Goal: Task Accomplishment & Management: Manage account settings

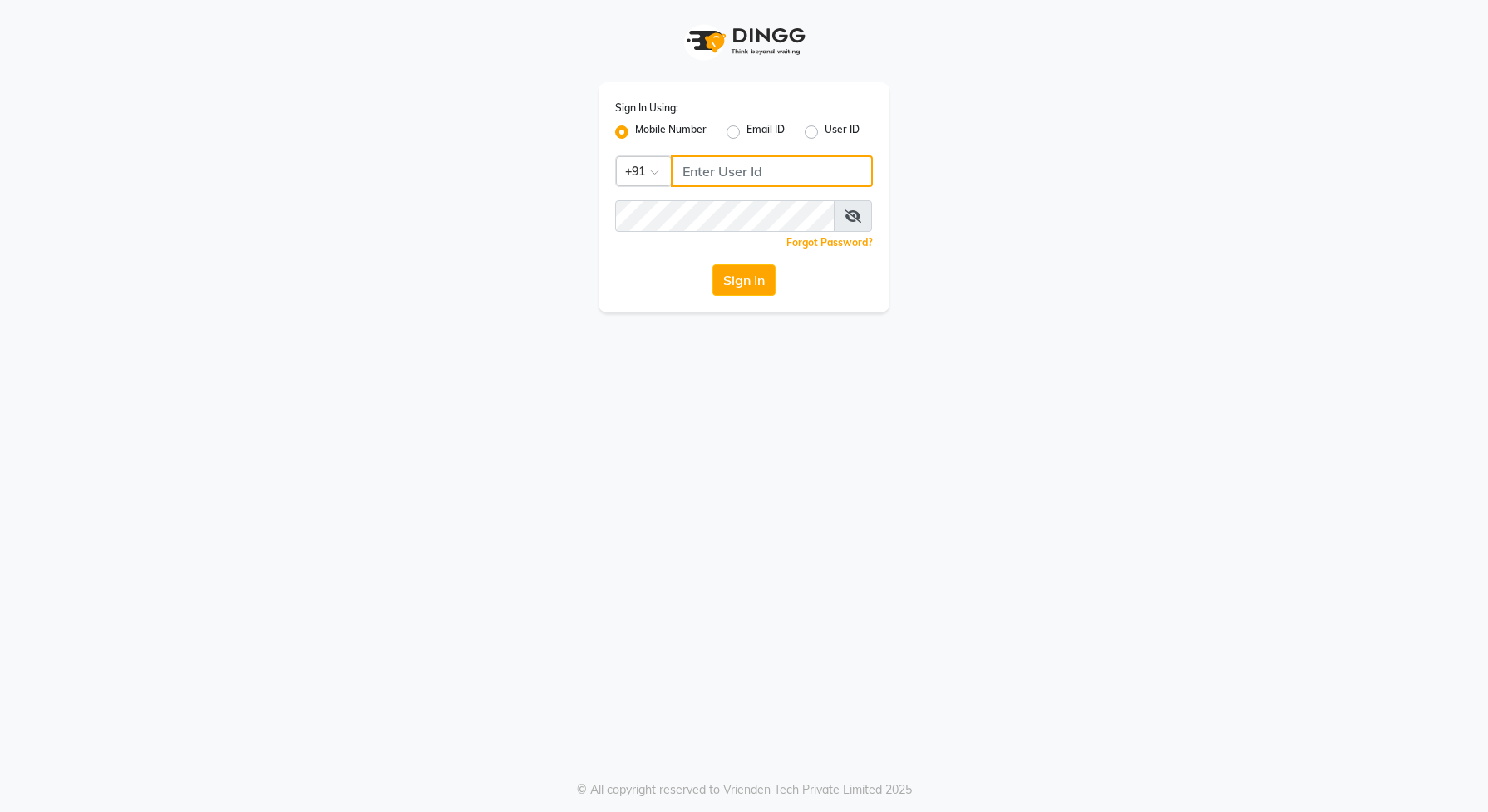
type input "9168842777"
click at [747, 300] on div "Sign In Using: Mobile Number Email ID User ID Country Code × [PHONE_NUMBER] Rem…" at bounding box center [744, 197] width 291 height 230
click at [749, 285] on button "Sign In" at bounding box center [744, 280] width 63 height 31
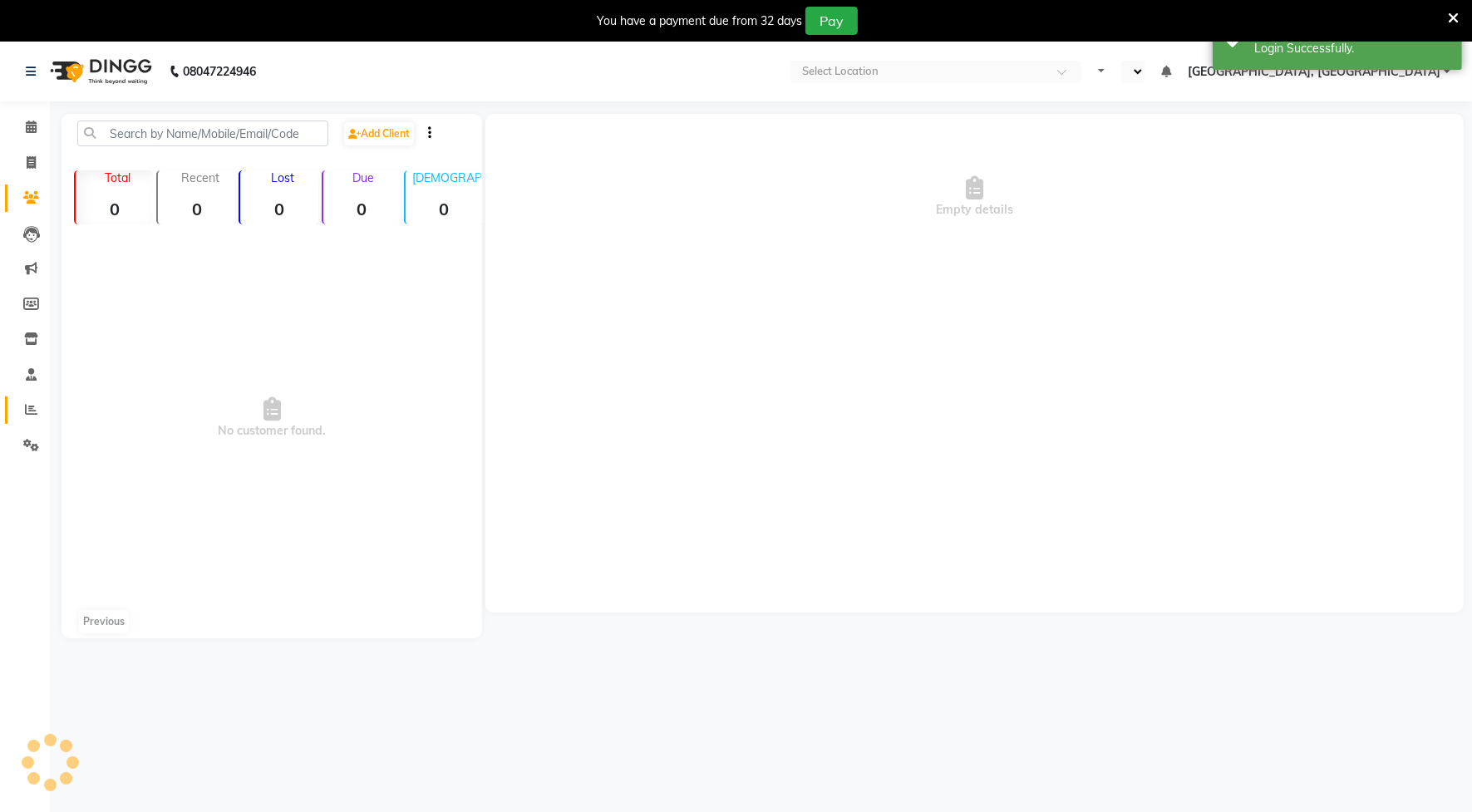
click at [30, 416] on icon at bounding box center [30, 408] width 12 height 12
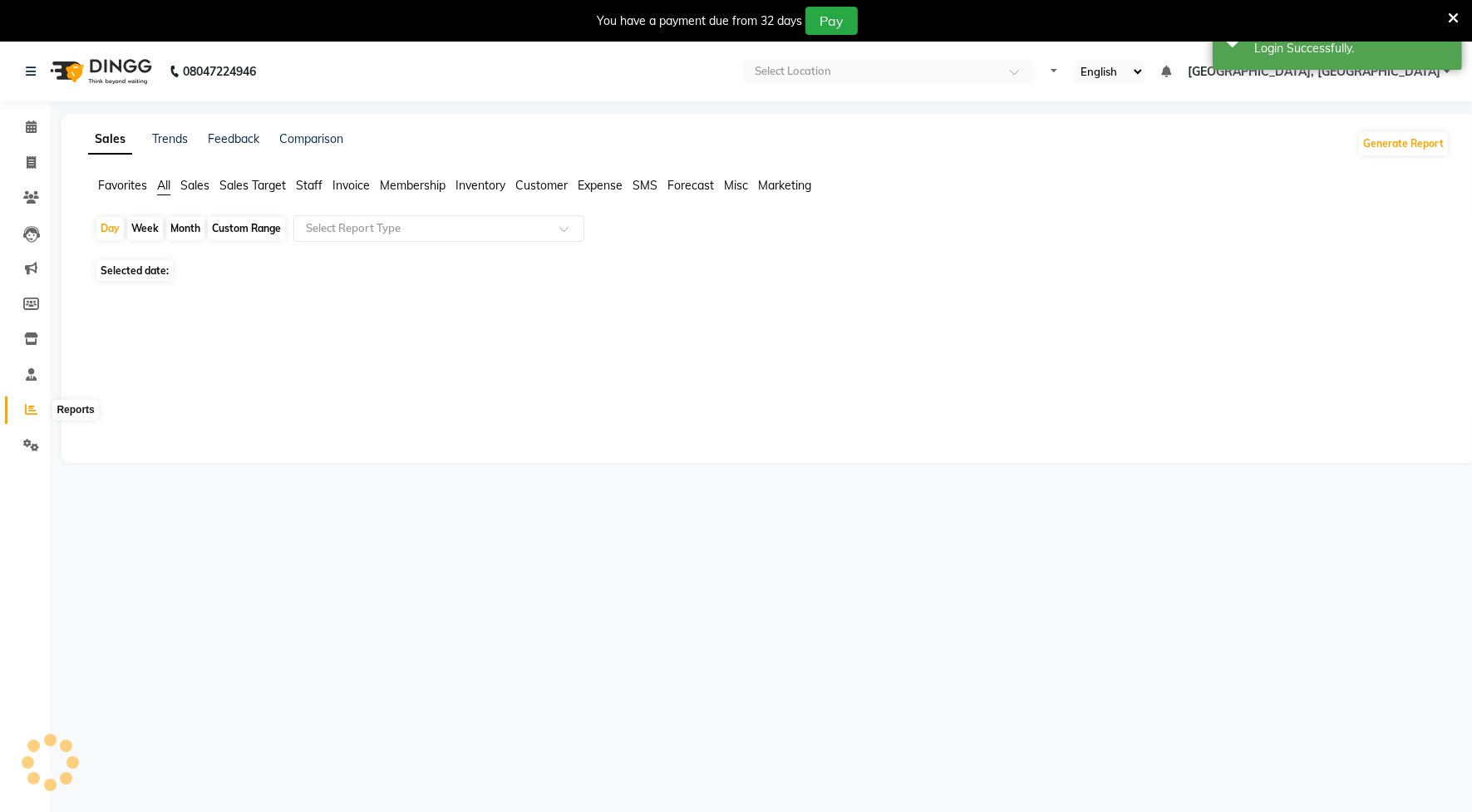
select select "en"
click at [30, 416] on icon at bounding box center [30, 408] width 12 height 12
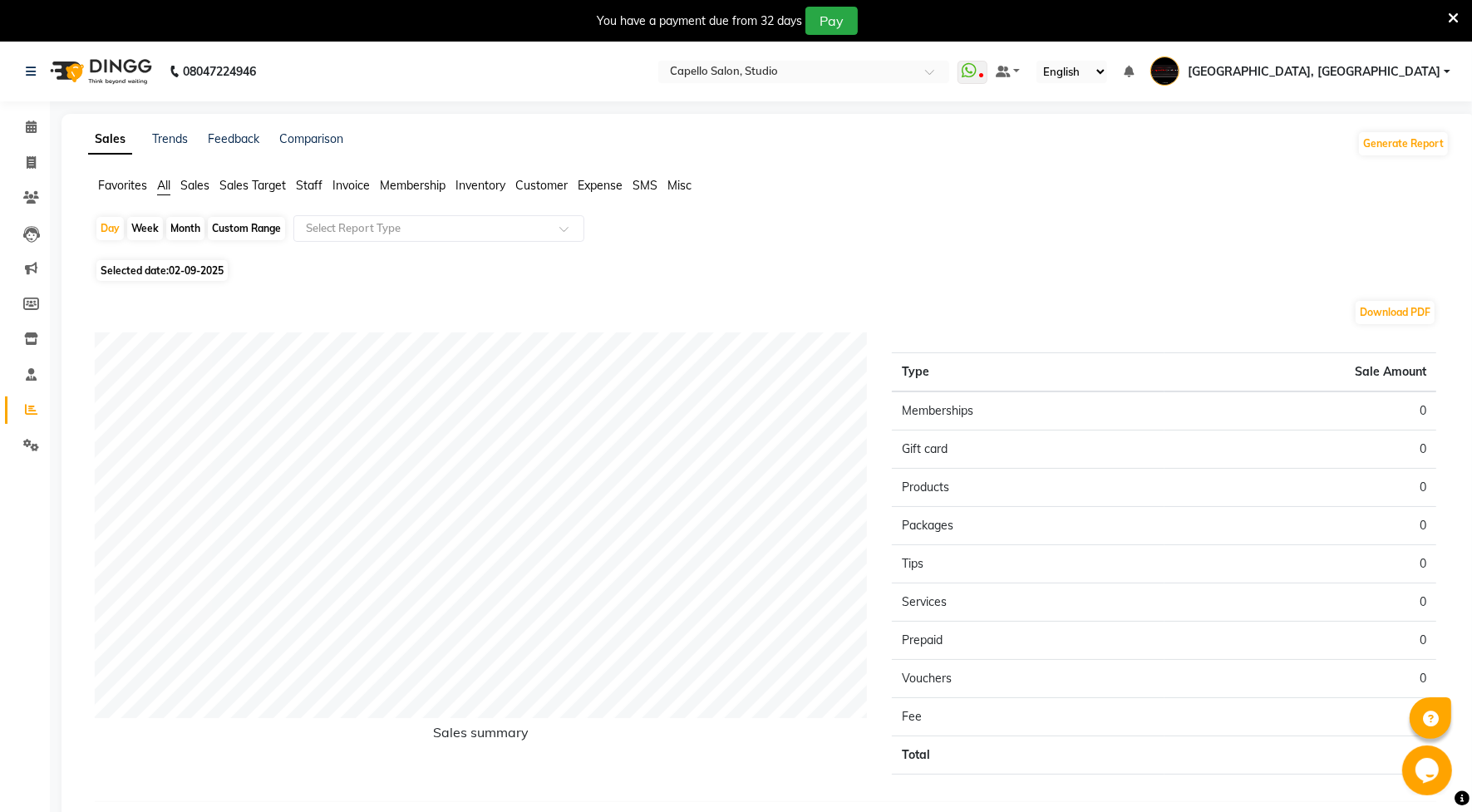
click at [301, 180] on span "Staff" at bounding box center [309, 186] width 27 height 15
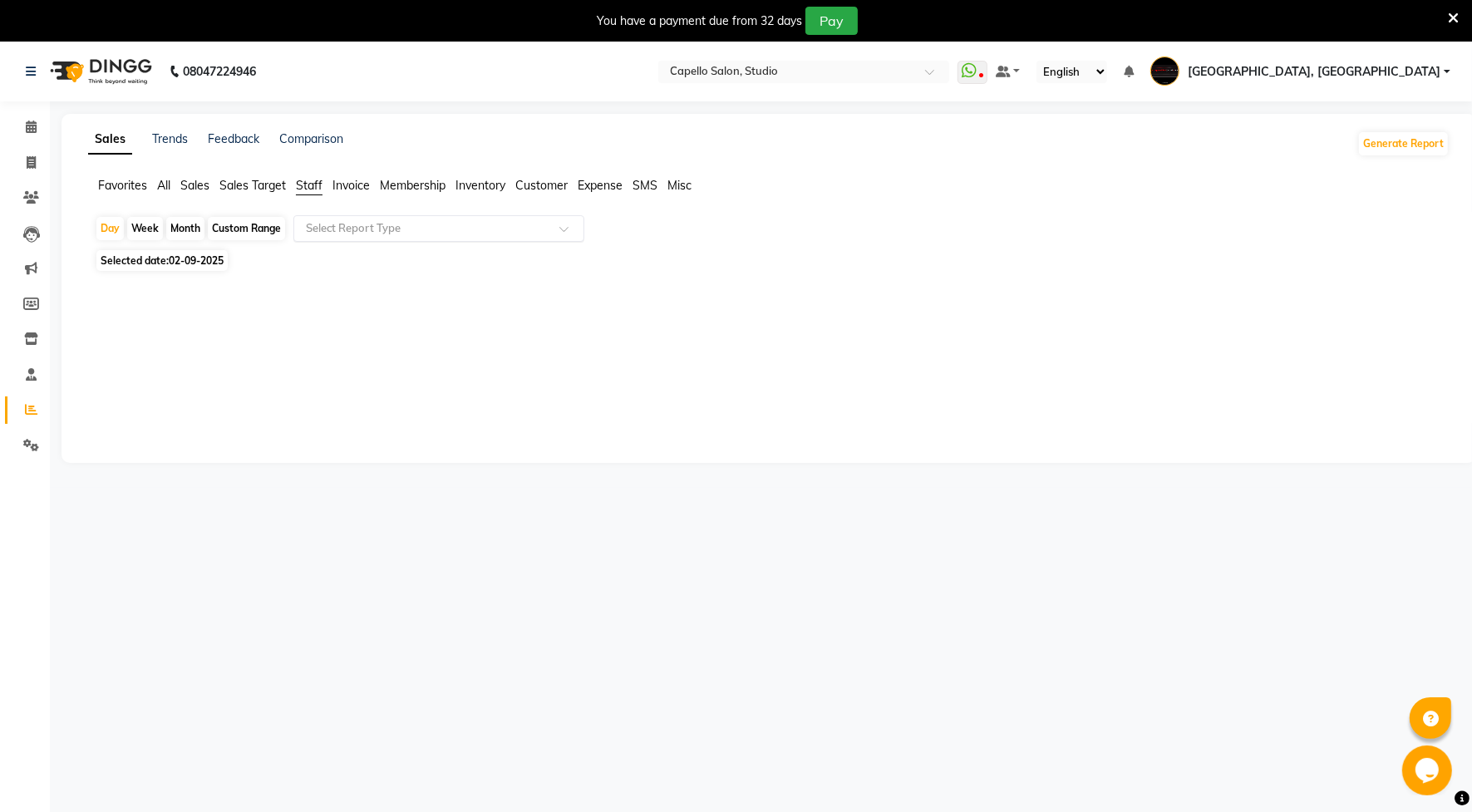
click at [364, 228] on input "text" at bounding box center [421, 228] width 239 height 17
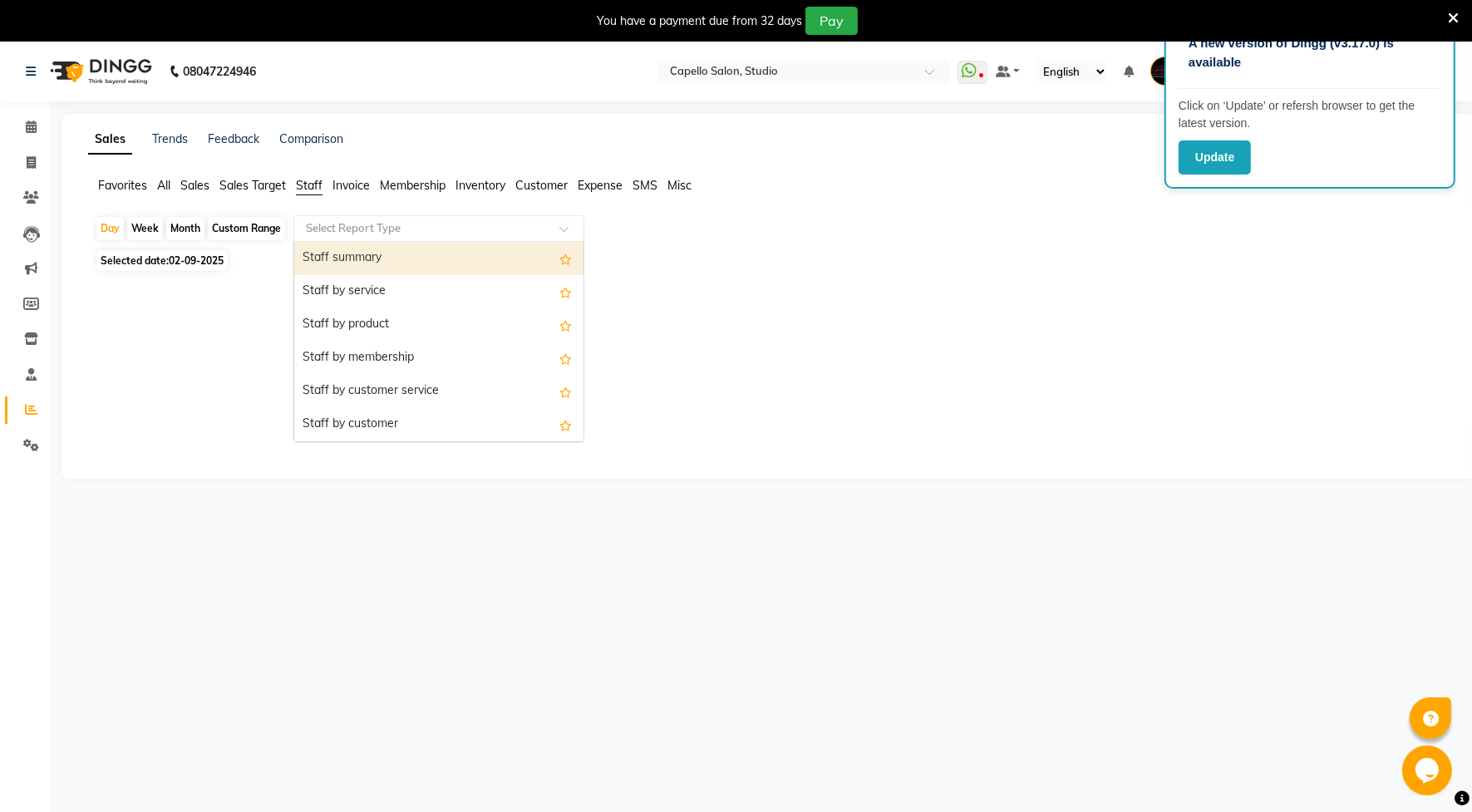
click at [329, 269] on div "Staff summary" at bounding box center [438, 259] width 289 height 33
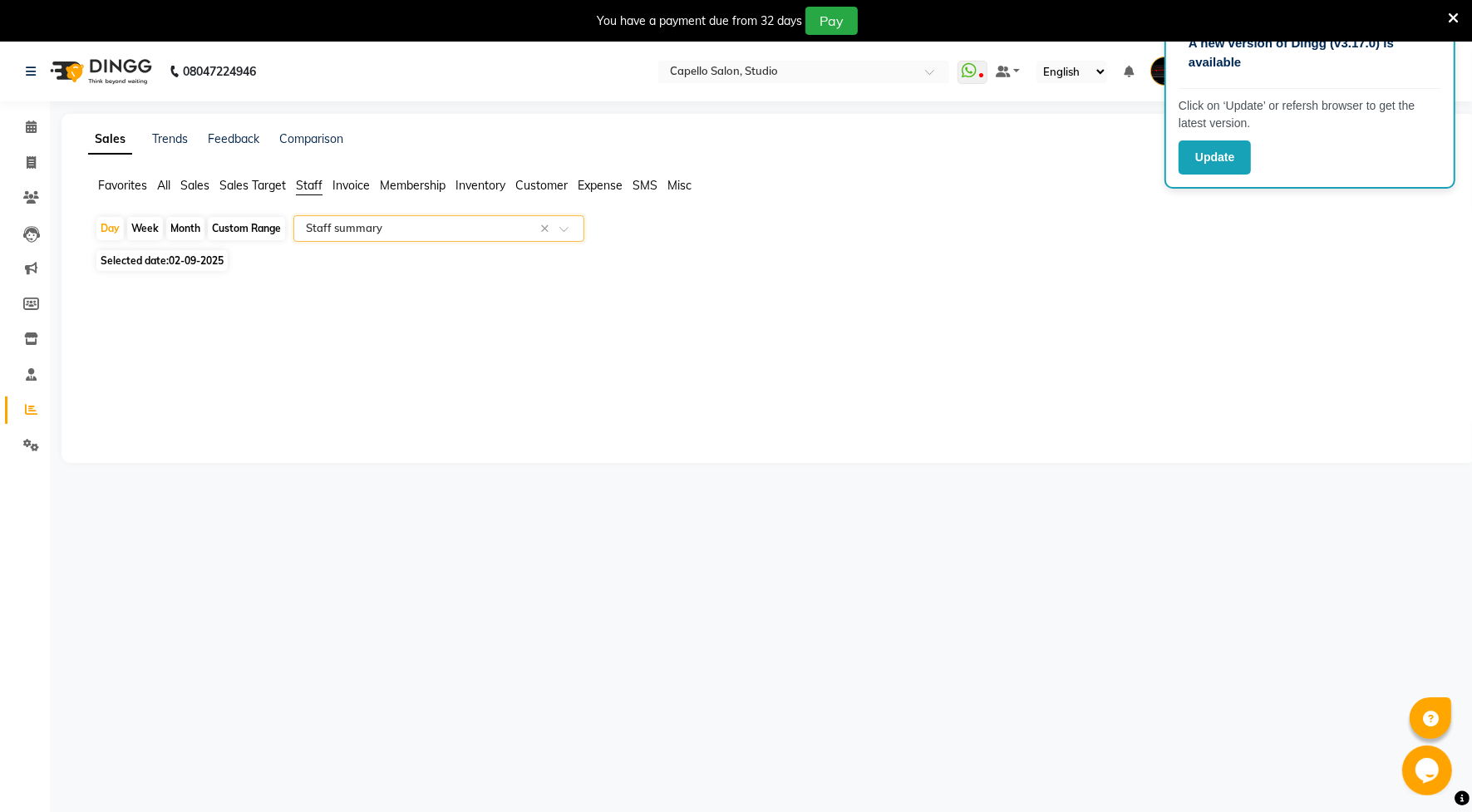
click at [189, 227] on div "Month" at bounding box center [185, 228] width 38 height 23
select select "9"
select select "2025"
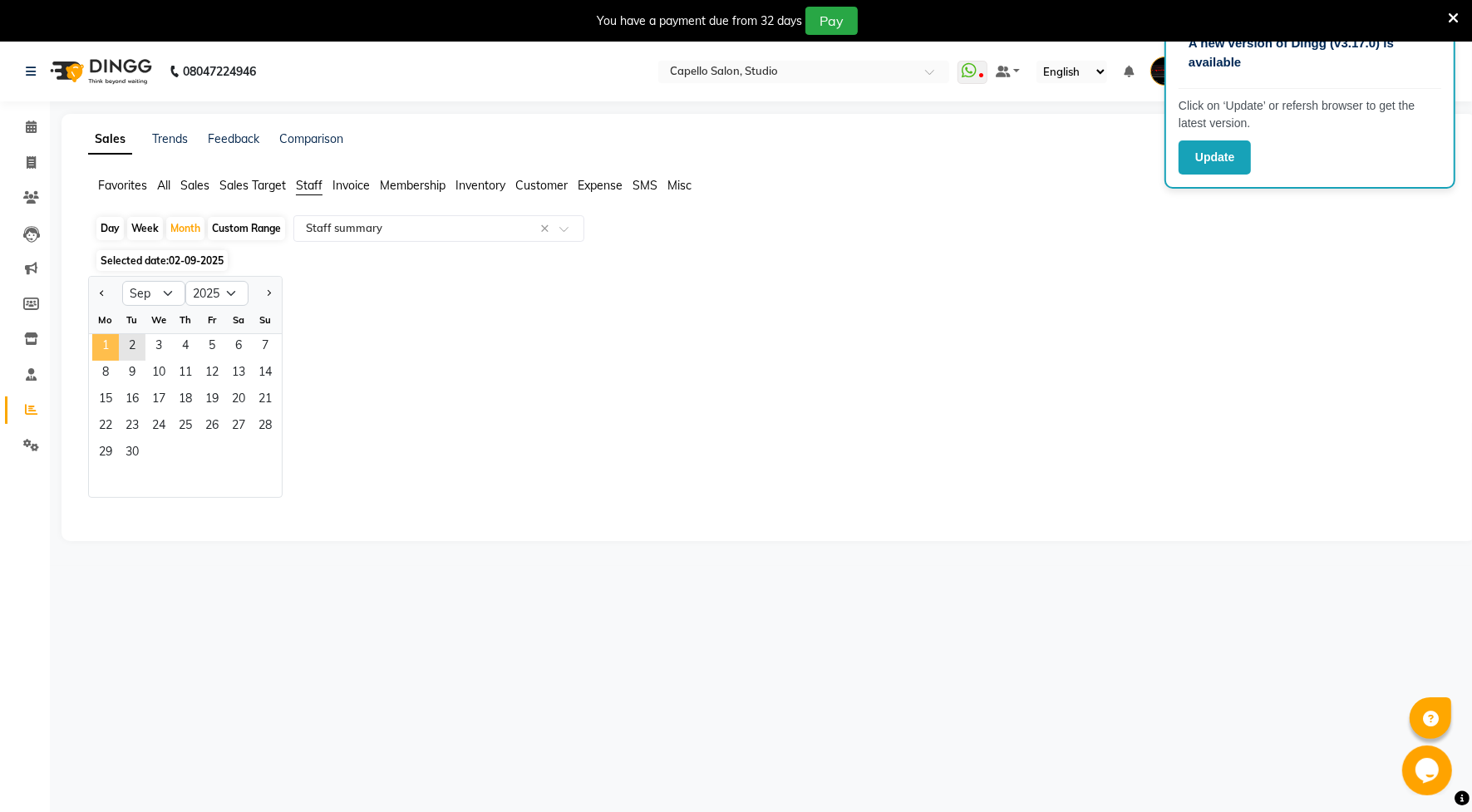
click at [115, 343] on span "1" at bounding box center [105, 347] width 27 height 27
select select "full_report"
select select "csv"
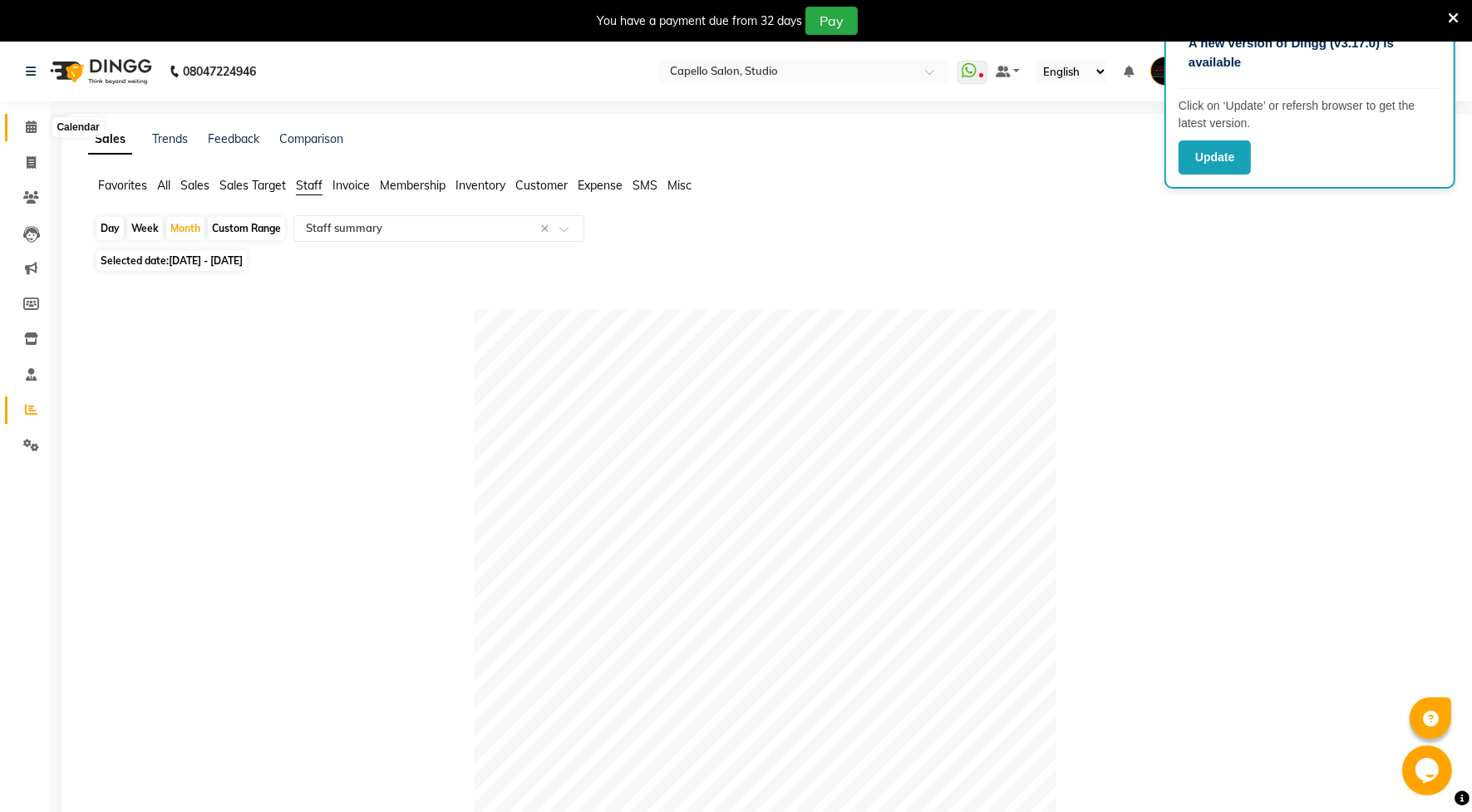
click at [30, 120] on icon at bounding box center [31, 126] width 11 height 12
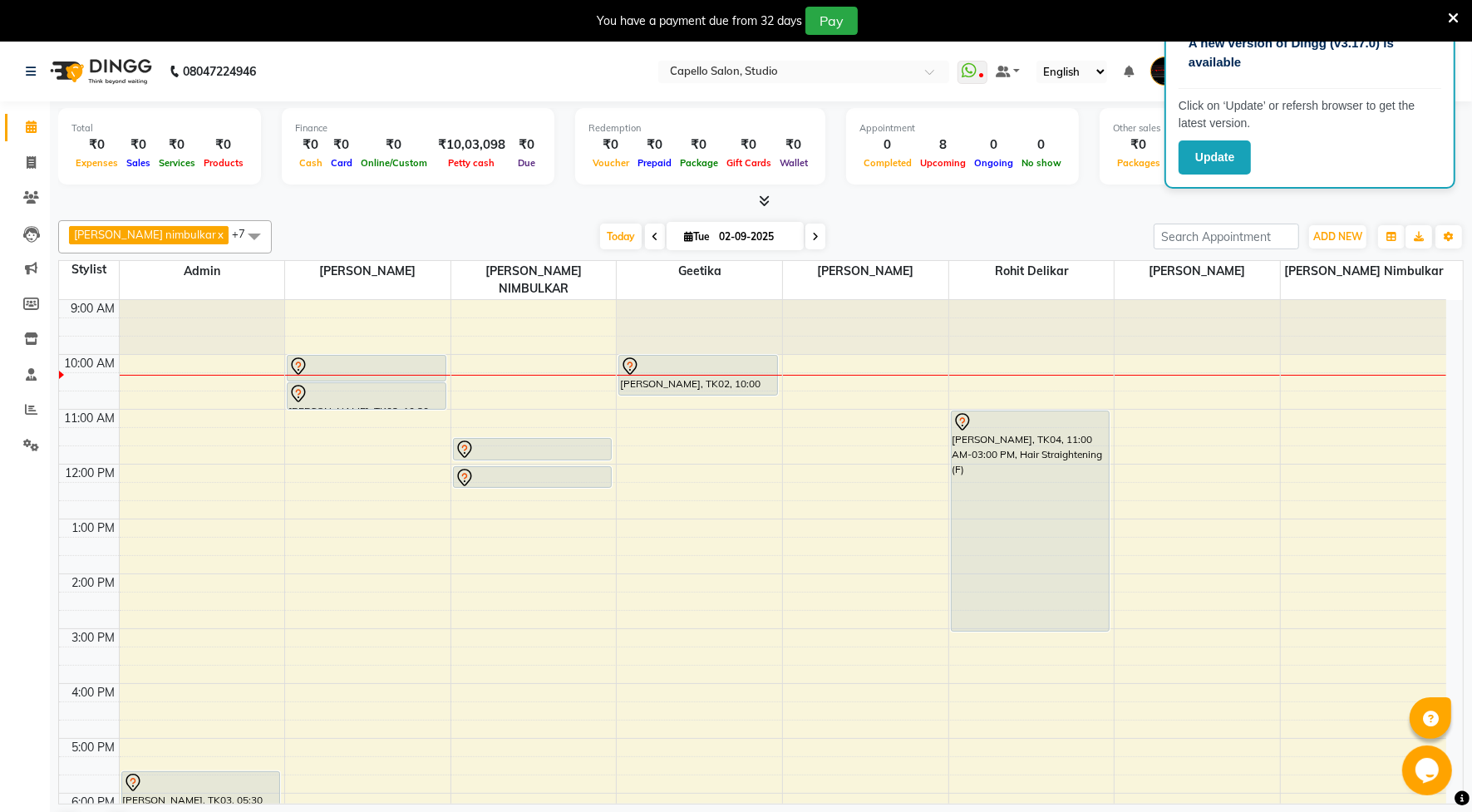
click at [1453, 12] on icon at bounding box center [1454, 18] width 11 height 15
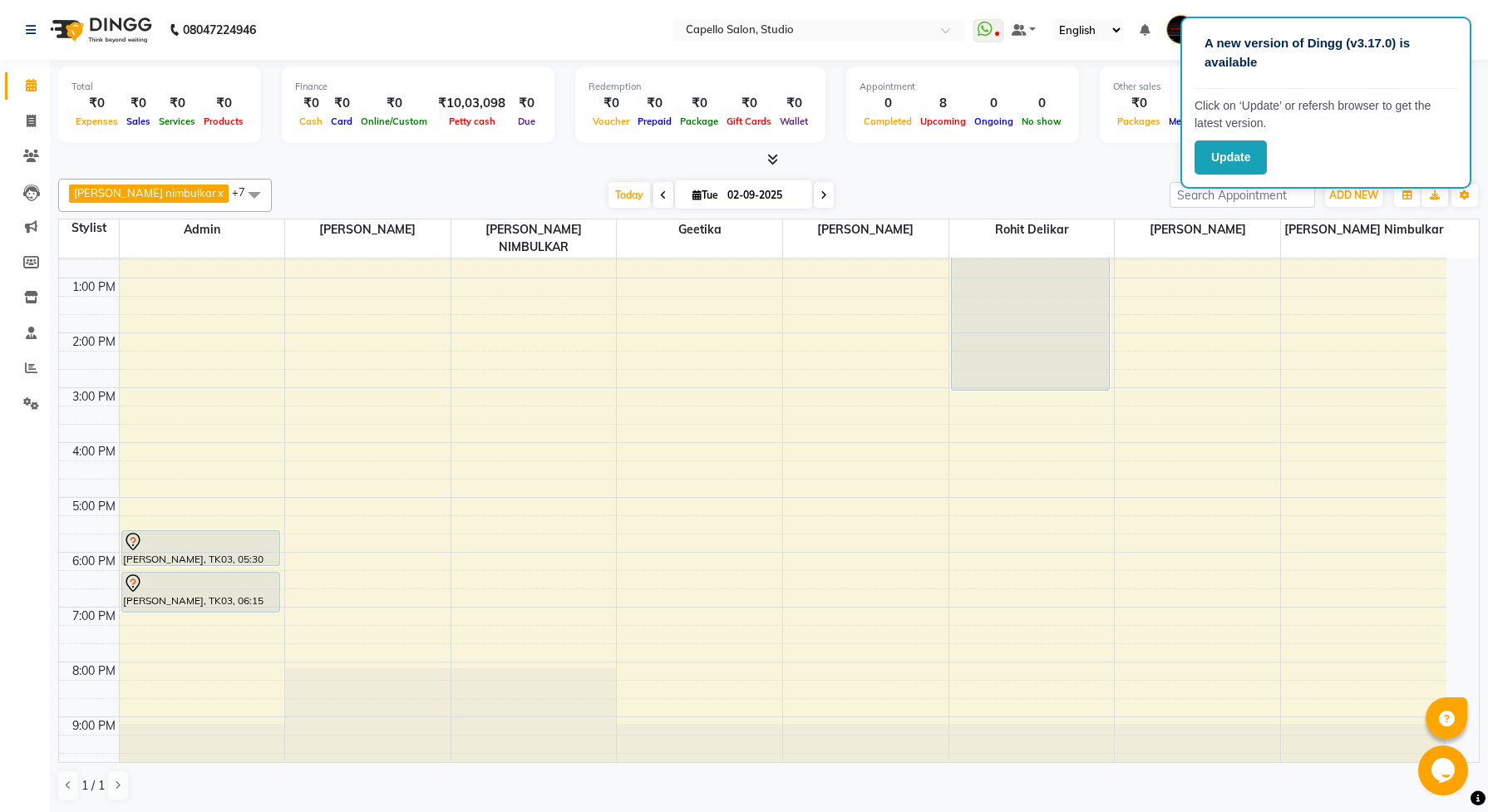
scroll to position [95, 0]
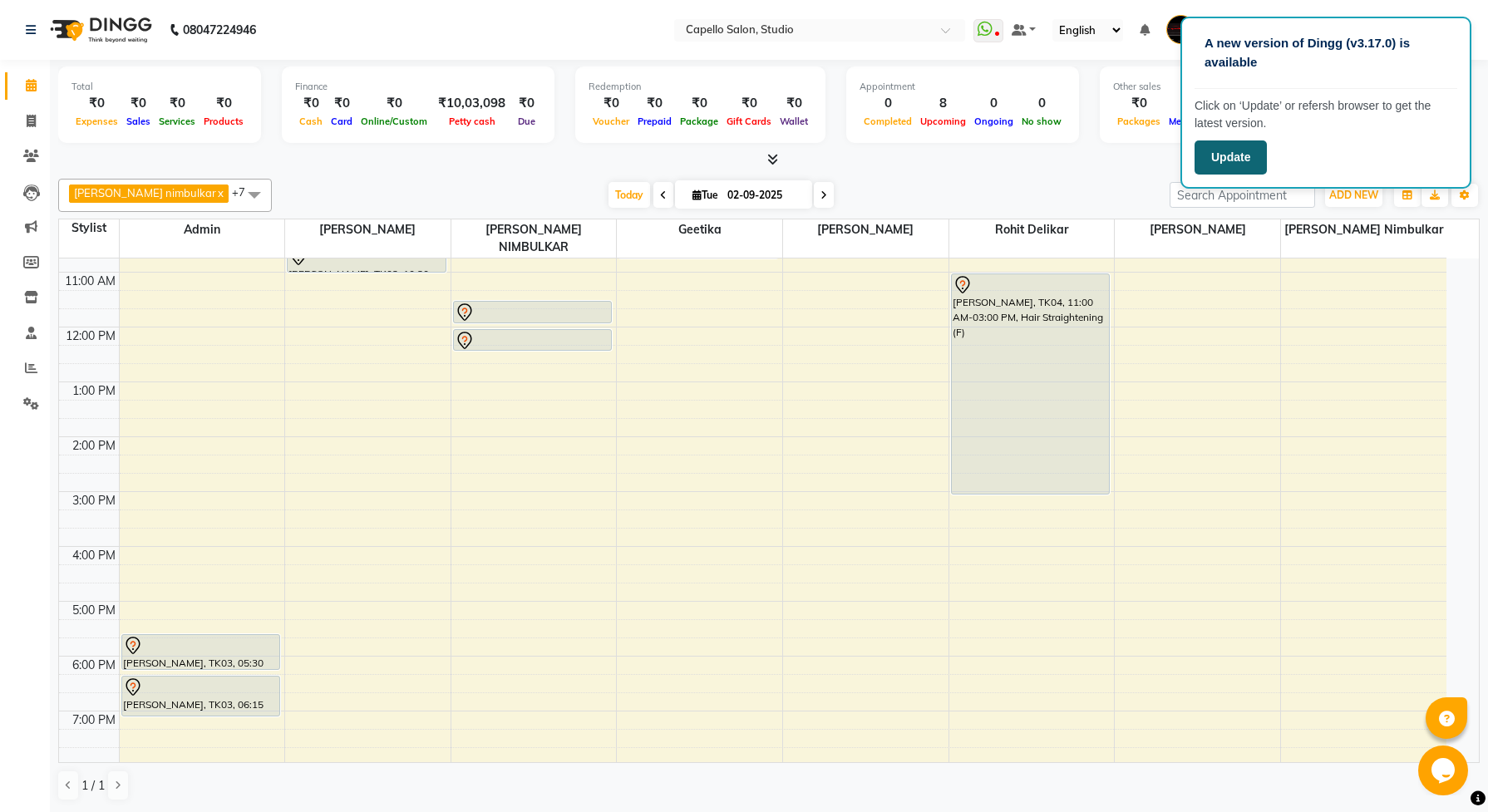
click at [1210, 158] on button "Update" at bounding box center [1231, 157] width 72 height 34
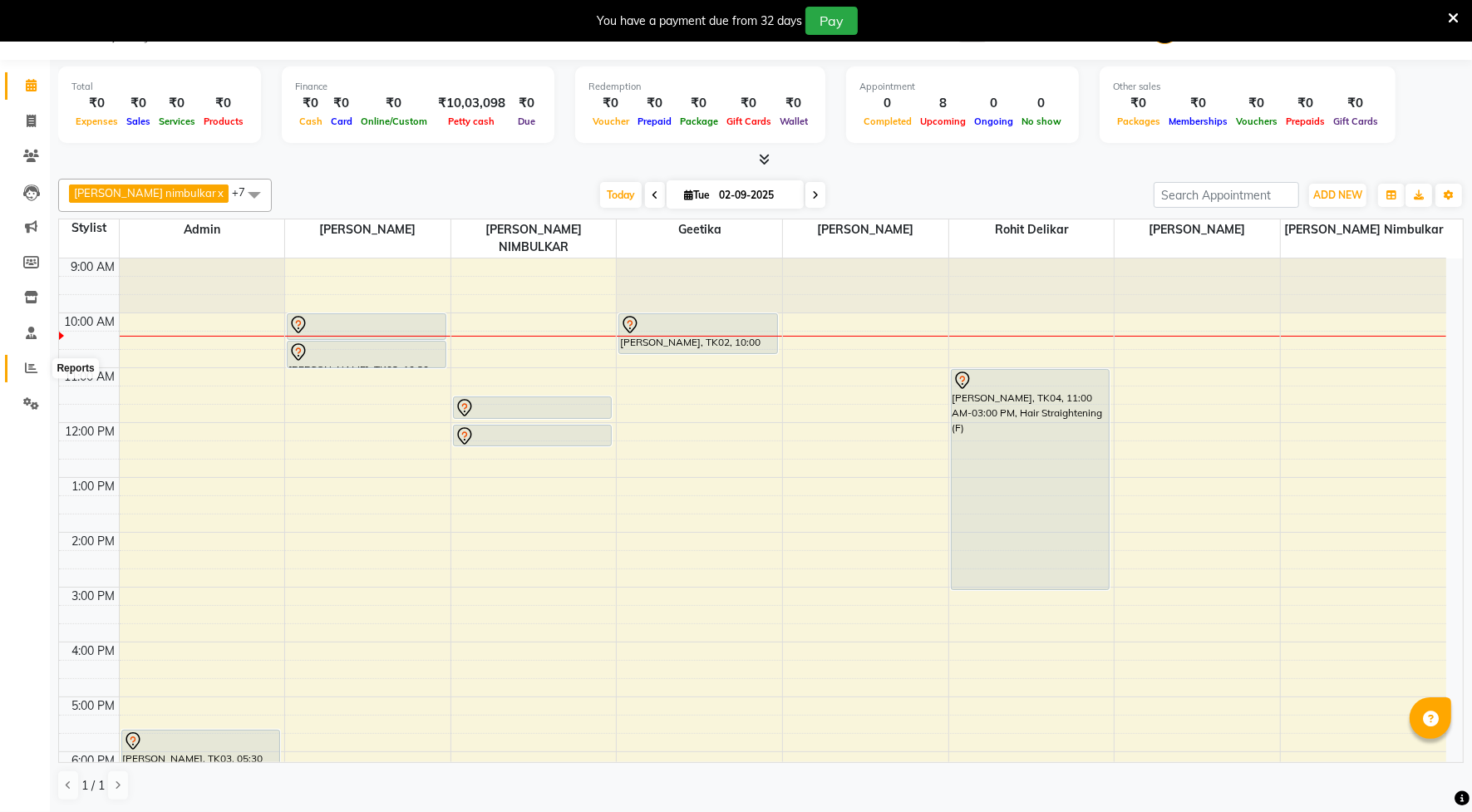
click at [37, 374] on span at bounding box center [30, 369] width 29 height 19
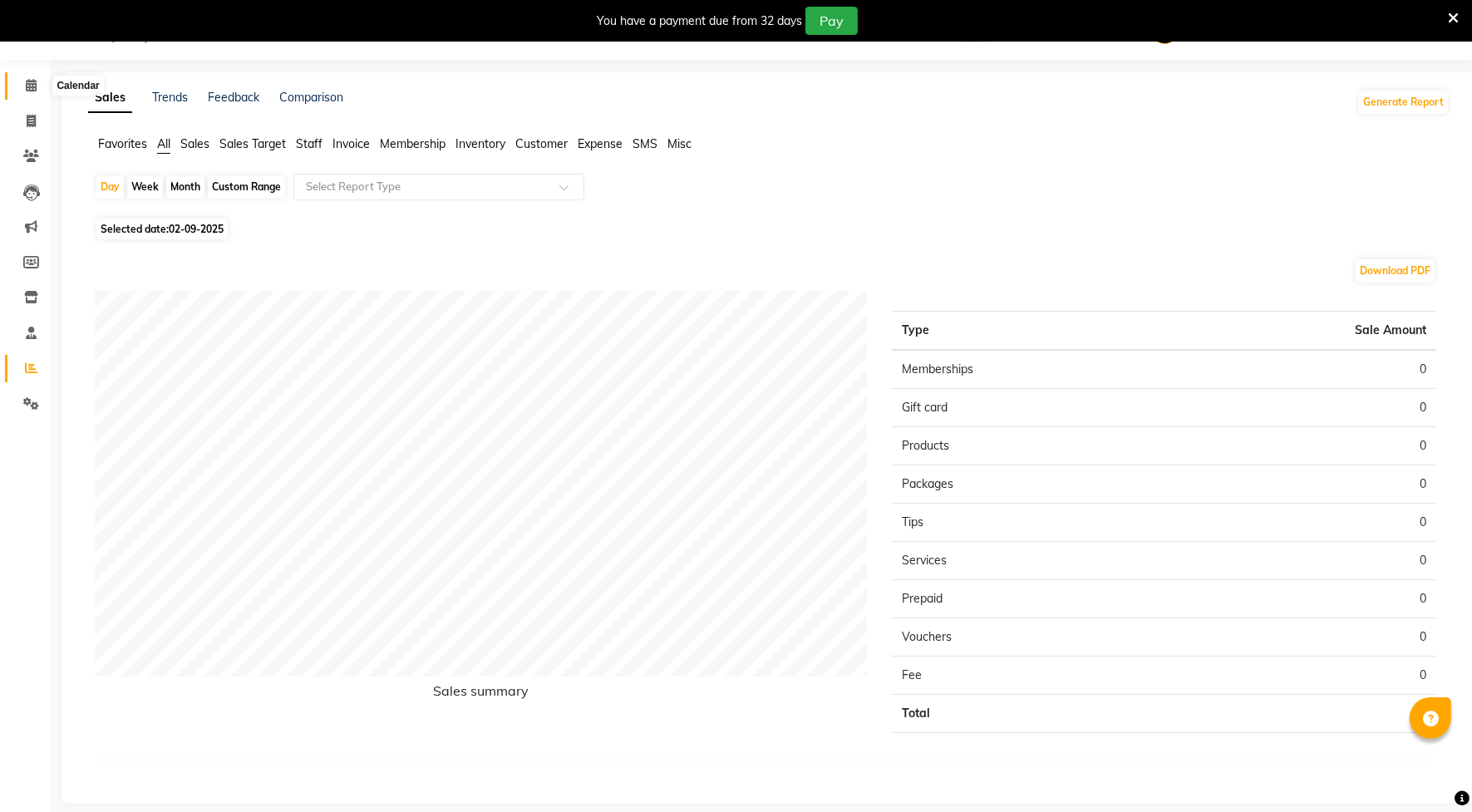
click at [30, 79] on icon at bounding box center [31, 84] width 11 height 12
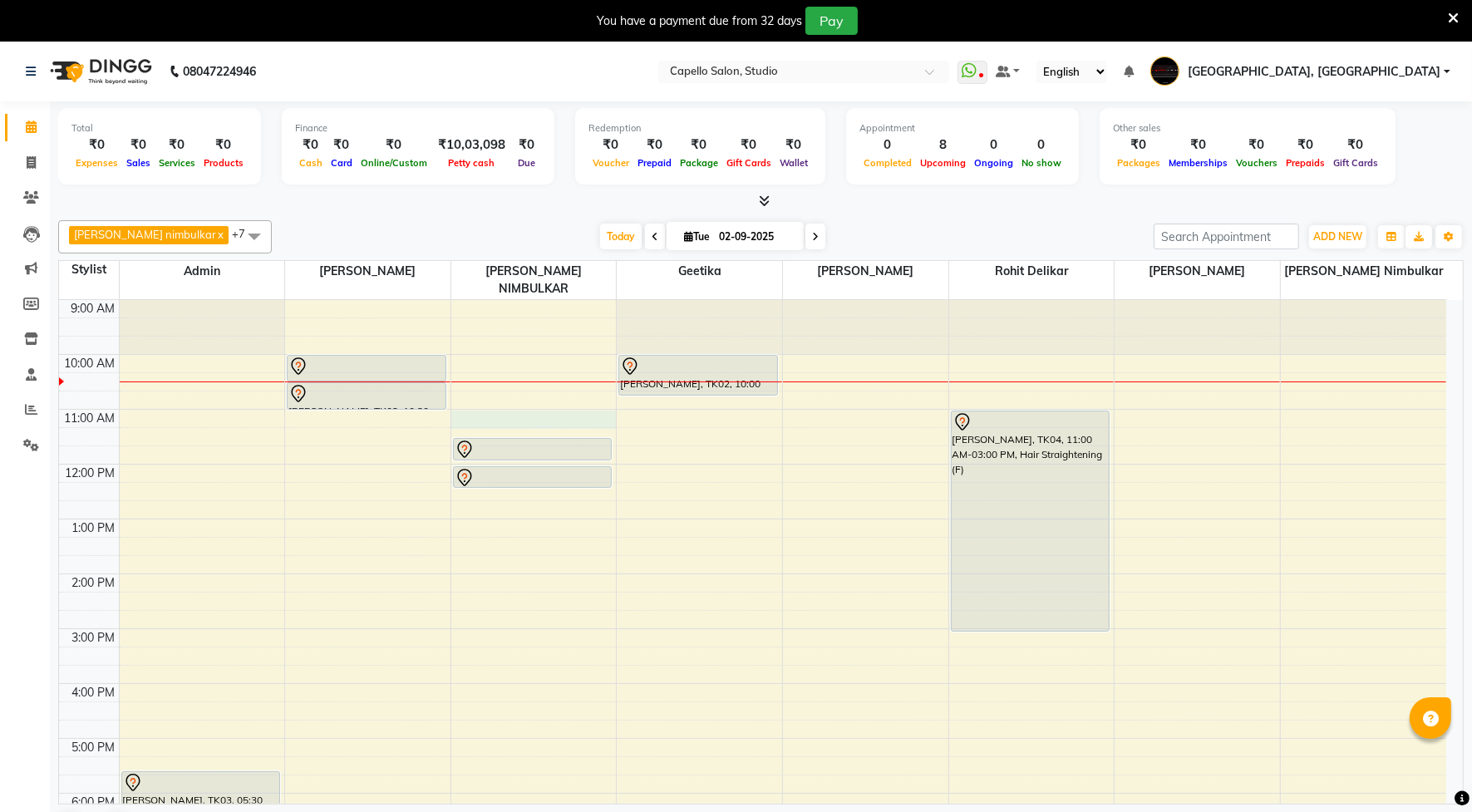
click at [519, 396] on div "9:00 AM 10:00 AM 11:00 AM 12:00 PM 1:00 PM 2:00 PM 3:00 PM 4:00 PM 5:00 PM 6:00…" at bounding box center [753, 656] width 1388 height 712
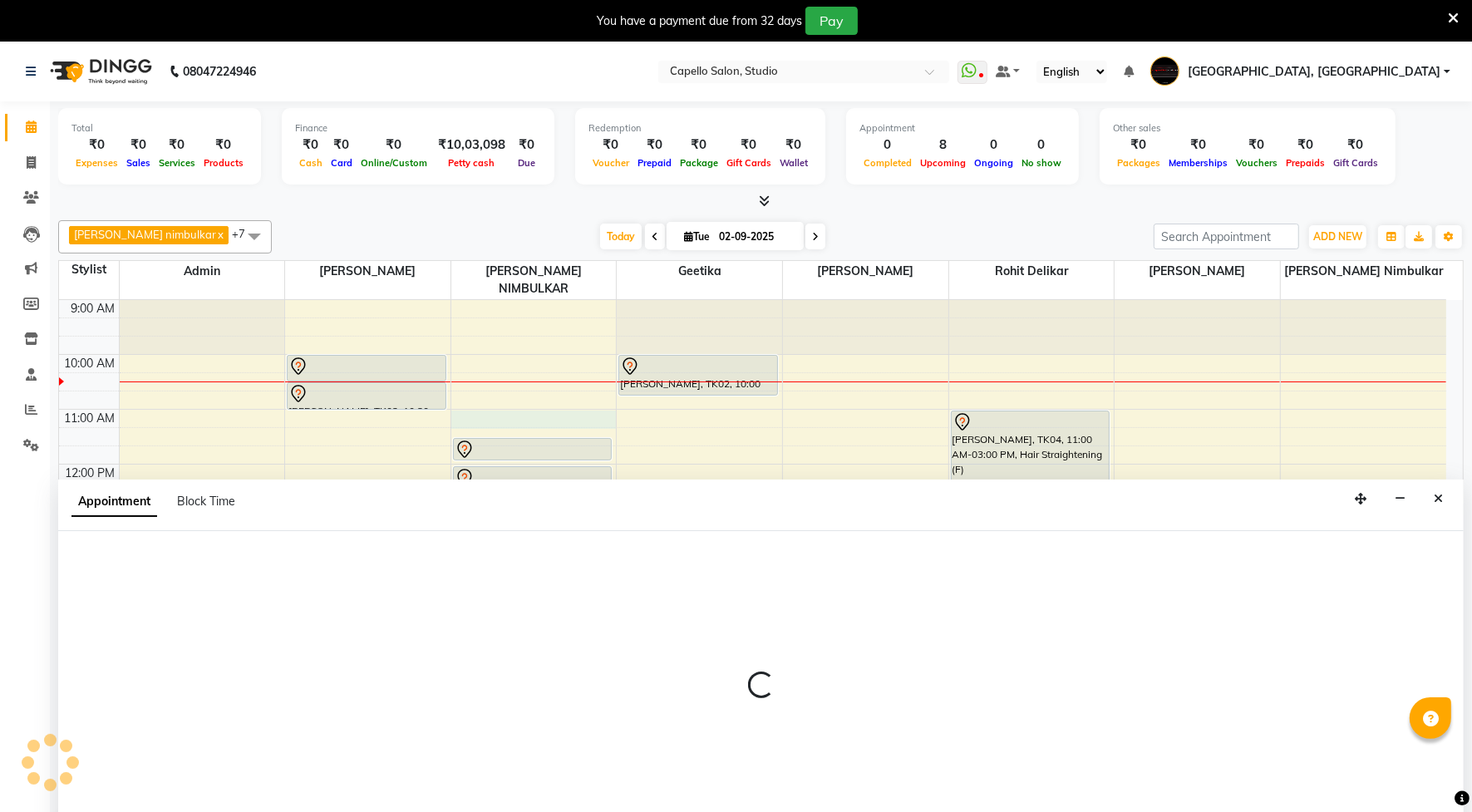
scroll to position [42, 0]
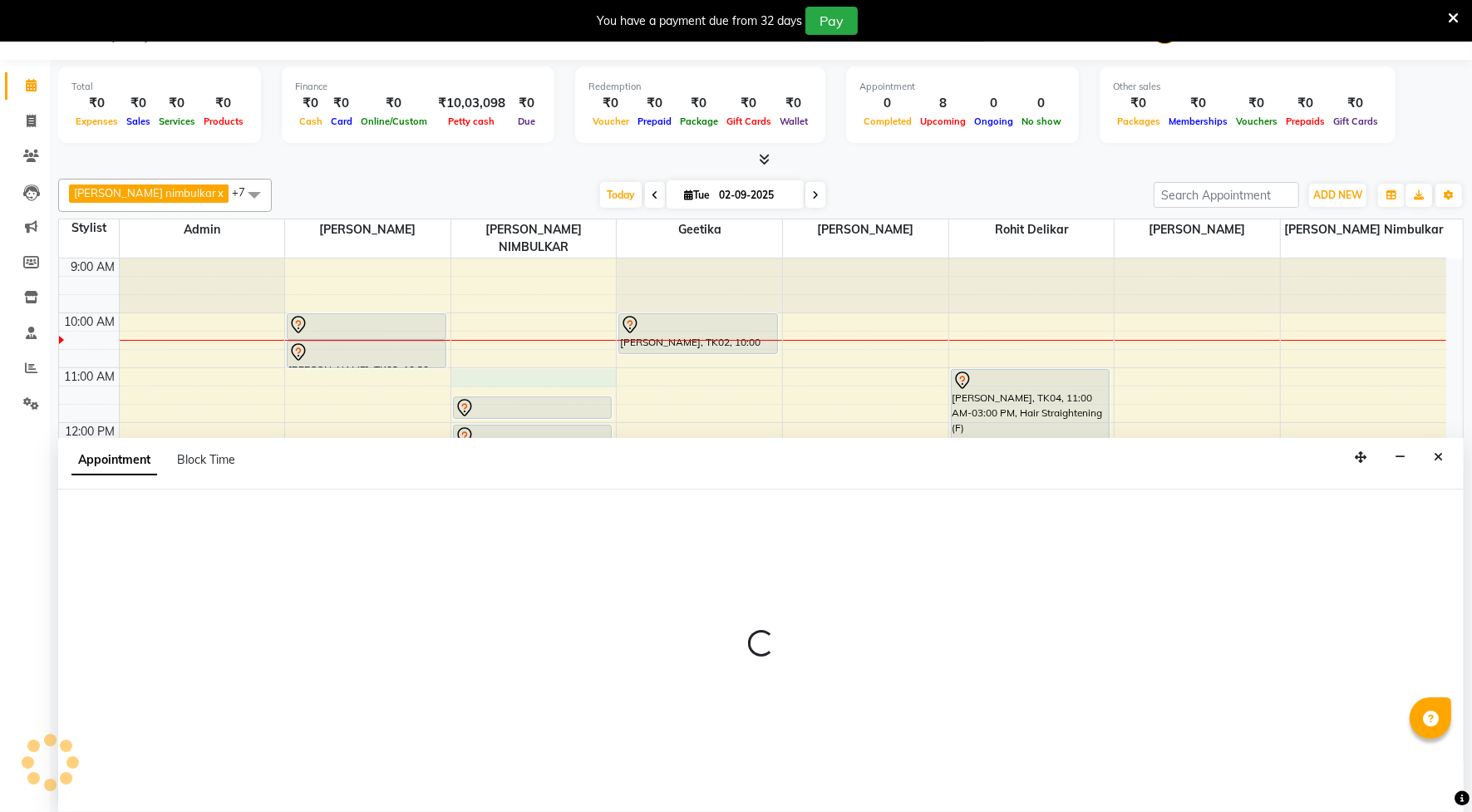
select select "14454"
select select "tentative"
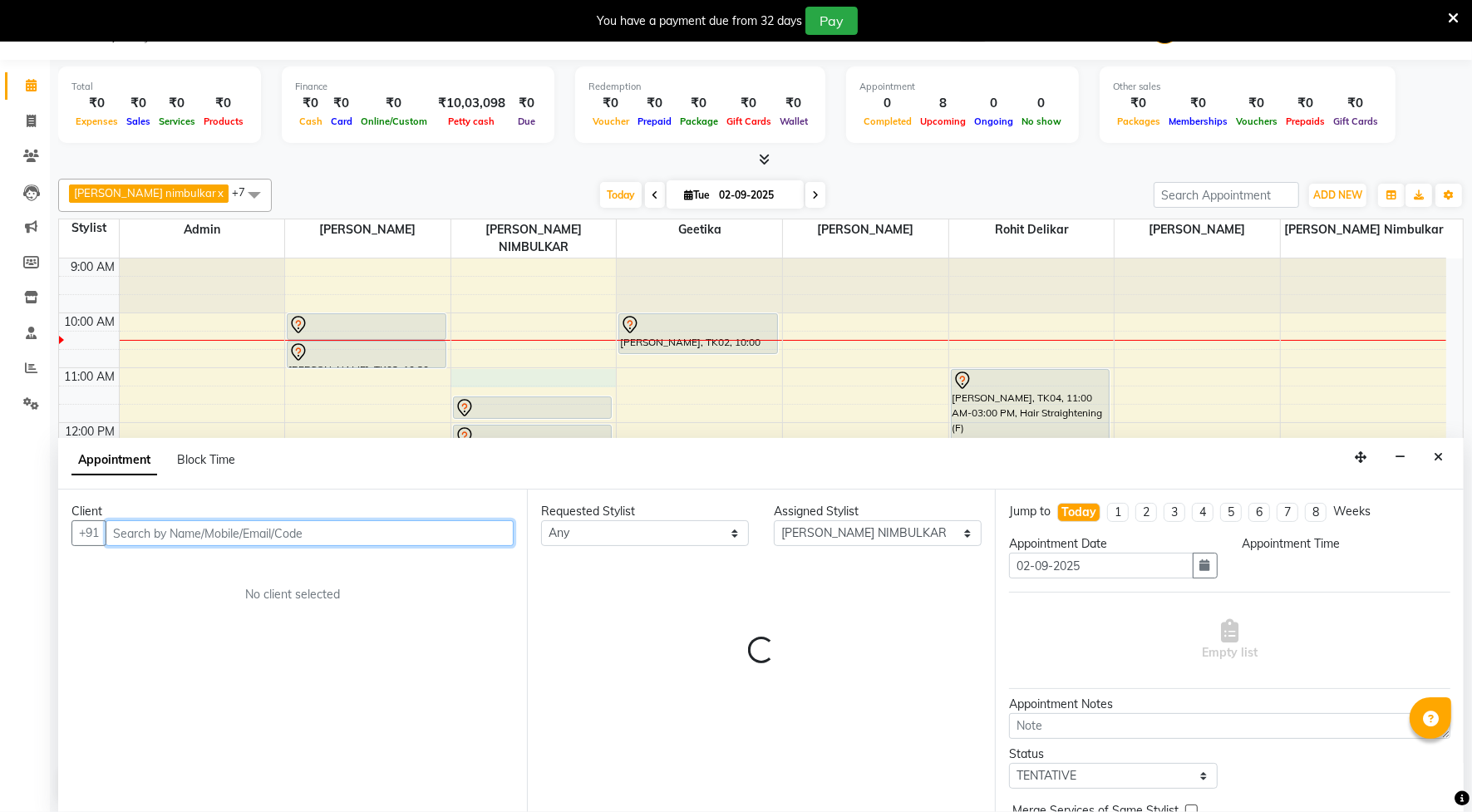
select select "660"
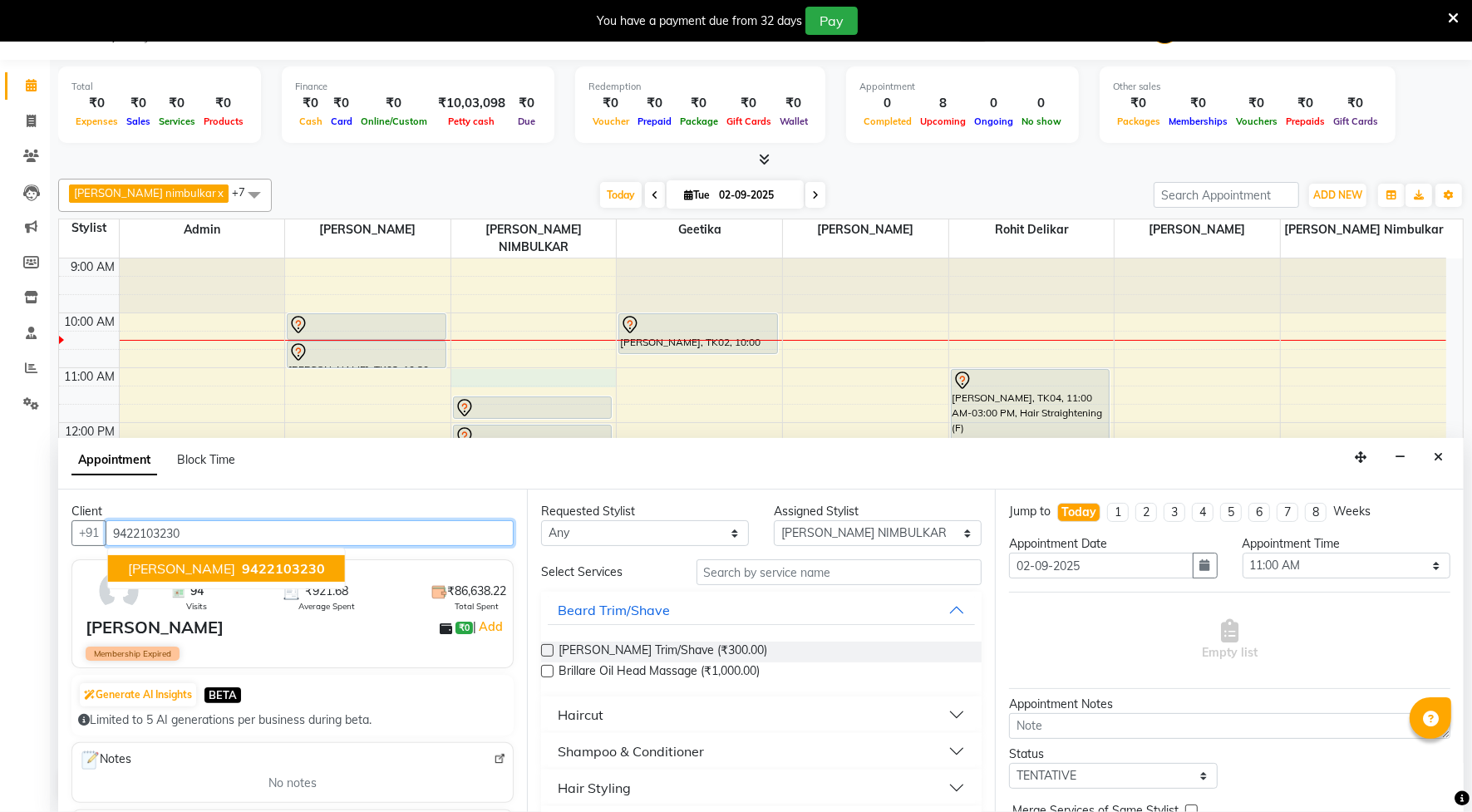
click at [247, 559] on button "[PERSON_NAME] 9422103230" at bounding box center [226, 568] width 237 height 27
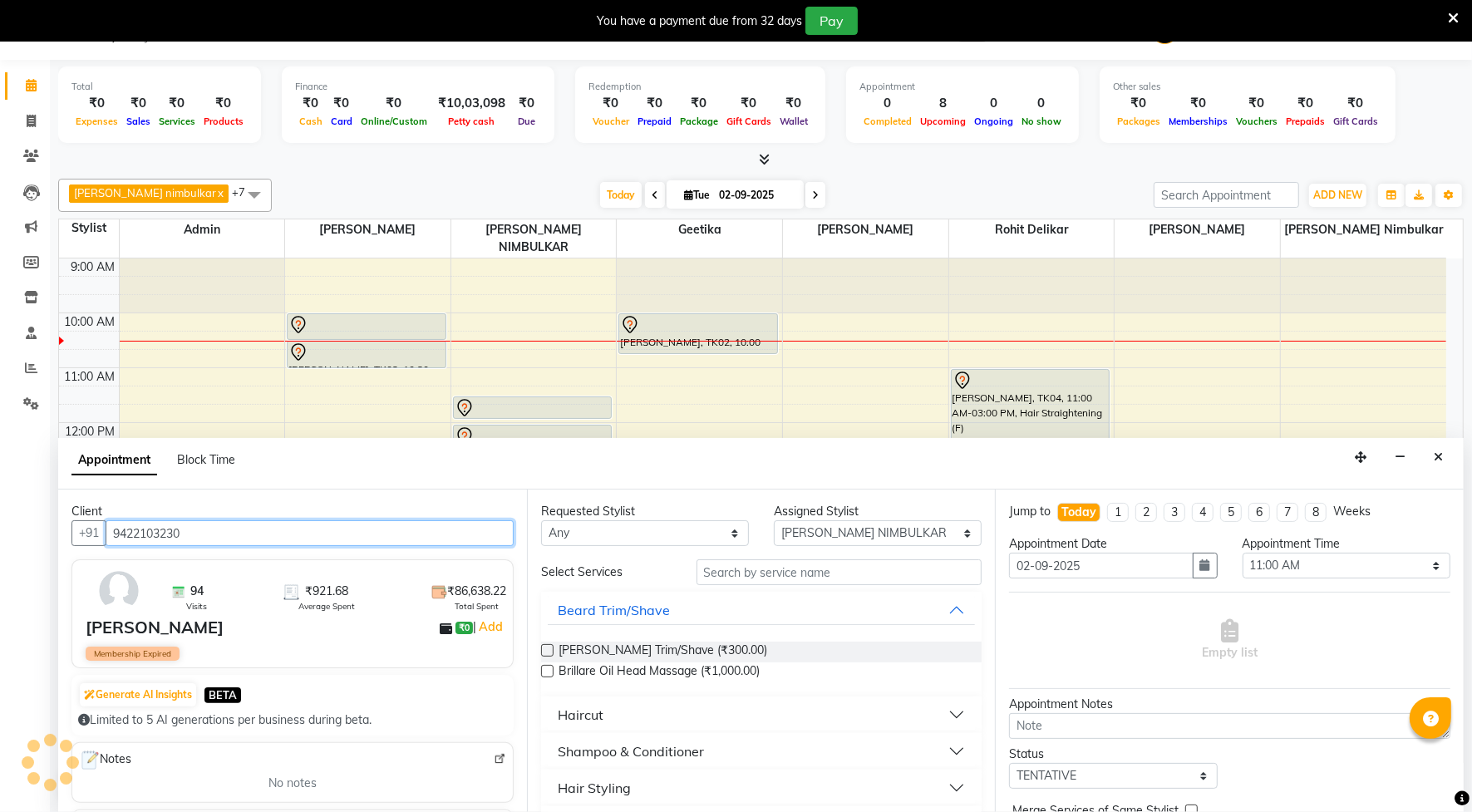
type input "9422103230"
click at [626, 798] on div "Hair Styling" at bounding box center [594, 788] width 73 height 20
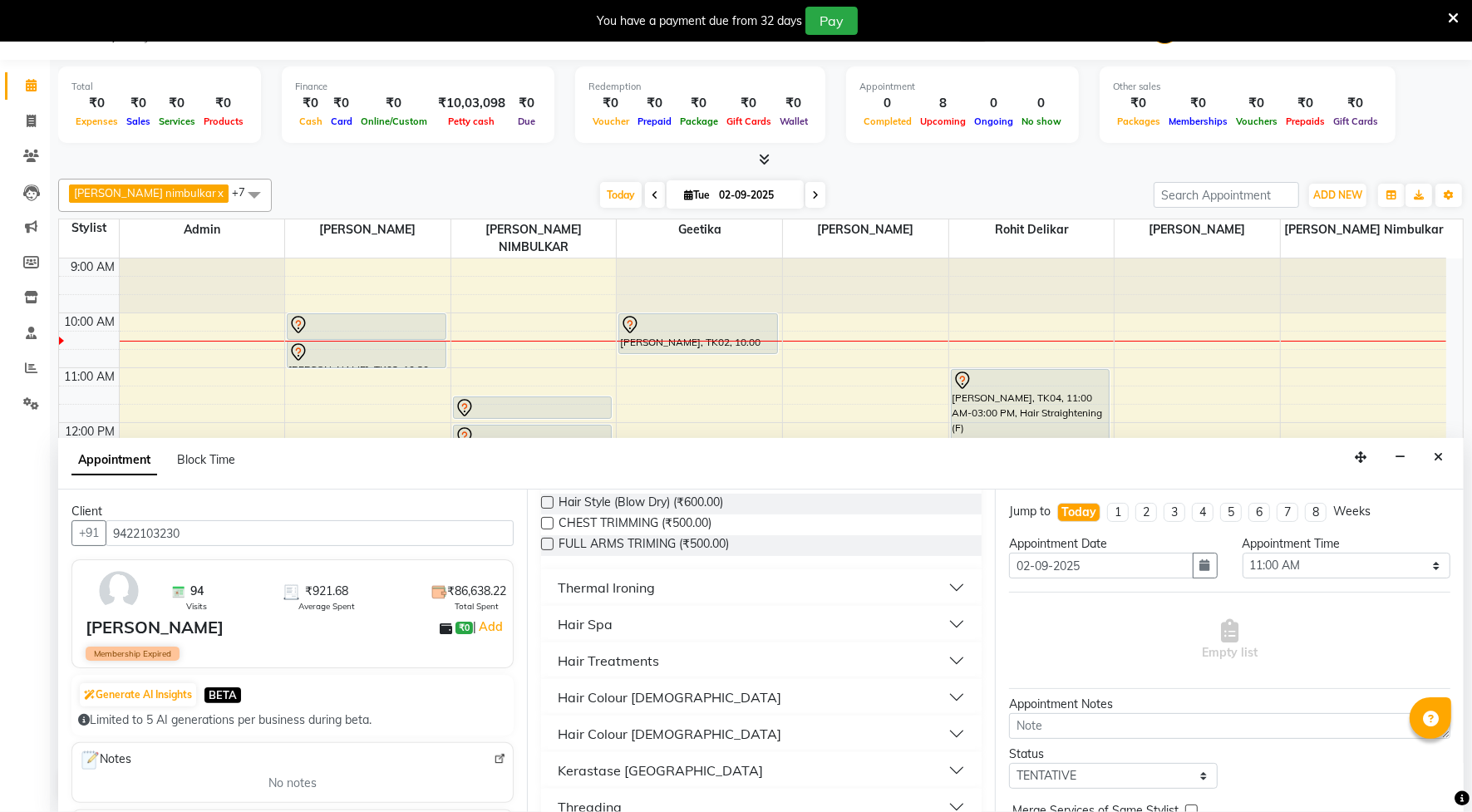
scroll to position [311, 0]
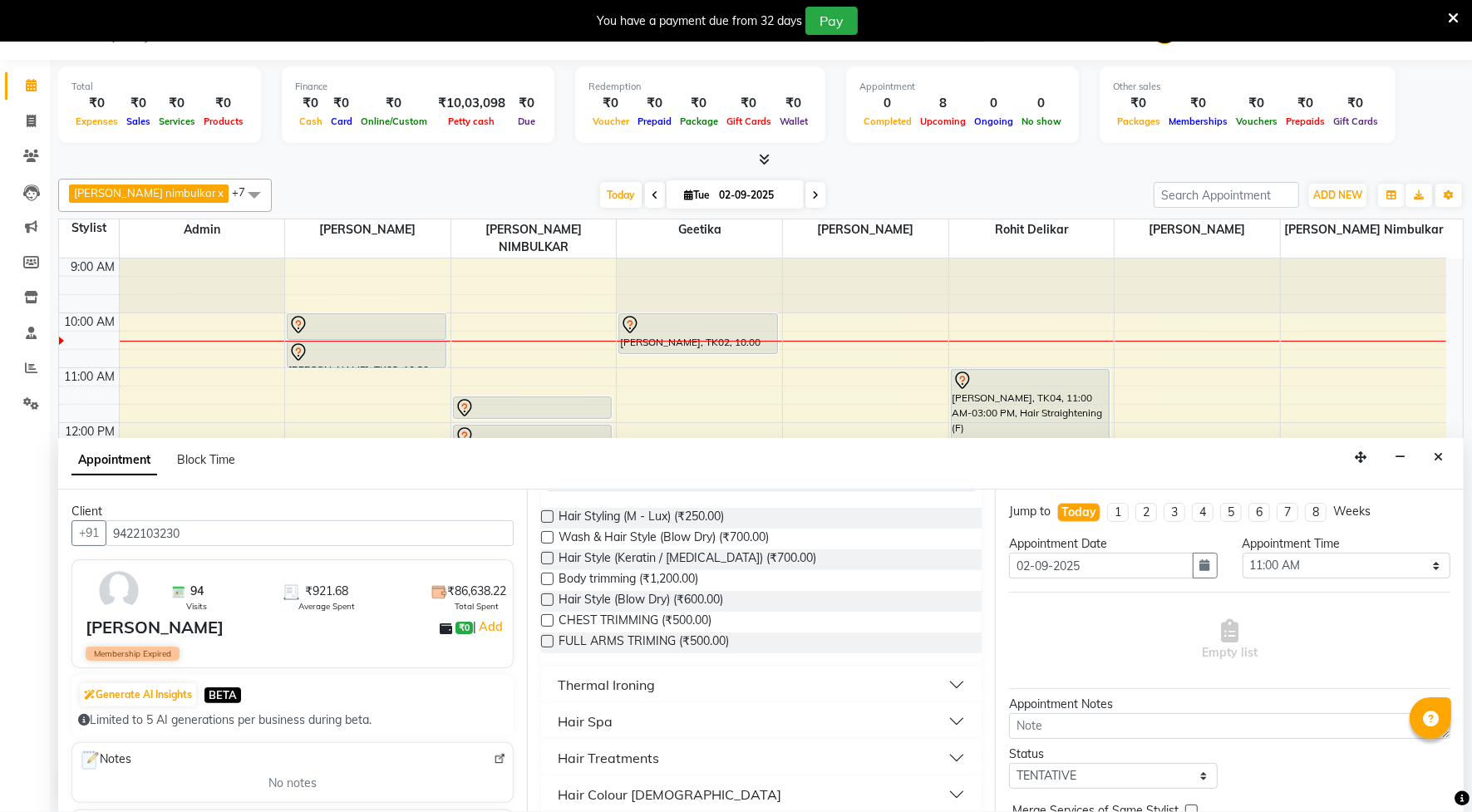
click at [551, 534] on label at bounding box center [547, 537] width 12 height 12
click at [551, 534] on input "checkbox" at bounding box center [547, 539] width 11 height 11
click at [545, 536] on label at bounding box center [547, 537] width 12 height 12
click at [545, 536] on input "checkbox" at bounding box center [547, 539] width 11 height 11
checkbox input "false"
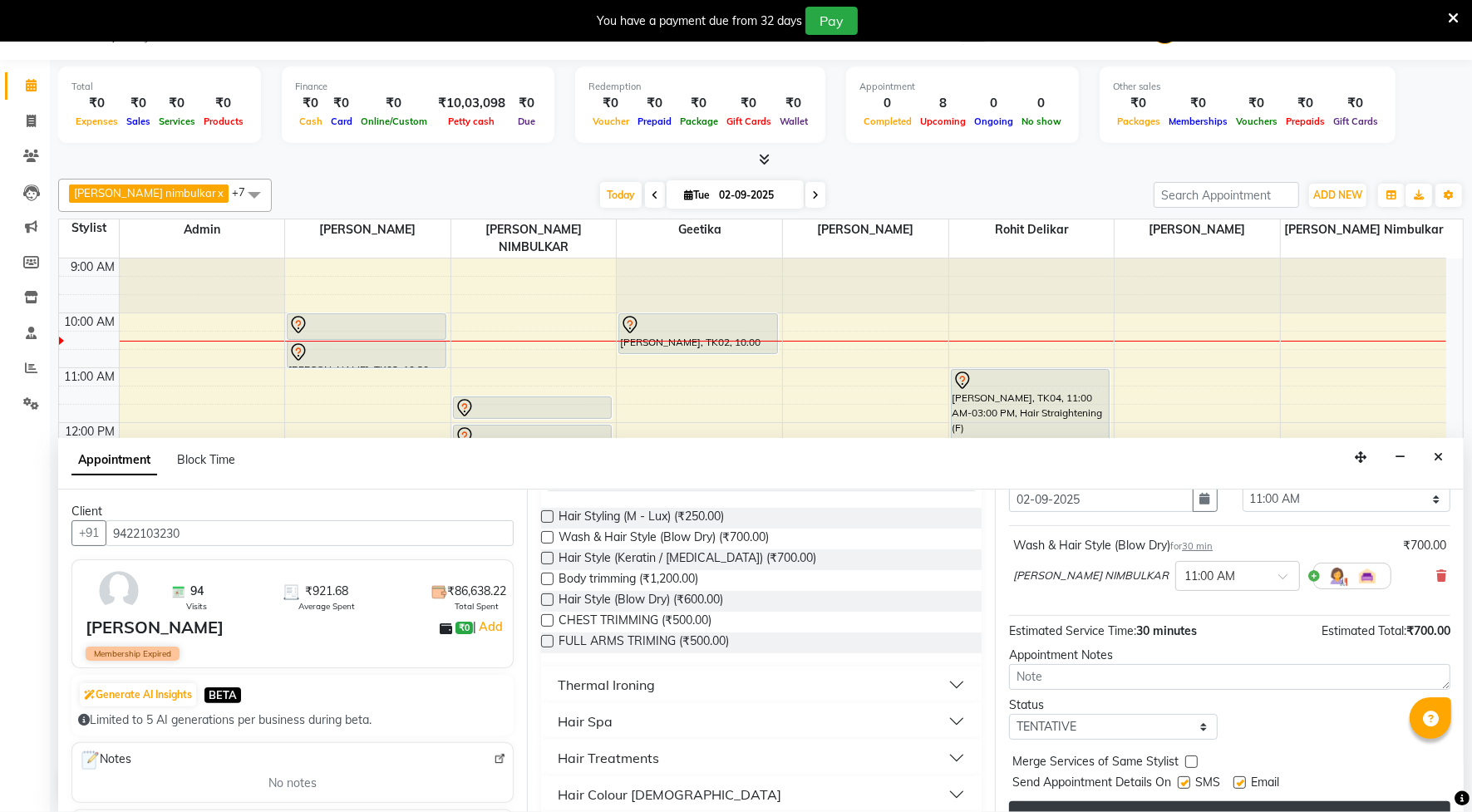
scroll to position [101, 0]
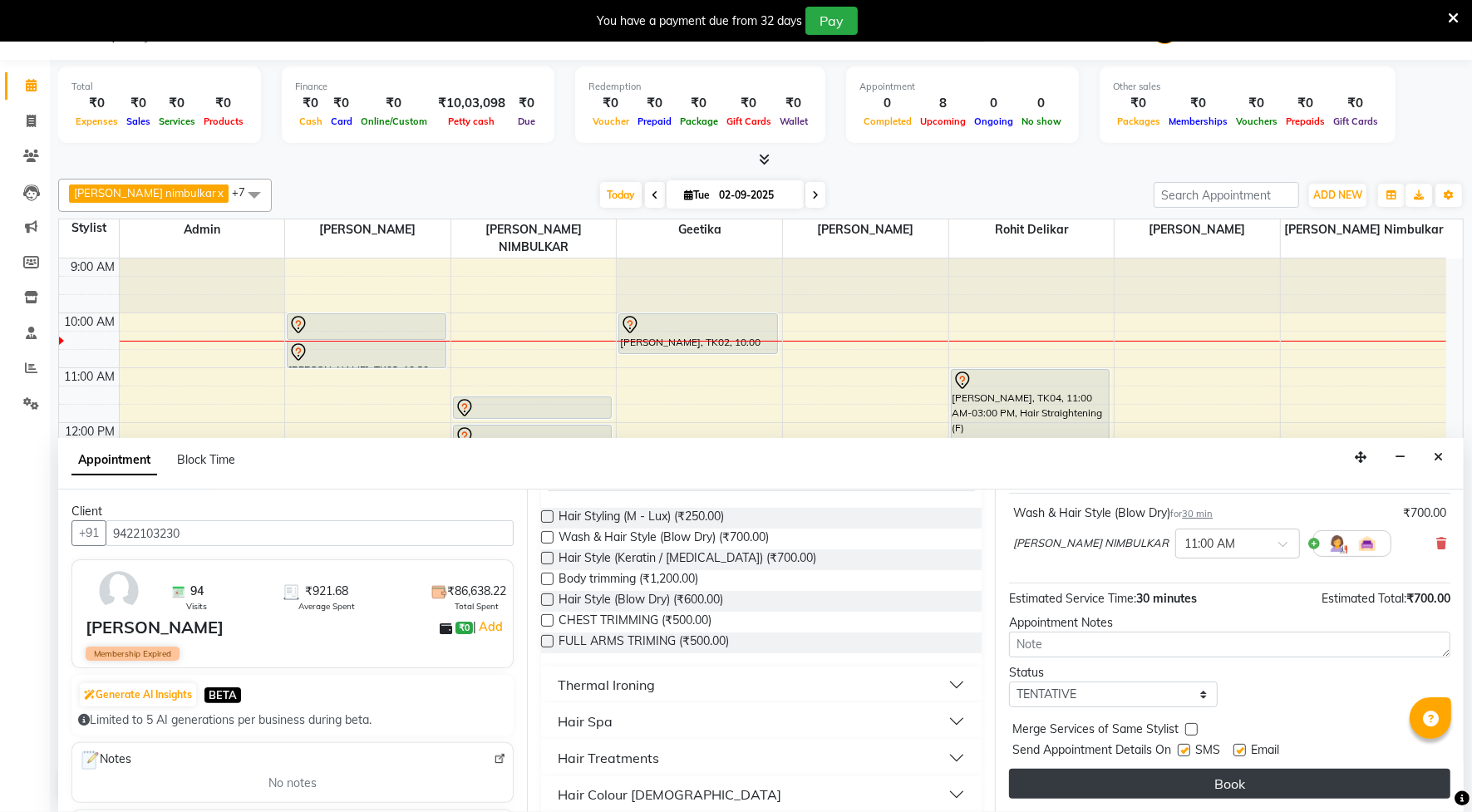
click at [1221, 775] on button "Book" at bounding box center [1230, 783] width 442 height 30
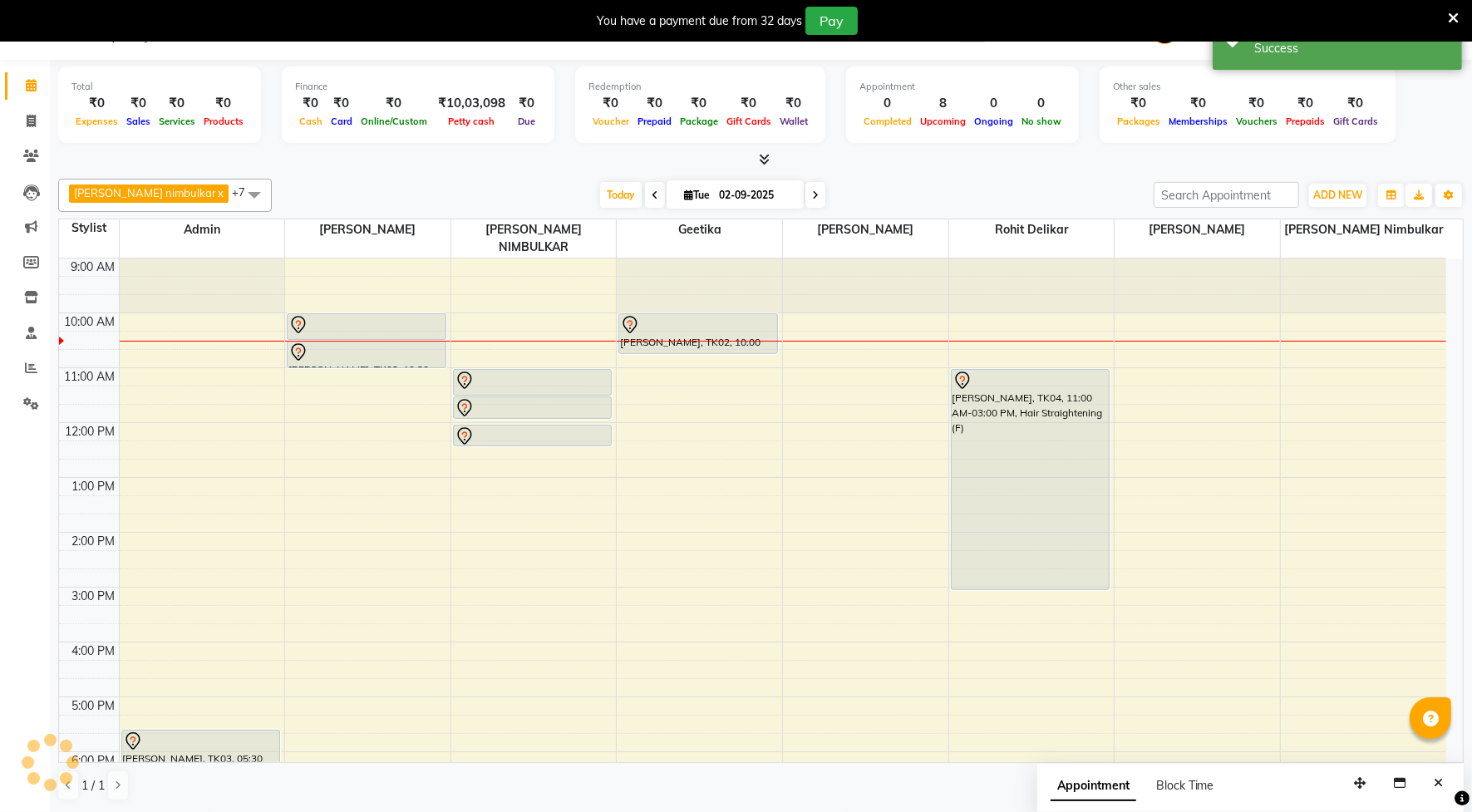
scroll to position [0, 0]
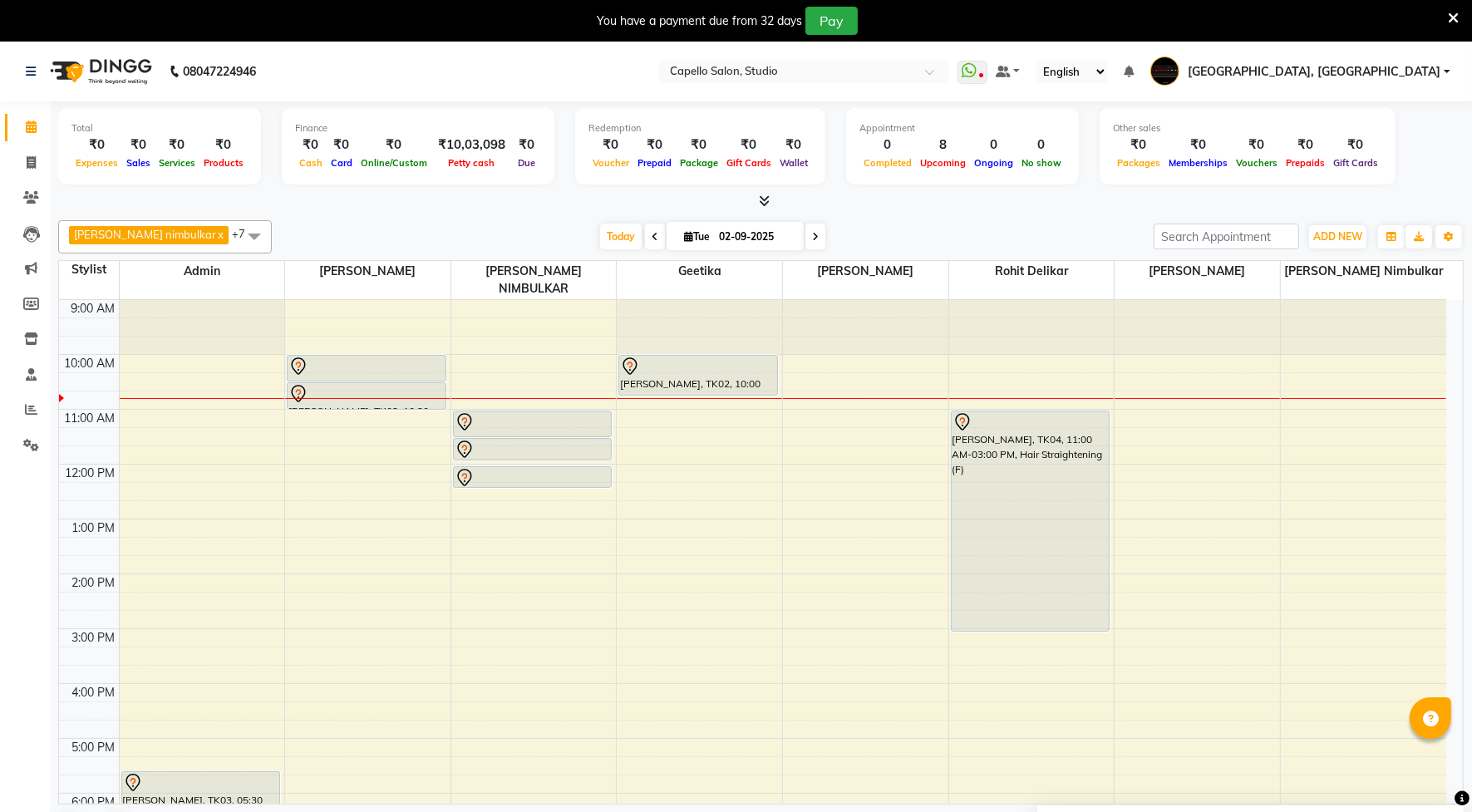
click at [326, 439] on div "9:00 AM 10:00 AM 11:00 AM 12:00 PM 1:00 PM 2:00 PM 3:00 PM 4:00 PM 5:00 PM 6:00…" at bounding box center [753, 656] width 1388 height 712
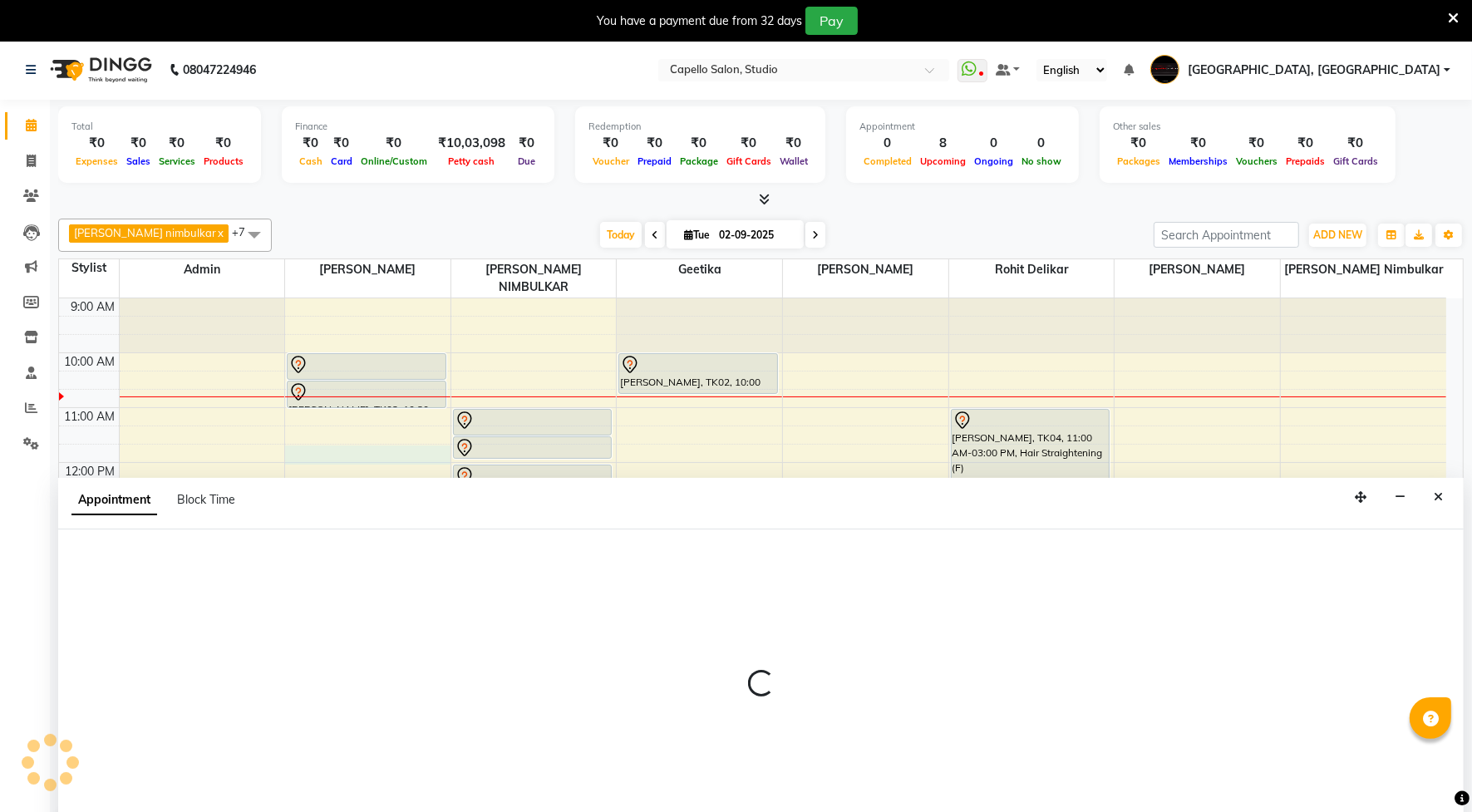
scroll to position [42, 0]
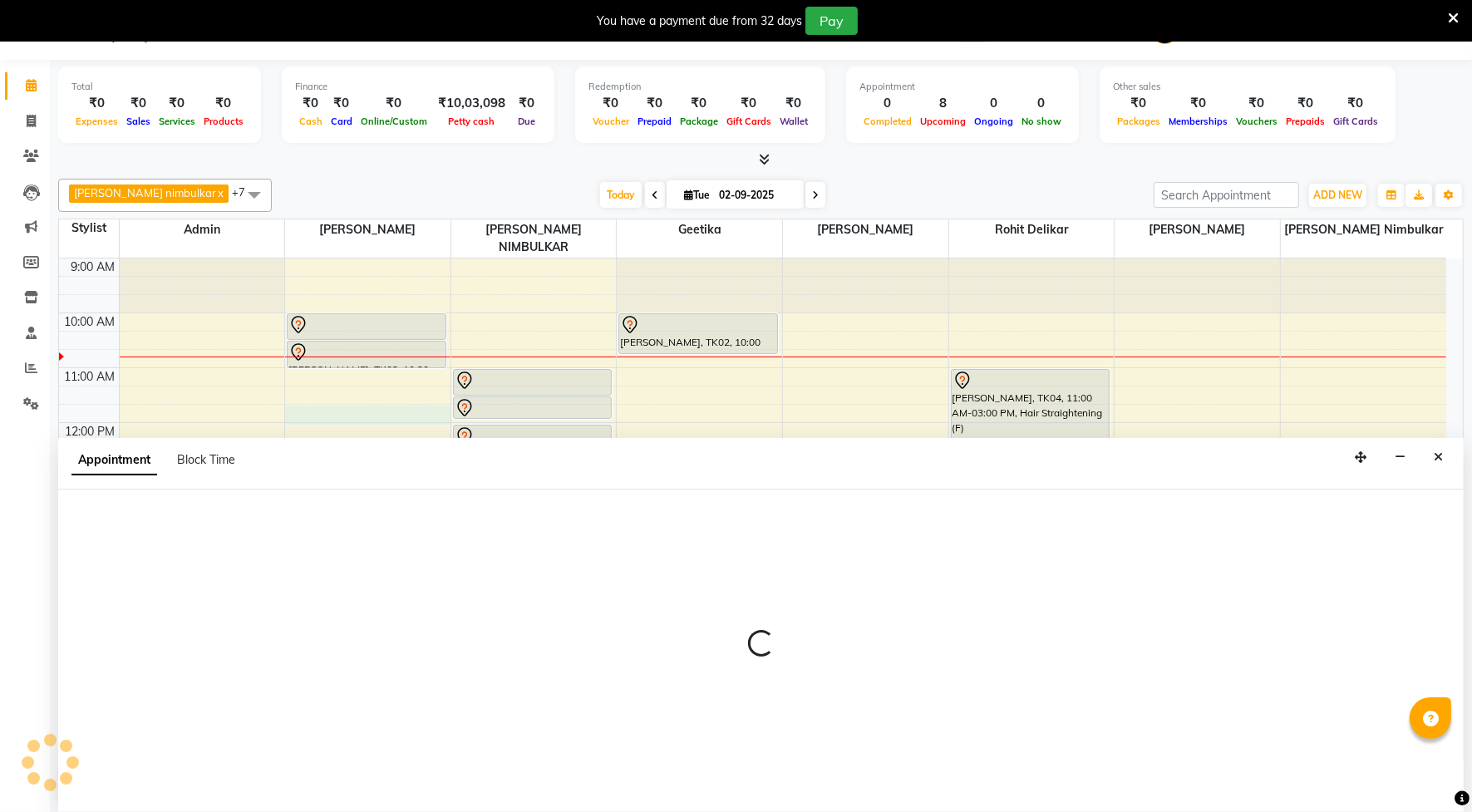
select select "14445"
select select "tentative"
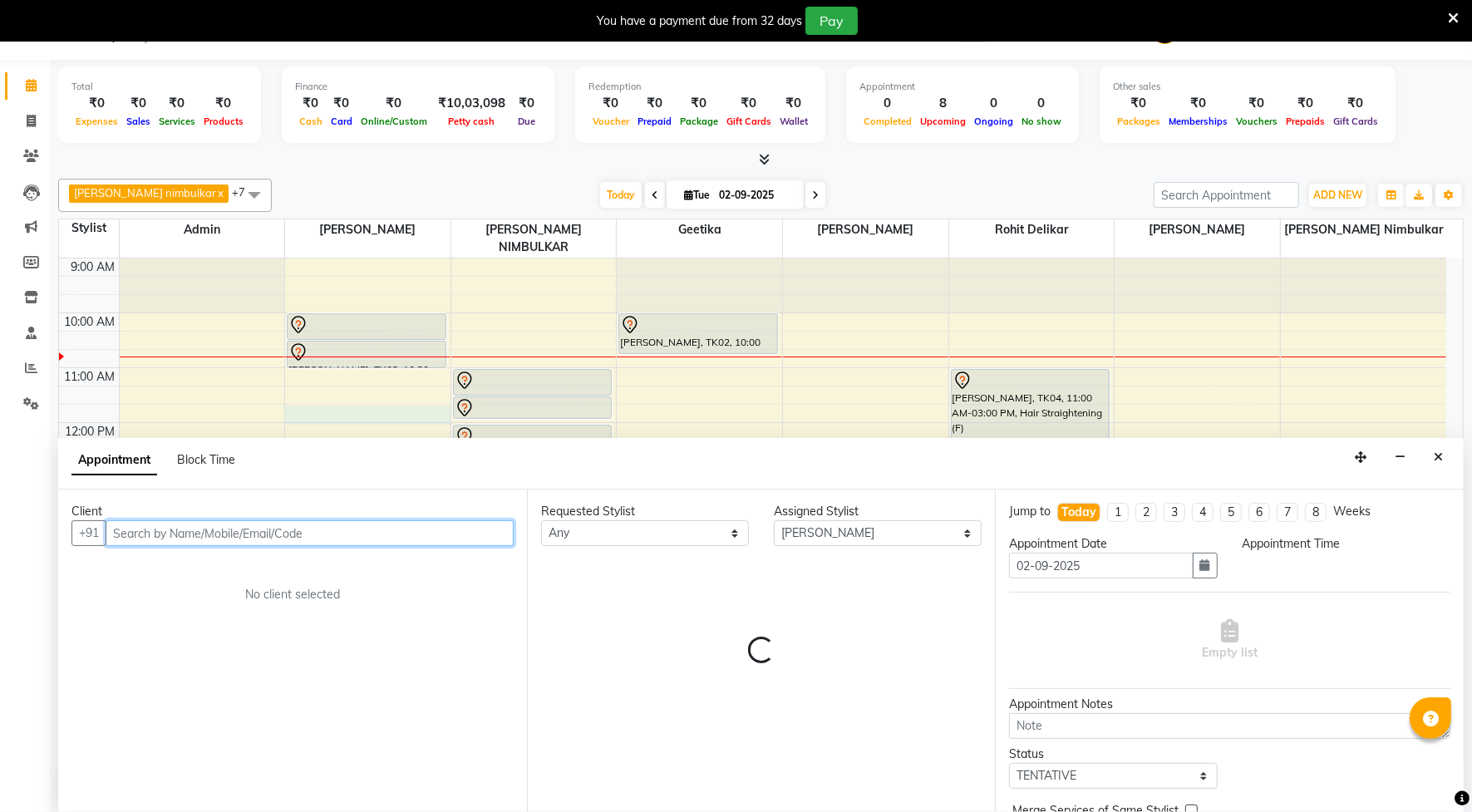
select select "705"
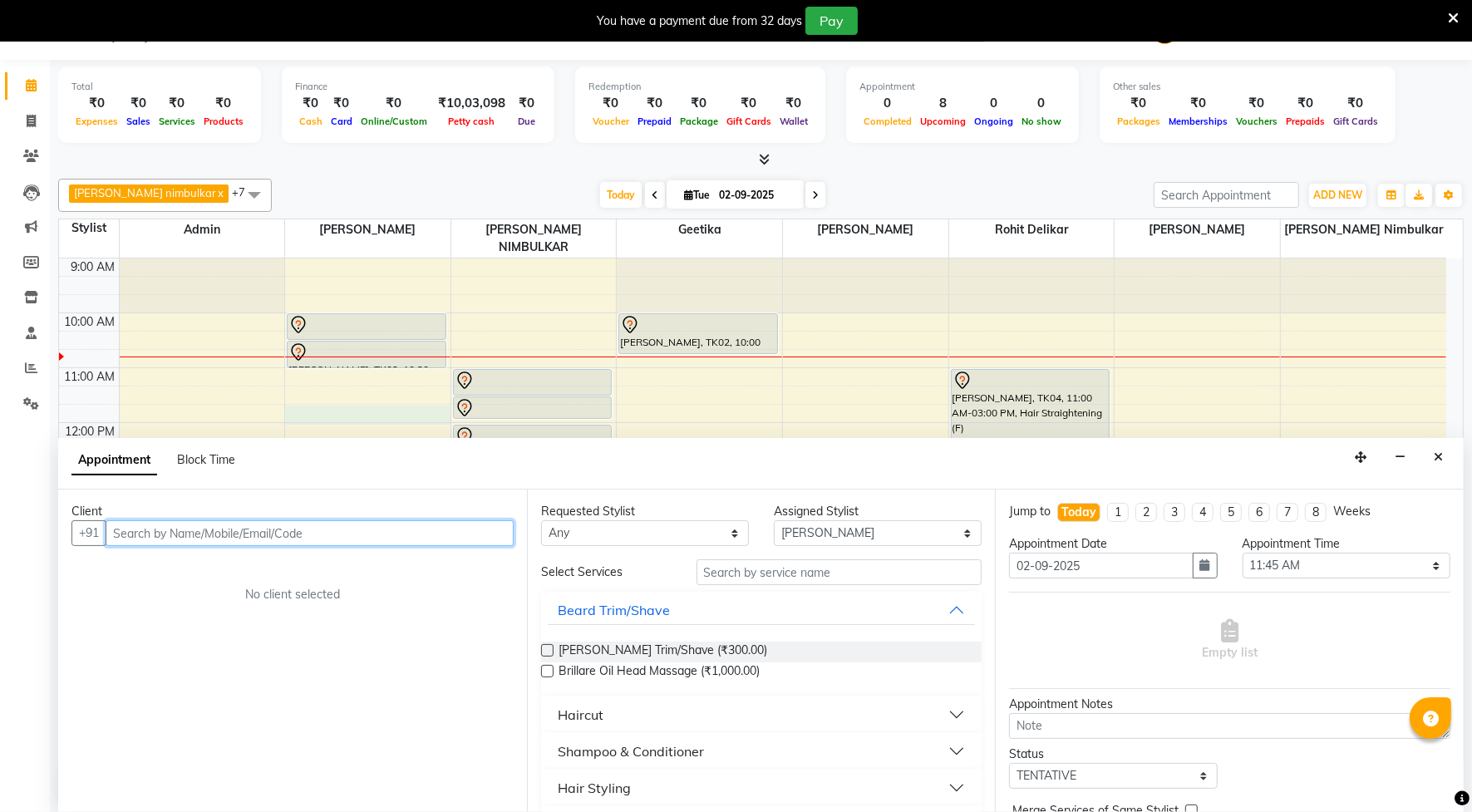
click at [189, 521] on input "text" at bounding box center [310, 533] width 408 height 26
type input "9284027312"
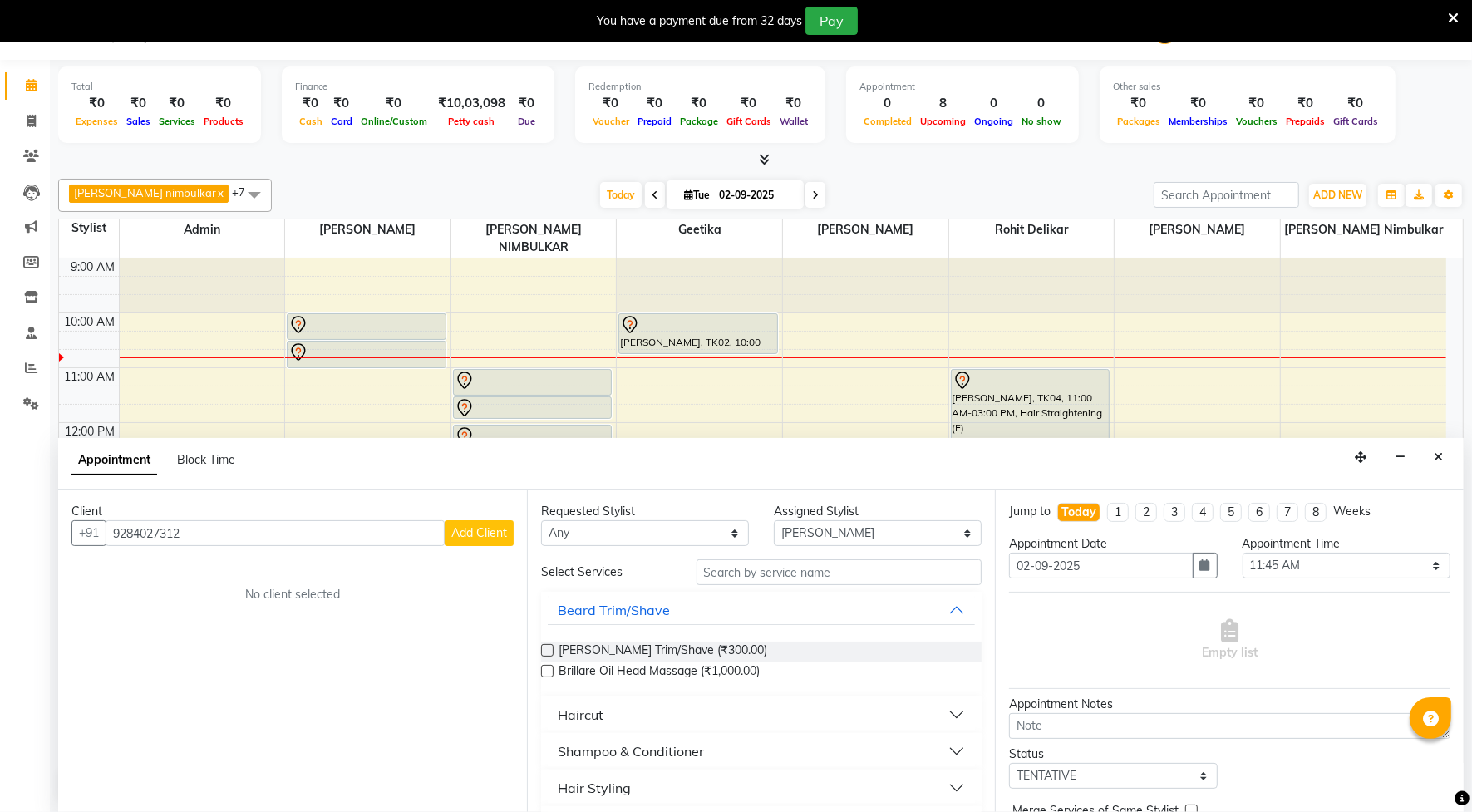
click at [461, 529] on span "Add Client" at bounding box center [480, 533] width 55 height 15
select select "22"
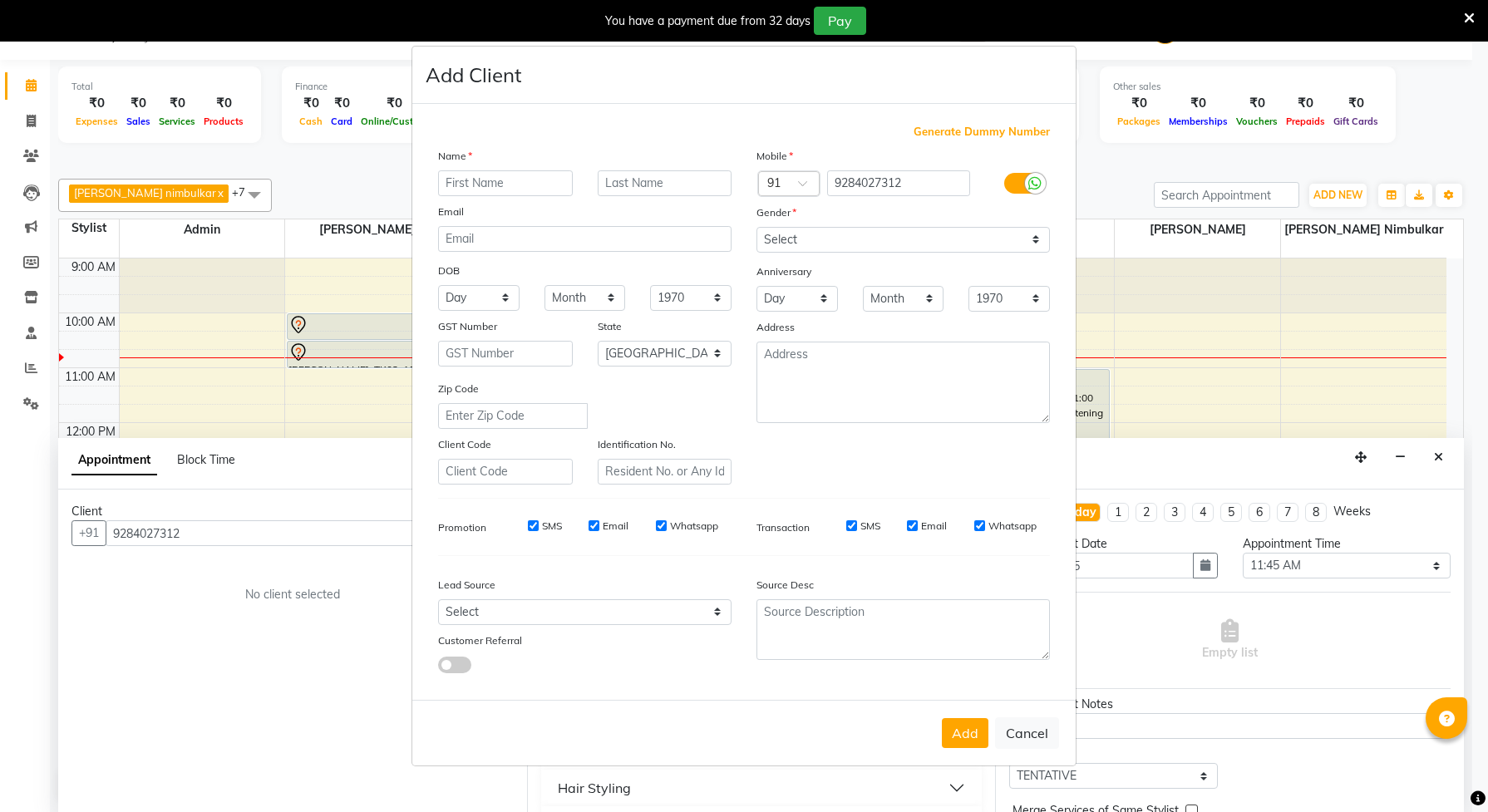
click at [507, 172] on input "text" at bounding box center [506, 183] width 135 height 26
type input "pritam"
click at [860, 250] on select "Select [DEMOGRAPHIC_DATA] [DEMOGRAPHIC_DATA] Other Prefer Not To Say" at bounding box center [904, 240] width 294 height 26
select select "[DEMOGRAPHIC_DATA]"
click at [757, 228] on select "Select [DEMOGRAPHIC_DATA] [DEMOGRAPHIC_DATA] Other Prefer Not To Say" at bounding box center [904, 240] width 294 height 26
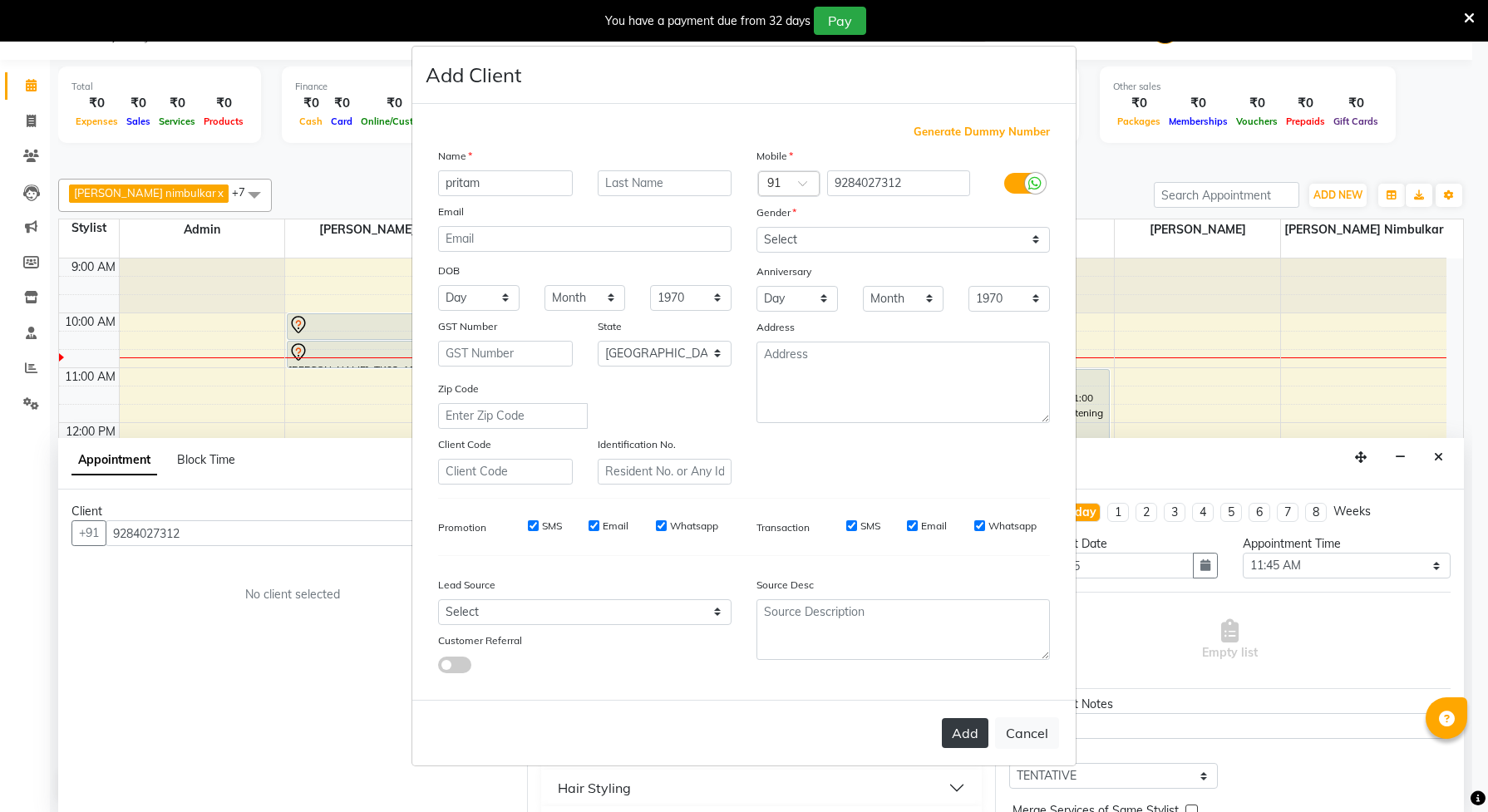
click at [948, 721] on button "Add" at bounding box center [965, 733] width 46 height 30
select select
select select "null"
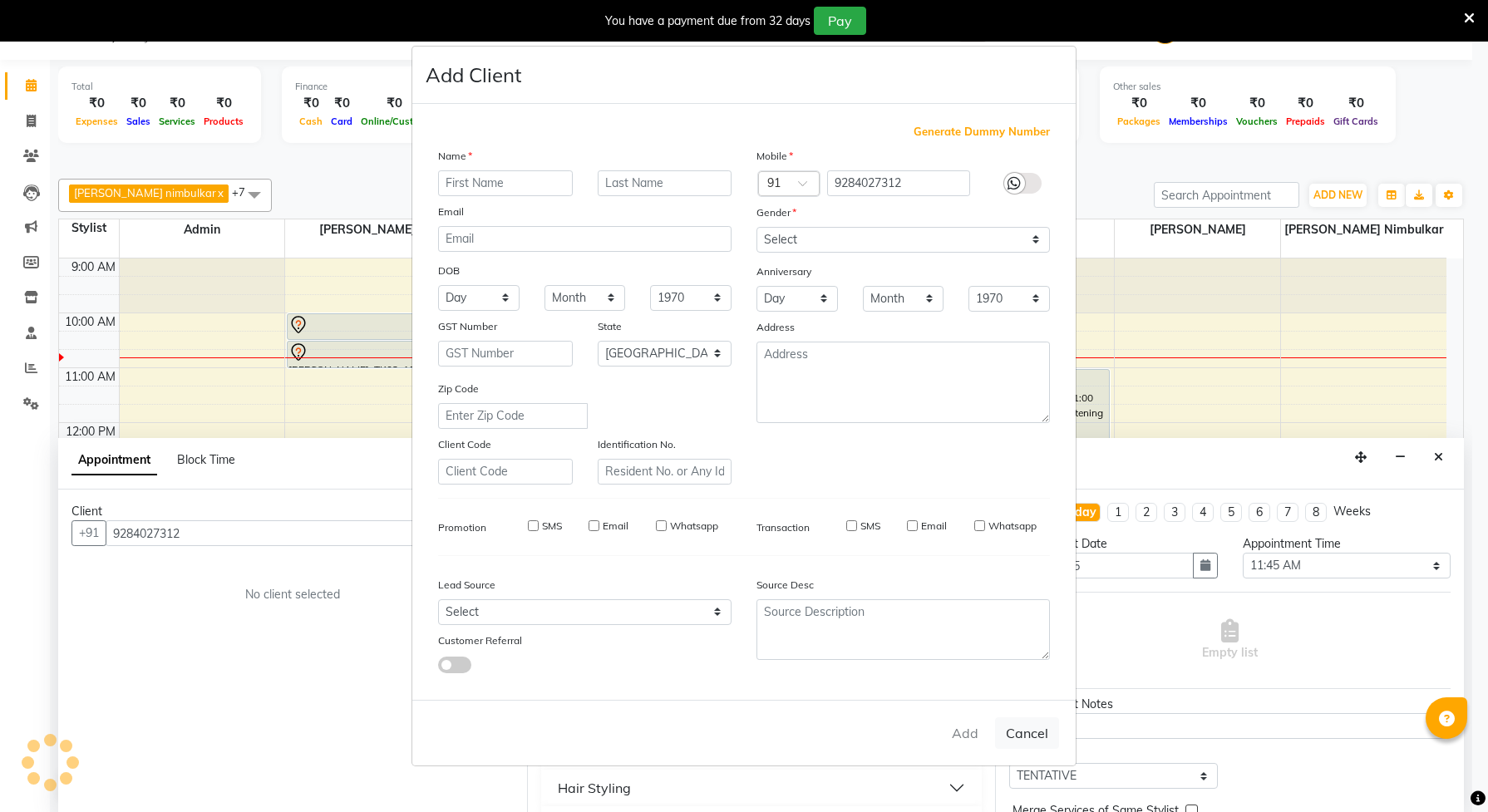
select select
checkbox input "false"
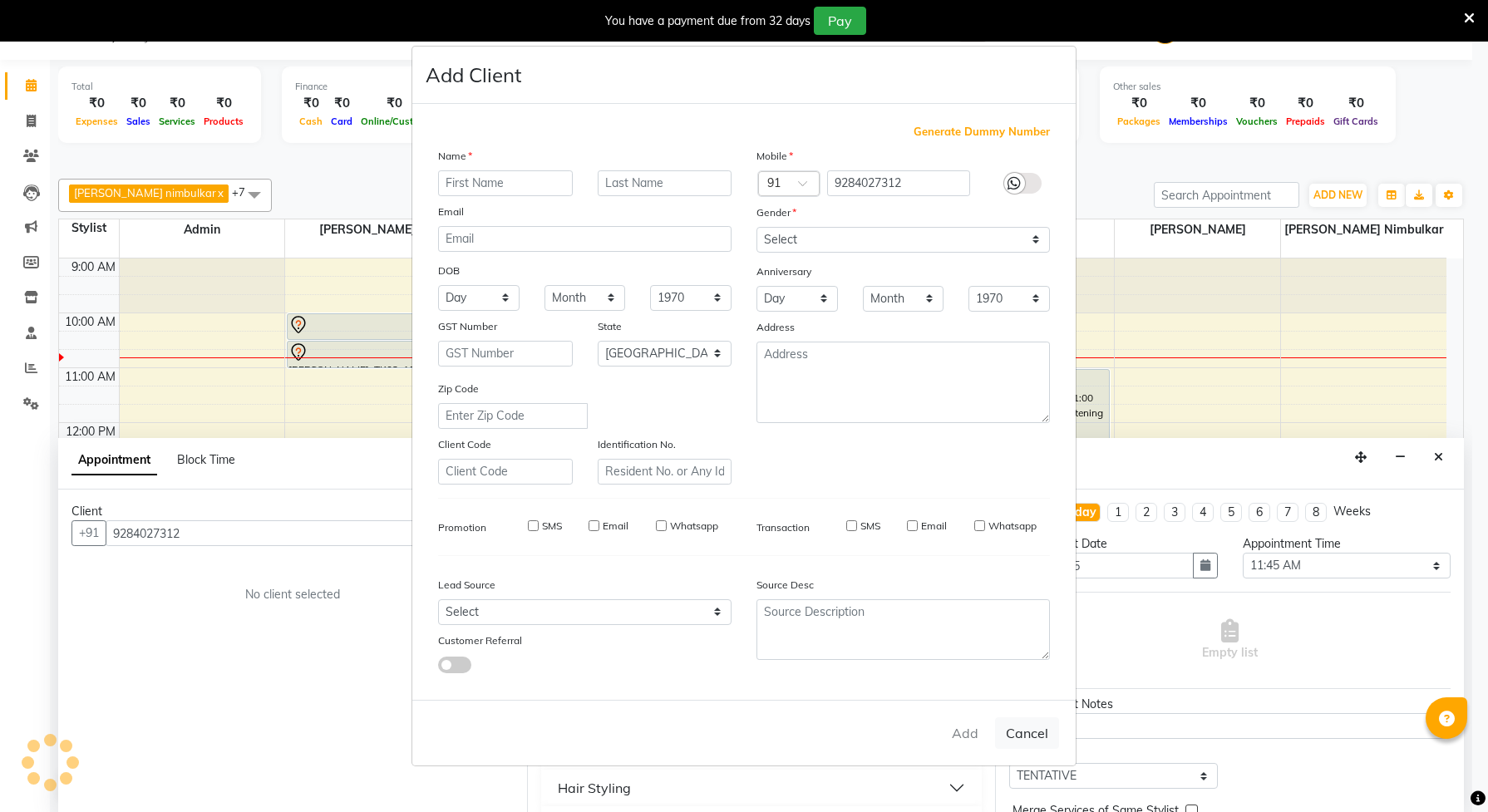
checkbox input "false"
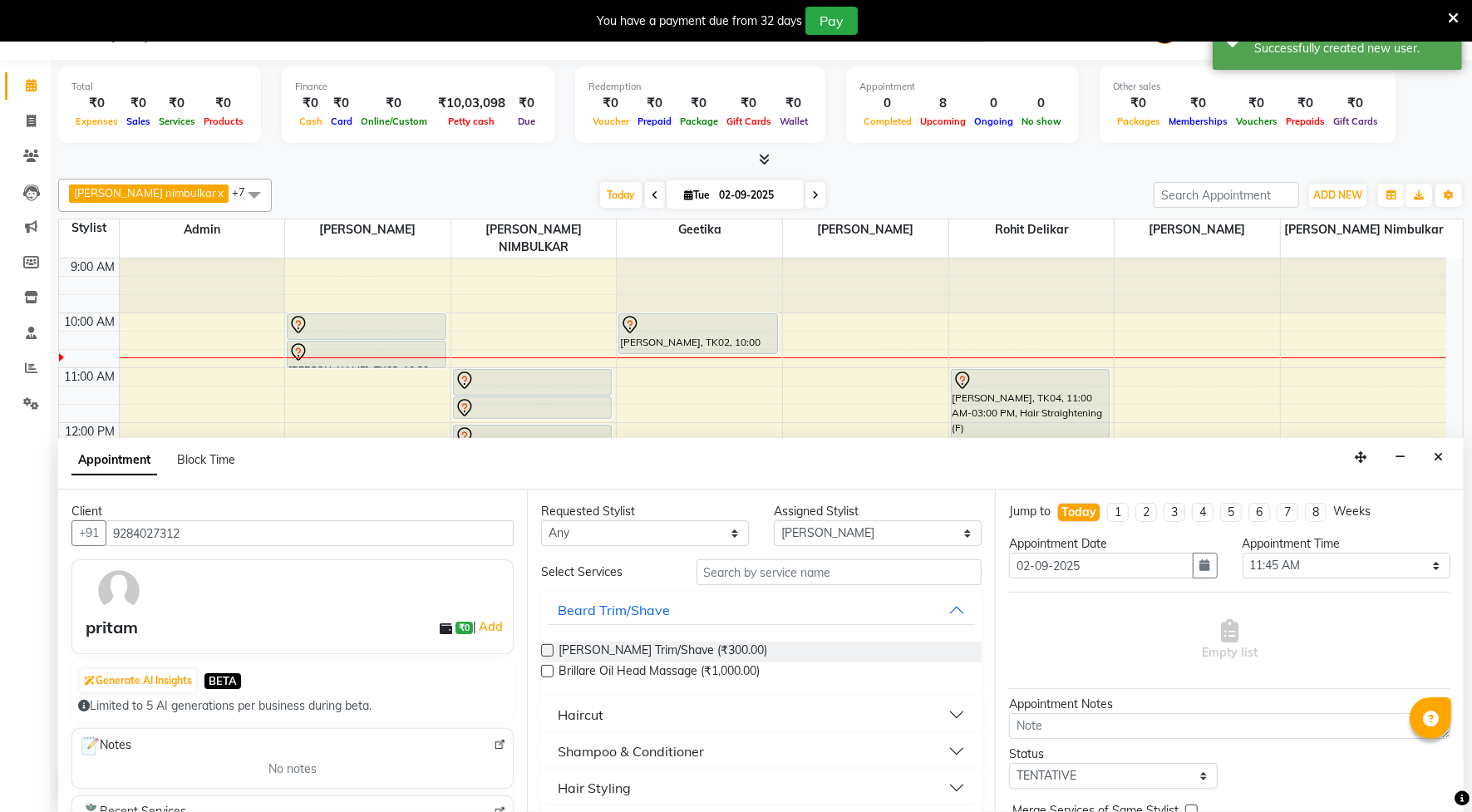
click at [591, 713] on div "Haircut" at bounding box center [580, 715] width 45 height 20
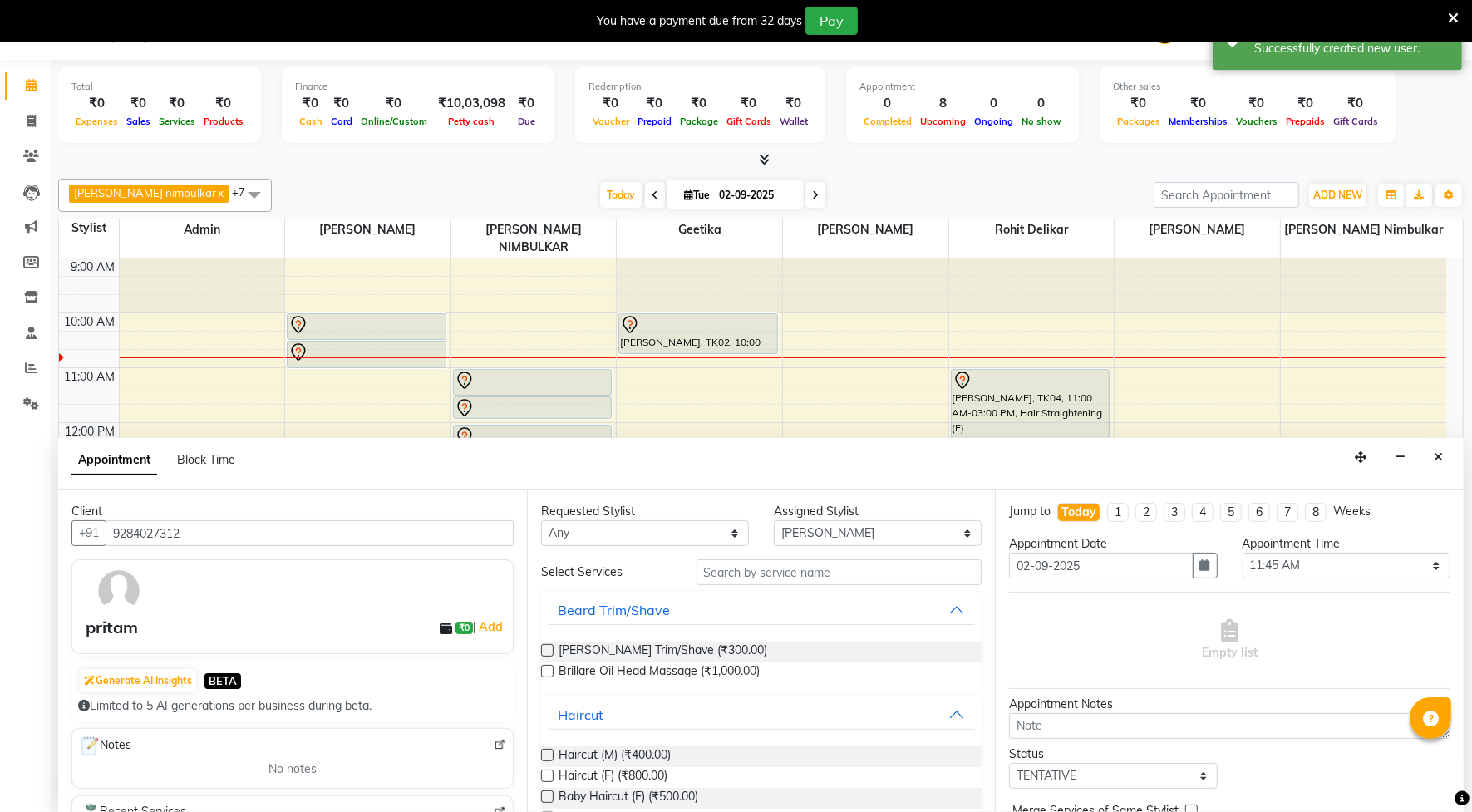
click at [549, 757] on label at bounding box center [547, 755] width 12 height 12
click at [549, 757] on input "checkbox" at bounding box center [547, 757] width 11 height 11
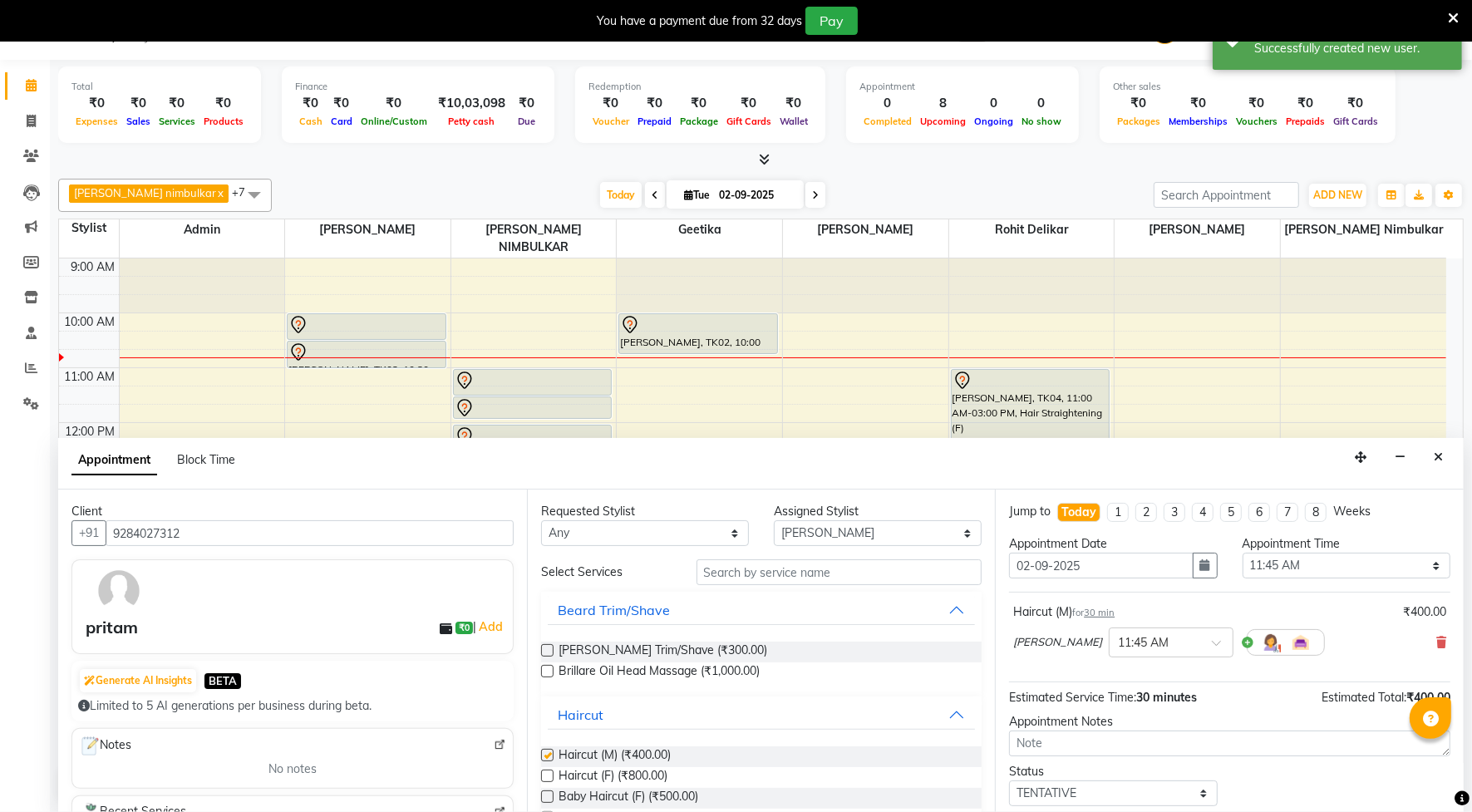
checkbox input "false"
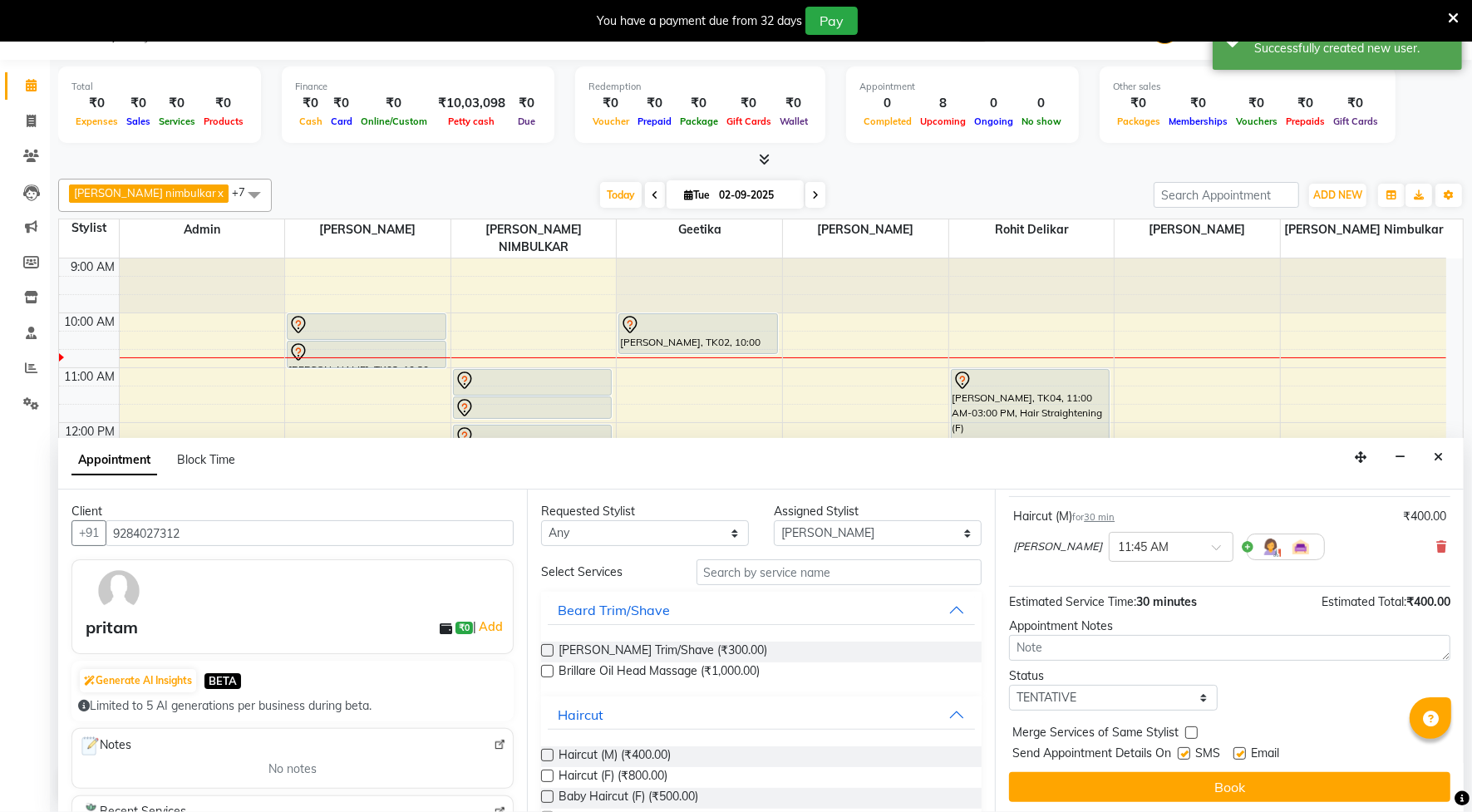
scroll to position [101, 0]
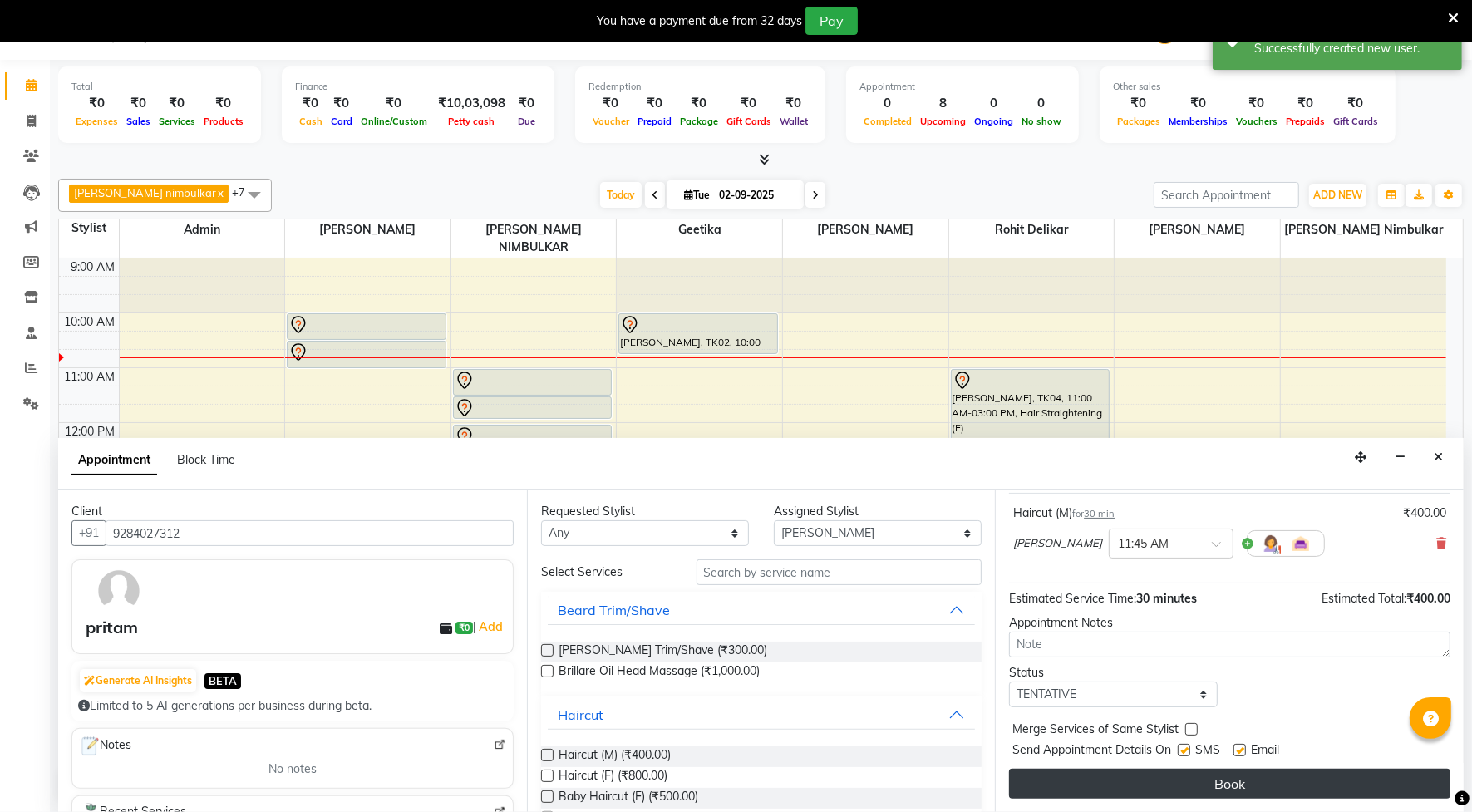
click at [1126, 775] on button "Book" at bounding box center [1230, 783] width 442 height 30
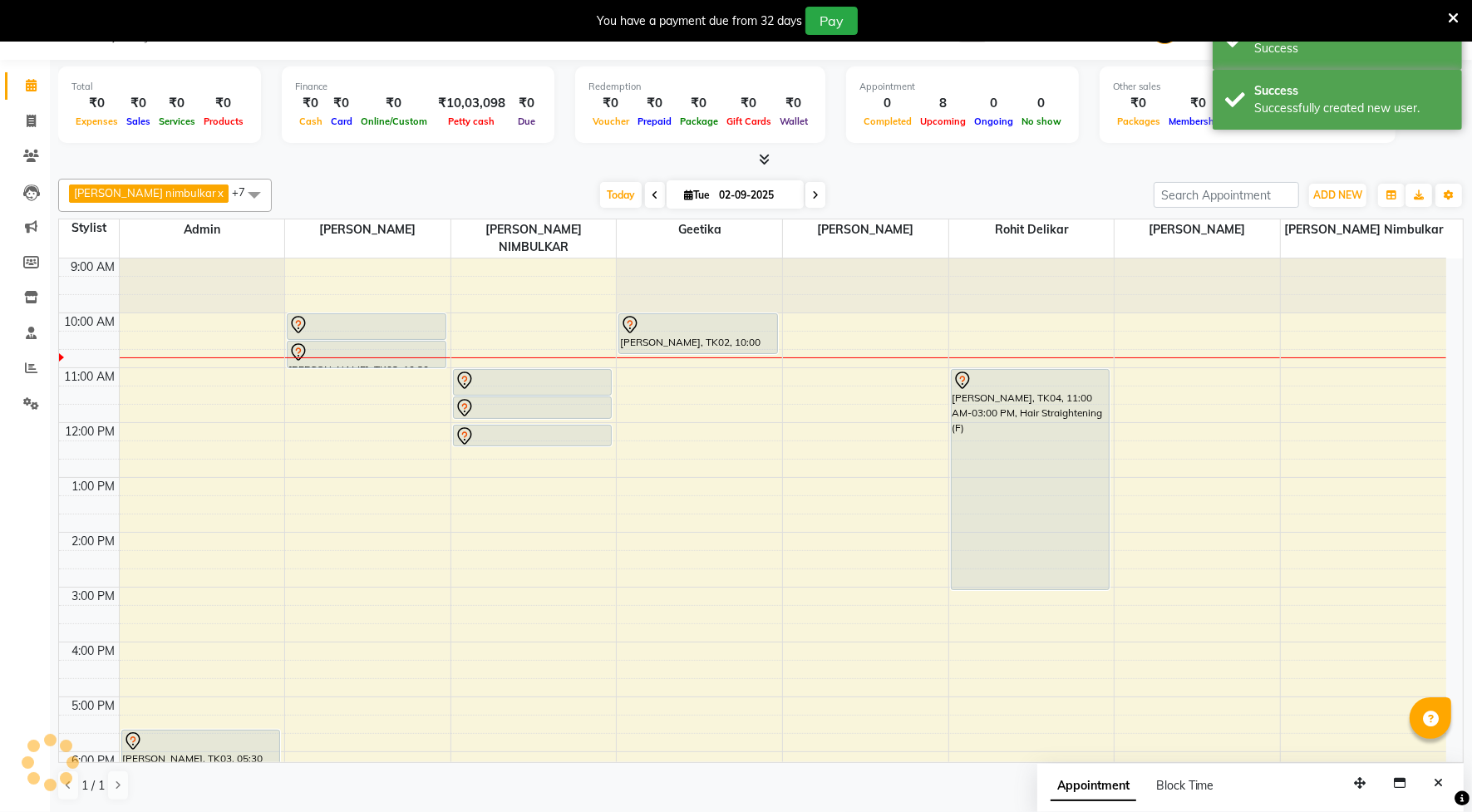
scroll to position [0, 0]
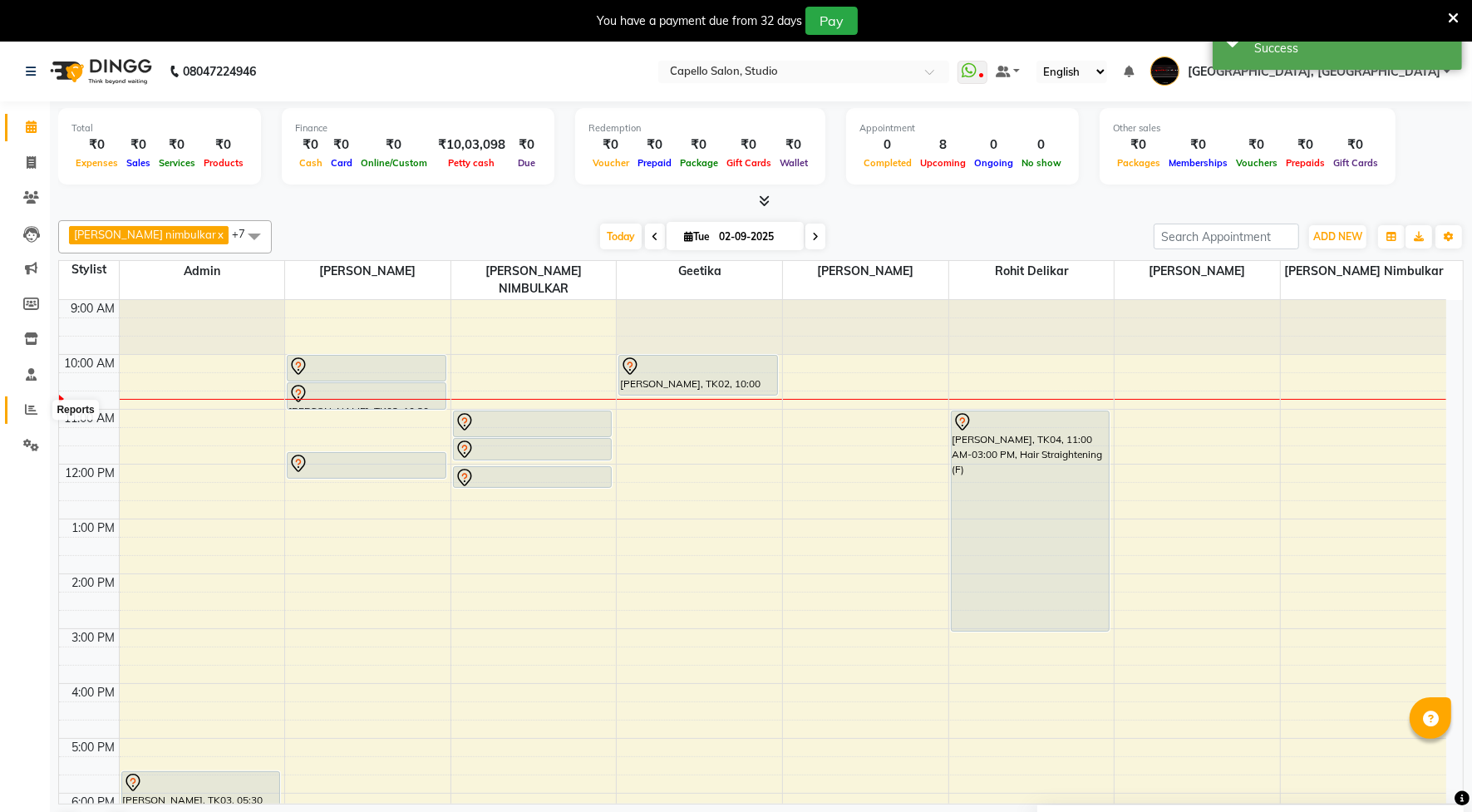
click at [33, 412] on icon at bounding box center [30, 408] width 12 height 12
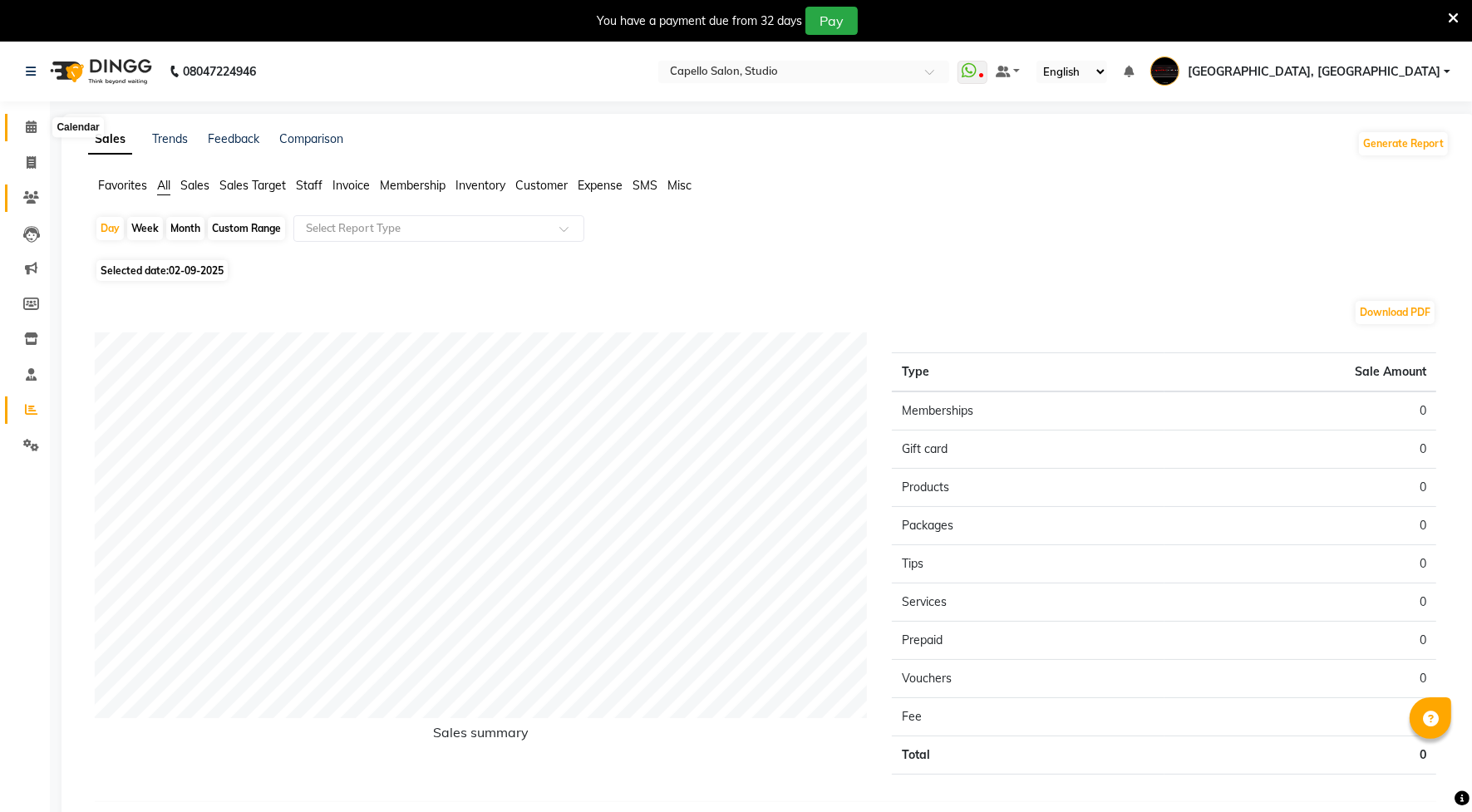
drag, startPoint x: 26, startPoint y: 133, endPoint x: 44, endPoint y: 202, distance: 71.3
click at [26, 133] on icon at bounding box center [31, 126] width 11 height 12
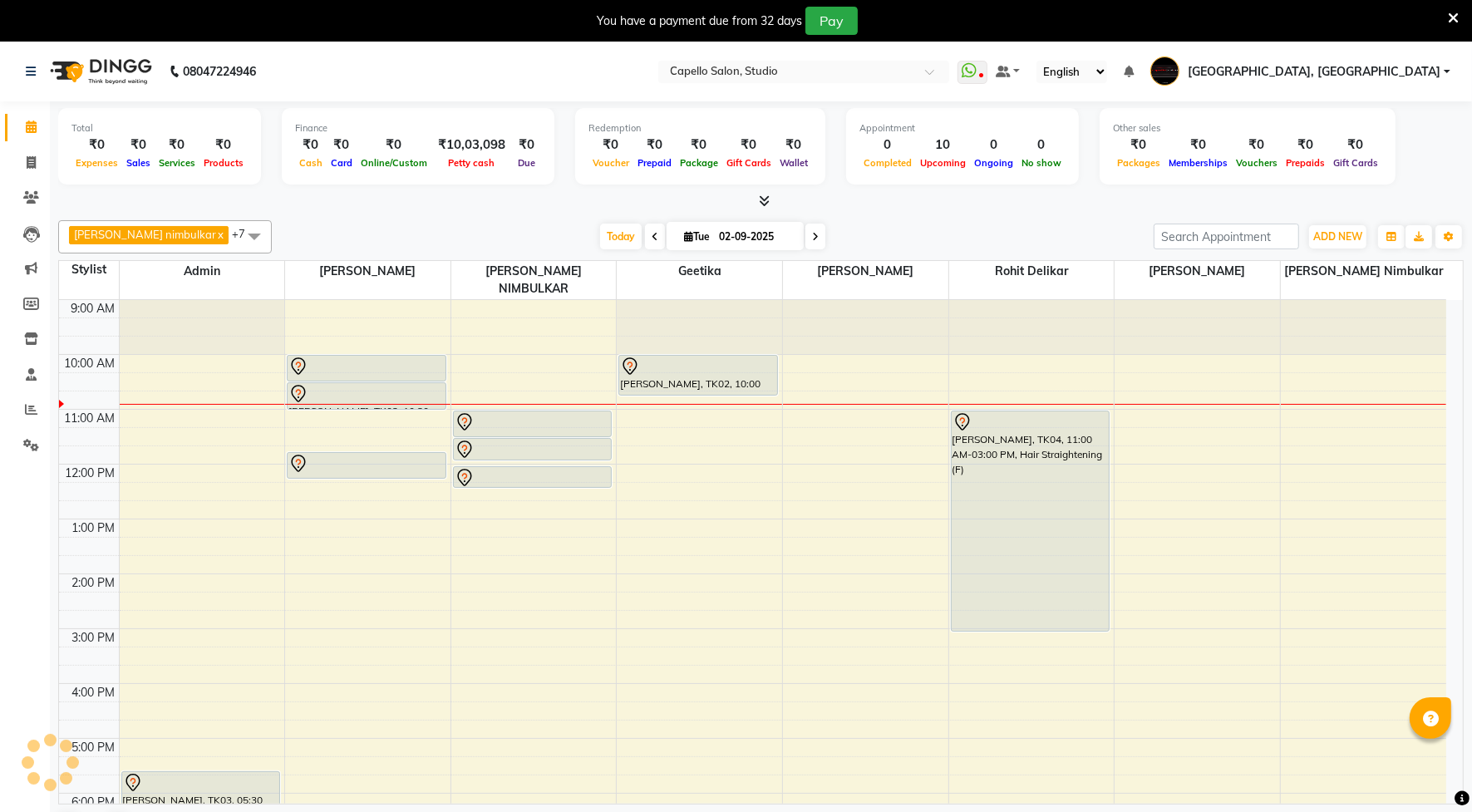
scroll to position [55, 0]
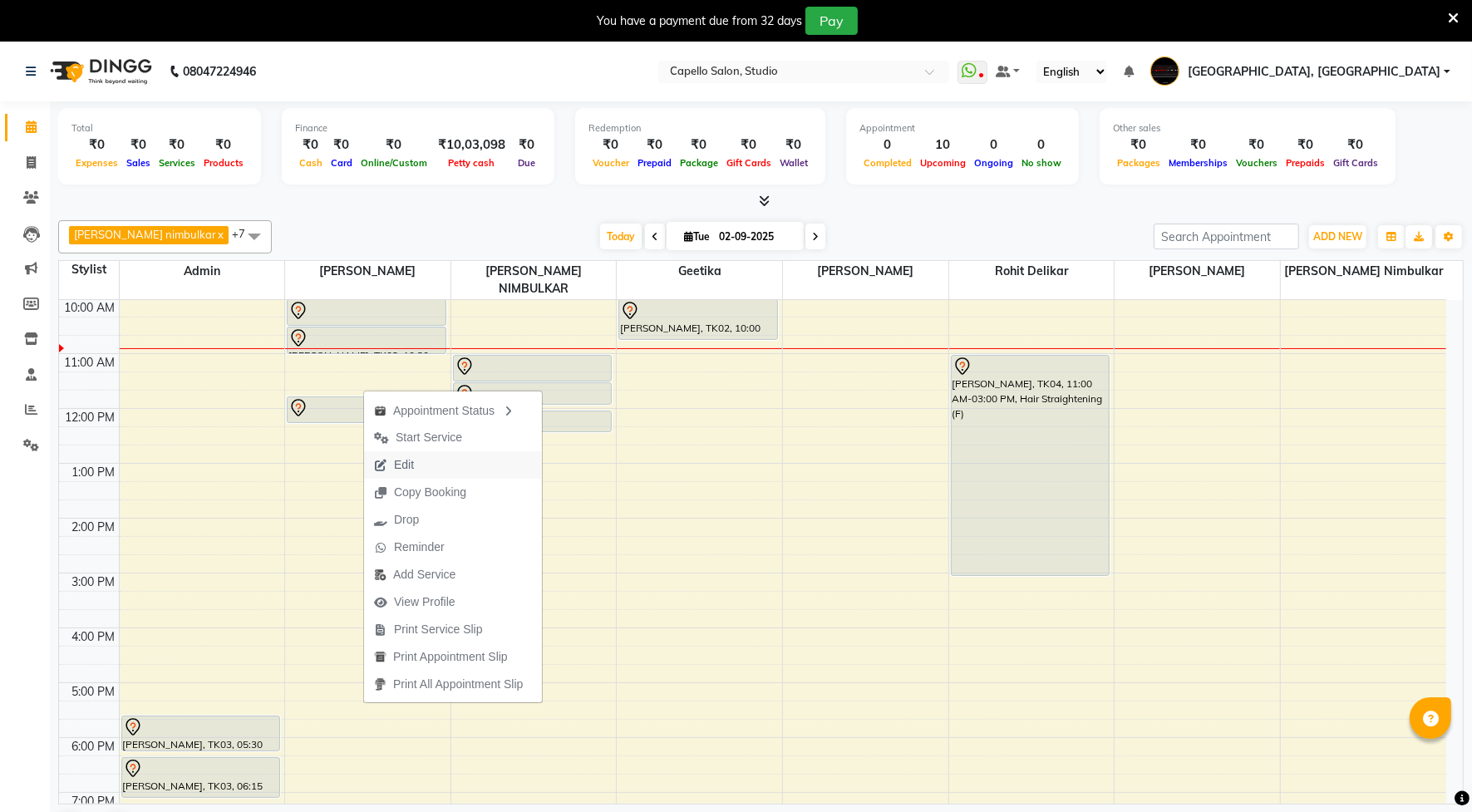
click at [410, 469] on span "Edit" at bounding box center [404, 465] width 20 height 18
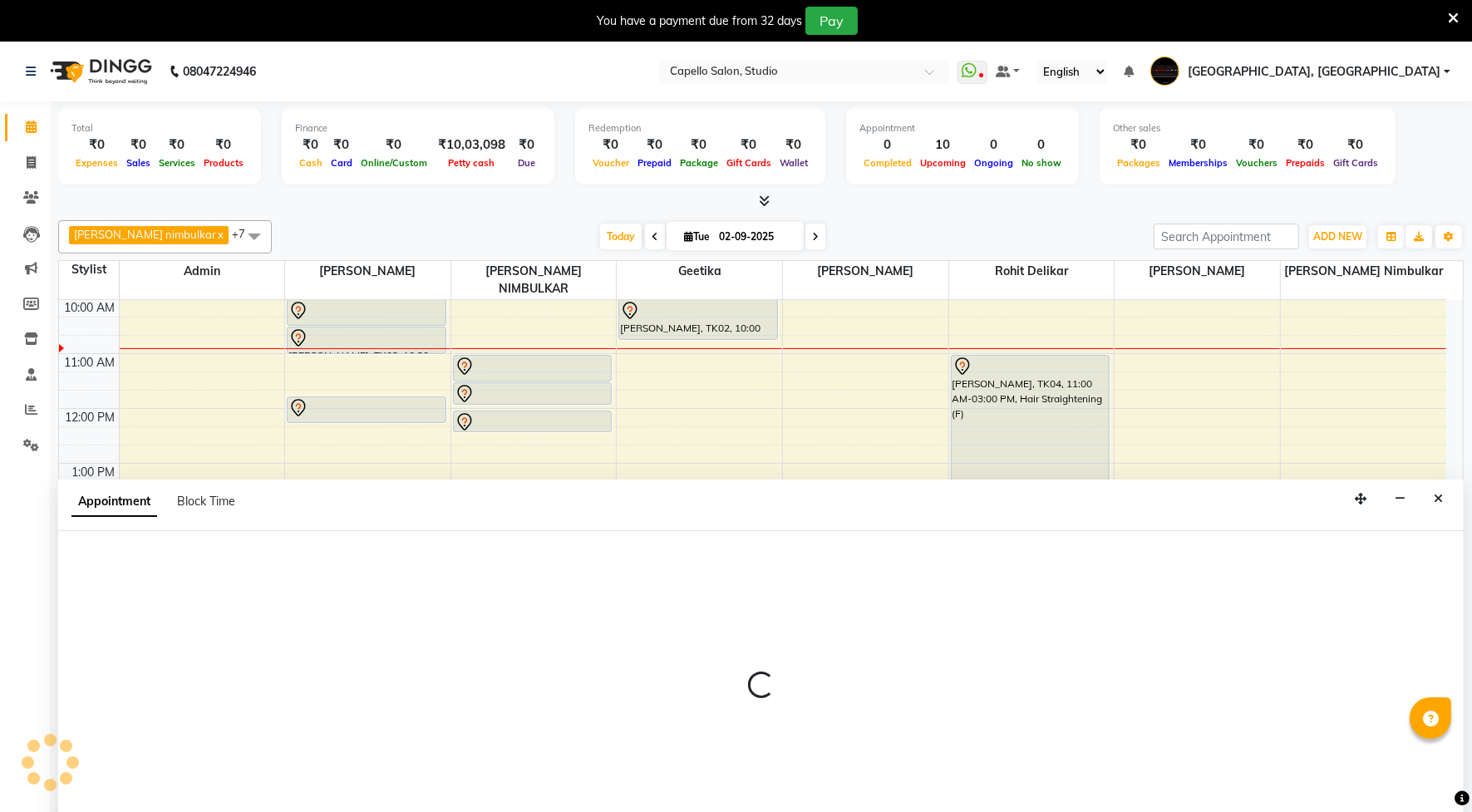
scroll to position [42, 0]
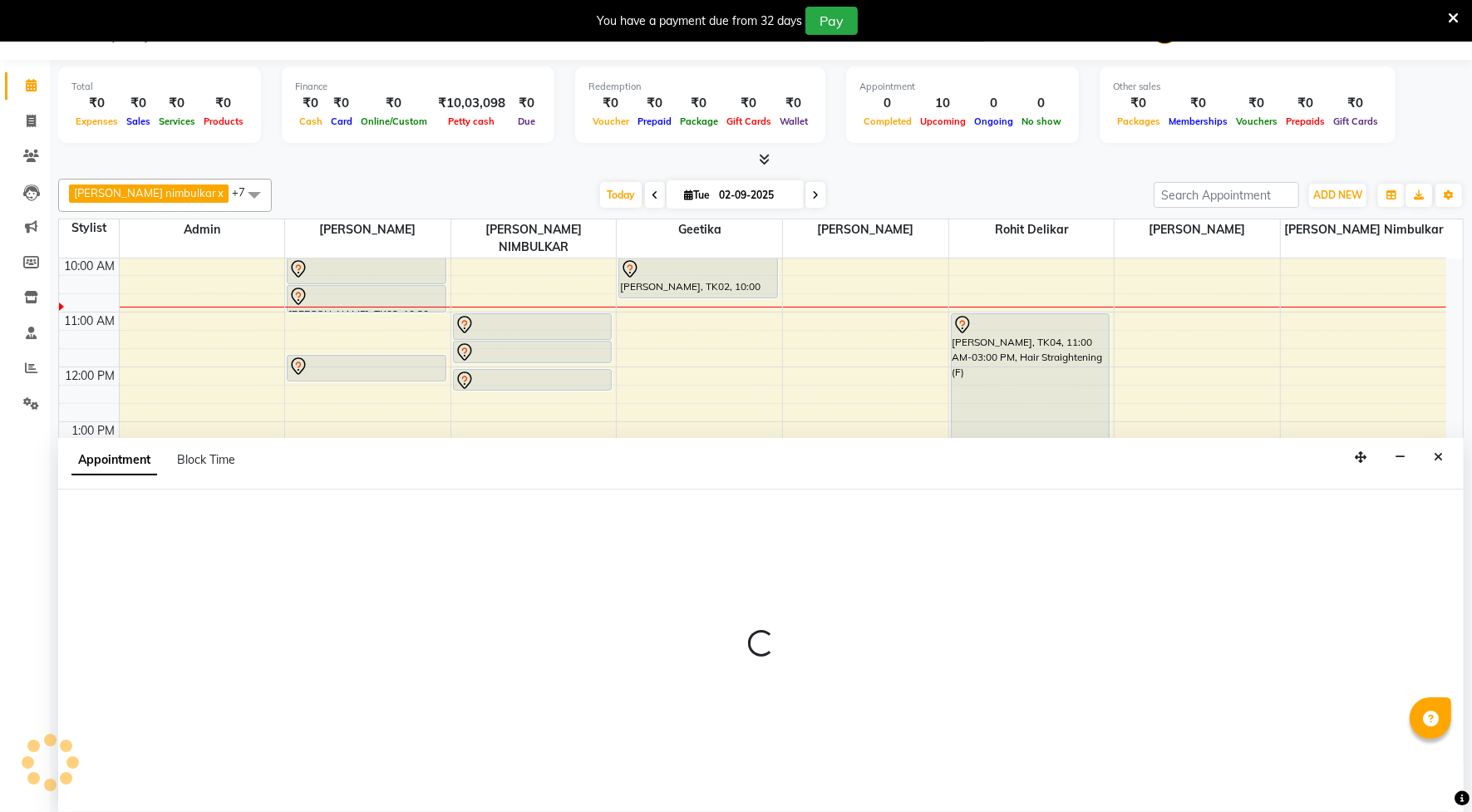
select select "tentative"
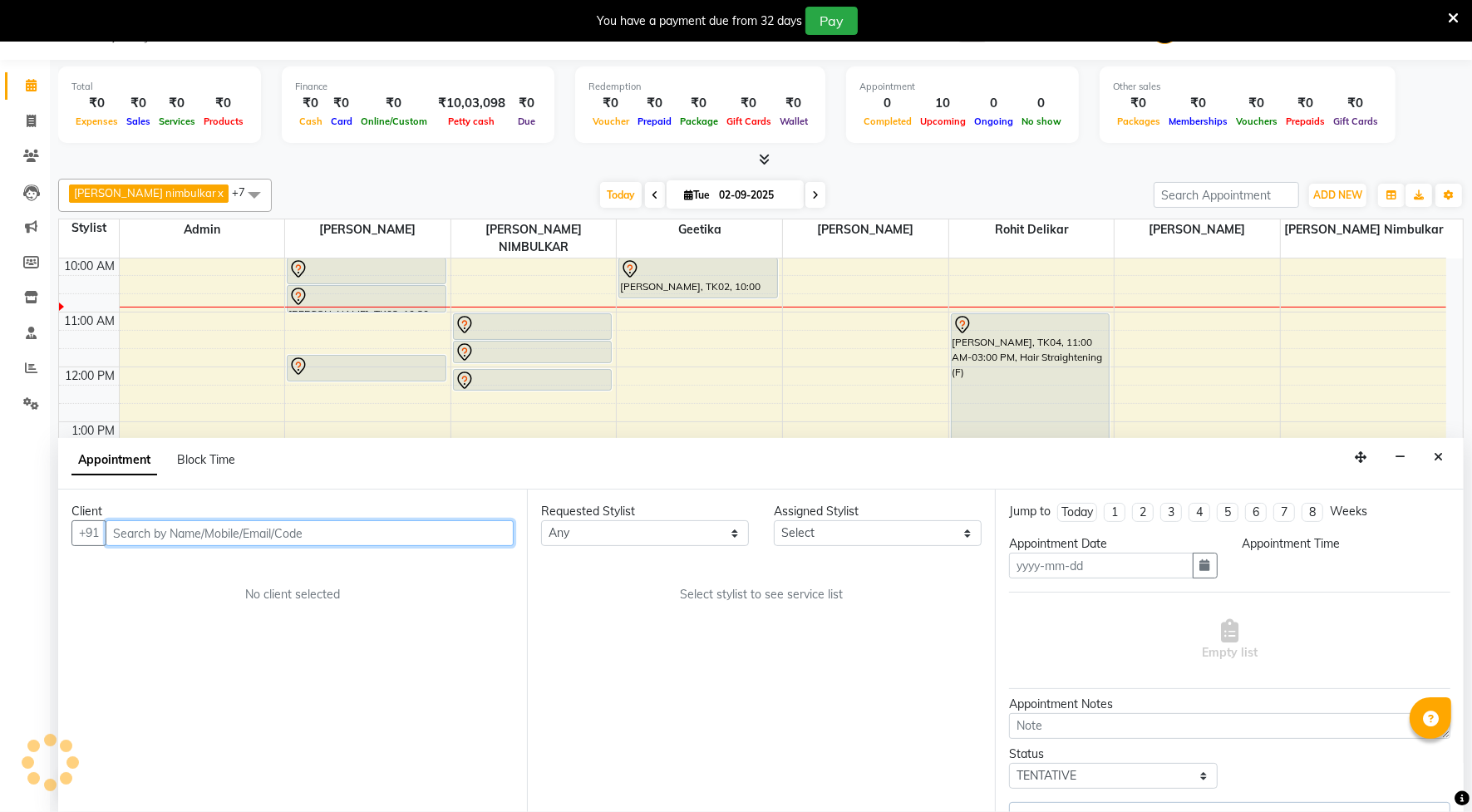
type input "02-09-2025"
select select "705"
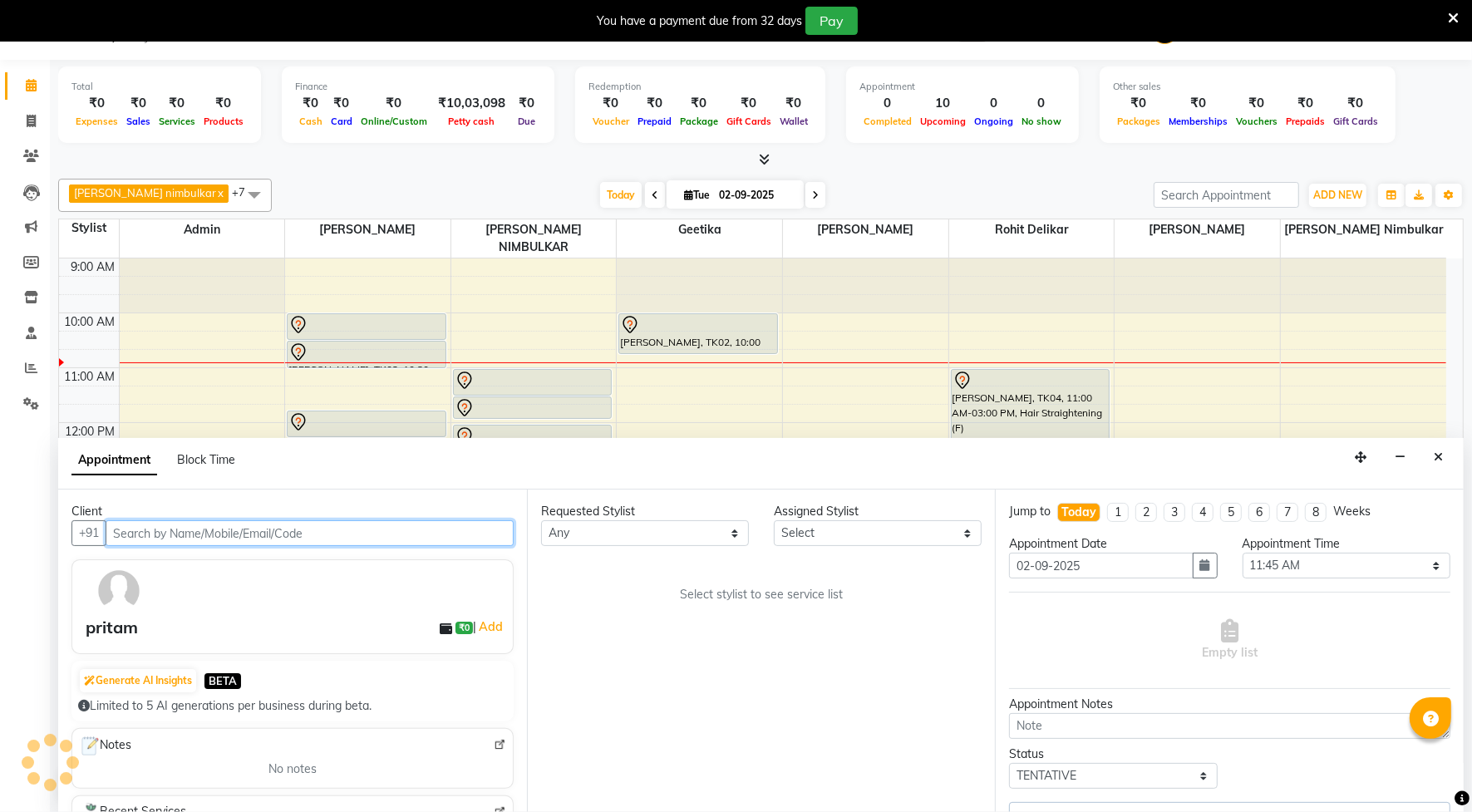
scroll to position [37, 0]
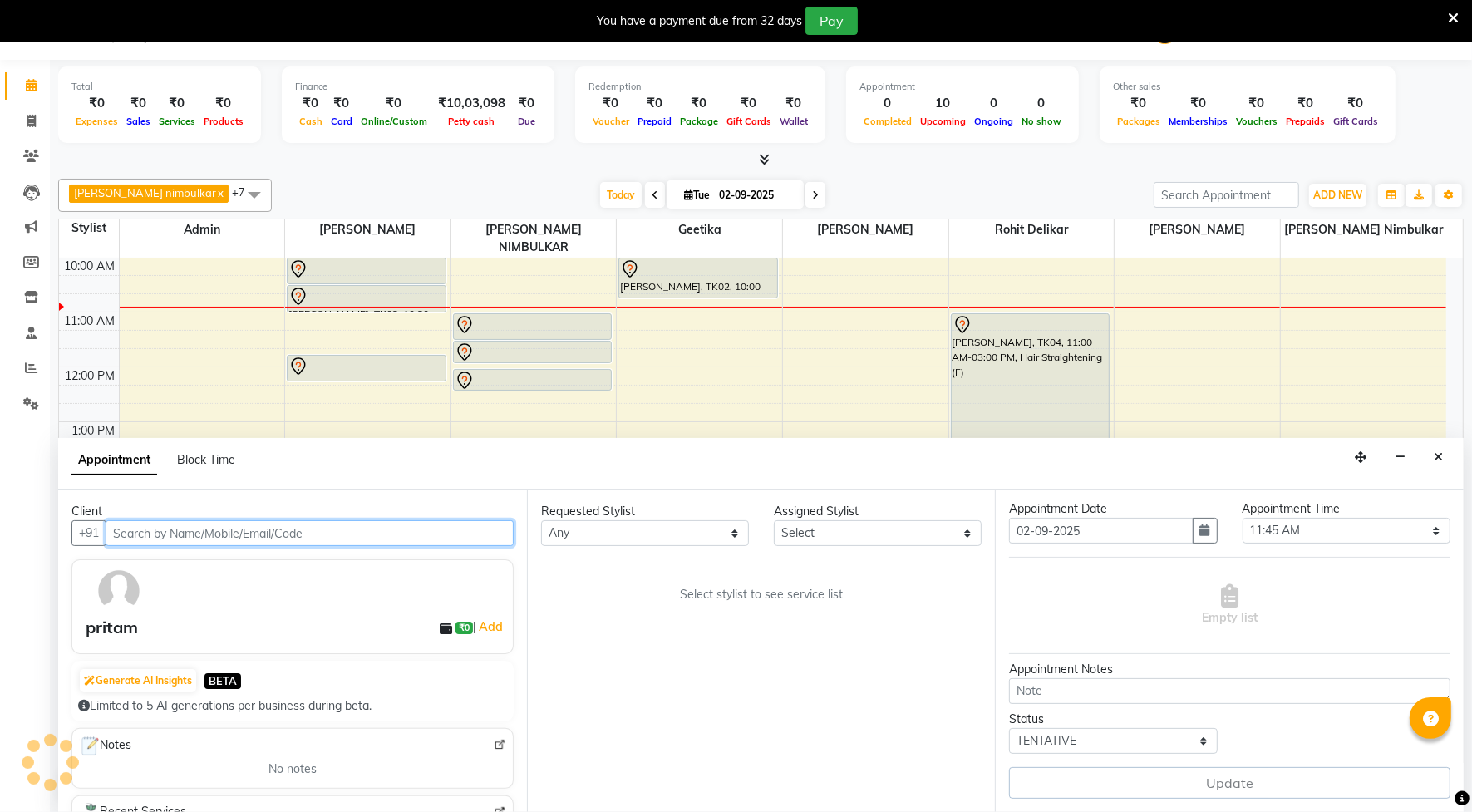
select select "14445"
select select "1292"
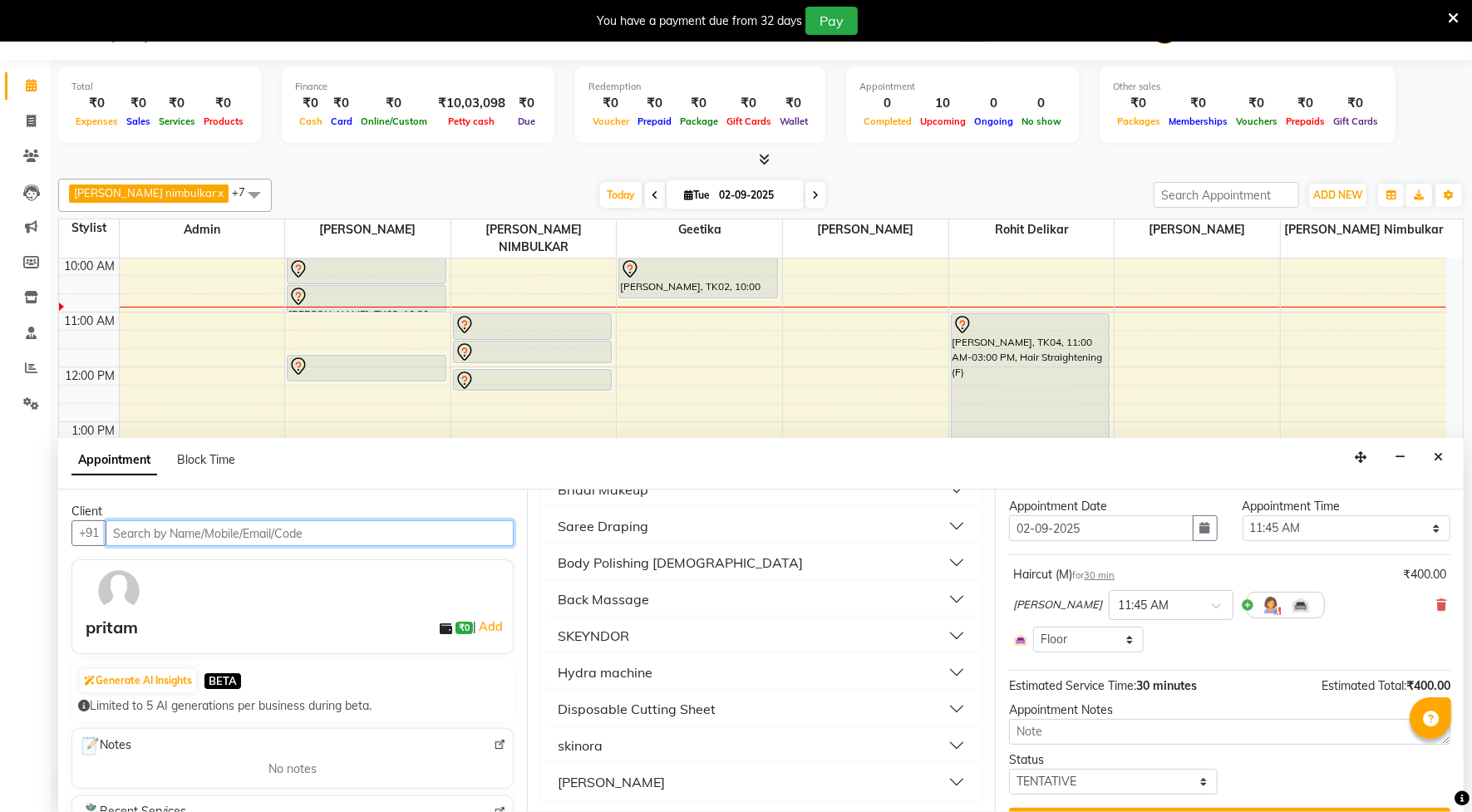
scroll to position [78, 0]
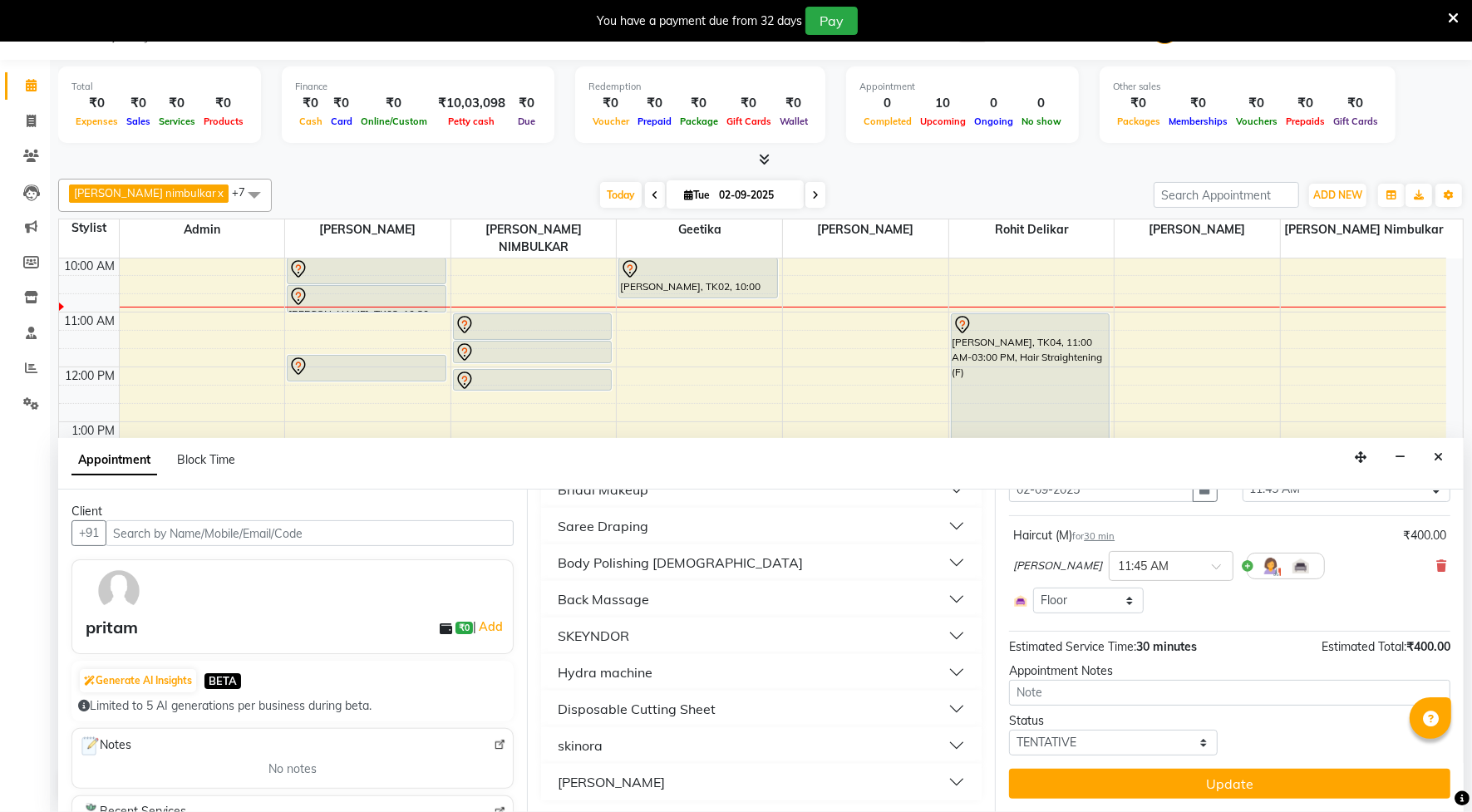
drag, startPoint x: 1427, startPoint y: 566, endPoint x: 1343, endPoint y: 576, distance: 84.6
click at [1437, 566] on icon at bounding box center [1442, 565] width 10 height 12
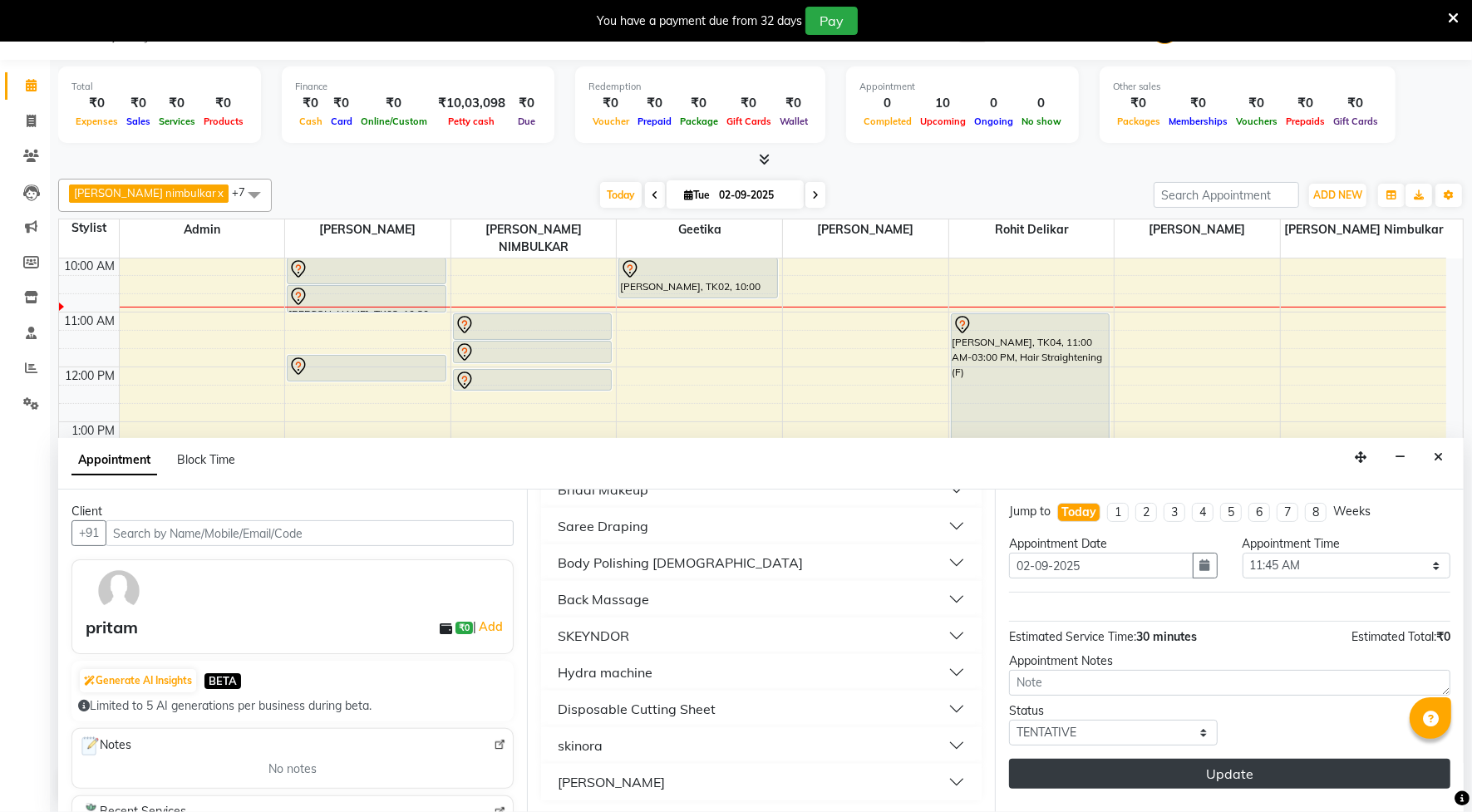
click at [1060, 767] on button "Update" at bounding box center [1230, 773] width 442 height 30
click at [1113, 769] on button "Update" at bounding box center [1230, 773] width 442 height 30
click at [1210, 777] on button "Update" at bounding box center [1230, 773] width 442 height 30
click at [1244, 766] on button "Update" at bounding box center [1230, 773] width 442 height 30
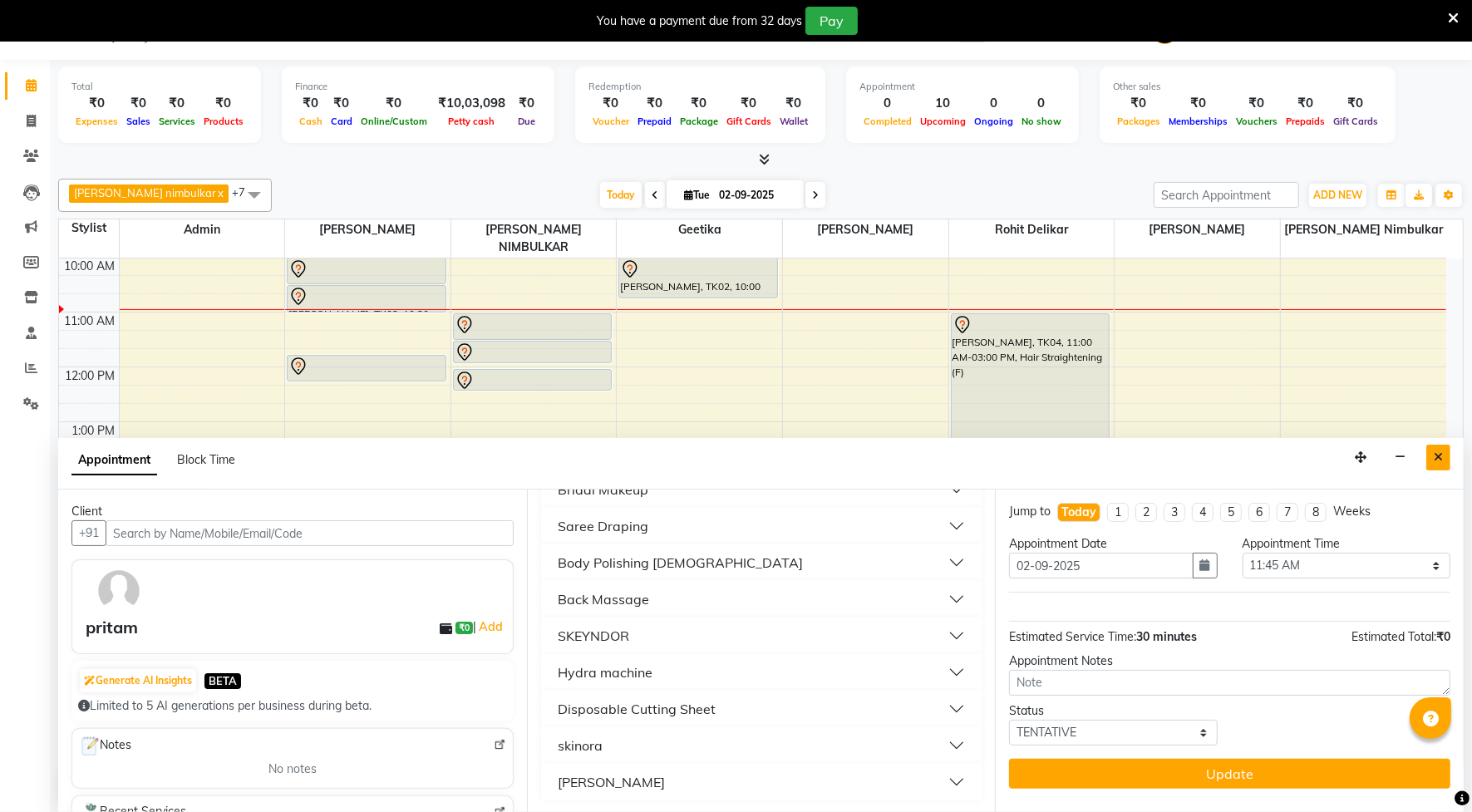
click at [1432, 459] on button "Close" at bounding box center [1439, 457] width 24 height 26
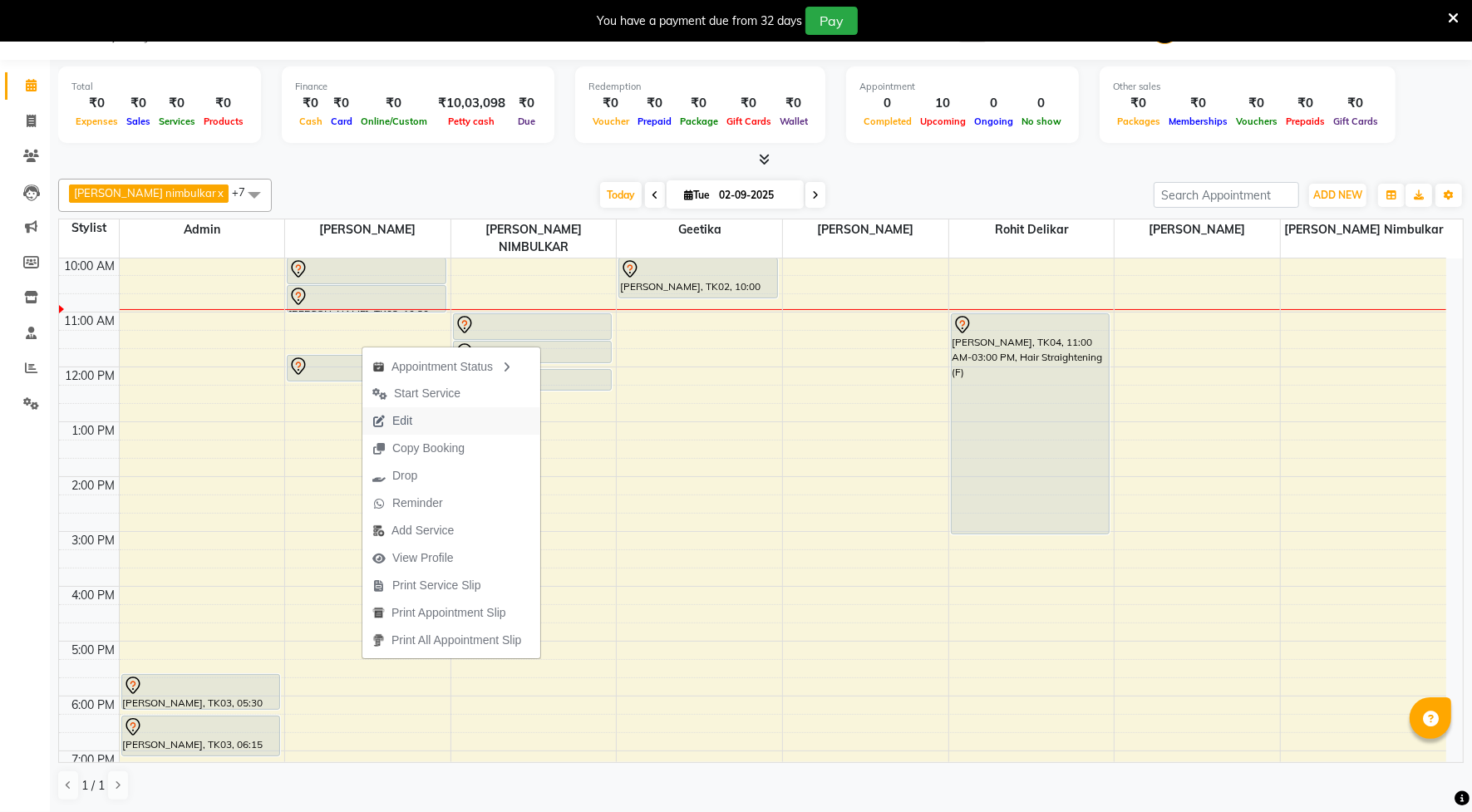
click at [405, 427] on span "Edit" at bounding box center [403, 420] width 20 height 18
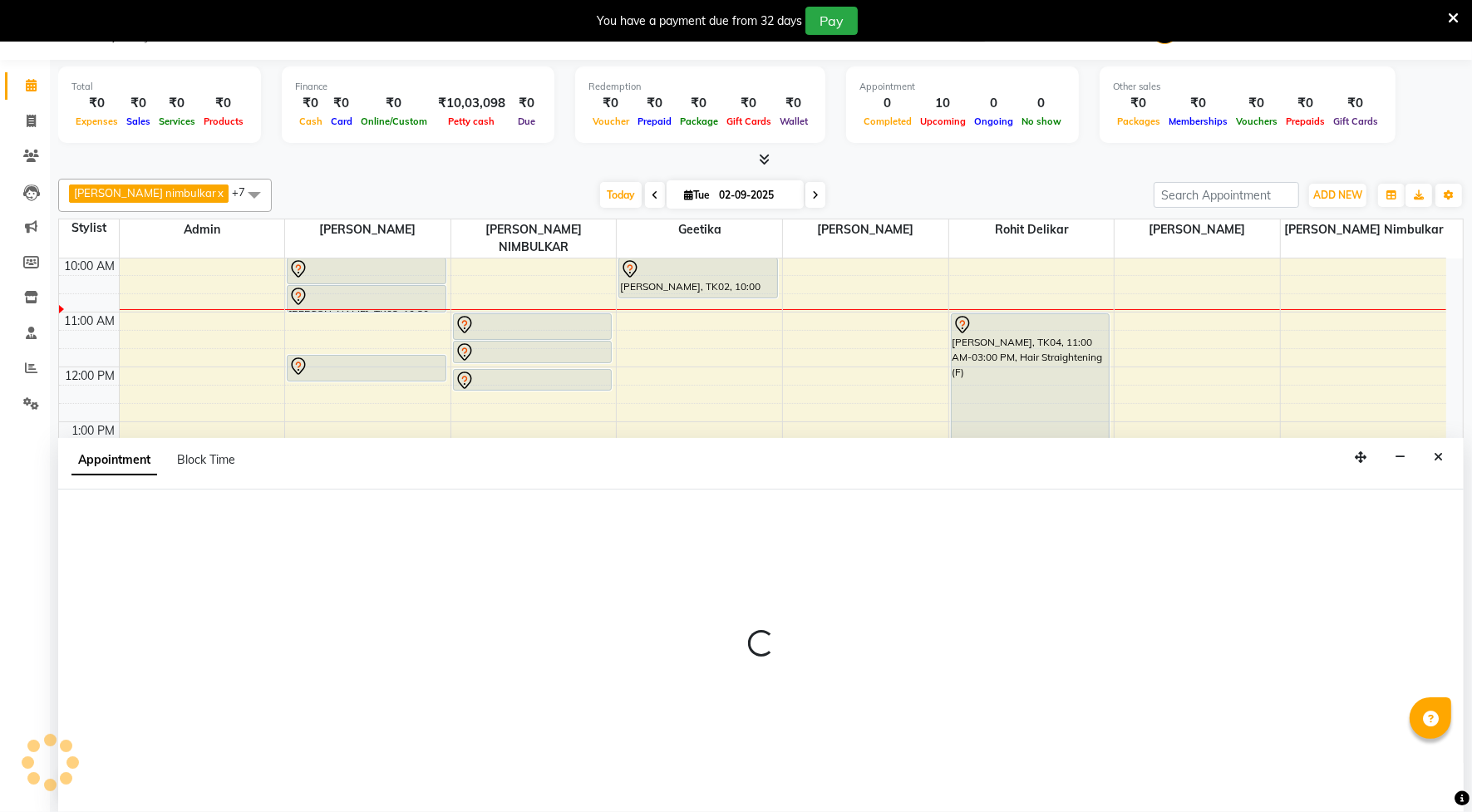
select select "tentative"
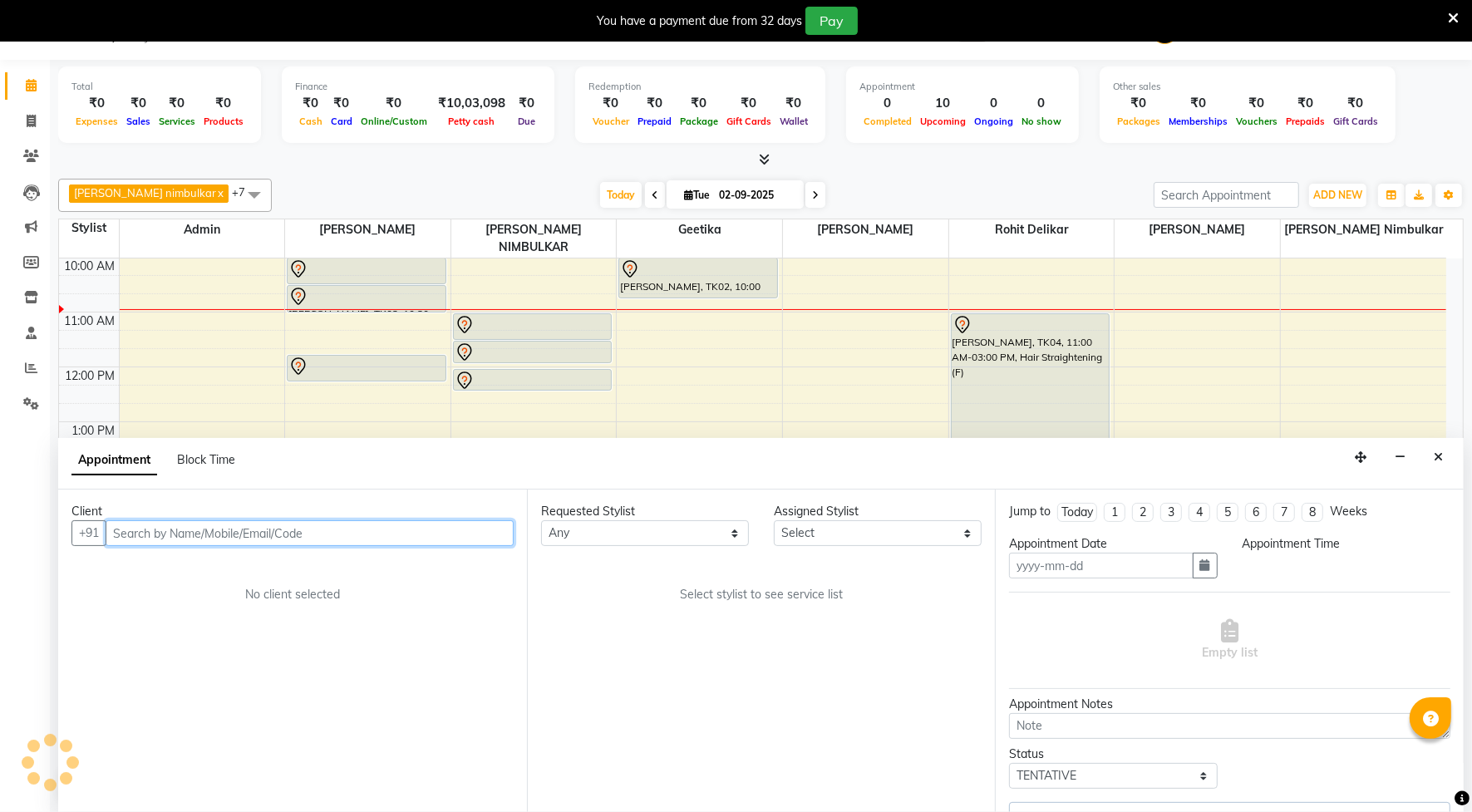
type input "02-09-2025"
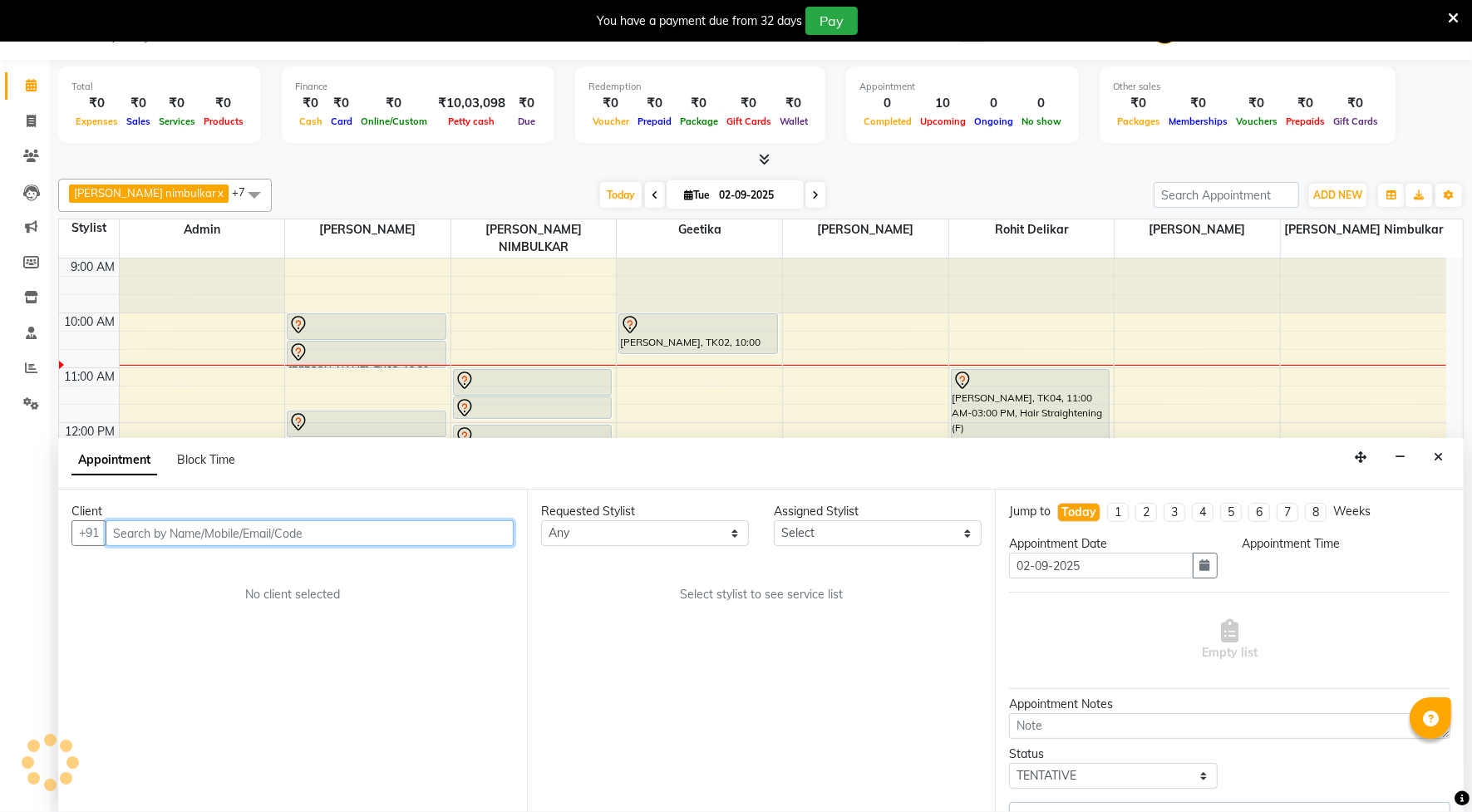
select select "705"
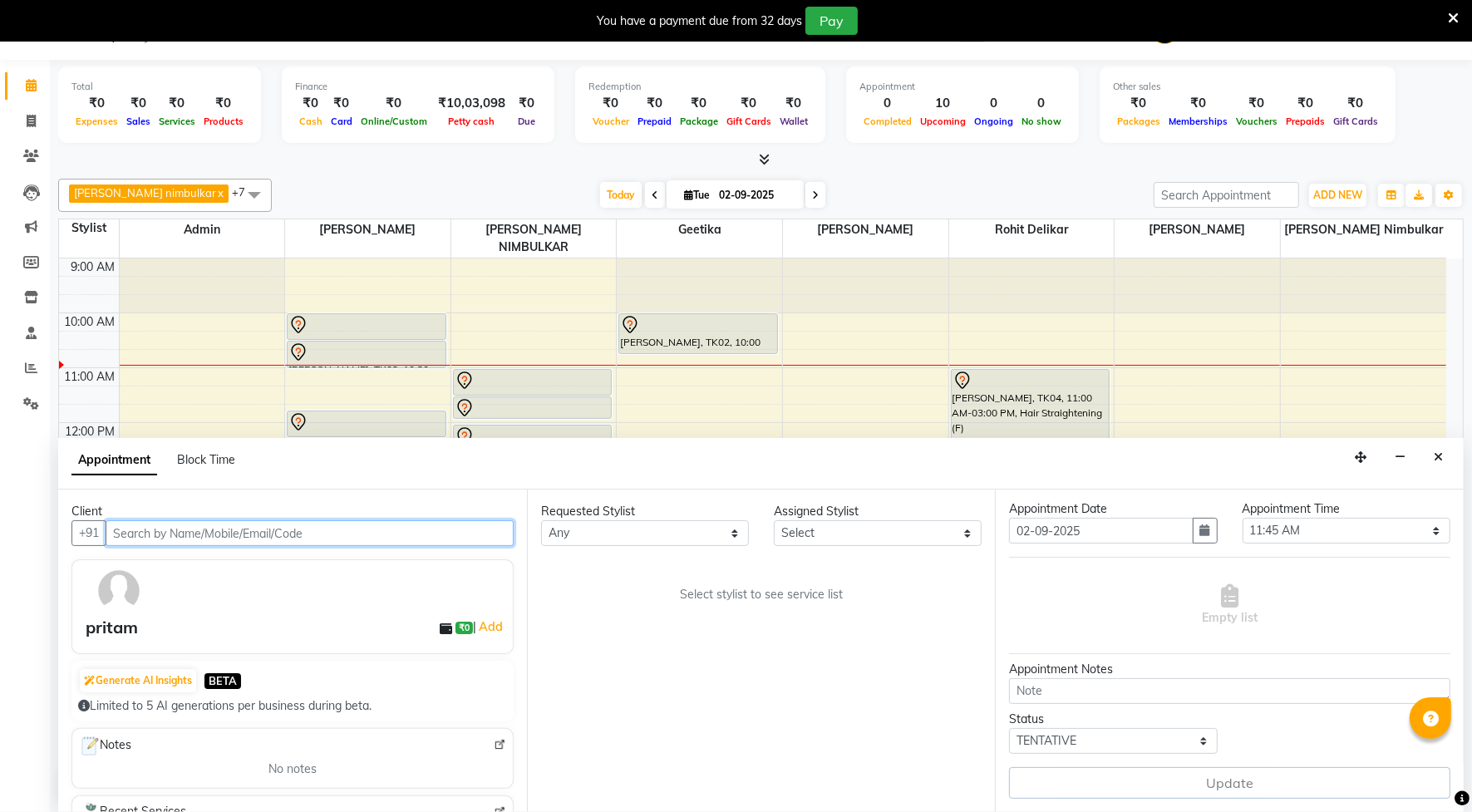
select select "14445"
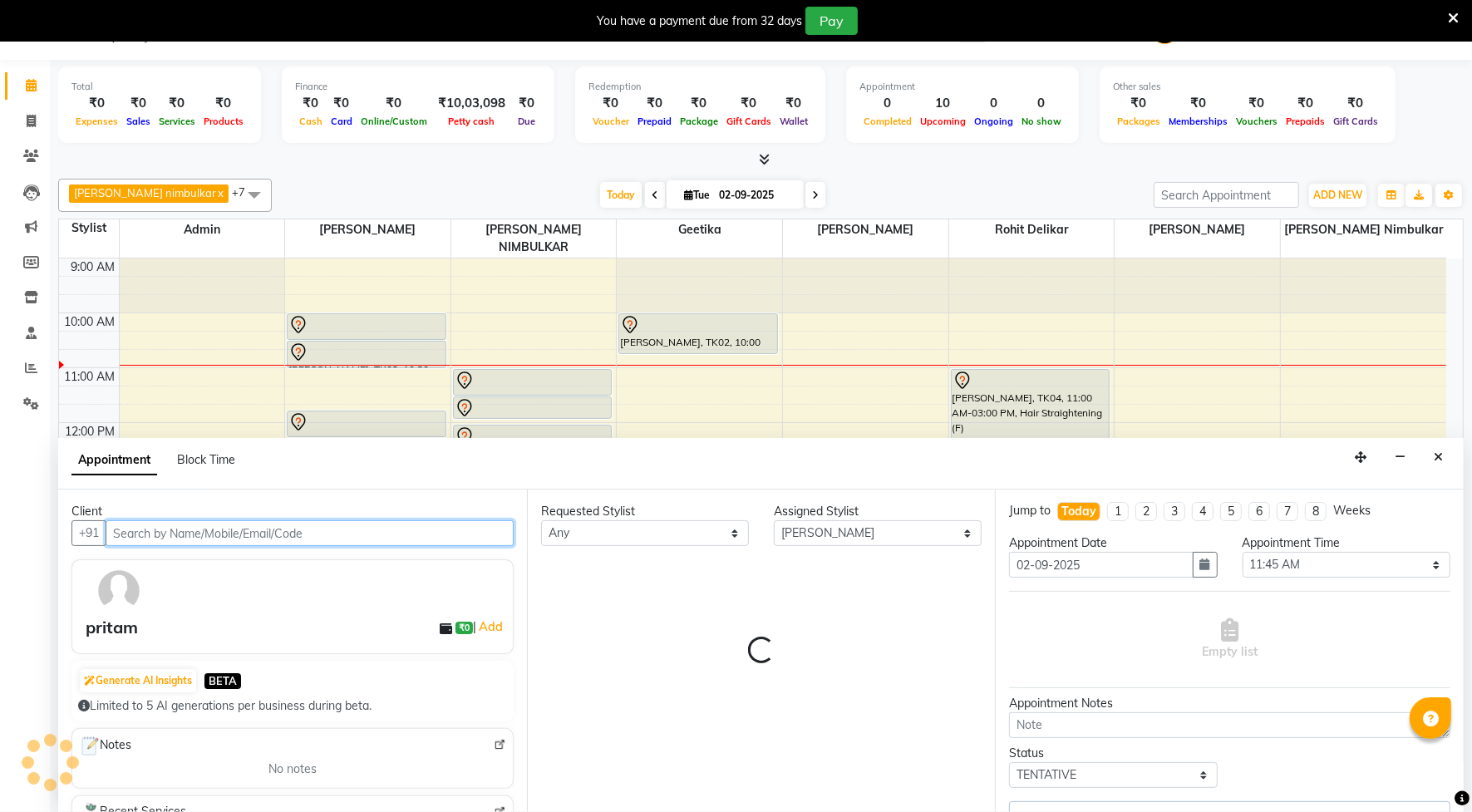
scroll to position [55, 0]
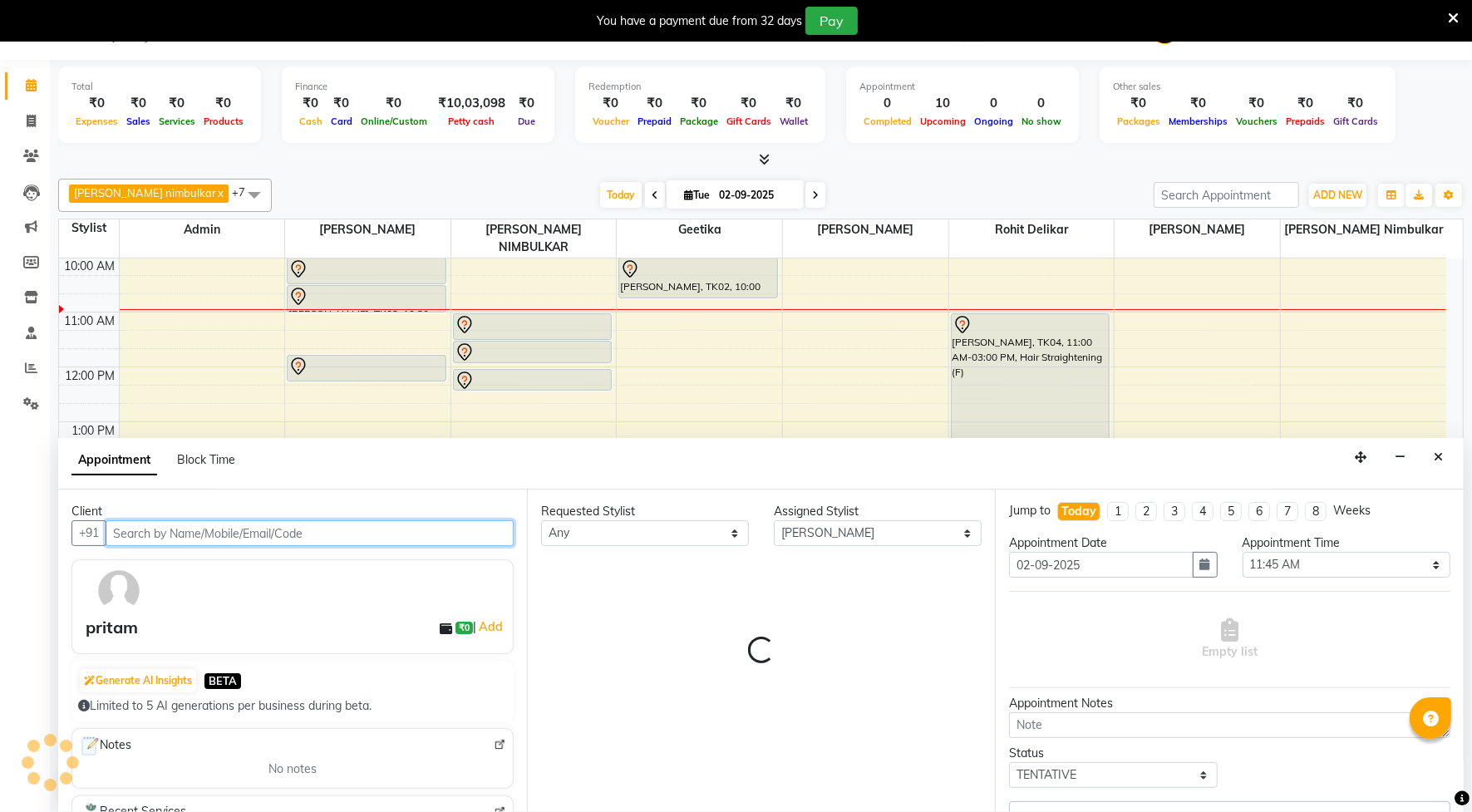
select select "1292"
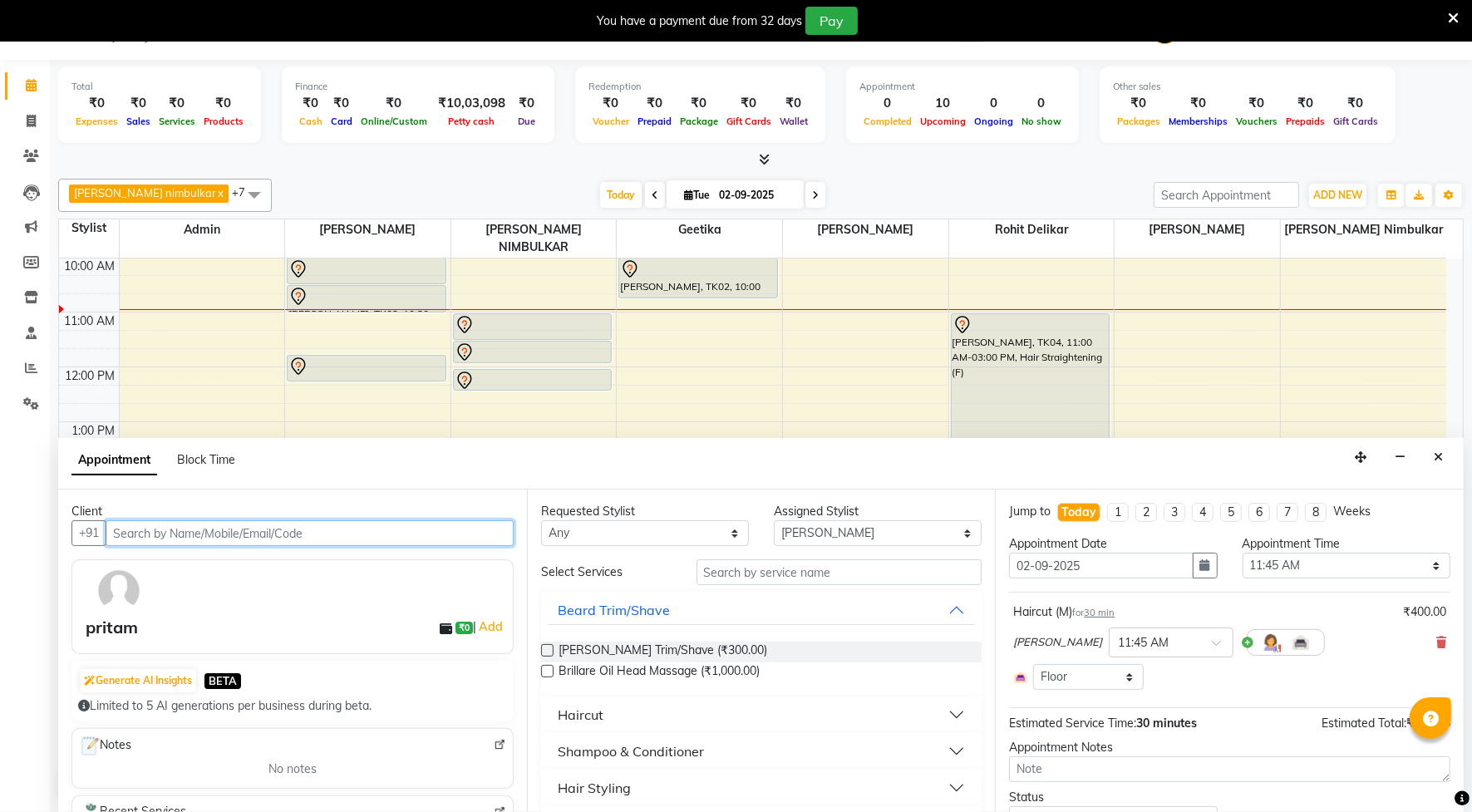
scroll to position [78, 0]
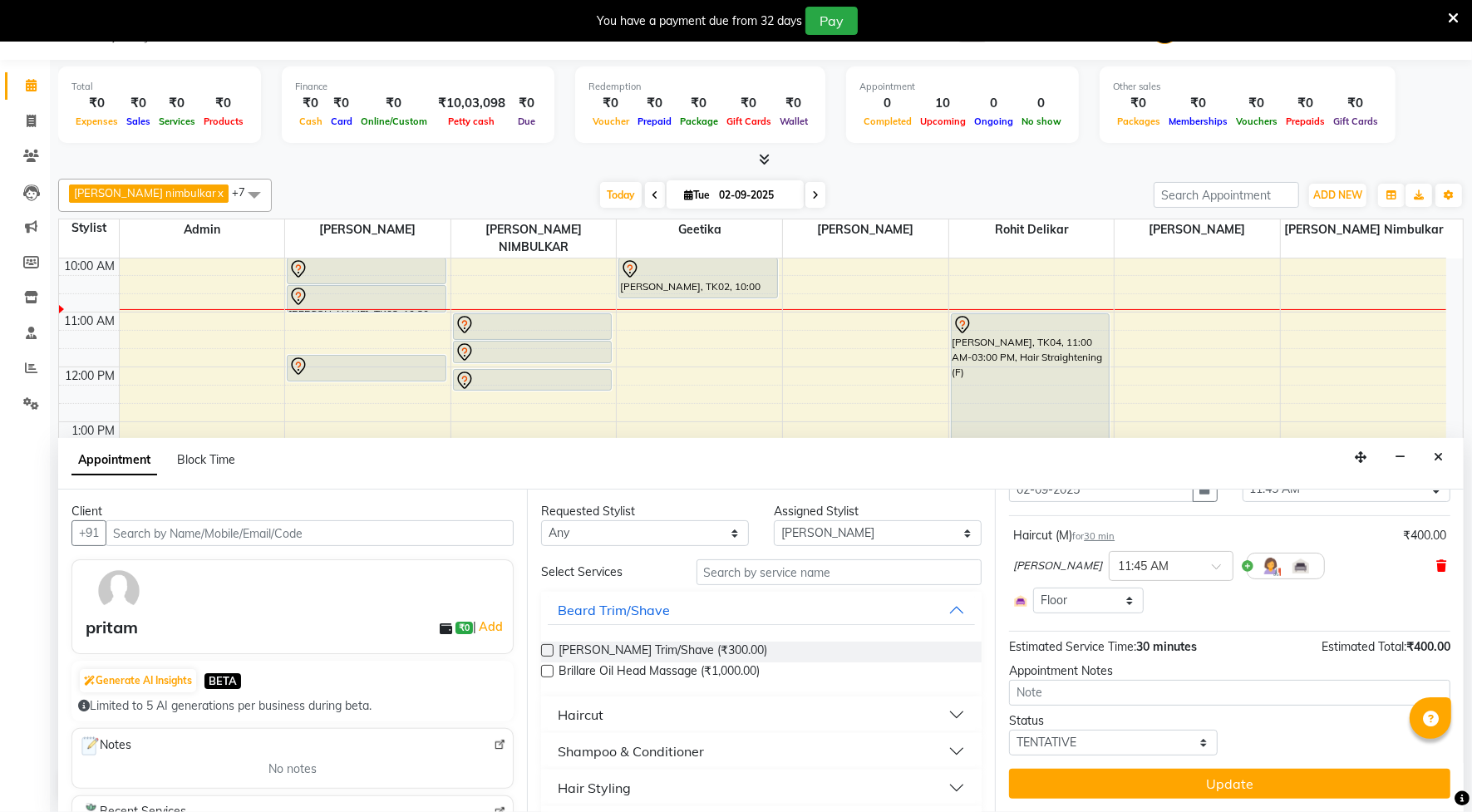
click at [1437, 564] on icon at bounding box center [1442, 565] width 10 height 12
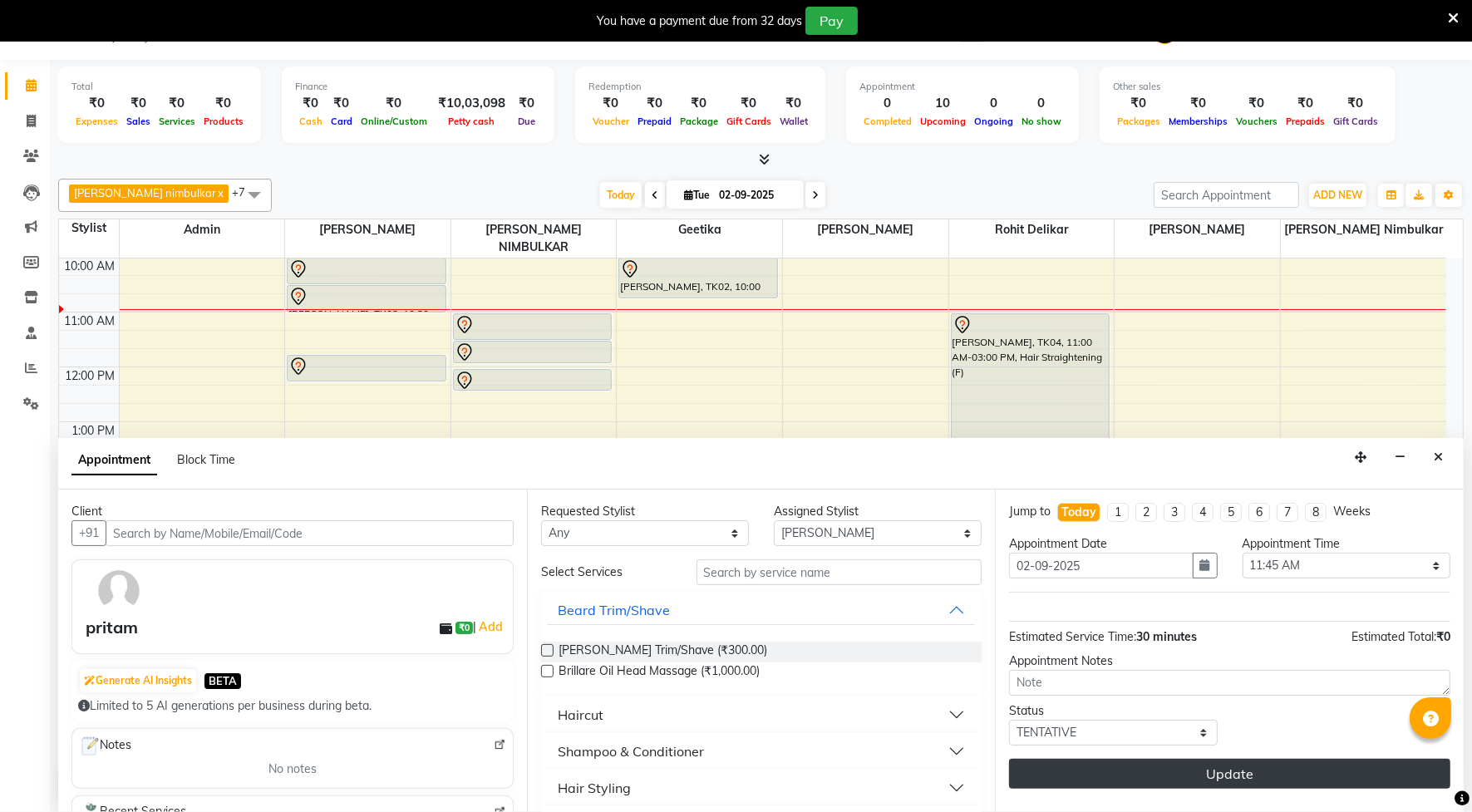
click at [1247, 783] on button "Update" at bounding box center [1230, 773] width 442 height 30
click at [1369, 761] on button "Update" at bounding box center [1230, 773] width 442 height 30
click at [1322, 782] on button "Update" at bounding box center [1230, 773] width 442 height 30
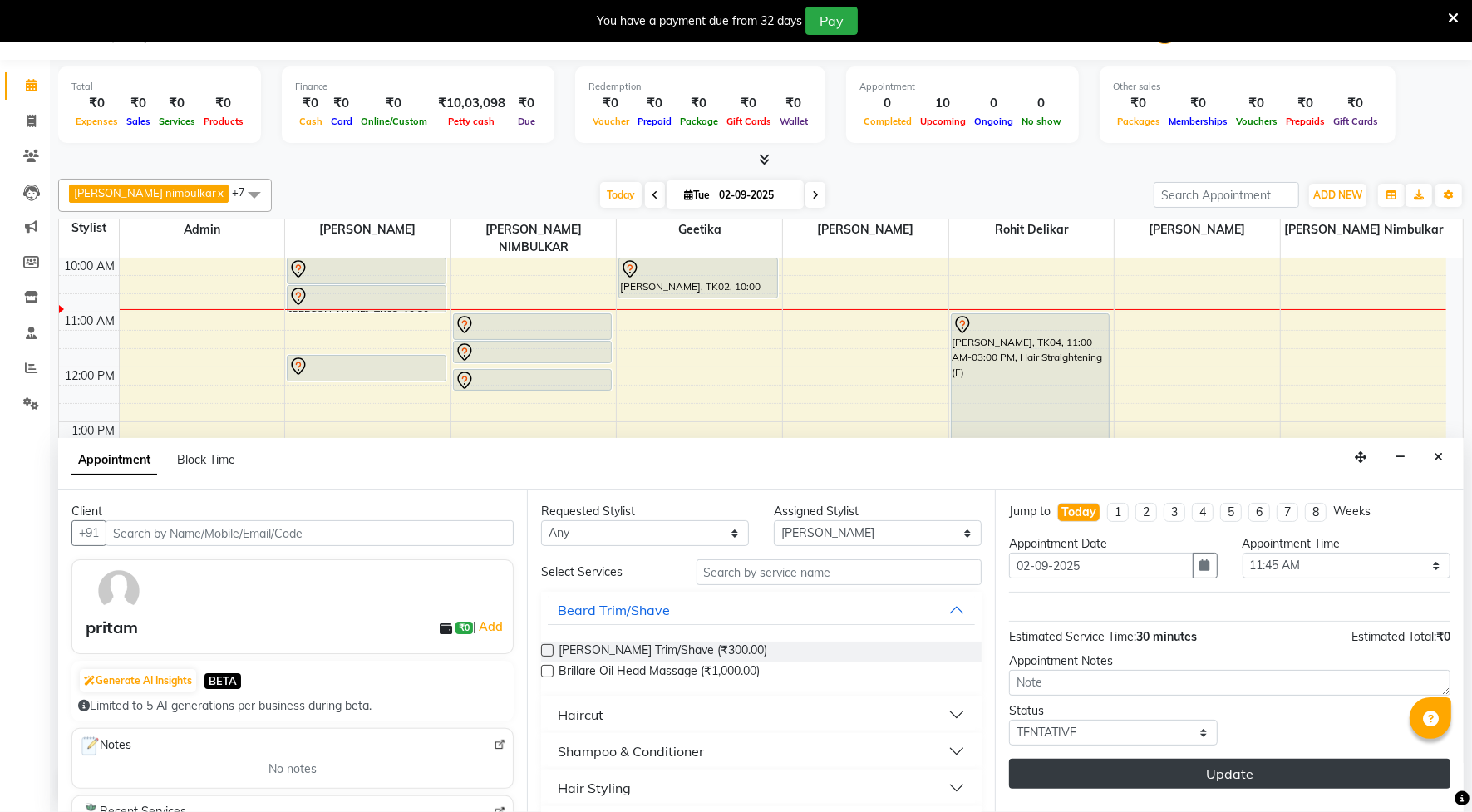
click at [1322, 782] on button "Update" at bounding box center [1230, 773] width 442 height 30
click at [1321, 782] on button "Update" at bounding box center [1230, 773] width 442 height 30
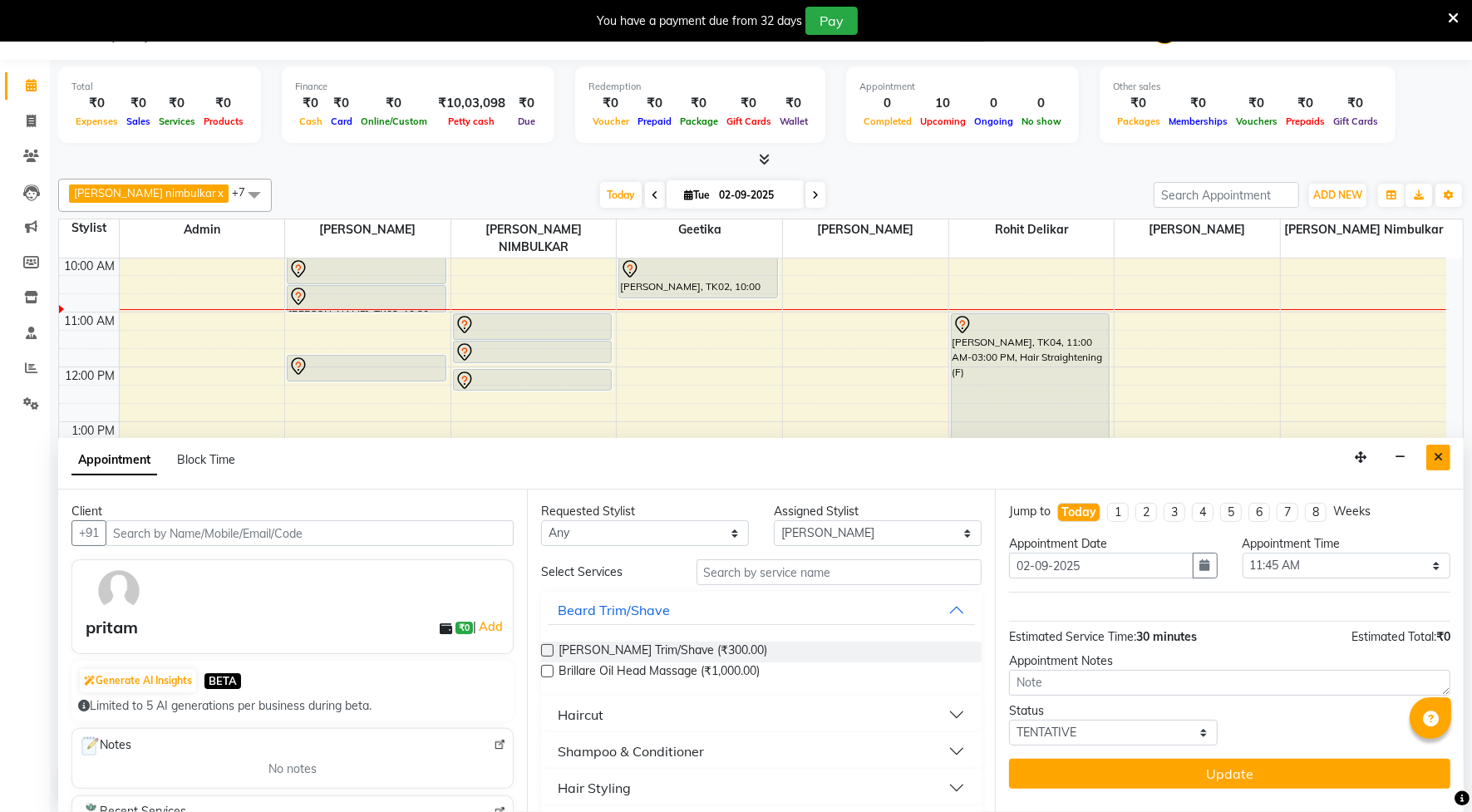
click at [1432, 462] on button "Close" at bounding box center [1439, 457] width 24 height 26
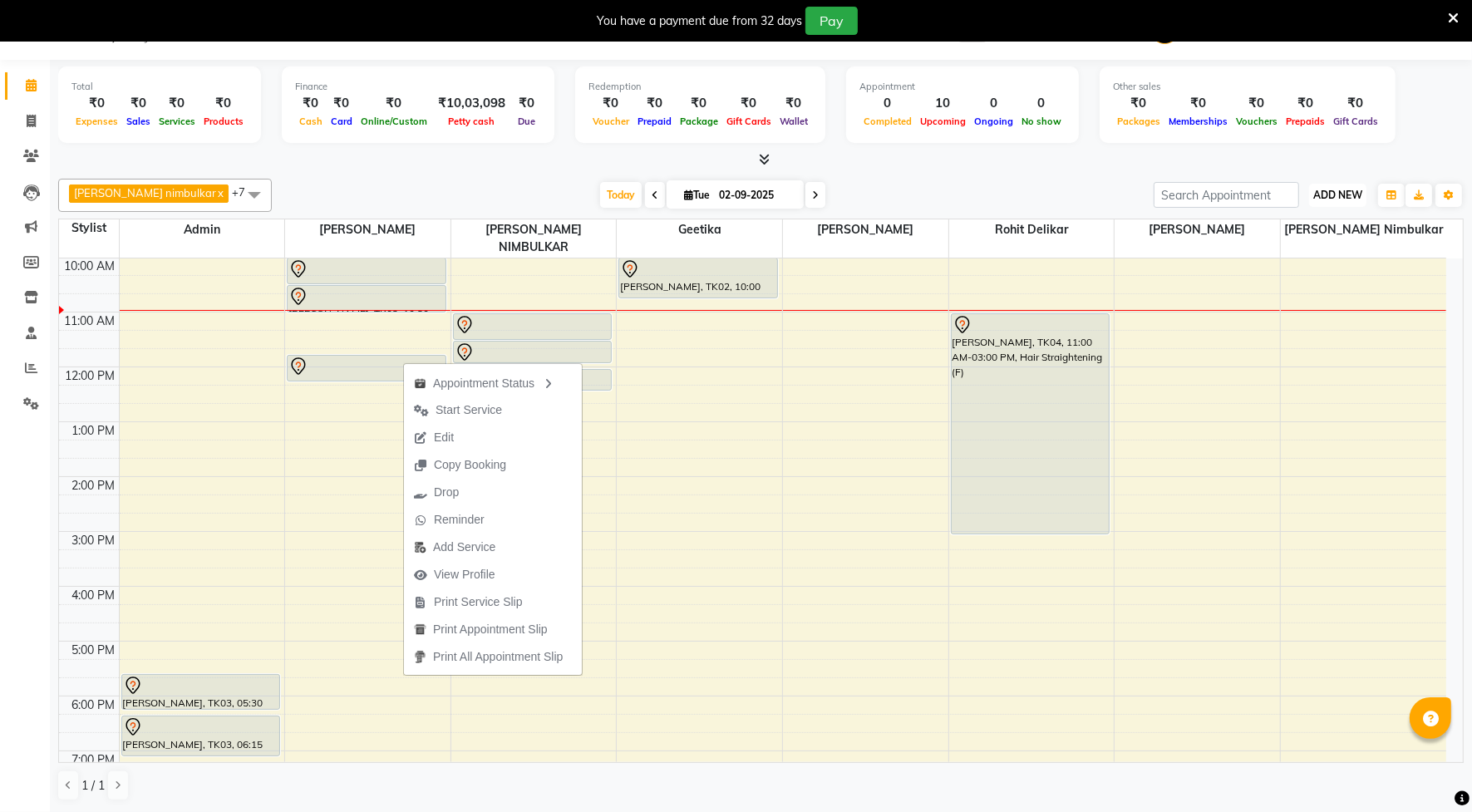
click at [1319, 189] on span "ADD NEW" at bounding box center [1337, 194] width 49 height 12
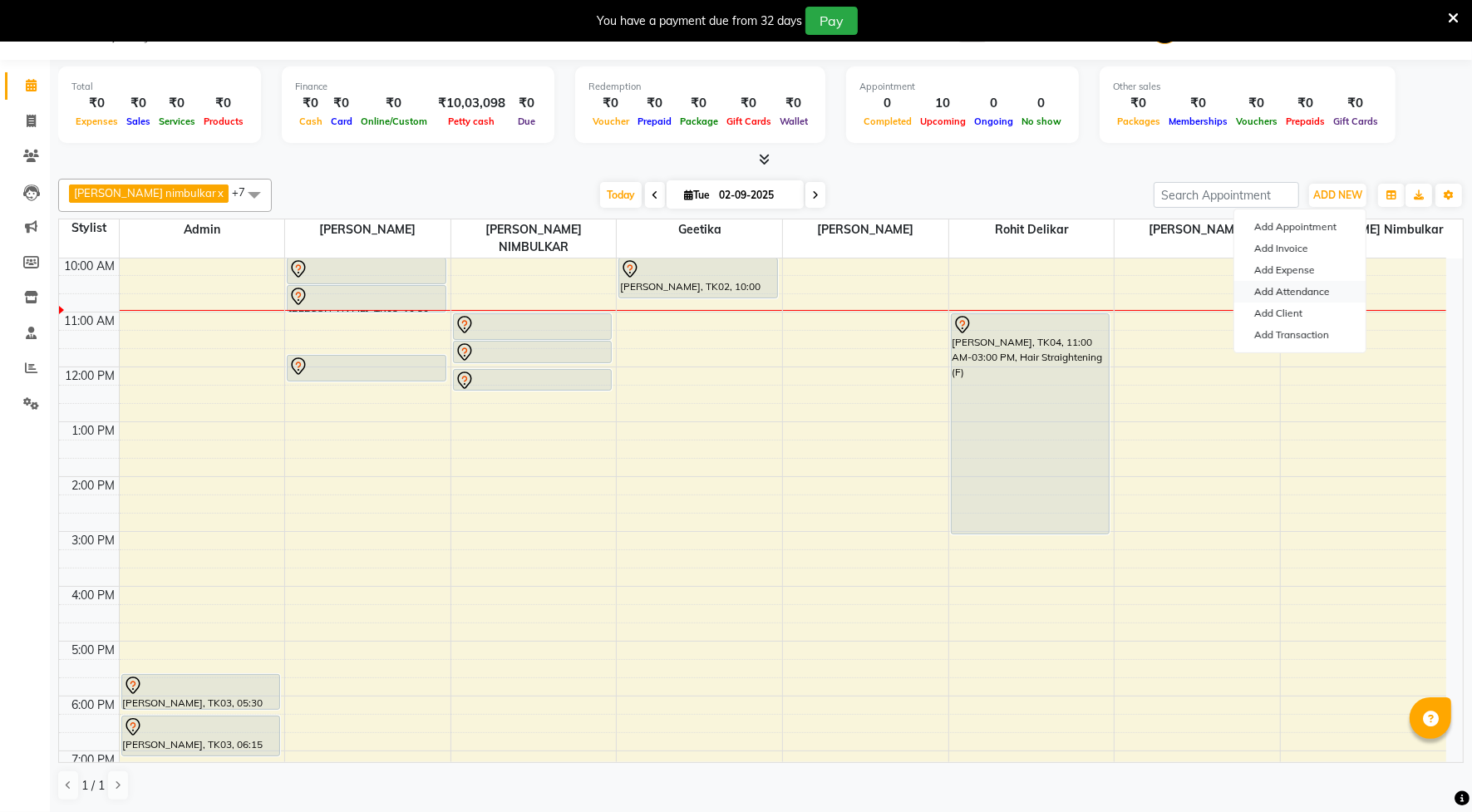
click at [1295, 289] on link "Add Attendance" at bounding box center [1300, 291] width 131 height 21
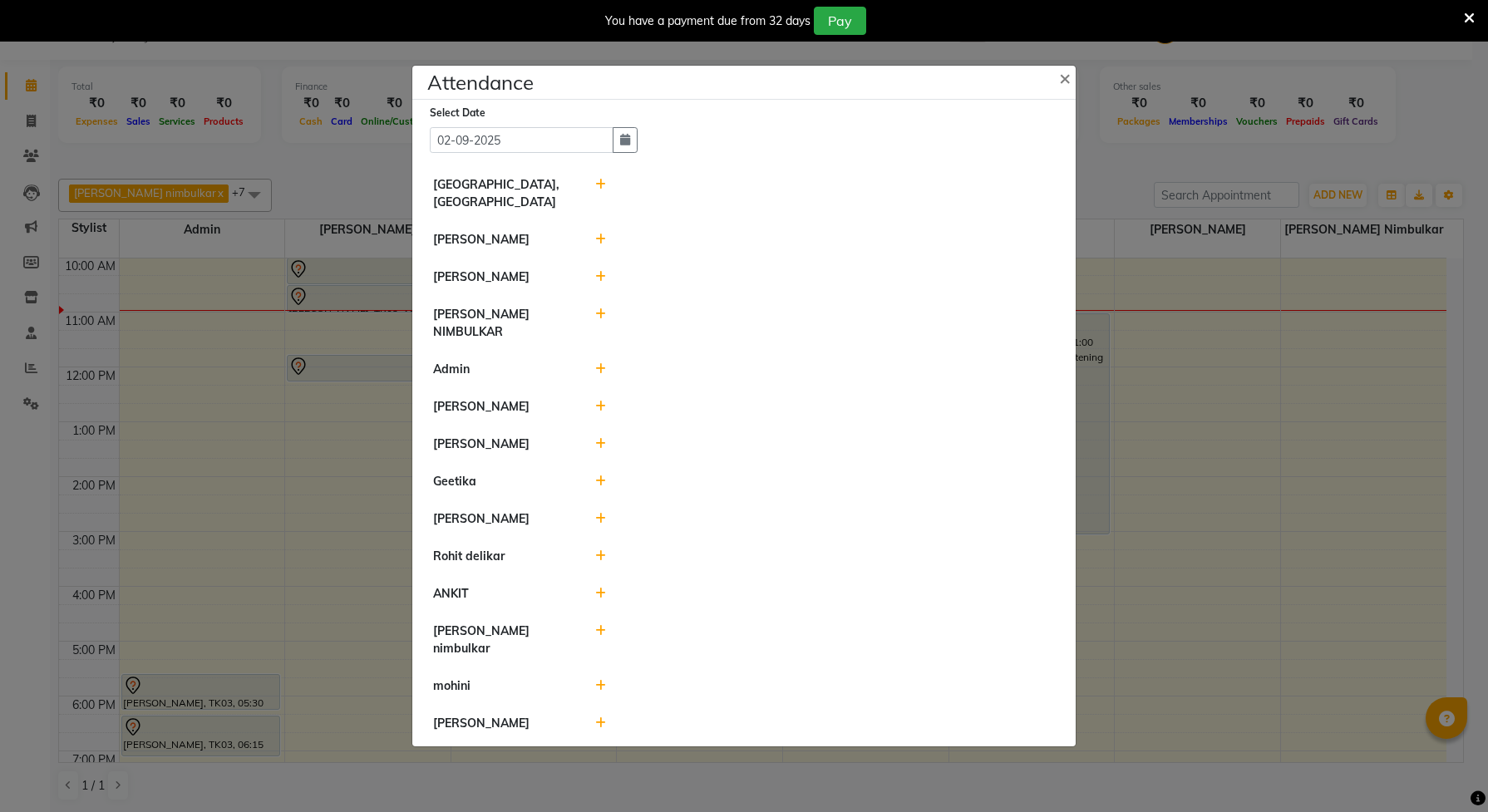
click at [600, 190] on icon at bounding box center [601, 184] width 11 height 12
click at [719, 205] on input "10:57" at bounding box center [730, 192] width 93 height 26
type input "10:00"
click at [795, 201] on button "Check-In" at bounding box center [802, 192] width 50 height 23
click at [596, 245] on icon at bounding box center [601, 239] width 11 height 12
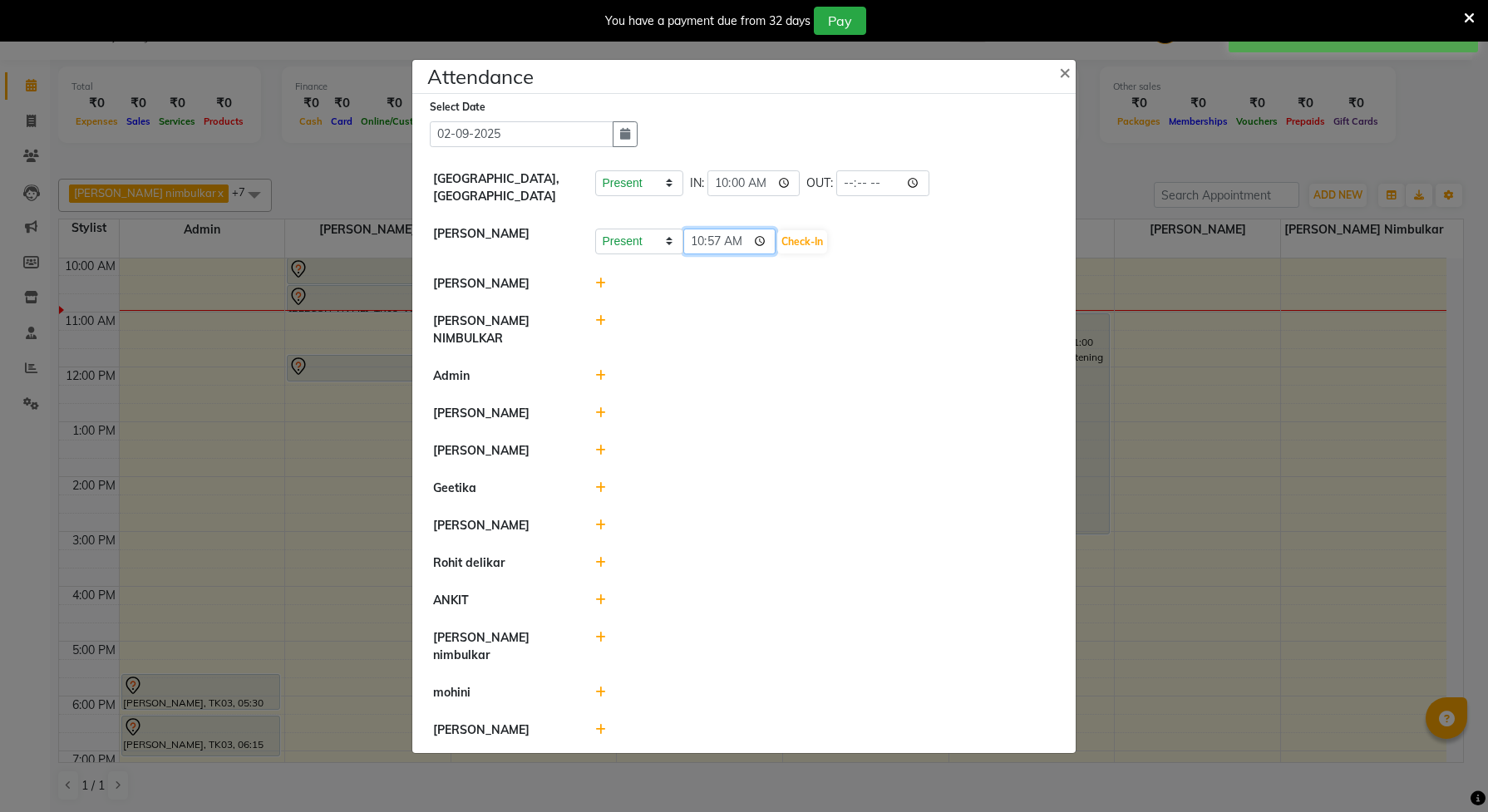
click at [702, 254] on input "10:57" at bounding box center [730, 241] width 93 height 26
type input "10:00"
click at [800, 252] on button "Check-In" at bounding box center [802, 241] width 50 height 23
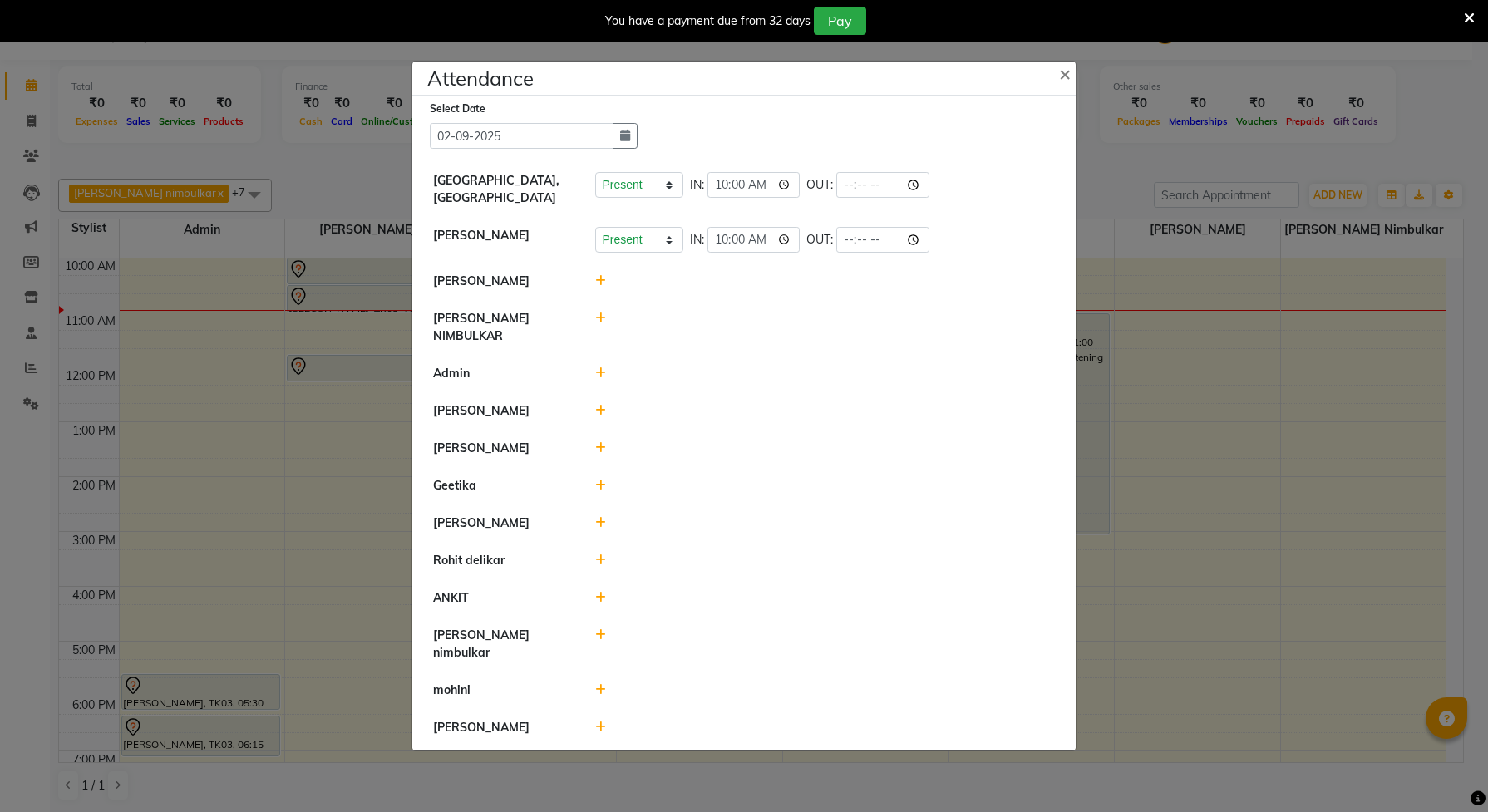
click at [601, 372] on icon at bounding box center [601, 373] width 11 height 12
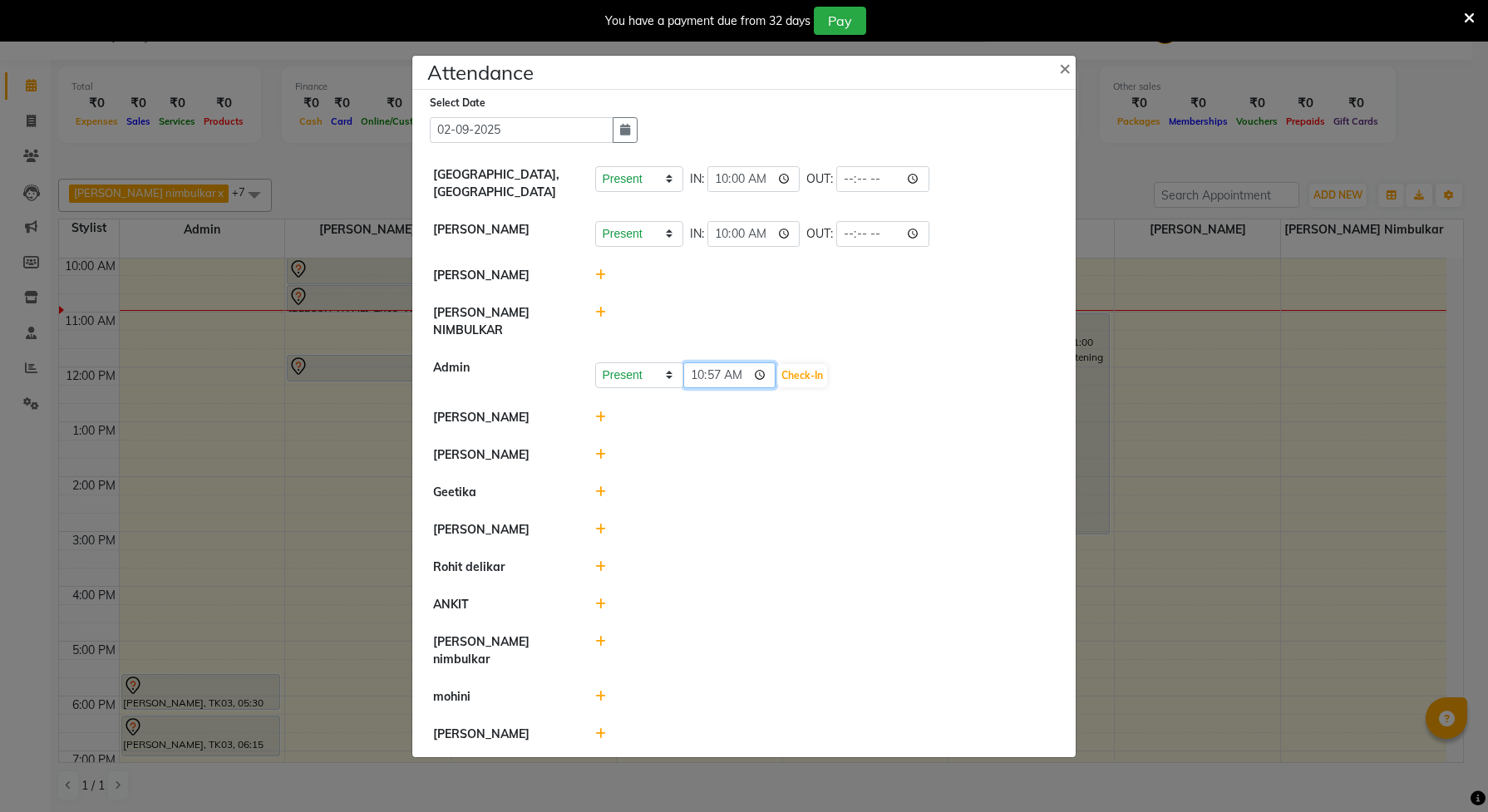
click at [713, 375] on input "10:57" at bounding box center [730, 375] width 93 height 26
type input "10:00"
click at [796, 371] on button "Check-In" at bounding box center [802, 375] width 50 height 23
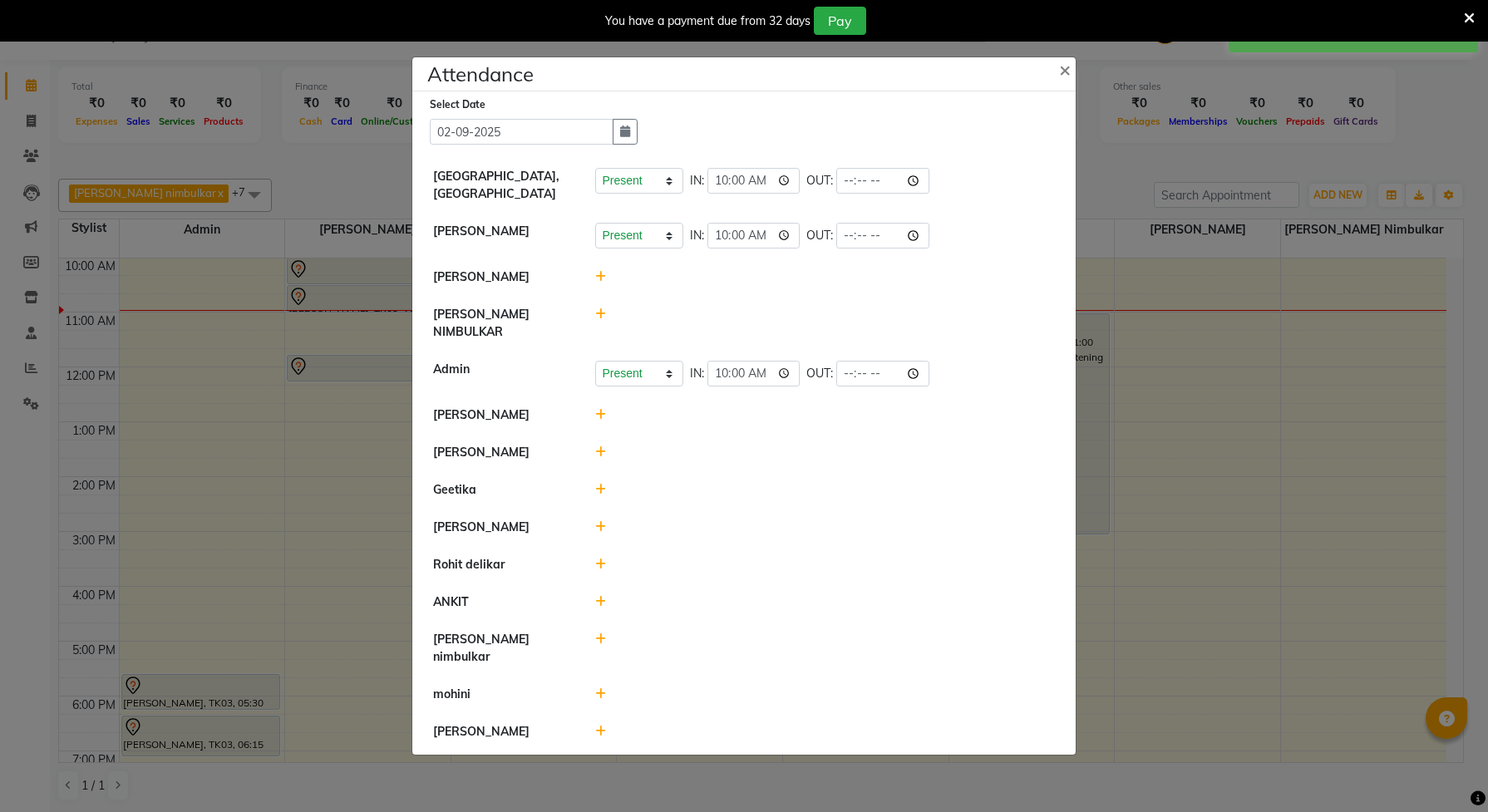
click at [603, 454] on icon at bounding box center [601, 452] width 11 height 12
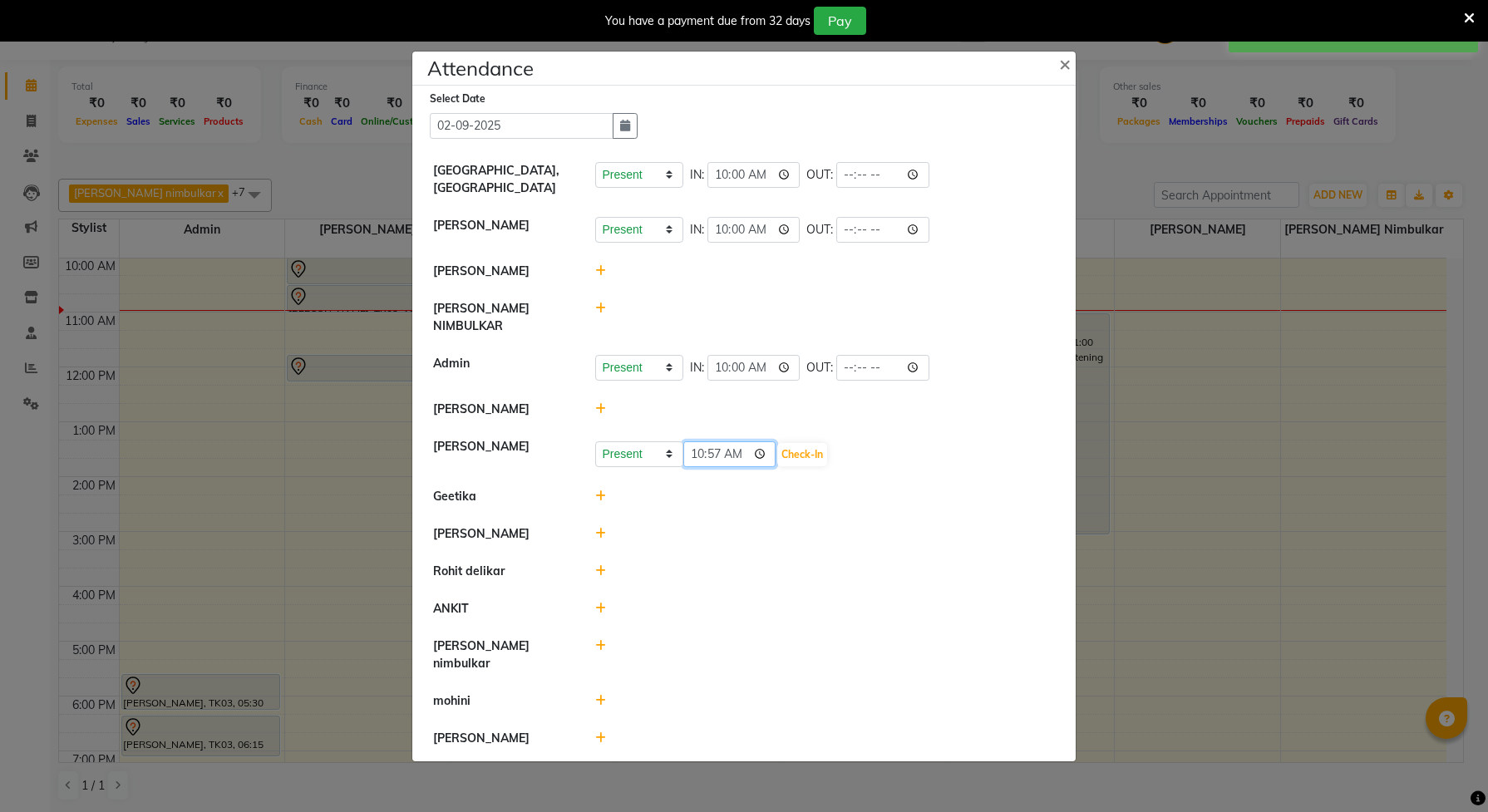
click at [719, 449] on input "10:57" at bounding box center [730, 454] width 93 height 26
type input "10:50"
click at [813, 449] on button "Check-In" at bounding box center [802, 454] width 50 height 23
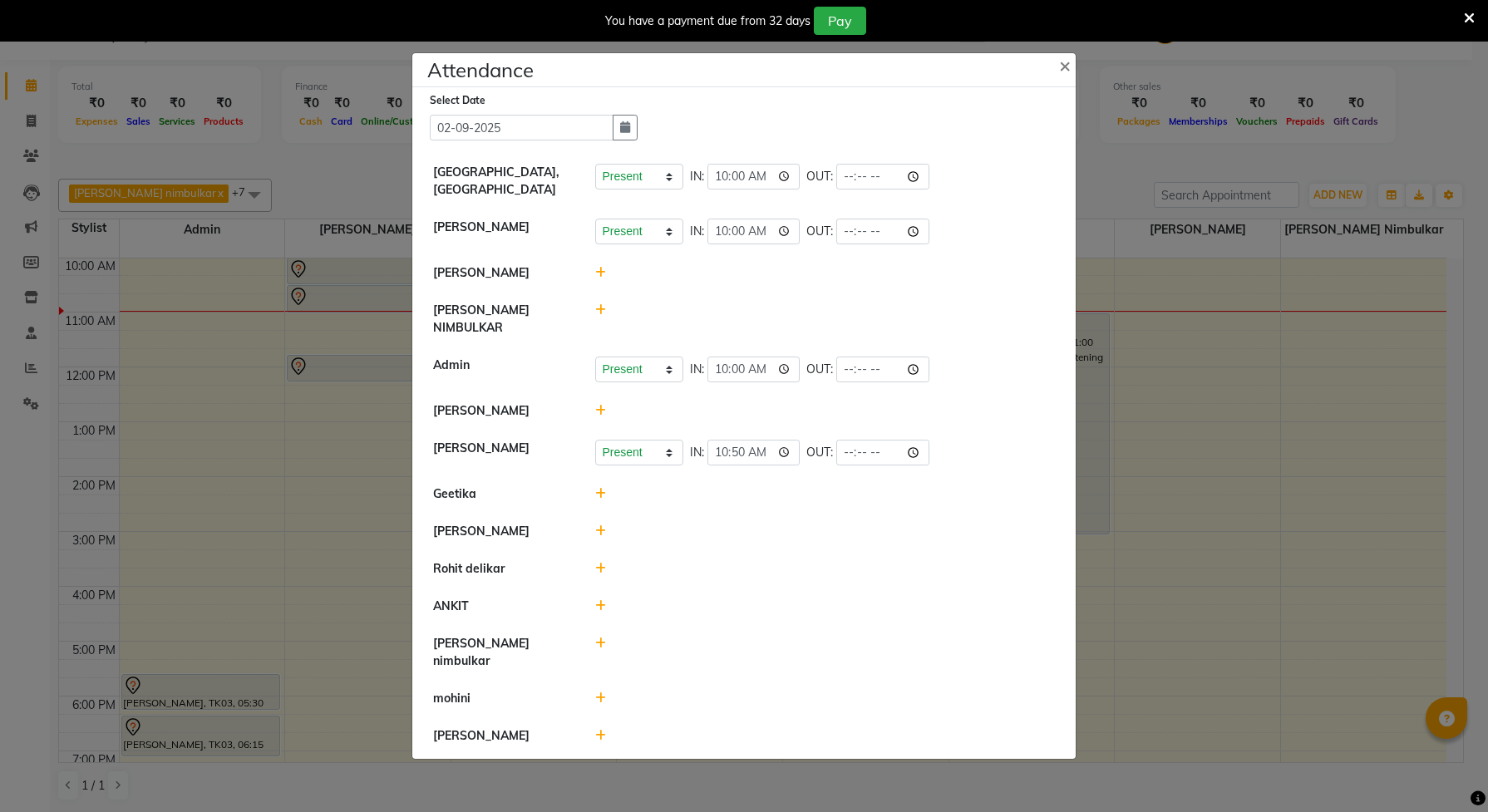
click at [597, 493] on icon at bounding box center [601, 493] width 11 height 12
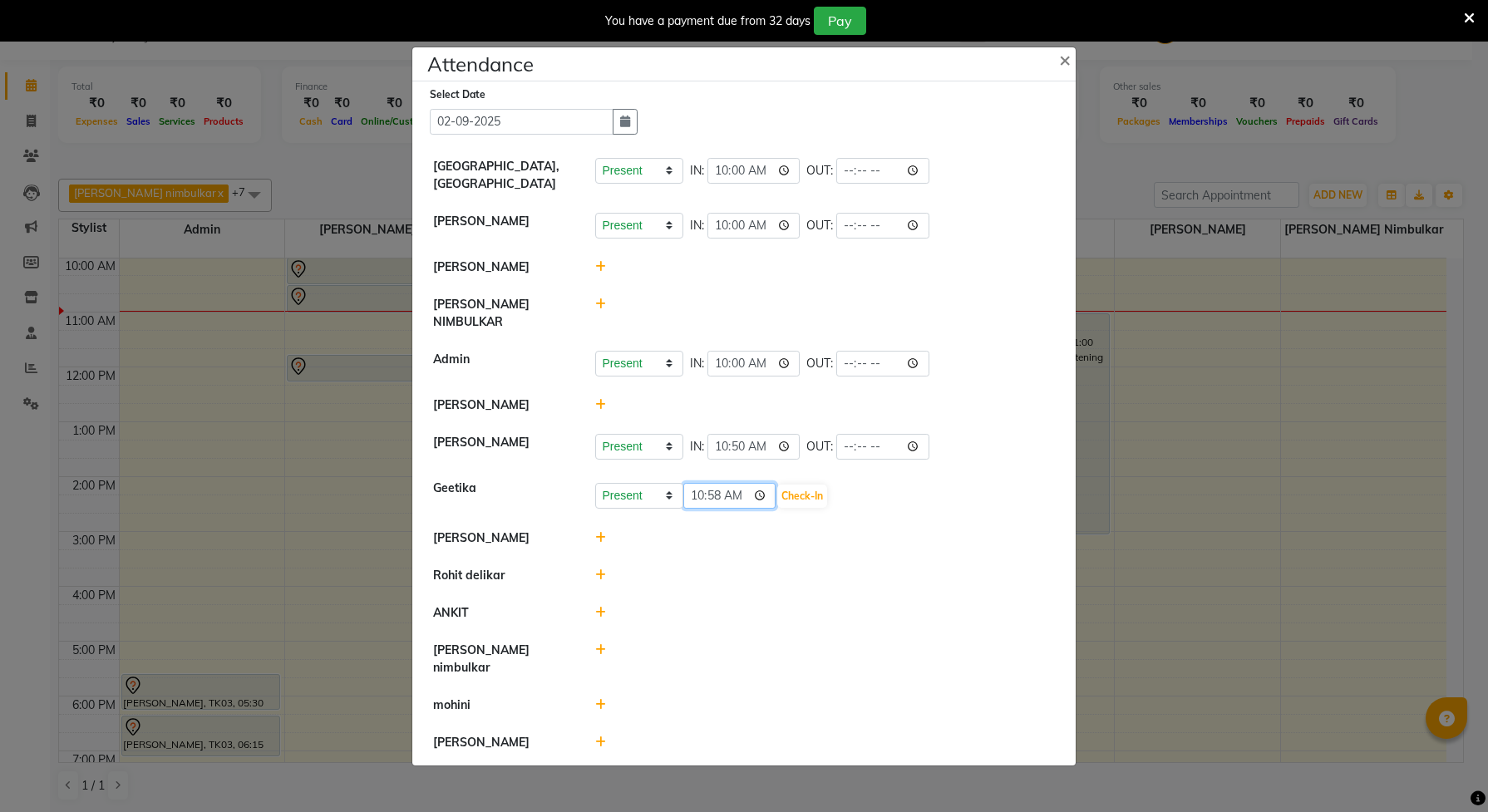
click at [722, 501] on input "10:58" at bounding box center [730, 496] width 93 height 26
type input "10:00"
click at [787, 491] on button "Check-In" at bounding box center [802, 496] width 50 height 23
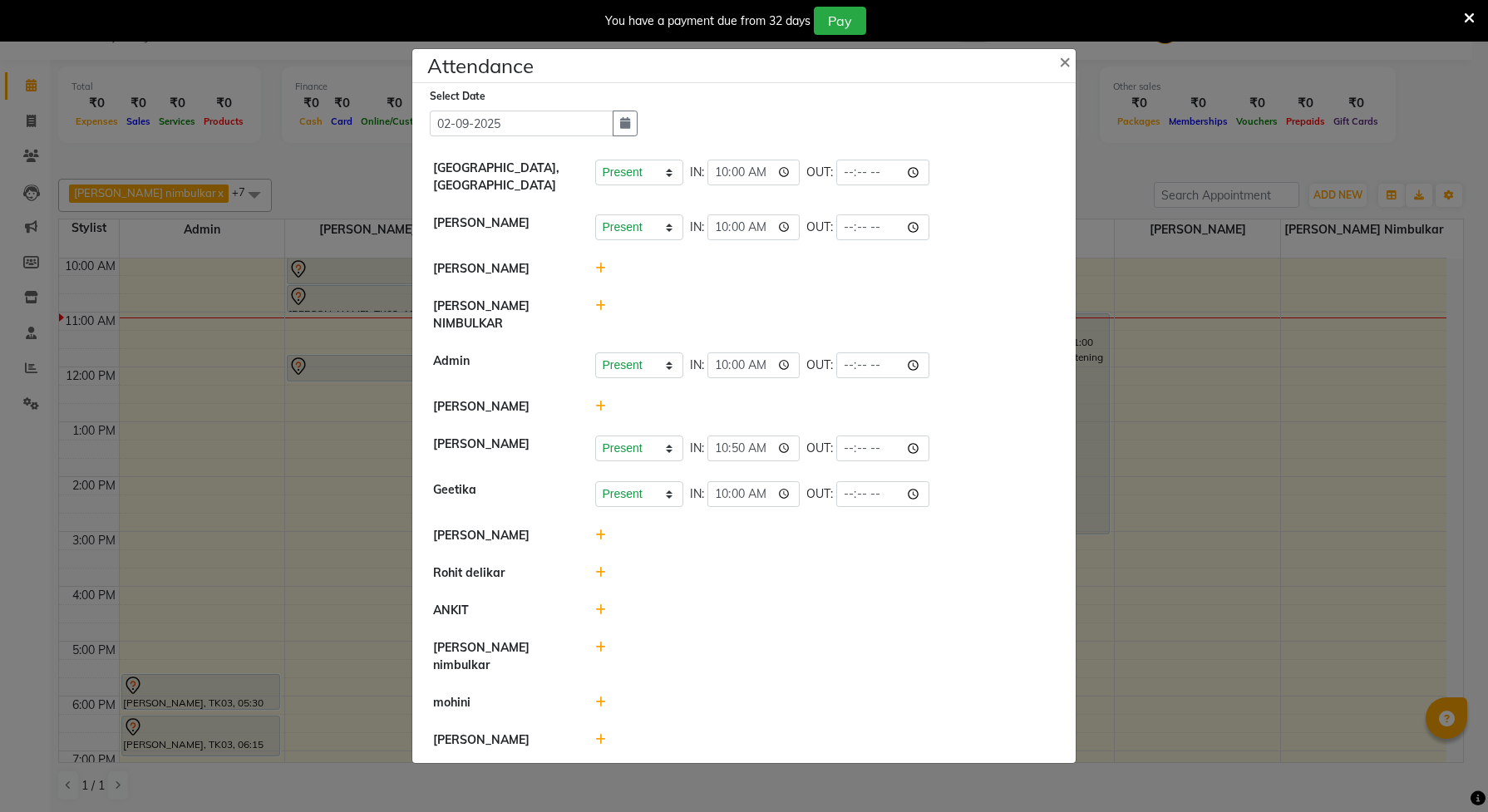
click at [244, 441] on ngb-modal-window "Attendance × Select Date [DATE] [GEOGRAPHIC_DATA], [GEOGRAPHIC_DATA] Present Ab…" at bounding box center [744, 406] width 1488 height 812
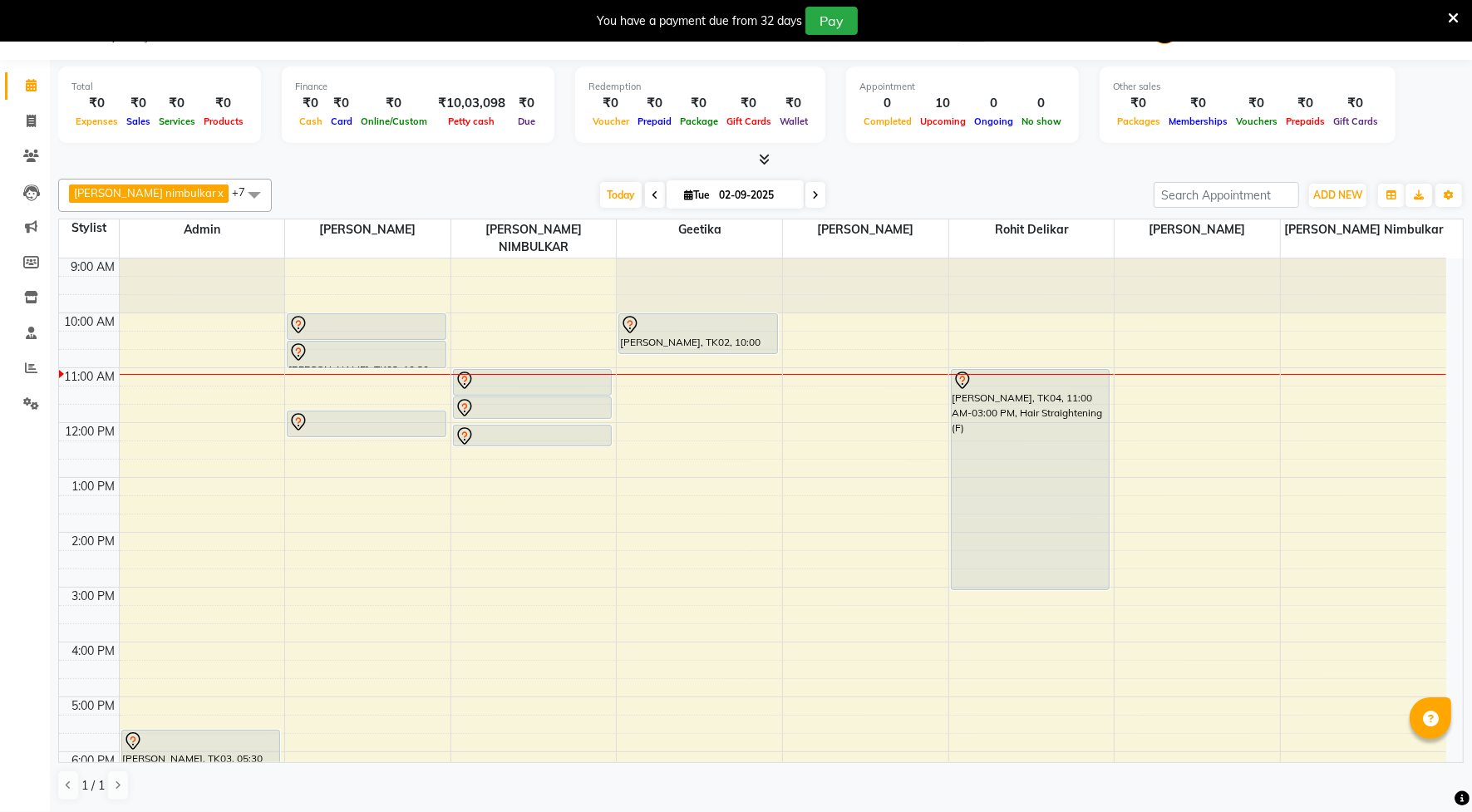
click at [311, 532] on div "9:00 AM 10:00 AM 11:00 AM 12:00 PM 1:00 PM 2:00 PM 3:00 PM 4:00 PM 5:00 PM 6:00…" at bounding box center [753, 614] width 1388 height 712
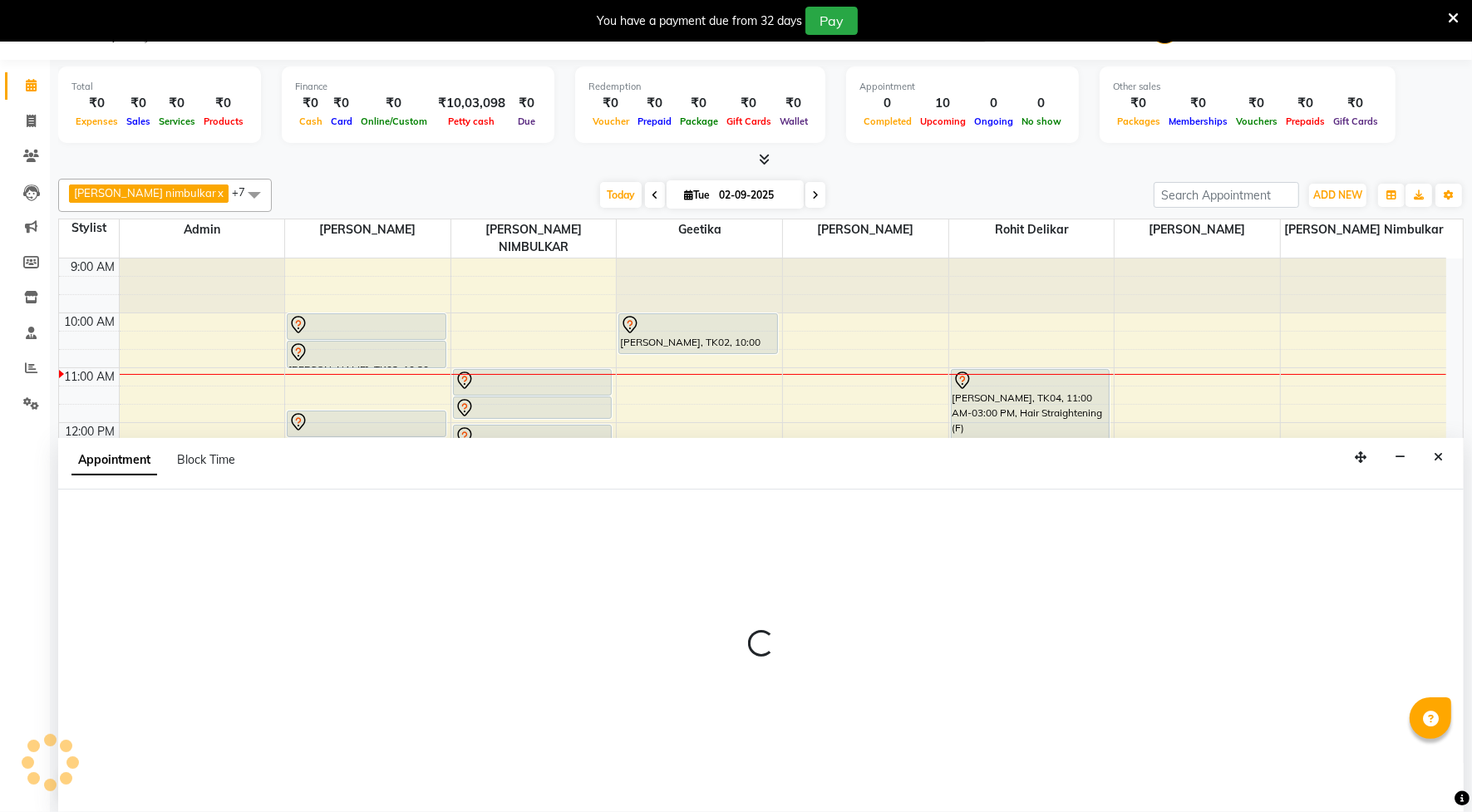
select select "14445"
select select "840"
select select "tentative"
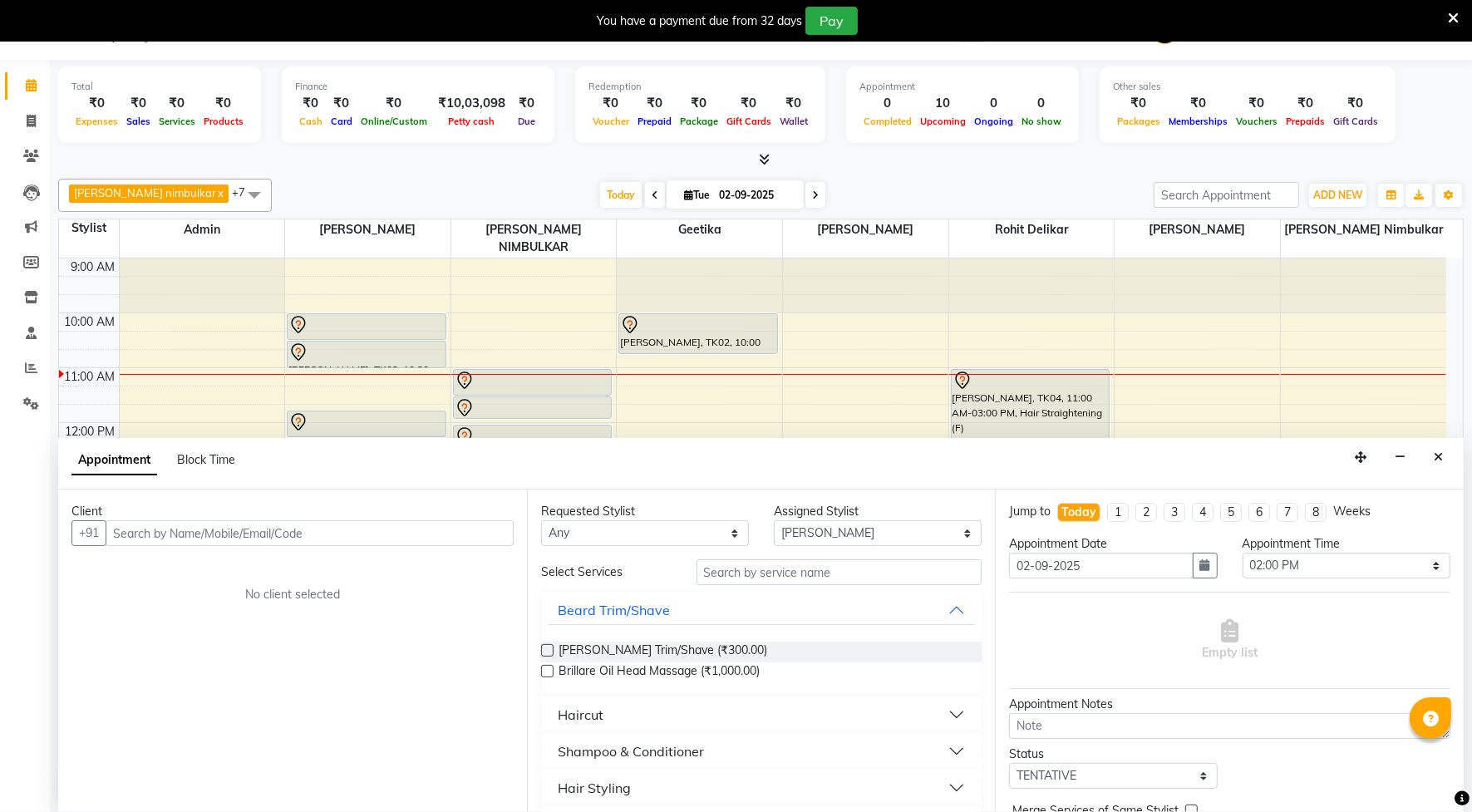
click at [179, 537] on input "text" at bounding box center [310, 533] width 408 height 26
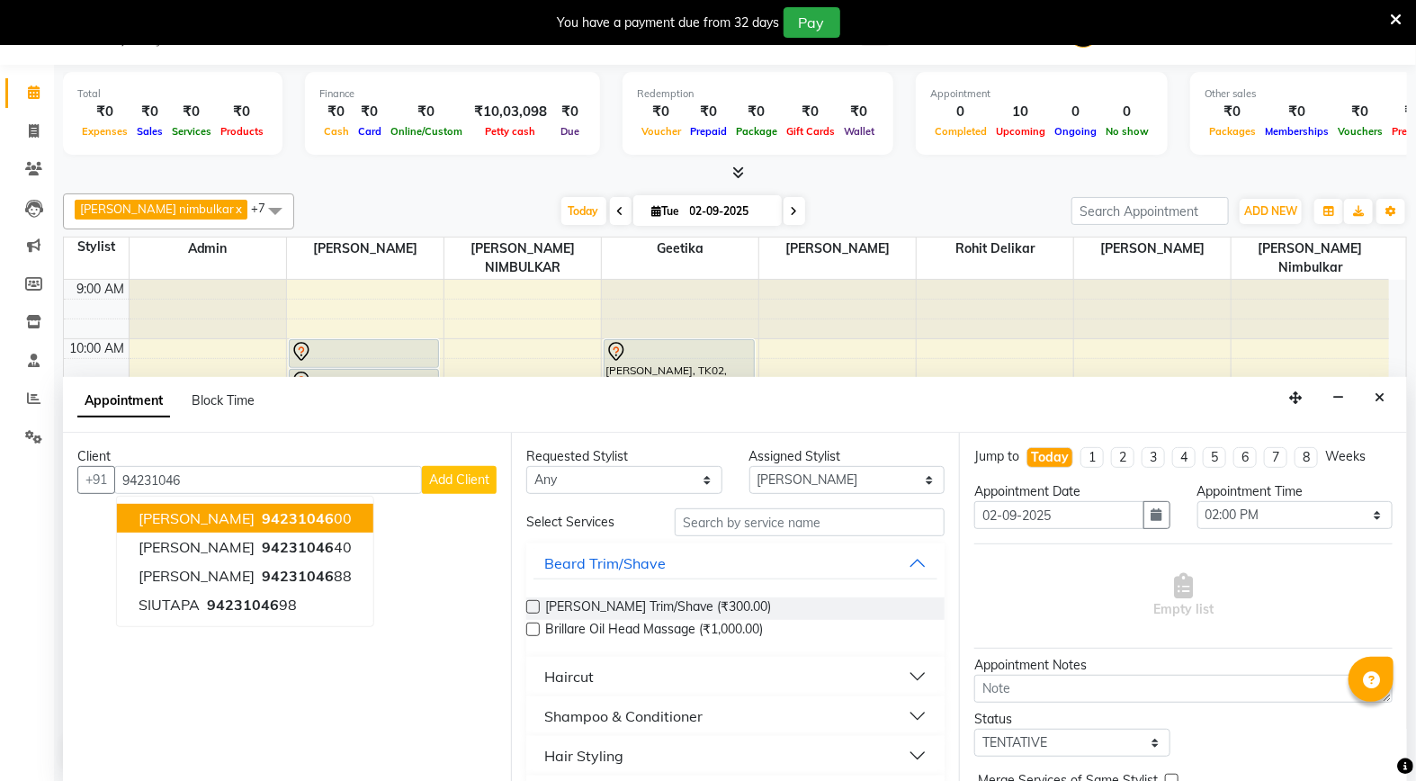
click at [182, 520] on span "[PERSON_NAME]" at bounding box center [197, 518] width 116 height 18
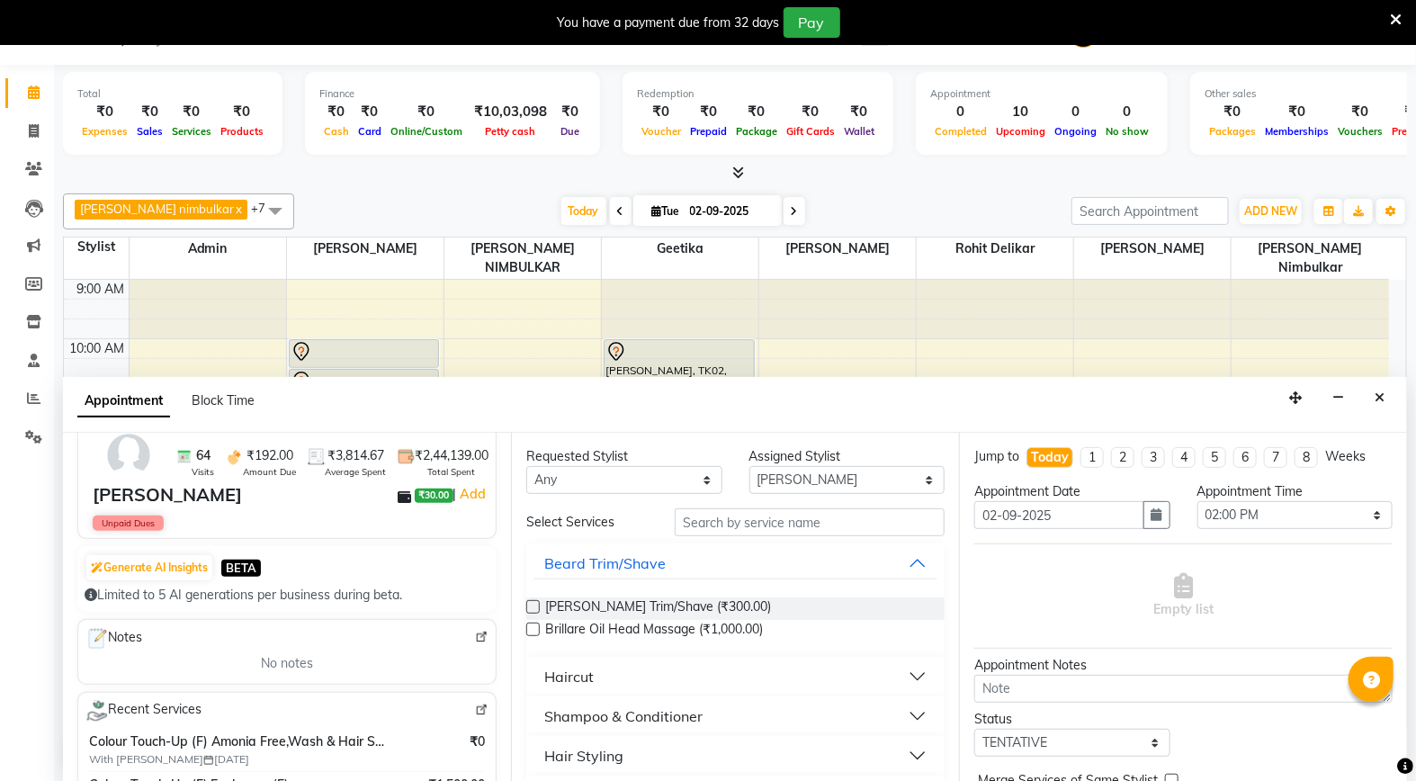
scroll to position [300, 0]
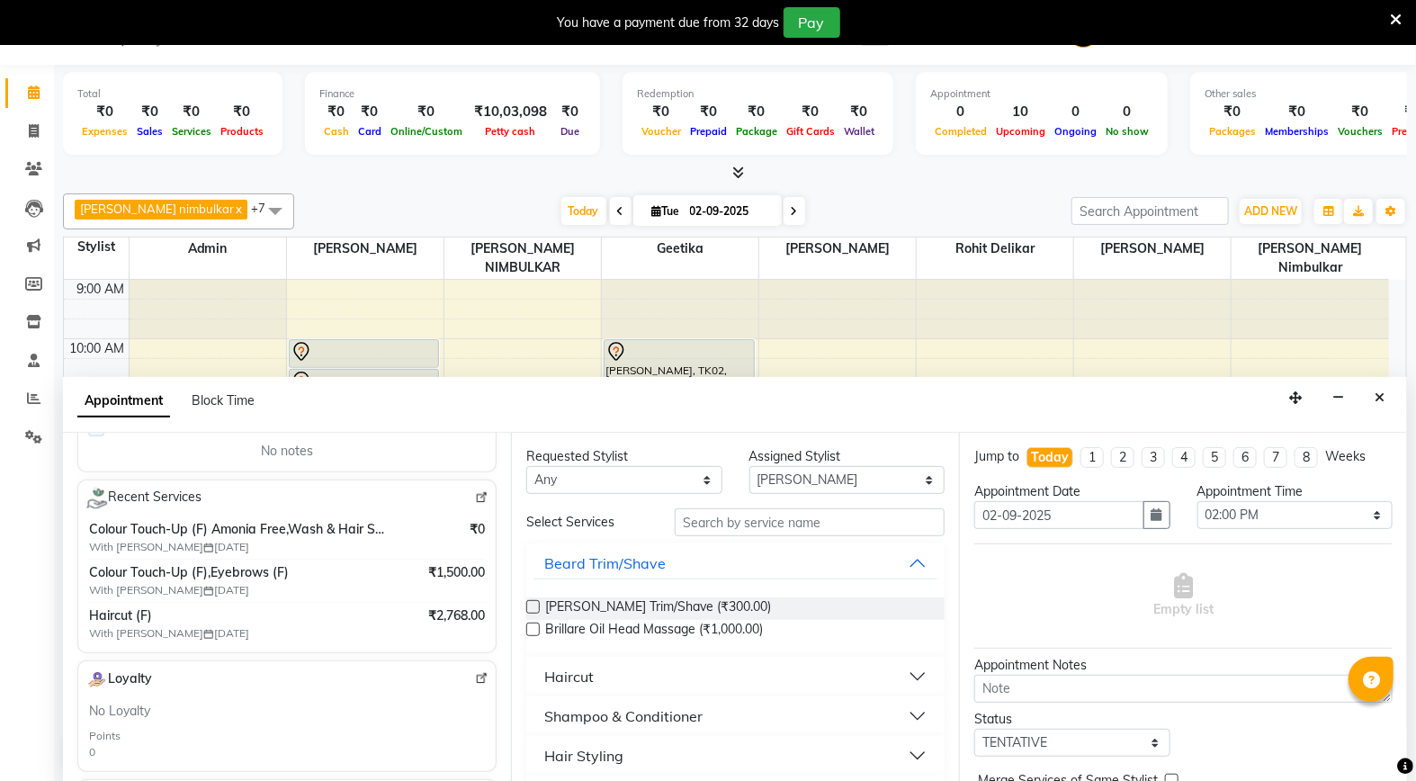
type input "9423104600"
click at [775, 516] on input "text" at bounding box center [810, 522] width 270 height 28
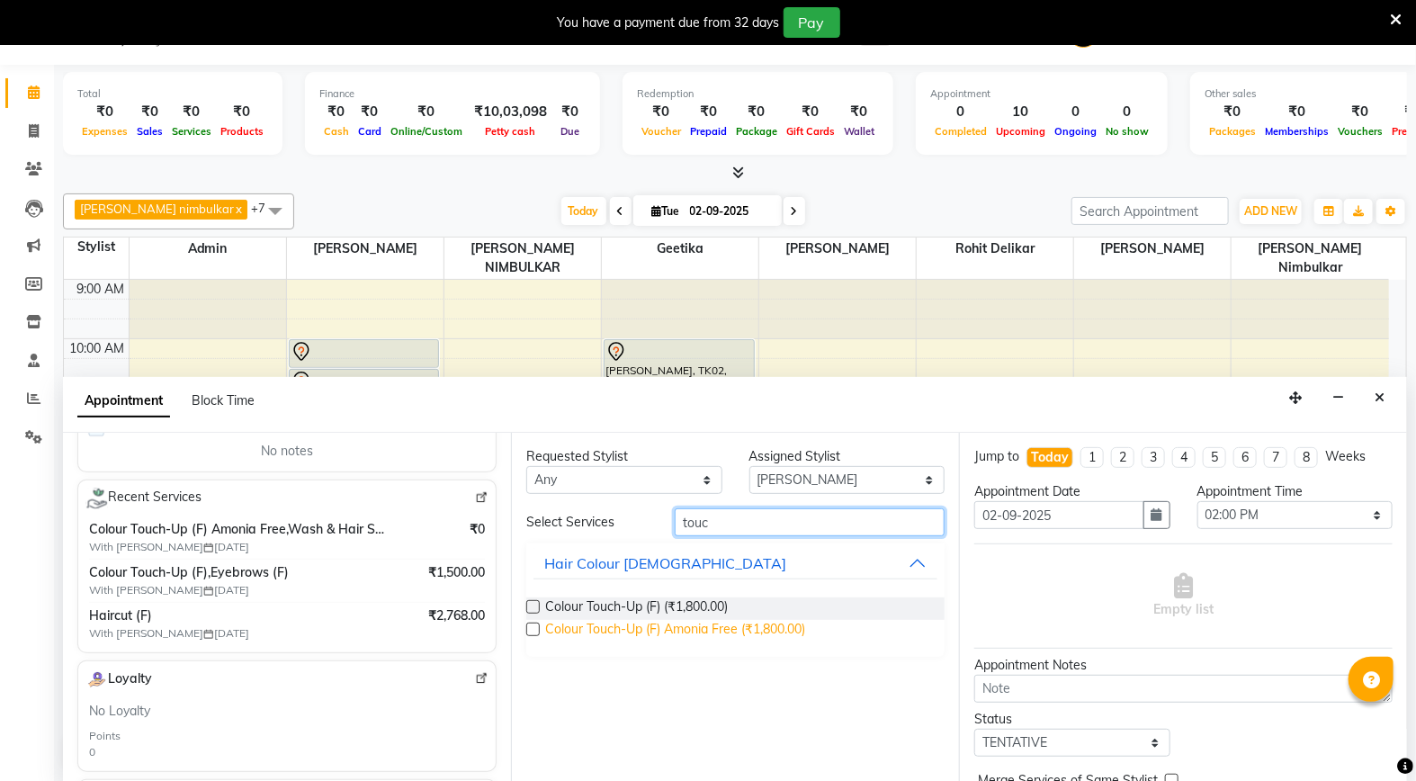
type input "touc"
click at [627, 632] on span "Colour Touch-Up (F) Amonia Free (₹1,800.00)" at bounding box center [675, 631] width 260 height 22
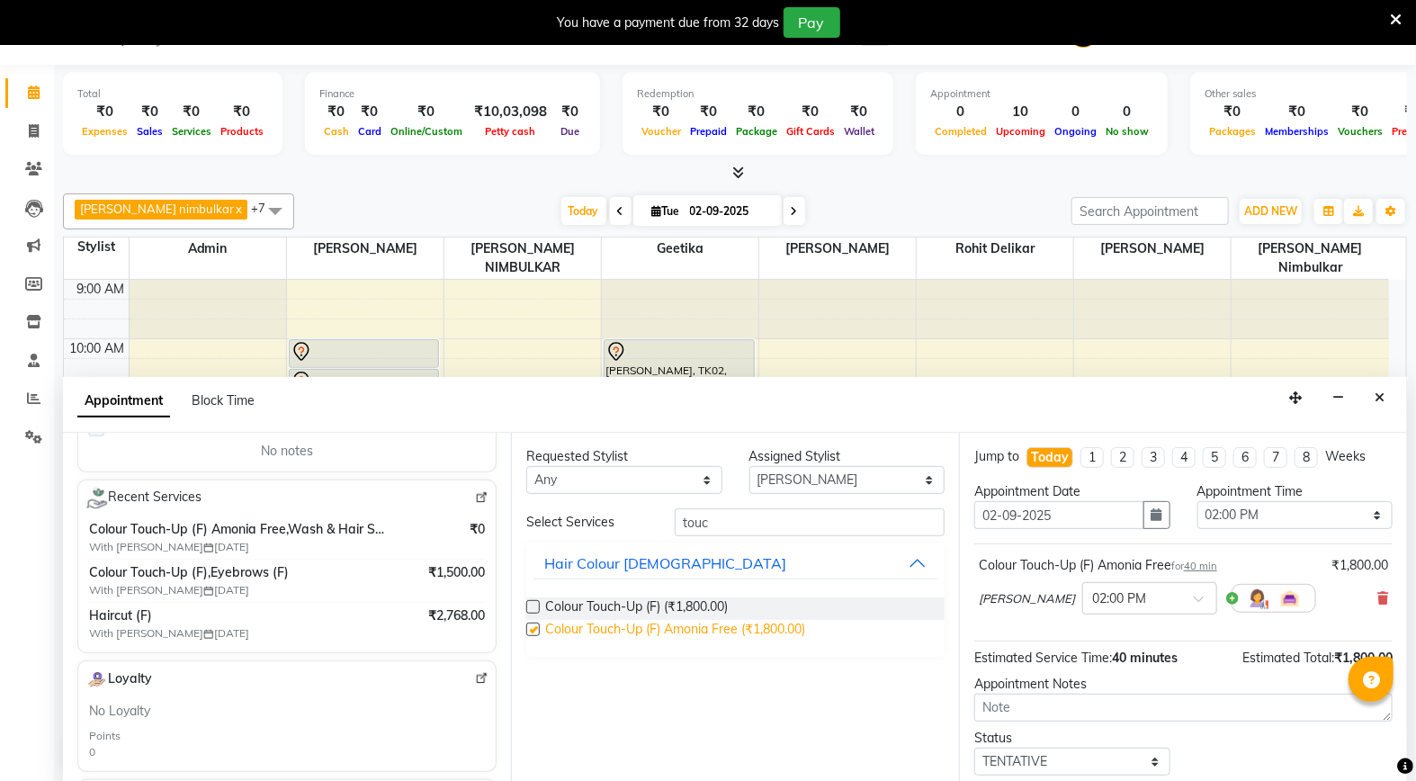
checkbox input "false"
drag, startPoint x: 752, startPoint y: 532, endPoint x: 582, endPoint y: 520, distance: 170.4
click at [582, 520] on div "Select Services touc" at bounding box center [735, 522] width 445 height 28
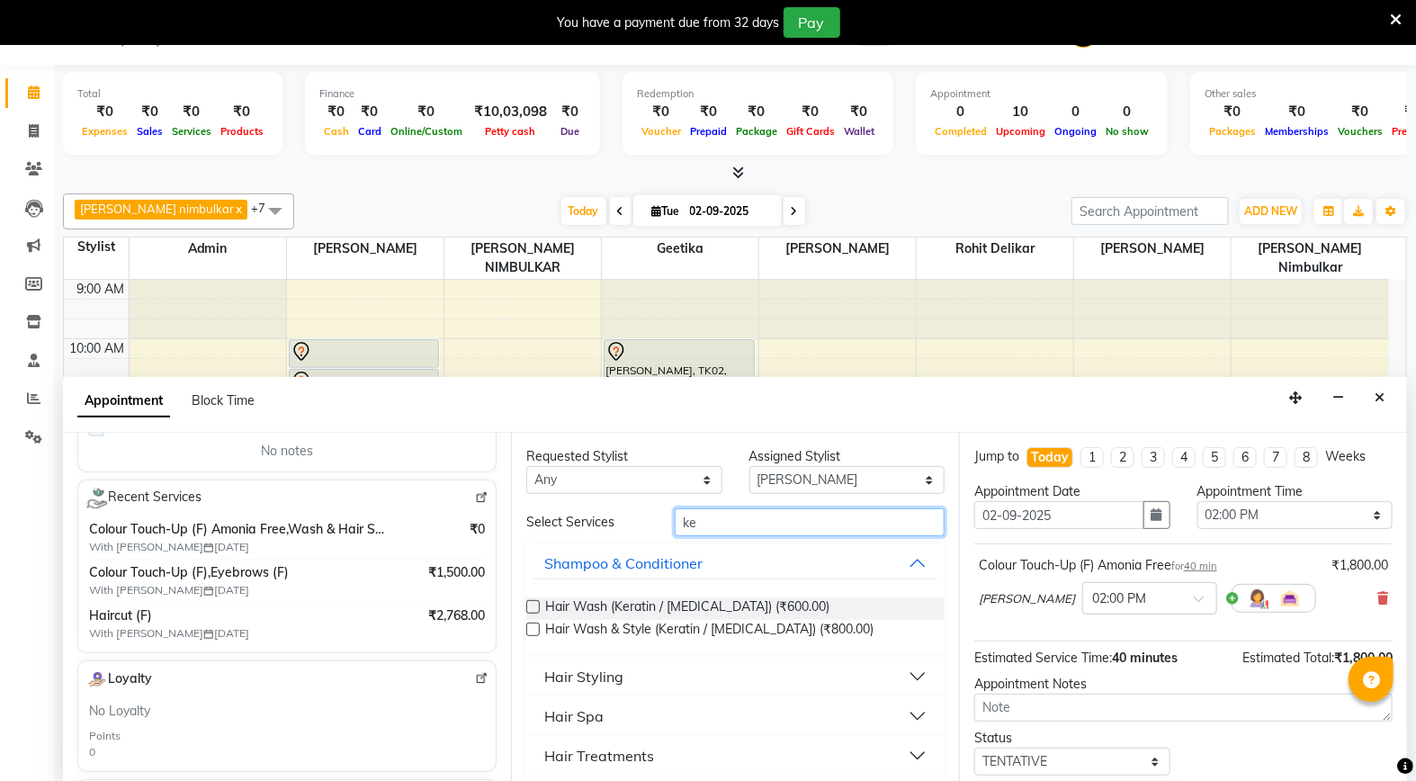
type input "k"
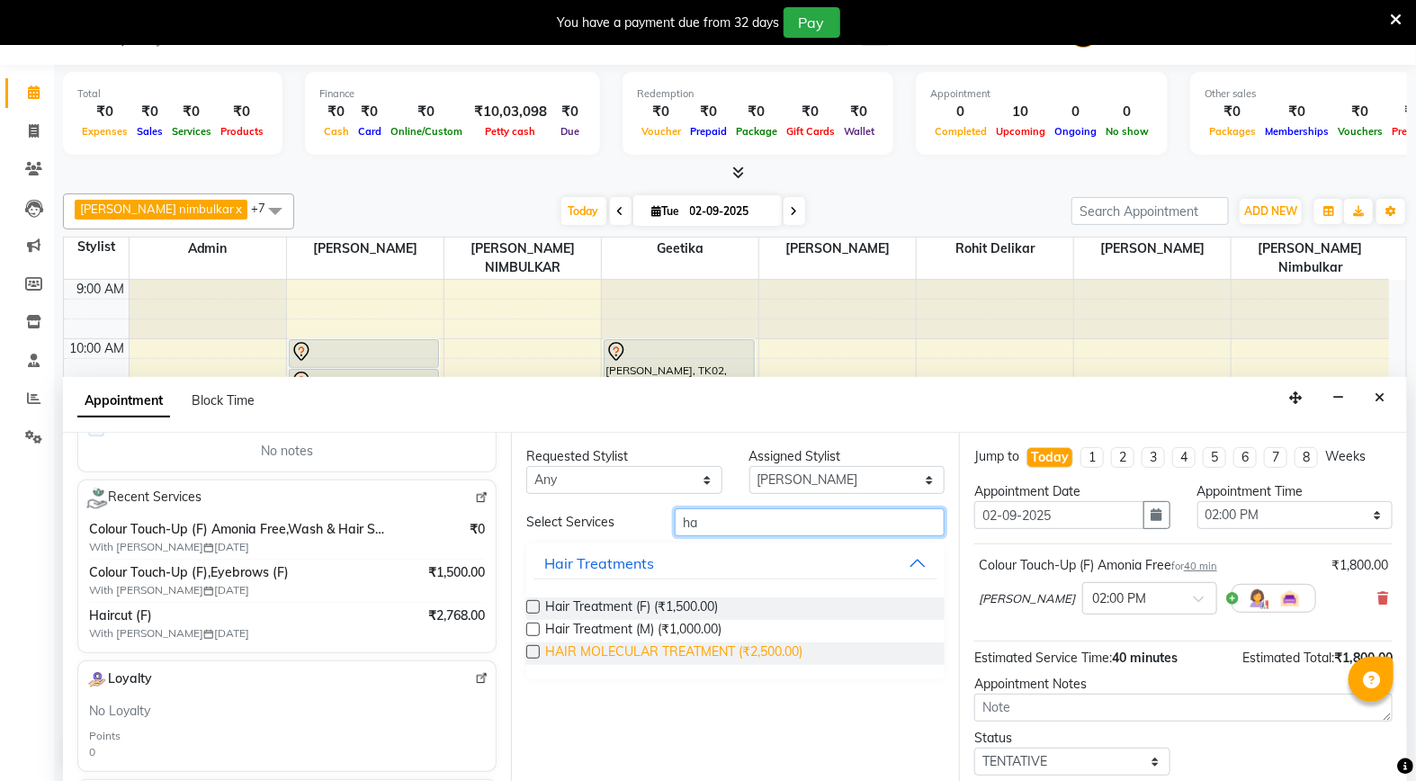
type input "h"
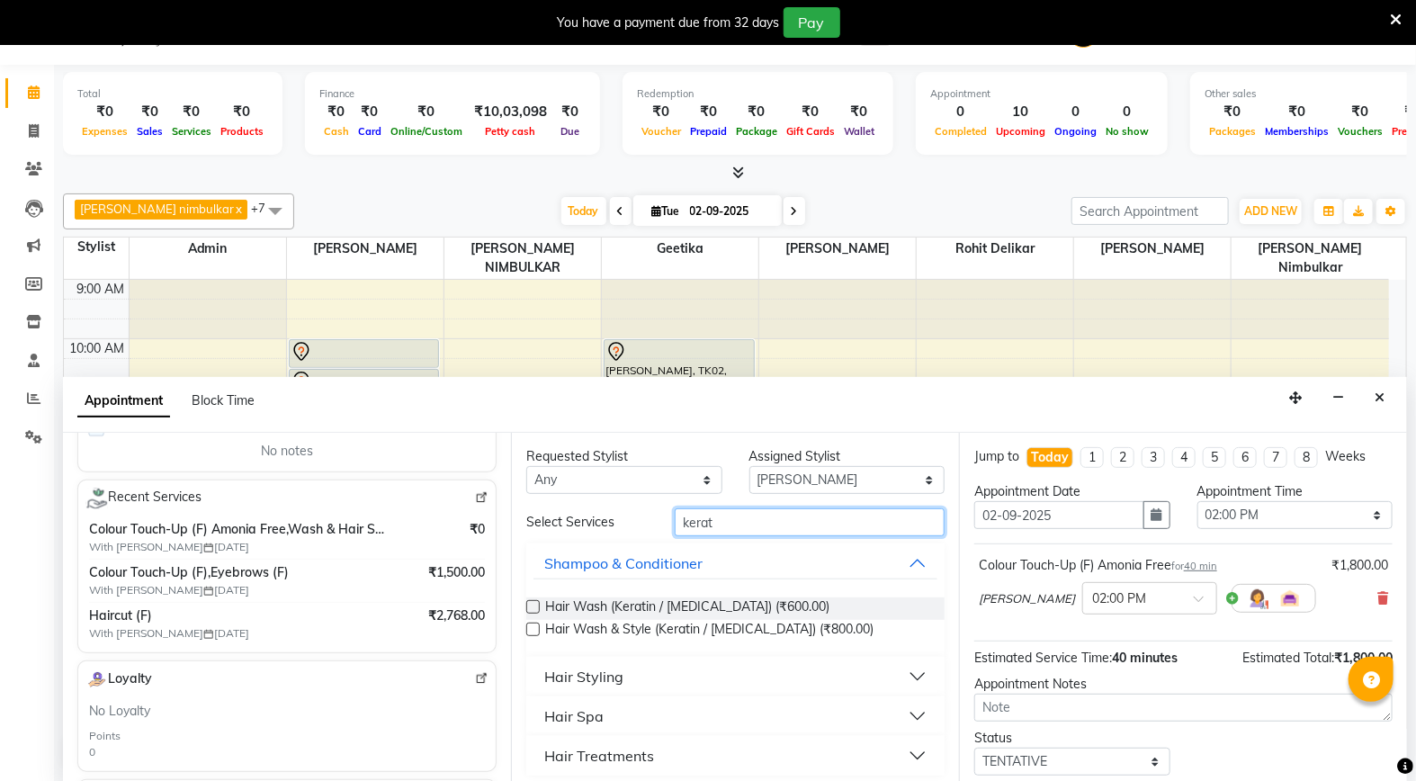
scroll to position [7, 0]
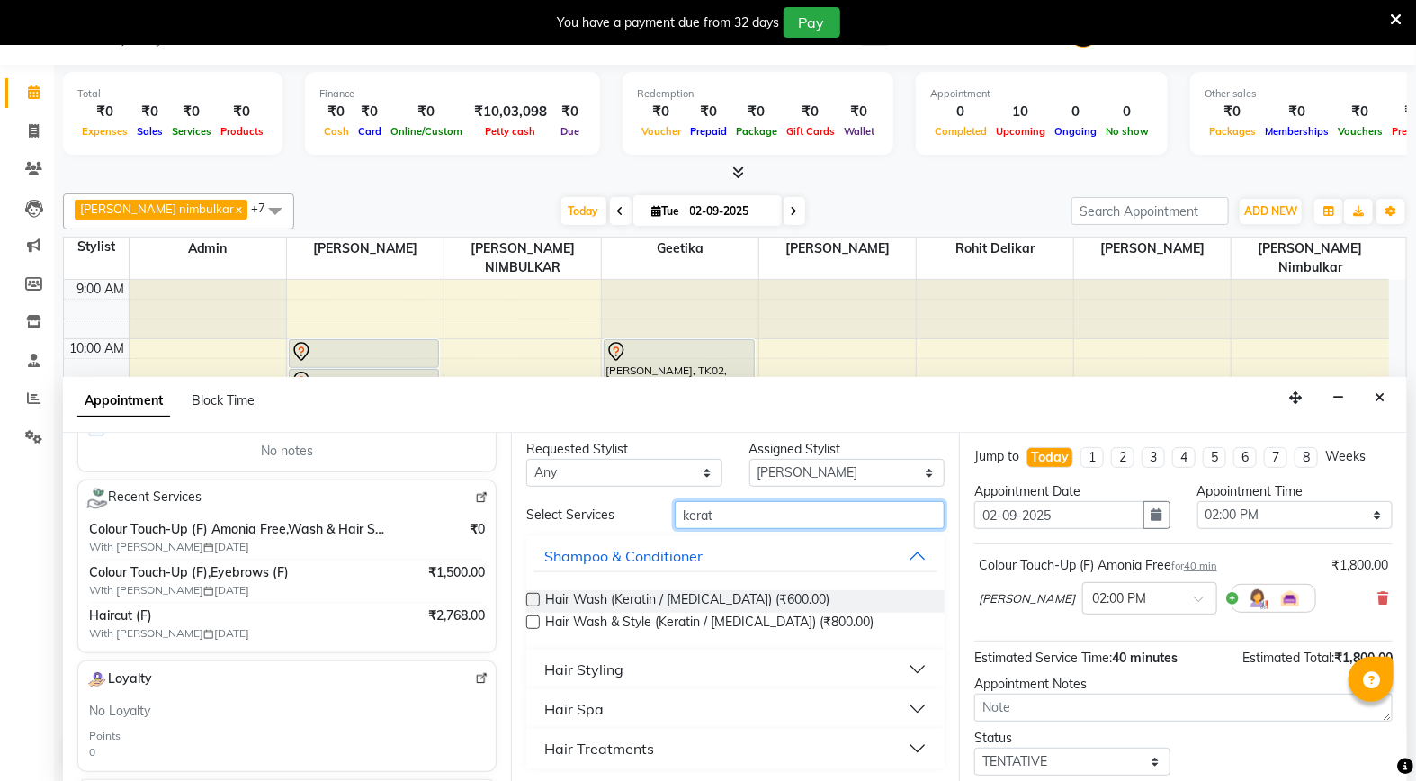
type input "kerat"
click at [887, 732] on button "Hair Treatments" at bounding box center [736, 748] width 404 height 32
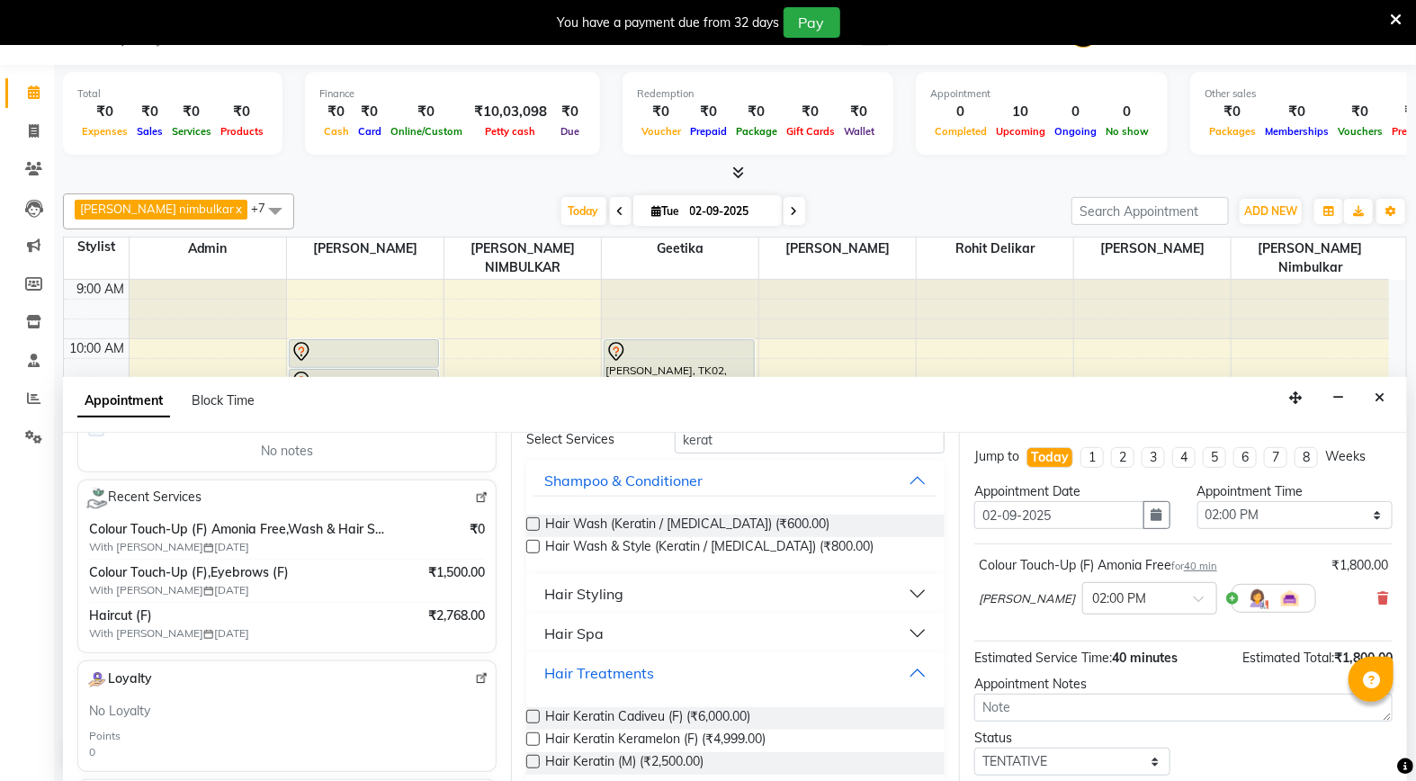
scroll to position [103, 0]
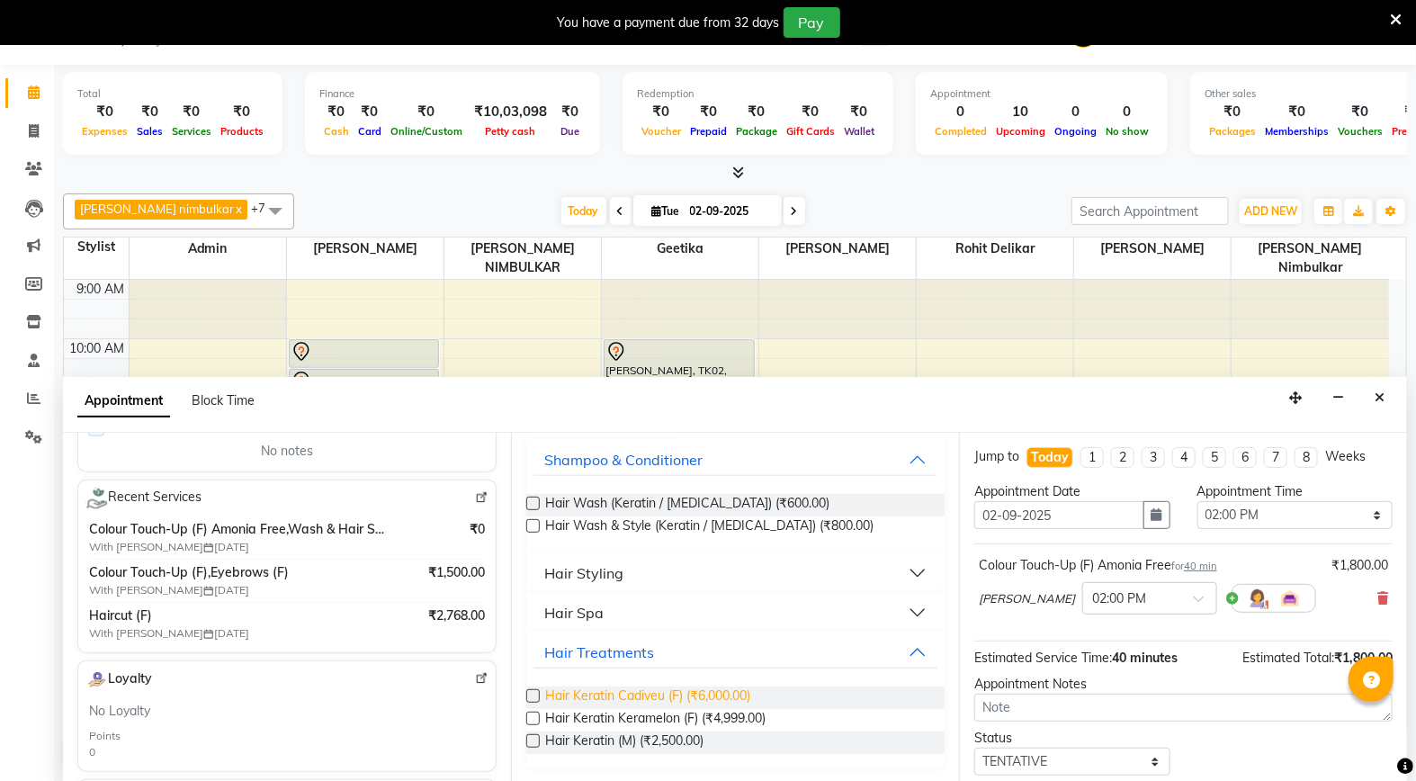
click at [657, 702] on span "Hair Keratin Cadiveu (F) (₹6,000.00)" at bounding box center [647, 697] width 205 height 22
checkbox input "false"
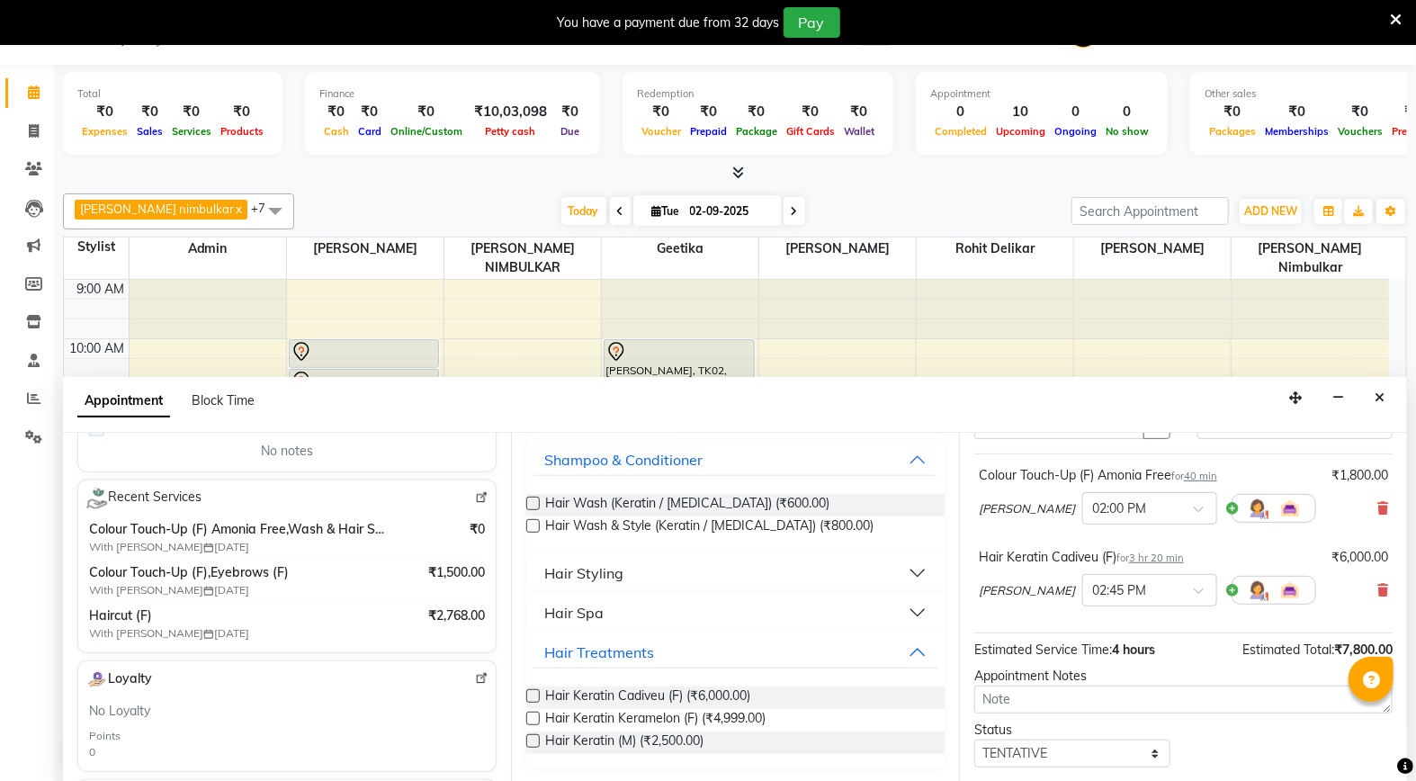
scroll to position [190, 0]
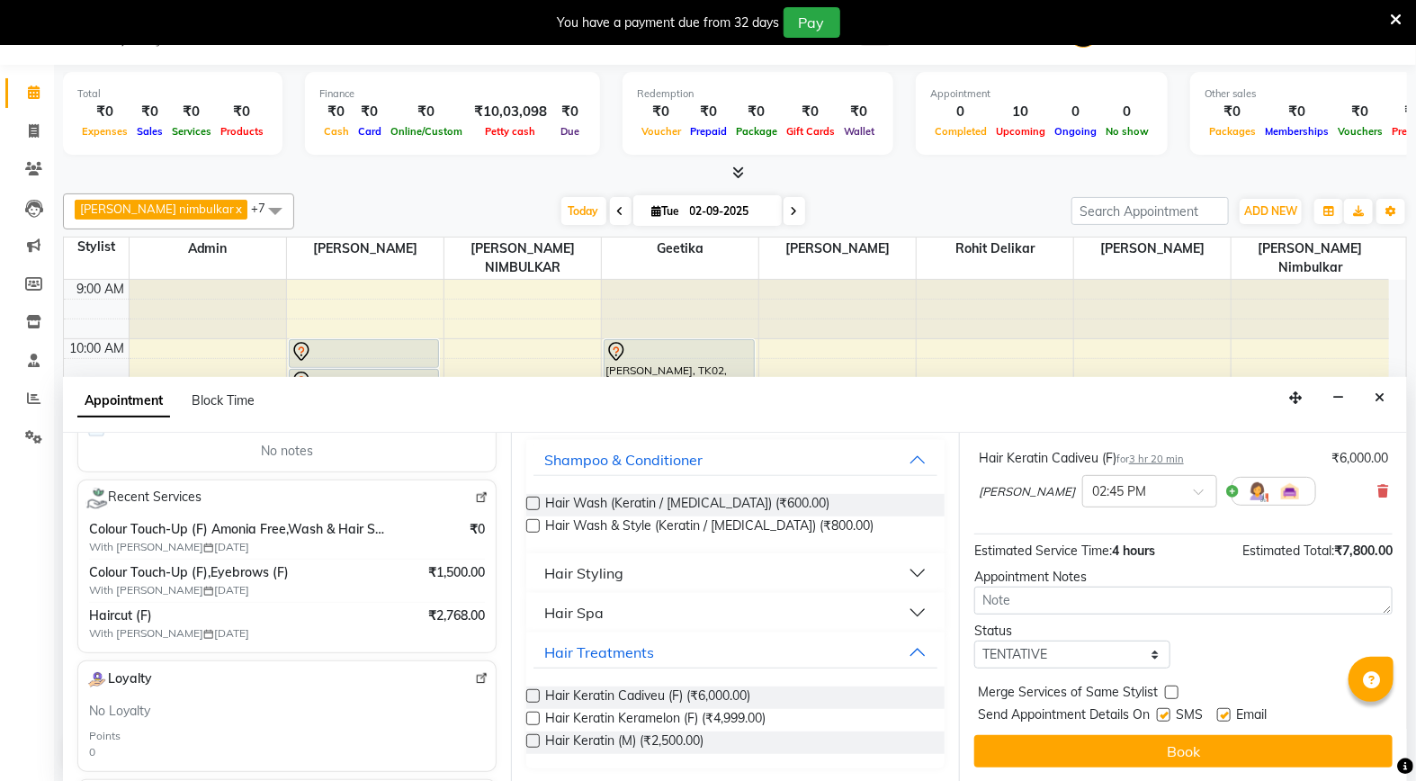
click at [1185, 745] on button "Book" at bounding box center [1183, 751] width 418 height 32
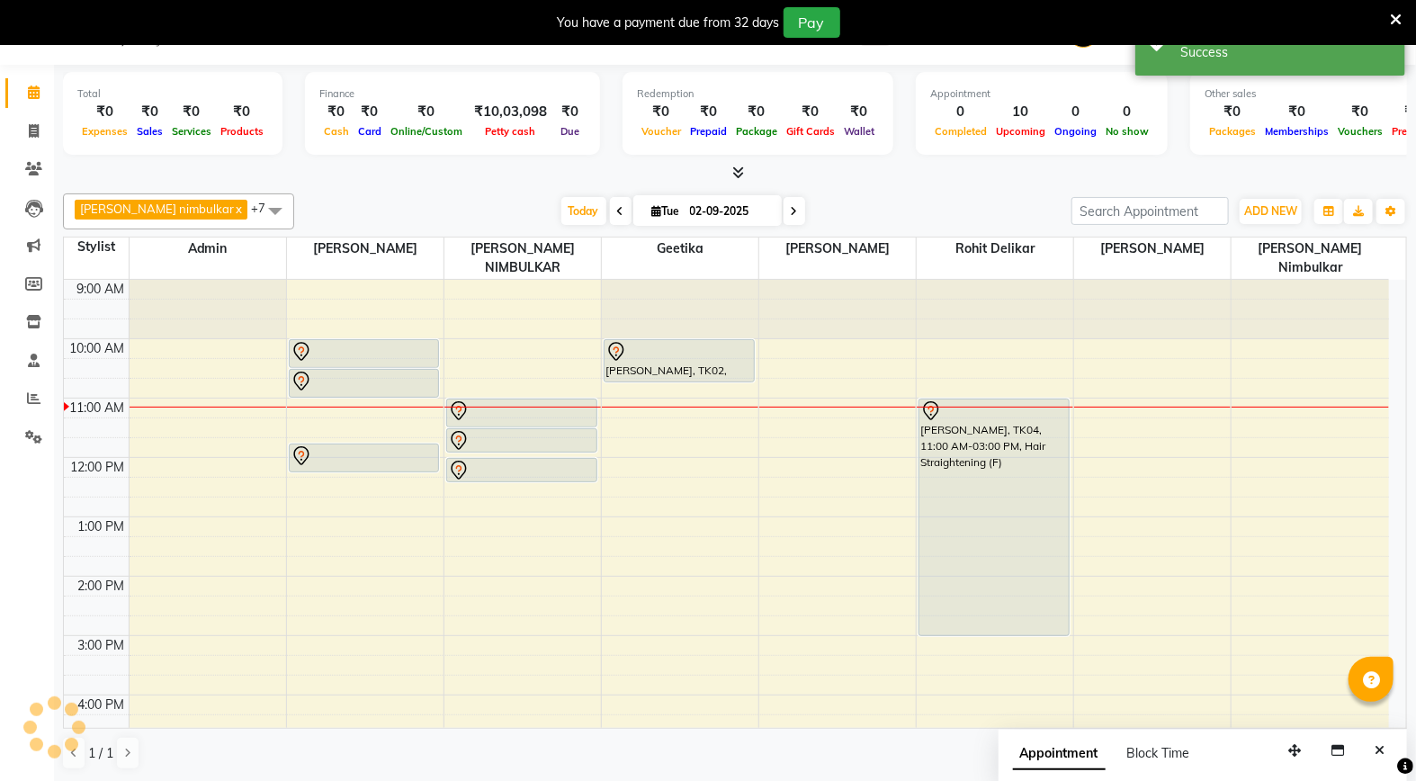
scroll to position [0, 0]
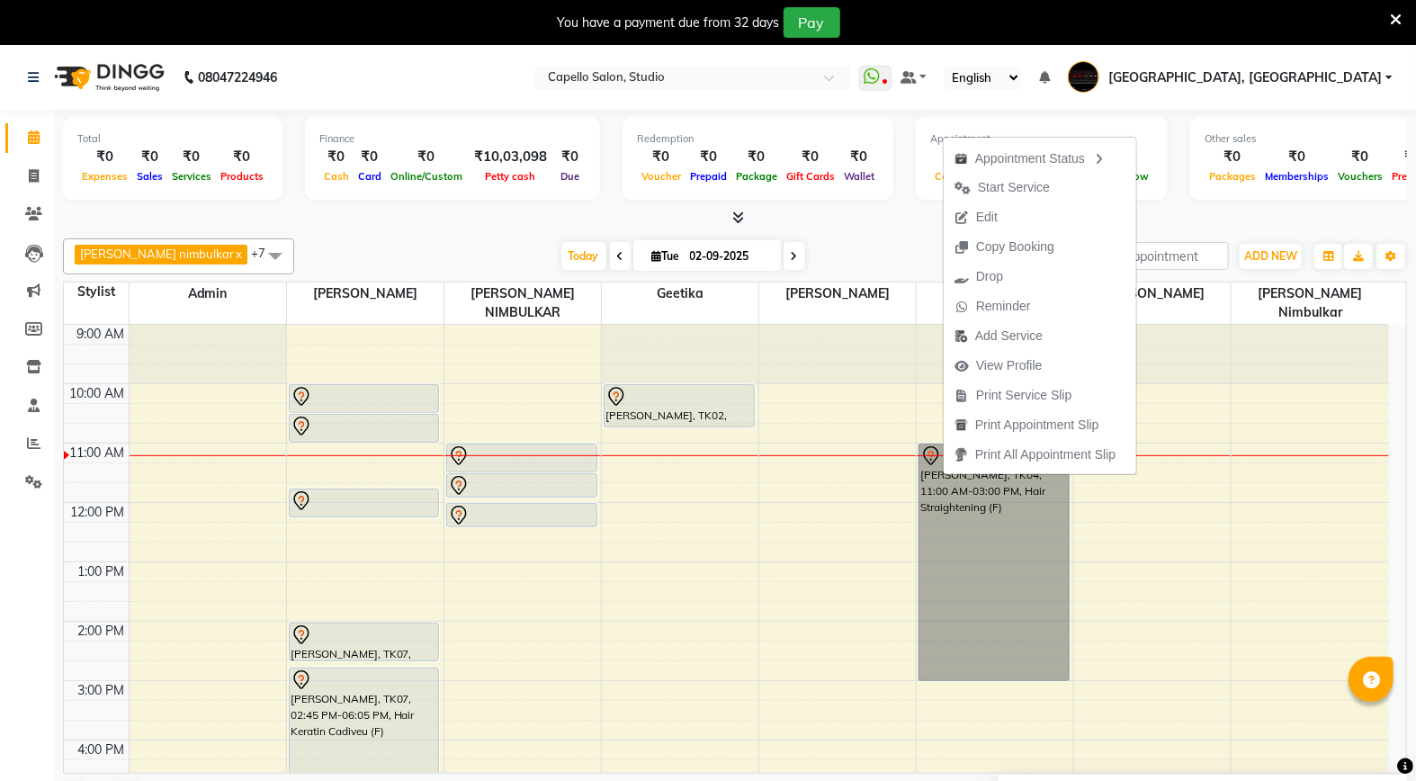
click at [829, 482] on div "9:00 AM 10:00 AM 11:00 AM 12:00 PM 1:00 PM 2:00 PM 3:00 PM 4:00 PM 5:00 PM 6:00…" at bounding box center [726, 710] width 1325 height 771
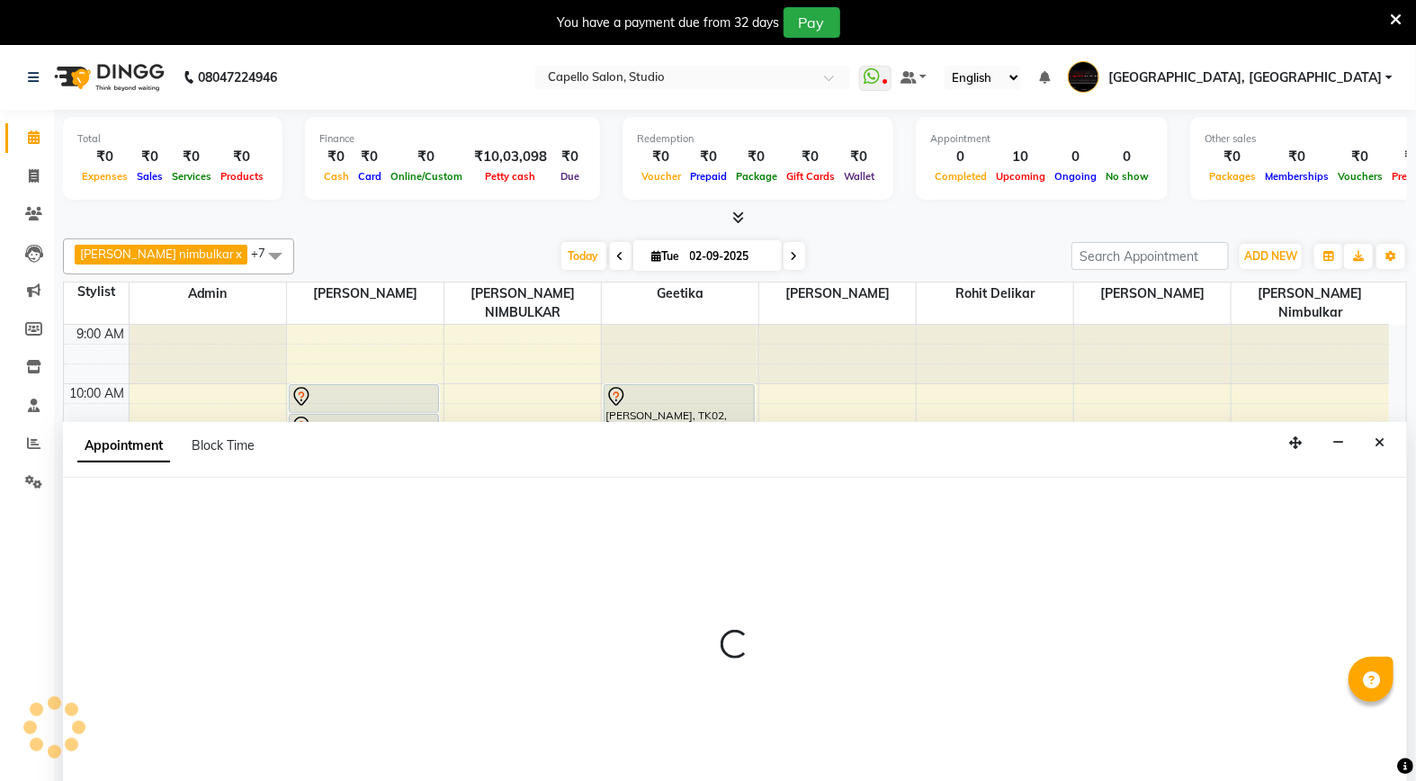
scroll to position [45, 0]
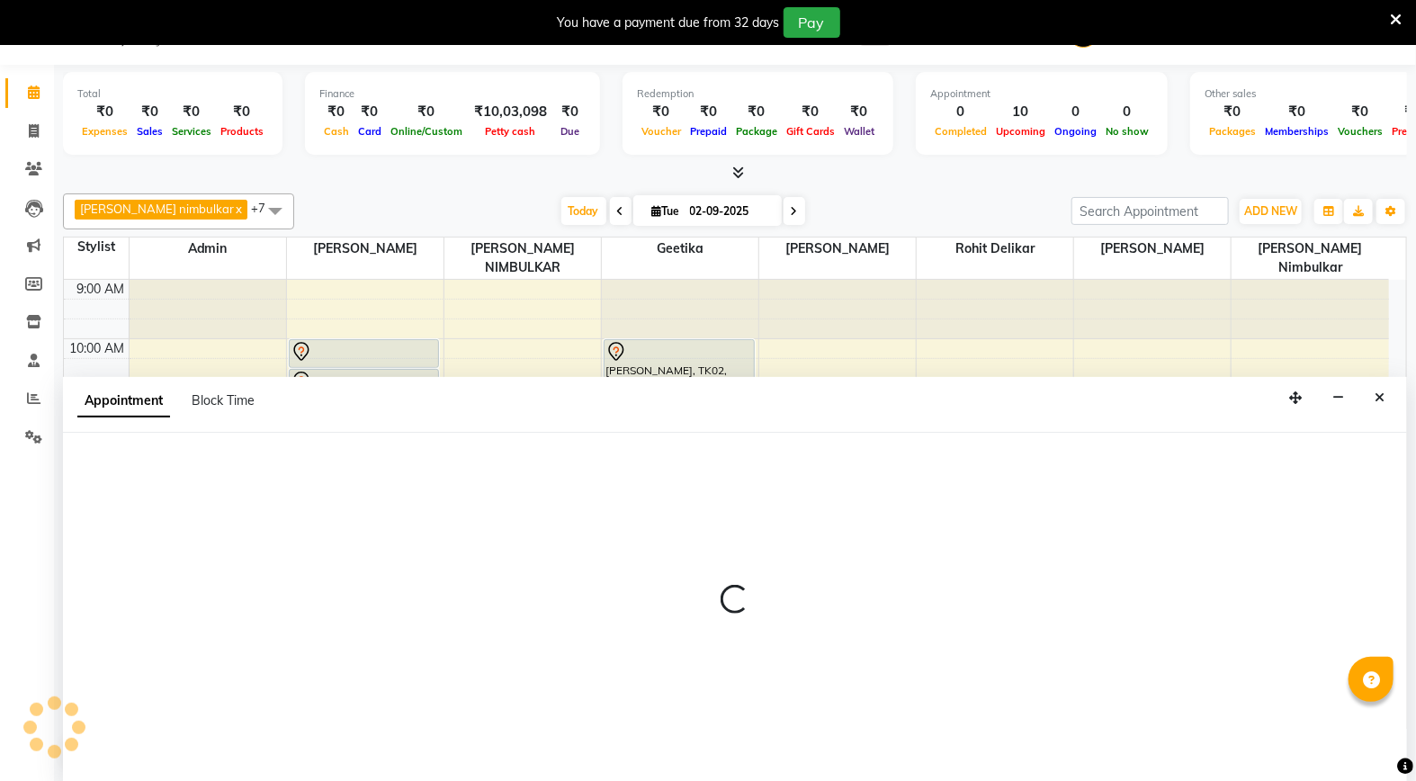
select select "51825"
select select "705"
select select "tentative"
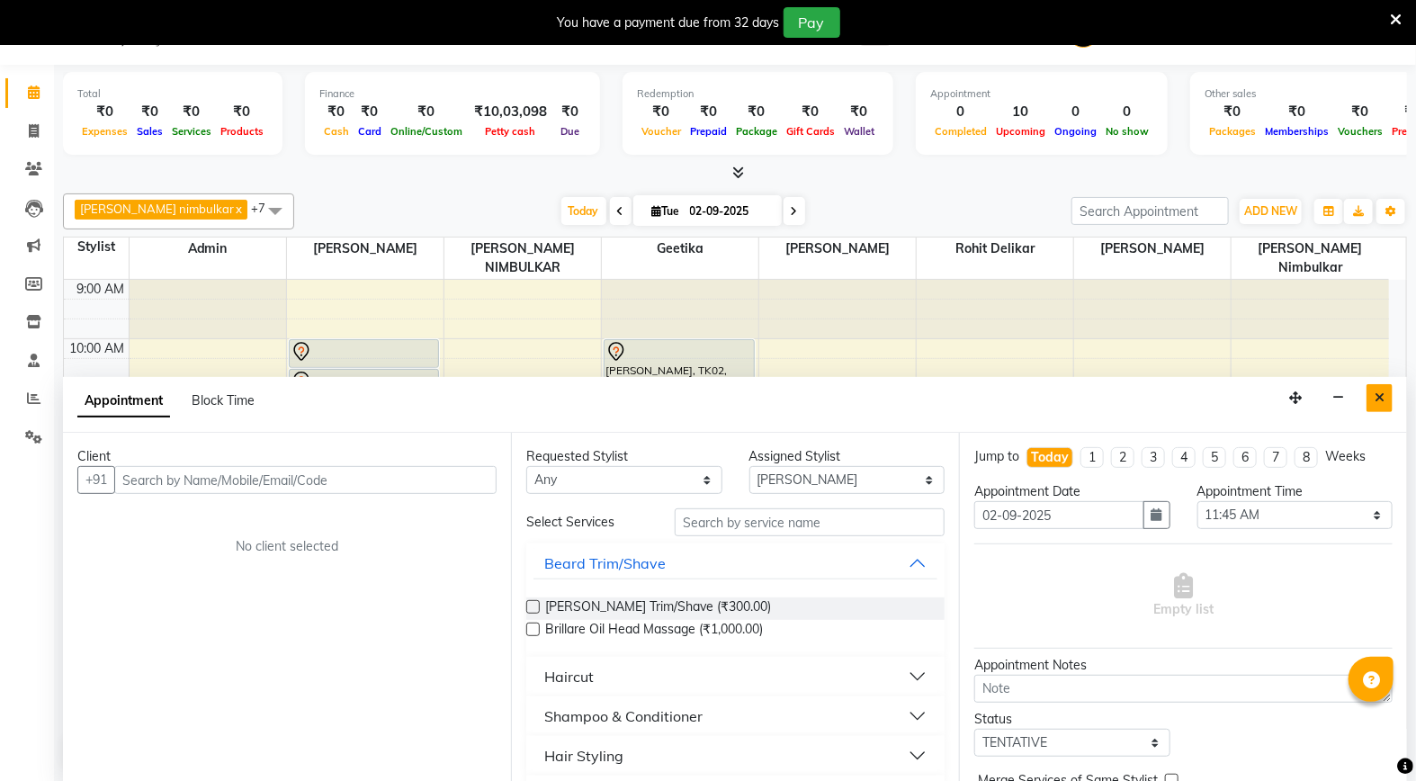
click at [1378, 399] on icon "Close" at bounding box center [1380, 397] width 10 height 13
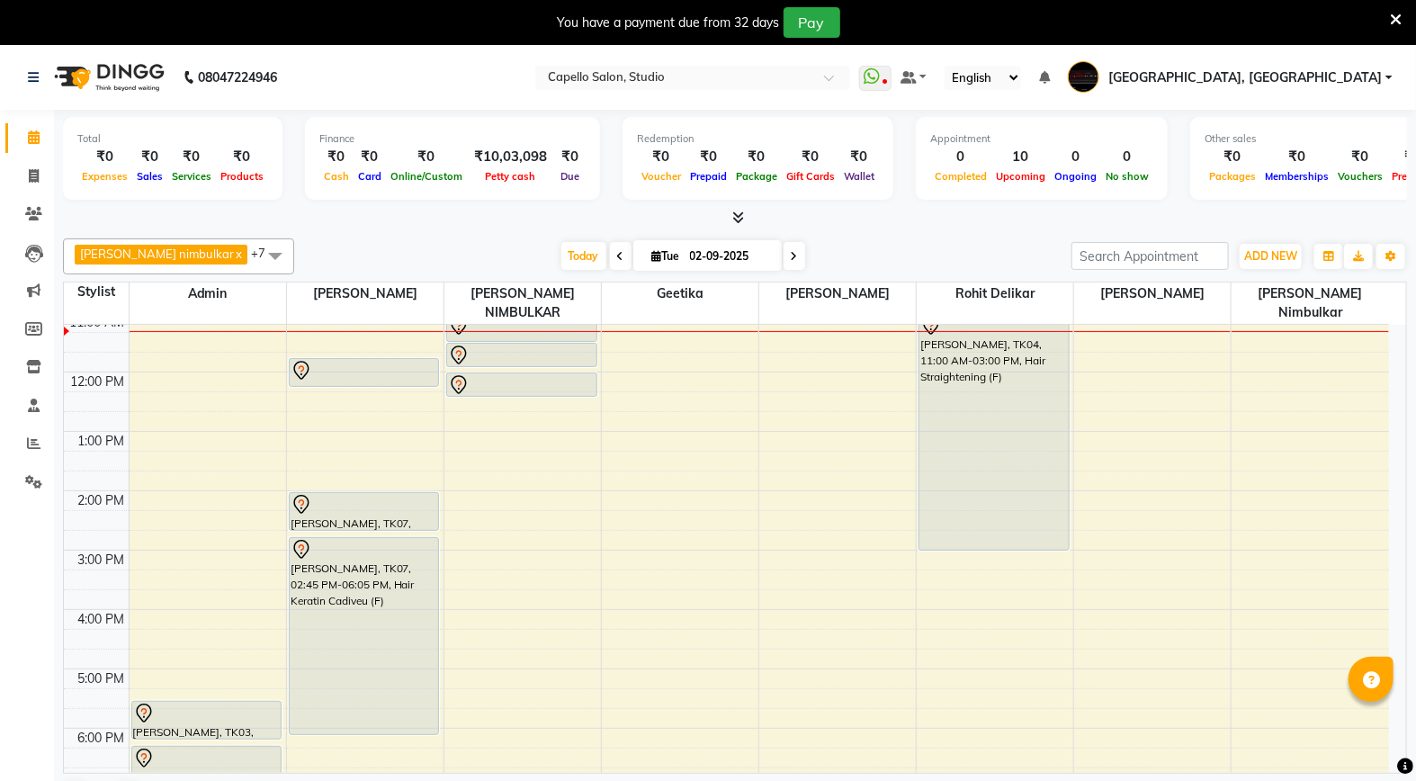
scroll to position [0, 0]
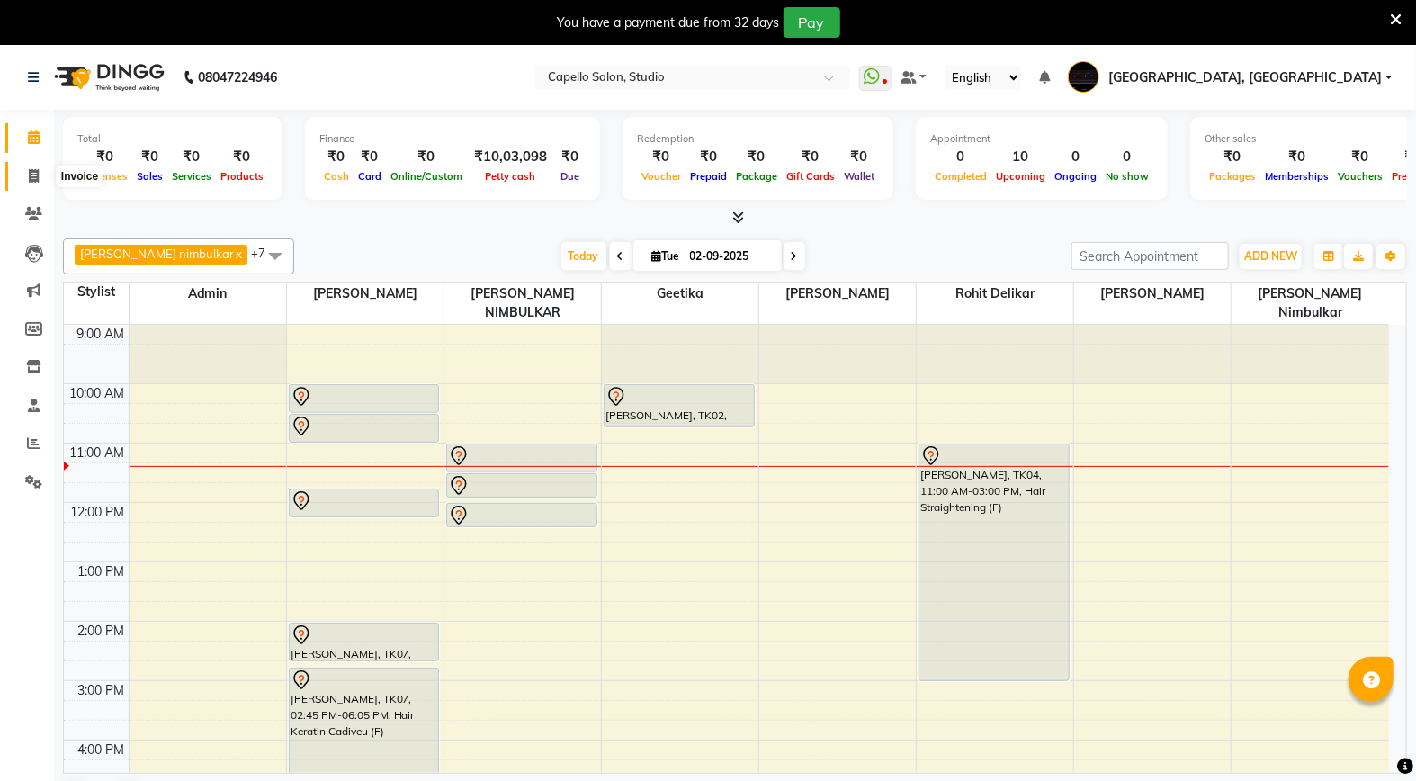
drag, startPoint x: 38, startPoint y: 178, endPoint x: 0, endPoint y: 175, distance: 37.9
click at [38, 178] on icon at bounding box center [34, 175] width 10 height 13
select select "service"
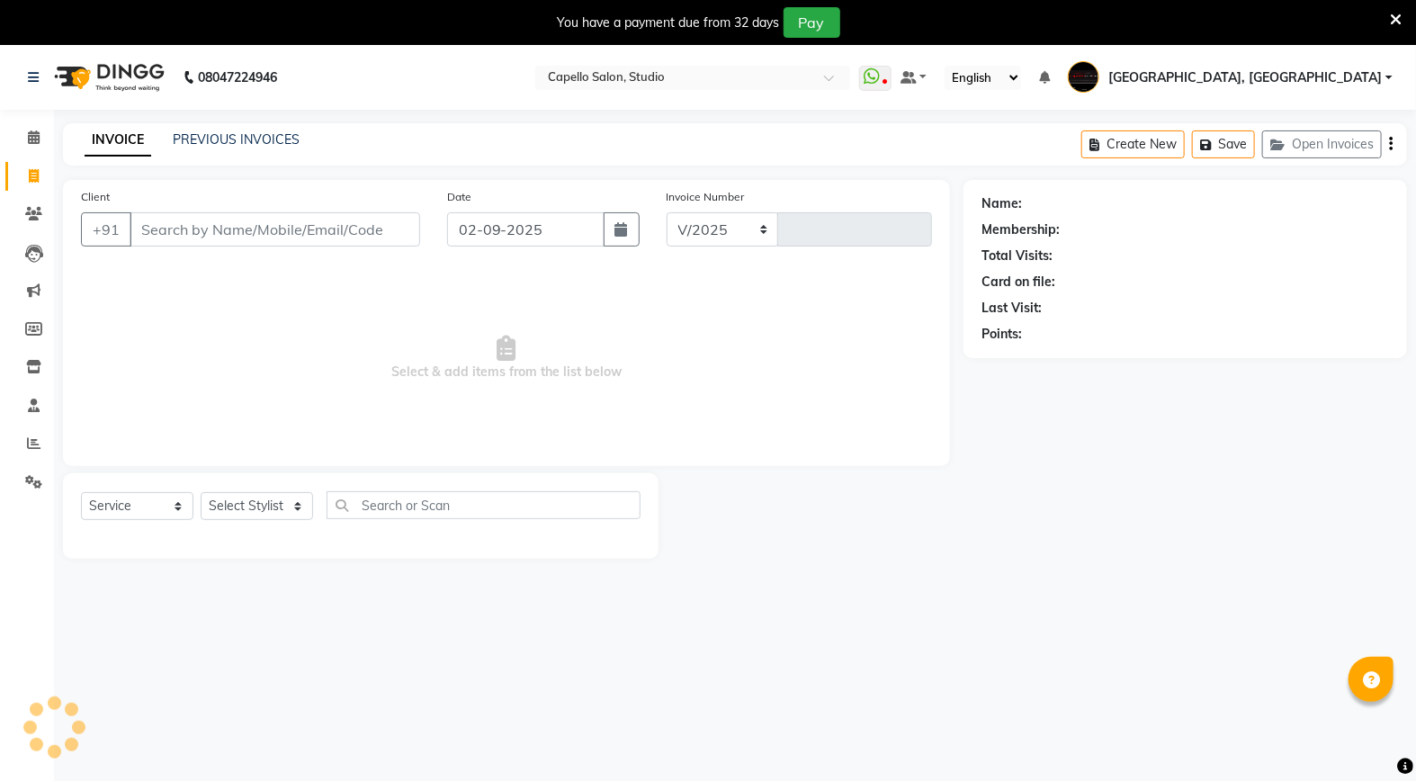
select select "847"
type input "3326"
click at [29, 372] on icon at bounding box center [33, 366] width 15 height 13
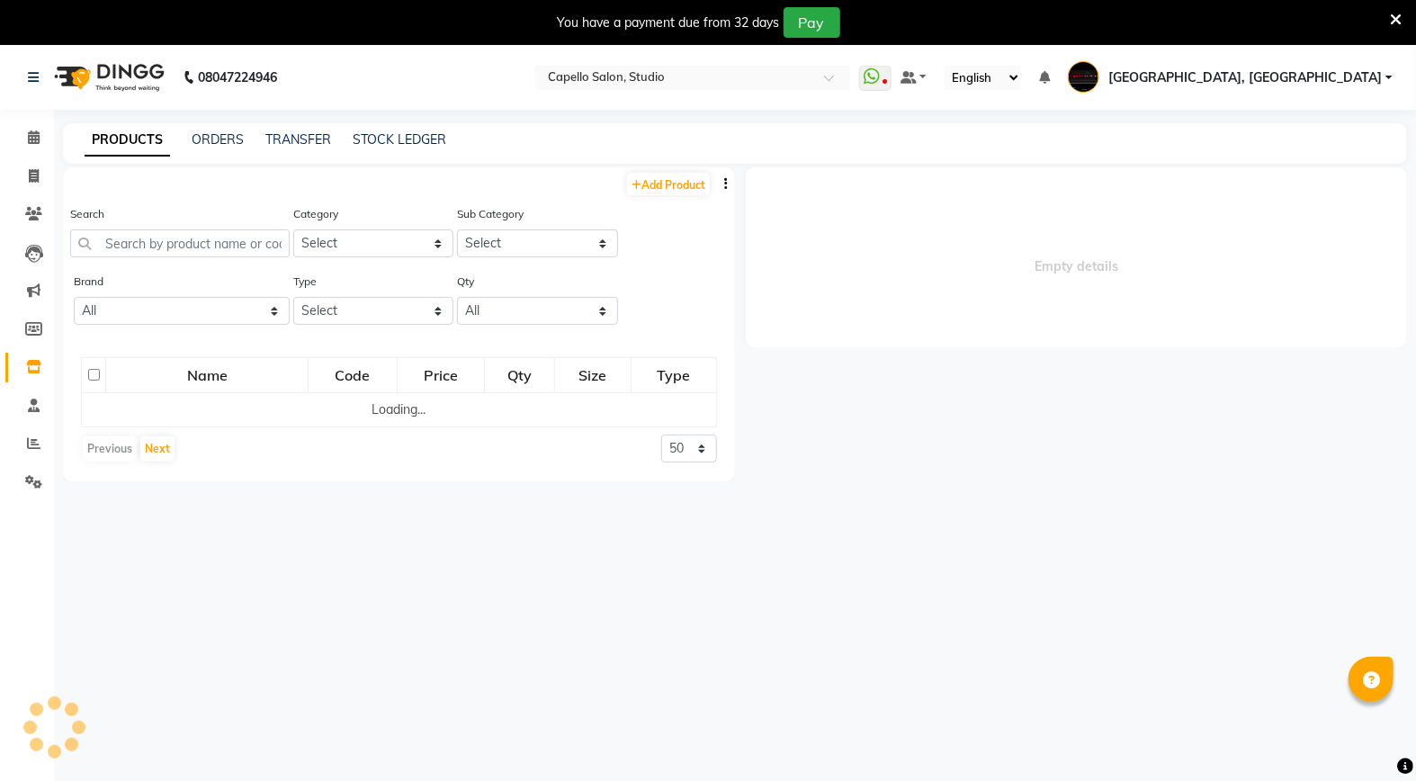
select select
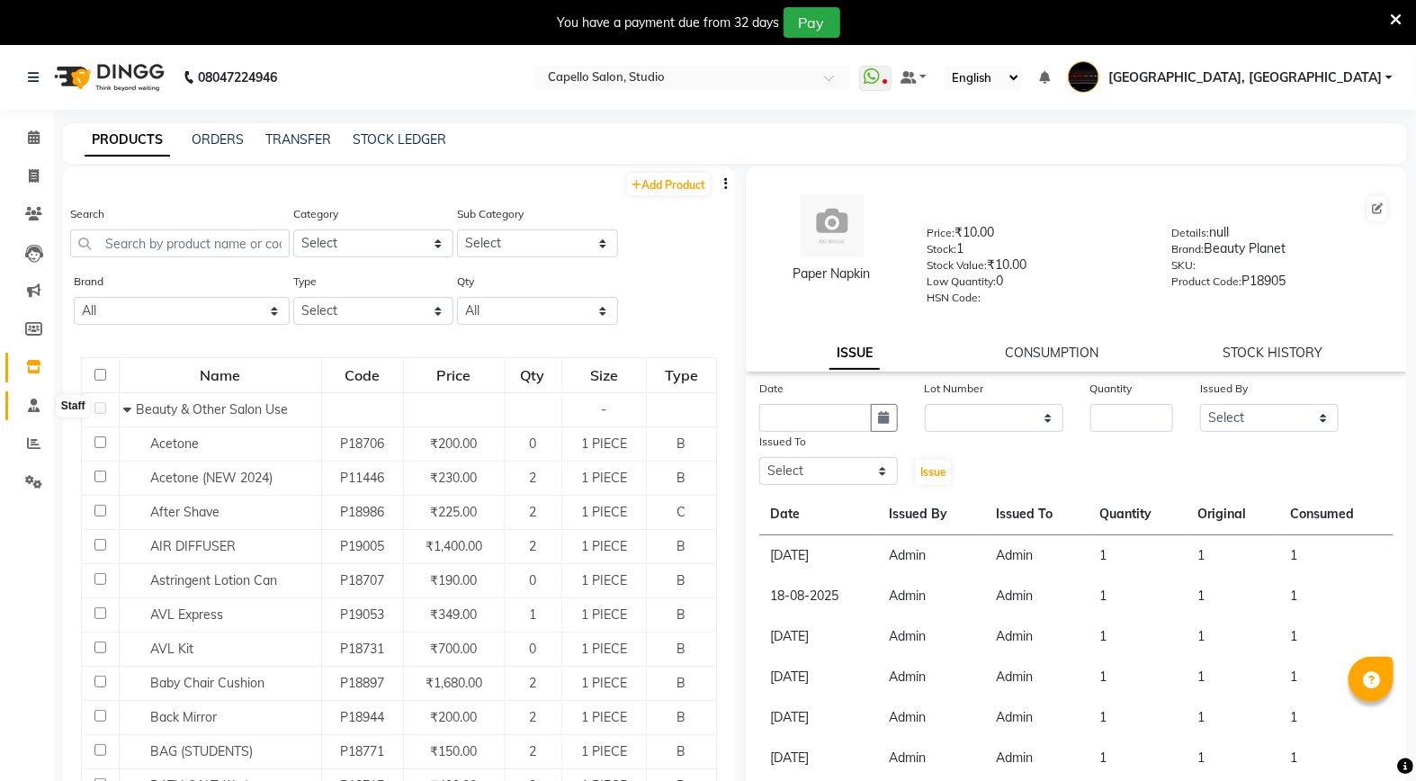
click at [48, 409] on span at bounding box center [33, 406] width 31 height 21
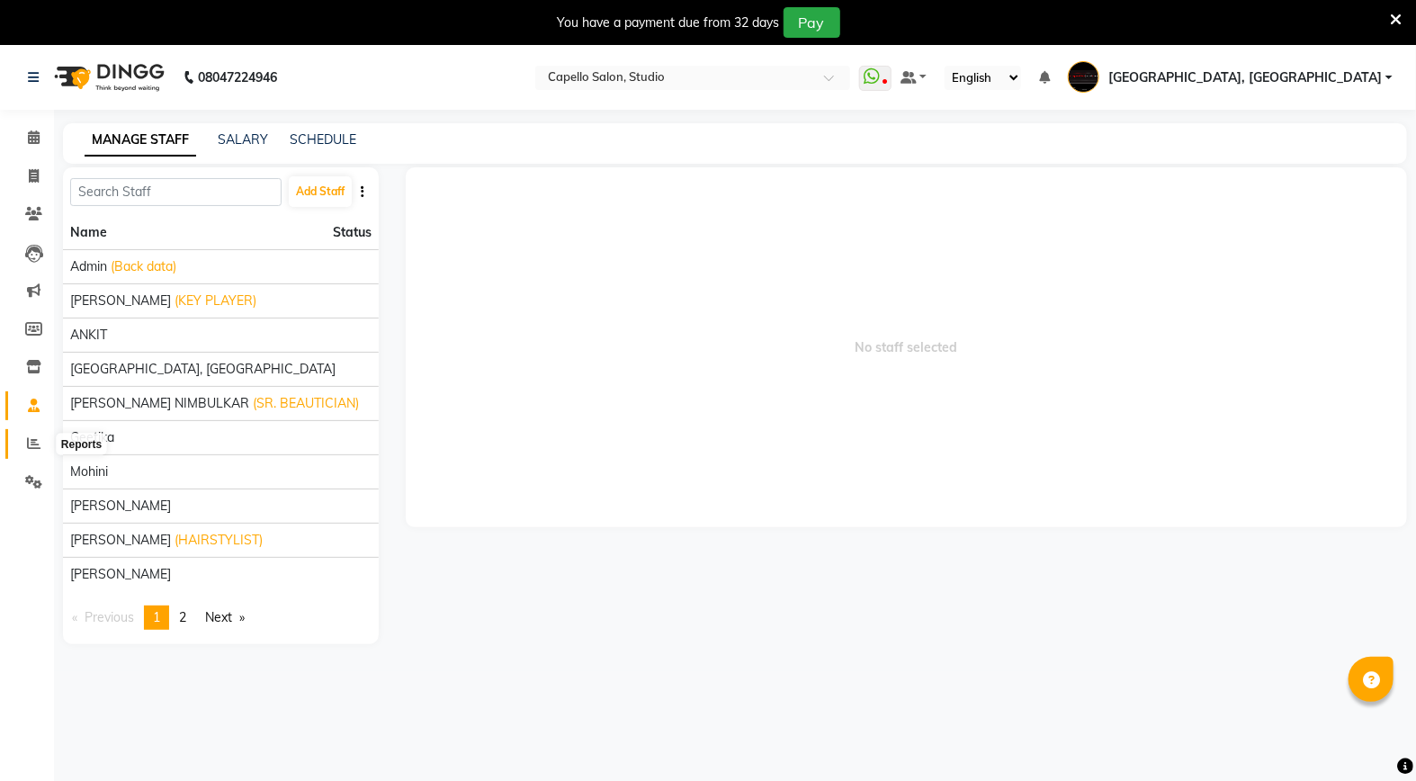
click at [19, 436] on span at bounding box center [33, 444] width 31 height 21
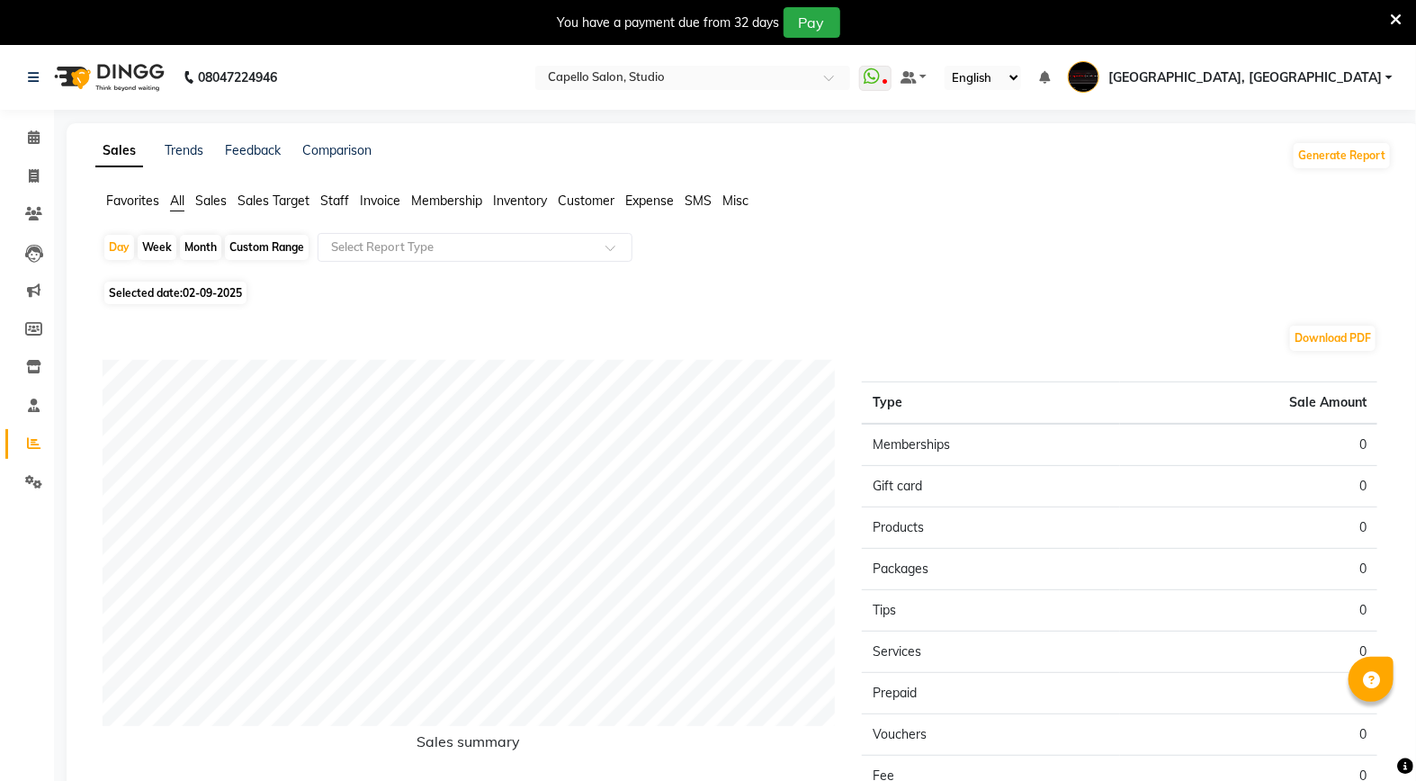
click at [330, 204] on span "Staff" at bounding box center [334, 201] width 29 height 16
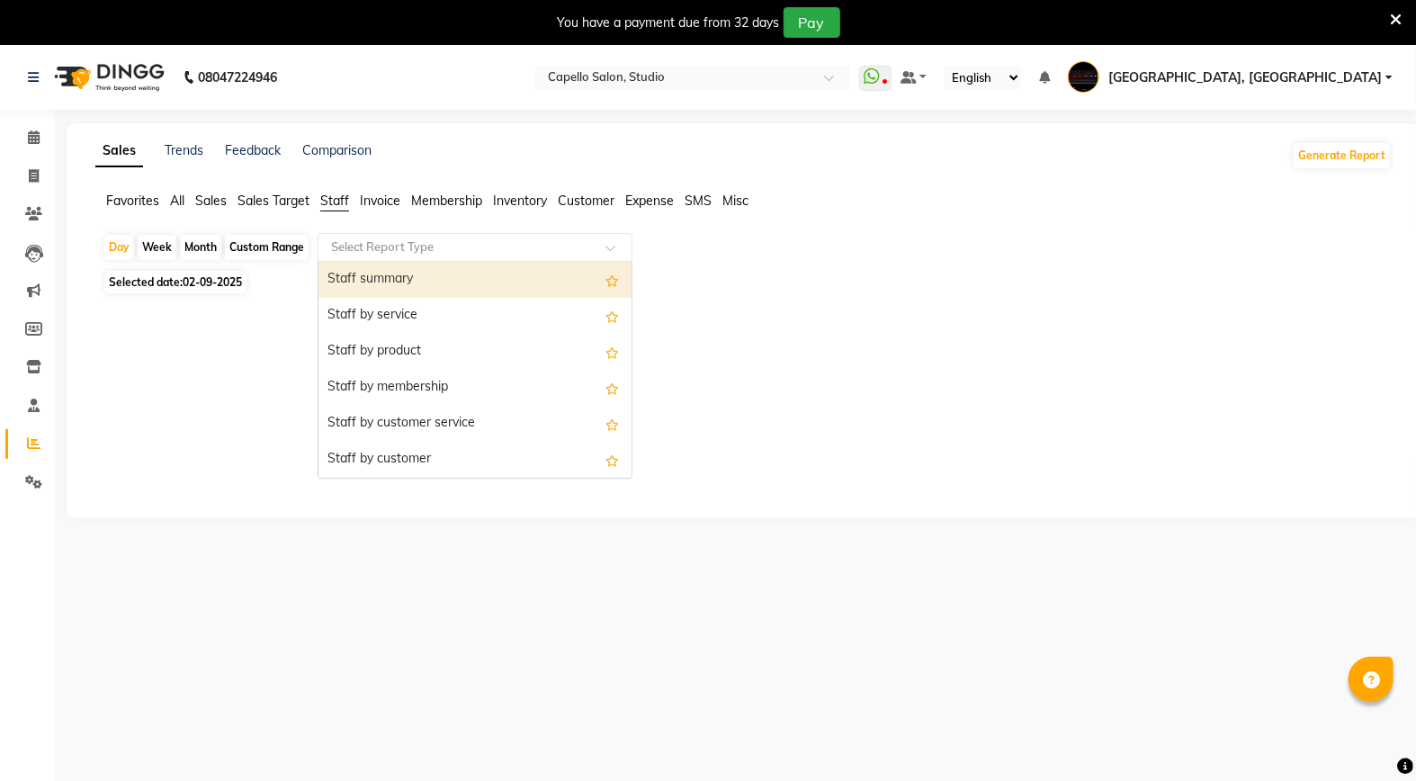
click at [408, 244] on input "text" at bounding box center [456, 247] width 259 height 18
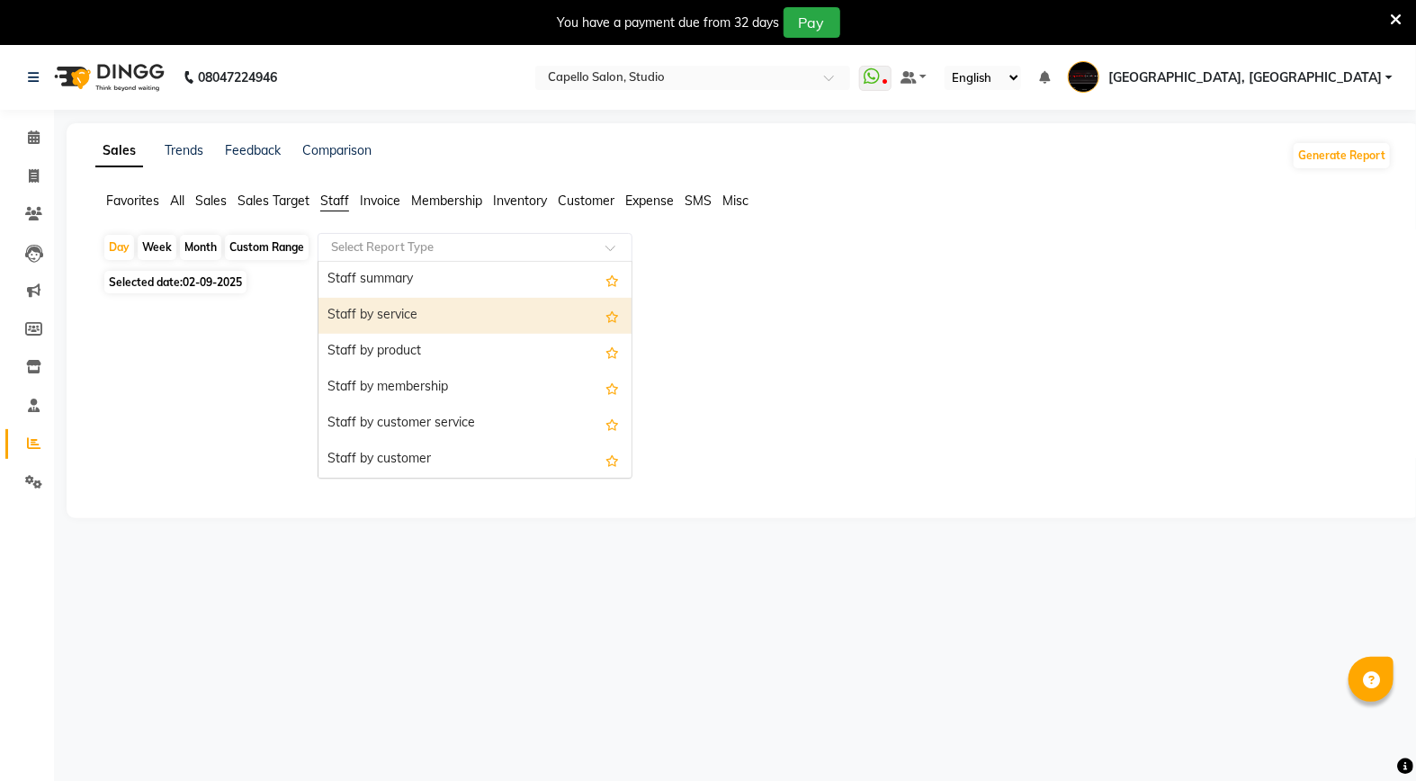
click at [452, 320] on div "Staff by service" at bounding box center [474, 316] width 313 height 36
click at [463, 248] on input "text" at bounding box center [456, 247] width 259 height 18
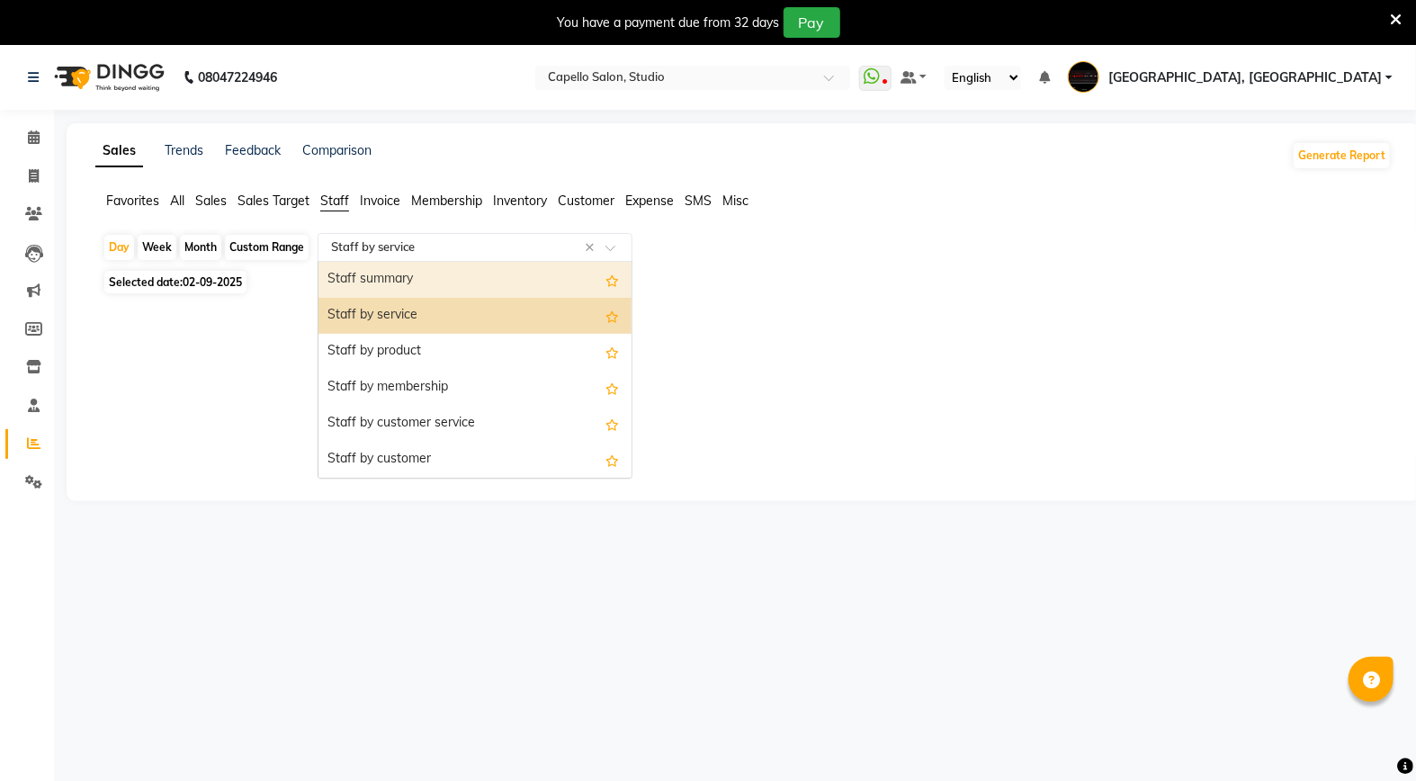
click at [454, 276] on div "Staff summary" at bounding box center [474, 280] width 313 height 36
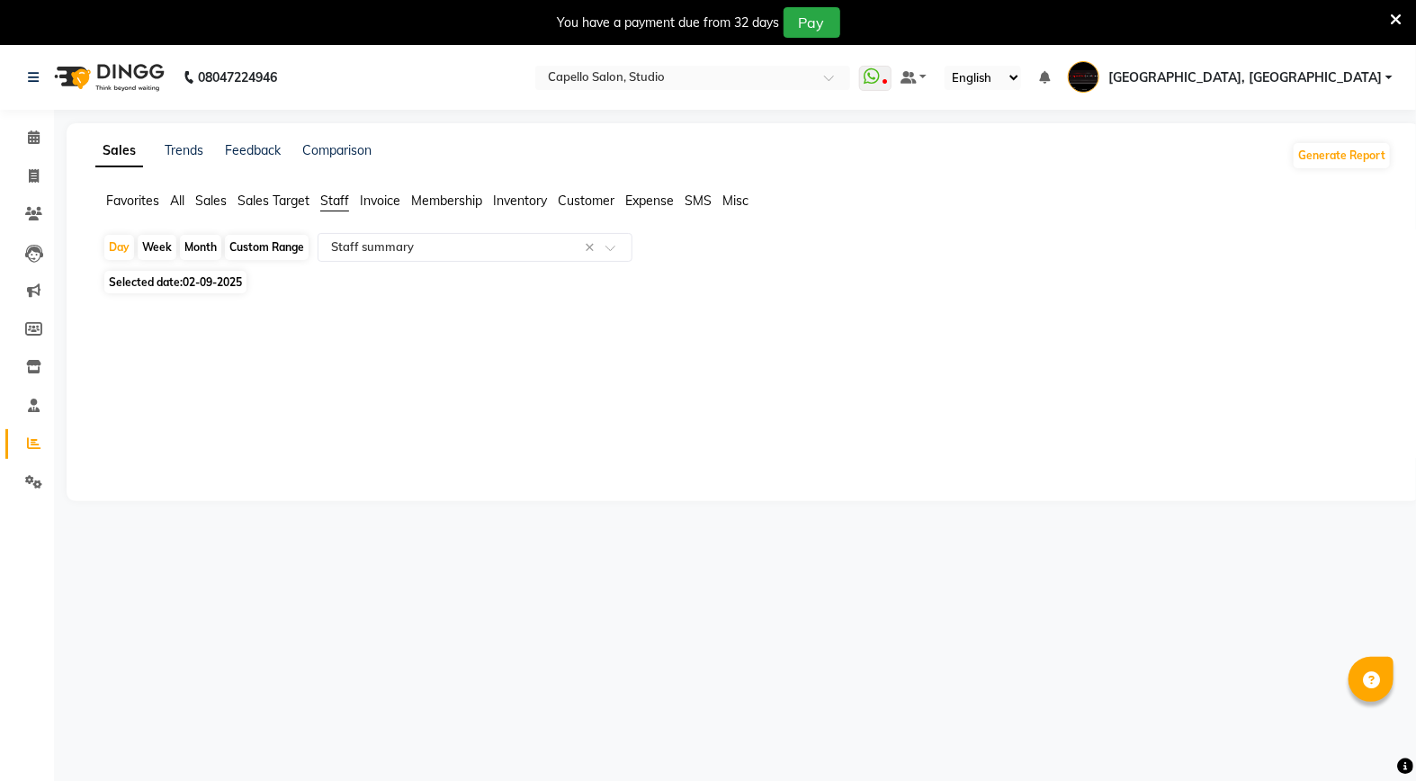
click at [201, 281] on span "02-09-2025" at bounding box center [212, 281] width 59 height 13
select select "9"
select select "2025"
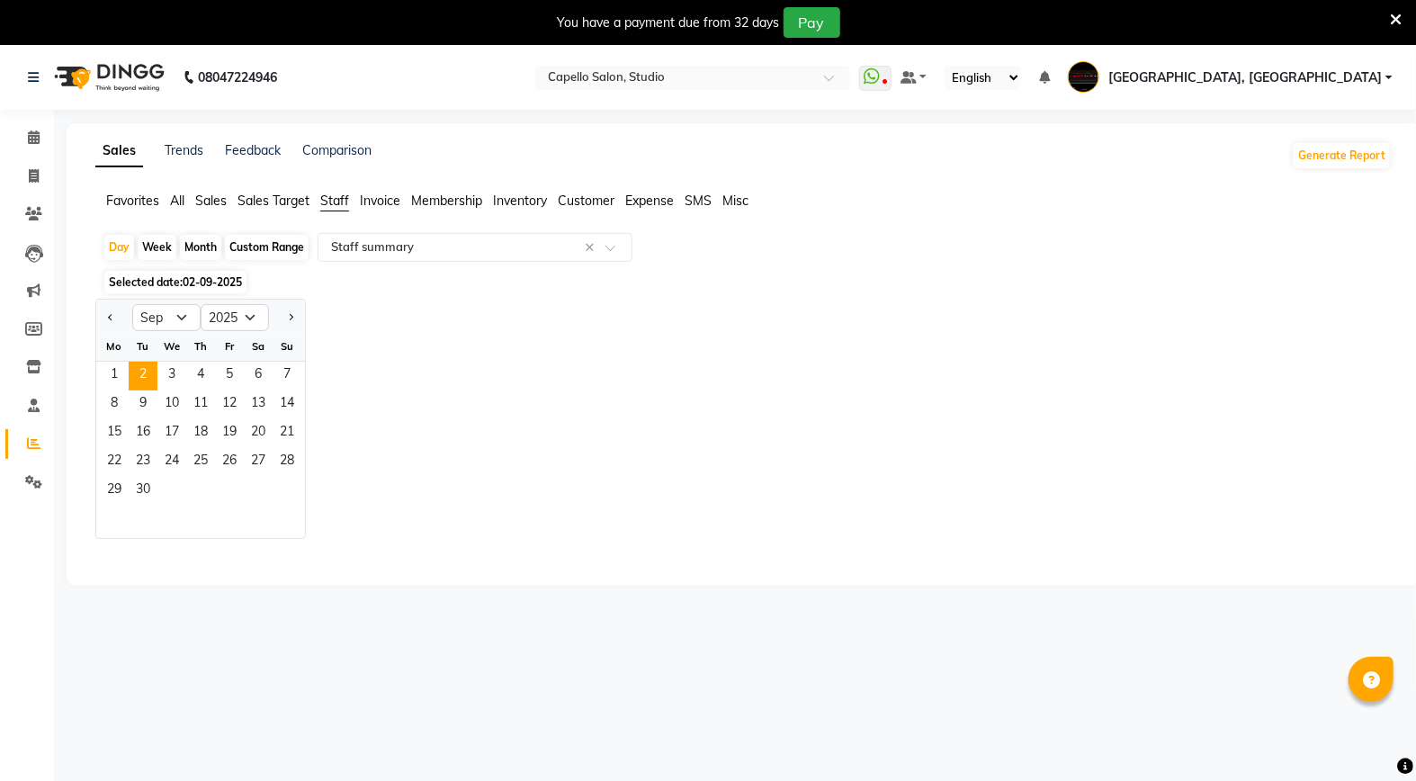
click at [623, 378] on div "Jan Feb Mar Apr May Jun [DATE] Aug Sep Oct Nov [DATE] 2016 2017 2018 2019 2020 …" at bounding box center [743, 419] width 1296 height 240
click at [31, 136] on icon at bounding box center [34, 136] width 12 height 13
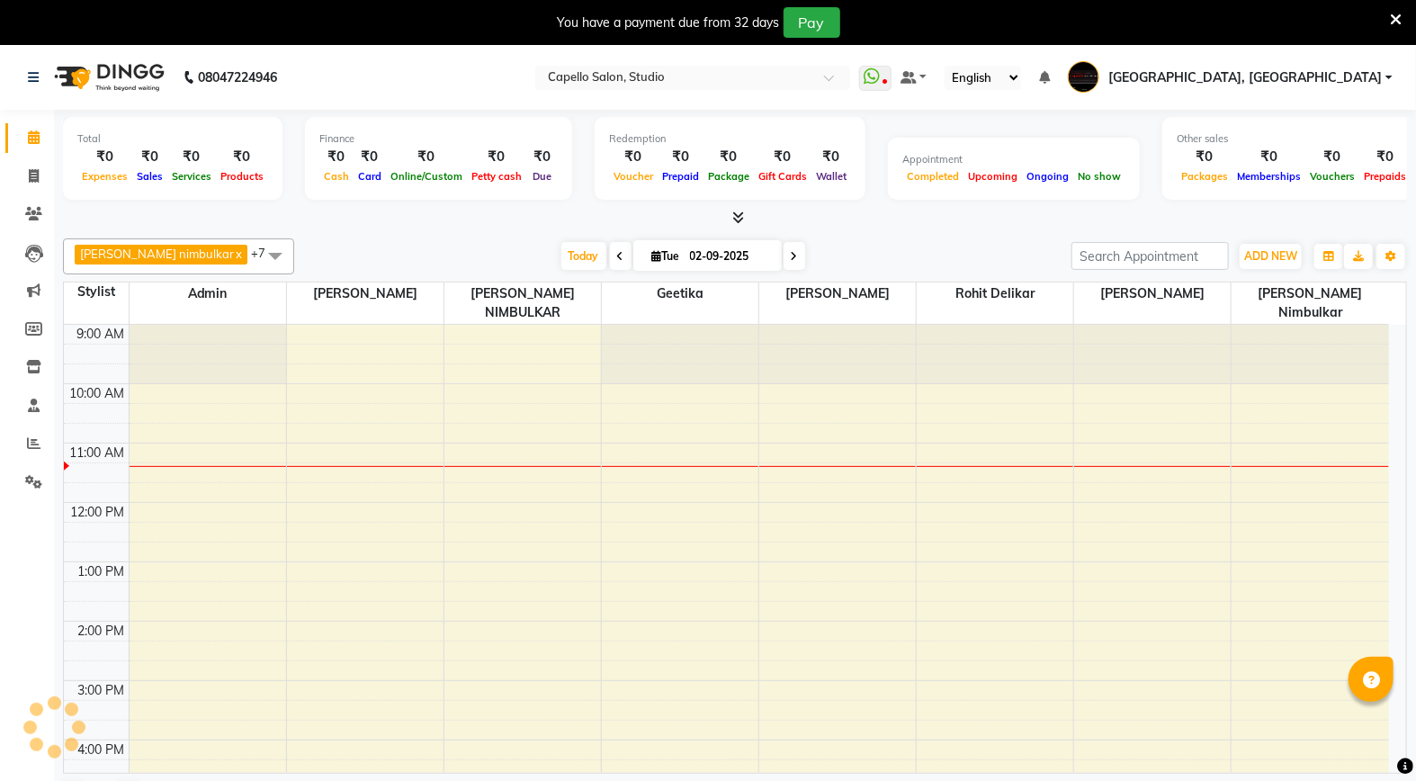
scroll to position [121, 0]
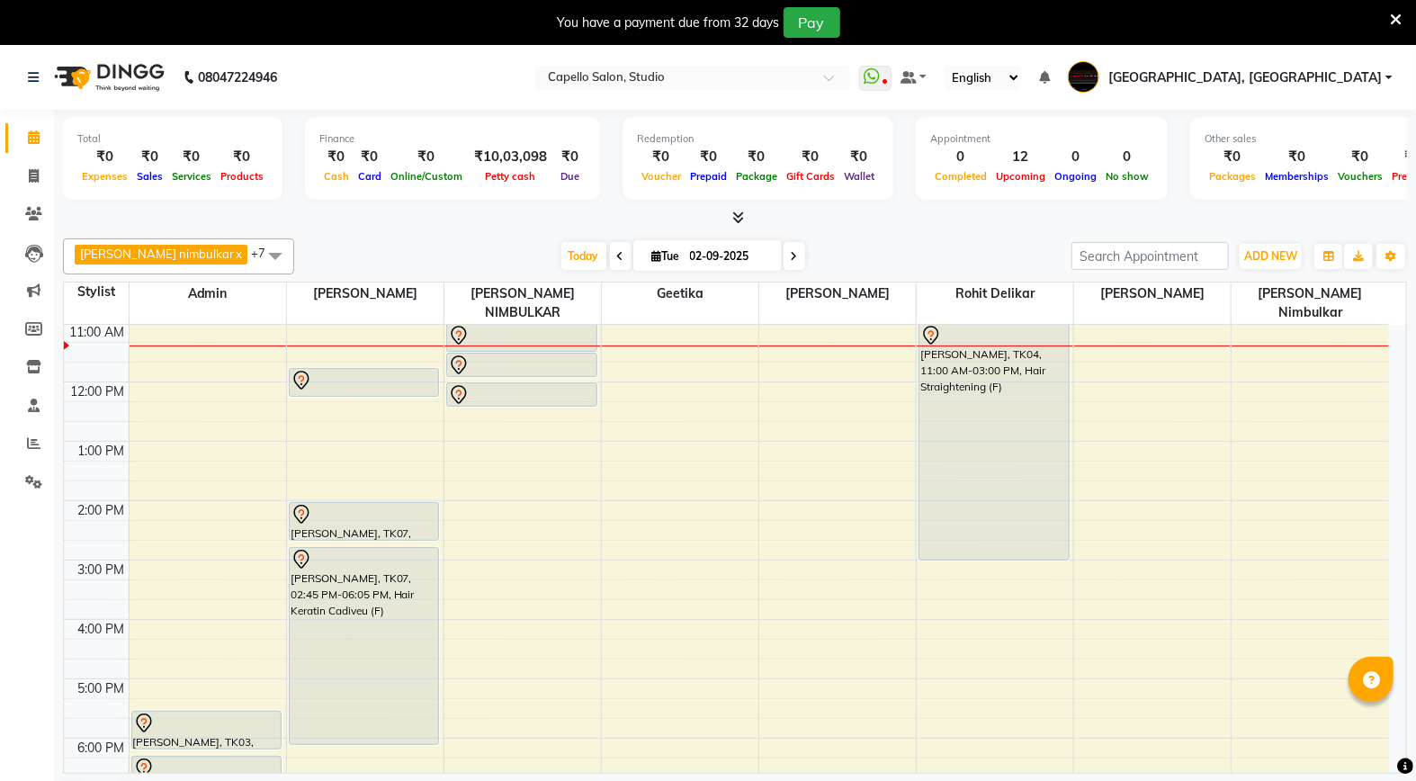
click at [1194, 677] on div "9:00 AM 10:00 AM 11:00 AM 12:00 PM 1:00 PM 2:00 PM 3:00 PM 4:00 PM 5:00 PM 6:00…" at bounding box center [726, 589] width 1325 height 771
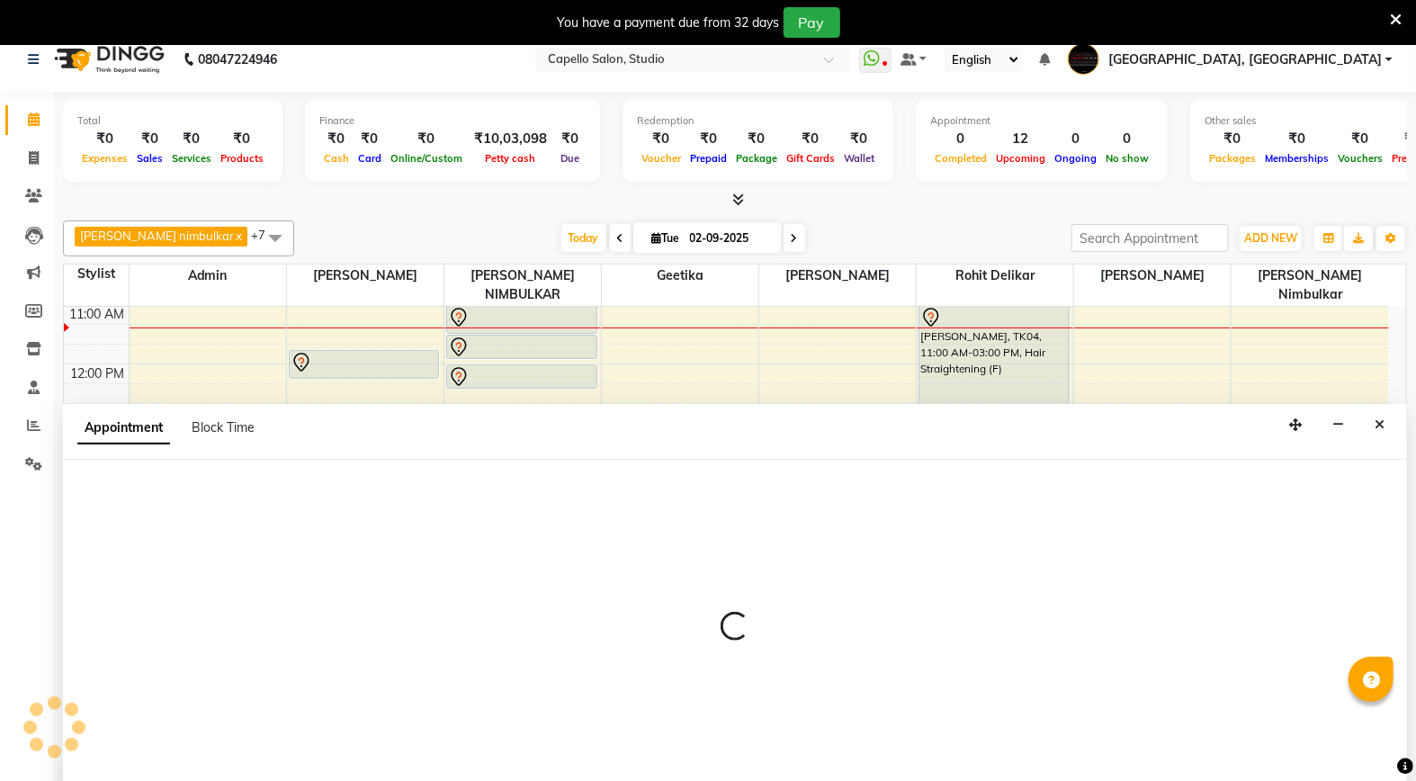
scroll to position [45, 0]
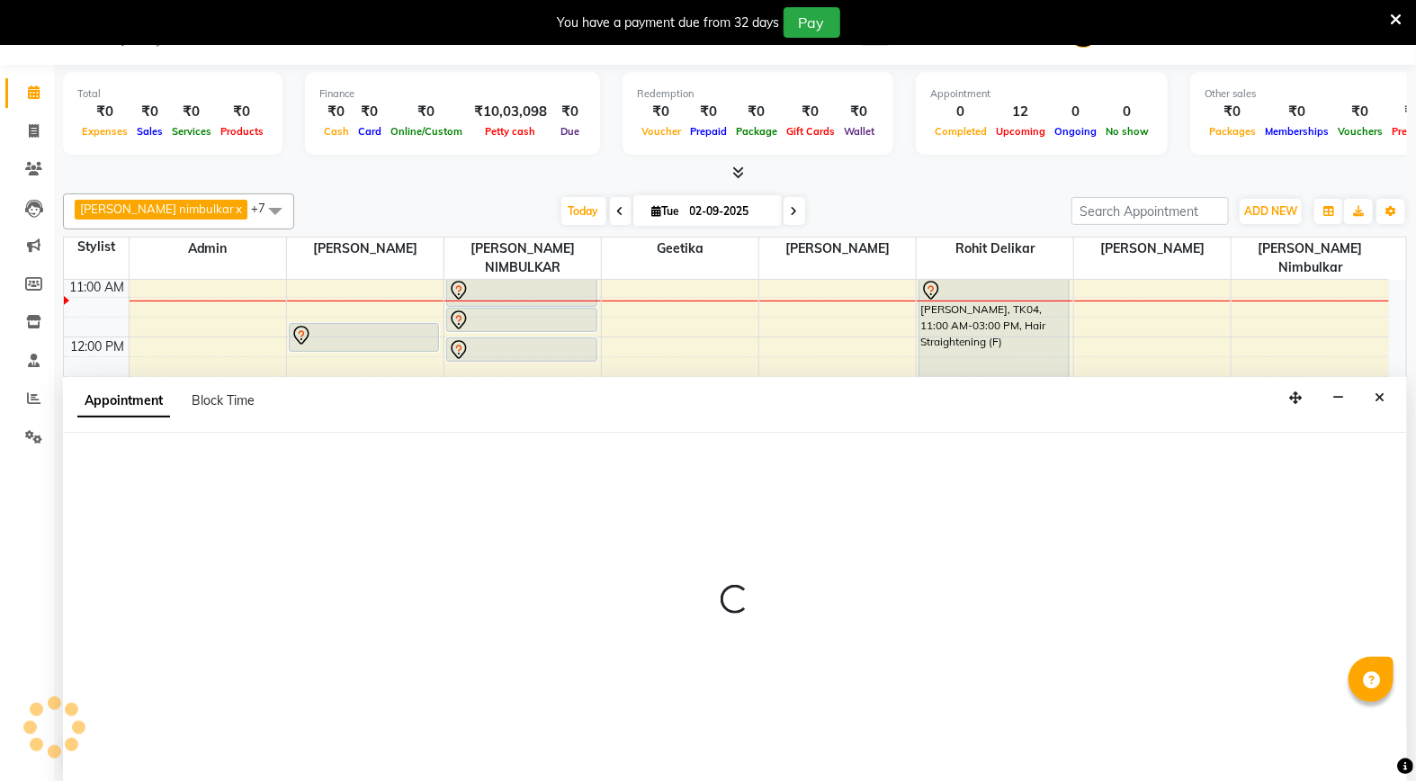
select select "36848"
select select "1020"
select select "tentative"
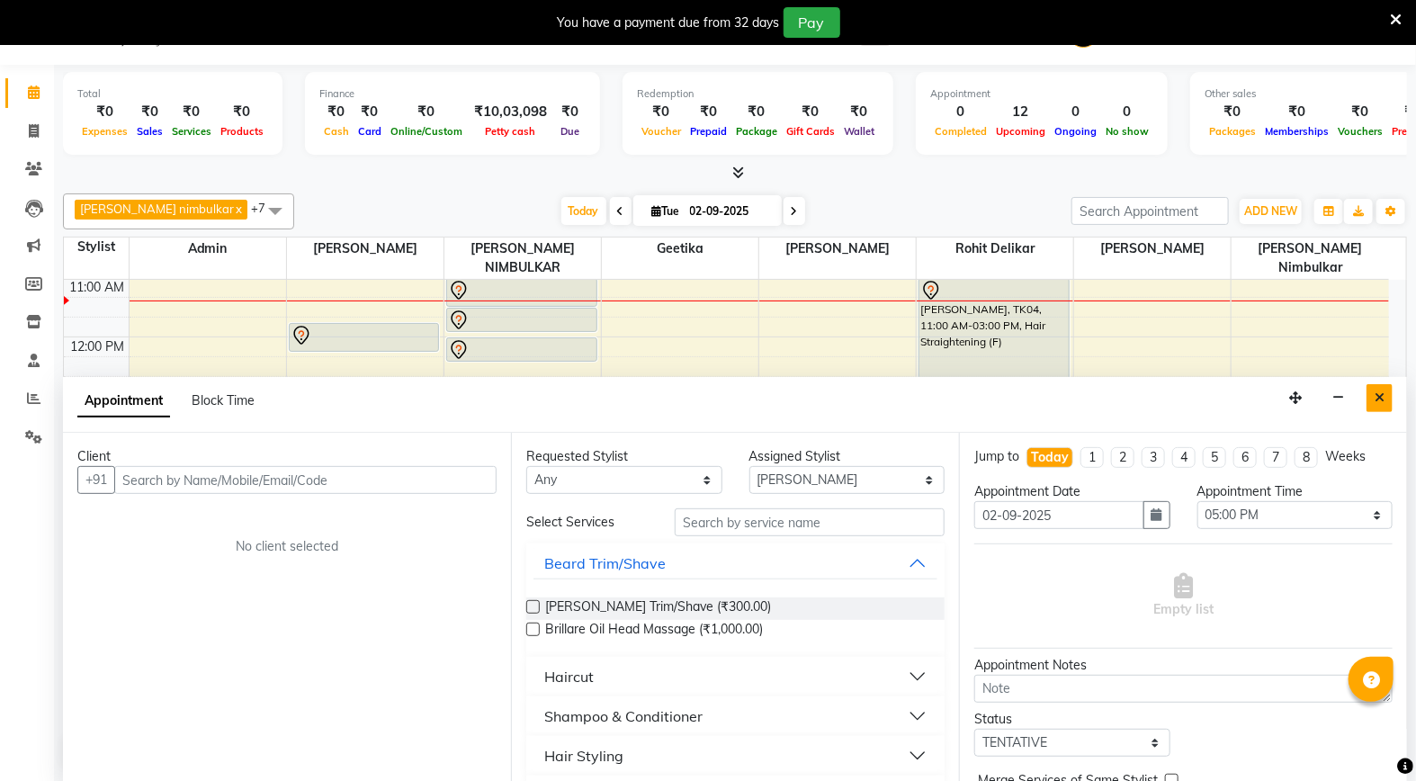
click at [1386, 391] on button "Close" at bounding box center [1380, 398] width 26 height 28
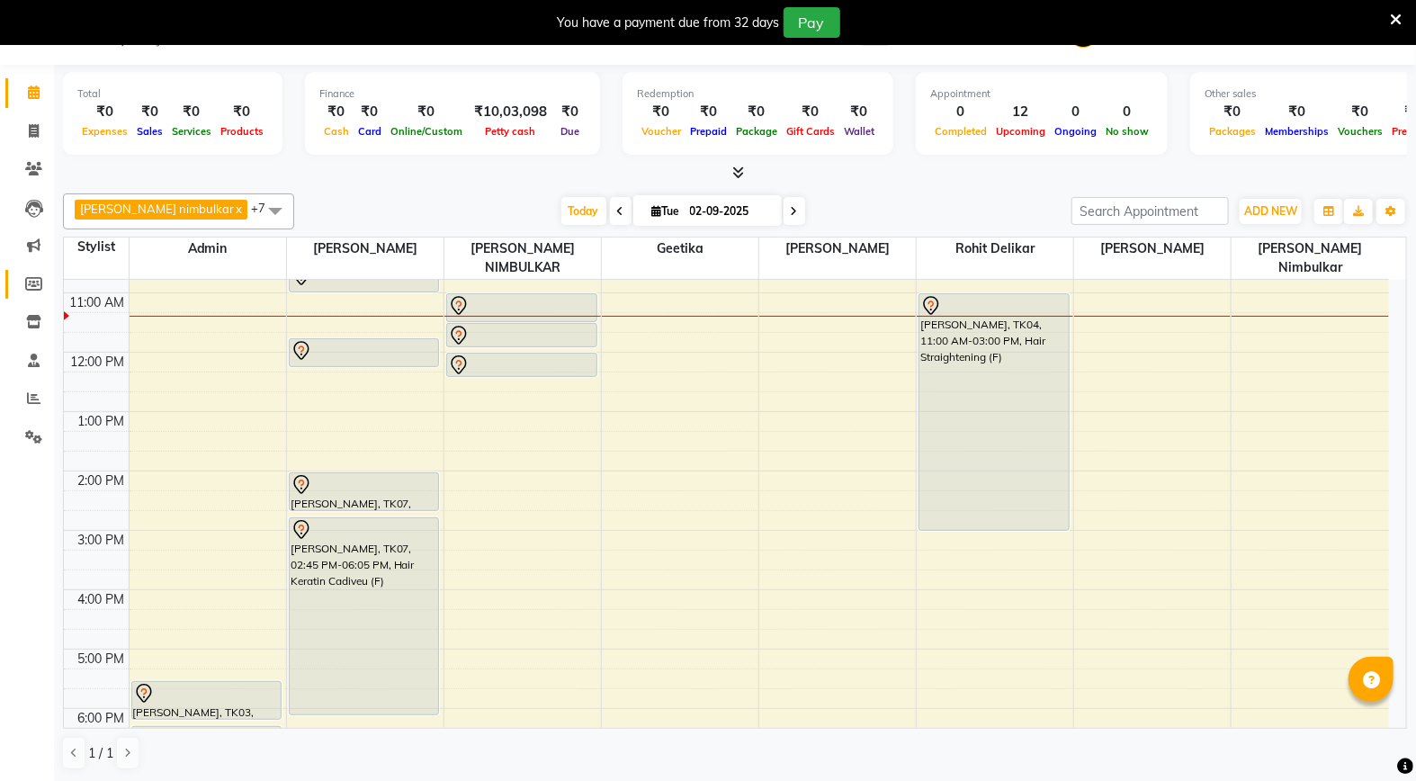
scroll to position [7, 0]
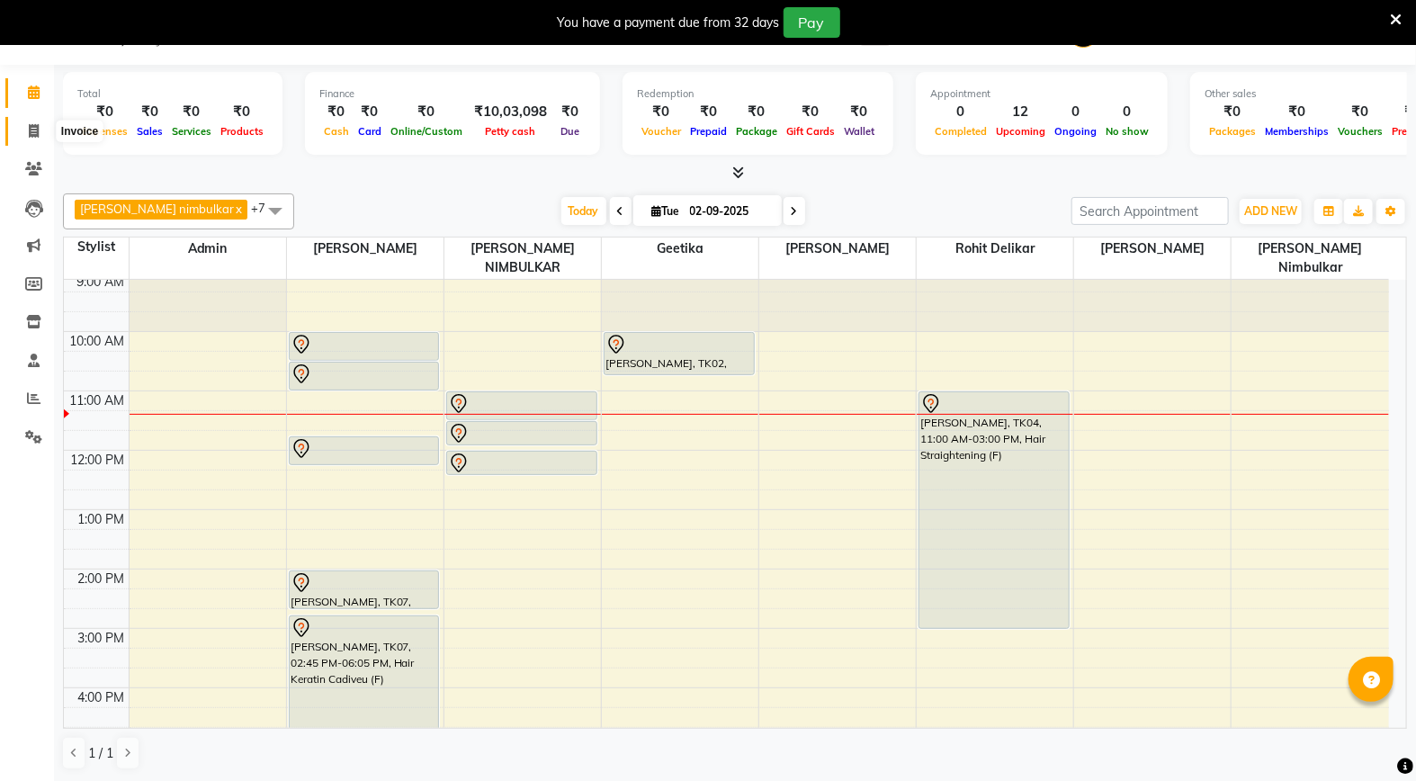
click at [42, 131] on span at bounding box center [33, 131] width 31 height 21
select select "service"
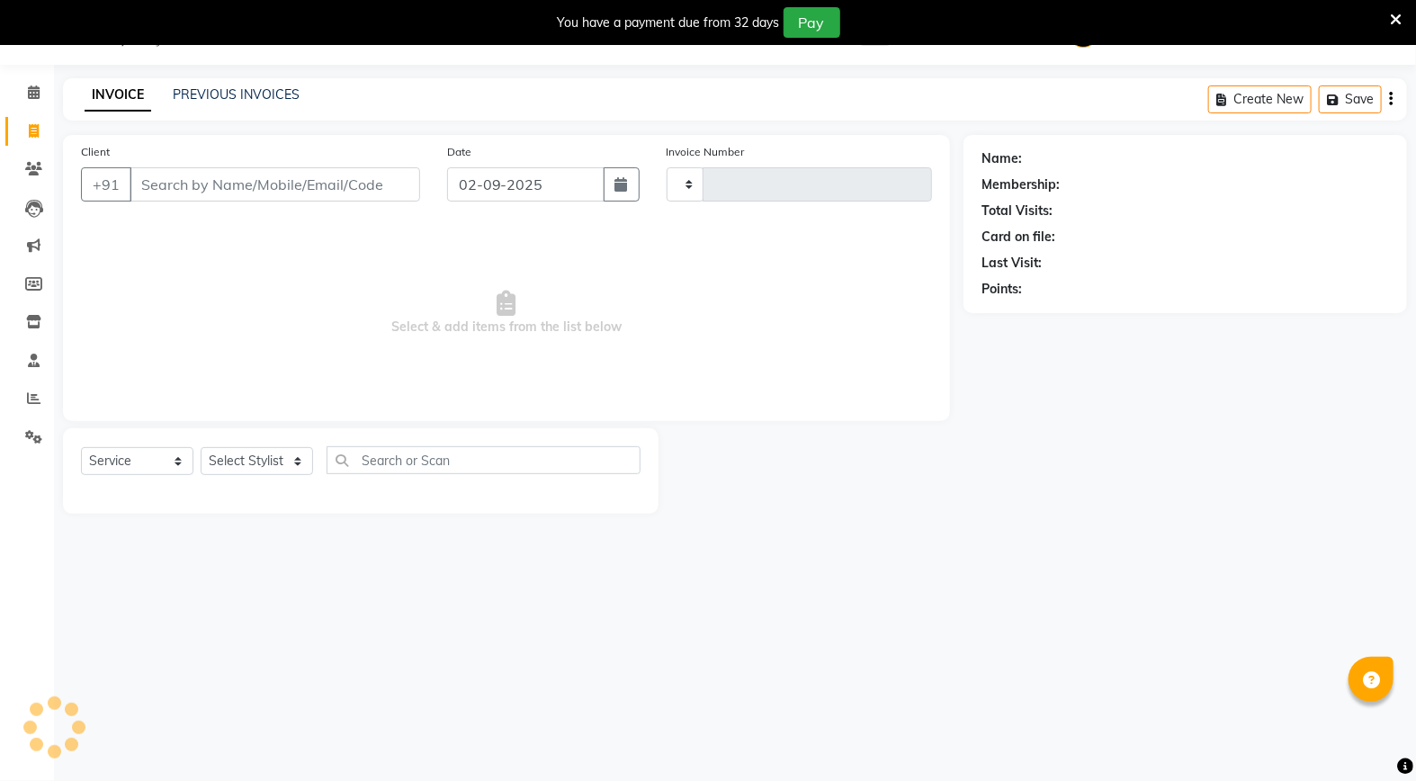
type input "3326"
select select "847"
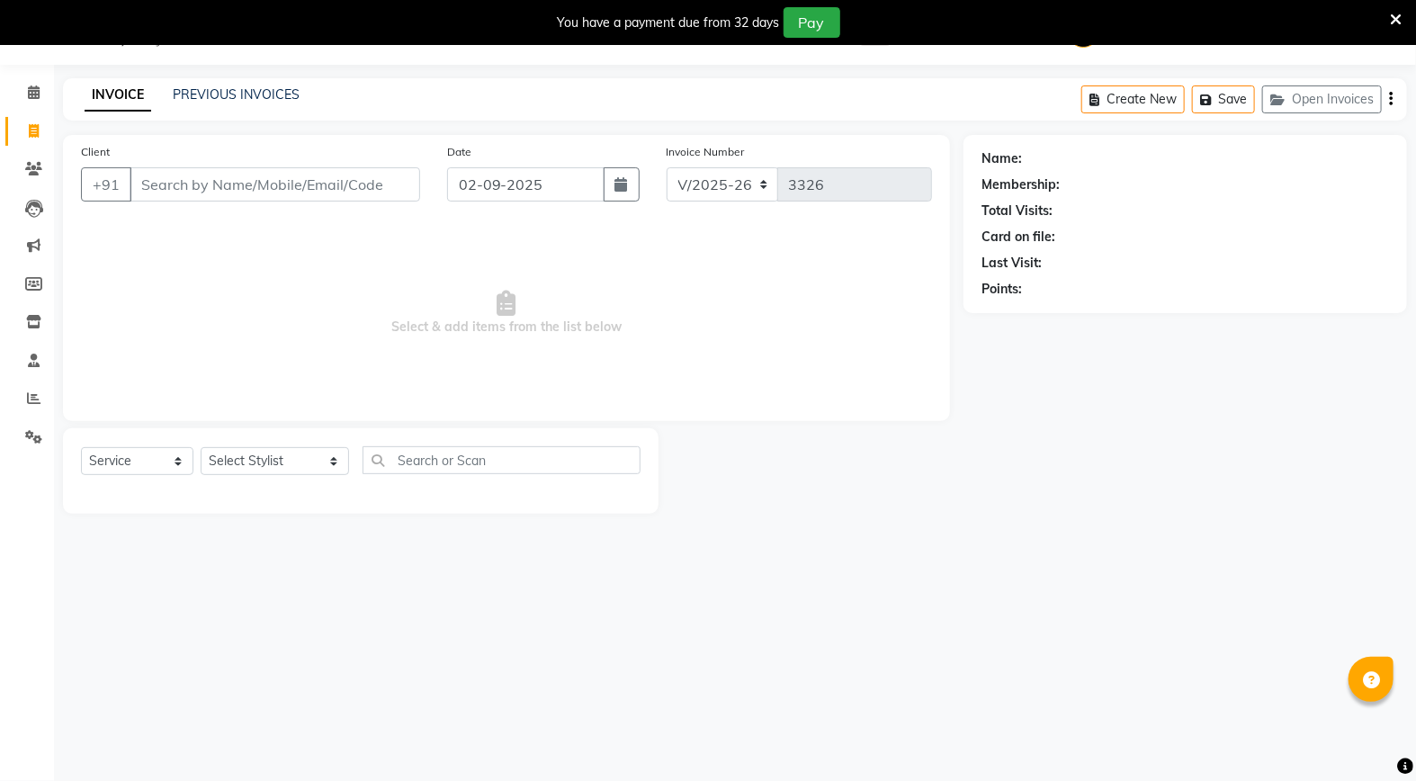
click at [25, 110] on li "Calendar" at bounding box center [27, 93] width 54 height 39
click at [30, 97] on icon at bounding box center [34, 91] width 12 height 13
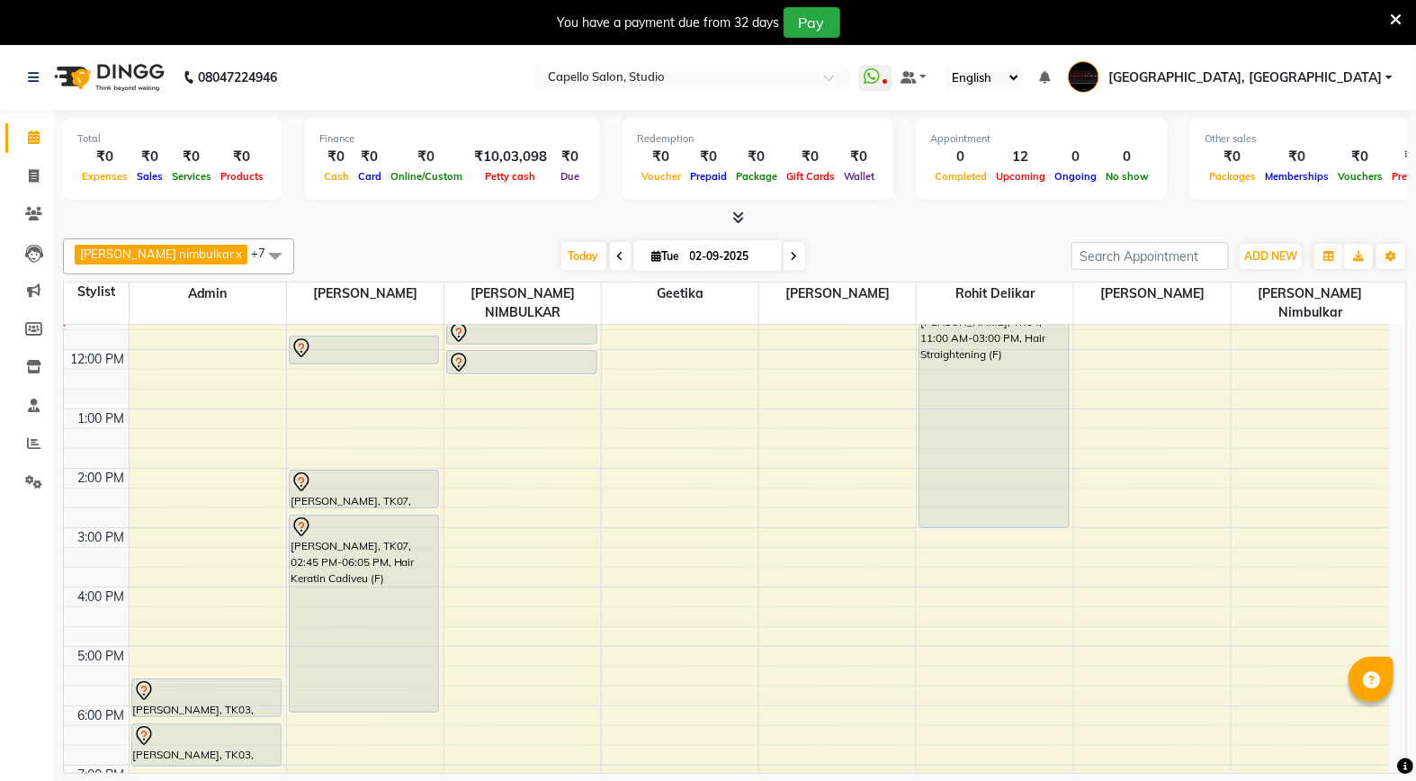
scroll to position [300, 0]
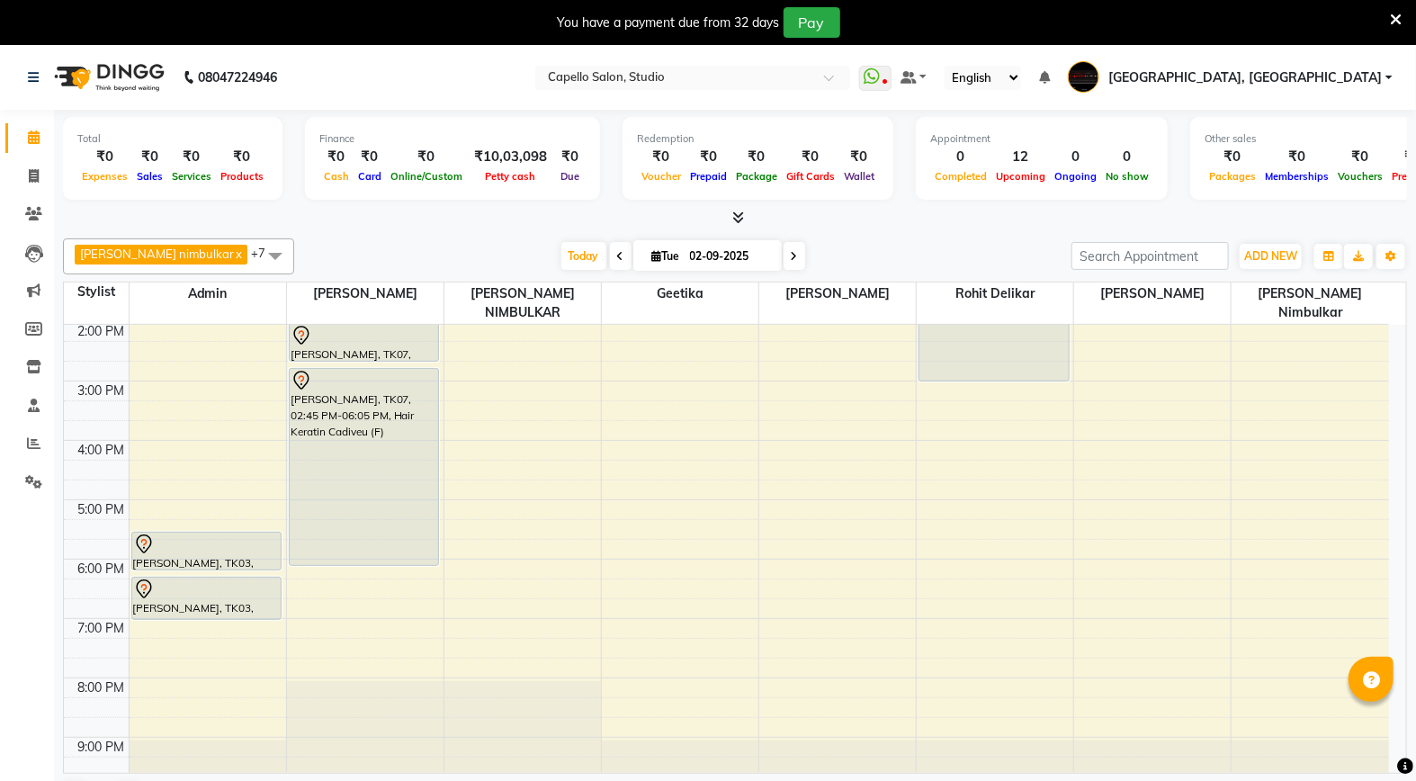
click at [821, 589] on div "9:00 AM 10:00 AM 11:00 AM 12:00 PM 1:00 PM 2:00 PM 3:00 PM 4:00 PM 5:00 PM 6:00…" at bounding box center [726, 410] width 1325 height 771
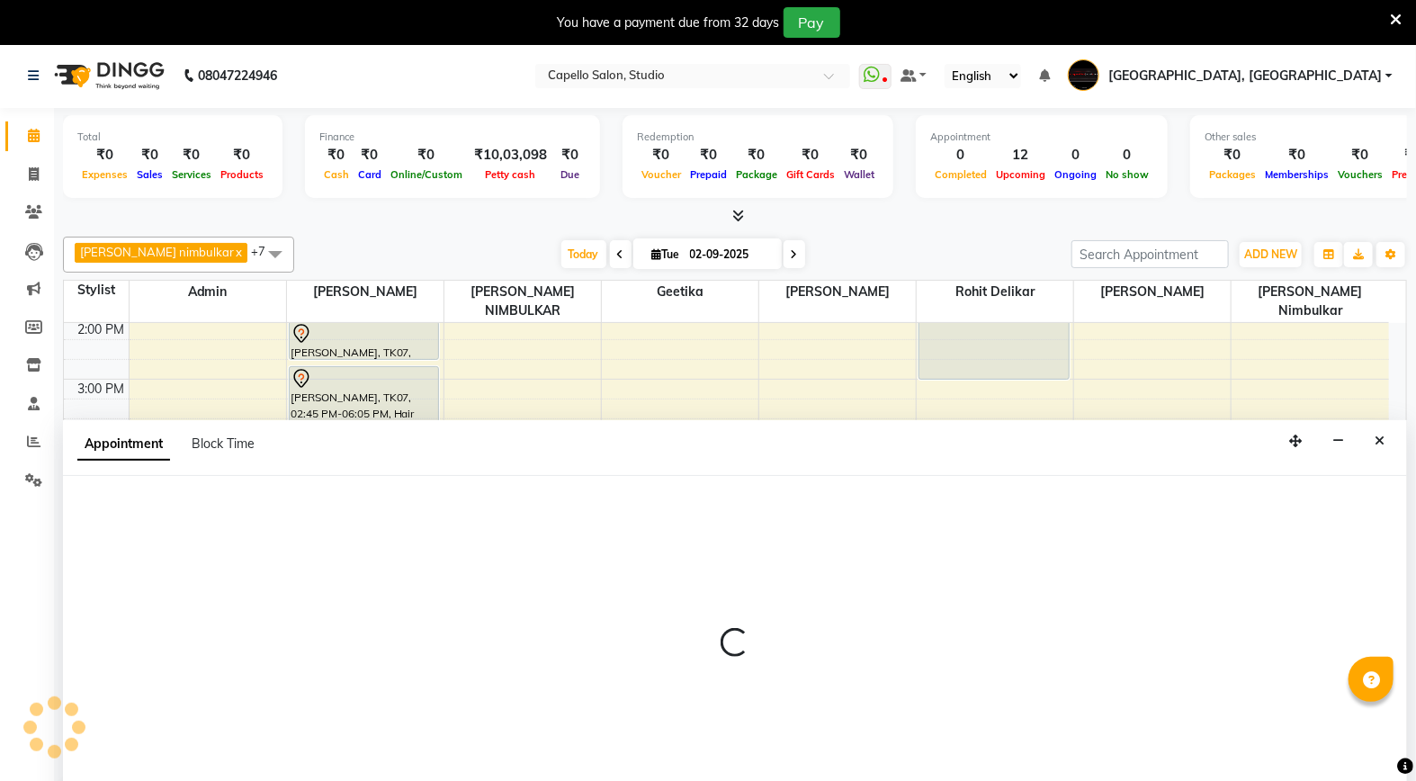
scroll to position [45, 0]
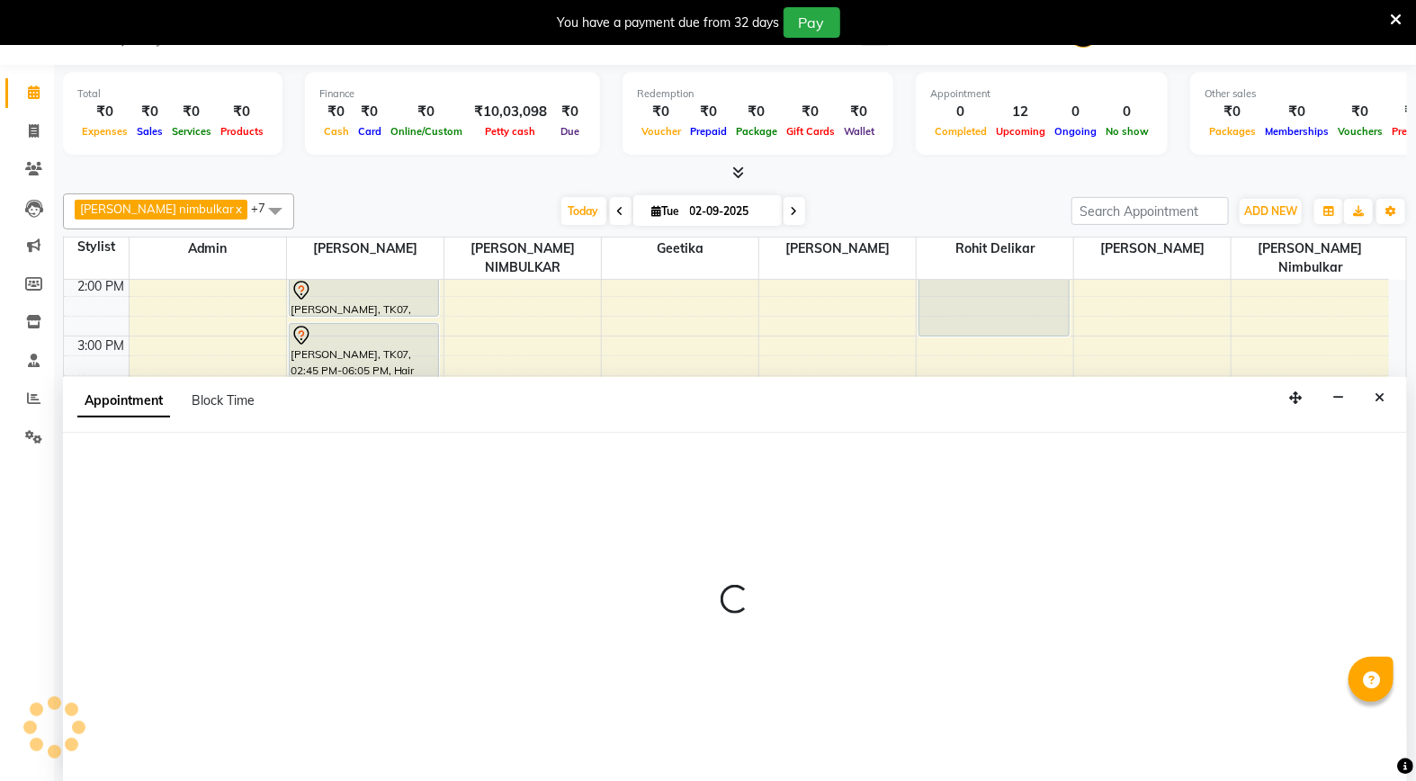
select select "51825"
select select "1125"
select select "tentative"
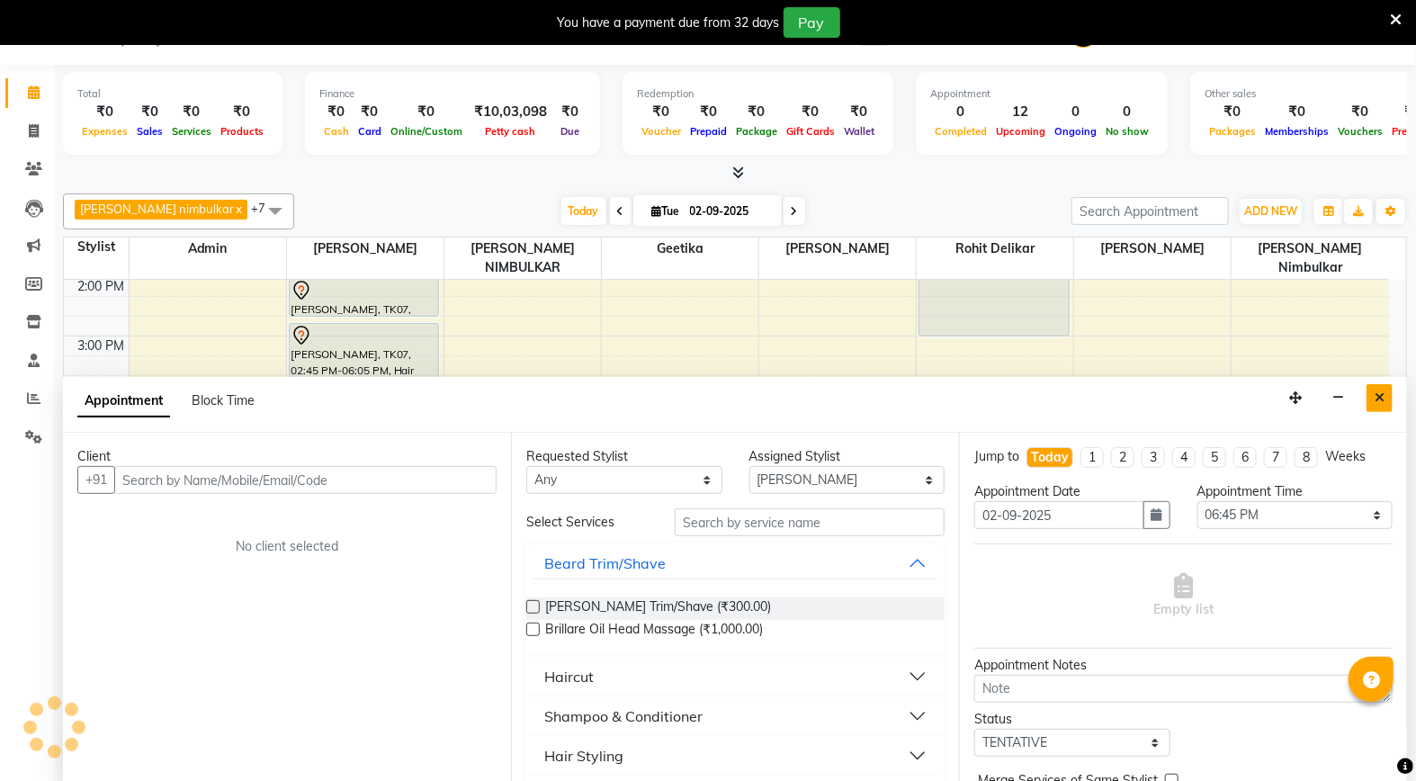
click at [1386, 389] on button "Close" at bounding box center [1380, 398] width 26 height 28
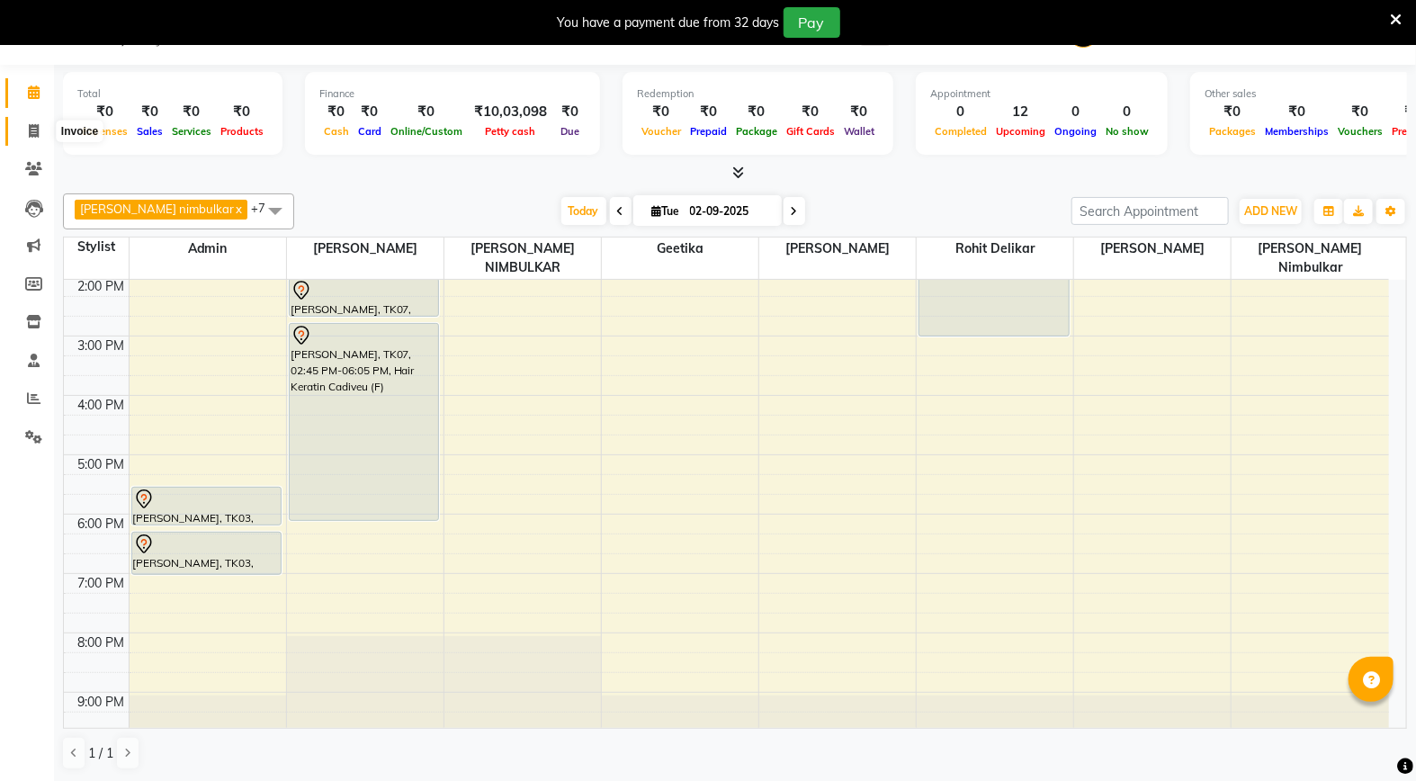
click at [30, 124] on icon at bounding box center [34, 130] width 10 height 13
select select "service"
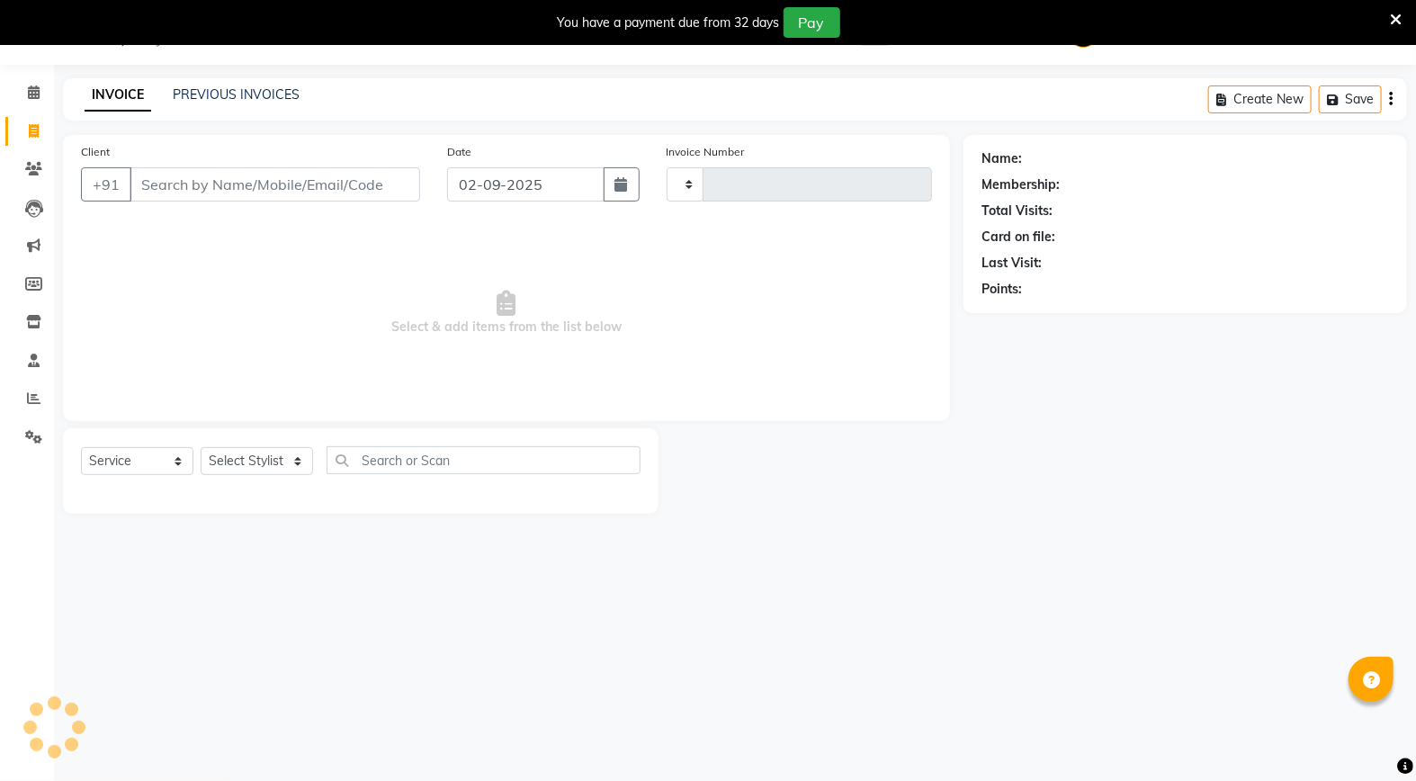
type input "3326"
select select "847"
click at [200, 192] on input "Client" at bounding box center [275, 184] width 291 height 34
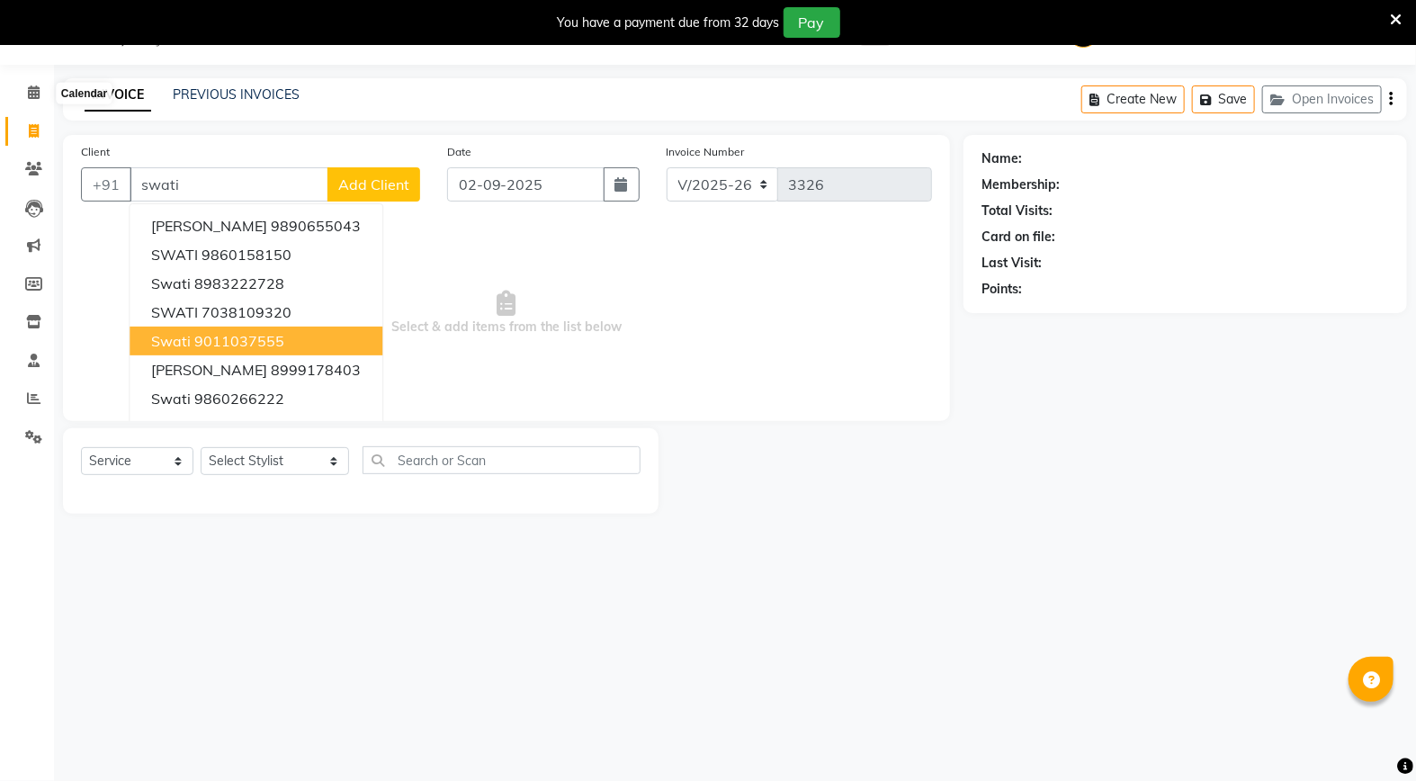
type input "swati"
click at [21, 83] on span at bounding box center [33, 93] width 31 height 21
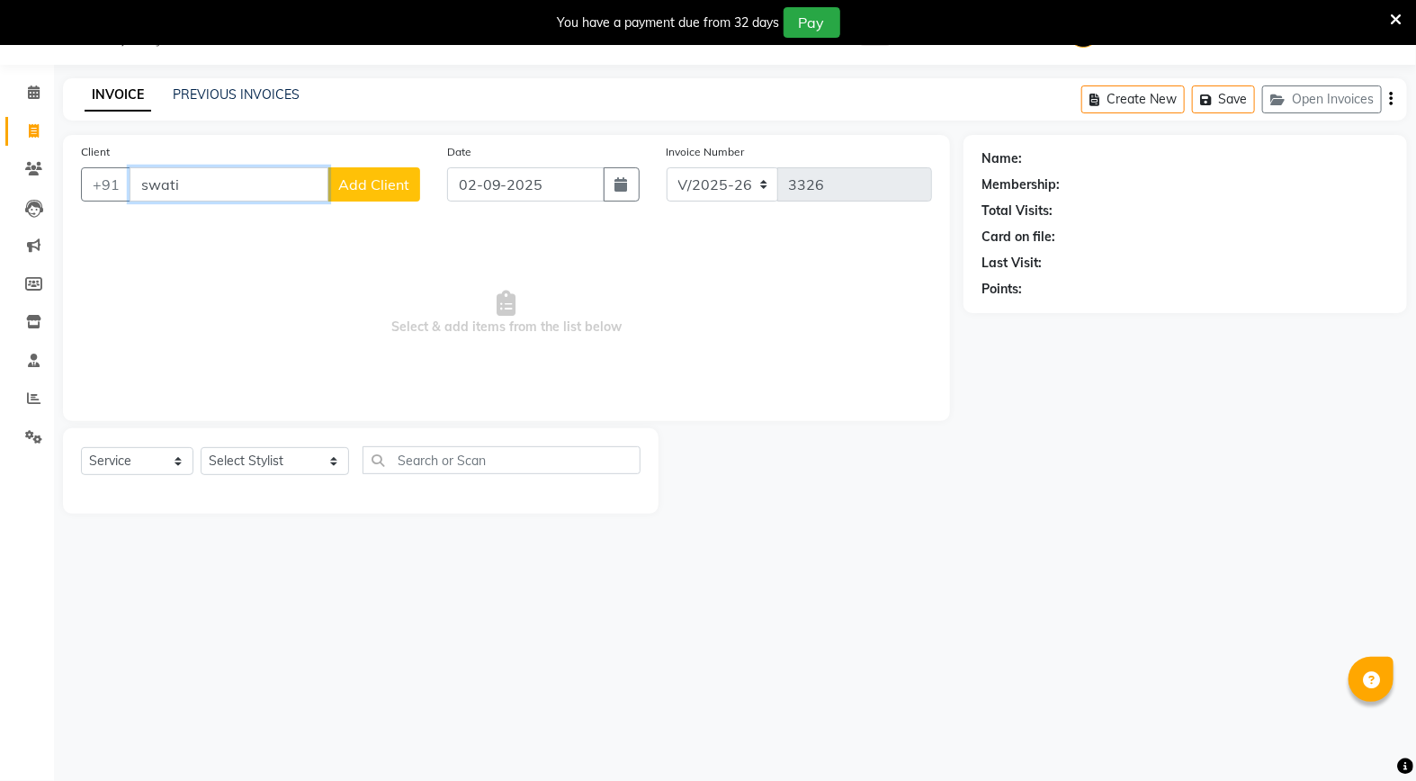
click at [252, 176] on input "swati" at bounding box center [229, 184] width 199 height 34
click at [24, 94] on span at bounding box center [33, 93] width 31 height 21
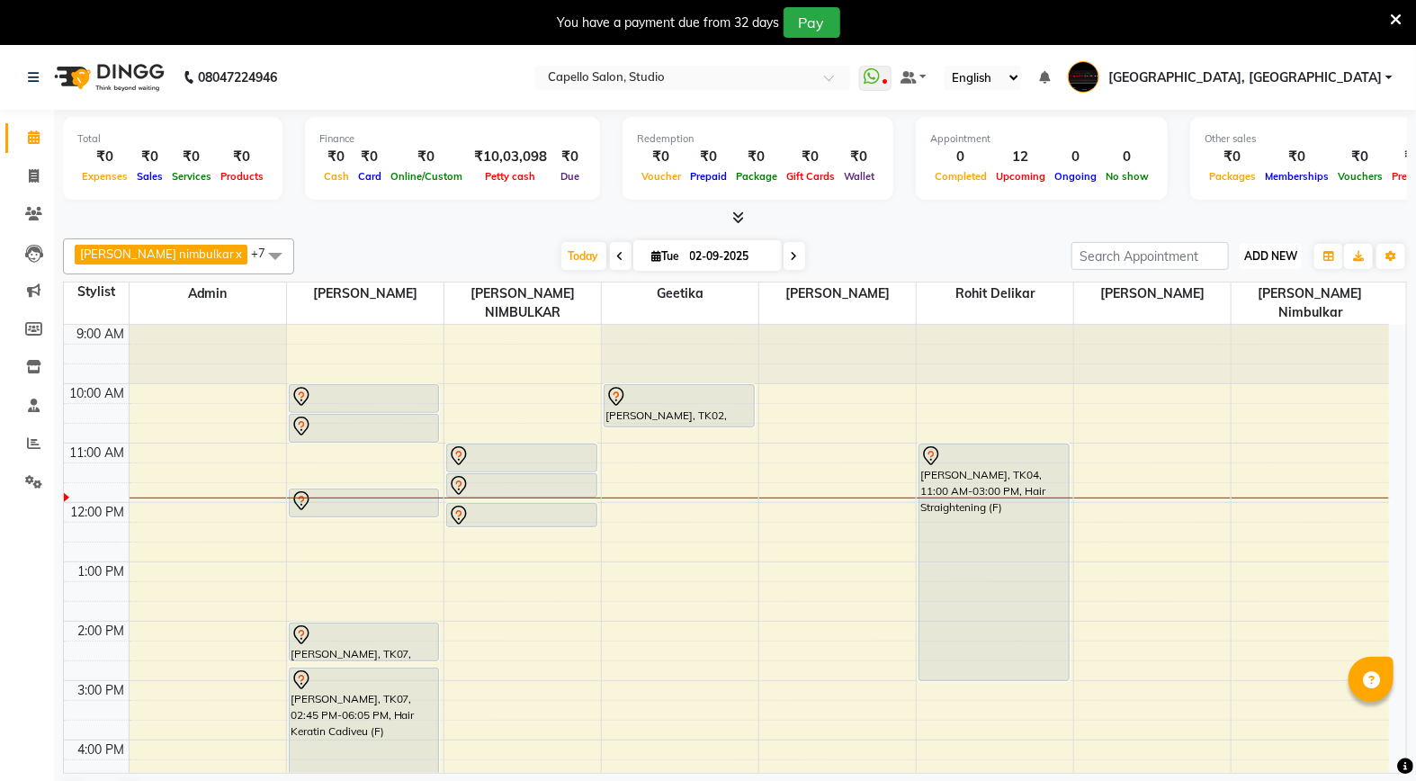
click at [1291, 256] on span "ADD NEW" at bounding box center [1270, 255] width 53 height 13
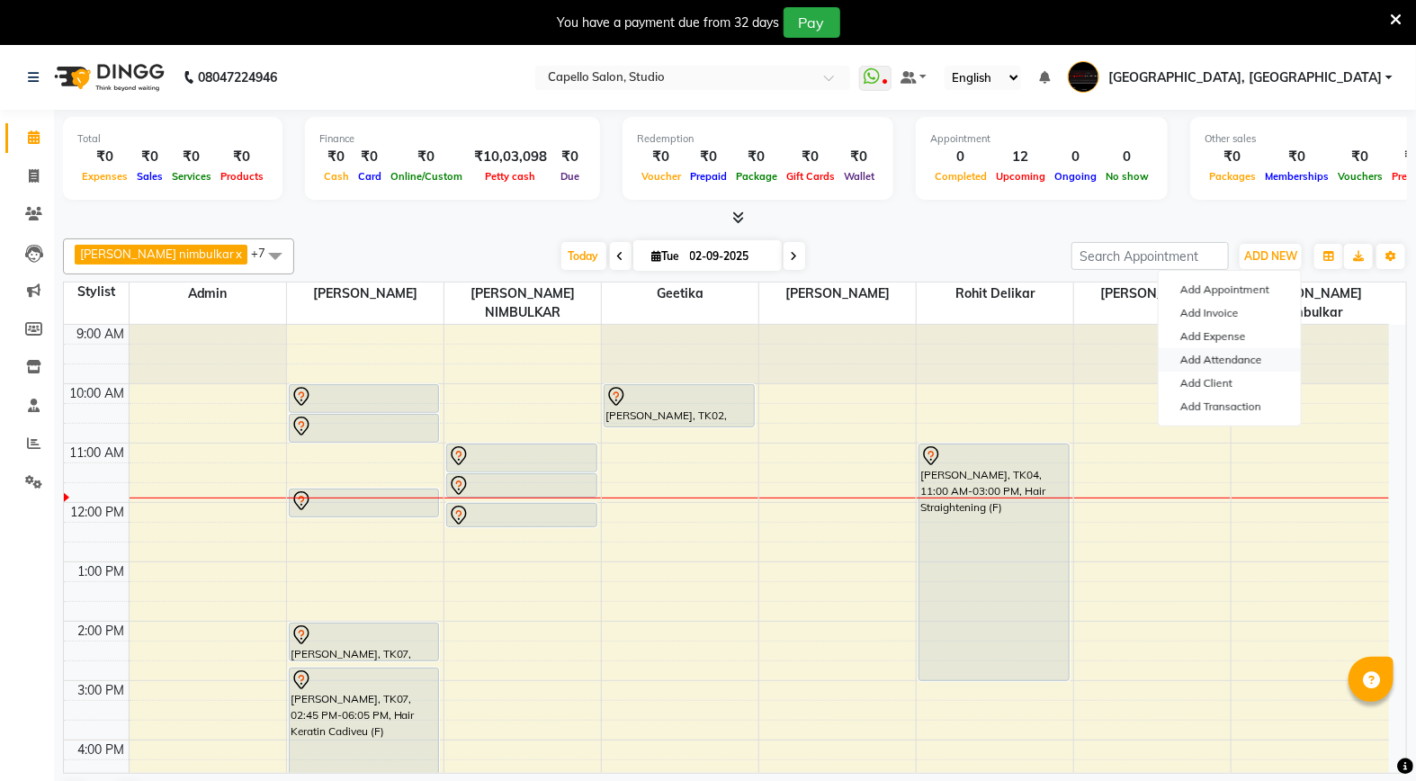
click at [1207, 357] on link "Add Attendance" at bounding box center [1230, 359] width 142 height 23
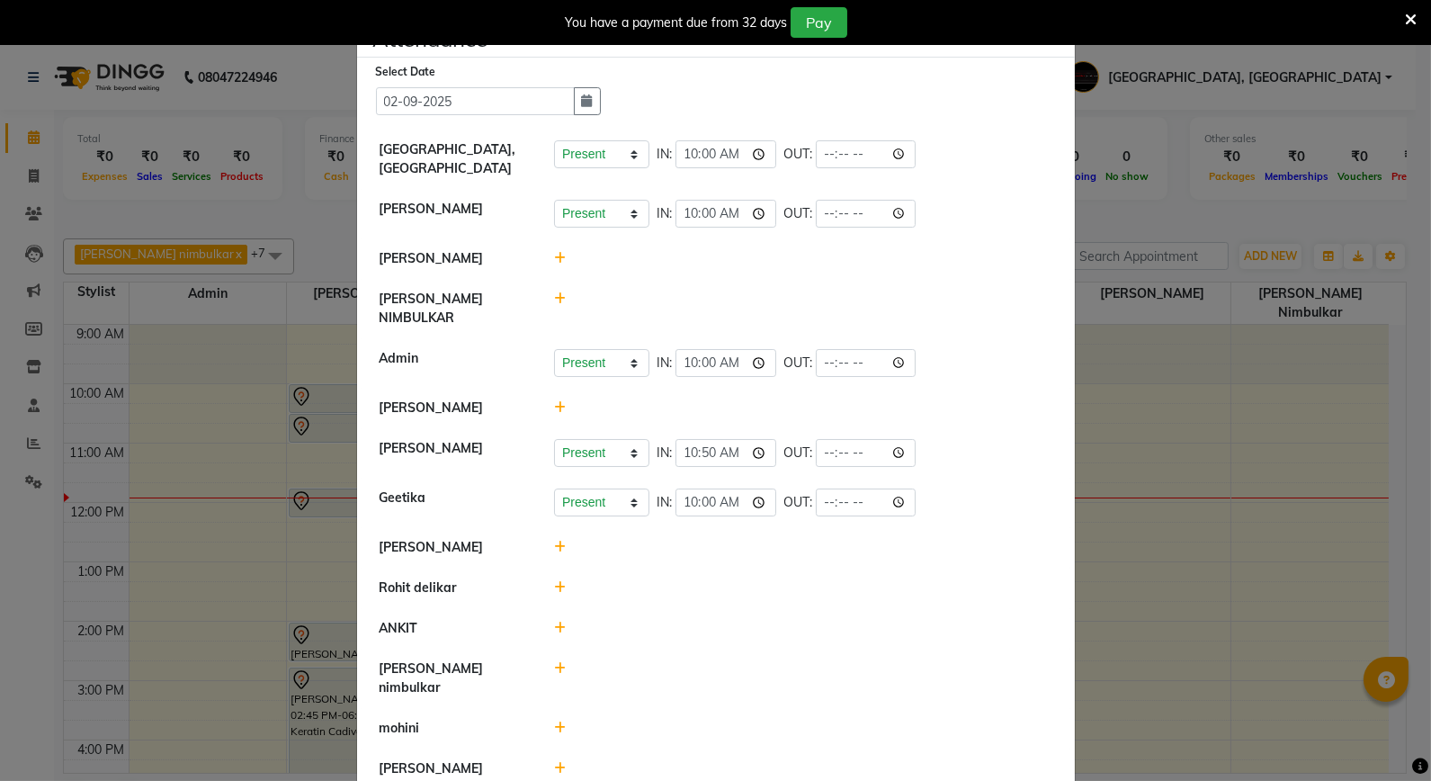
scroll to position [6, 0]
click at [555, 400] on icon at bounding box center [560, 406] width 12 height 13
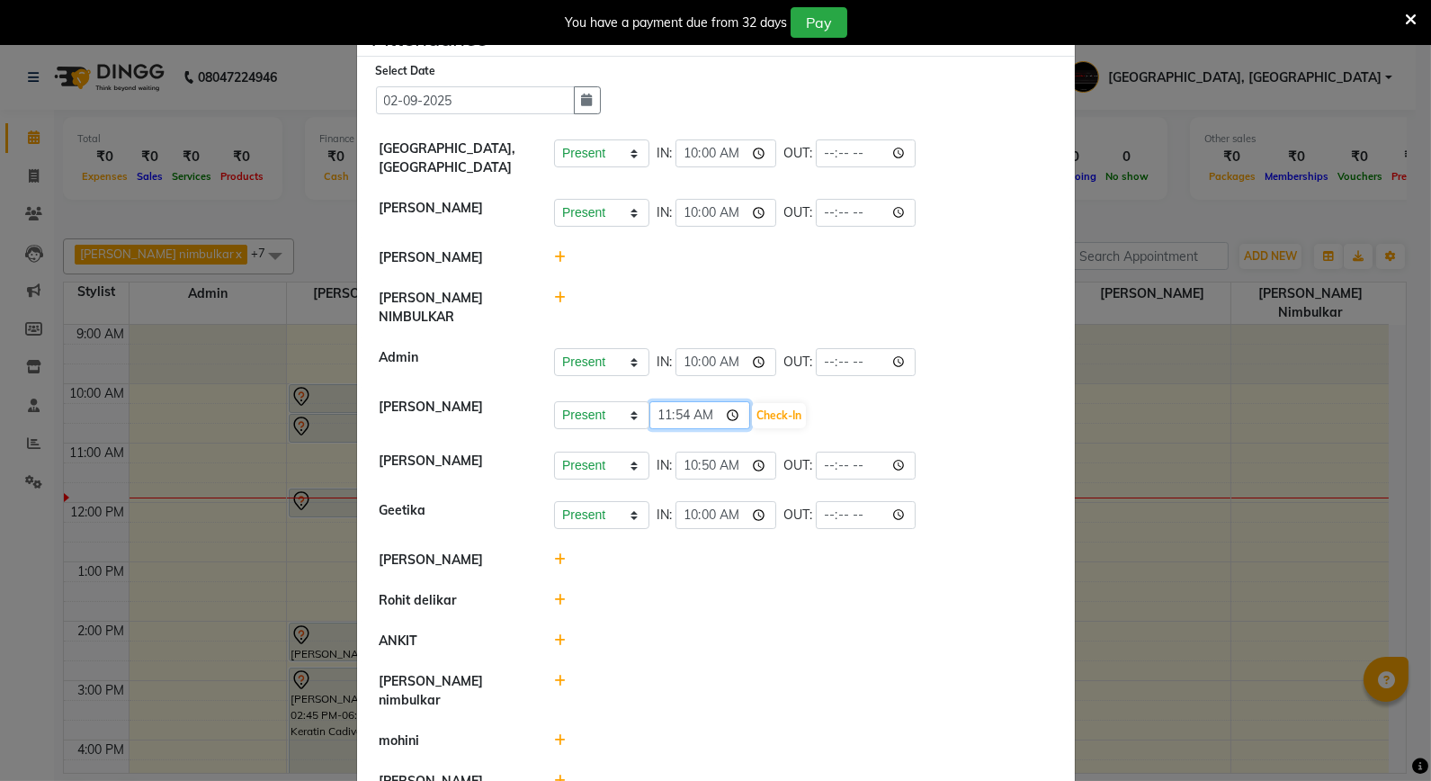
click at [670, 401] on input "11:54" at bounding box center [700, 415] width 101 height 28
type input "11:20"
click at [766, 403] on button "Check-In" at bounding box center [779, 415] width 54 height 25
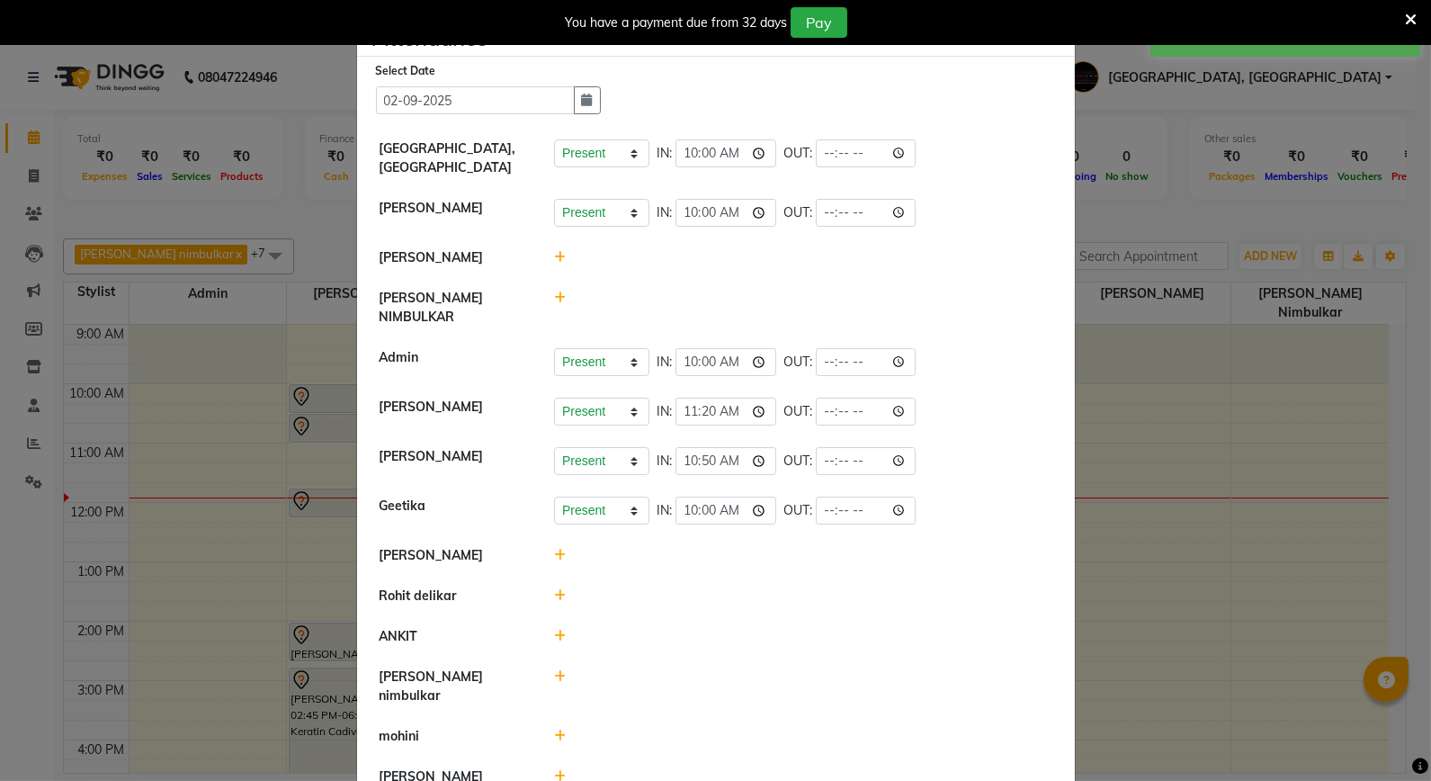
click at [1410, 21] on icon at bounding box center [1411, 20] width 12 height 16
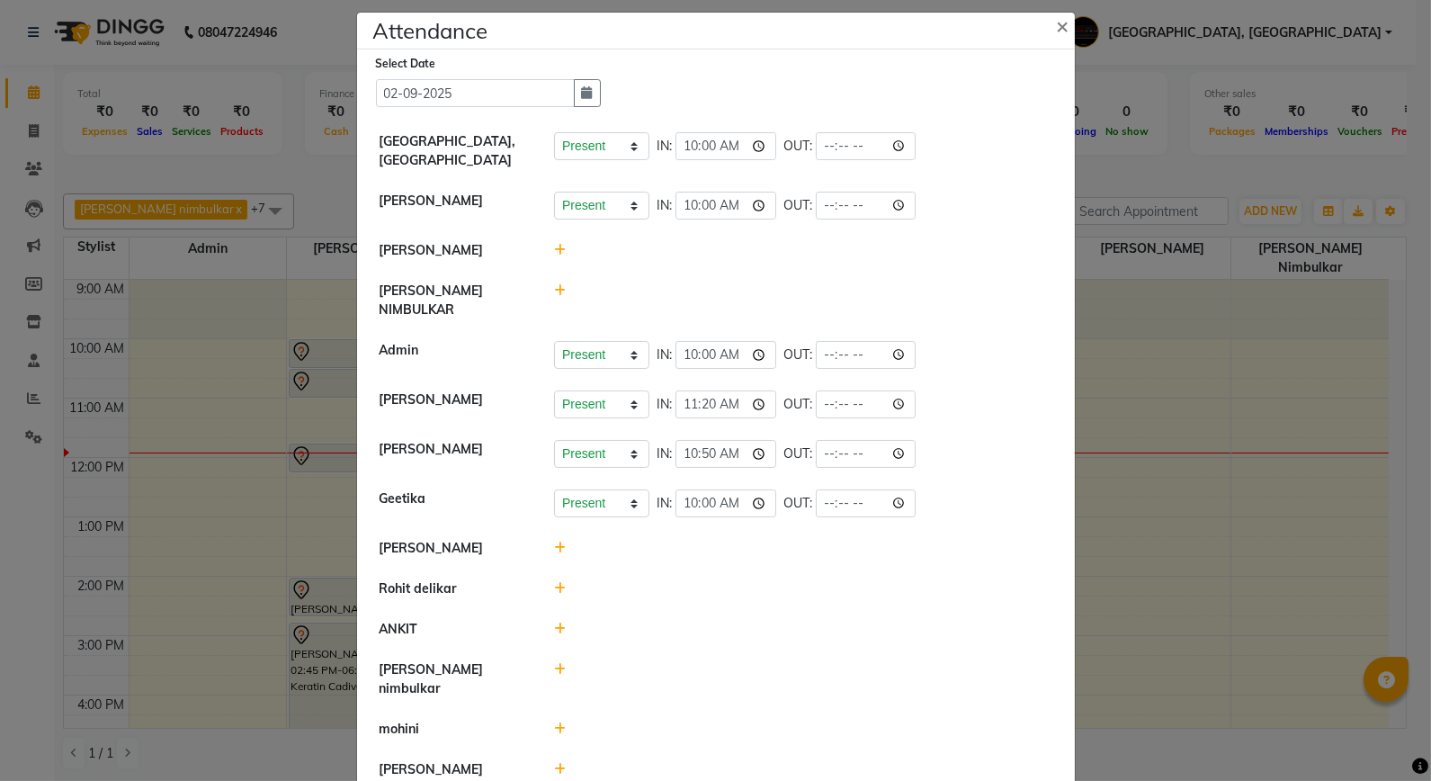
scroll to position [15, 0]
click at [554, 540] on icon at bounding box center [560, 546] width 12 height 13
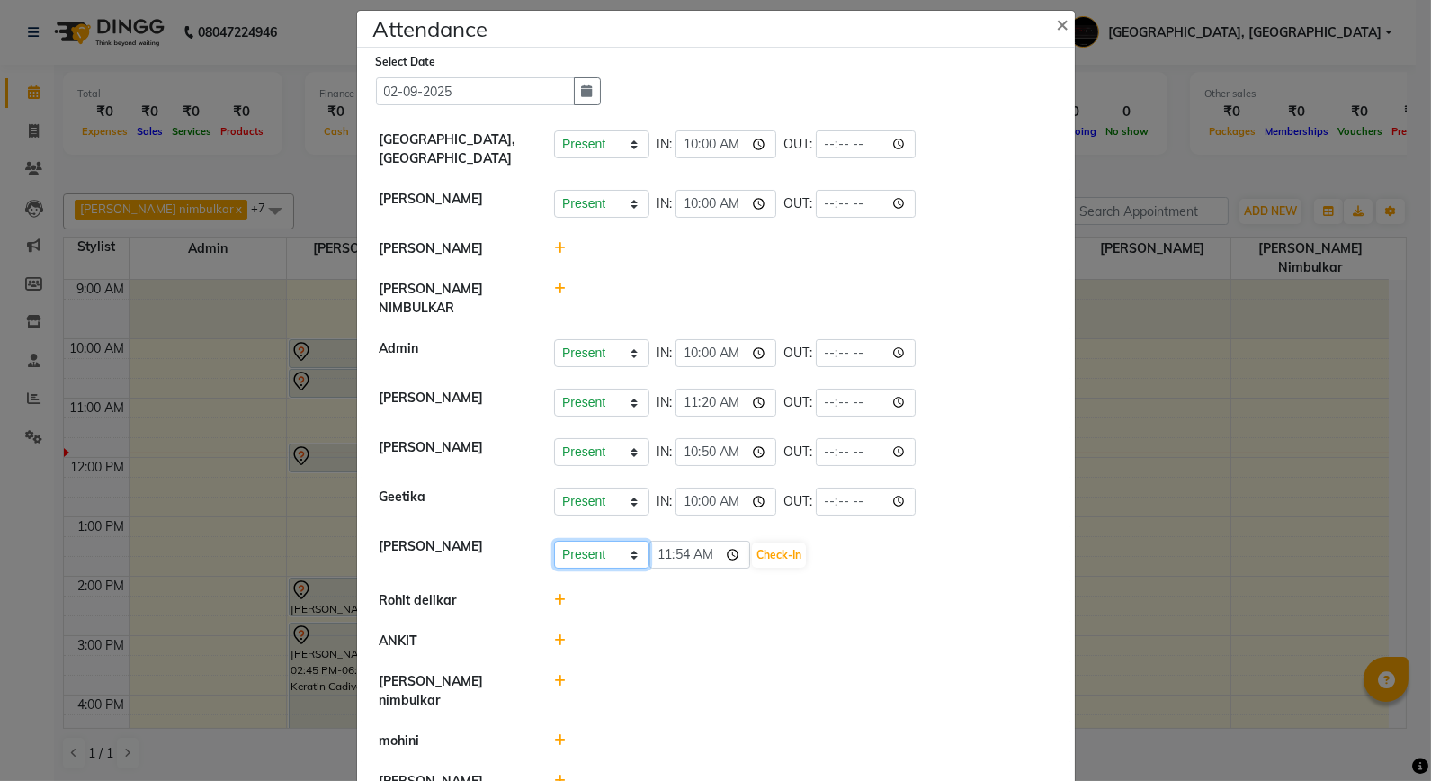
drag, startPoint x: 587, startPoint y: 523, endPoint x: 600, endPoint y: 531, distance: 15.0
click at [587, 541] on select "Present Absent Late Half Day Weekly Off" at bounding box center [601, 555] width 95 height 28
select select "W"
click at [554, 541] on select "Present Absent Late Half Day Weekly Off" at bounding box center [601, 555] width 95 height 28
click at [662, 543] on button "Save" at bounding box center [668, 555] width 35 height 25
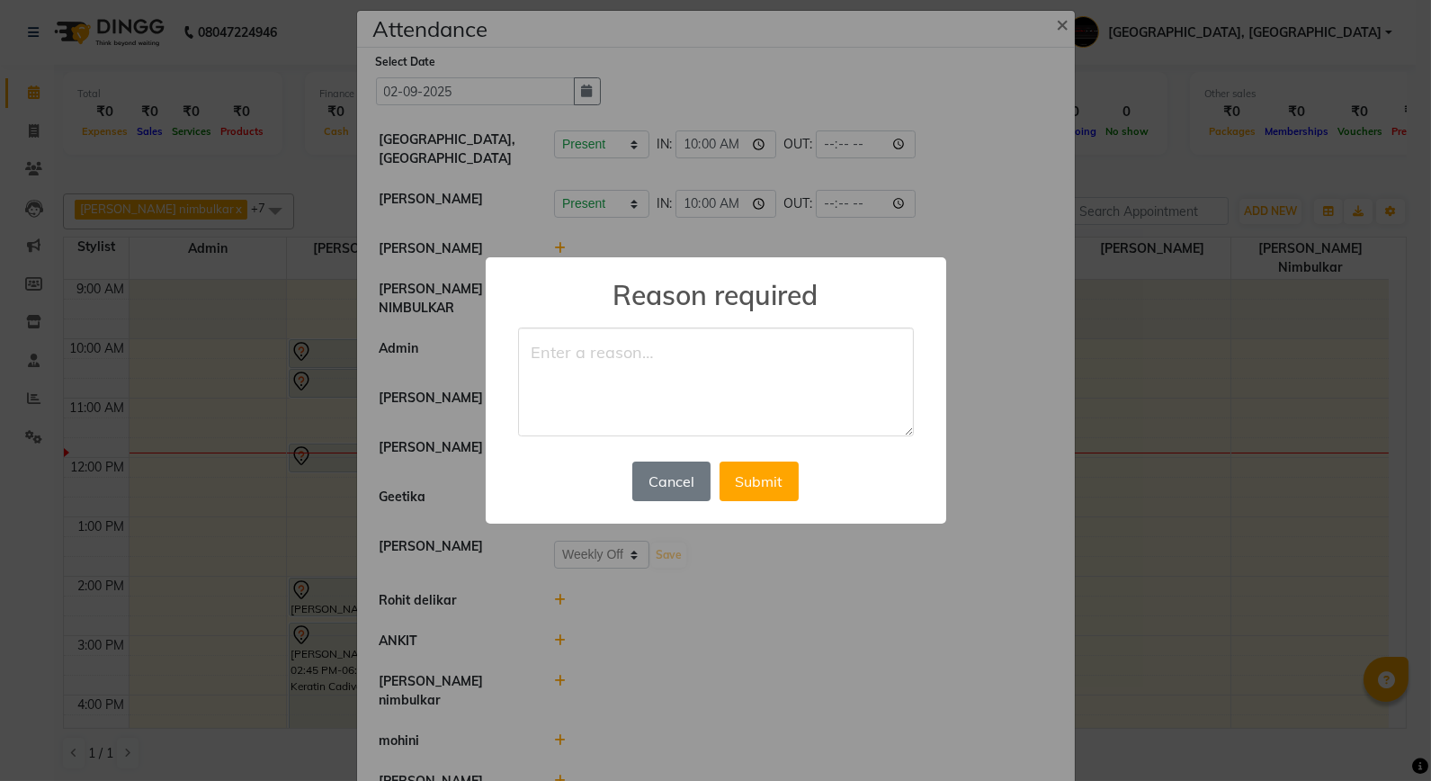
click at [669, 382] on textarea at bounding box center [716, 382] width 396 height 110
type textarea "weekly off"
click at [748, 463] on button "Submit" at bounding box center [759, 482] width 79 height 40
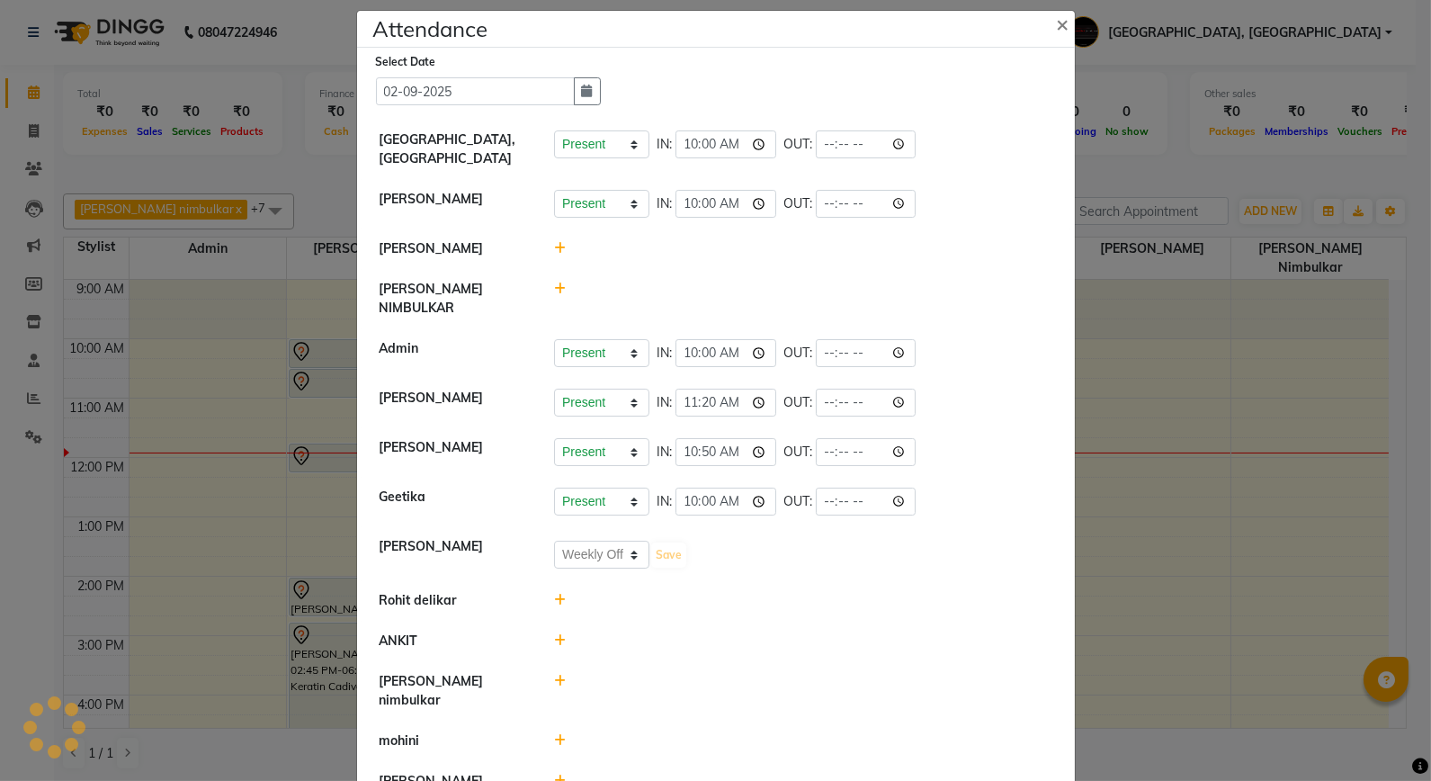
select select "W"
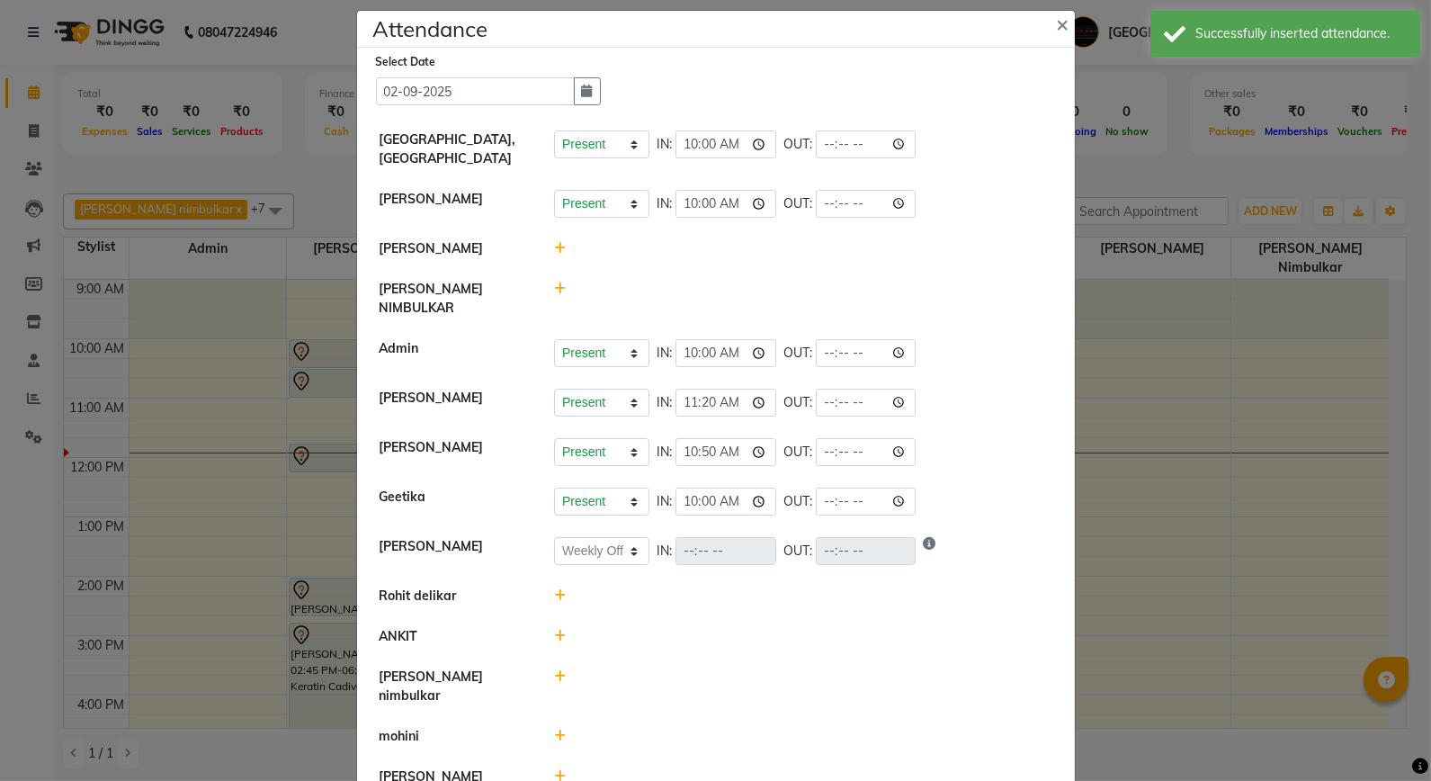
click at [554, 589] on icon at bounding box center [560, 595] width 12 height 13
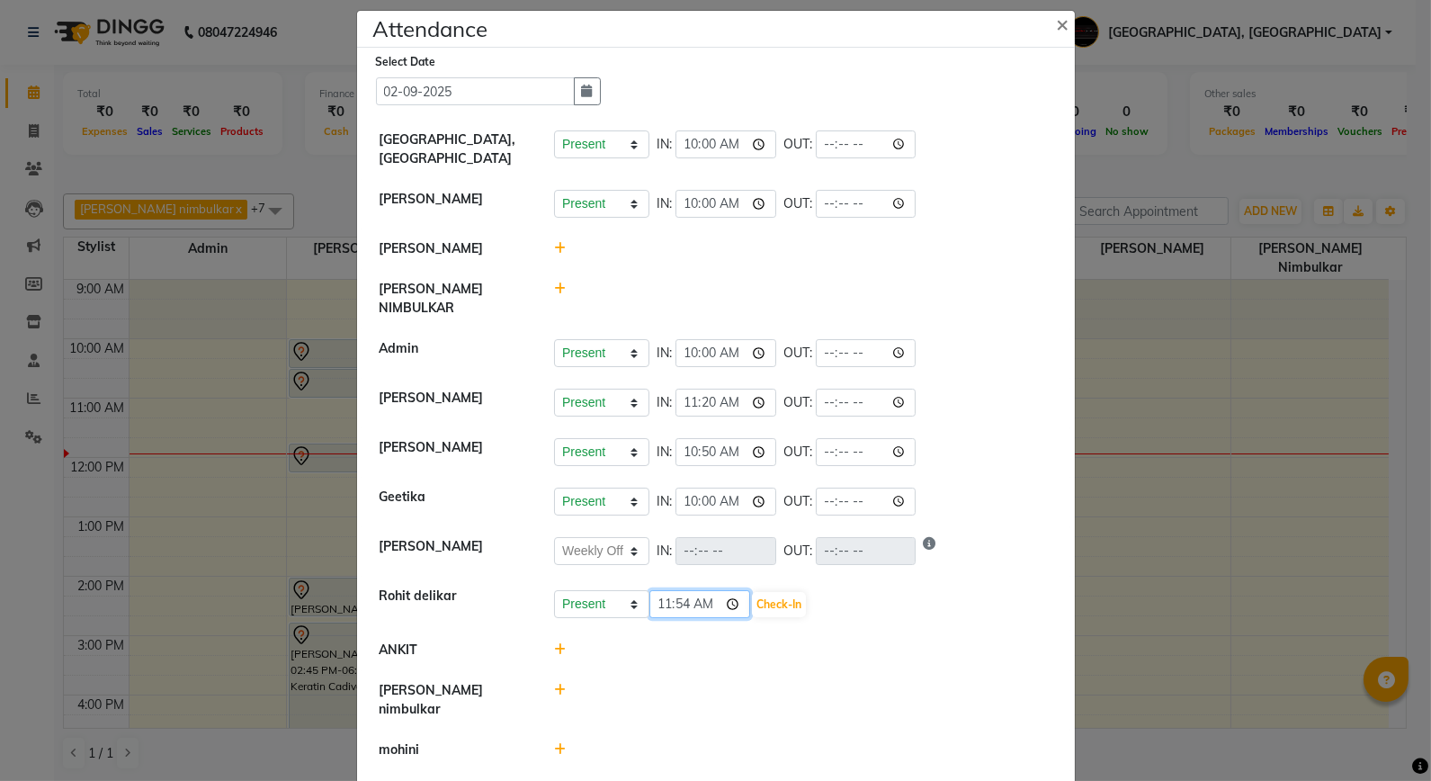
click at [671, 590] on input "11:54" at bounding box center [700, 604] width 101 height 28
type input "11:02"
click at [768, 592] on button "Check-In" at bounding box center [779, 604] width 54 height 25
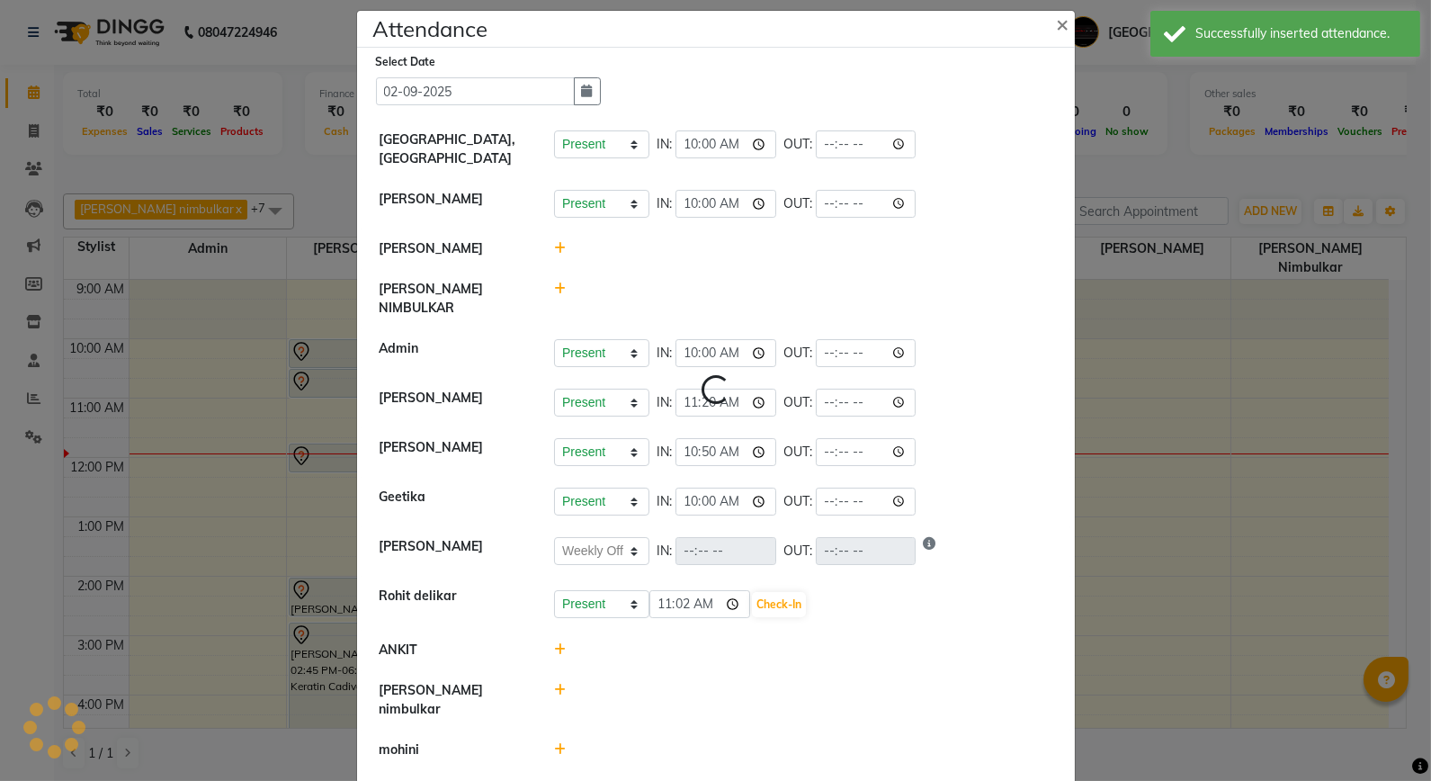
select select "W"
click at [554, 291] on icon at bounding box center [560, 288] width 12 height 13
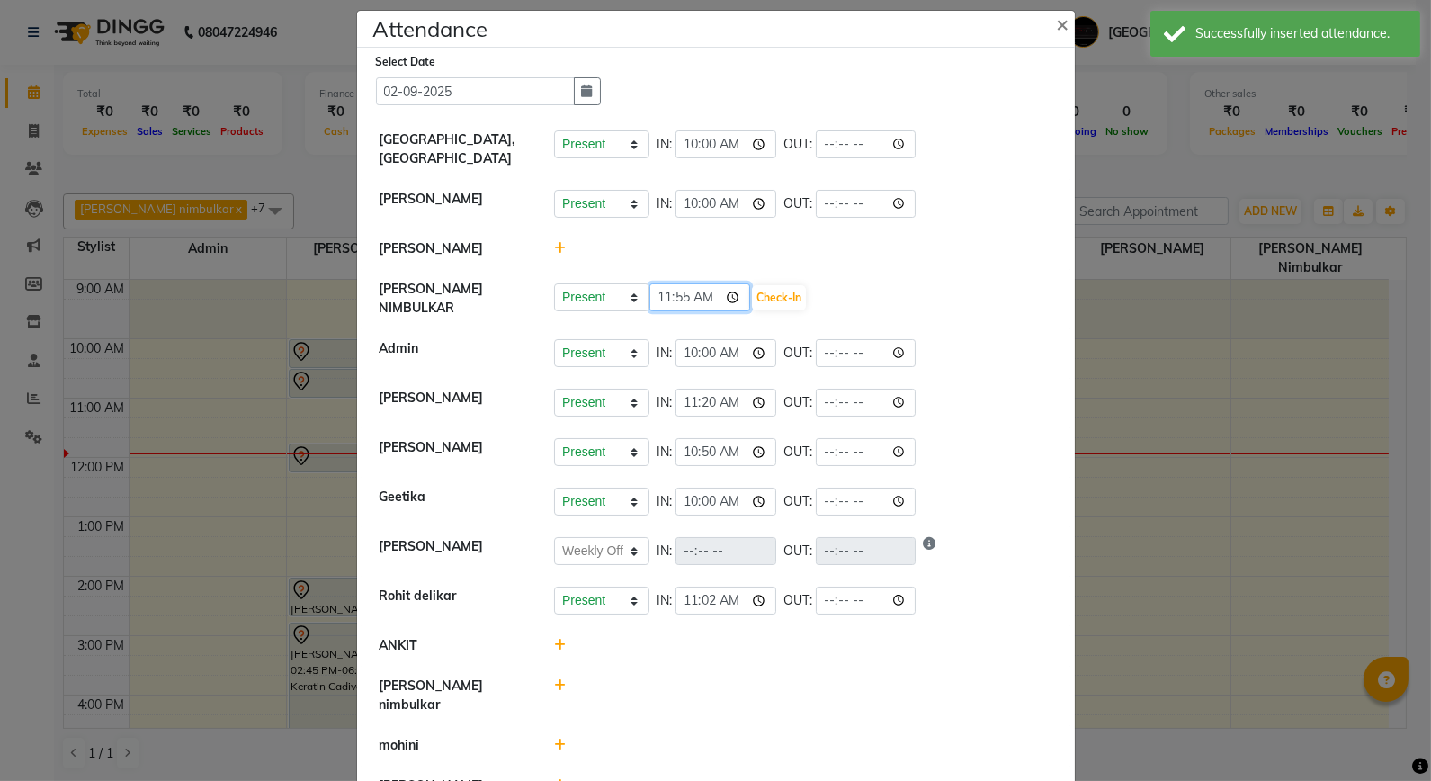
click at [678, 300] on input "11:55" at bounding box center [700, 297] width 101 height 28
type input "11:02"
click at [795, 293] on button "Check-In" at bounding box center [779, 297] width 54 height 25
select select "W"
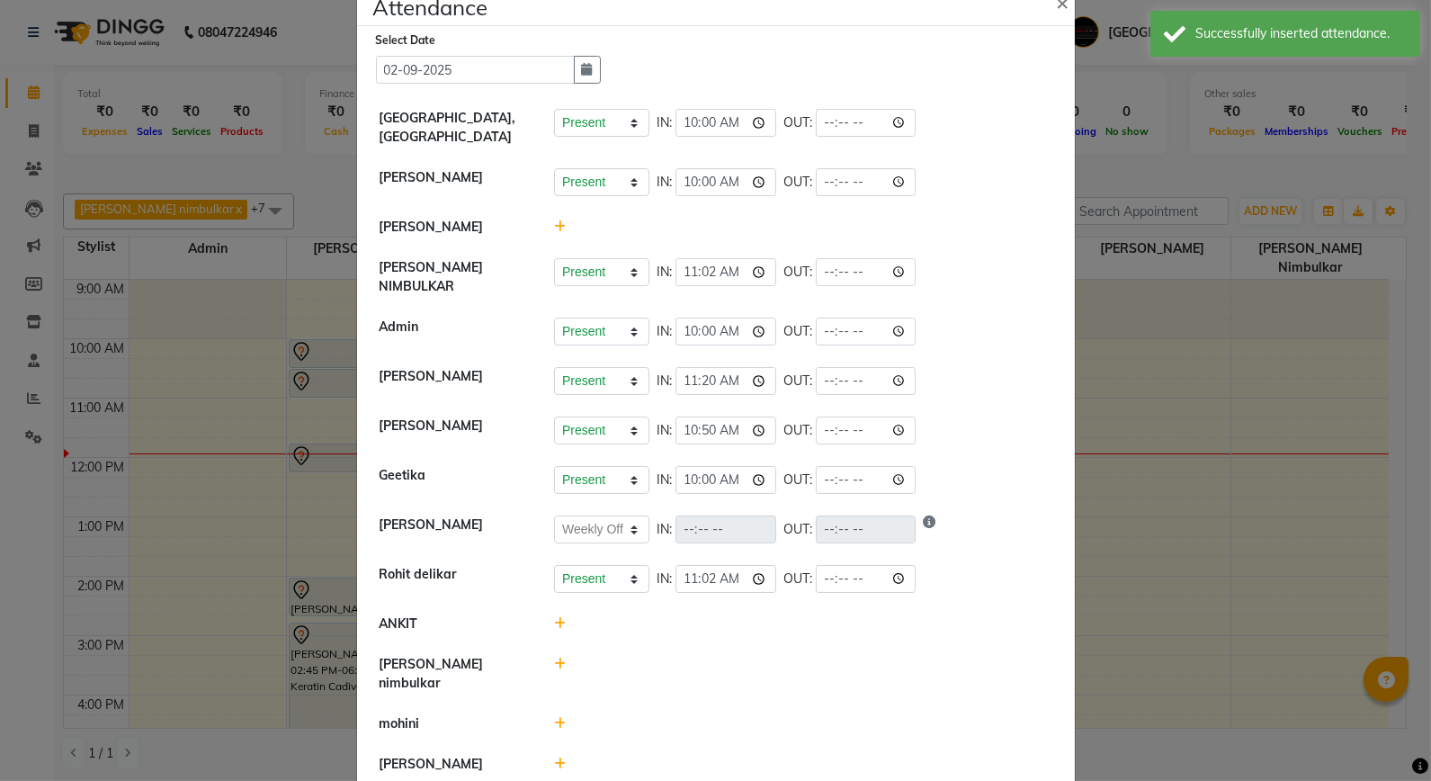
scroll to position [42, 0]
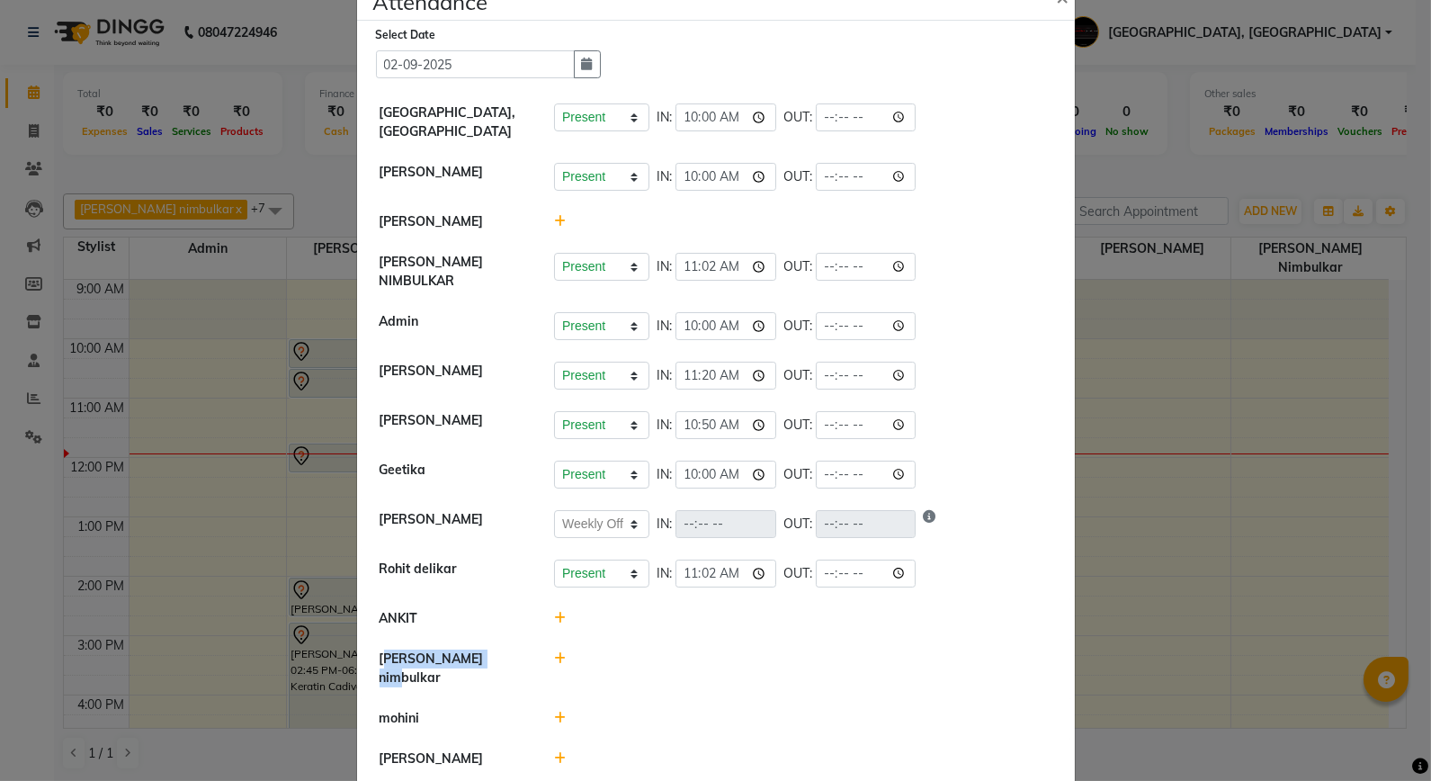
drag, startPoint x: 371, startPoint y: 650, endPoint x: 484, endPoint y: 645, distance: 113.5
click at [484, 650] on div "[PERSON_NAME] nimbulkar" at bounding box center [453, 669] width 175 height 38
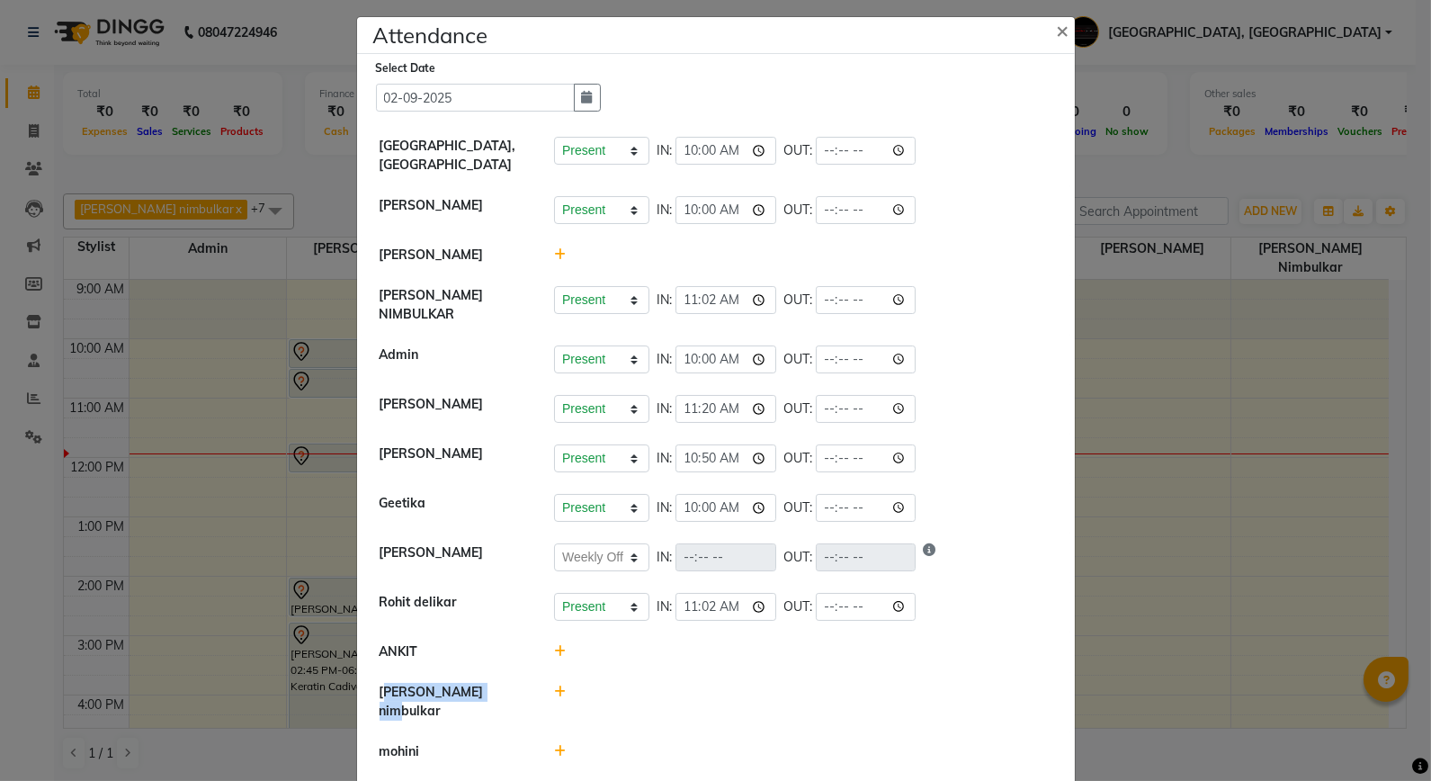
scroll to position [0, 0]
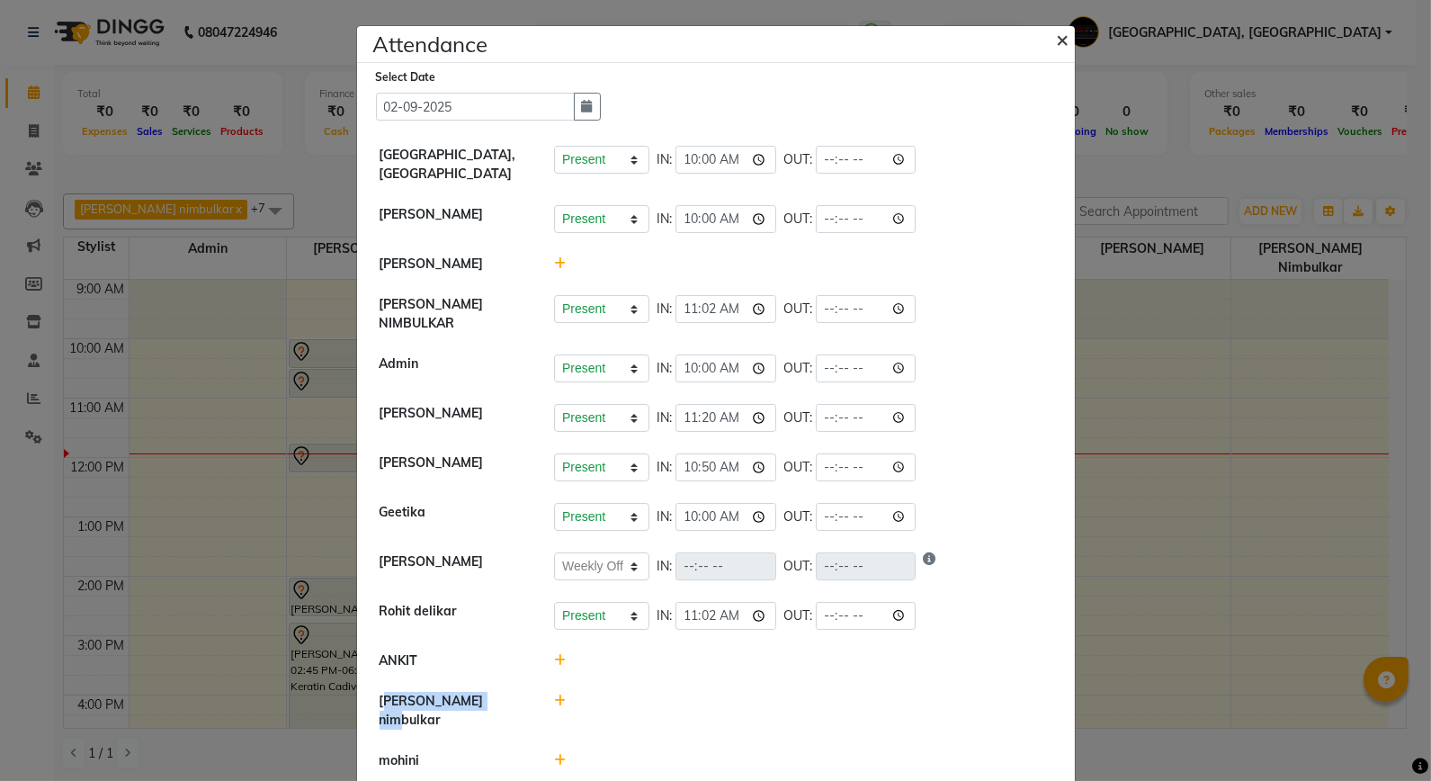
click at [1043, 41] on button "×" at bounding box center [1065, 38] width 45 height 50
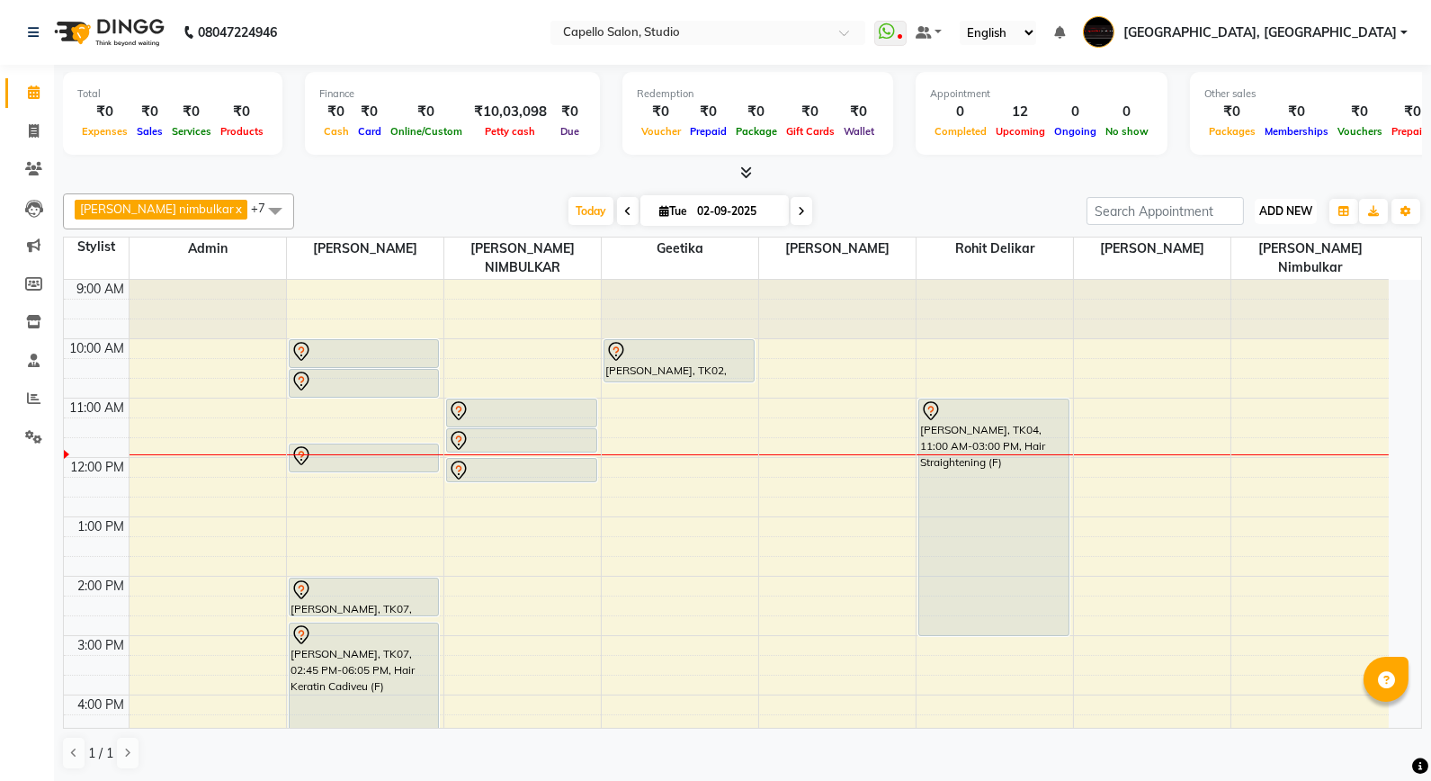
click at [1280, 212] on span "ADD NEW" at bounding box center [1286, 210] width 53 height 13
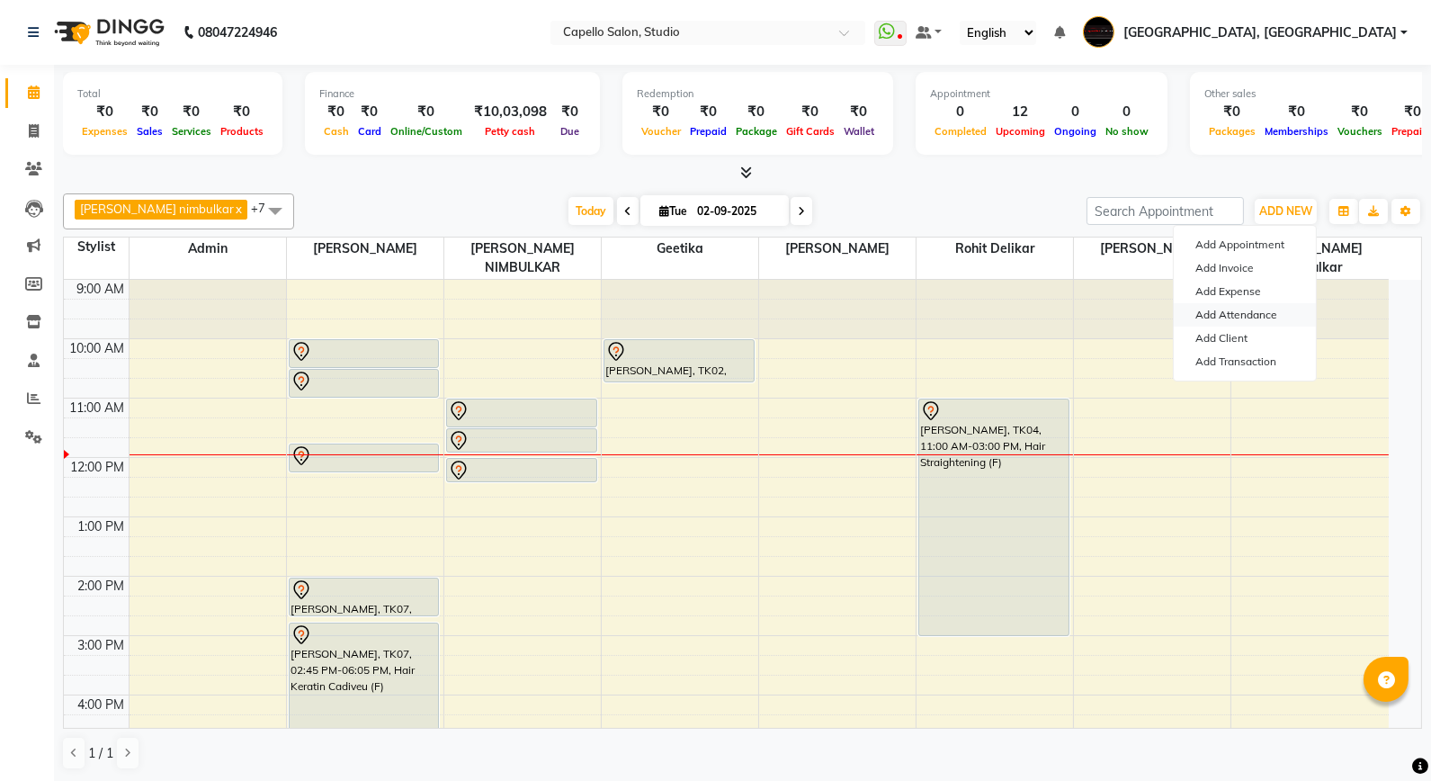
click at [1249, 313] on link "Add Attendance" at bounding box center [1245, 314] width 142 height 23
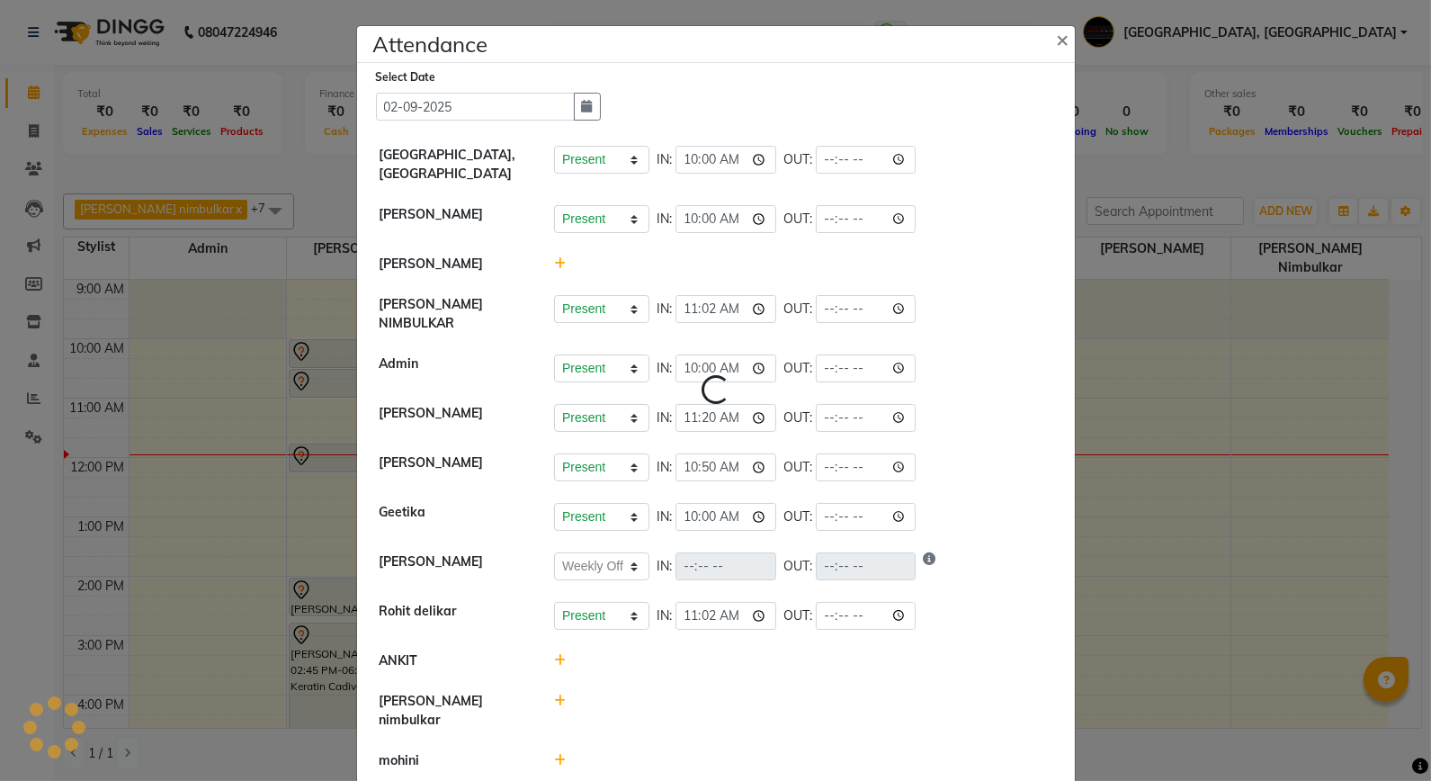
select select "W"
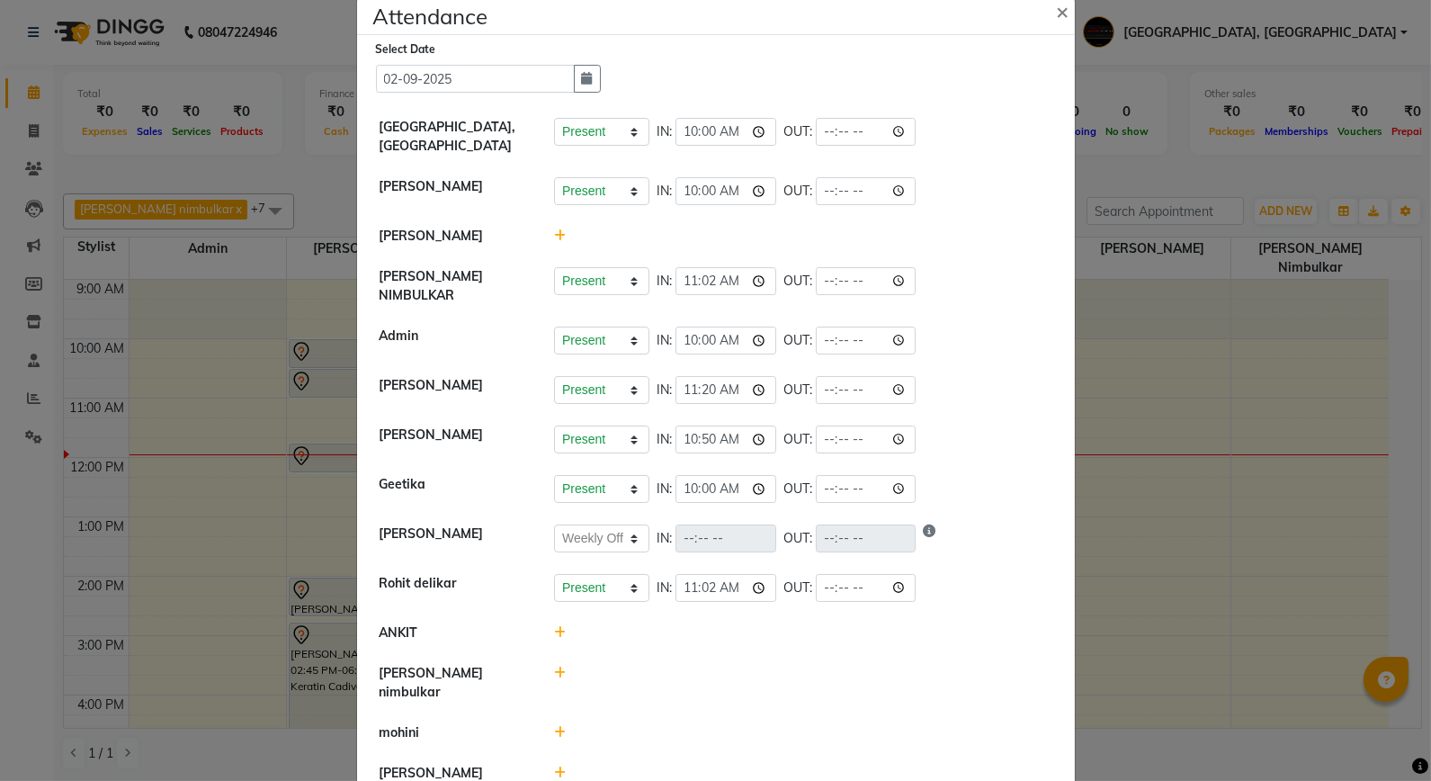
scroll to position [42, 0]
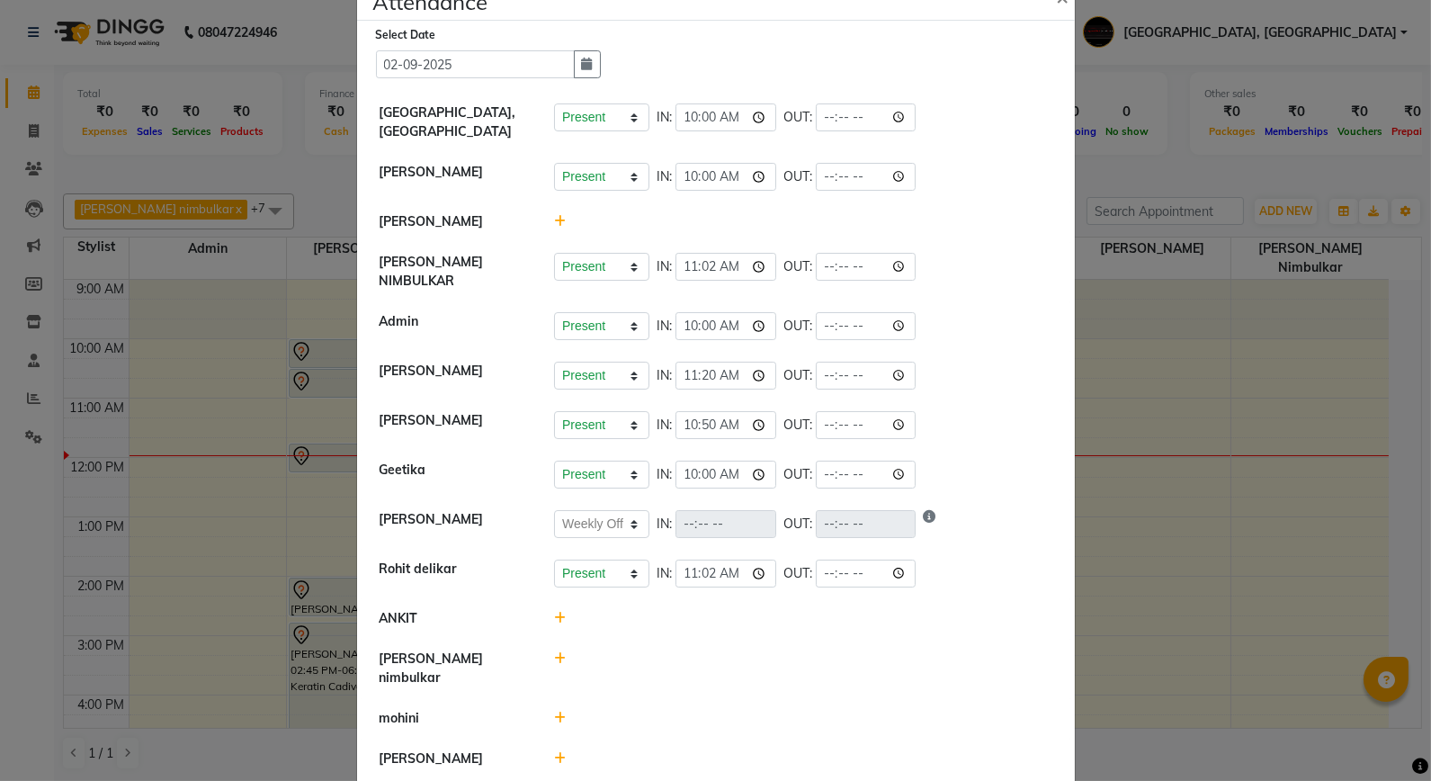
click at [556, 652] on icon at bounding box center [560, 658] width 12 height 13
drag, startPoint x: 596, startPoint y: 664, endPoint x: 599, endPoint y: 693, distance: 28.9
click at [596, 667] on select "Present Absent Late Half Day Weekly Off" at bounding box center [601, 667] width 95 height 28
select select "W"
click at [554, 653] on select "Present Absent Late Half Day Weekly Off" at bounding box center [601, 667] width 95 height 28
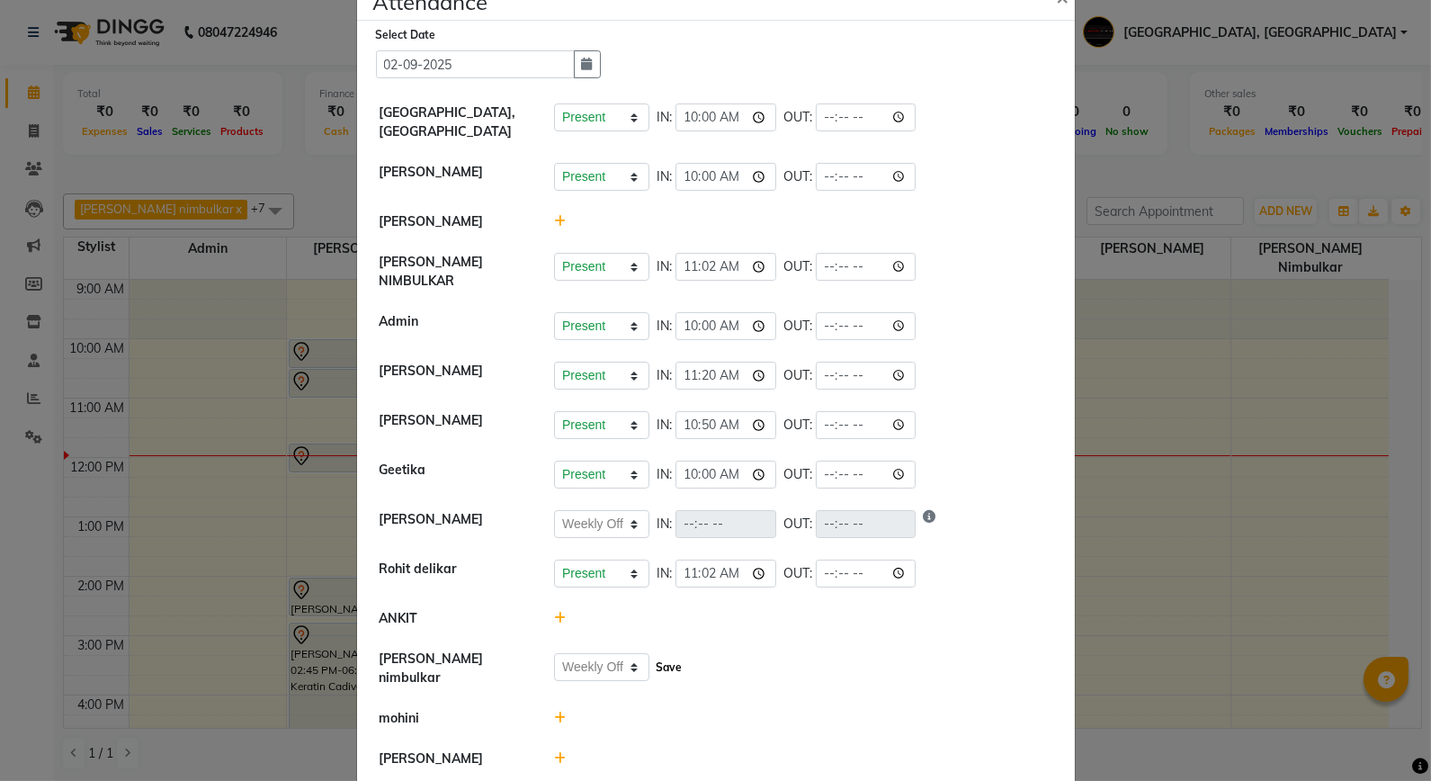
click at [673, 666] on button "Save" at bounding box center [668, 667] width 35 height 25
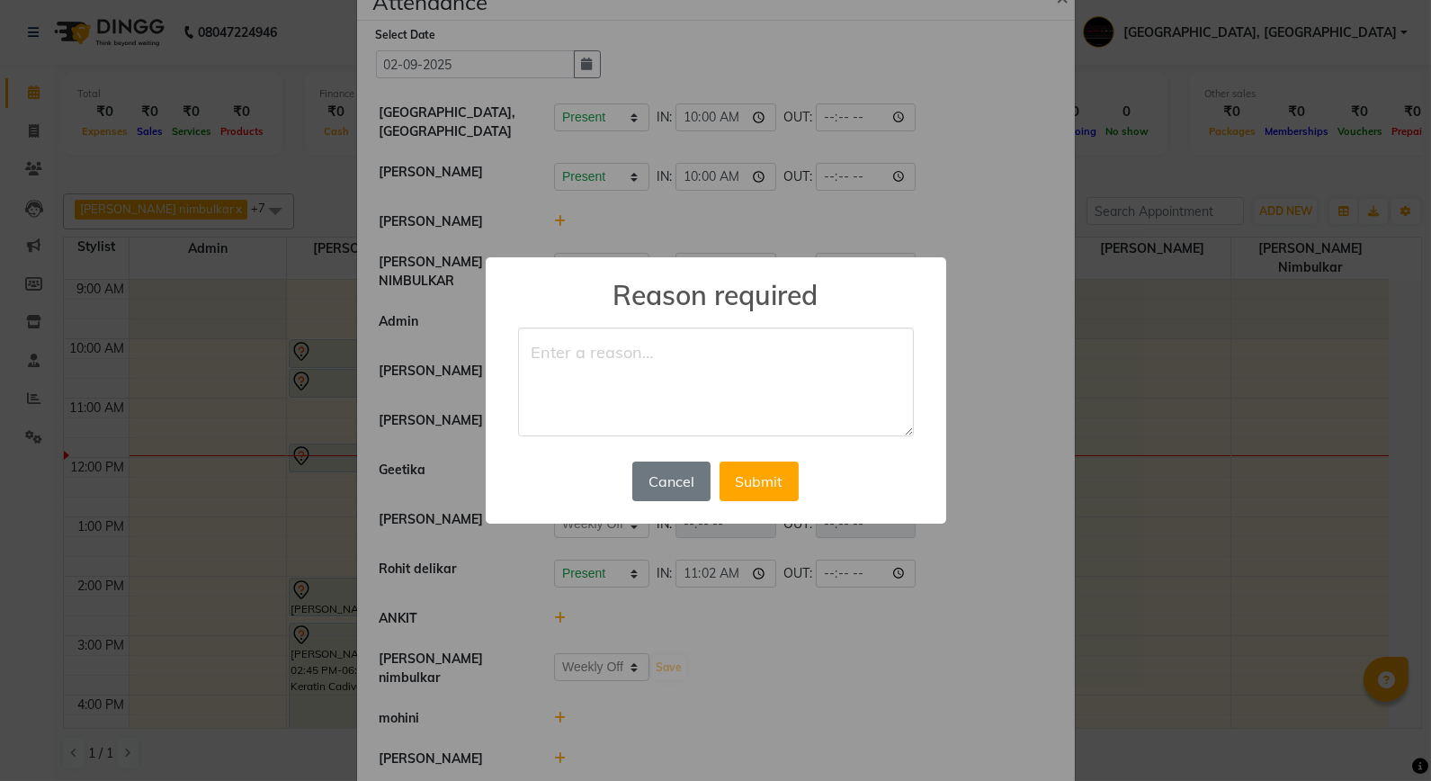
click at [664, 392] on textarea at bounding box center [716, 382] width 396 height 110
type textarea "weekly off"
click at [785, 463] on button "Submit" at bounding box center [759, 482] width 79 height 40
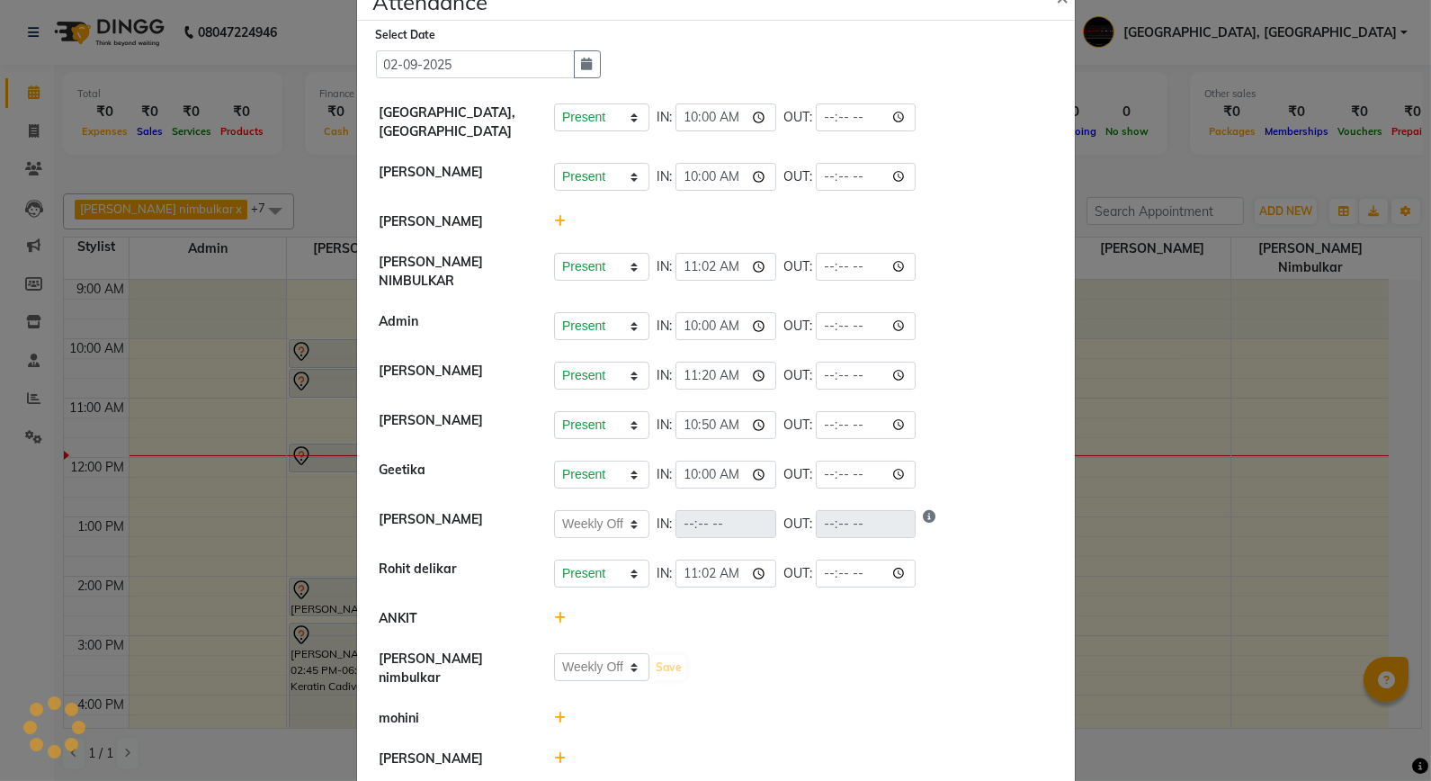
select select "W"
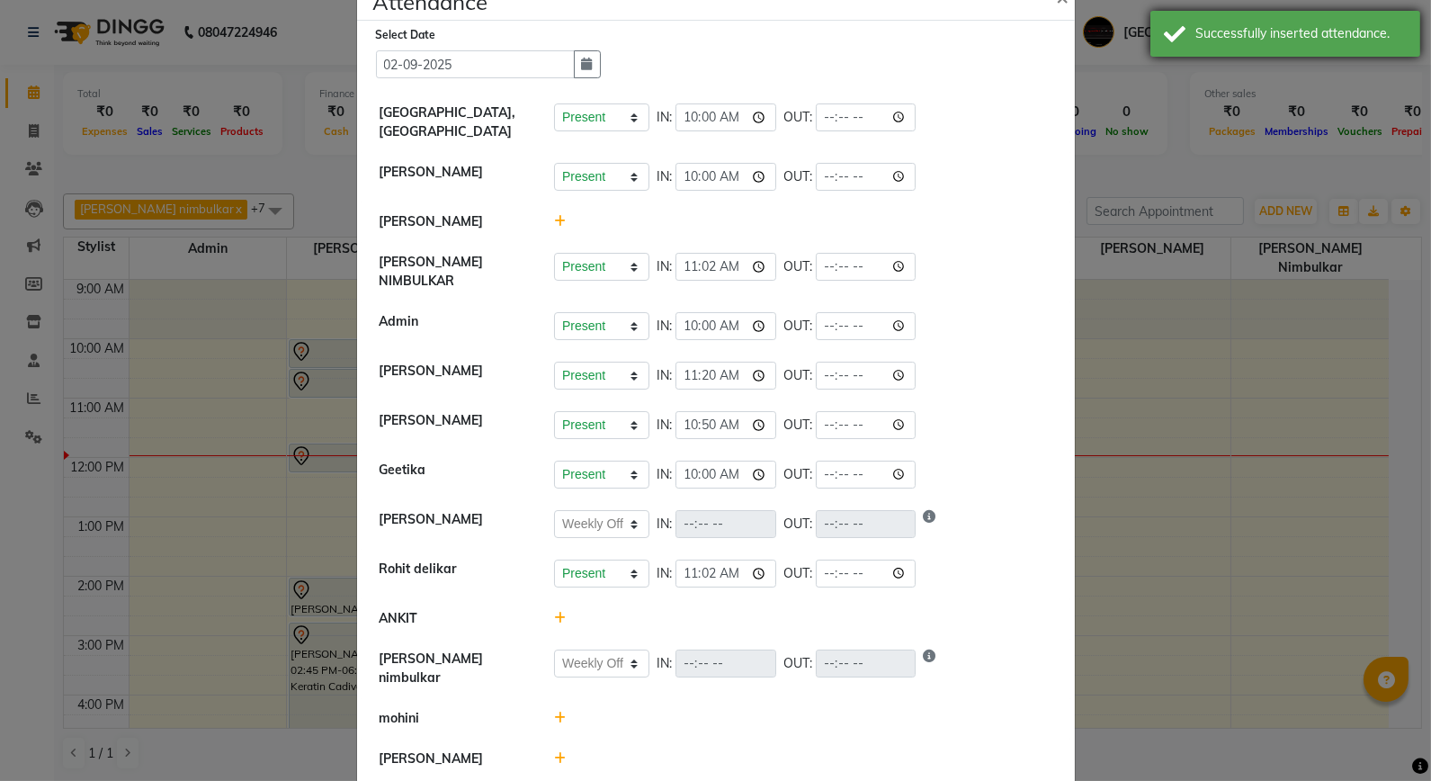
click at [1195, 43] on div "Successfully inserted attendance." at bounding box center [1286, 34] width 270 height 46
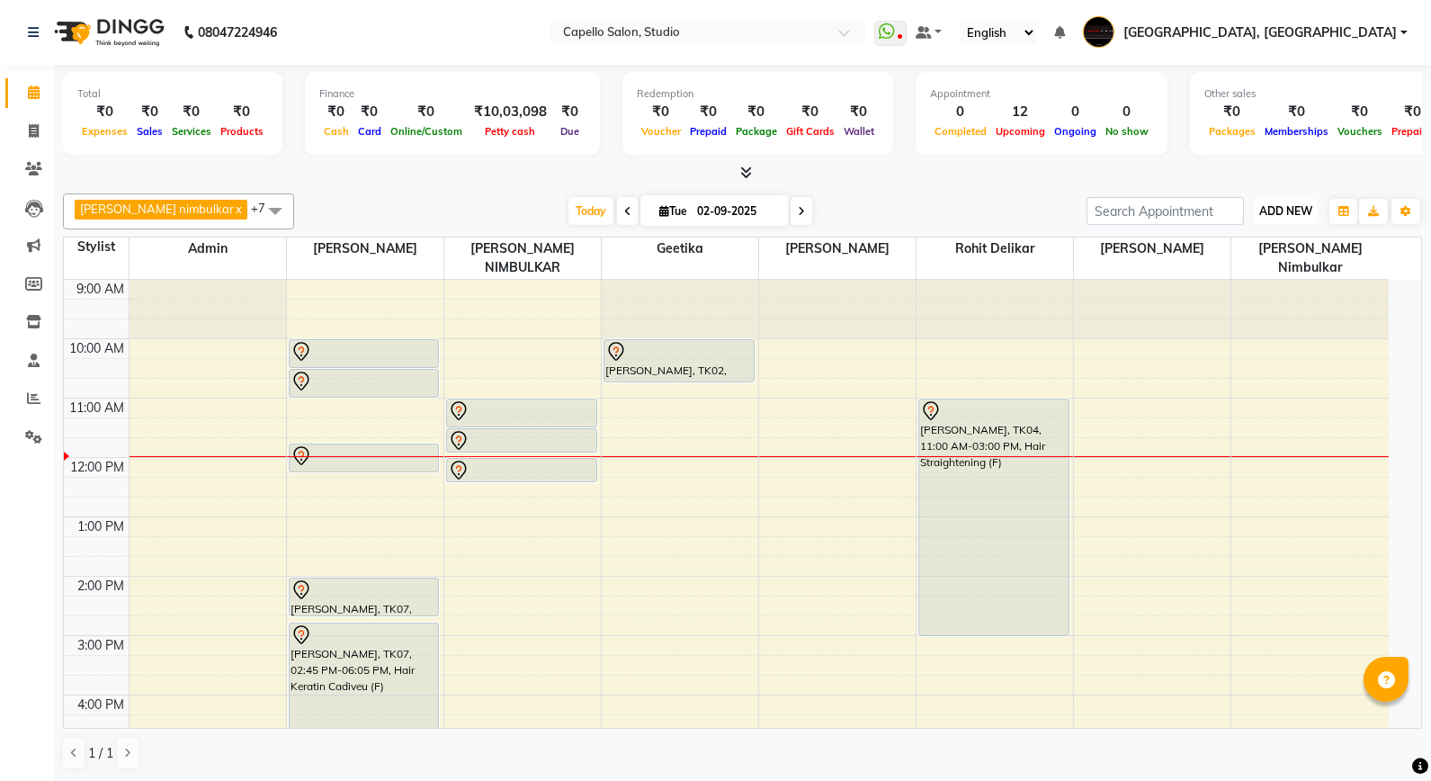
click at [1282, 216] on span "ADD NEW" at bounding box center [1286, 210] width 53 height 13
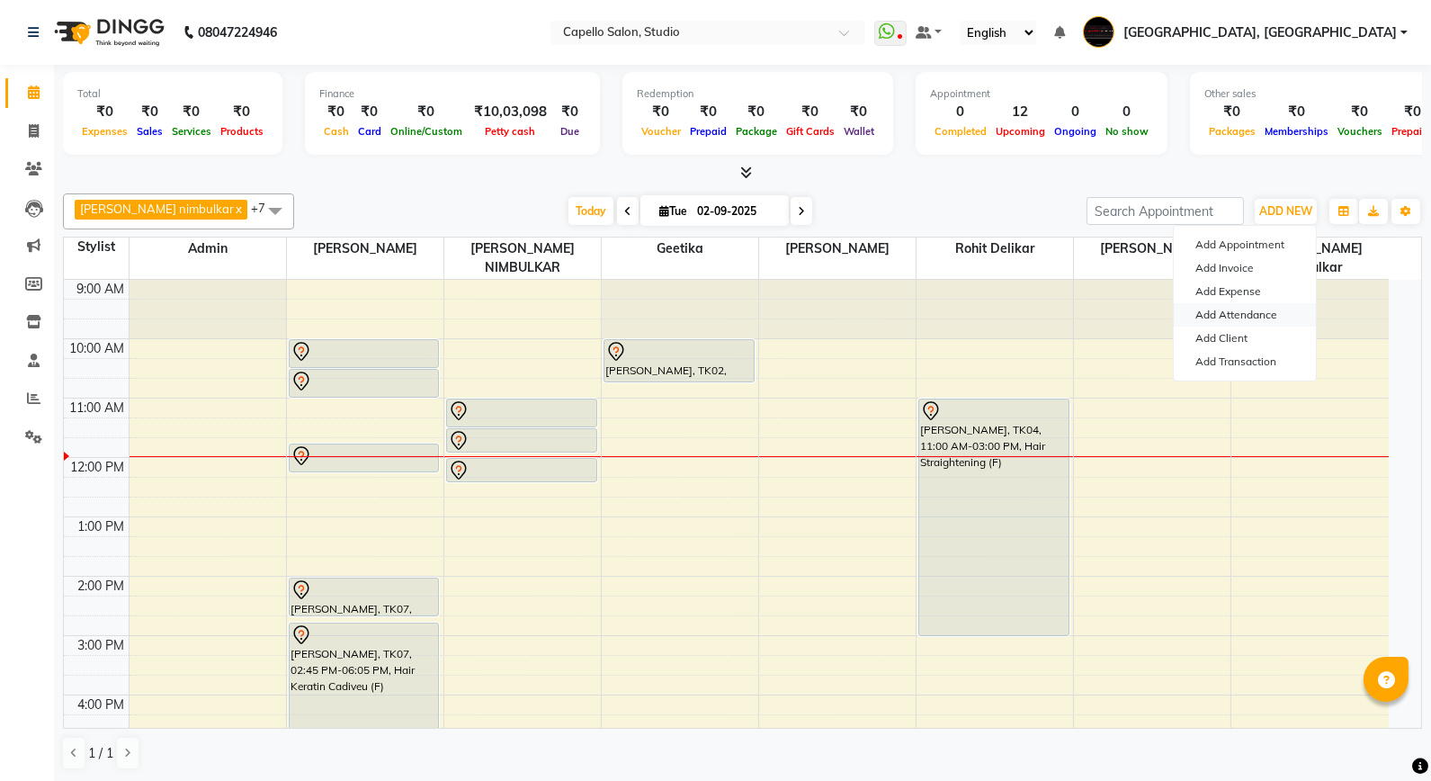
click at [1274, 310] on link "Add Attendance" at bounding box center [1245, 314] width 142 height 23
select select "W"
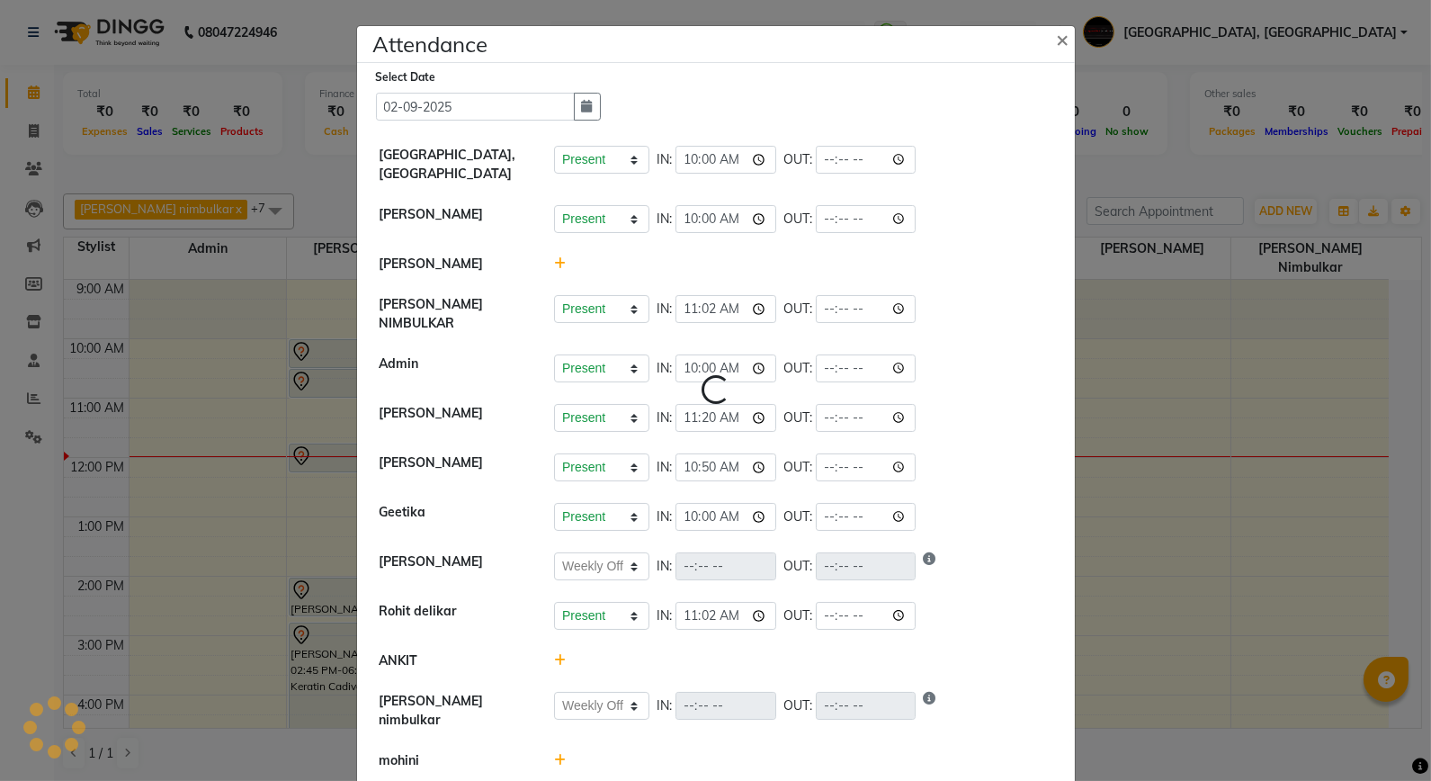
select select "W"
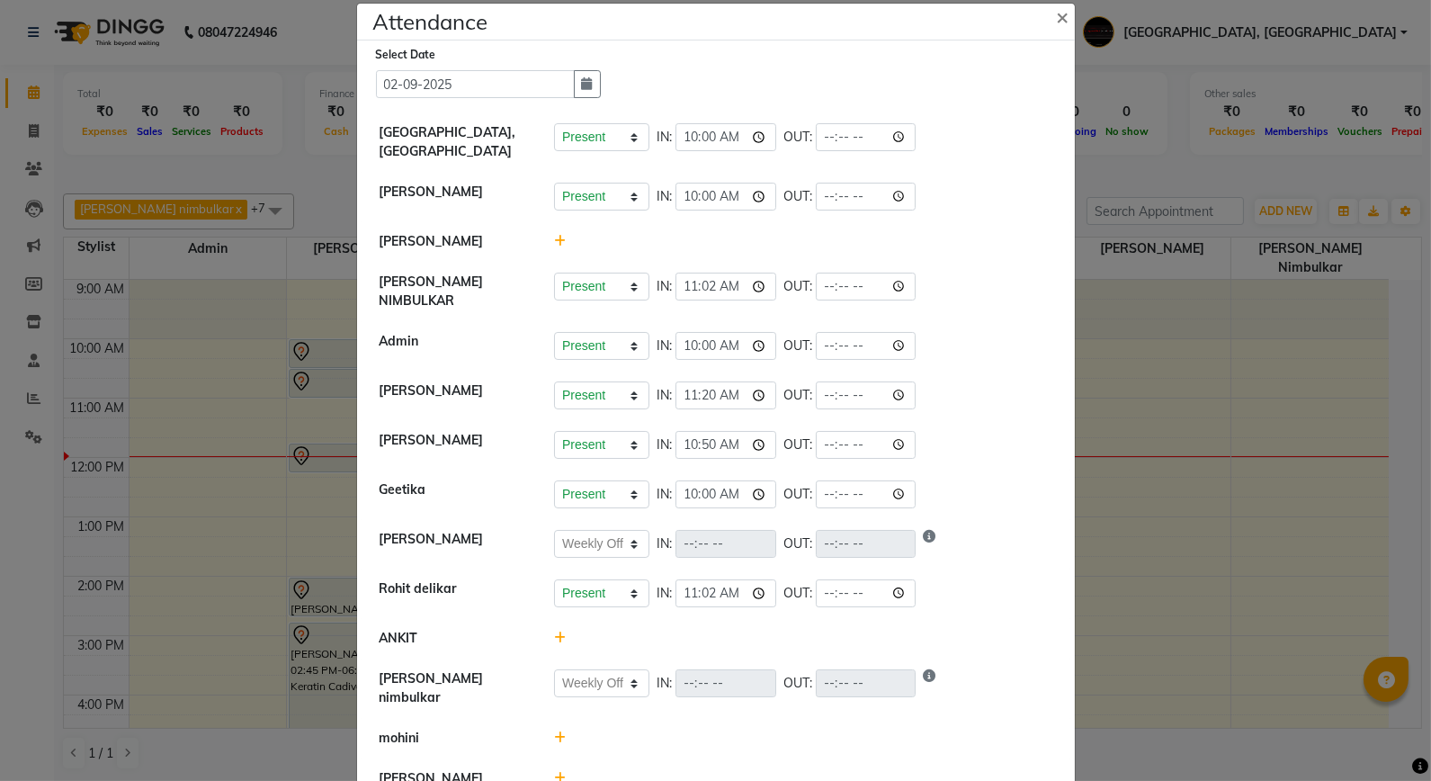
scroll to position [0, 0]
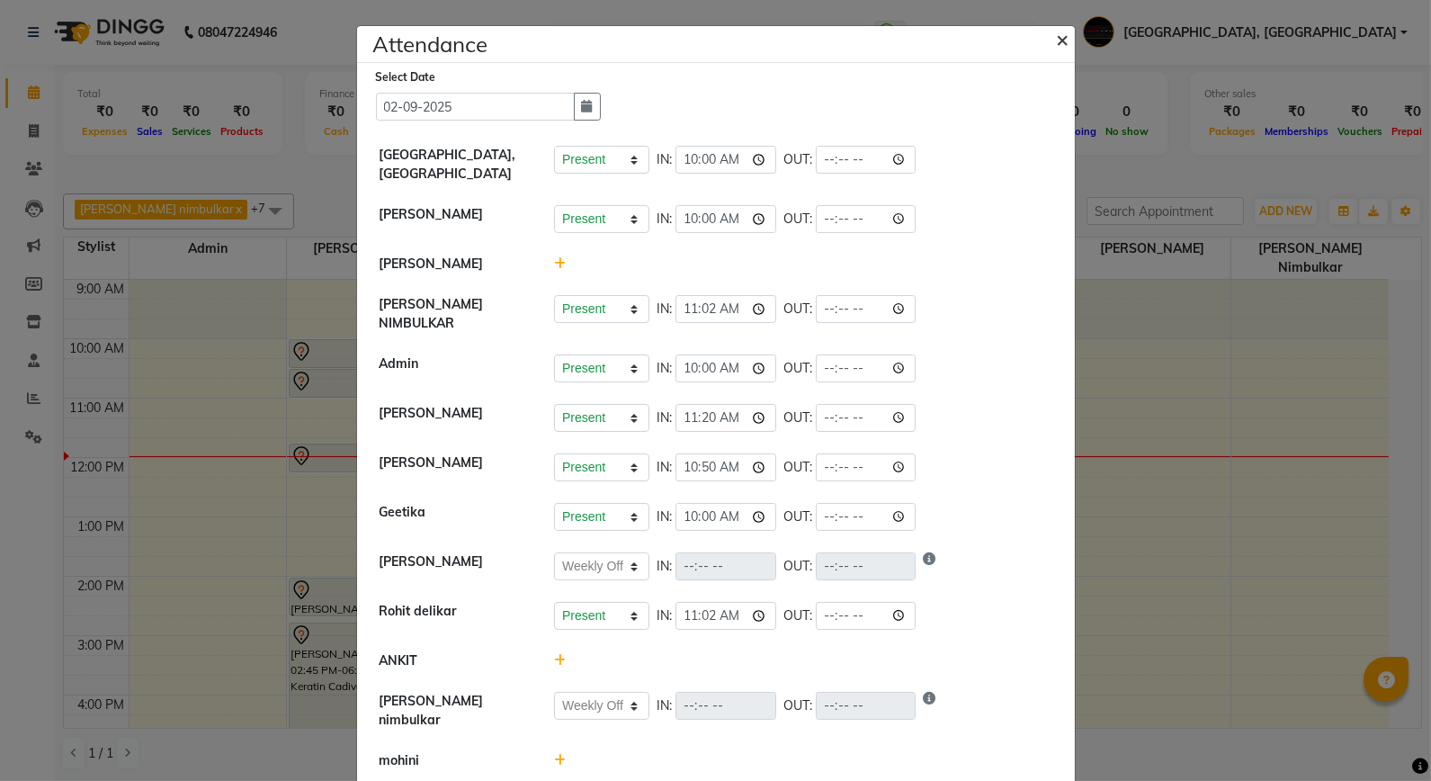
click at [1057, 25] on span "×" at bounding box center [1063, 38] width 13 height 27
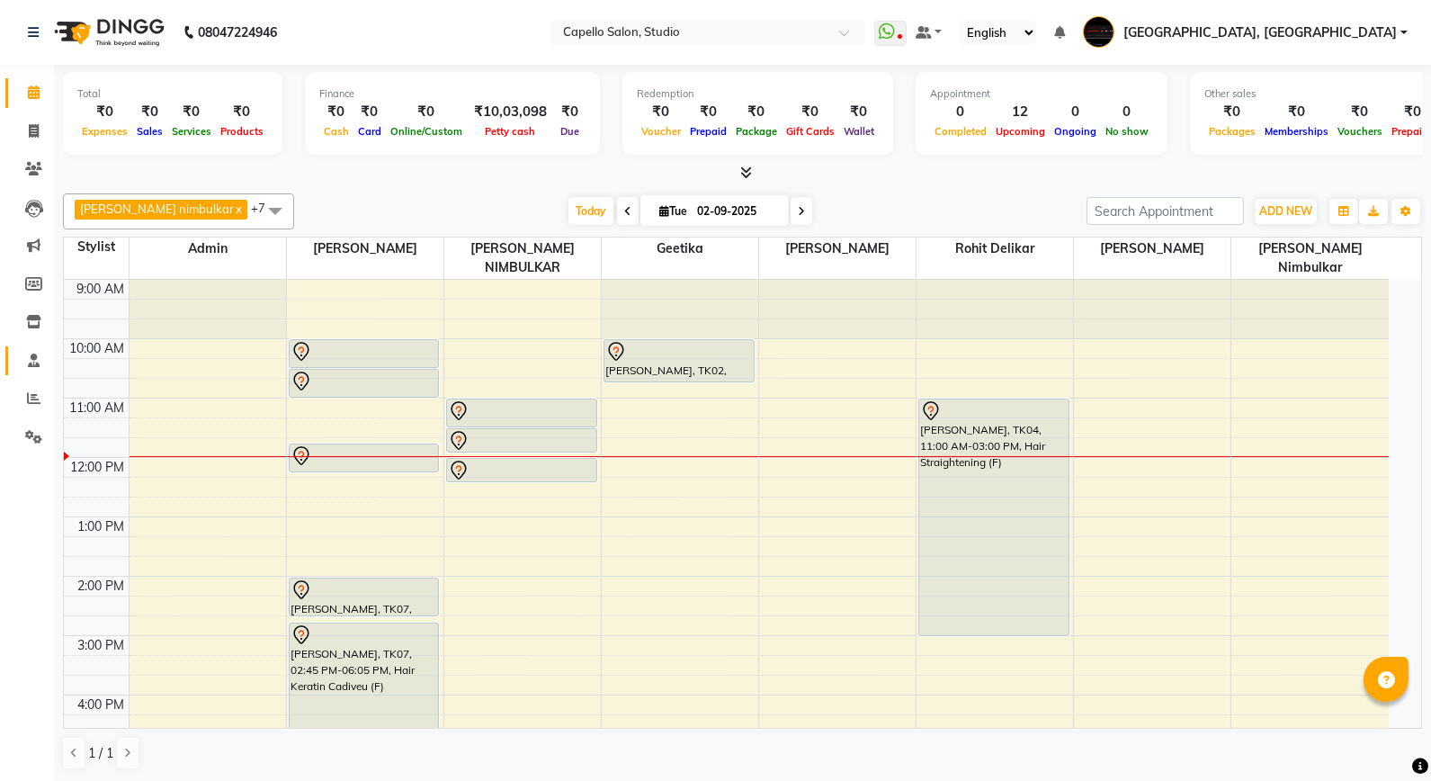
click at [24, 348] on link "Staff" at bounding box center [26, 361] width 43 height 30
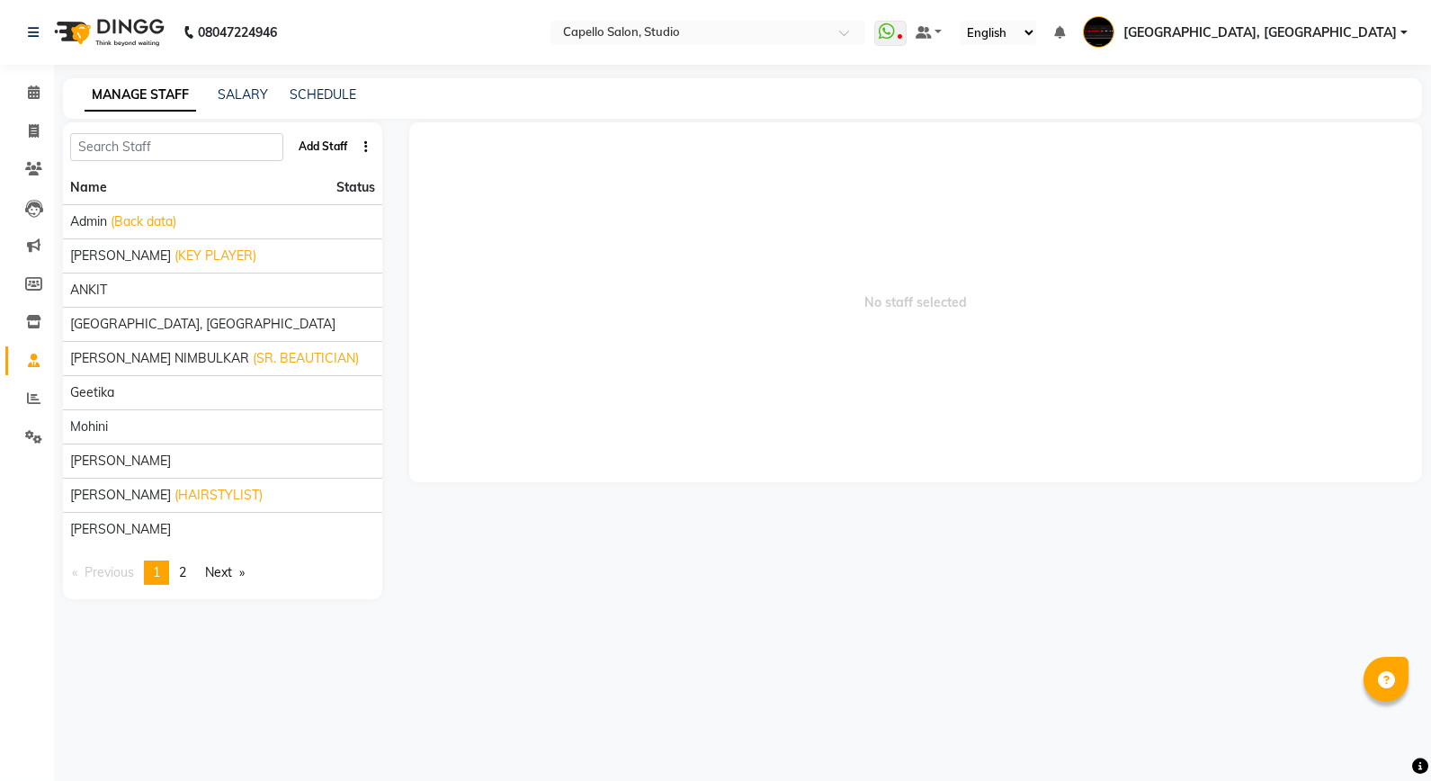
click at [347, 156] on button "Add Staff" at bounding box center [322, 146] width 63 height 31
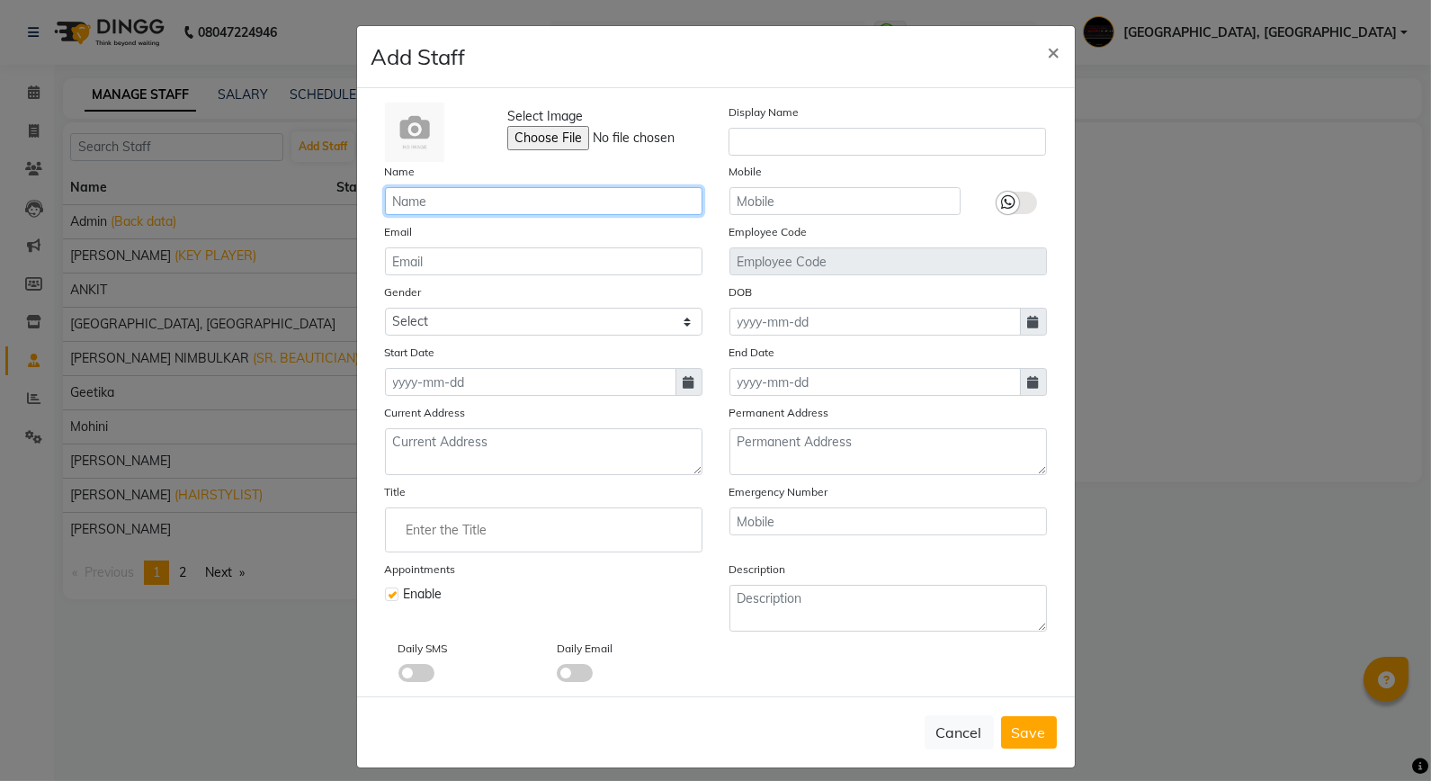
click at [495, 190] on input "text" at bounding box center [544, 201] width 318 height 28
click at [510, 207] on input "[PERSON_NAME]" at bounding box center [544, 201] width 318 height 28
type input "[PERSON_NAME]"
click at [684, 381] on icon at bounding box center [689, 382] width 11 height 13
select select "9"
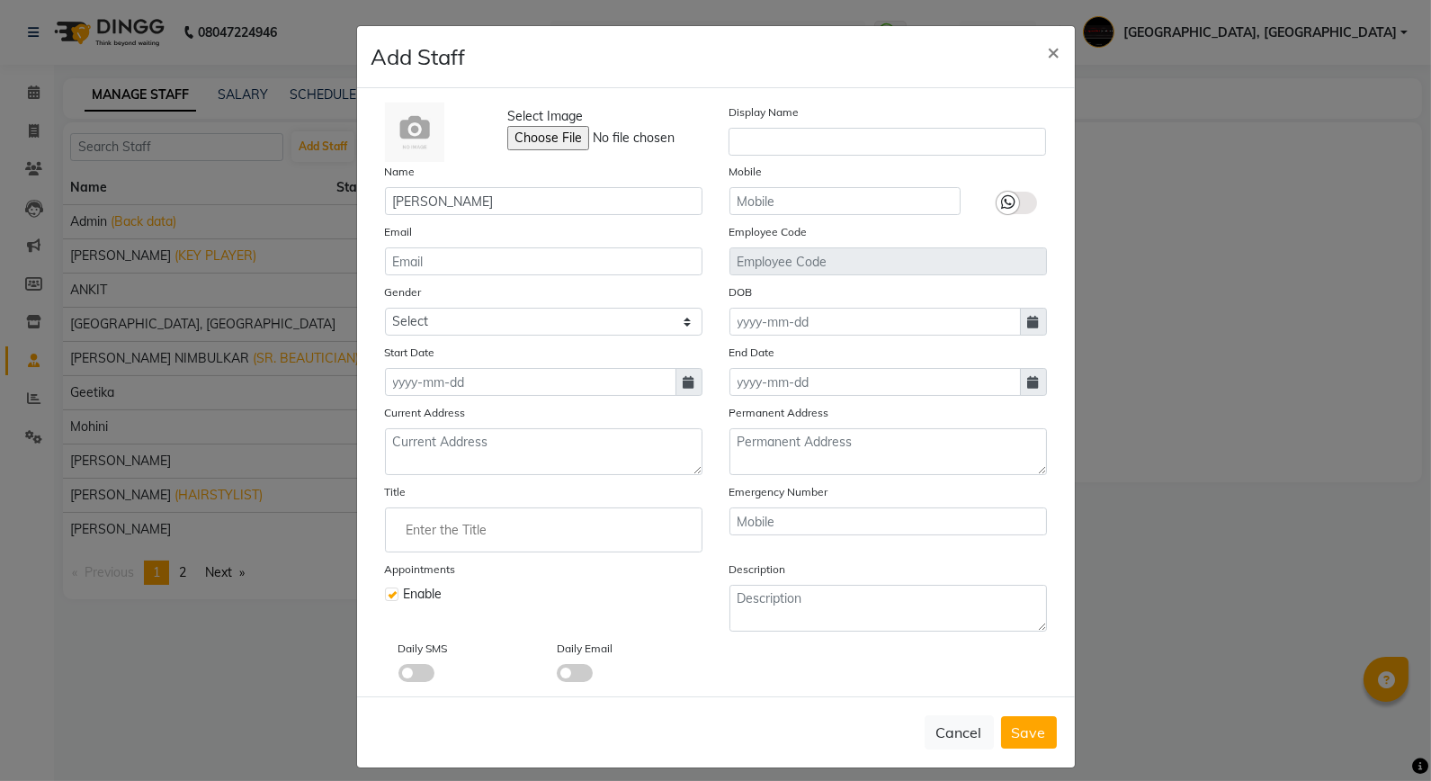
select select "2025"
click at [427, 481] on div "2" at bounding box center [432, 475] width 29 height 29
type input "02-09-2025"
click at [662, 327] on select "Select [DEMOGRAPHIC_DATA] [DEMOGRAPHIC_DATA] Other Prefer Not To Say" at bounding box center [544, 322] width 318 height 28
select select "[DEMOGRAPHIC_DATA]"
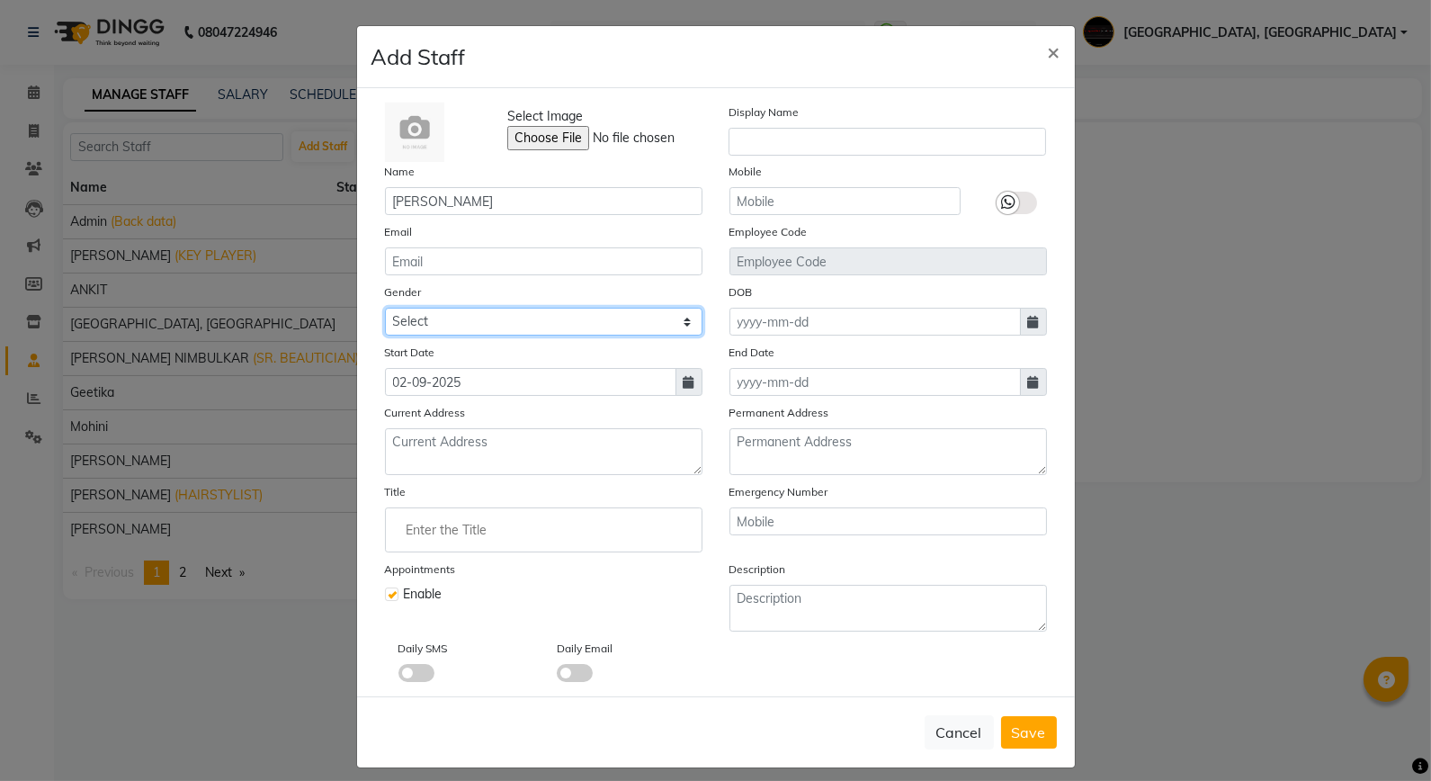
click at [385, 308] on select "Select [DEMOGRAPHIC_DATA] [DEMOGRAPHIC_DATA] Other Prefer Not To Say" at bounding box center [544, 322] width 318 height 28
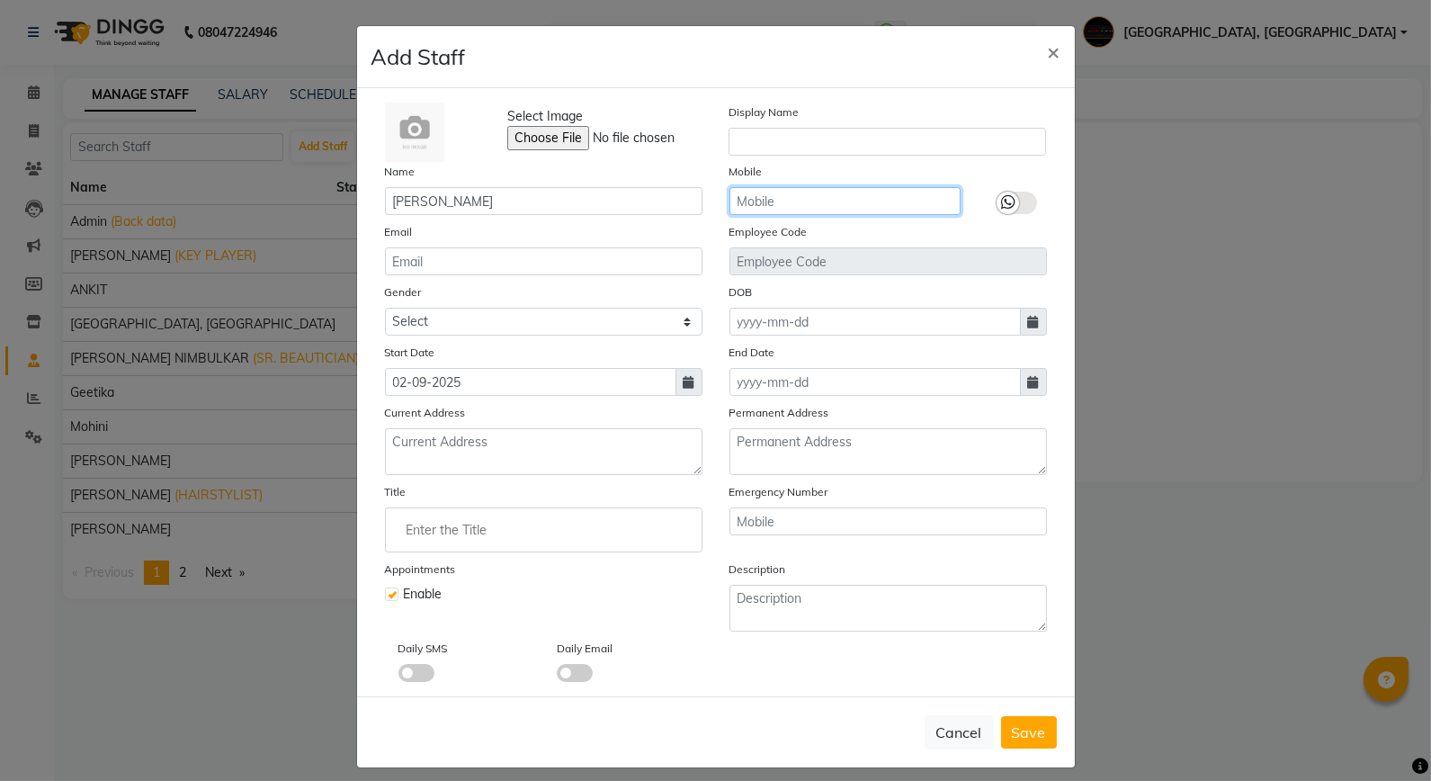
click at [817, 193] on input "text" at bounding box center [845, 201] width 231 height 28
type input "9503345228"
click at [1026, 742] on button "Save" at bounding box center [1029, 732] width 56 height 32
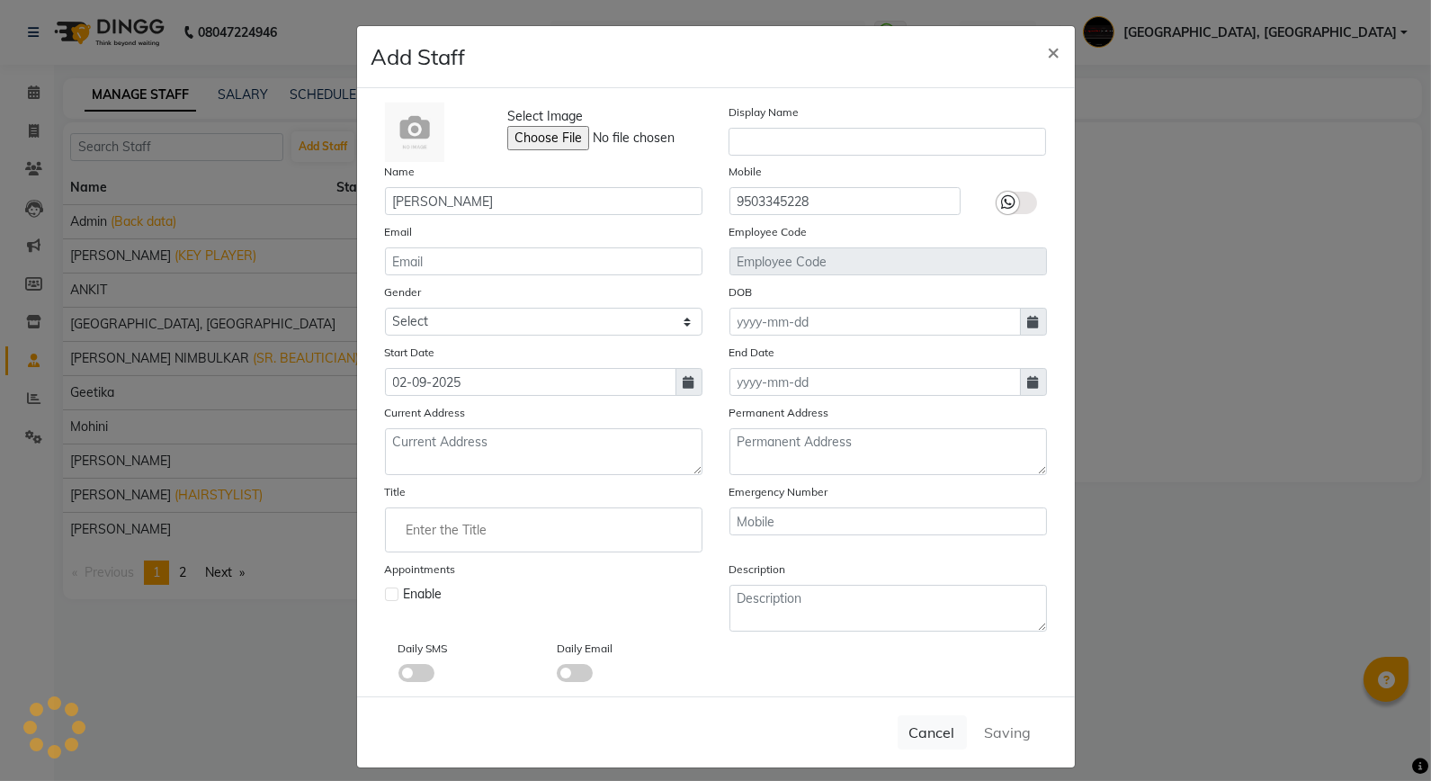
select select
checkbox input "false"
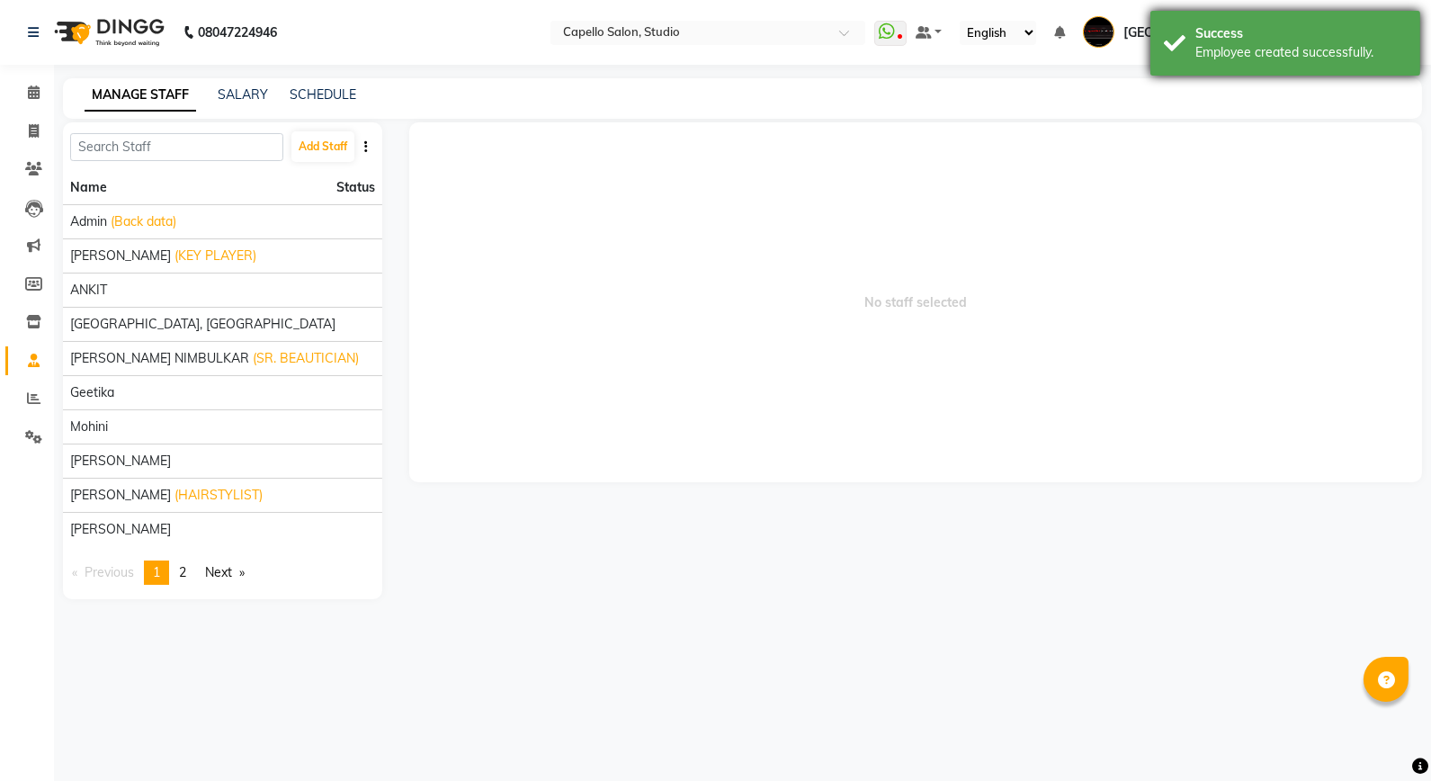
click at [1188, 57] on div "Success Employee created successfully." at bounding box center [1286, 43] width 270 height 65
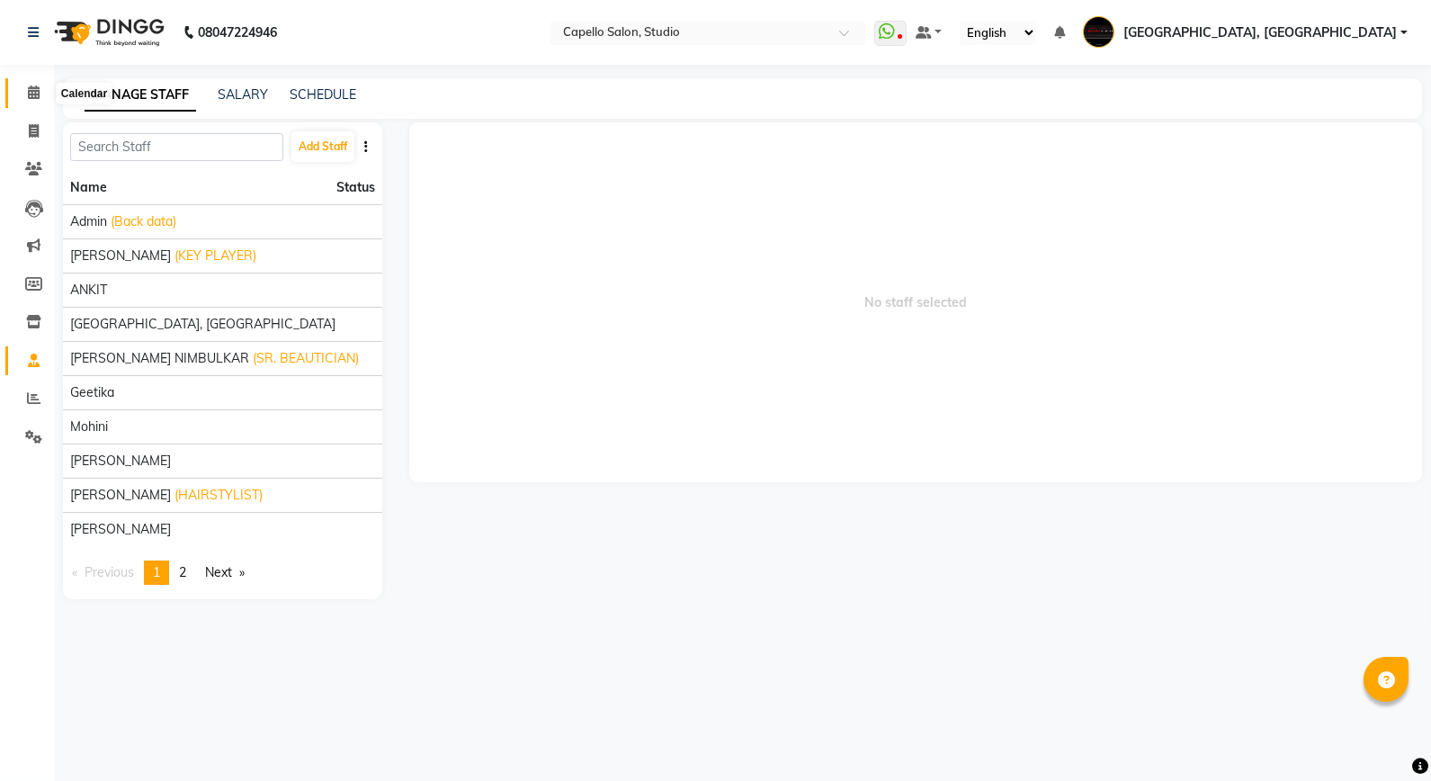
click at [41, 90] on span at bounding box center [33, 93] width 31 height 21
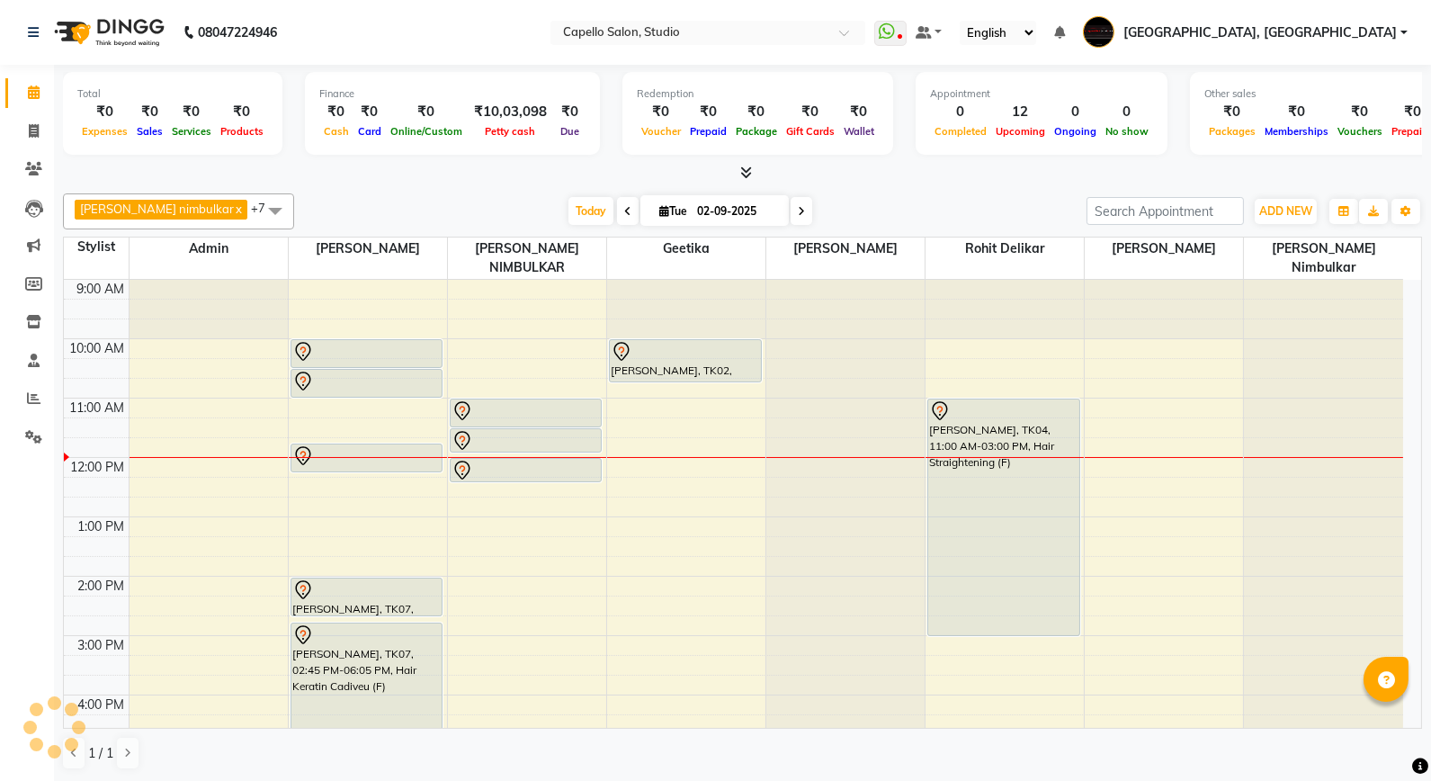
click at [1274, 225] on div "ADD NEW Toggle Dropdown Add Appointment Add Invoice Add Expense Add Attendance …" at bounding box center [1286, 211] width 66 height 29
click at [1278, 216] on span "ADD NEW" at bounding box center [1286, 210] width 53 height 13
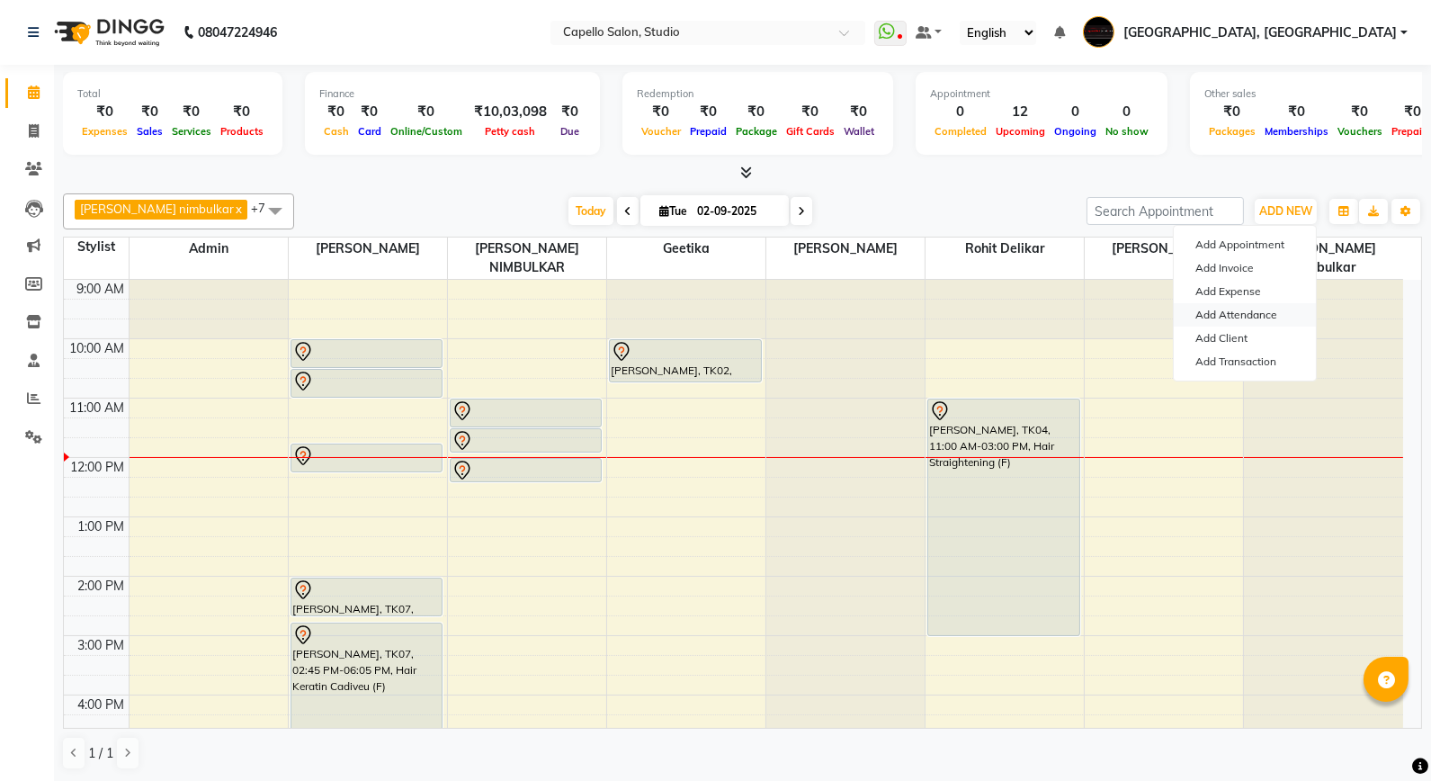
click at [1233, 317] on link "Add Attendance" at bounding box center [1245, 314] width 142 height 23
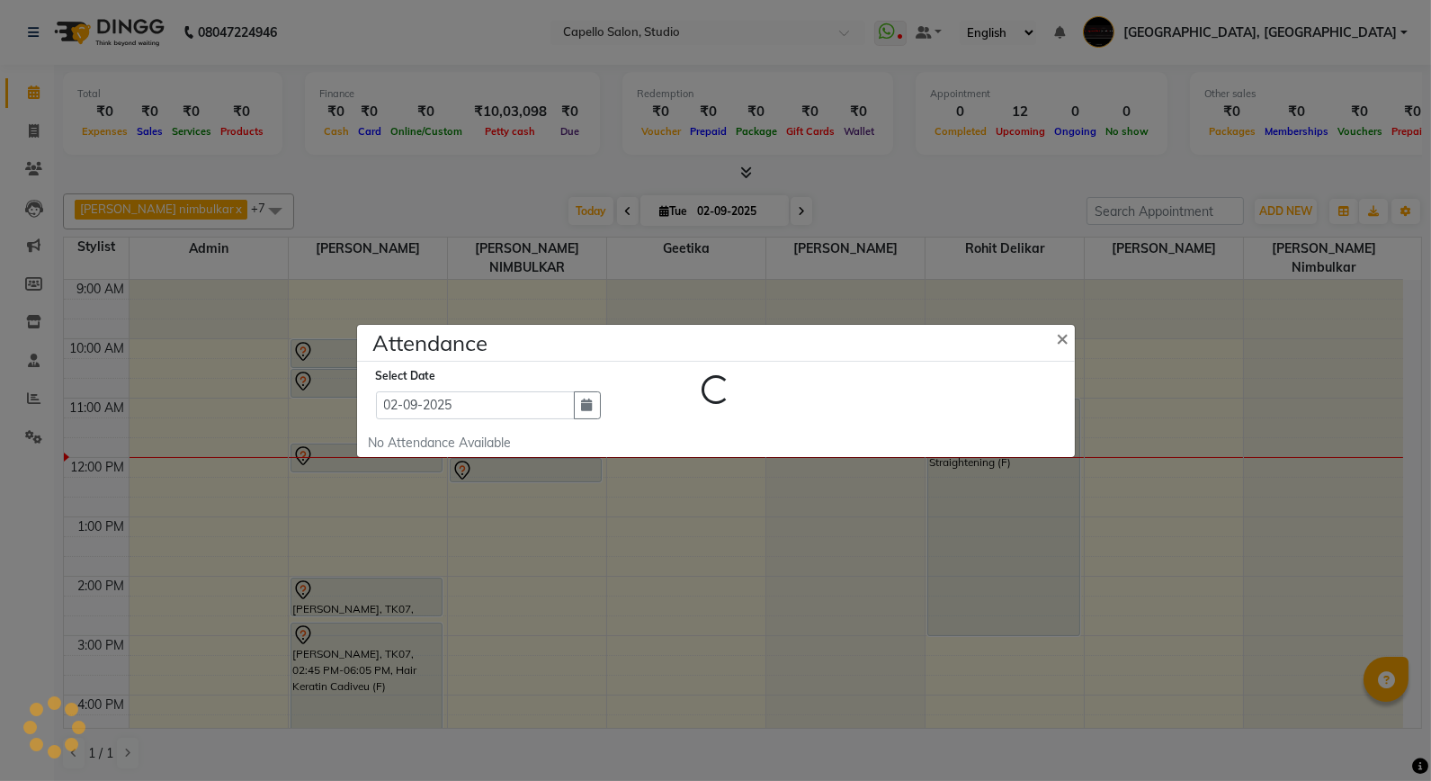
select select "W"
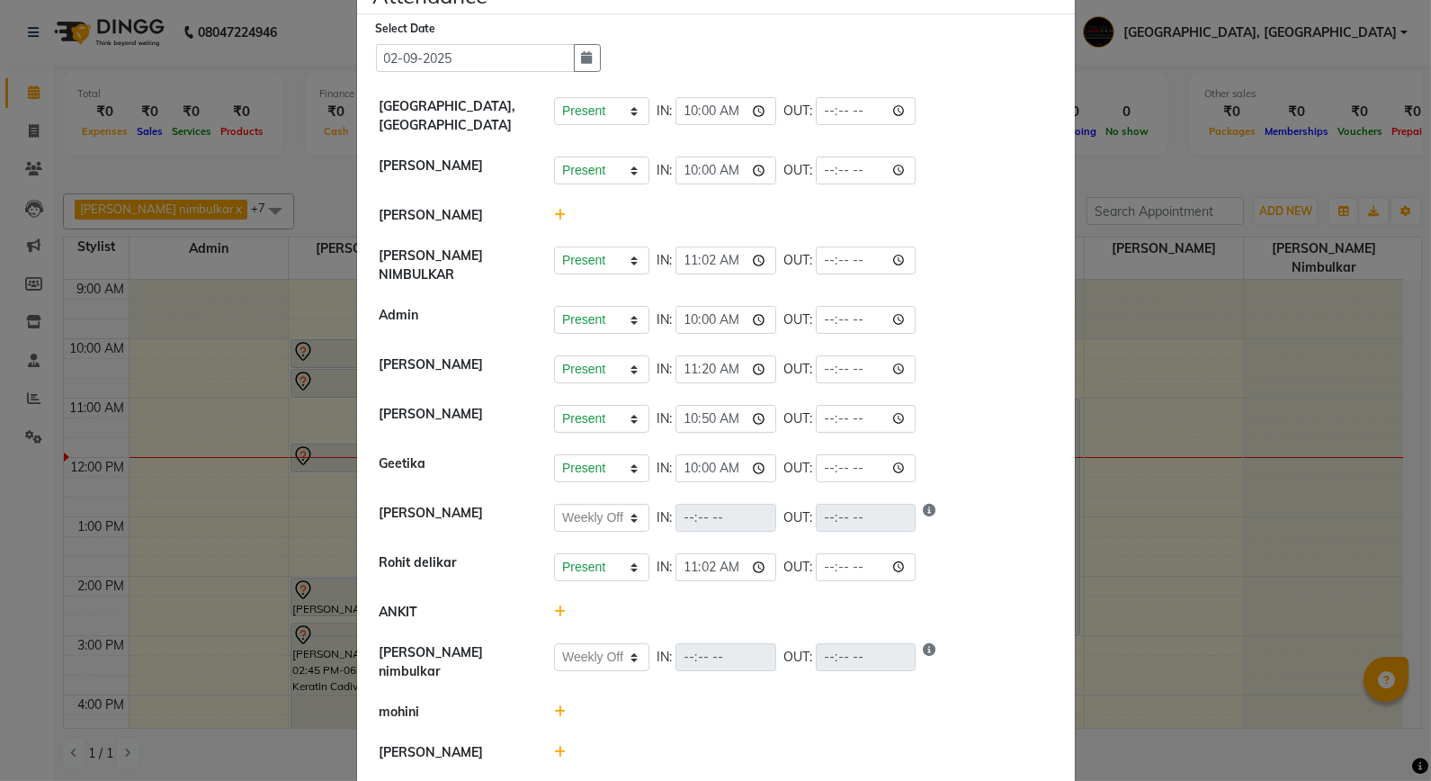
scroll to position [93, 0]
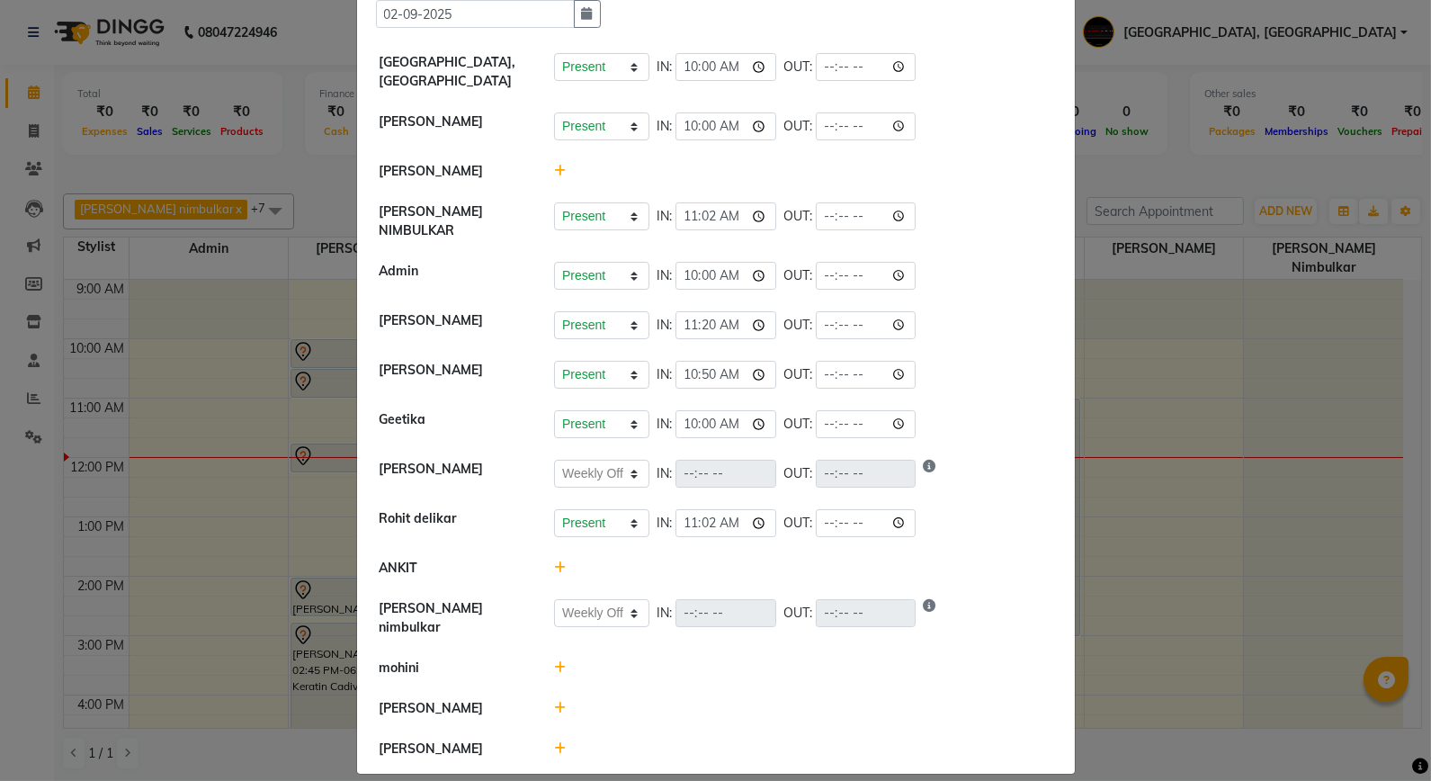
click at [554, 742] on icon at bounding box center [560, 748] width 12 height 13
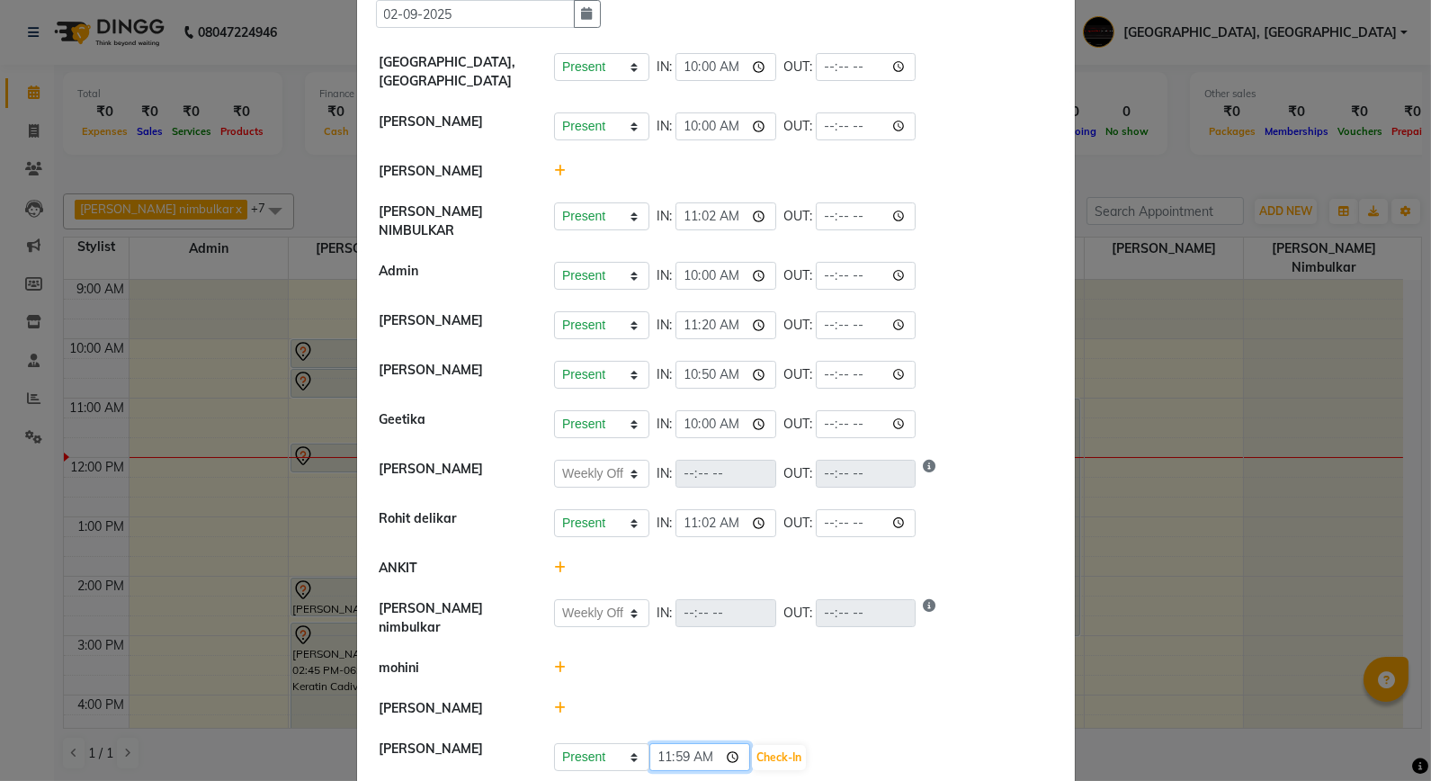
click at [693, 743] on input "11:59" at bounding box center [700, 757] width 101 height 28
click at [678, 747] on input "11:59" at bounding box center [700, 757] width 101 height 28
type input "10:40"
click at [776, 745] on button "Check-In" at bounding box center [779, 757] width 54 height 25
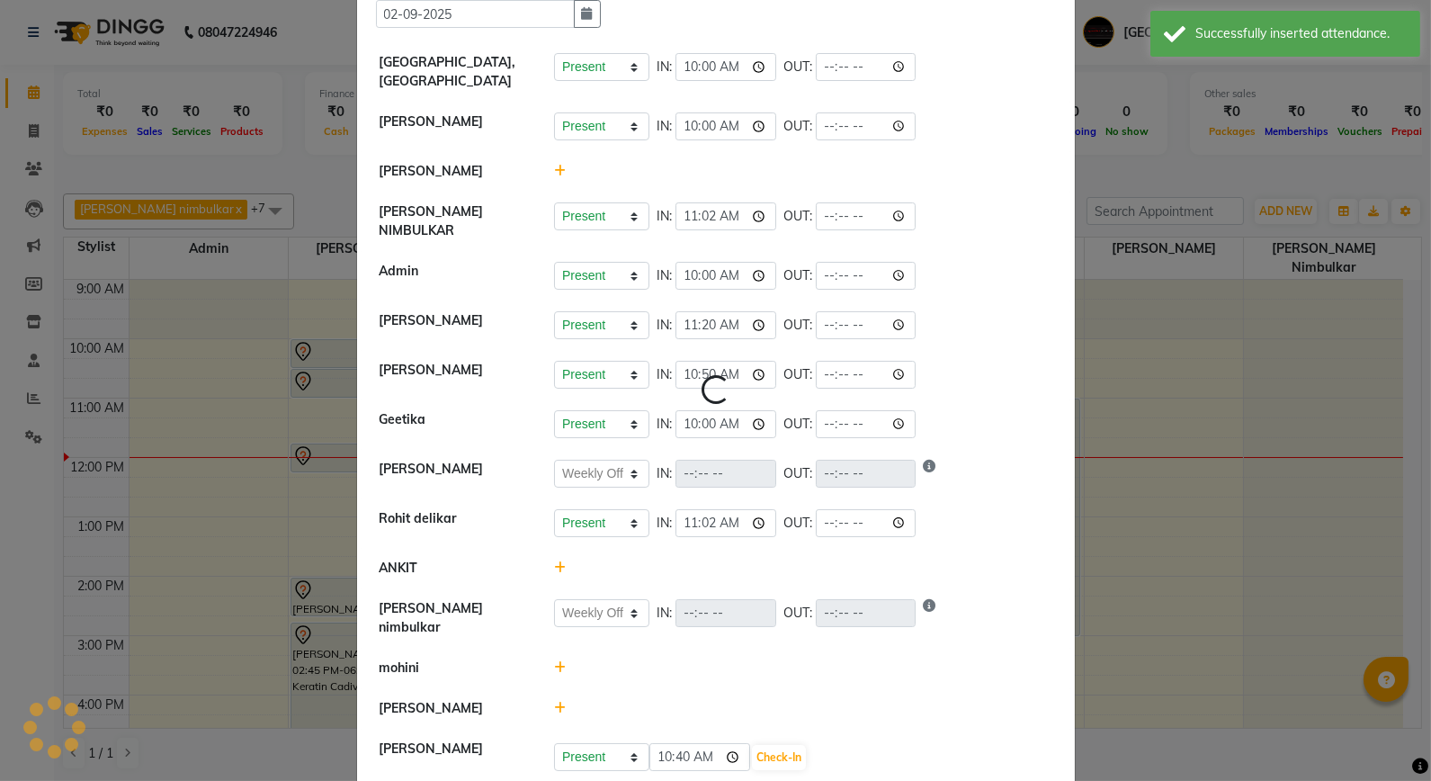
select select "W"
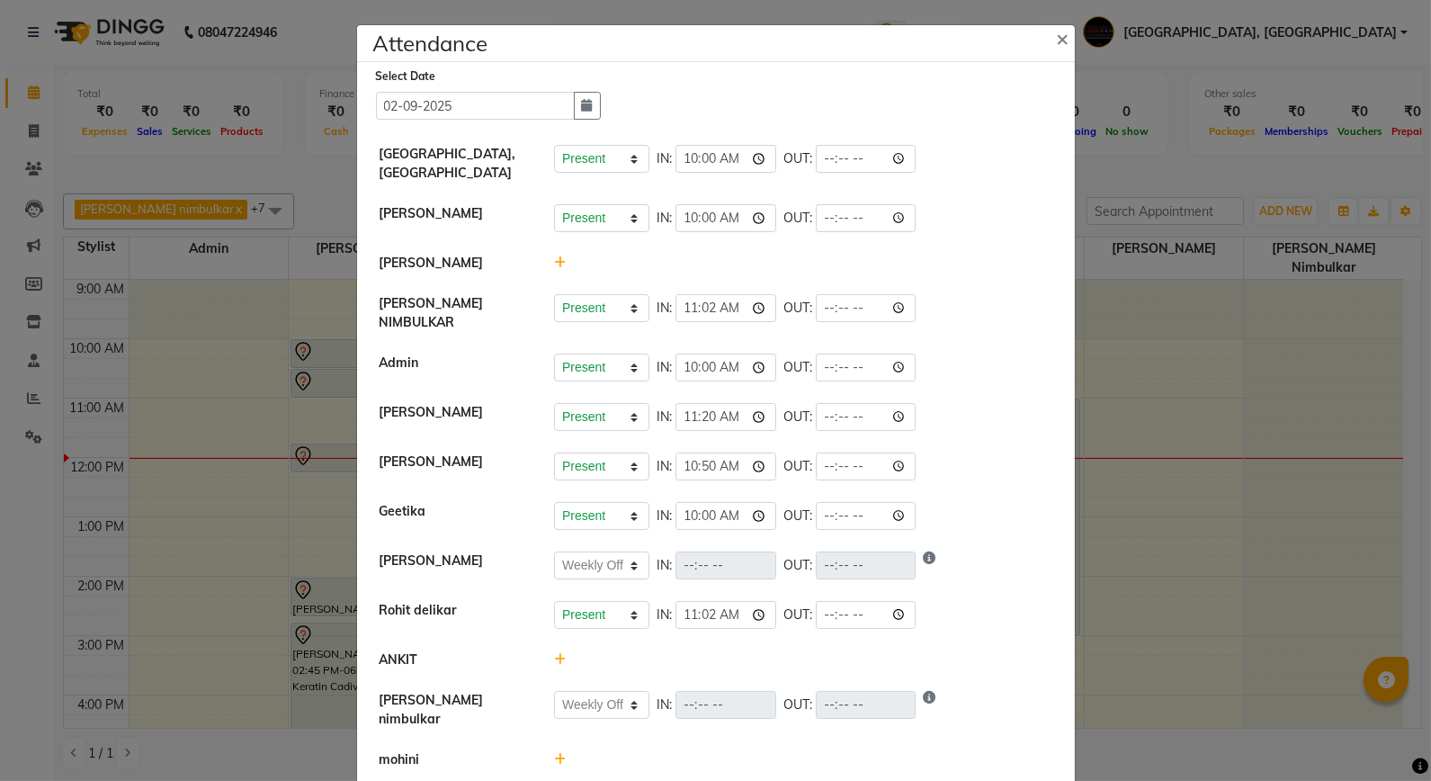
scroll to position [0, 0]
drag, startPoint x: 1062, startPoint y: 34, endPoint x: 1030, endPoint y: 76, distance: 52.7
click at [1062, 36] on button "×" at bounding box center [1065, 38] width 45 height 50
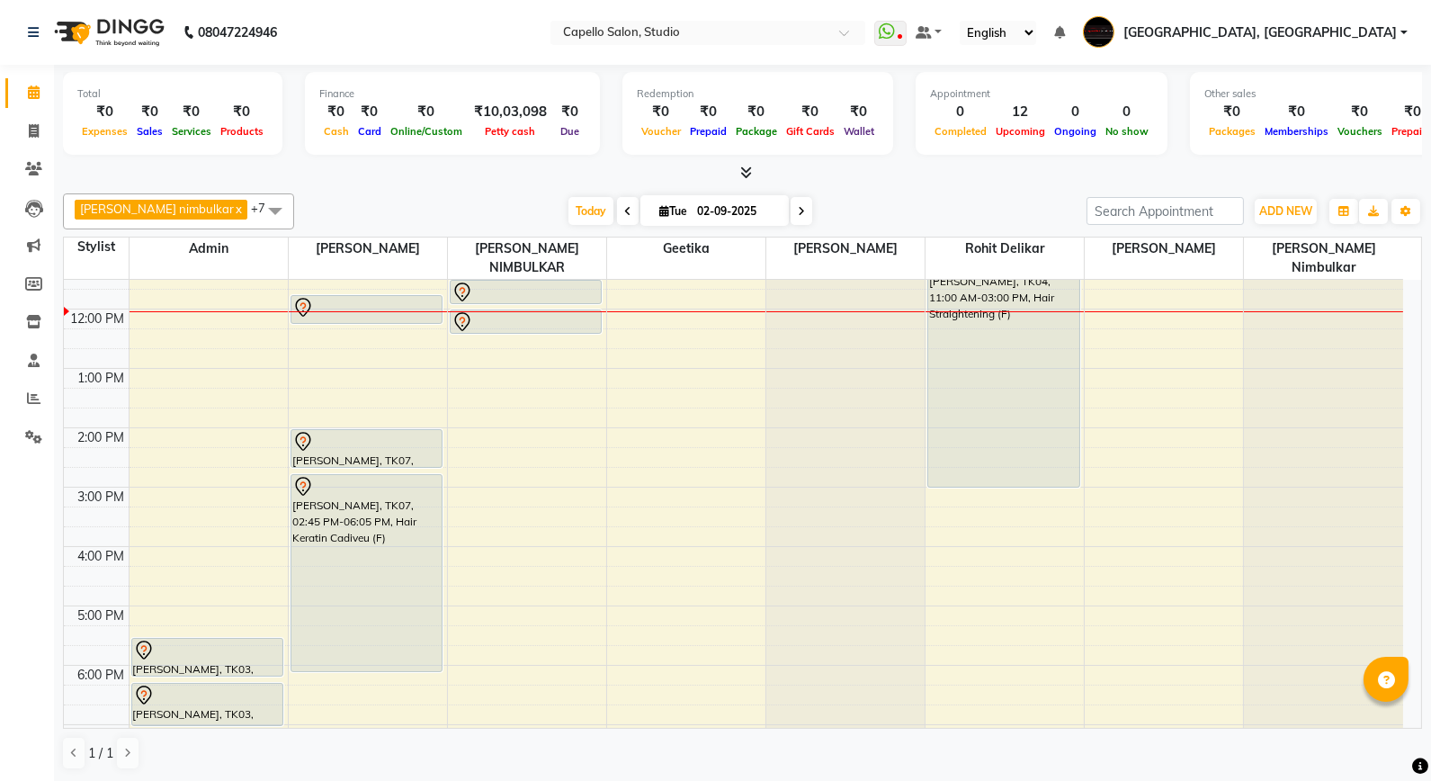
scroll to position [300, 0]
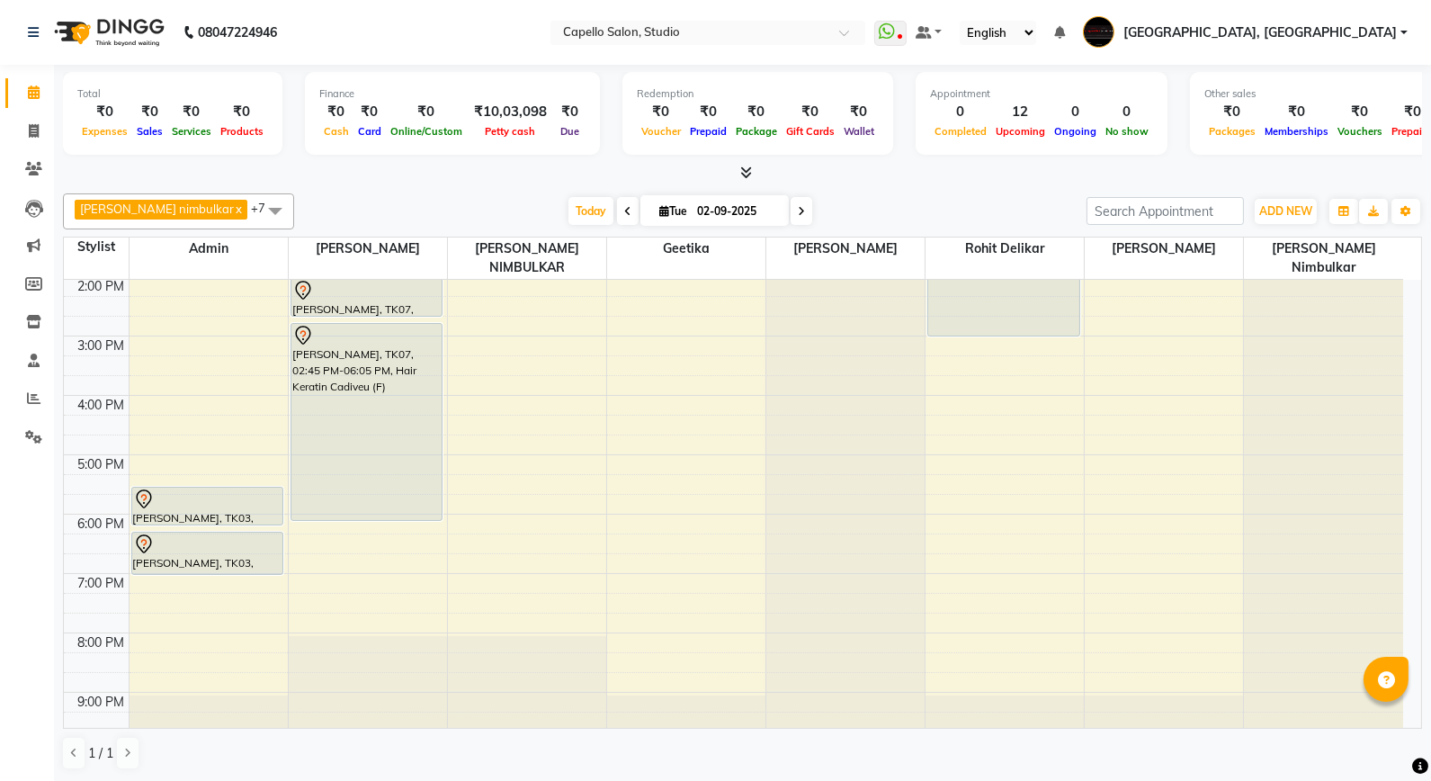
click at [369, 523] on div "9:00 AM 10:00 AM 11:00 AM 12:00 PM 1:00 PM 2:00 PM 3:00 PM 4:00 PM 5:00 PM 6:00…" at bounding box center [734, 365] width 1340 height 771
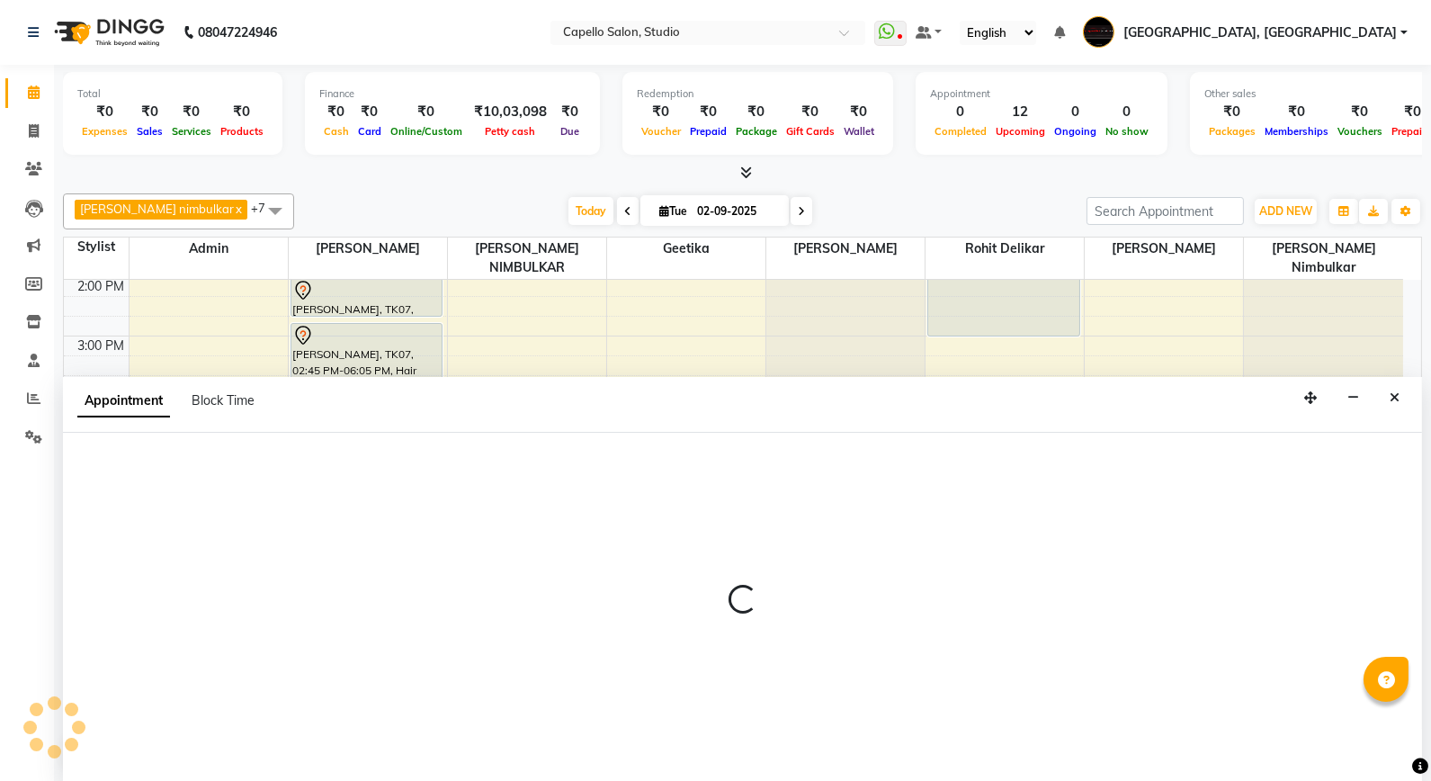
select select "14445"
select select "1095"
select select "tentative"
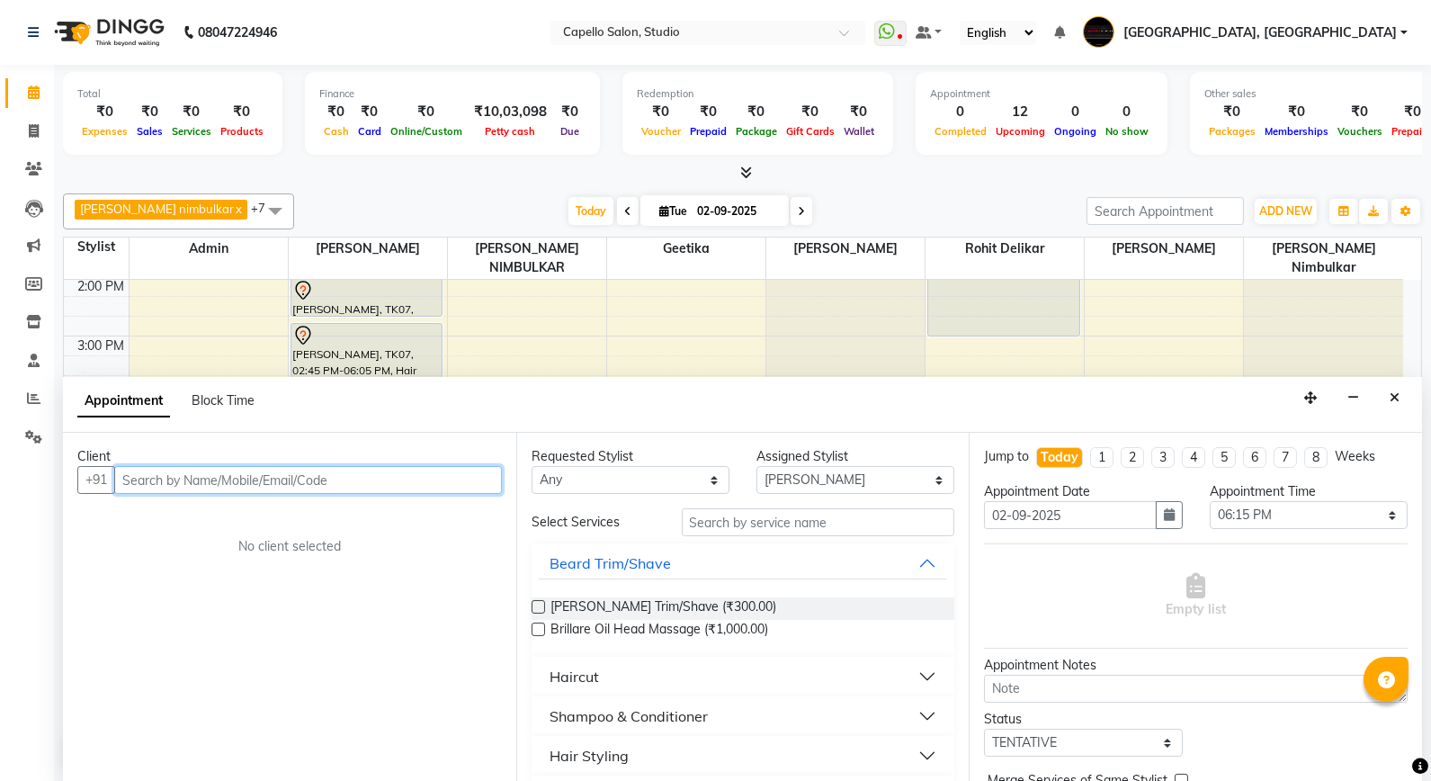
click at [166, 480] on input "text" at bounding box center [308, 480] width 388 height 28
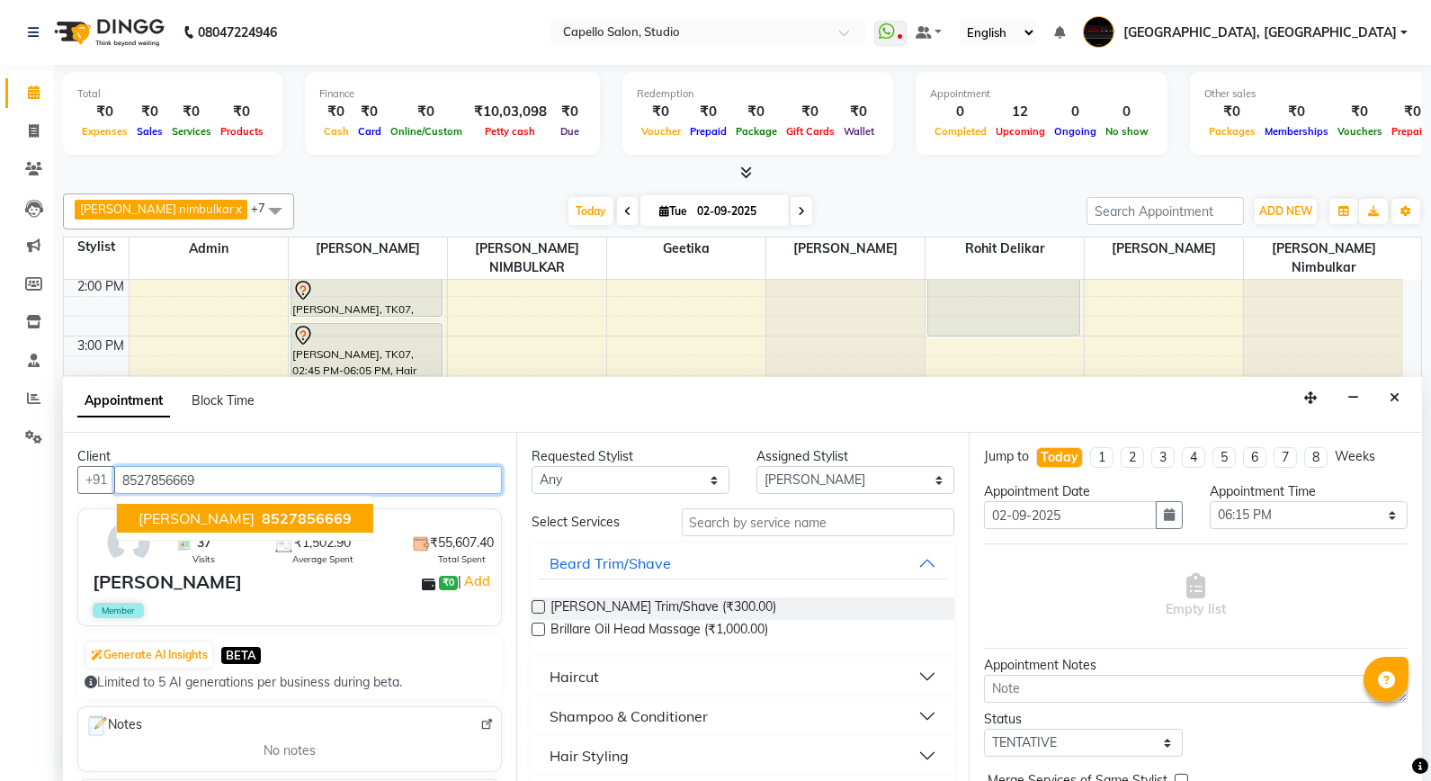
click at [262, 509] on span "8527856669" at bounding box center [307, 518] width 90 height 18
type input "8527856669"
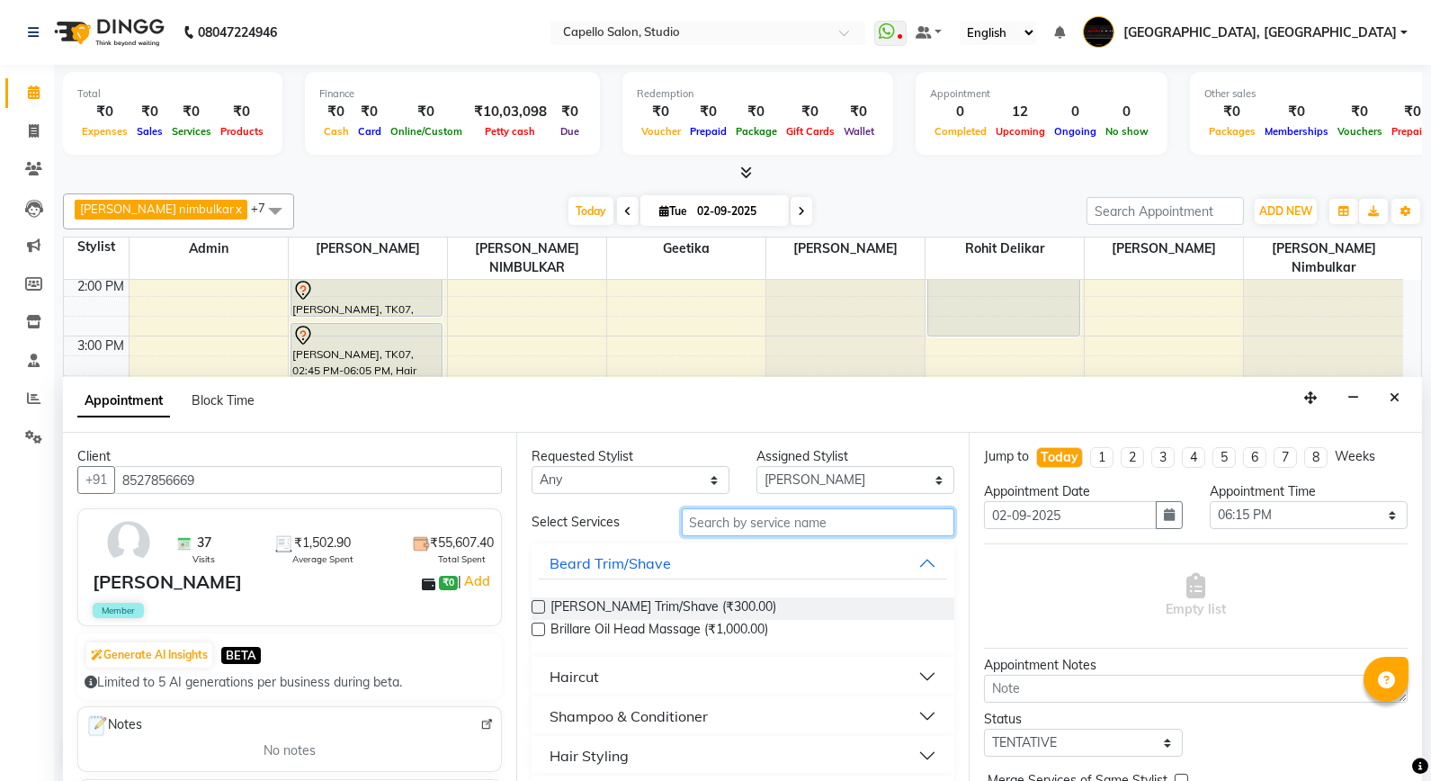
click at [776, 527] on input "text" at bounding box center [819, 522] width 274 height 28
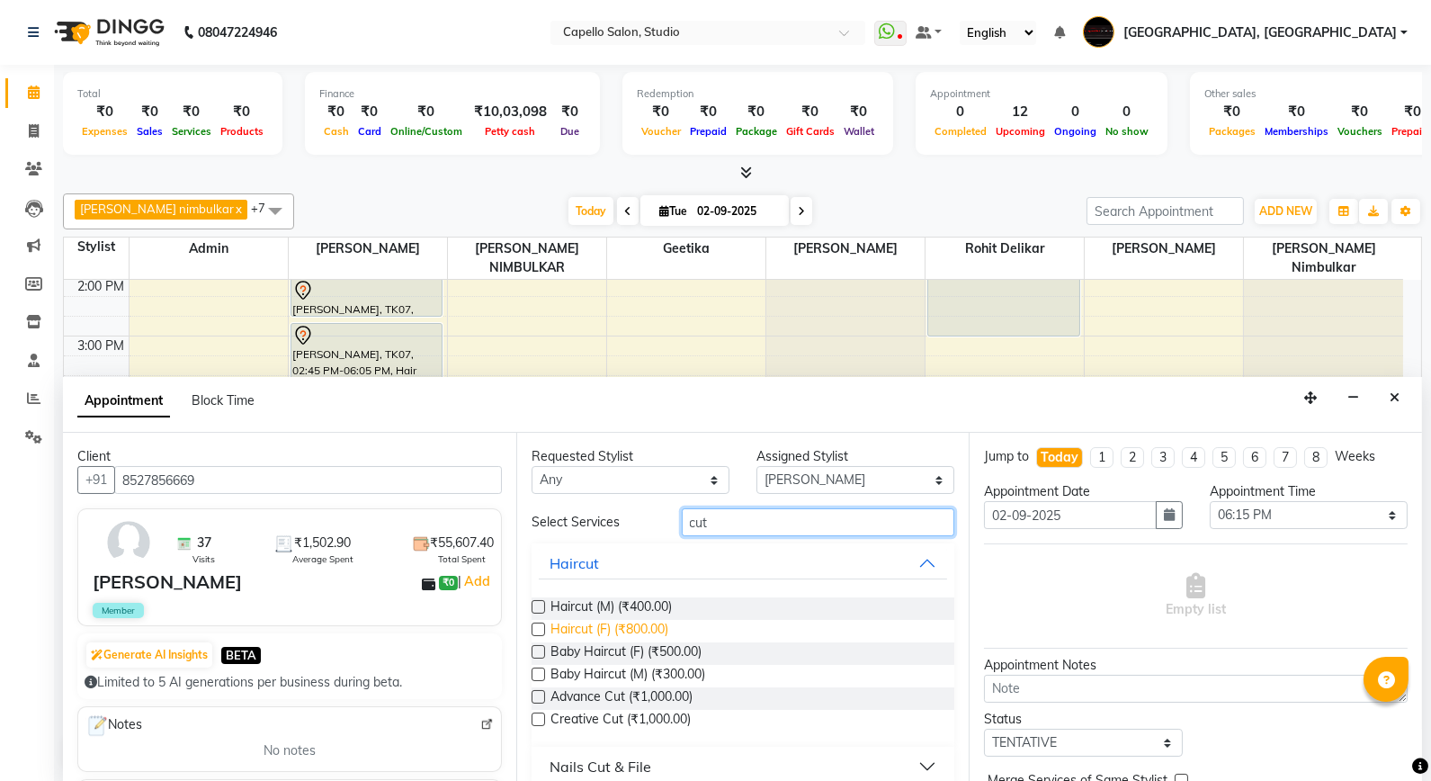
type input "cut"
click at [641, 626] on span "Haircut (F) (₹800.00)" at bounding box center [610, 631] width 118 height 22
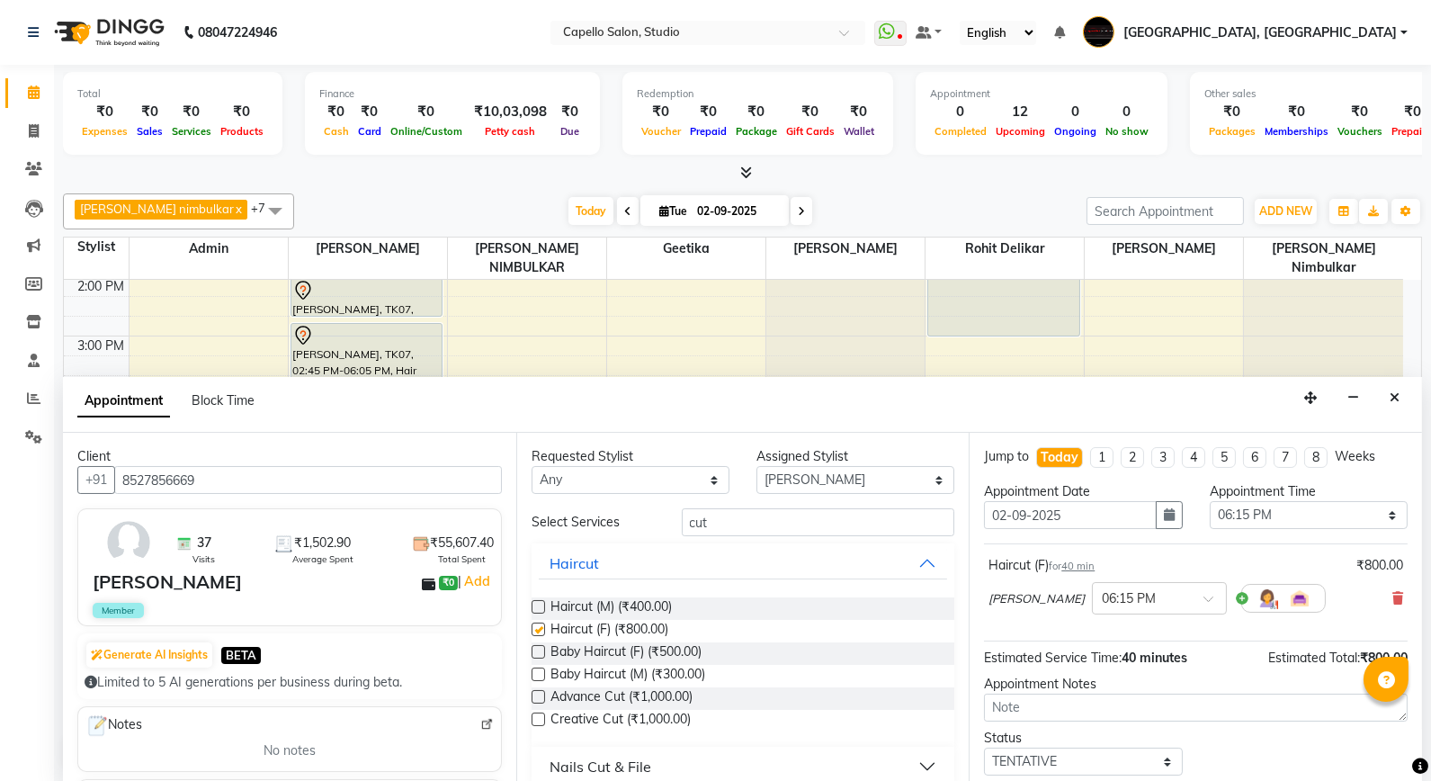
checkbox input "false"
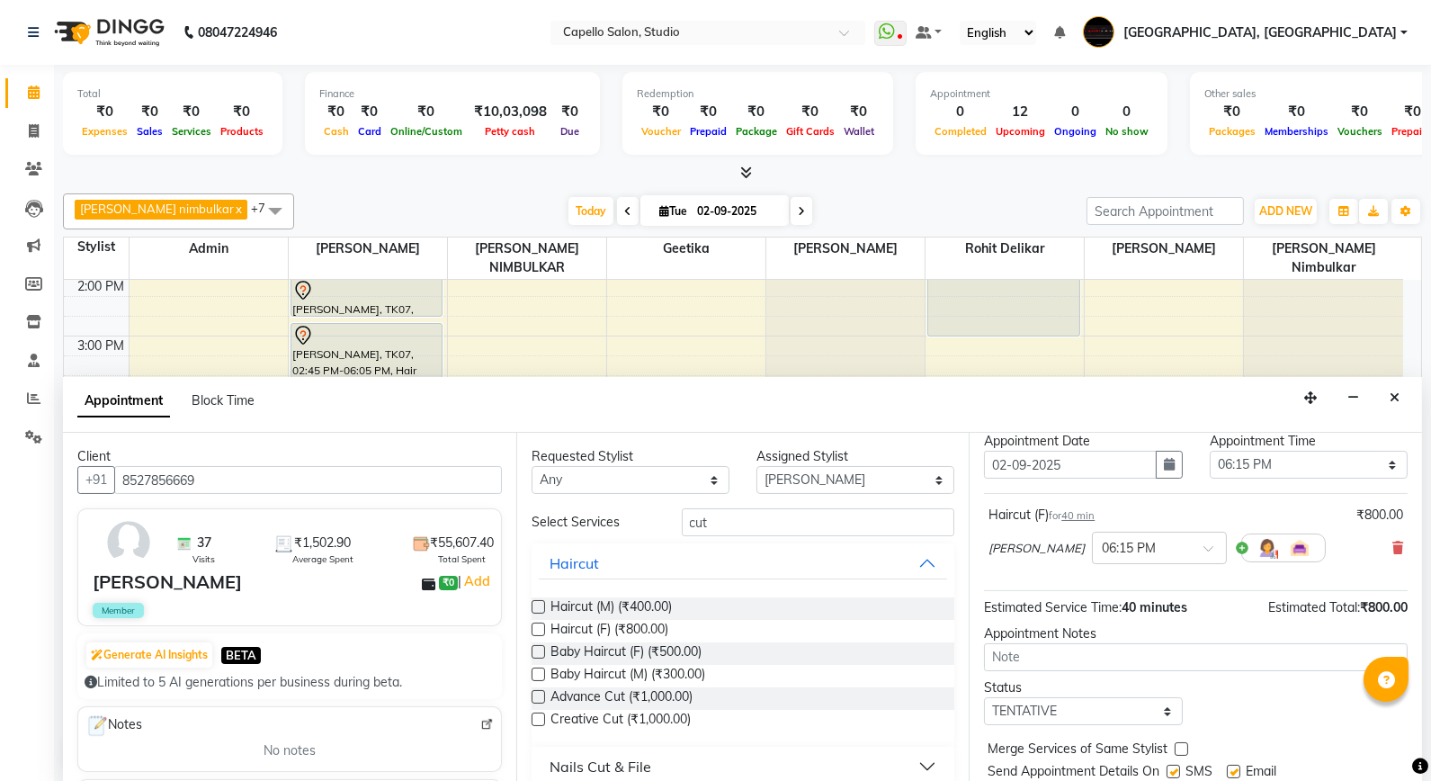
scroll to position [0, 0]
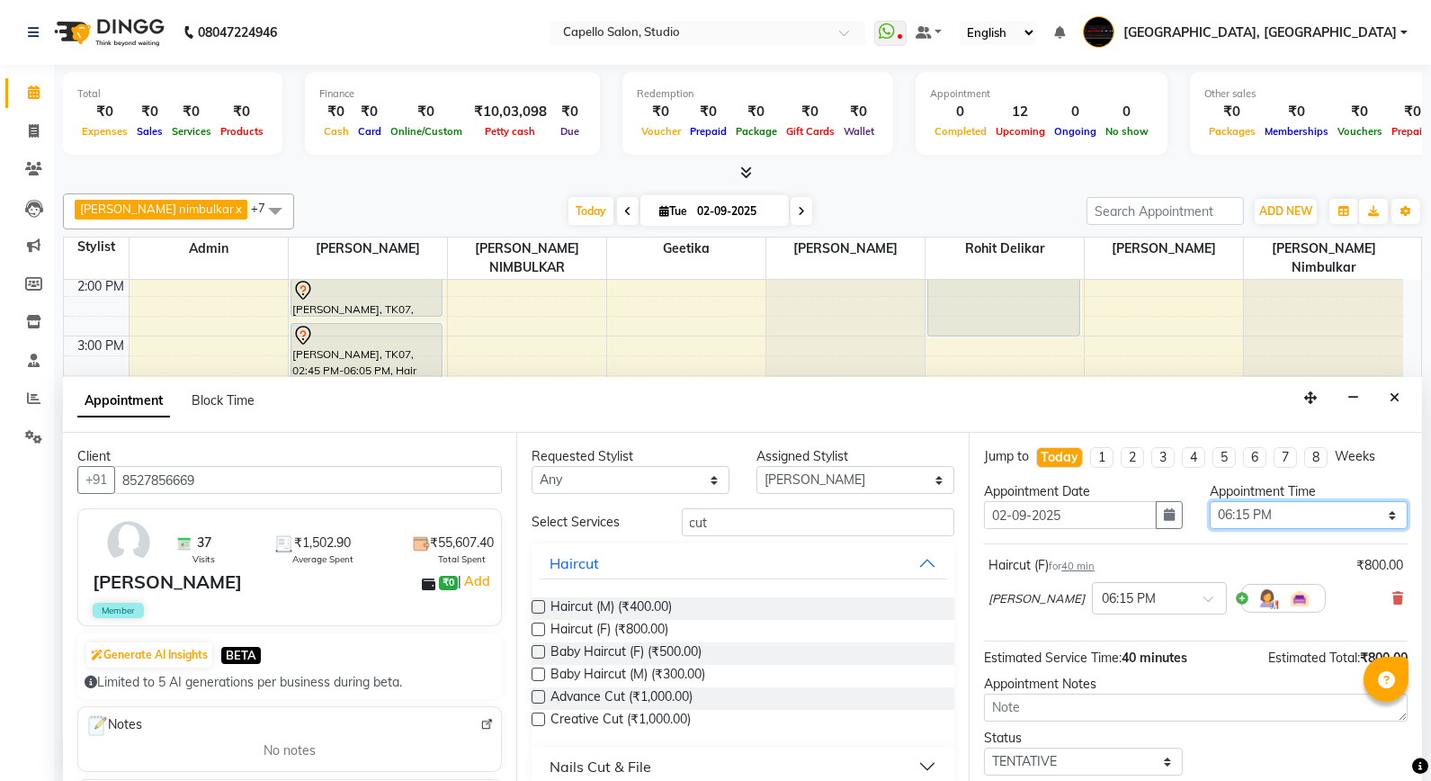
click at [1275, 515] on select "Select 10:00 AM 10:15 AM 10:30 AM 10:45 AM 11:00 AM 11:15 AM 11:30 AM 11:45 AM …" at bounding box center [1309, 515] width 198 height 28
select select "960"
click at [1210, 501] on select "Select 10:00 AM 10:15 AM 10:30 AM 10:45 AM 11:00 AM 11:15 AM 11:30 AM 11:45 AM …" at bounding box center [1309, 515] width 198 height 28
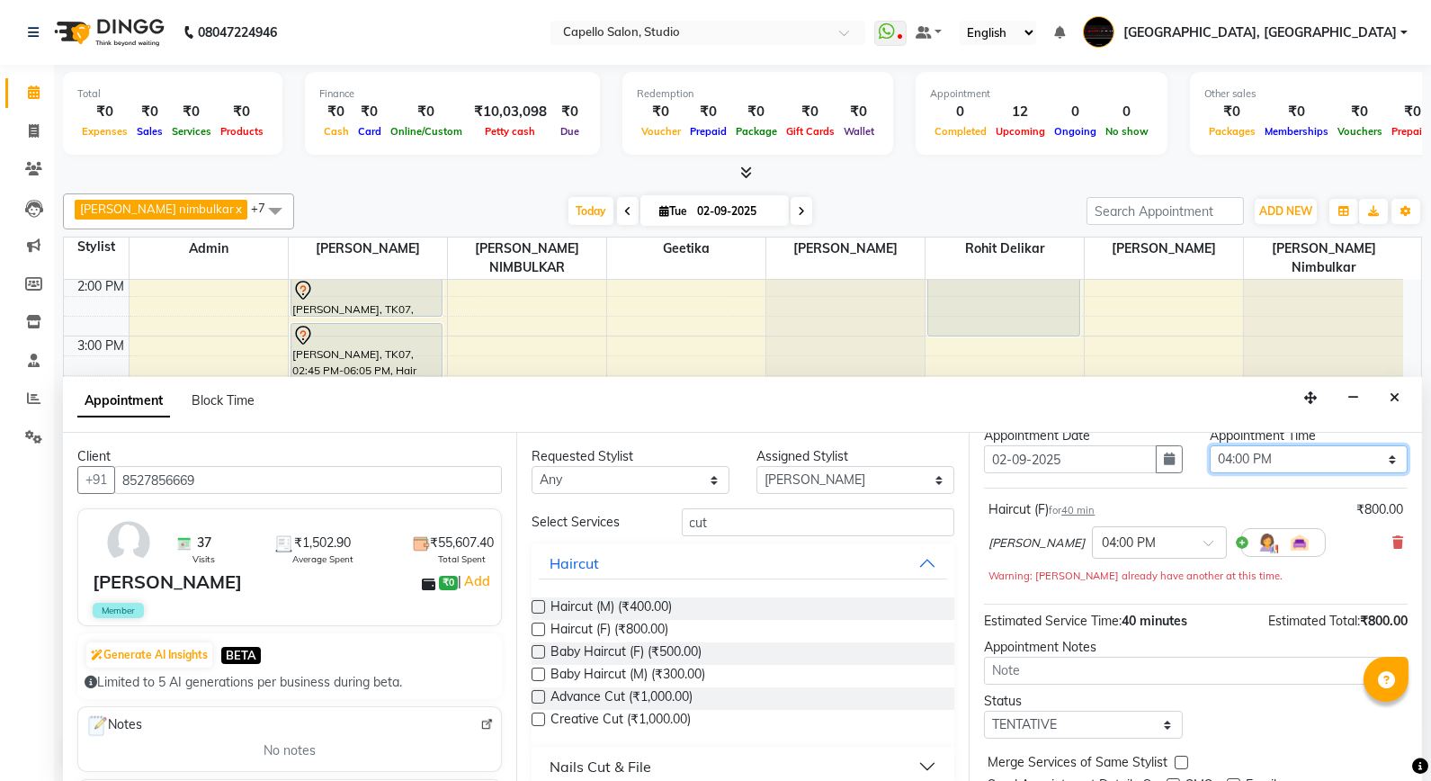
scroll to position [127, 0]
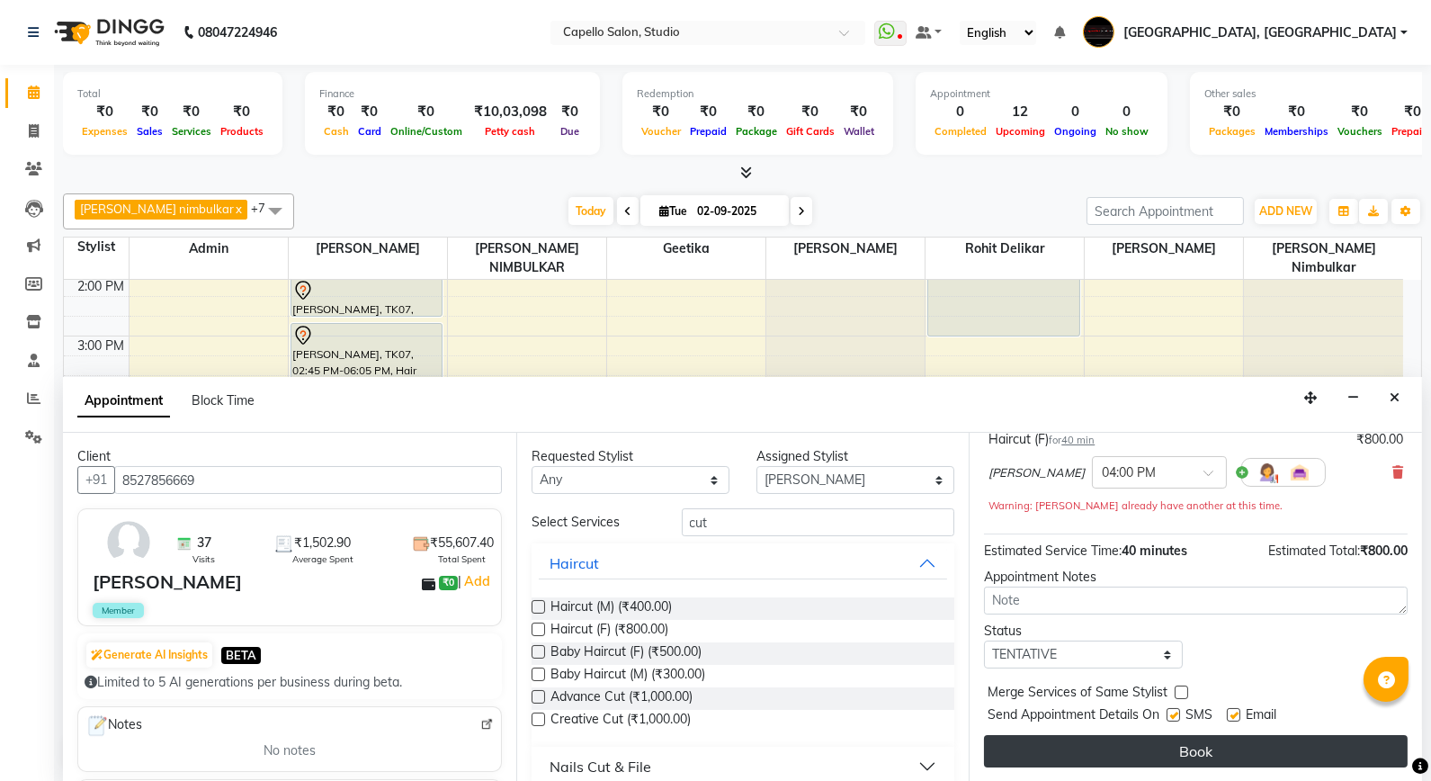
click at [1037, 753] on button "Book" at bounding box center [1196, 751] width 424 height 32
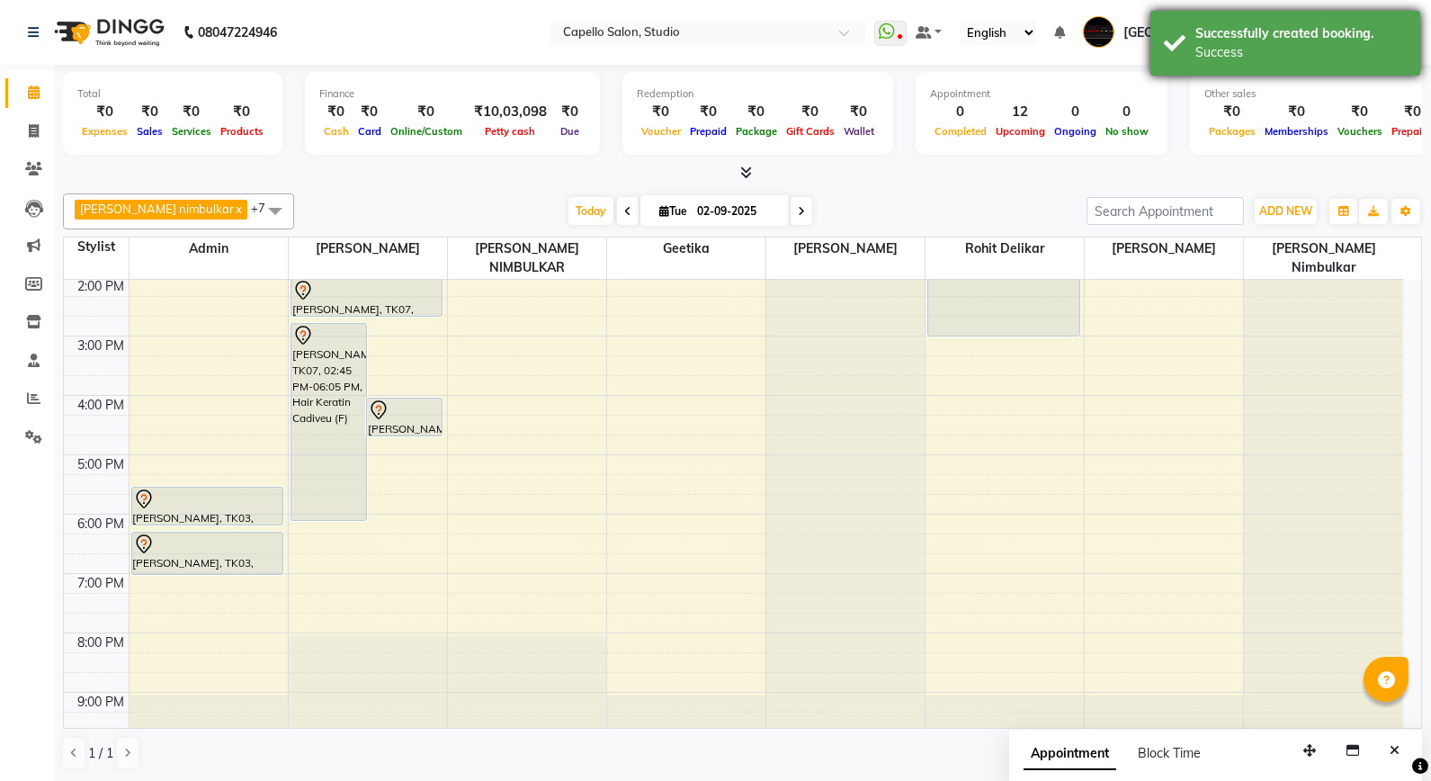
click at [1191, 60] on div "Successfully created booking. Success" at bounding box center [1286, 43] width 270 height 65
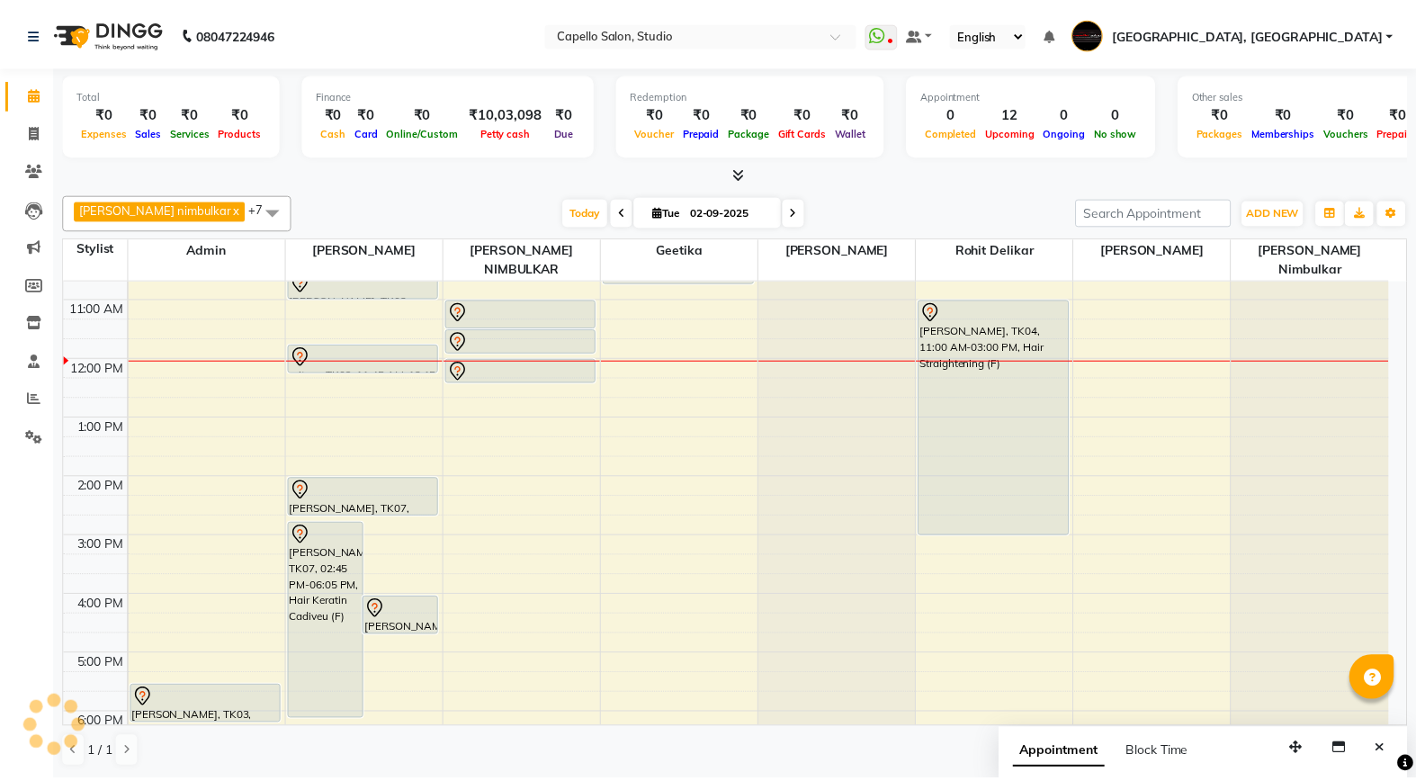
scroll to position [0, 0]
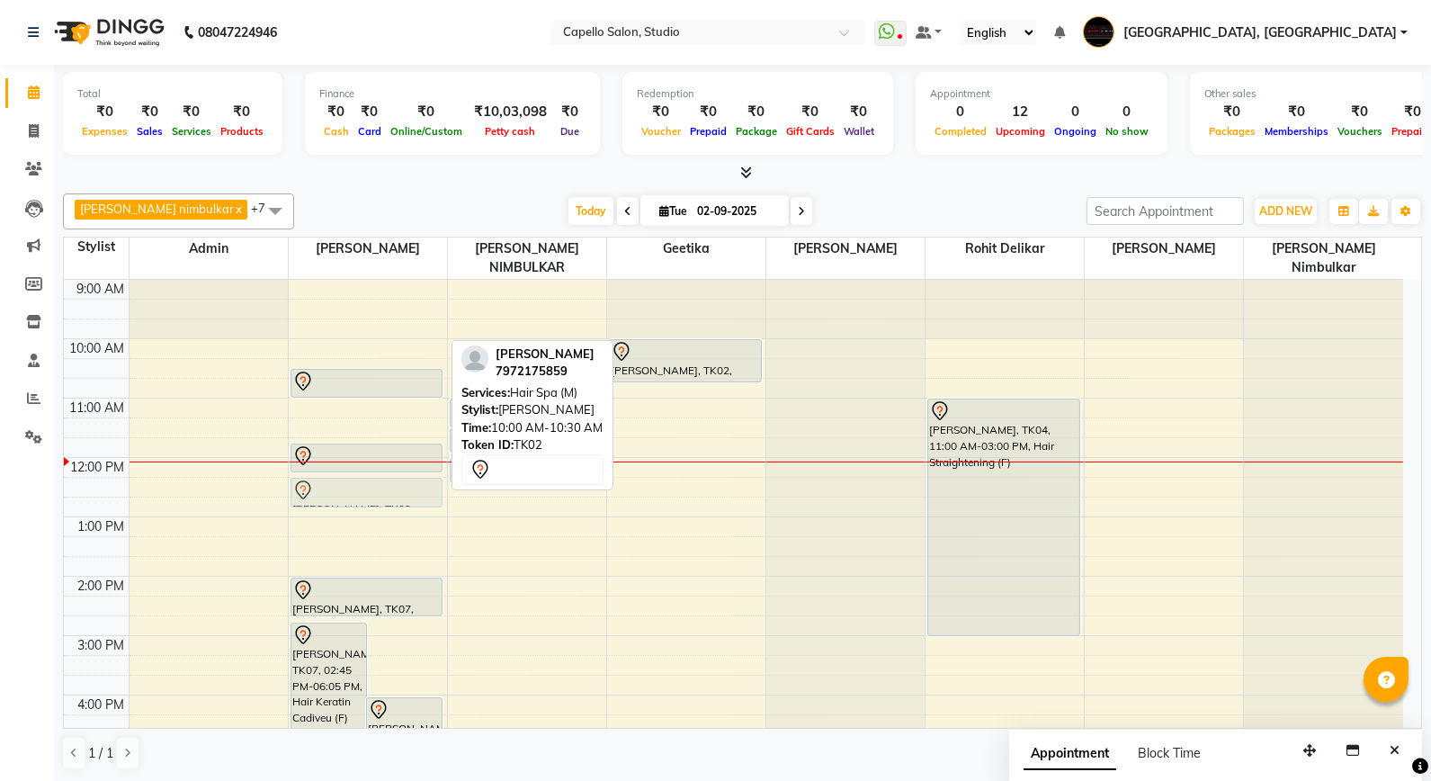
drag, startPoint x: 354, startPoint y: 335, endPoint x: 361, endPoint y: 474, distance: 139.6
click at [361, 474] on div "[PERSON_NAME], TK07, 02:45 PM-06:05 PM, Hair Keratin Cadiveu (F) [PERSON_NAME],…" at bounding box center [368, 665] width 158 height 771
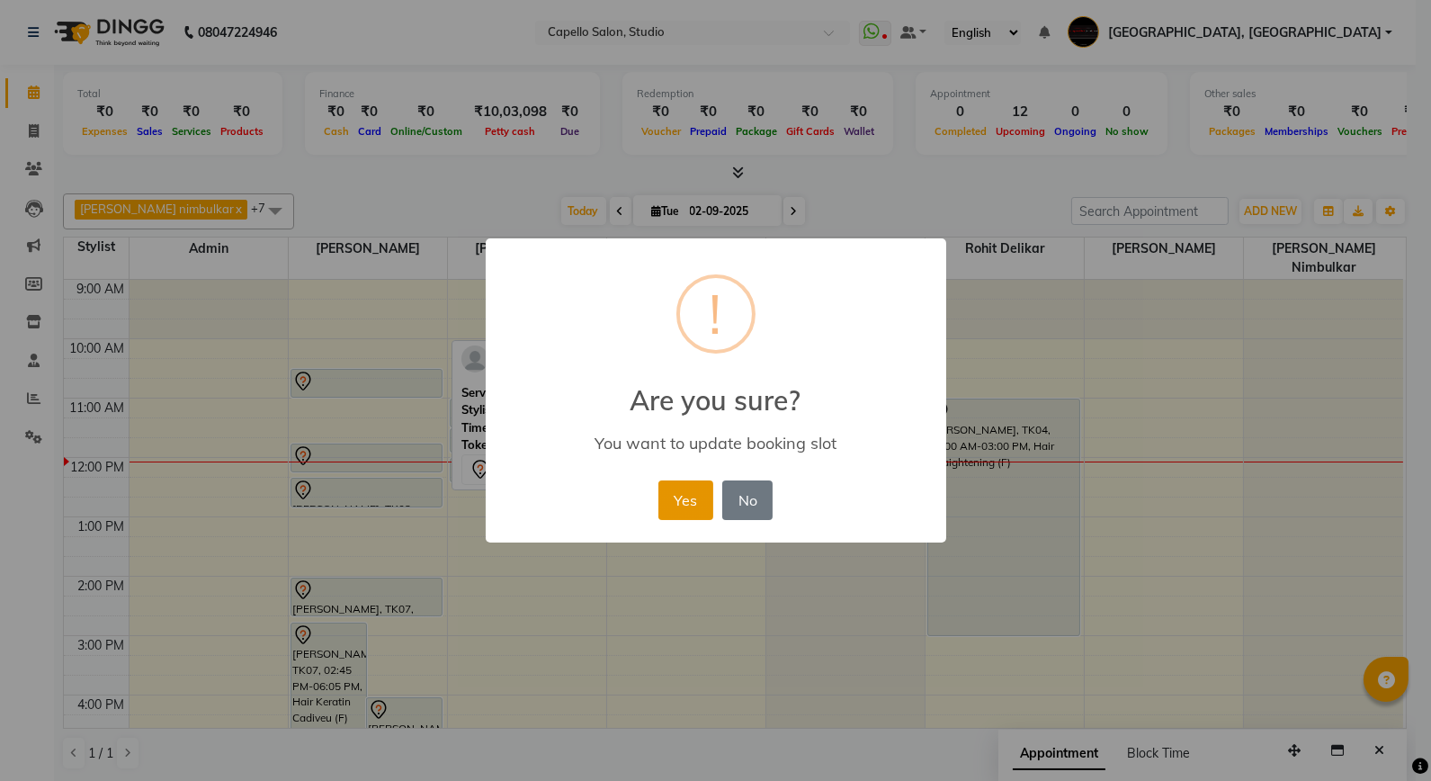
click at [703, 499] on button "Yes" at bounding box center [686, 500] width 55 height 40
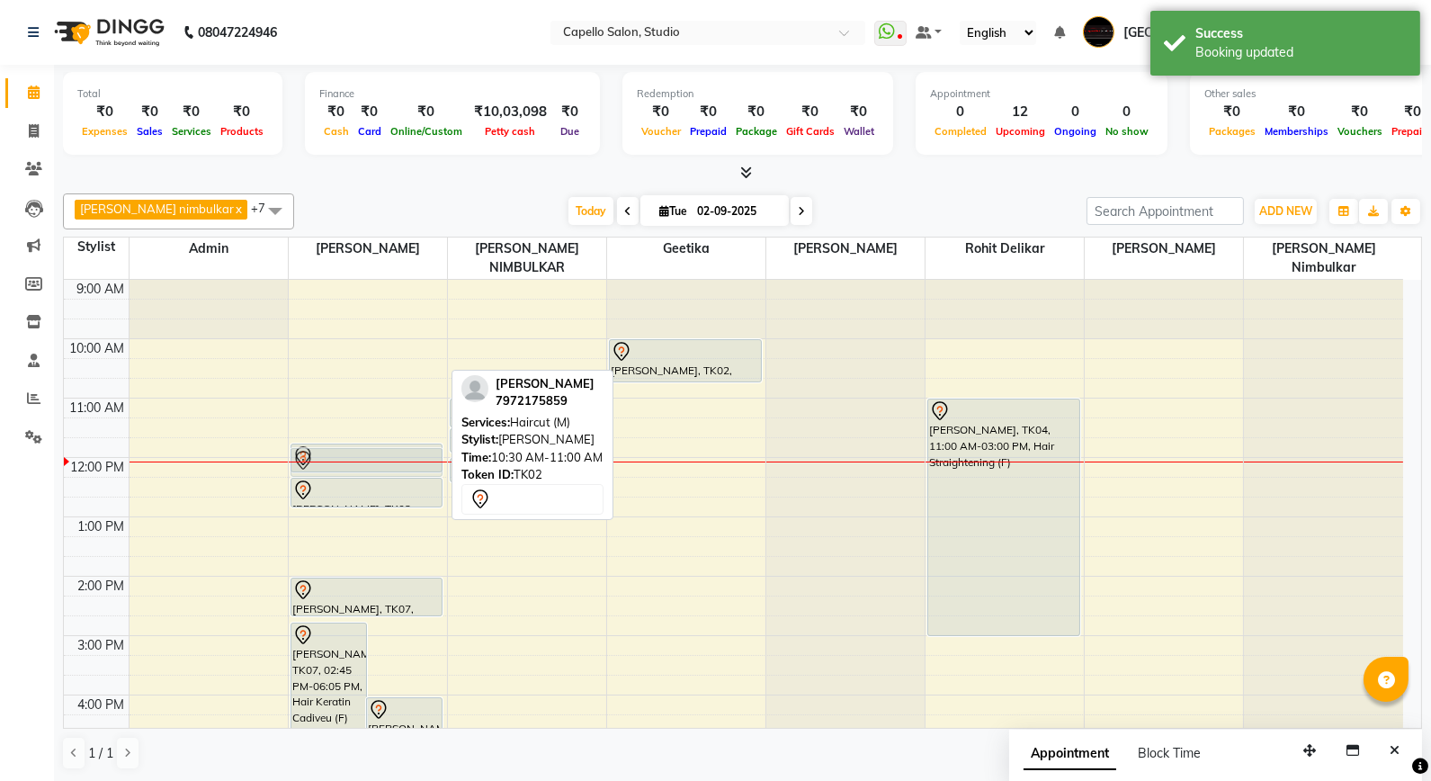
drag, startPoint x: 384, startPoint y: 360, endPoint x: 372, endPoint y: 453, distance: 94.4
click at [373, 453] on div "[PERSON_NAME], TK07, 02:45 PM-06:05 PM, Hair Keratin Cadiveu (F) [PERSON_NAME],…" at bounding box center [368, 665] width 158 height 771
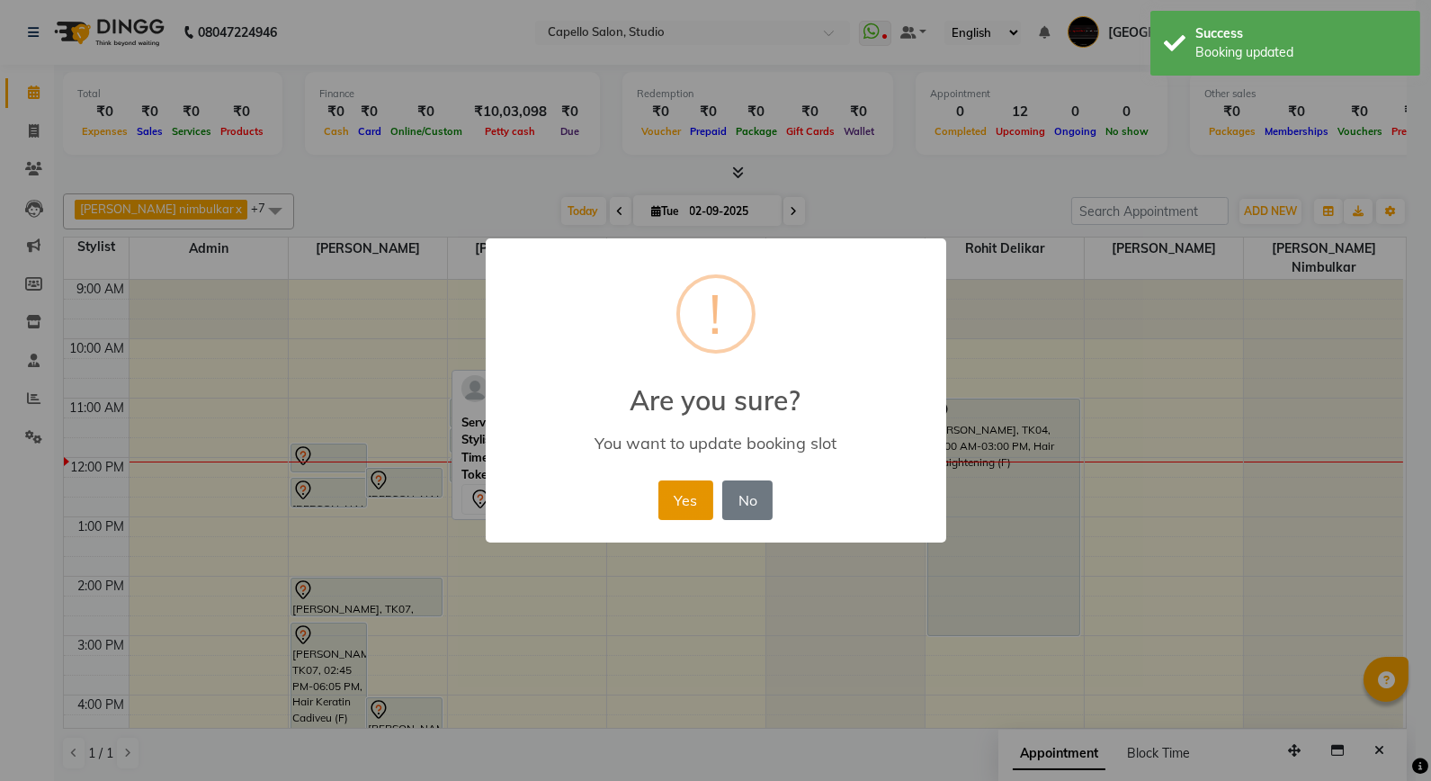
click at [671, 491] on button "Yes" at bounding box center [686, 500] width 55 height 40
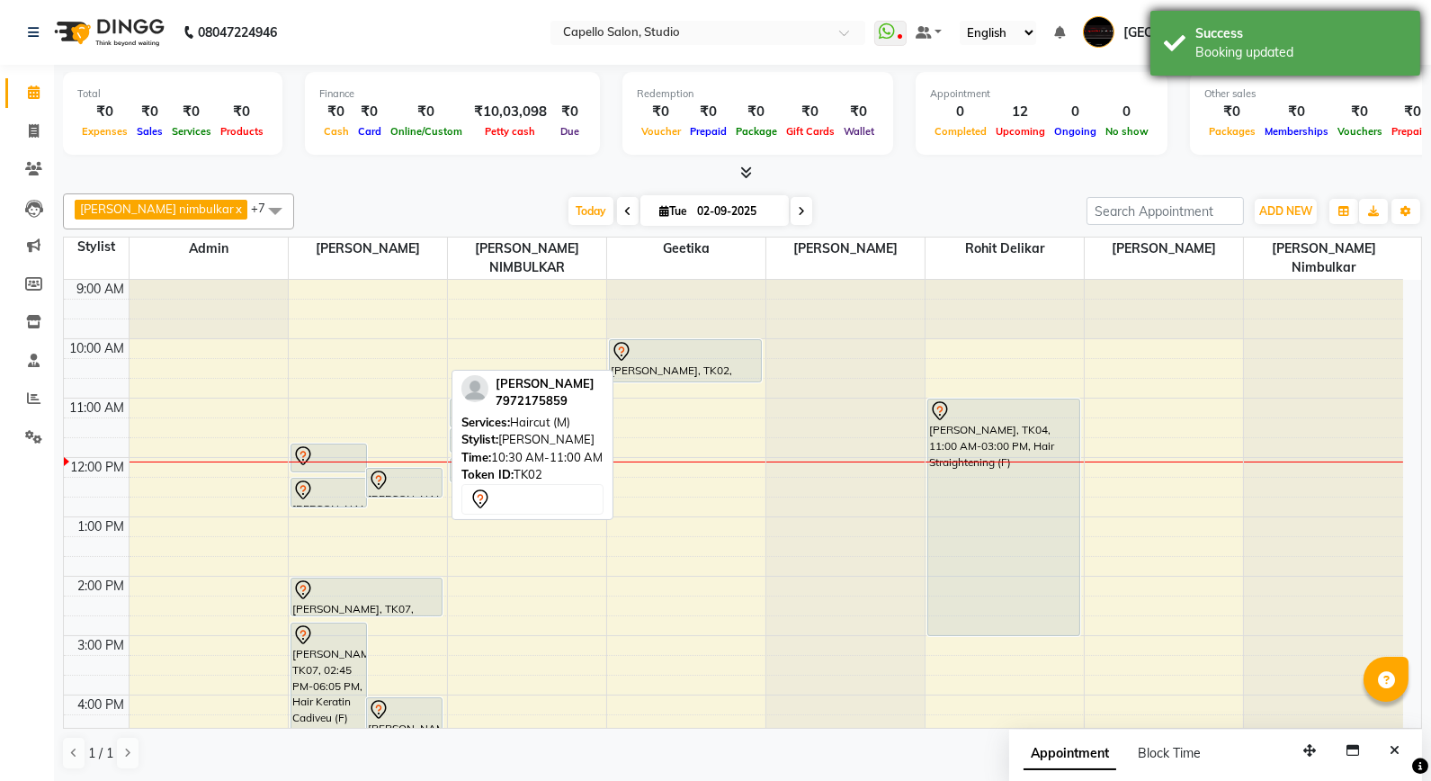
click at [1167, 67] on div "Success Booking updated" at bounding box center [1286, 43] width 270 height 65
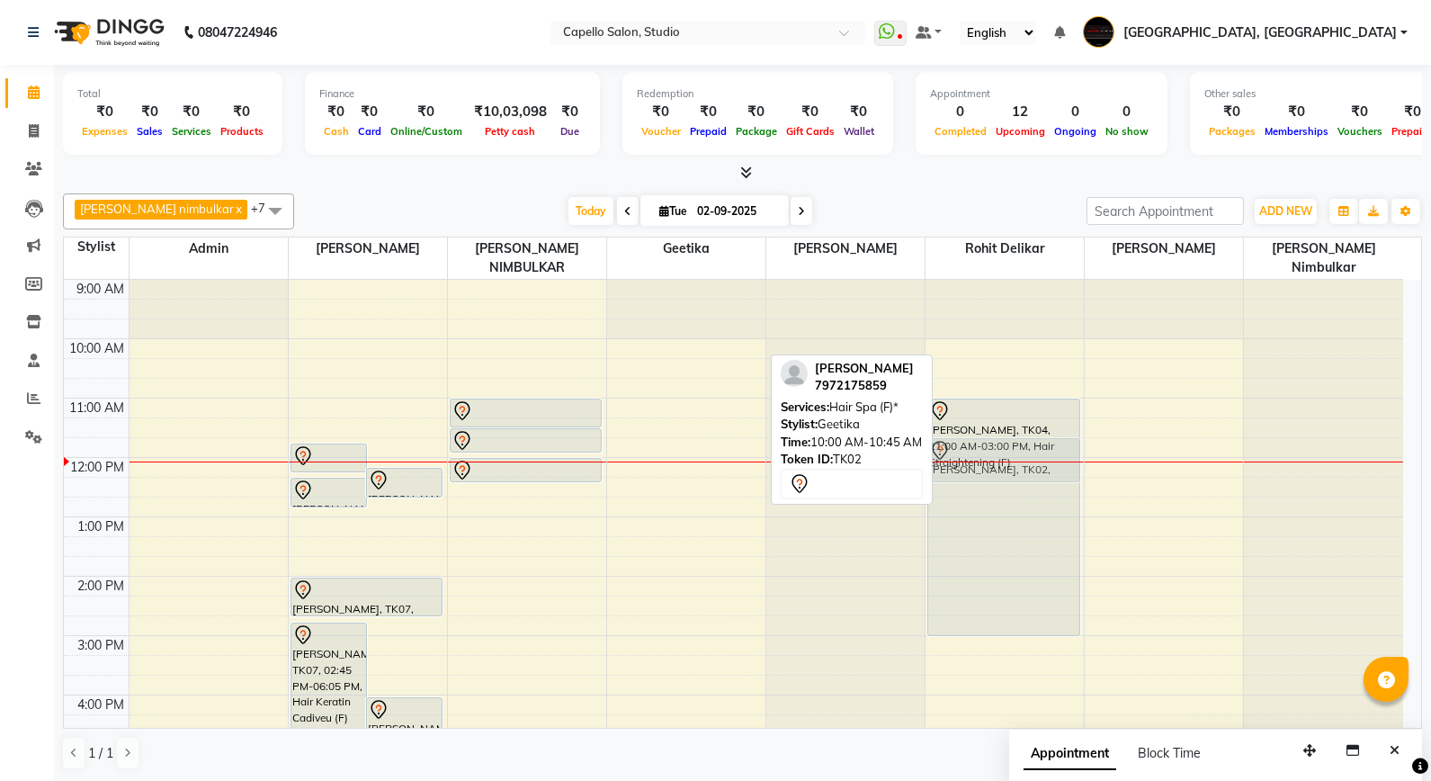
drag, startPoint x: 690, startPoint y: 346, endPoint x: 1045, endPoint y: 442, distance: 367.9
click at [1046, 447] on tr "[PERSON_NAME], TK03, 05:30 PM-06:10 PM, Haircut (F) [PERSON_NAME], TK03, 06:15 …" at bounding box center [734, 665] width 1340 height 771
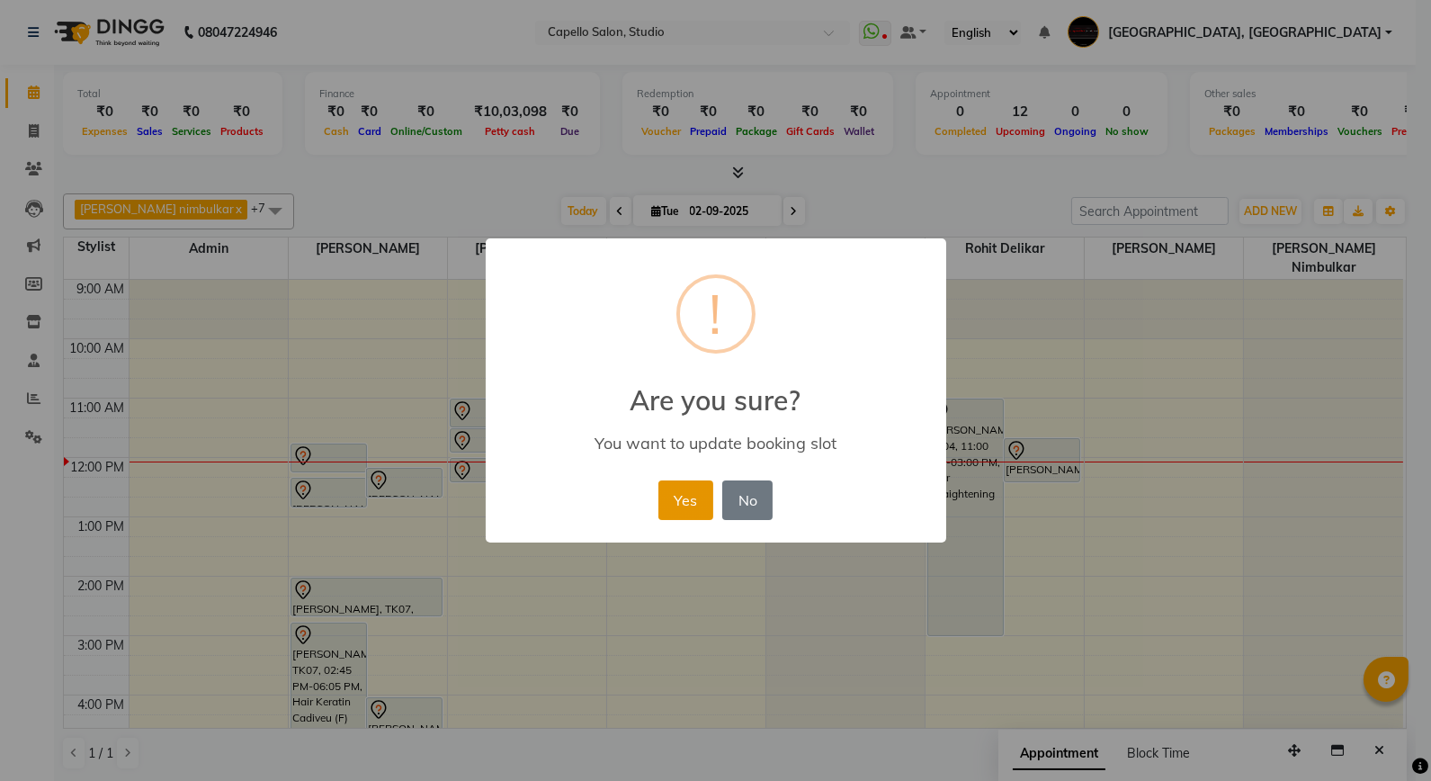
click at [681, 501] on button "Yes" at bounding box center [686, 500] width 55 height 40
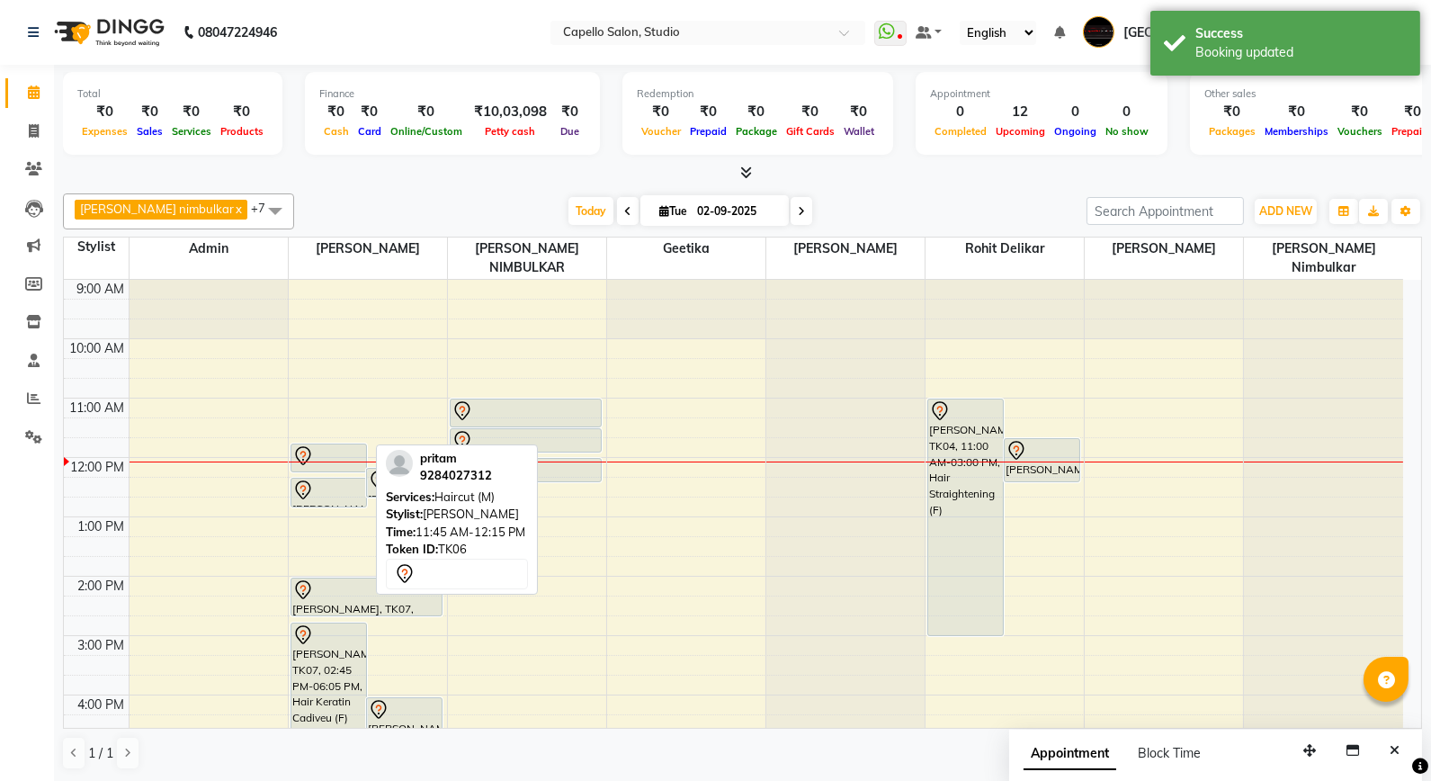
click at [342, 445] on div at bounding box center [328, 456] width 73 height 22
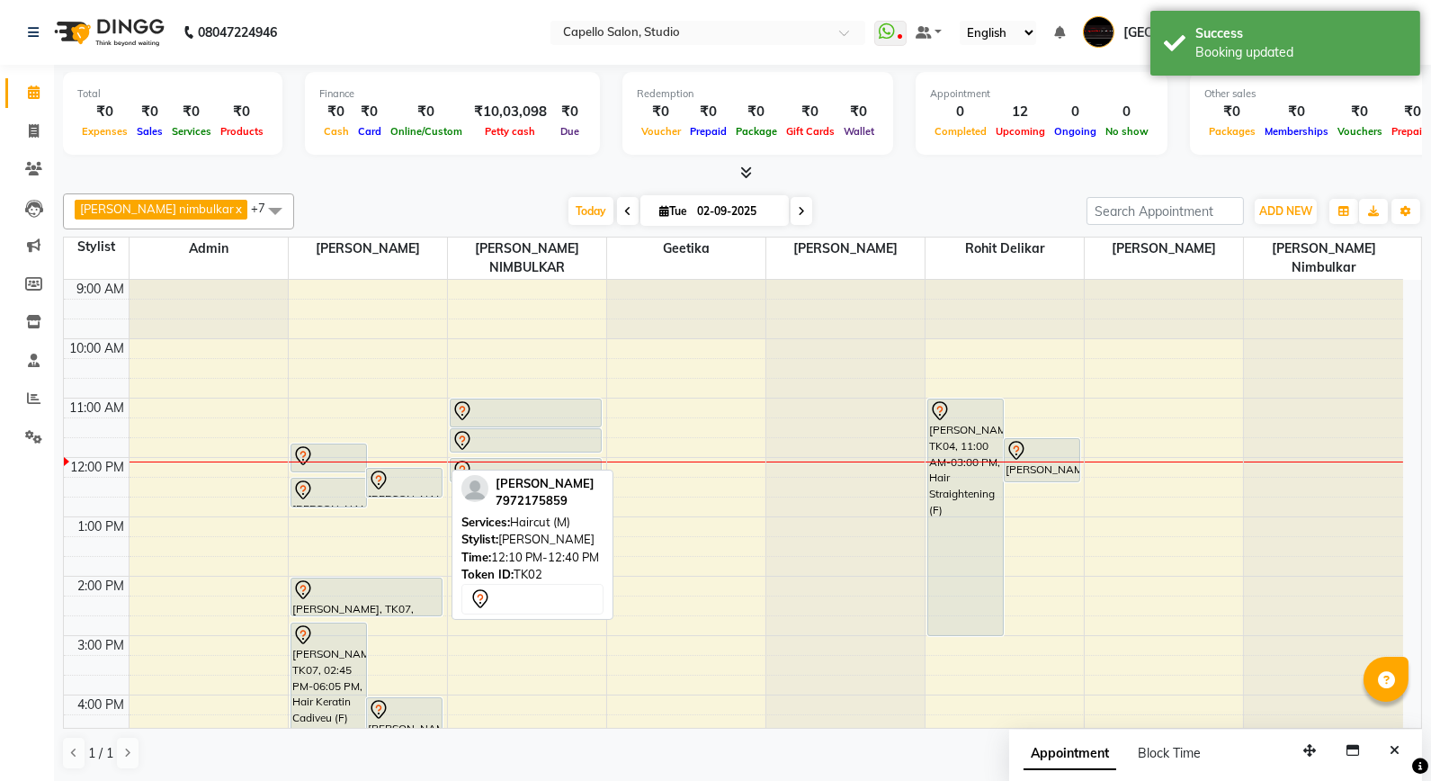
click at [408, 470] on div at bounding box center [404, 481] width 73 height 22
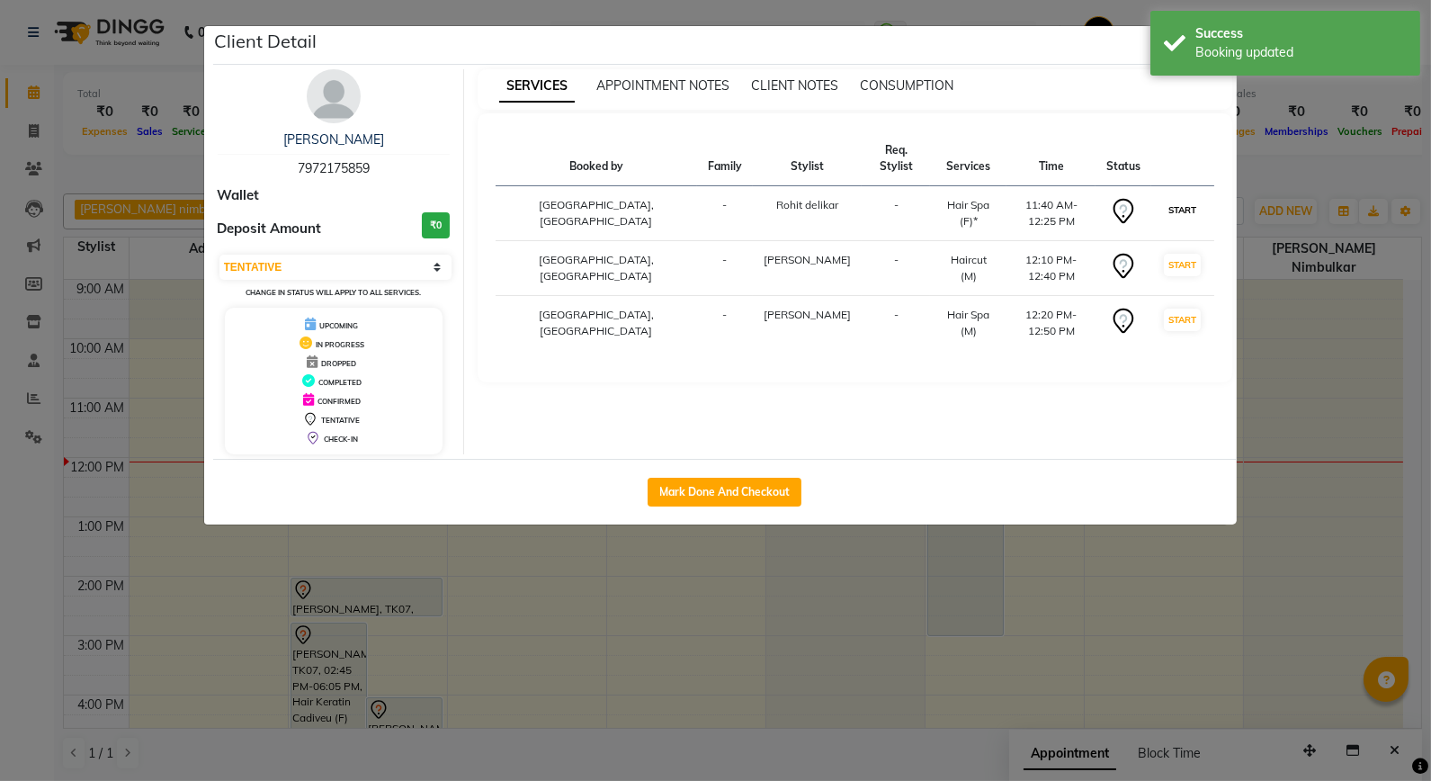
click at [1185, 209] on button "START" at bounding box center [1182, 210] width 37 height 22
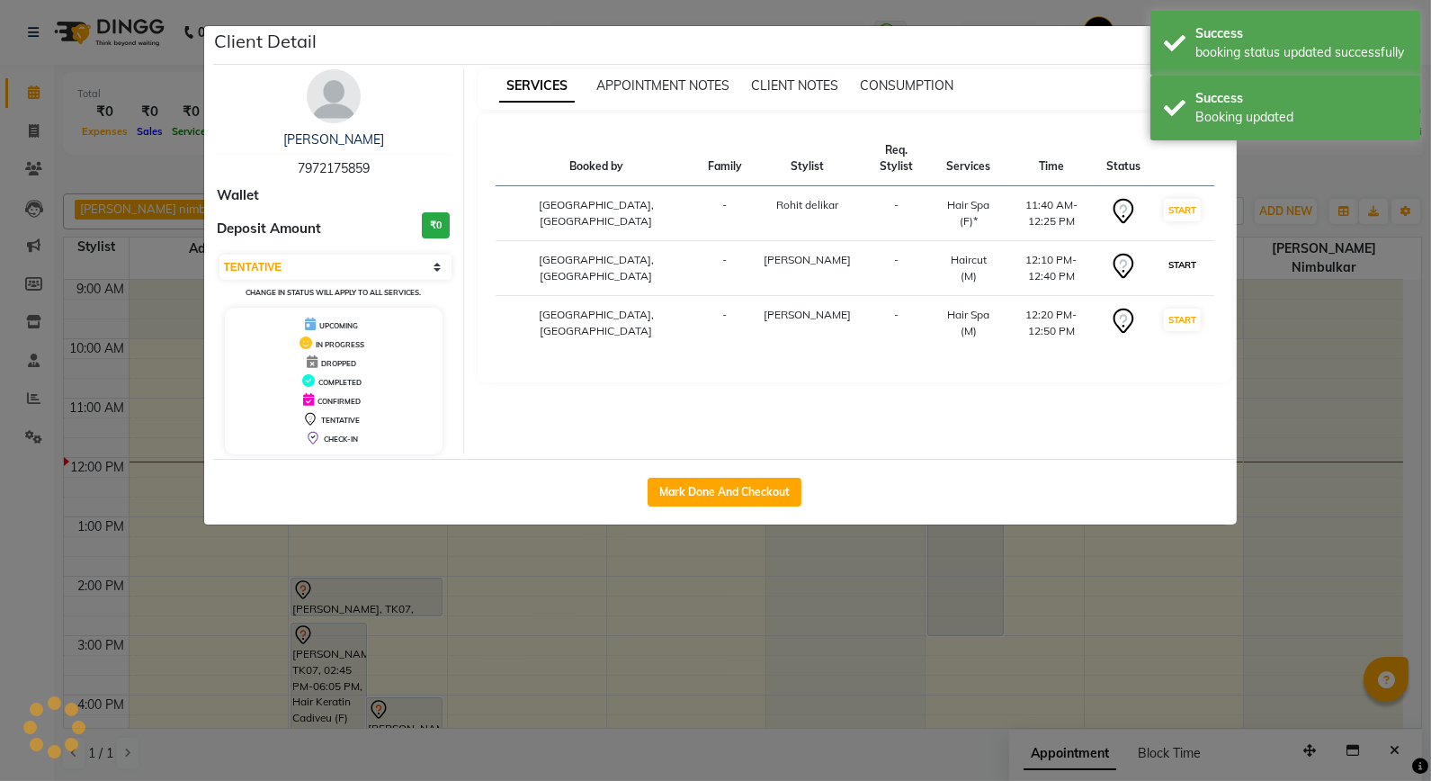
click at [1166, 272] on button "START" at bounding box center [1182, 265] width 37 height 22
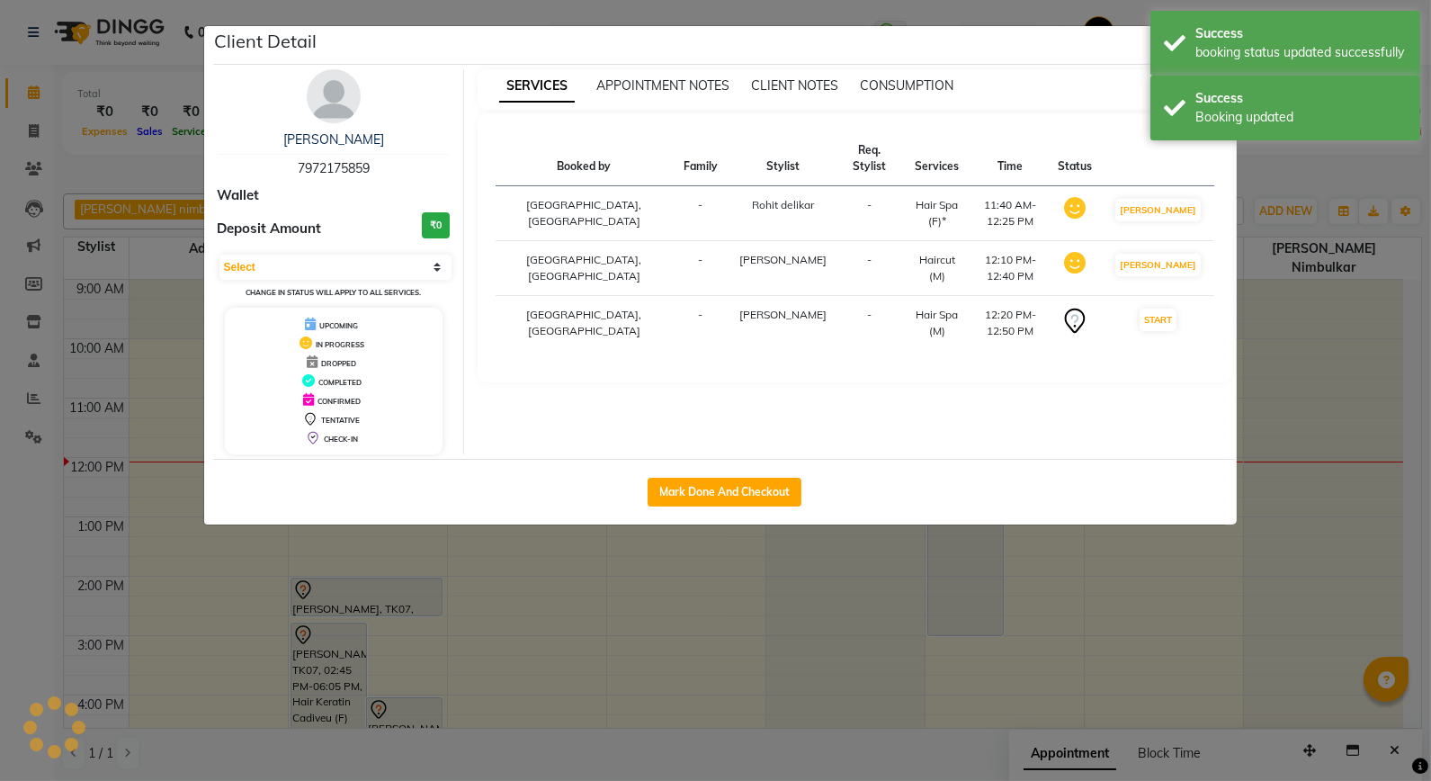
click at [1172, 315] on td "START" at bounding box center [1158, 323] width 111 height 55
click at [1171, 331] on button "START" at bounding box center [1158, 320] width 37 height 22
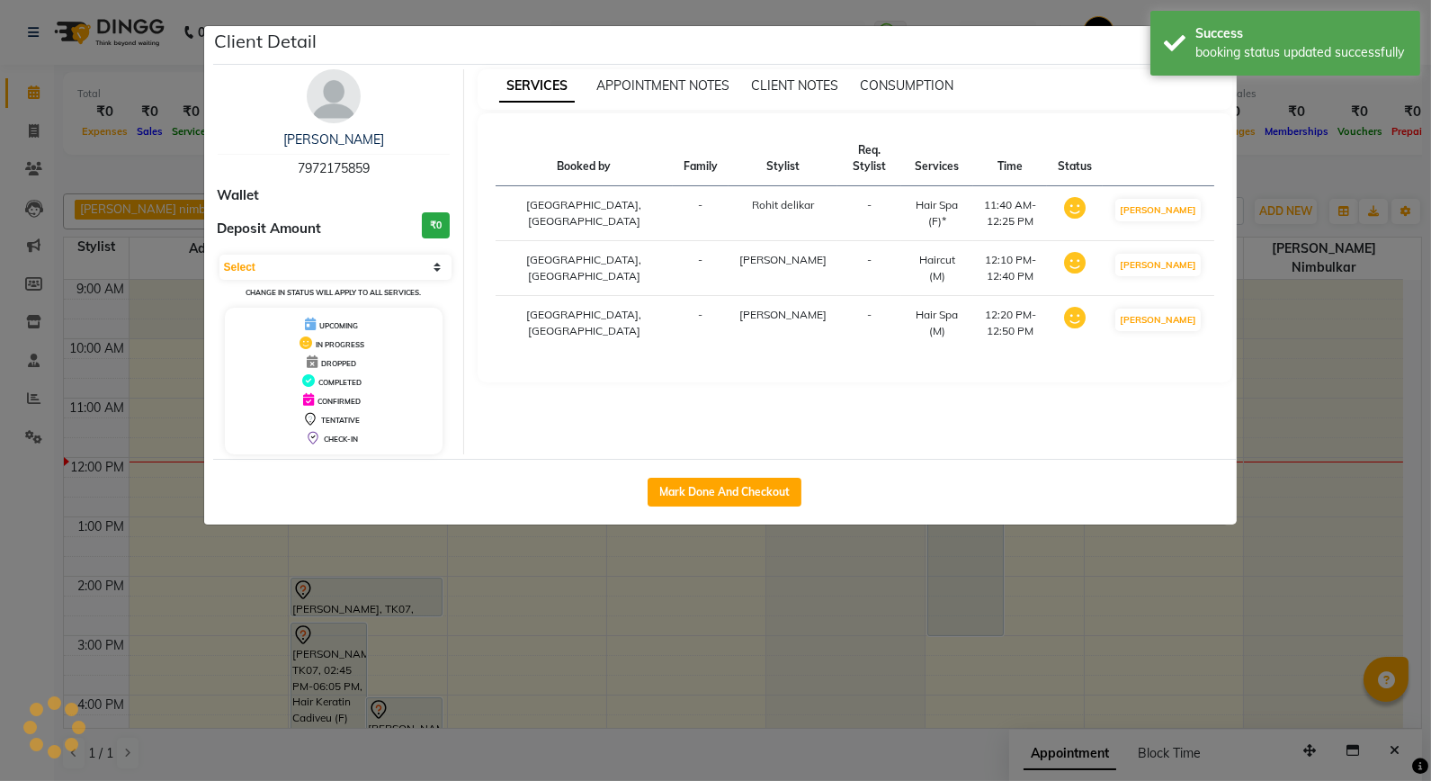
select select "1"
click at [1168, 31] on div "Success booking status updated successfully" at bounding box center [1286, 43] width 270 height 65
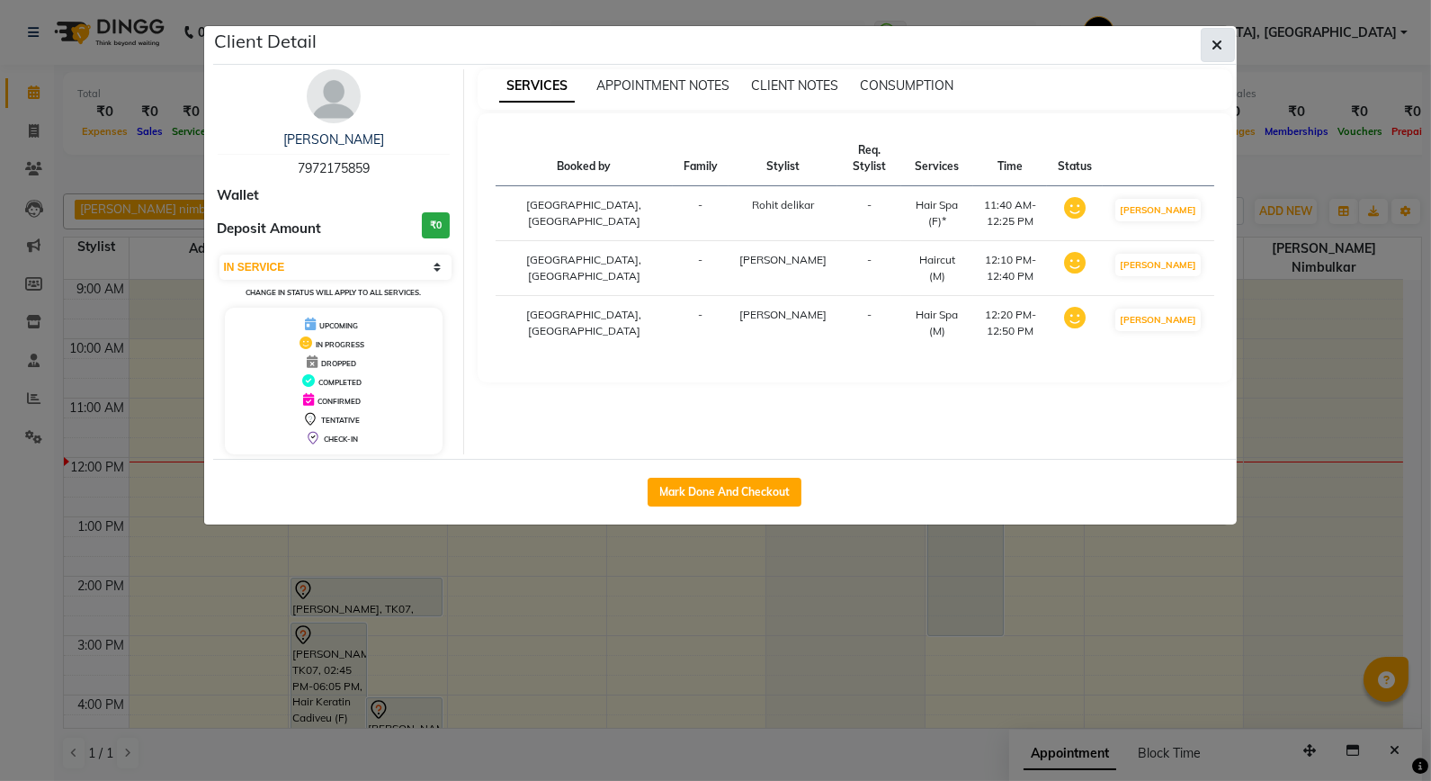
click at [1213, 40] on icon "button" at bounding box center [1218, 45] width 11 height 14
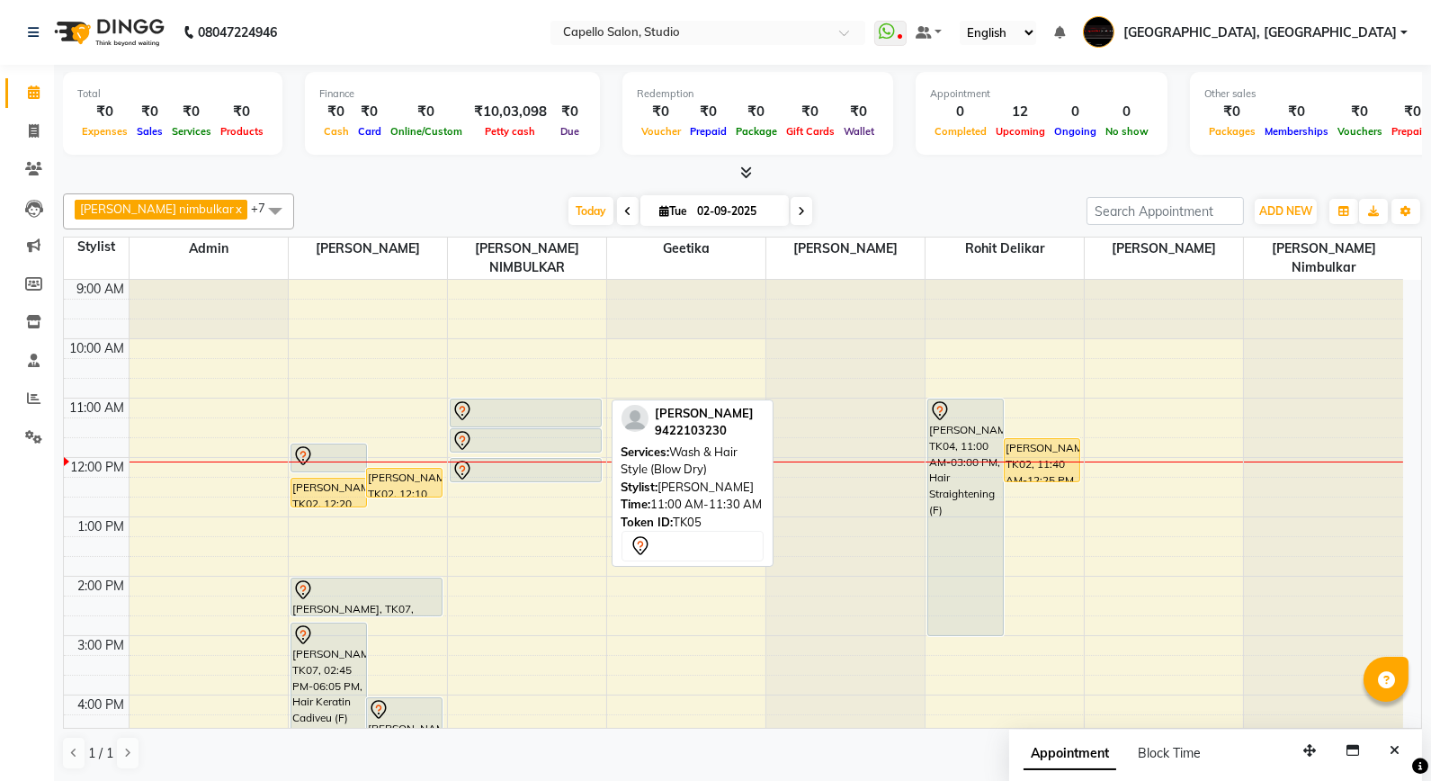
click at [532, 423] on div at bounding box center [526, 426] width 151 height 7
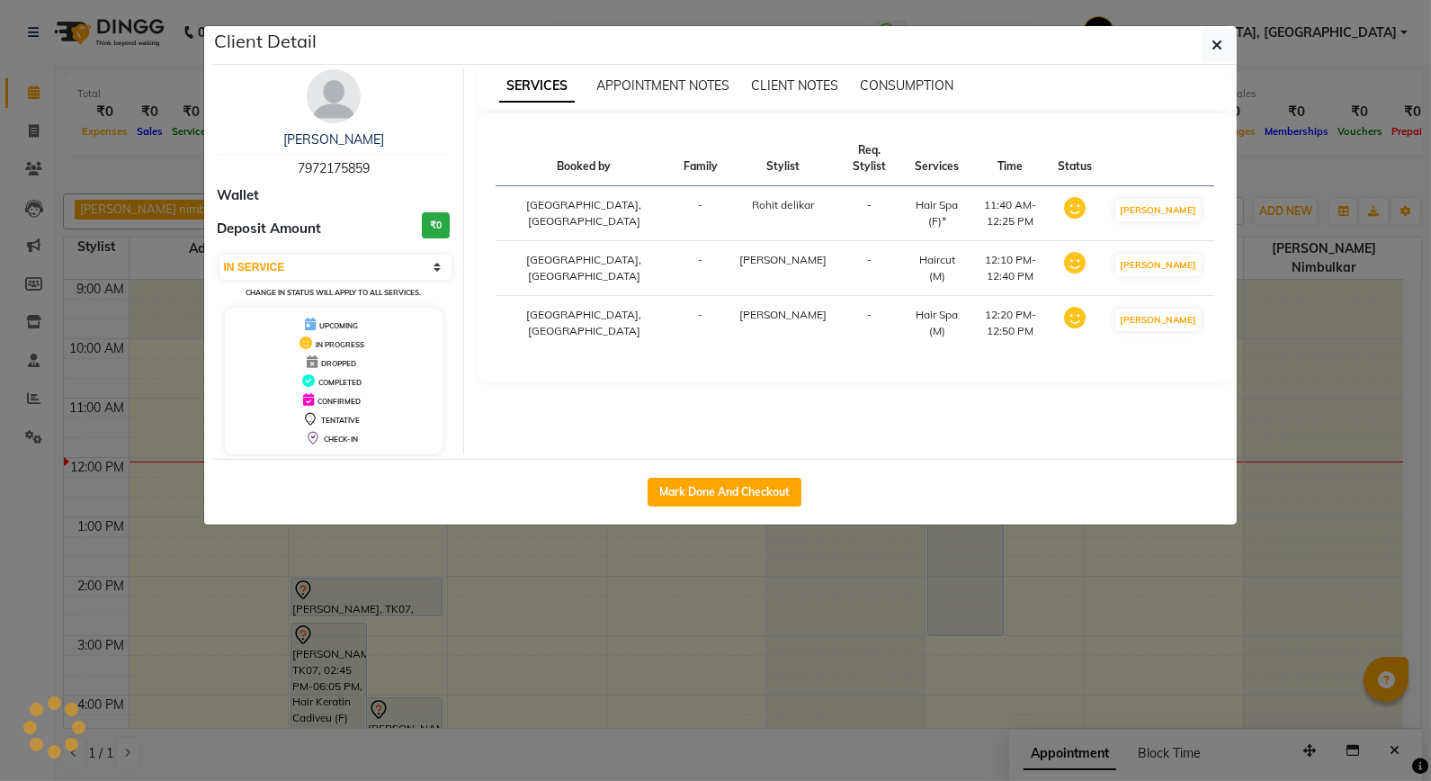
select select "7"
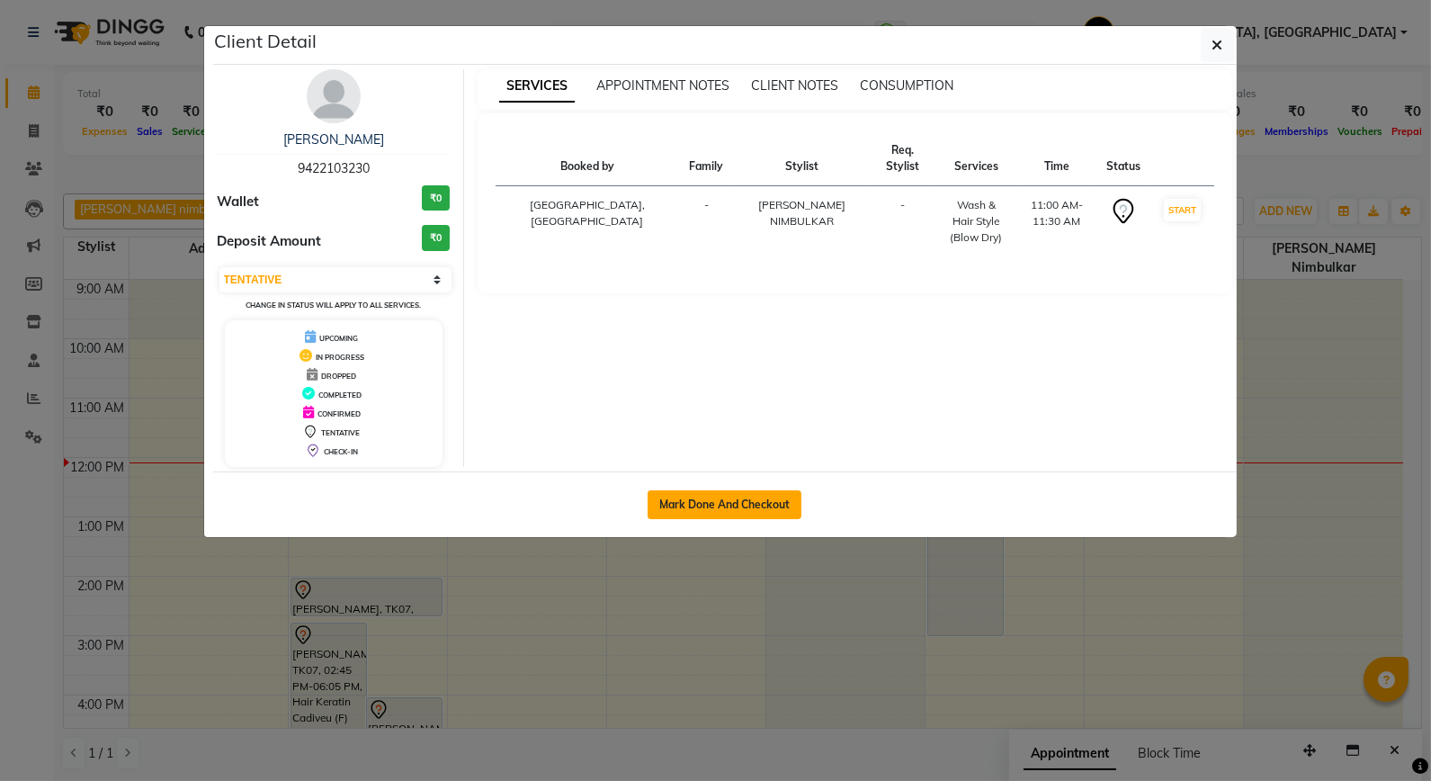
click at [748, 505] on button "Mark Done And Checkout" at bounding box center [725, 504] width 154 height 29
select select "service"
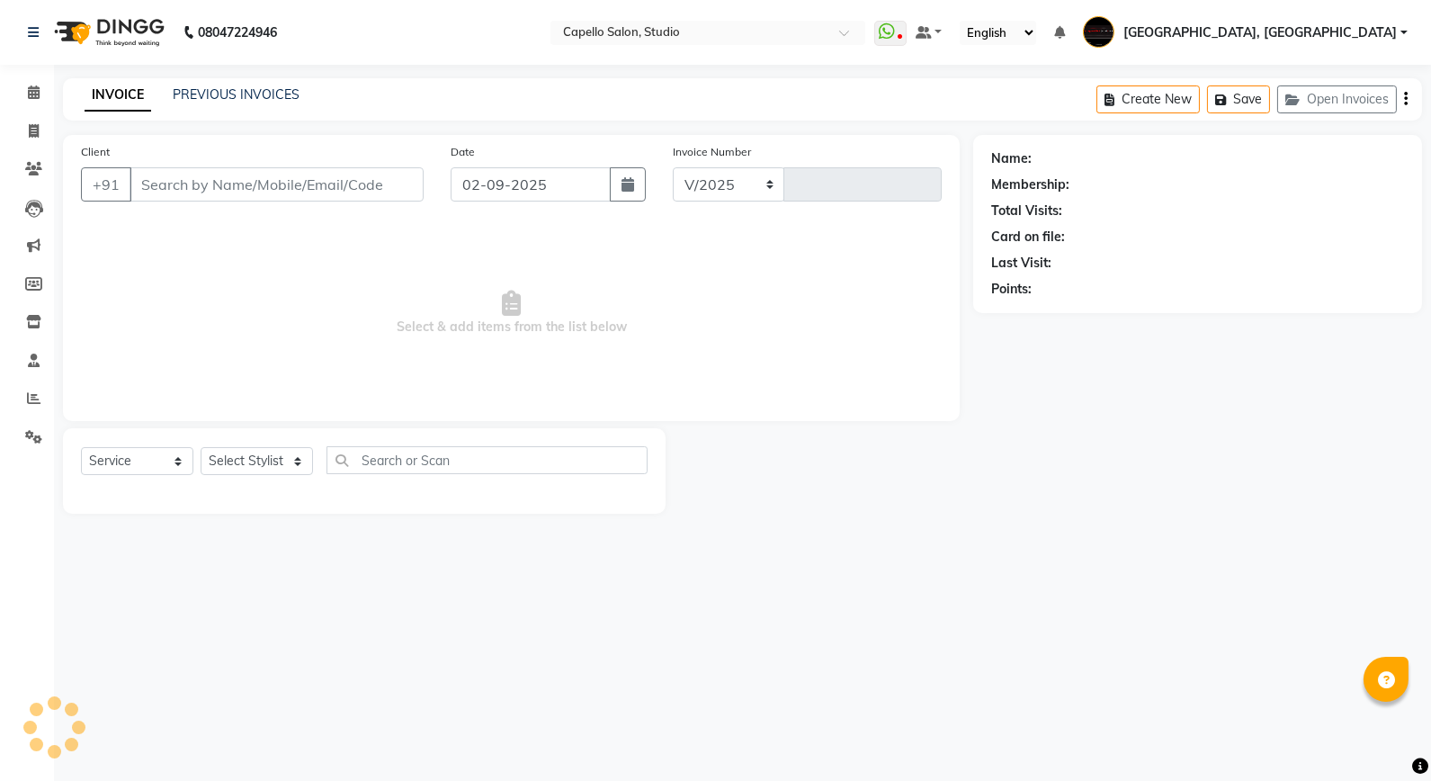
select select "847"
type input "3326"
type input "9422103230"
select select "14454"
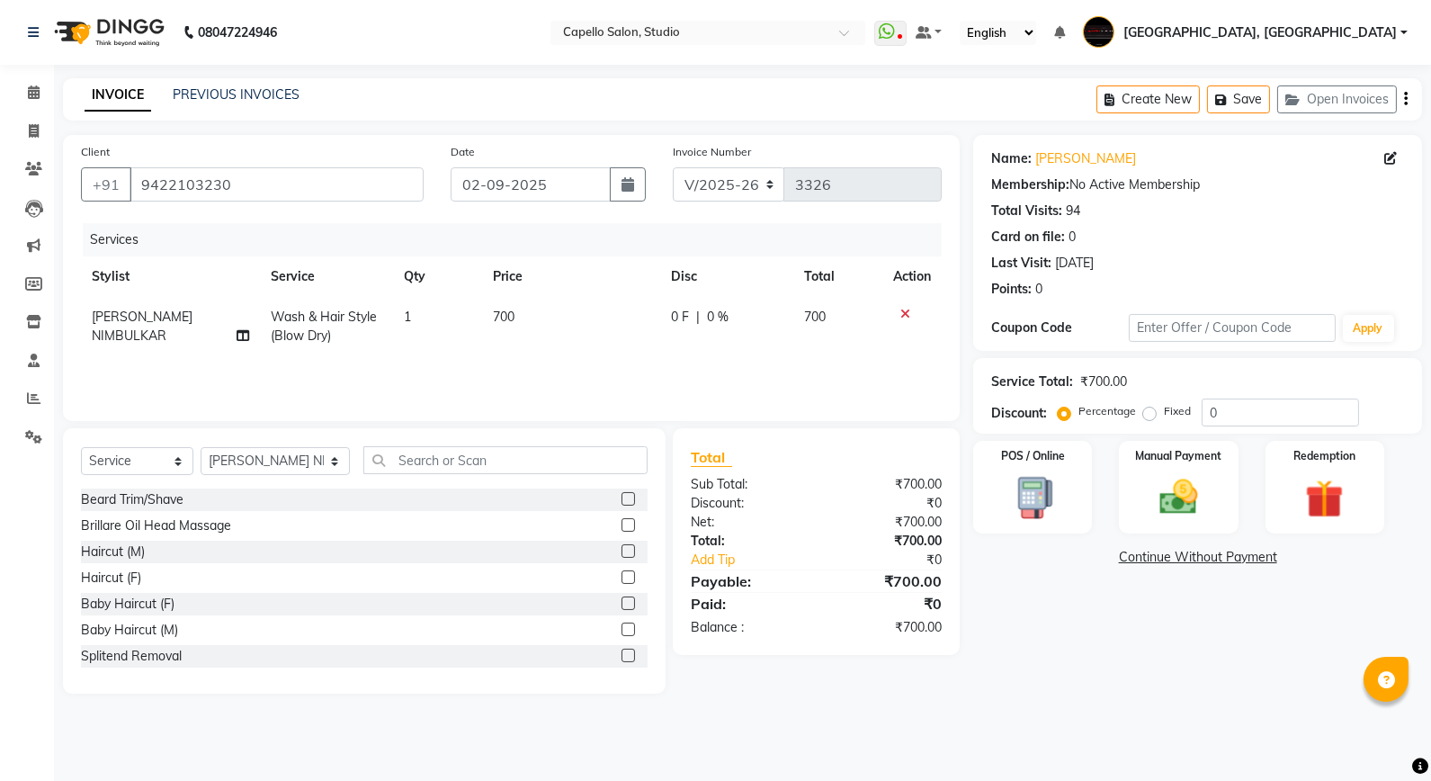
click at [478, 333] on td "1" at bounding box center [437, 326] width 89 height 59
select select "14454"
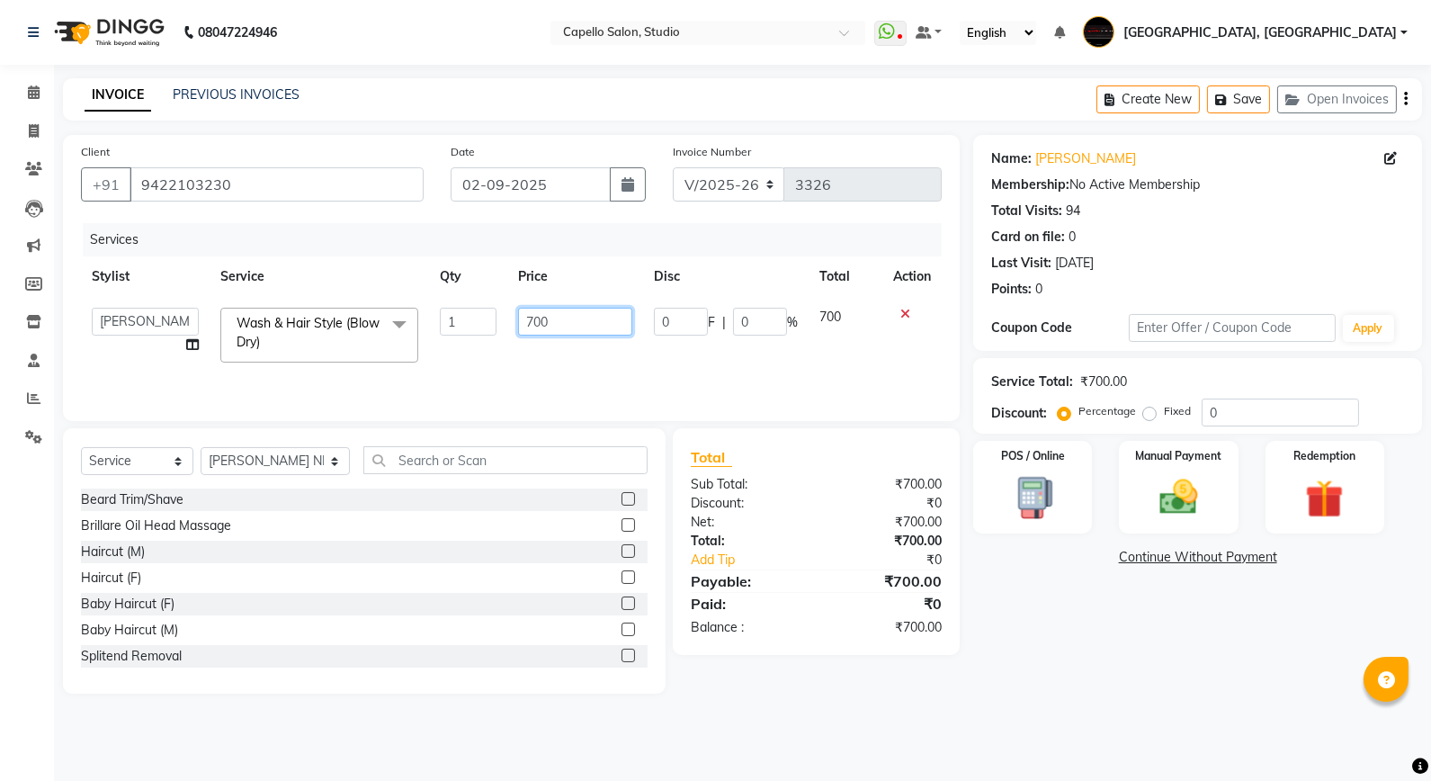
drag, startPoint x: 587, startPoint y: 322, endPoint x: 453, endPoint y: 336, distance: 134.8
click at [453, 336] on tr "Admin [PERSON_NAME] [PERSON_NAME] Studio, Shivaji Nagar [PERSON_NAME] NIMBULKAR…" at bounding box center [511, 335] width 861 height 76
type input "900"
click at [239, 469] on select "Select Stylist Admin [PERSON_NAME] [PERSON_NAME] Studio, [PERSON_NAME] [PERSON_…" at bounding box center [275, 461] width 149 height 28
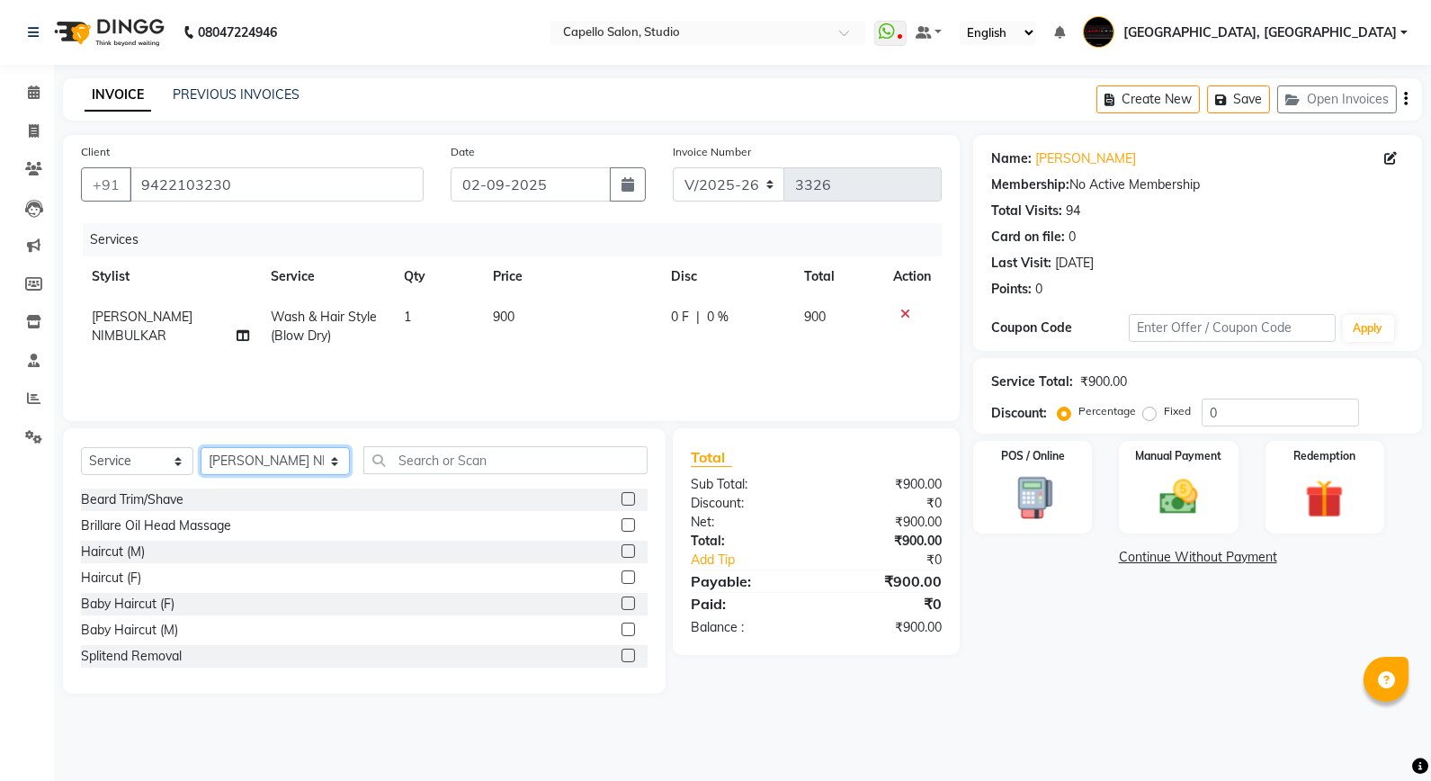
select select "45271"
click at [201, 448] on select "Select Stylist Admin [PERSON_NAME] [PERSON_NAME] Studio, [PERSON_NAME] [PERSON_…" at bounding box center [275, 461] width 149 height 28
click at [387, 455] on input "text" at bounding box center [505, 460] width 284 height 28
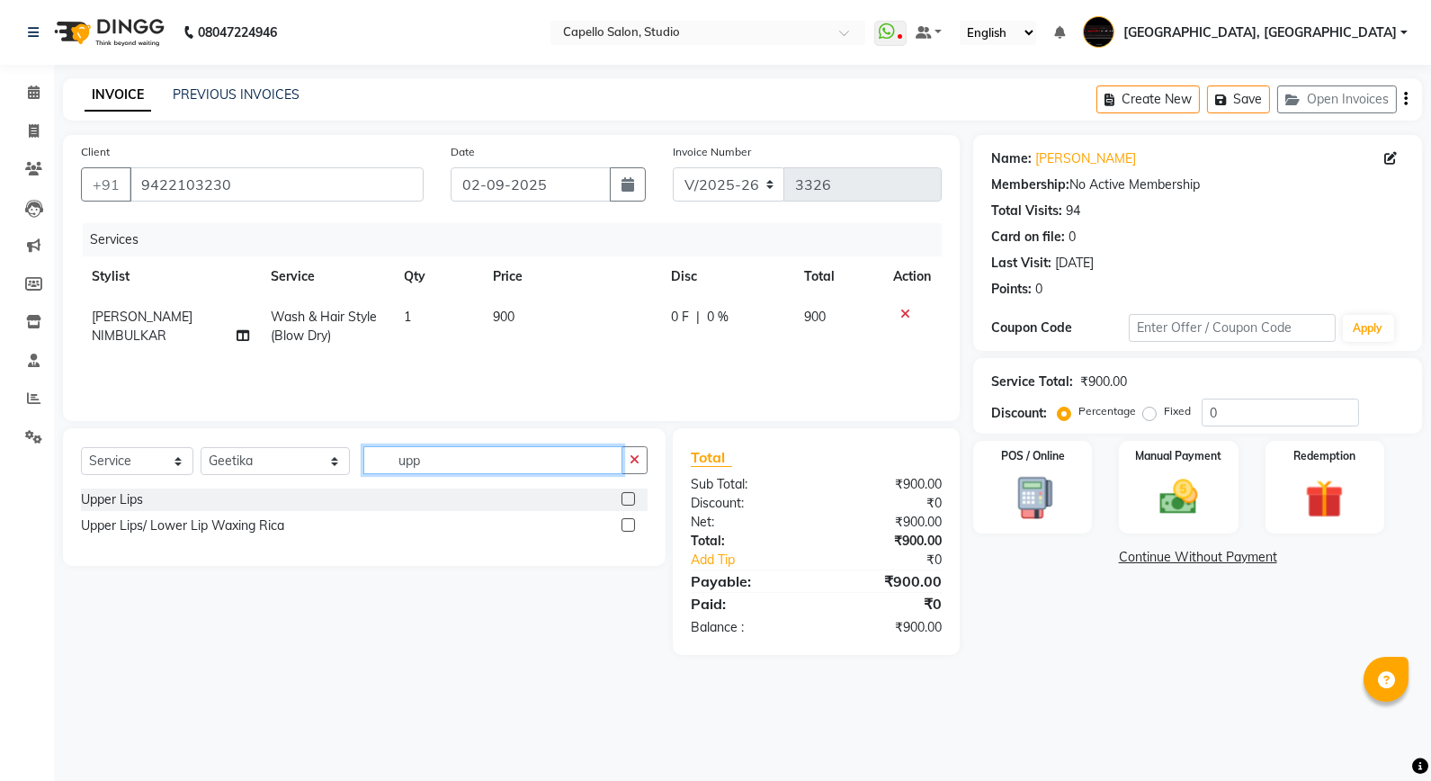
type input "upp"
click at [627, 504] on label at bounding box center [628, 498] width 13 height 13
click at [627, 504] on input "checkbox" at bounding box center [628, 500] width 12 height 12
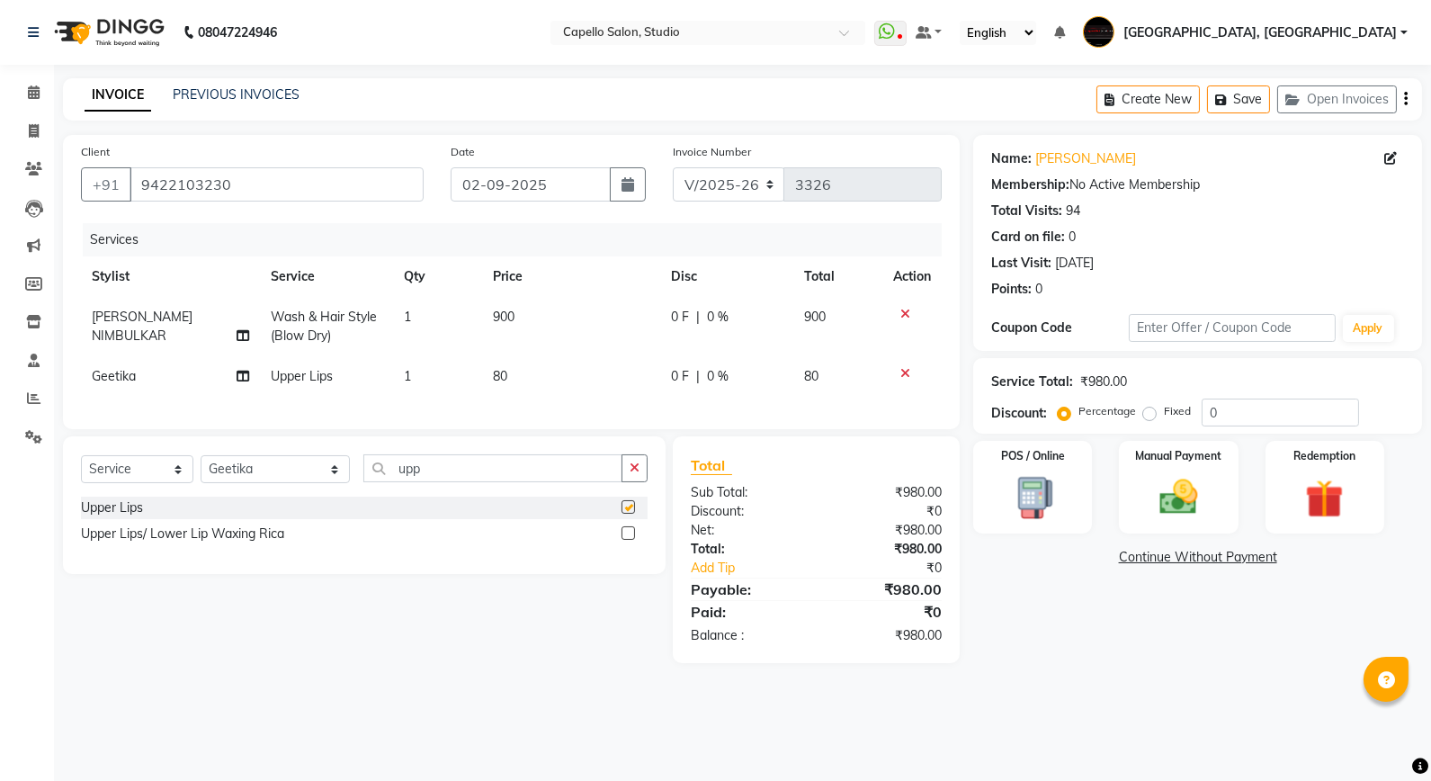
checkbox input "false"
drag, startPoint x: 417, startPoint y: 473, endPoint x: 308, endPoint y: 491, distance: 110.3
click at [308, 491] on div "Select Service Product Membership Package Voucher Prepaid Gift Card Select Styl…" at bounding box center [364, 475] width 567 height 42
type input "eye"
click at [630, 540] on label at bounding box center [628, 532] width 13 height 13
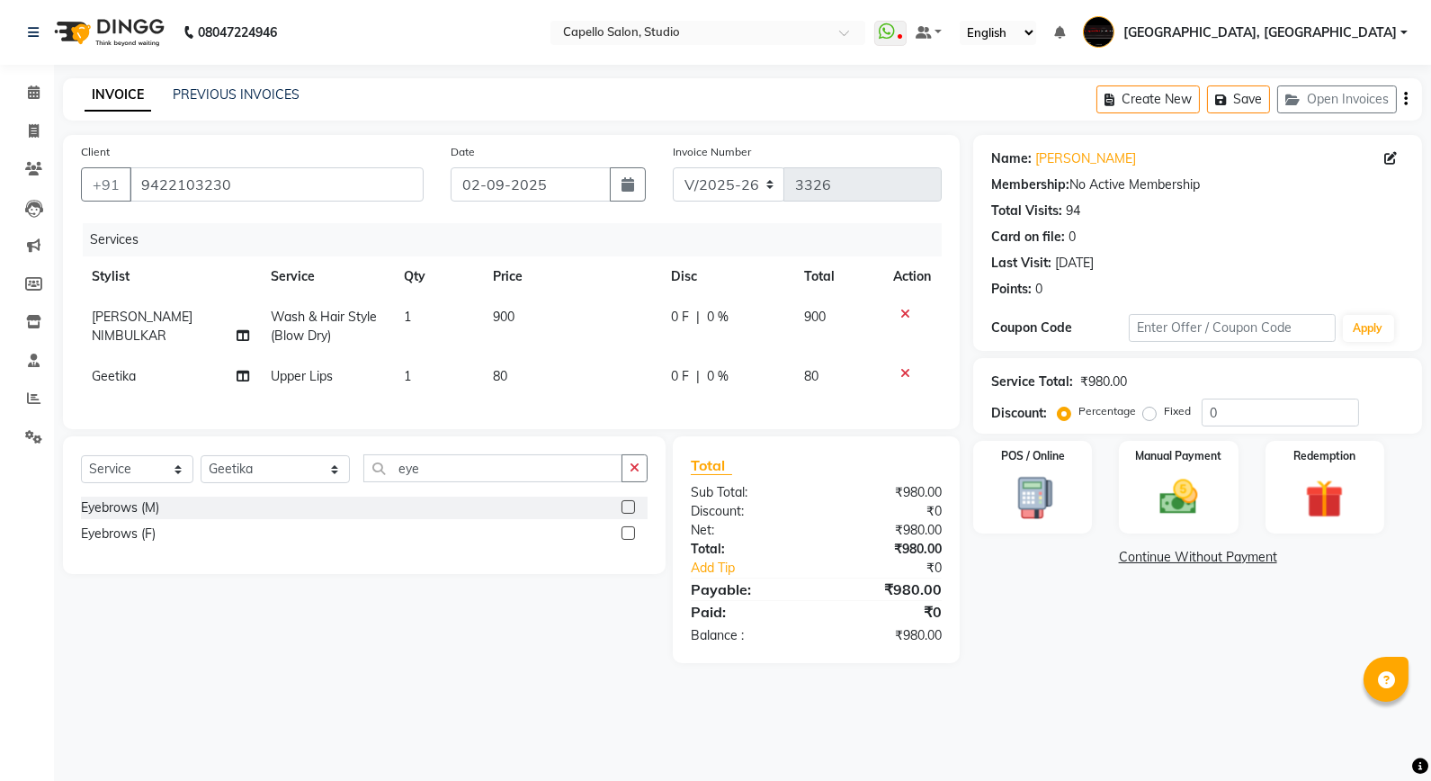
click at [630, 540] on input "checkbox" at bounding box center [628, 534] width 12 height 12
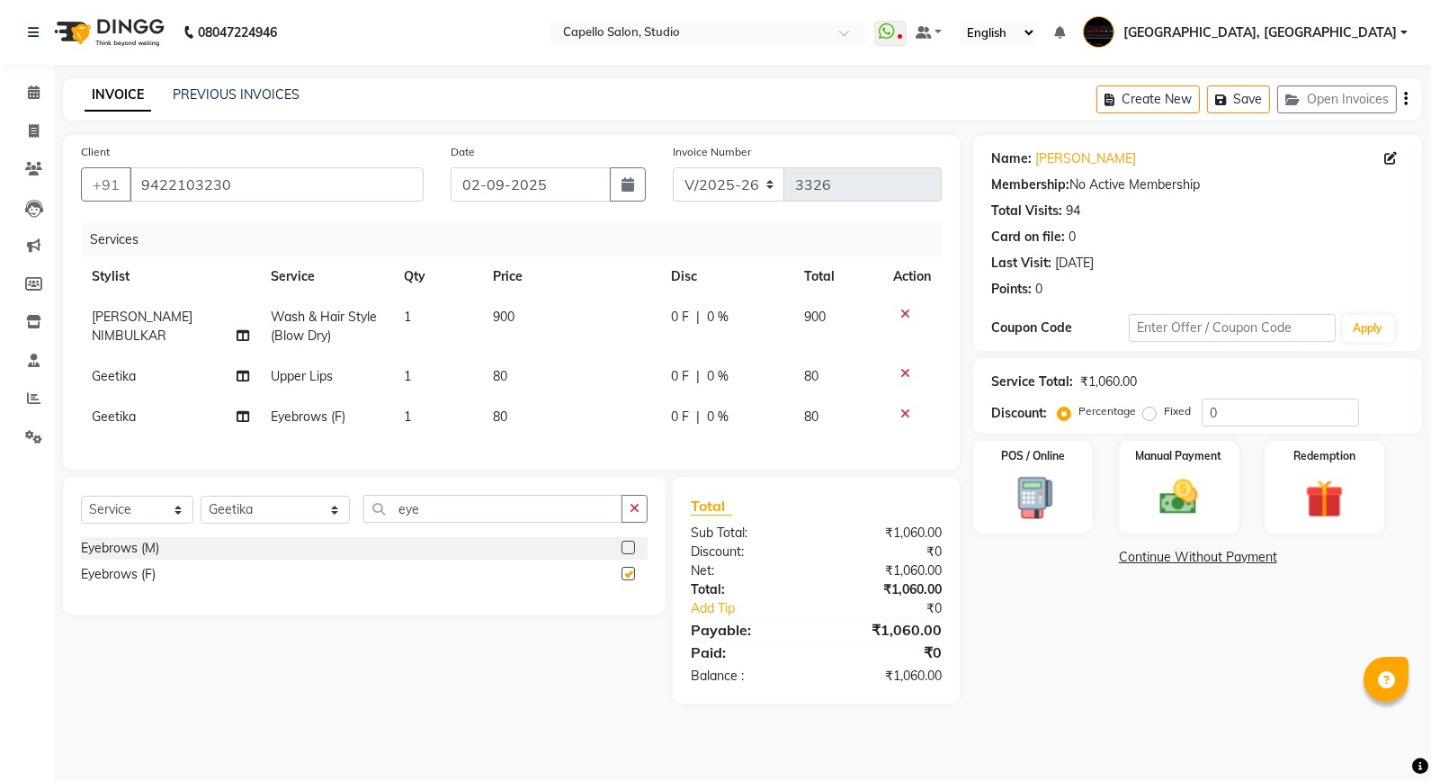
checkbox input "false"
click at [522, 308] on td "900" at bounding box center [570, 326] width 177 height 59
select select "14454"
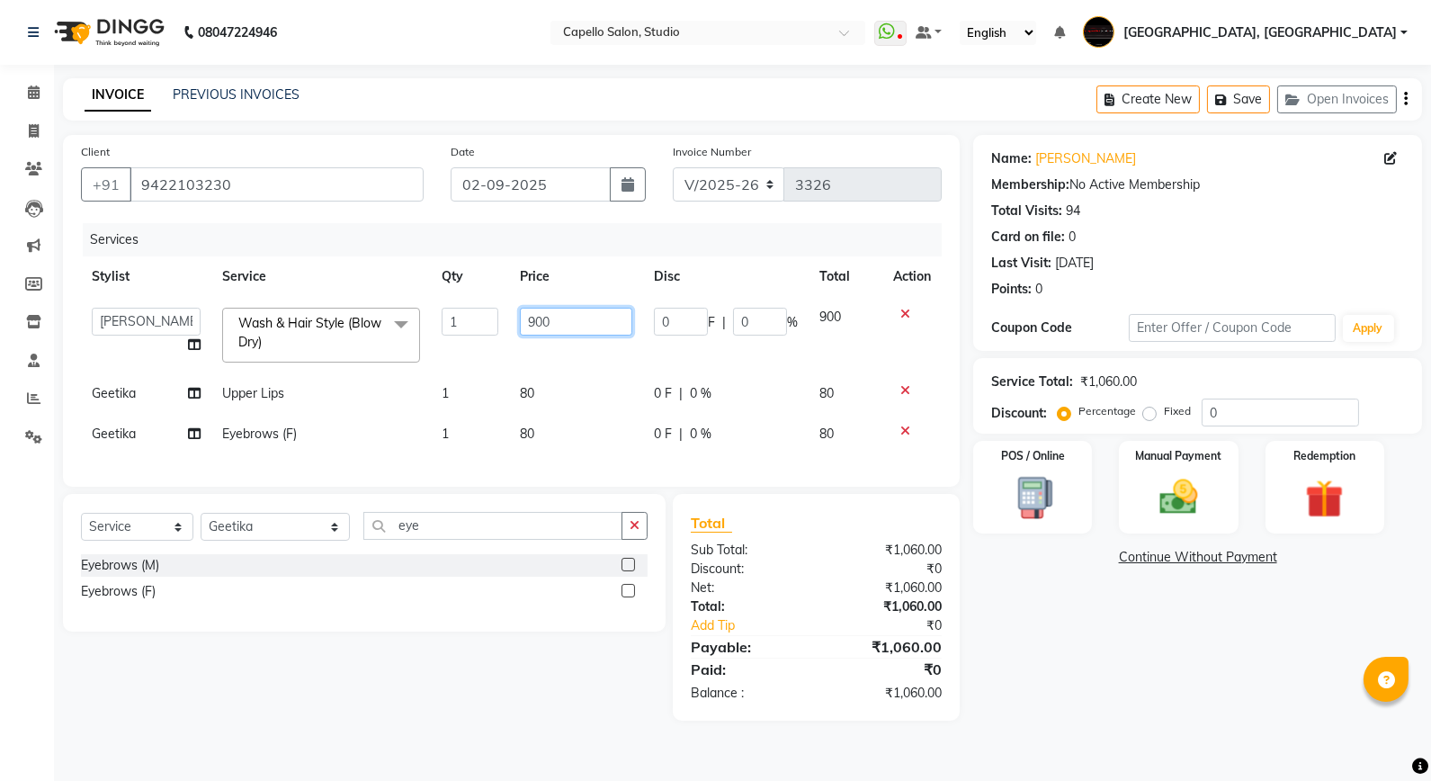
drag, startPoint x: 578, startPoint y: 325, endPoint x: 497, endPoint y: 331, distance: 82.1
click at [497, 331] on tr "Admin [PERSON_NAME] [PERSON_NAME] Studio, Shivaji Nagar [PERSON_NAME] NIMBULKAR…" at bounding box center [511, 335] width 861 height 76
type input "700"
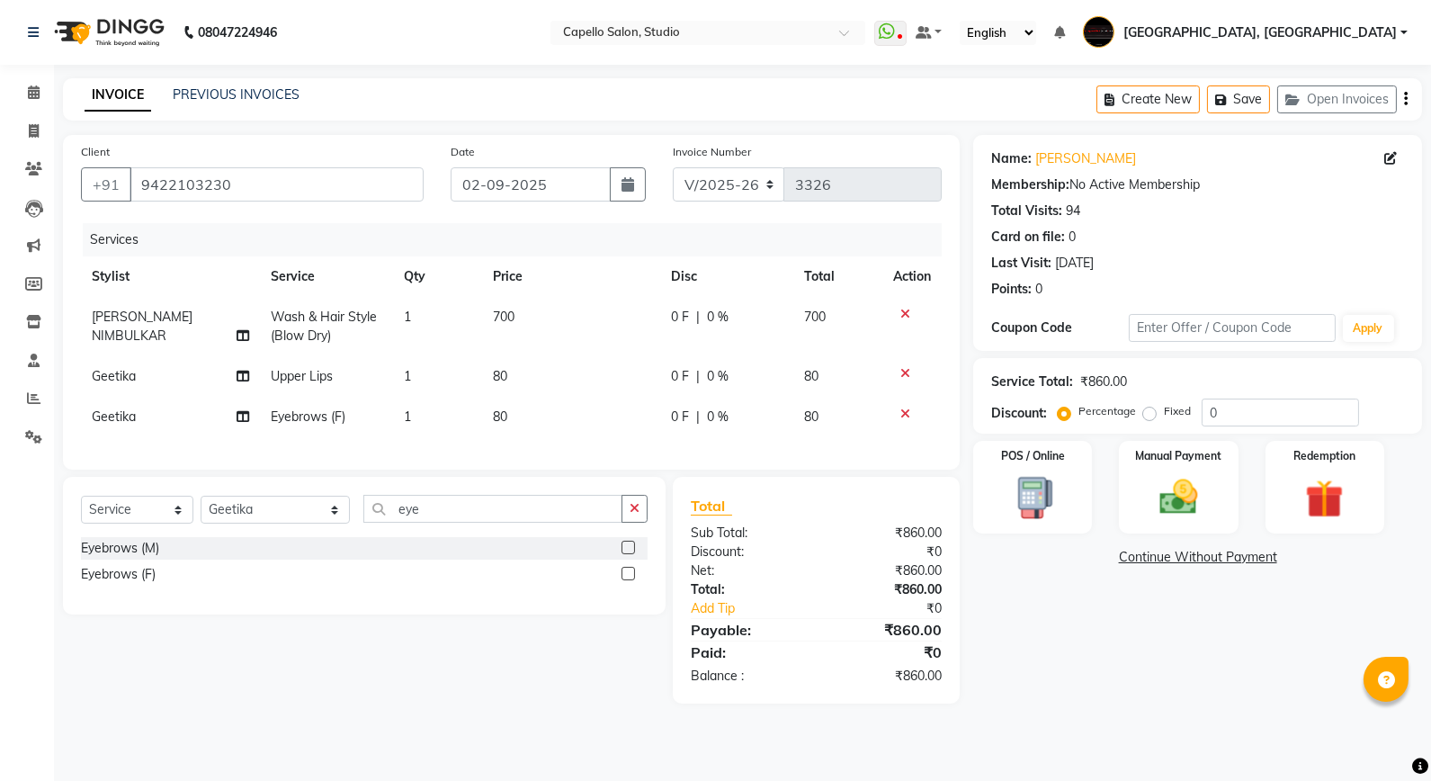
click at [1064, 651] on div "Name: [PERSON_NAME] Membership: No Active Membership Total Visits: 94 Card on f…" at bounding box center [1204, 419] width 462 height 569
click at [1161, 489] on img at bounding box center [1179, 497] width 65 height 46
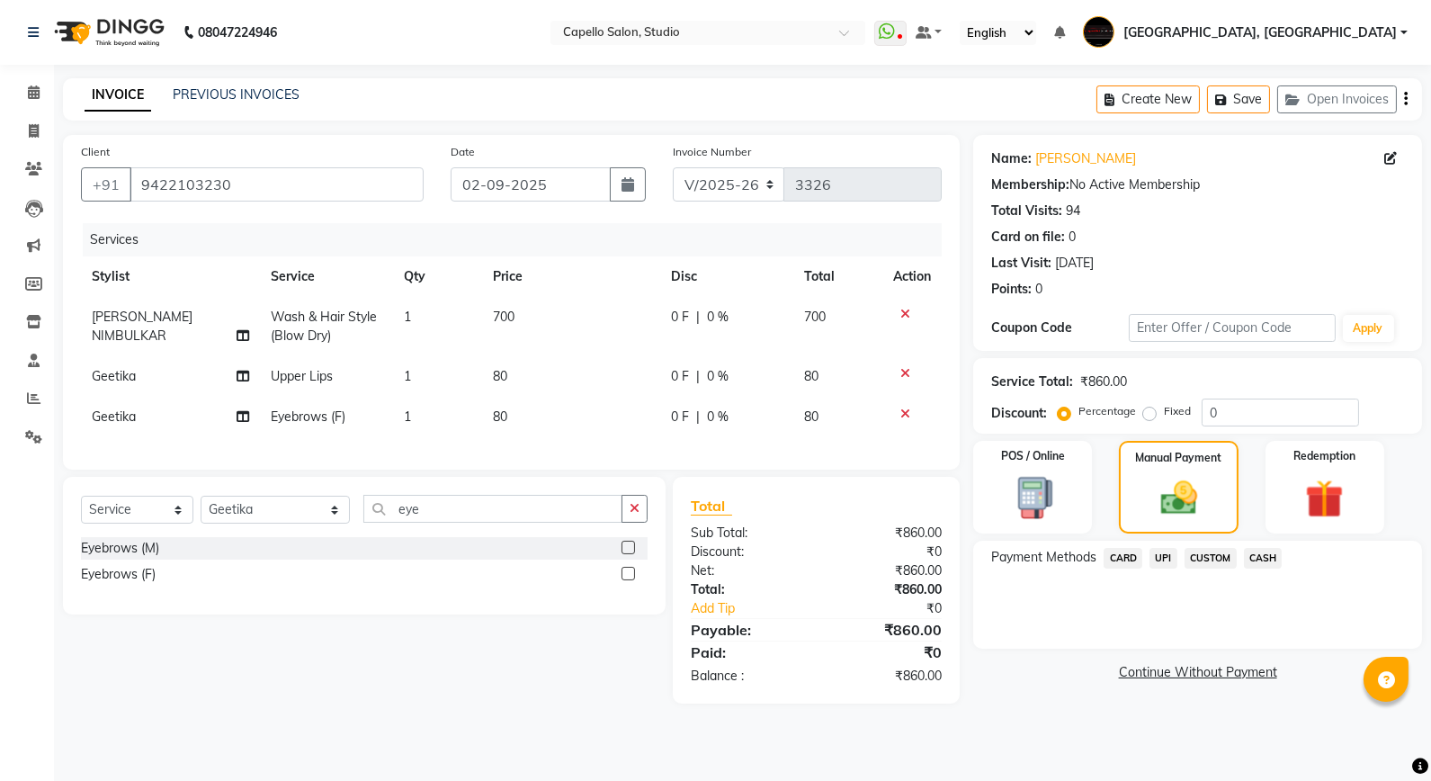
click at [1256, 552] on span "CASH" at bounding box center [1263, 558] width 39 height 21
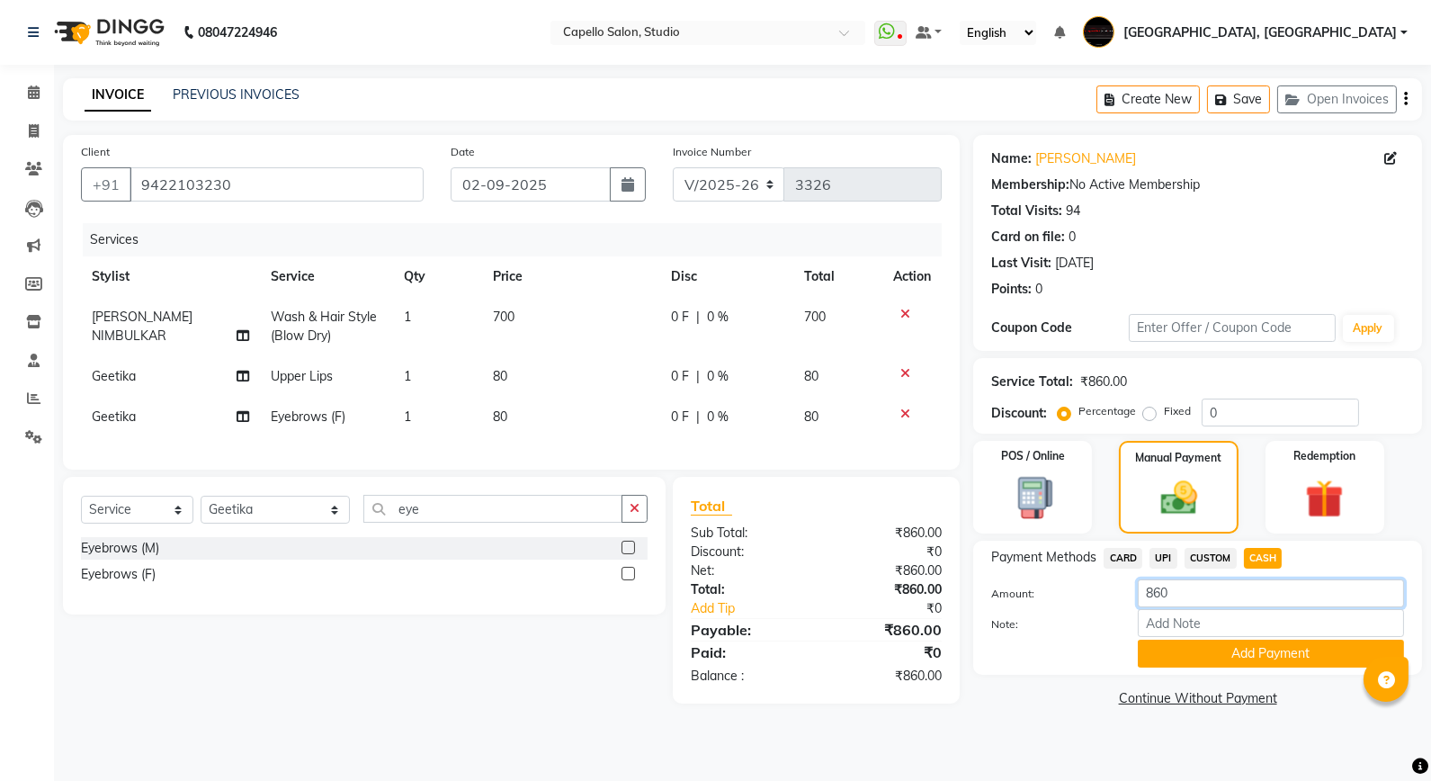
drag, startPoint x: 1158, startPoint y: 582, endPoint x: 1129, endPoint y: 579, distance: 28.9
click at [1129, 579] on div "860" at bounding box center [1271, 593] width 293 height 28
type input "900"
click at [1194, 648] on button "Add Payment" at bounding box center [1271, 654] width 266 height 28
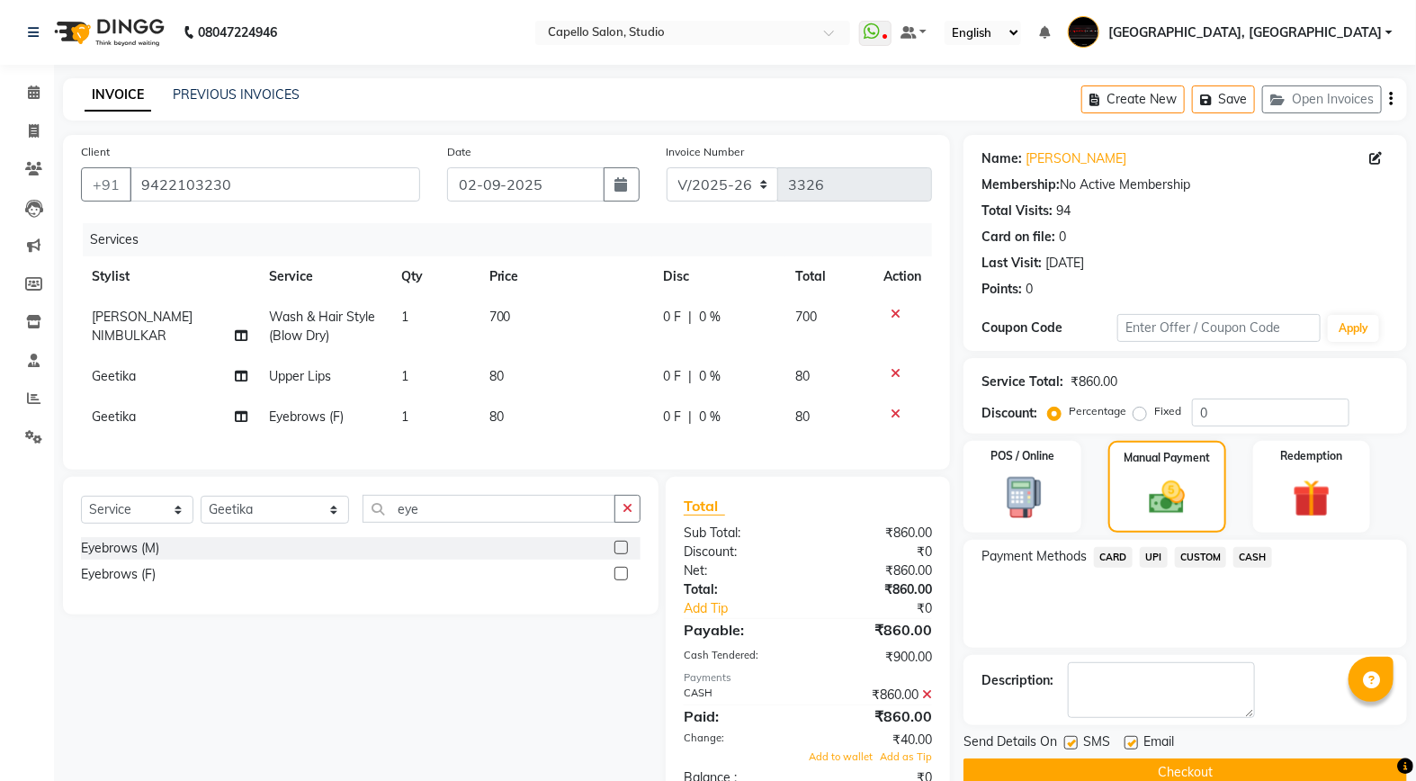
scroll to position [65, 0]
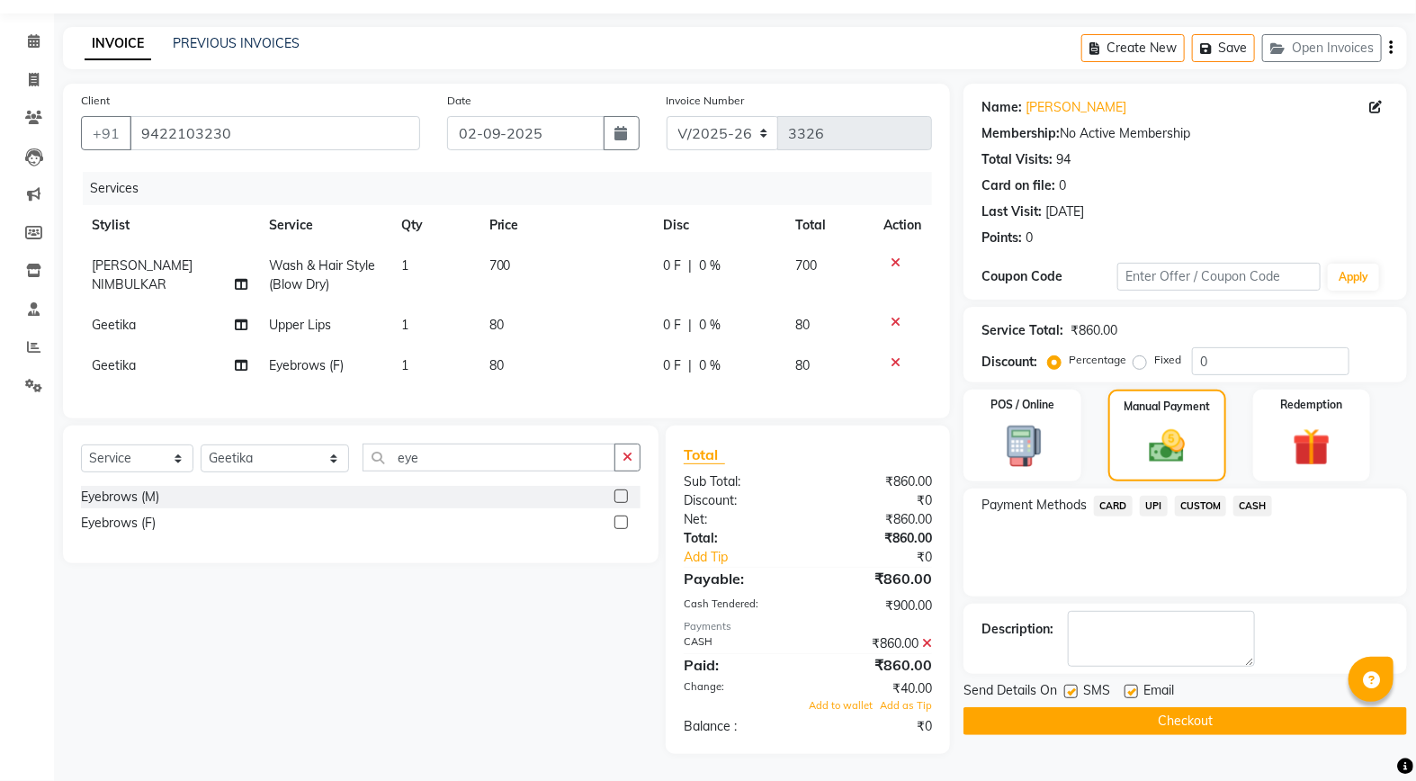
click at [285, 257] on span "Wash & Hair Style (Blow Dry)" at bounding box center [322, 274] width 106 height 35
select select "14454"
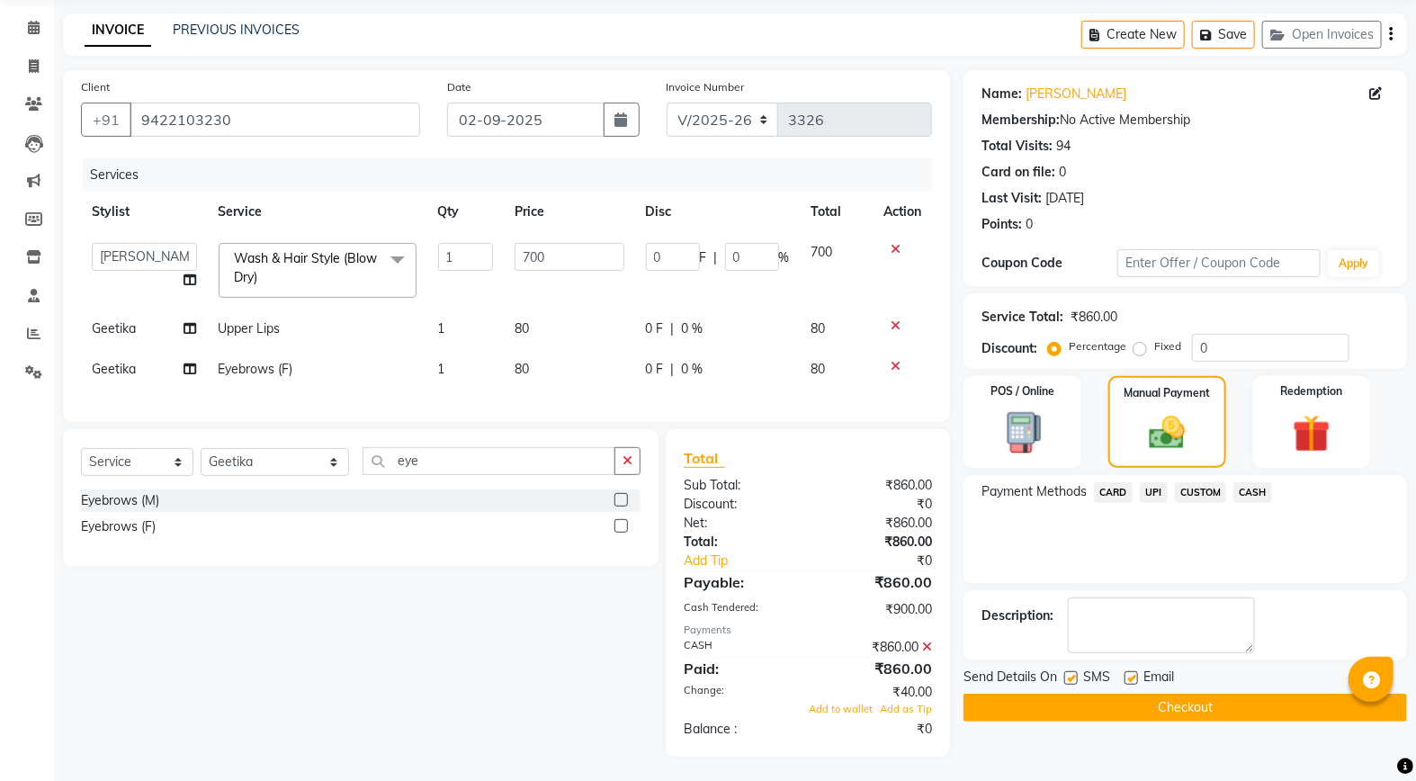
click at [300, 272] on span "Wash & Hair Style (Blow Dry) x" at bounding box center [309, 268] width 158 height 39
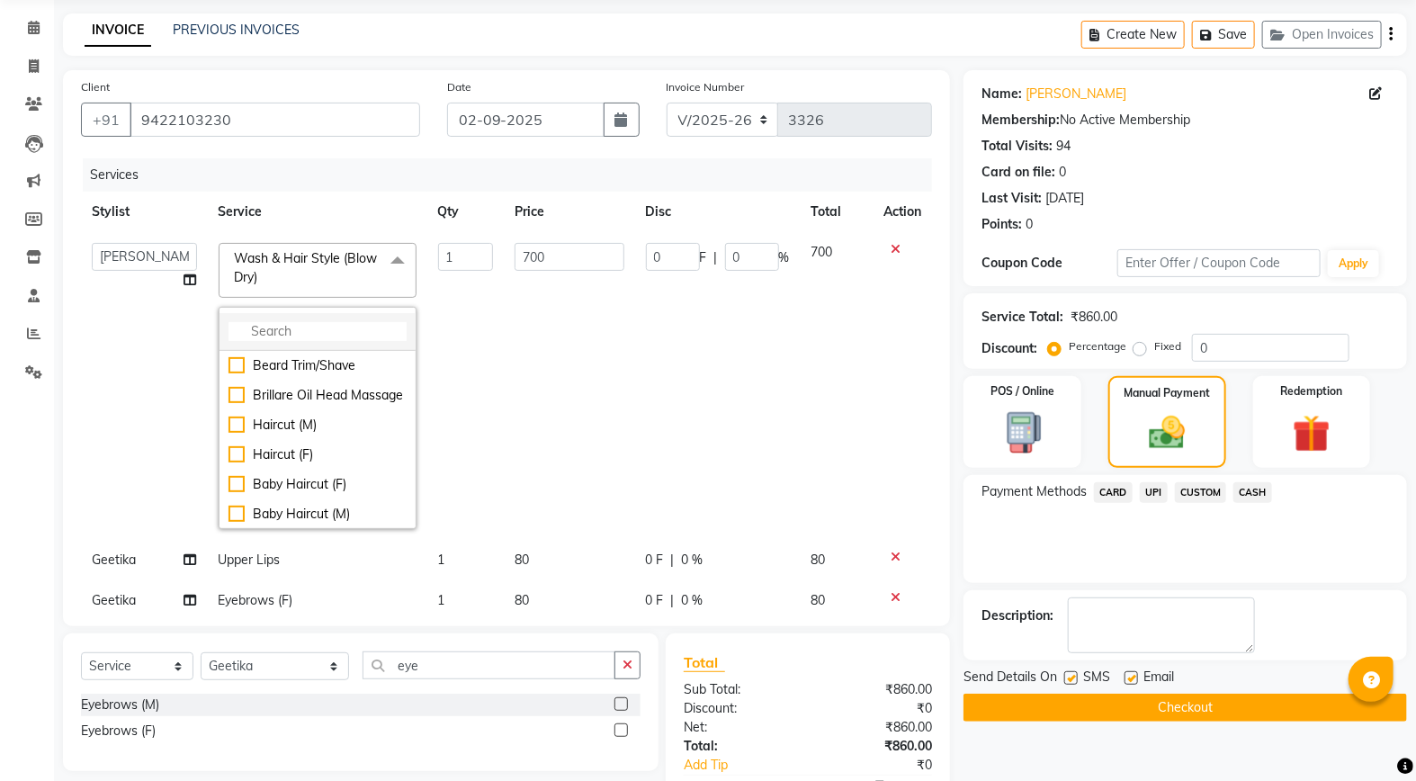
click at [276, 330] on input "multiselect-search" at bounding box center [318, 331] width 178 height 19
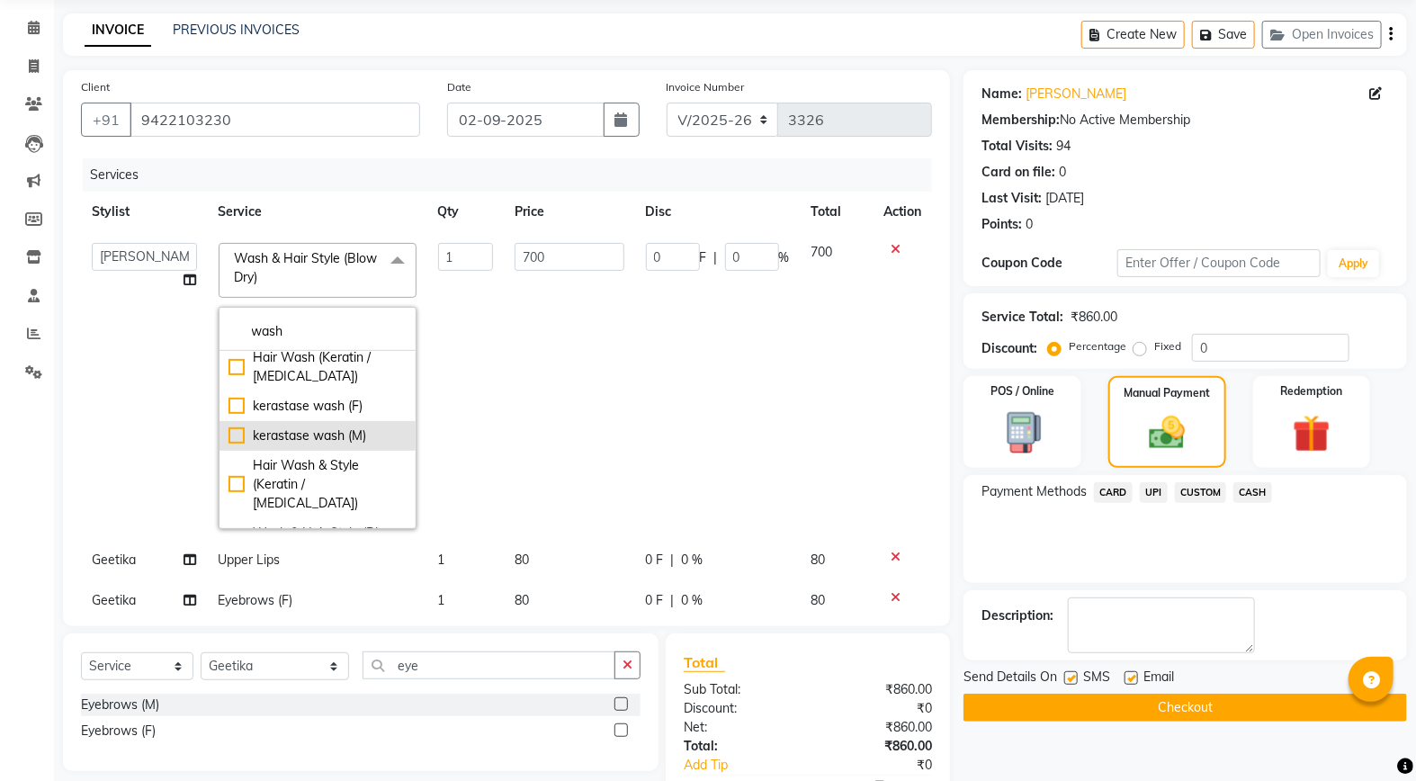
scroll to position [0, 0]
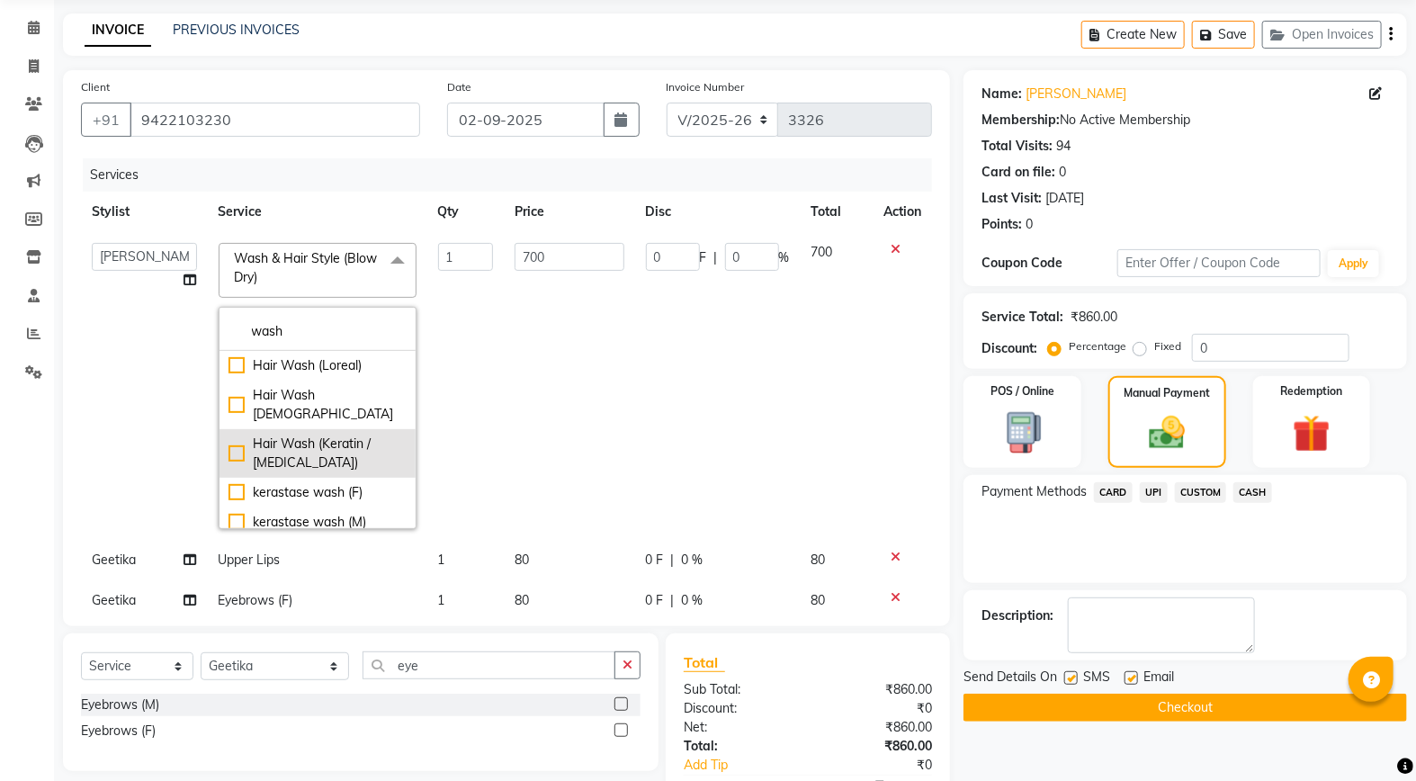
type input "wash"
click at [355, 435] on div "Hair Wash (Keratin / [MEDICAL_DATA])" at bounding box center [318, 454] width 178 height 38
checkbox input "true"
checkbox input "false"
type input "600"
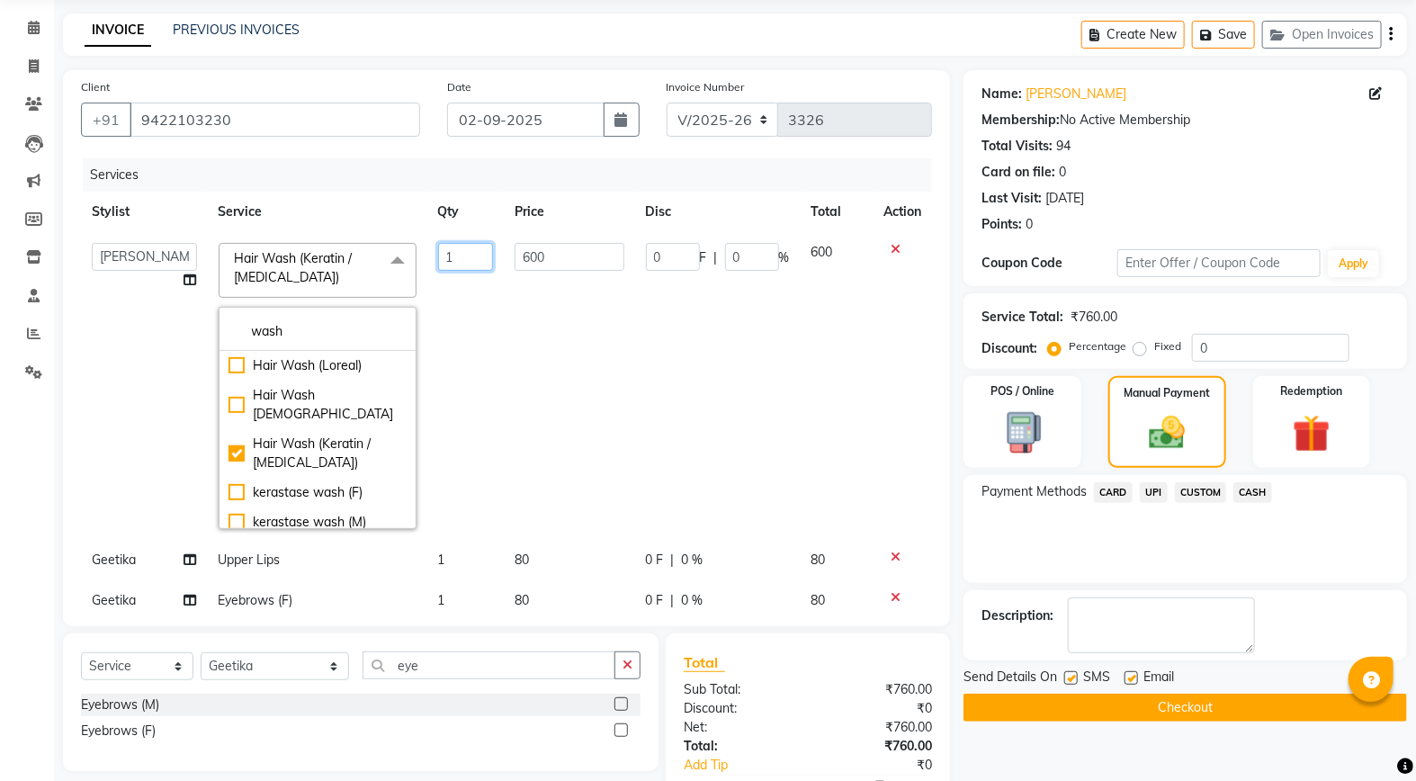
click at [488, 354] on td "1" at bounding box center [465, 386] width 76 height 308
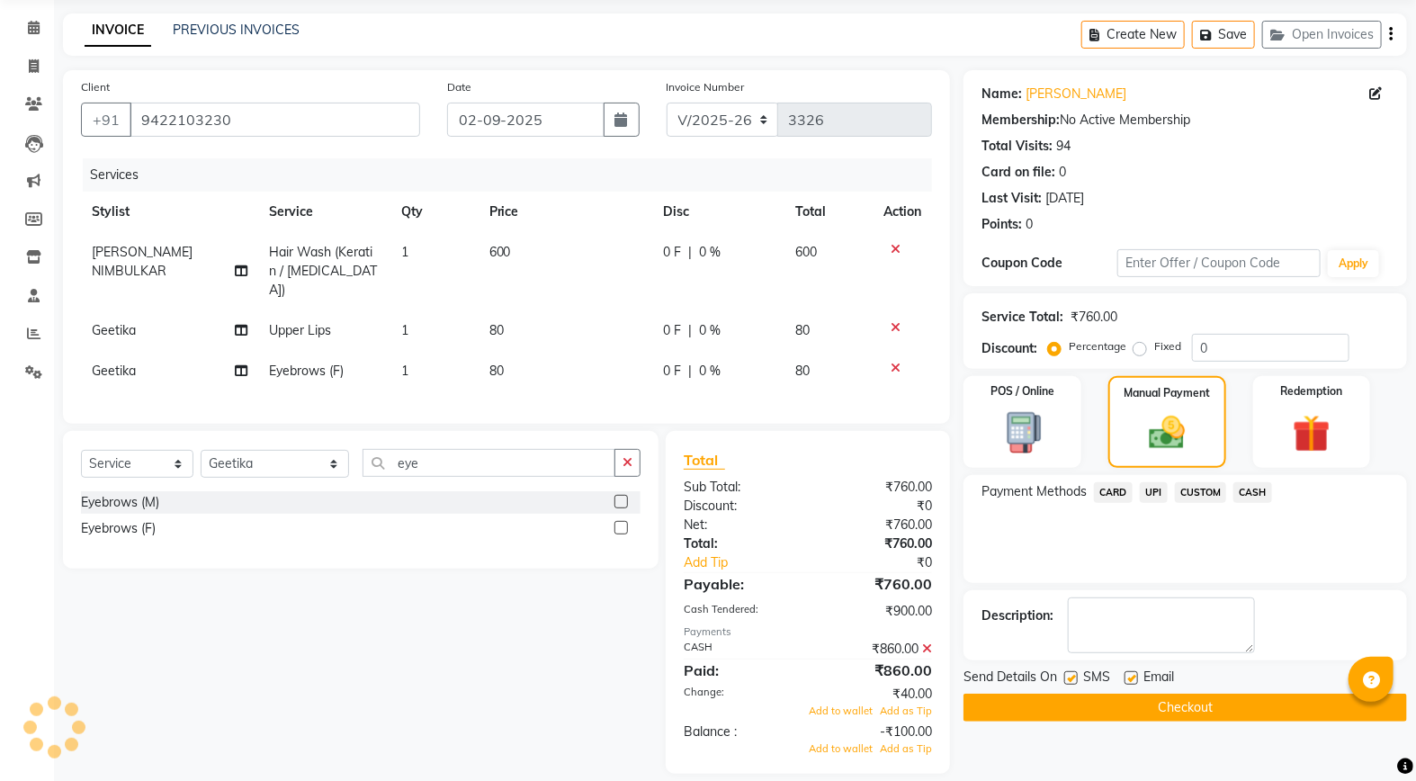
drag, startPoint x: 560, startPoint y: 254, endPoint x: 497, endPoint y: 261, distance: 63.4
click at [497, 261] on td "600" at bounding box center [566, 271] width 175 height 78
select select "14454"
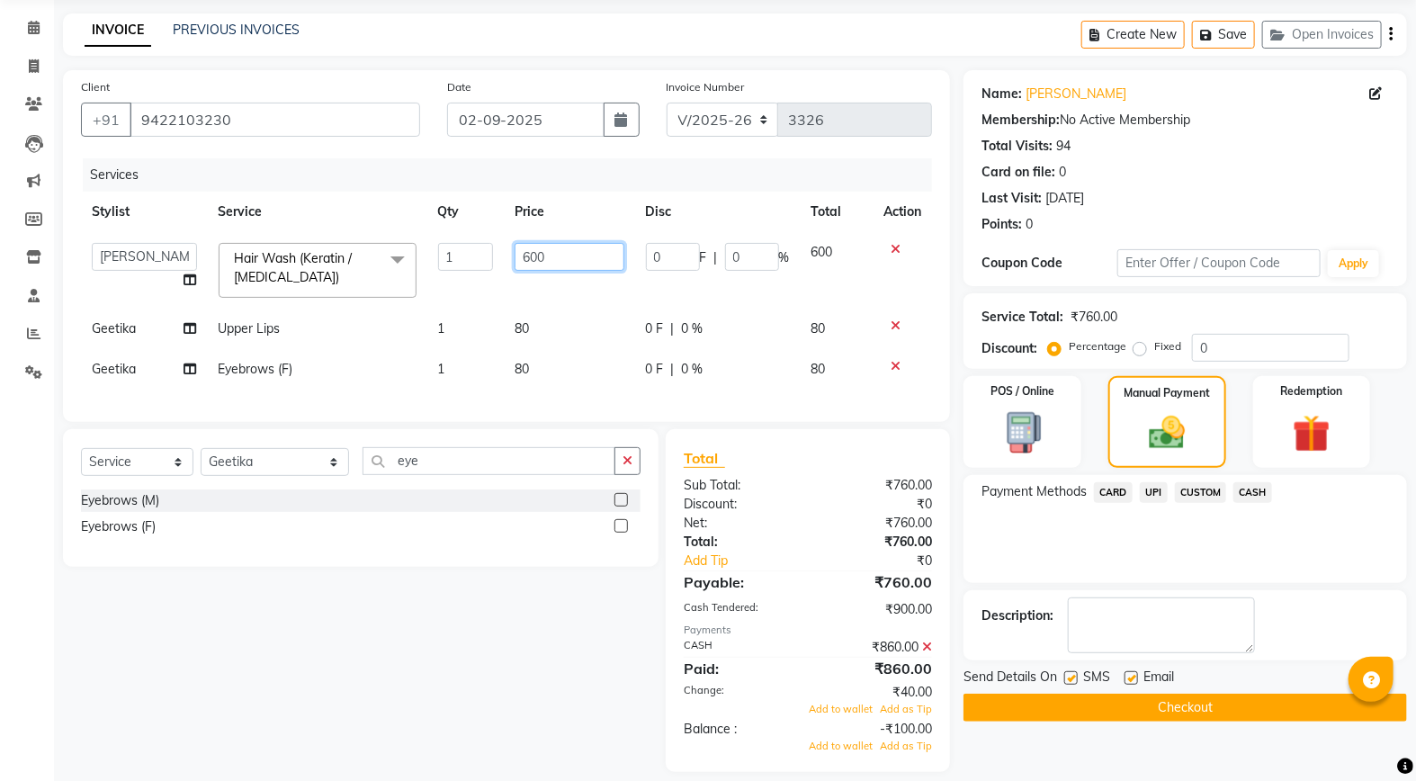
click at [523, 259] on input "600" at bounding box center [570, 257] width 110 height 28
type input "700"
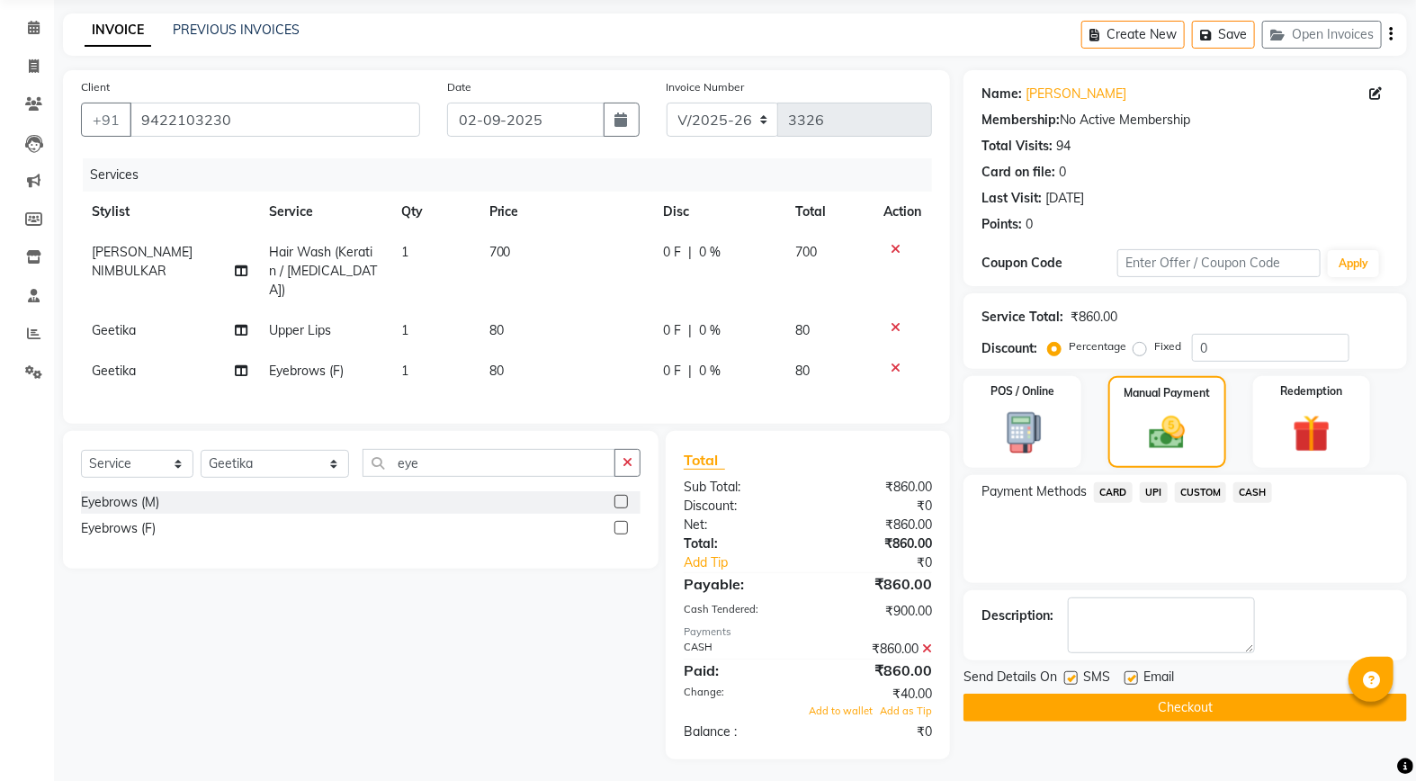
click at [618, 311] on td "80" at bounding box center [566, 330] width 175 height 40
select select "45271"
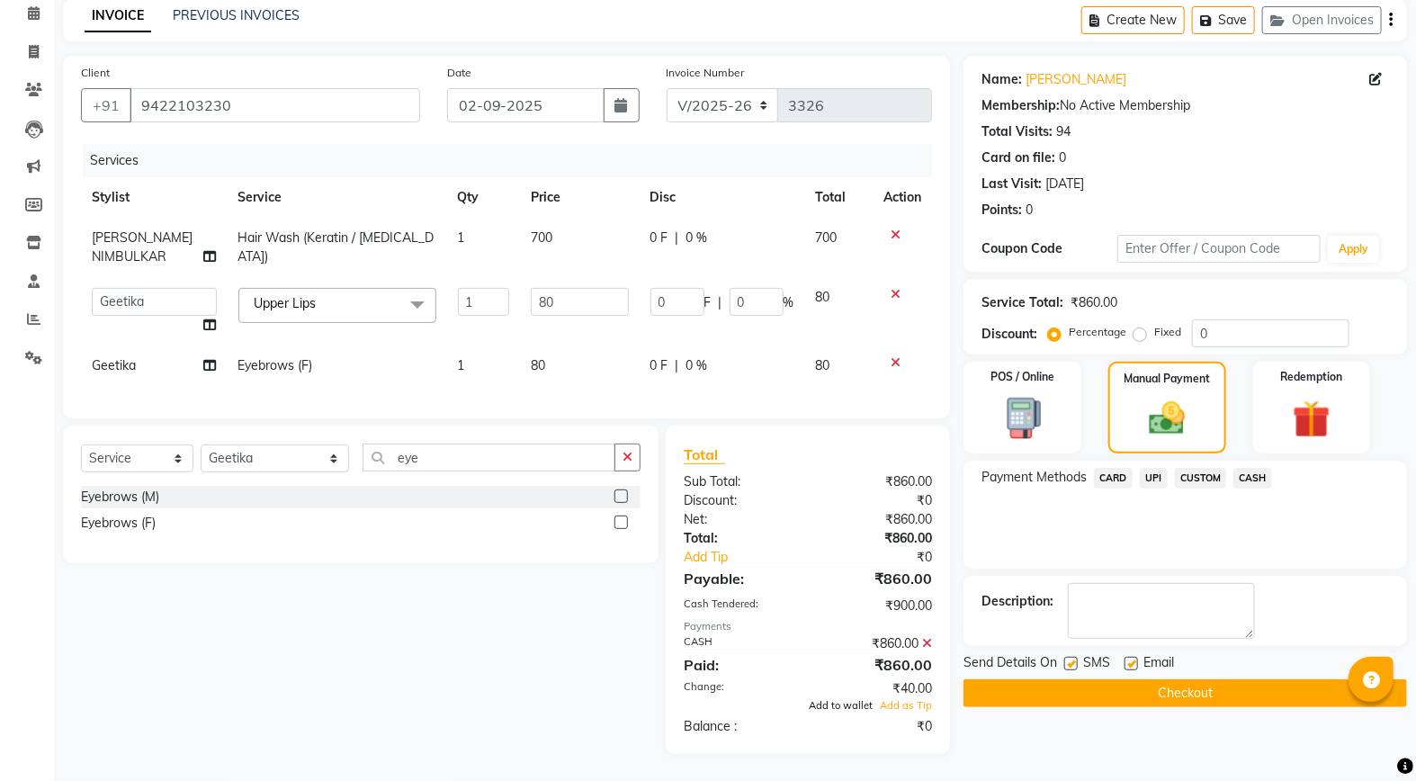
click at [838, 708] on span "Add to wallet" at bounding box center [841, 705] width 64 height 13
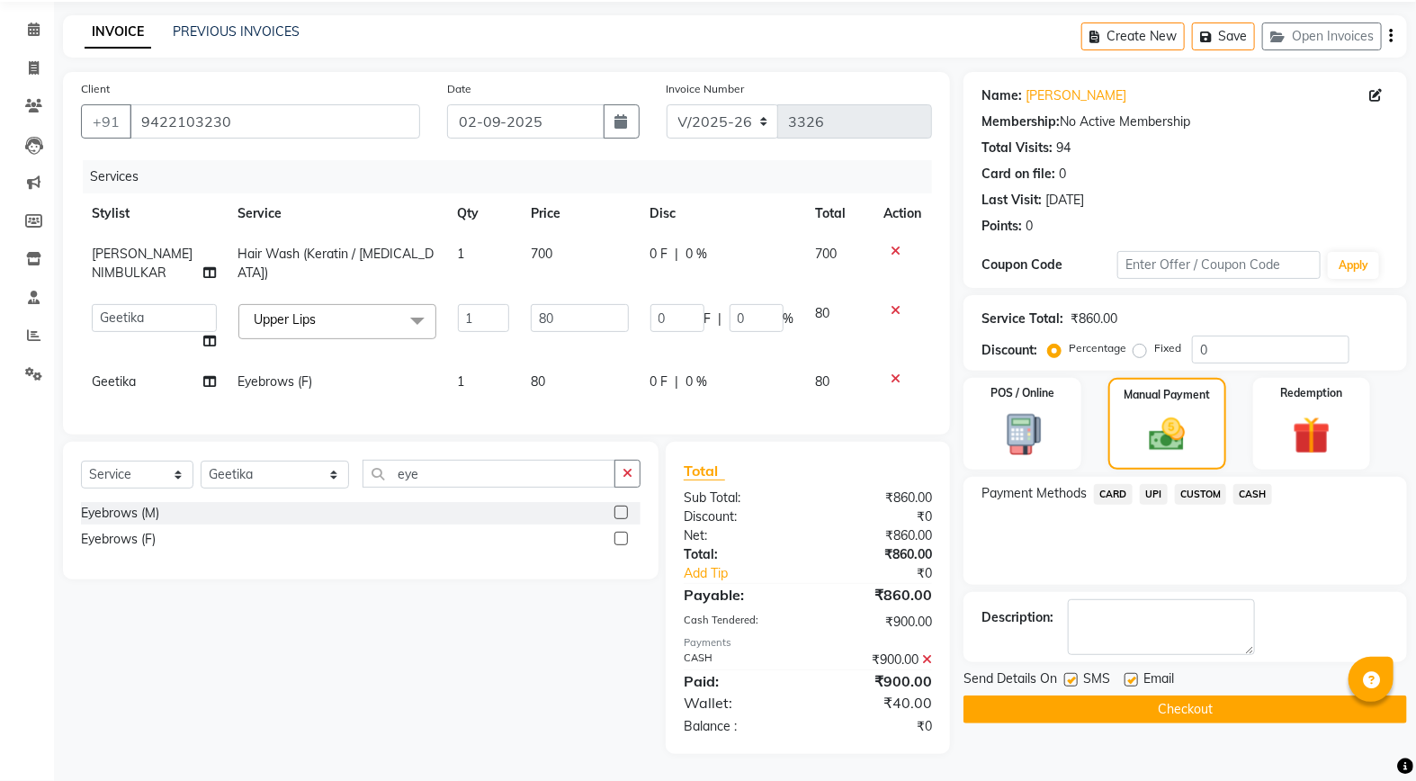
scroll to position [76, 0]
click at [1074, 673] on label at bounding box center [1070, 679] width 13 height 13
click at [1074, 675] on input "checkbox" at bounding box center [1070, 681] width 12 height 12
click at [1074, 673] on label at bounding box center [1070, 679] width 13 height 13
click at [1074, 675] on input "checkbox" at bounding box center [1070, 681] width 12 height 12
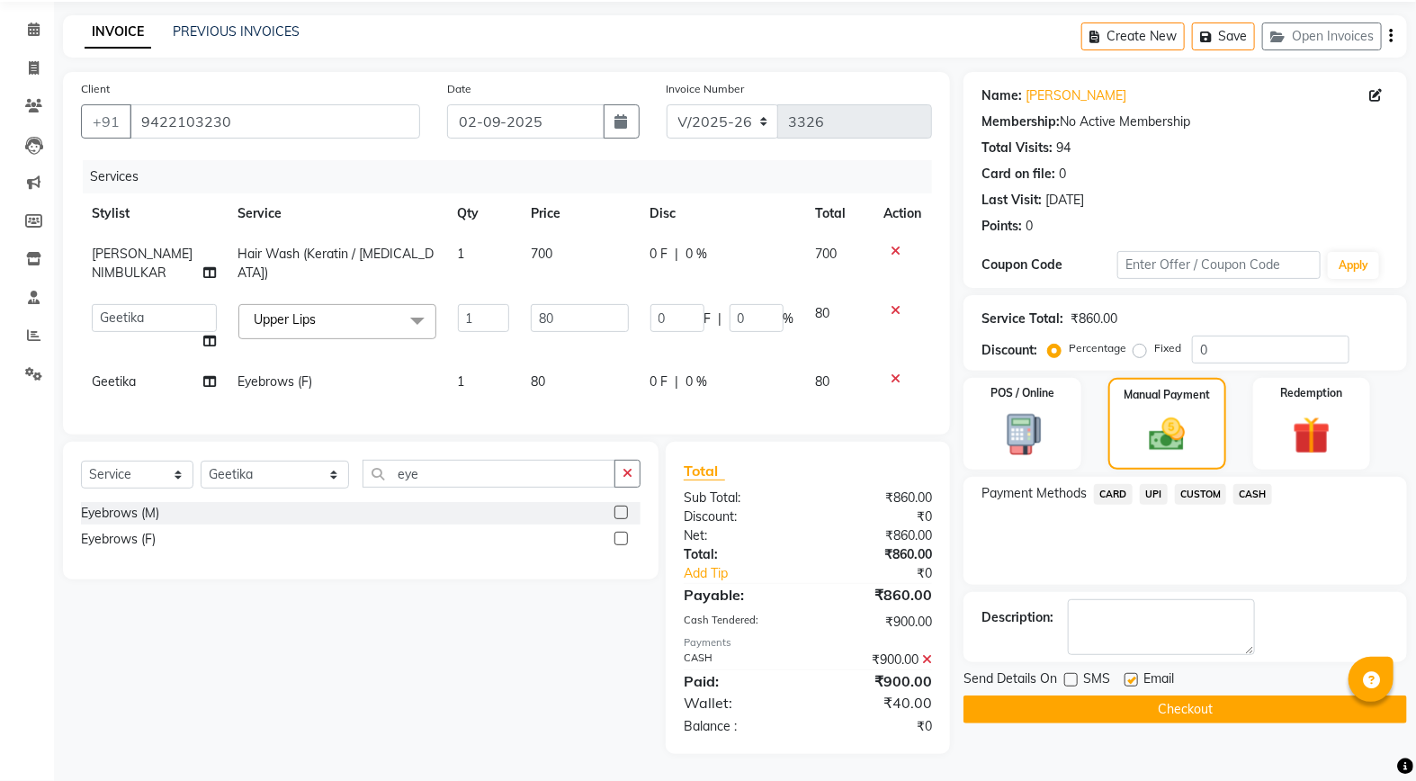
checkbox input "true"
click at [1059, 705] on button "Checkout" at bounding box center [1186, 709] width 444 height 28
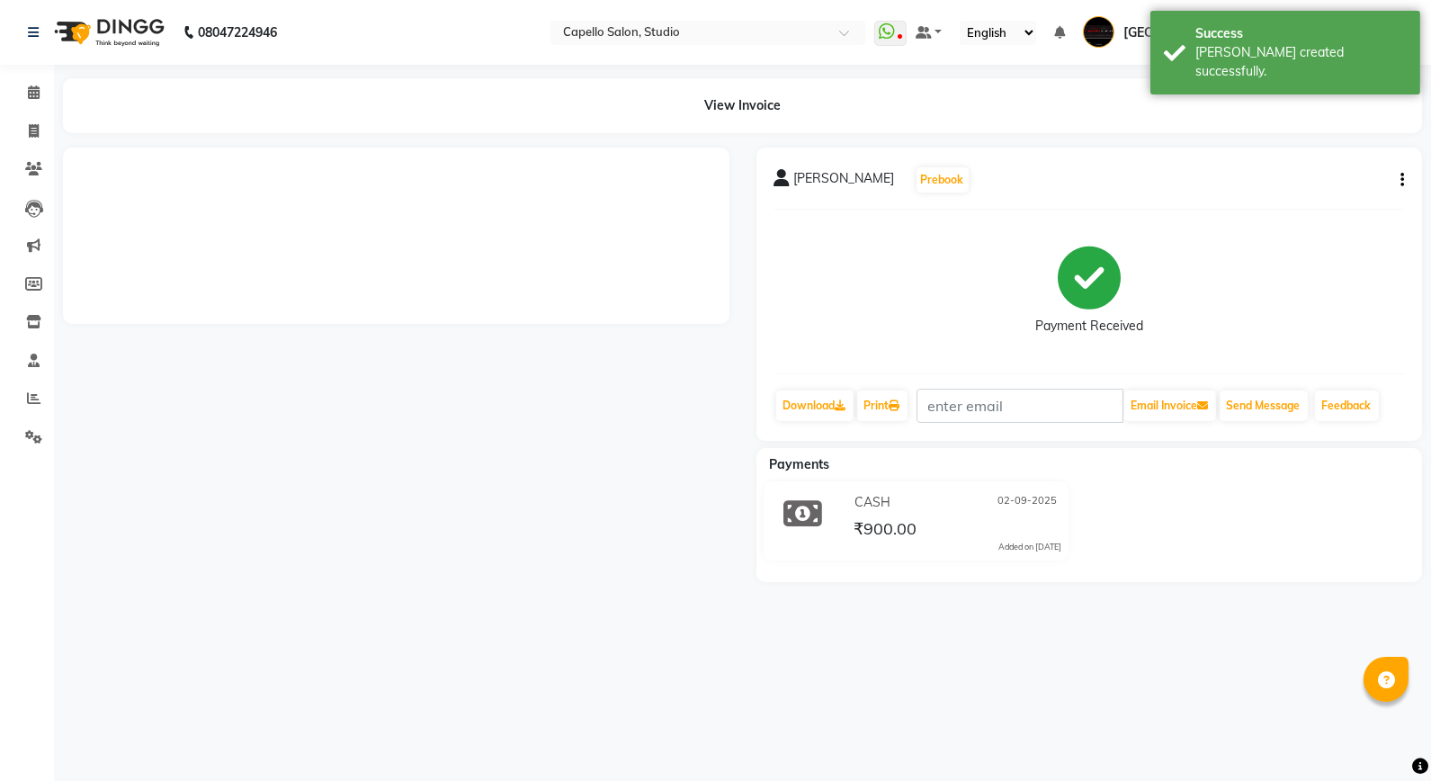
drag, startPoint x: 22, startPoint y: 112, endPoint x: 50, endPoint y: 99, distance: 31.8
click at [22, 113] on li "Invoice" at bounding box center [27, 131] width 54 height 39
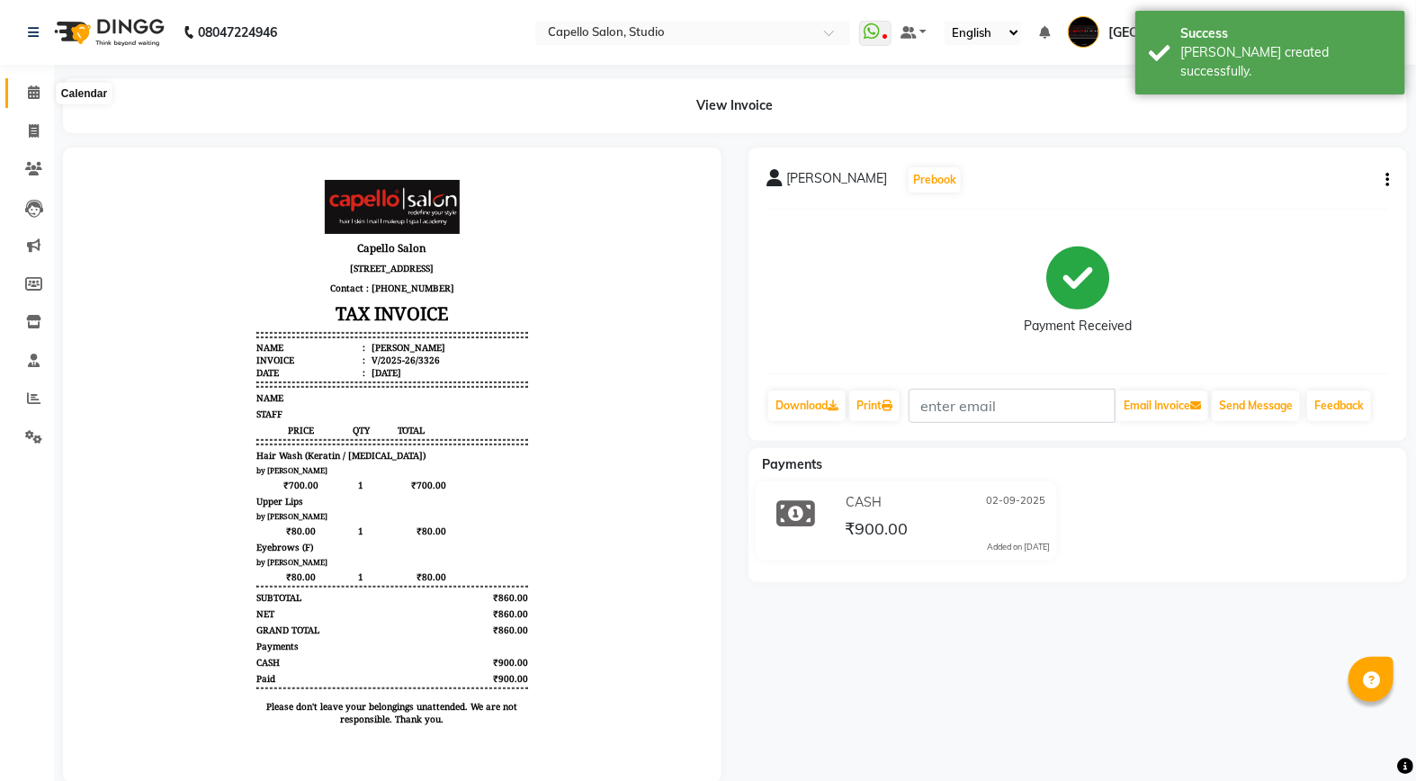
click at [33, 96] on icon at bounding box center [34, 91] width 12 height 13
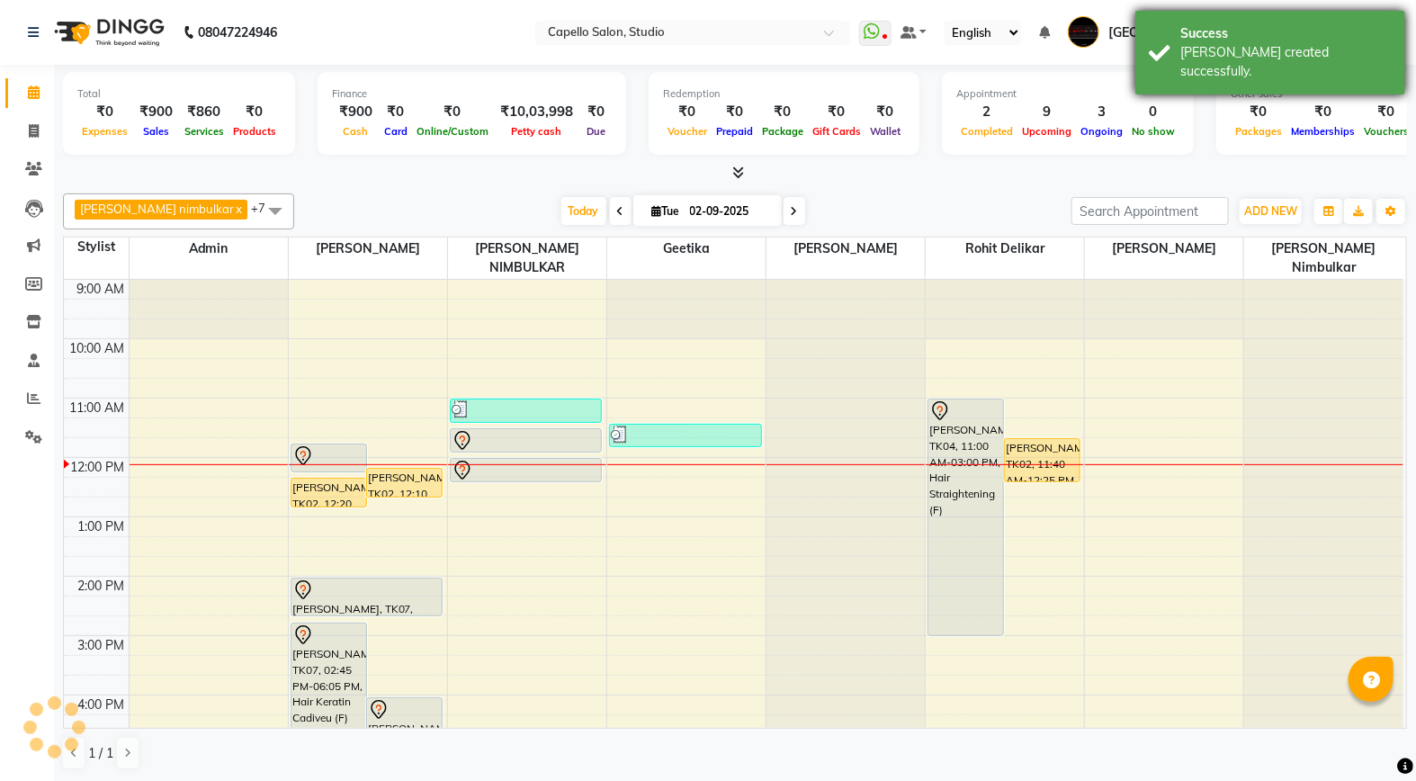
click at [1237, 40] on div "Success" at bounding box center [1285, 33] width 211 height 19
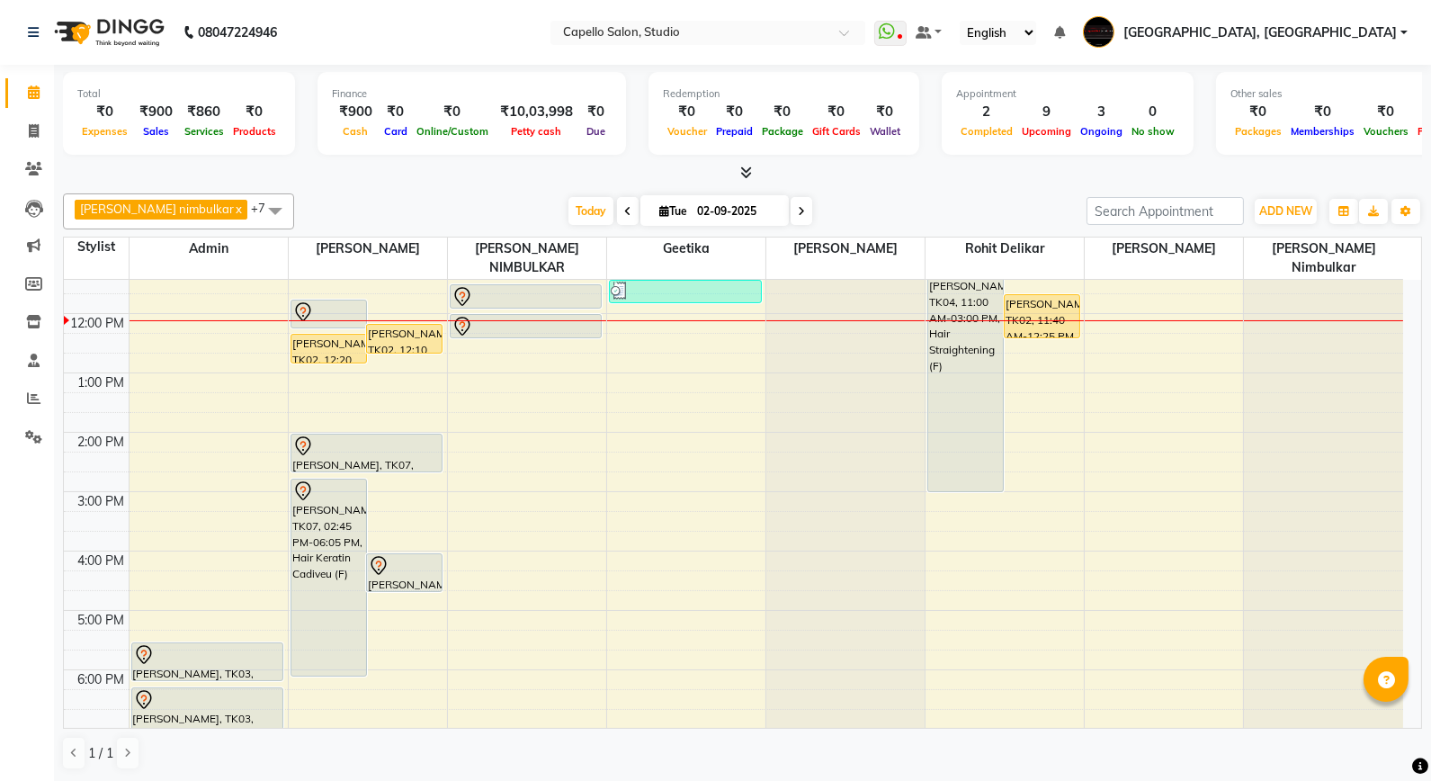
scroll to position [100, 0]
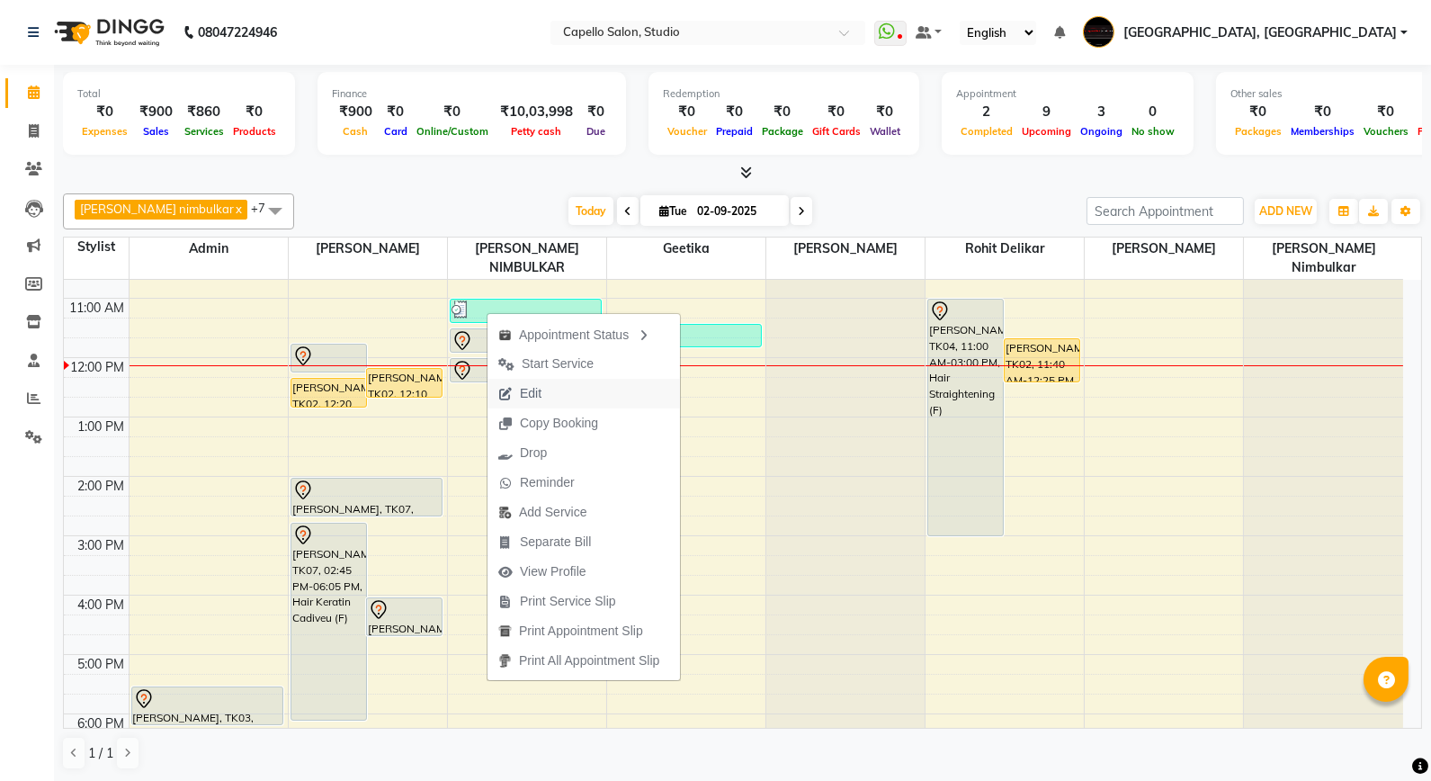
click at [550, 381] on span "Edit" at bounding box center [520, 394] width 65 height 30
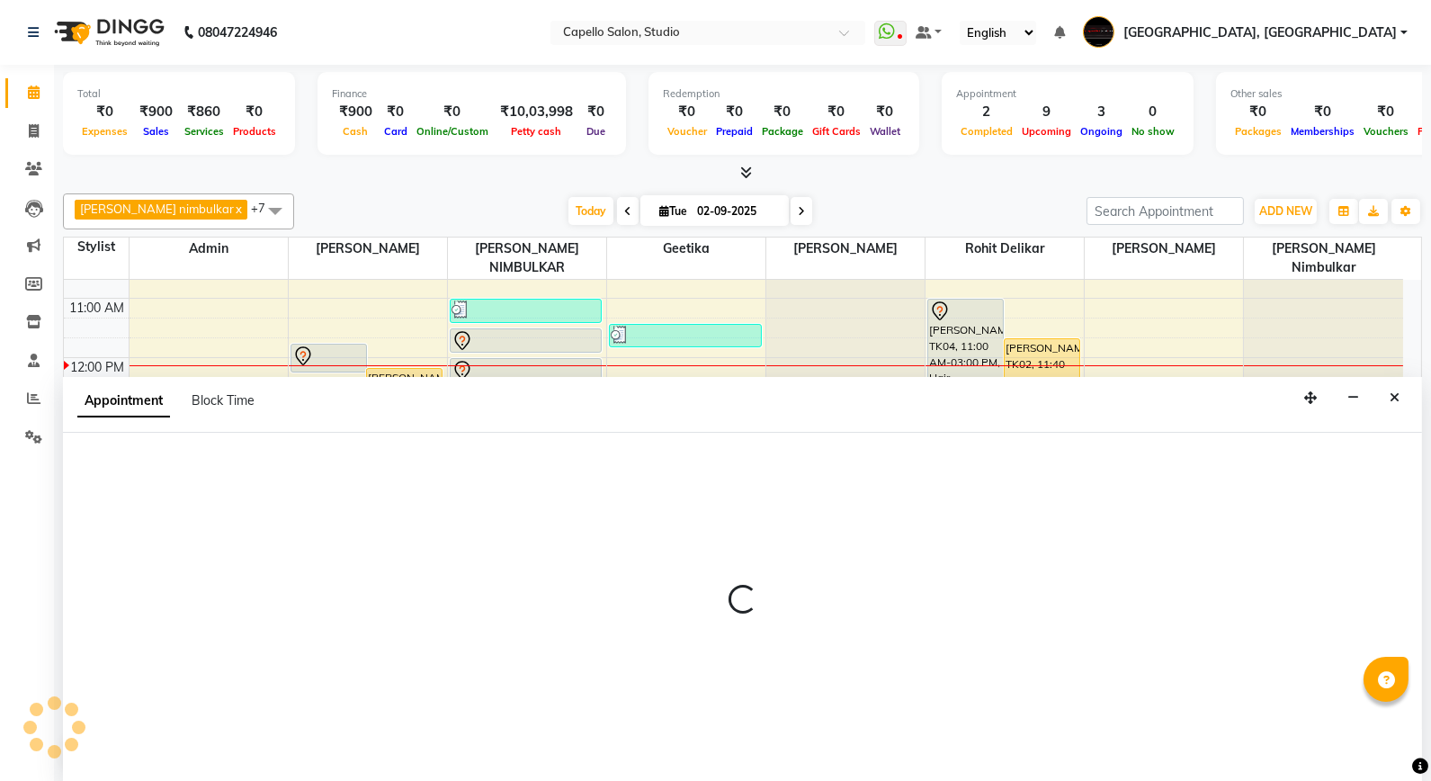
select select "tentative"
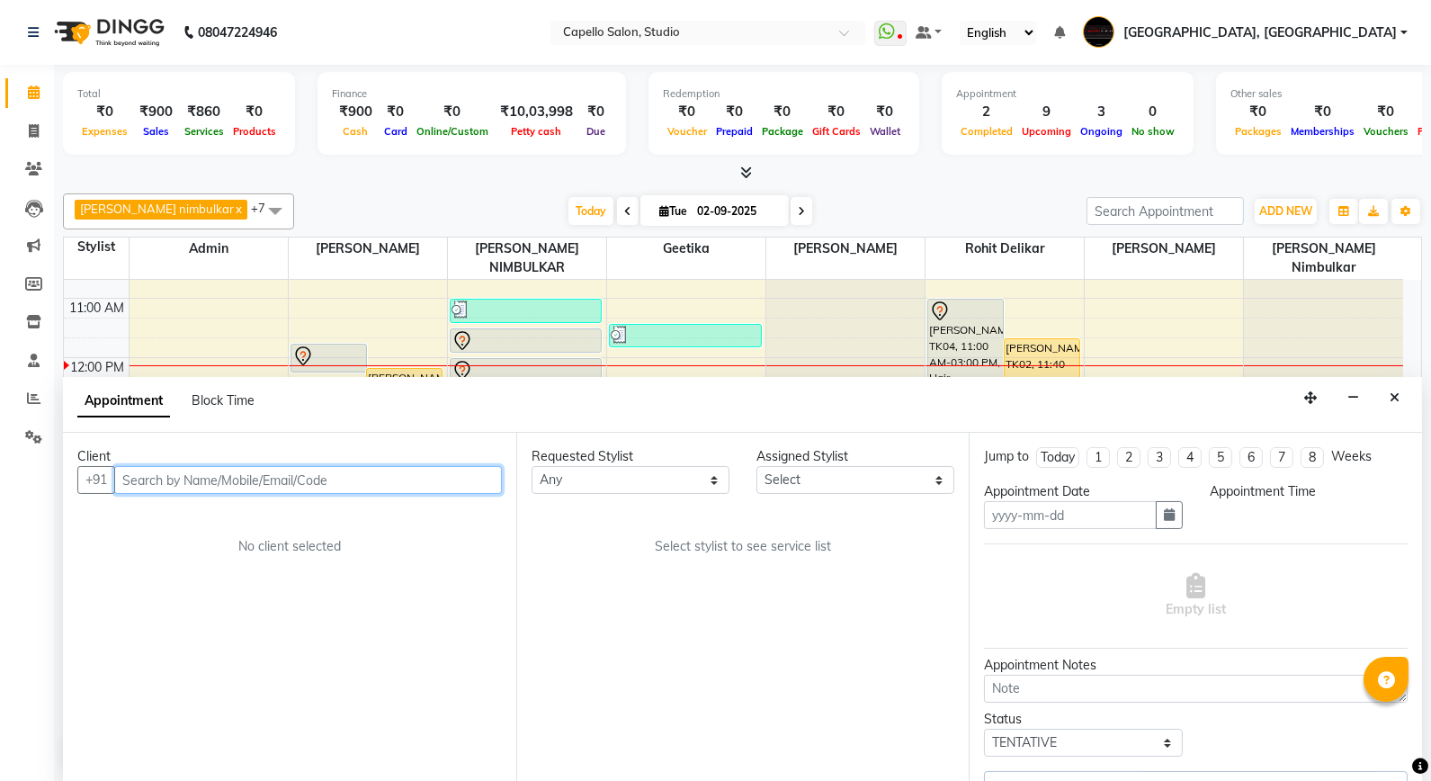
type input "02-09-2025"
select select "690"
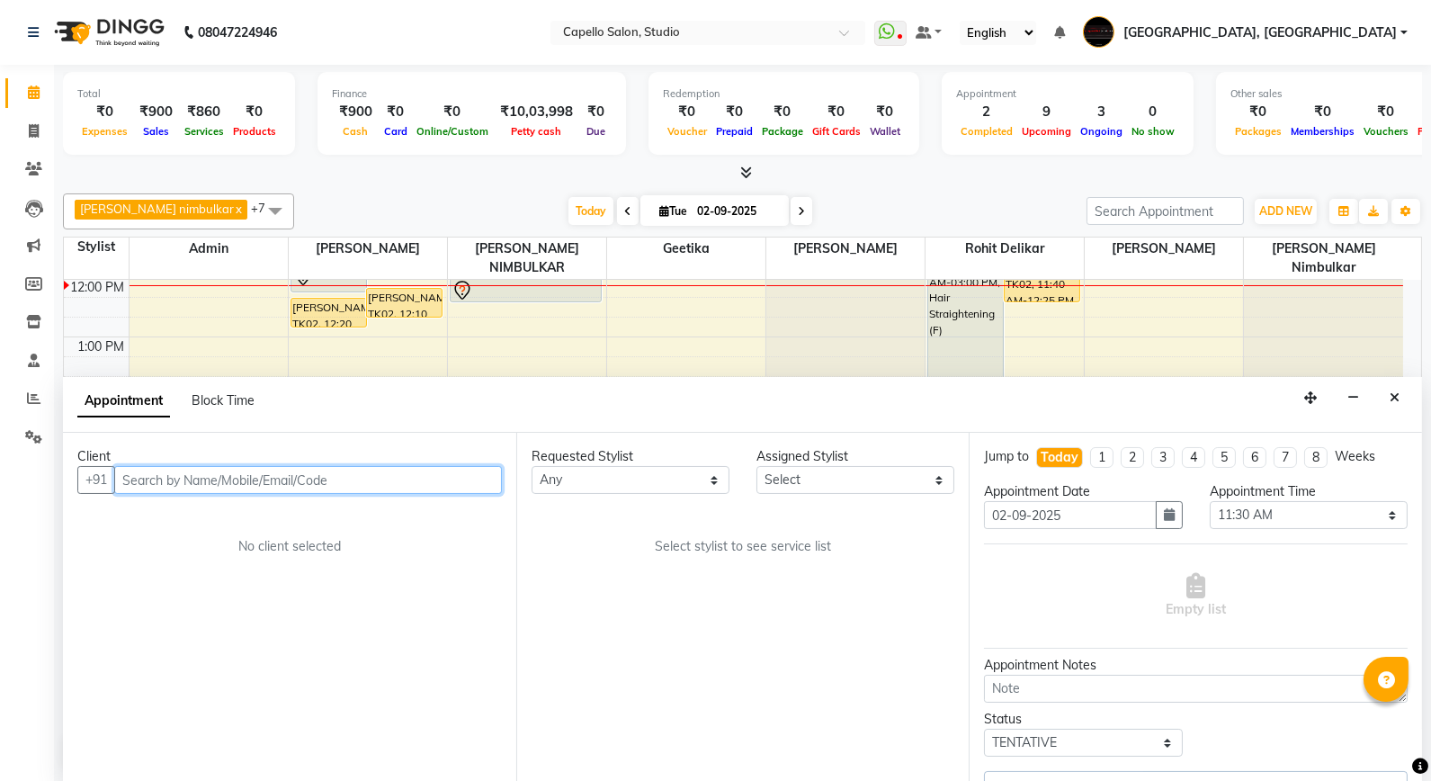
select select "14454"
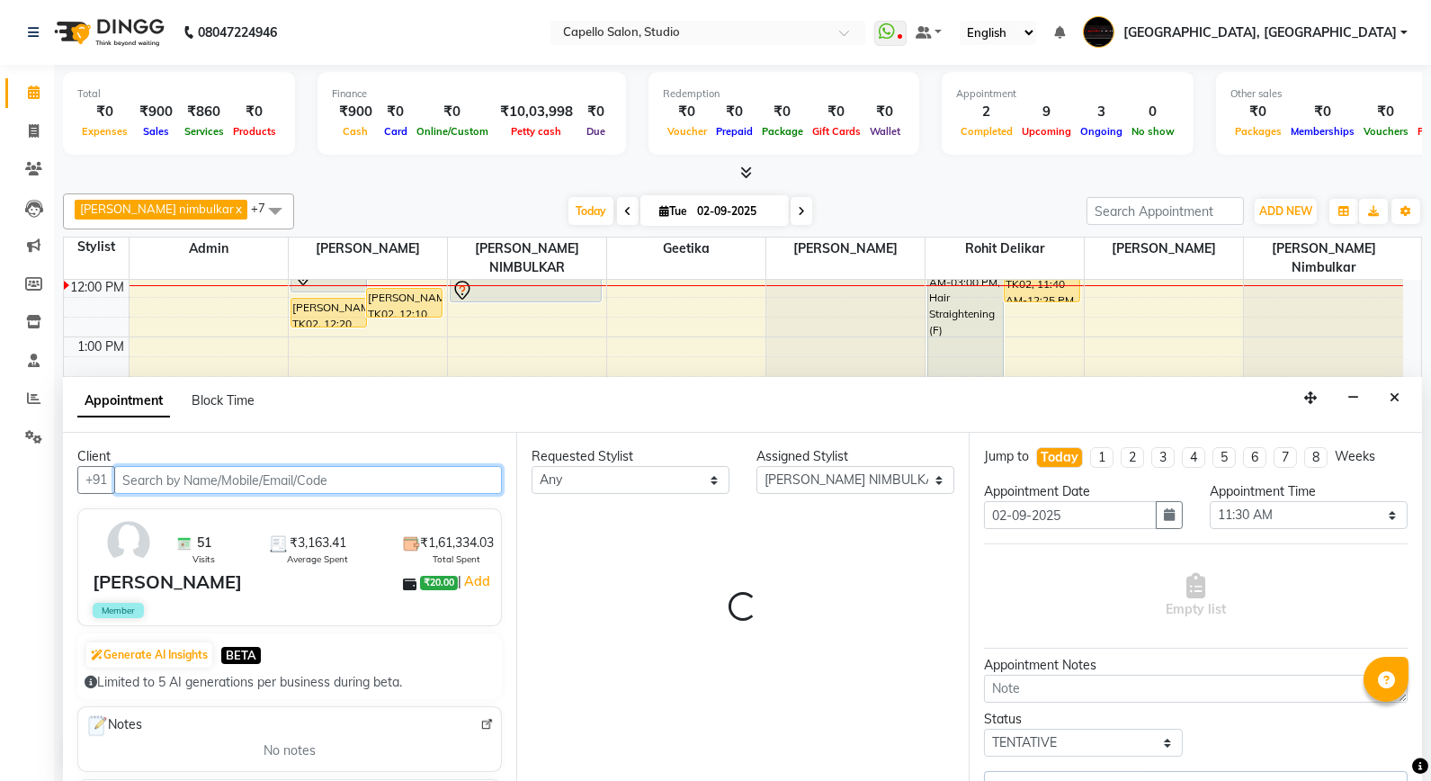
select select "1292"
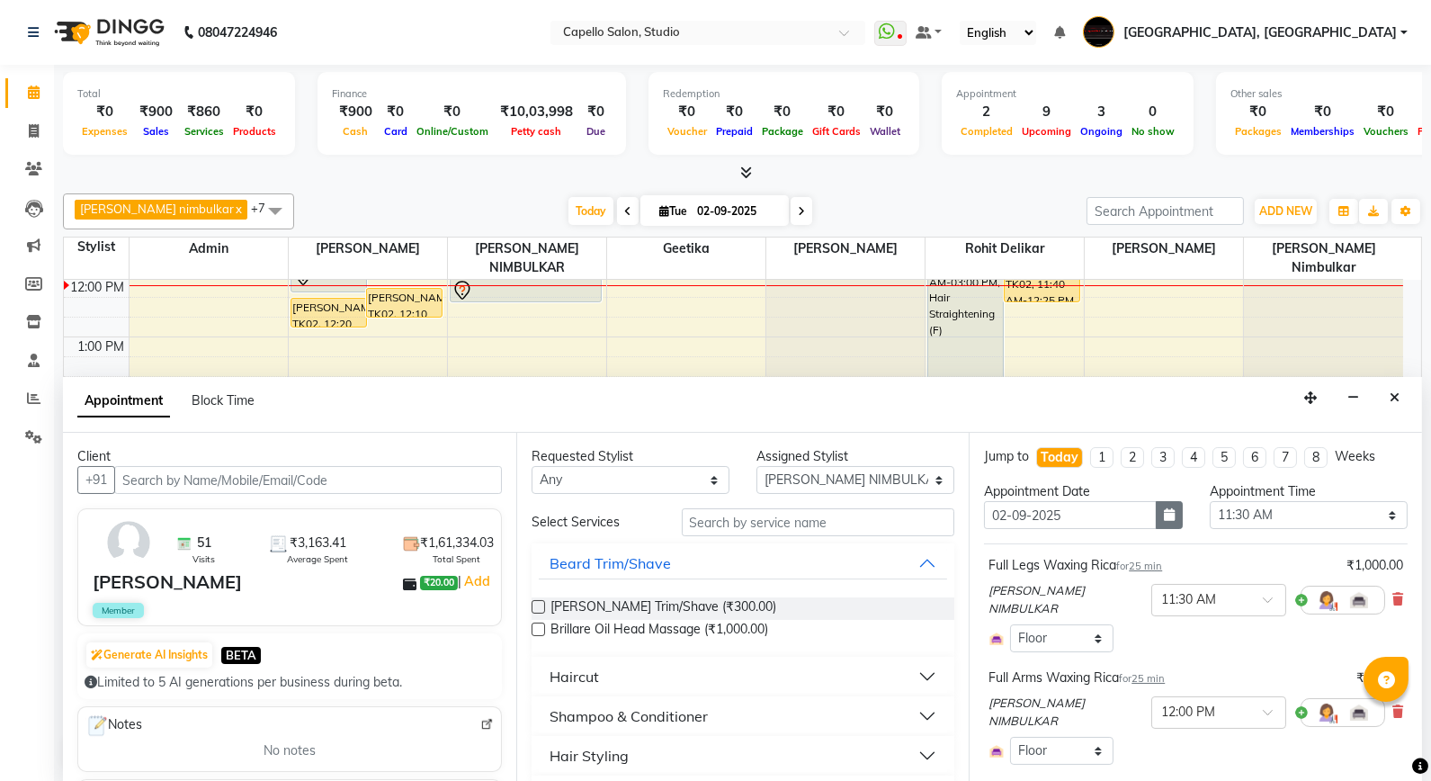
click at [1164, 516] on icon "button" at bounding box center [1169, 514] width 11 height 13
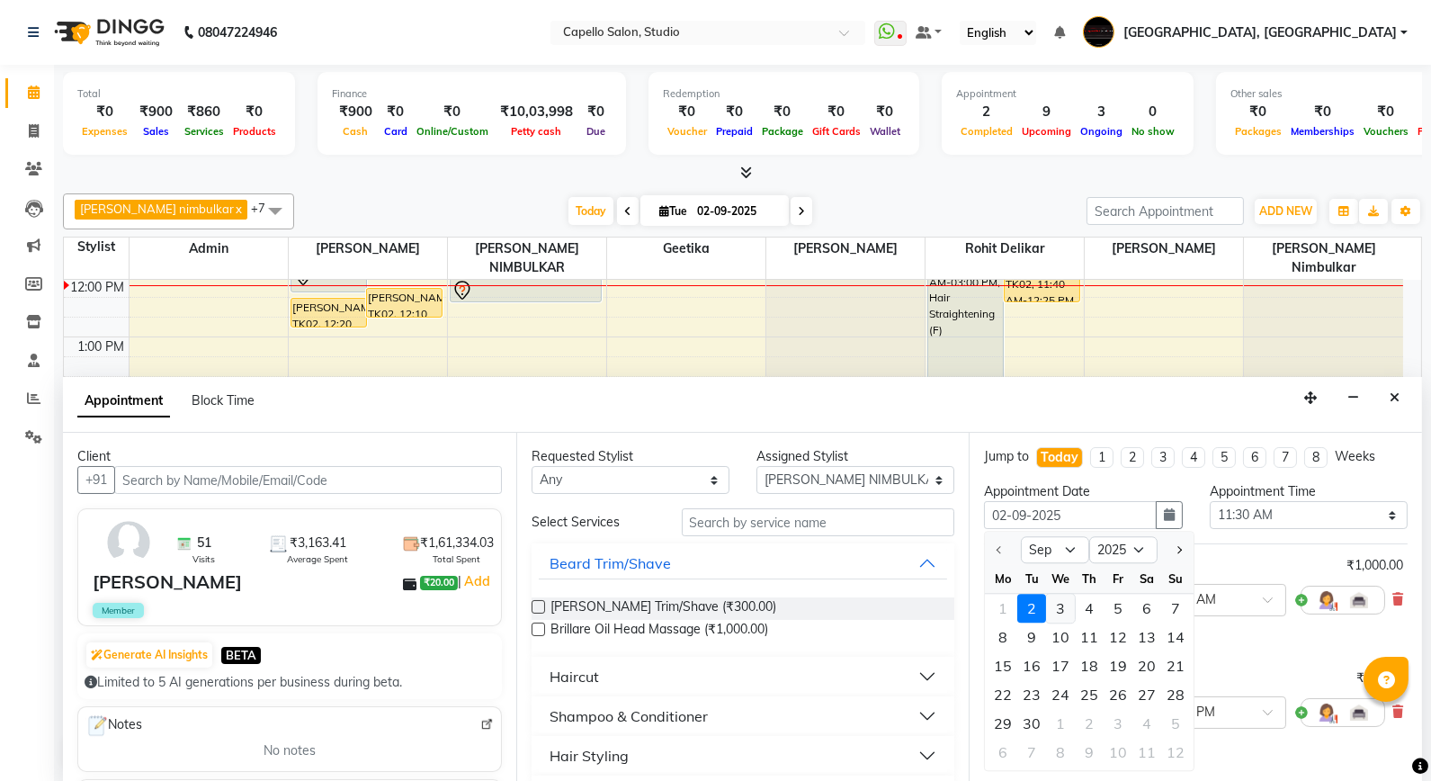
click at [1060, 614] on div "3" at bounding box center [1060, 609] width 29 height 29
type input "[DATE]"
select select "690"
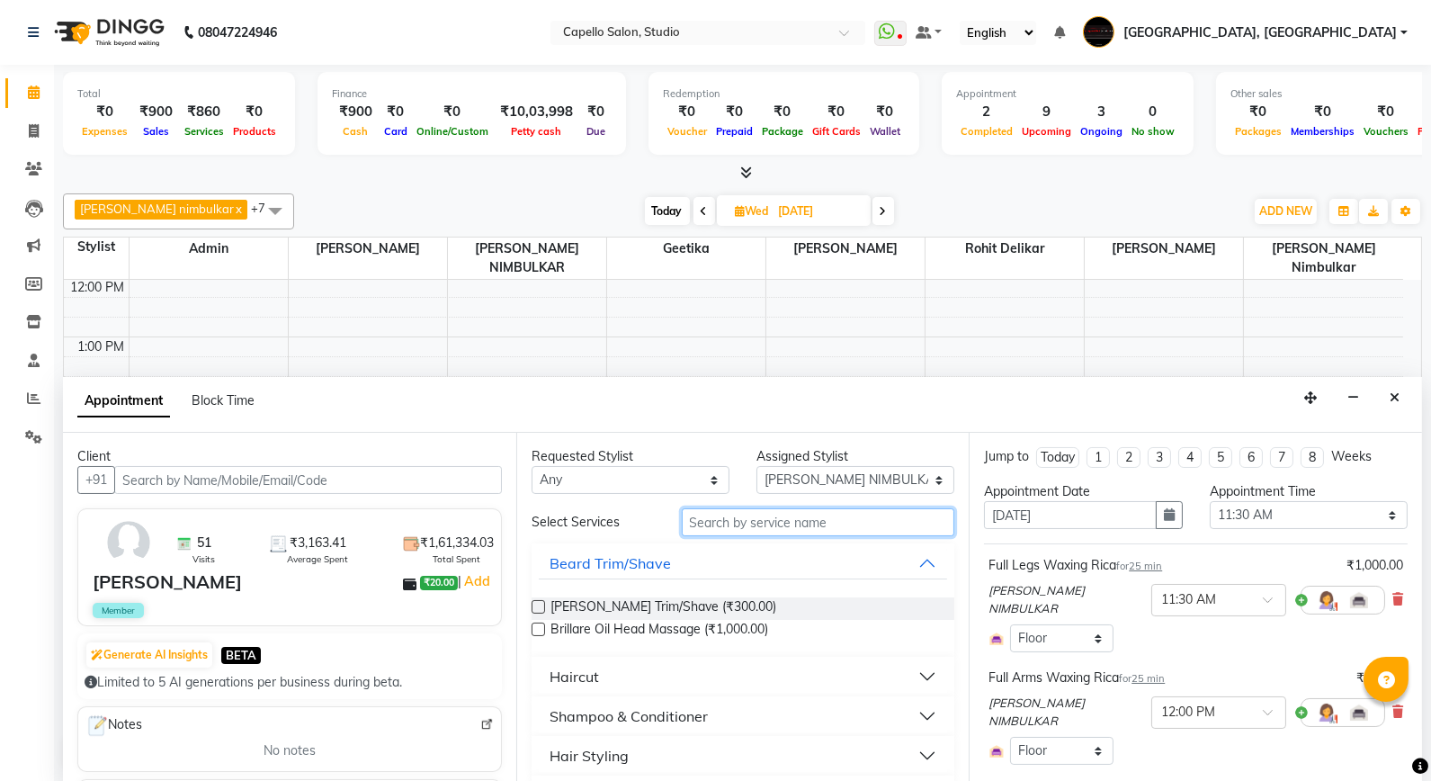
click at [768, 532] on input "text" at bounding box center [819, 522] width 274 height 28
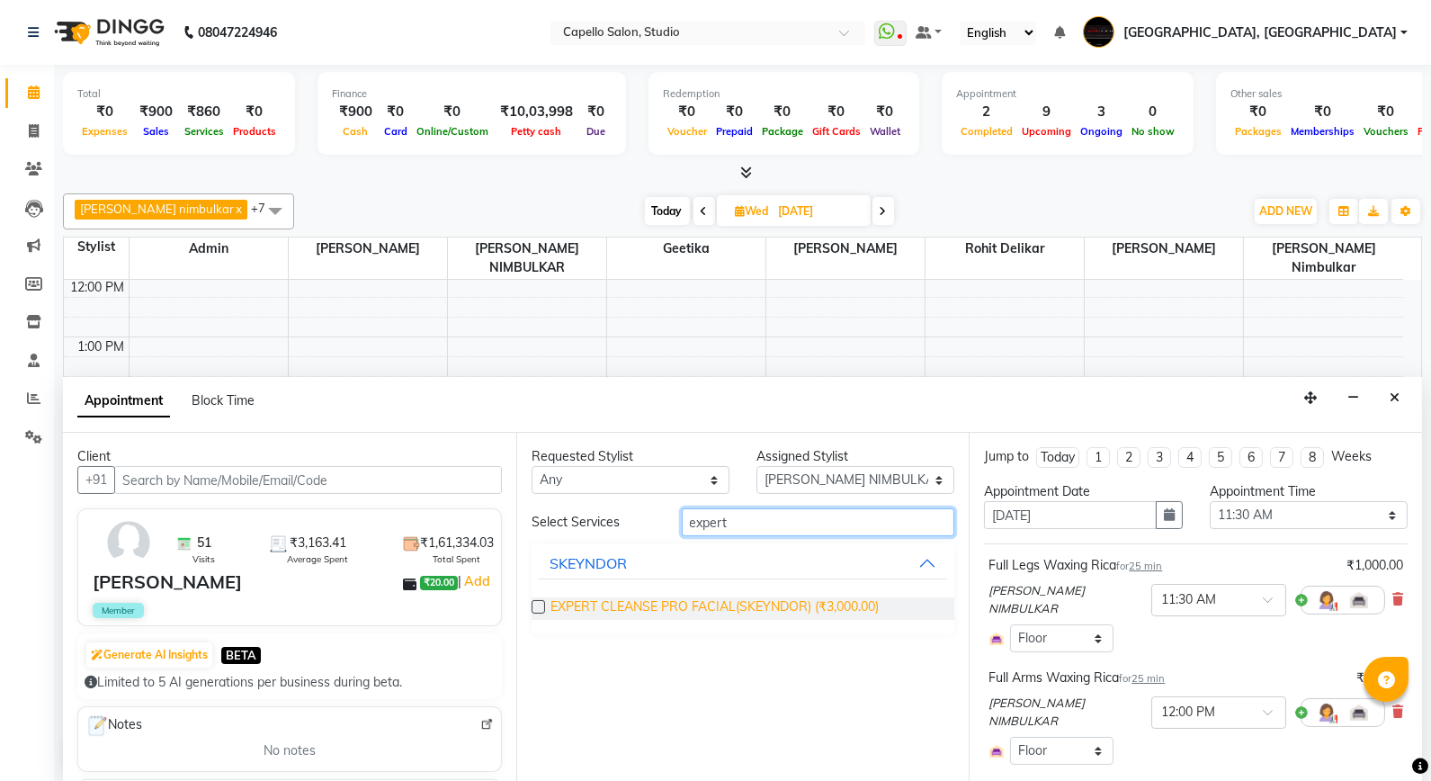
type input "expert"
click at [648, 610] on span "EXPERT CLEANSE PRO FACIAL(SKEYNDOR) (₹3,000.00)" at bounding box center [715, 608] width 328 height 22
checkbox input "false"
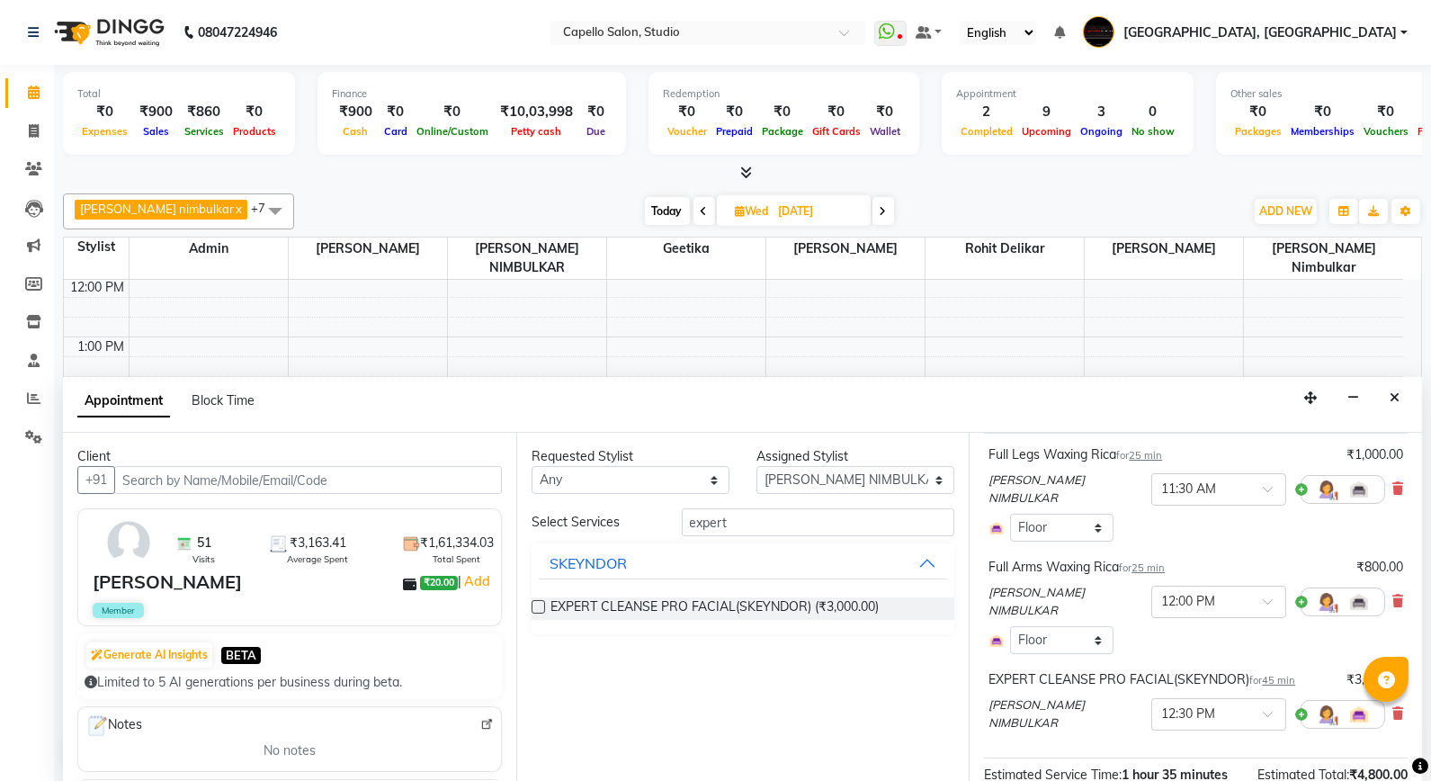
scroll to position [274, 0]
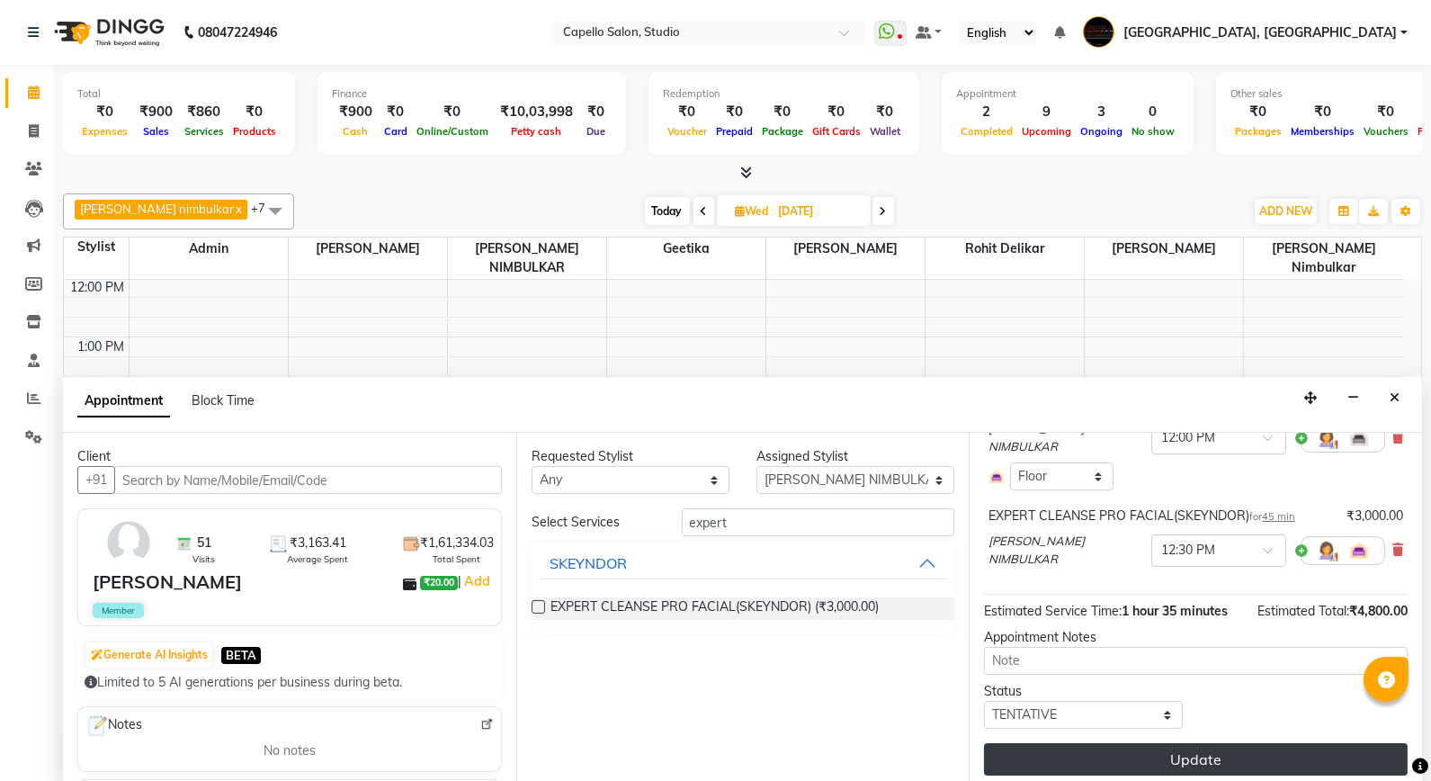
click at [1118, 743] on button "Update" at bounding box center [1196, 759] width 424 height 32
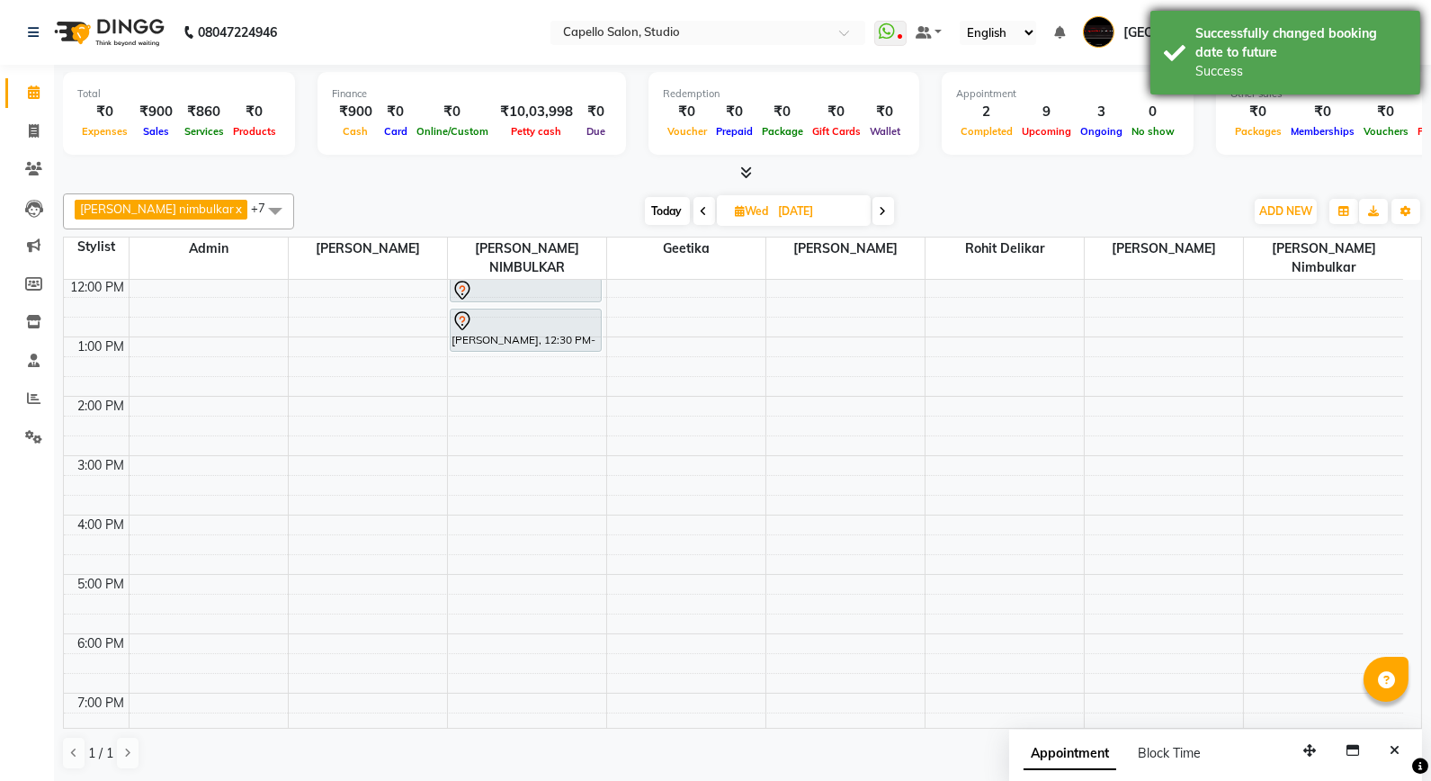
click at [1246, 57] on div "Successfully changed booking date to future" at bounding box center [1301, 43] width 211 height 38
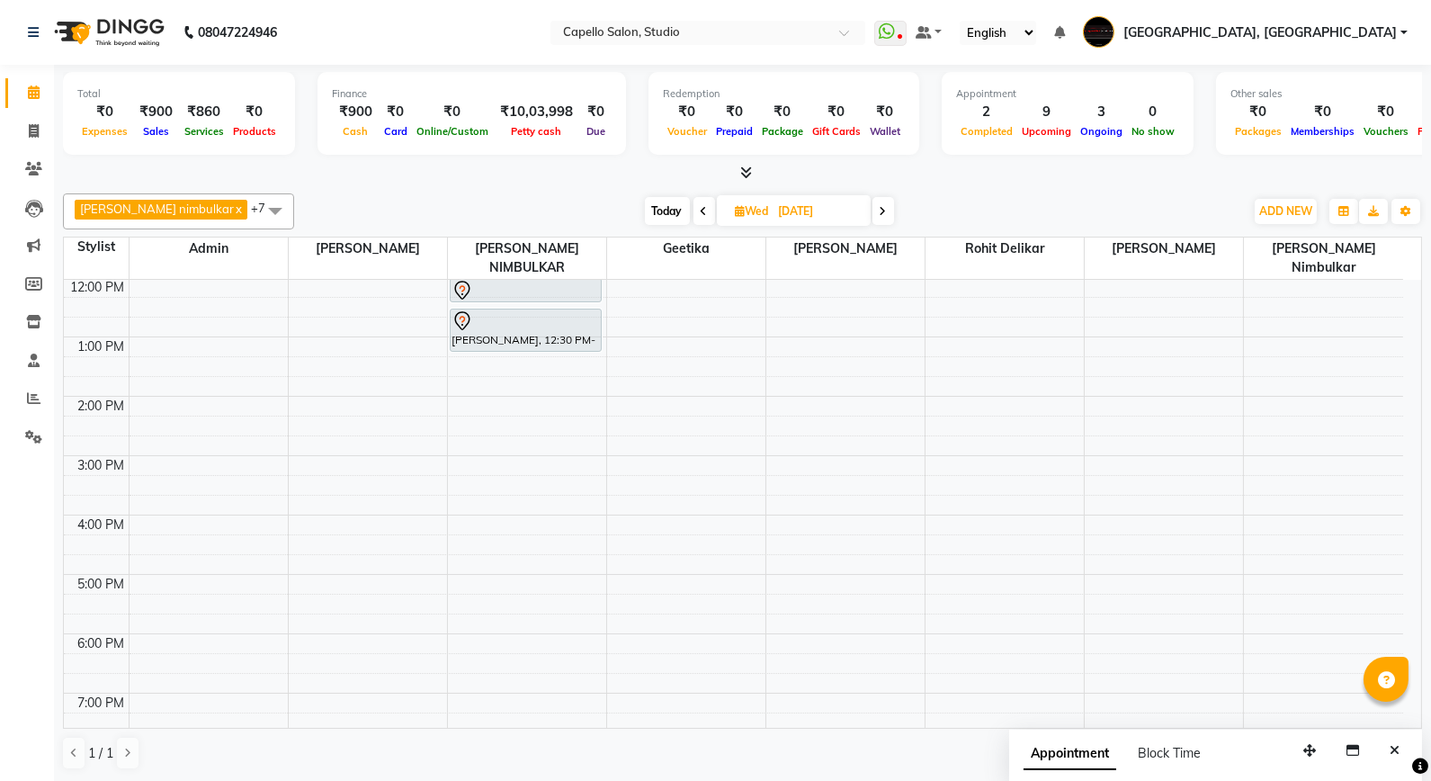
click at [650, 211] on span "Today" at bounding box center [667, 211] width 45 height 28
type input "02-09-2025"
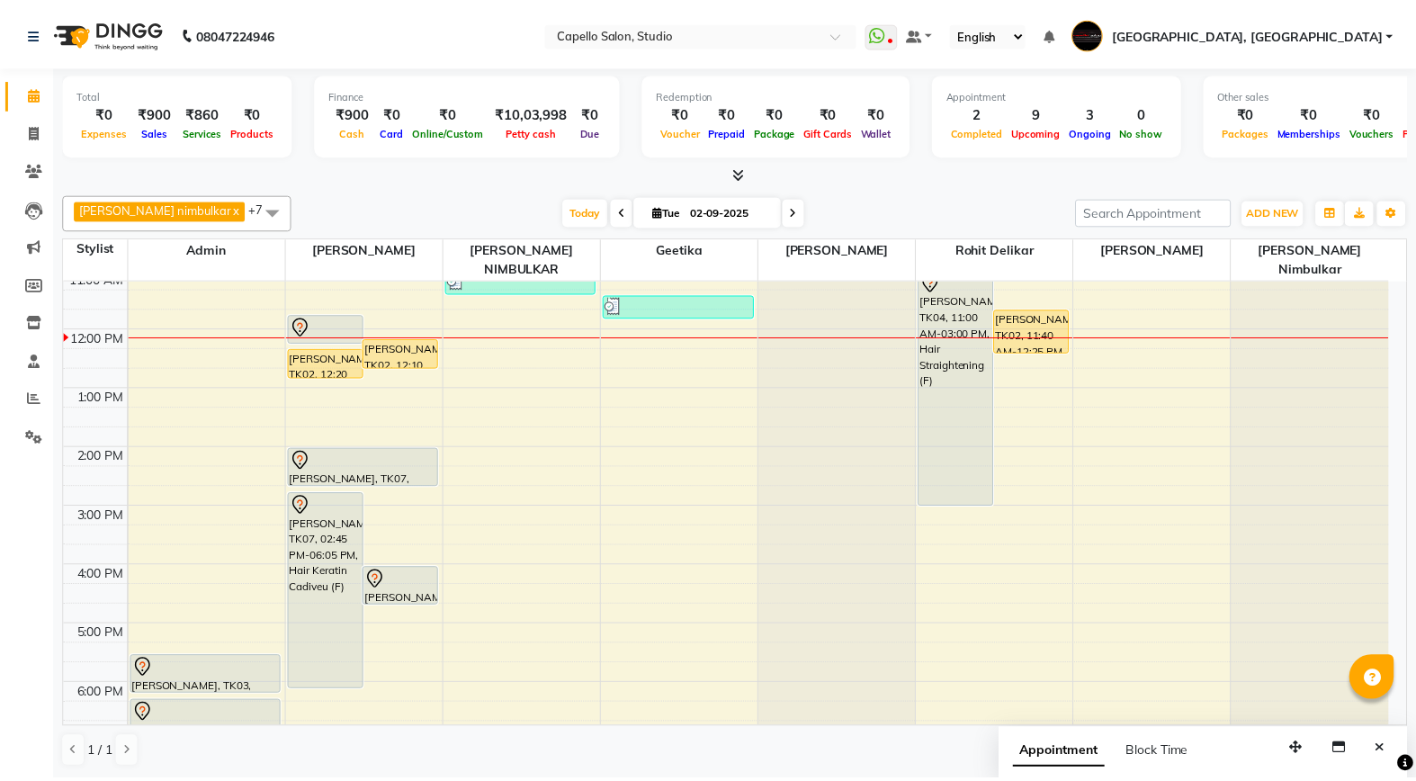
scroll to position [0, 0]
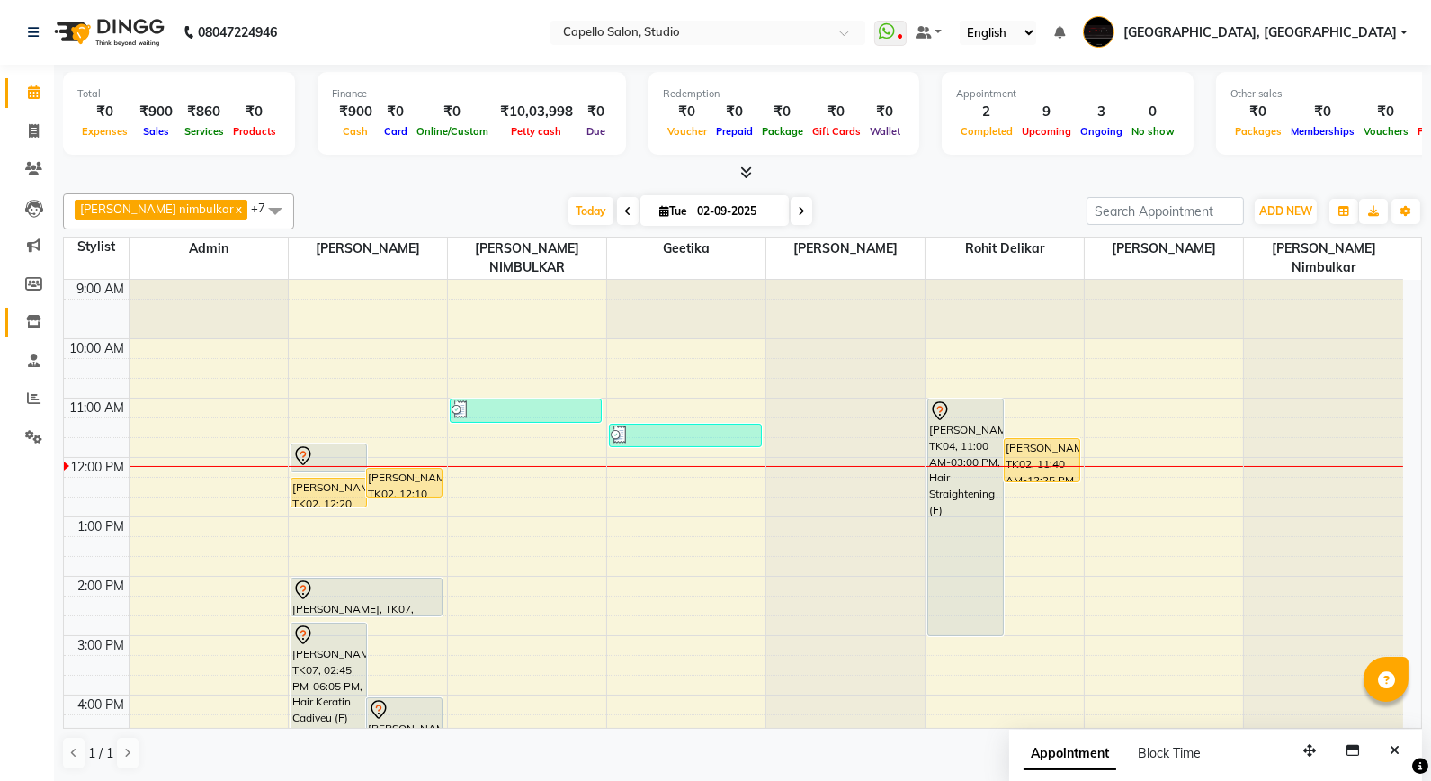
click at [14, 321] on link "Inventory" at bounding box center [26, 323] width 43 height 30
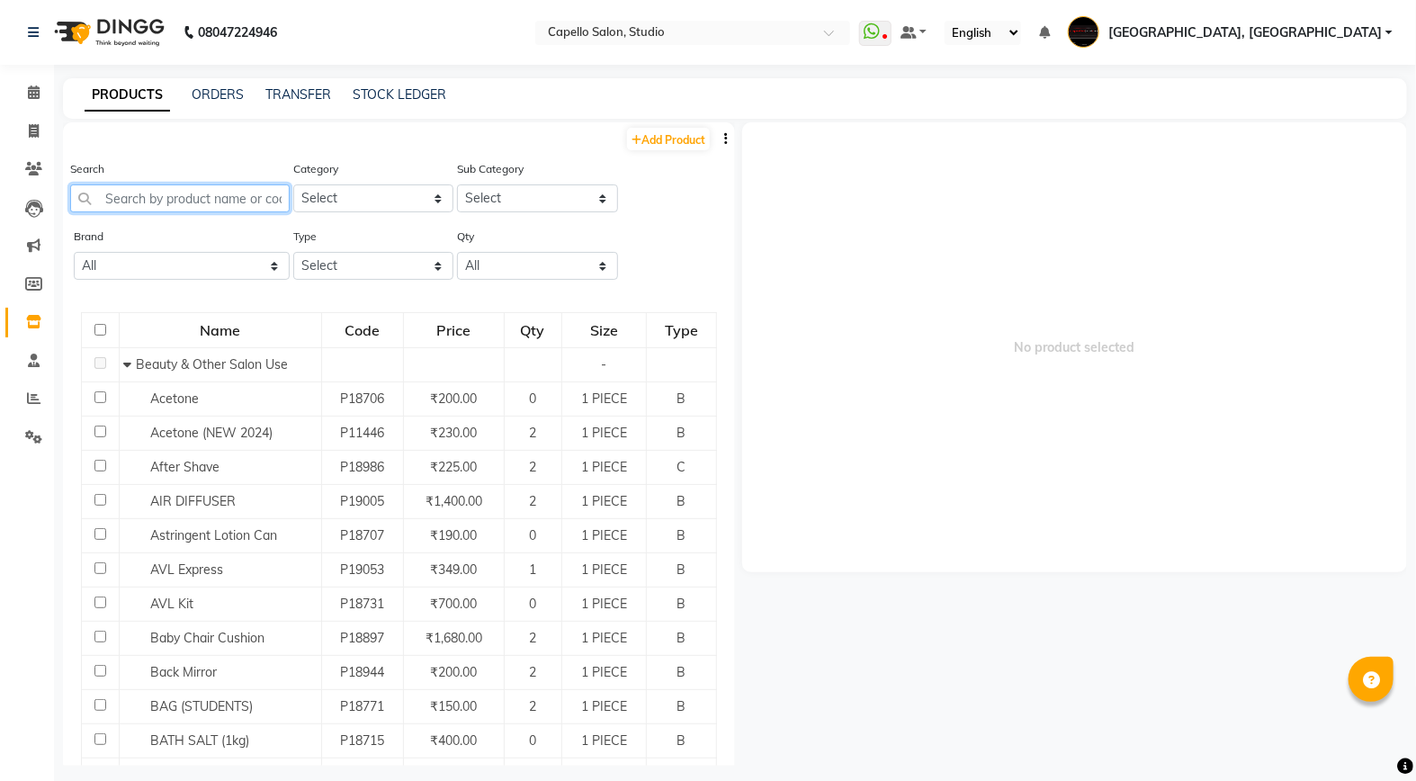
click at [137, 193] on input "text" at bounding box center [180, 198] width 220 height 28
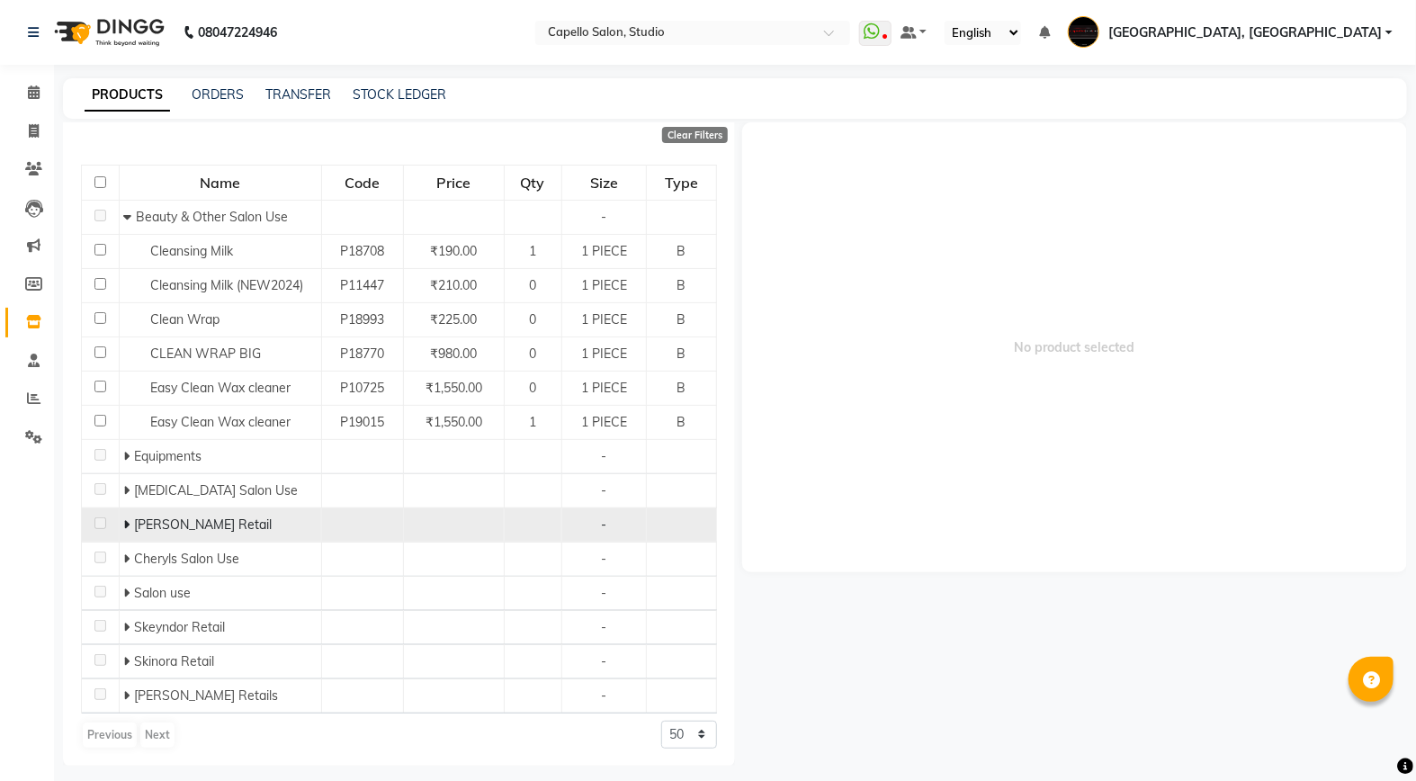
scroll to position [169, 0]
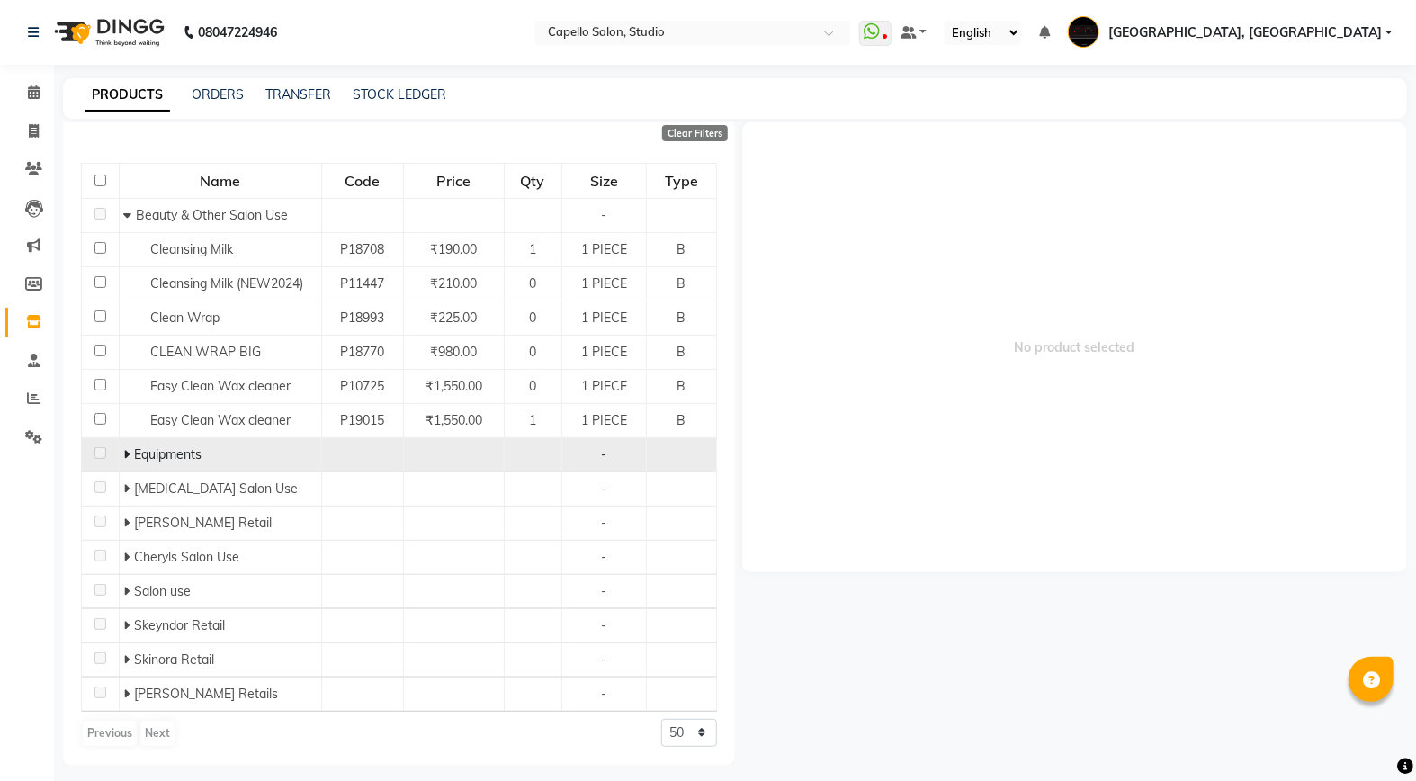
type input "clean"
click at [126, 453] on icon at bounding box center [127, 454] width 6 height 13
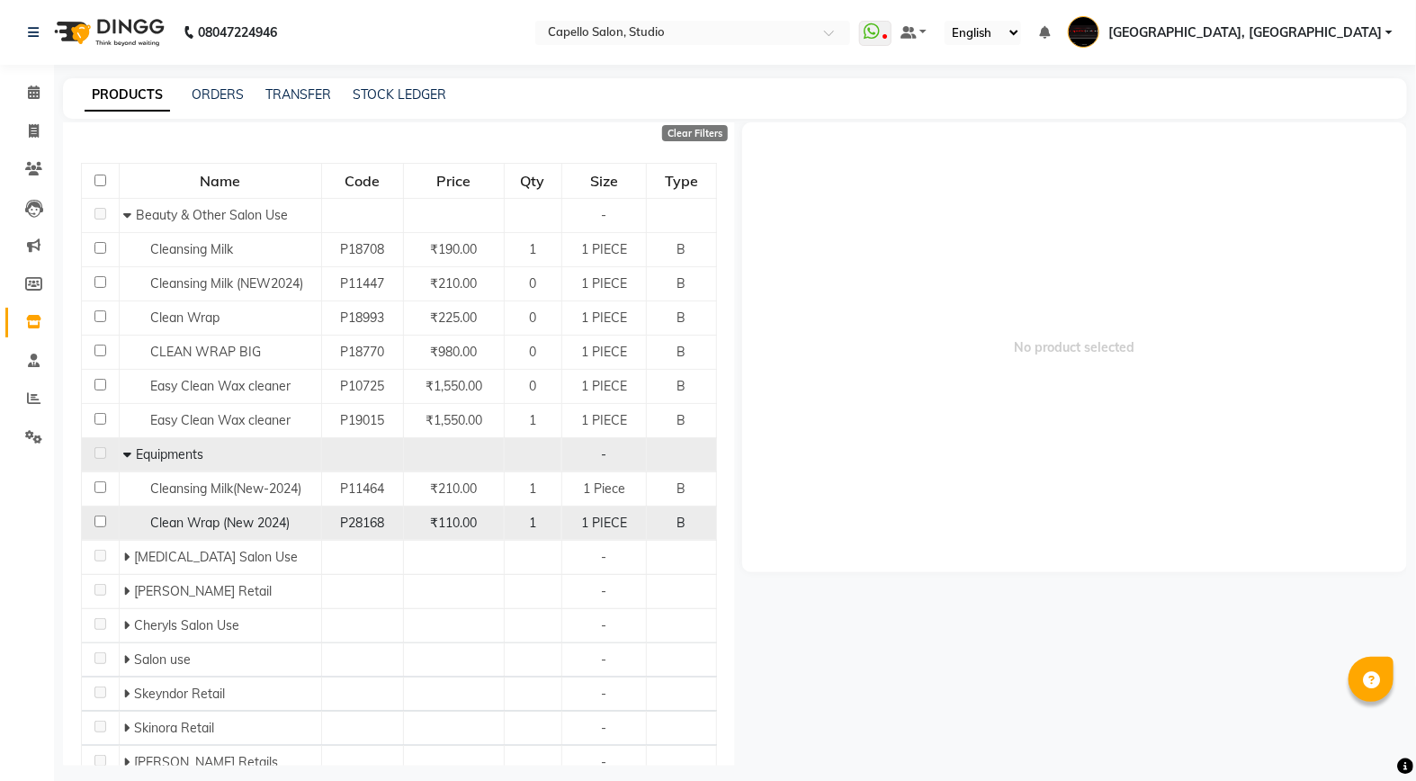
click at [97, 520] on input "checkbox" at bounding box center [100, 522] width 12 height 12
checkbox input "true"
select select
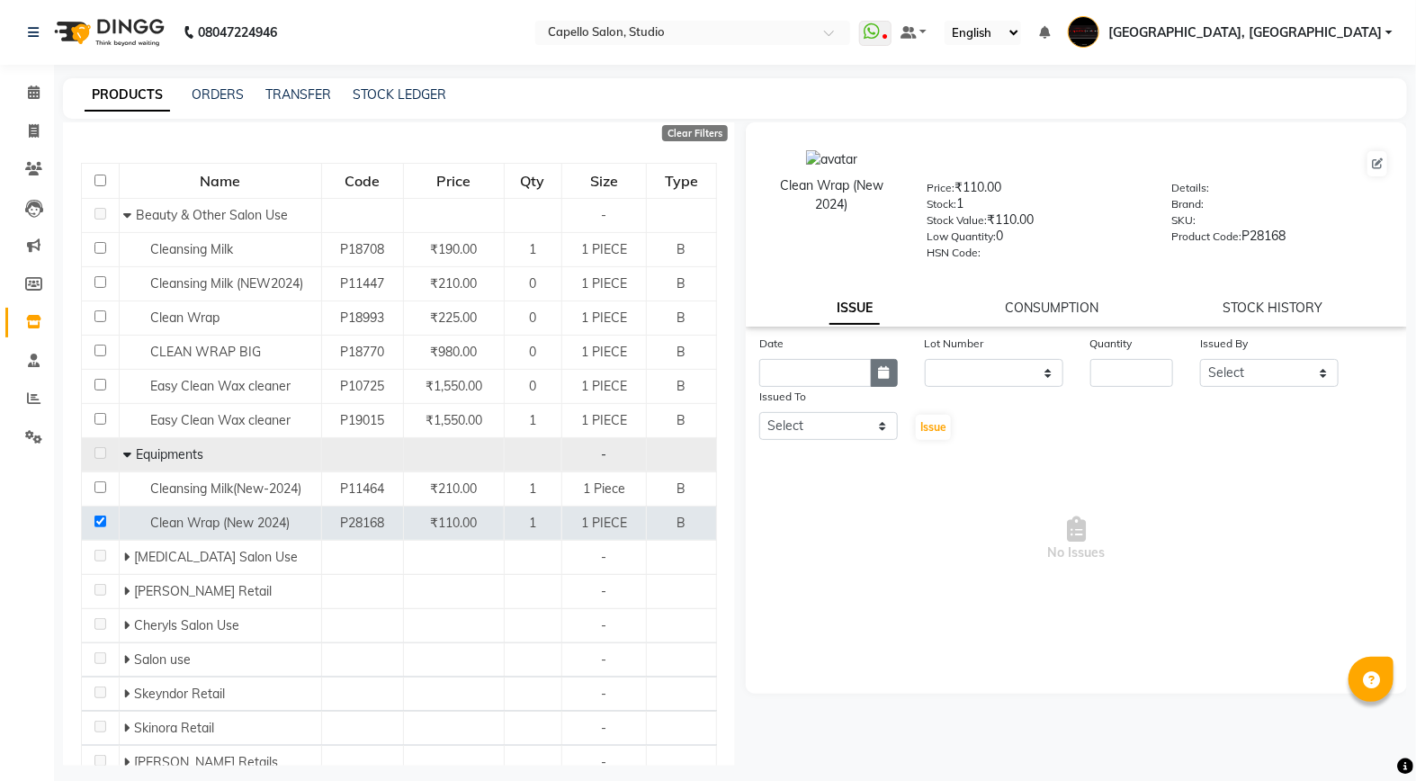
click at [871, 364] on button "button" at bounding box center [884, 373] width 27 height 28
select select "9"
select select "2025"
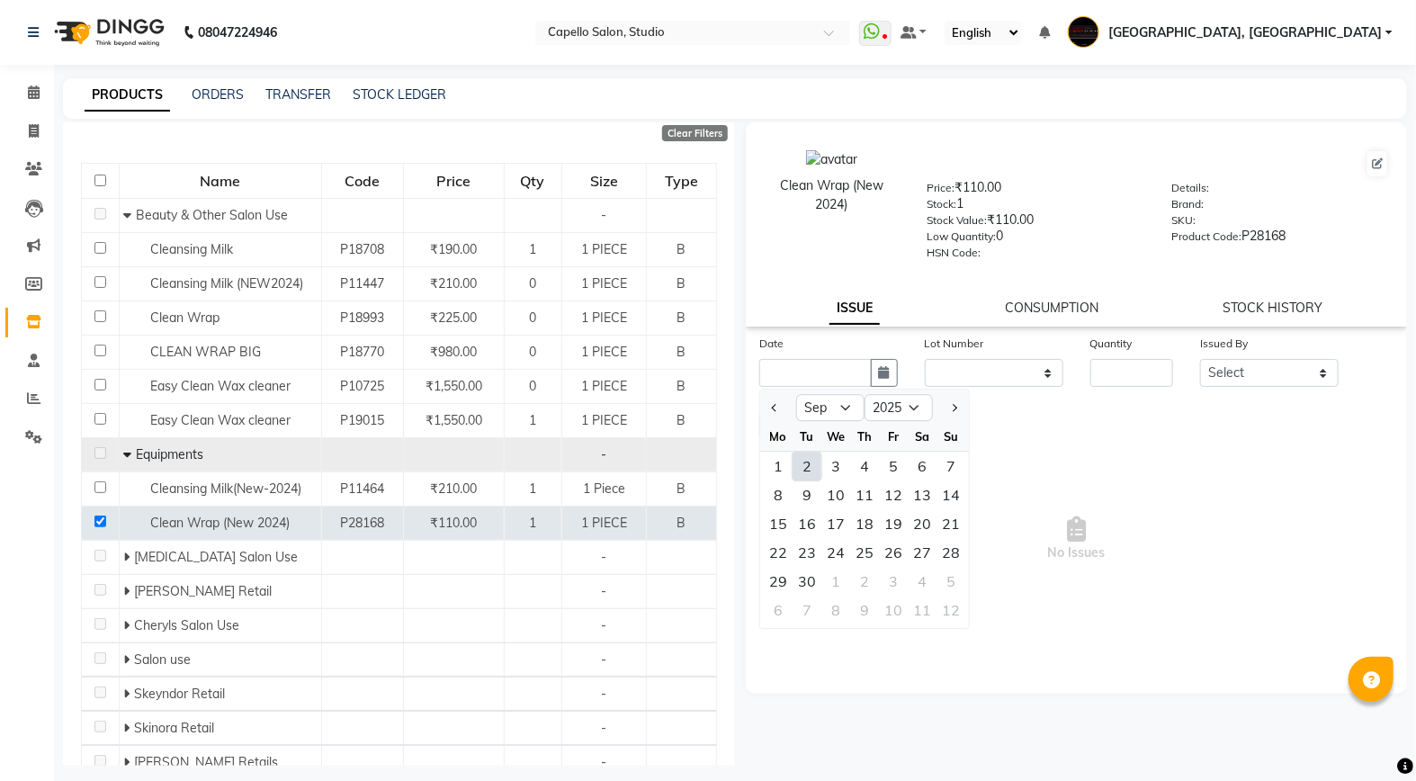
click at [799, 465] on div "2" at bounding box center [807, 466] width 29 height 29
type input "02-09-2025"
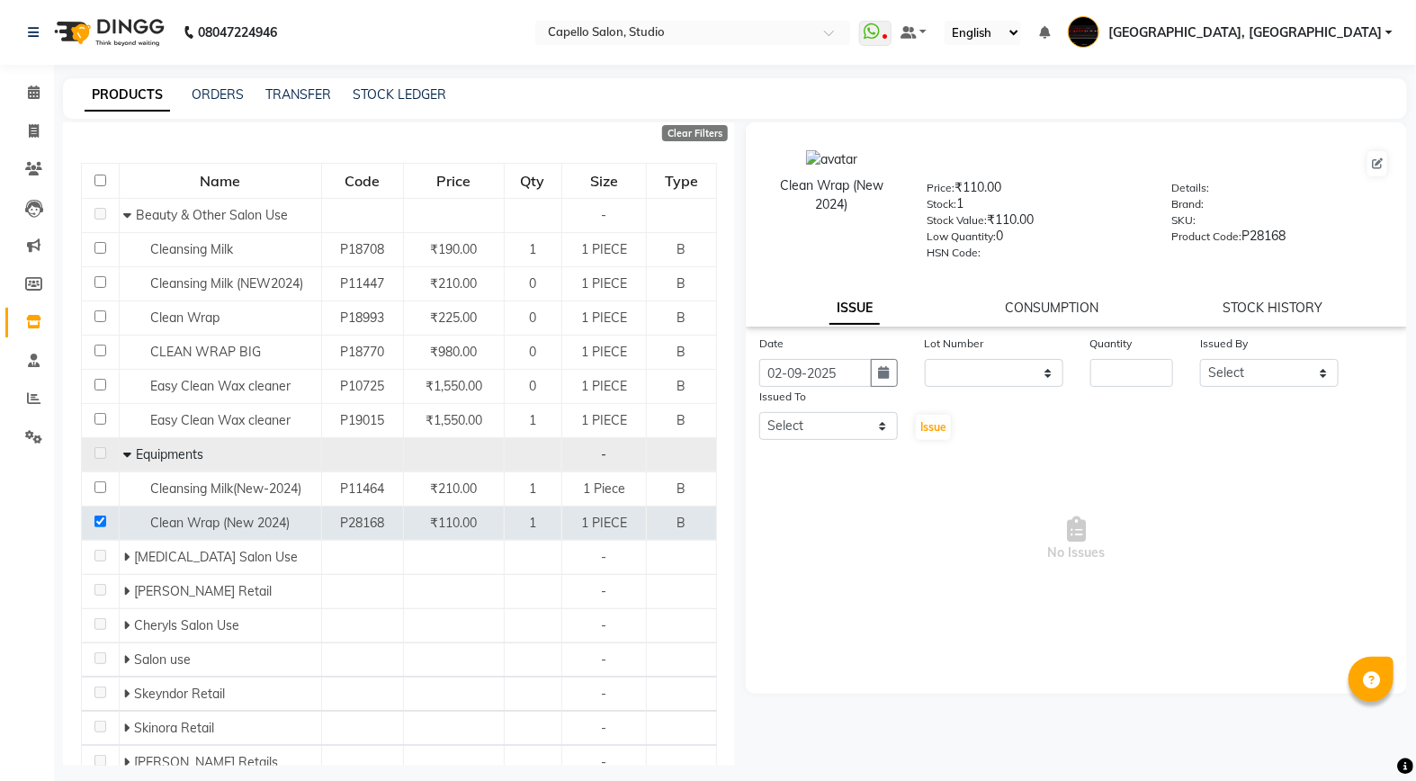
click at [862, 407] on div "Issued To" at bounding box center [828, 399] width 139 height 25
drag, startPoint x: 866, startPoint y: 421, endPoint x: 860, endPoint y: 452, distance: 31.2
click at [866, 421] on select "Select Admin [PERSON_NAME] [PERSON_NAME] Studio, Shivaji Nagar [PERSON_NAME] NI…" at bounding box center [828, 426] width 139 height 28
select select "14445"
click at [759, 413] on select "Select Admin [PERSON_NAME] [PERSON_NAME] Studio, Shivaji Nagar [PERSON_NAME] NI…" at bounding box center [828, 426] width 139 height 28
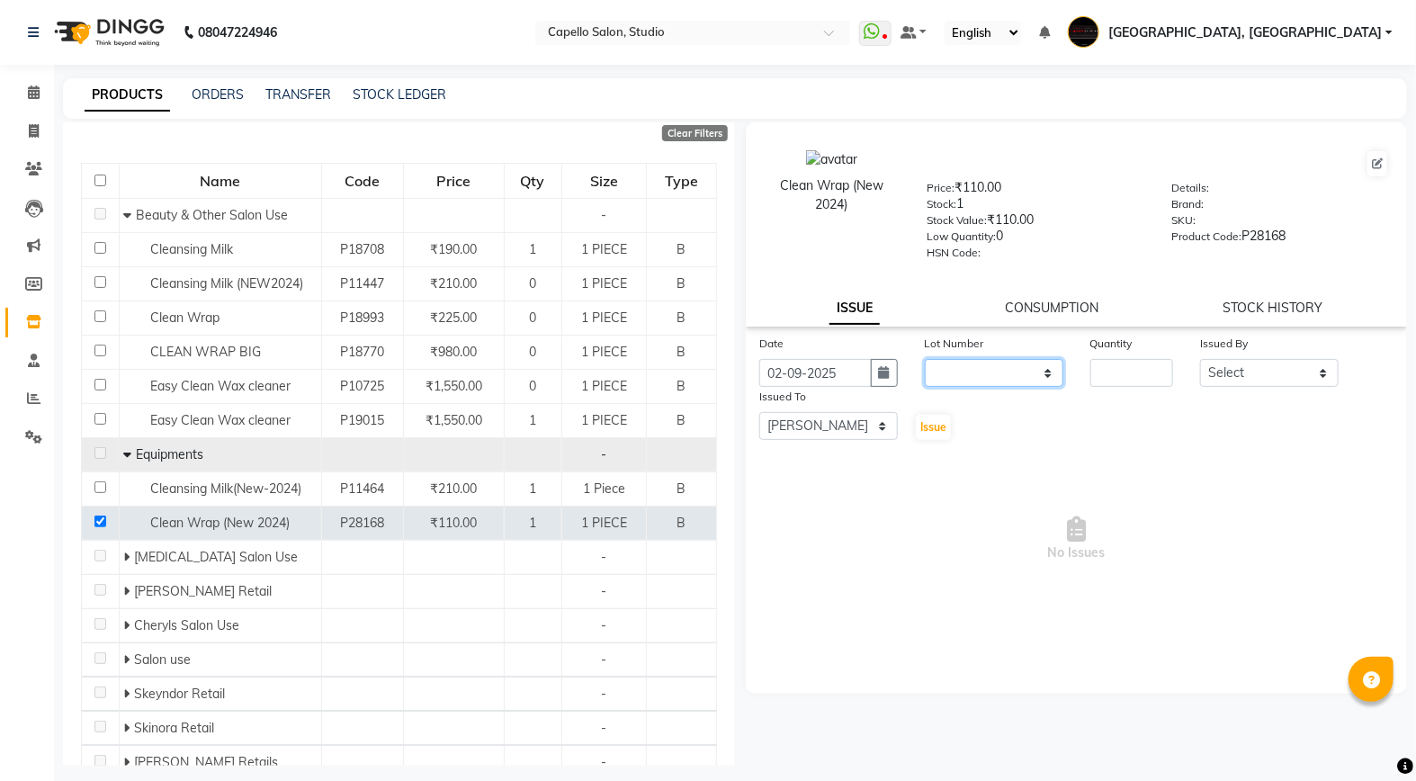
click at [1048, 370] on select "None" at bounding box center [994, 373] width 139 height 28
select select "0: null"
click at [925, 360] on select "None" at bounding box center [994, 373] width 139 height 28
click at [1125, 359] on div "Quantity" at bounding box center [1132, 346] width 84 height 25
click at [1125, 380] on input "number" at bounding box center [1132, 373] width 84 height 28
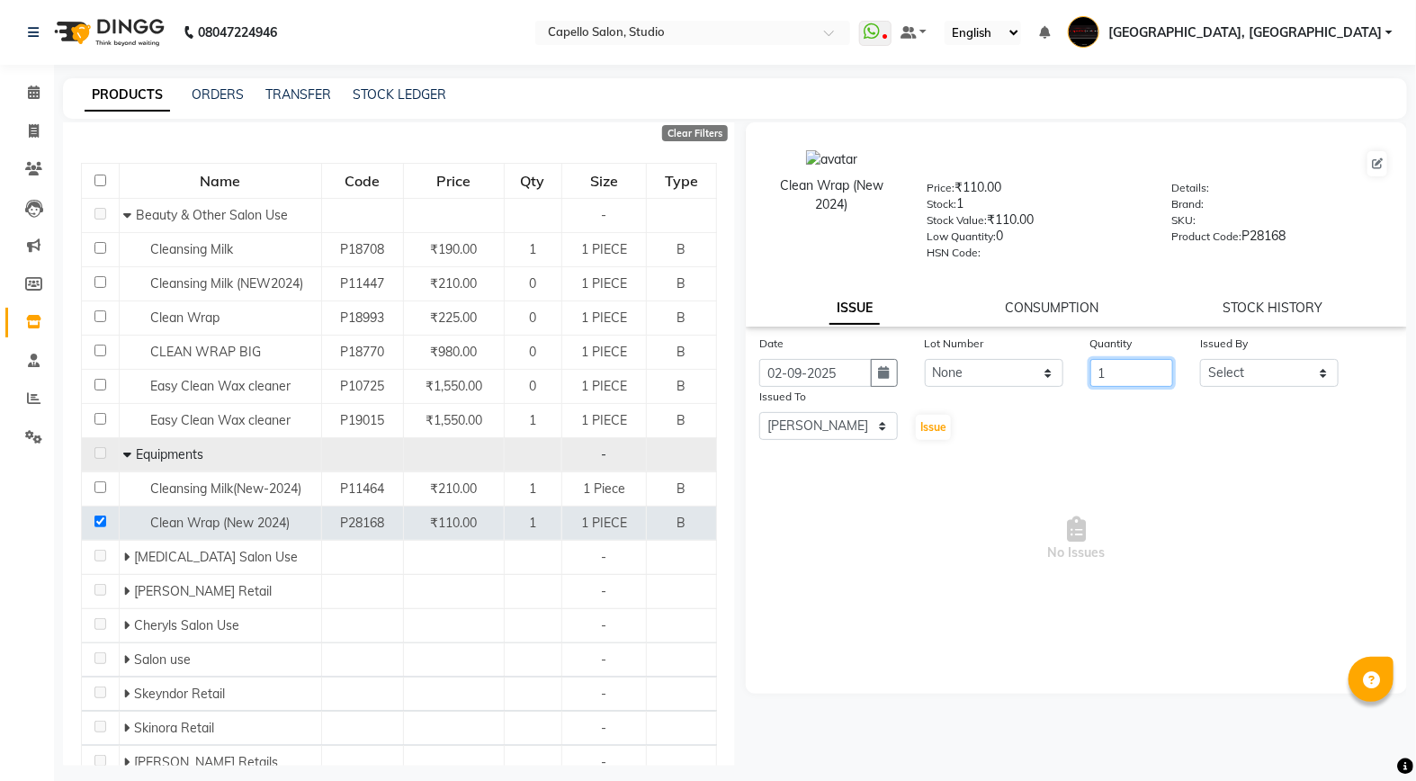
type input "1"
click at [1252, 375] on select "Select Admin [PERSON_NAME] [PERSON_NAME] Studio, Shivaji Nagar [PERSON_NAME] NI…" at bounding box center [1269, 373] width 139 height 28
select select "14652"
click at [1200, 360] on select "Select Admin [PERSON_NAME] [PERSON_NAME] Studio, Shivaji Nagar [PERSON_NAME] NI…" at bounding box center [1269, 373] width 139 height 28
click at [932, 434] on span "Issue" at bounding box center [933, 426] width 26 height 13
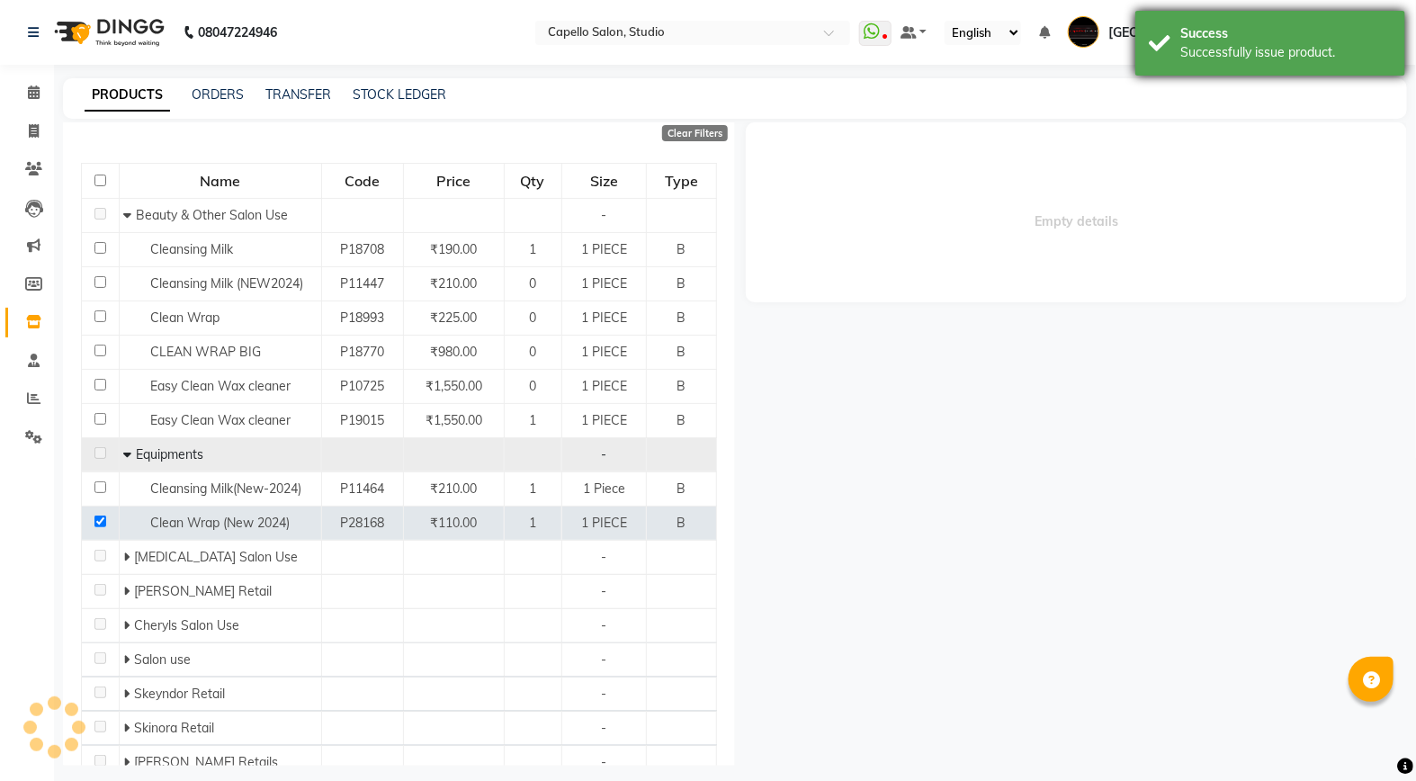
click at [1199, 57] on div "Successfully issue product." at bounding box center [1285, 52] width 211 height 19
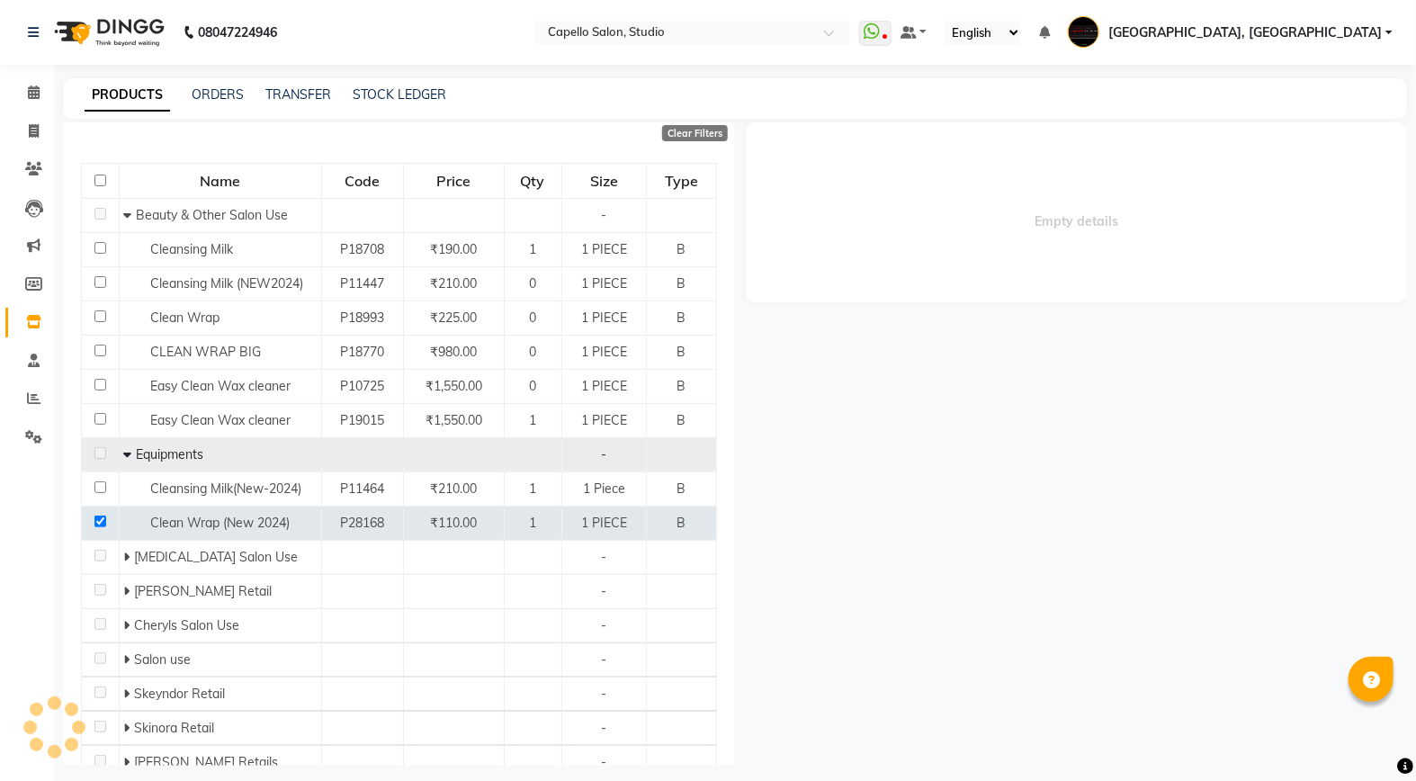
select select
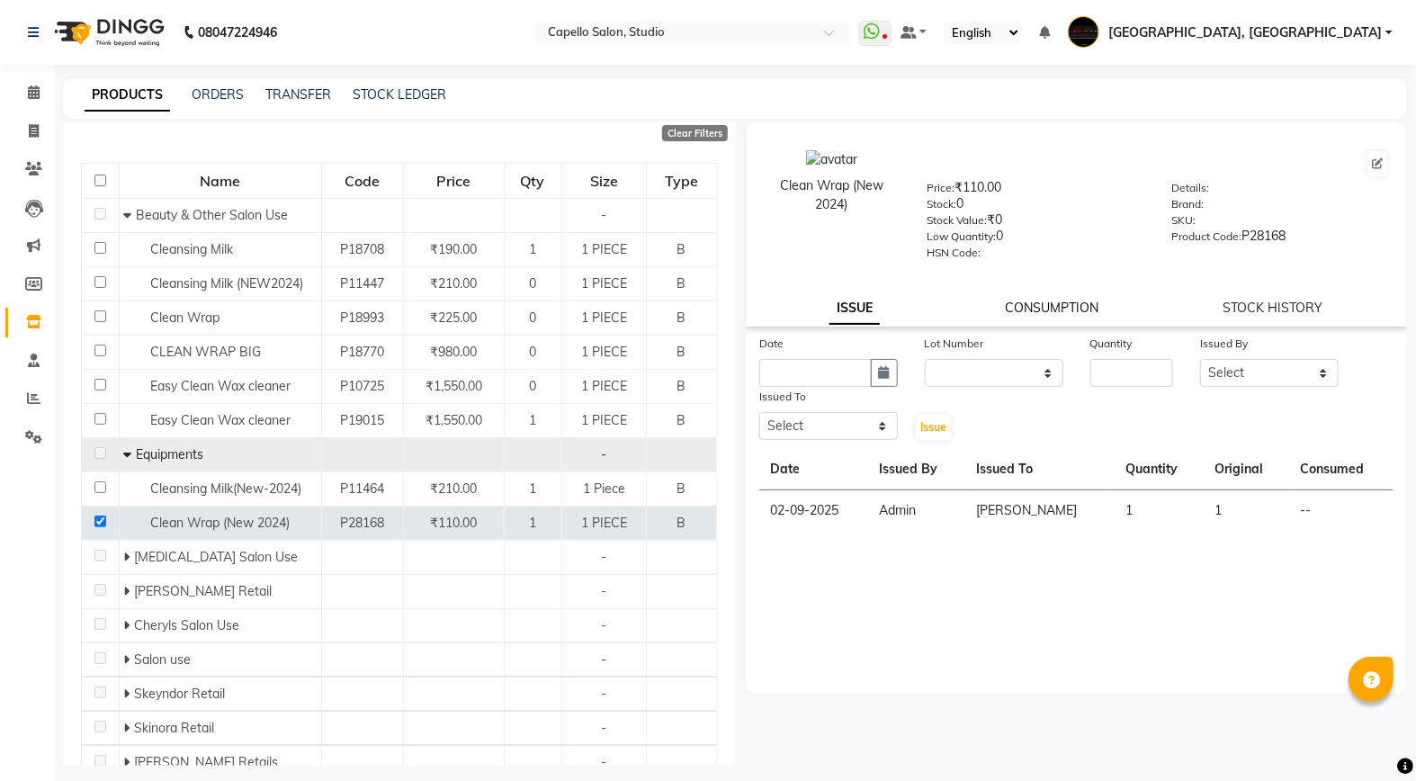
click at [1041, 306] on link "CONSUMPTION" at bounding box center [1052, 308] width 94 height 16
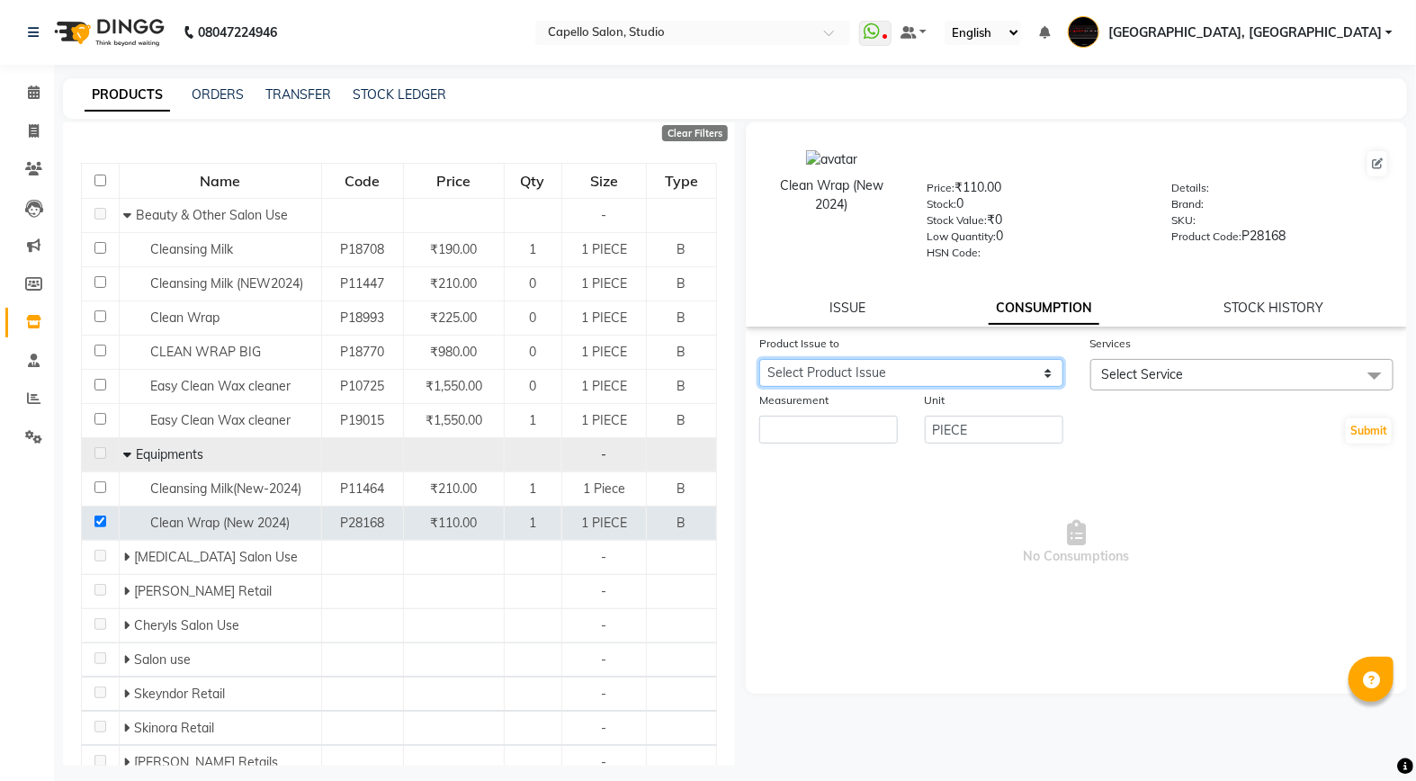
drag, startPoint x: 932, startPoint y: 360, endPoint x: 928, endPoint y: 378, distance: 18.3
click at [930, 372] on select "Select Product Issue [DATE], Issued to: [PERSON_NAME], Balance: 1" at bounding box center [911, 373] width 304 height 28
select select "1199603"
click at [759, 360] on select "Select Product Issue [DATE], Issued to: [PERSON_NAME], Balance: 1" at bounding box center [911, 373] width 304 height 28
click at [851, 435] on input "number" at bounding box center [828, 430] width 139 height 28
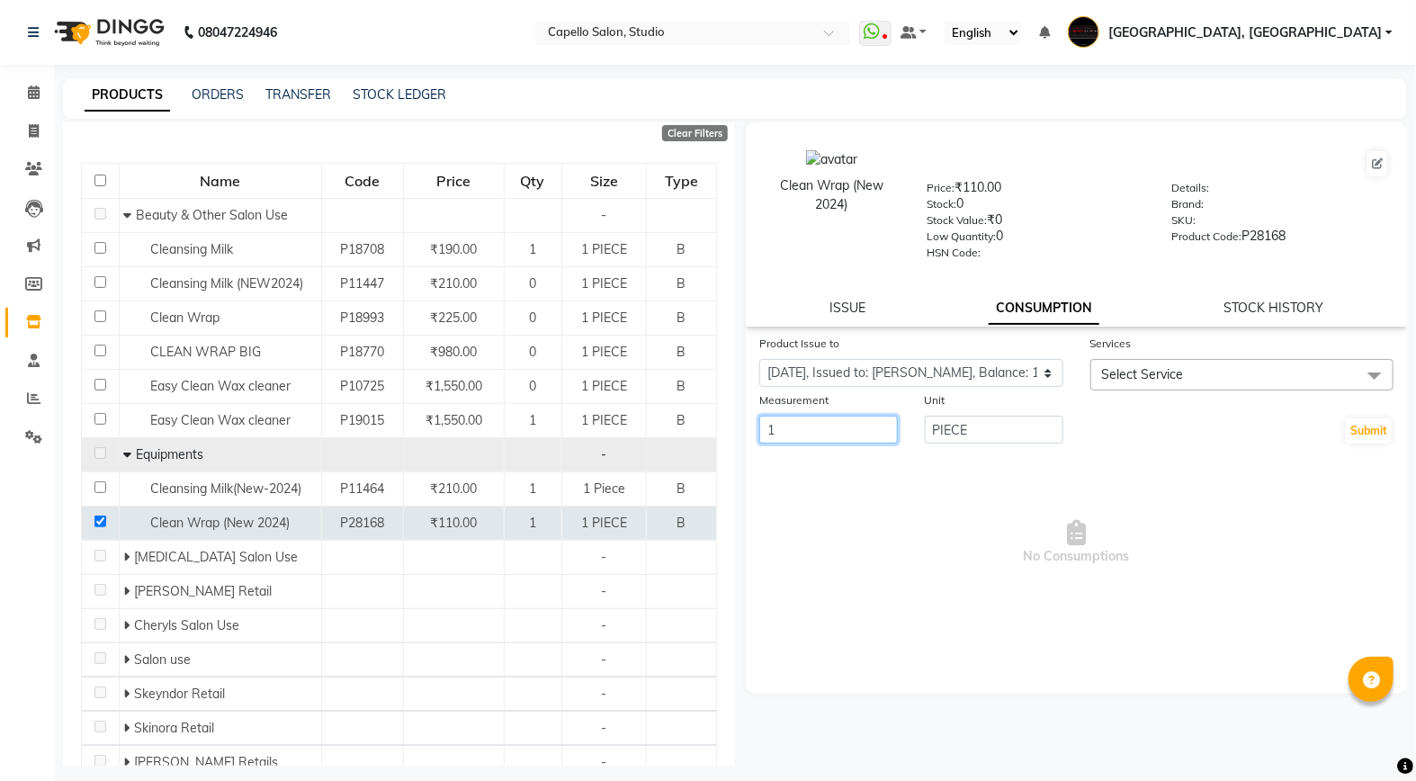
type input "1"
click at [1113, 383] on span "Select Service" at bounding box center [1242, 374] width 304 height 31
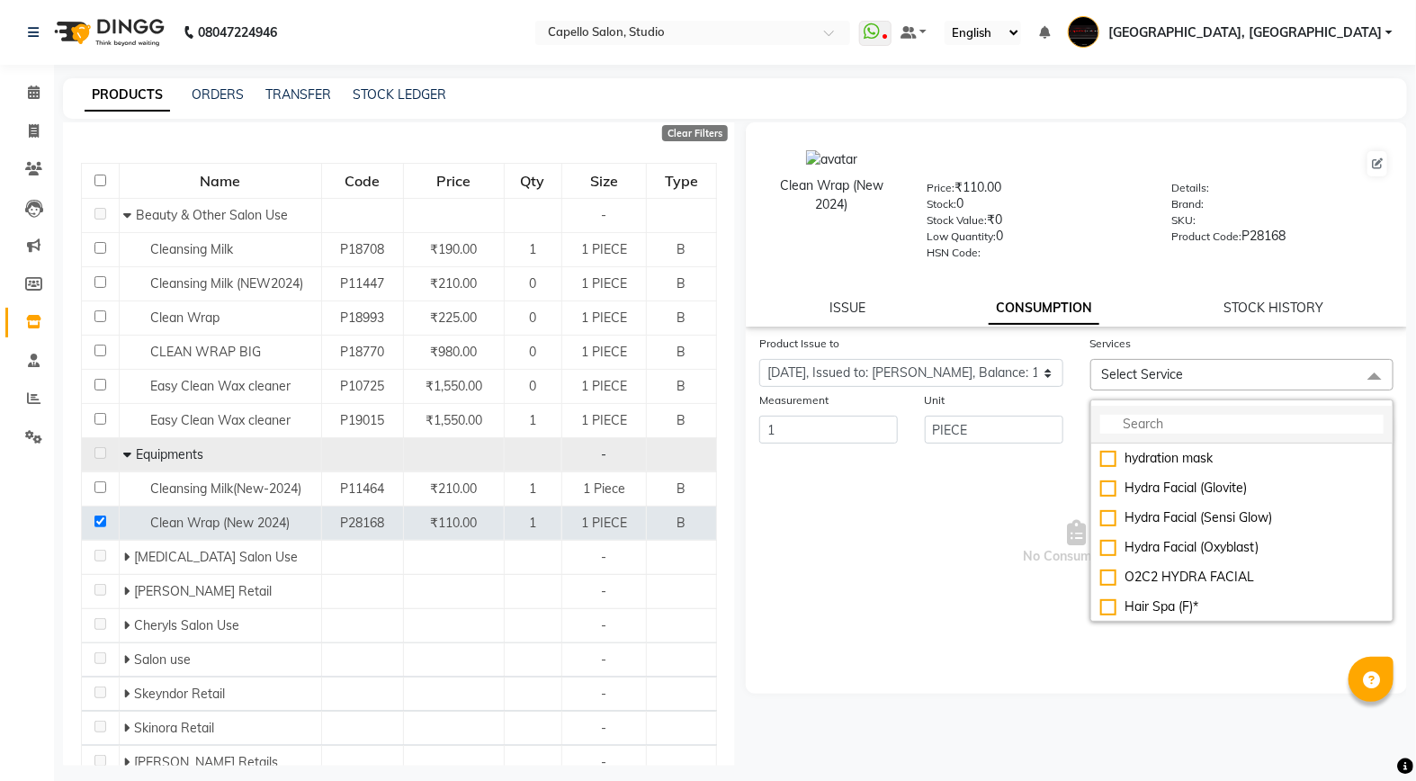
click at [1125, 432] on input "multiselect-search" at bounding box center [1242, 424] width 284 height 19
click at [1204, 434] on input "multiselect-search" at bounding box center [1242, 424] width 284 height 19
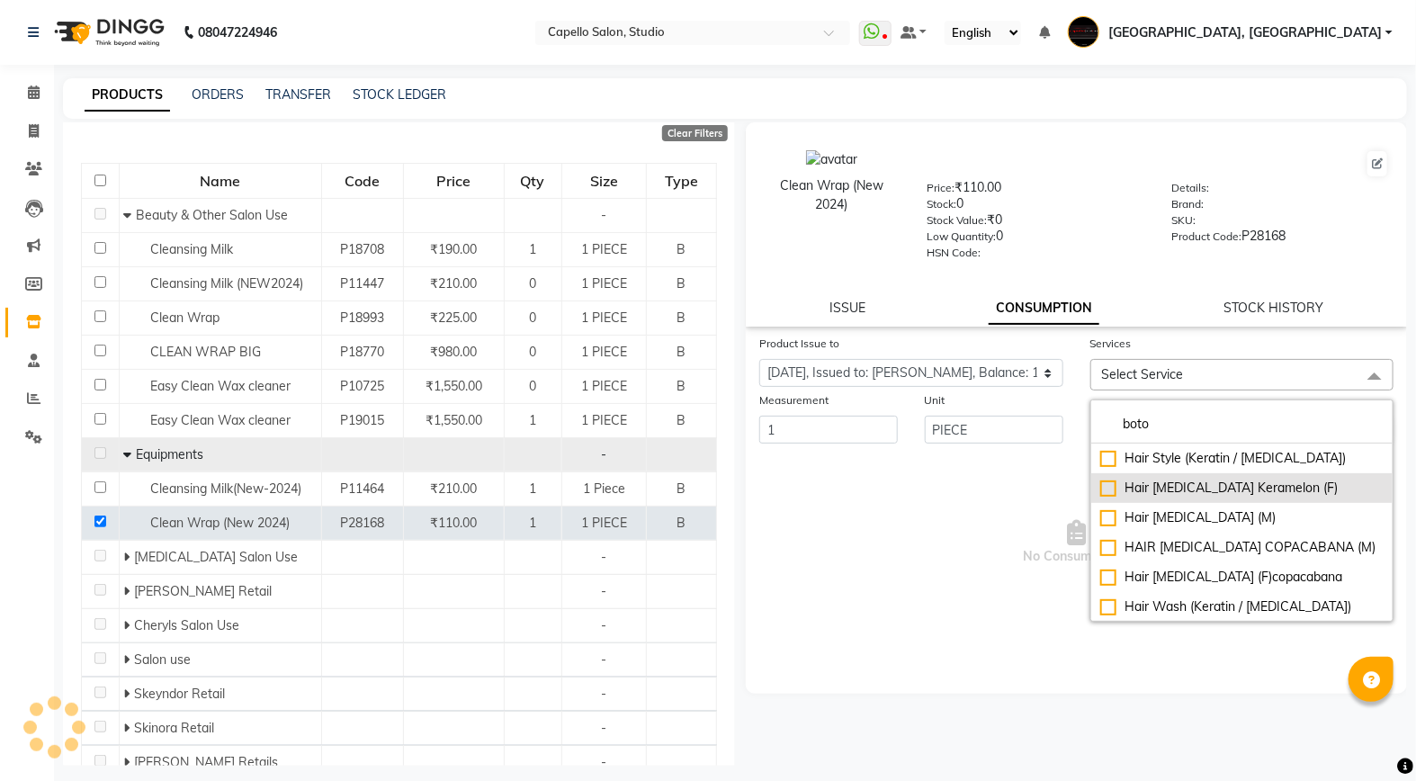
type input "boto"
click at [1260, 483] on div "Hair [MEDICAL_DATA] Keramelon (F)" at bounding box center [1242, 488] width 284 height 19
checkbox input "true"
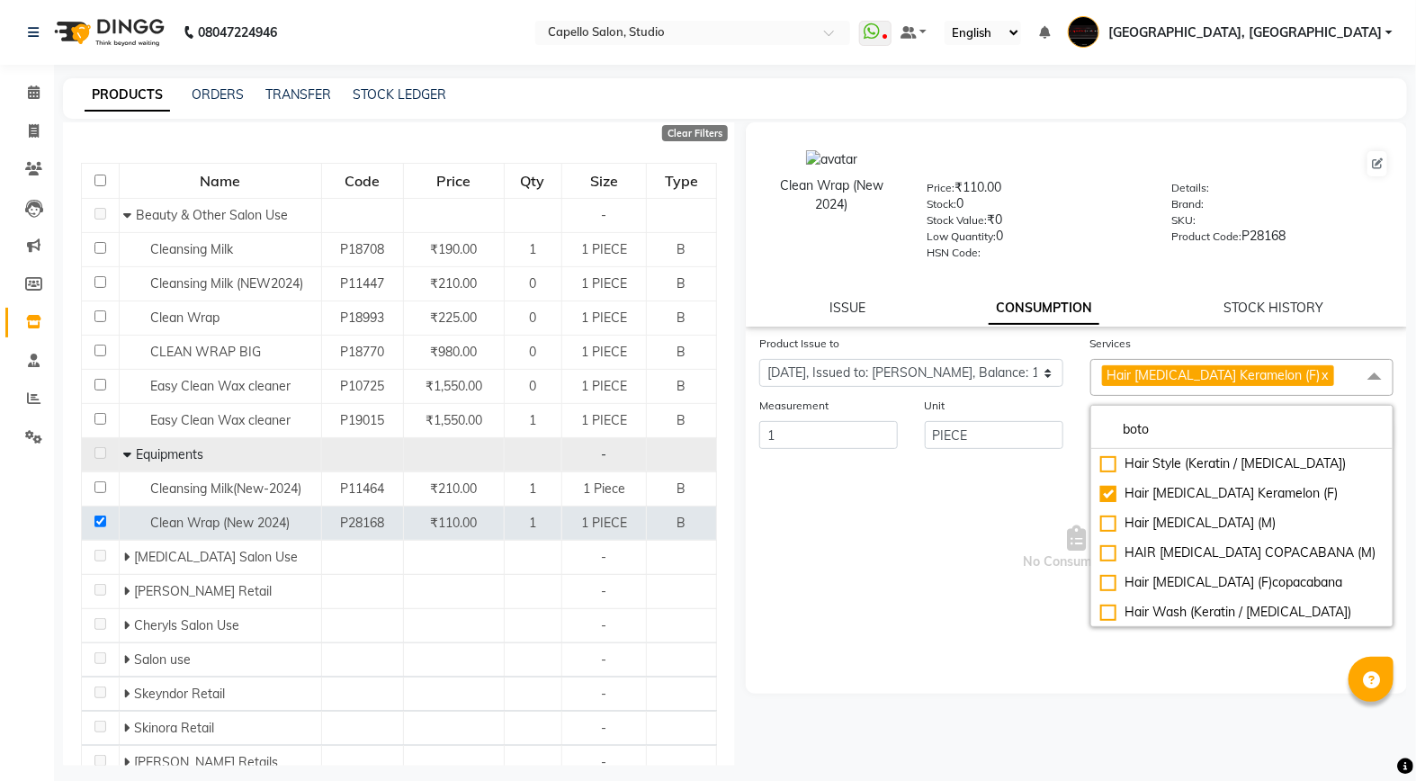
click at [941, 498] on span "No Consumptions" at bounding box center [1076, 548] width 634 height 180
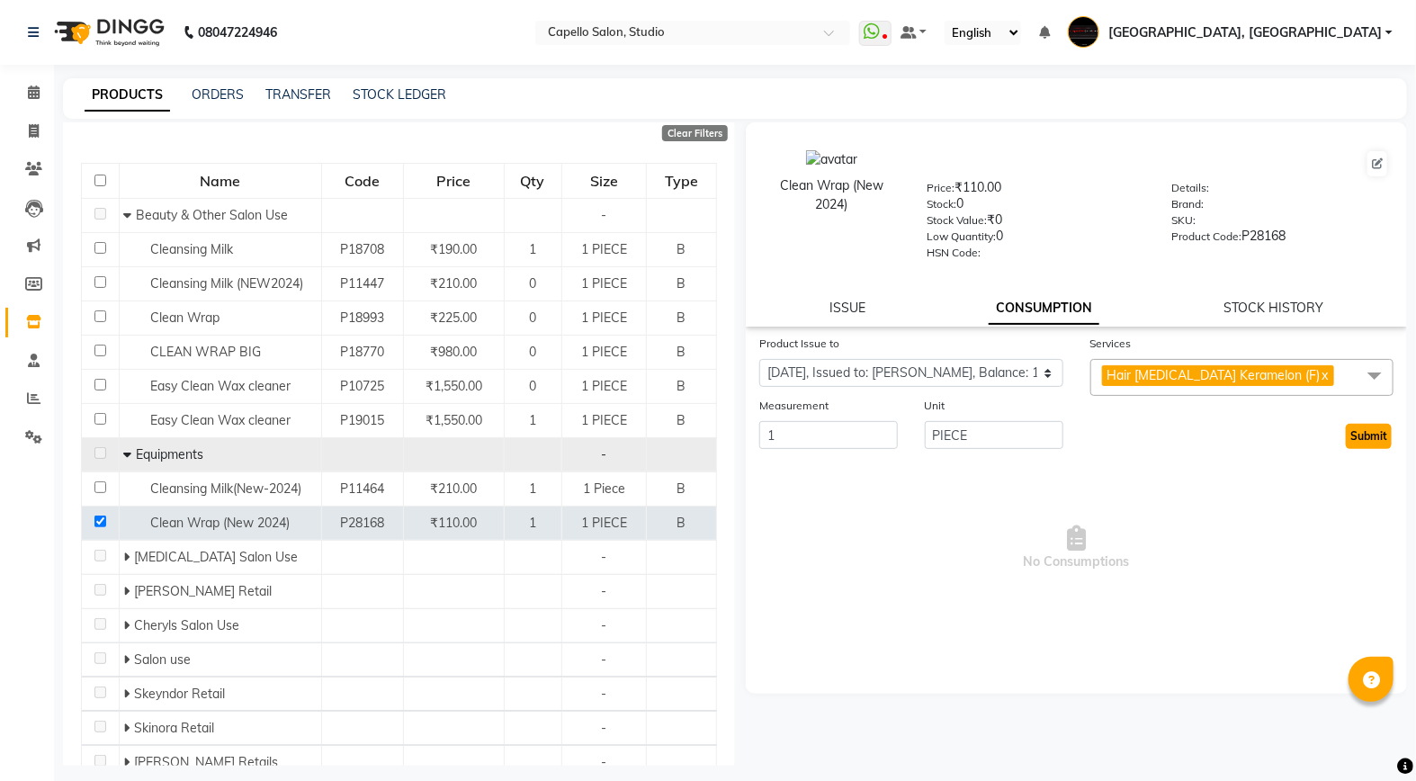
click at [1387, 444] on button "Submit" at bounding box center [1369, 436] width 46 height 25
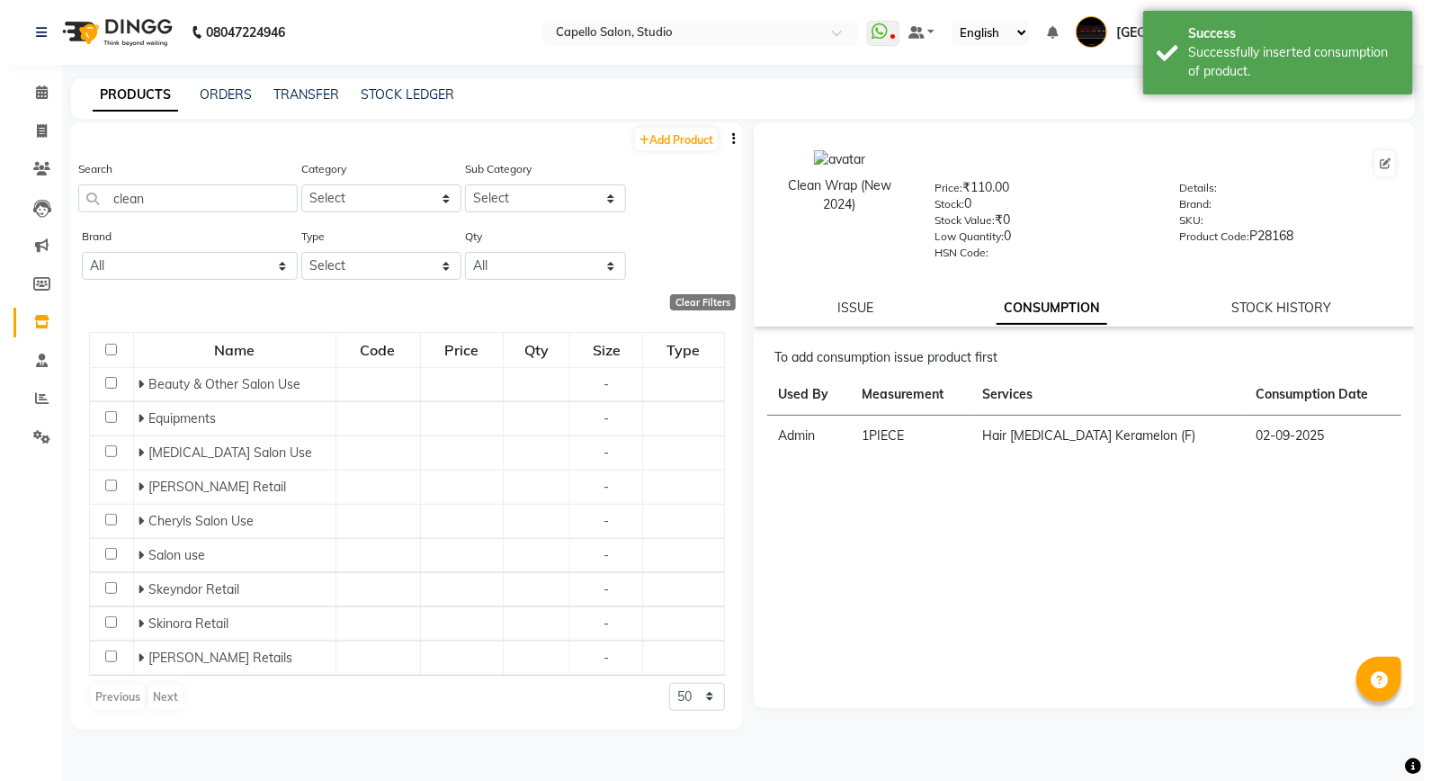
scroll to position [0, 0]
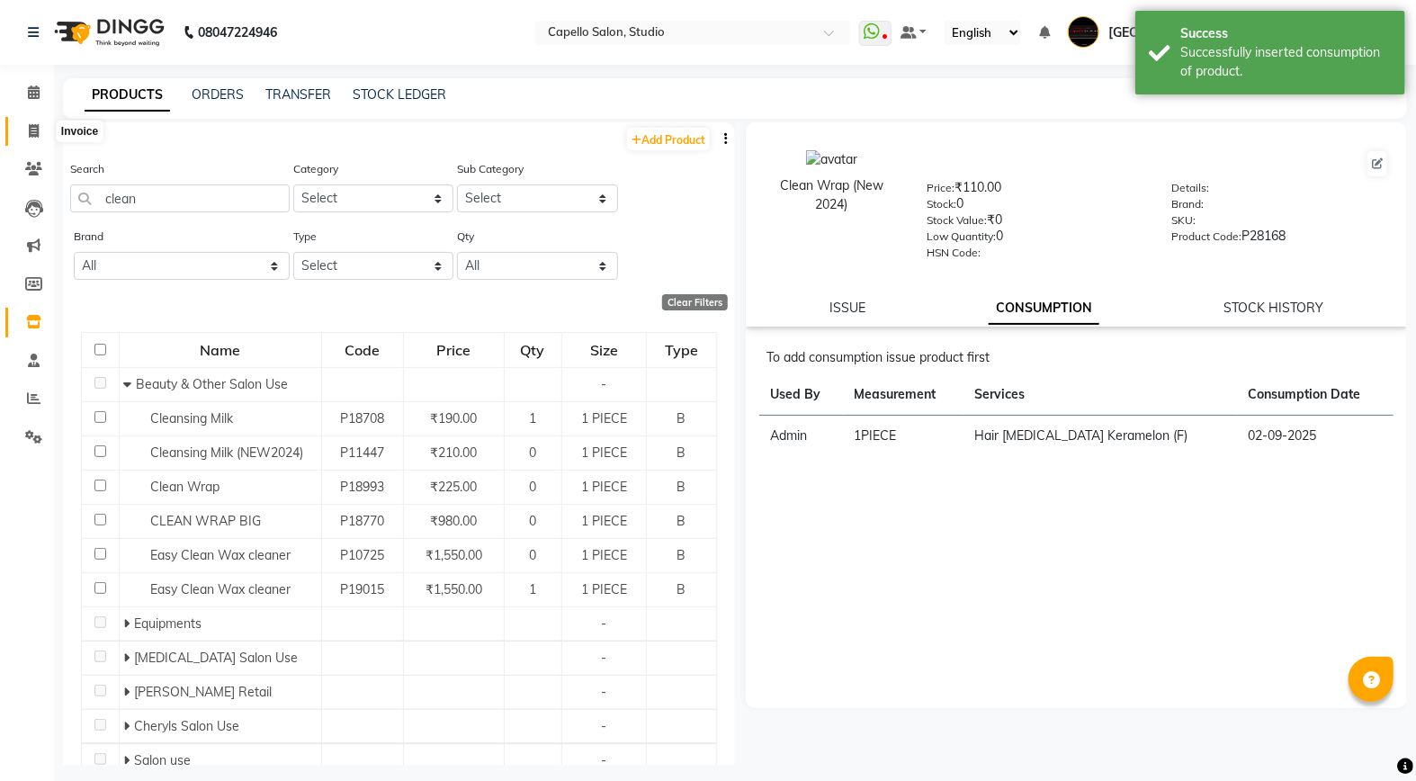
click at [24, 130] on span at bounding box center [33, 131] width 31 height 21
select select "service"
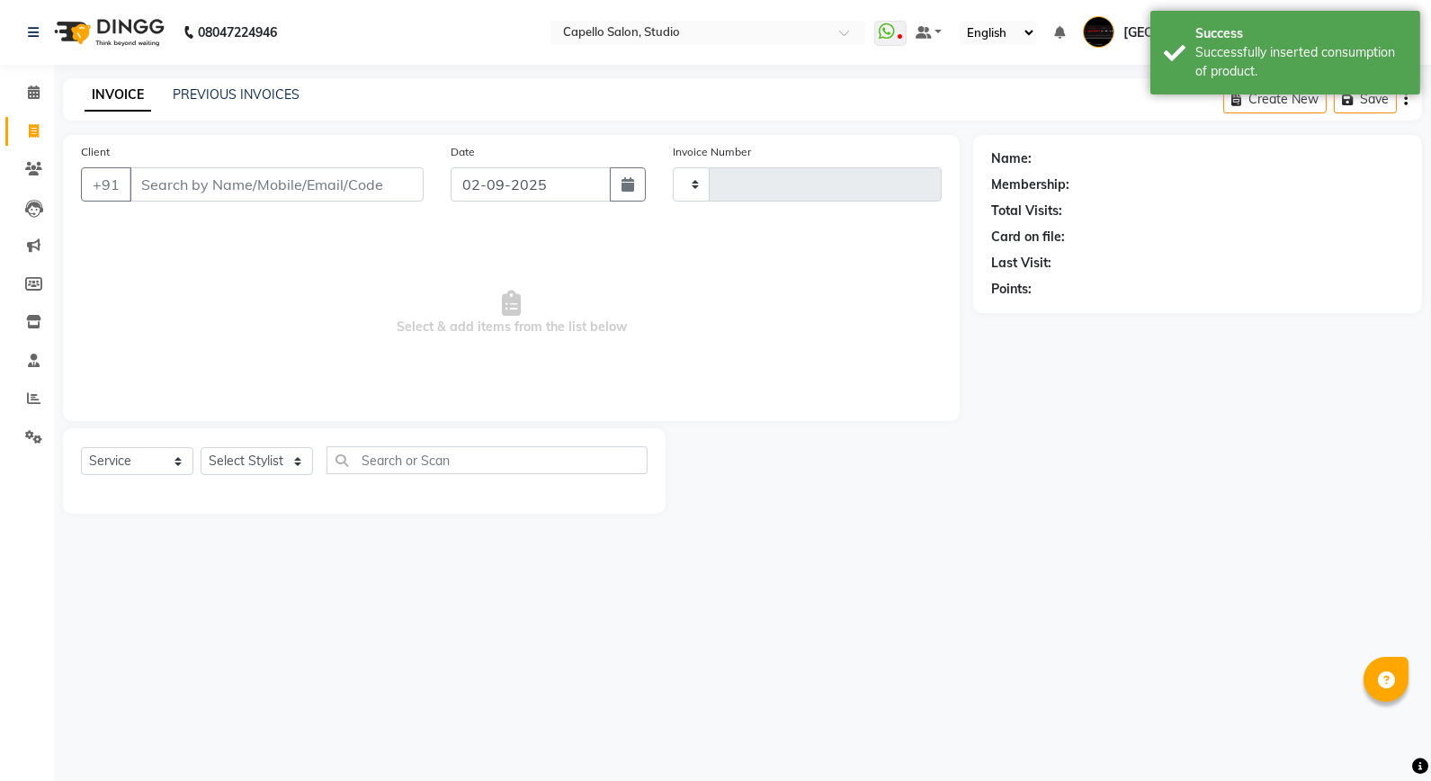
type input "3327"
select select "847"
click at [30, 177] on span at bounding box center [33, 169] width 31 height 21
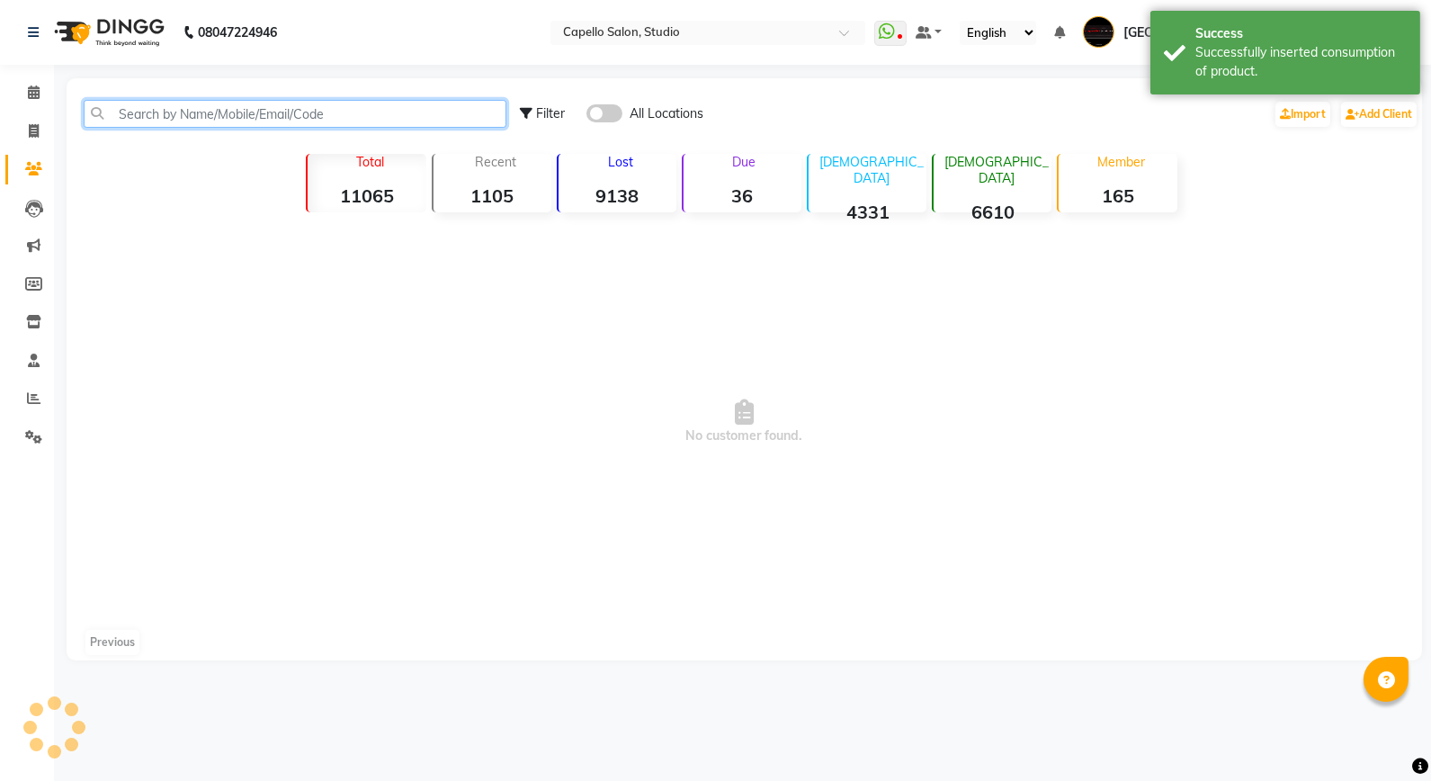
click at [148, 121] on input "text" at bounding box center [295, 114] width 423 height 28
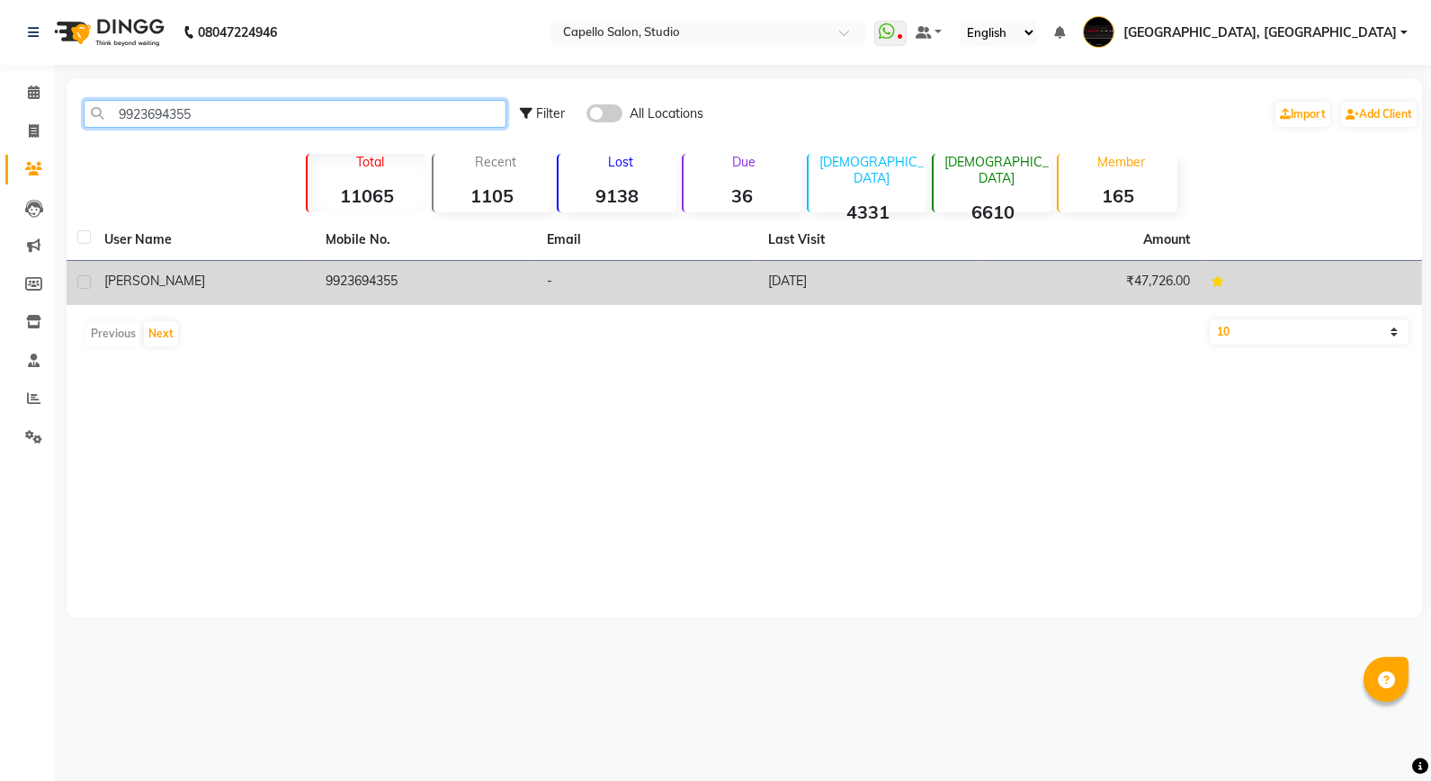
type input "9923694355"
click at [241, 294] on td "[PERSON_NAME]" at bounding box center [204, 283] width 221 height 44
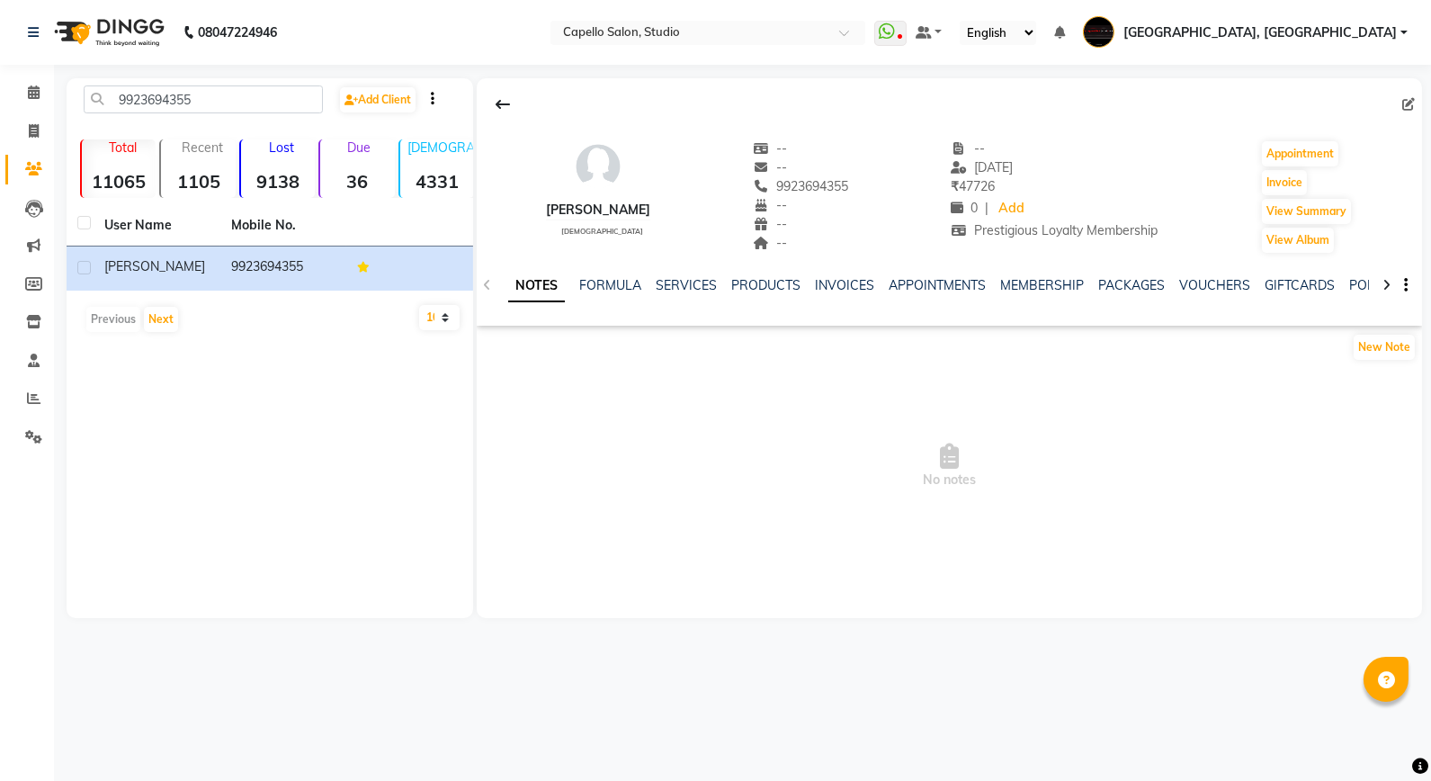
click at [689, 293] on div "SERVICES" at bounding box center [686, 285] width 61 height 19
click at [691, 283] on link "SERVICES" at bounding box center [686, 285] width 61 height 16
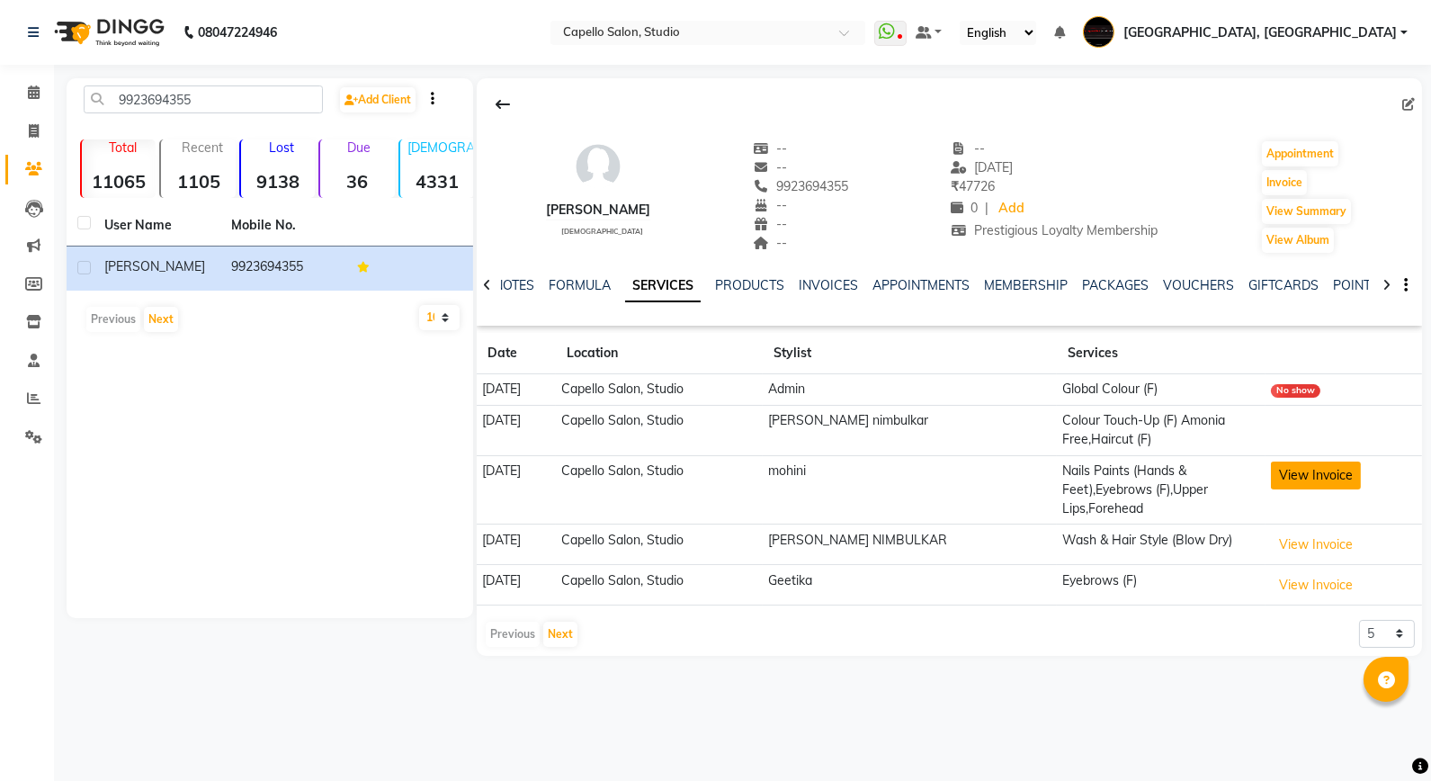
click at [1296, 472] on button "View Invoice" at bounding box center [1316, 476] width 90 height 28
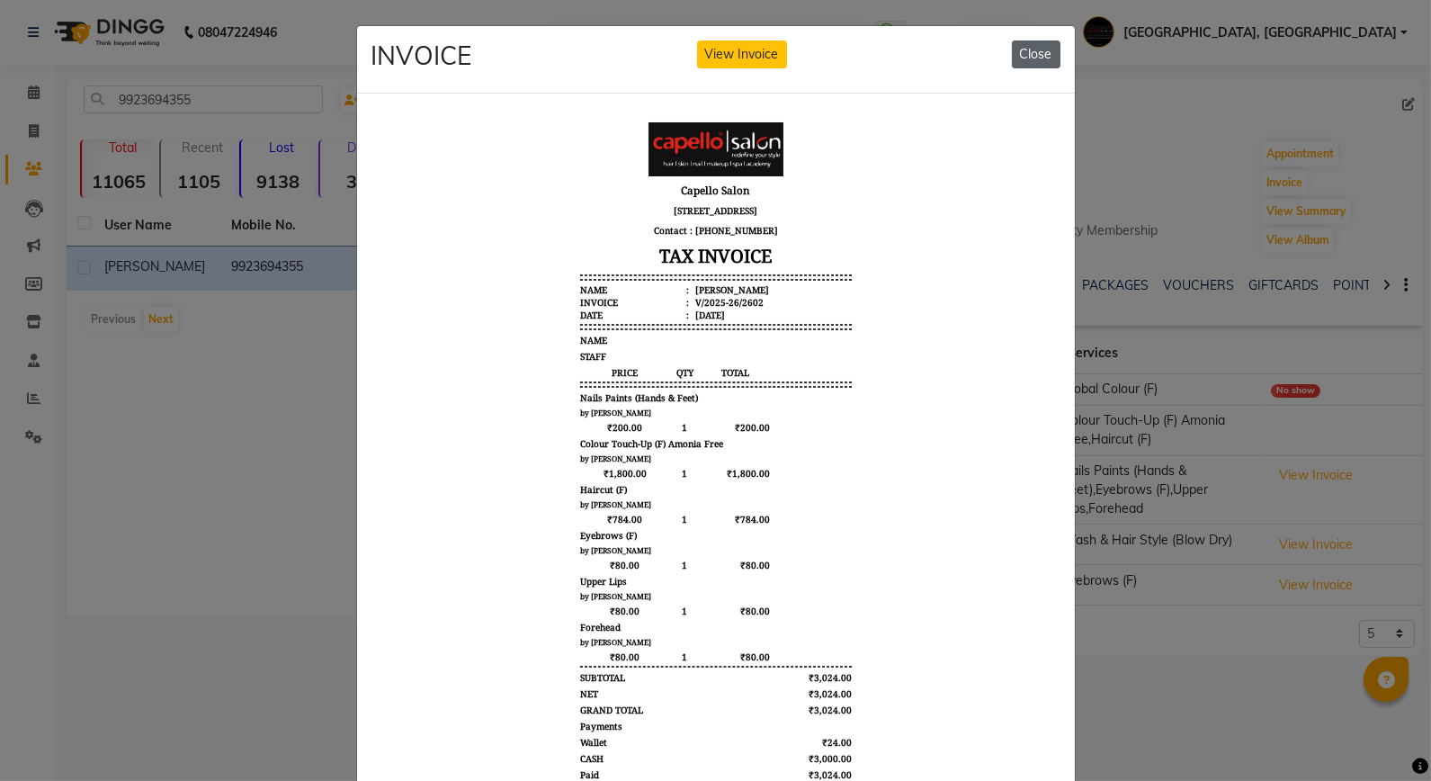
click at [1020, 58] on button "Close" at bounding box center [1036, 54] width 49 height 28
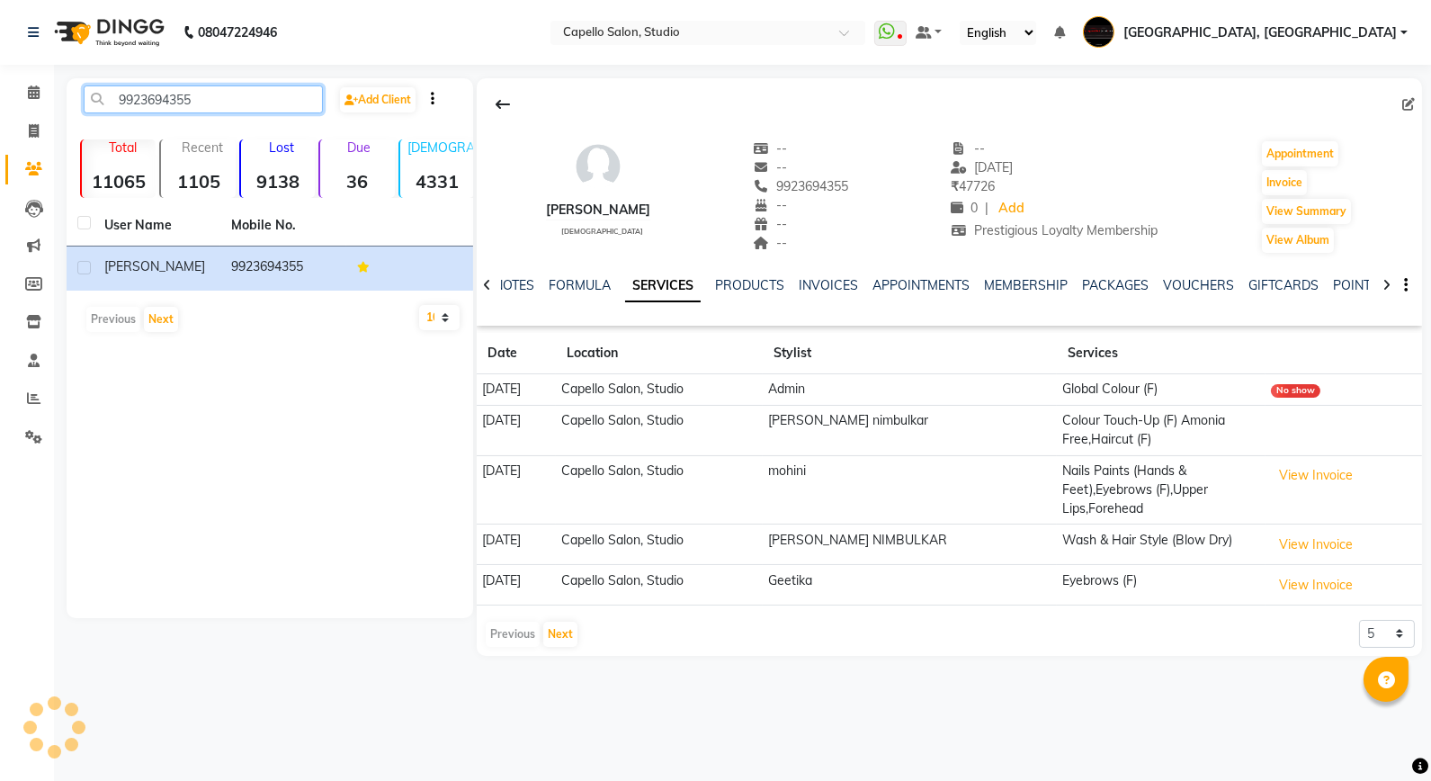
click at [175, 109] on input "9923694355" at bounding box center [203, 99] width 239 height 28
click at [21, 101] on span at bounding box center [33, 93] width 31 height 21
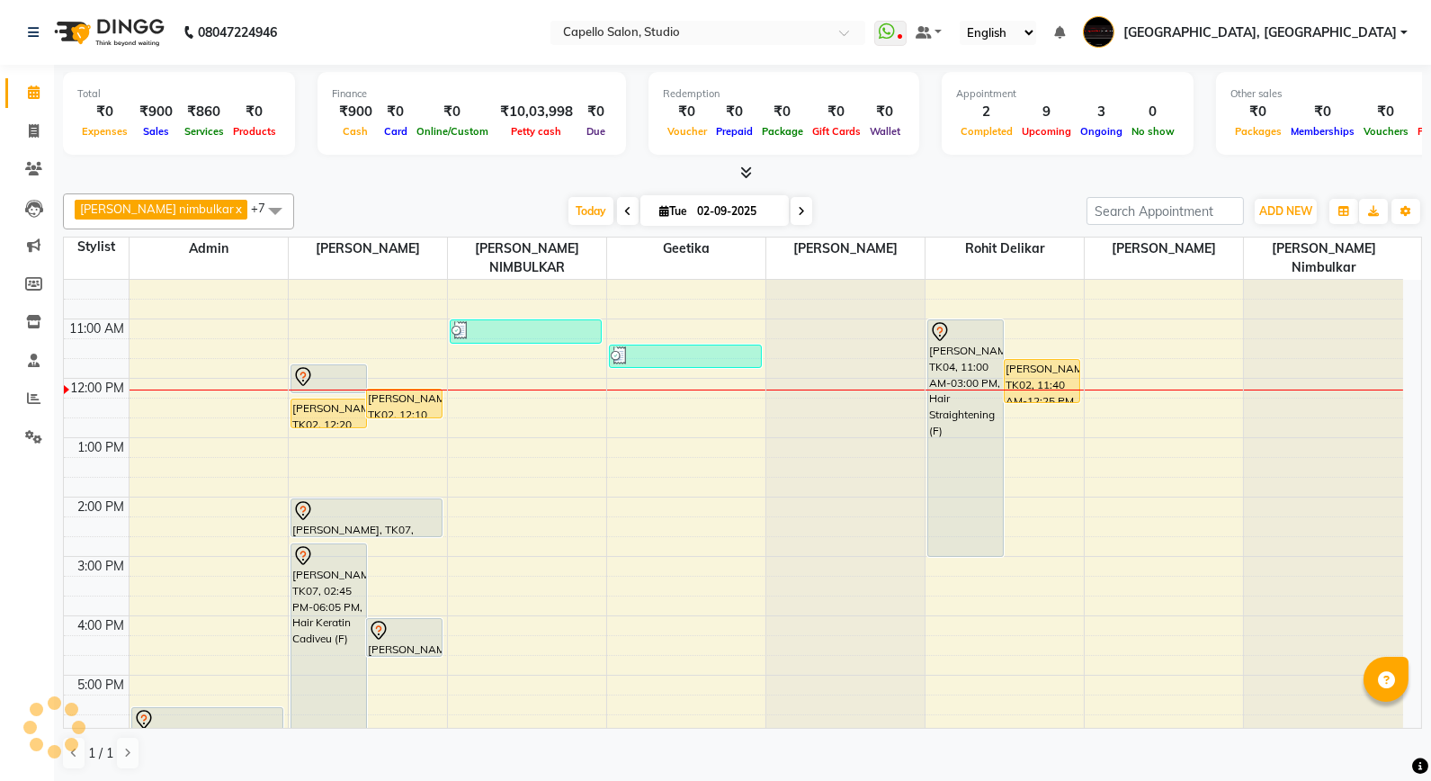
scroll to position [100, 0]
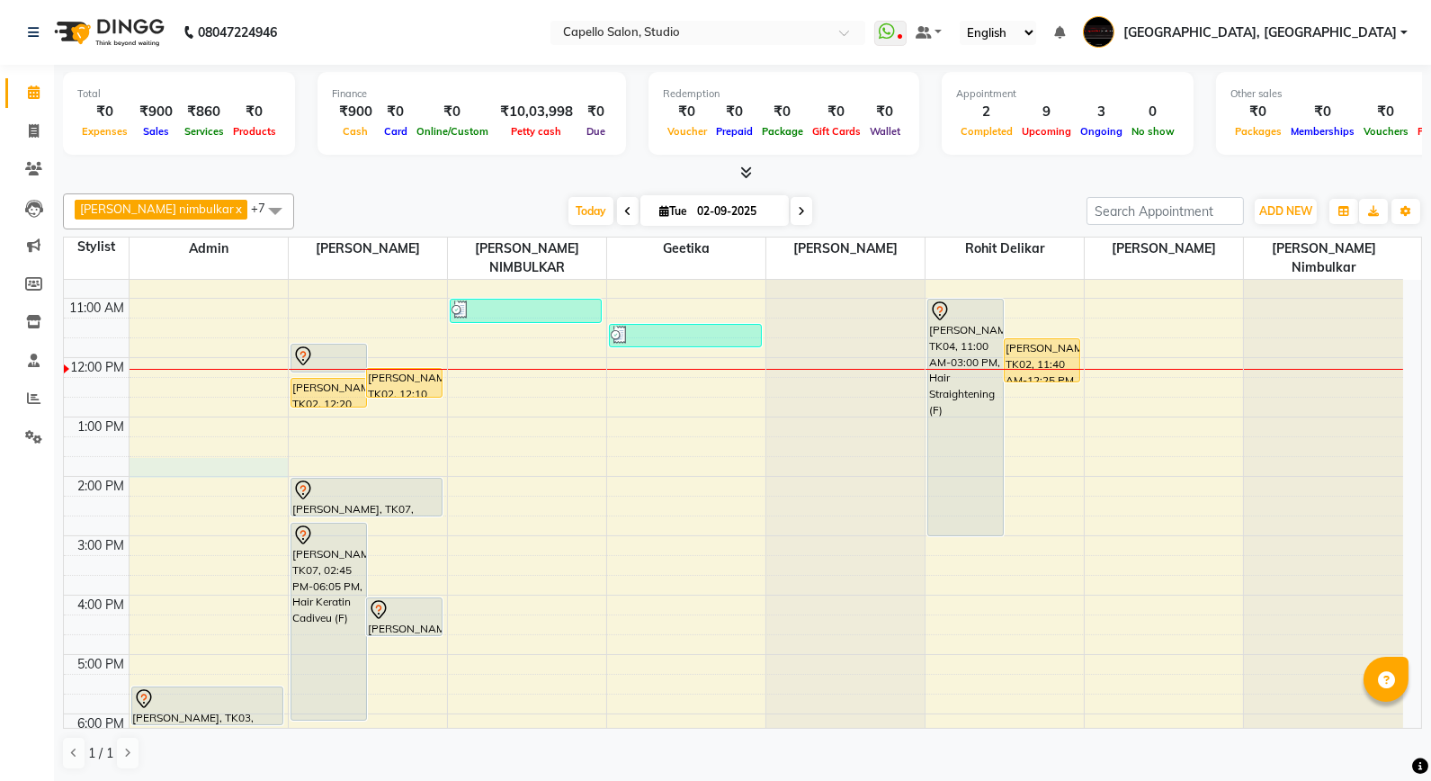
click at [184, 443] on div "9:00 AM 10:00 AM 11:00 AM 12:00 PM 1:00 PM 2:00 PM 3:00 PM 4:00 PM 5:00 PM 6:00…" at bounding box center [734, 565] width 1340 height 771
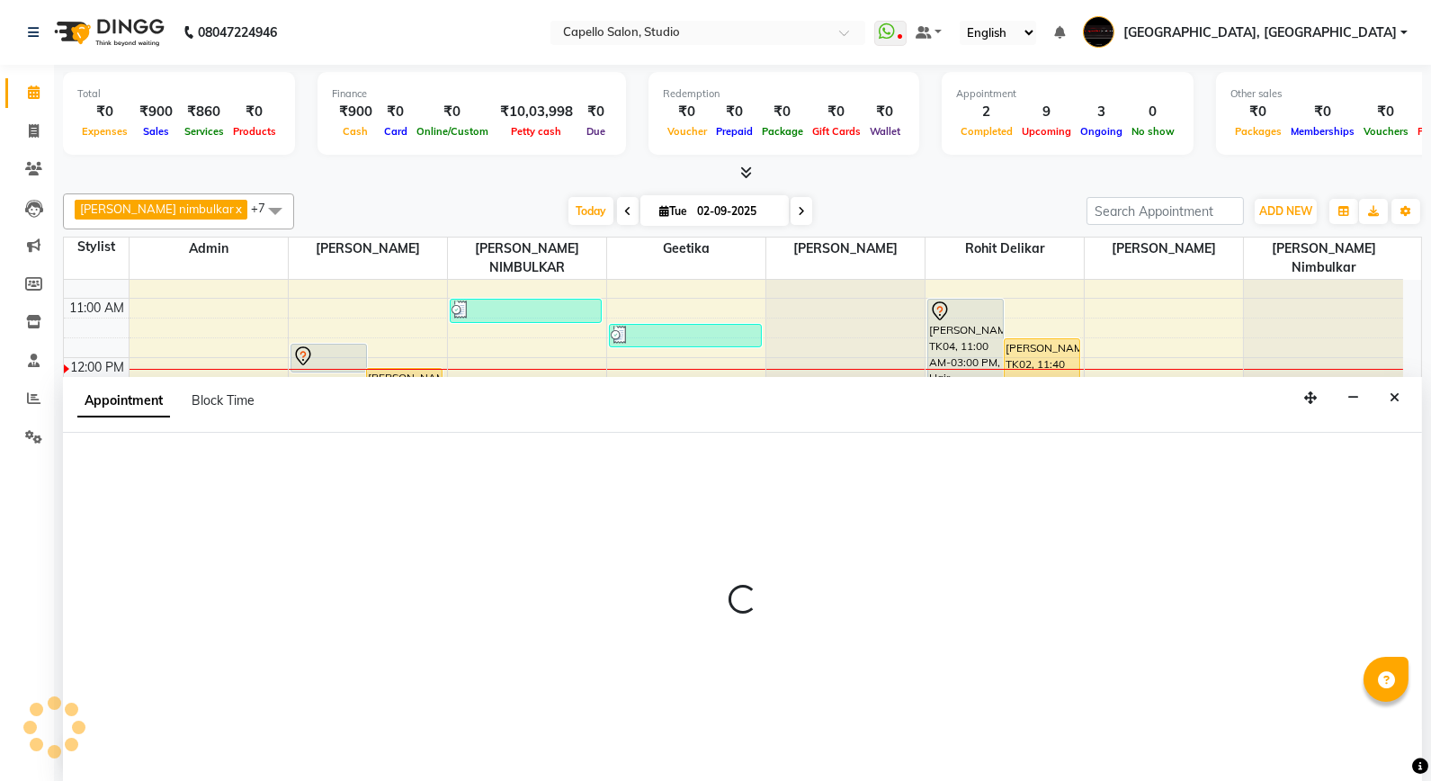
select select "14652"
select select "825"
select select "tentative"
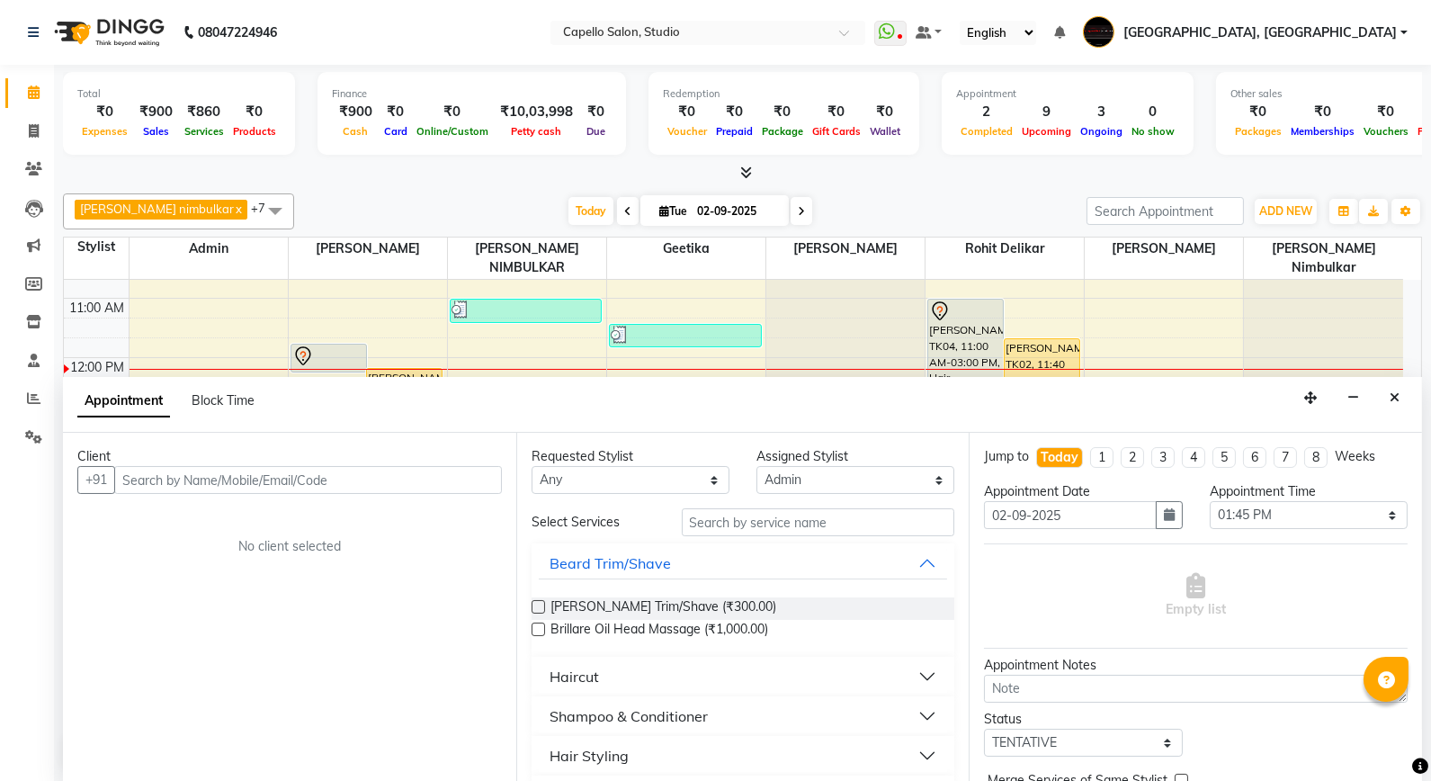
click at [148, 490] on input "text" at bounding box center [308, 480] width 388 height 28
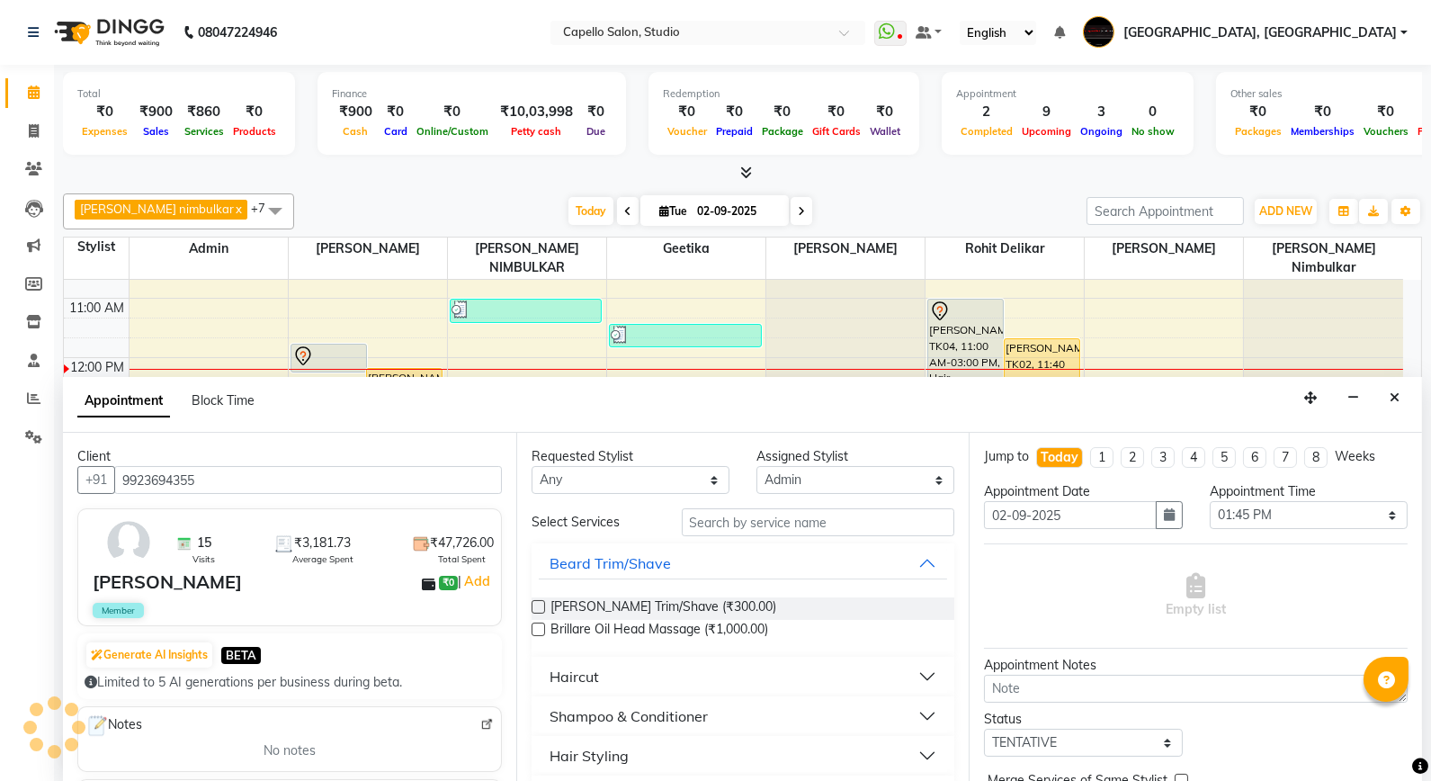
type input "9923694355"
click at [718, 525] on input "text" at bounding box center [819, 522] width 274 height 28
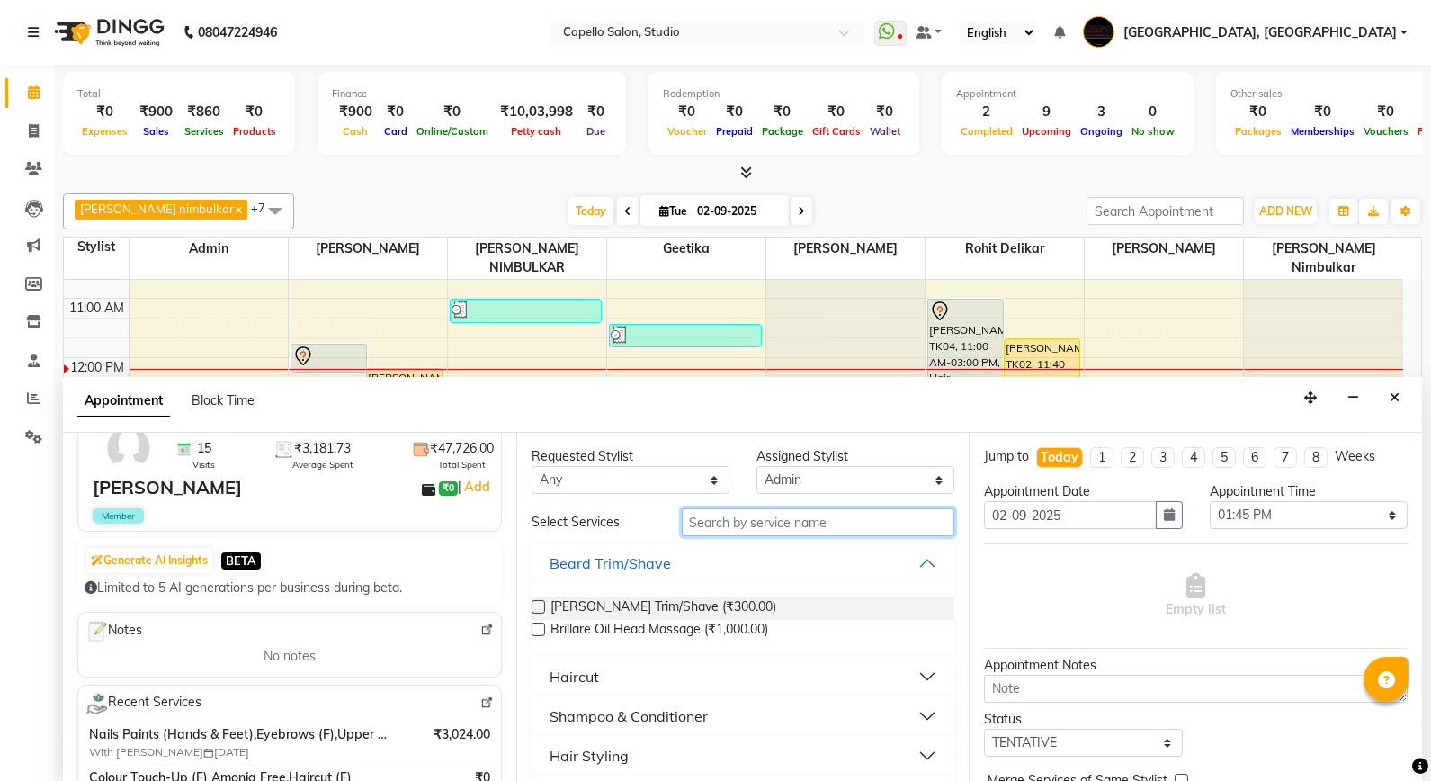
scroll to position [200, 0]
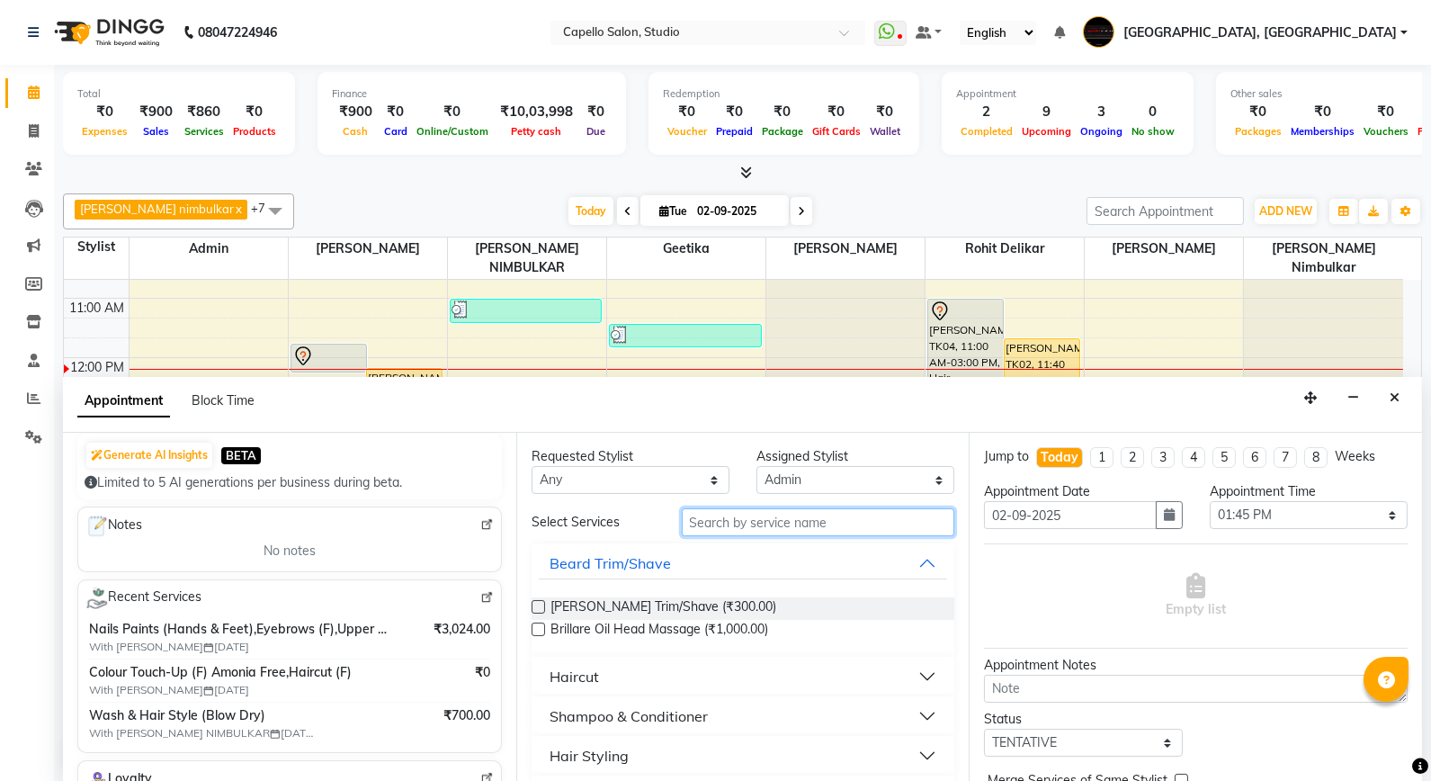
click at [753, 531] on input "text" at bounding box center [819, 522] width 274 height 28
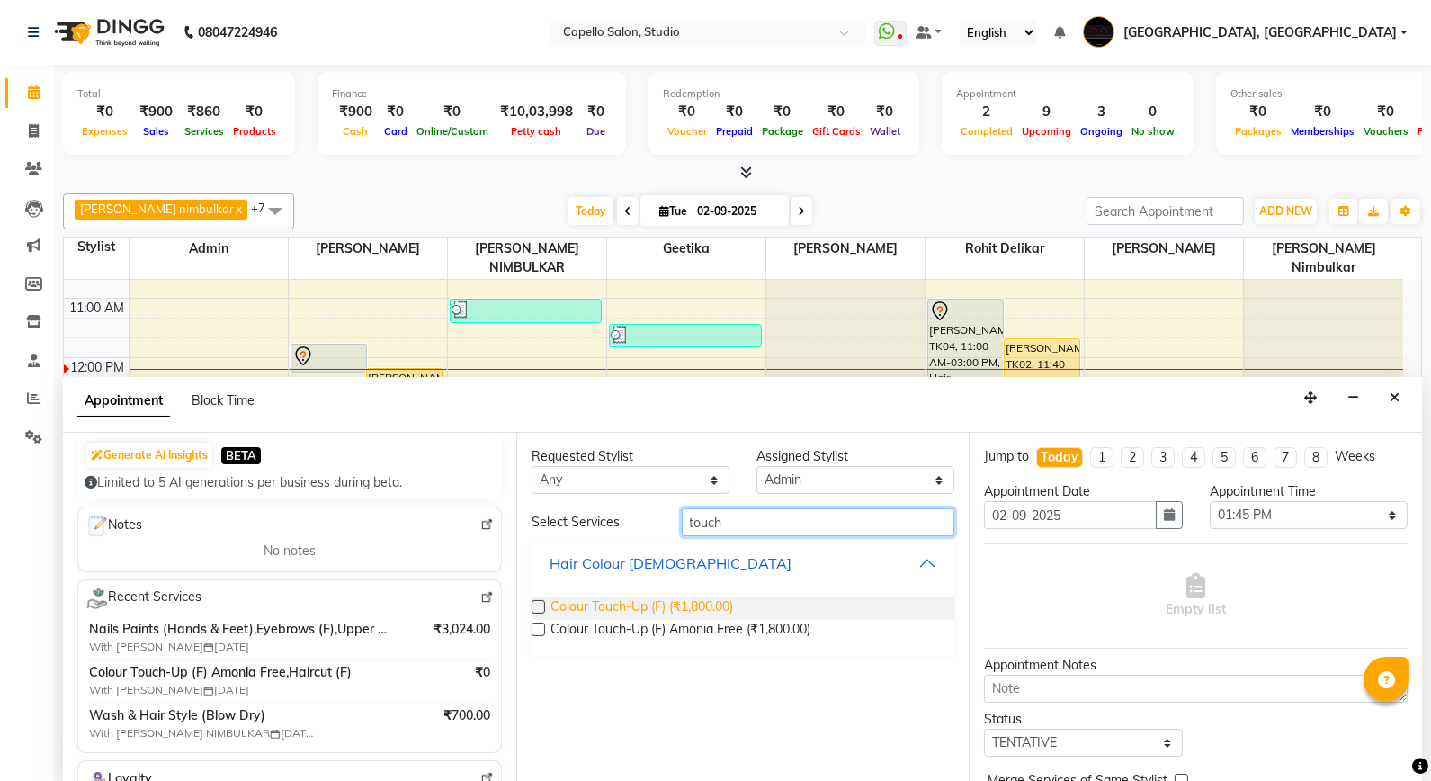
type input "touch"
click at [637, 609] on span "Colour Touch-Up (F) (₹1,800.00)" at bounding box center [642, 608] width 183 height 22
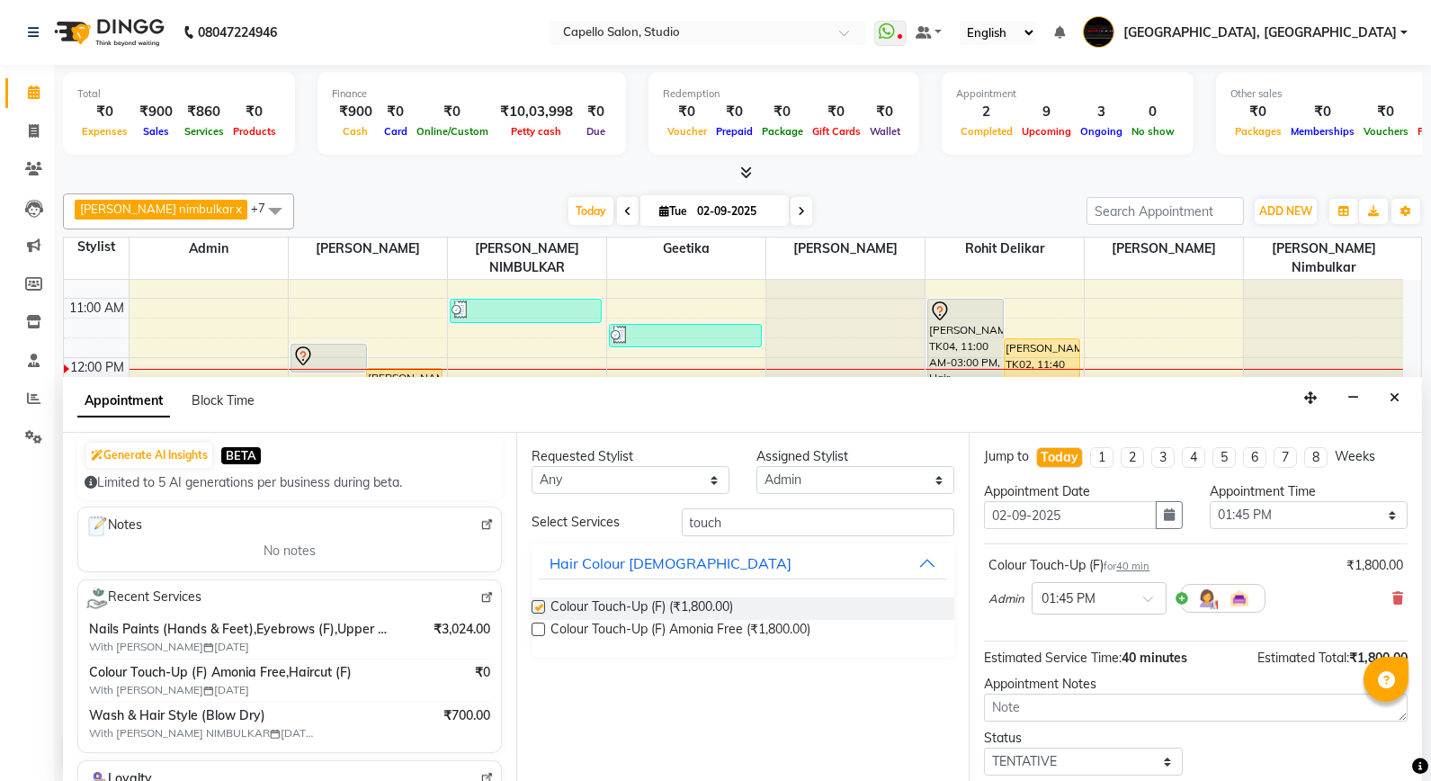
checkbox input "false"
drag, startPoint x: 750, startPoint y: 528, endPoint x: 686, endPoint y: 533, distance: 64.9
click at [686, 533] on input "touch" at bounding box center [819, 522] width 274 height 28
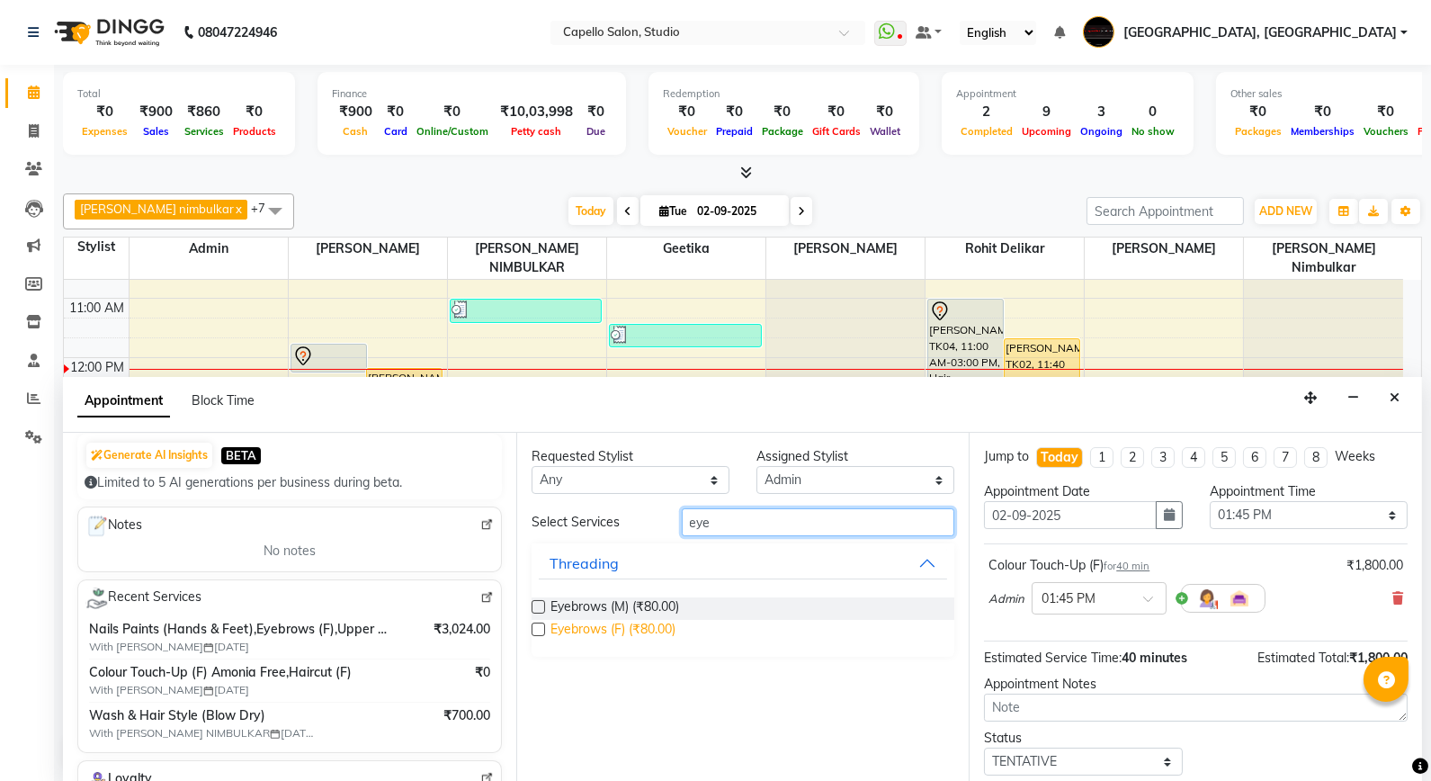
type input "eye"
click at [622, 636] on span "Eyebrows (F) (₹80.00)" at bounding box center [613, 631] width 125 height 22
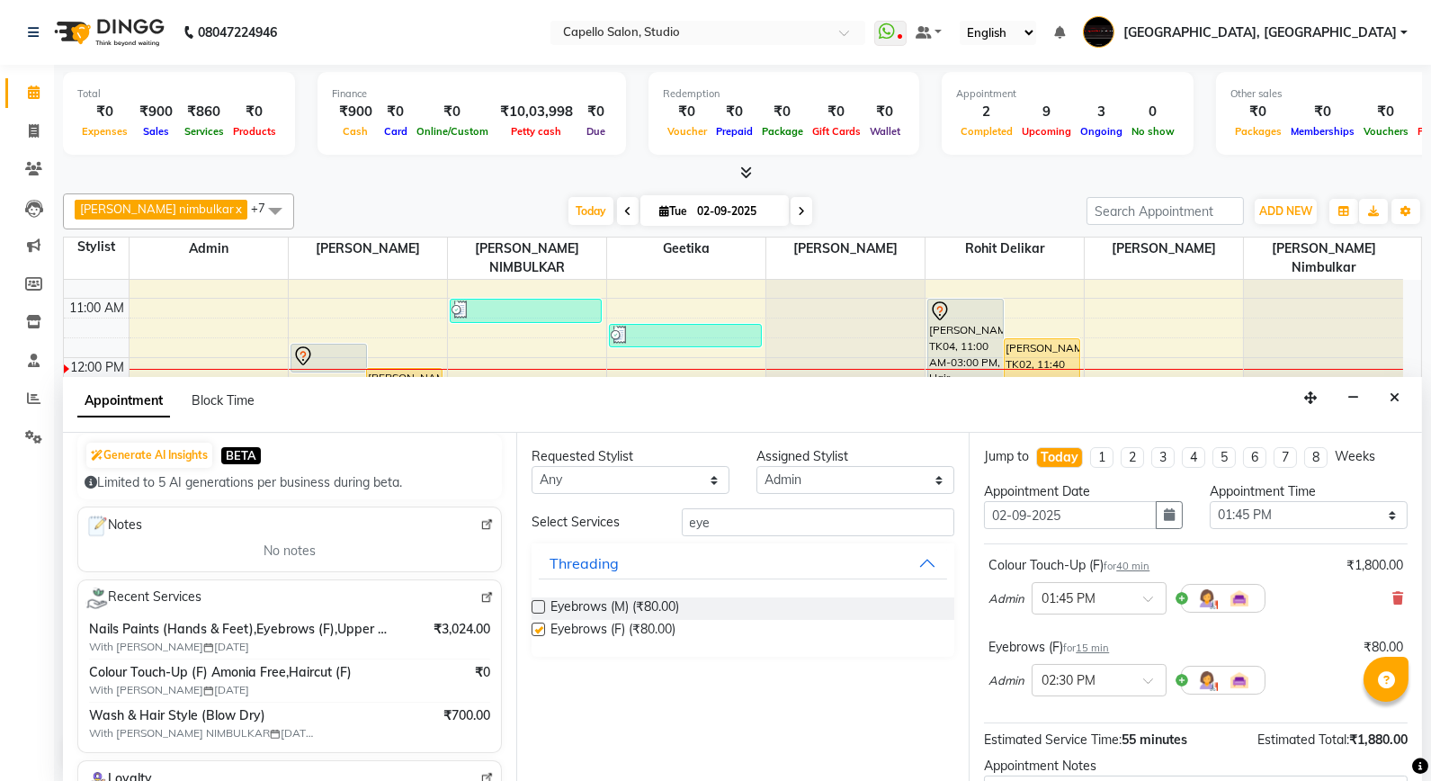
checkbox input "false"
drag, startPoint x: 727, startPoint y: 524, endPoint x: 643, endPoint y: 534, distance: 84.3
click at [643, 534] on div "Select Services eye" at bounding box center [743, 522] width 451 height 28
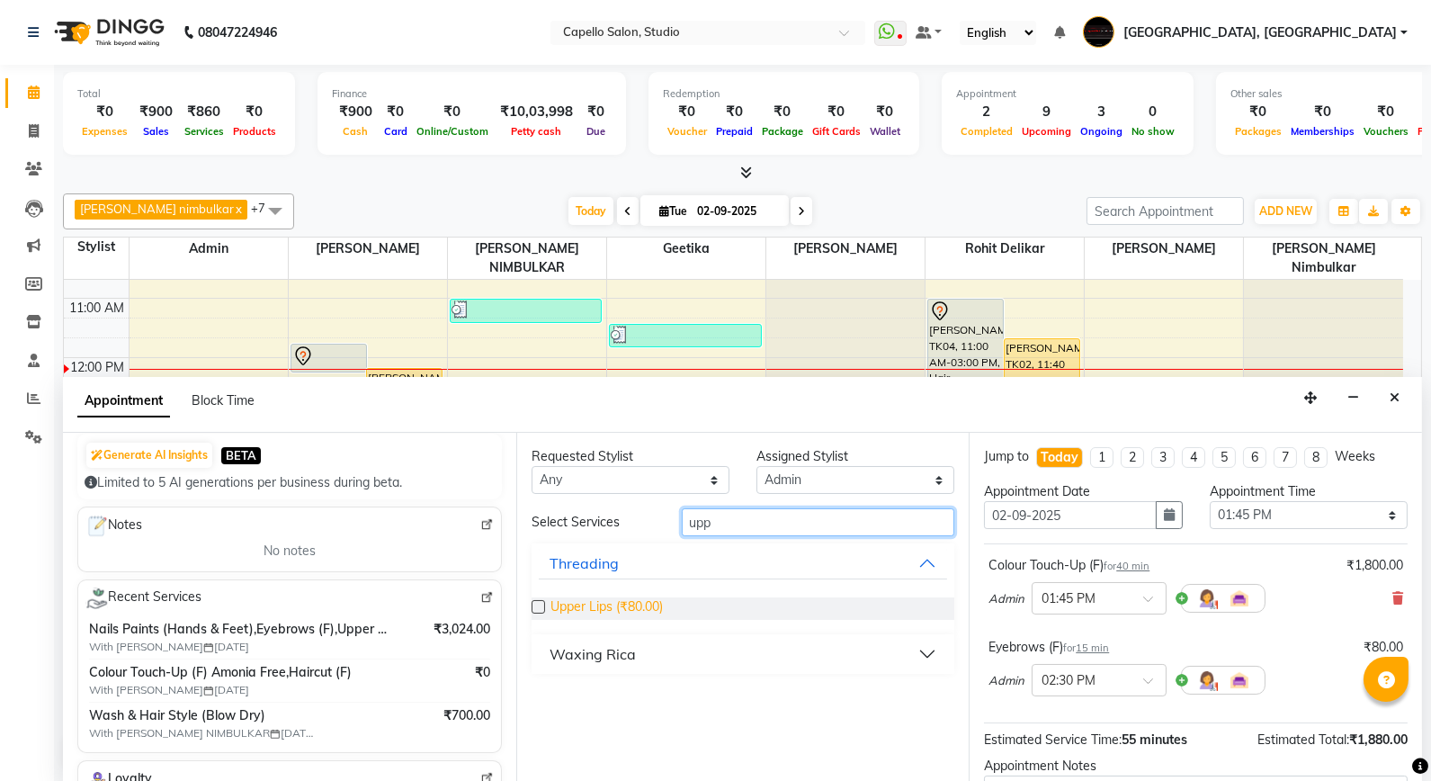
type input "upp"
click at [639, 605] on span "Upper Lips (₹80.00)" at bounding box center [607, 608] width 112 height 22
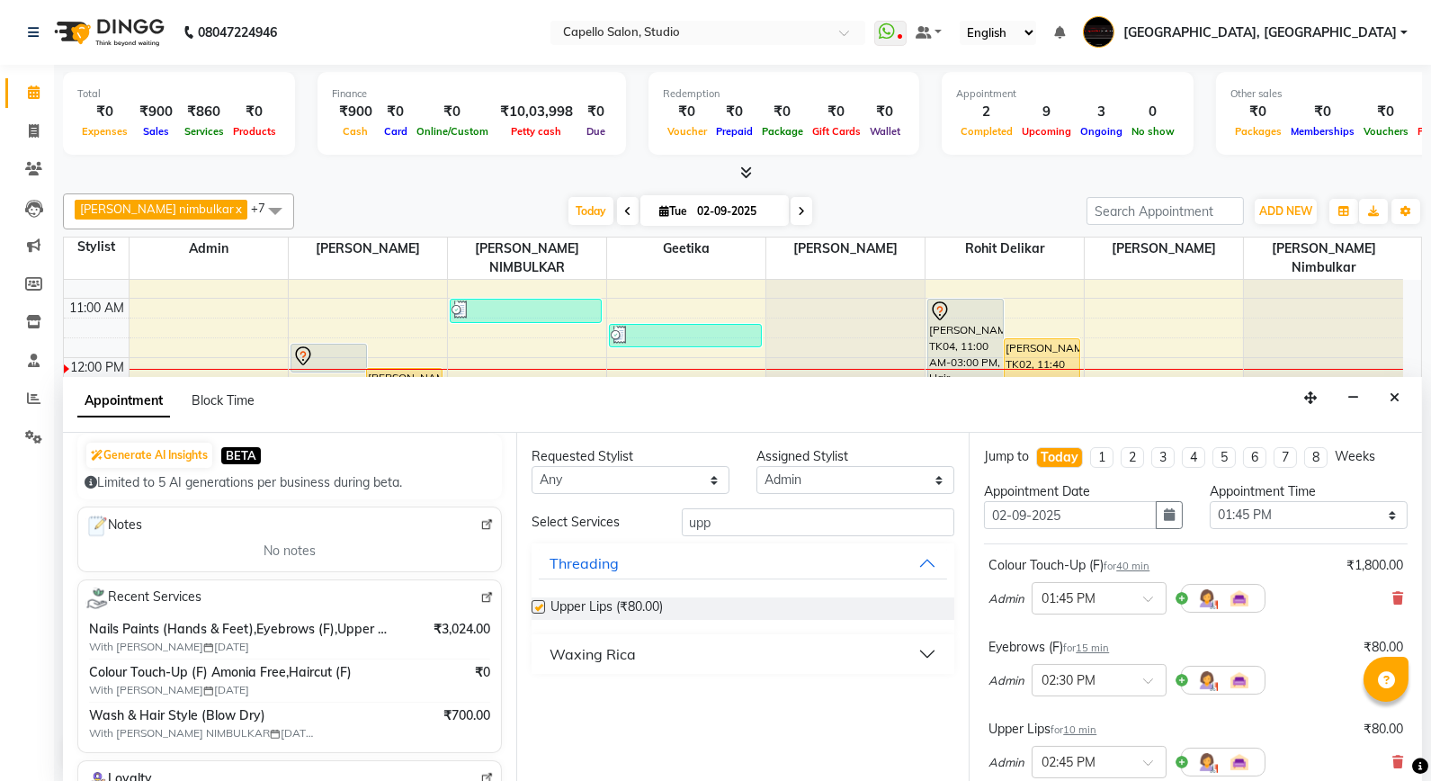
checkbox input "false"
click at [1276, 519] on select "Select 10:00 AM 10:15 AM 10:30 AM 10:45 AM 11:00 AM 11:15 AM 11:30 AM 11:45 AM …" at bounding box center [1309, 515] width 198 height 28
click at [1210, 501] on select "Select 10:00 AM 10:15 AM 10:30 AM 10:45 AM 11:00 AM 11:15 AM 11:30 AM 11:45 AM …" at bounding box center [1309, 515] width 198 height 28
click at [1215, 522] on select "Select 10:00 AM 10:15 AM 10:30 AM 10:45 AM 11:00 AM 11:15 AM 11:30 AM 11:45 AM …" at bounding box center [1309, 515] width 198 height 28
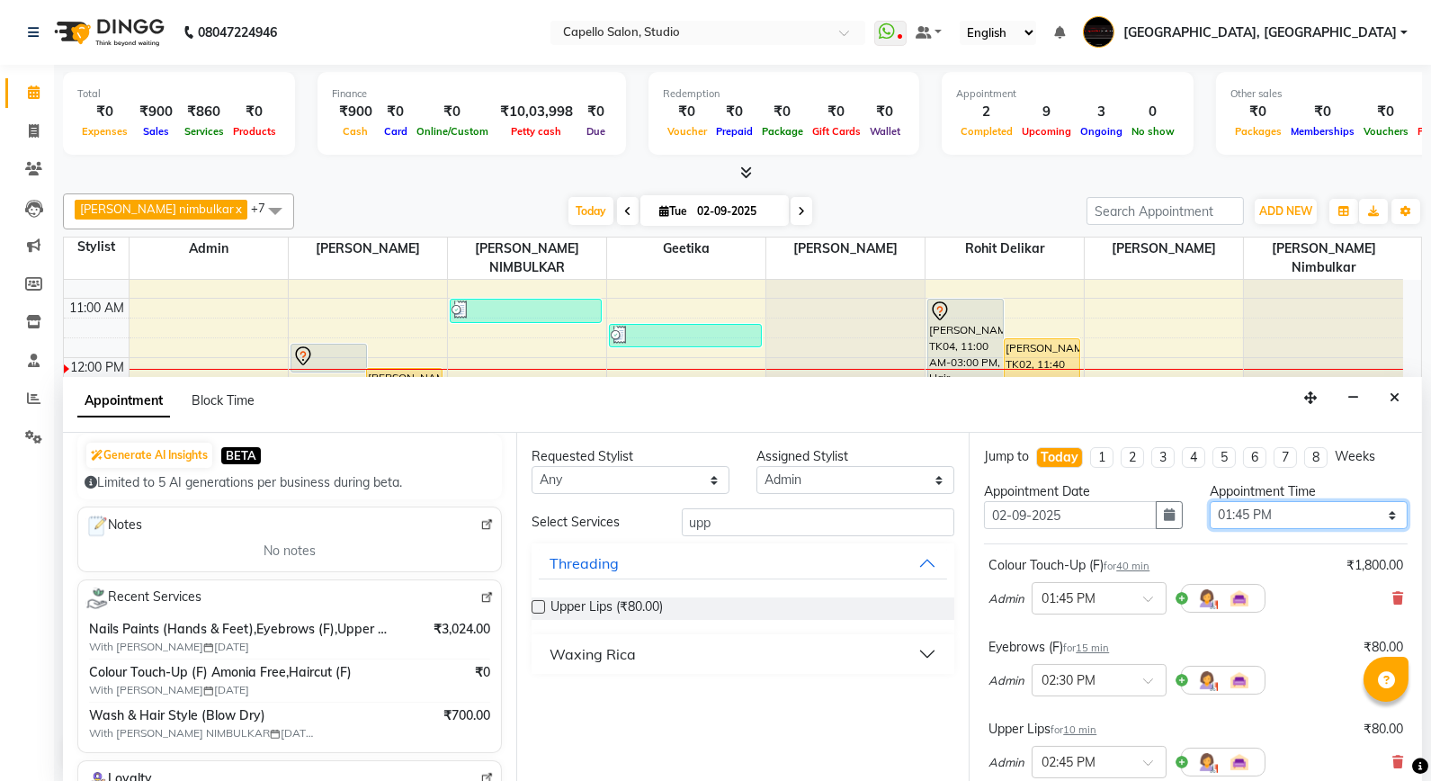
select select "810"
click at [1210, 501] on select "Select 10:00 AM 10:15 AM 10:30 AM 10:45 AM 11:00 AM 11:15 AM 11:30 AM 11:45 AM …" at bounding box center [1309, 515] width 198 height 28
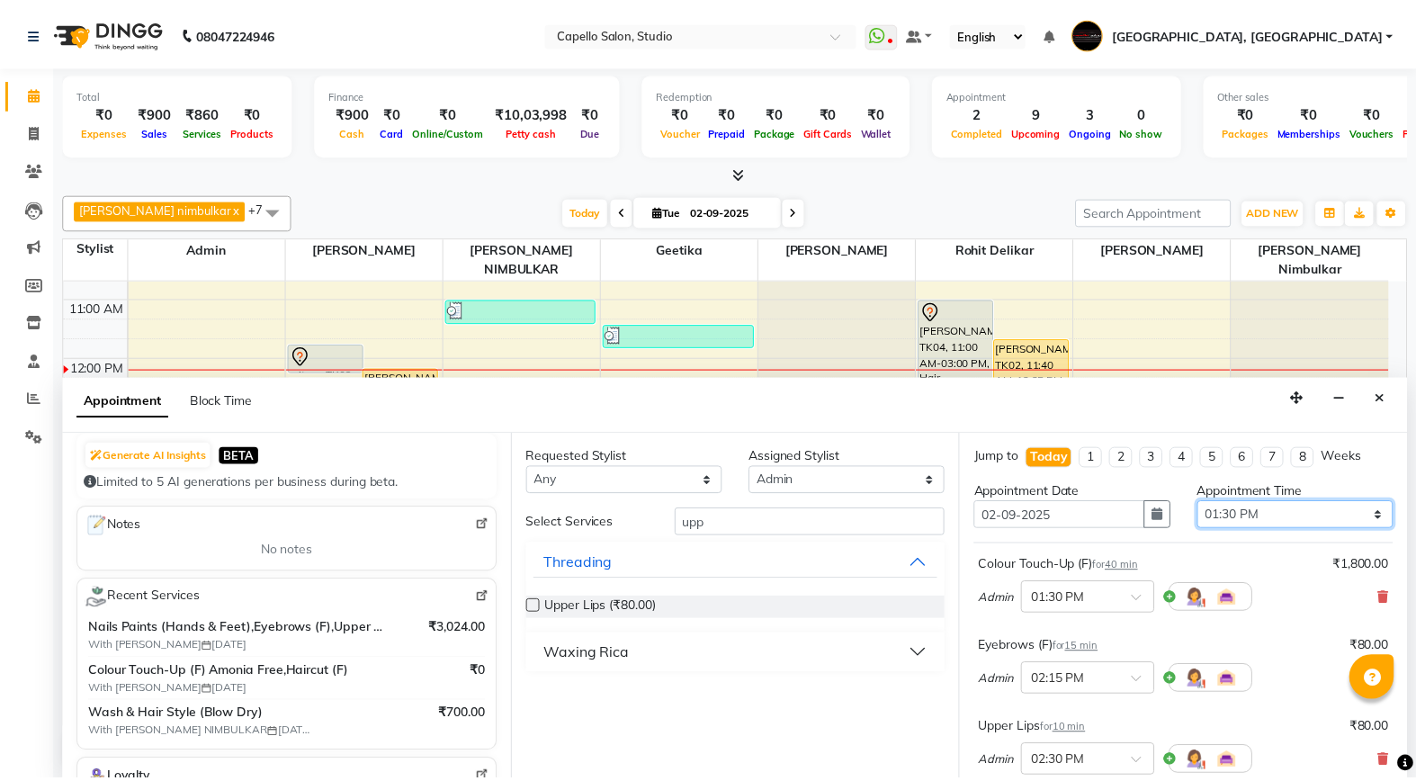
scroll to position [271, 0]
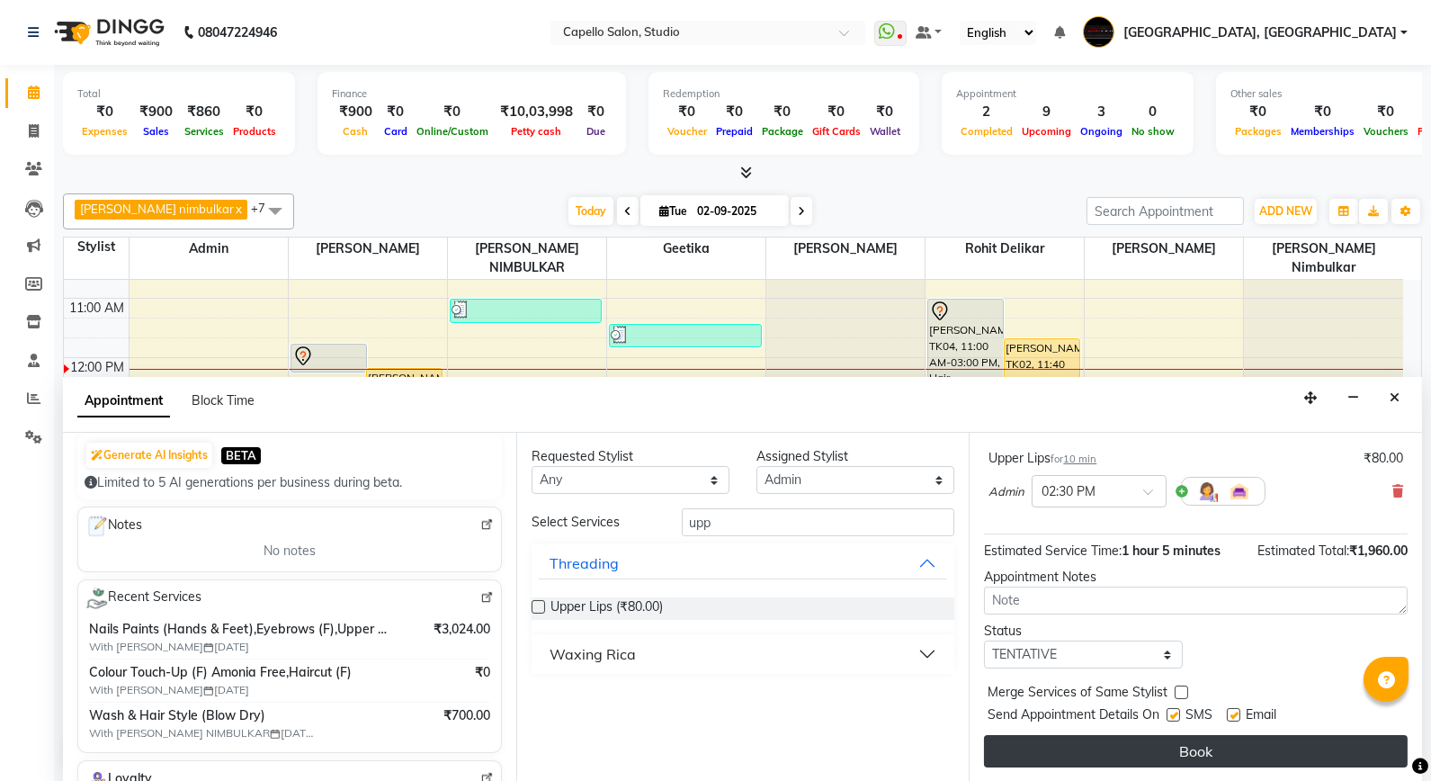
click at [1081, 741] on button "Book" at bounding box center [1196, 751] width 424 height 32
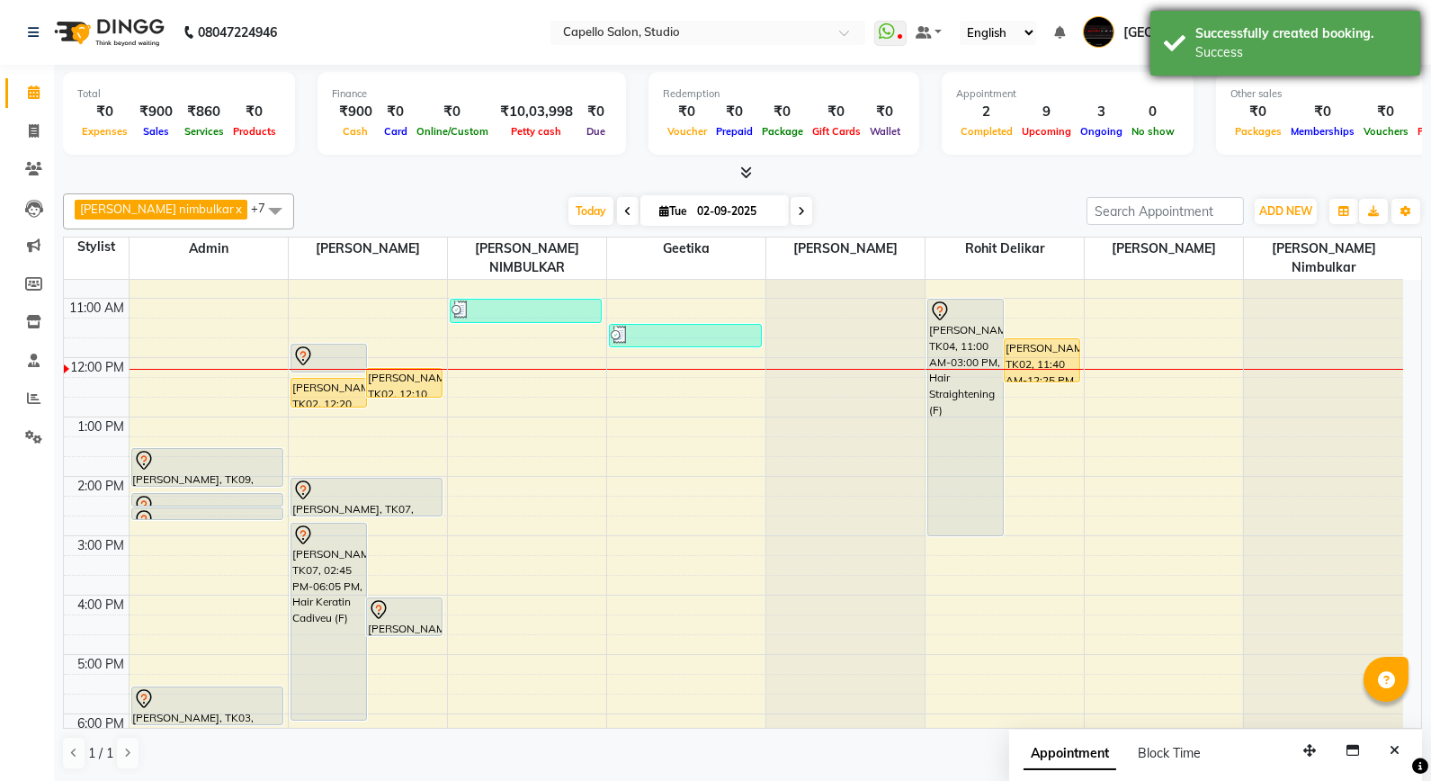
click at [1204, 46] on div "Success" at bounding box center [1301, 52] width 211 height 19
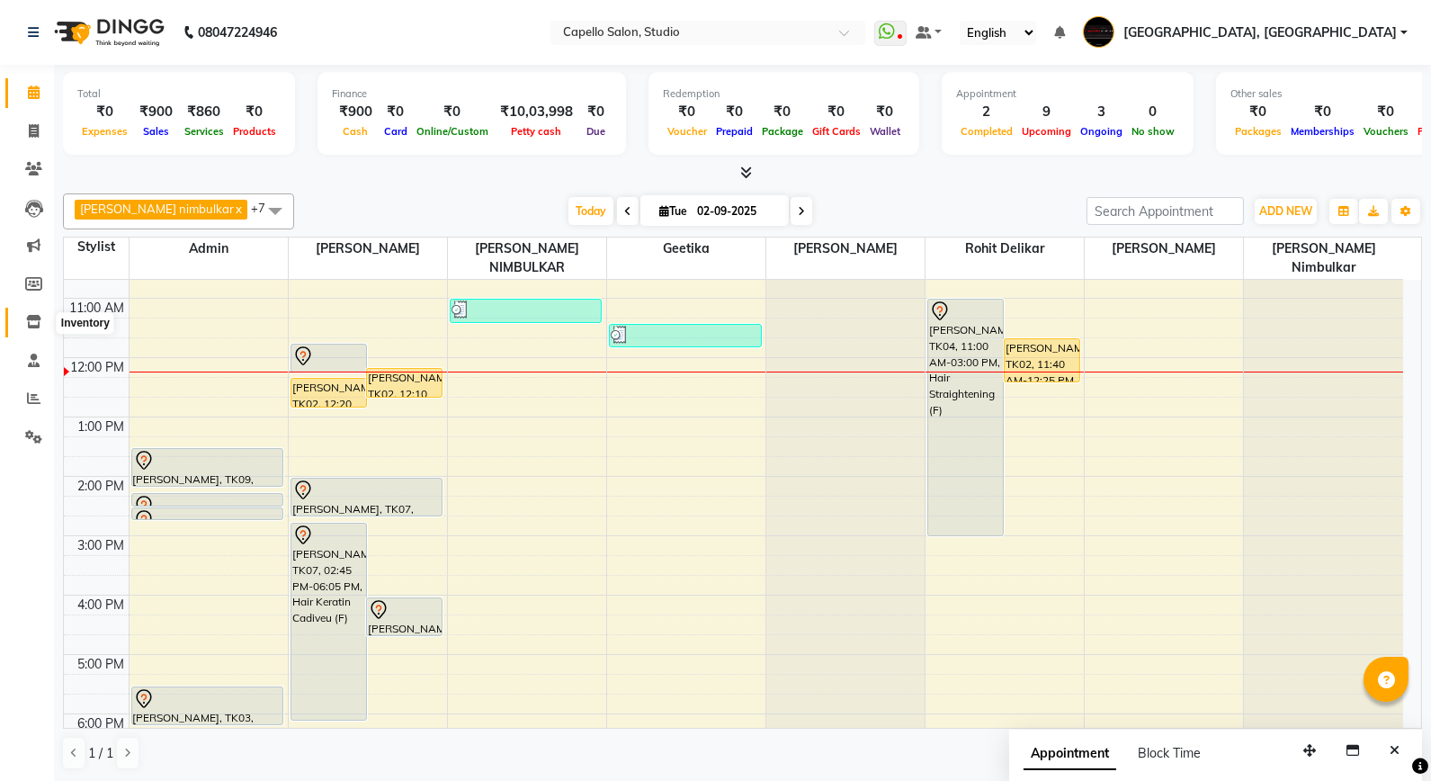
click at [39, 327] on icon at bounding box center [33, 321] width 15 height 13
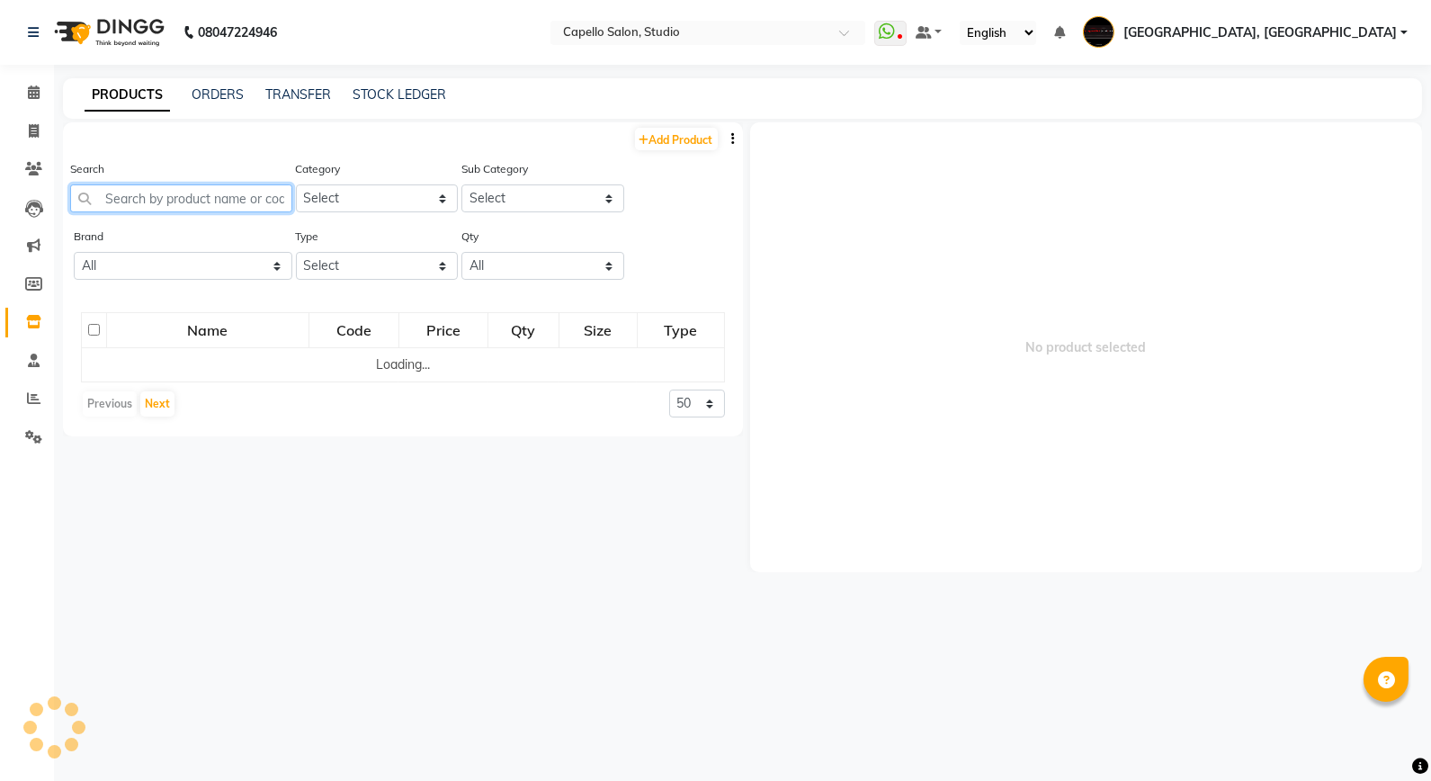
click at [154, 207] on input "text" at bounding box center [181, 198] width 222 height 28
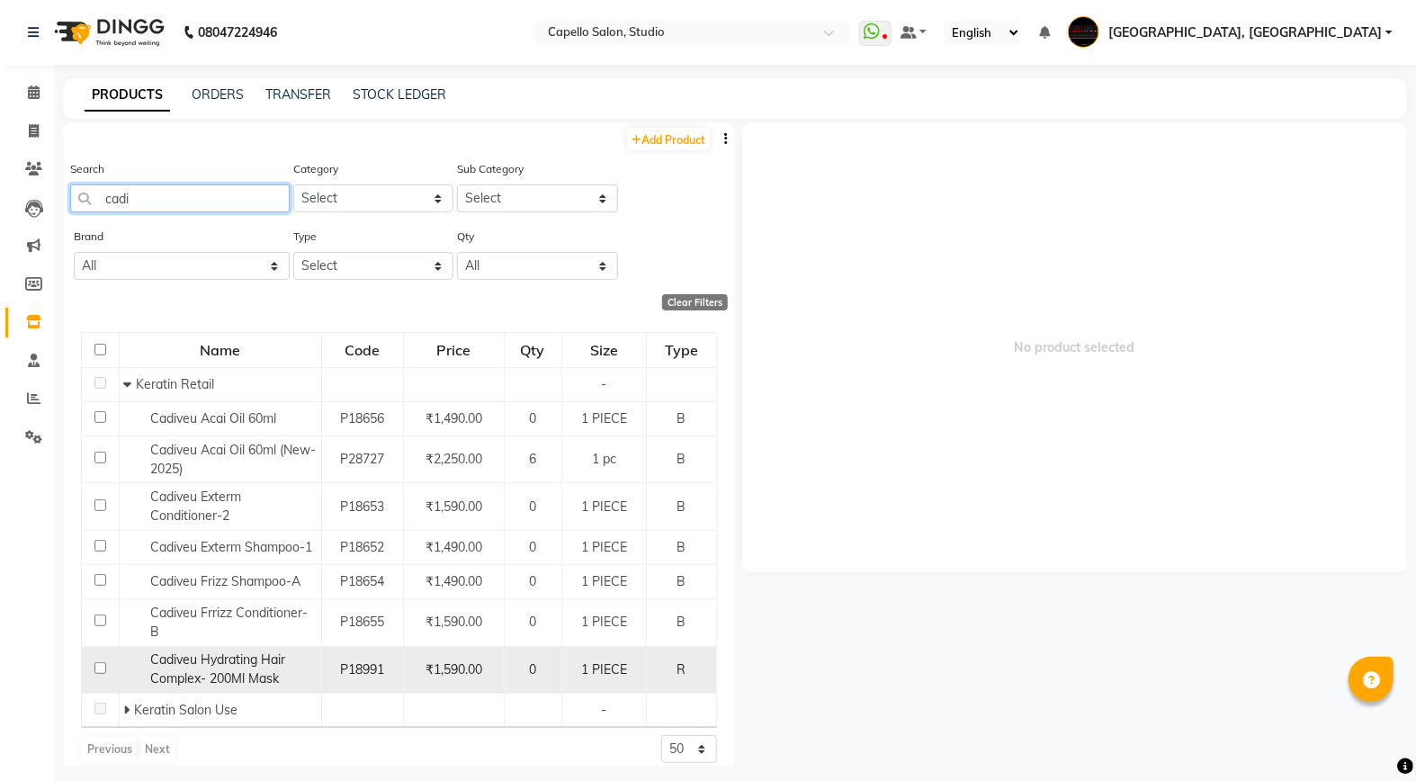
scroll to position [16, 0]
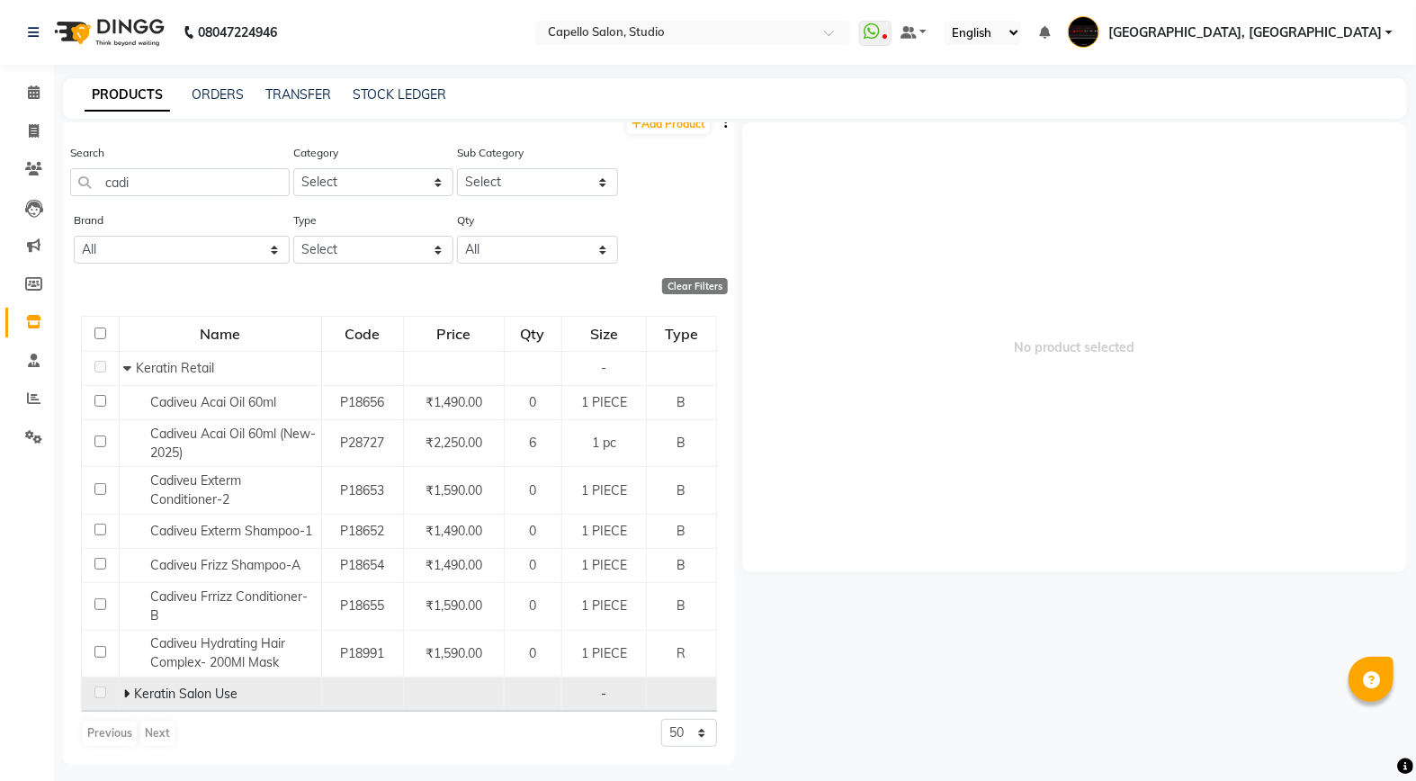
click at [126, 688] on icon at bounding box center [127, 693] width 6 height 13
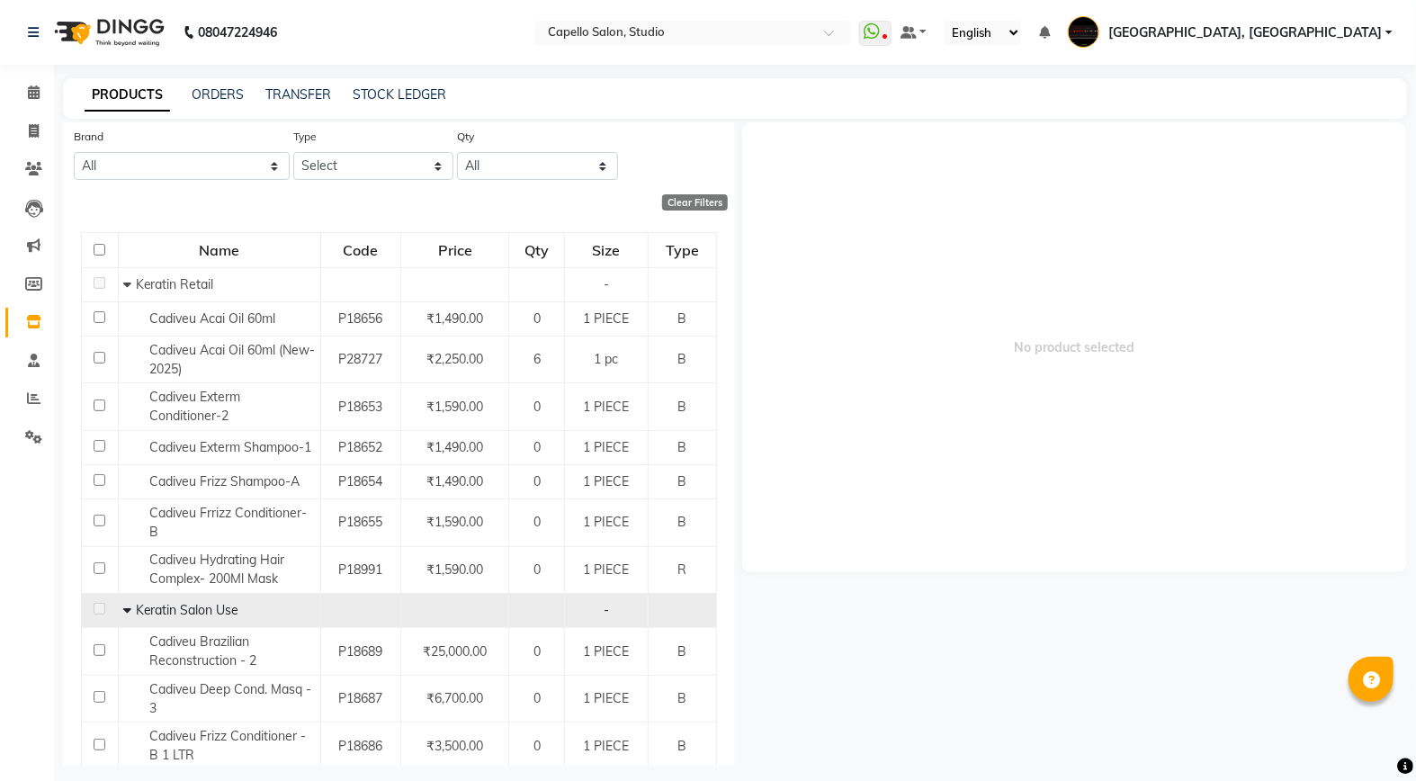
scroll to position [0, 0]
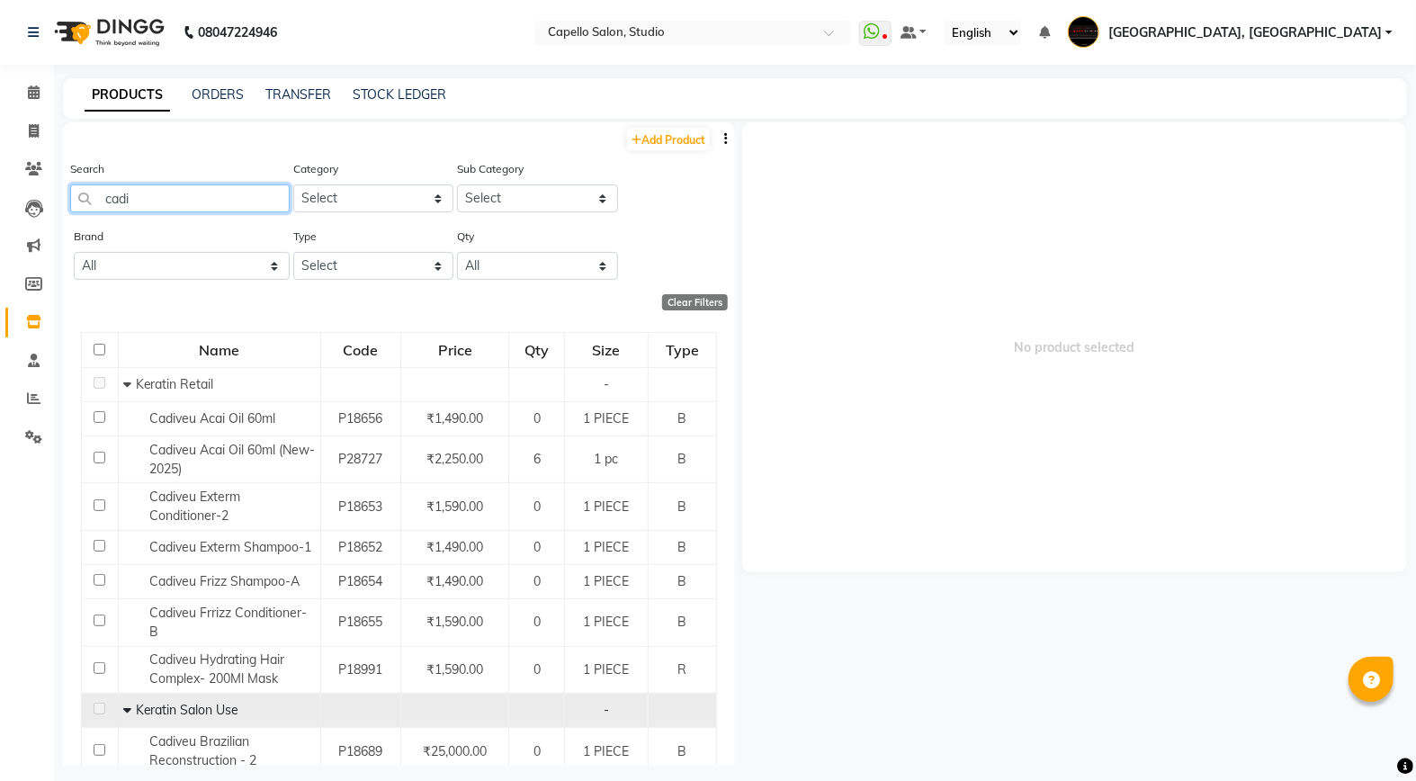
click at [164, 201] on input "cadi" at bounding box center [180, 198] width 220 height 28
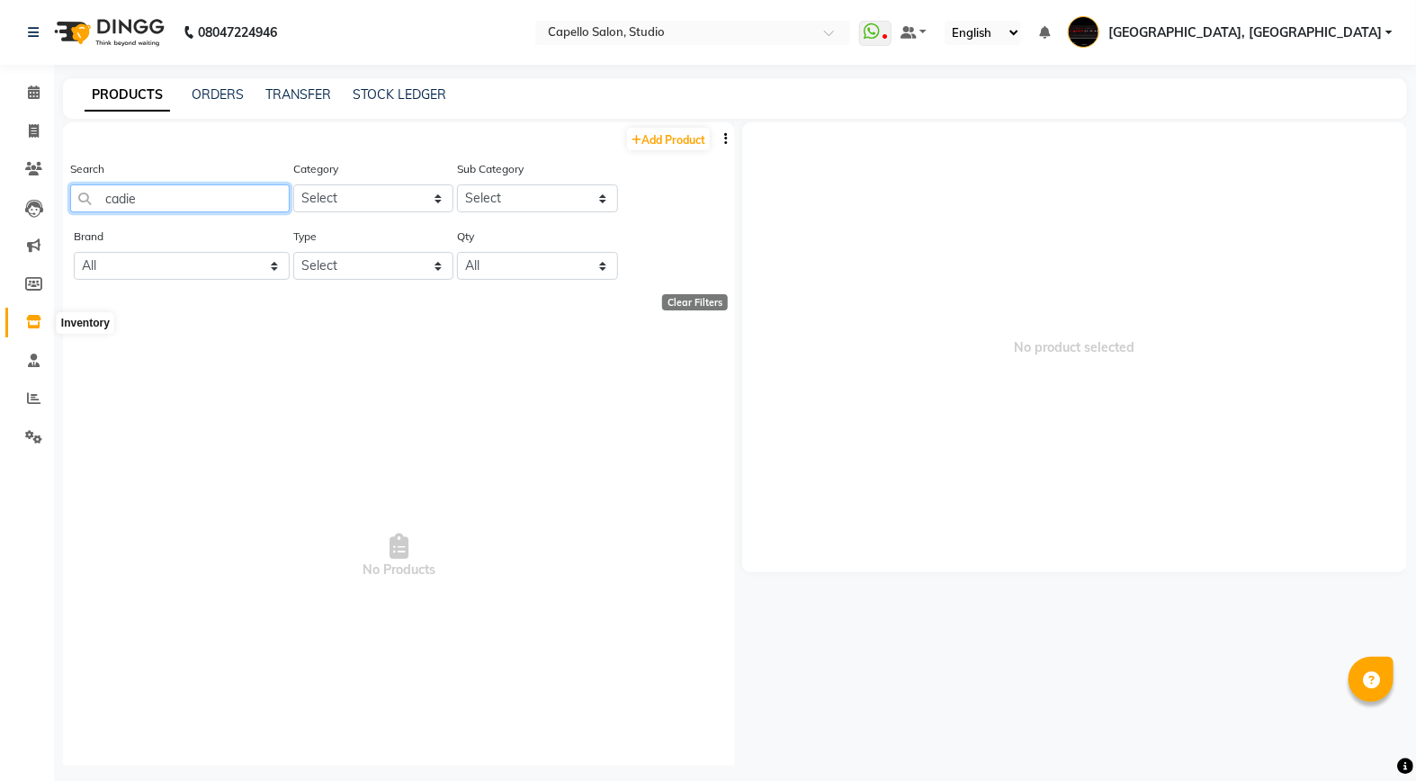
type input "cadi"
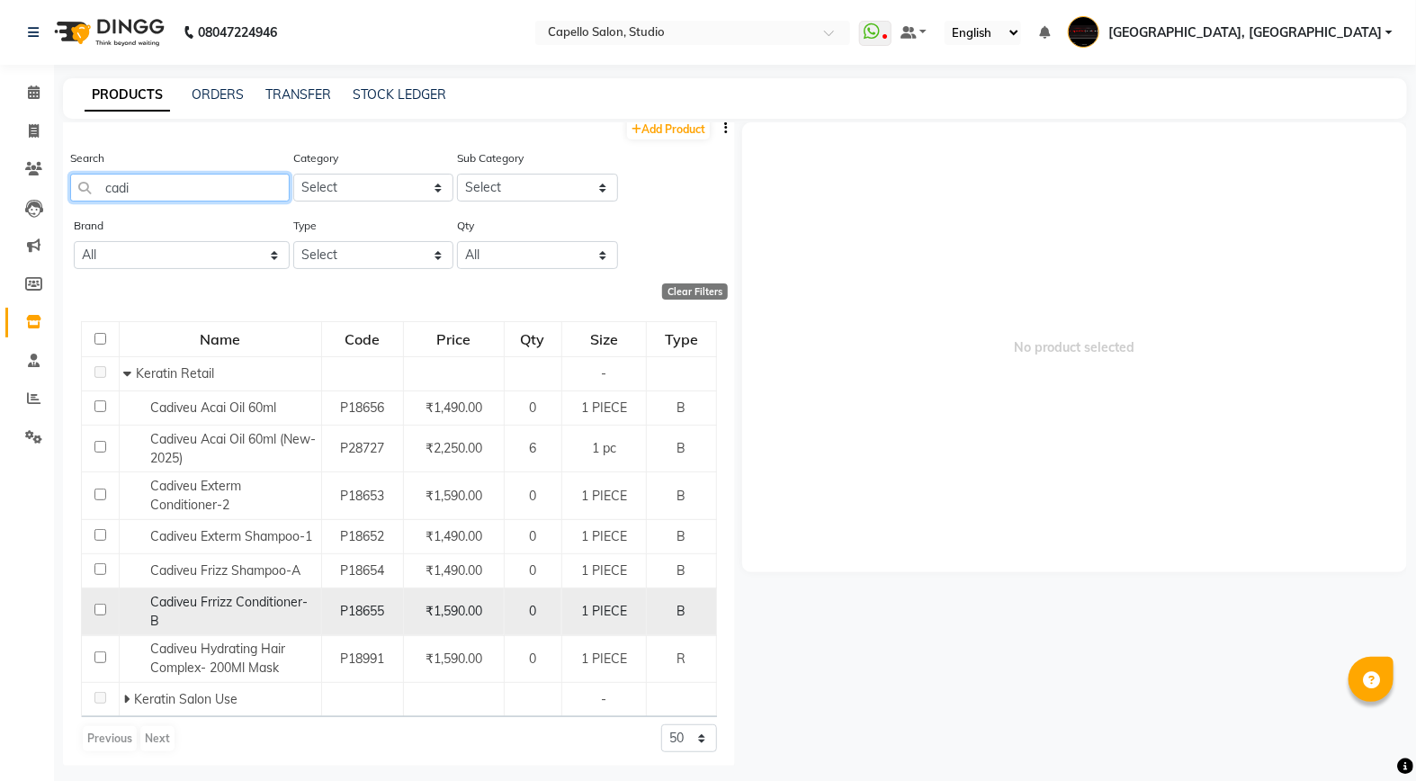
scroll to position [16, 0]
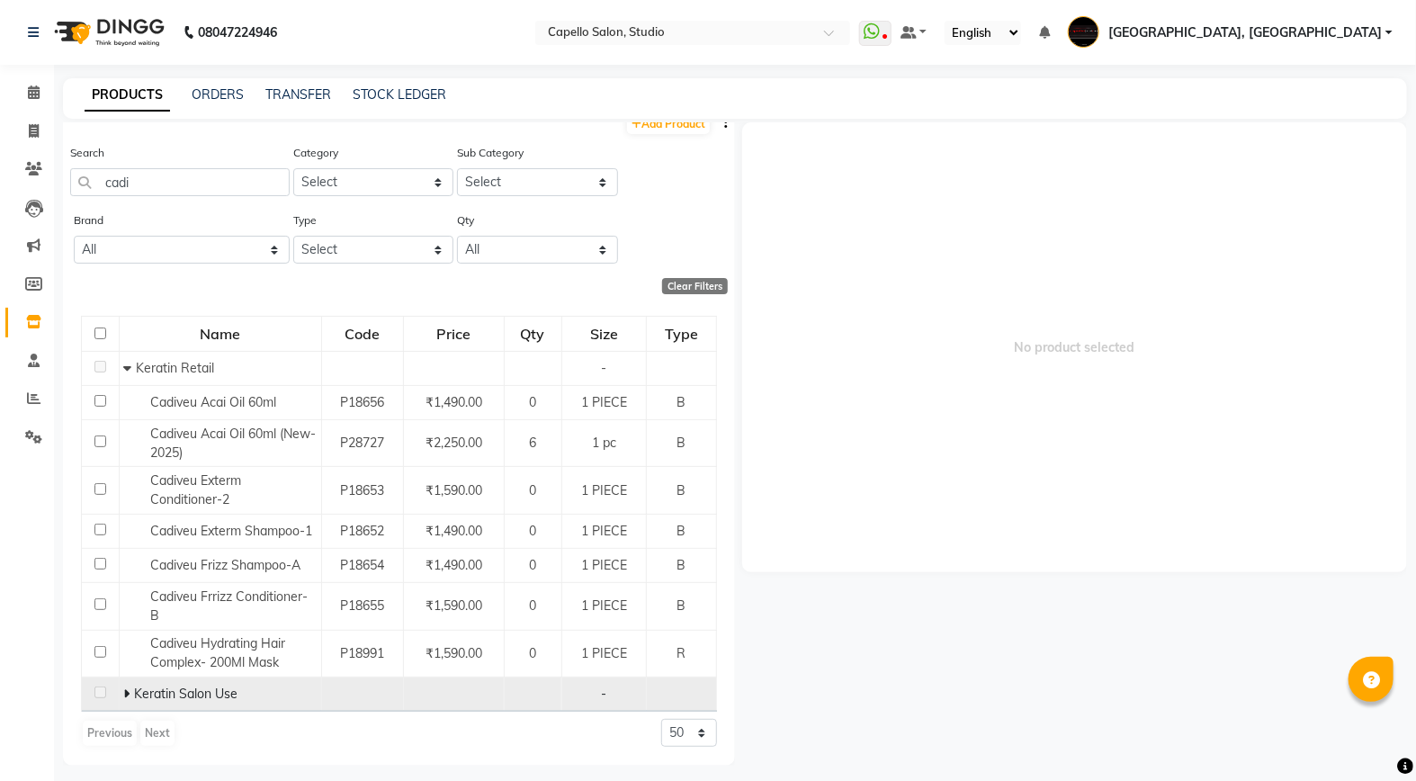
click at [130, 690] on span at bounding box center [129, 694] width 11 height 16
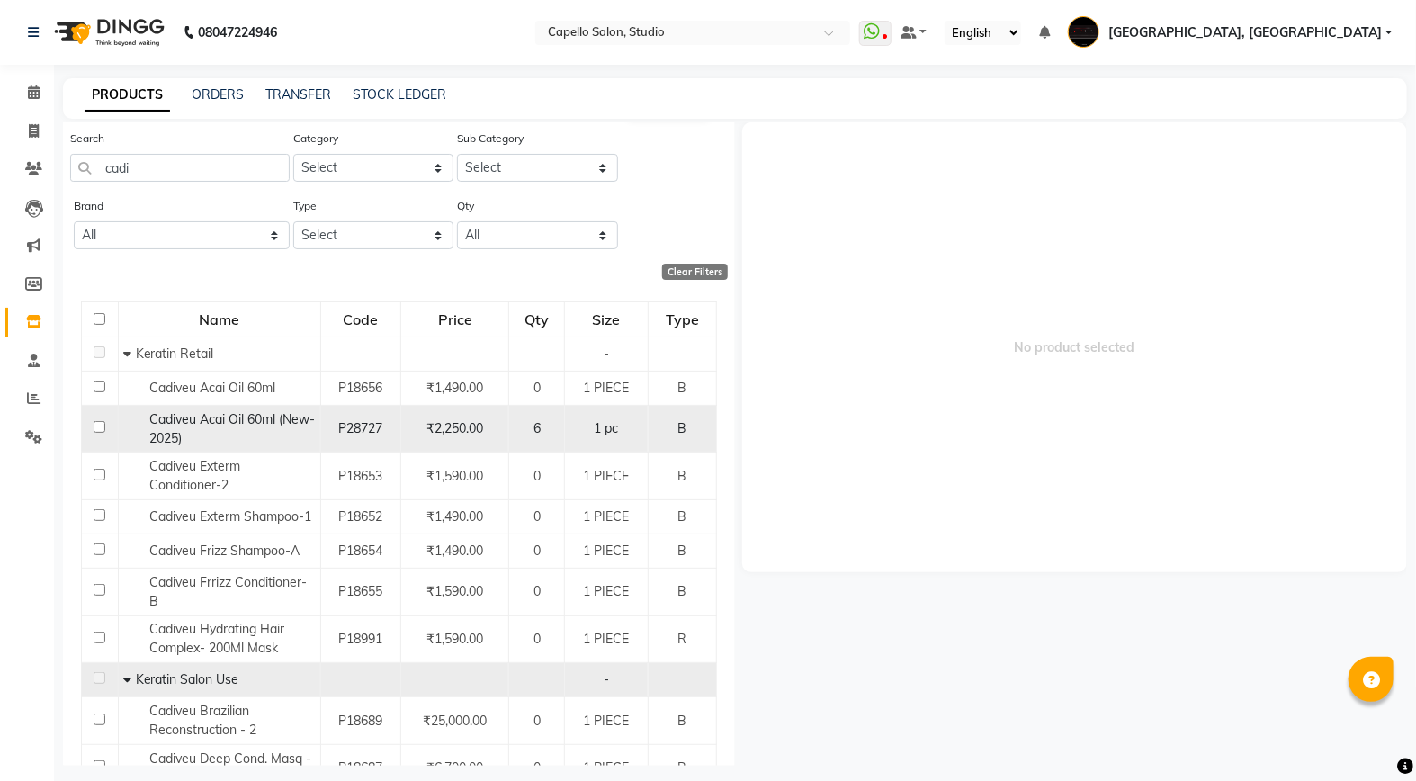
scroll to position [0, 0]
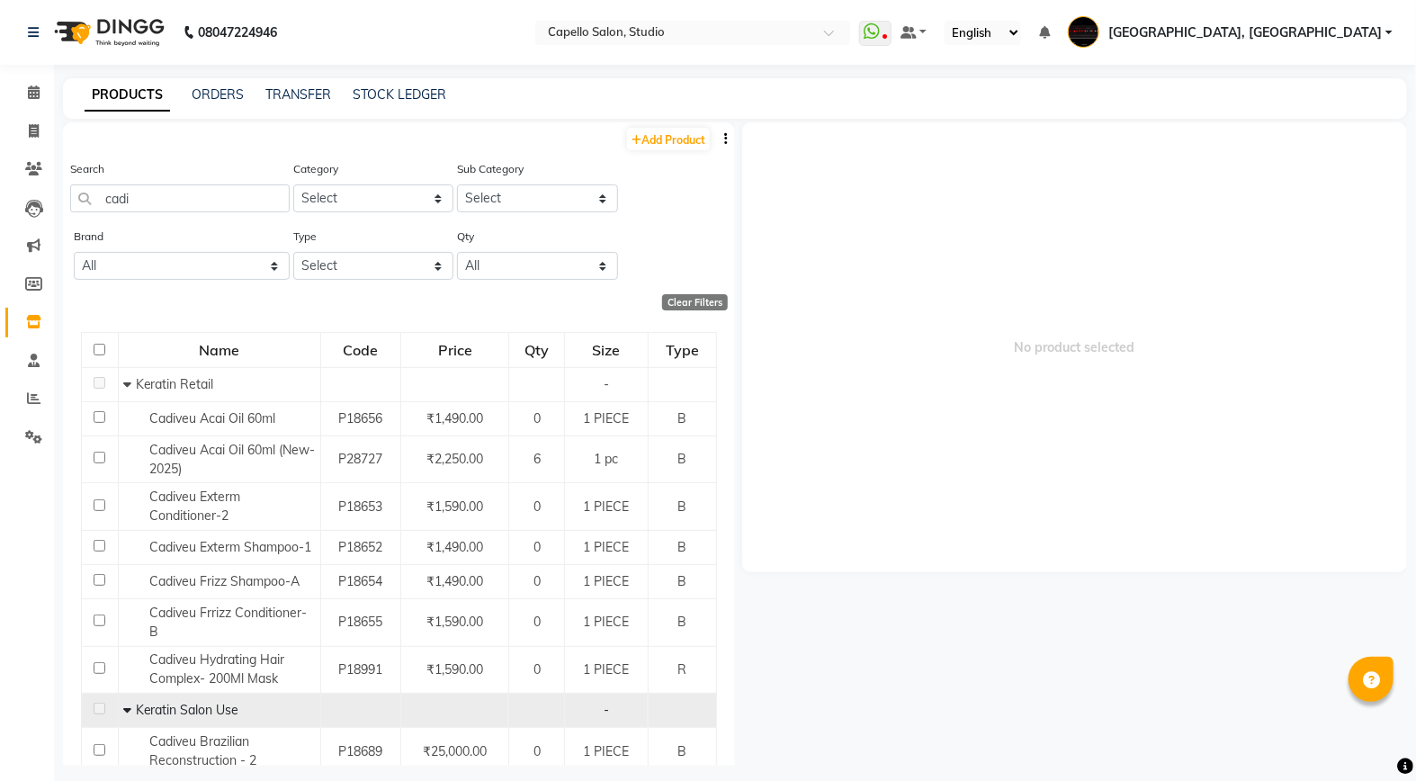
click at [175, 214] on div "Search cadi" at bounding box center [180, 192] width 220 height 67
click at [173, 198] on input "cadi" at bounding box center [180, 198] width 220 height 28
drag, startPoint x: 173, startPoint y: 198, endPoint x: -4, endPoint y: 178, distance: 178.3
click at [0, 178] on html "08047224946 Select Location × Capello Salon, Studio WhatsApp Status ✕ Status: D…" at bounding box center [708, 390] width 1416 height 781
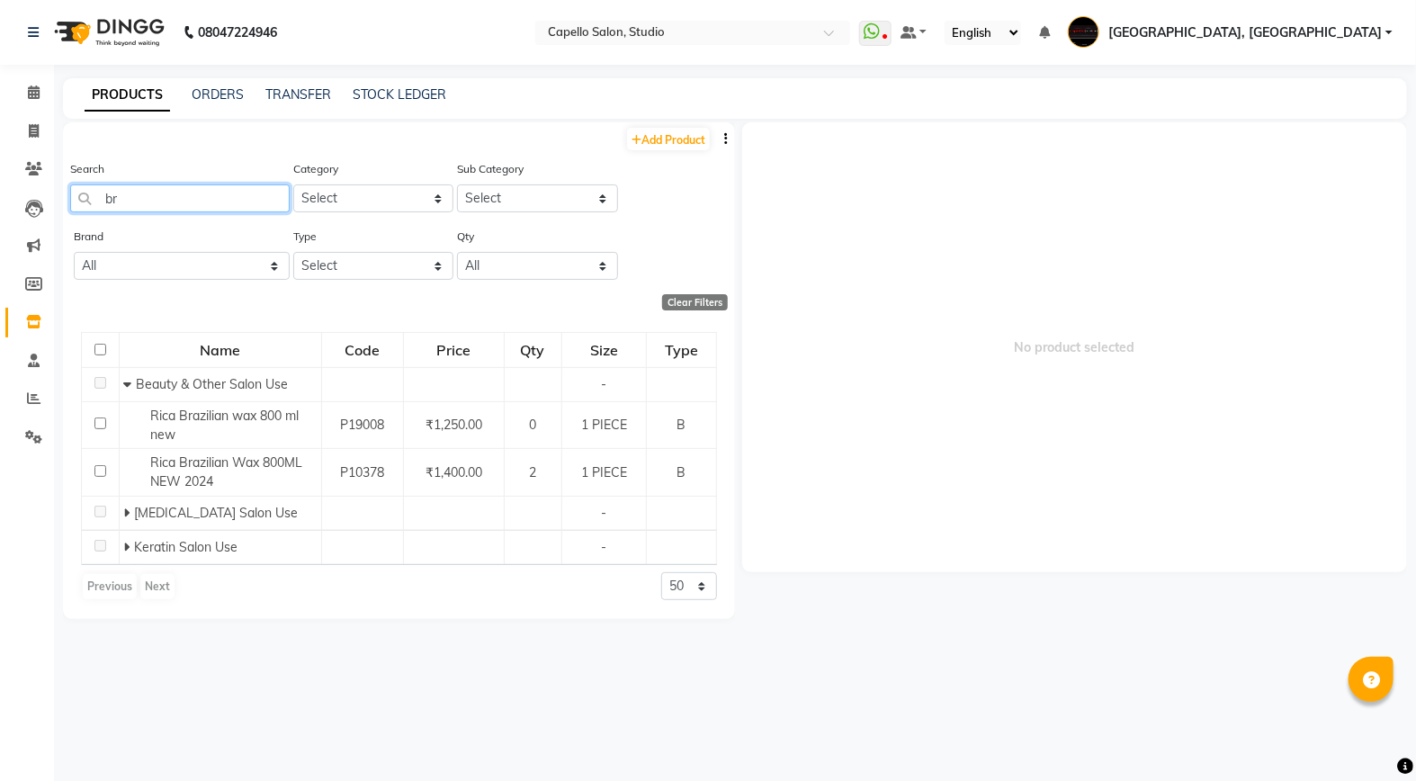
type input "b"
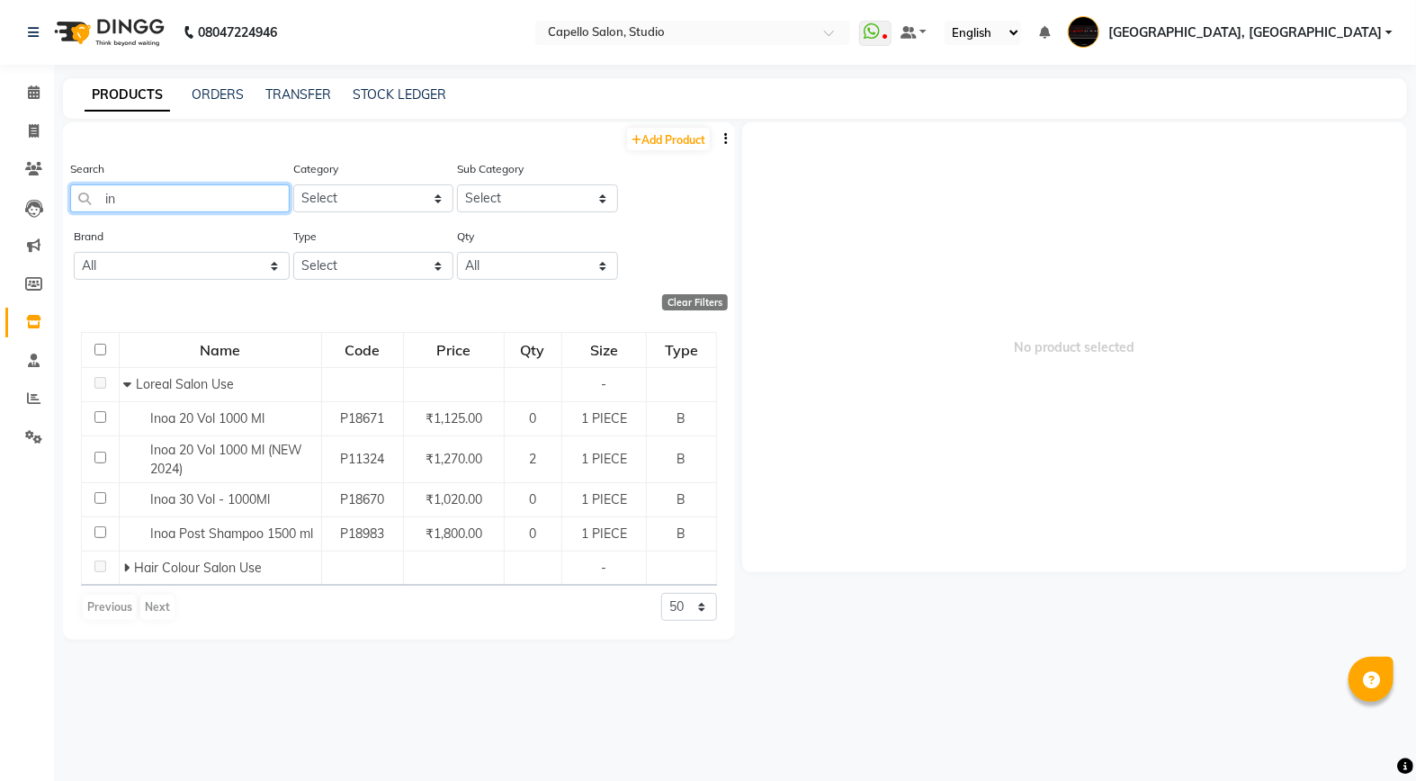
type input "i"
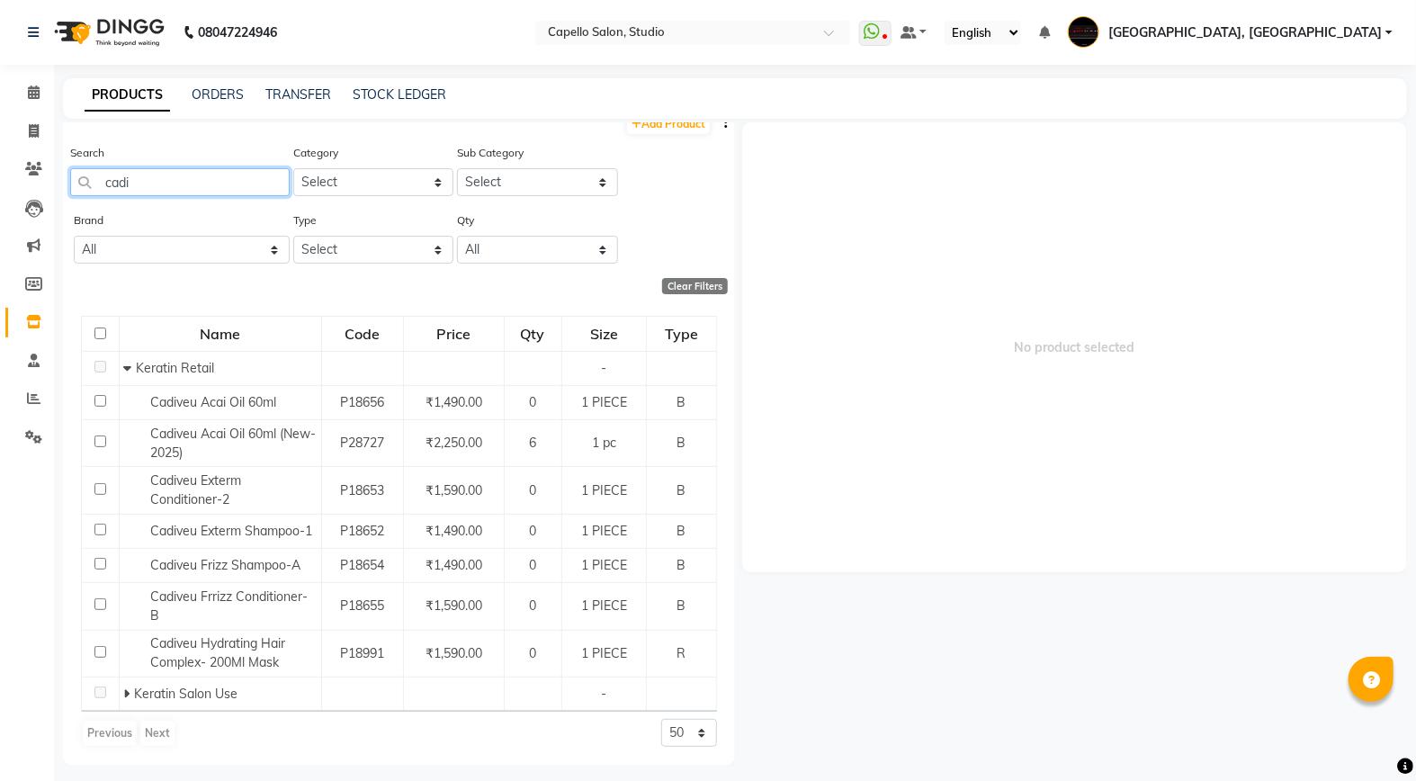
scroll to position [11, 0]
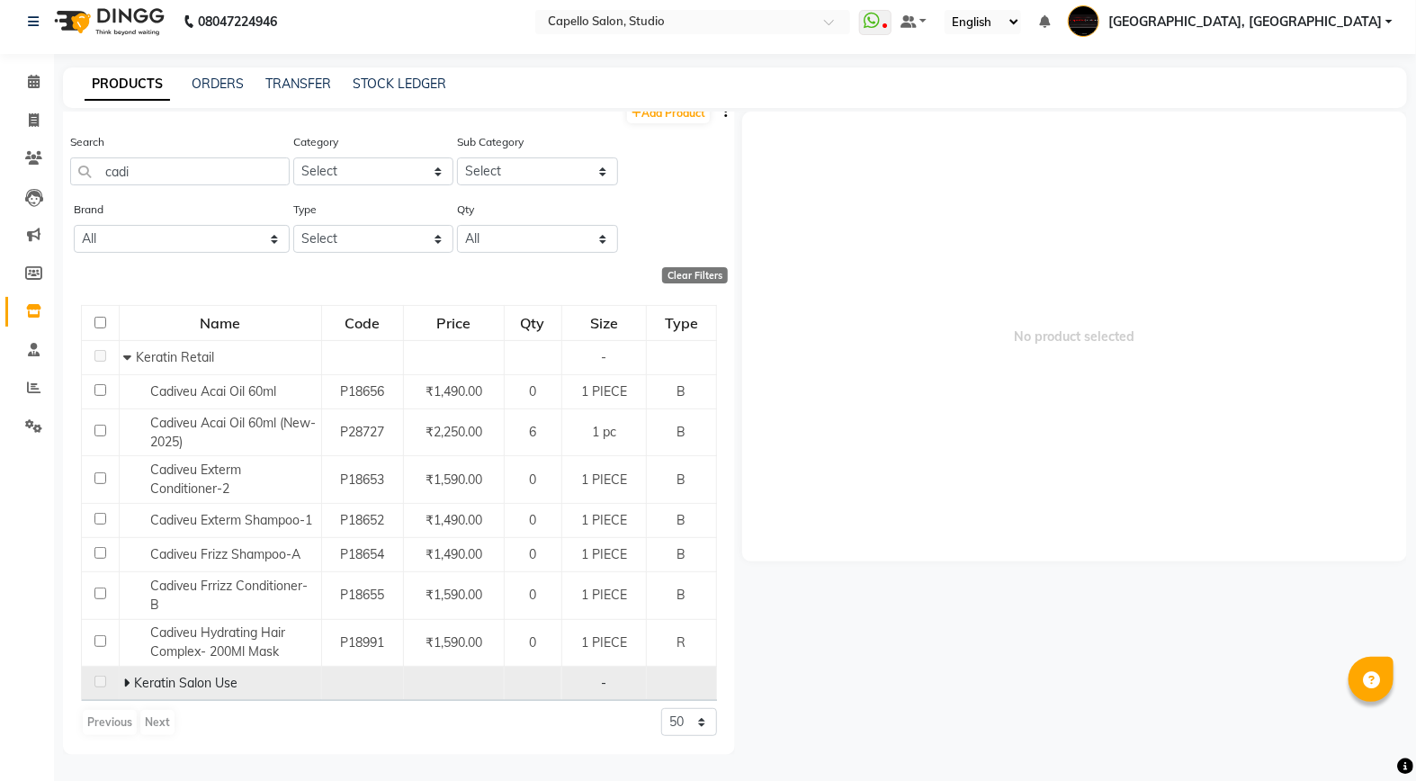
click at [128, 684] on icon at bounding box center [127, 683] width 6 height 13
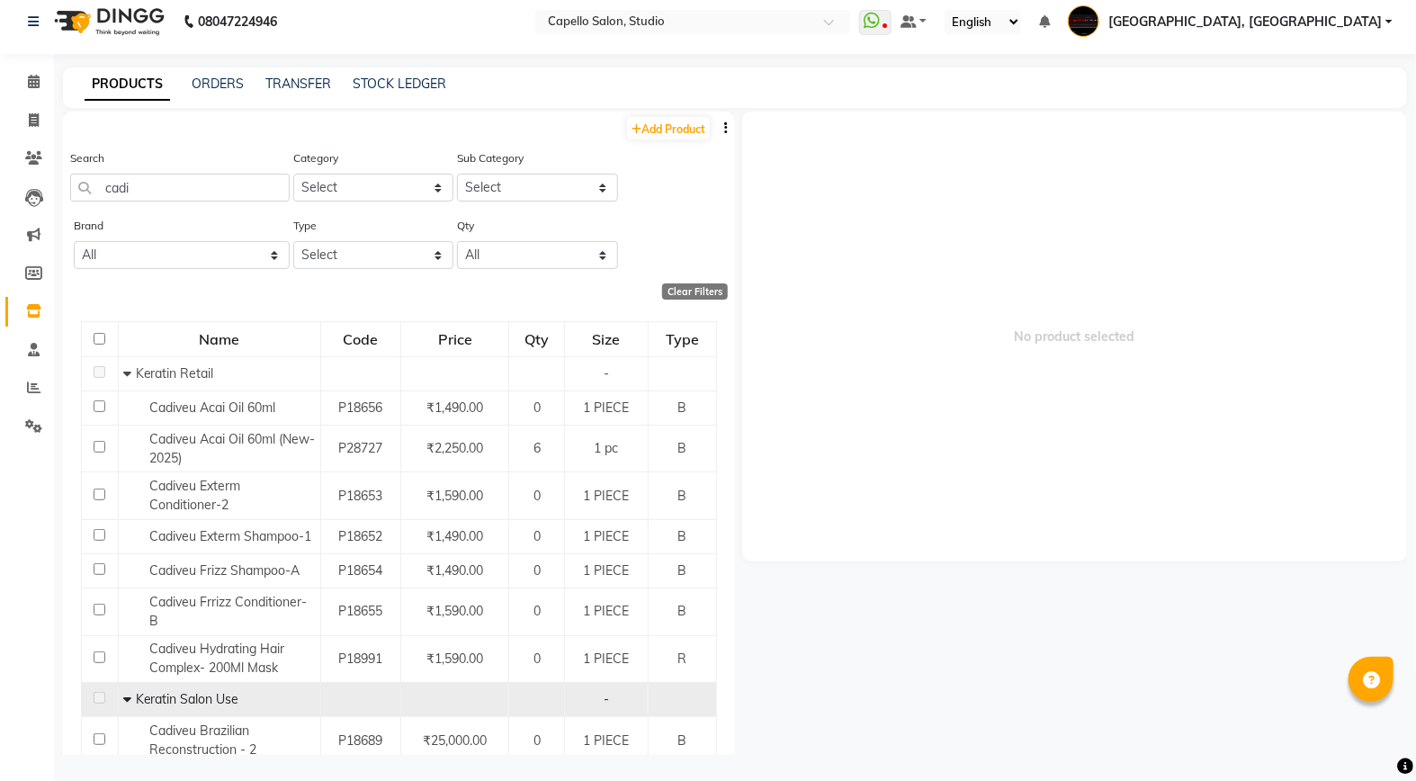
scroll to position [0, 0]
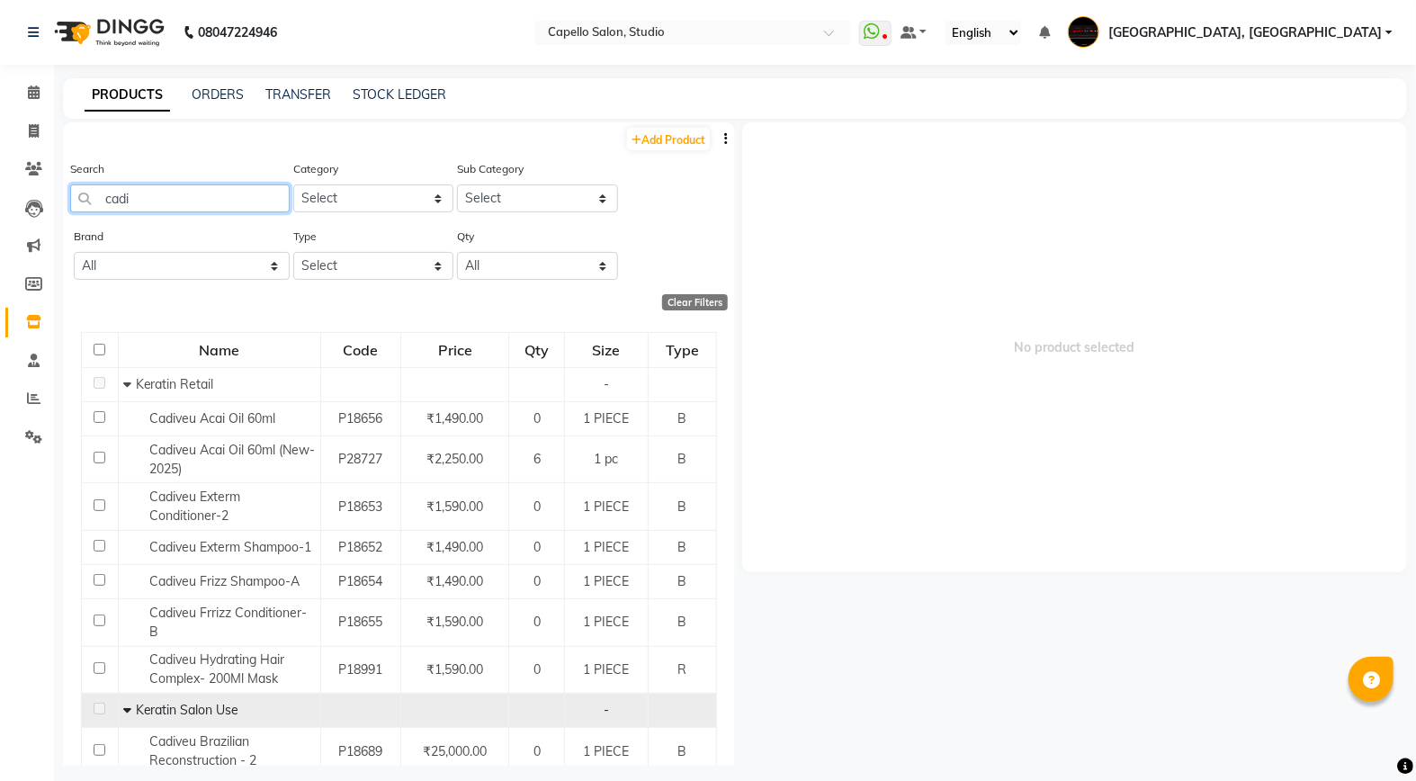
click at [160, 199] on input "cadi" at bounding box center [180, 198] width 220 height 28
type input "c"
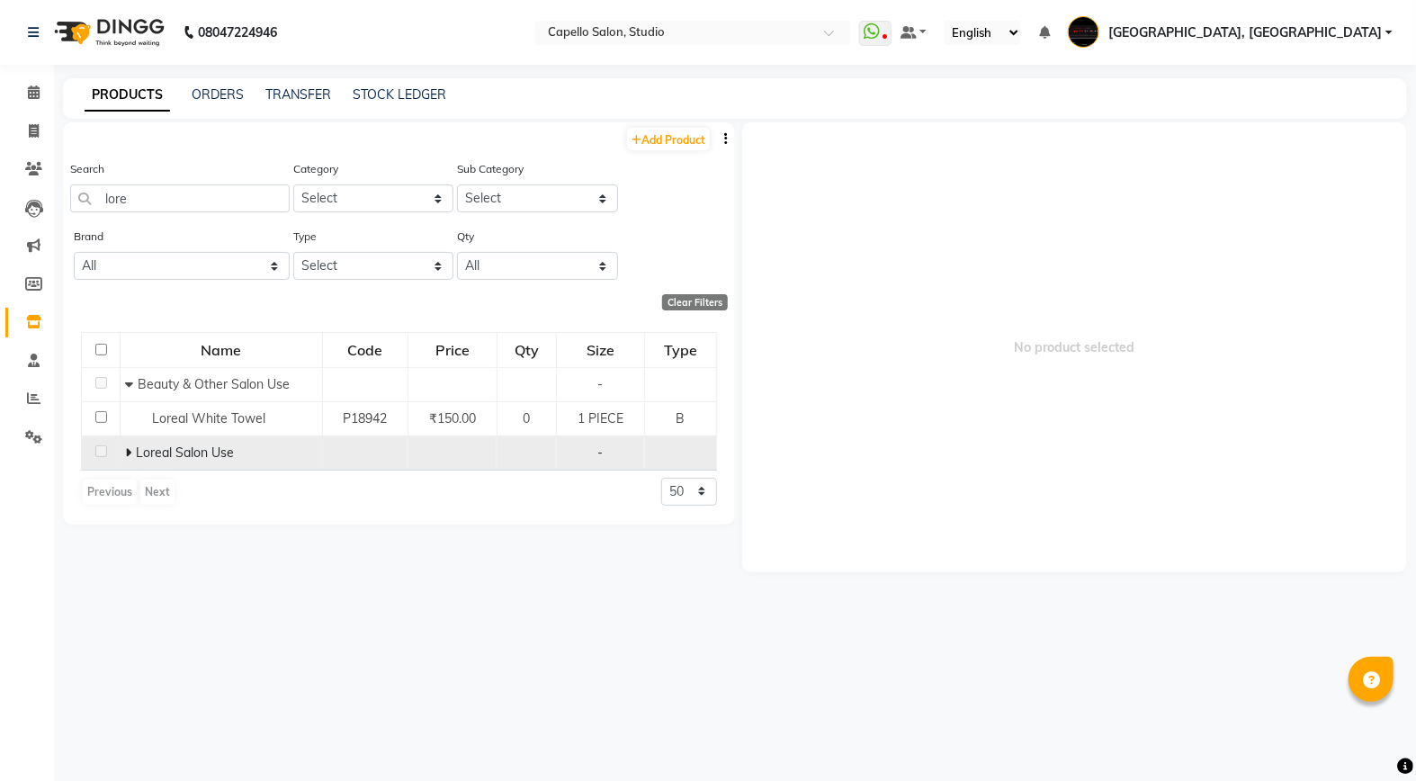
click at [125, 455] on icon at bounding box center [128, 452] width 6 height 13
click at [168, 203] on input "lore" at bounding box center [180, 198] width 220 height 28
type input "l"
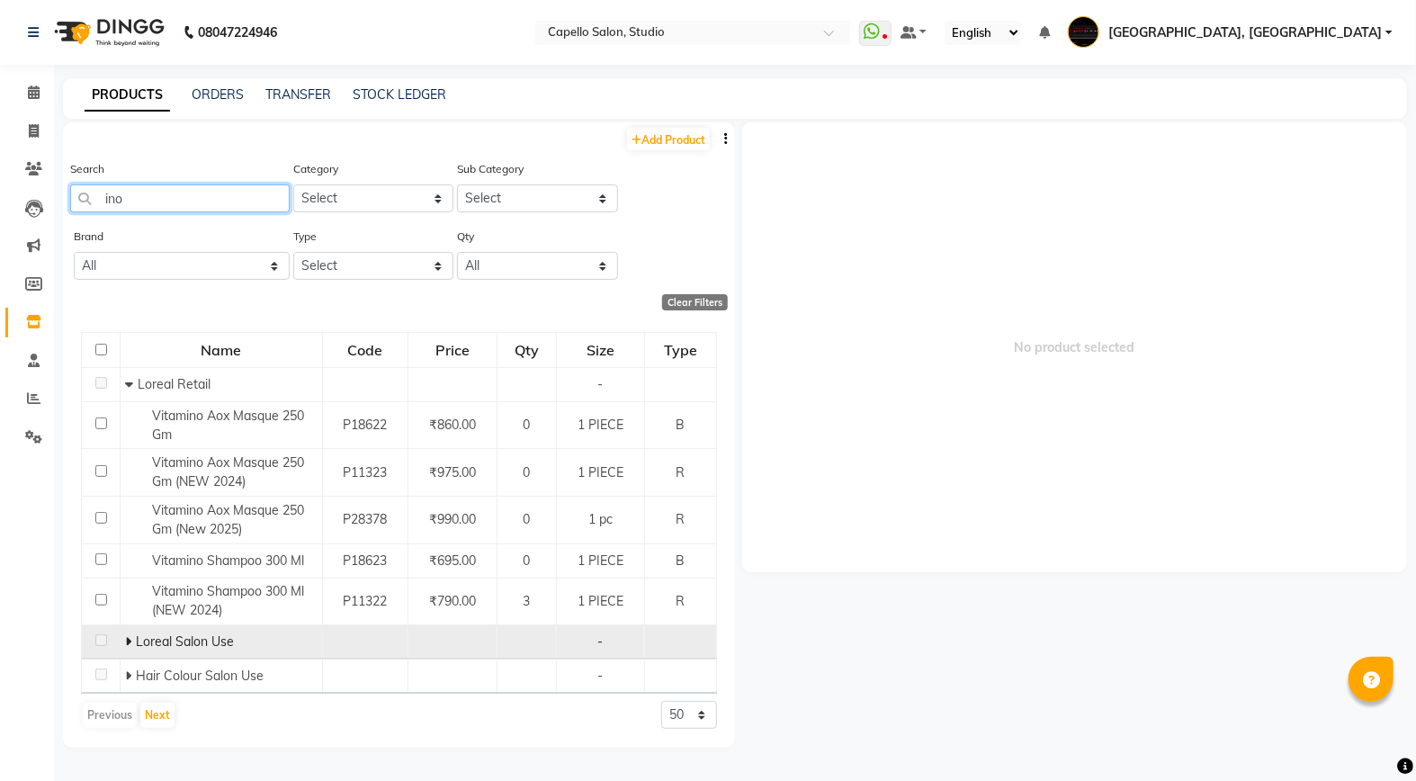
type input "ino"
click at [184, 636] on span "Loreal Salon Use" at bounding box center [185, 641] width 98 height 16
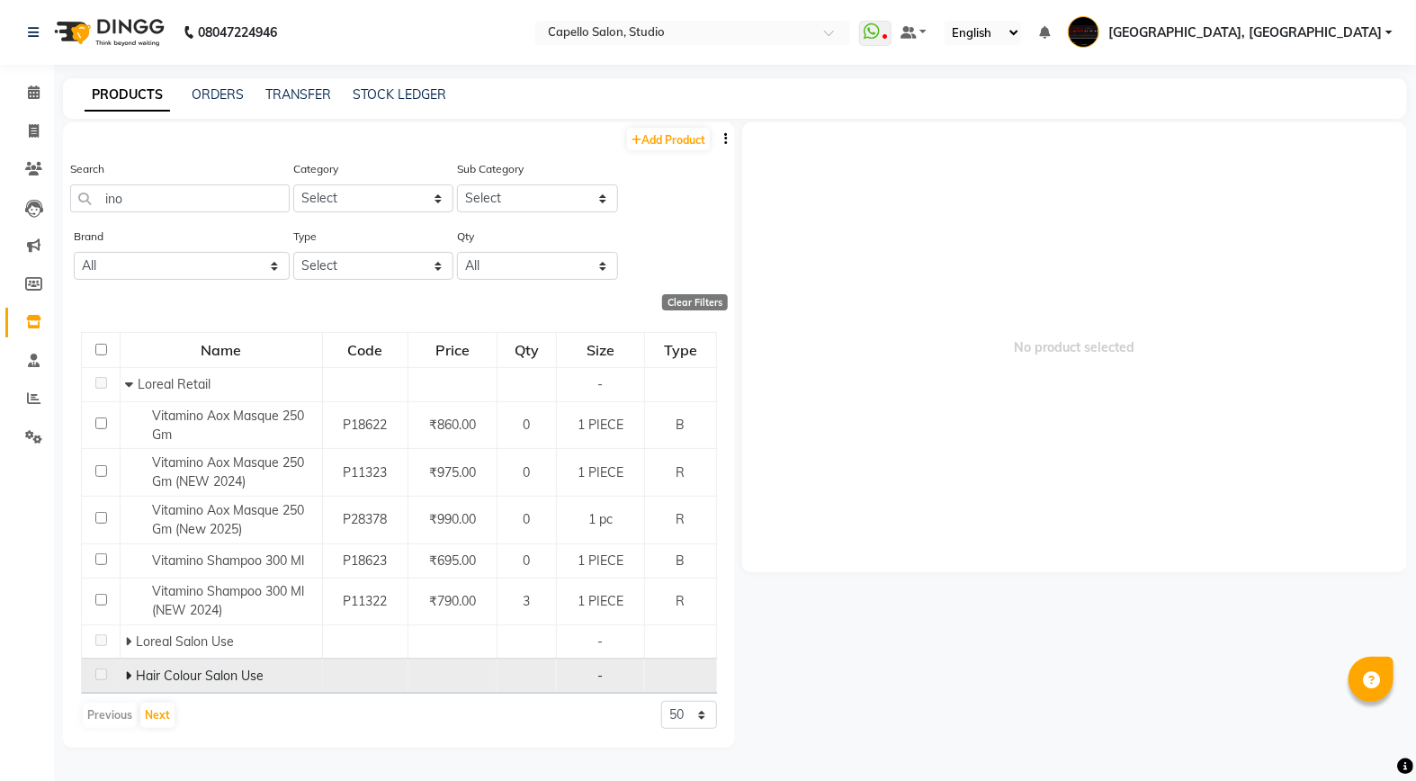
click at [183, 677] on span "Hair Colour Salon Use" at bounding box center [200, 676] width 128 height 16
click at [130, 668] on span at bounding box center [130, 676] width 11 height 16
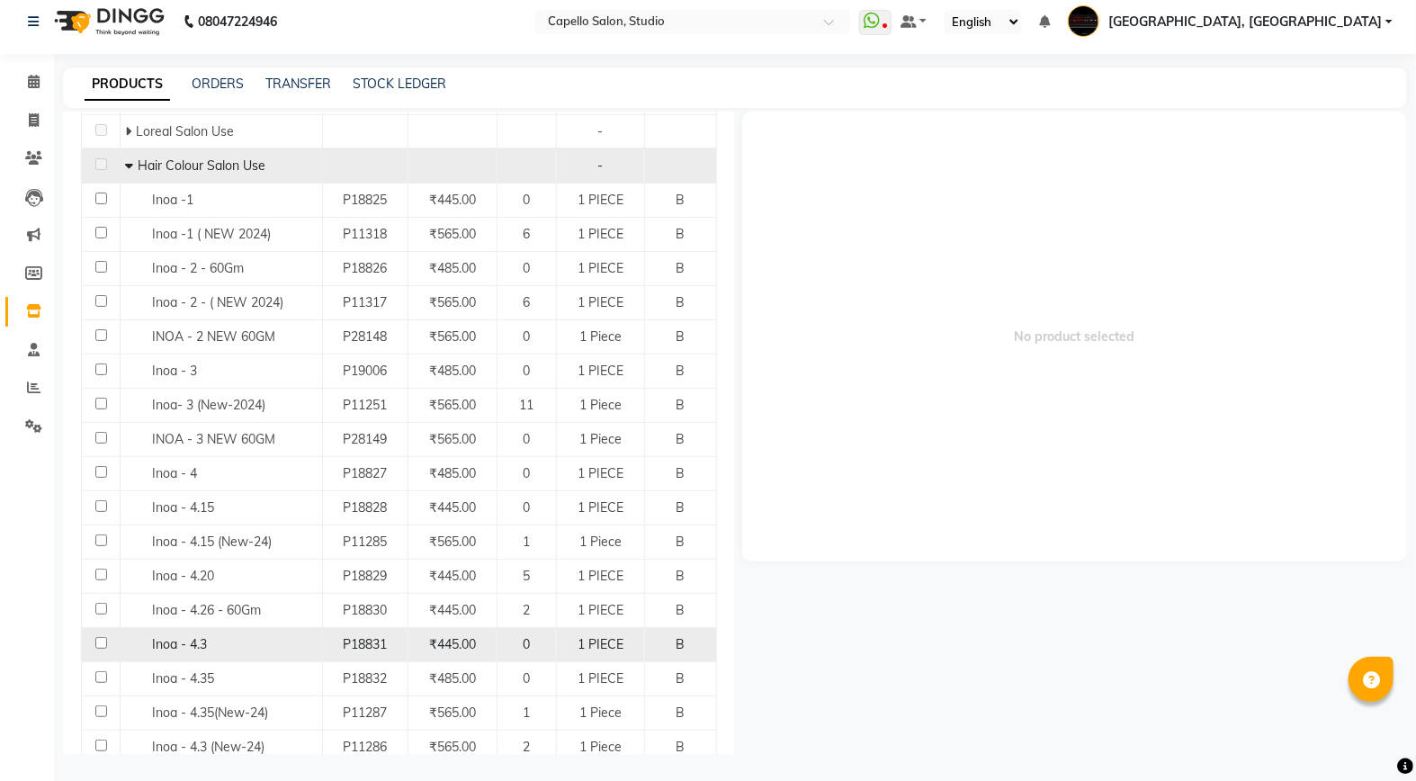
scroll to position [1000, 0]
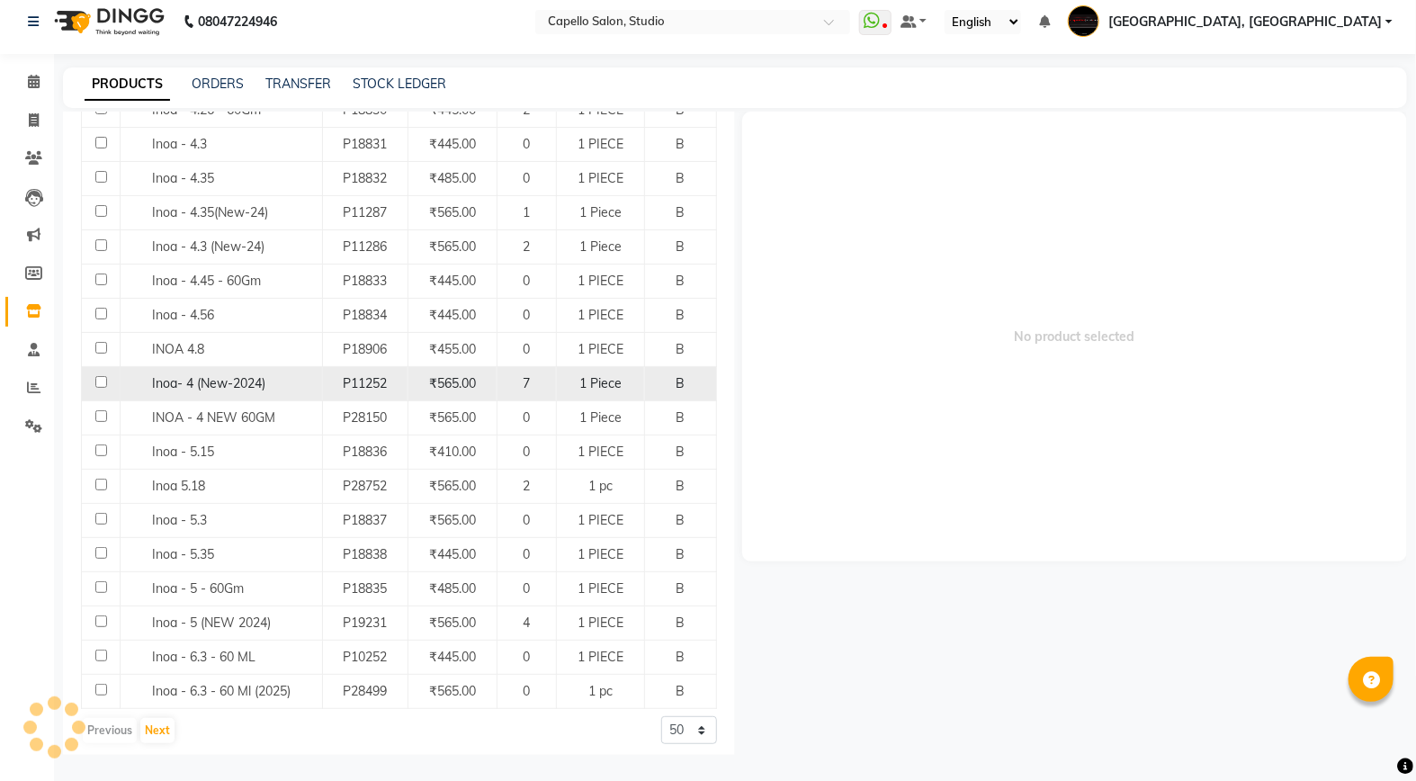
click at [210, 385] on span "Inoa- 4 (New-2024)" at bounding box center [208, 383] width 113 height 16
select select
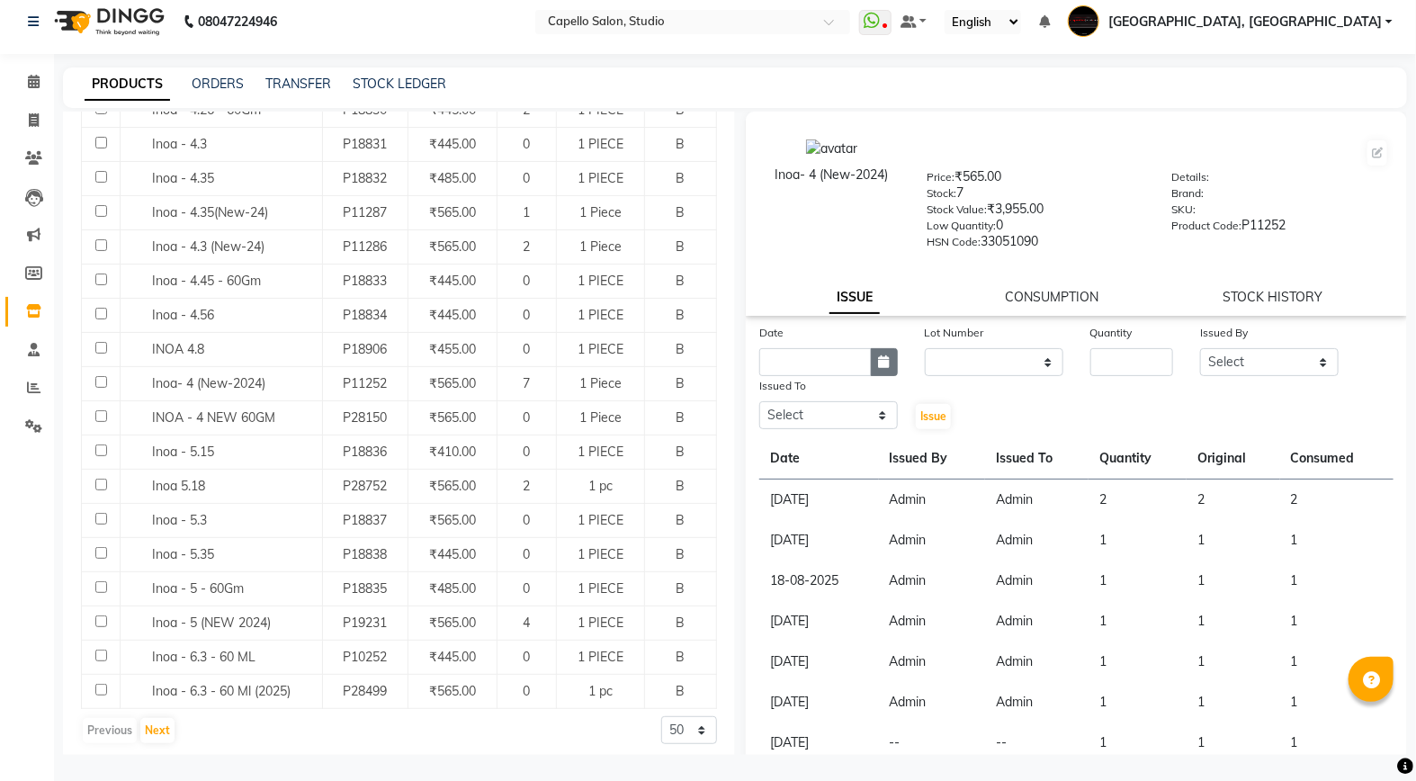
click at [871, 354] on button "button" at bounding box center [884, 362] width 27 height 28
select select "9"
select select "2025"
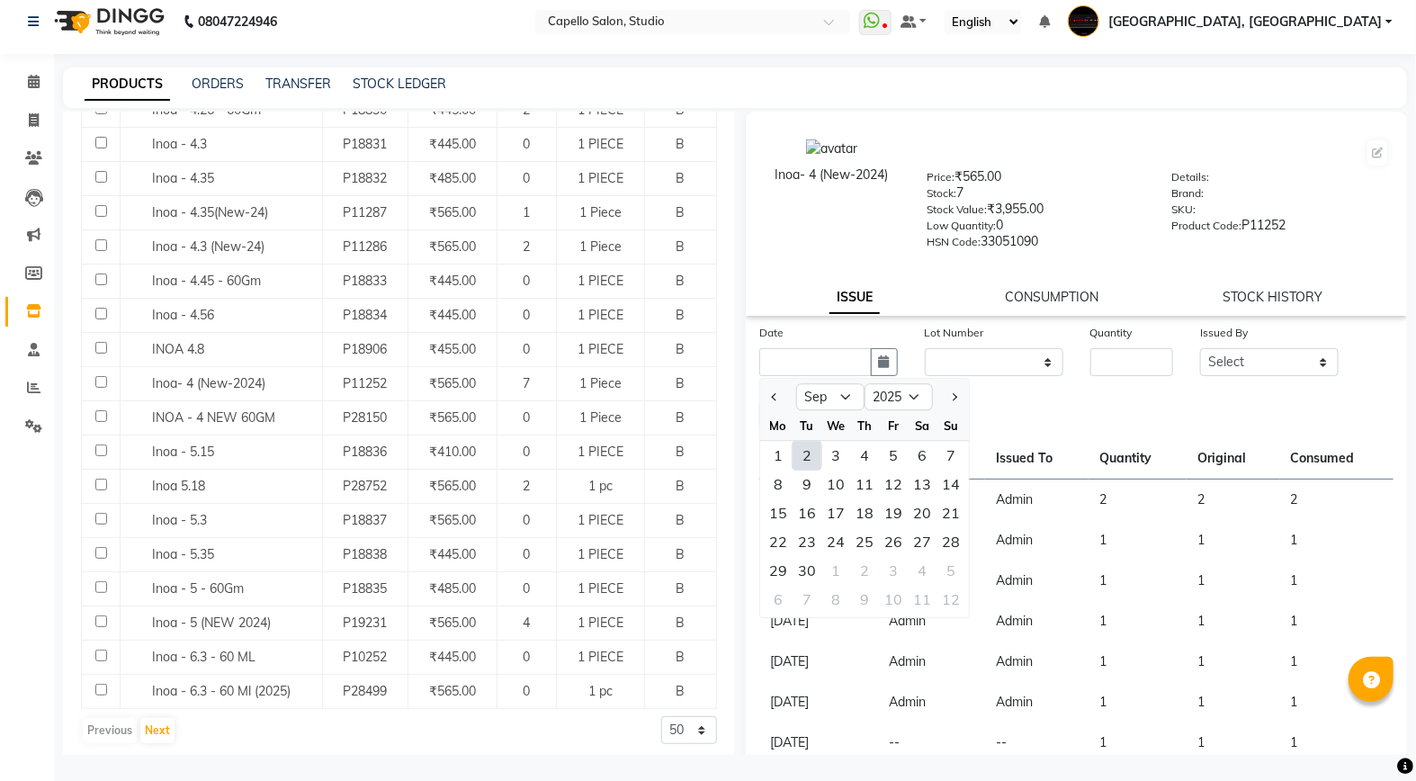
click at [811, 450] on div "2" at bounding box center [807, 455] width 29 height 29
type input "02-09-2025"
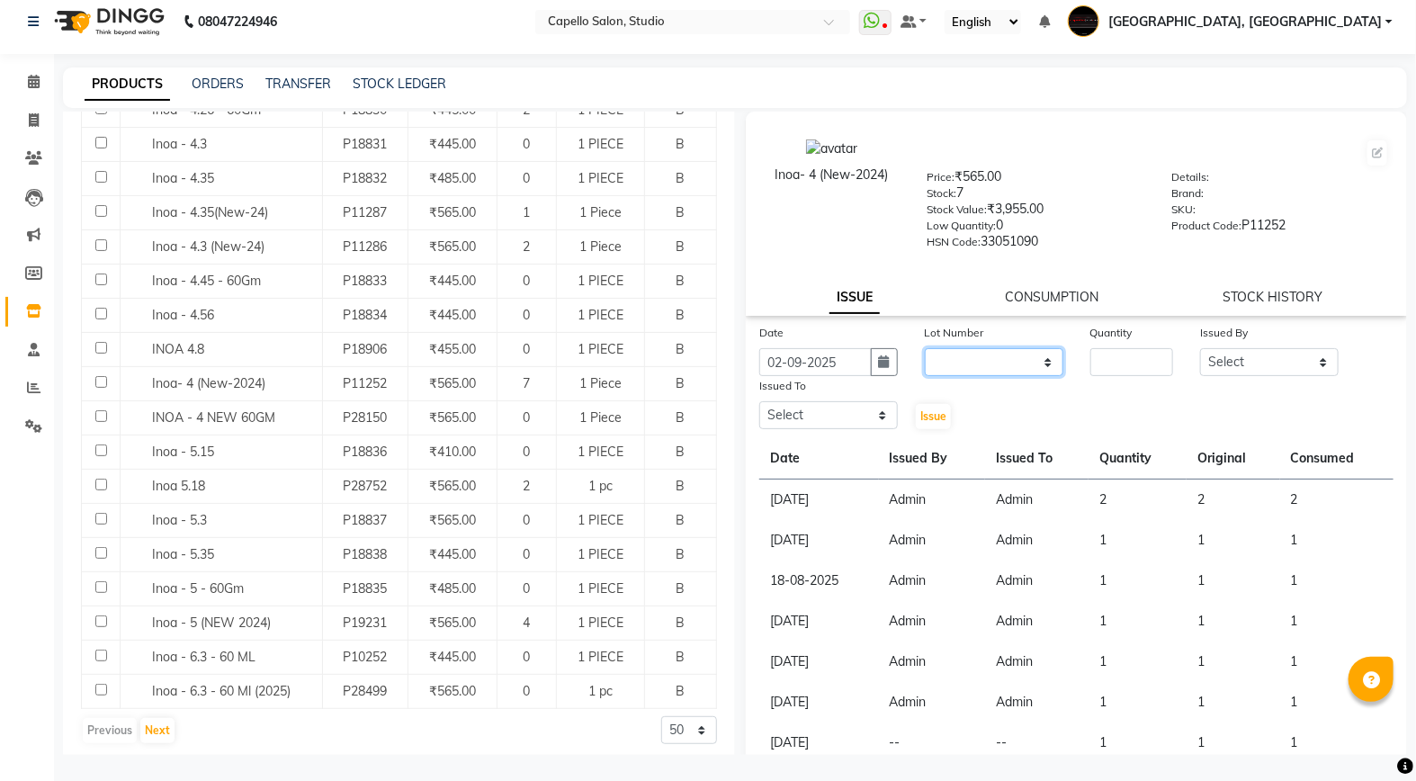
click at [973, 370] on select "None" at bounding box center [994, 362] width 139 height 28
select select "0: null"
click at [925, 348] on select "None" at bounding box center [994, 362] width 139 height 28
click at [1114, 354] on input "number" at bounding box center [1132, 362] width 84 height 28
type input "1"
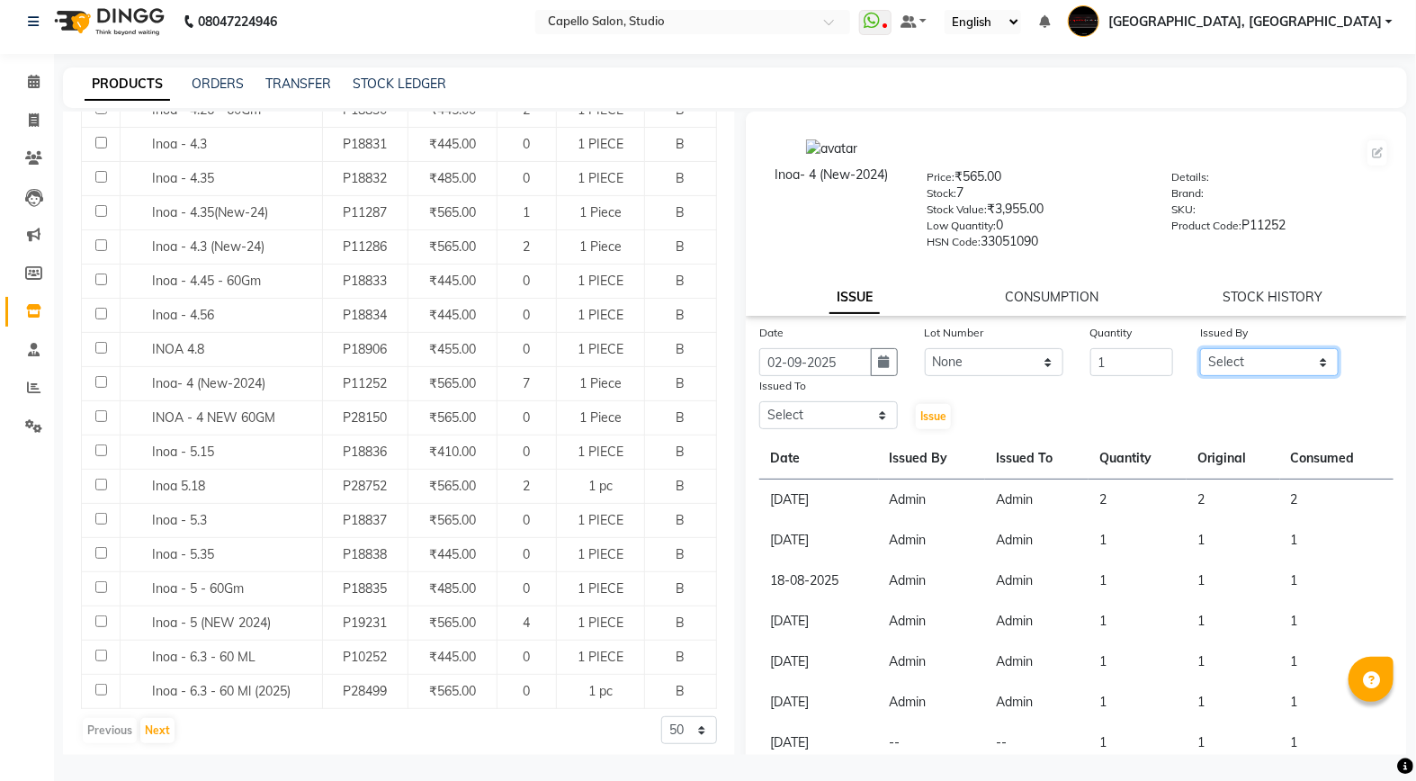
click at [1239, 364] on select "Select Admin [PERSON_NAME] [PERSON_NAME] Studio, Shivaji Nagar [PERSON_NAME] NI…" at bounding box center [1269, 362] width 139 height 28
select select "14119"
click at [1200, 348] on select "Select Admin [PERSON_NAME] [PERSON_NAME] Studio, Shivaji Nagar [PERSON_NAME] NI…" at bounding box center [1269, 362] width 139 height 28
click at [820, 411] on select "Select Admin [PERSON_NAME] [PERSON_NAME] Studio, Shivaji Nagar [PERSON_NAME] NI…" at bounding box center [828, 415] width 139 height 28
select select "14119"
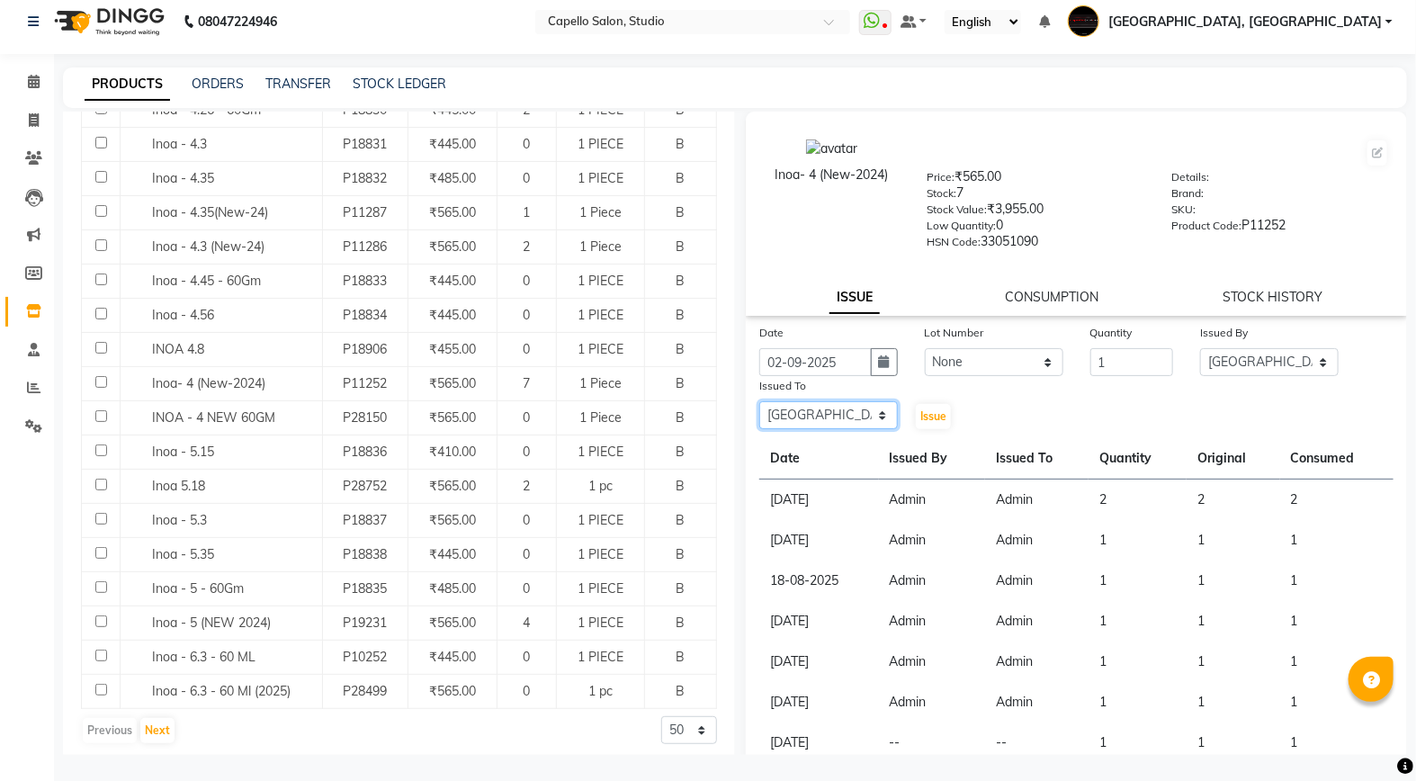
click at [759, 402] on select "Select Admin [PERSON_NAME] [PERSON_NAME] Studio, Shivaji Nagar [PERSON_NAME] NI…" at bounding box center [828, 415] width 139 height 28
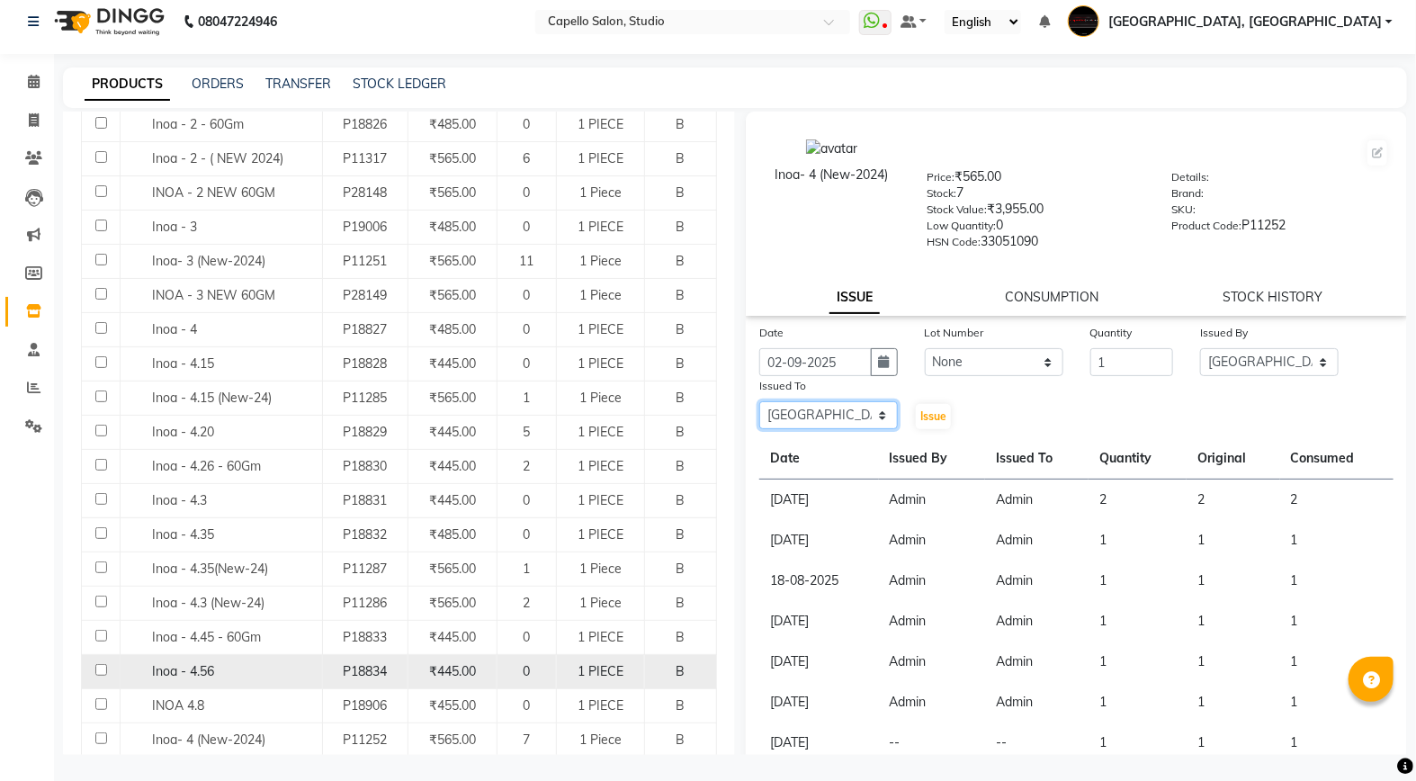
scroll to position [599, 0]
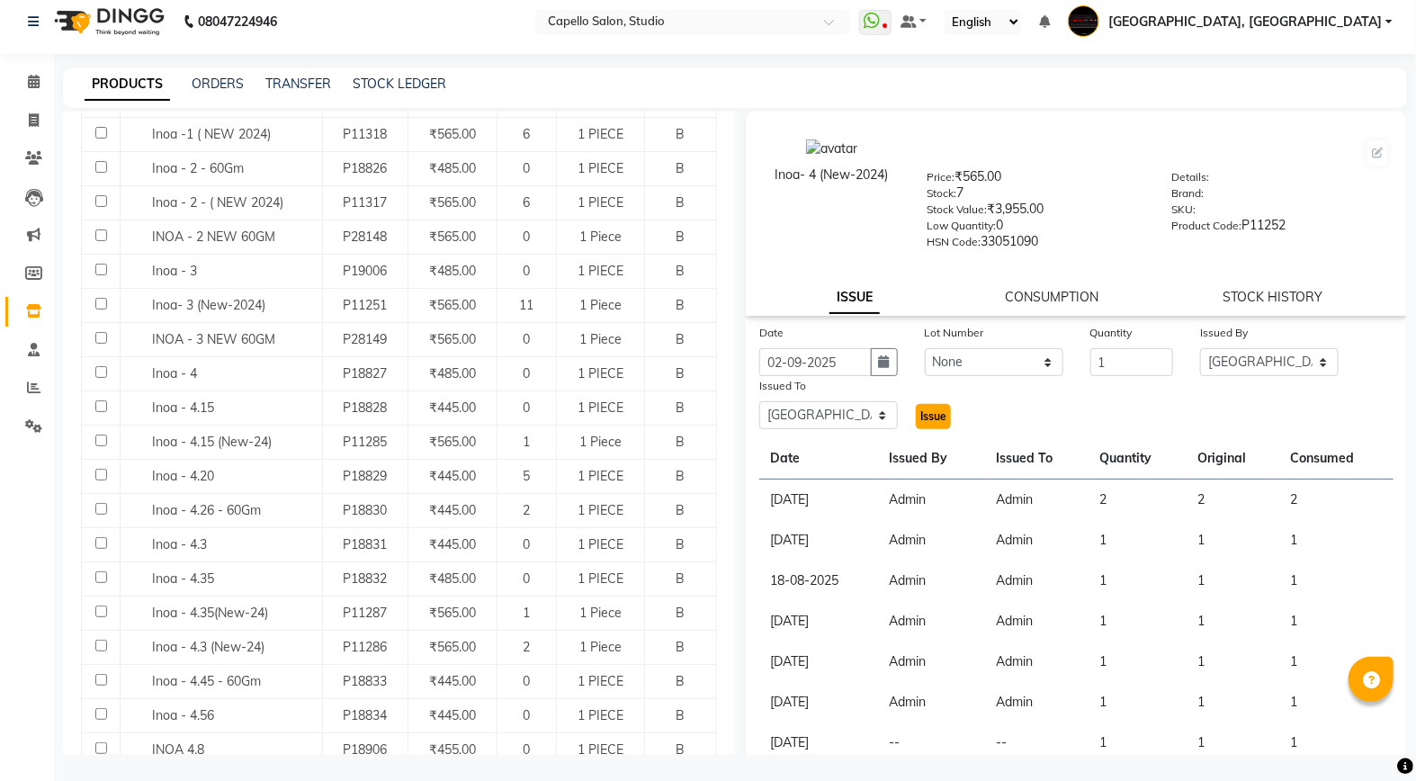
click at [941, 417] on span "Issue" at bounding box center [933, 415] width 26 height 13
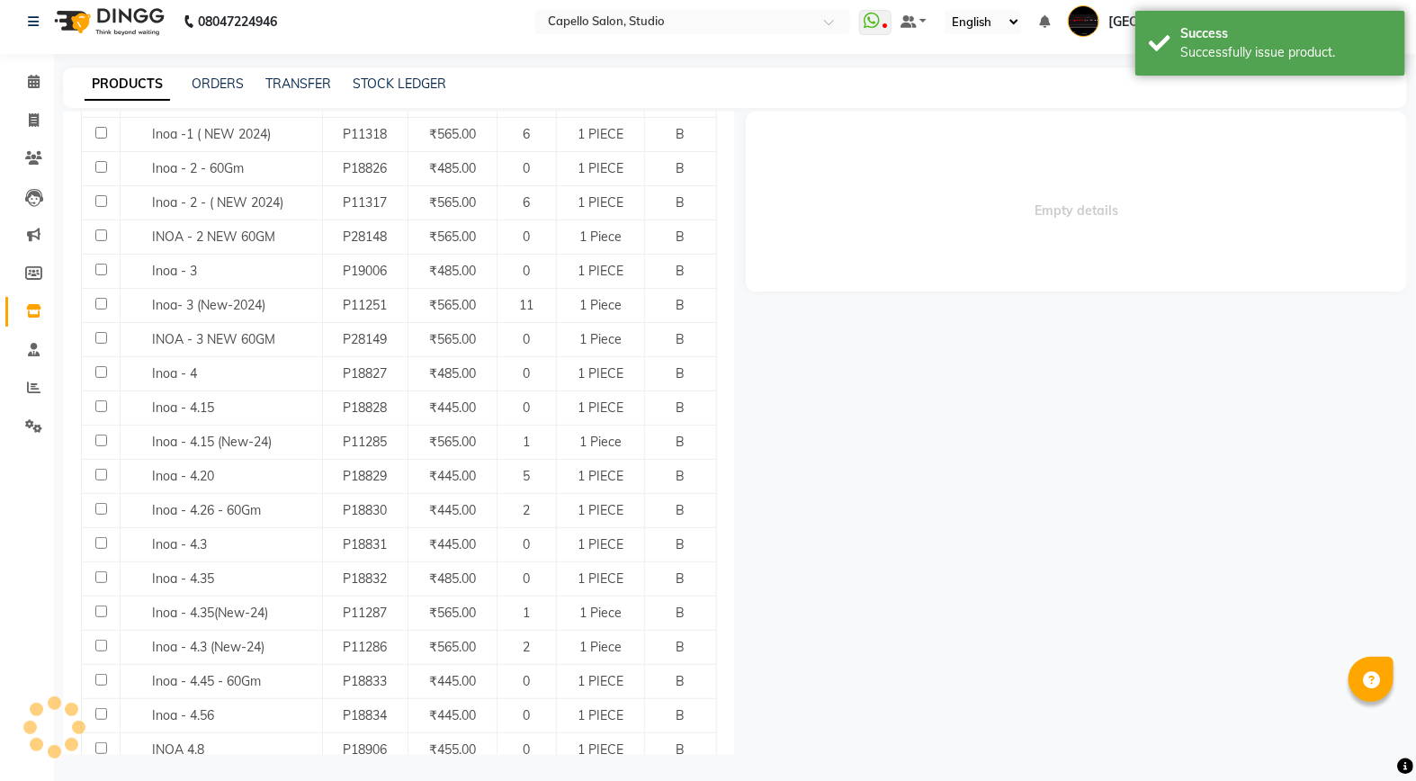
select select
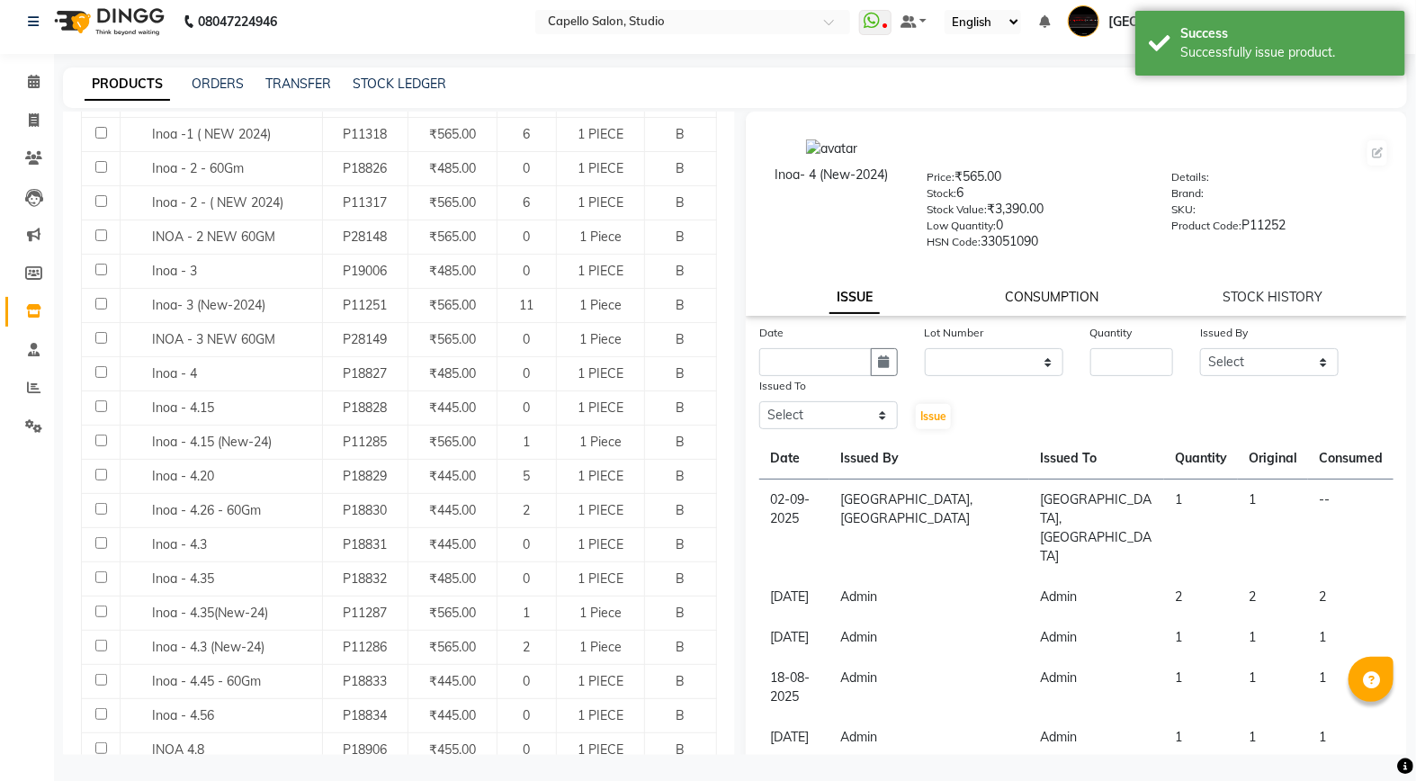
click at [1063, 295] on link "CONSUMPTION" at bounding box center [1052, 297] width 94 height 16
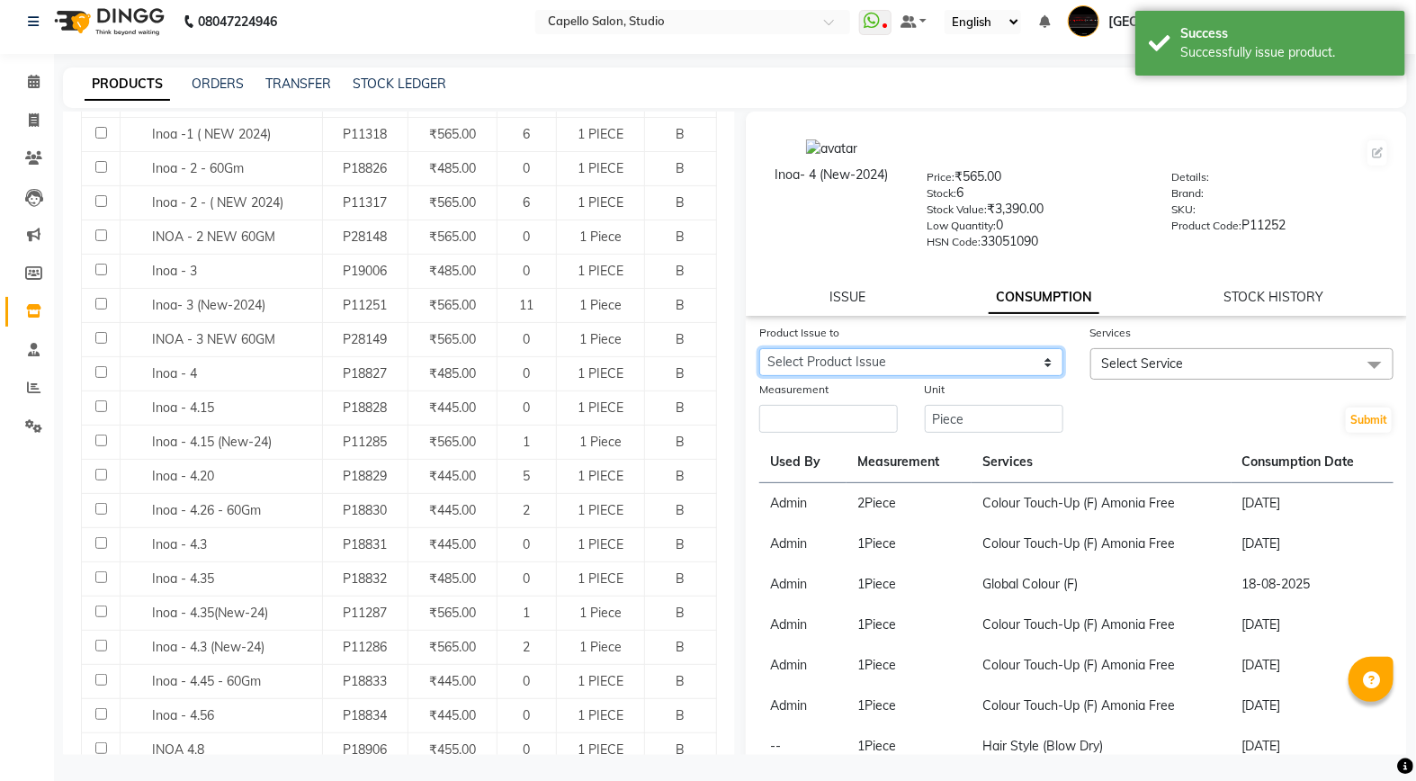
click at [909, 372] on select "Select Product Issue [DATE], Issued to: [GEOGRAPHIC_DATA], [GEOGRAPHIC_DATA], B…" at bounding box center [911, 362] width 304 height 28
select select "1199657"
click at [759, 348] on select "Select Product Issue [DATE], Issued to: [GEOGRAPHIC_DATA], [GEOGRAPHIC_DATA], B…" at bounding box center [911, 362] width 304 height 28
click at [1159, 351] on span "Select Service" at bounding box center [1242, 363] width 304 height 31
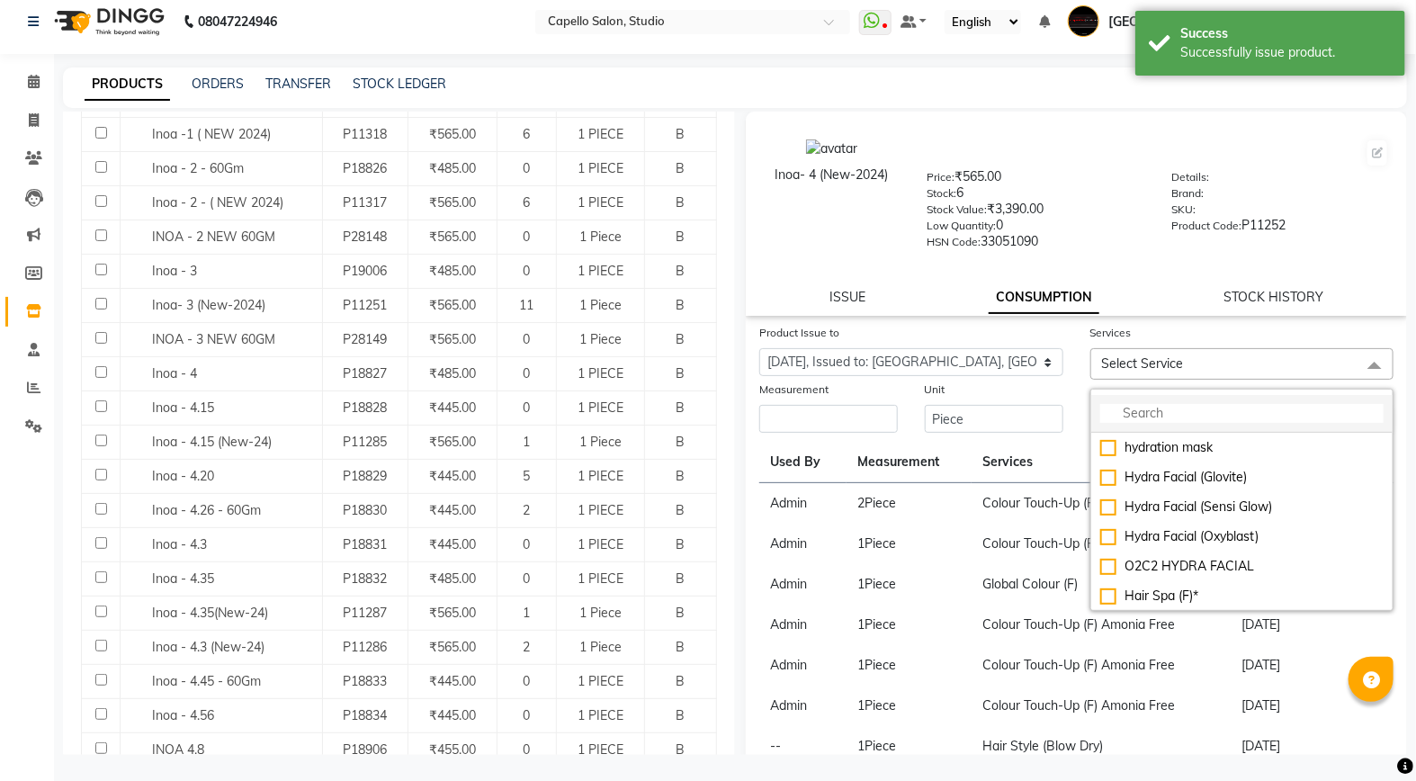
click at [1161, 407] on input "multiselect-search" at bounding box center [1242, 413] width 284 height 19
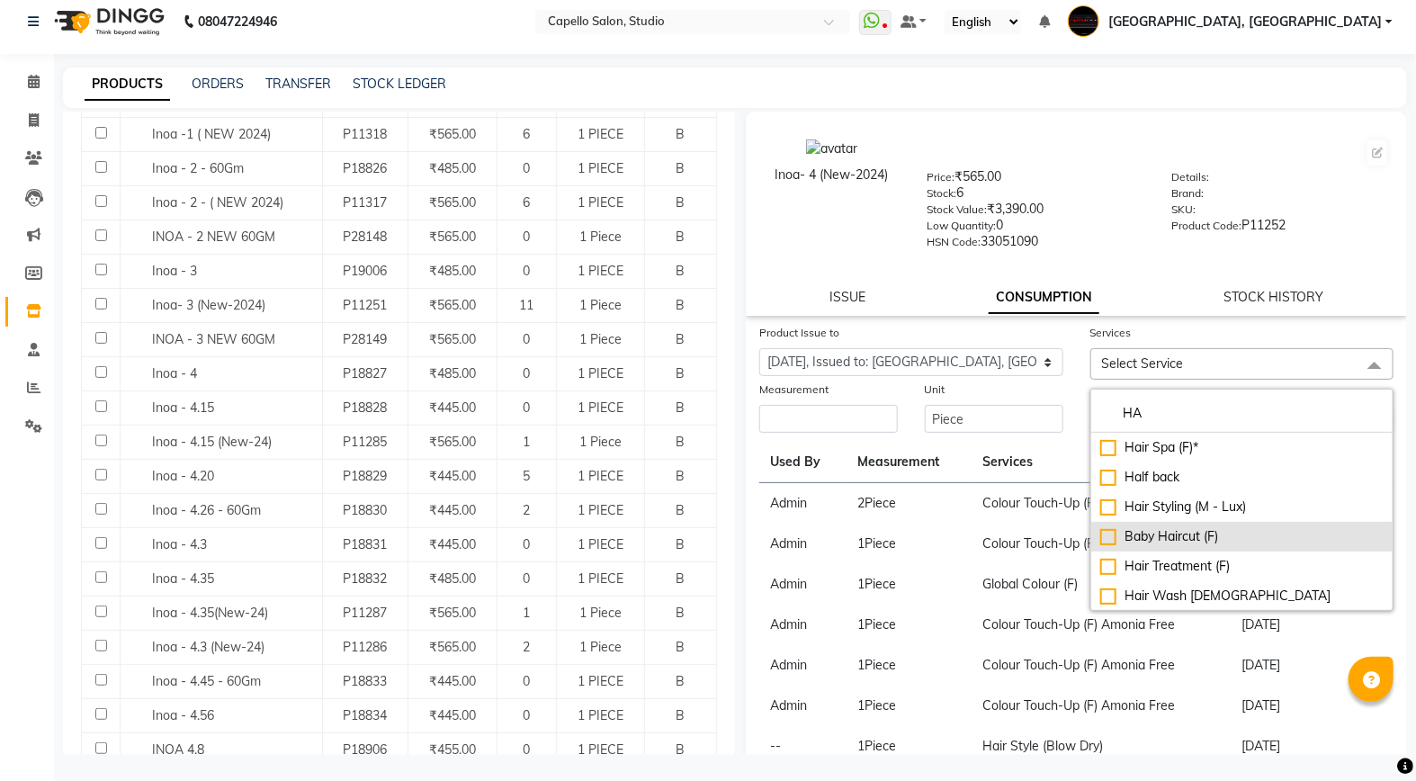
type input "H"
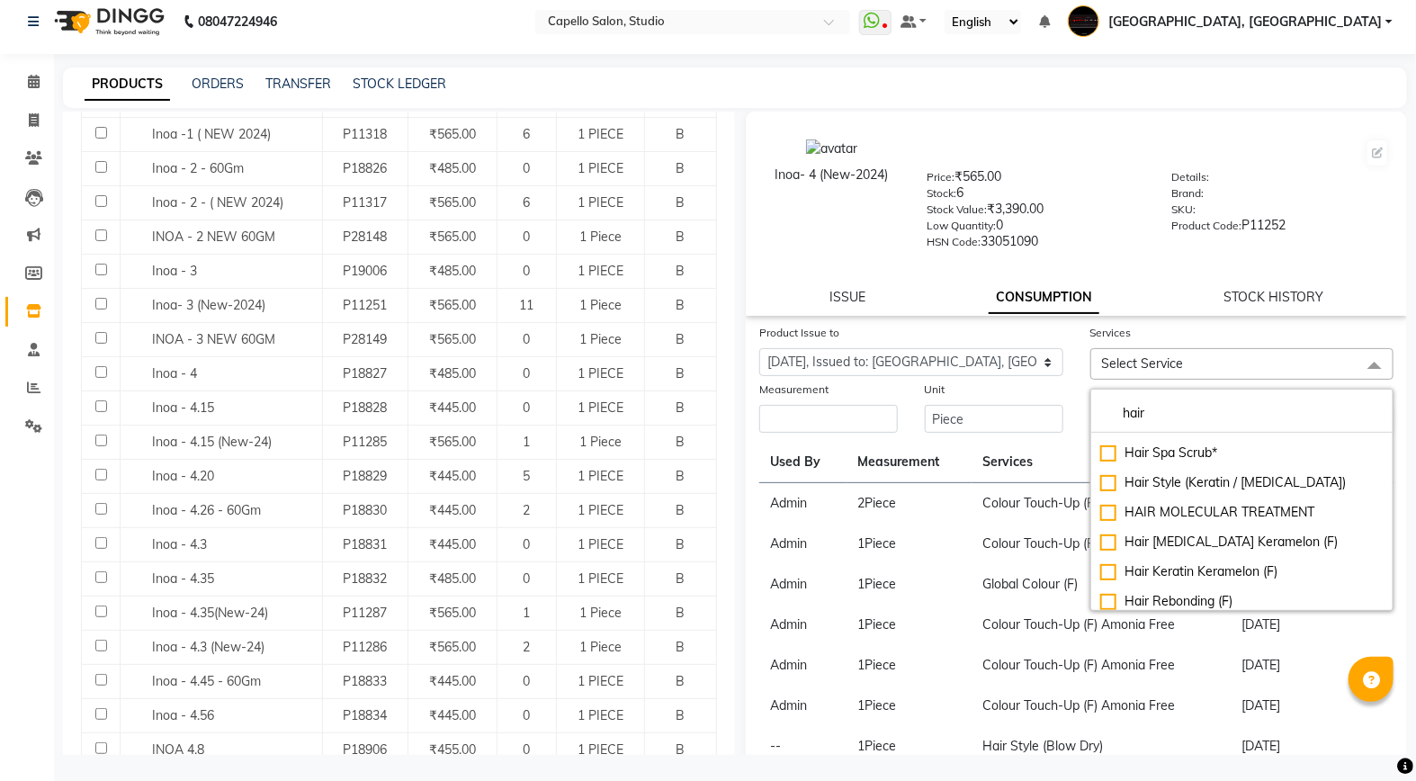
scroll to position [0, 0]
click at [1192, 384] on div at bounding box center [1242, 389] width 304 height 19
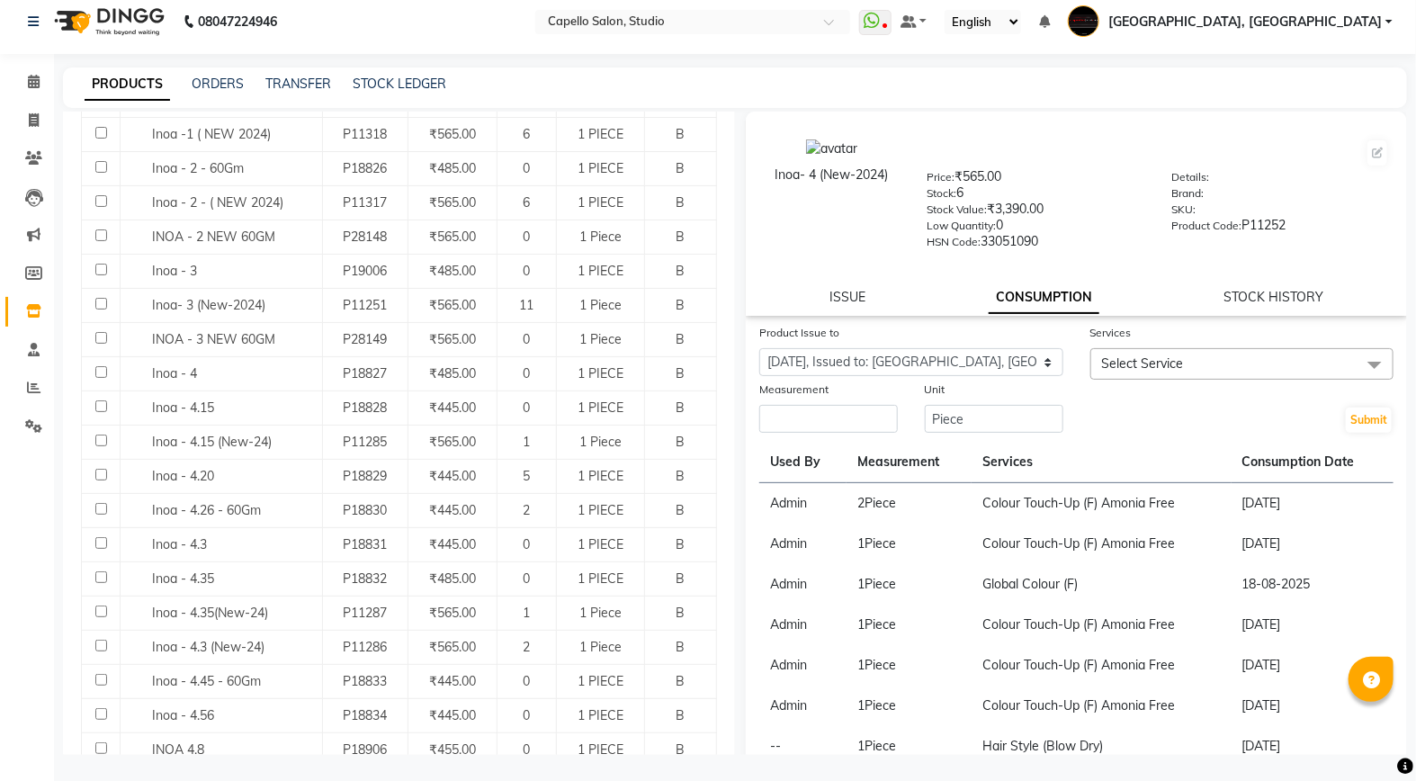
drag, startPoint x: 1260, startPoint y: 384, endPoint x: 1239, endPoint y: 381, distance: 20.9
click at [1255, 383] on div at bounding box center [1242, 389] width 304 height 19
click at [1167, 371] on span "Select Service" at bounding box center [1143, 363] width 82 height 16
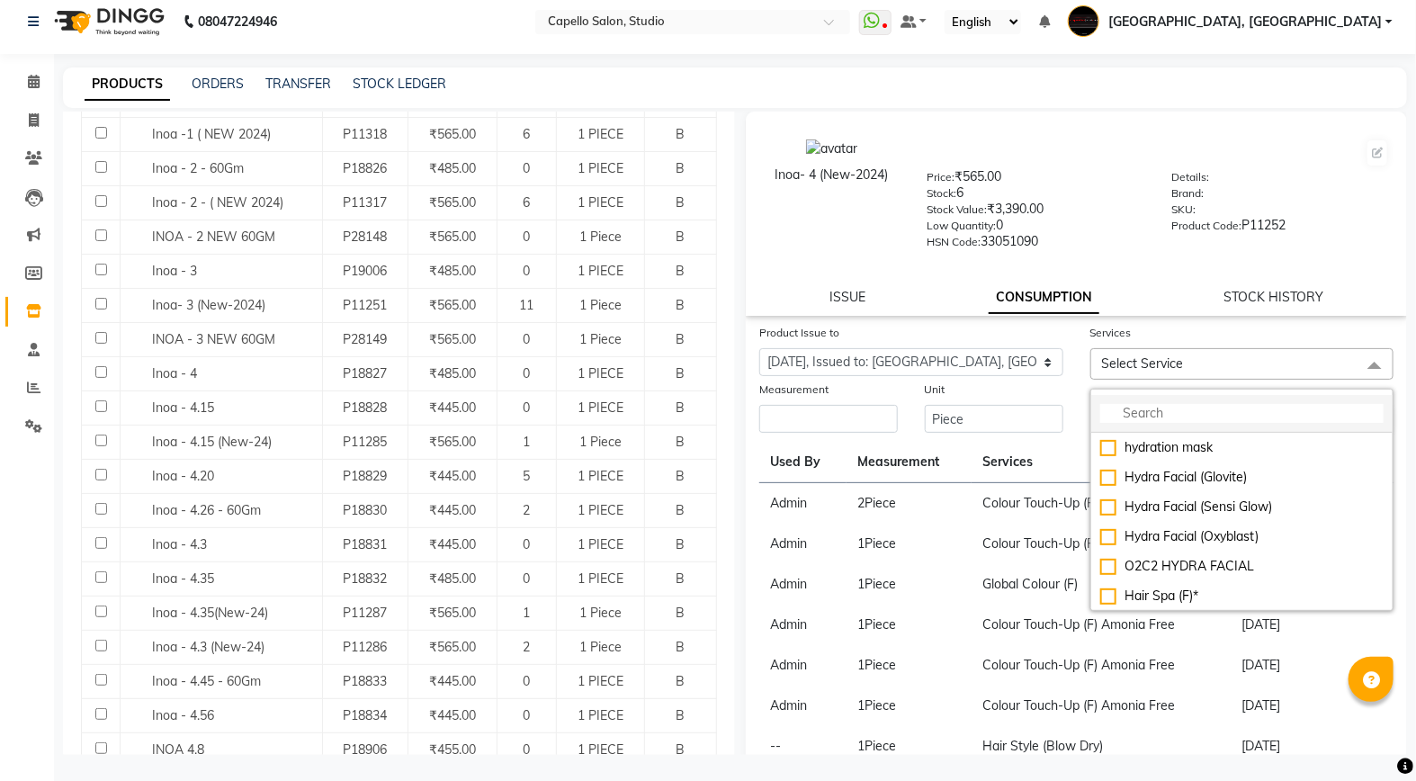
click at [1163, 410] on input "multiselect-search" at bounding box center [1242, 413] width 284 height 19
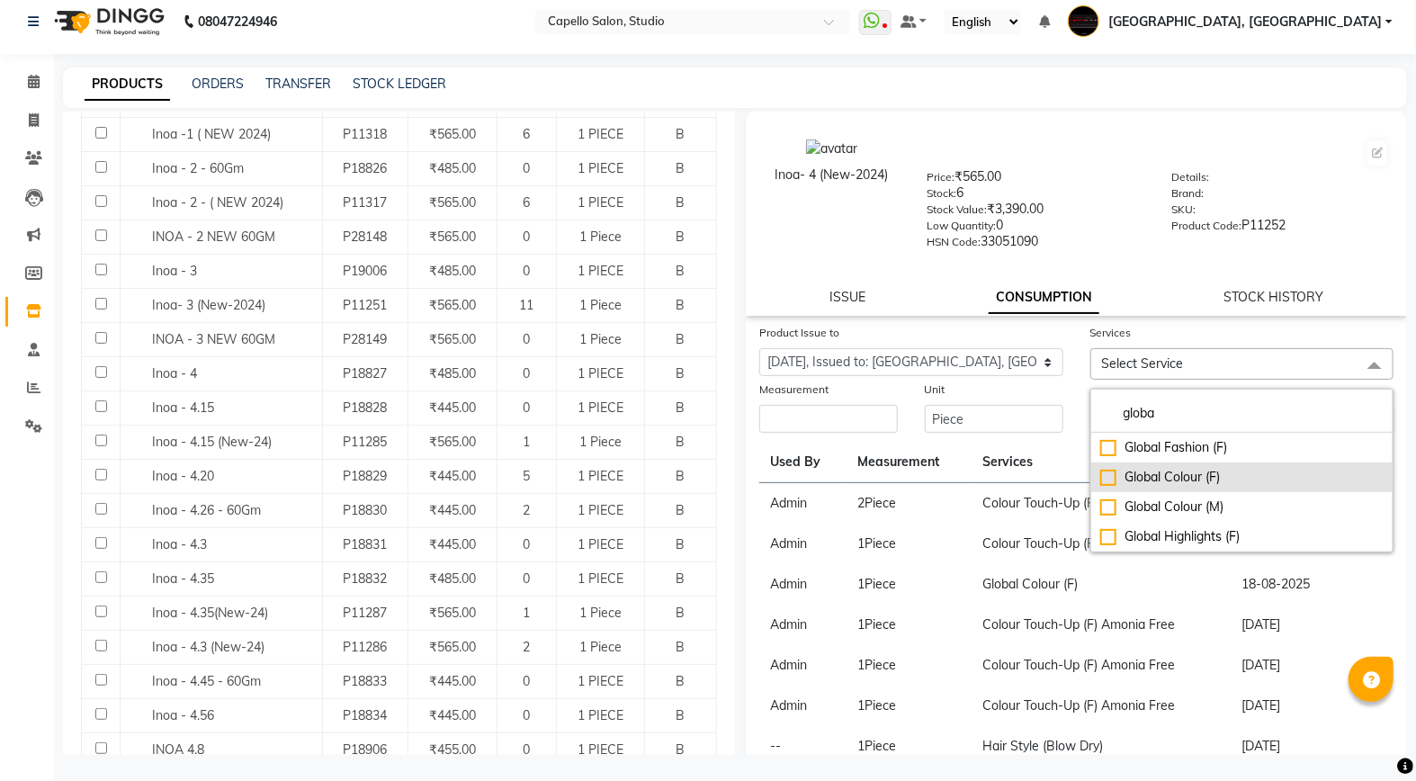
click at [1179, 474] on div "Global Colour (F)" at bounding box center [1242, 477] width 284 height 19
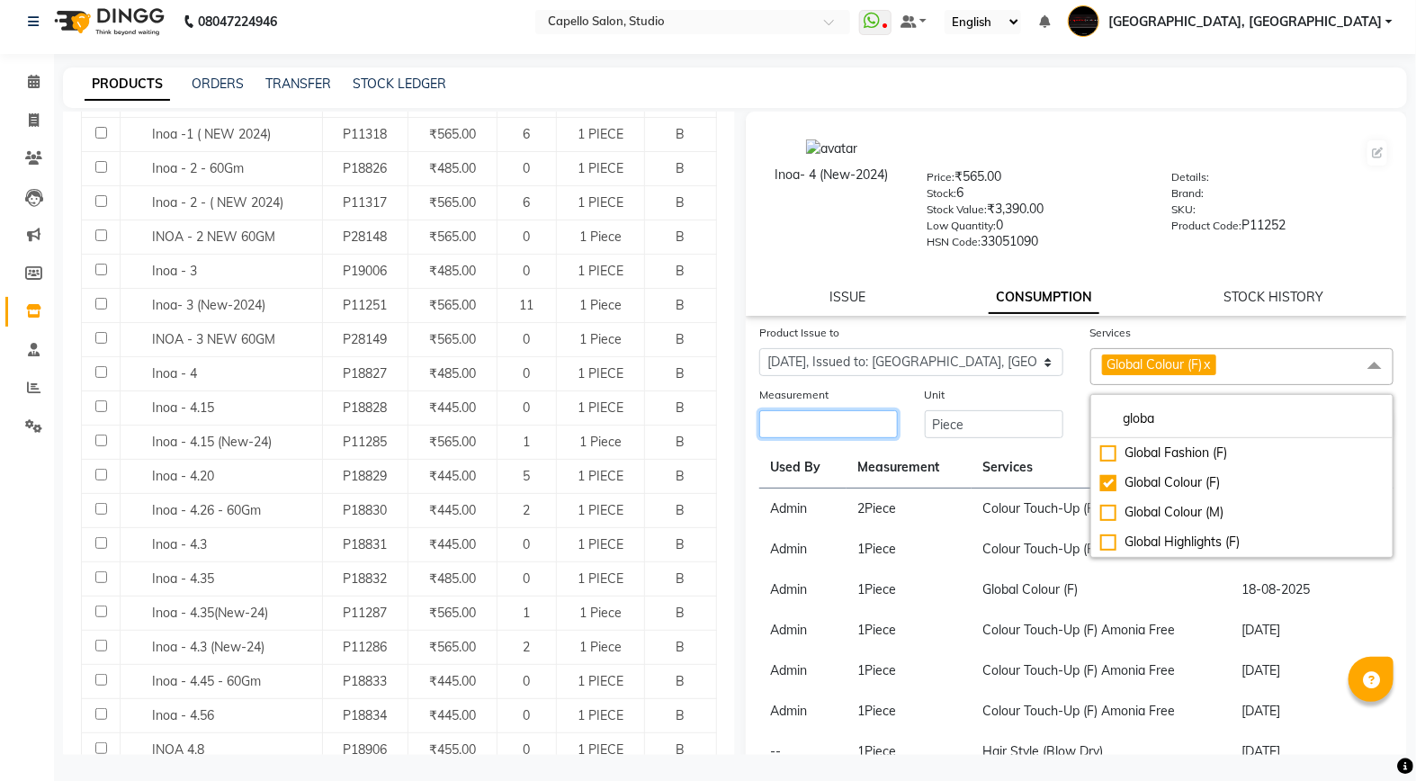
click at [853, 428] on input "number" at bounding box center [828, 424] width 139 height 28
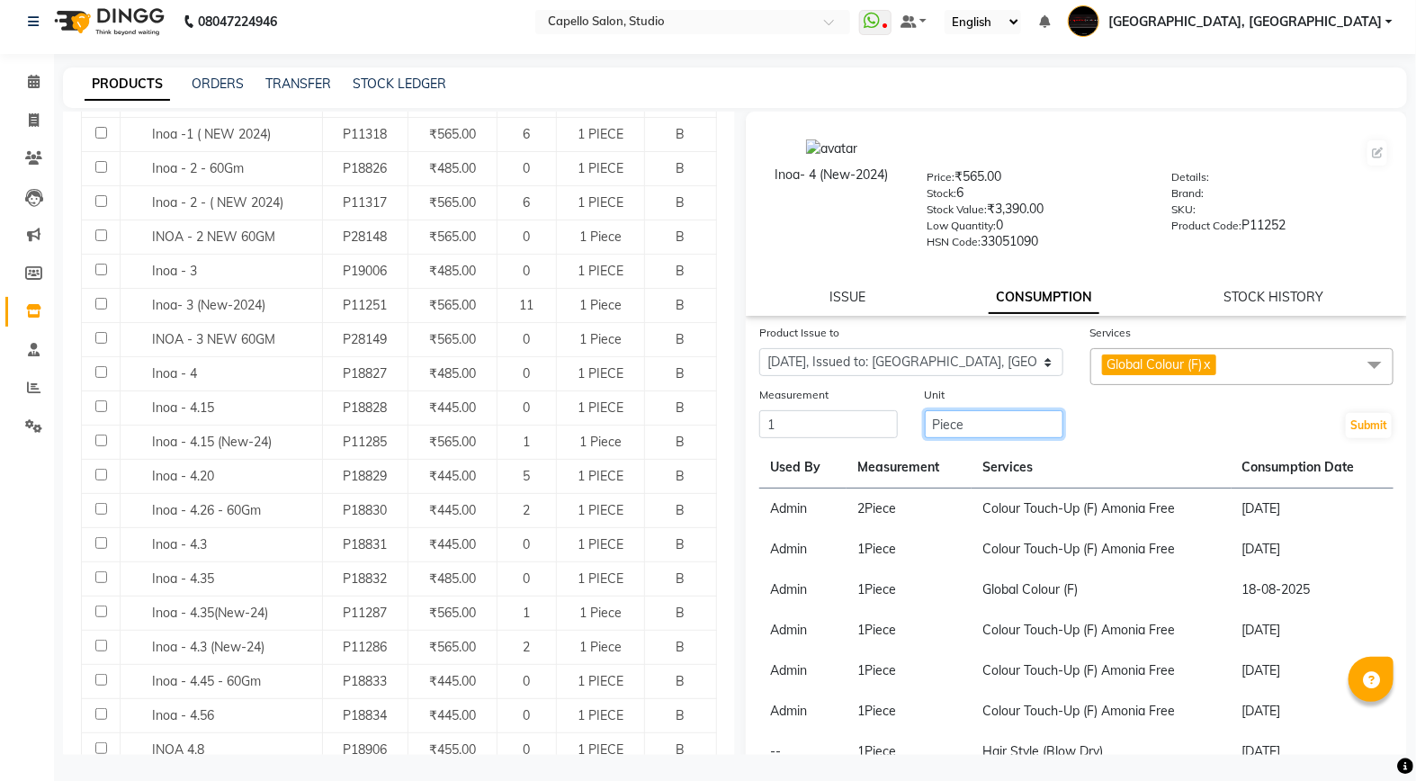
click at [1019, 424] on input "Piece" at bounding box center [994, 424] width 139 height 28
click at [1350, 423] on button "Submit" at bounding box center [1369, 425] width 46 height 25
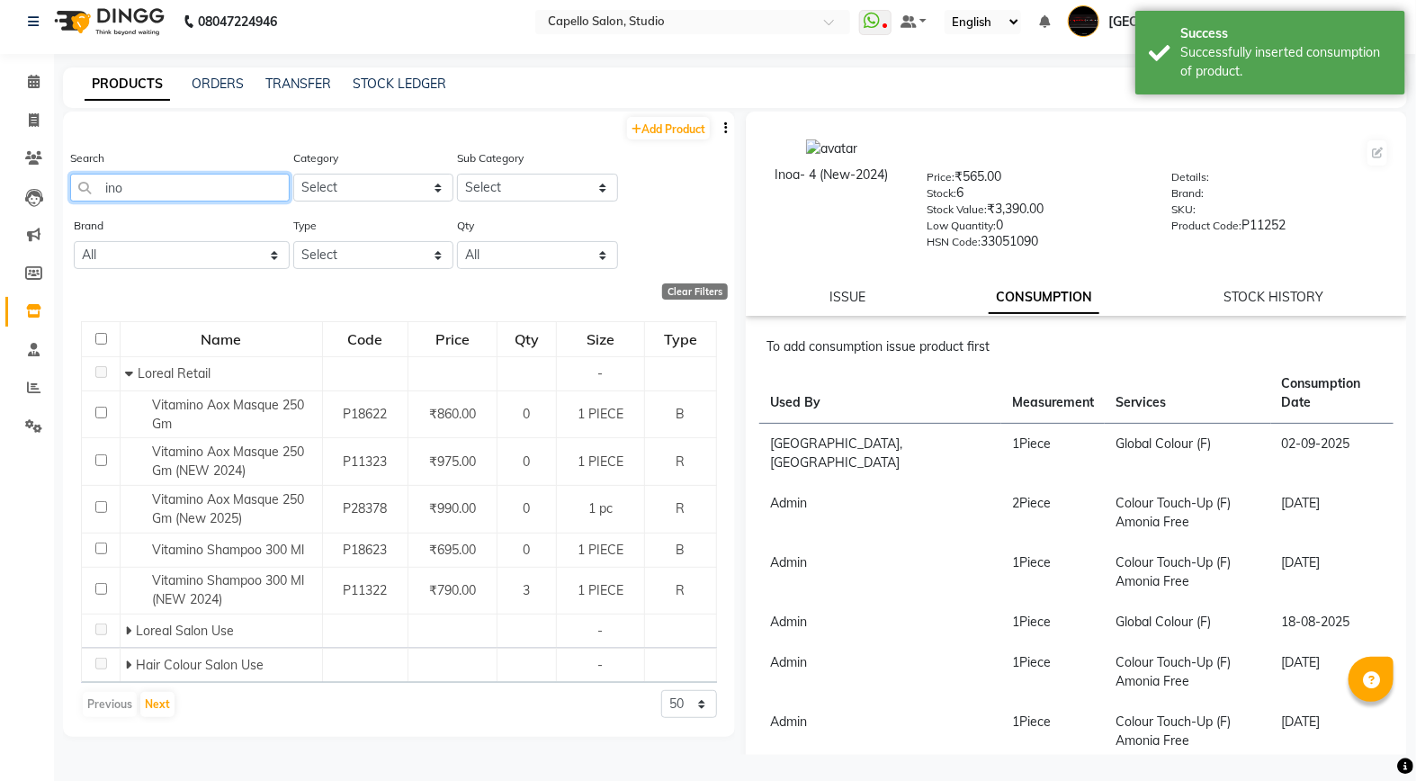
click at [155, 198] on input "ino" at bounding box center [180, 188] width 220 height 28
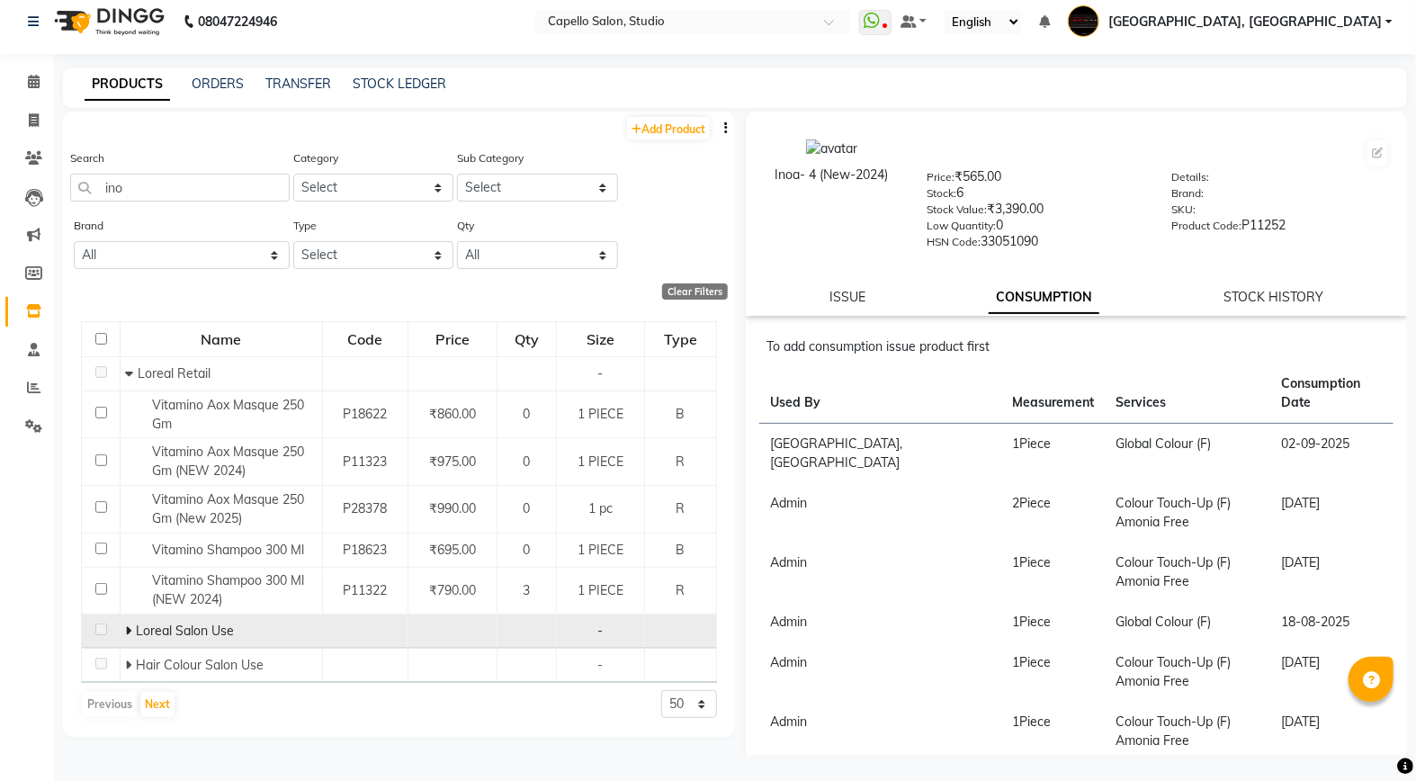
click at [133, 633] on span at bounding box center [130, 631] width 11 height 16
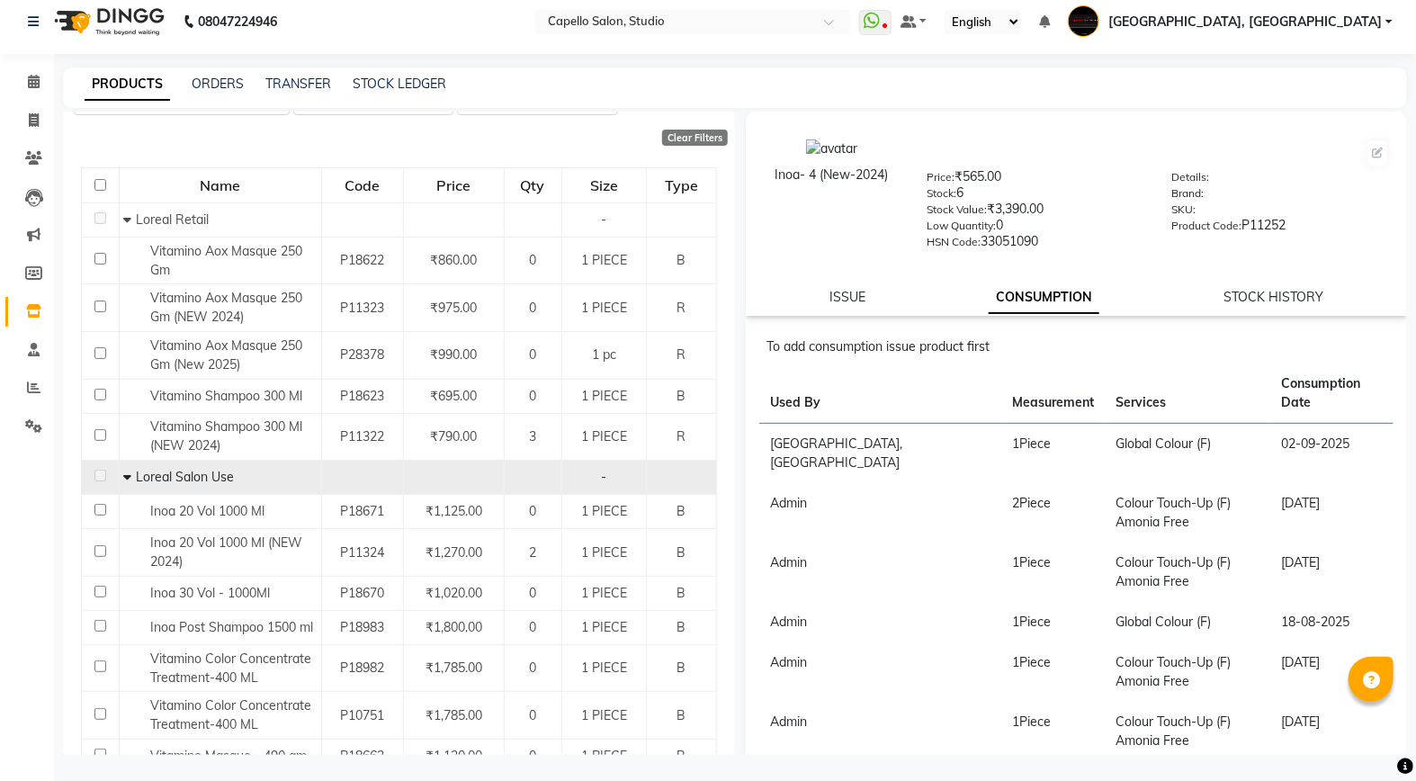
scroll to position [85, 0]
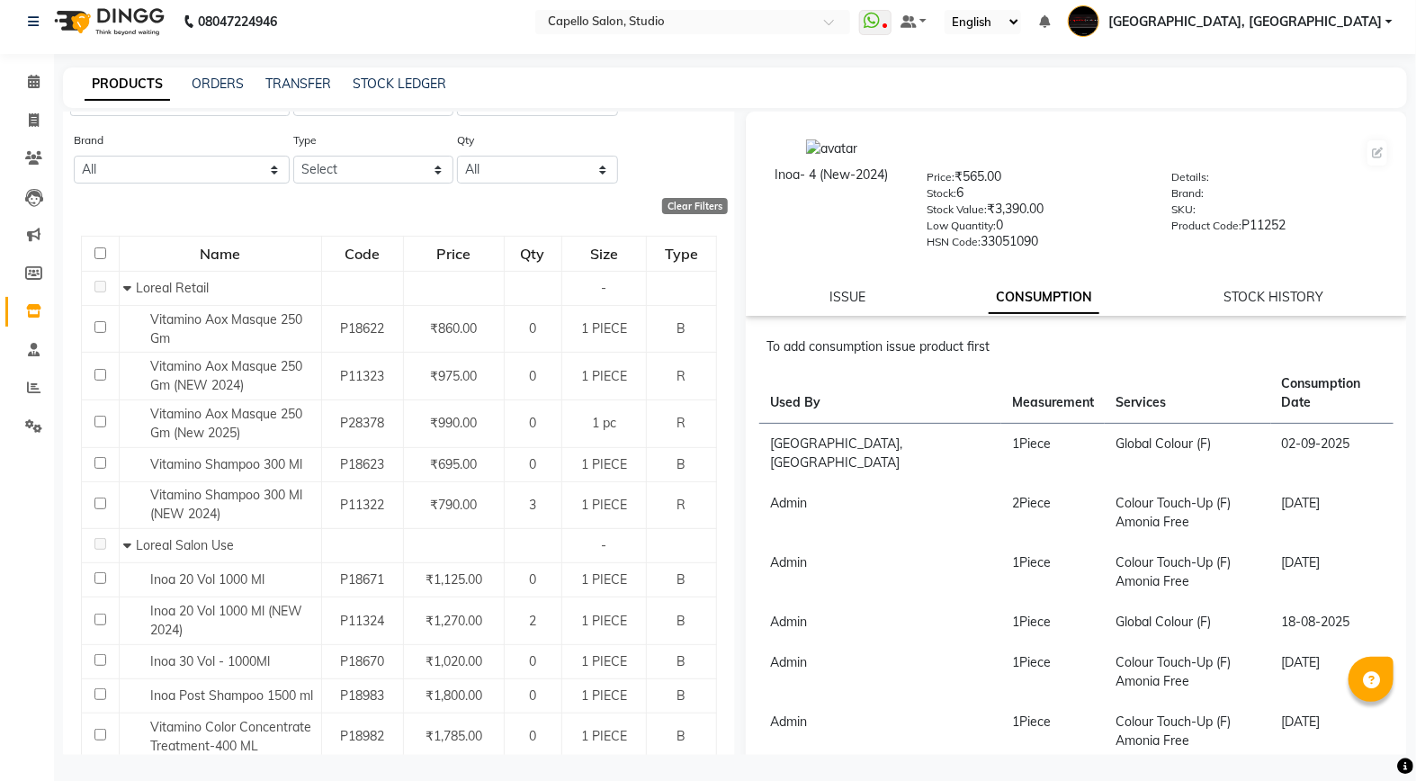
click at [130, 546] on icon at bounding box center [128, 545] width 8 height 13
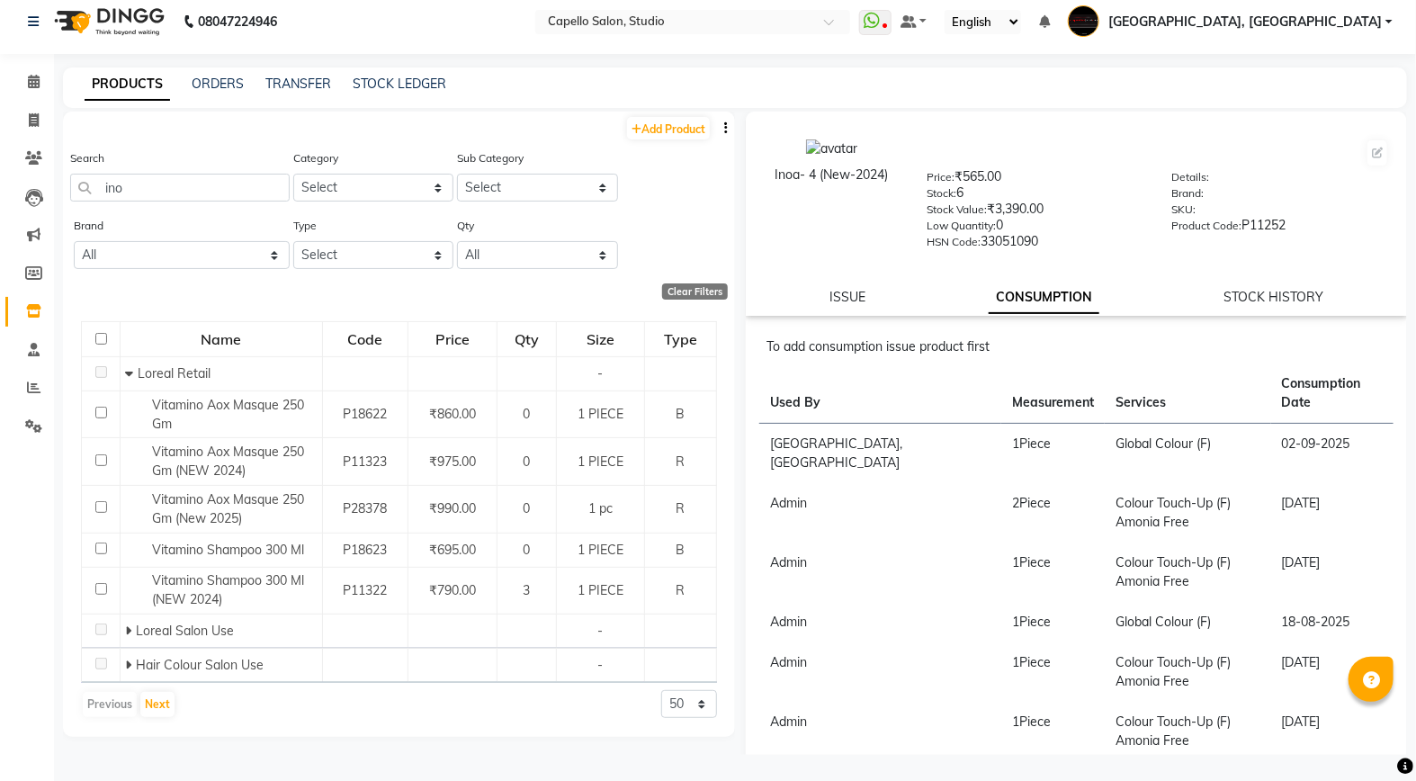
scroll to position [0, 0]
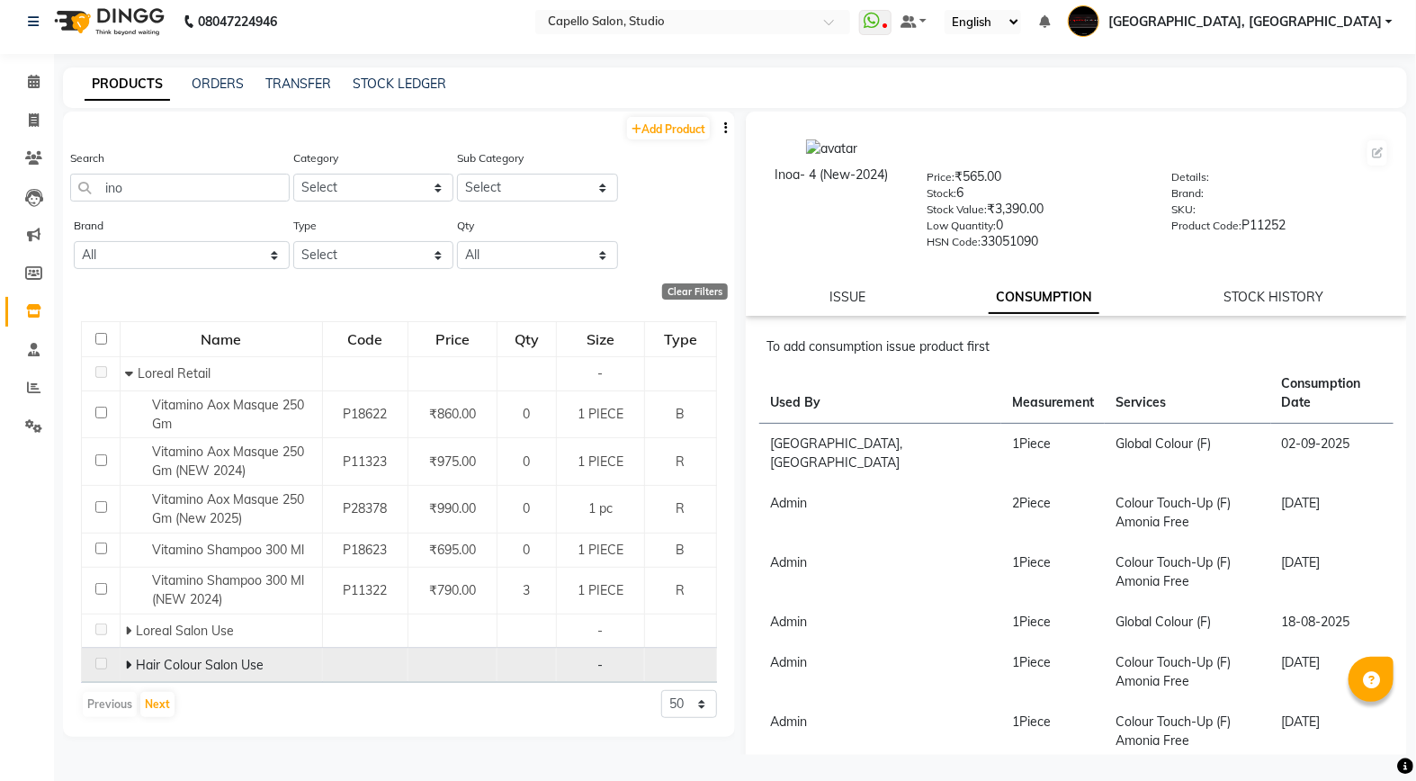
click at [125, 668] on icon at bounding box center [128, 665] width 6 height 13
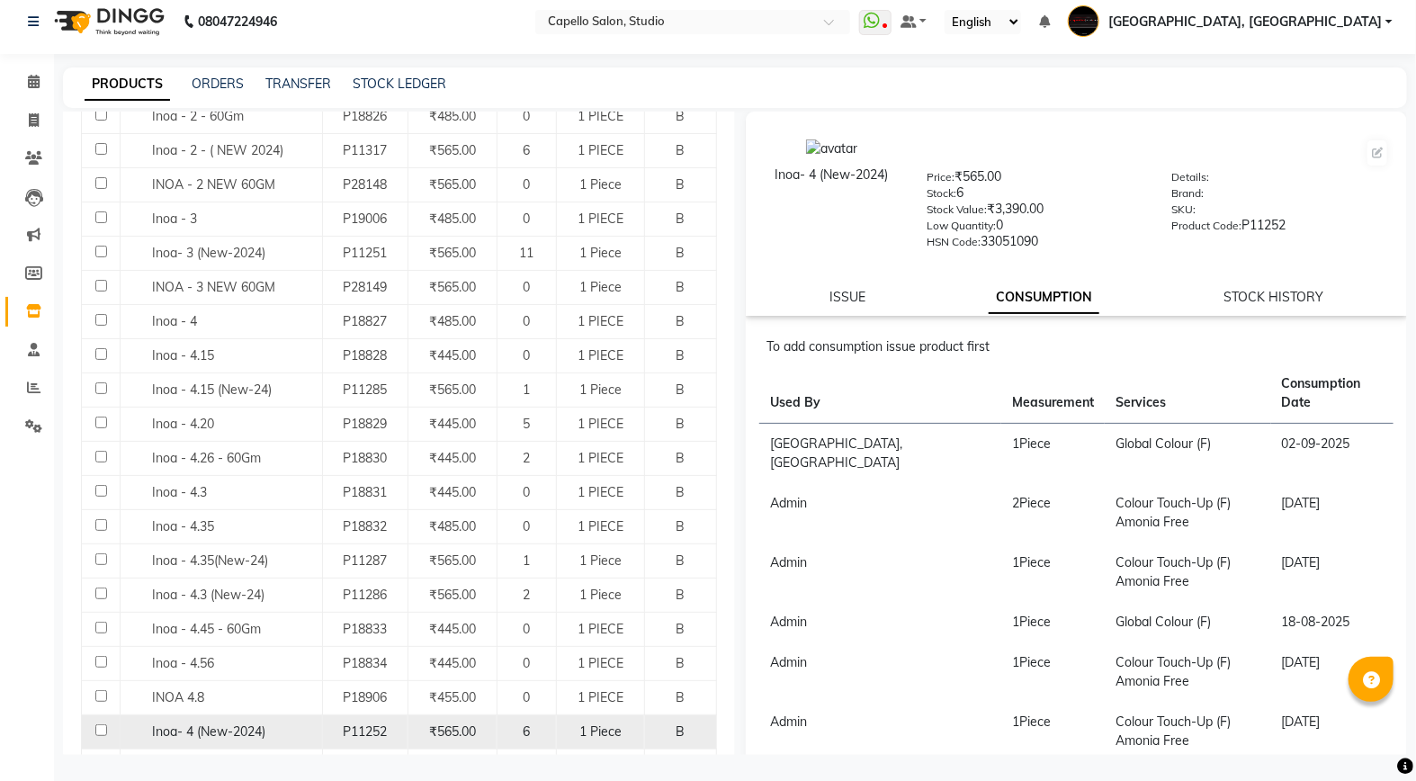
scroll to position [699, 0]
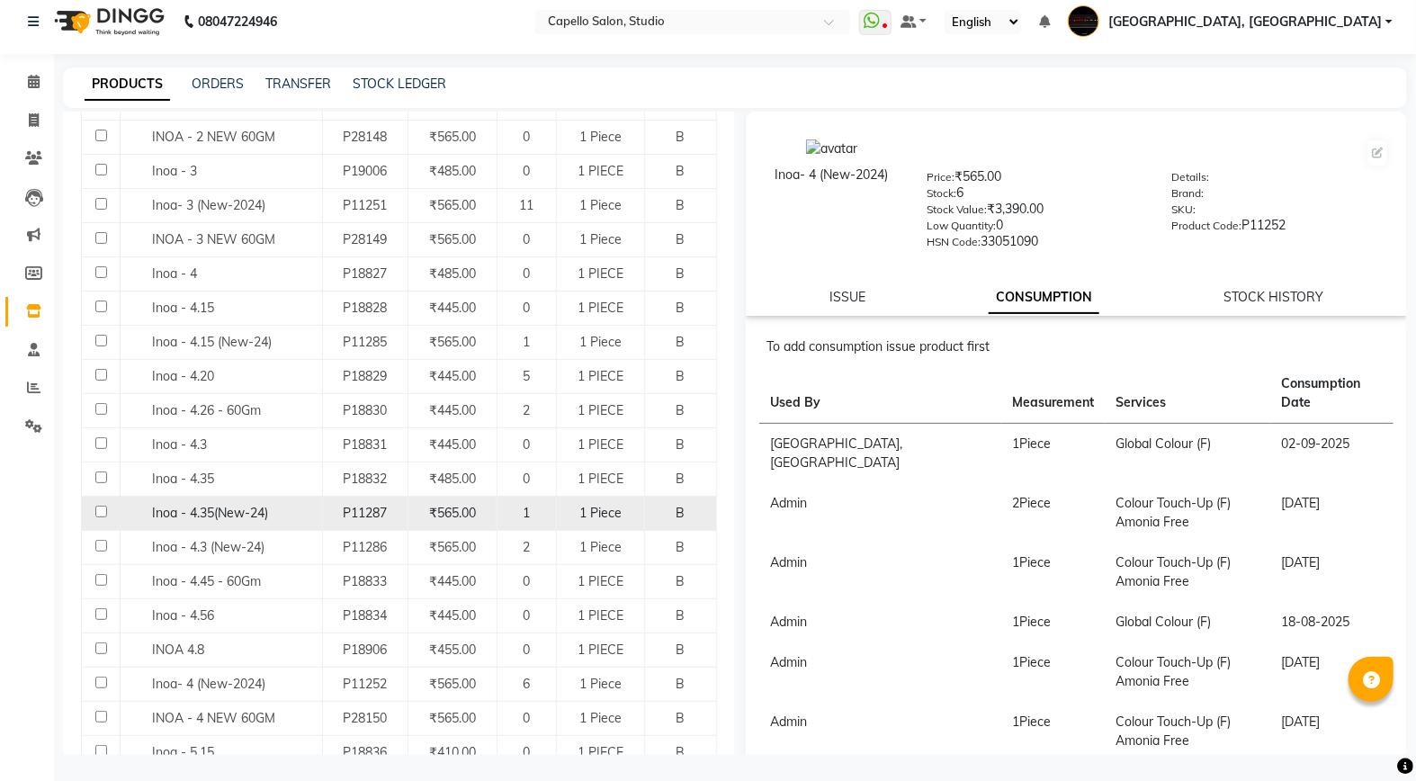
click at [103, 514] on input "checkbox" at bounding box center [101, 512] width 12 height 12
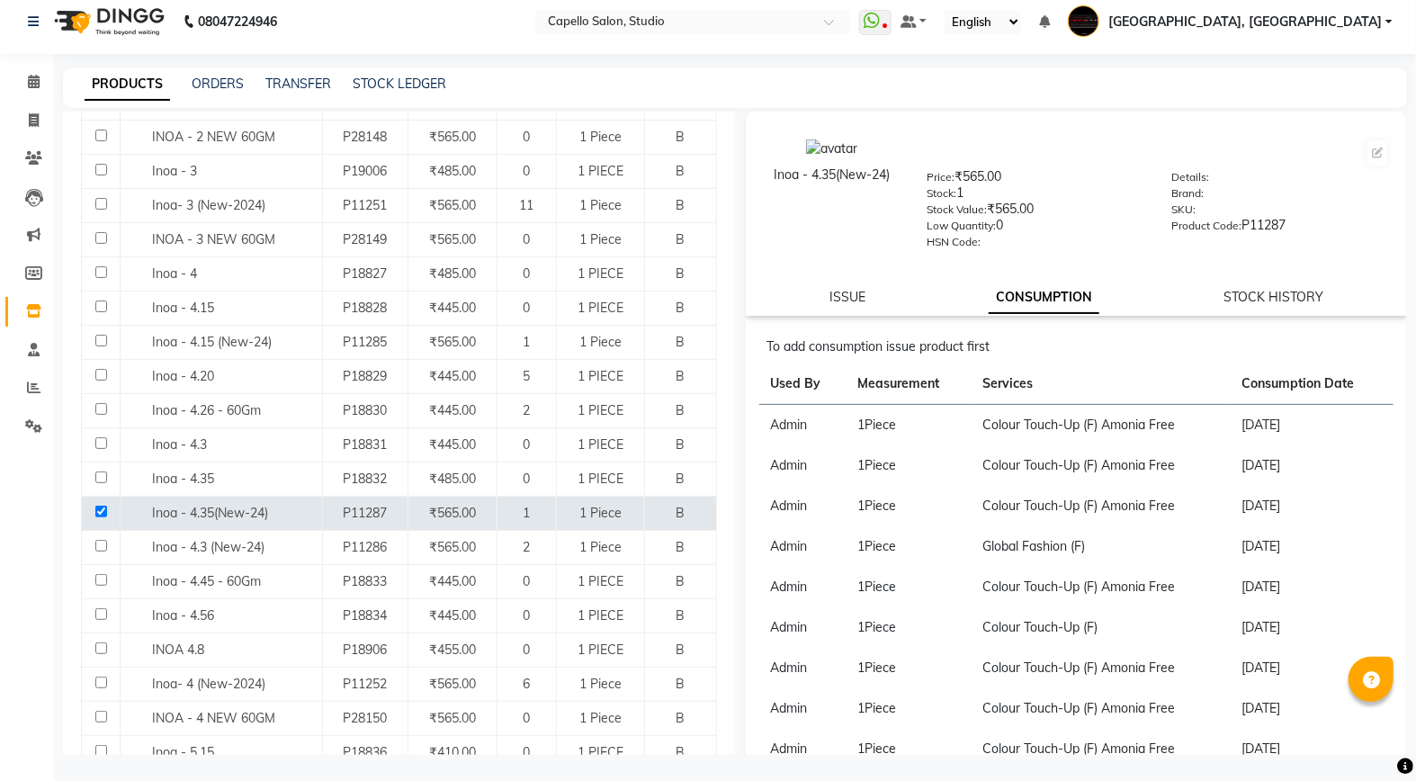
click at [865, 288] on div "ISSUE CONSUMPTION STOCK HISTORY" at bounding box center [1076, 297] width 618 height 19
click at [842, 293] on link "ISSUE" at bounding box center [848, 297] width 36 height 16
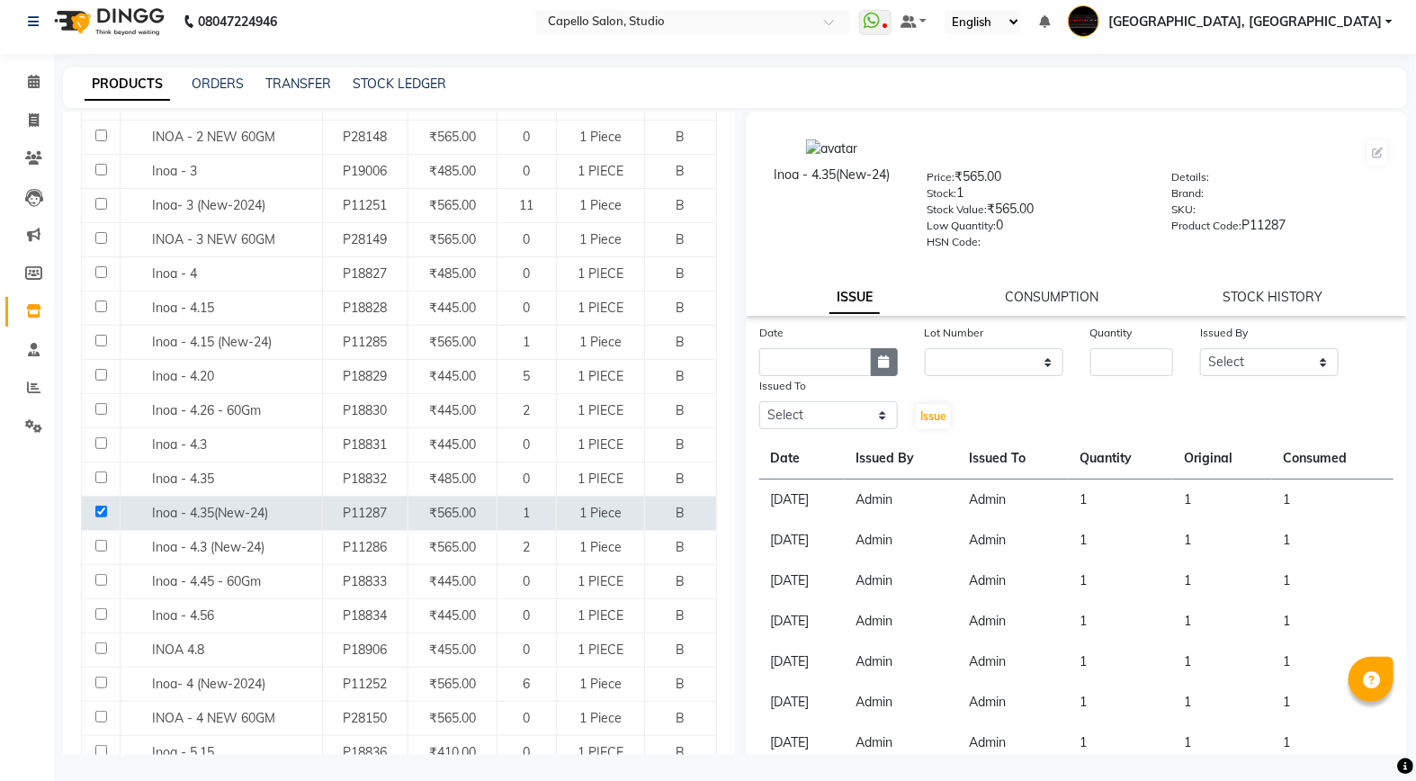
click at [871, 361] on button "button" at bounding box center [884, 362] width 27 height 28
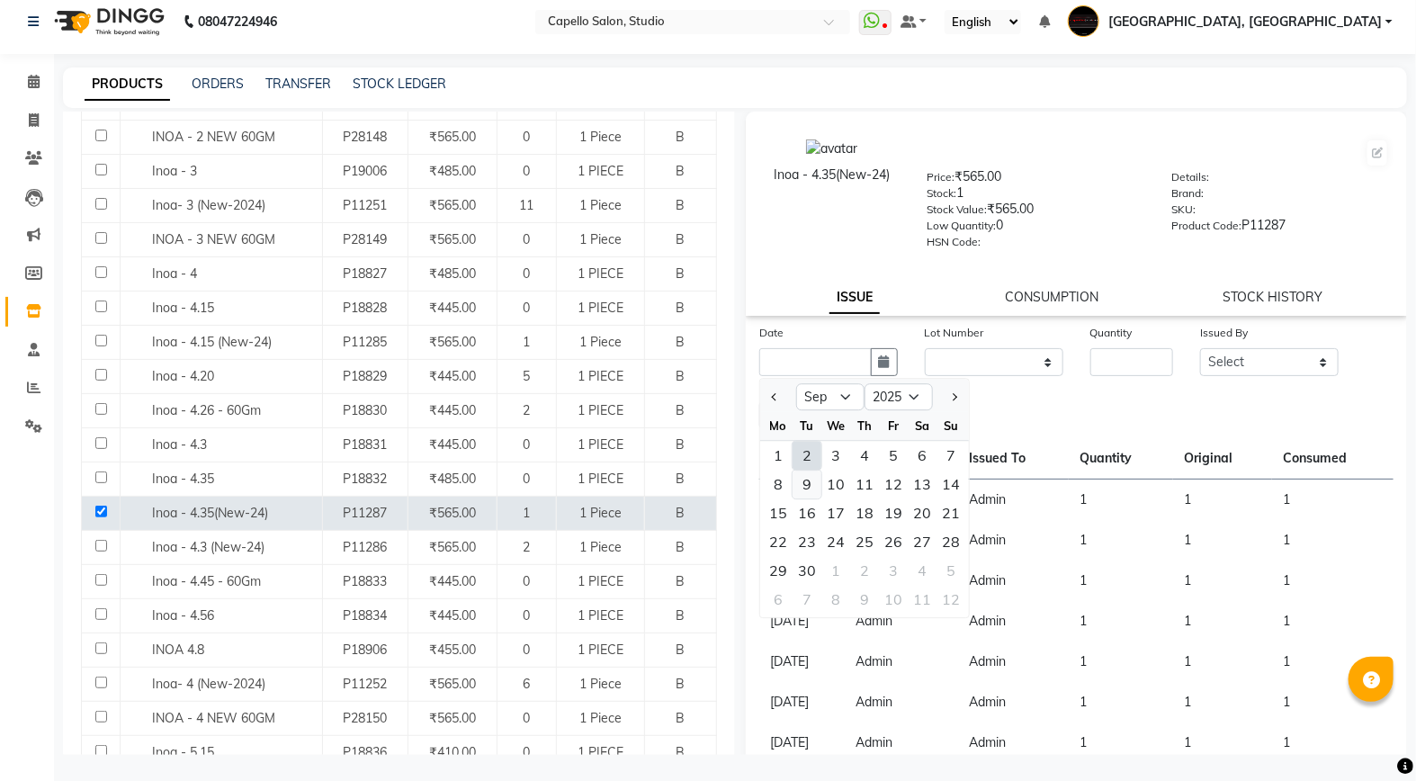
click at [812, 472] on div "9" at bounding box center [807, 484] width 29 height 29
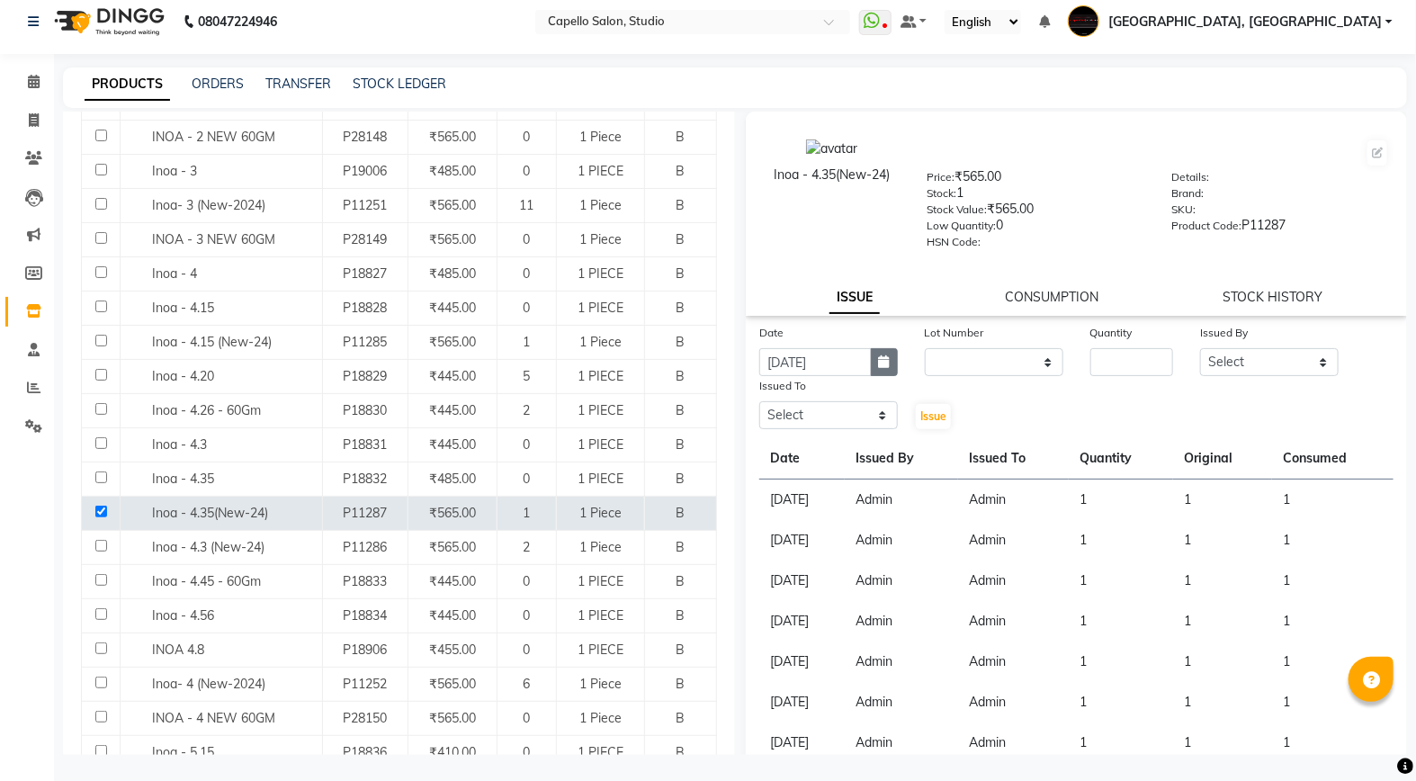
click at [892, 351] on button "button" at bounding box center [884, 362] width 27 height 28
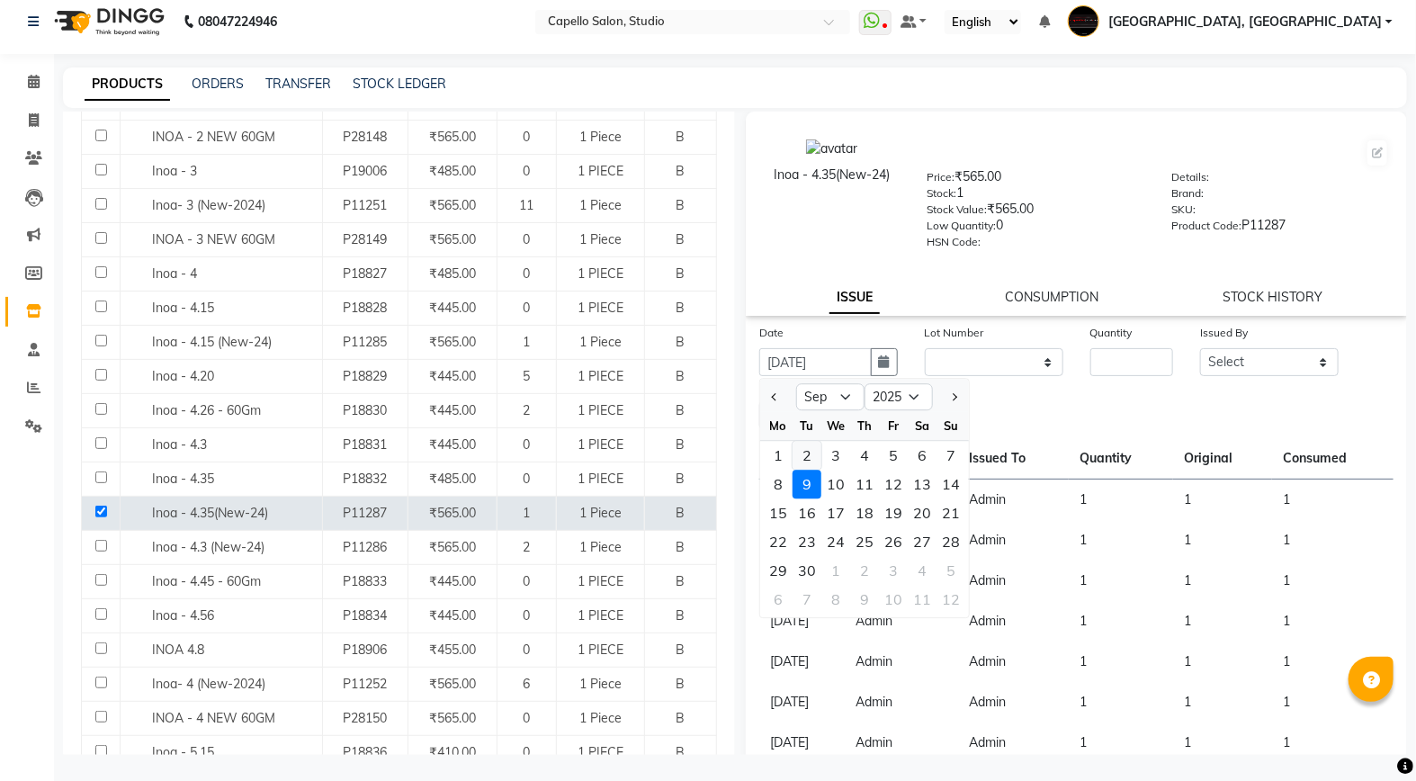
click at [802, 452] on div "2" at bounding box center [807, 455] width 29 height 29
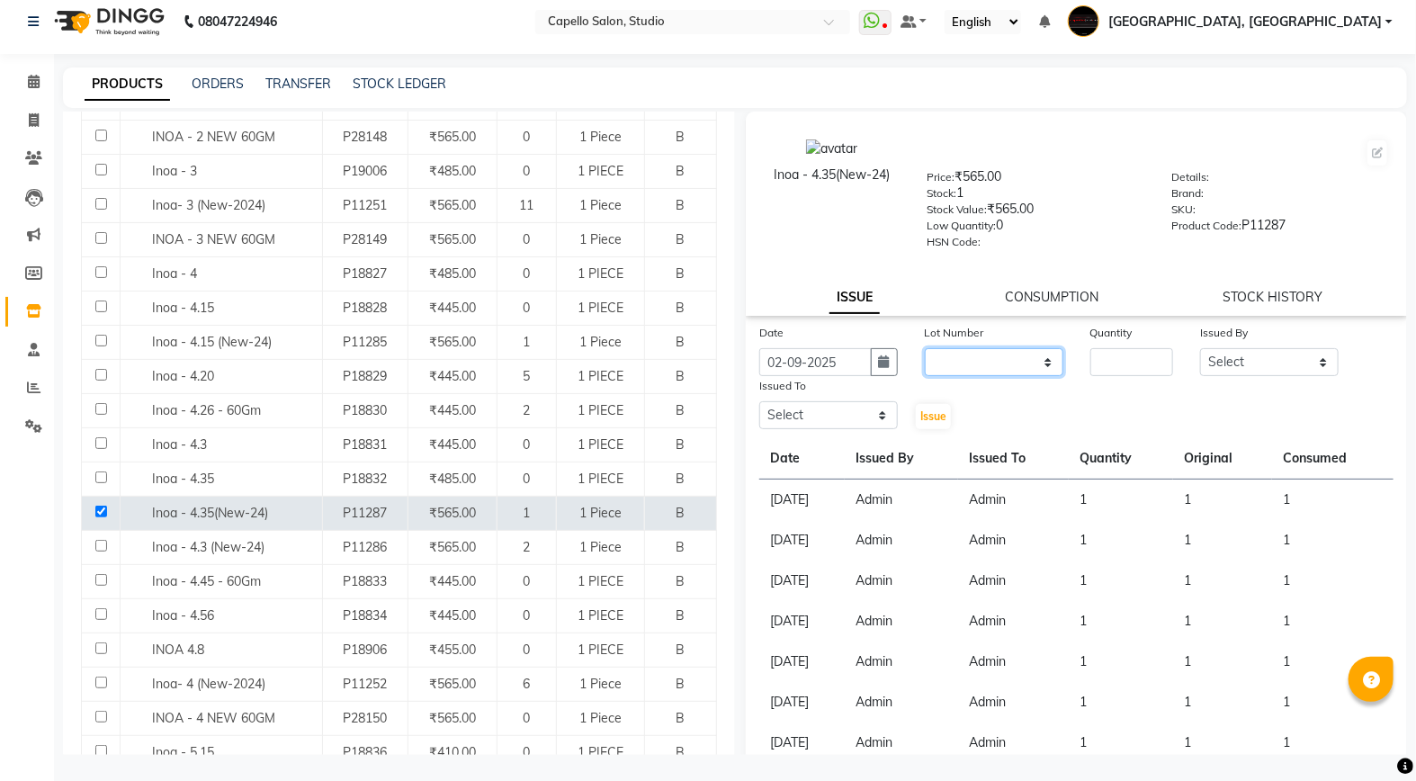
click at [945, 364] on select "None" at bounding box center [994, 362] width 139 height 28
click at [925, 348] on select "None" at bounding box center [994, 362] width 139 height 28
click at [1123, 348] on div "Quantity" at bounding box center [1132, 335] width 84 height 25
click at [1117, 369] on input "number" at bounding box center [1132, 362] width 84 height 28
click at [1217, 366] on select "Select Admin [PERSON_NAME] [PERSON_NAME] Studio, Shivaji Nagar [PERSON_NAME] NI…" at bounding box center [1269, 362] width 139 height 28
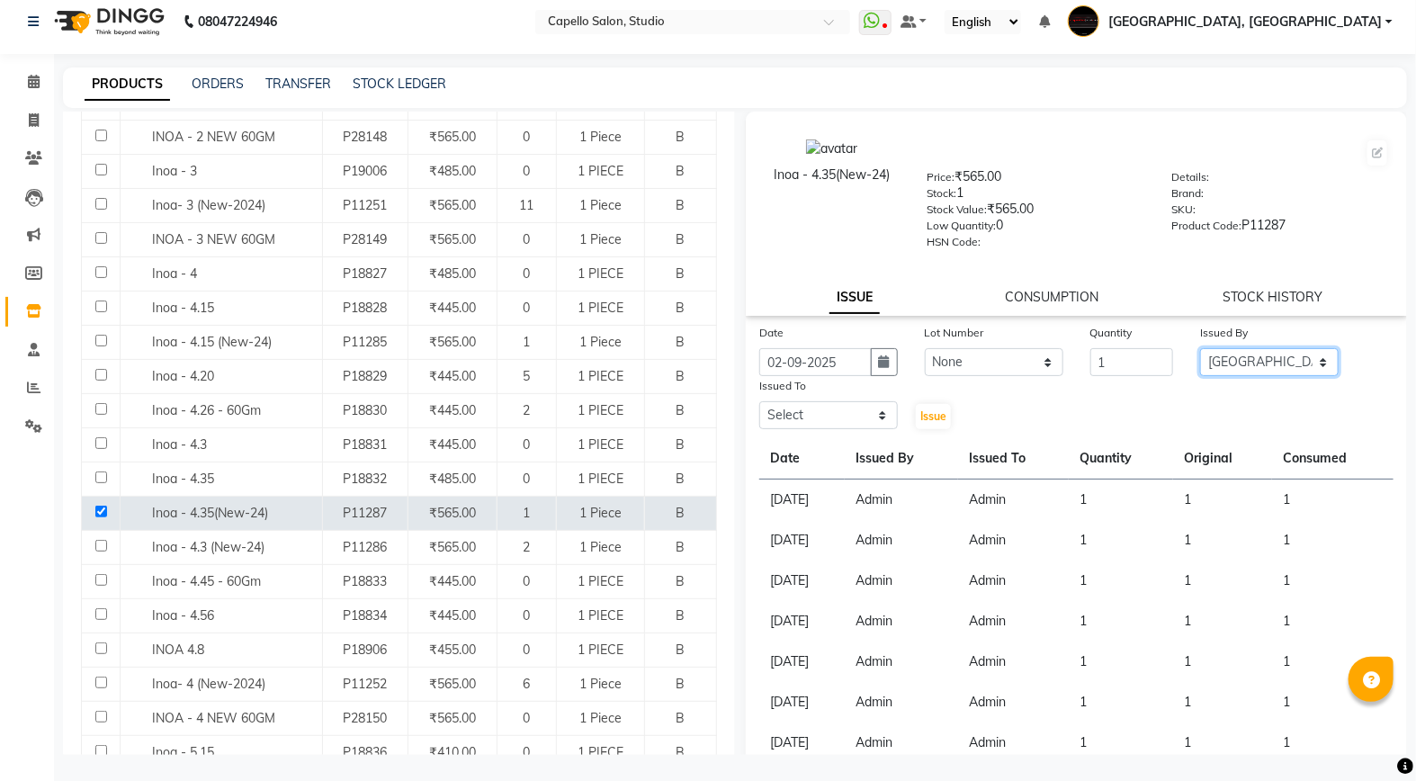
click at [1200, 348] on select "Select Admin [PERSON_NAME] [PERSON_NAME] Studio, Shivaji Nagar [PERSON_NAME] NI…" at bounding box center [1269, 362] width 139 height 28
click at [814, 402] on select "Select Admin [PERSON_NAME] [PERSON_NAME] Studio, Shivaji Nagar [PERSON_NAME] NI…" at bounding box center [828, 415] width 139 height 28
click at [759, 402] on select "Select Admin [PERSON_NAME] [PERSON_NAME] Studio, Shivaji Nagar [PERSON_NAME] NI…" at bounding box center [828, 415] width 139 height 28
click at [928, 409] on span "Issue" at bounding box center [933, 415] width 26 height 13
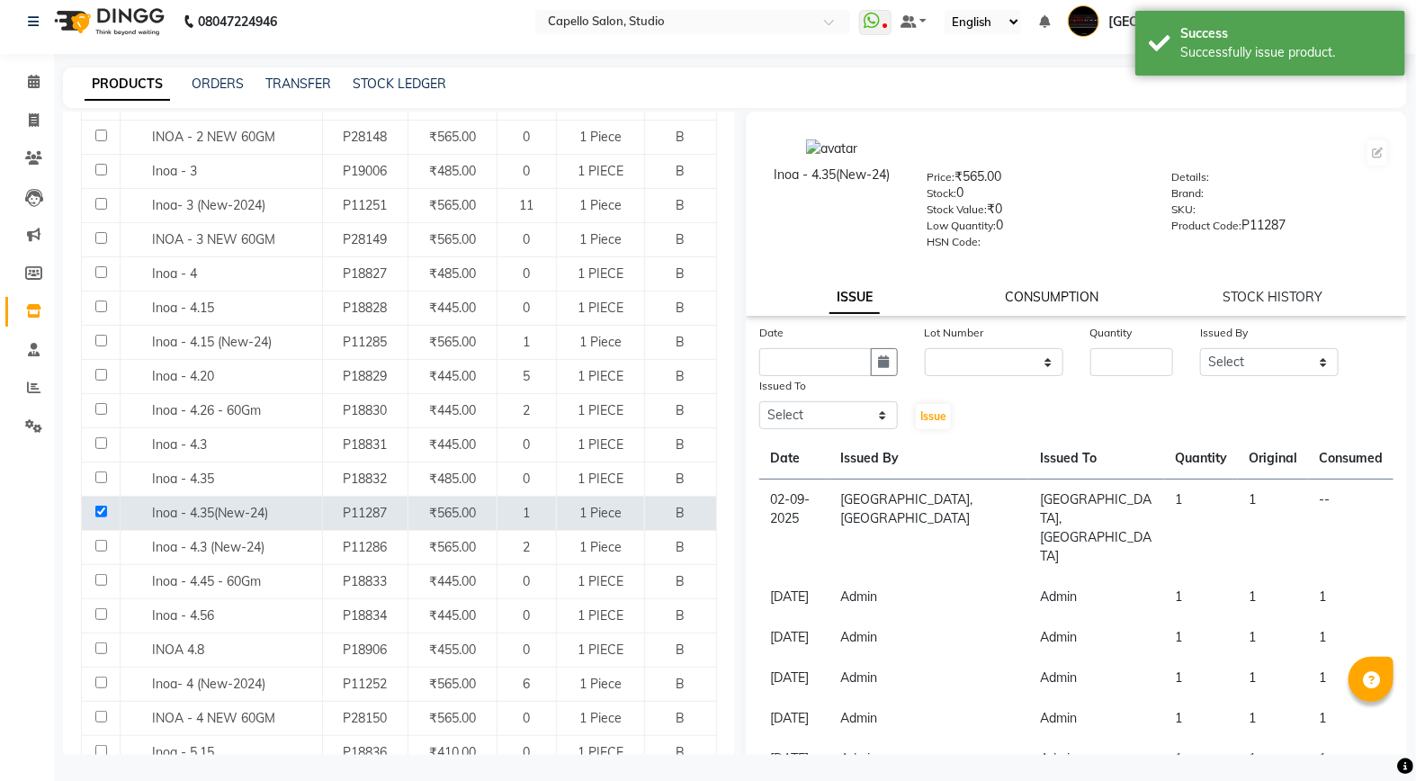
click at [1039, 298] on link "CONSUMPTION" at bounding box center [1052, 297] width 94 height 16
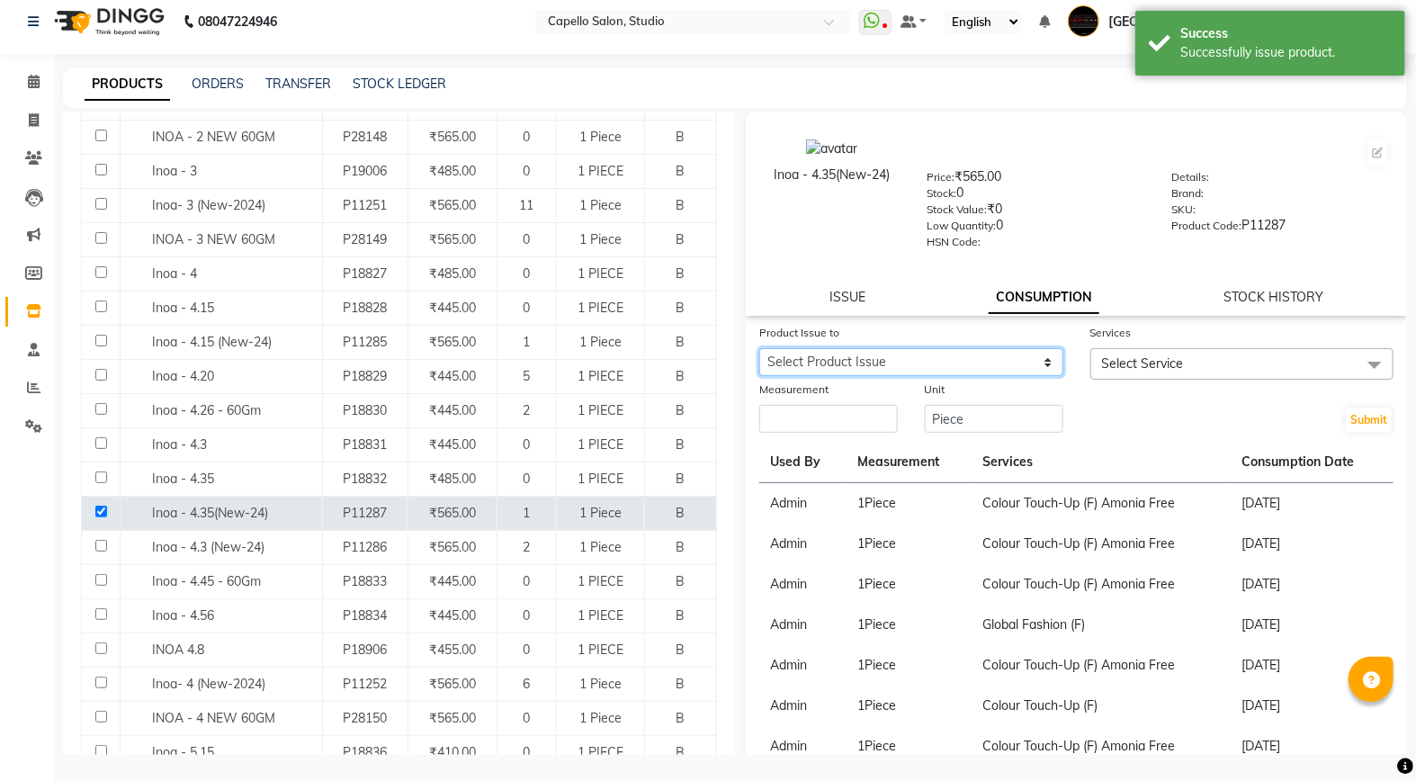
click at [893, 363] on select "Select Product Issue [DATE], Issued to: [GEOGRAPHIC_DATA], [GEOGRAPHIC_DATA], B…" at bounding box center [911, 362] width 304 height 28
click at [759, 348] on select "Select Product Issue [DATE], Issued to: [GEOGRAPHIC_DATA], [GEOGRAPHIC_DATA], B…" at bounding box center [911, 362] width 304 height 28
click at [1170, 361] on span "Select Service" at bounding box center [1143, 363] width 82 height 16
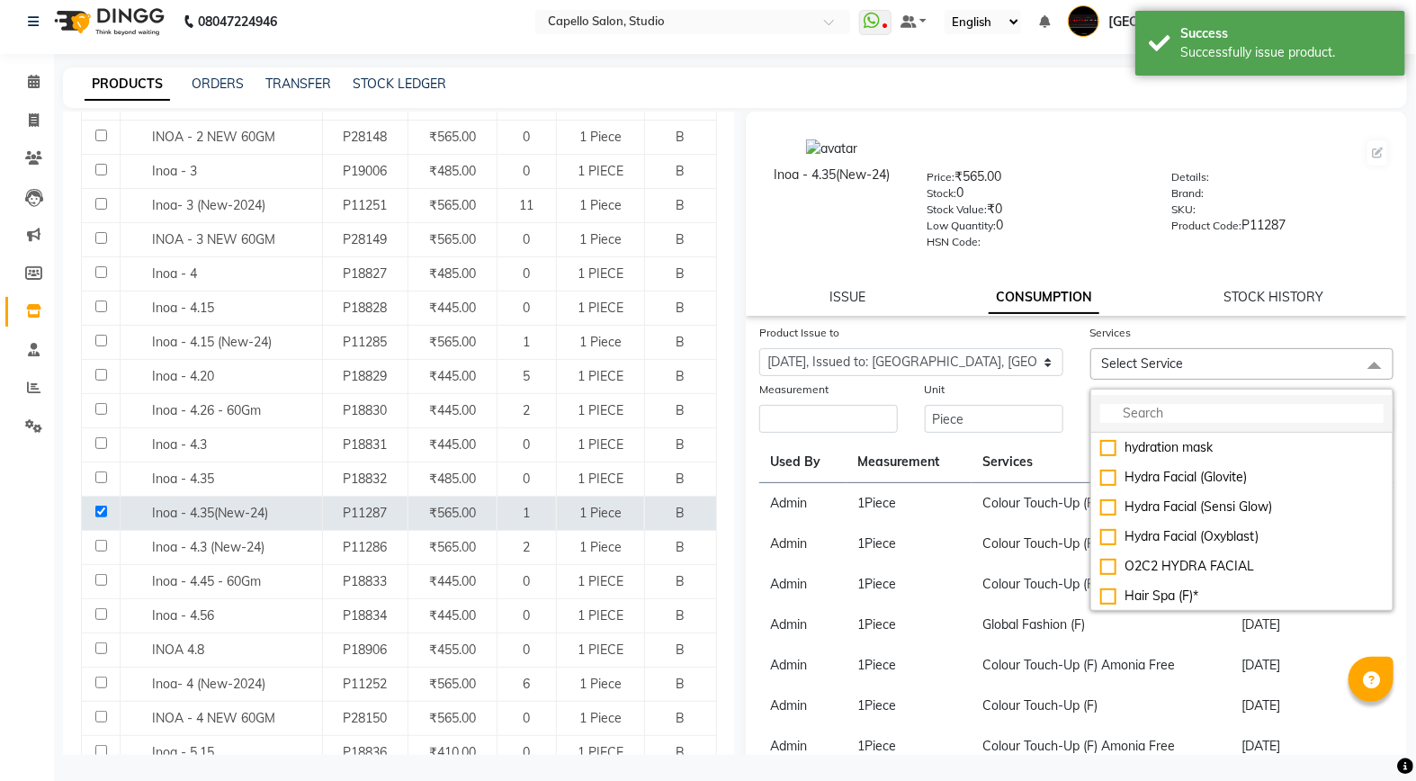
click at [1179, 423] on input "multiselect-search" at bounding box center [1242, 413] width 284 height 19
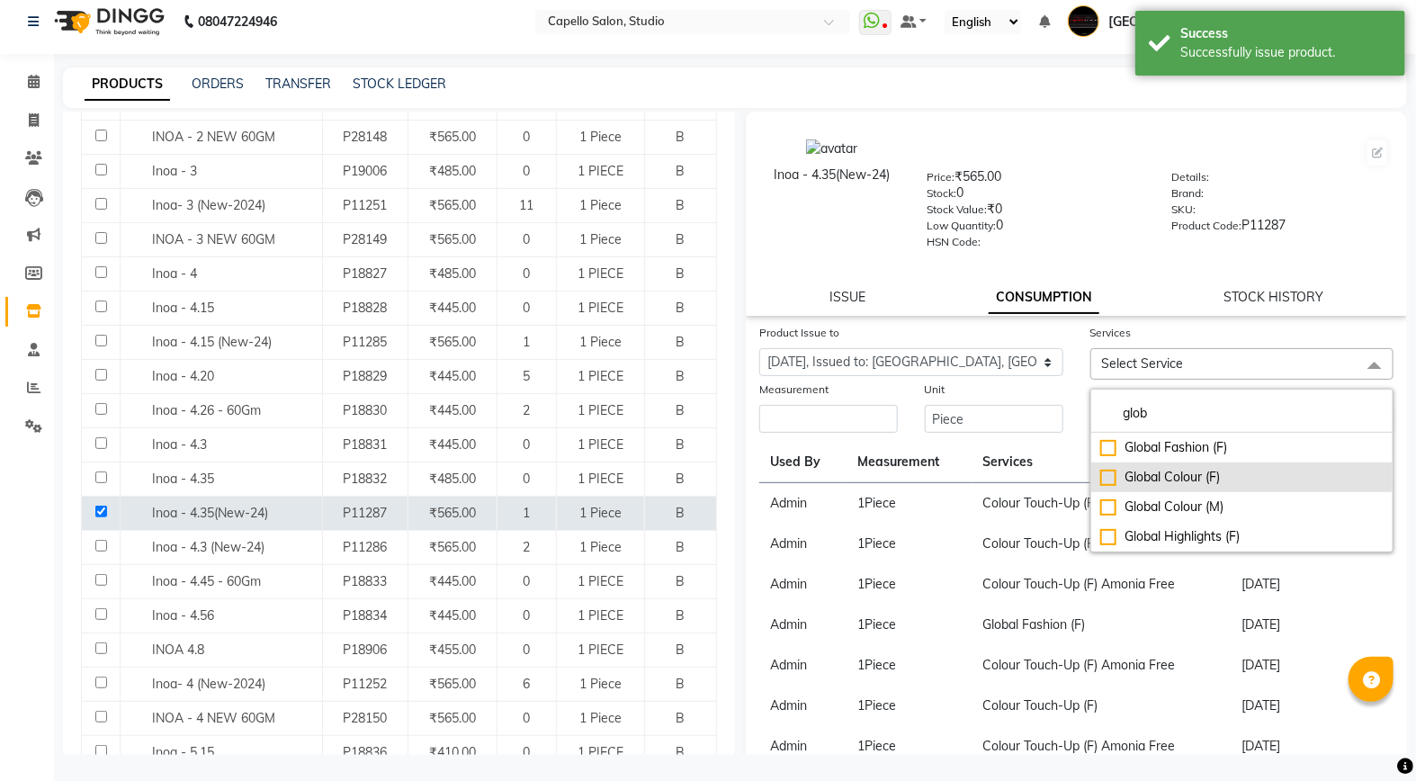
click at [1195, 481] on div "Global Colour (F)" at bounding box center [1242, 477] width 284 height 19
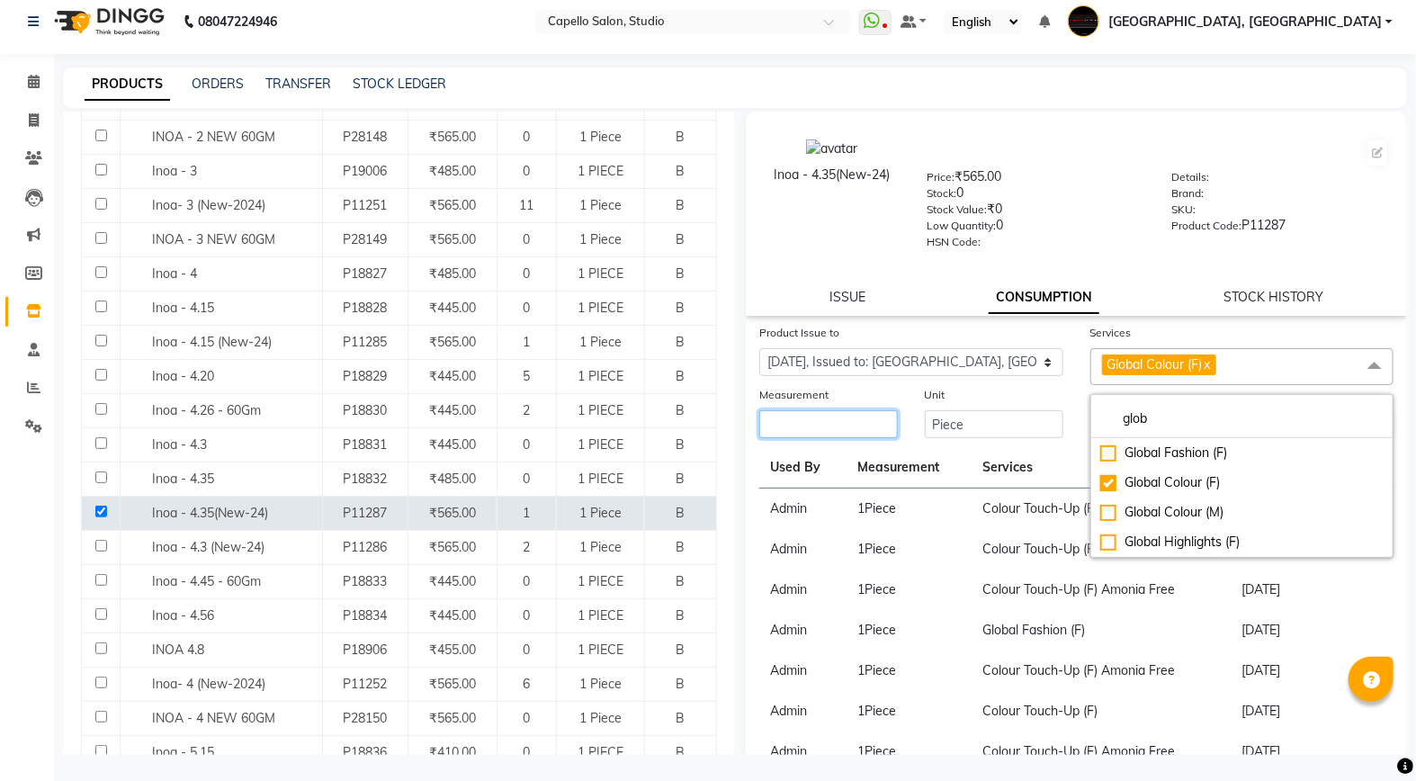
click at [825, 415] on input "number" at bounding box center [828, 424] width 139 height 28
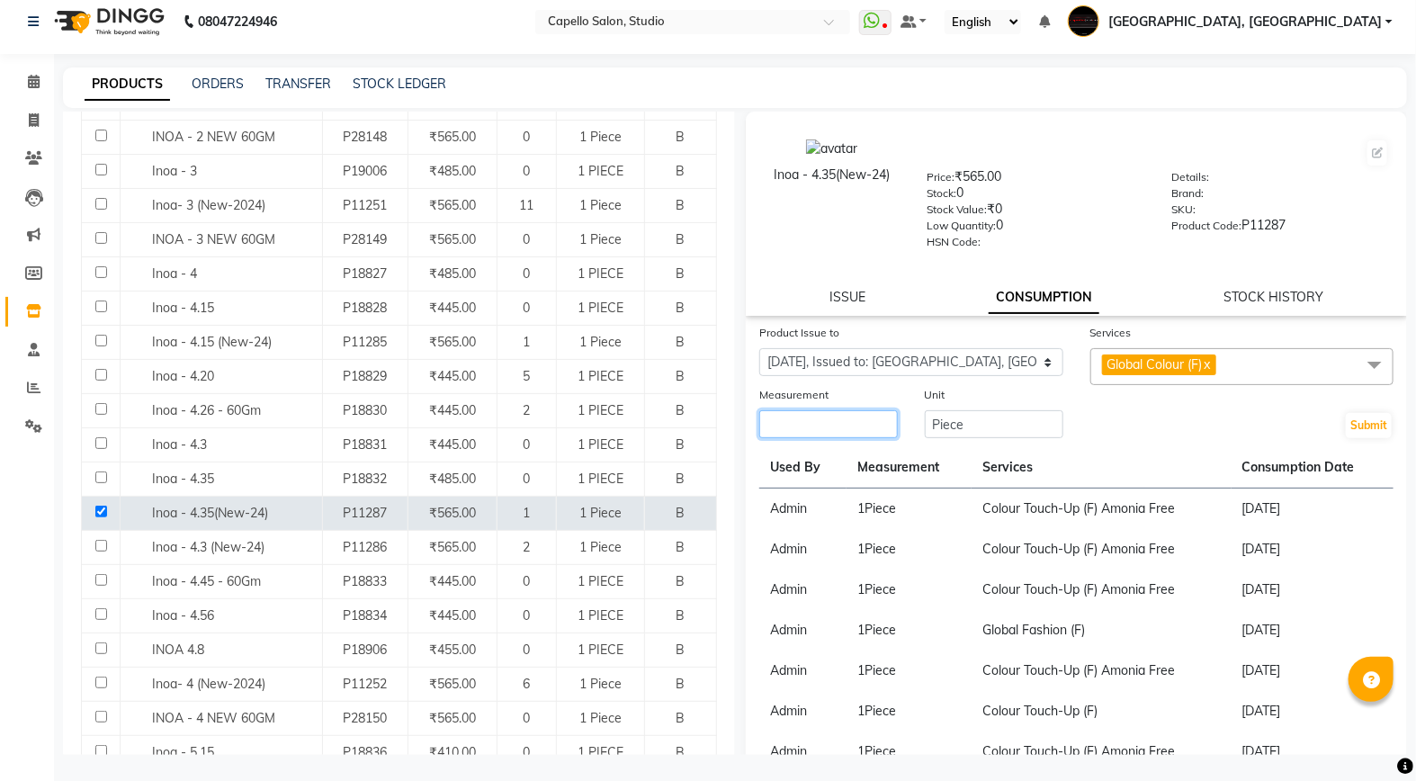
click at [817, 425] on input "number" at bounding box center [828, 424] width 139 height 28
click at [1380, 412] on div "Submit" at bounding box center [1242, 412] width 331 height 55
click at [1351, 426] on button "Submit" at bounding box center [1369, 425] width 46 height 25
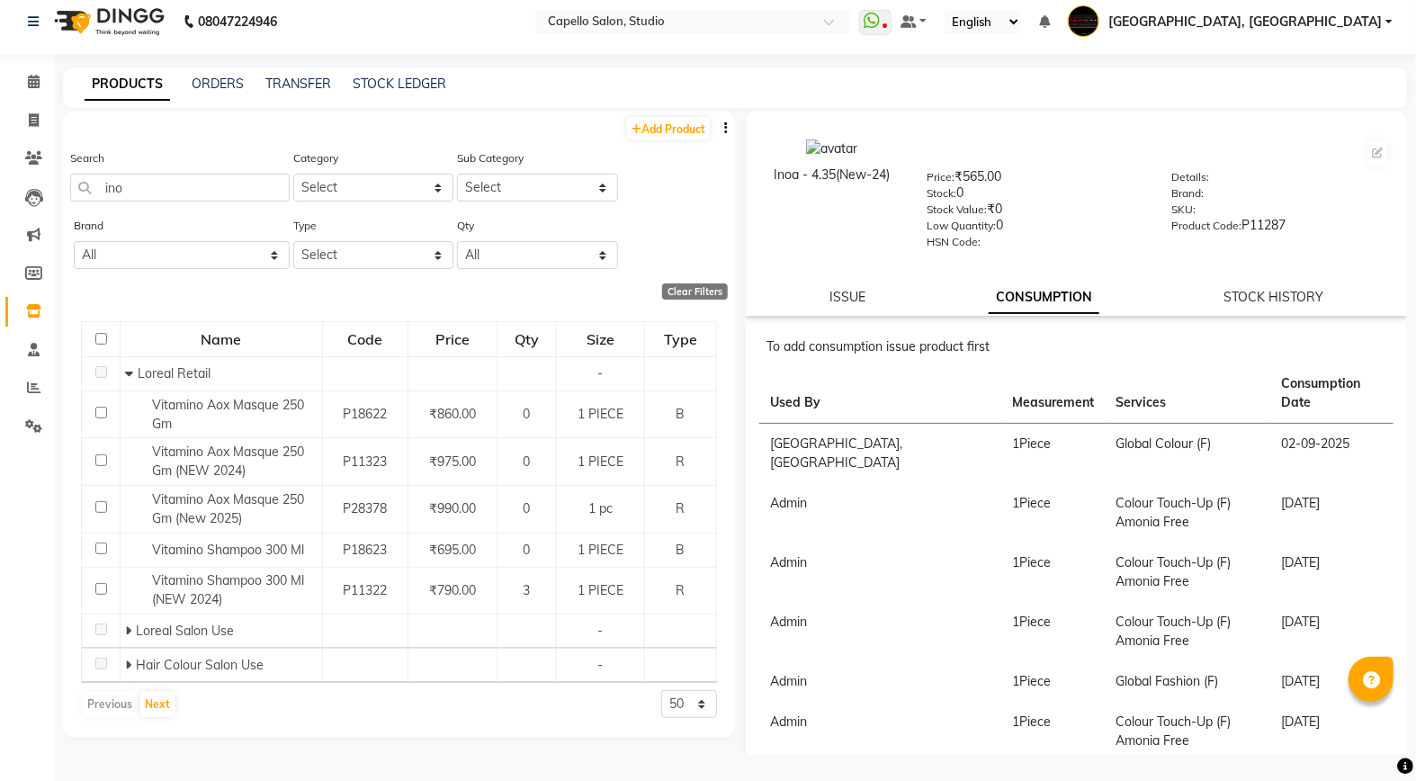
scroll to position [0, 0]
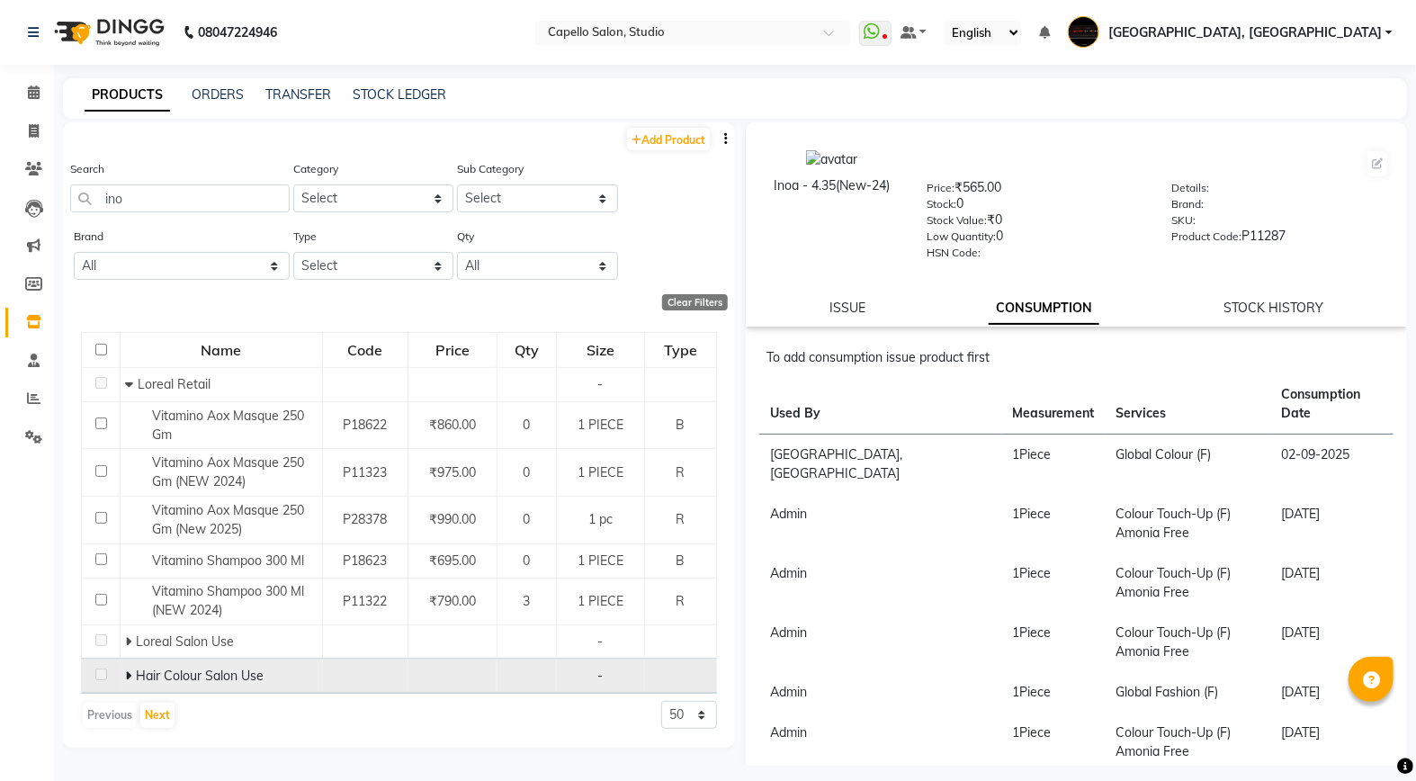
click at [129, 671] on icon at bounding box center [128, 675] width 6 height 13
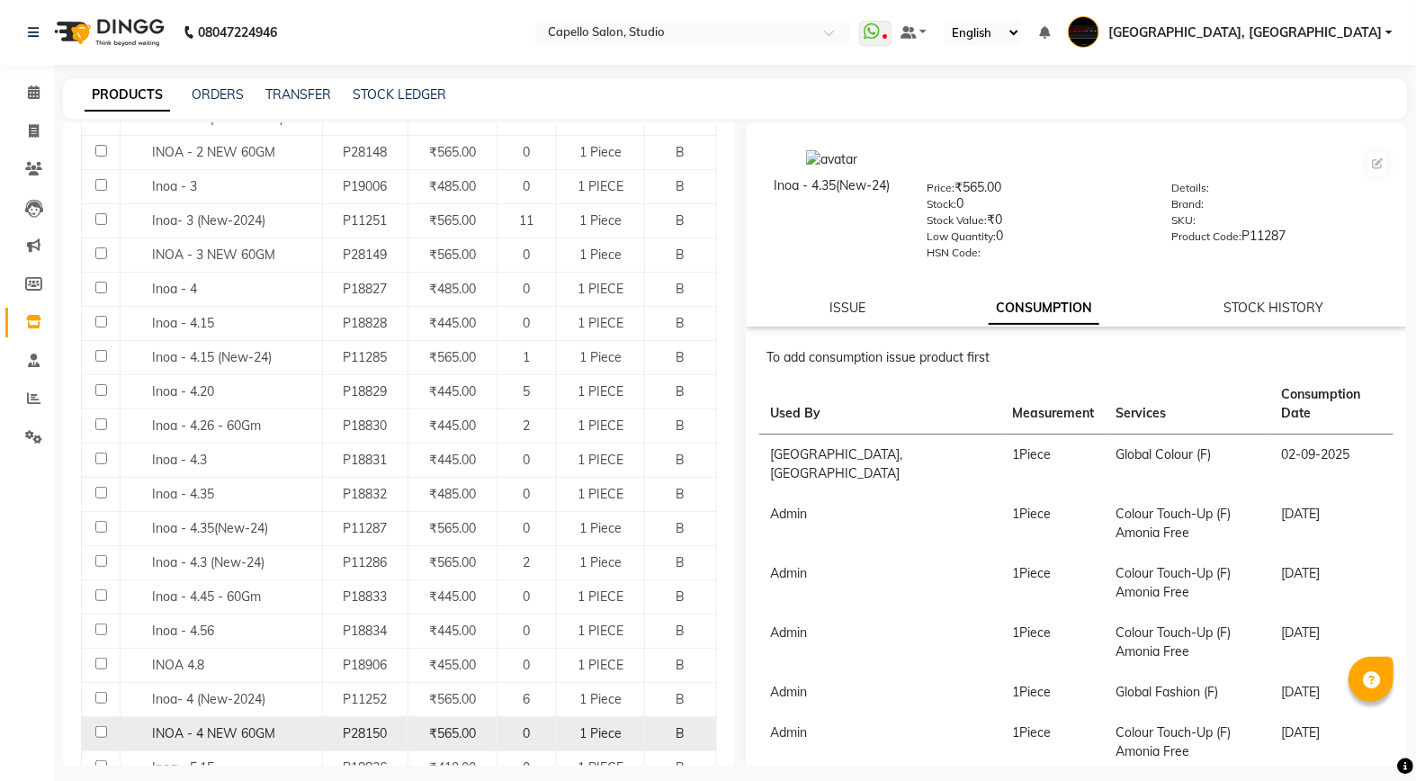
scroll to position [699, 0]
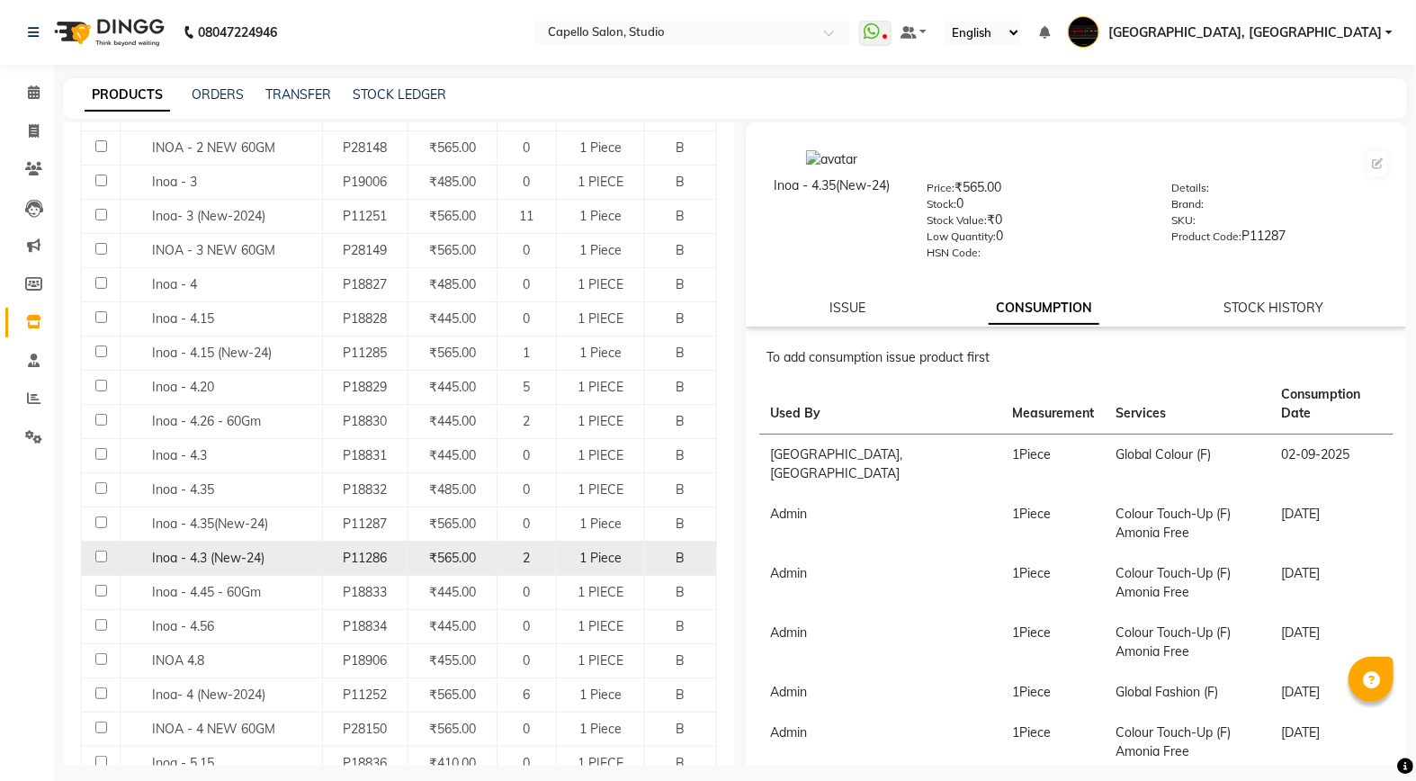
click at [102, 555] on input "checkbox" at bounding box center [101, 557] width 12 height 12
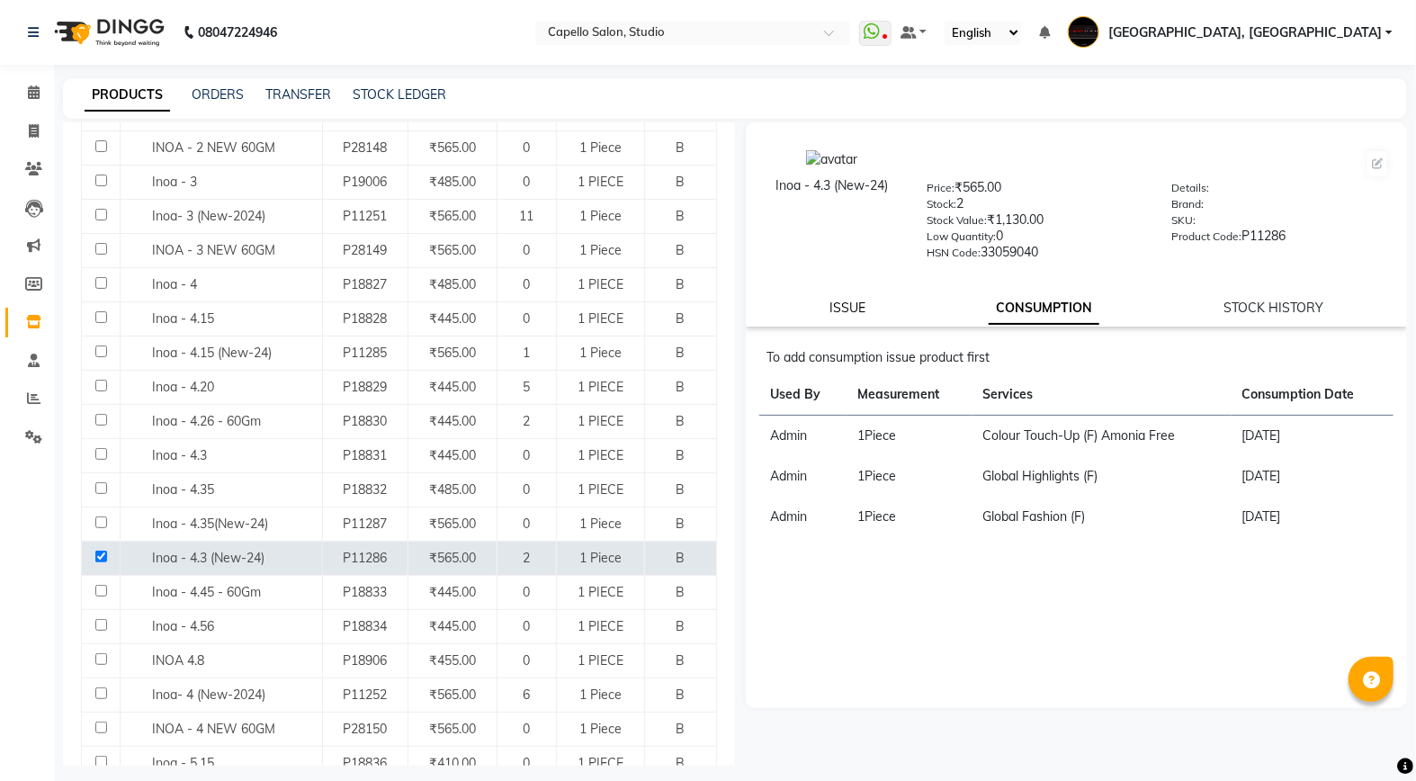
click at [860, 307] on link "ISSUE" at bounding box center [848, 308] width 36 height 16
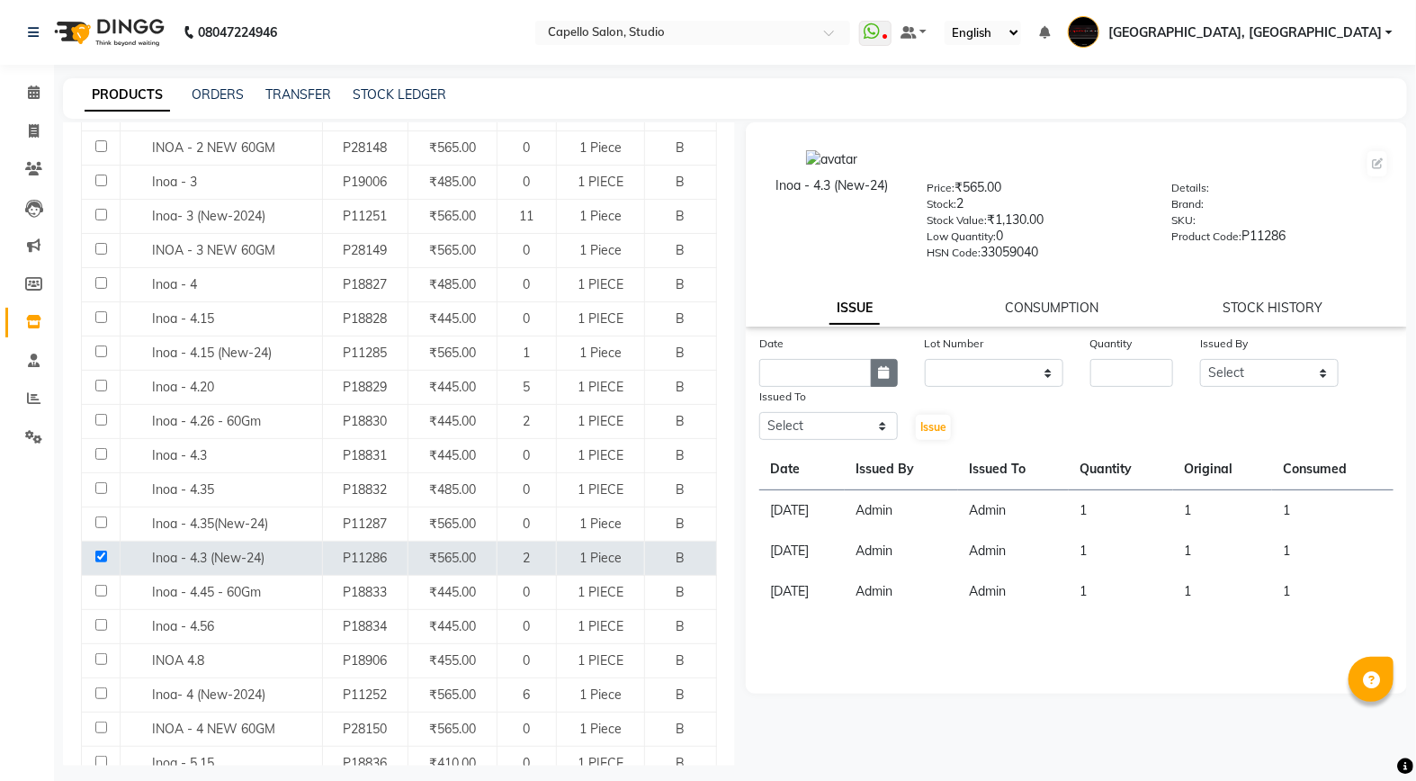
click at [887, 379] on icon "button" at bounding box center [884, 372] width 11 height 13
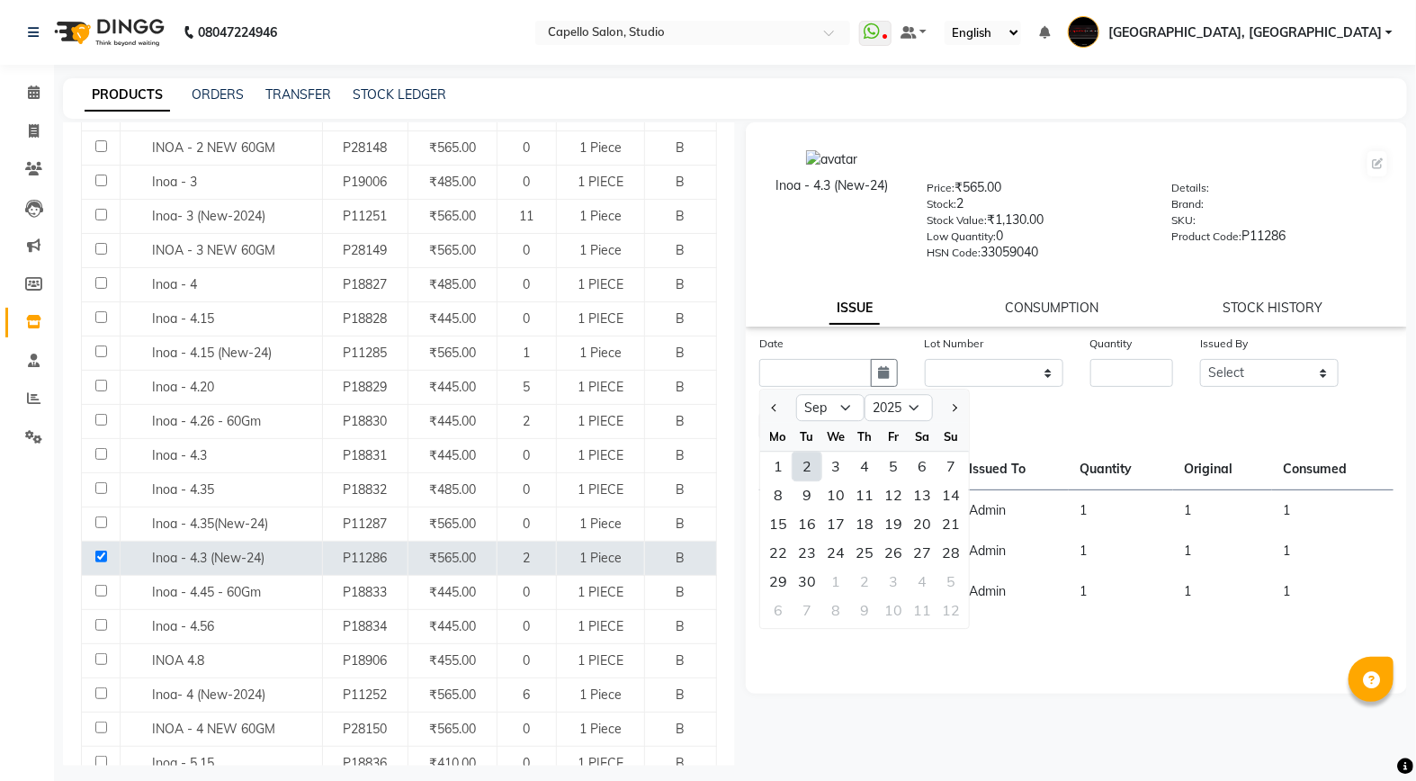
click at [799, 466] on div "2" at bounding box center [807, 466] width 29 height 29
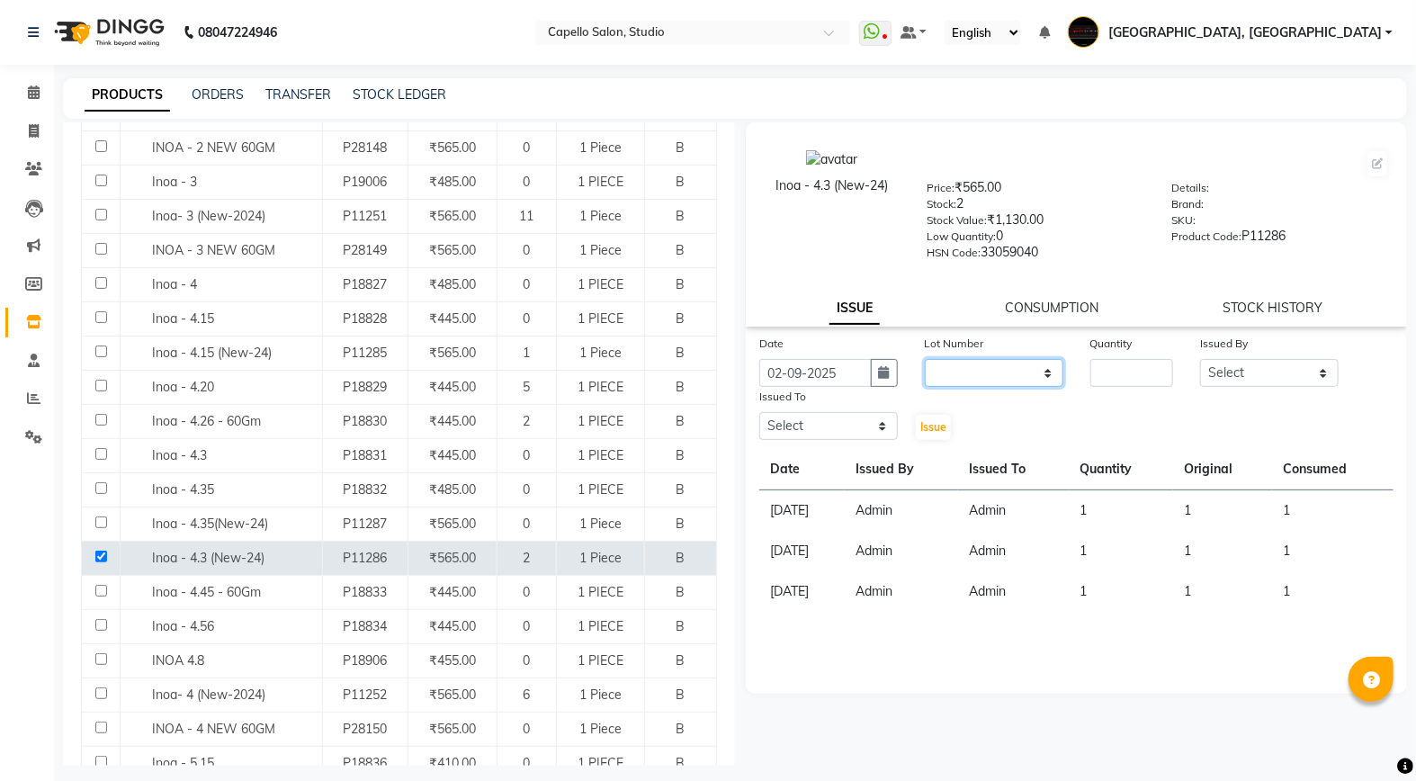
click at [983, 381] on select "None" at bounding box center [994, 373] width 139 height 28
click at [925, 360] on select "None" at bounding box center [994, 373] width 139 height 28
click at [1119, 385] on input "number" at bounding box center [1132, 373] width 84 height 28
click at [1229, 375] on select "Select Admin [PERSON_NAME] [PERSON_NAME] Studio, Shivaji Nagar [PERSON_NAME] NI…" at bounding box center [1269, 373] width 139 height 28
click at [1200, 360] on select "Select Admin [PERSON_NAME] [PERSON_NAME] Studio, Shivaji Nagar [PERSON_NAME] NI…" at bounding box center [1269, 373] width 139 height 28
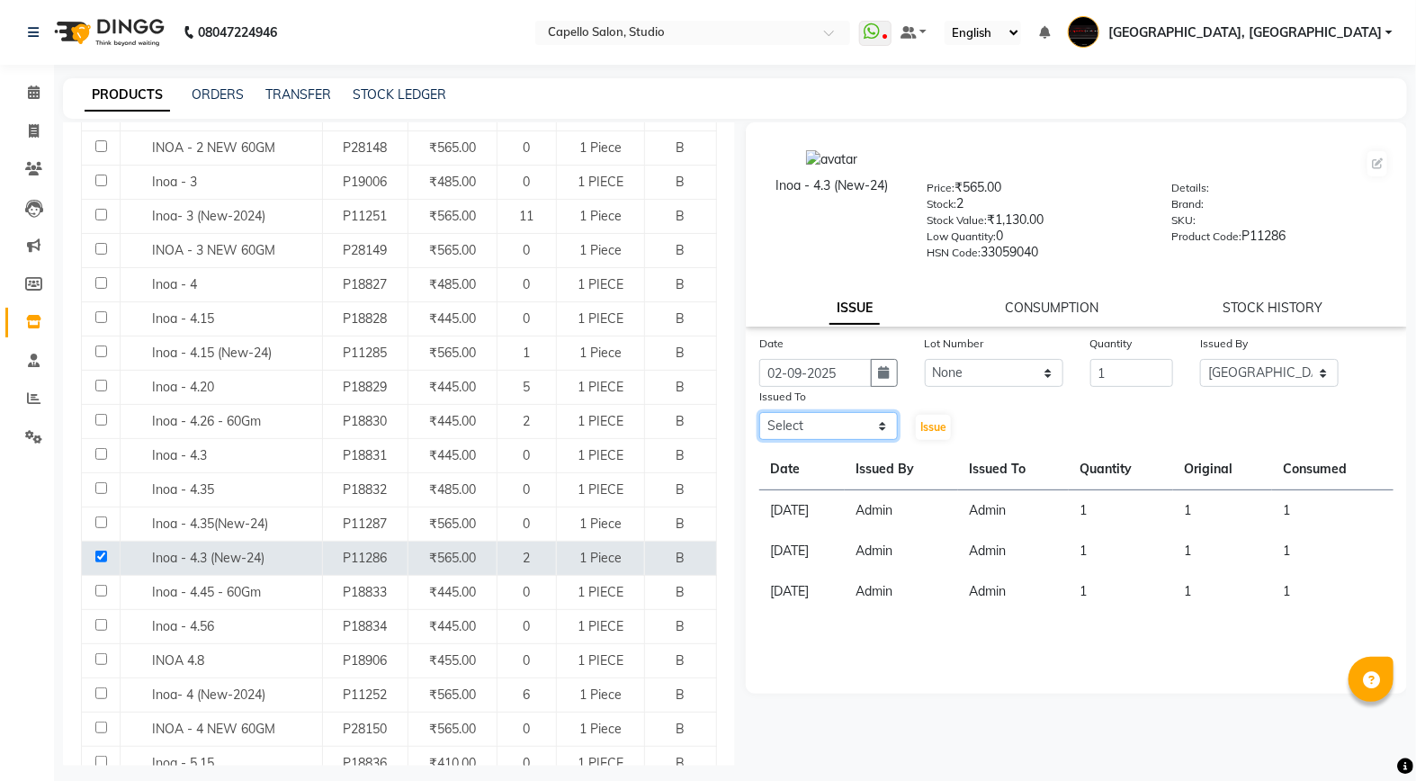
drag, startPoint x: 812, startPoint y: 423, endPoint x: 798, endPoint y: 419, distance: 14.0
click at [812, 423] on select "Select Admin [PERSON_NAME] [PERSON_NAME] Studio, Shivaji Nagar [PERSON_NAME] NI…" at bounding box center [828, 426] width 139 height 28
click at [1257, 363] on select "Select Admin [PERSON_NAME] [PERSON_NAME] Studio, Shivaji Nagar [PERSON_NAME] NI…" at bounding box center [1269, 373] width 139 height 28
click at [1200, 360] on select "Select Admin [PERSON_NAME] [PERSON_NAME] Studio, Shivaji Nagar [PERSON_NAME] NI…" at bounding box center [1269, 373] width 139 height 28
drag, startPoint x: 801, startPoint y: 420, endPoint x: 786, endPoint y: 420, distance: 14.4
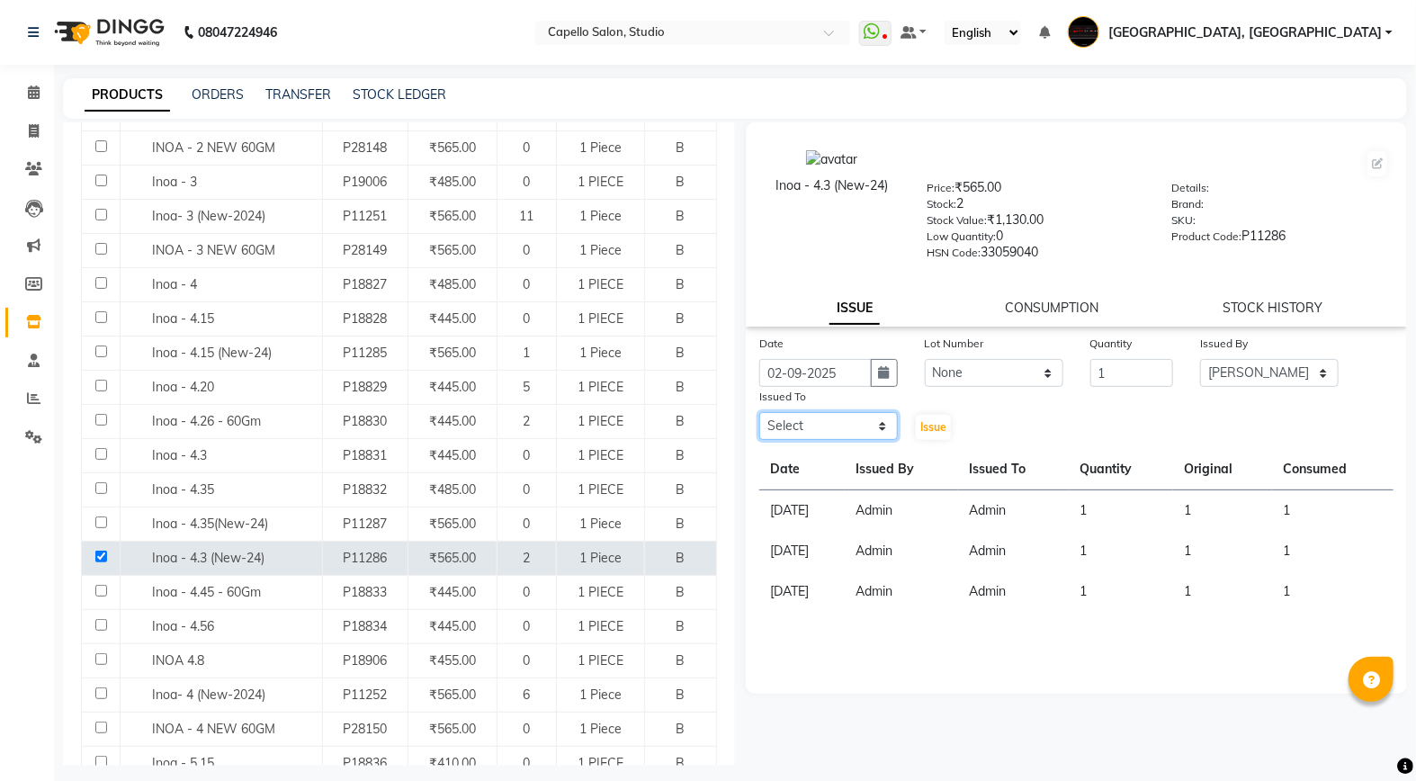
click at [801, 420] on select "Select Admin [PERSON_NAME] [PERSON_NAME] Studio, Shivaji Nagar [PERSON_NAME] NI…" at bounding box center [828, 426] width 139 height 28
click at [759, 413] on select "Select Admin [PERSON_NAME] [PERSON_NAME] Studio, Shivaji Nagar [PERSON_NAME] NI…" at bounding box center [828, 426] width 139 height 28
click at [1269, 372] on select "Select Admin [PERSON_NAME] [PERSON_NAME] Studio, Shivaji Nagar [PERSON_NAME] NI…" at bounding box center [1269, 373] width 139 height 28
click at [1200, 360] on select "Select Admin [PERSON_NAME] [PERSON_NAME] Studio, Shivaji Nagar [PERSON_NAME] NI…" at bounding box center [1269, 373] width 139 height 28
click at [814, 419] on select "Select Admin [PERSON_NAME] [PERSON_NAME] Studio, Shivaji Nagar [PERSON_NAME] NI…" at bounding box center [828, 426] width 139 height 28
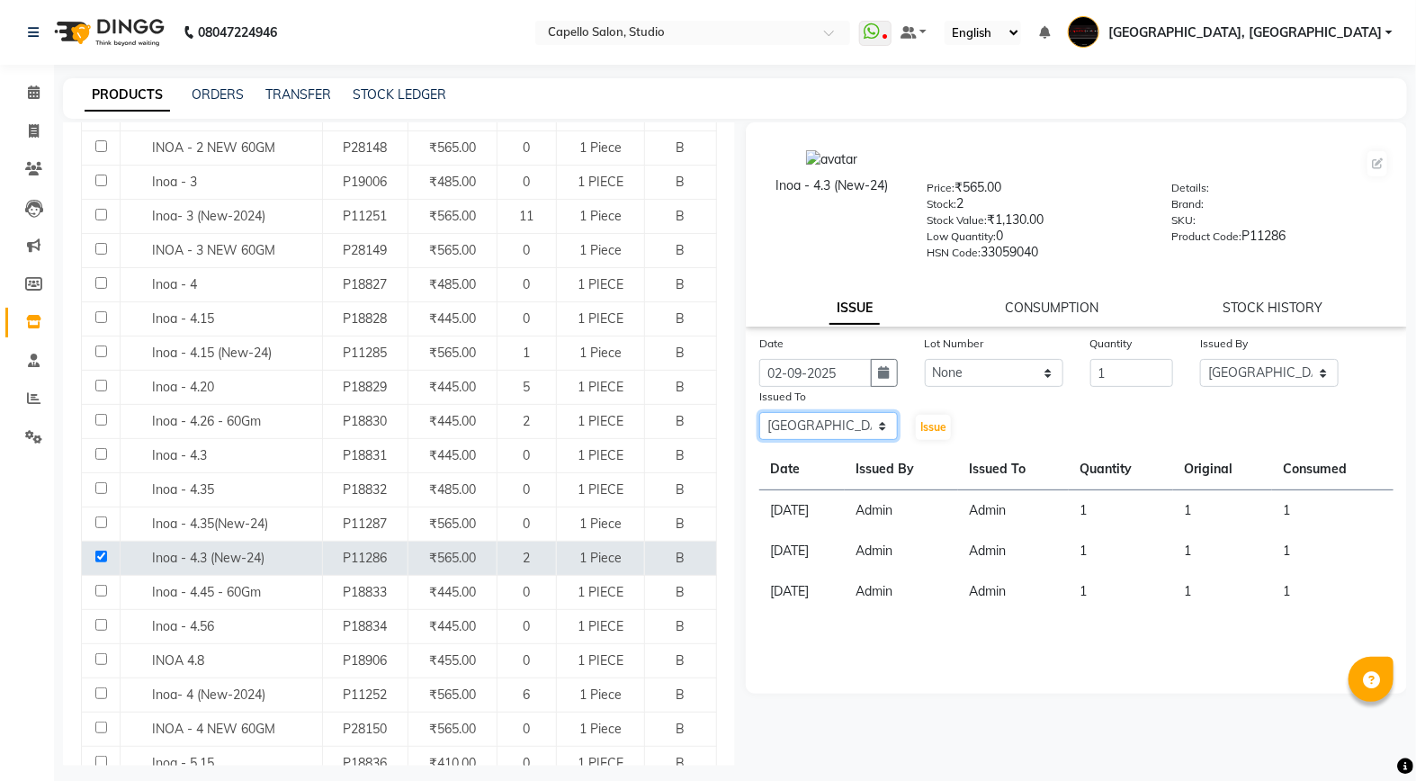
click at [759, 413] on select "Select Admin [PERSON_NAME] [PERSON_NAME] Studio, Shivaji Nagar [PERSON_NAME] NI…" at bounding box center [828, 426] width 139 height 28
click at [939, 432] on span "Issue" at bounding box center [933, 426] width 26 height 13
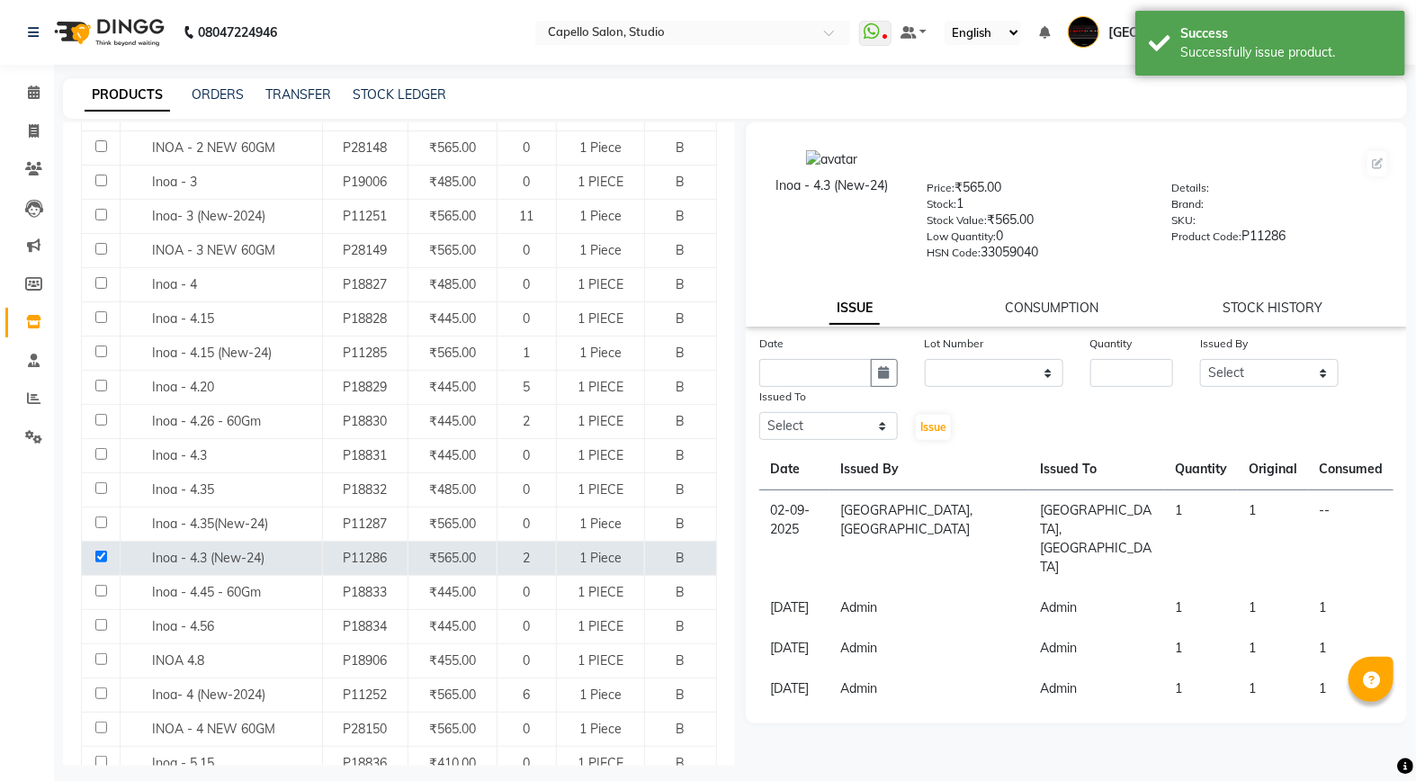
click at [1066, 320] on div "Inoa - 4.3 (New-24) Price: ₹565.00 Stock: 1 Stock Value: ₹565.00 Low Quantity: …" at bounding box center [1076, 224] width 661 height 204
click at [1058, 304] on link "CONSUMPTION" at bounding box center [1052, 308] width 94 height 16
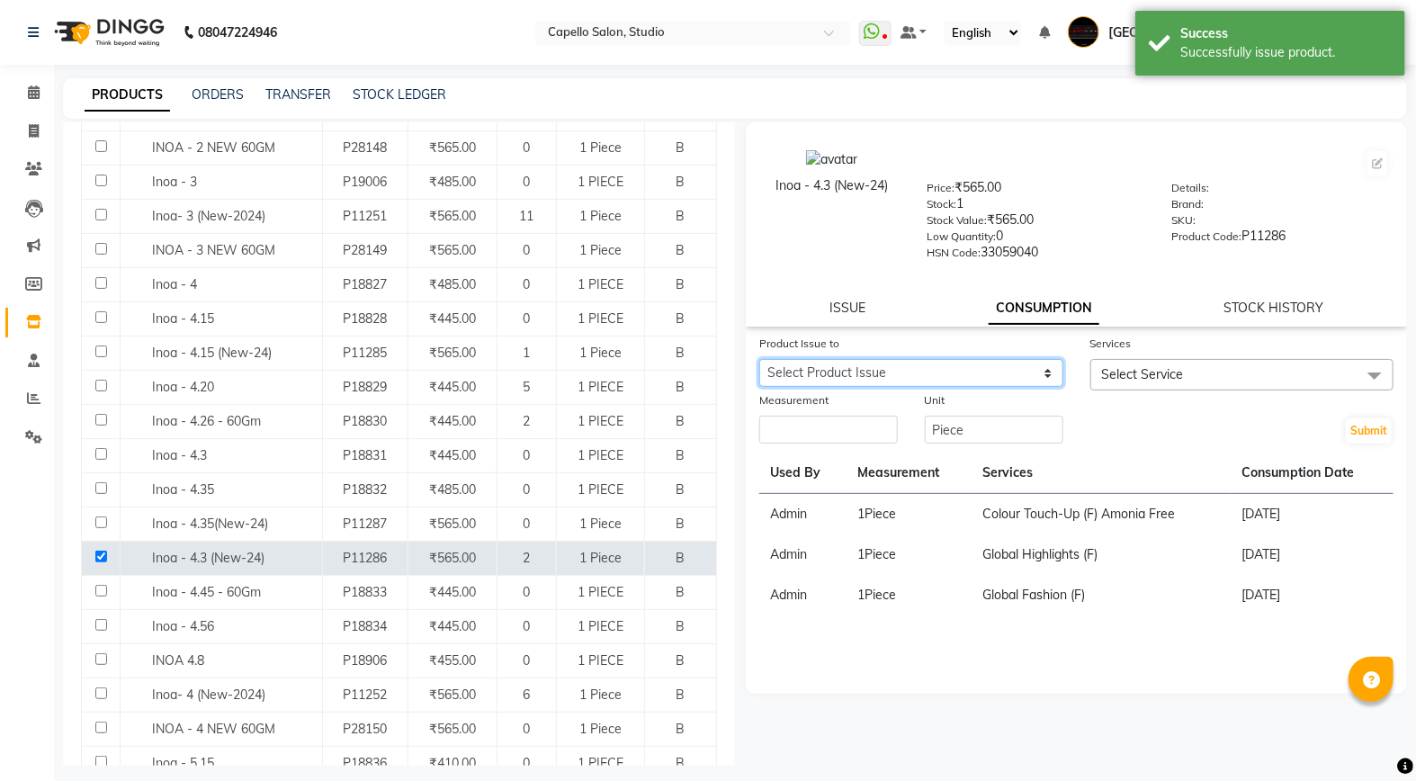
click at [864, 372] on select "Select Product Issue [DATE], Issued to: [GEOGRAPHIC_DATA], [GEOGRAPHIC_DATA], B…" at bounding box center [911, 373] width 304 height 28
click at [759, 360] on select "Select Product Issue [DATE], Issued to: [GEOGRAPHIC_DATA], [GEOGRAPHIC_DATA], B…" at bounding box center [911, 373] width 304 height 28
click at [1247, 356] on div "Services" at bounding box center [1242, 346] width 304 height 25
click at [1243, 361] on span "Select Service" at bounding box center [1242, 374] width 304 height 31
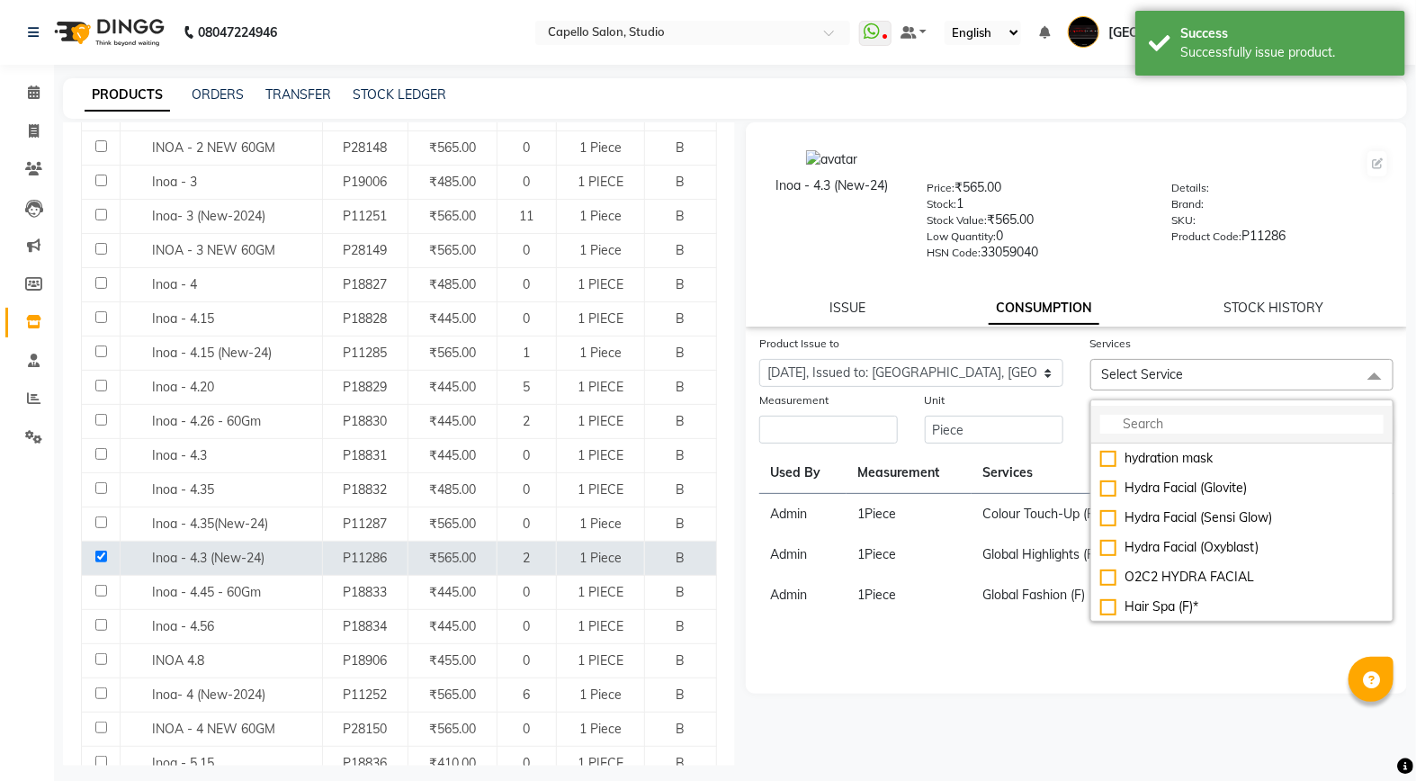
click at [1182, 426] on input "multiselect-search" at bounding box center [1242, 424] width 284 height 19
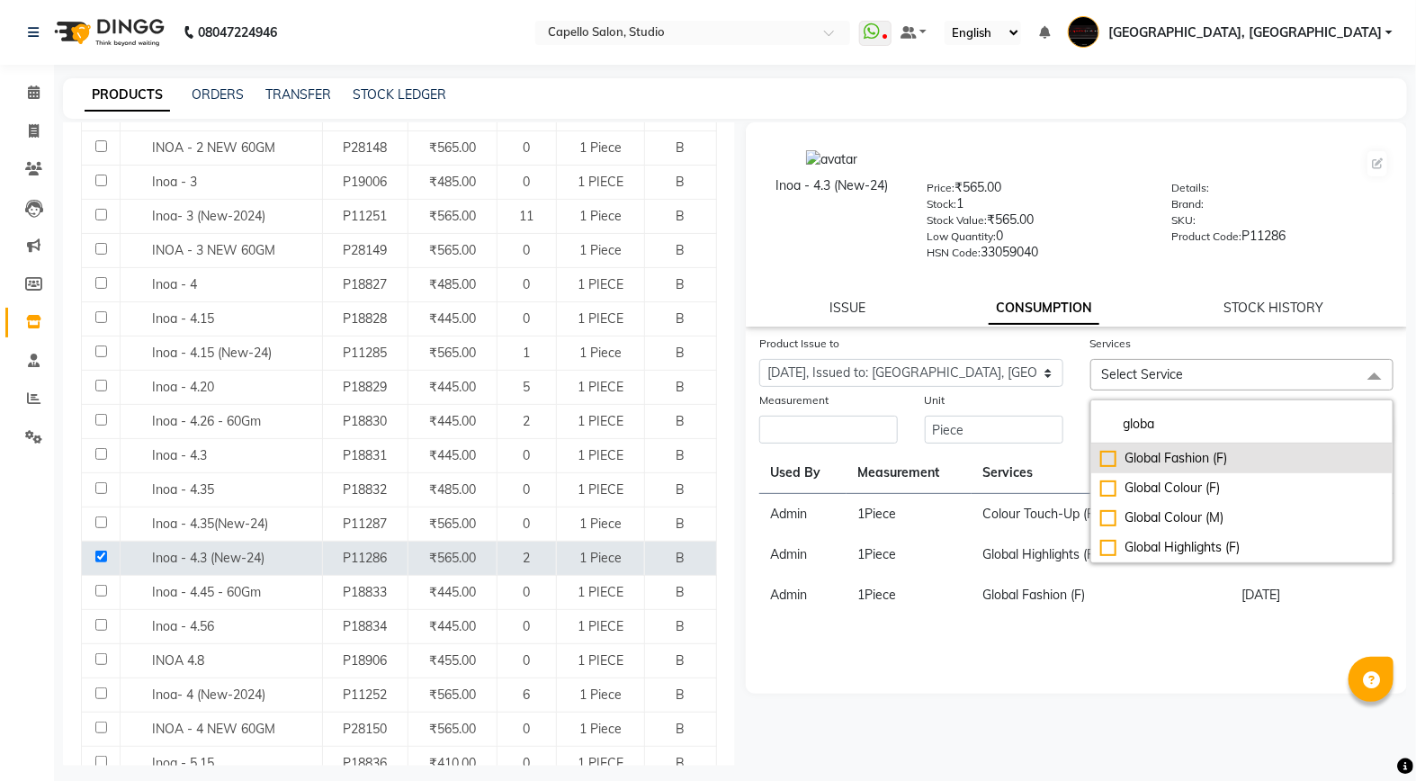
click at [1176, 453] on div "Global Fashion (F)" at bounding box center [1242, 458] width 284 height 19
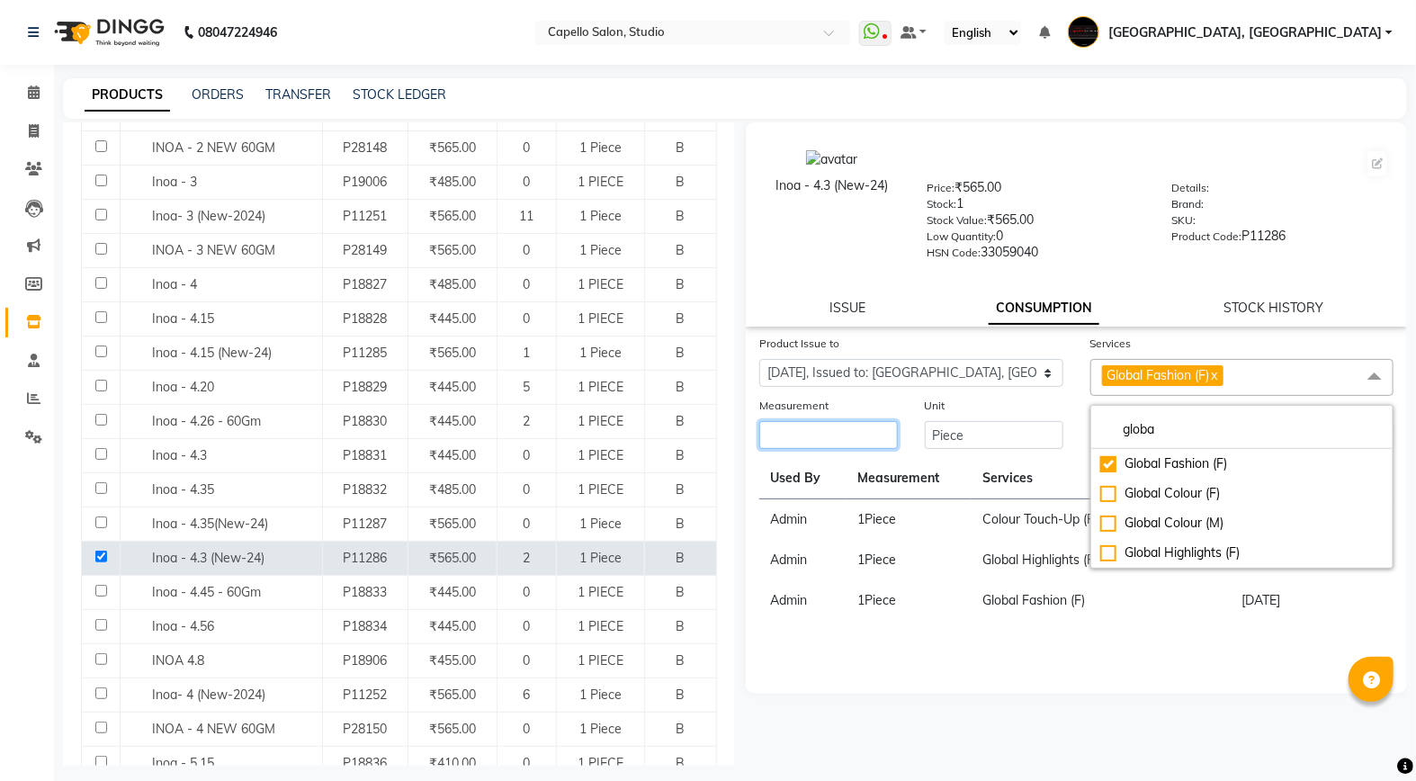
click at [816, 424] on input "number" at bounding box center [828, 435] width 139 height 28
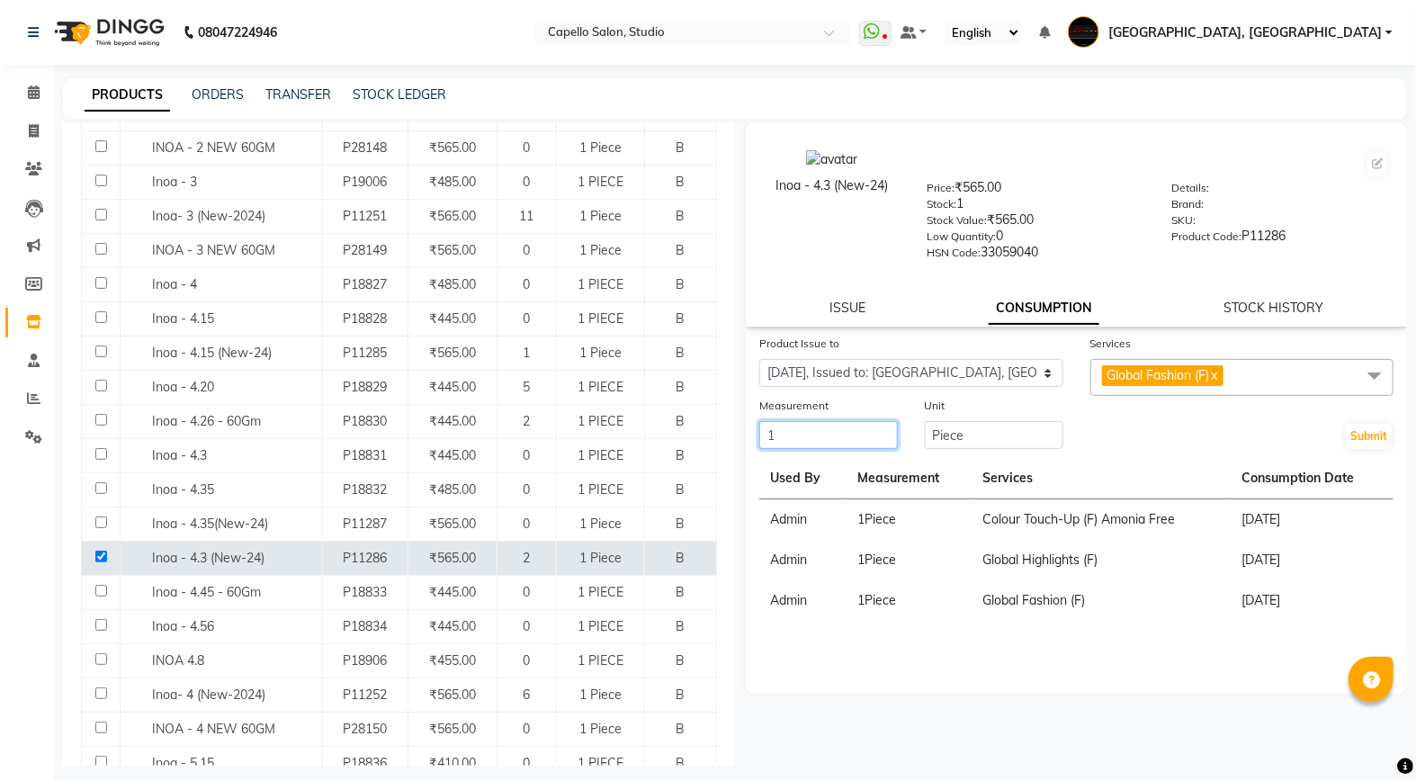
scroll to position [11, 0]
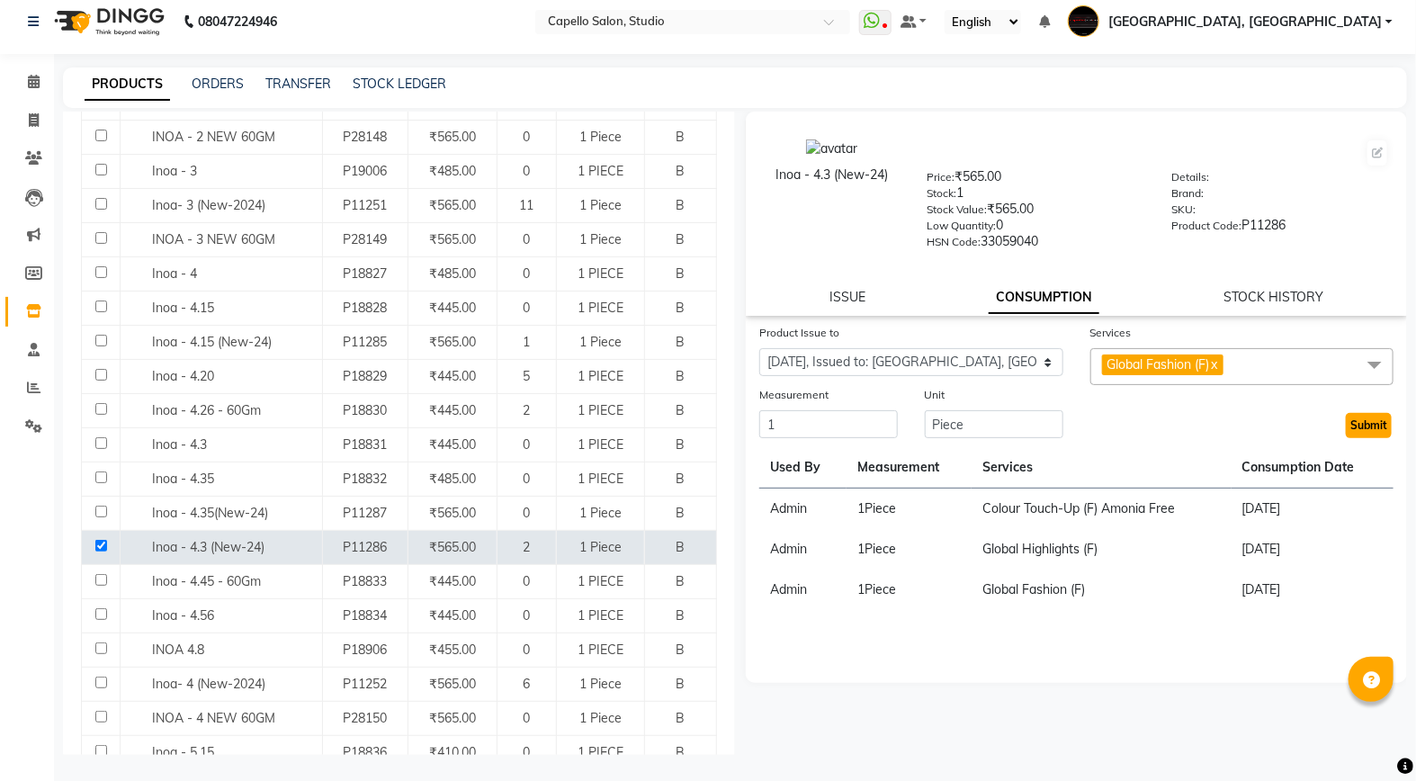
click at [1369, 417] on button "Submit" at bounding box center [1369, 425] width 46 height 25
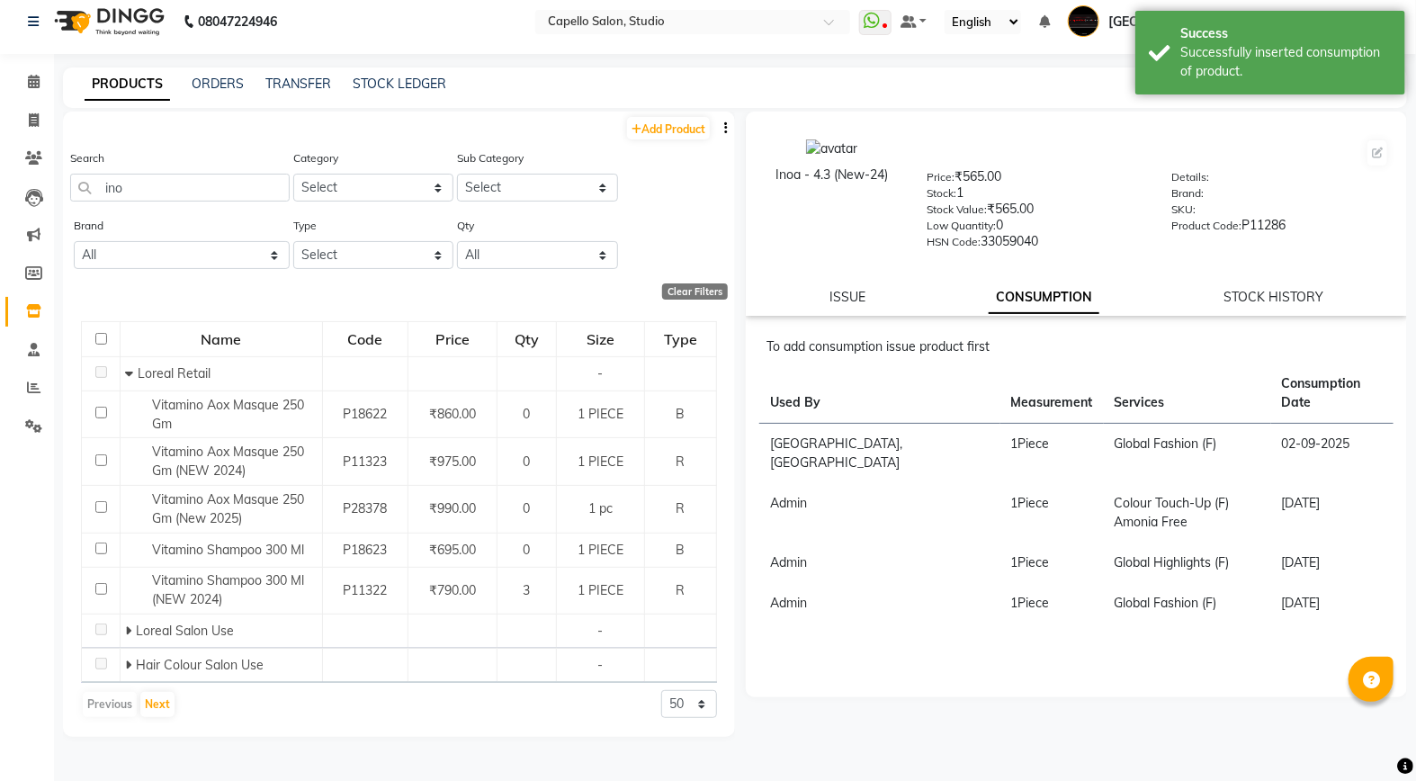
scroll to position [0, 0]
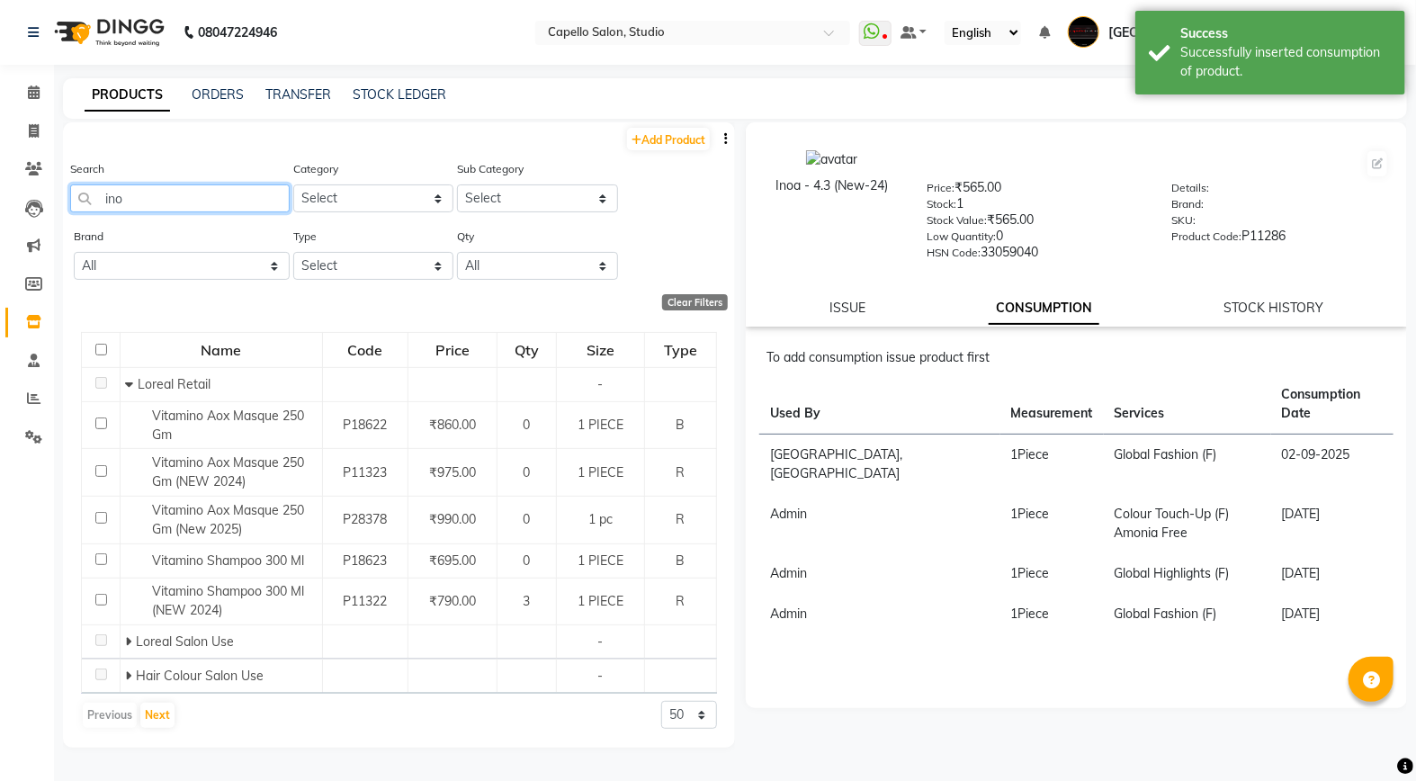
click at [157, 189] on input "ino" at bounding box center [180, 198] width 220 height 28
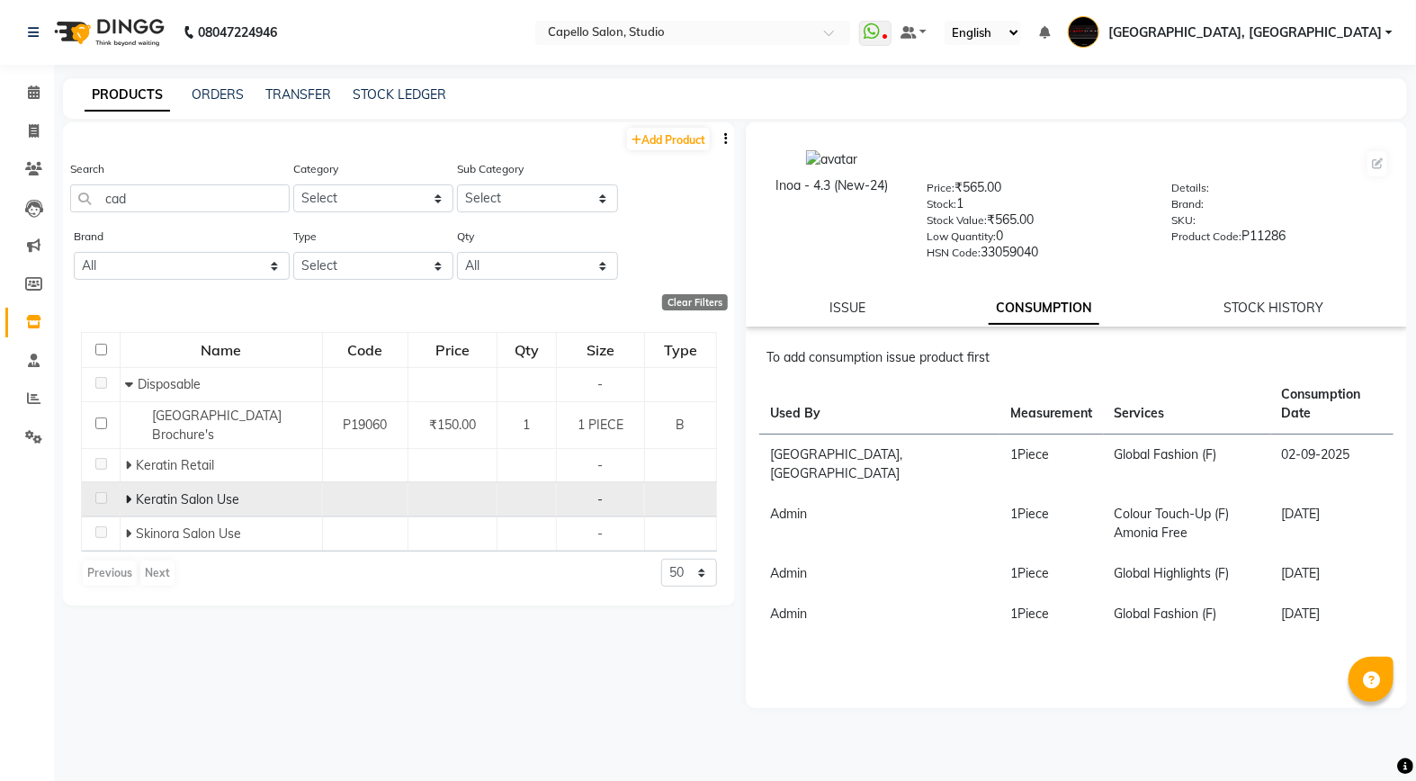
click at [124, 489] on td "Keratin Salon Use" at bounding box center [222, 500] width 202 height 34
click at [130, 498] on icon at bounding box center [128, 499] width 6 height 13
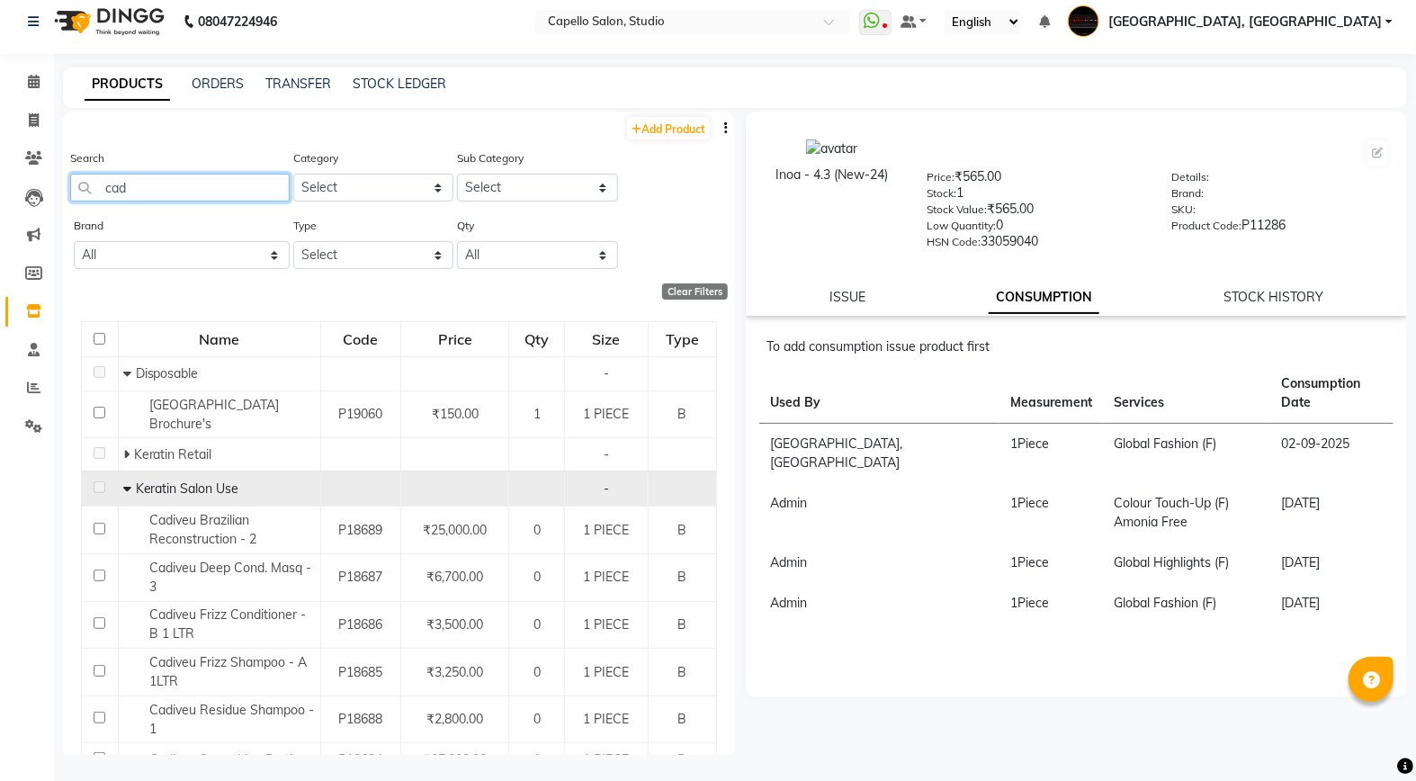
click at [148, 191] on input "cad" at bounding box center [180, 188] width 220 height 28
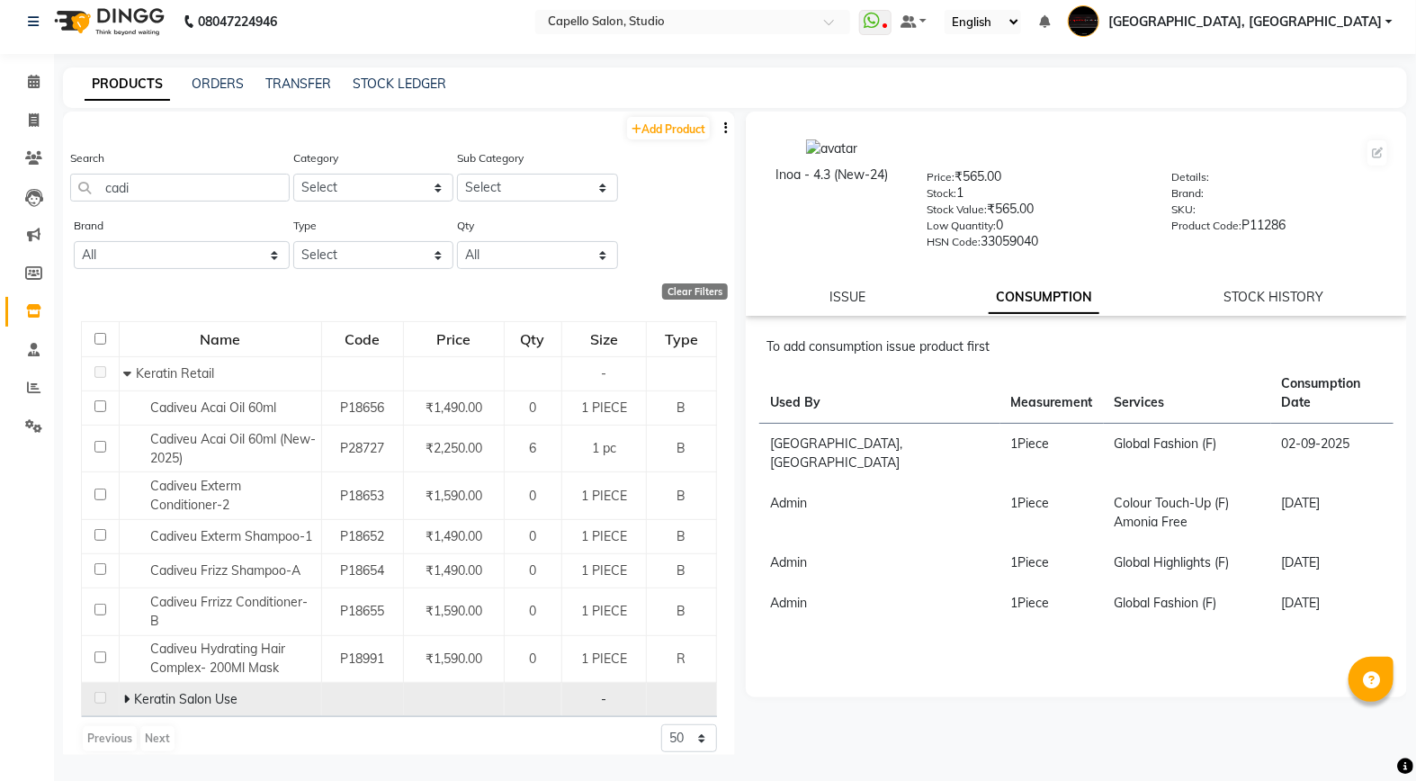
click at [124, 695] on icon at bounding box center [127, 699] width 6 height 13
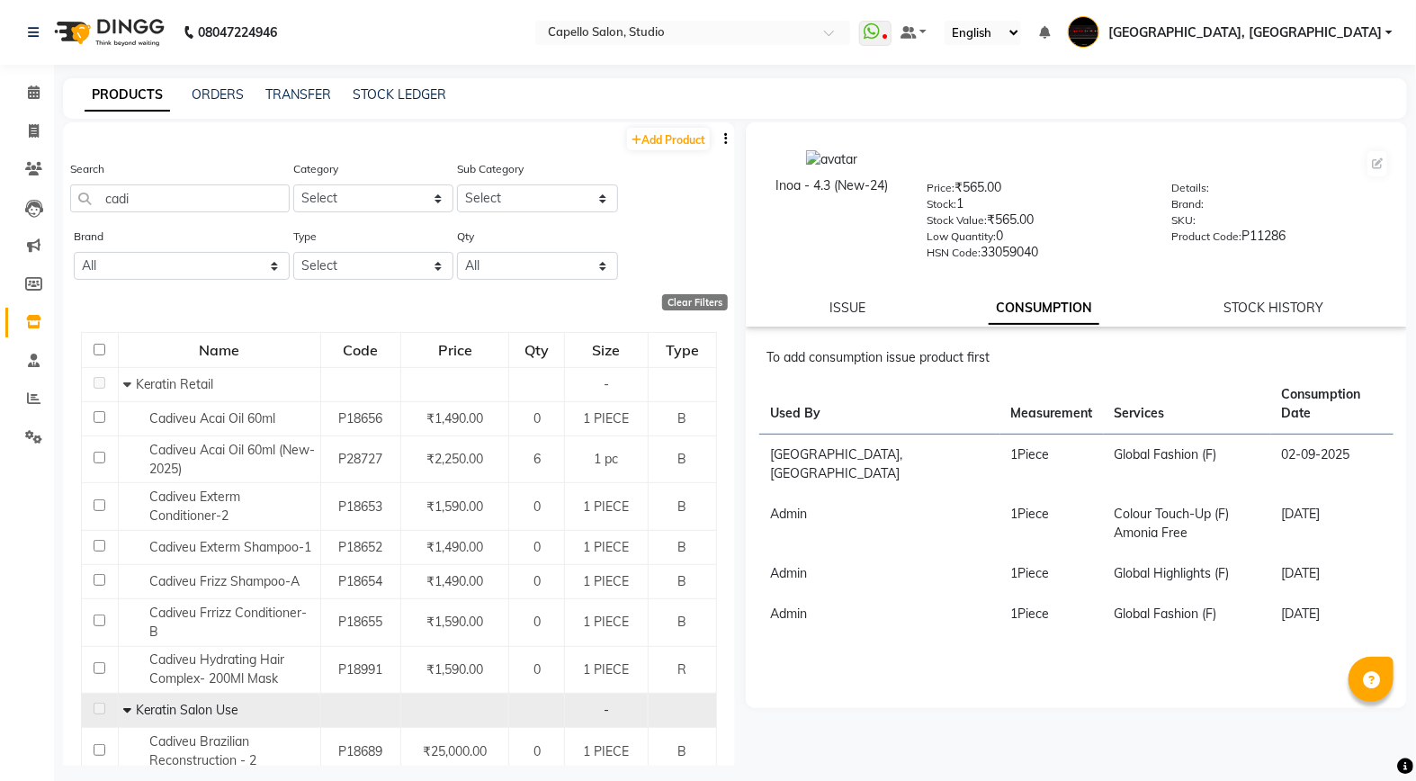
click at [185, 212] on div "Search cadi" at bounding box center [180, 192] width 220 height 67
click at [178, 171] on div "Search cadi" at bounding box center [180, 185] width 220 height 53
click at [184, 195] on input "cadi" at bounding box center [180, 198] width 220 height 28
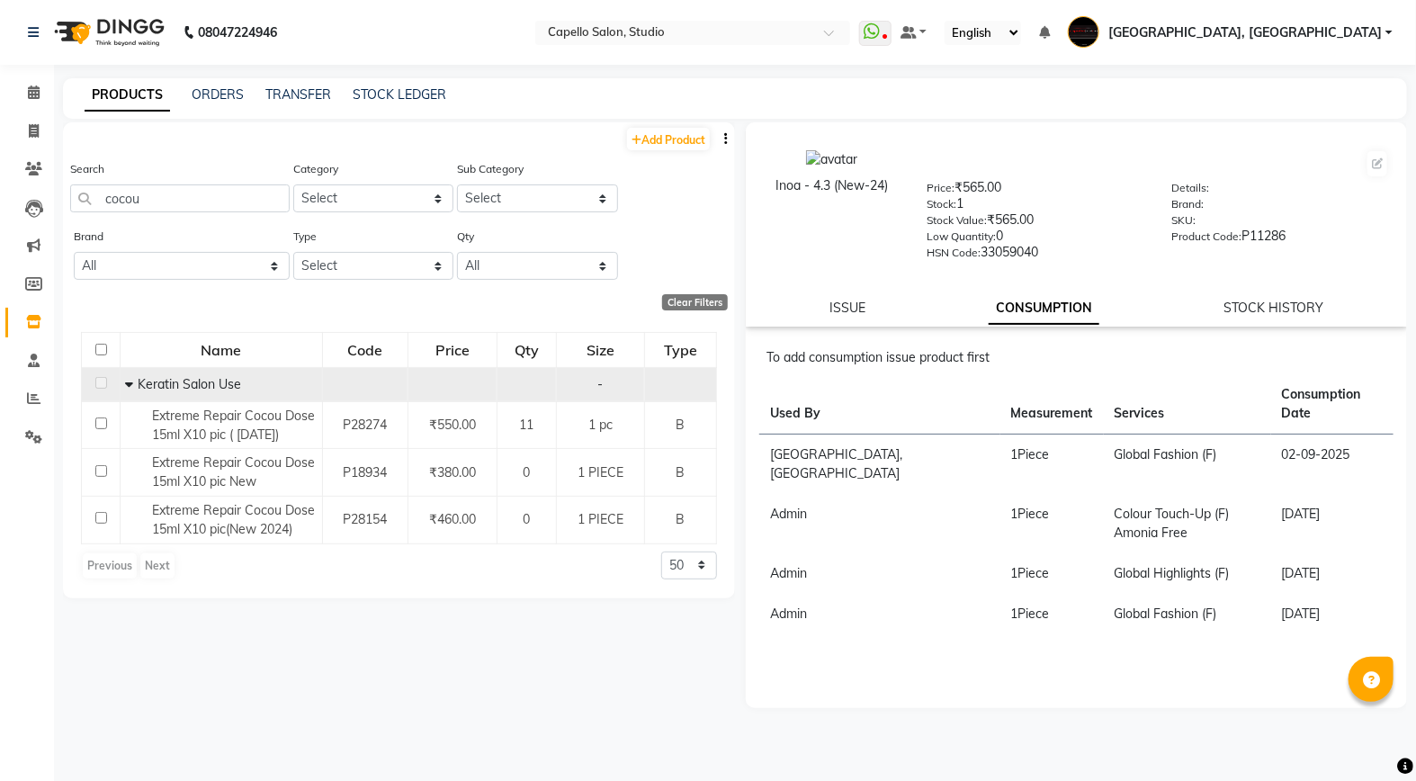
click at [125, 385] on icon at bounding box center [129, 384] width 8 height 13
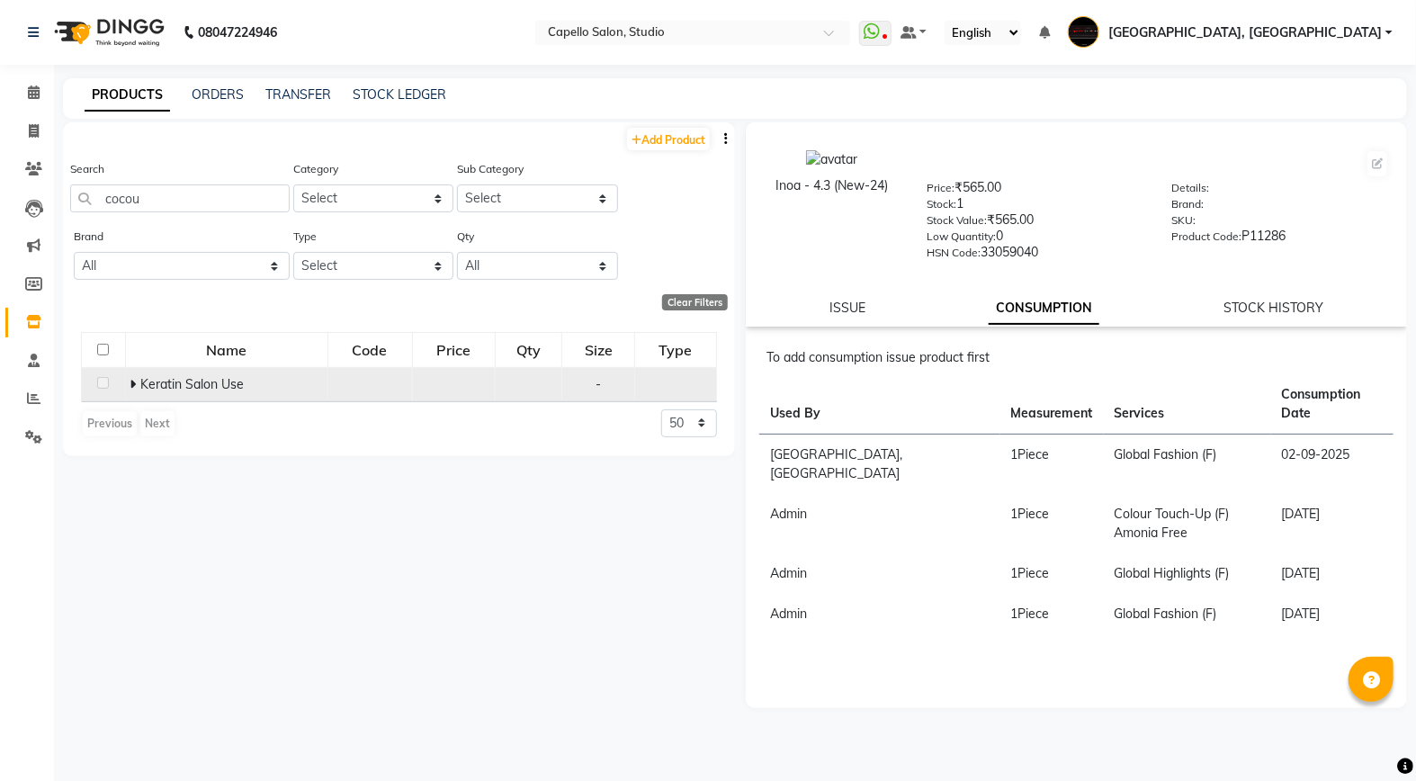
click at [130, 382] on icon at bounding box center [133, 384] width 6 height 13
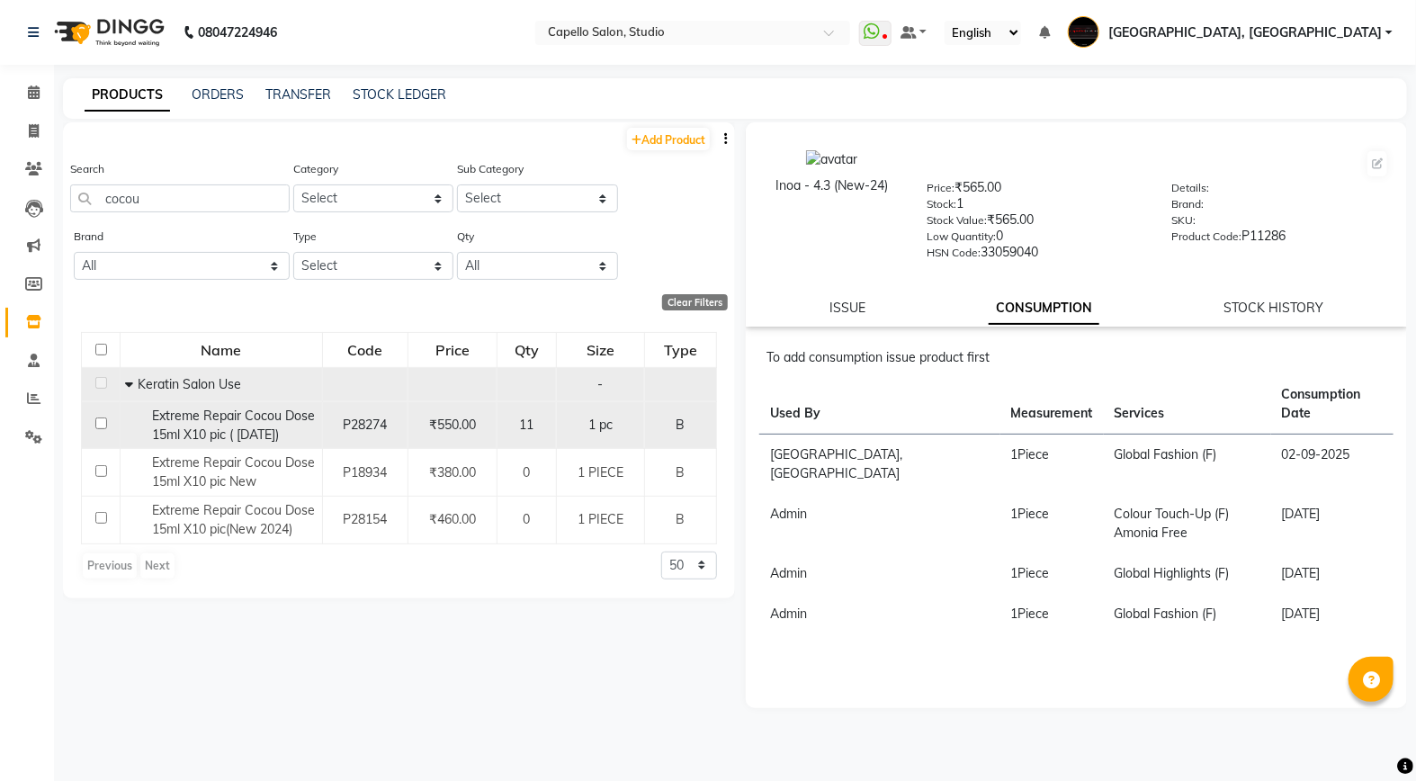
click at [106, 432] on td at bounding box center [101, 425] width 39 height 48
click at [95, 426] on input "checkbox" at bounding box center [101, 423] width 12 height 12
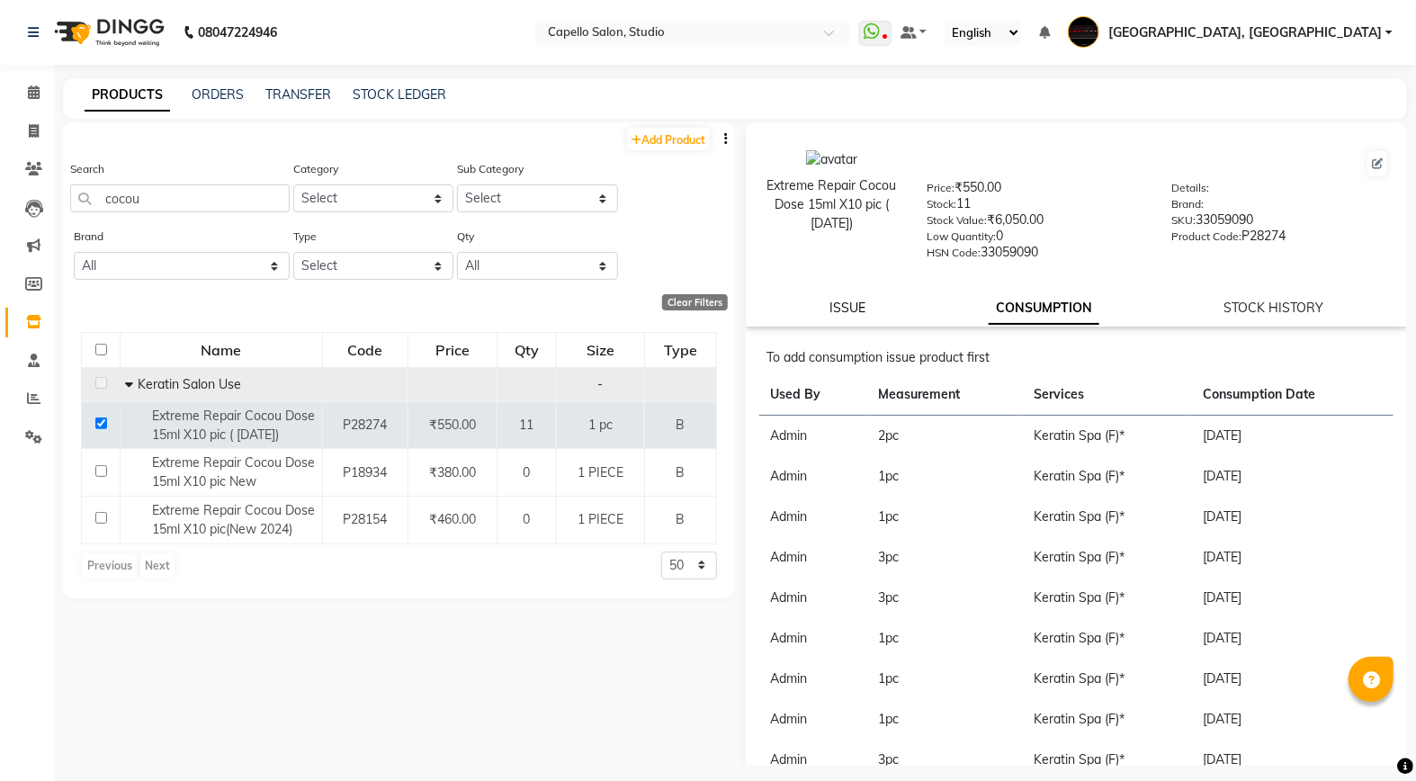
click at [860, 302] on link "ISSUE" at bounding box center [848, 308] width 36 height 16
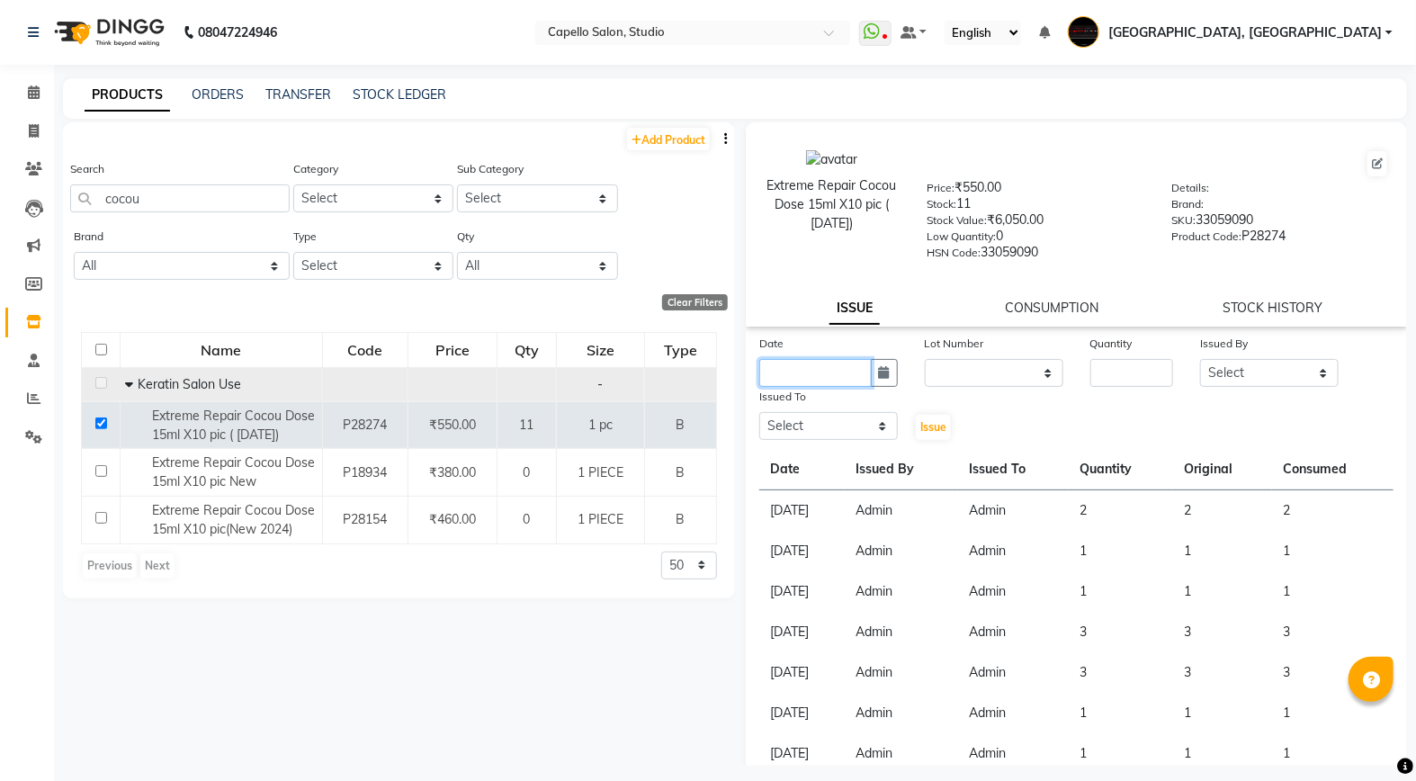
click at [832, 385] on input "text" at bounding box center [815, 373] width 112 height 28
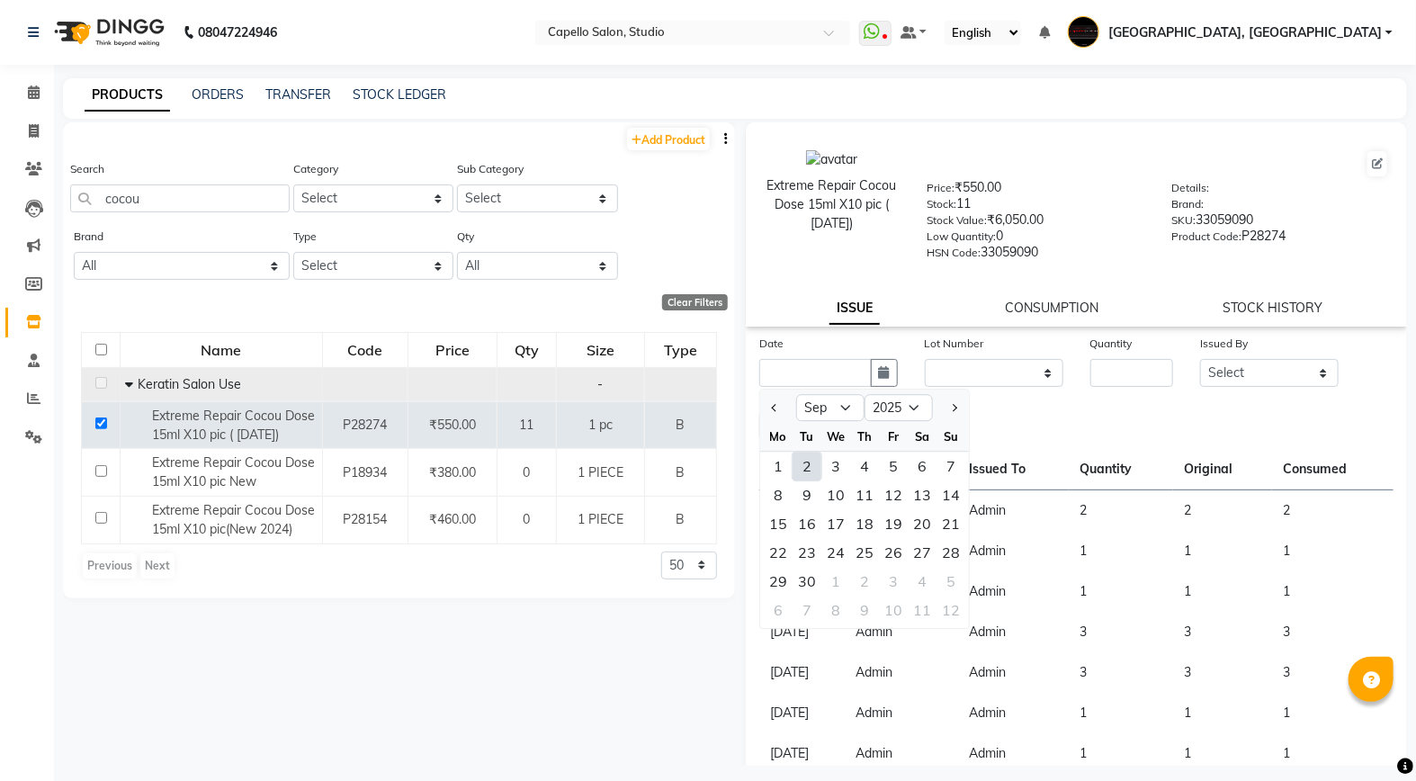
click at [804, 466] on div "2" at bounding box center [807, 466] width 29 height 29
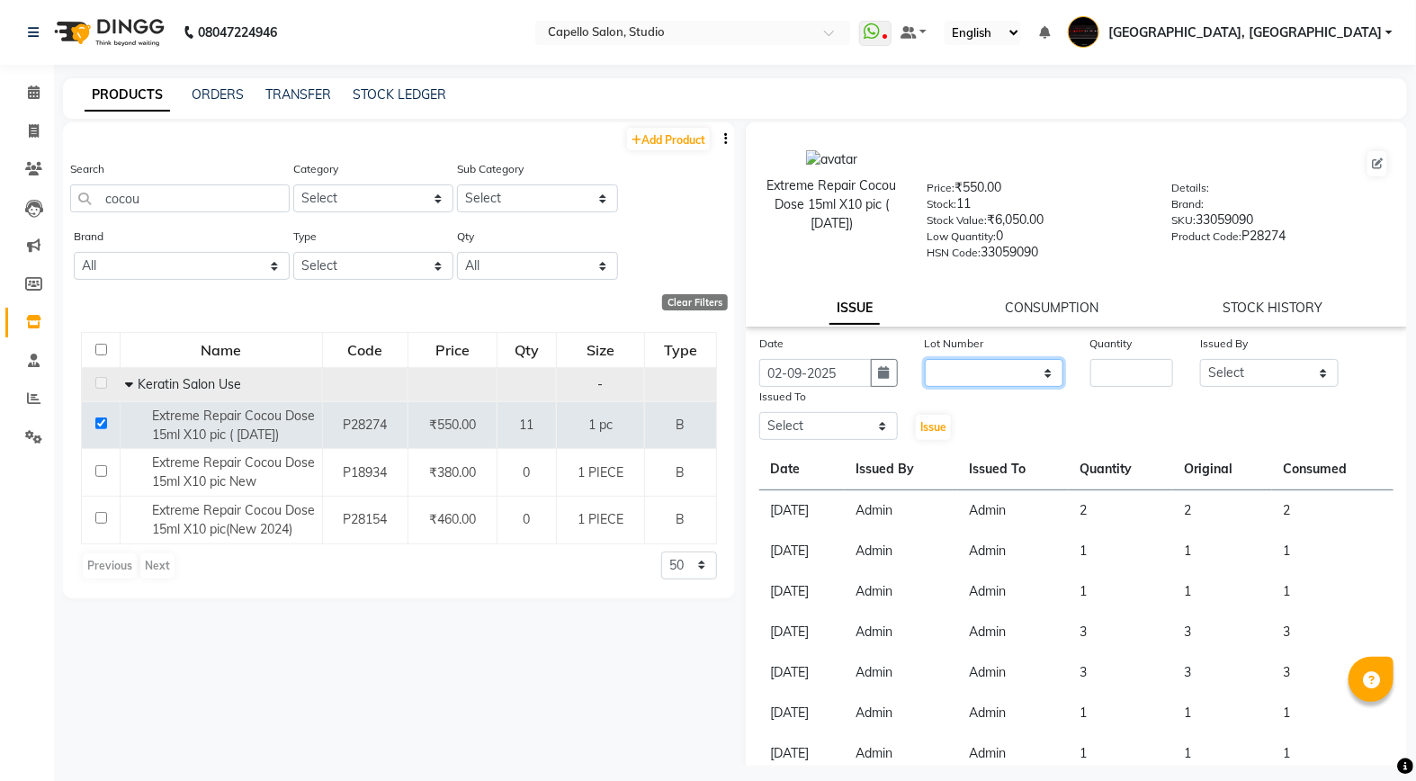
click at [1000, 371] on select "None" at bounding box center [994, 373] width 139 height 28
click at [925, 360] on select "None" at bounding box center [994, 373] width 139 height 28
click at [1111, 361] on input "number" at bounding box center [1132, 373] width 84 height 28
click at [1244, 355] on div "Issued By" at bounding box center [1269, 346] width 139 height 25
click at [1244, 381] on select "Select Admin [PERSON_NAME] [PERSON_NAME] Studio, Shivaji Nagar [PERSON_NAME] NI…" at bounding box center [1269, 373] width 139 height 28
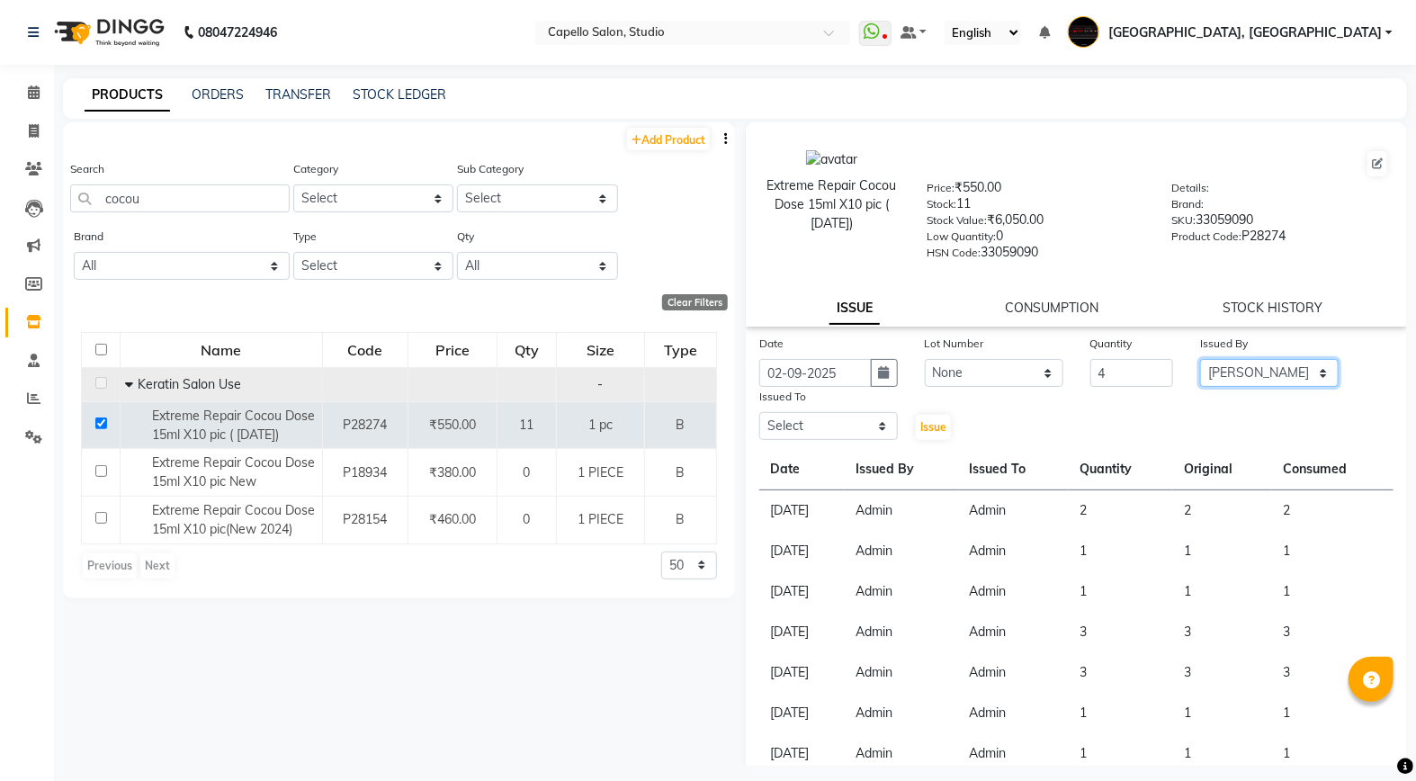
click at [1200, 360] on select "Select Admin [PERSON_NAME] [PERSON_NAME] Studio, Shivaji Nagar [PERSON_NAME] NI…" at bounding box center [1269, 373] width 139 height 28
click at [786, 409] on div "Issued To" at bounding box center [828, 399] width 139 height 25
click at [789, 414] on select "Select Admin [PERSON_NAME] [PERSON_NAME] Studio, Shivaji Nagar [PERSON_NAME] NI…" at bounding box center [828, 426] width 139 height 28
click at [759, 413] on select "Select Admin [PERSON_NAME] [PERSON_NAME] Studio, Shivaji Nagar [PERSON_NAME] NI…" at bounding box center [828, 426] width 139 height 28
click at [924, 435] on button "Issue" at bounding box center [933, 427] width 35 height 25
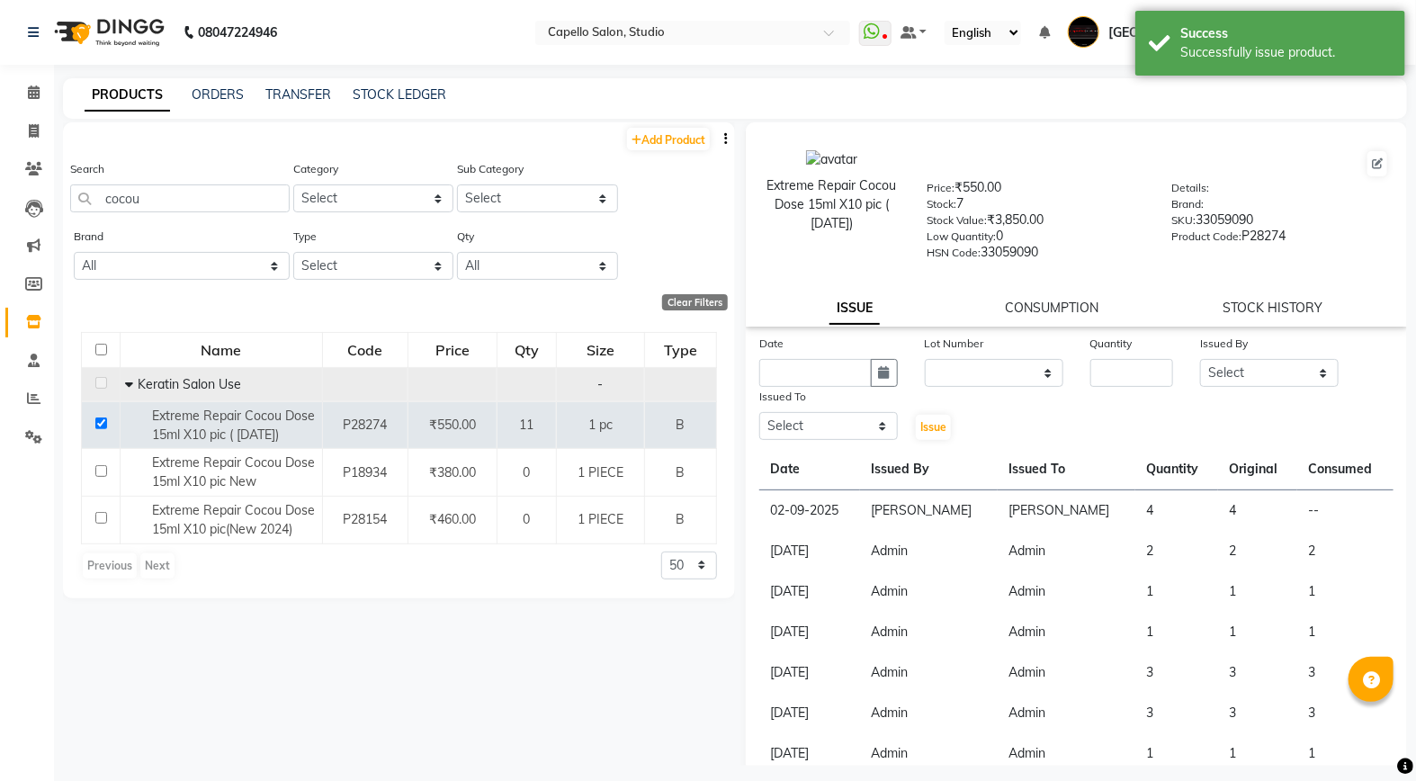
click at [1063, 309] on link "CONSUMPTION" at bounding box center [1052, 308] width 94 height 16
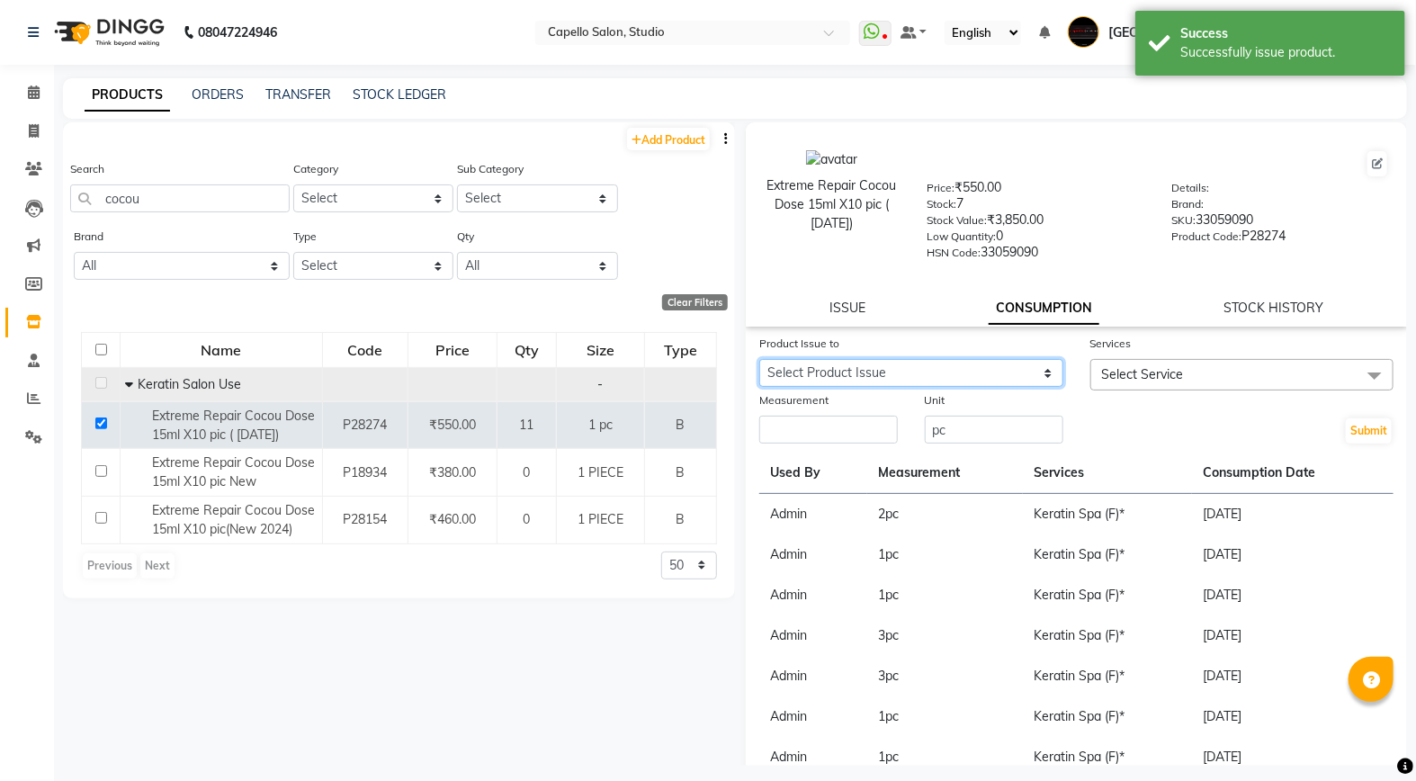
click at [856, 376] on select "Select Product Issue [DATE], Issued to: [PERSON_NAME], Balance: 4" at bounding box center [911, 373] width 304 height 28
click at [759, 360] on select "Select Product Issue [DATE], Issued to: [PERSON_NAME], Balance: 4" at bounding box center [911, 373] width 304 height 28
click at [1102, 372] on span "Select Service" at bounding box center [1143, 374] width 82 height 16
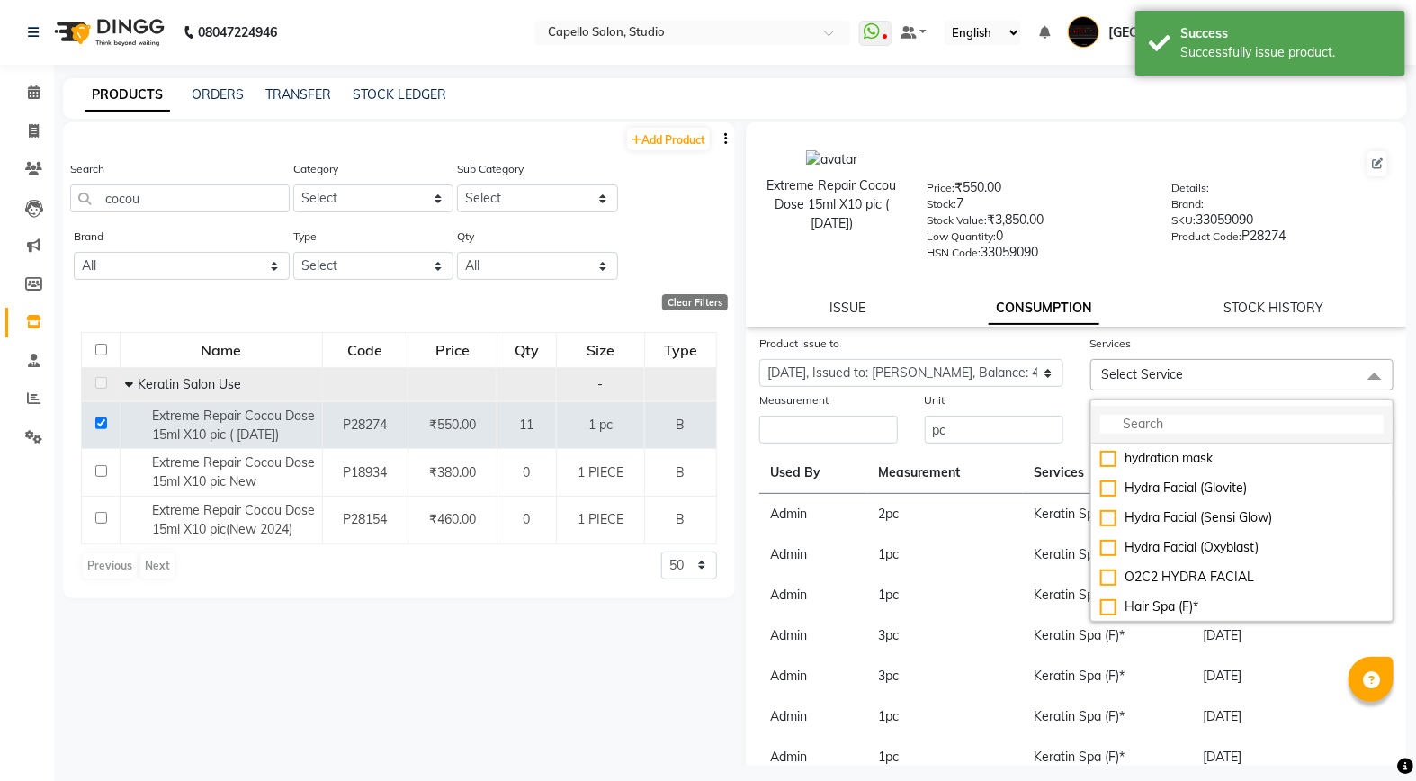
click at [1170, 421] on input "multiselect-search" at bounding box center [1242, 424] width 284 height 19
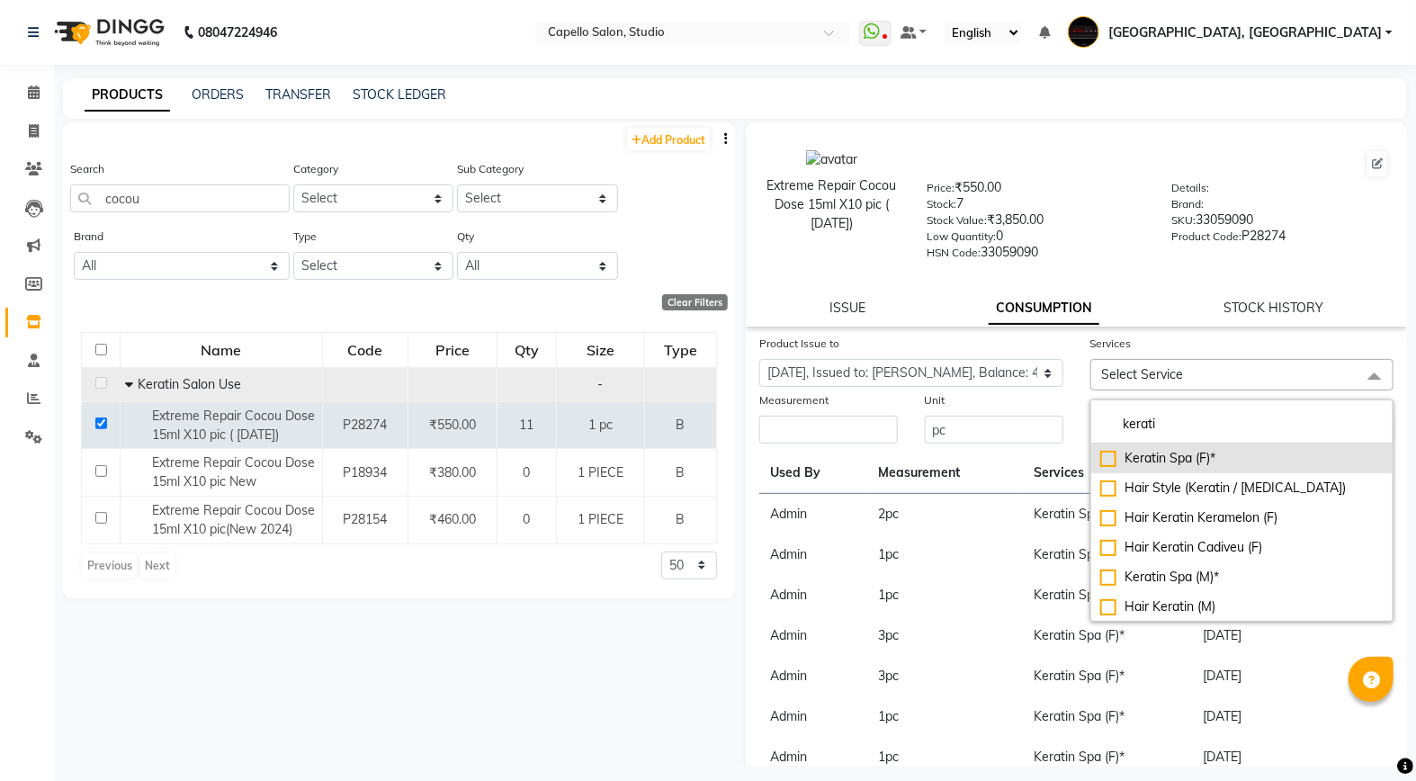
click at [1100, 457] on div "Keratin Spa (F)*" at bounding box center [1242, 458] width 284 height 19
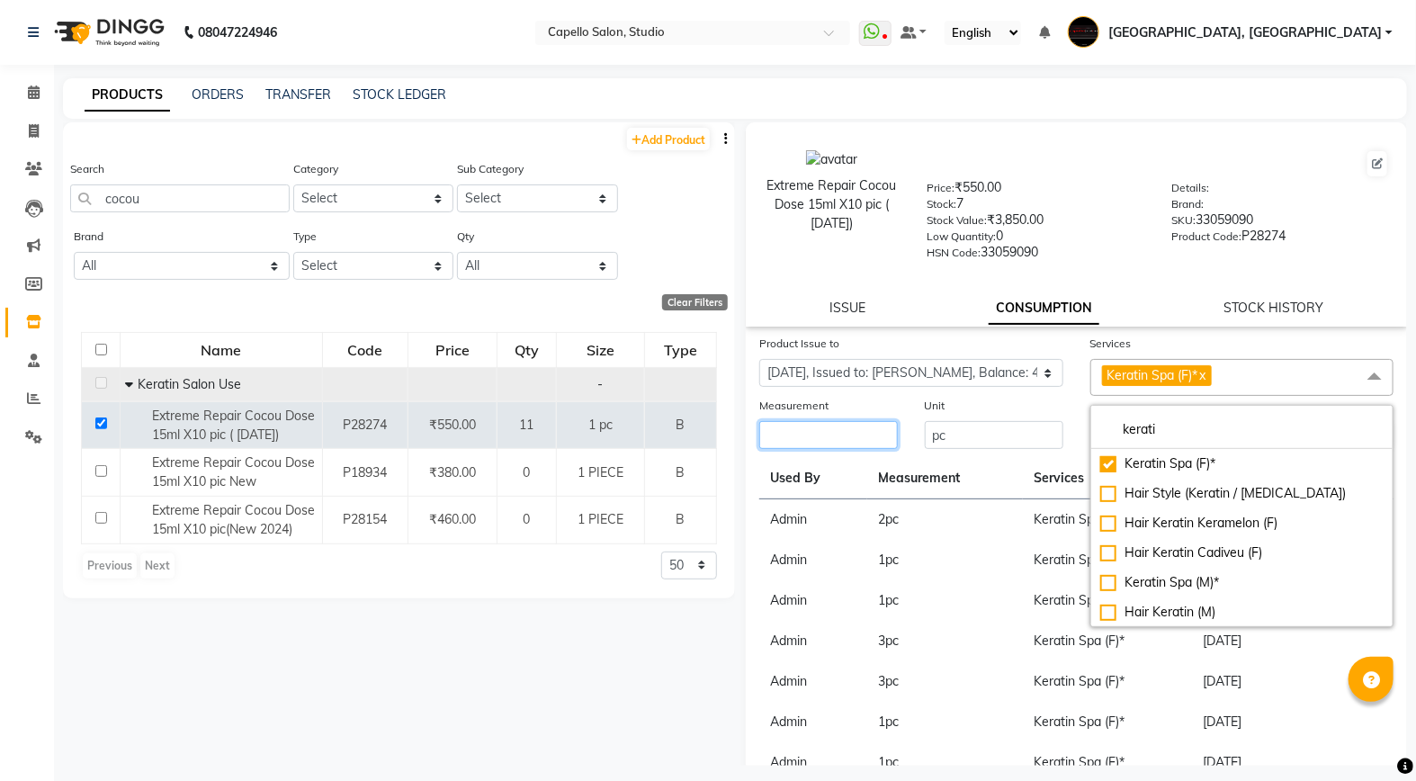
click at [794, 428] on input "number" at bounding box center [828, 435] width 139 height 28
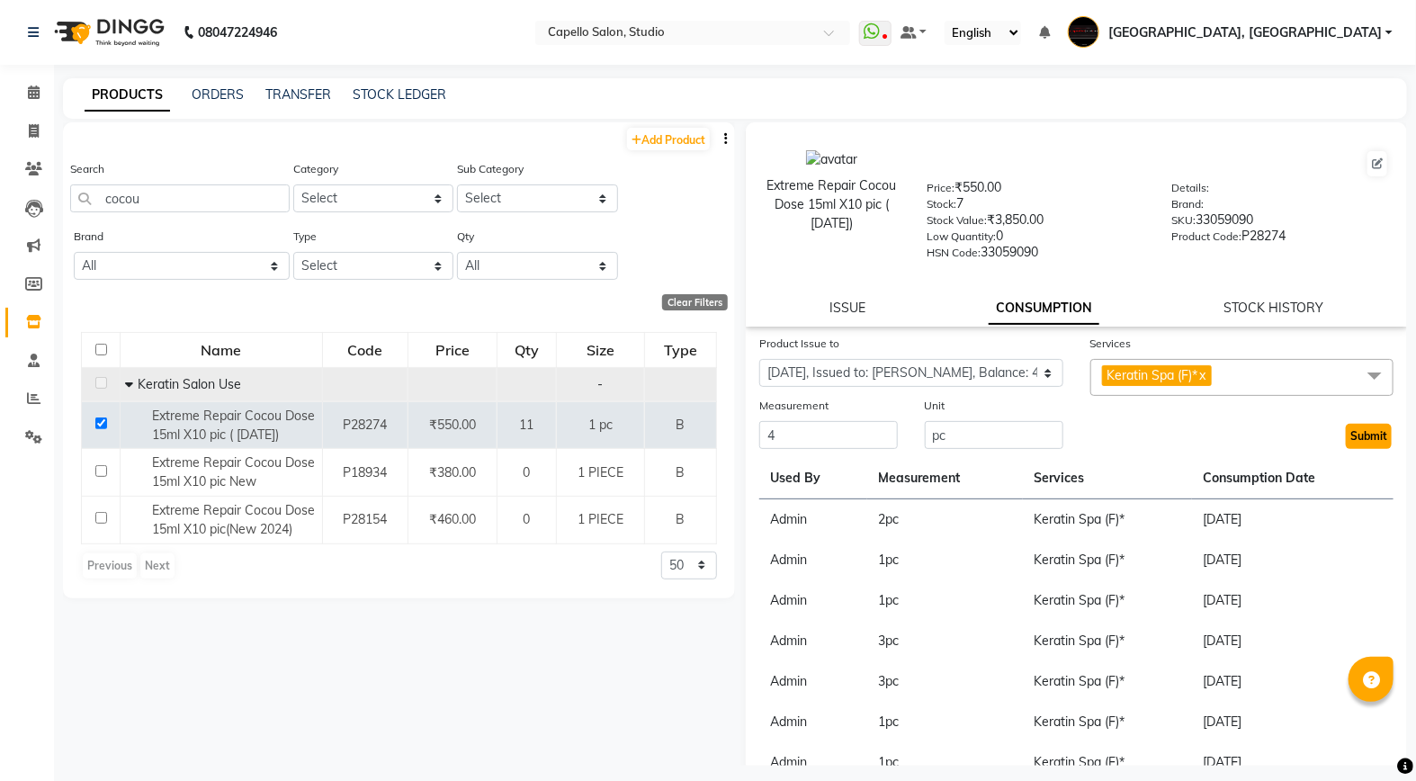
click at [1346, 437] on button "Submit" at bounding box center [1369, 436] width 46 height 25
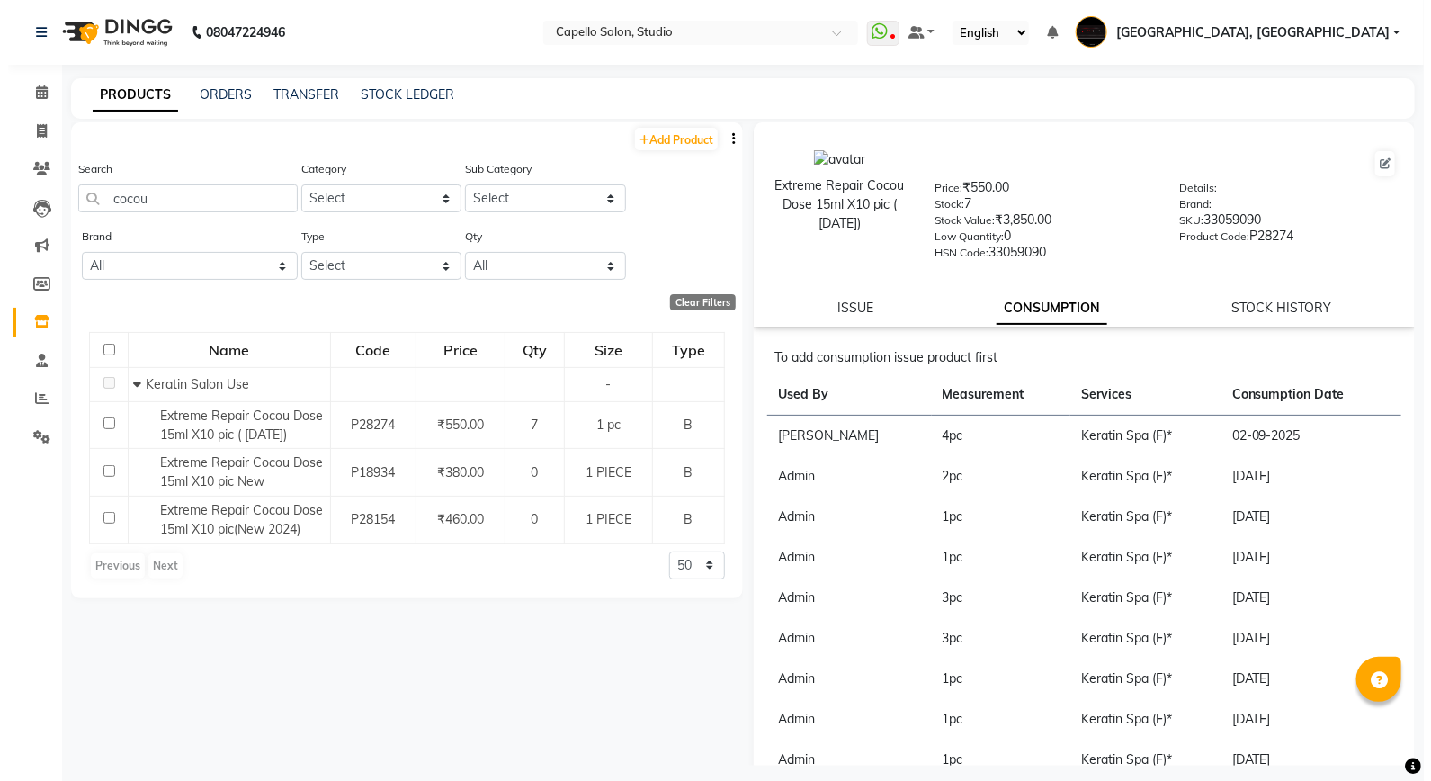
scroll to position [108, 0]
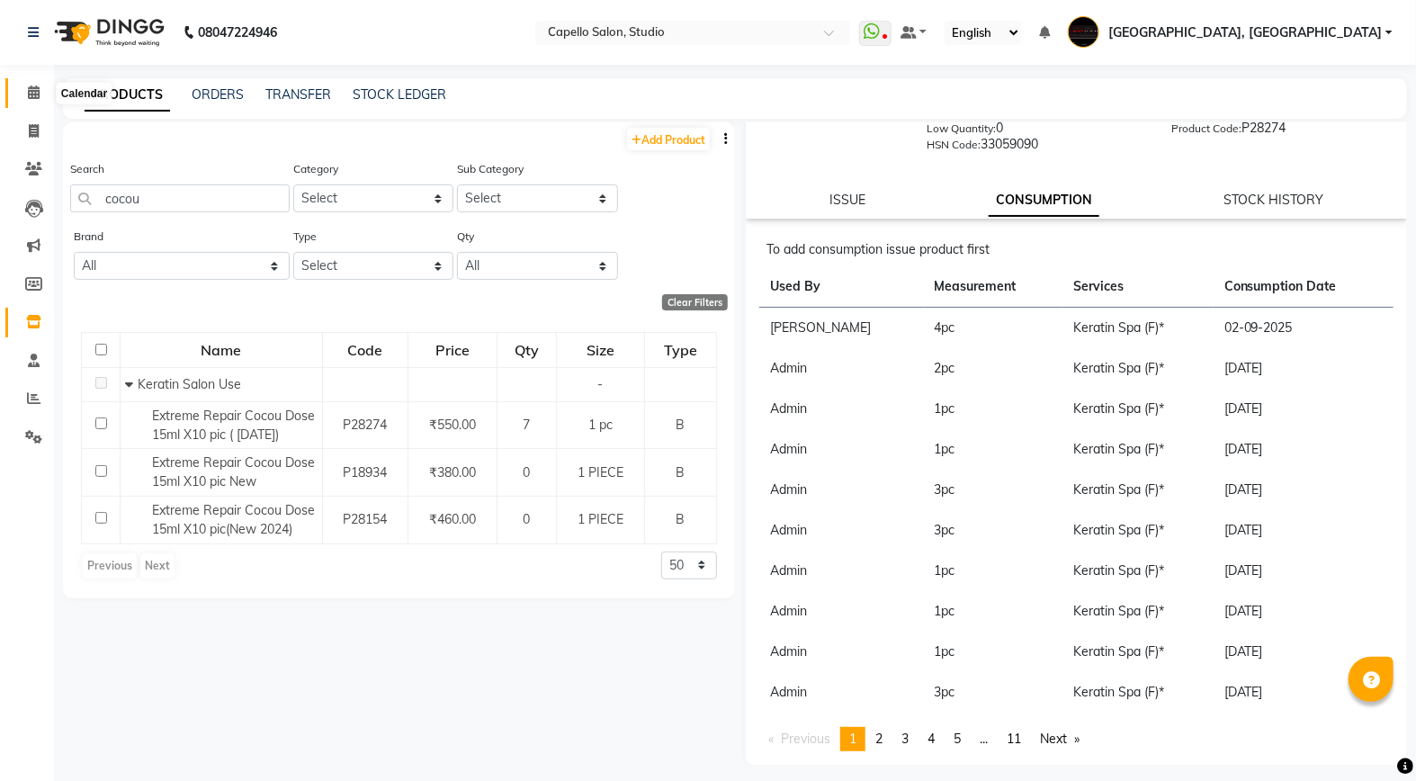
click at [29, 99] on icon at bounding box center [34, 91] width 12 height 13
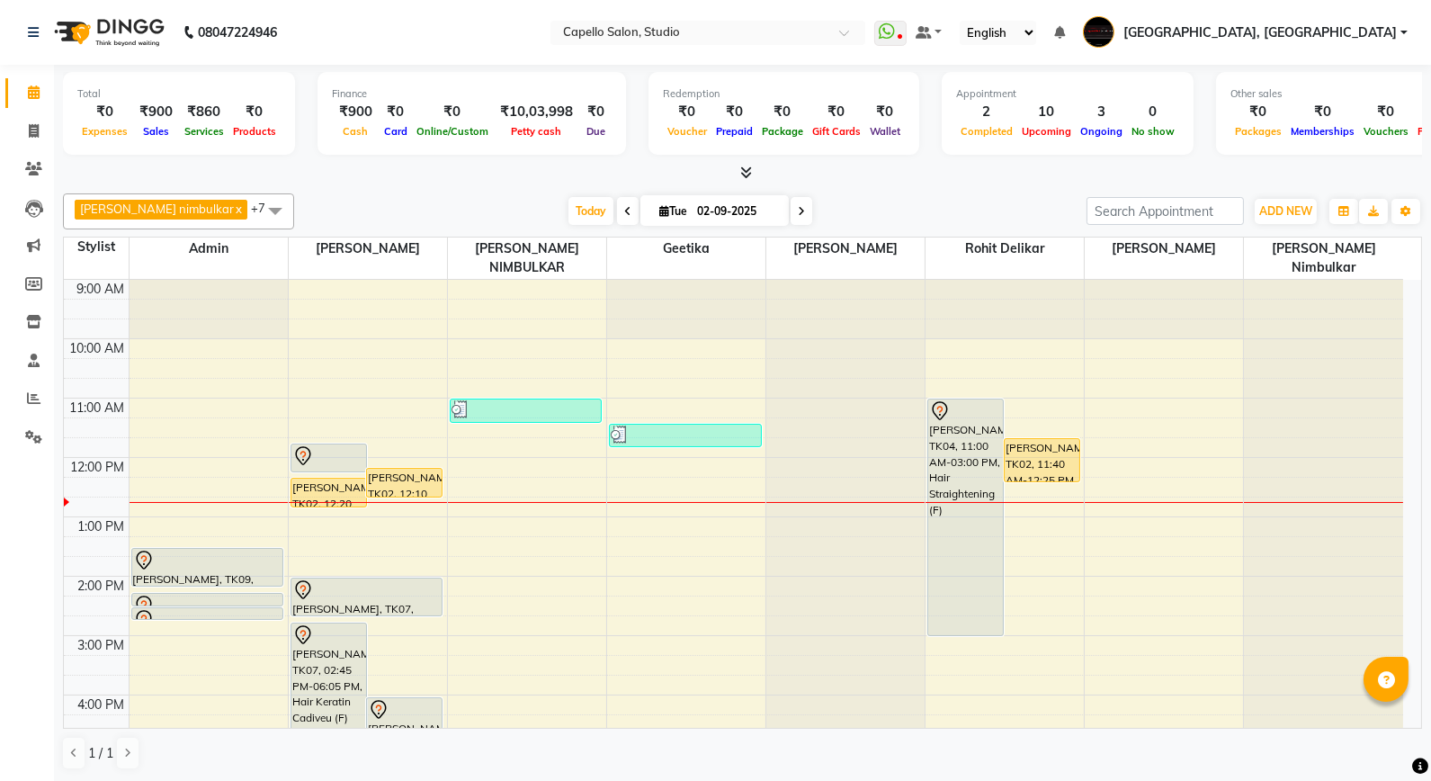
scroll to position [100, 0]
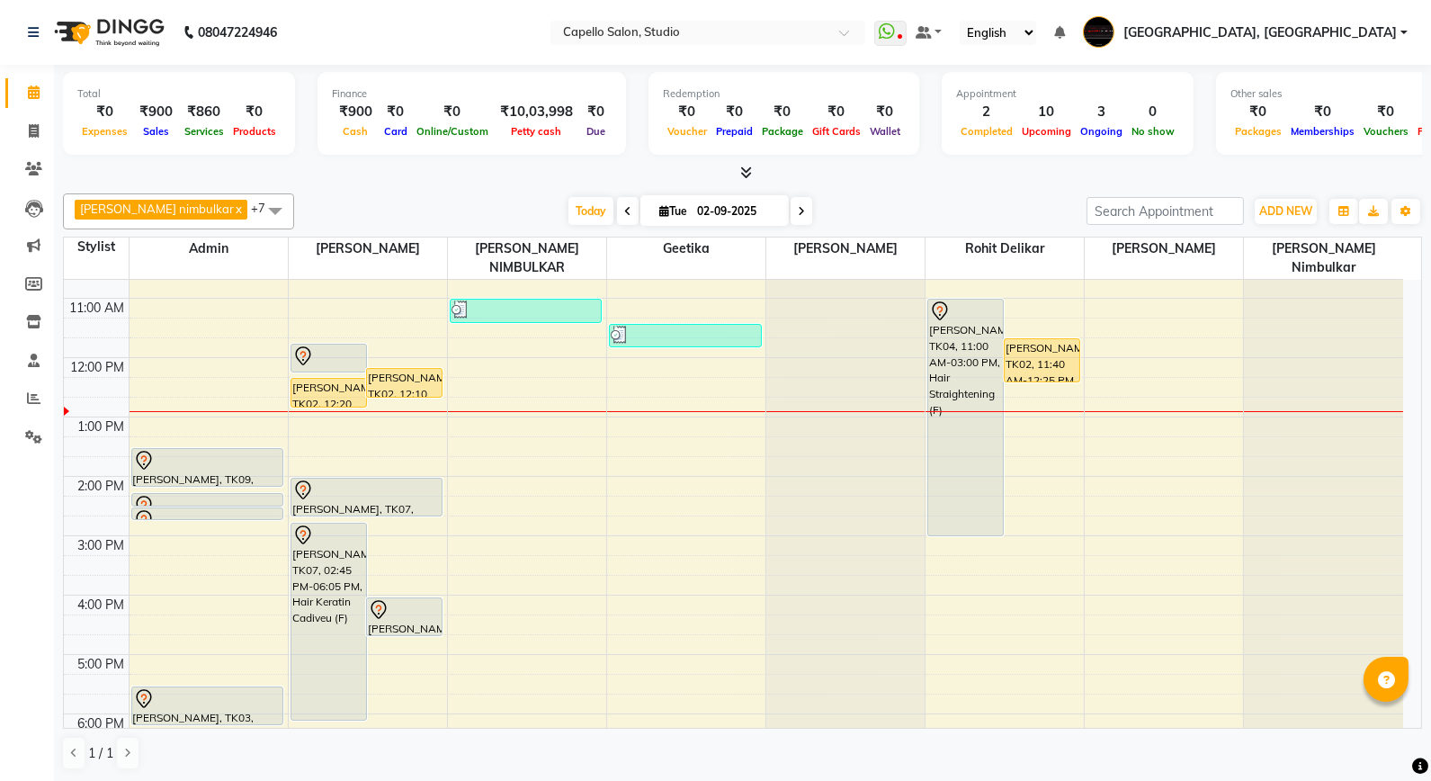
click at [1218, 781] on html "08047224946 Select Location × Capello Salon, Studio WhatsApp Status ✕ Status: D…" at bounding box center [715, 390] width 1431 height 781
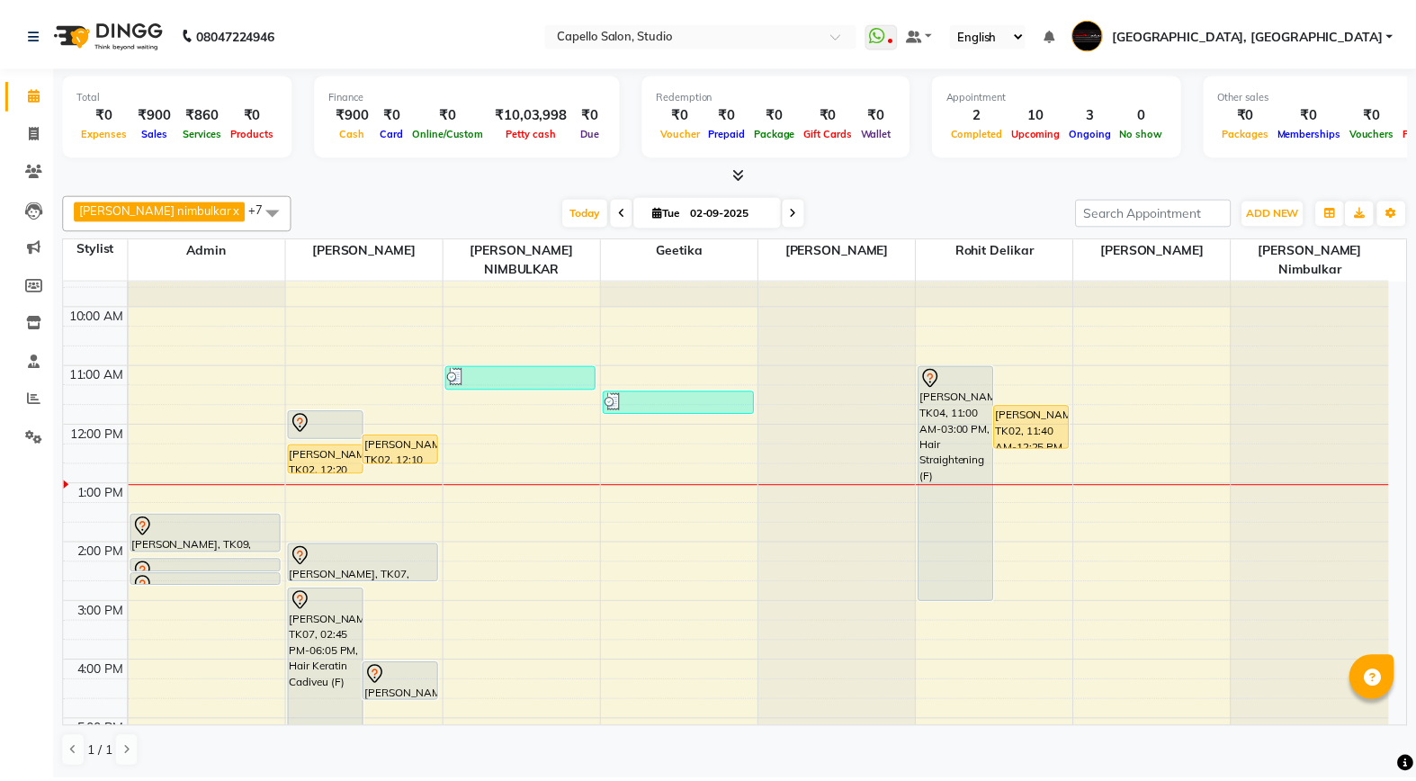
scroll to position [0, 0]
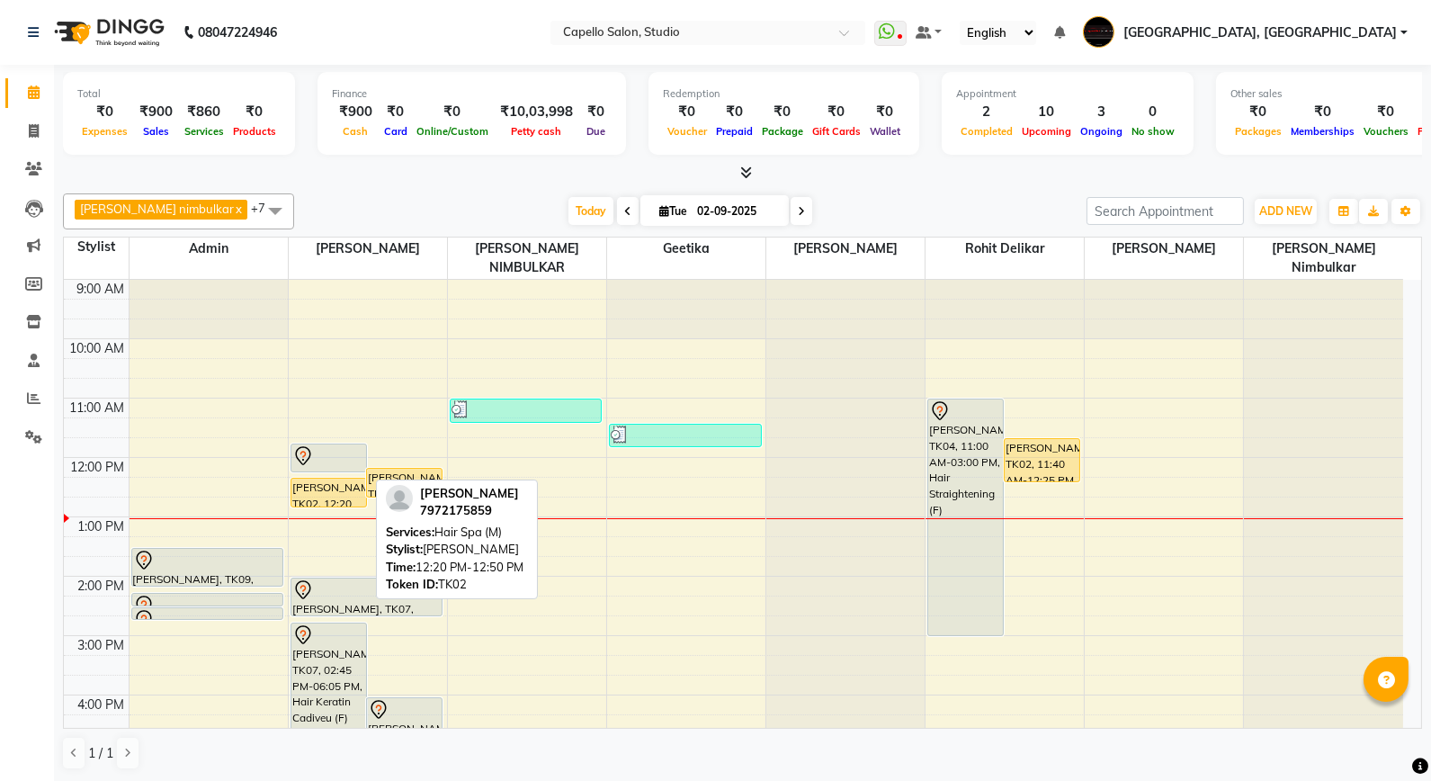
click at [322, 479] on div "[PERSON_NAME], TK02, 12:20 PM-12:50 PM, Hair Spa (M)" at bounding box center [328, 493] width 75 height 28
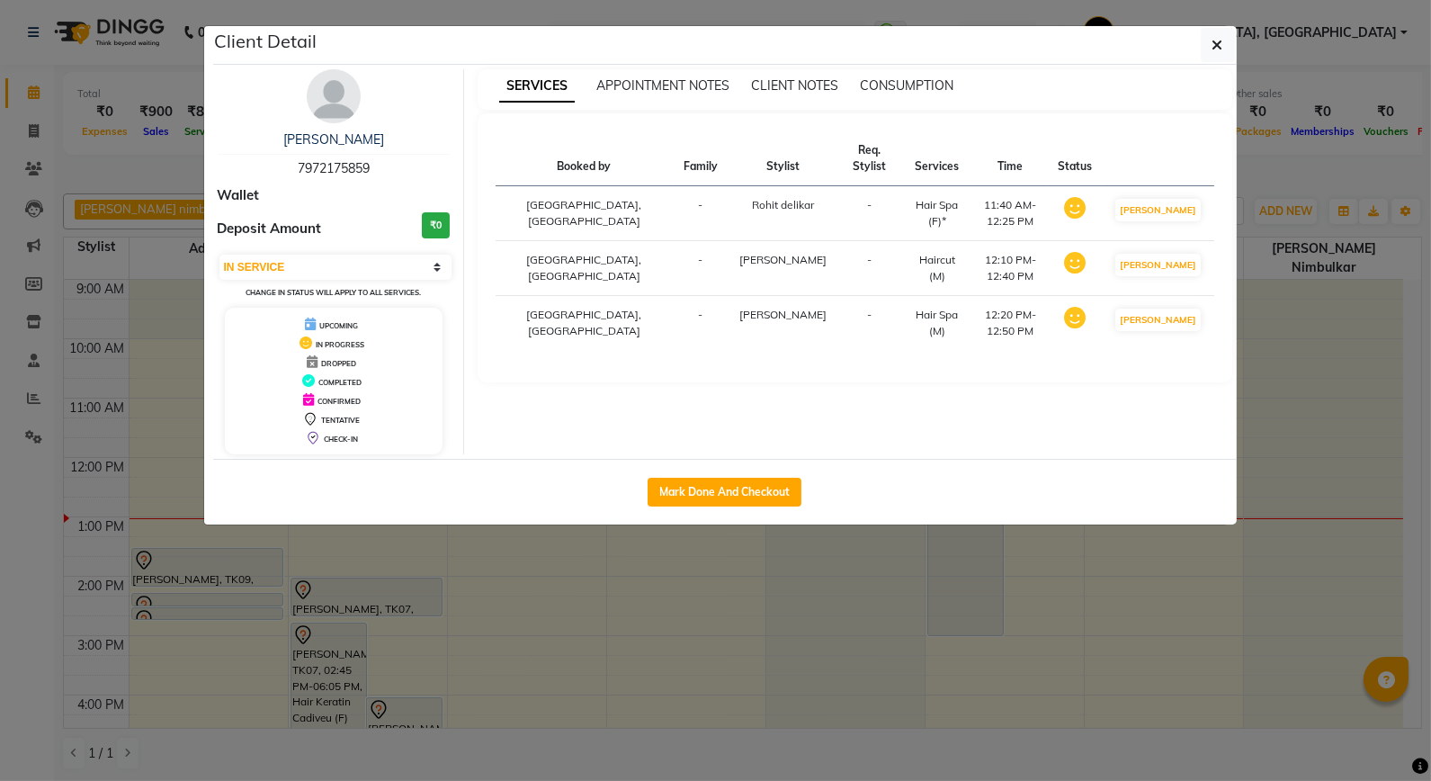
click at [765, 507] on div "Mark Done And Checkout" at bounding box center [725, 492] width 1024 height 66
click at [765, 502] on button "Mark Done And Checkout" at bounding box center [725, 492] width 154 height 29
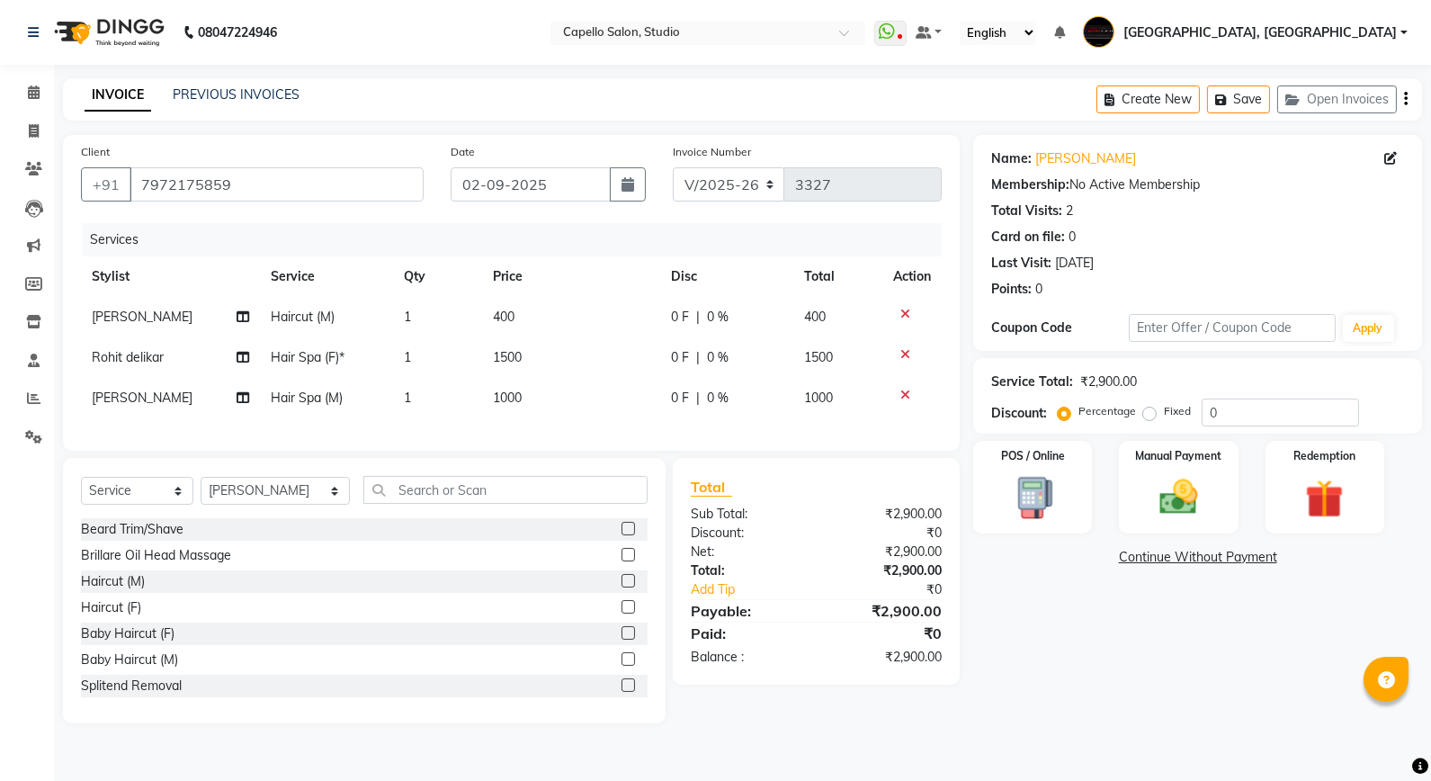
click at [495, 353] on span "1500" at bounding box center [507, 357] width 29 height 16
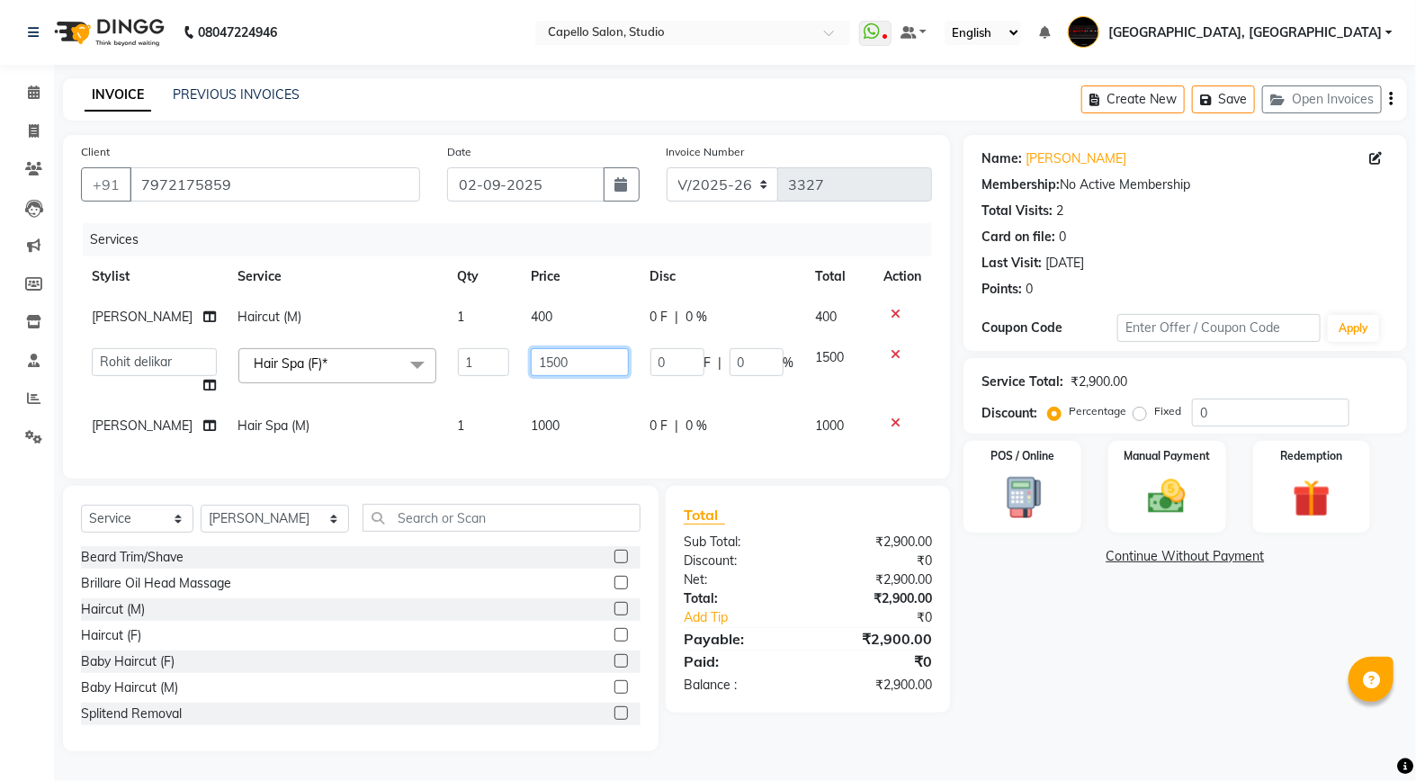
click at [531, 363] on input "1500" at bounding box center [579, 362] width 97 height 28
click at [537, 363] on input "1500" at bounding box center [579, 362] width 97 height 28
click at [1024, 677] on div "Name: [PERSON_NAME] Membership: No Active Membership Total Visits: 2 Card on fi…" at bounding box center [1192, 443] width 457 height 616
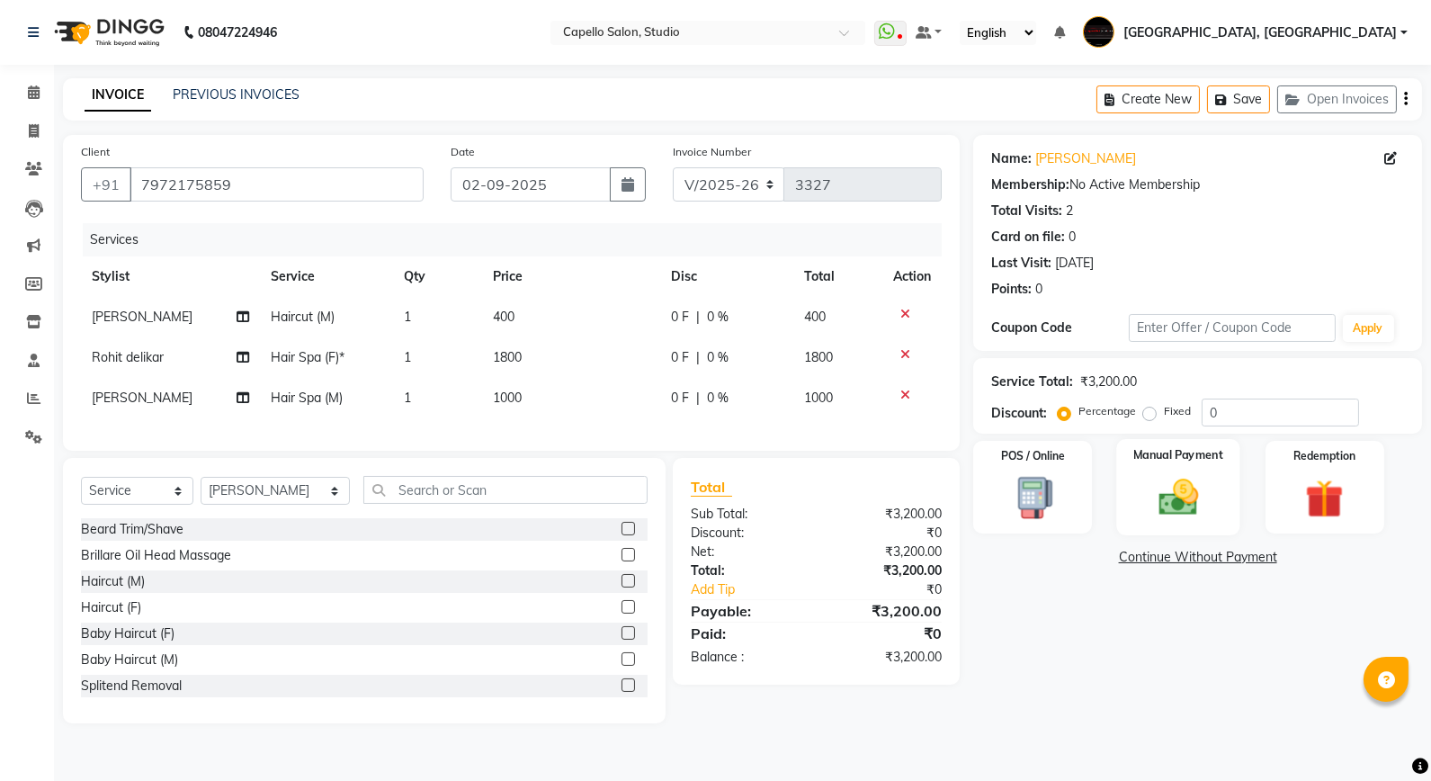
click at [1188, 469] on div "Manual Payment" at bounding box center [1178, 487] width 123 height 96
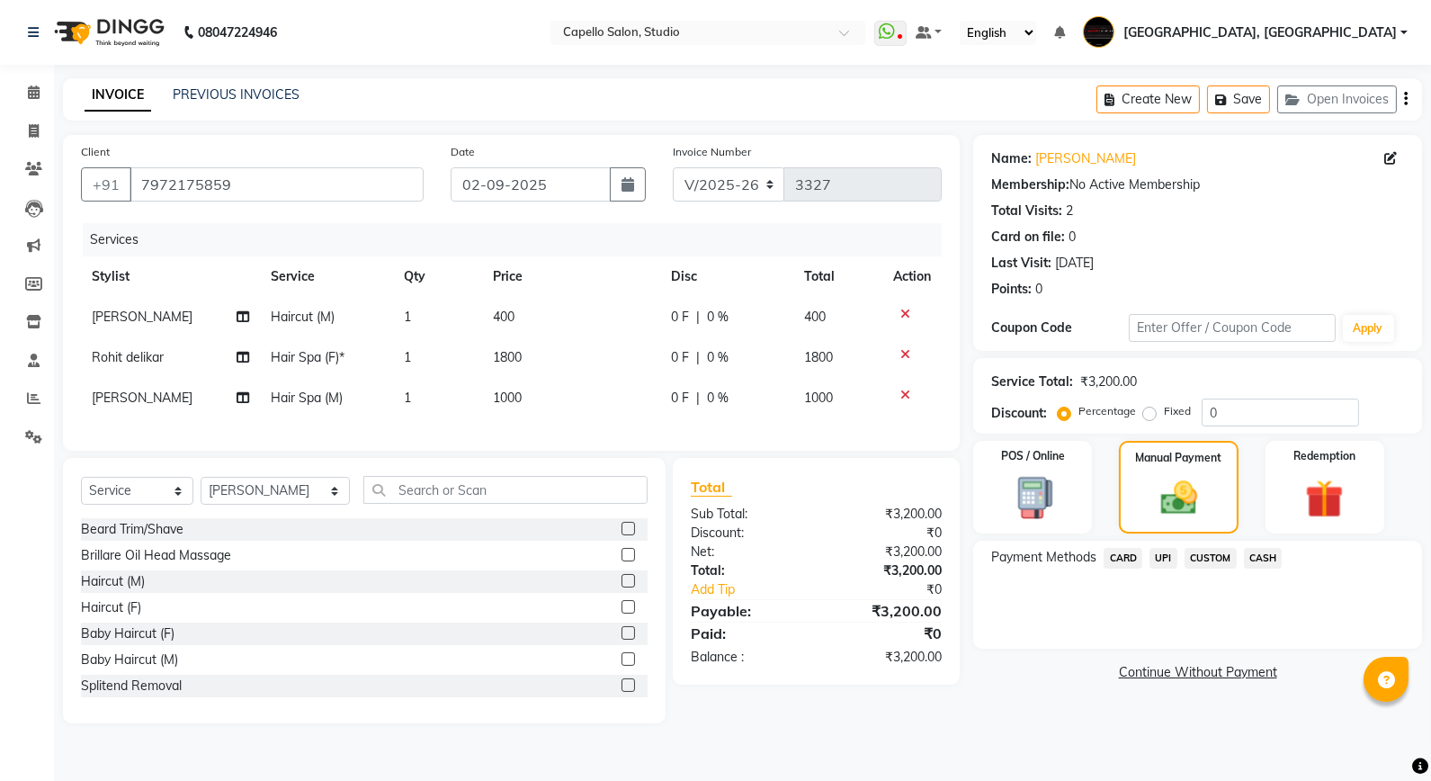
click at [1116, 564] on span "CARD" at bounding box center [1123, 558] width 39 height 21
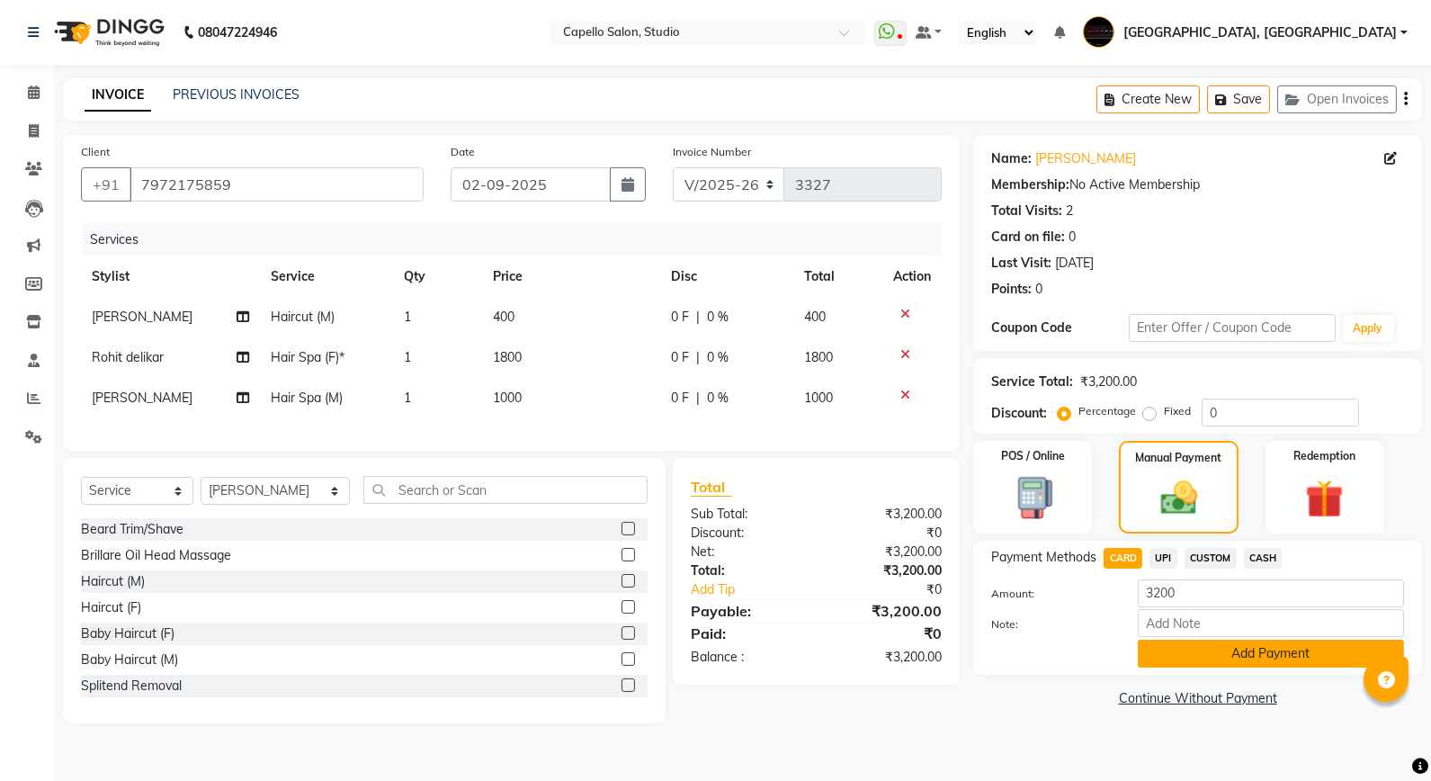
click at [1226, 662] on button "Add Payment" at bounding box center [1271, 654] width 266 height 28
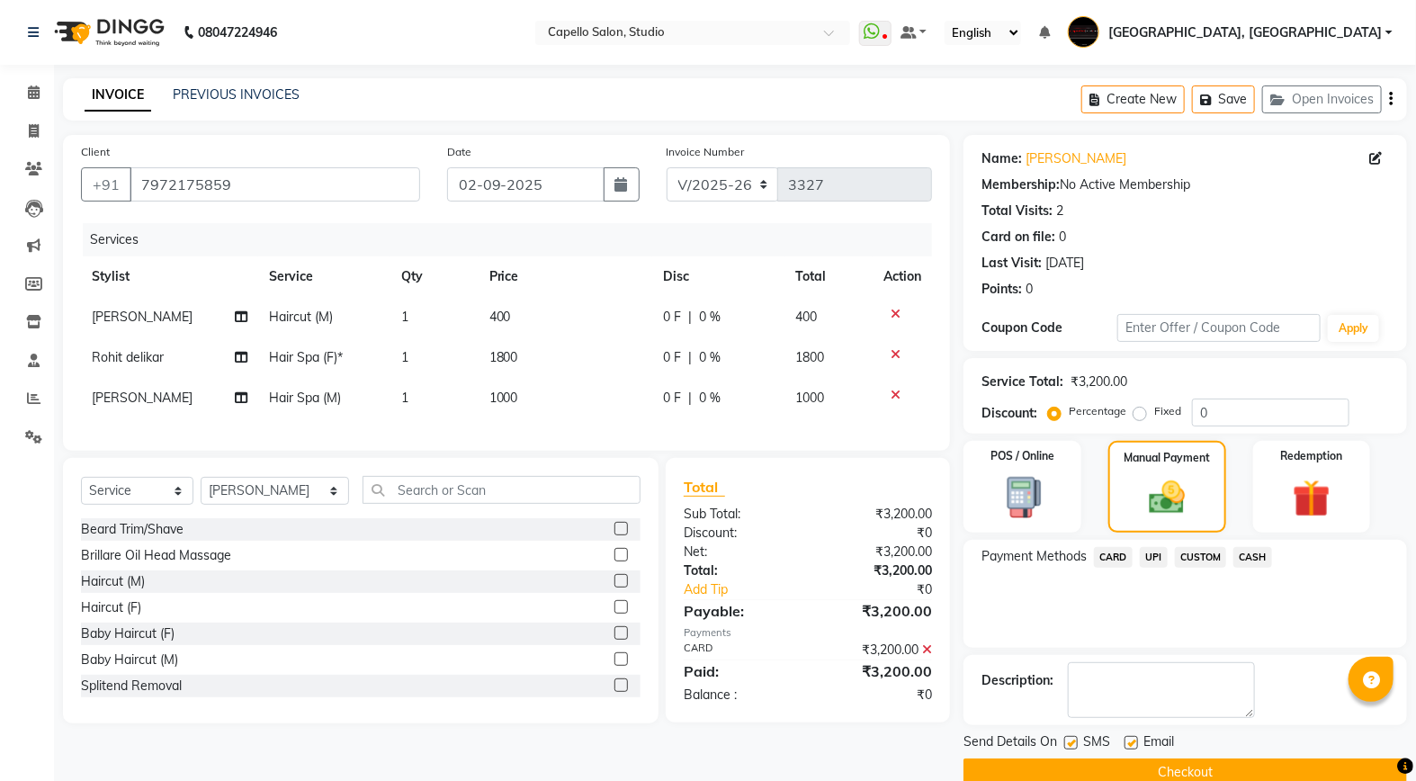
scroll to position [31, 0]
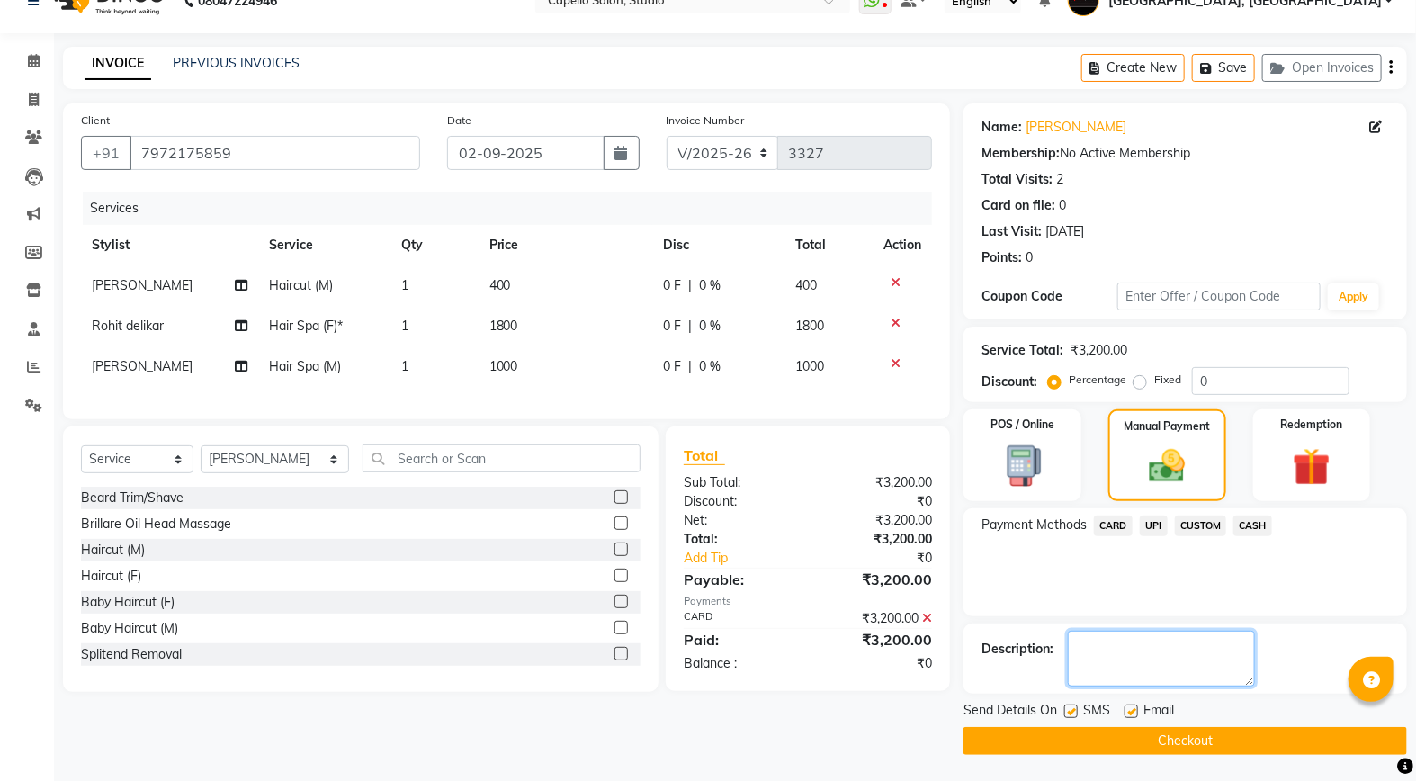
click at [1105, 664] on textarea at bounding box center [1161, 659] width 187 height 56
click at [1077, 709] on label at bounding box center [1070, 710] width 13 height 13
click at [1076, 709] on input "checkbox" at bounding box center [1070, 712] width 12 height 12
click at [1126, 707] on label at bounding box center [1131, 710] width 13 height 13
click at [1126, 707] on input "checkbox" at bounding box center [1131, 712] width 12 height 12
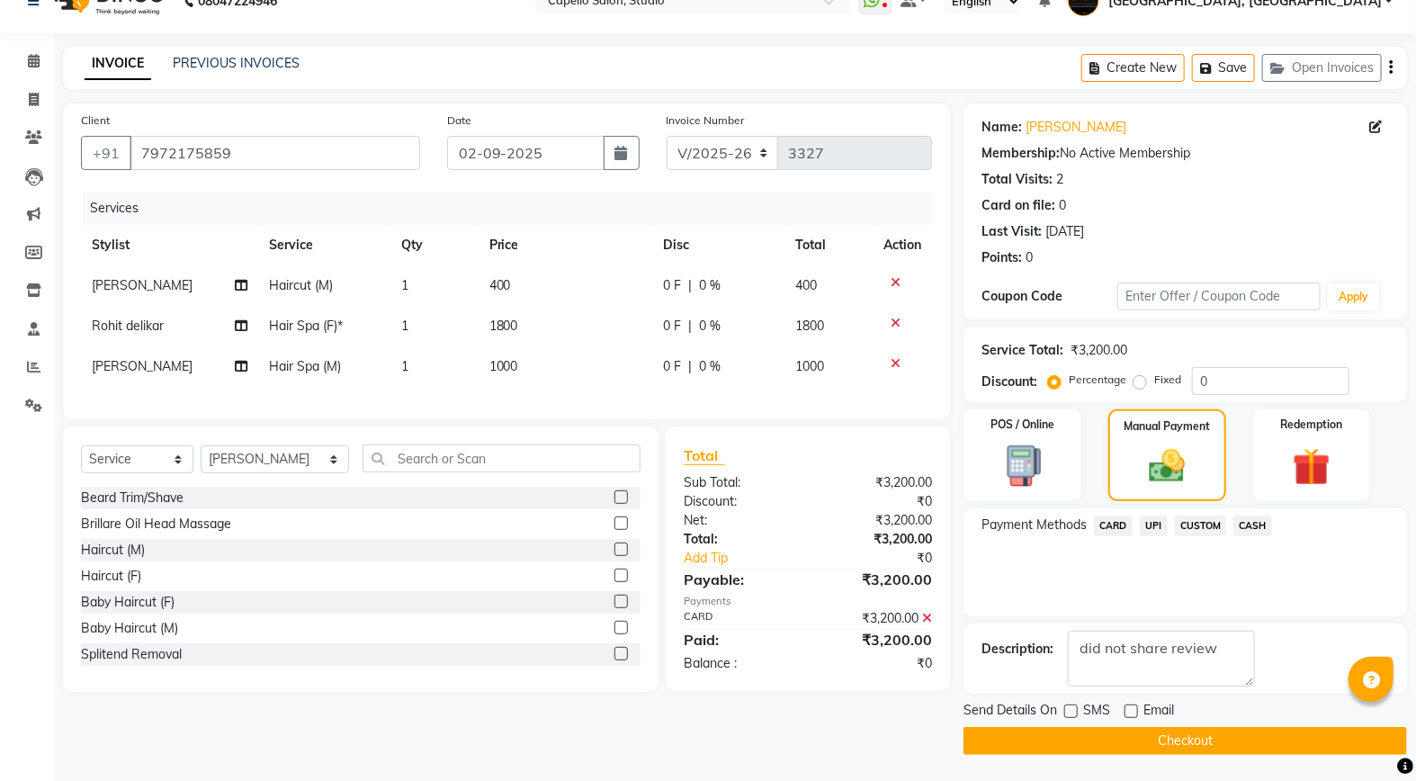
click at [1217, 748] on button "Checkout" at bounding box center [1186, 741] width 444 height 28
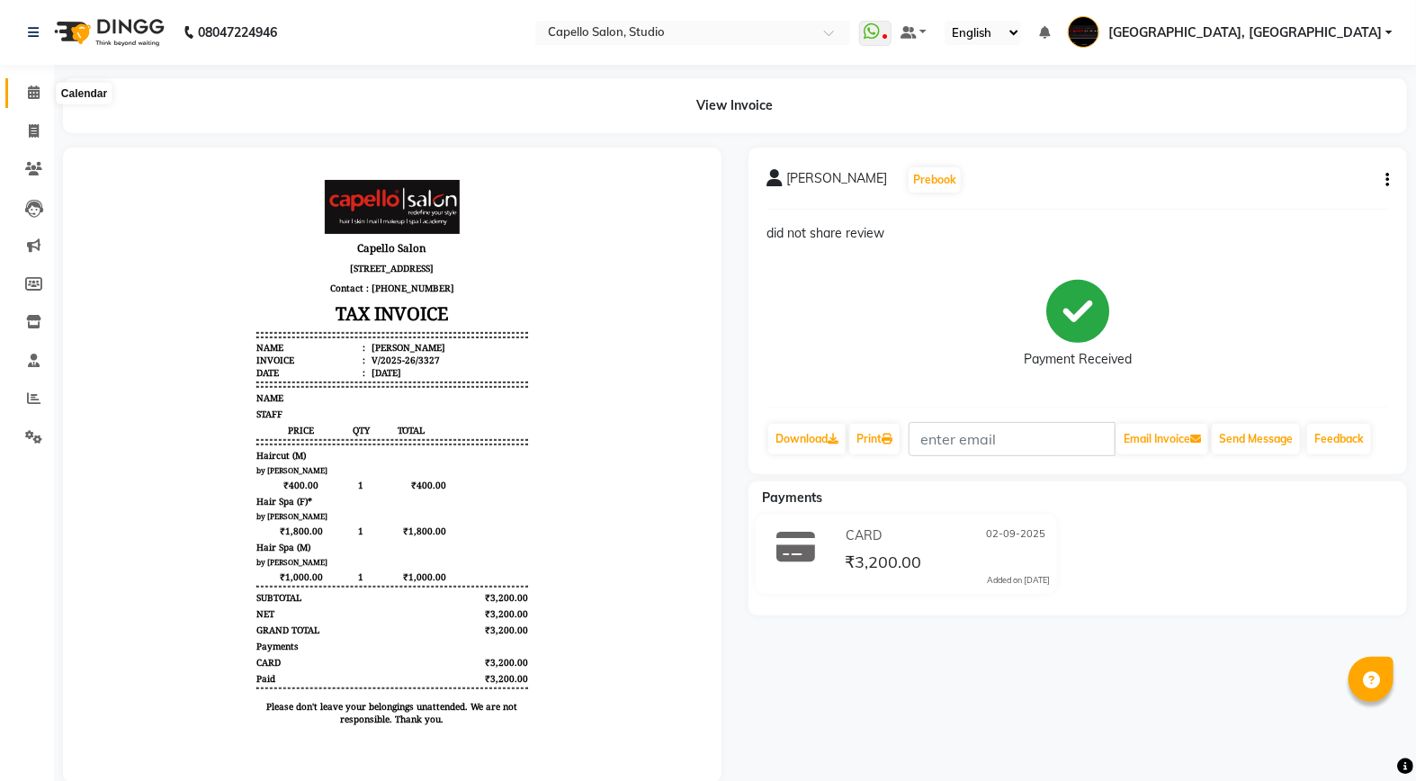
click at [28, 97] on icon at bounding box center [34, 91] width 12 height 13
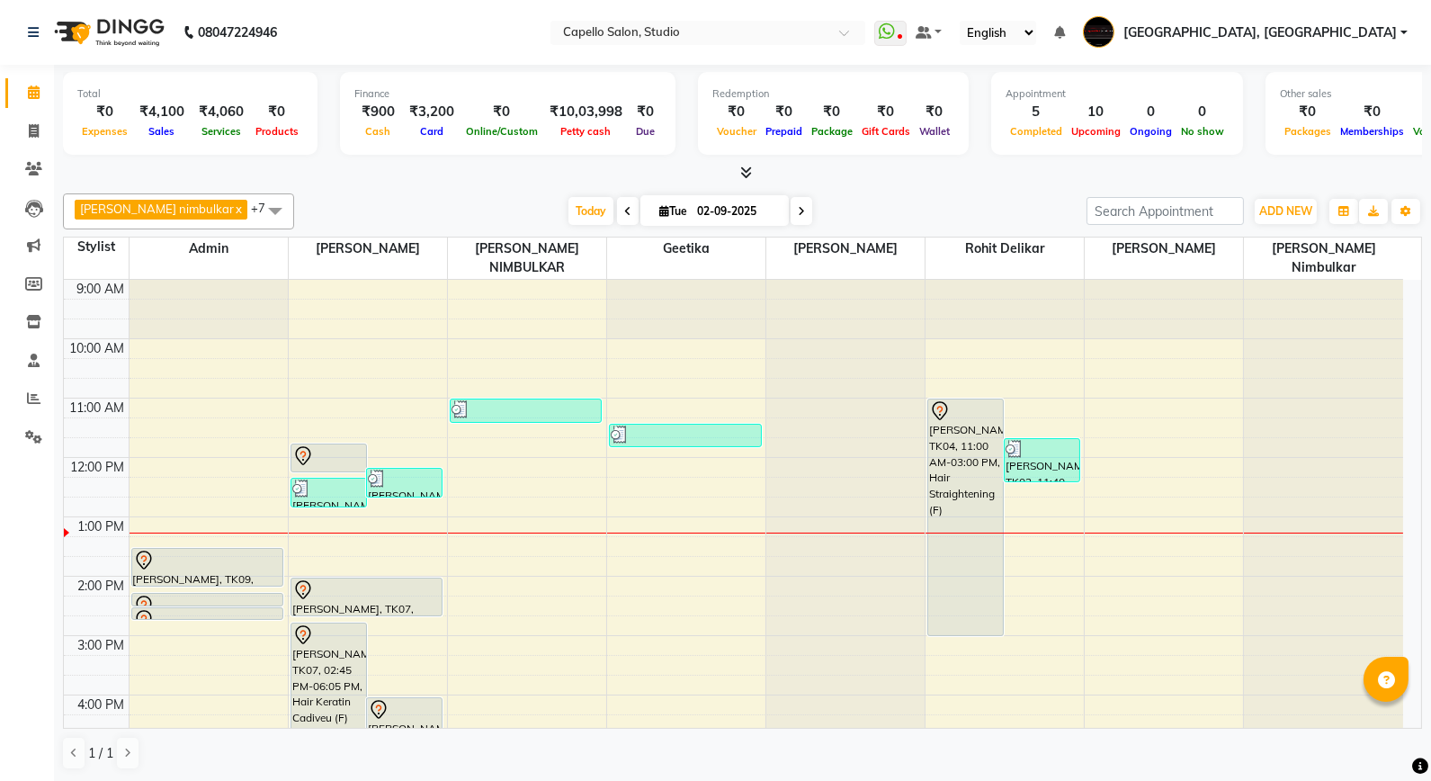
click at [791, 217] on span at bounding box center [802, 211] width 22 height 28
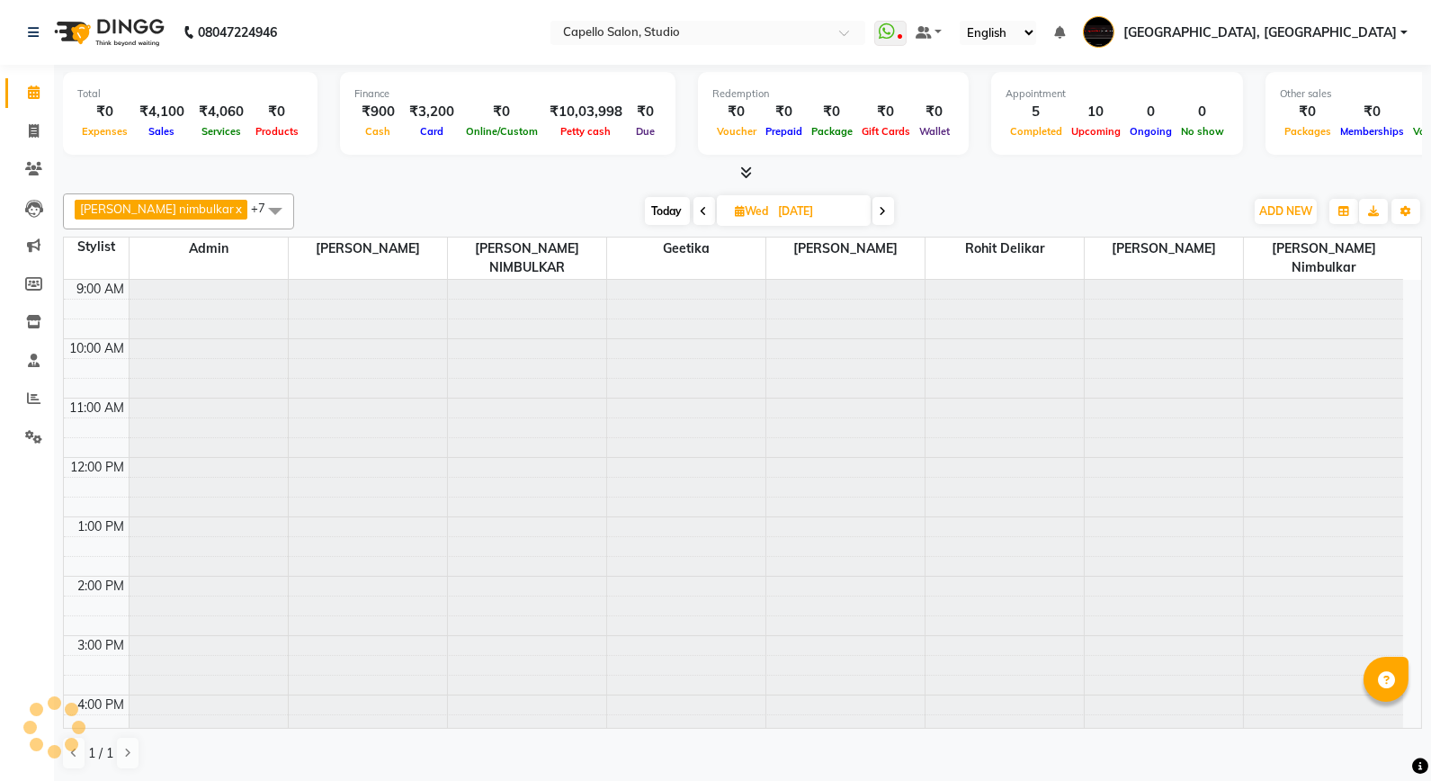
click at [774, 217] on input "[DATE]" at bounding box center [819, 211] width 90 height 27
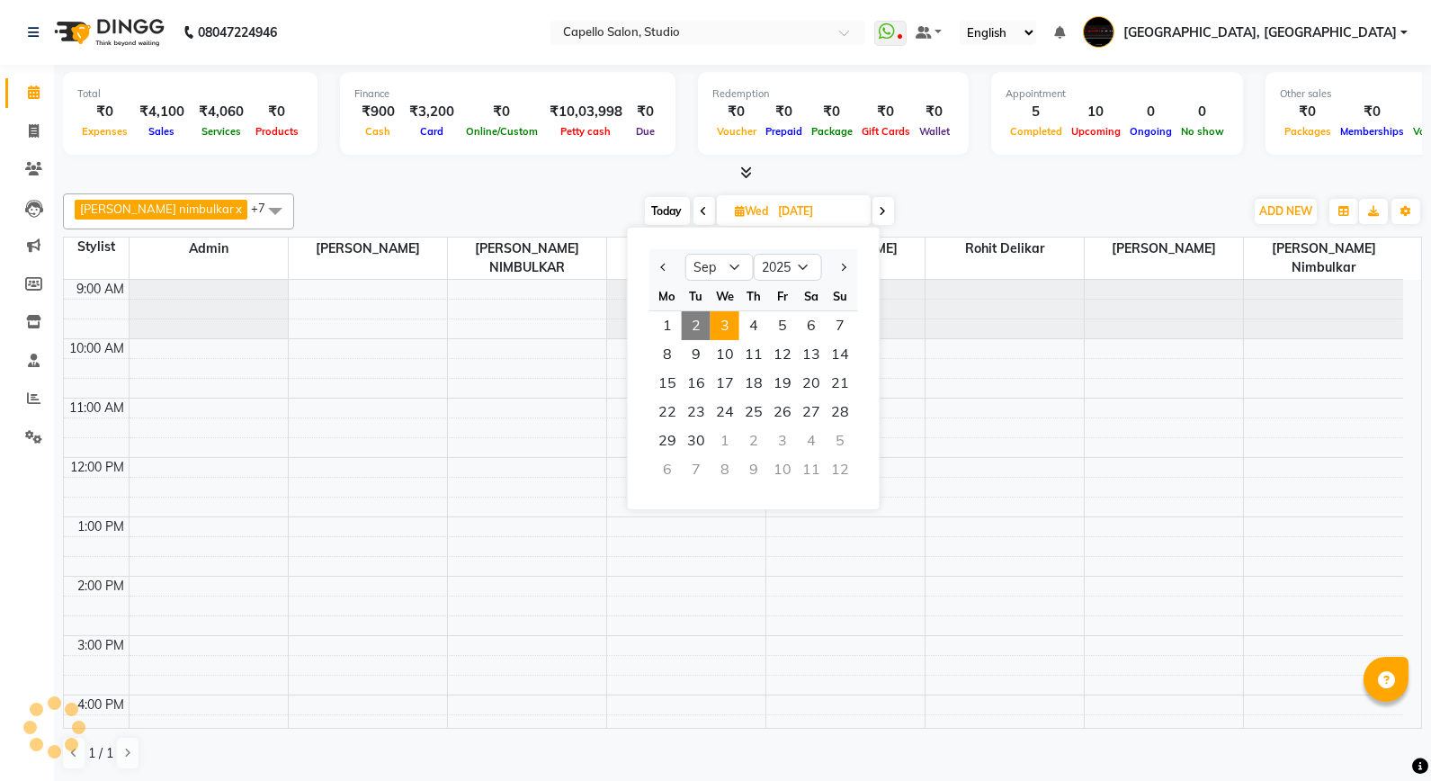
scroll to position [238, 0]
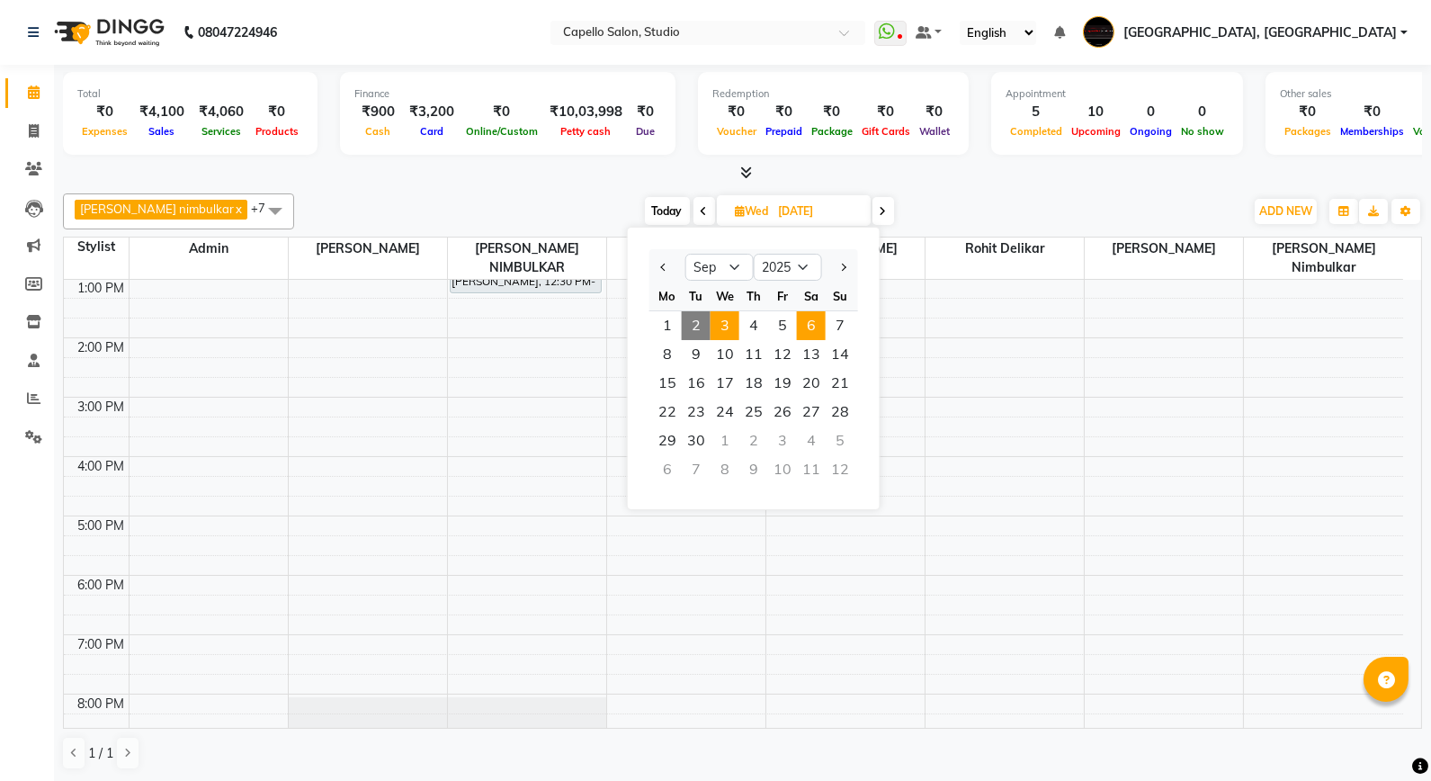
drag, startPoint x: 767, startPoint y: 217, endPoint x: 805, endPoint y: 321, distance: 111.3
click at [805, 321] on span "6" at bounding box center [811, 325] width 29 height 29
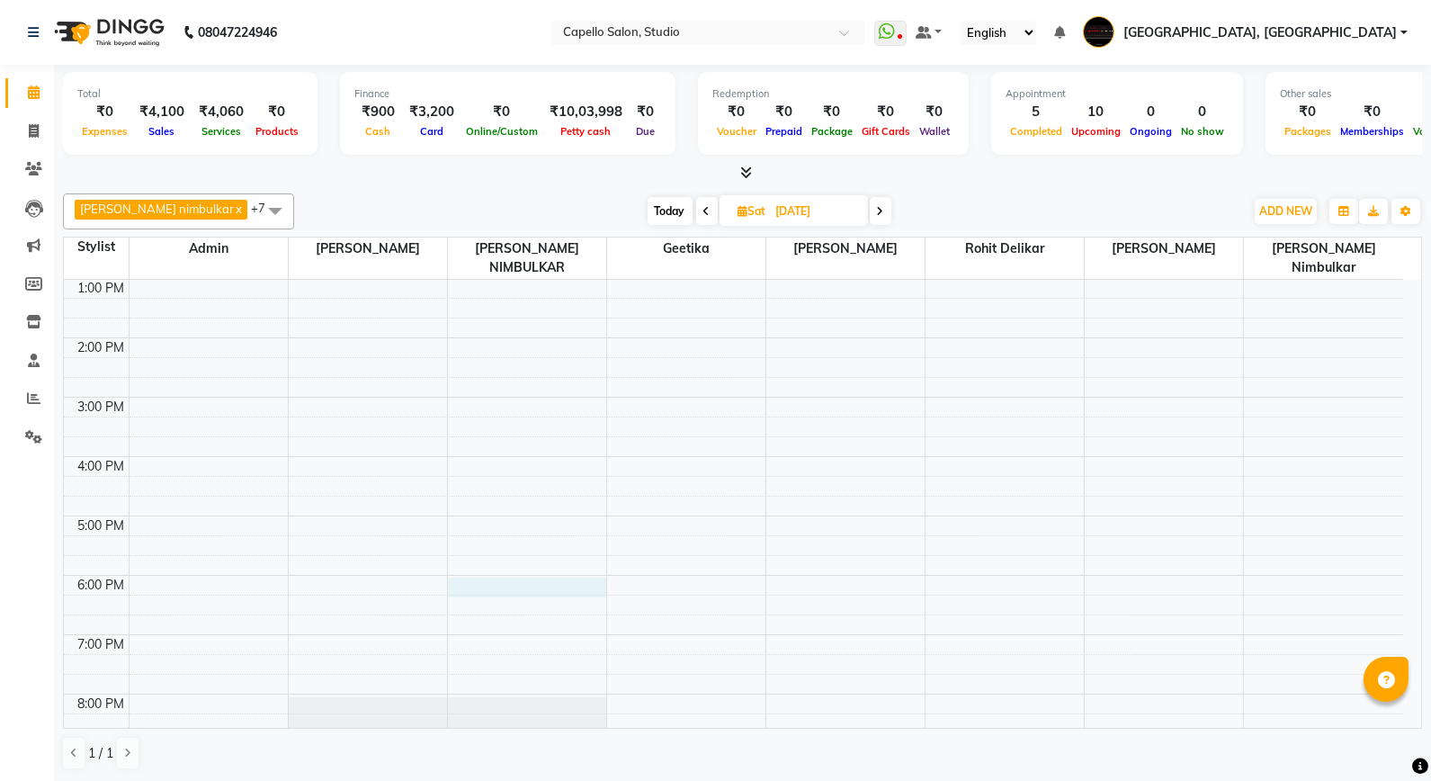
click at [488, 565] on div "9:00 AM 10:00 AM 11:00 AM 12:00 PM 1:00 PM 2:00 PM 3:00 PM 4:00 PM 5:00 PM 6:00…" at bounding box center [734, 426] width 1340 height 771
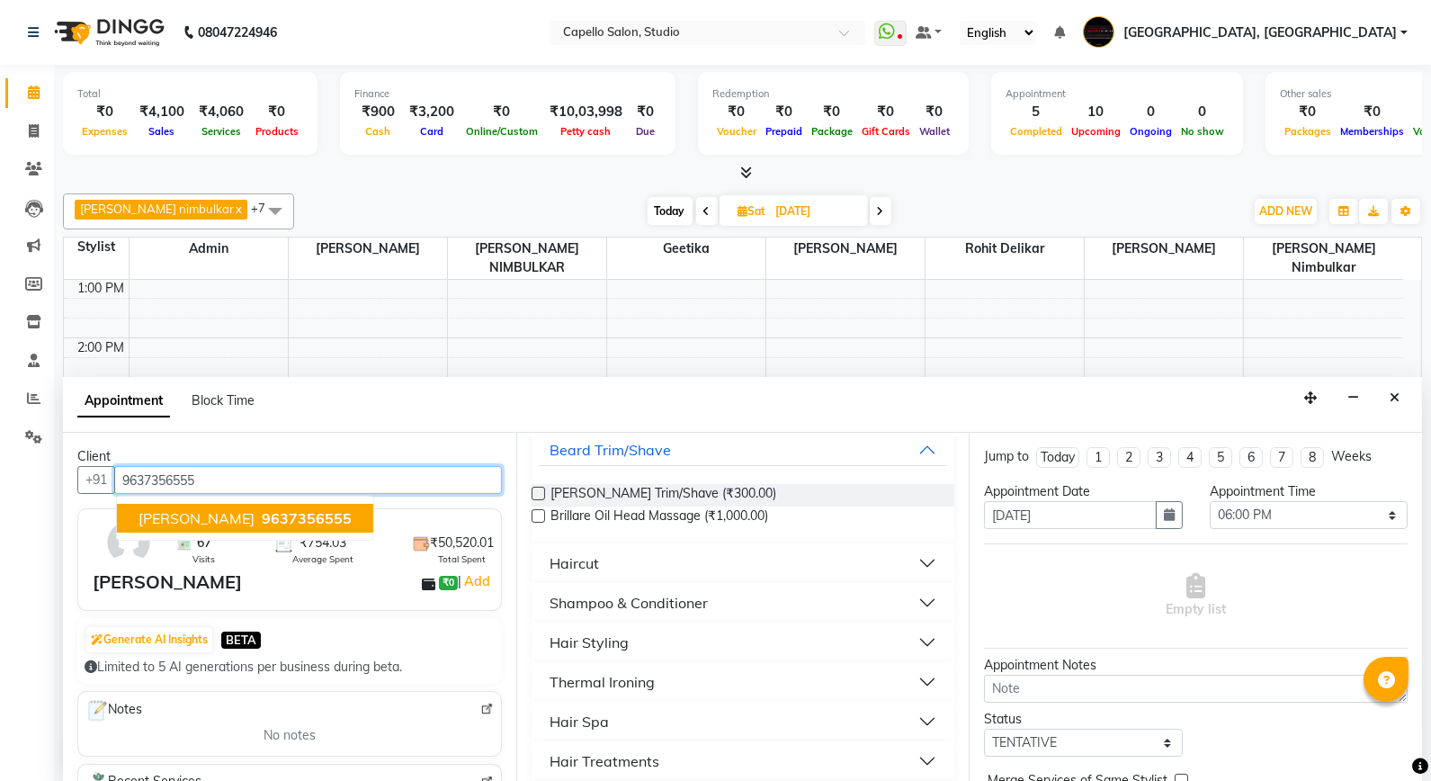
scroll to position [0, 0]
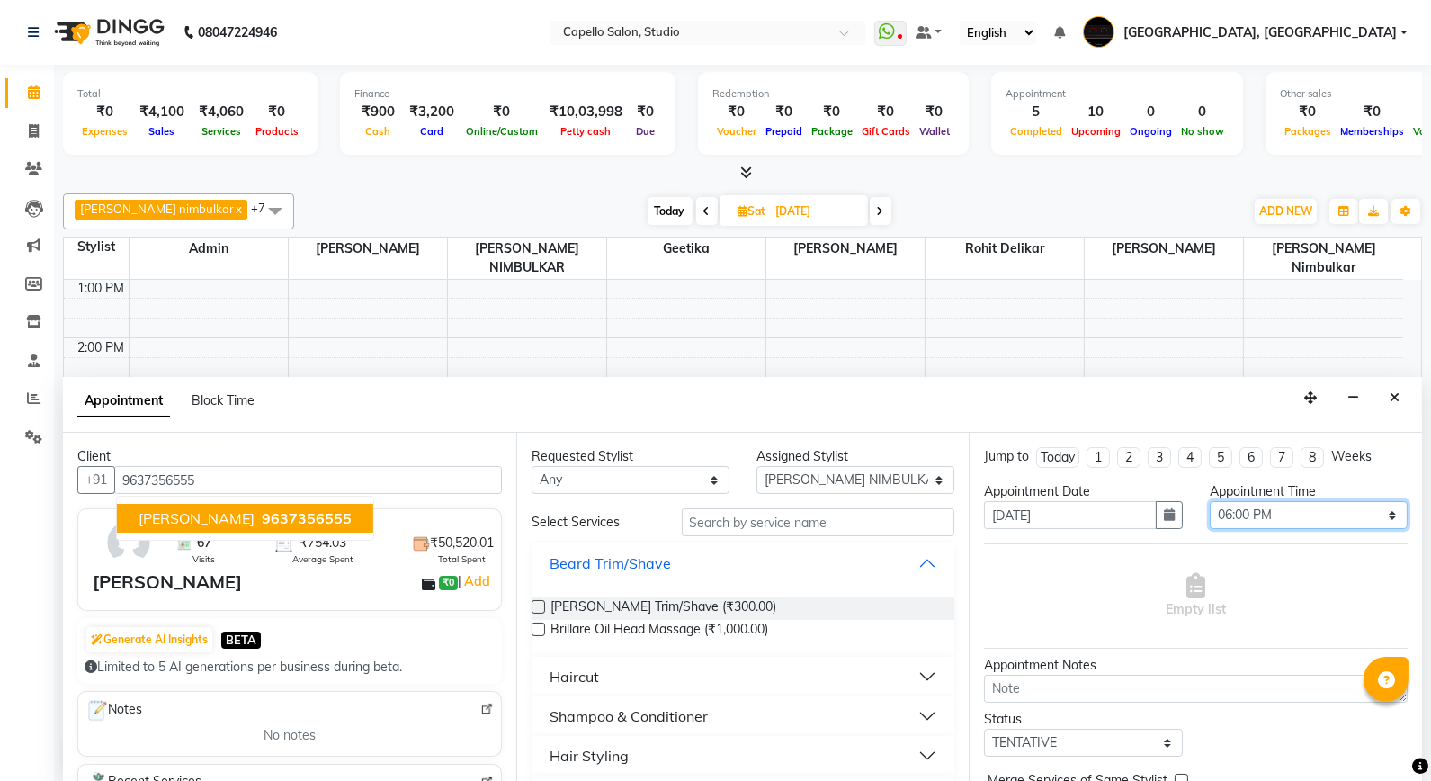
click at [1299, 506] on select "Select 10:00 AM 10:15 AM 10:30 AM 10:45 AM 11:00 AM 11:15 AM 11:30 AM 11:45 AM …" at bounding box center [1309, 515] width 198 height 28
click at [1210, 501] on select "Select 10:00 AM 10:15 AM 10:30 AM 10:45 AM 11:00 AM 11:15 AM 11:30 AM 11:45 AM …" at bounding box center [1309, 515] width 198 height 28
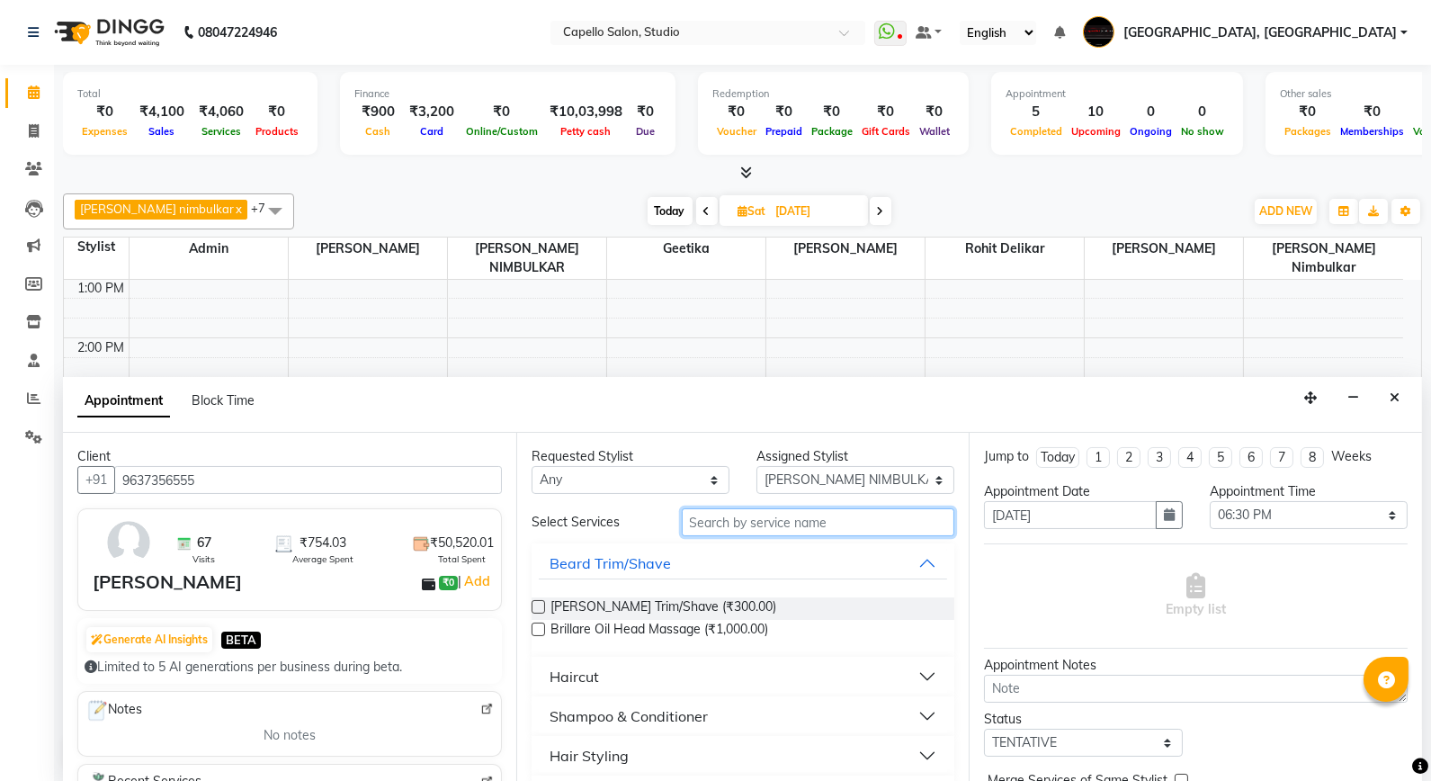
drag, startPoint x: 837, startPoint y: 516, endPoint x: 823, endPoint y: 518, distance: 13.6
click at [837, 515] on input "text" at bounding box center [819, 522] width 274 height 28
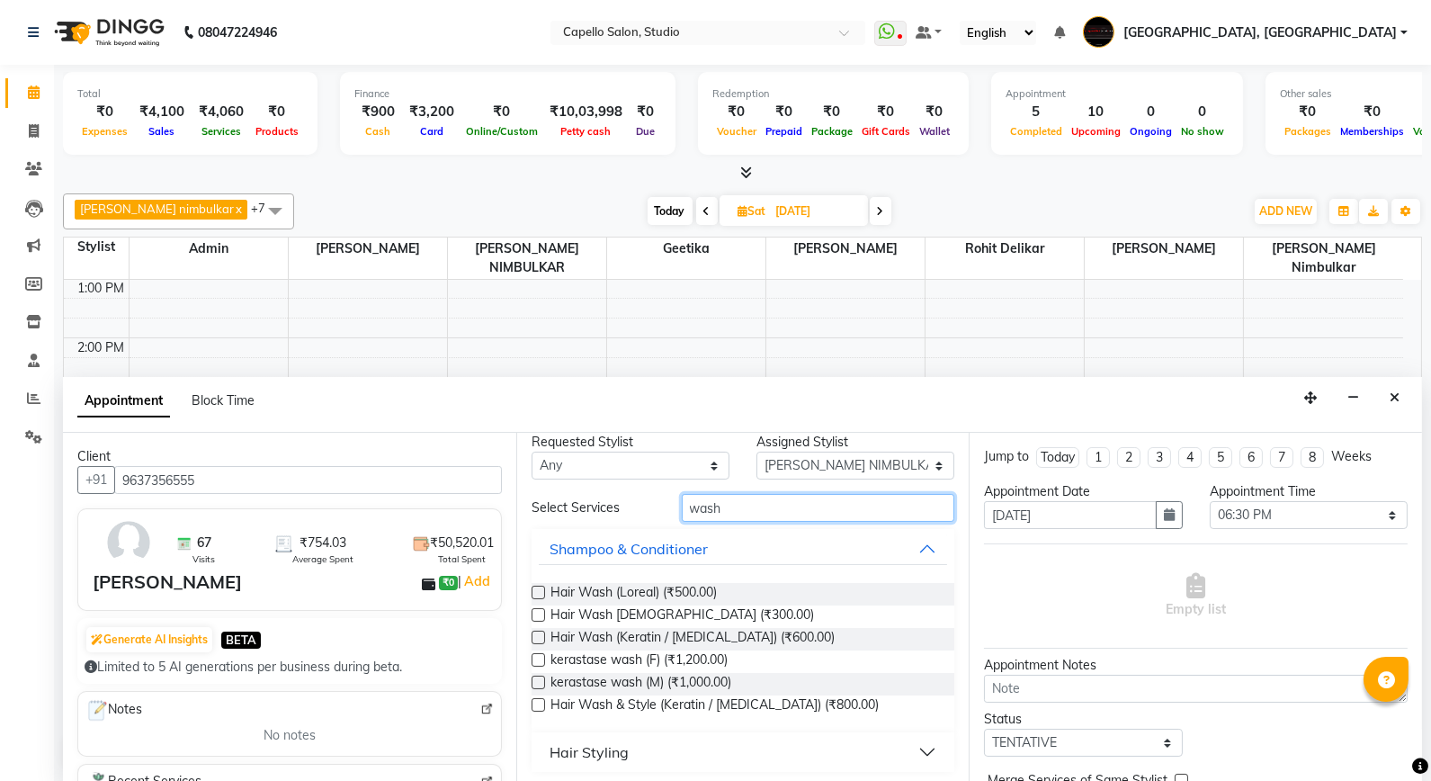
scroll to position [19, 0]
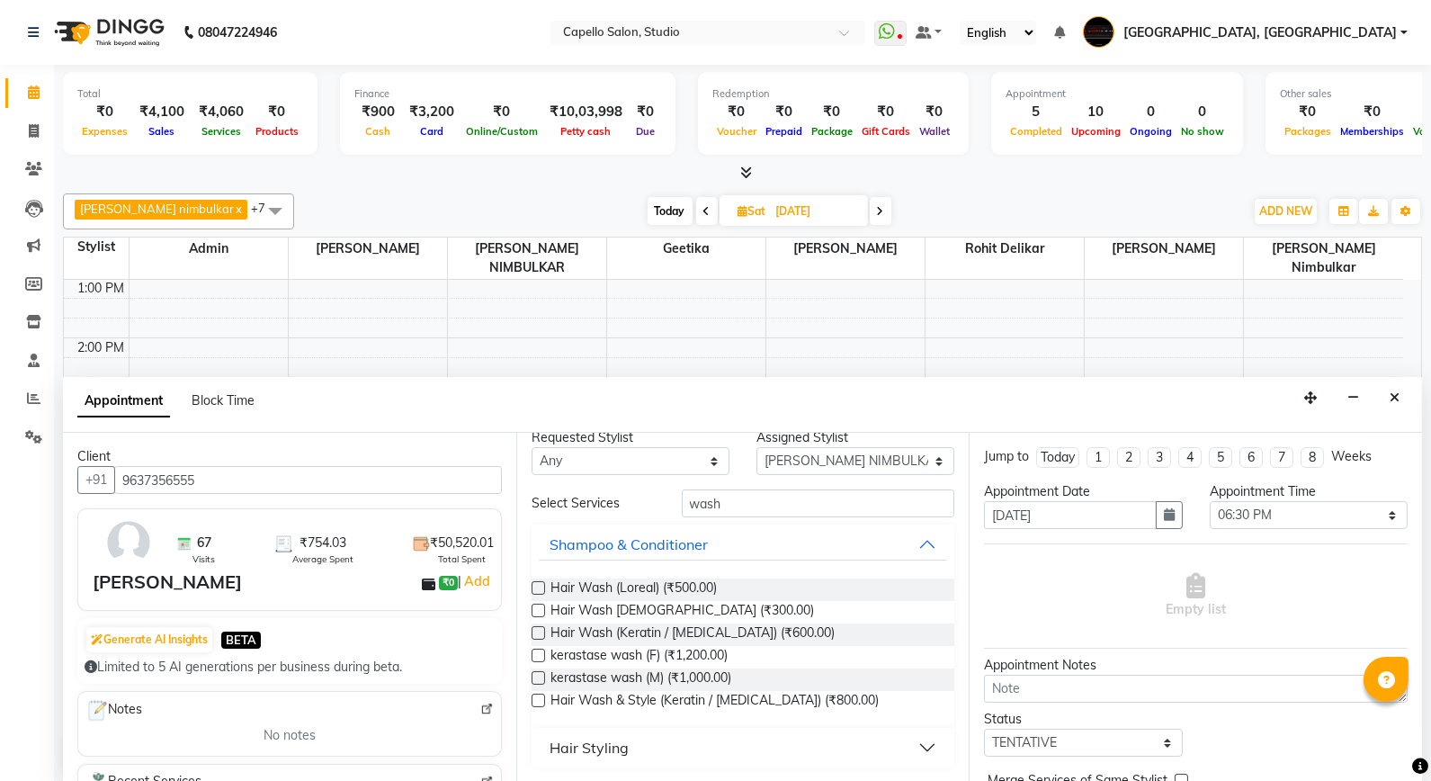
click at [766, 741] on button "Hair Styling" at bounding box center [743, 747] width 409 height 32
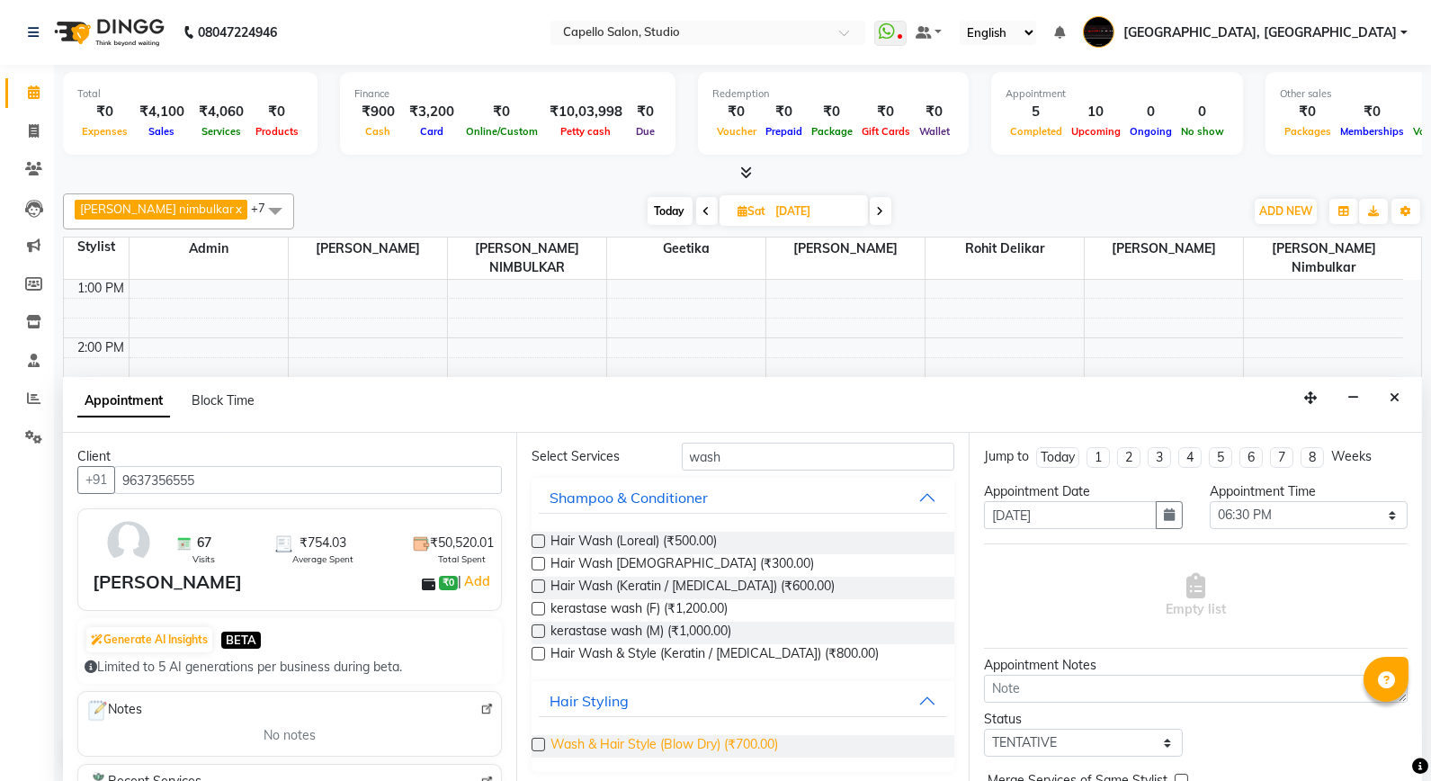
click at [709, 740] on span "Wash & Hair Style (Blow Dry) (₹700.00)" at bounding box center [665, 746] width 228 height 22
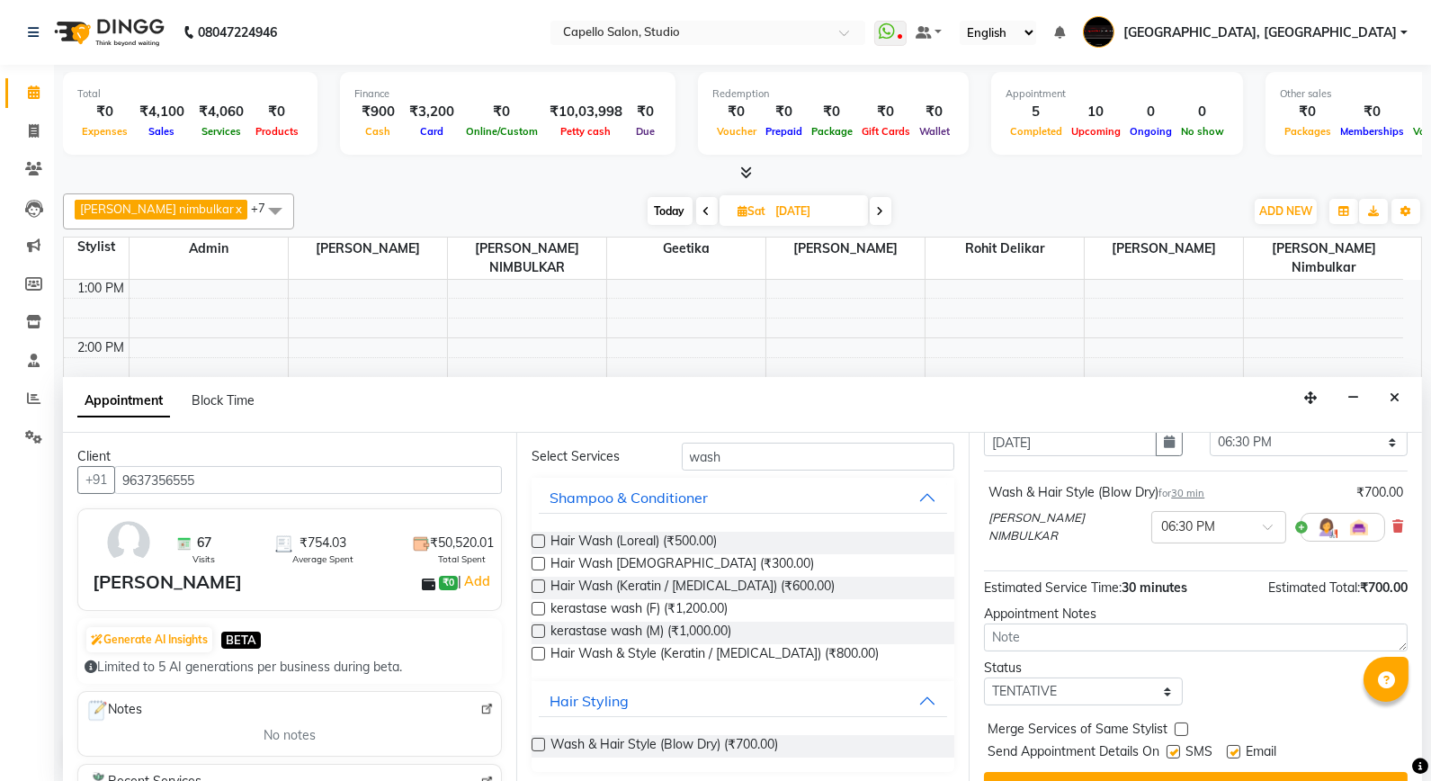
scroll to position [108, 0]
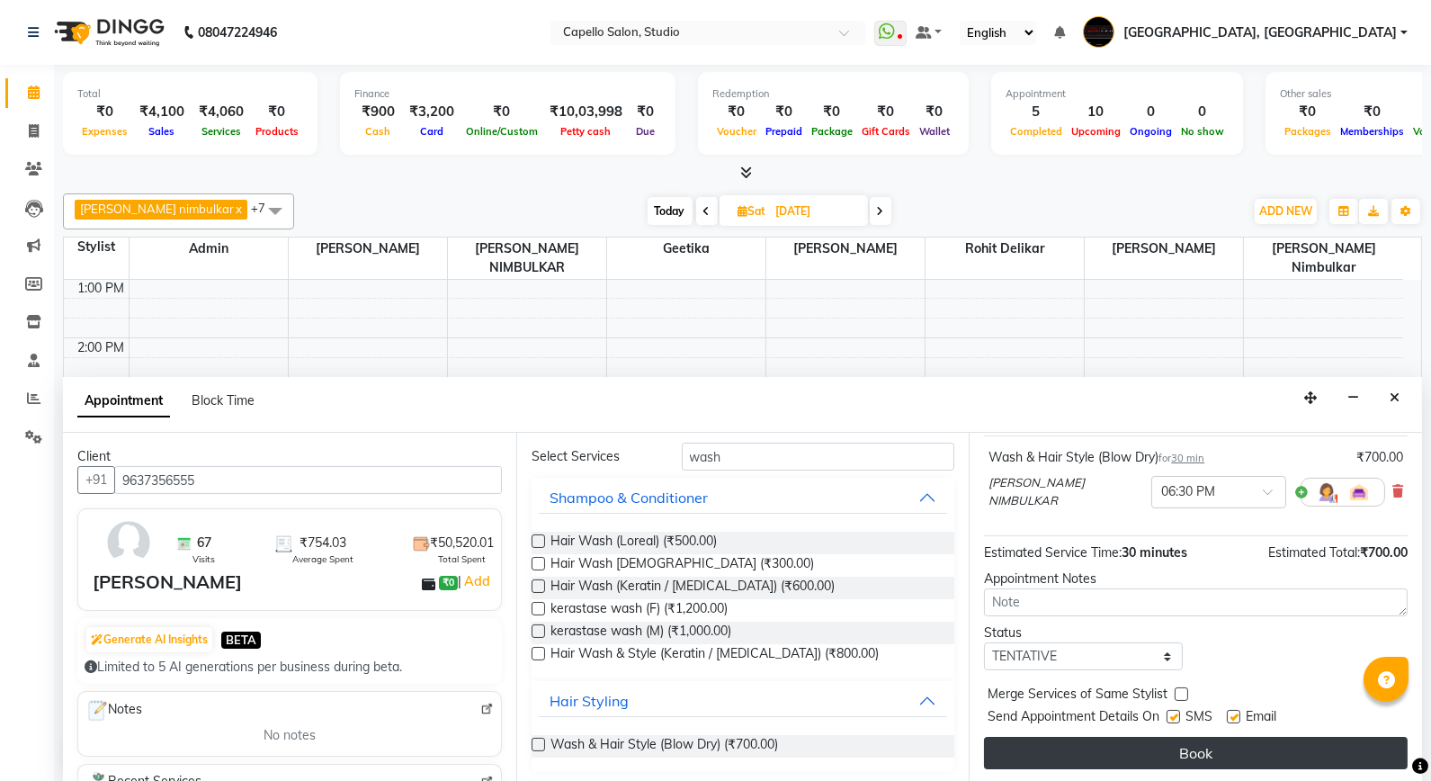
click at [1227, 747] on button "Book" at bounding box center [1196, 753] width 424 height 32
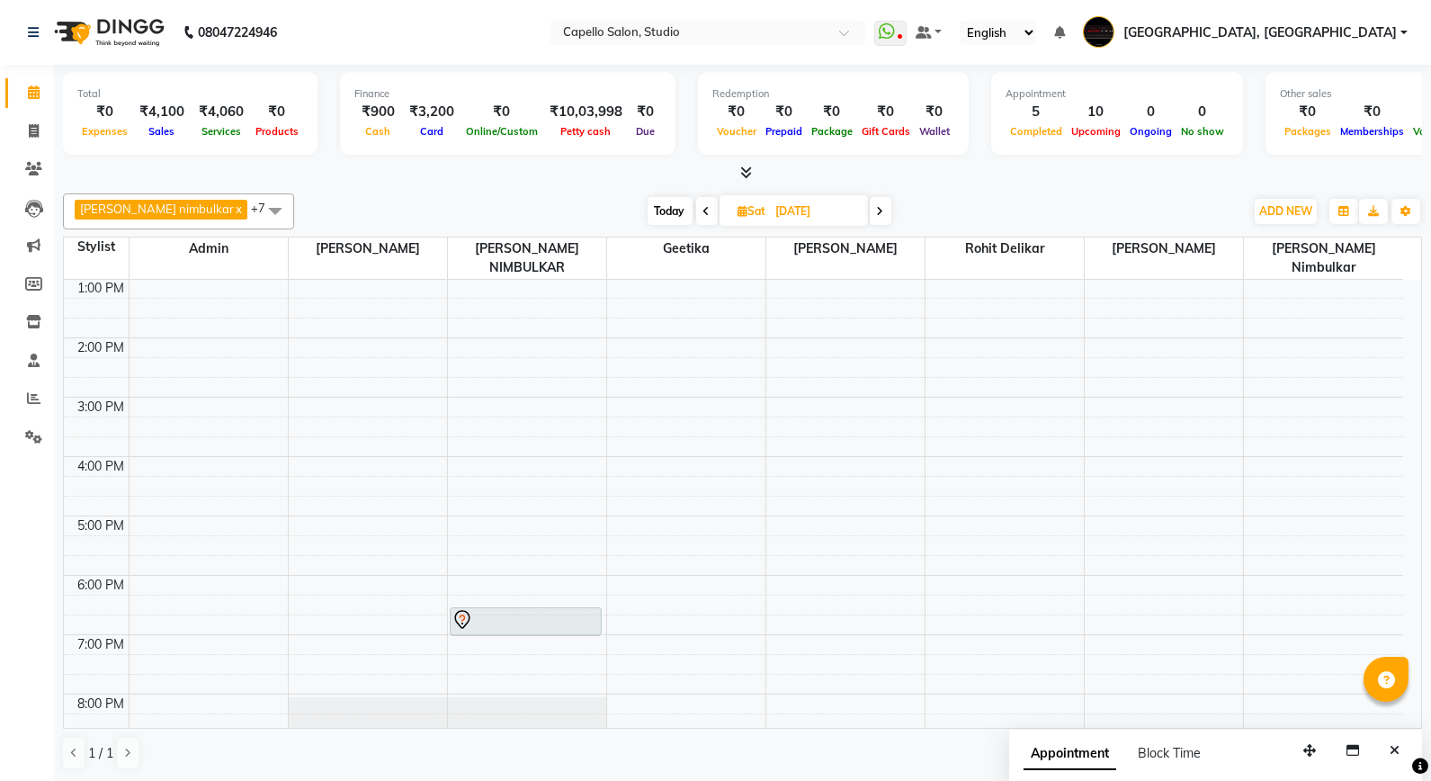
click at [704, 208] on icon at bounding box center [707, 211] width 7 height 11
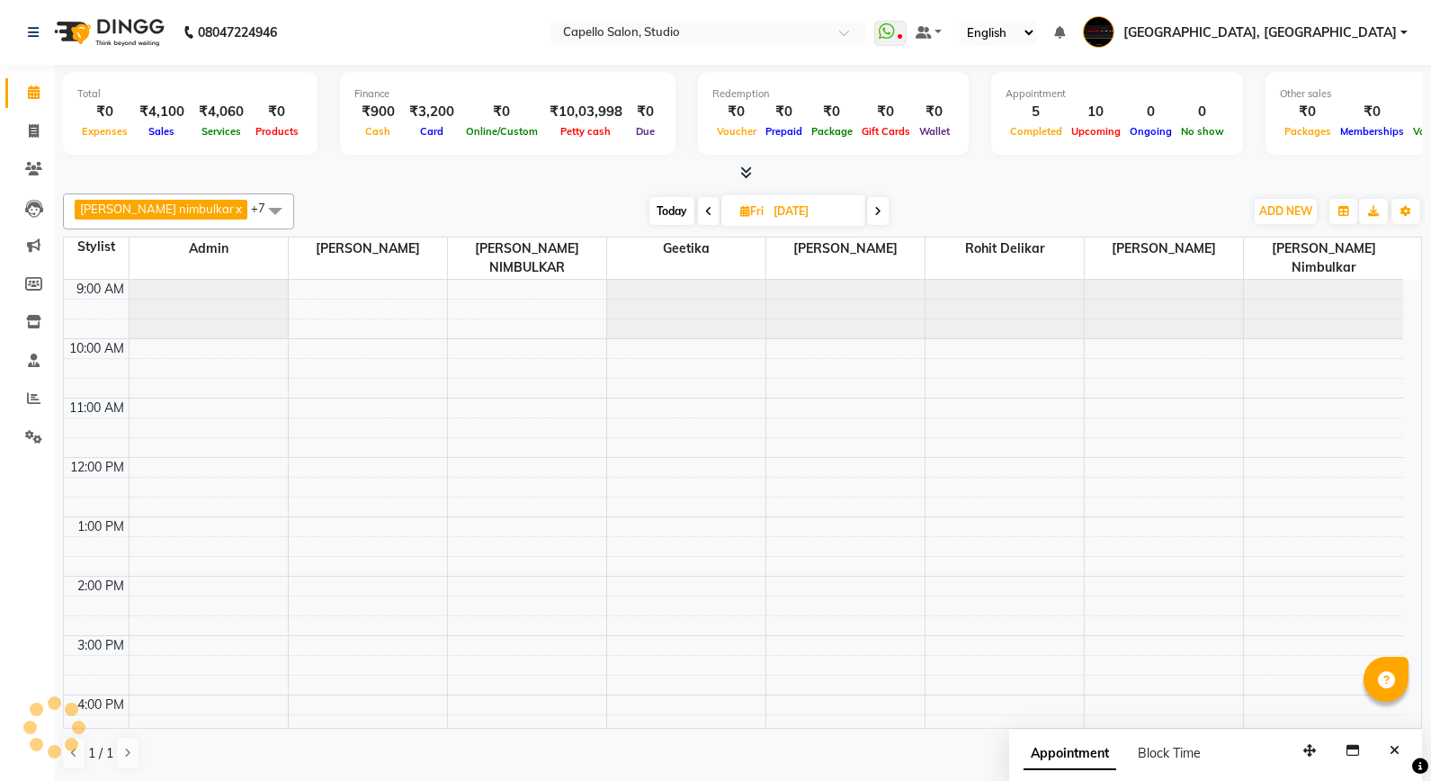
scroll to position [238, 0]
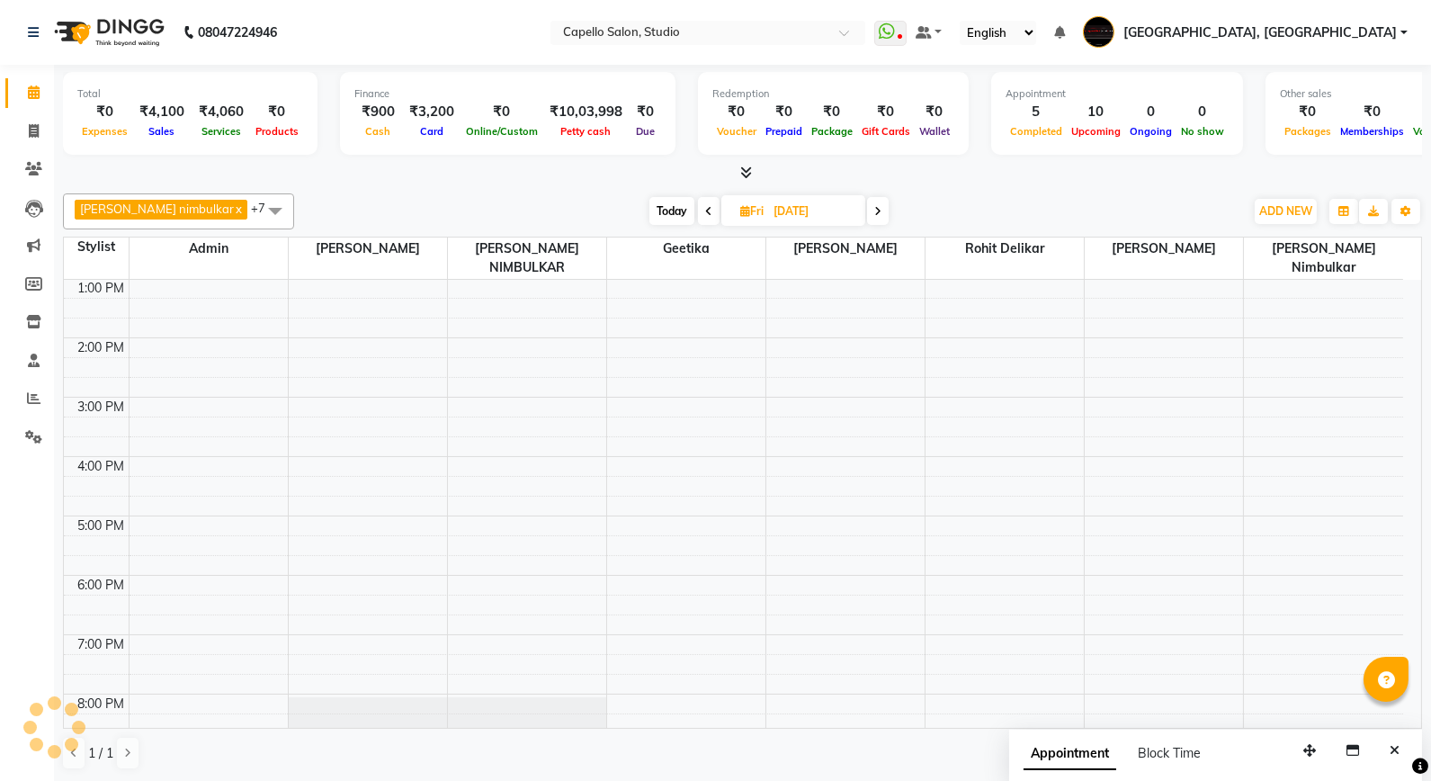
click at [705, 211] on icon at bounding box center [708, 211] width 7 height 11
click at [695, 211] on span at bounding box center [706, 211] width 22 height 28
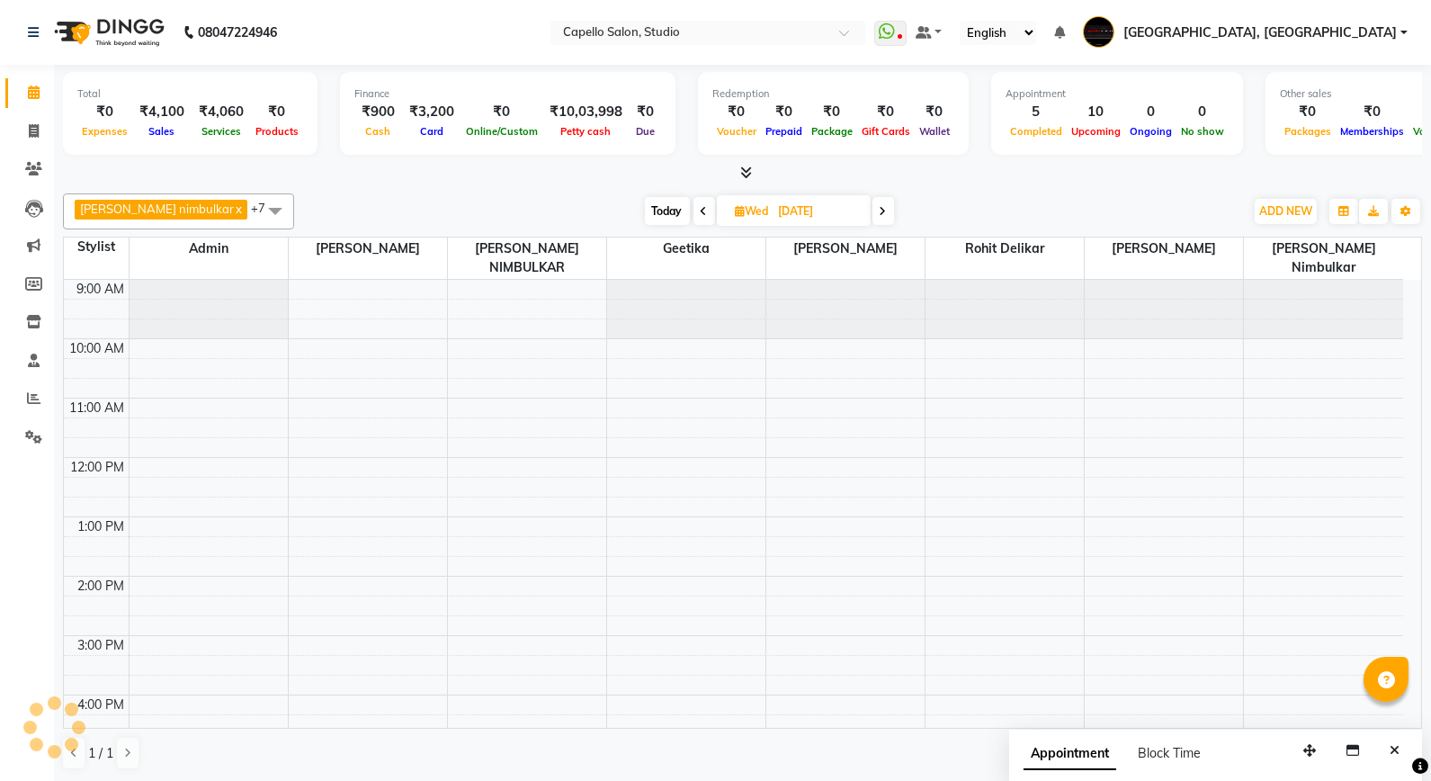
click at [694, 211] on span at bounding box center [705, 211] width 22 height 28
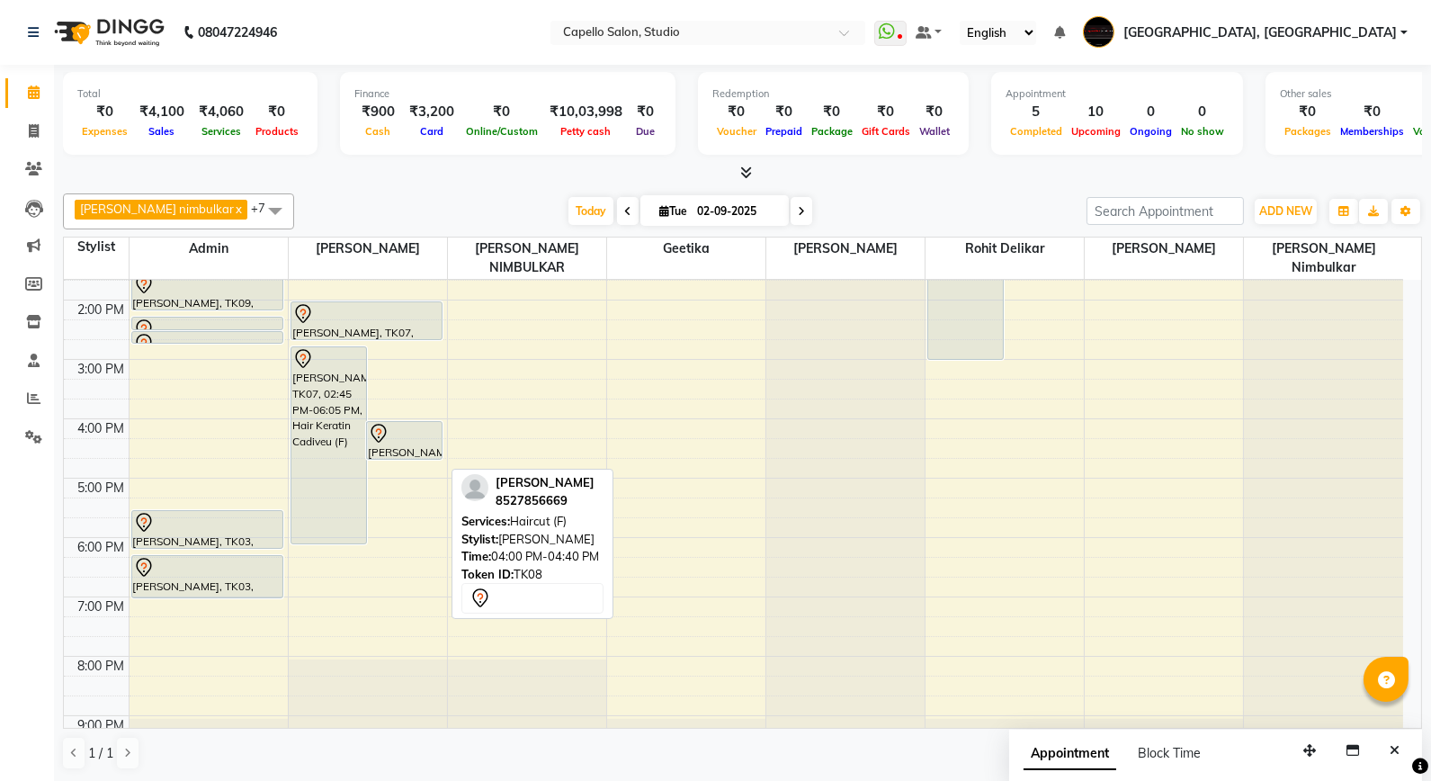
scroll to position [308, 0]
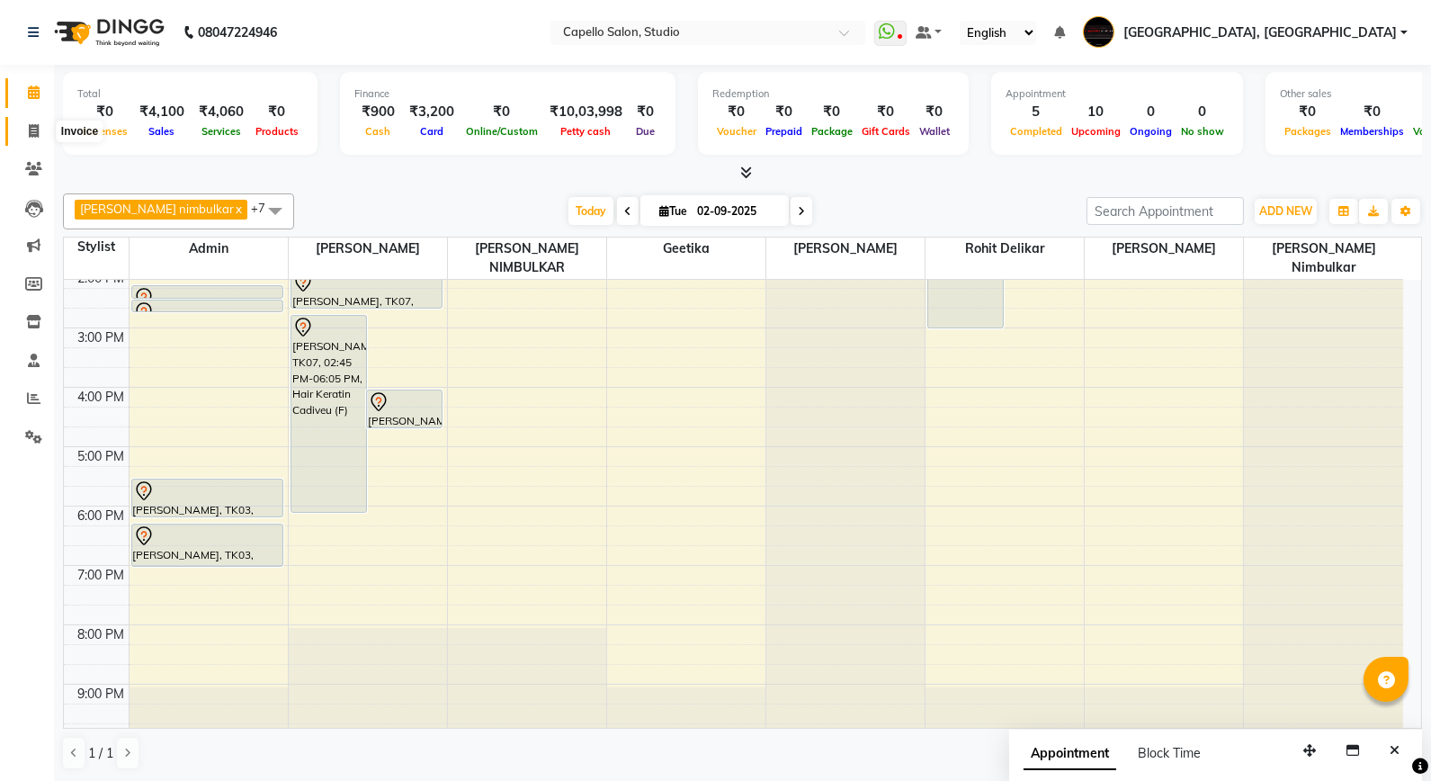
click at [31, 135] on icon at bounding box center [34, 130] width 10 height 13
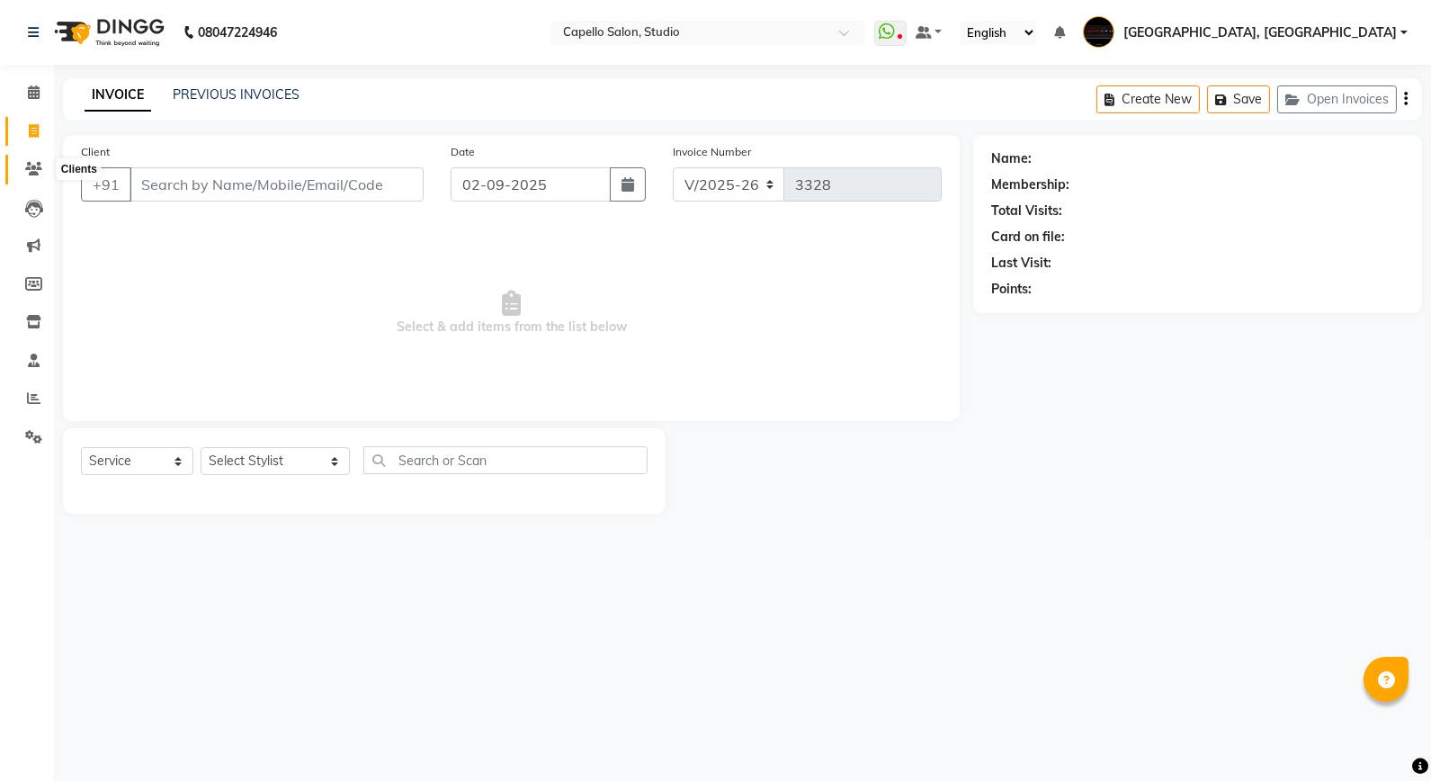
click at [34, 166] on icon at bounding box center [33, 168] width 17 height 13
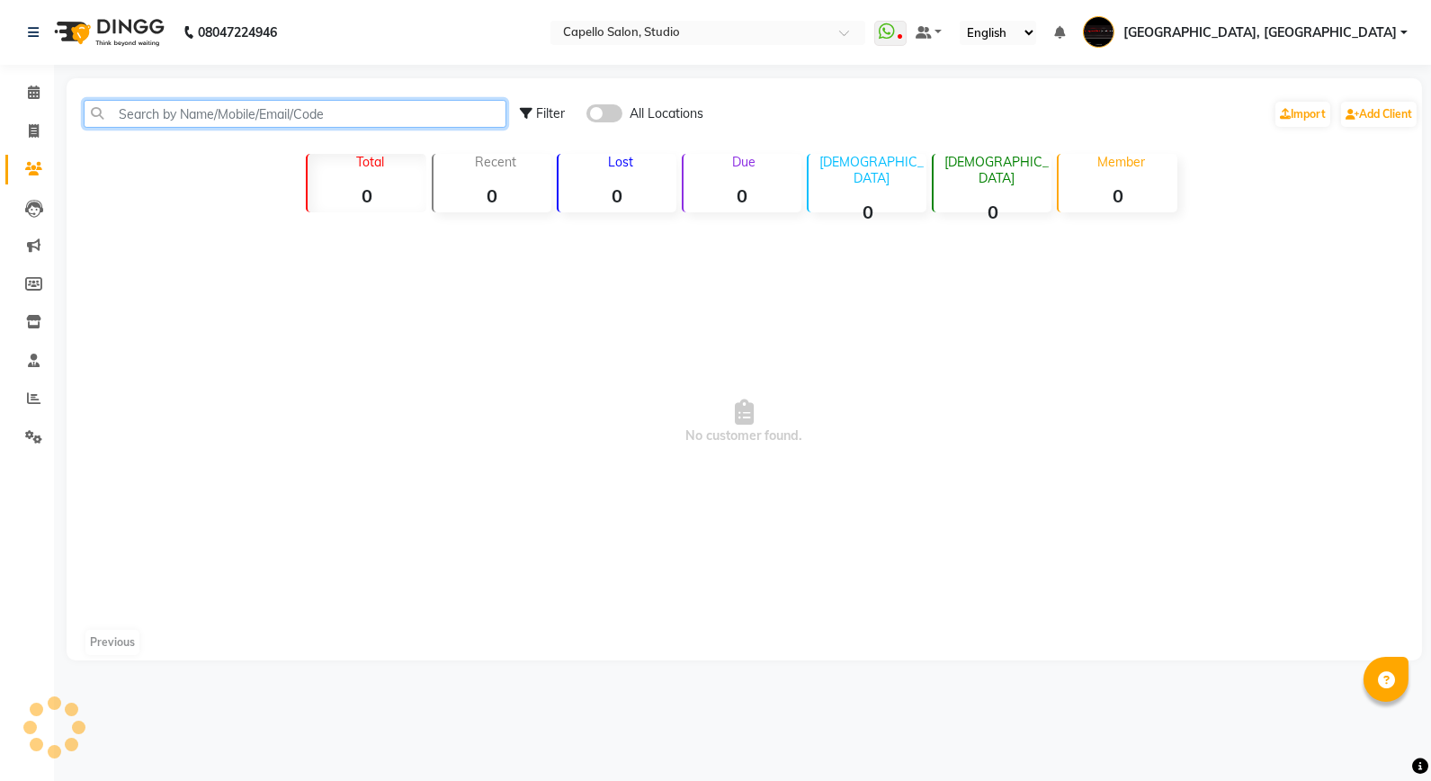
click at [225, 109] on input "text" at bounding box center [295, 114] width 423 height 28
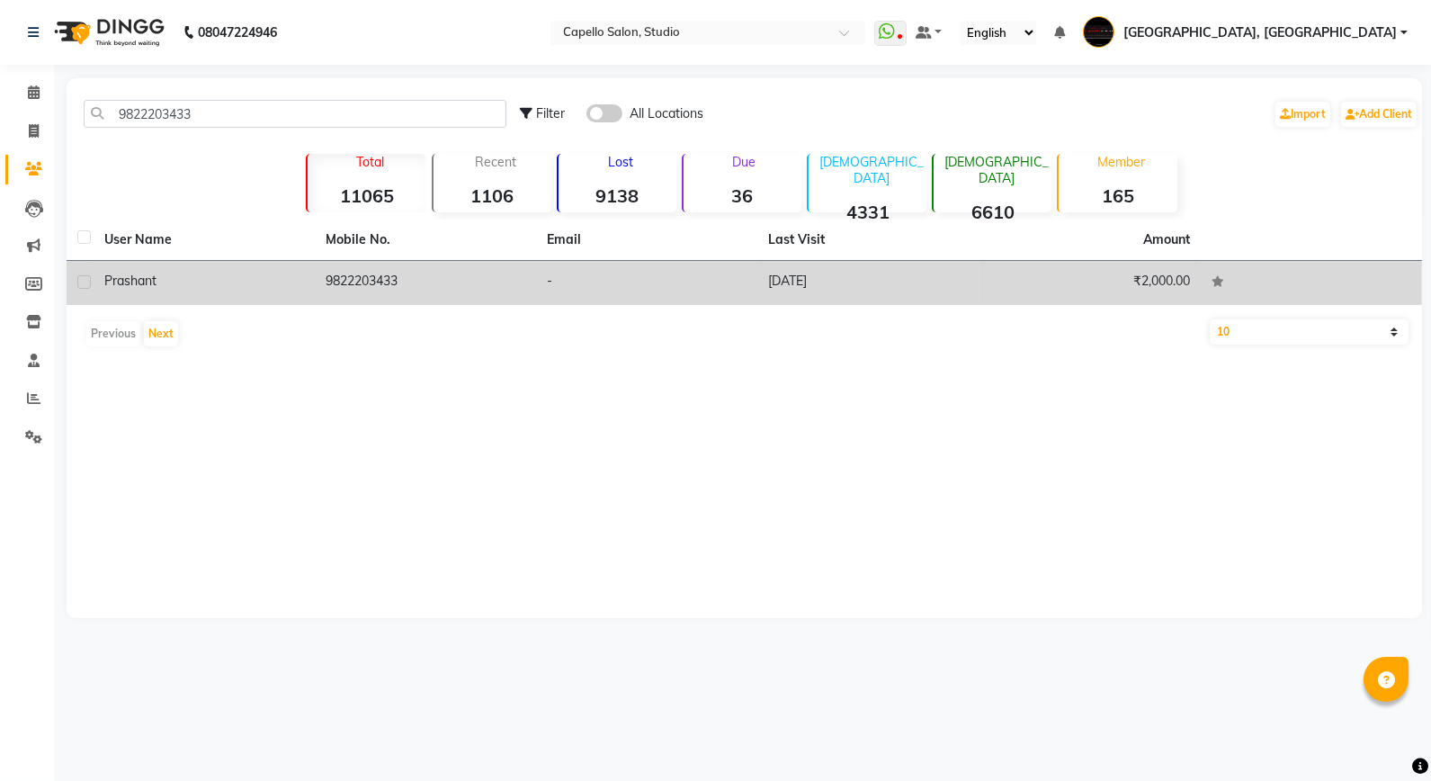
click at [128, 274] on span "prashant" at bounding box center [130, 281] width 52 height 16
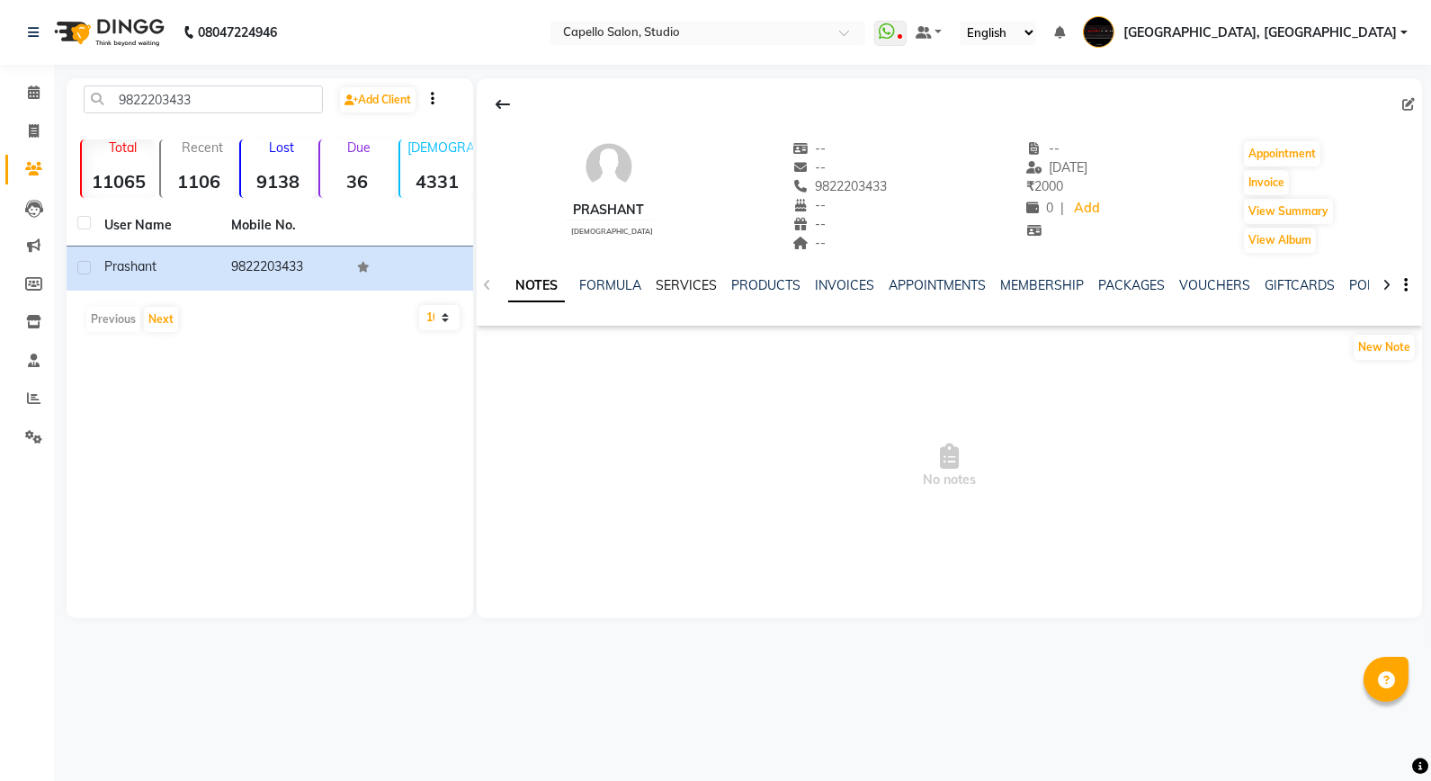
click at [693, 285] on link "SERVICES" at bounding box center [686, 285] width 61 height 16
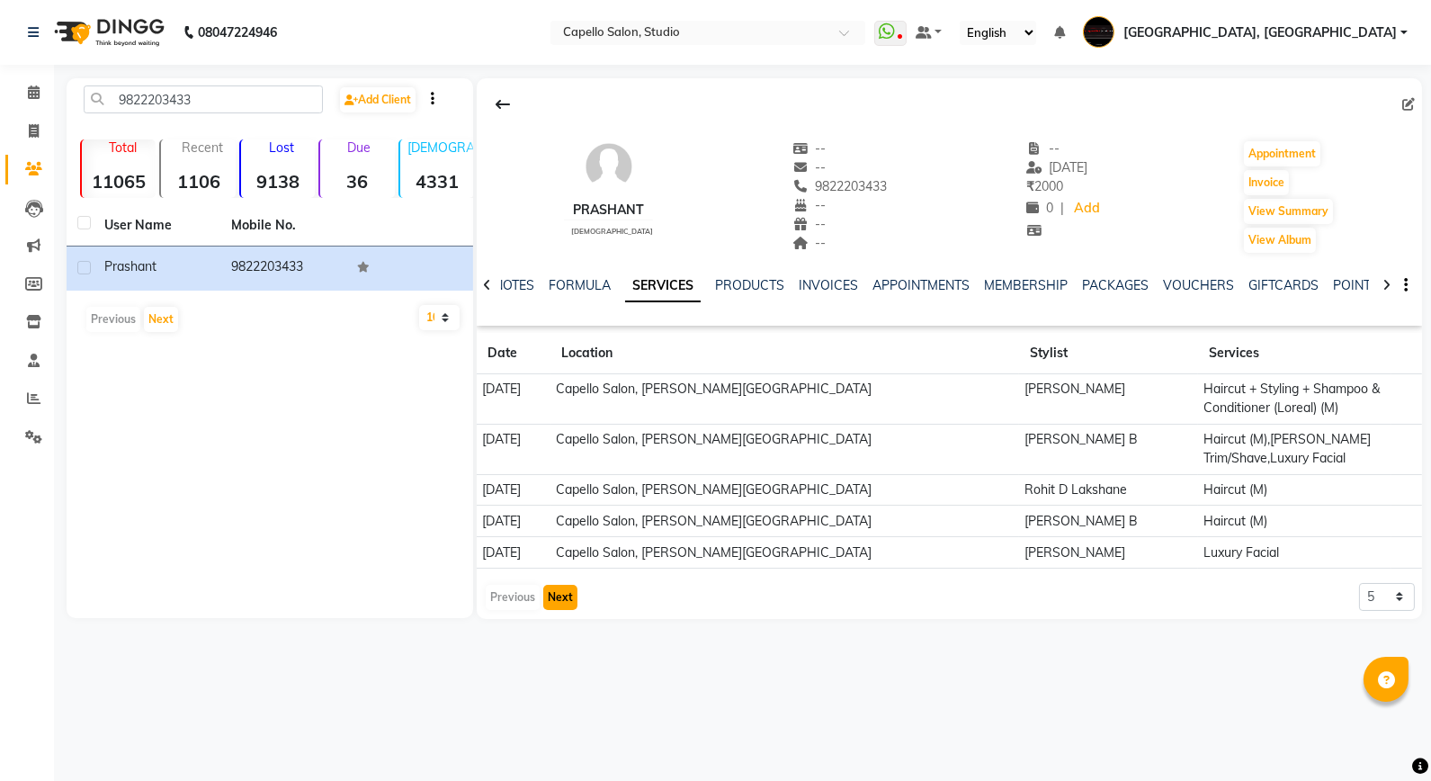
click at [573, 601] on button "Next" at bounding box center [560, 597] width 34 height 25
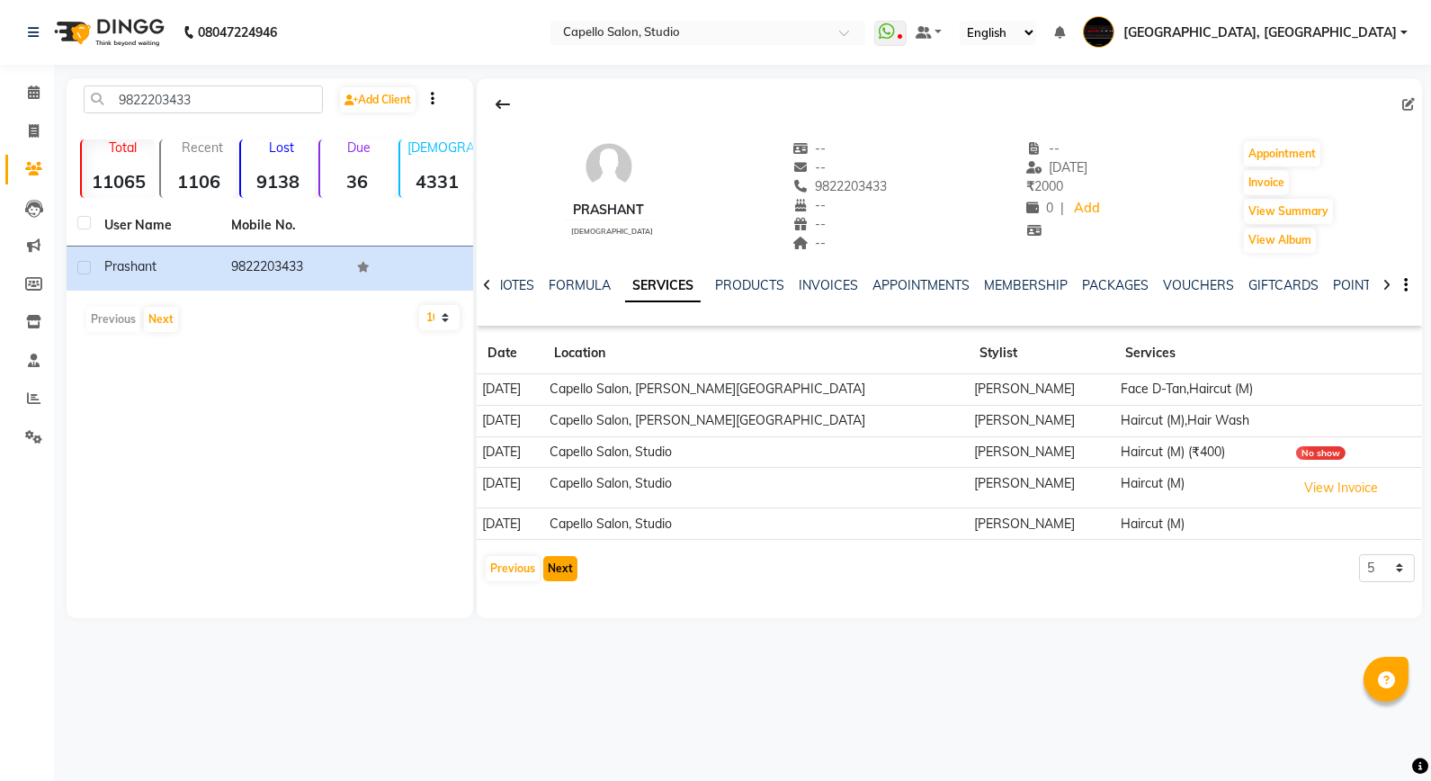
click at [553, 578] on button "Next" at bounding box center [560, 568] width 34 height 25
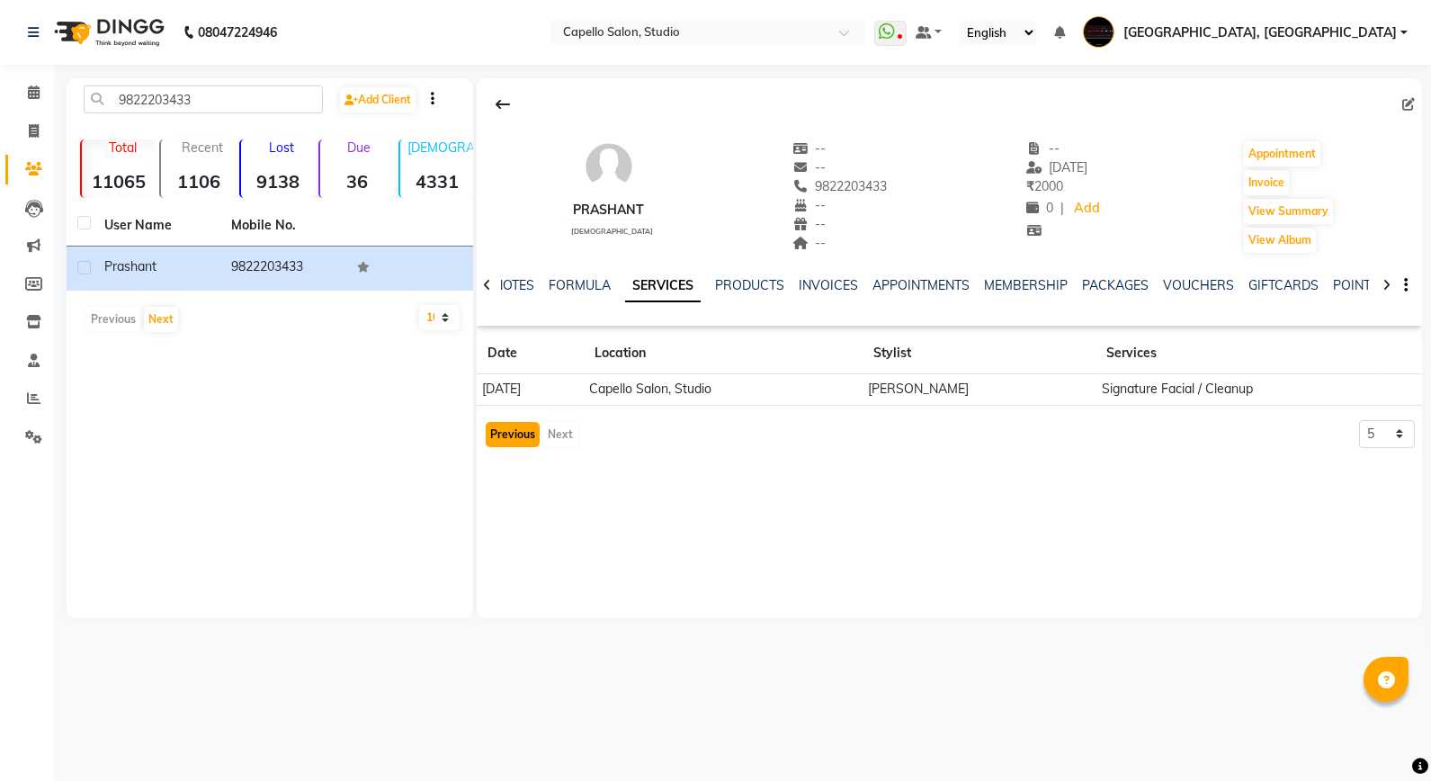
click at [504, 436] on button "Previous" at bounding box center [513, 434] width 54 height 25
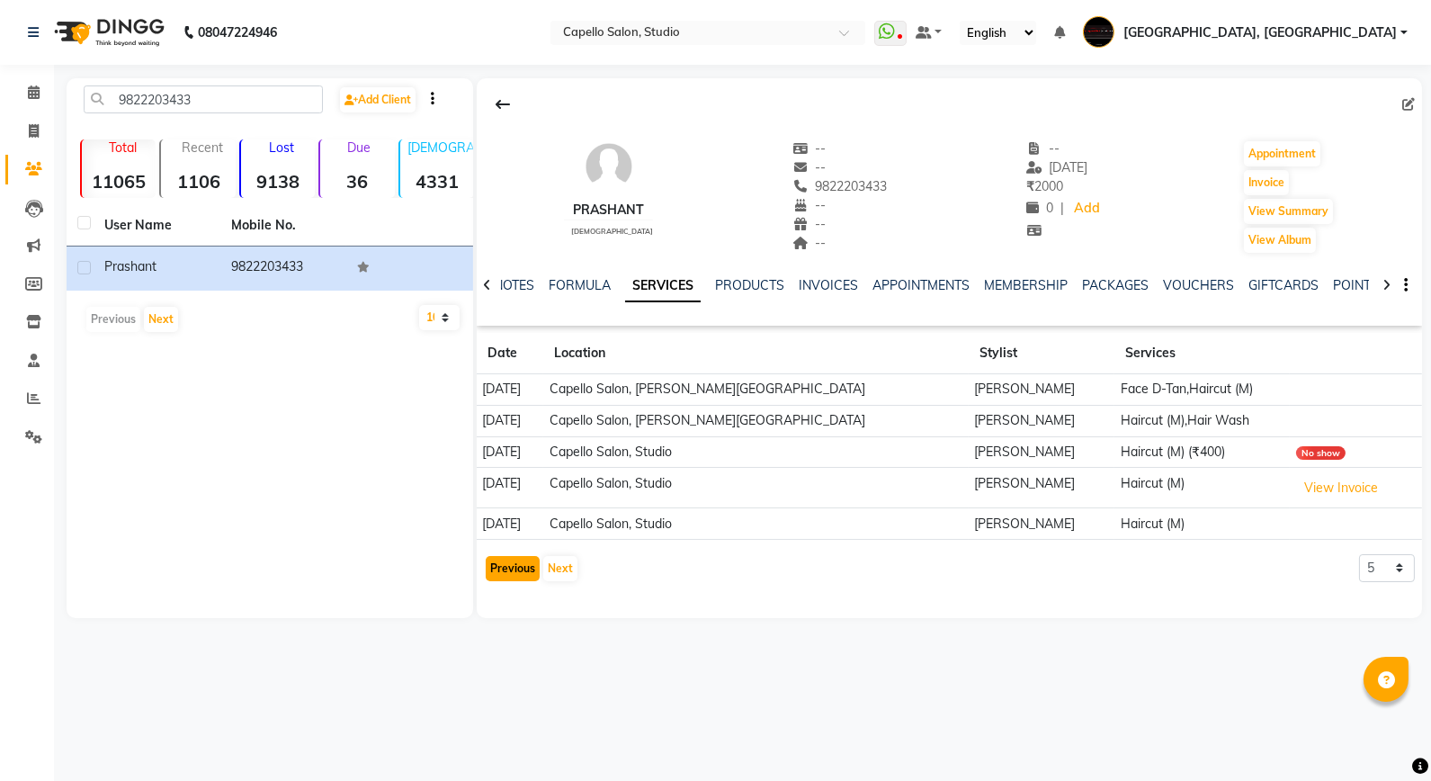
click at [513, 578] on button "Previous" at bounding box center [513, 568] width 54 height 25
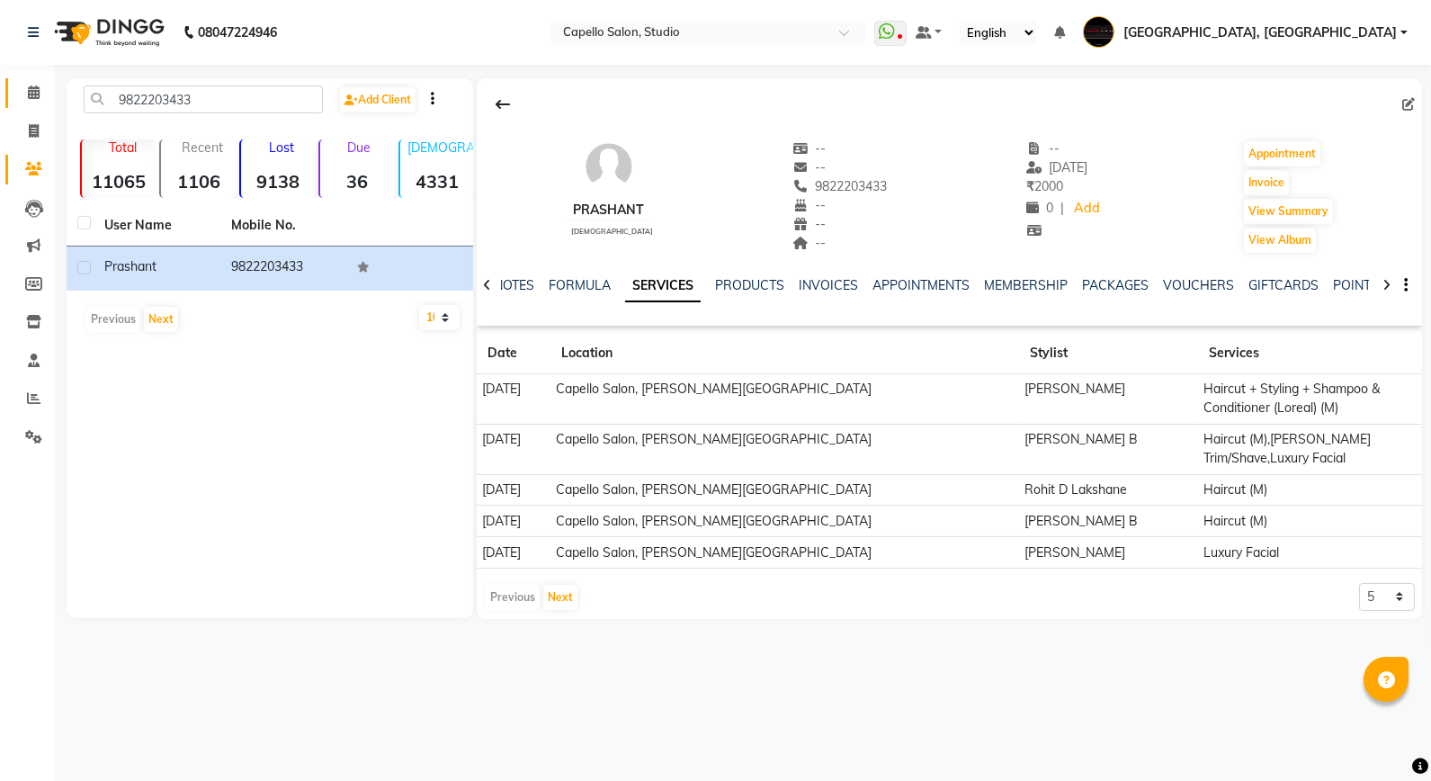
click at [36, 105] on link "Calendar" at bounding box center [26, 93] width 43 height 30
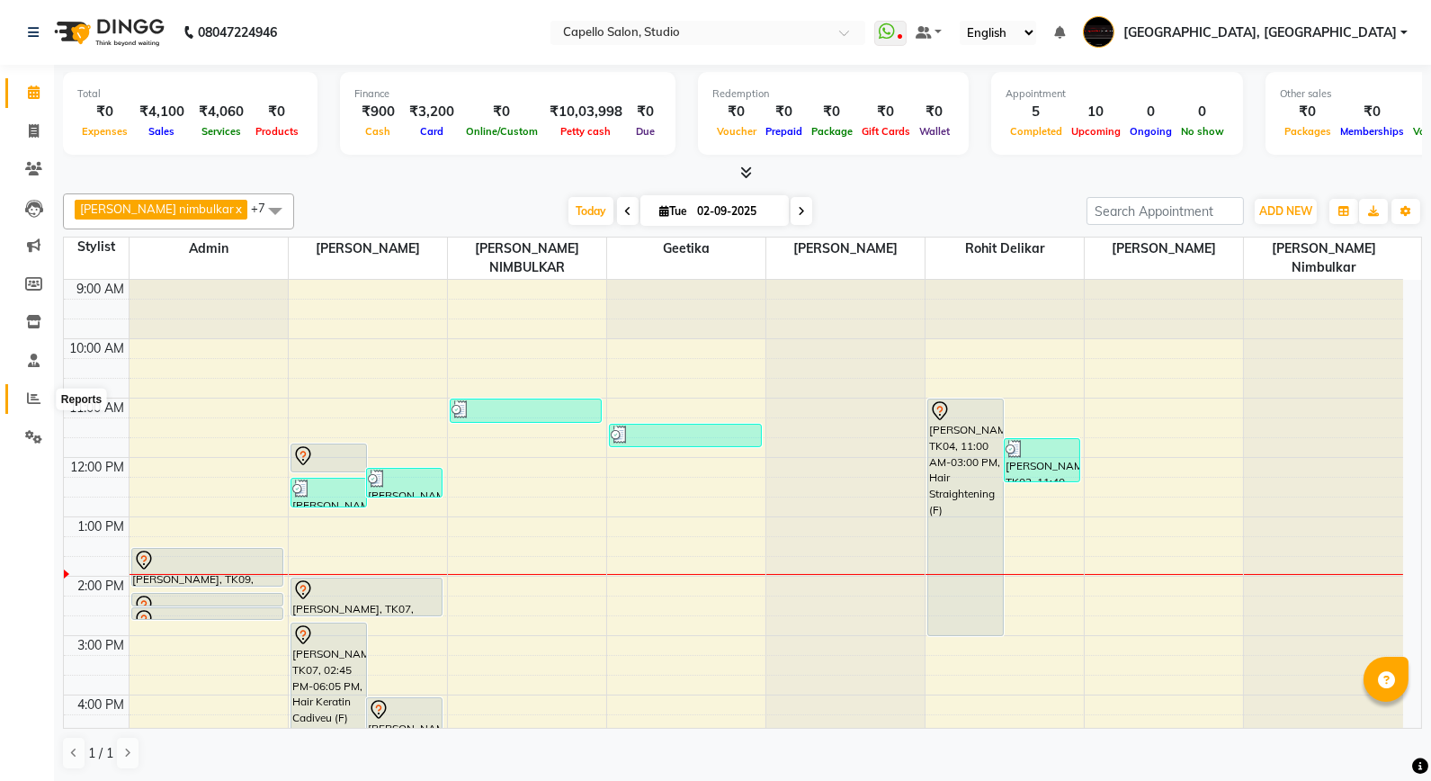
click at [27, 403] on icon at bounding box center [33, 397] width 13 height 13
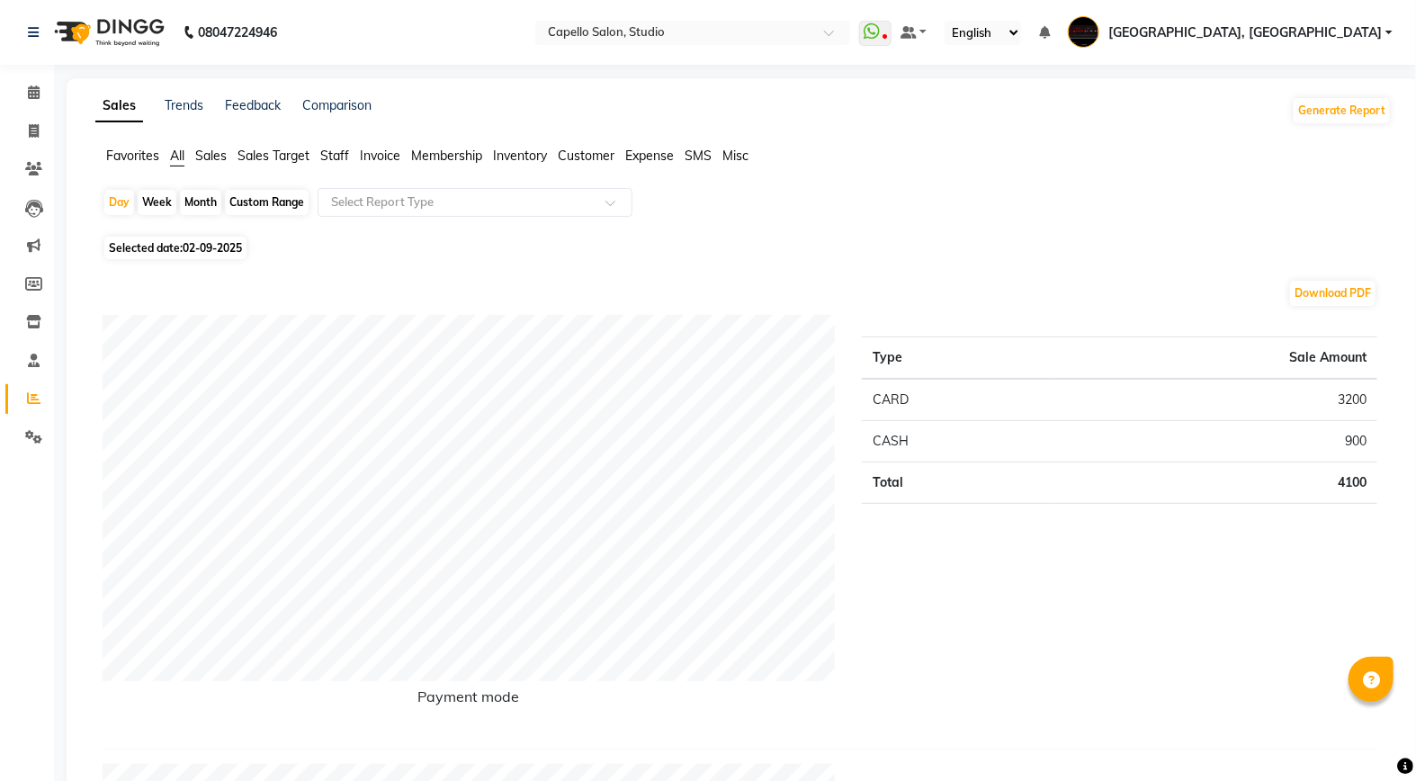
click at [343, 149] on span "Staff" at bounding box center [334, 156] width 29 height 16
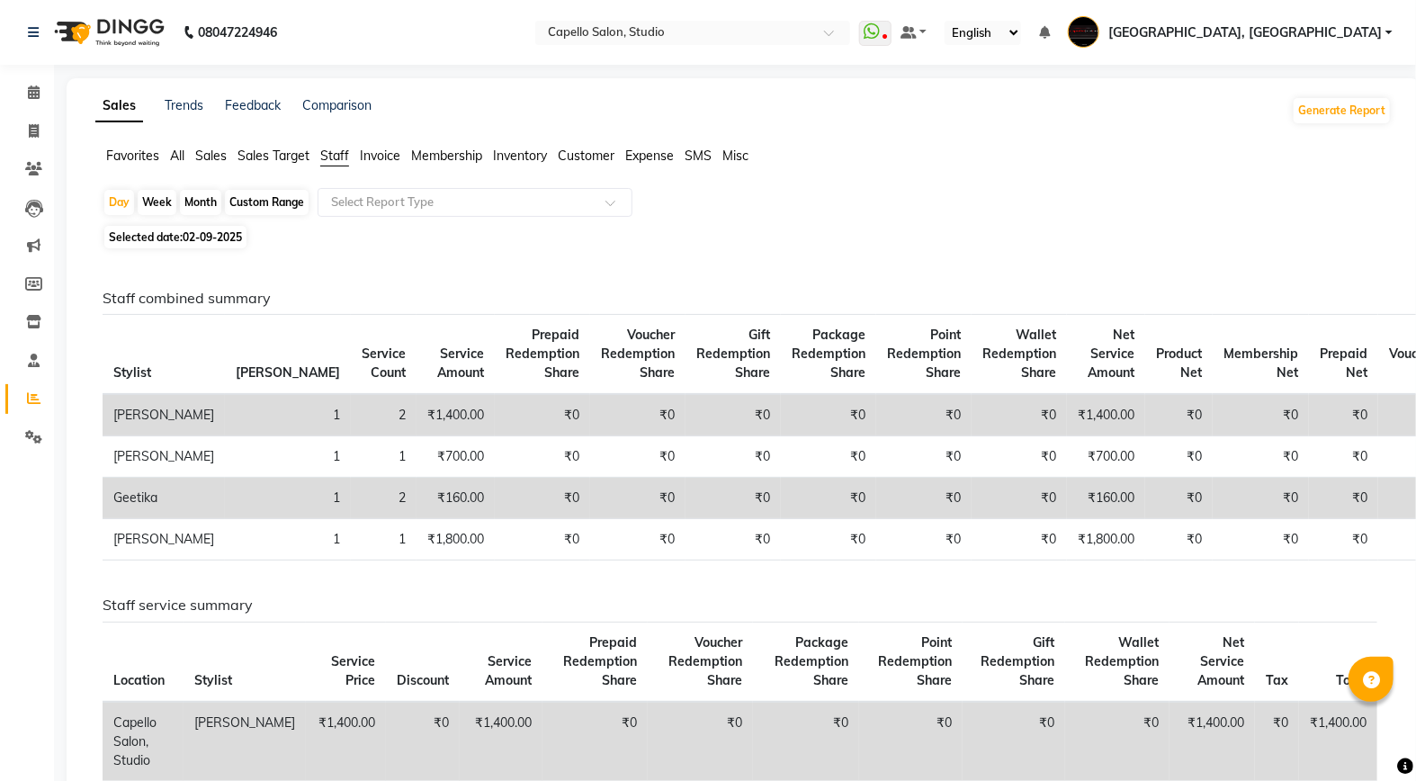
click at [202, 208] on div "Month" at bounding box center [200, 202] width 41 height 25
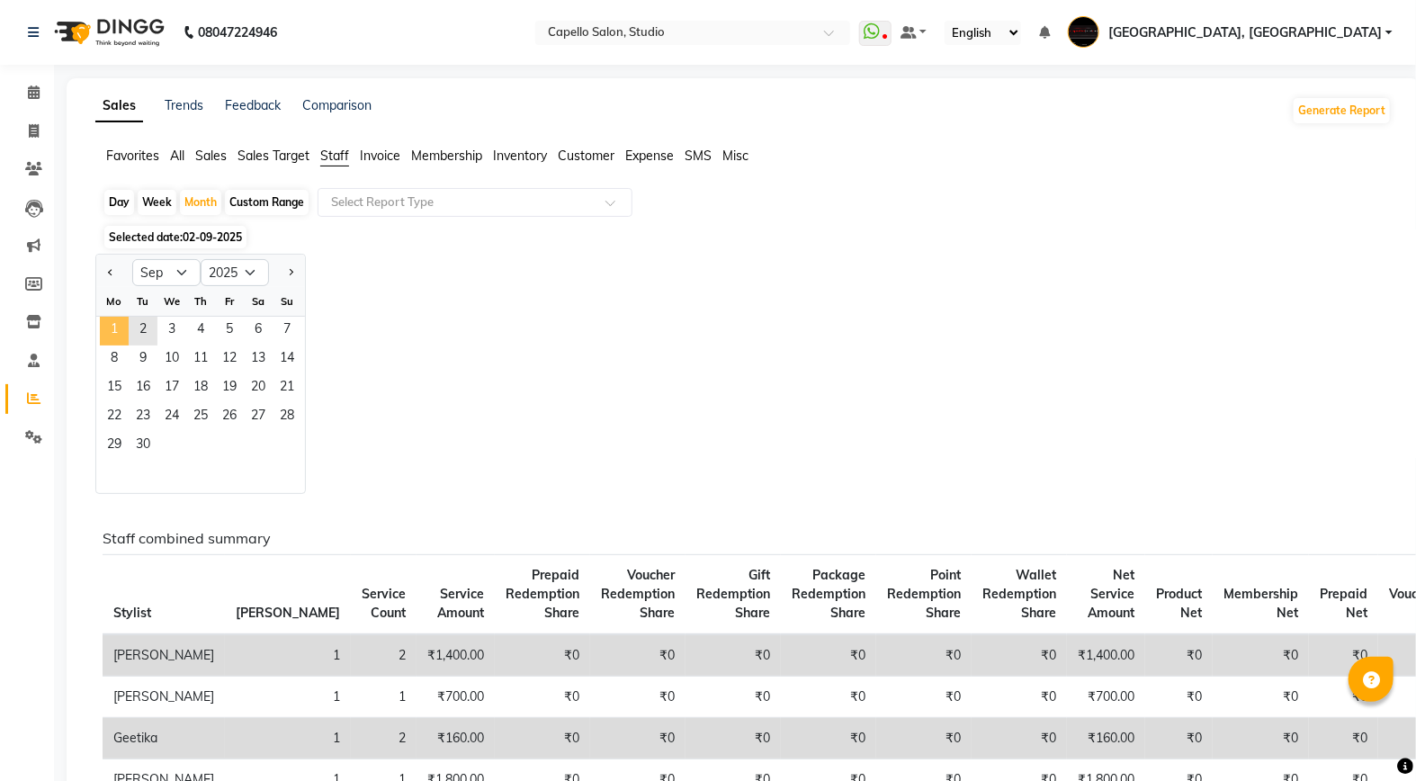
click at [121, 330] on span "1" at bounding box center [114, 331] width 29 height 29
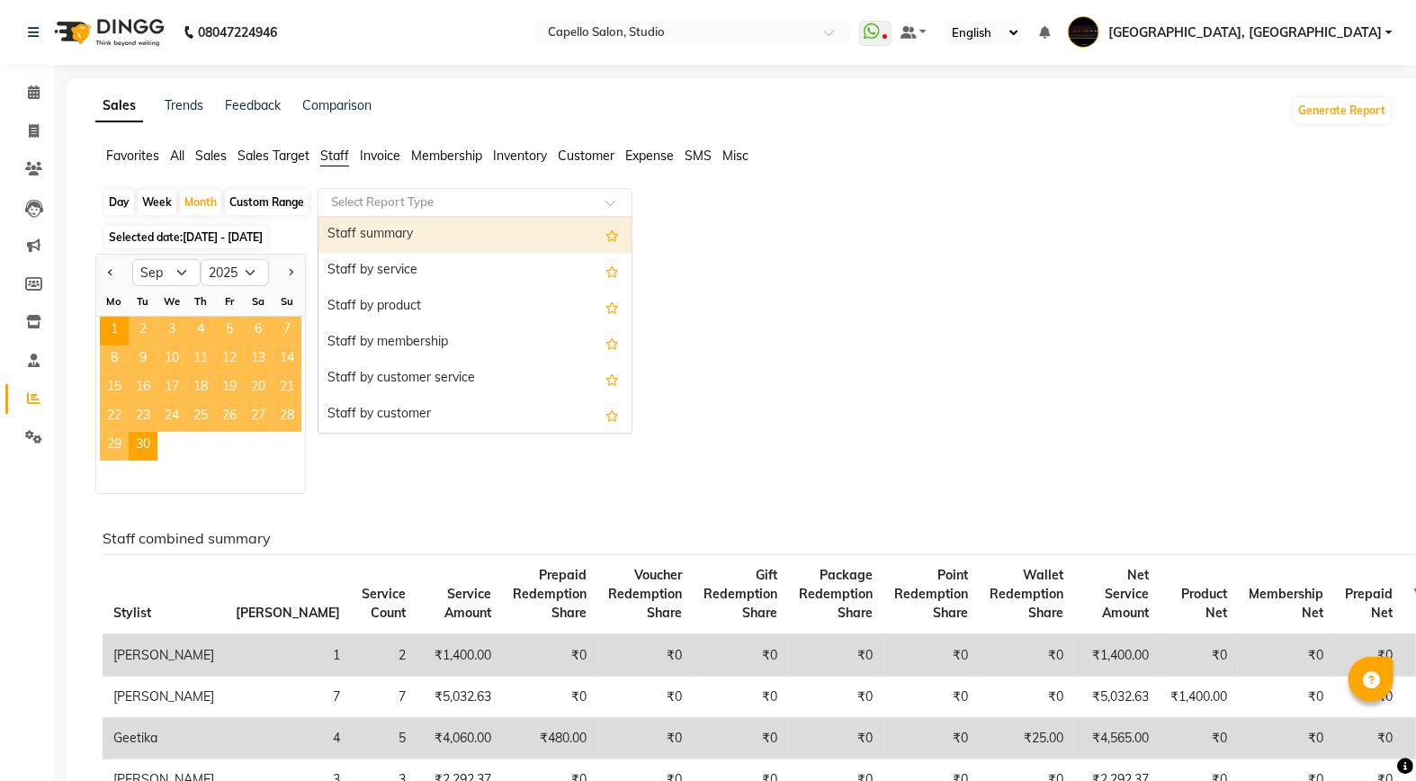
click at [448, 200] on input "text" at bounding box center [456, 202] width 259 height 18
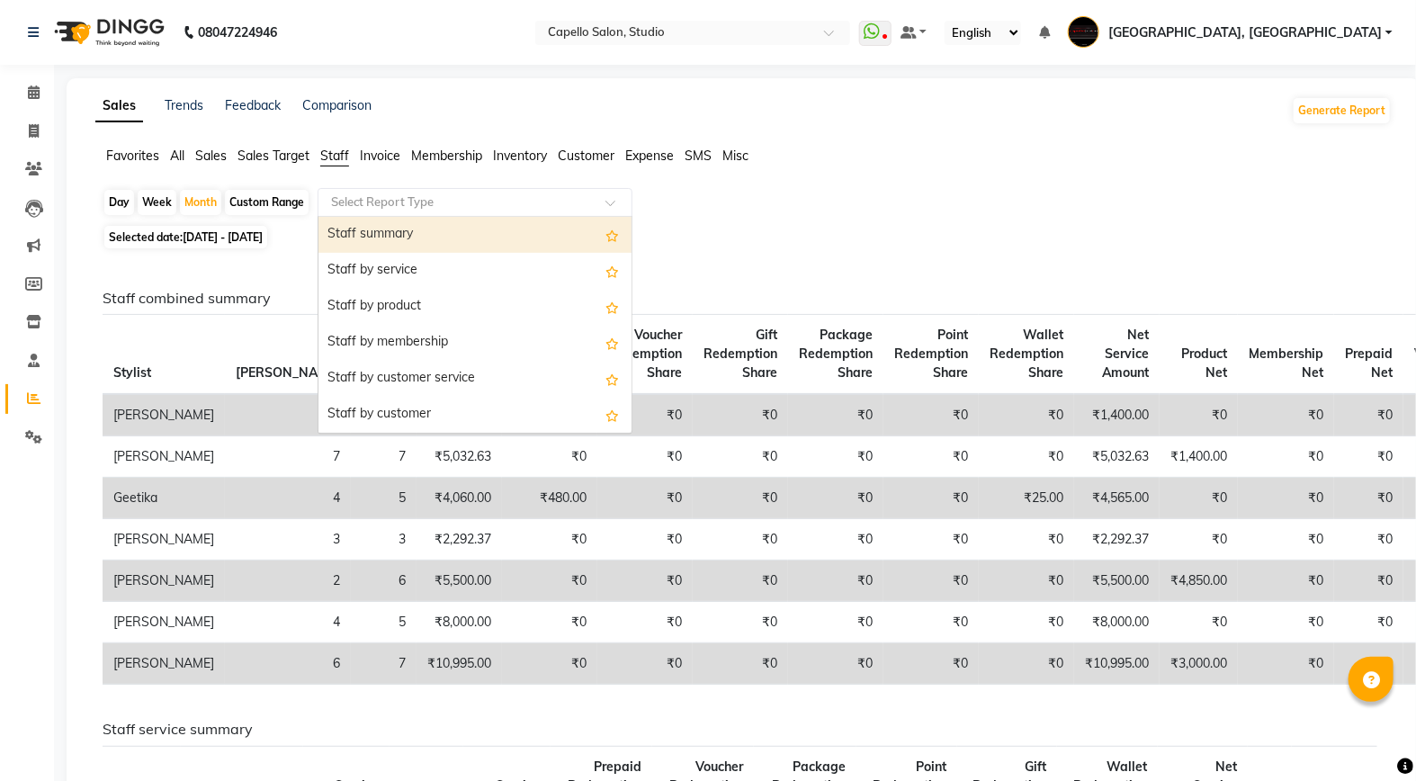
click at [444, 239] on div "Staff summary" at bounding box center [474, 235] width 313 height 36
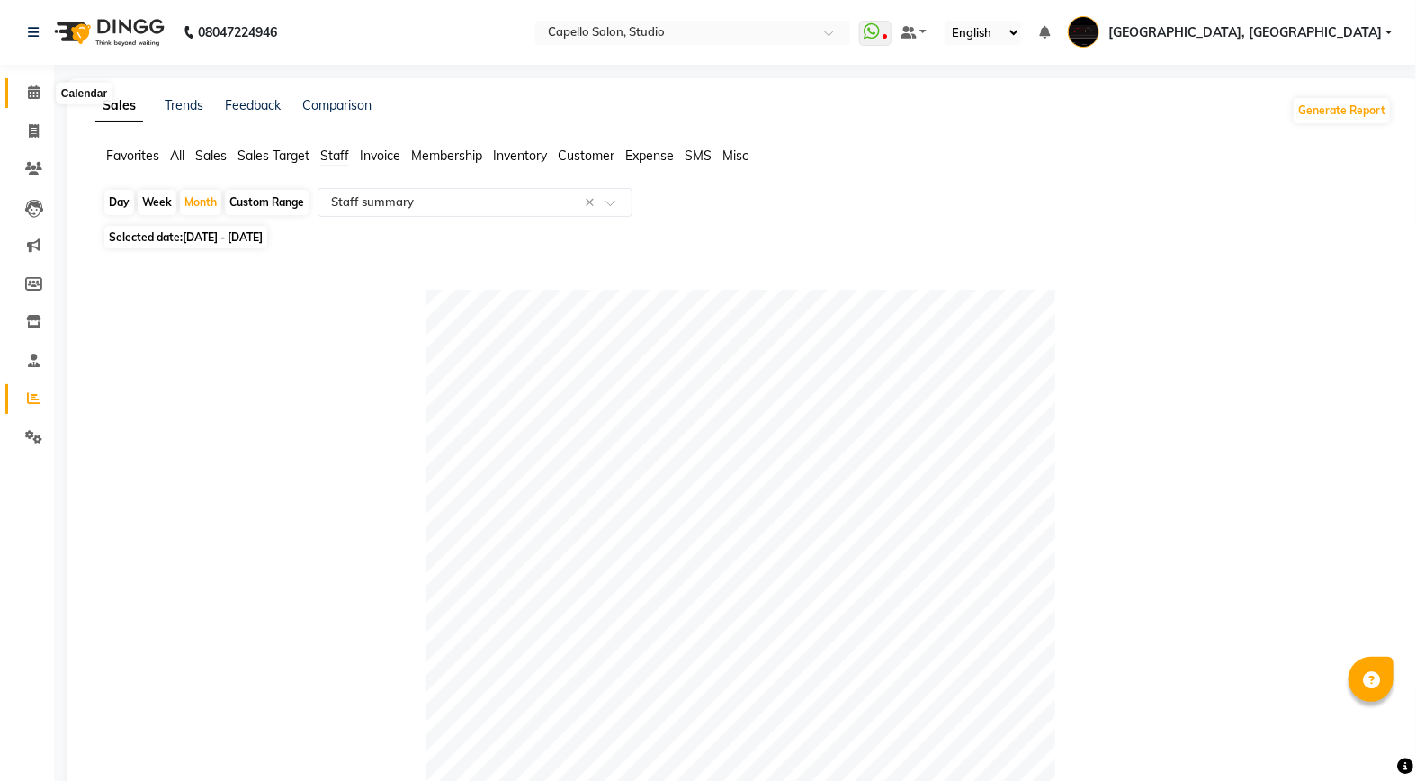
click at [31, 91] on icon at bounding box center [34, 91] width 12 height 13
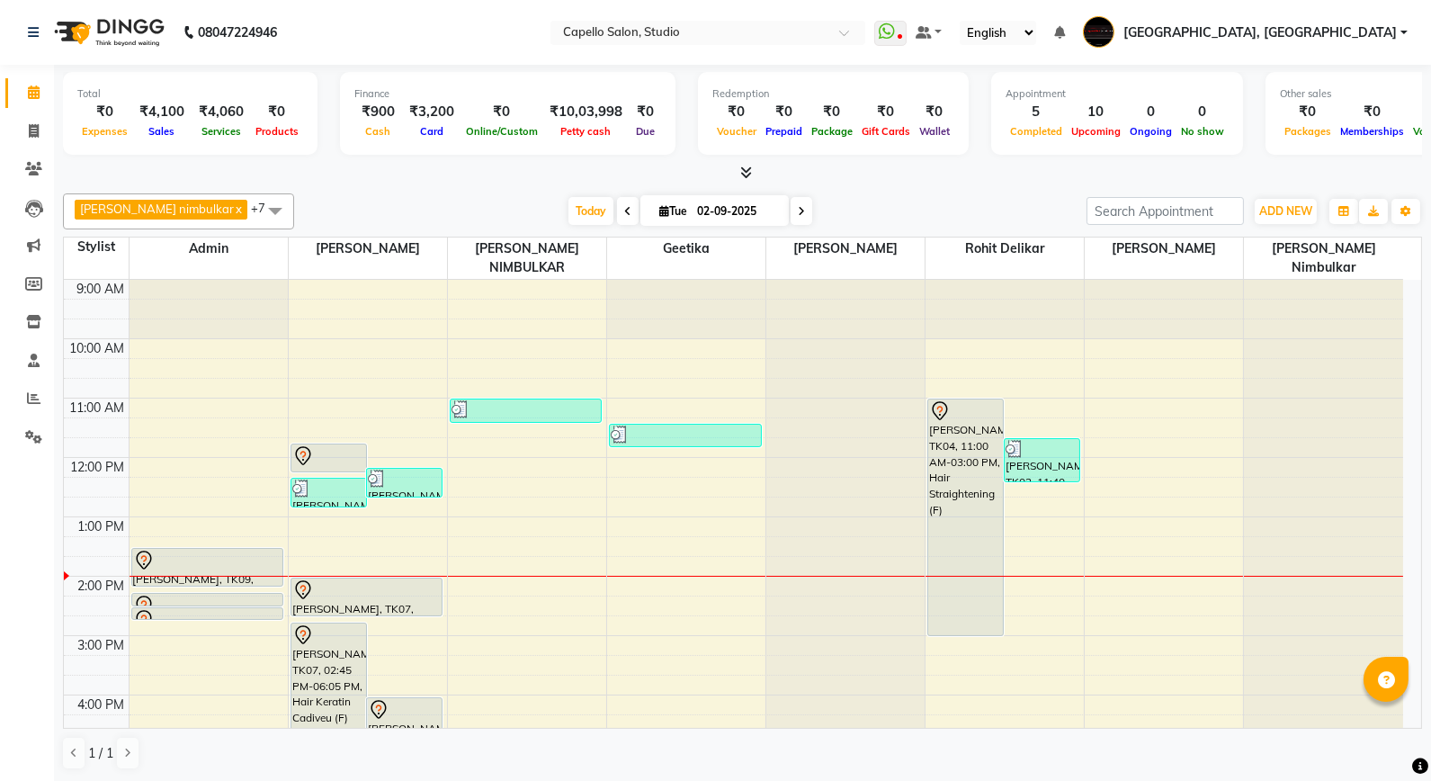
click at [617, 220] on span at bounding box center [628, 211] width 22 height 28
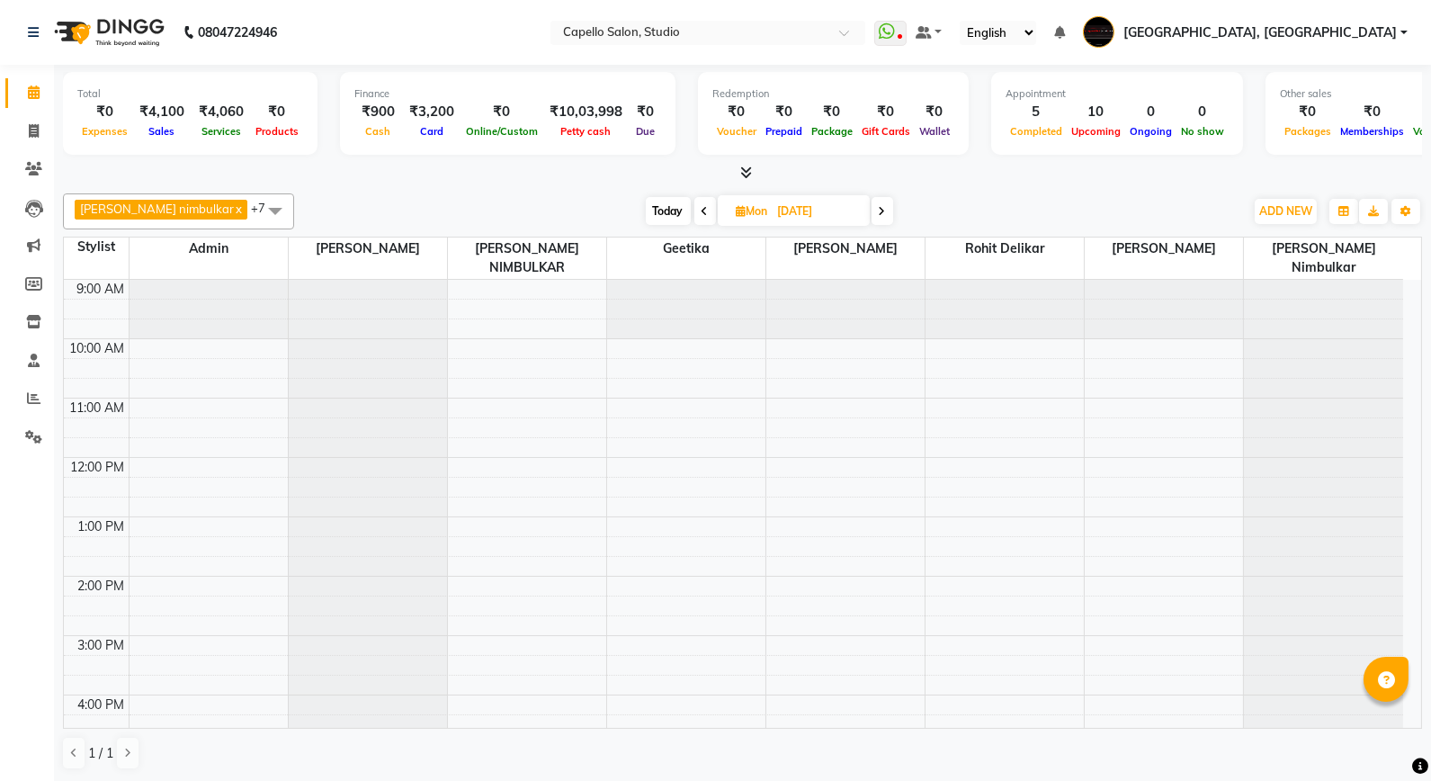
scroll to position [238, 0]
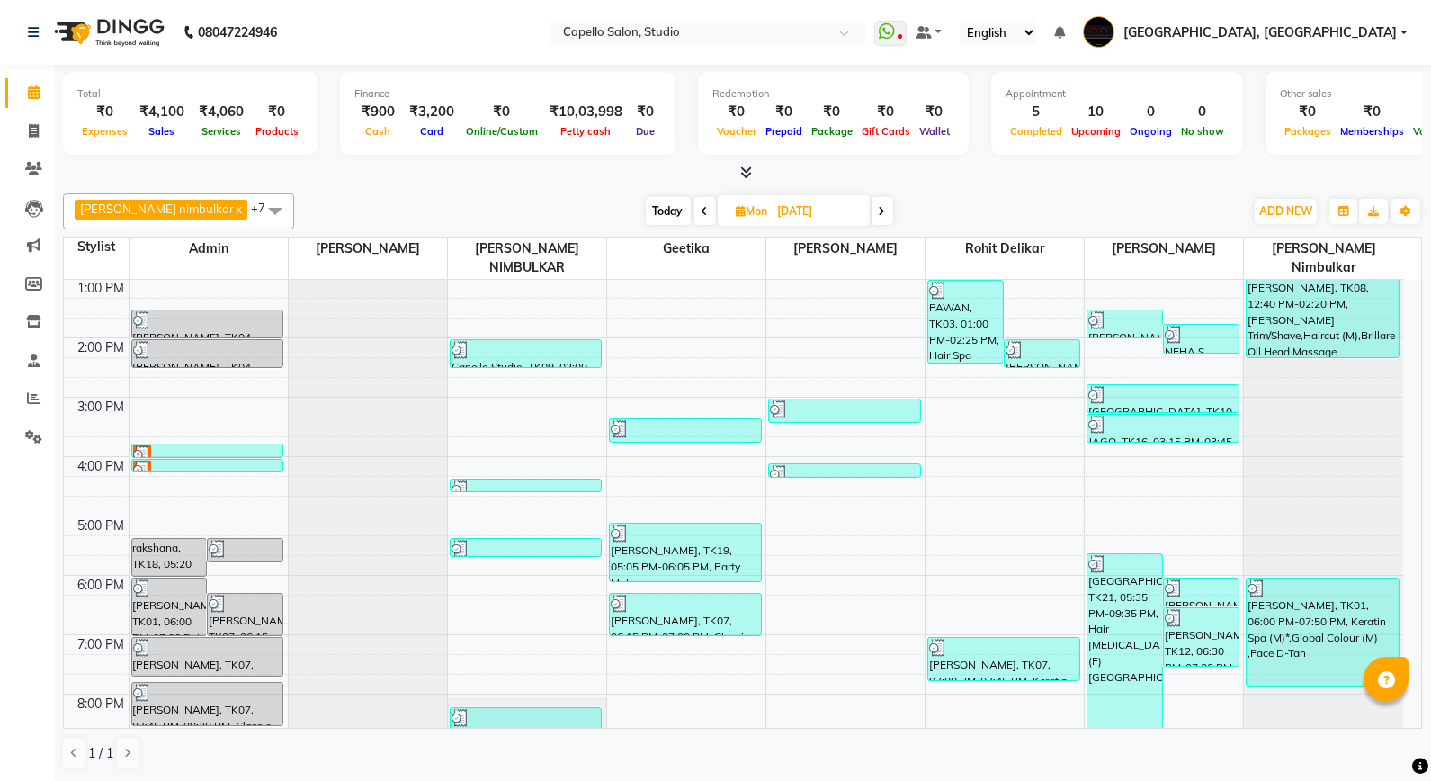
click at [879, 209] on icon at bounding box center [882, 211] width 7 height 11
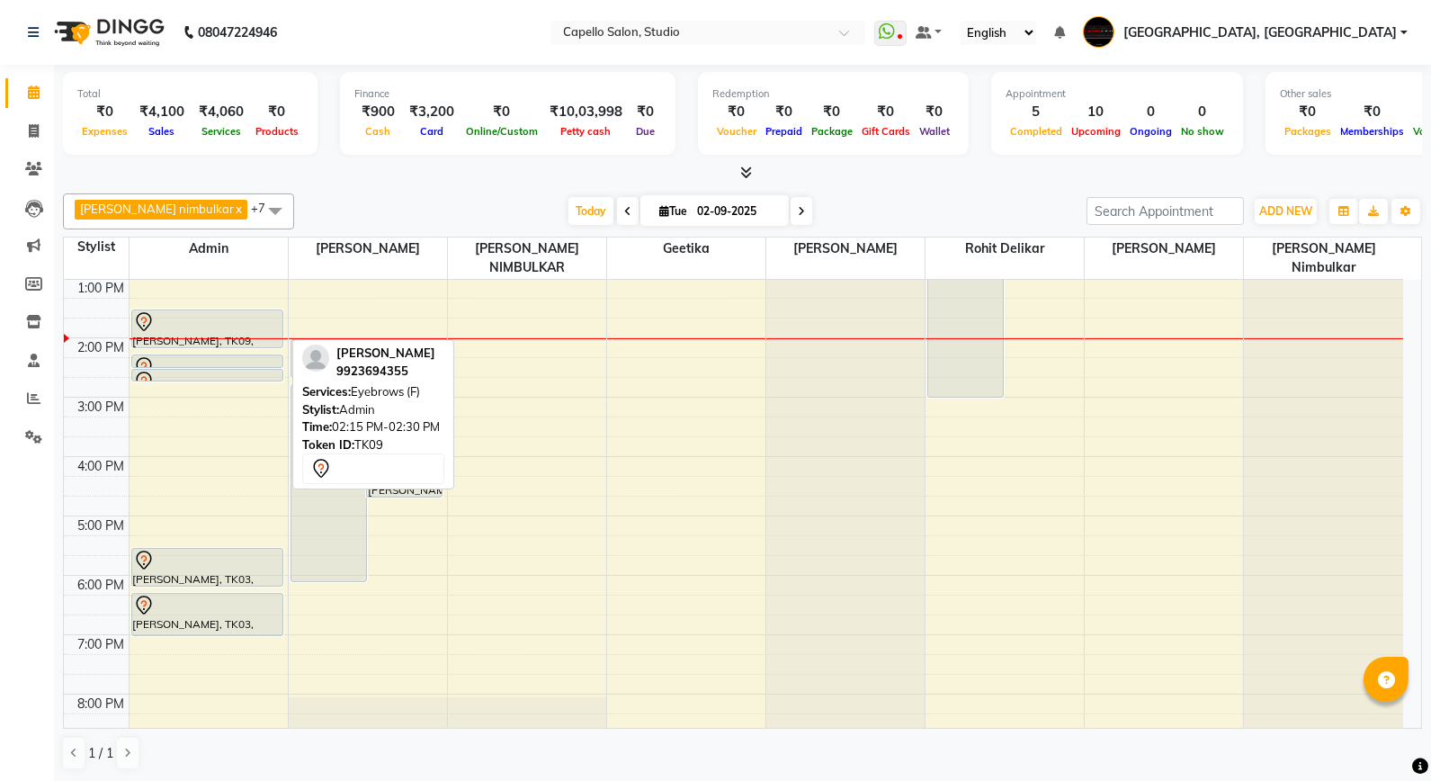
click at [157, 356] on div at bounding box center [207, 367] width 149 height 22
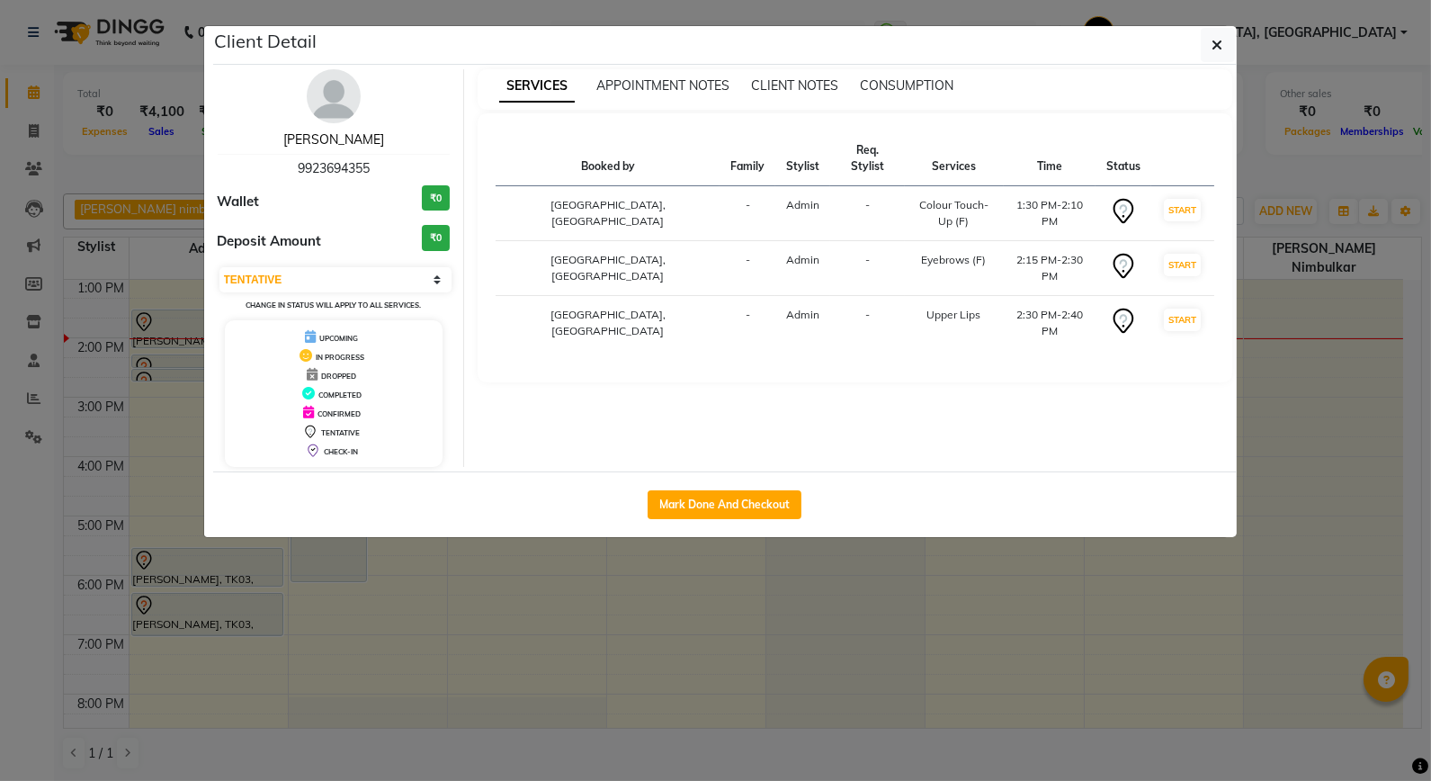
click at [327, 142] on link "[PERSON_NAME]" at bounding box center [333, 139] width 101 height 16
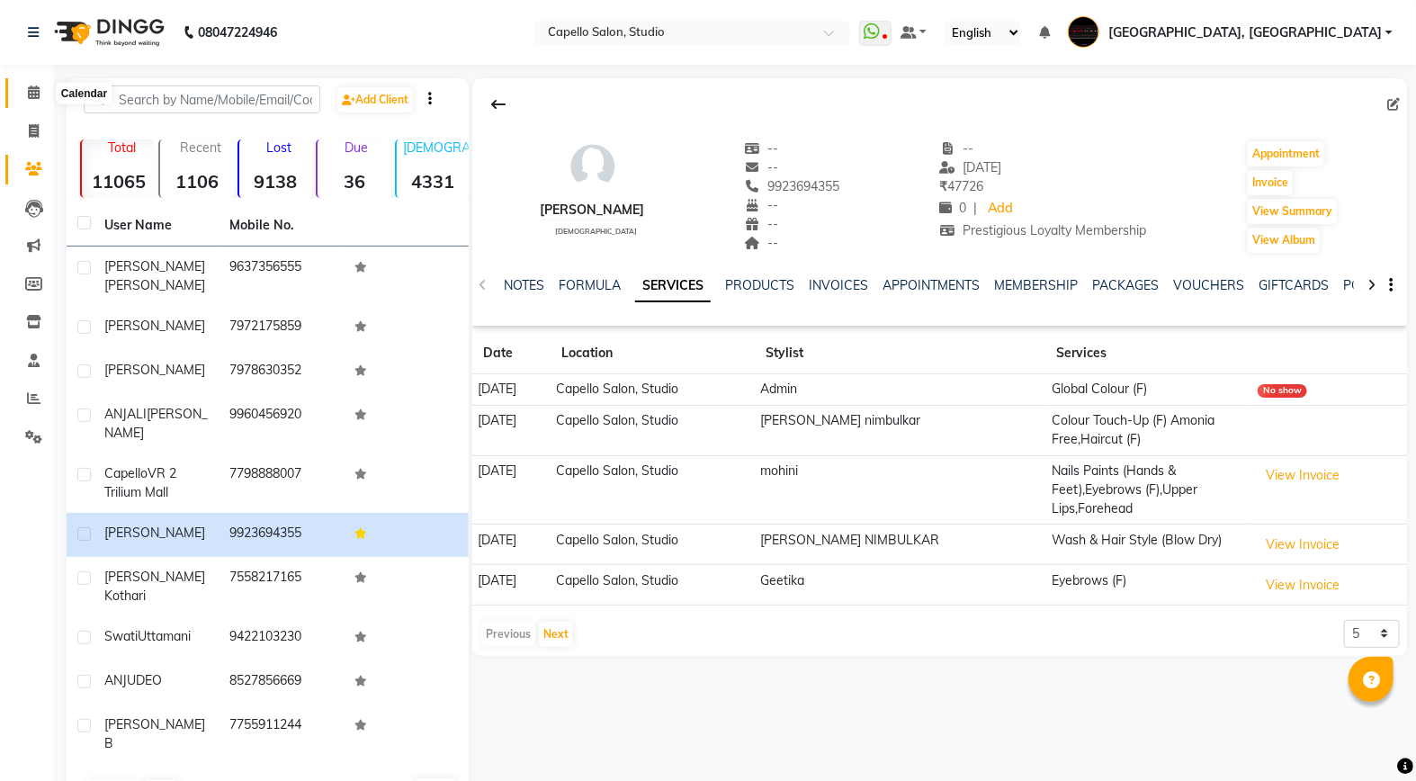
click at [36, 103] on span at bounding box center [33, 93] width 31 height 21
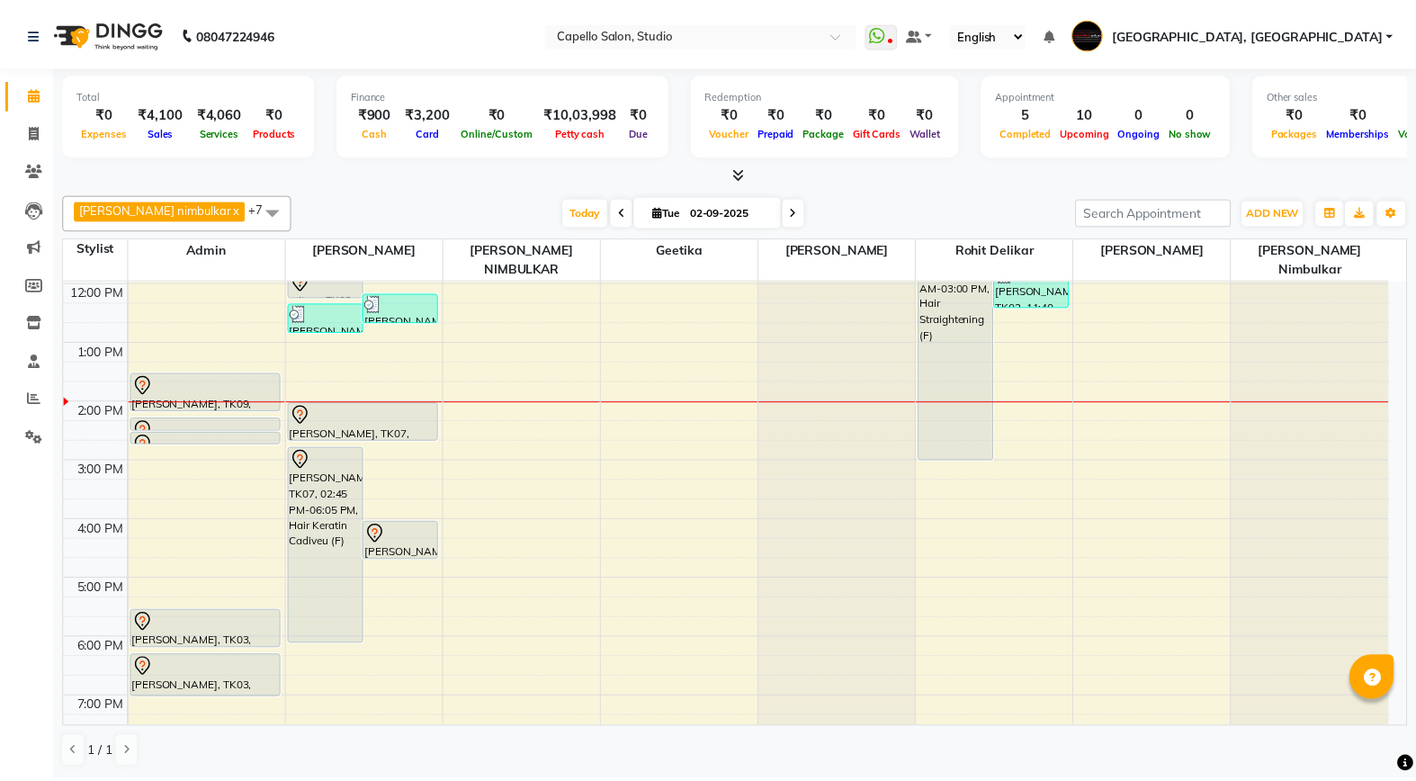
scroll to position [308, 0]
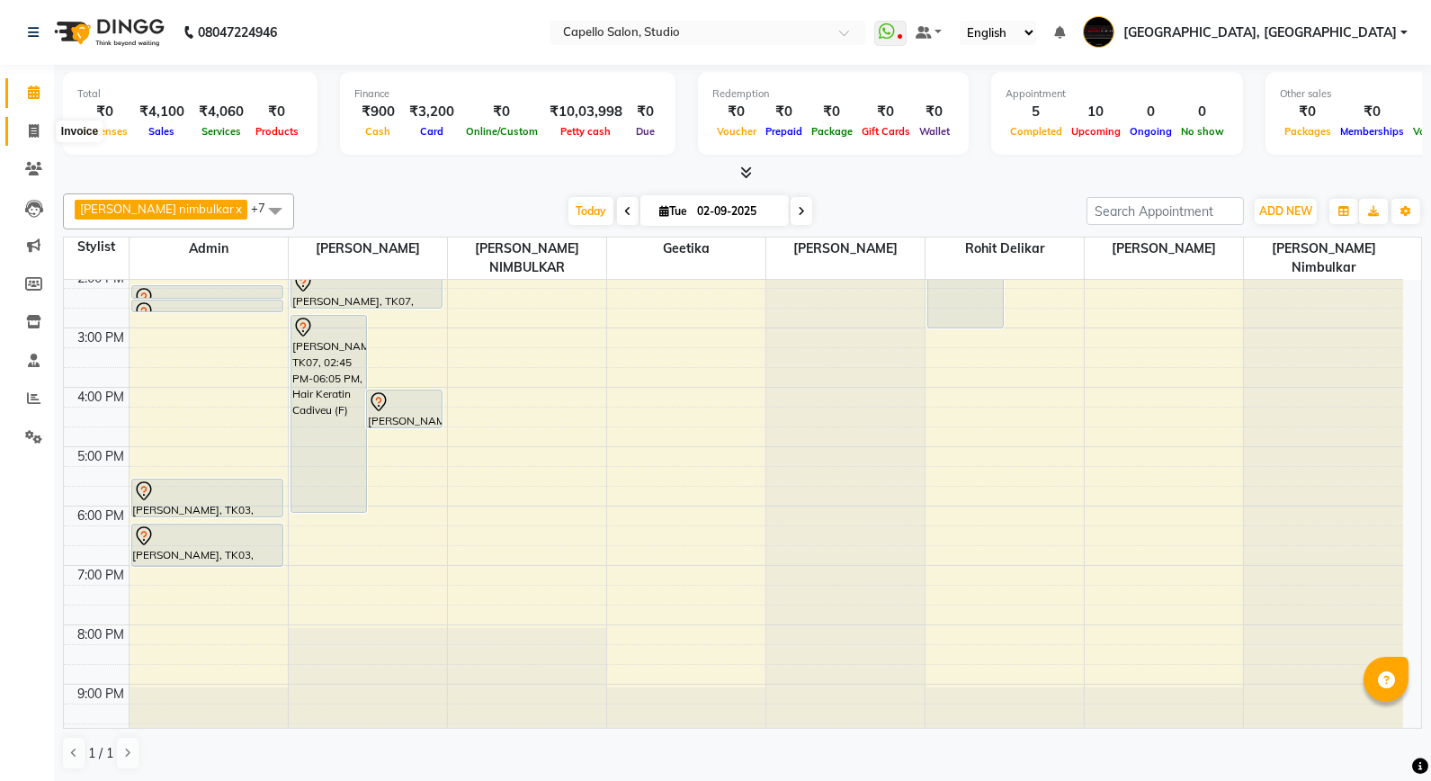
click at [29, 135] on icon at bounding box center [34, 130] width 10 height 13
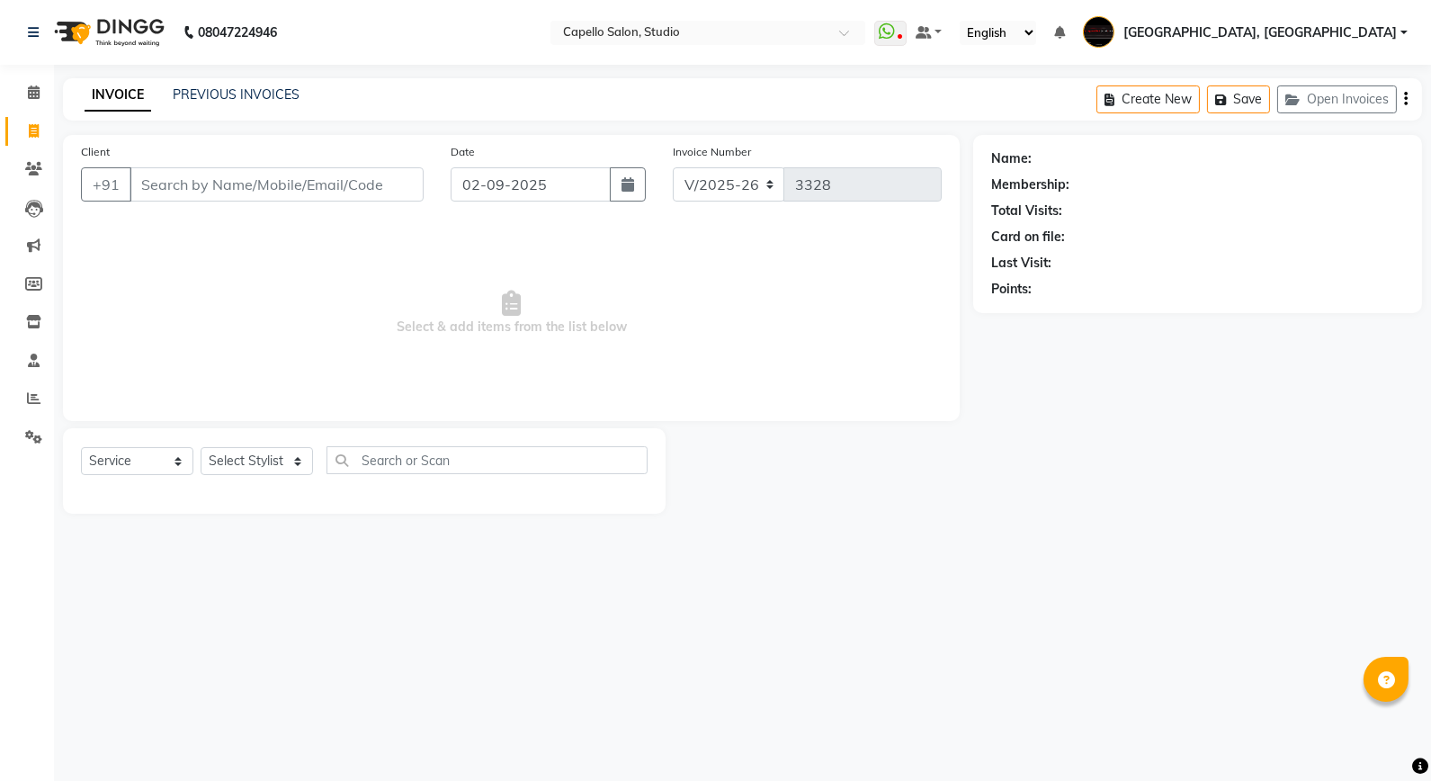
click at [175, 185] on input "Client" at bounding box center [277, 184] width 294 height 34
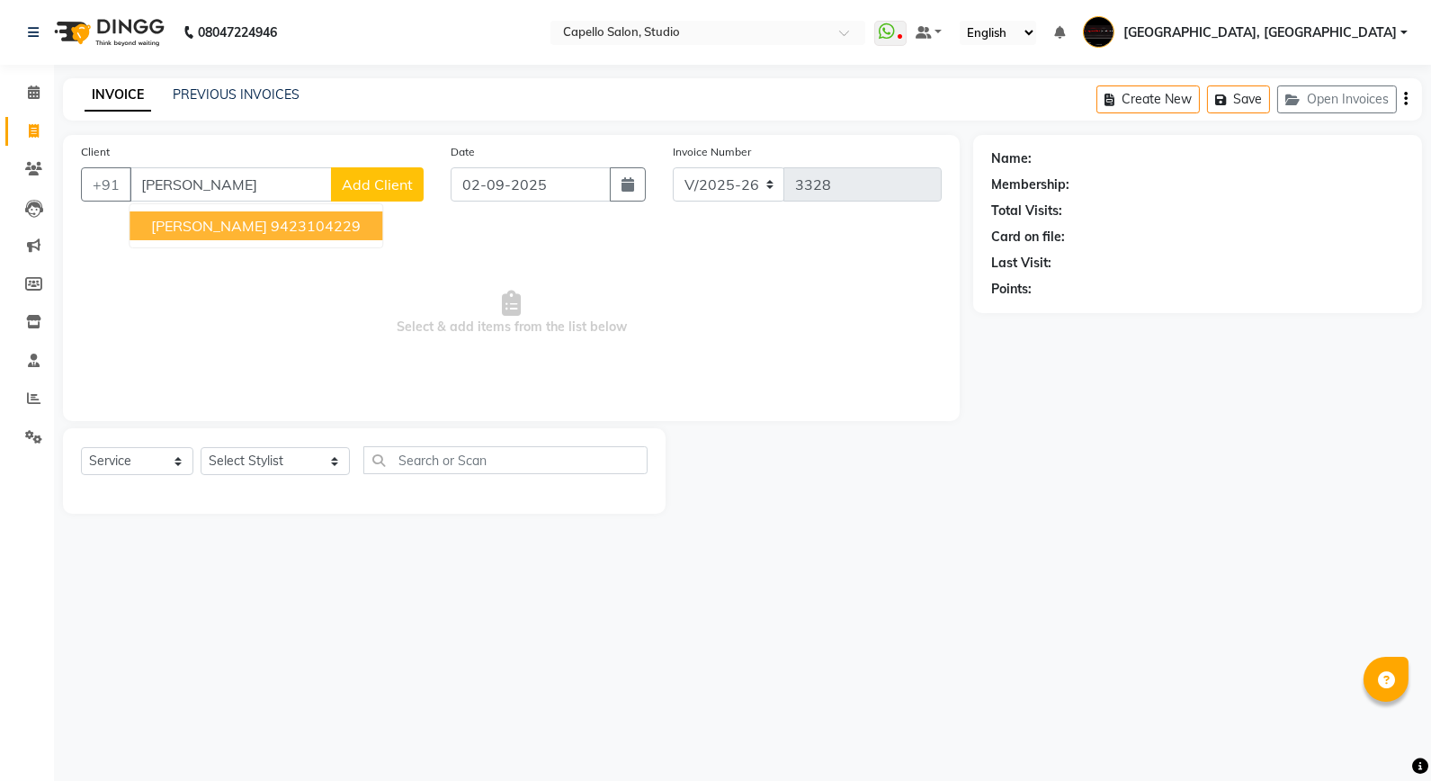
click at [271, 222] on ngb-highlight "9423104229" at bounding box center [316, 226] width 90 height 18
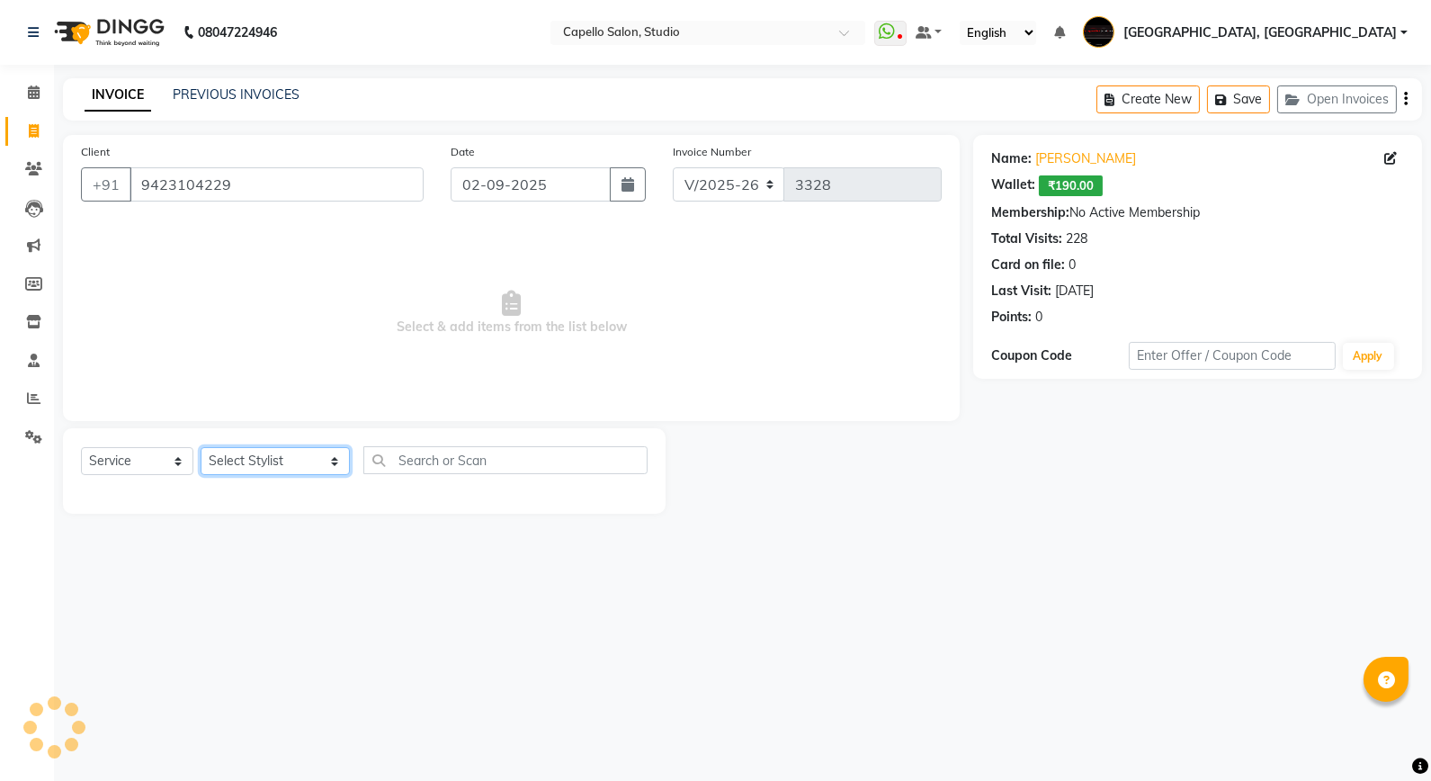
click at [238, 459] on select "Select Stylist Admin [PERSON_NAME] [PERSON_NAME] Studio, [PERSON_NAME] [PERSON_…" at bounding box center [275, 461] width 149 height 28
click at [201, 448] on select "Select Stylist Admin [PERSON_NAME] [PERSON_NAME] Studio, [PERSON_NAME] [PERSON_…" at bounding box center [275, 461] width 149 height 28
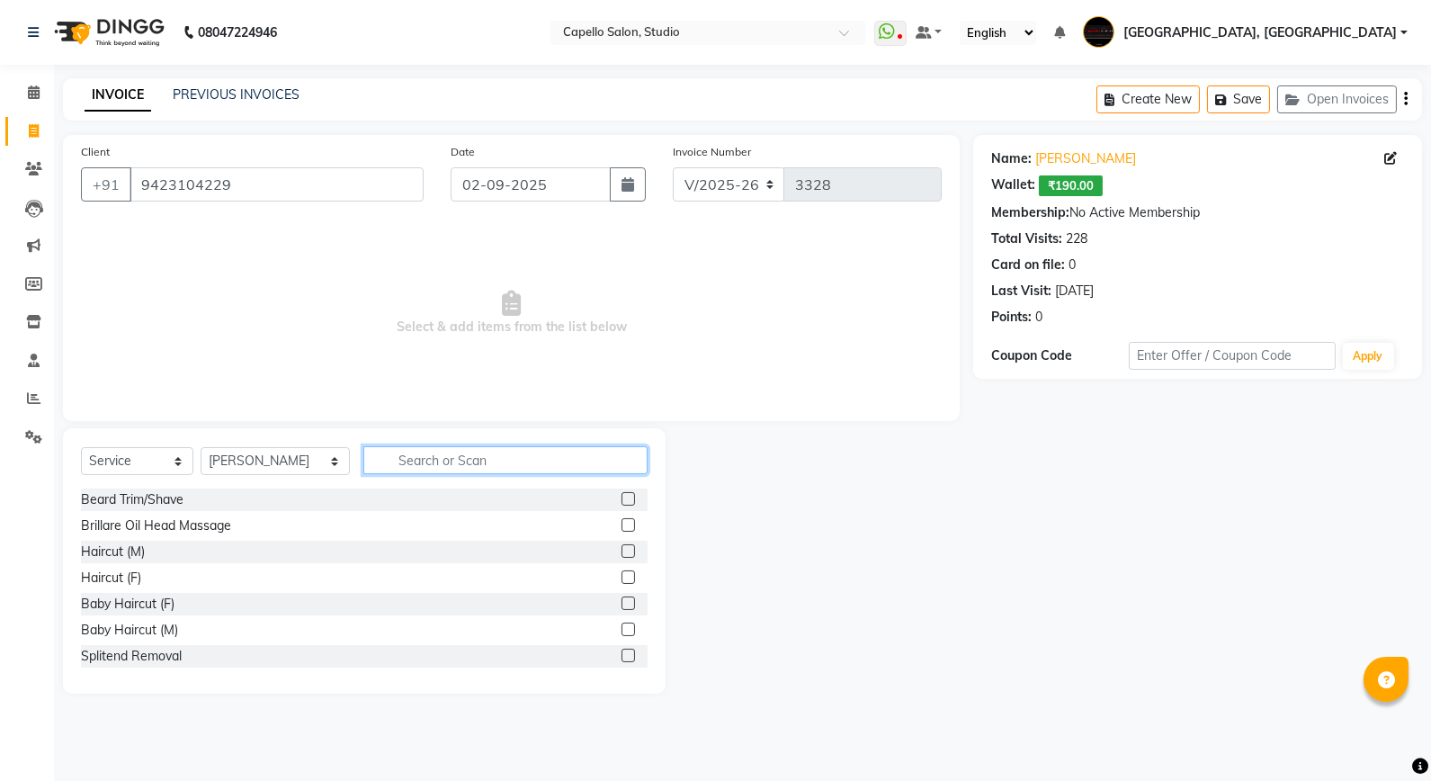
click at [385, 455] on input "text" at bounding box center [505, 460] width 284 height 28
click at [622, 496] on label at bounding box center [628, 498] width 13 height 13
click at [622, 496] on input "checkbox" at bounding box center [628, 500] width 12 height 12
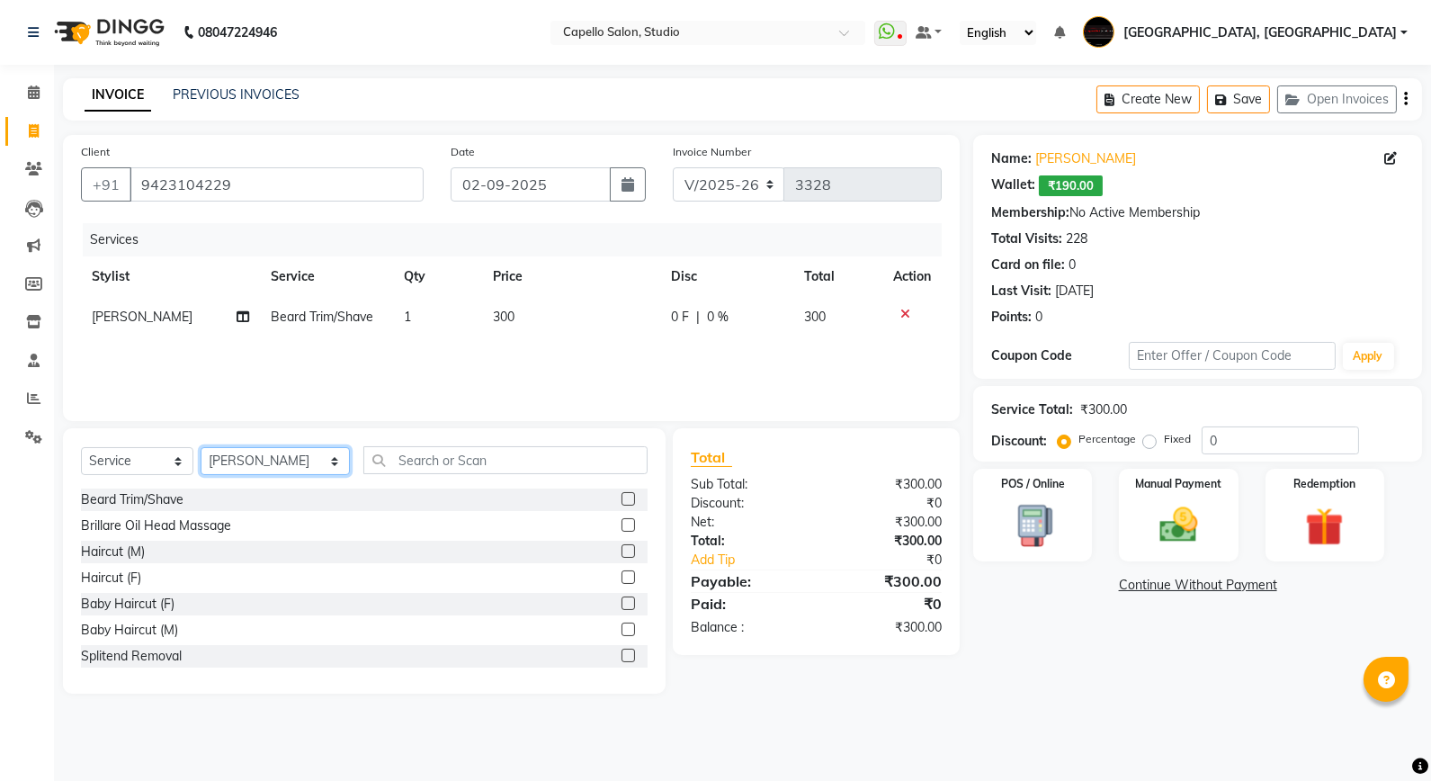
click at [282, 464] on select "Select Stylist Admin [PERSON_NAME] [PERSON_NAME] Studio, [PERSON_NAME] [PERSON_…" at bounding box center [275, 461] width 149 height 28
click at [201, 448] on select "Select Stylist Admin [PERSON_NAME] [PERSON_NAME] Studio, [PERSON_NAME] [PERSON_…" at bounding box center [275, 461] width 149 height 28
click at [369, 463] on input "text" at bounding box center [505, 460] width 284 height 28
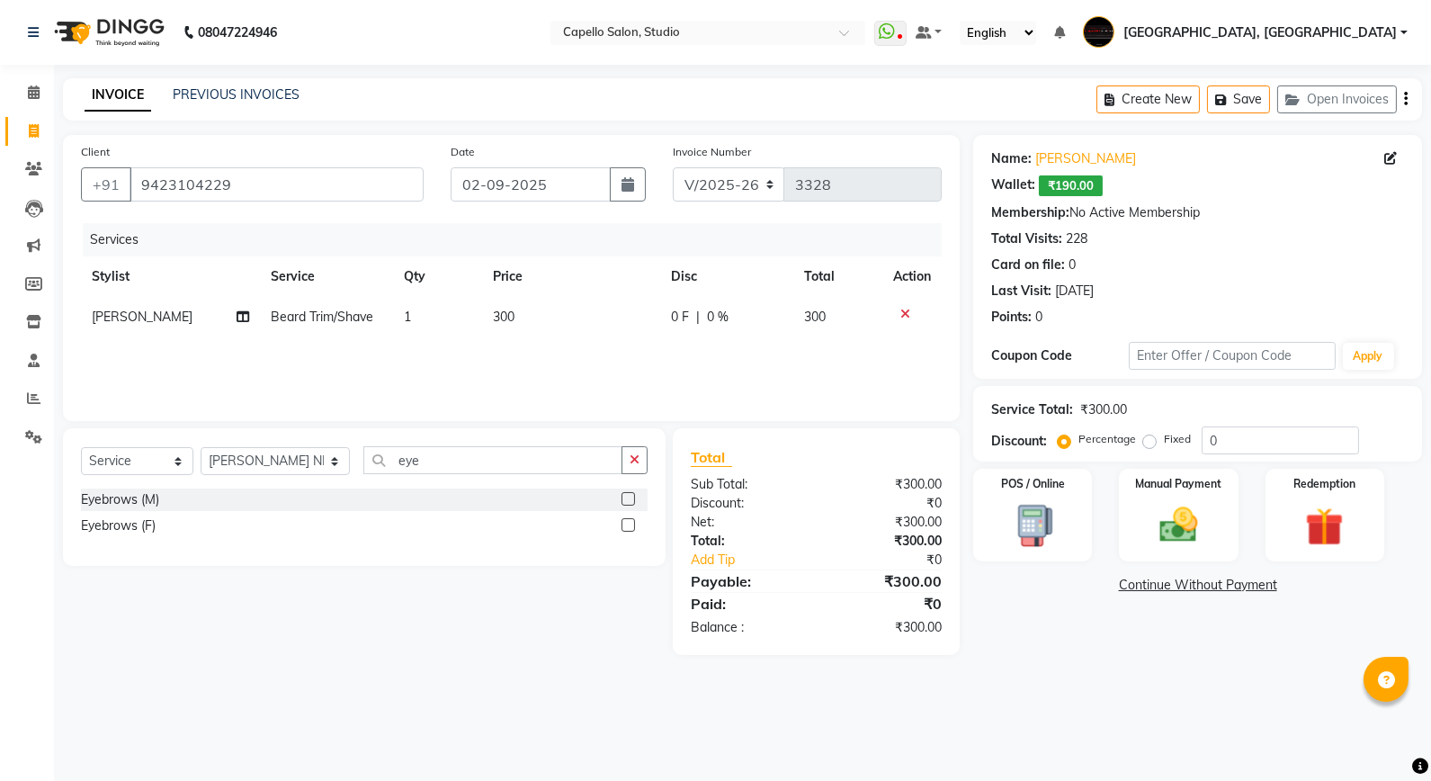
click at [622, 501] on label at bounding box center [628, 498] width 13 height 13
click at [622, 501] on input "checkbox" at bounding box center [628, 500] width 12 height 12
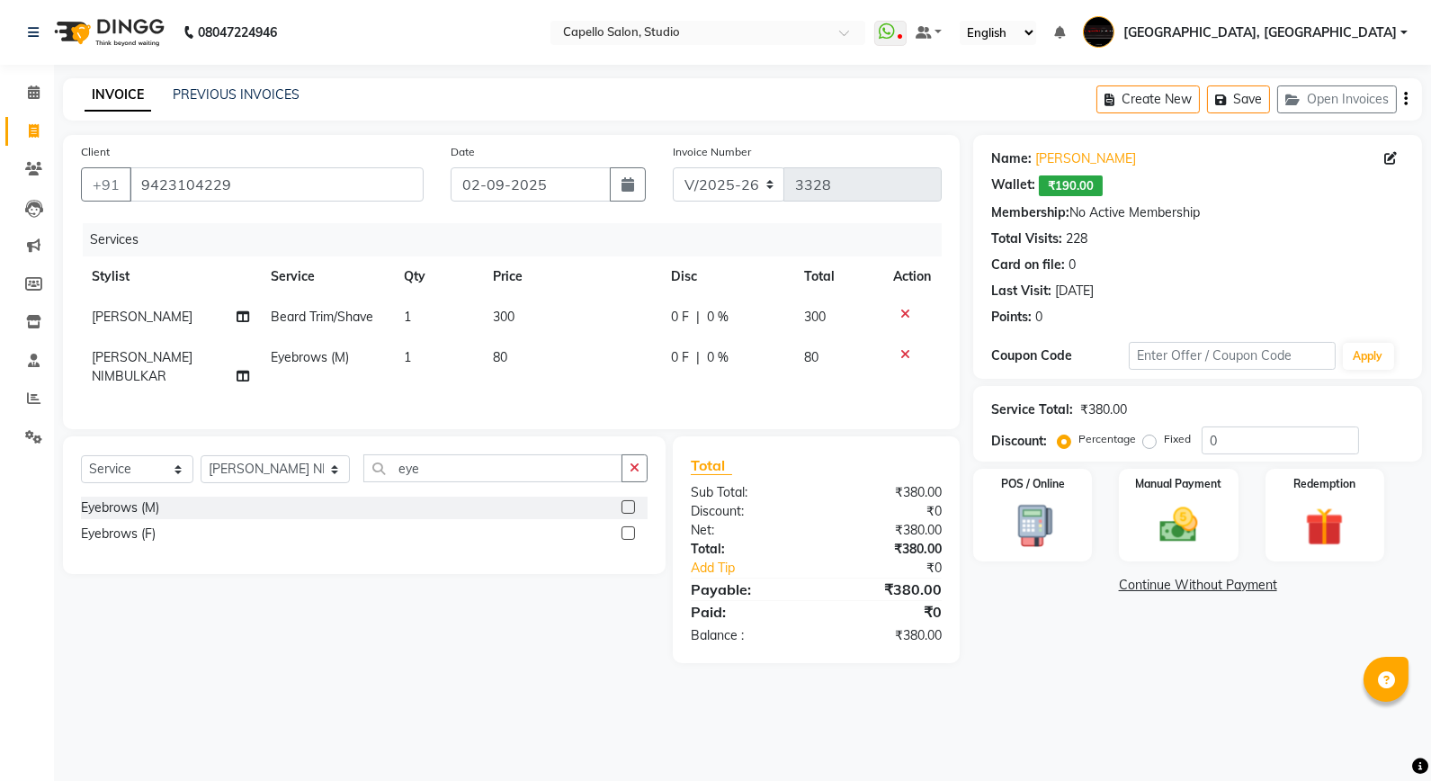
click at [1164, 439] on label "Fixed" at bounding box center [1177, 439] width 27 height 16
click at [1147, 439] on input "Fixed" at bounding box center [1153, 439] width 13 height 13
drag, startPoint x: 1207, startPoint y: 434, endPoint x: 1181, endPoint y: 428, distance: 26.6
click at [1181, 428] on div "Percentage Fixed 0" at bounding box center [1211, 440] width 298 height 28
drag, startPoint x: 1220, startPoint y: 437, endPoint x: 1186, endPoint y: 447, distance: 35.6
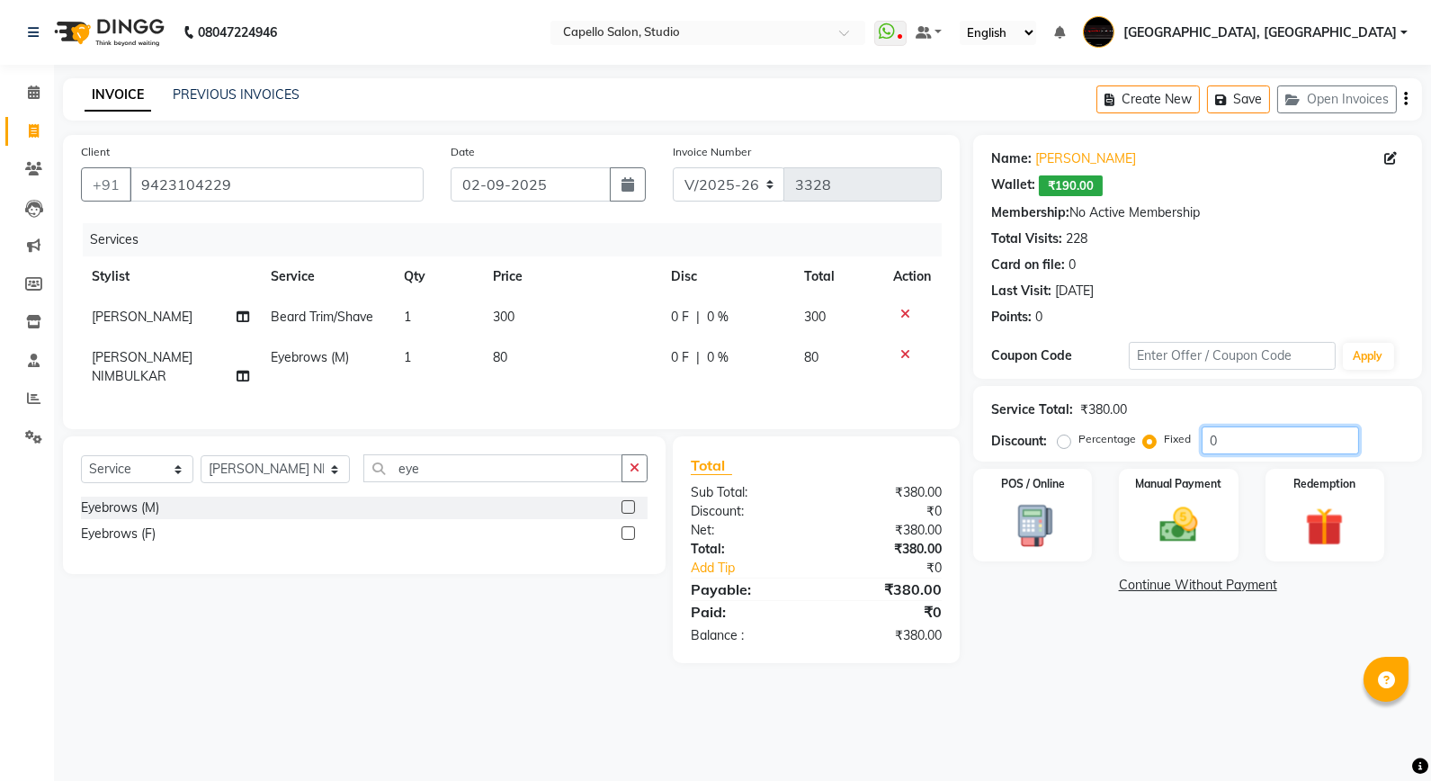
click at [1186, 447] on div "Percentage Fixed 0" at bounding box center [1211, 440] width 298 height 28
click at [1148, 554] on div "Manual Payment" at bounding box center [1178, 515] width 123 height 96
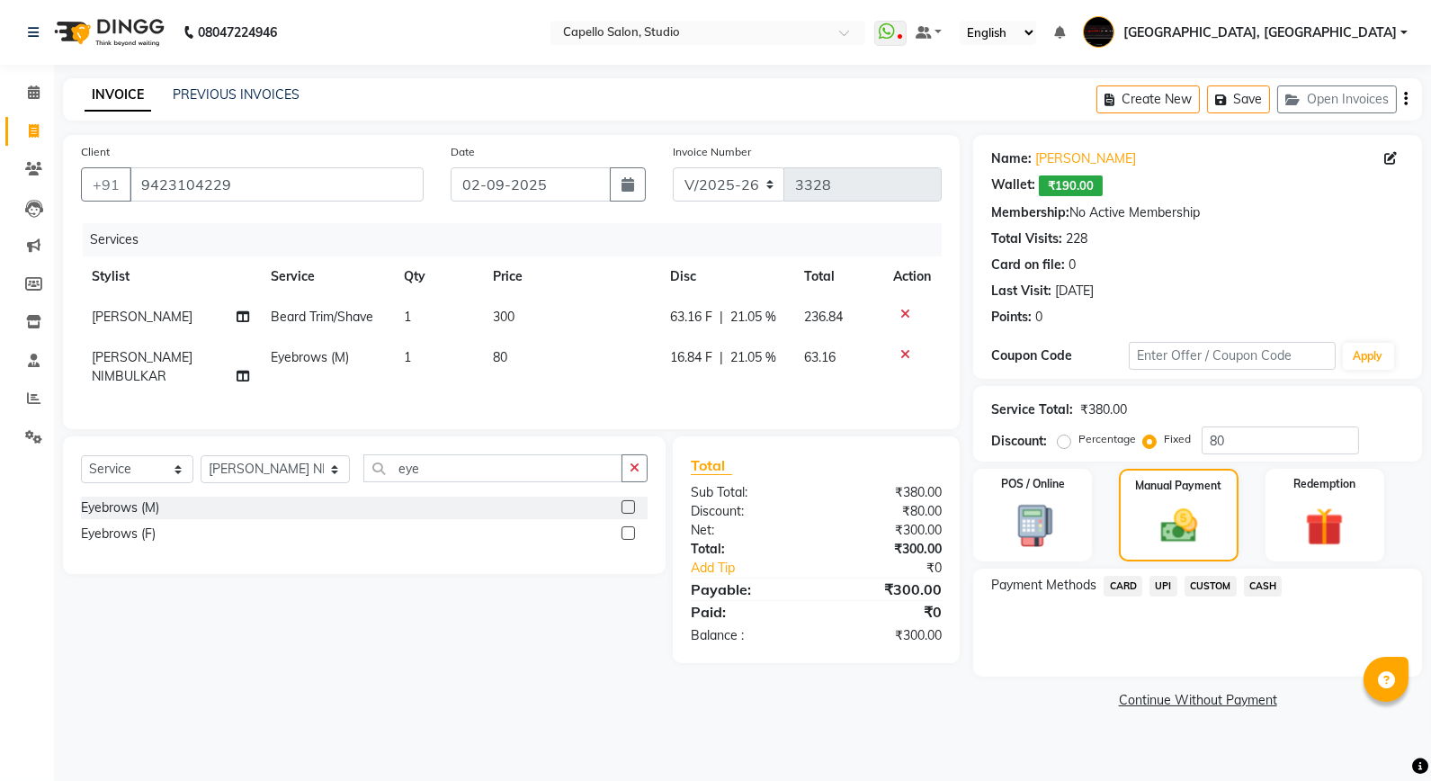
click at [1144, 579] on div "UPI" at bounding box center [1160, 588] width 35 height 24
click at [1166, 587] on span "UPI" at bounding box center [1164, 586] width 28 height 21
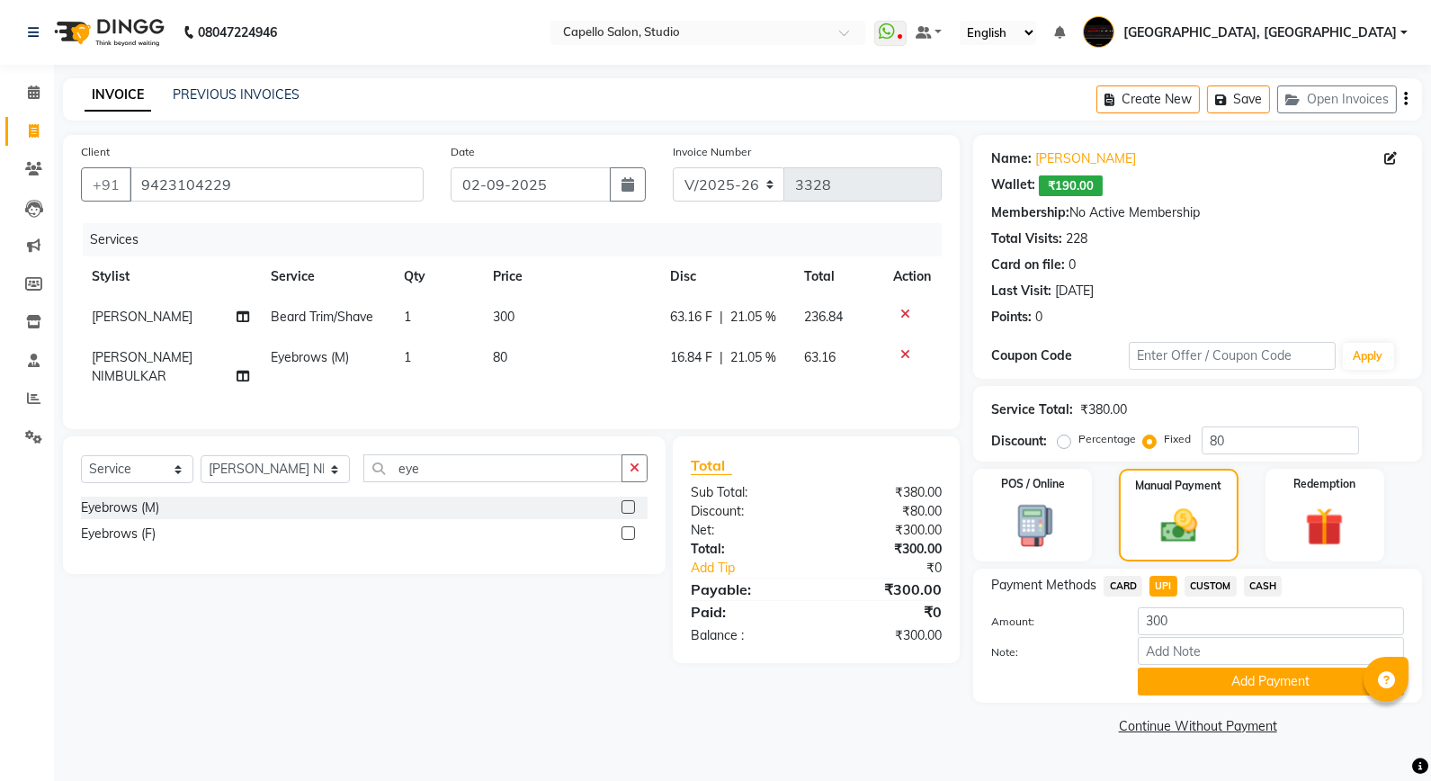
click at [1154, 697] on div "Payment Methods CARD UPI CUSTOM CASH Amount: 300 Note: Add Payment" at bounding box center [1197, 636] width 449 height 134
click at [1177, 678] on button "Add Payment" at bounding box center [1271, 682] width 266 height 28
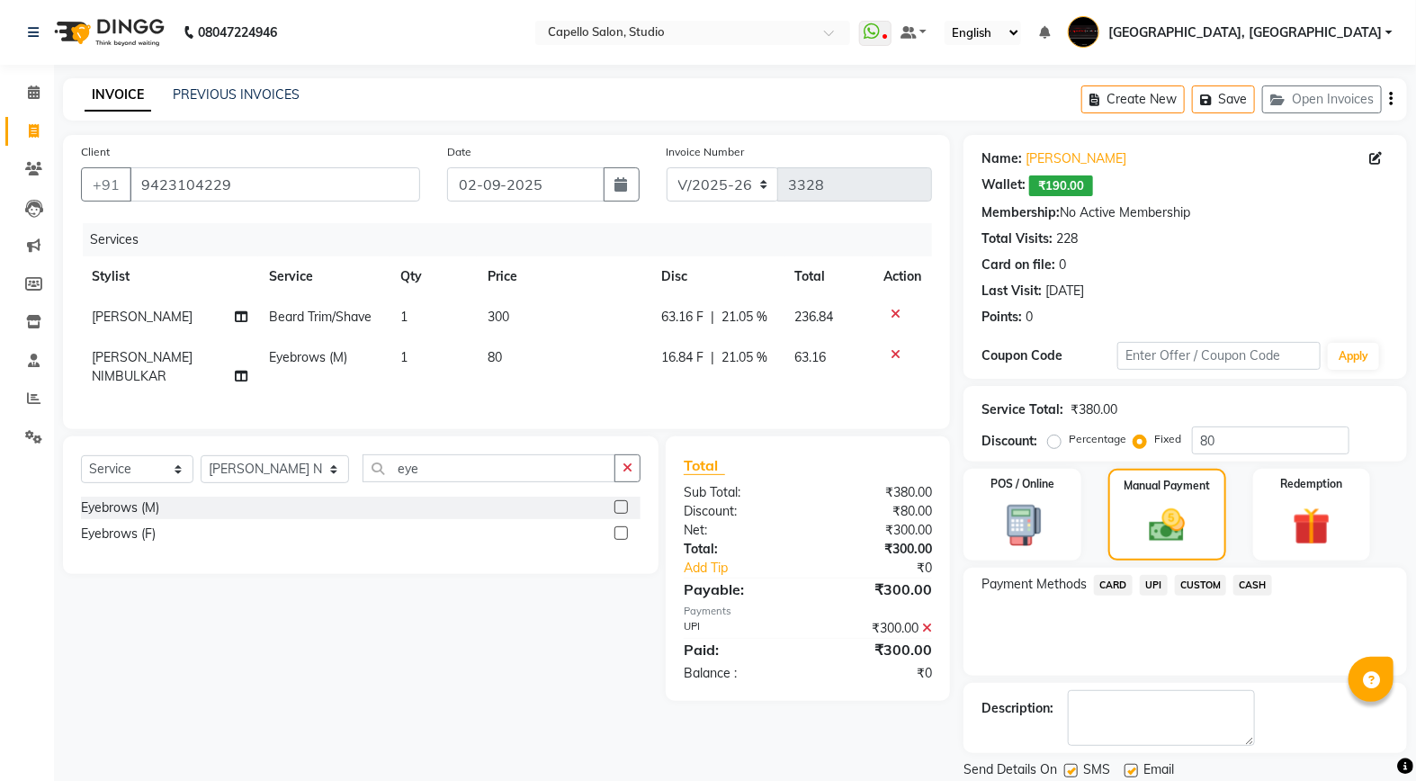
scroll to position [59, 0]
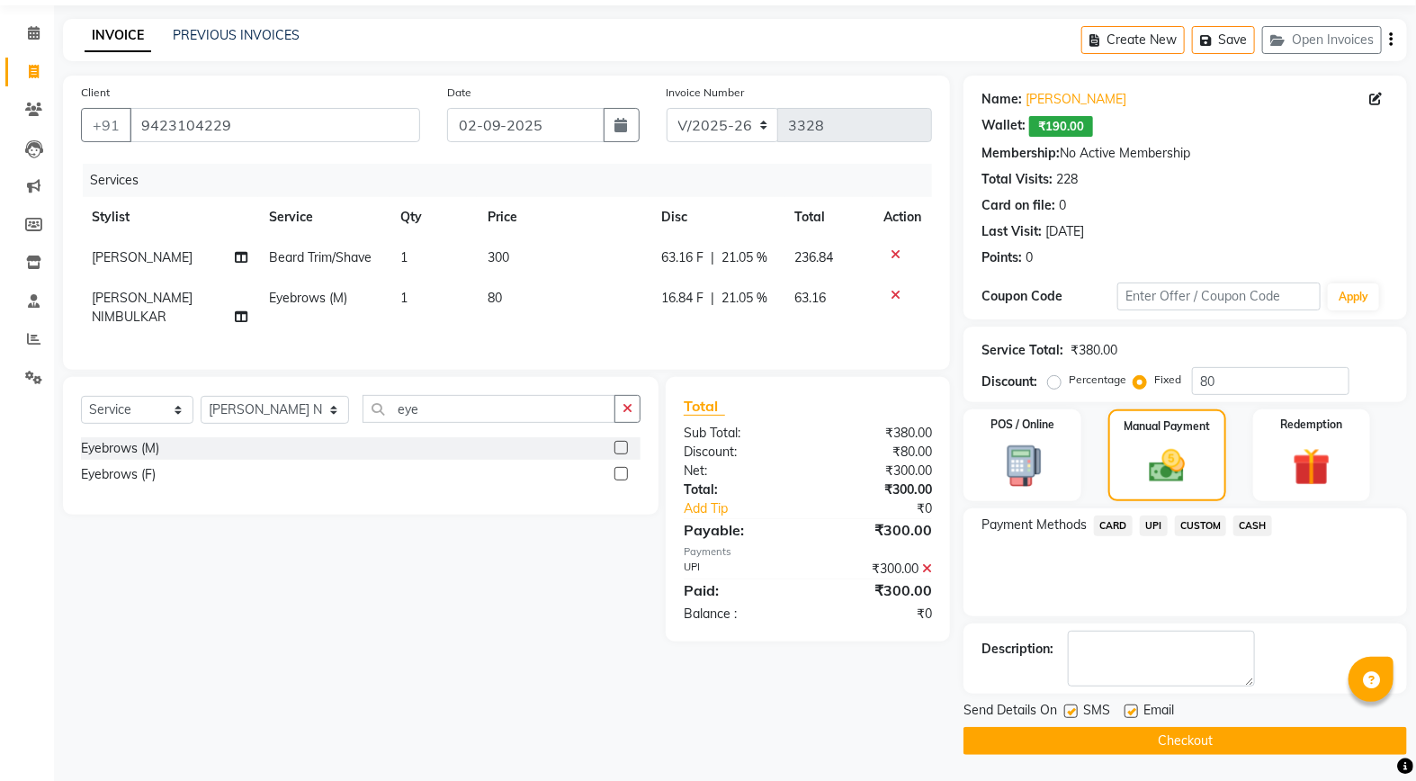
click at [1067, 730] on button "Checkout" at bounding box center [1186, 741] width 444 height 28
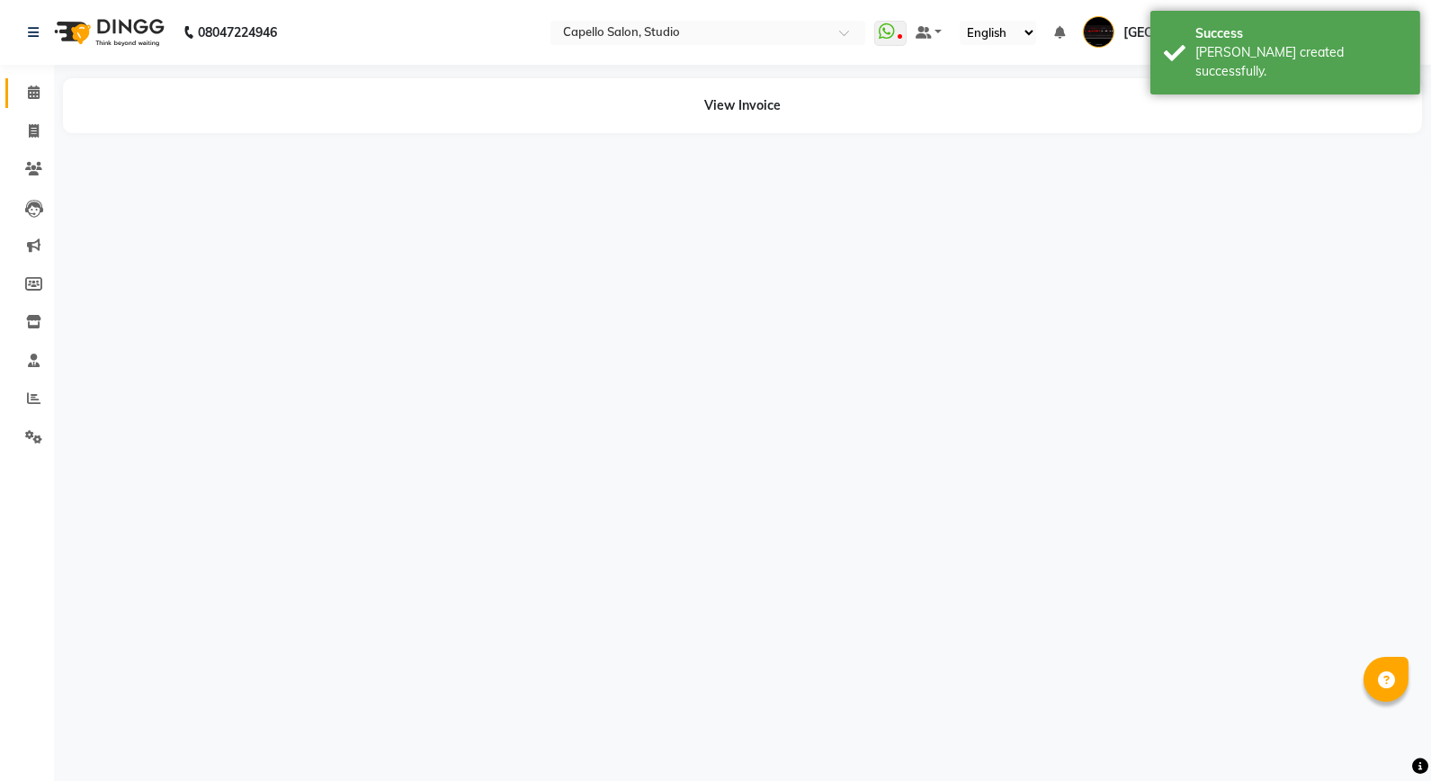
click at [34, 101] on span at bounding box center [33, 93] width 31 height 21
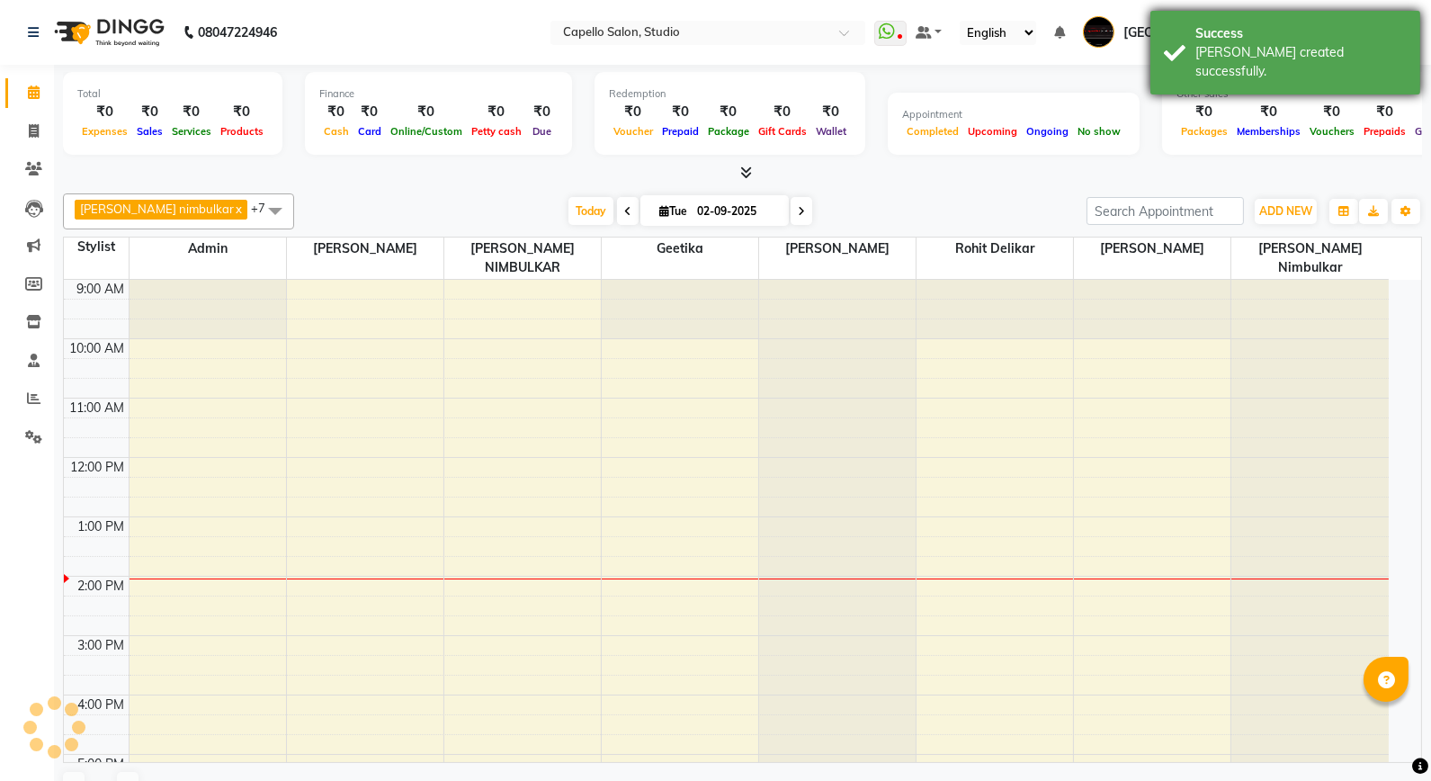
click at [1307, 45] on div "[PERSON_NAME] created successfully." at bounding box center [1301, 62] width 211 height 38
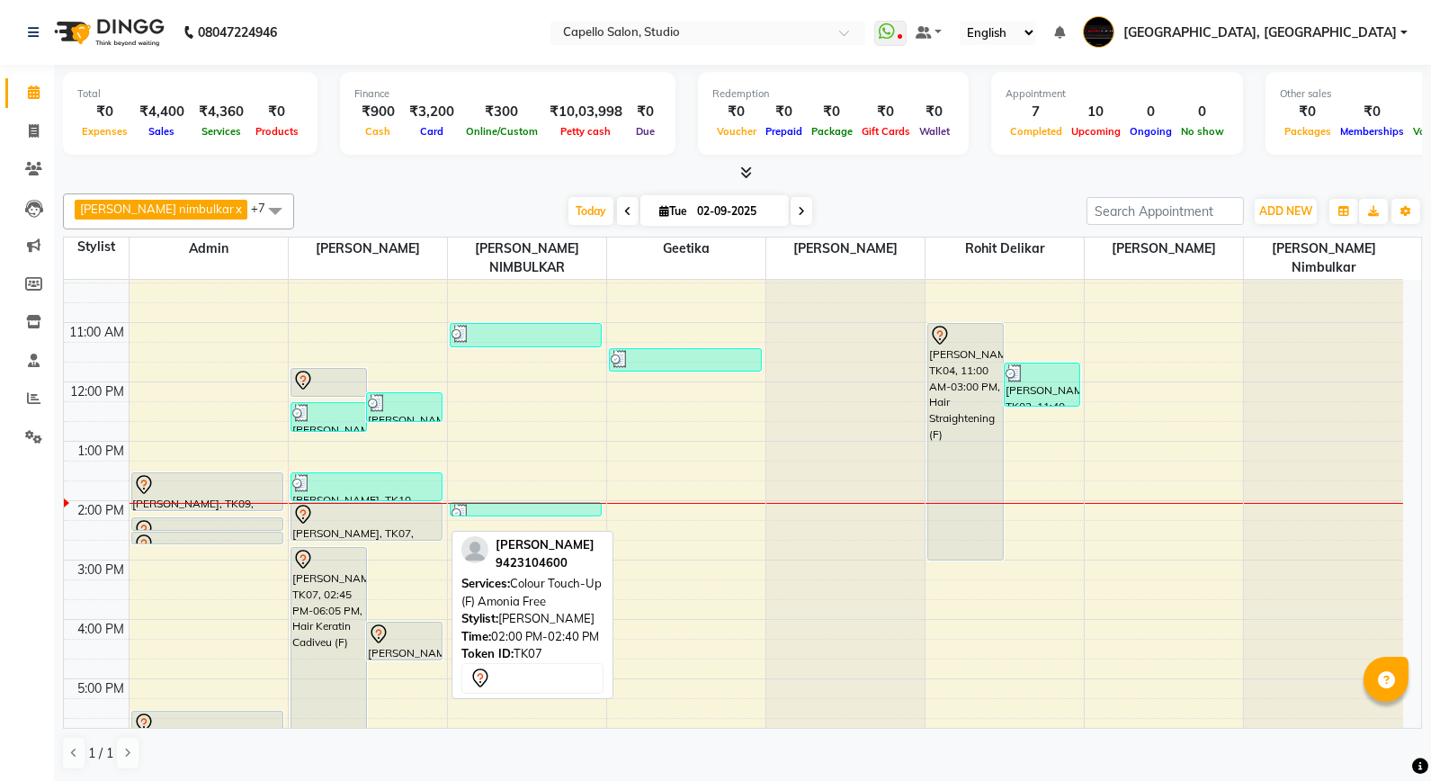
scroll to position [100, 0]
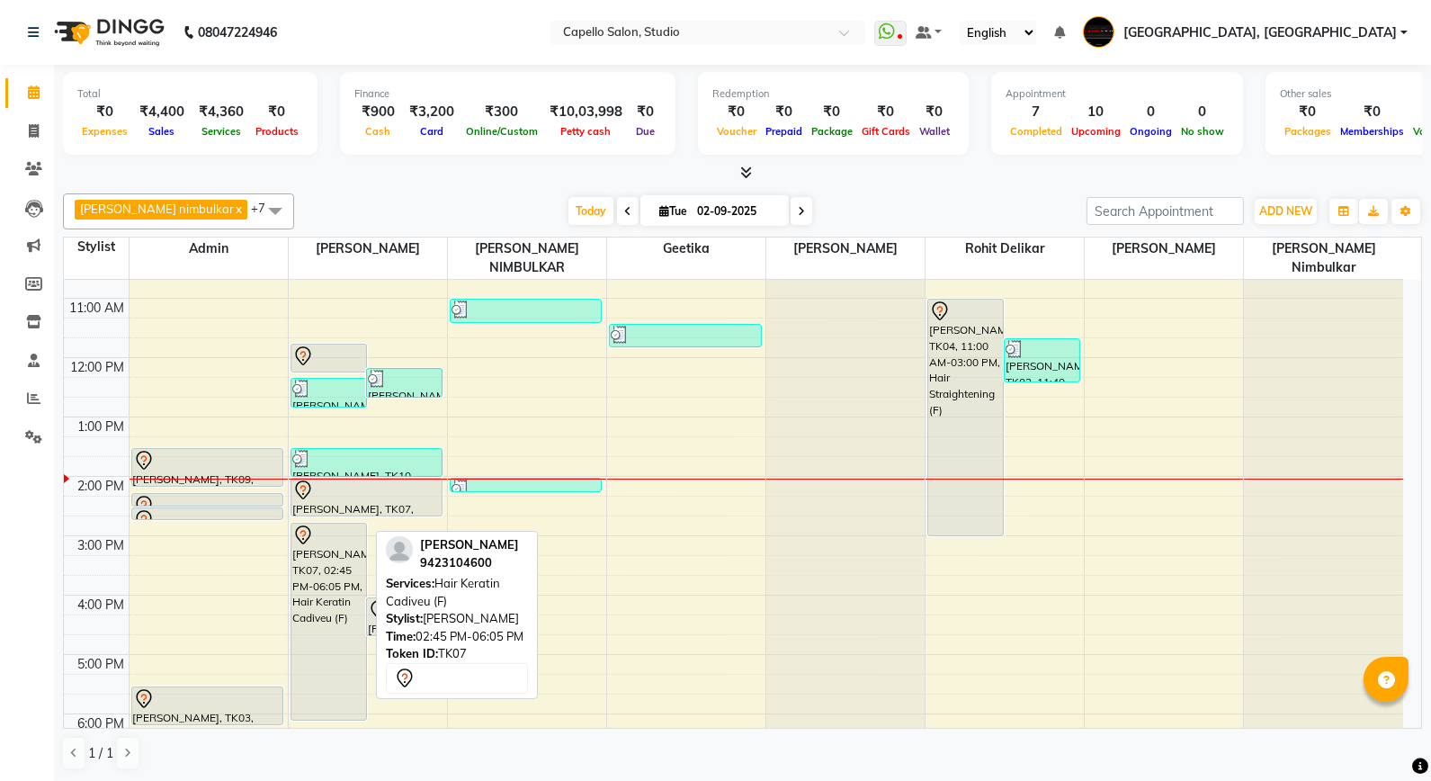
click at [349, 578] on div "[PERSON_NAME], TK07, 02:45 PM-06:05 PM, Hair Keratin Cadiveu (F)" at bounding box center [328, 622] width 75 height 196
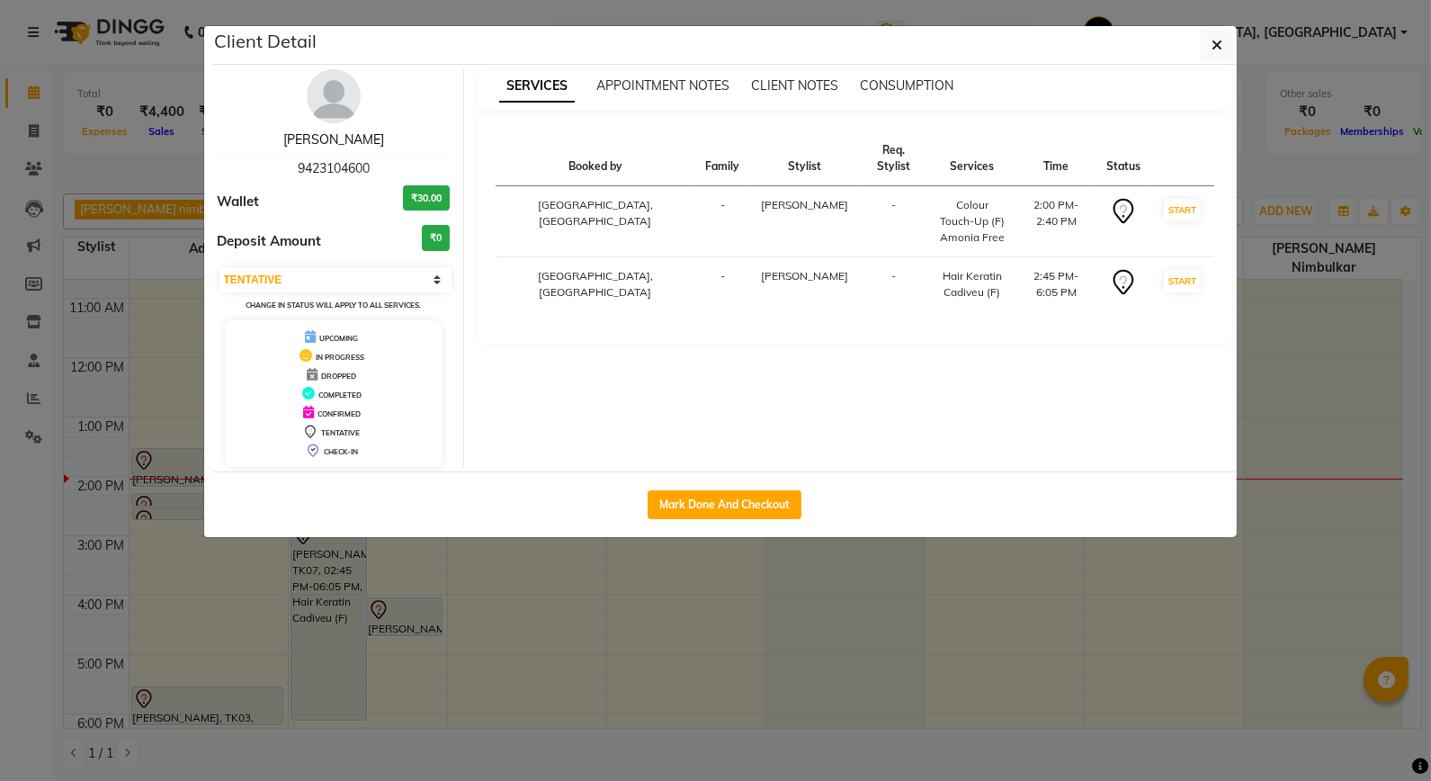
click at [346, 141] on link "[PERSON_NAME]" at bounding box center [333, 139] width 101 height 16
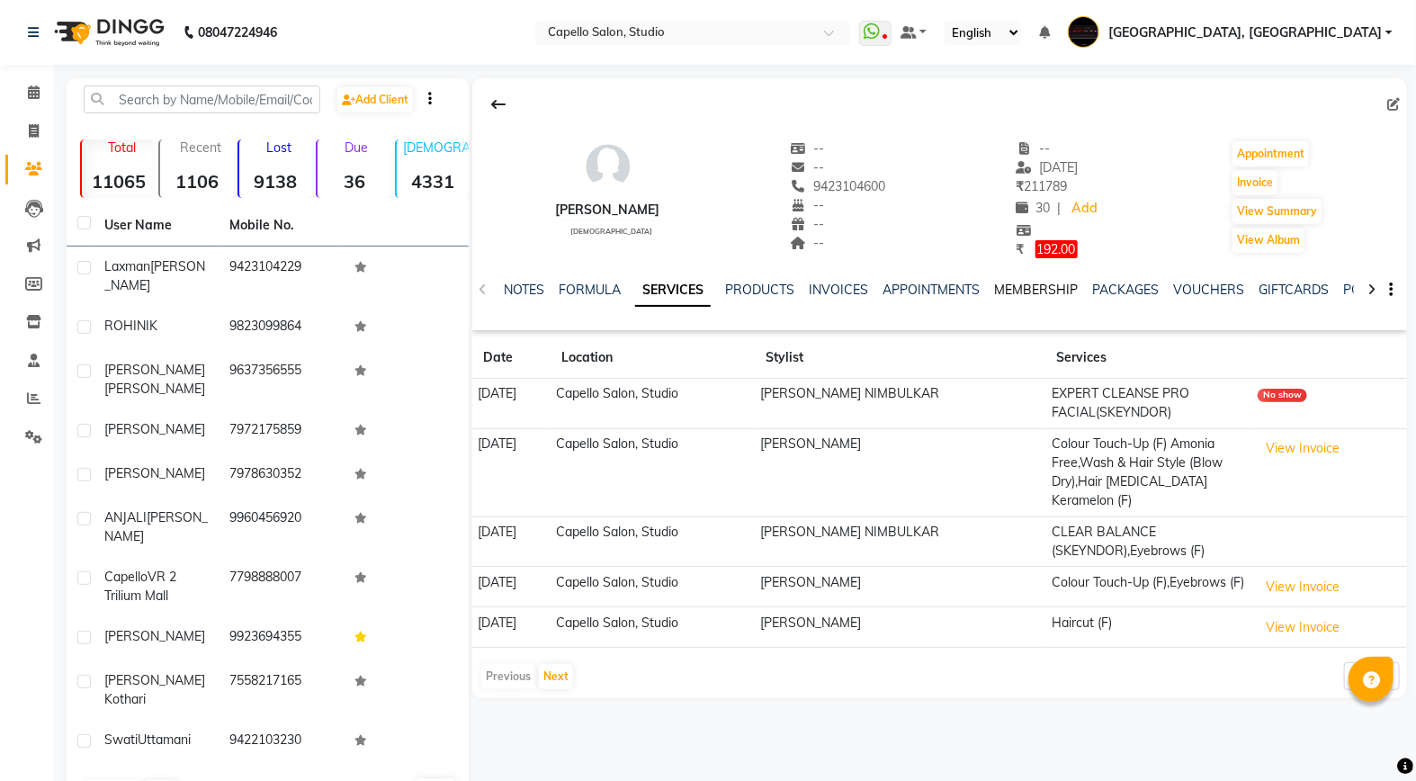
click at [1026, 290] on link "MEMBERSHIP" at bounding box center [1036, 290] width 84 height 16
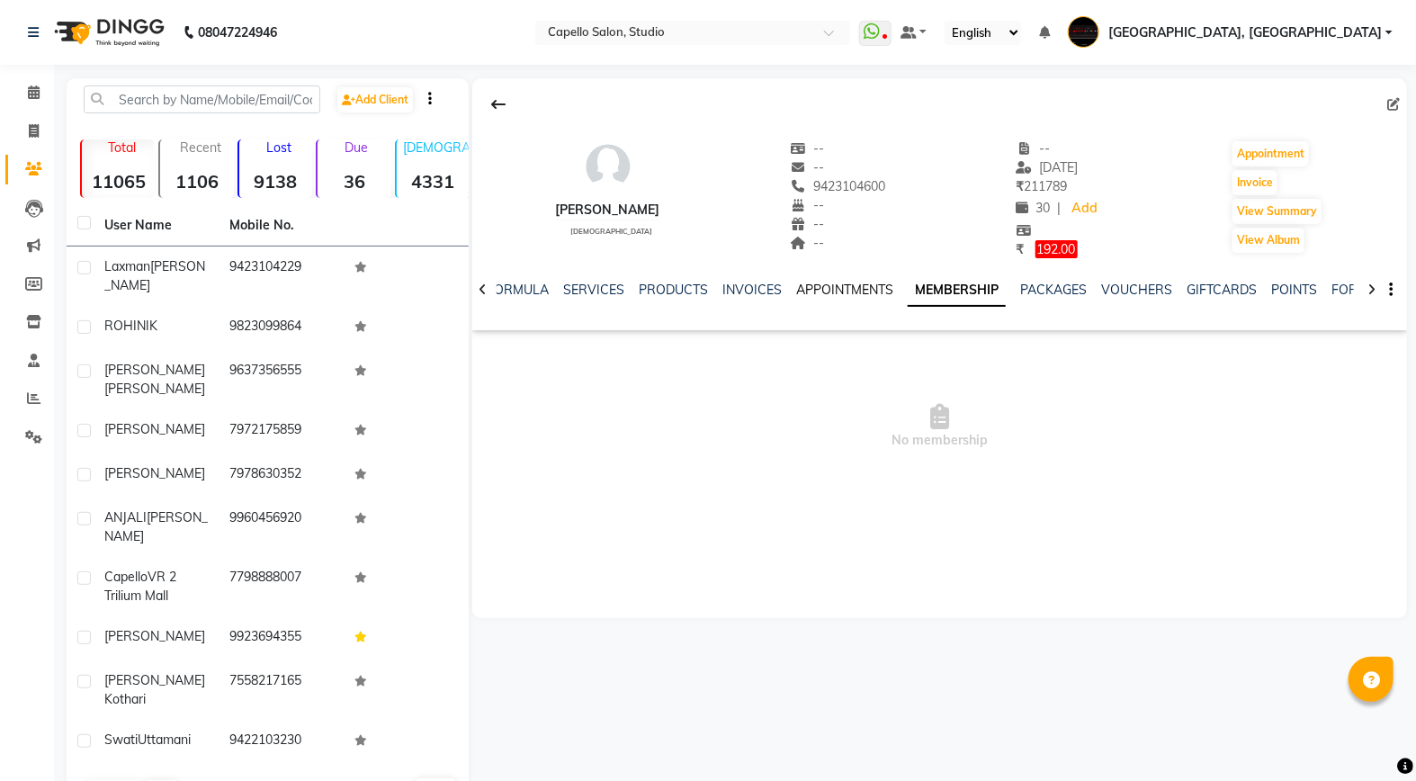
click at [849, 292] on link "APPOINTMENTS" at bounding box center [844, 290] width 97 height 16
click at [751, 282] on link "INVOICES" at bounding box center [766, 290] width 59 height 16
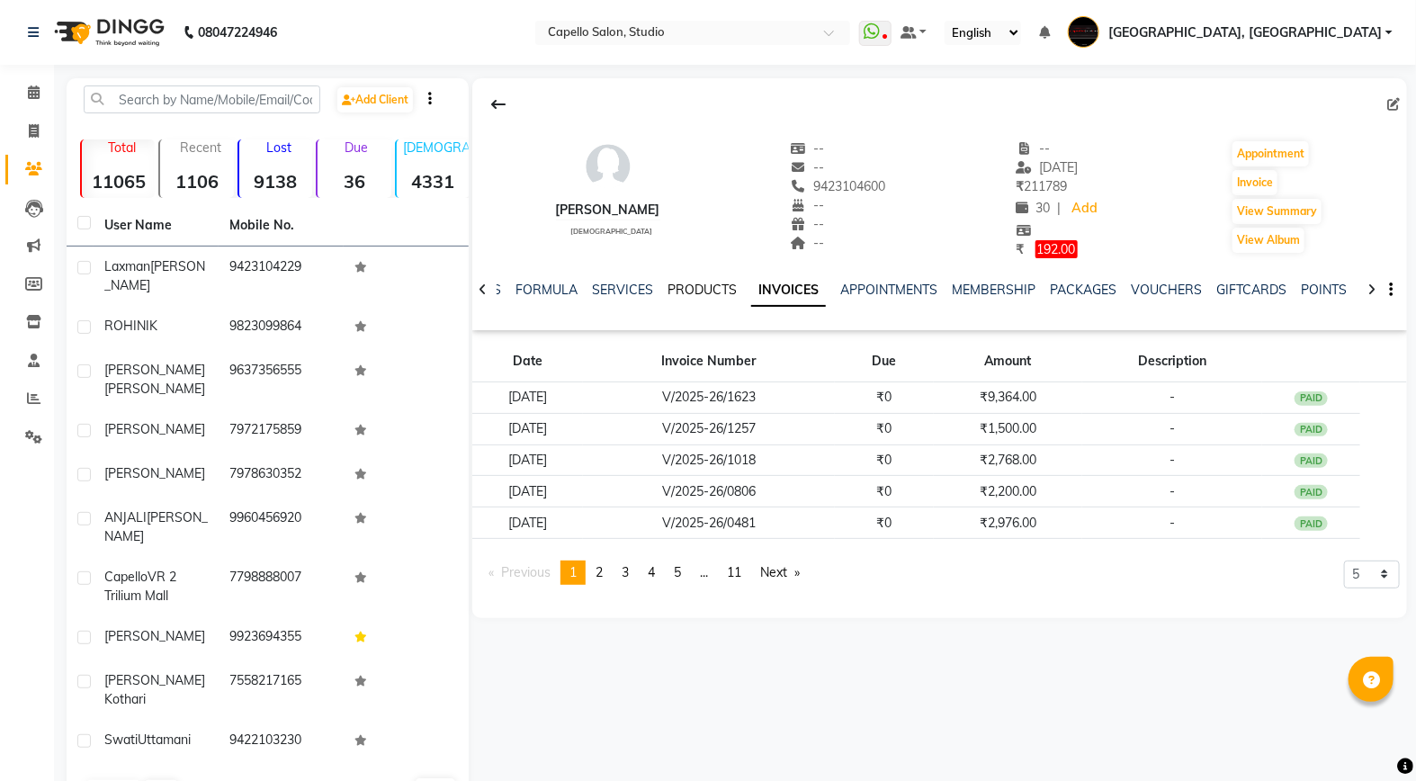
click at [711, 284] on link "PRODUCTS" at bounding box center [702, 290] width 69 height 16
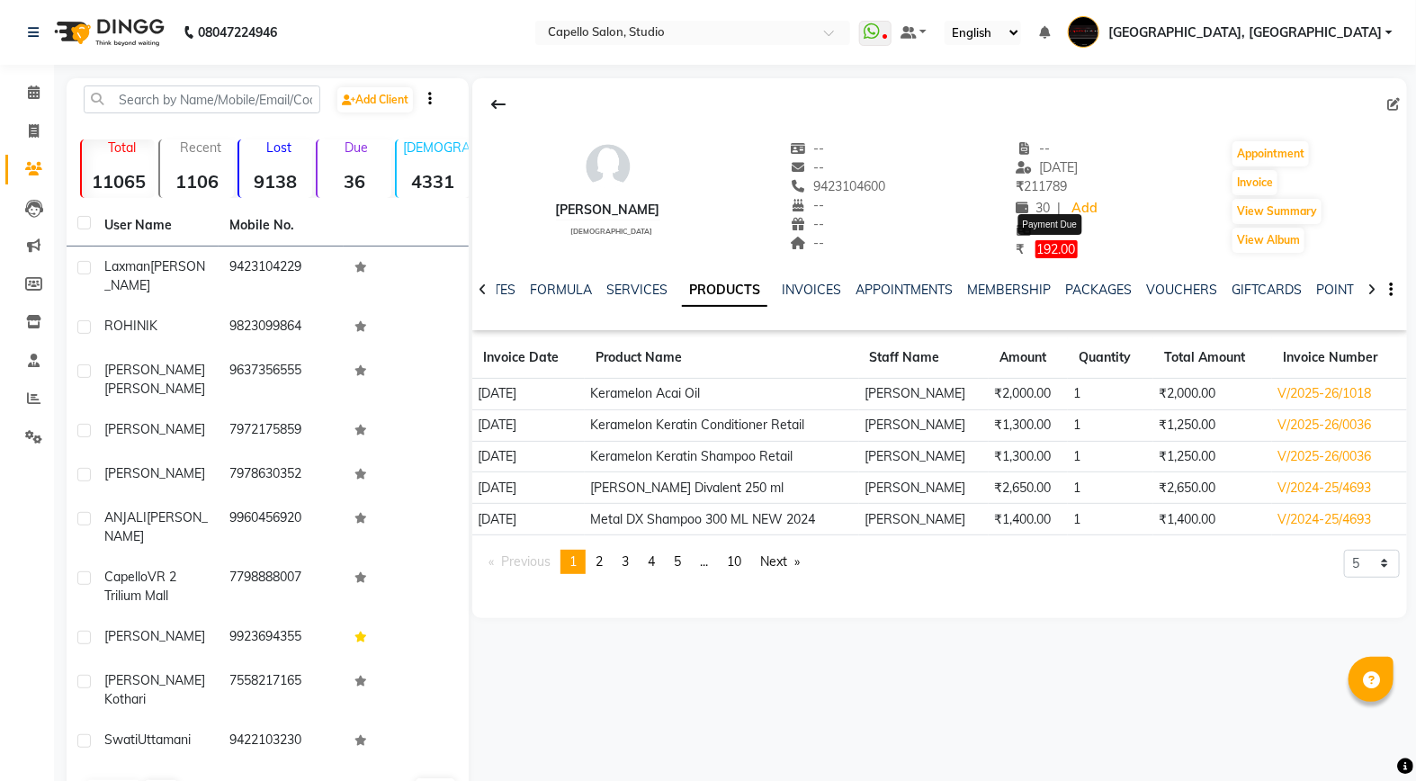
click at [1071, 247] on span "192.00" at bounding box center [1057, 249] width 42 height 18
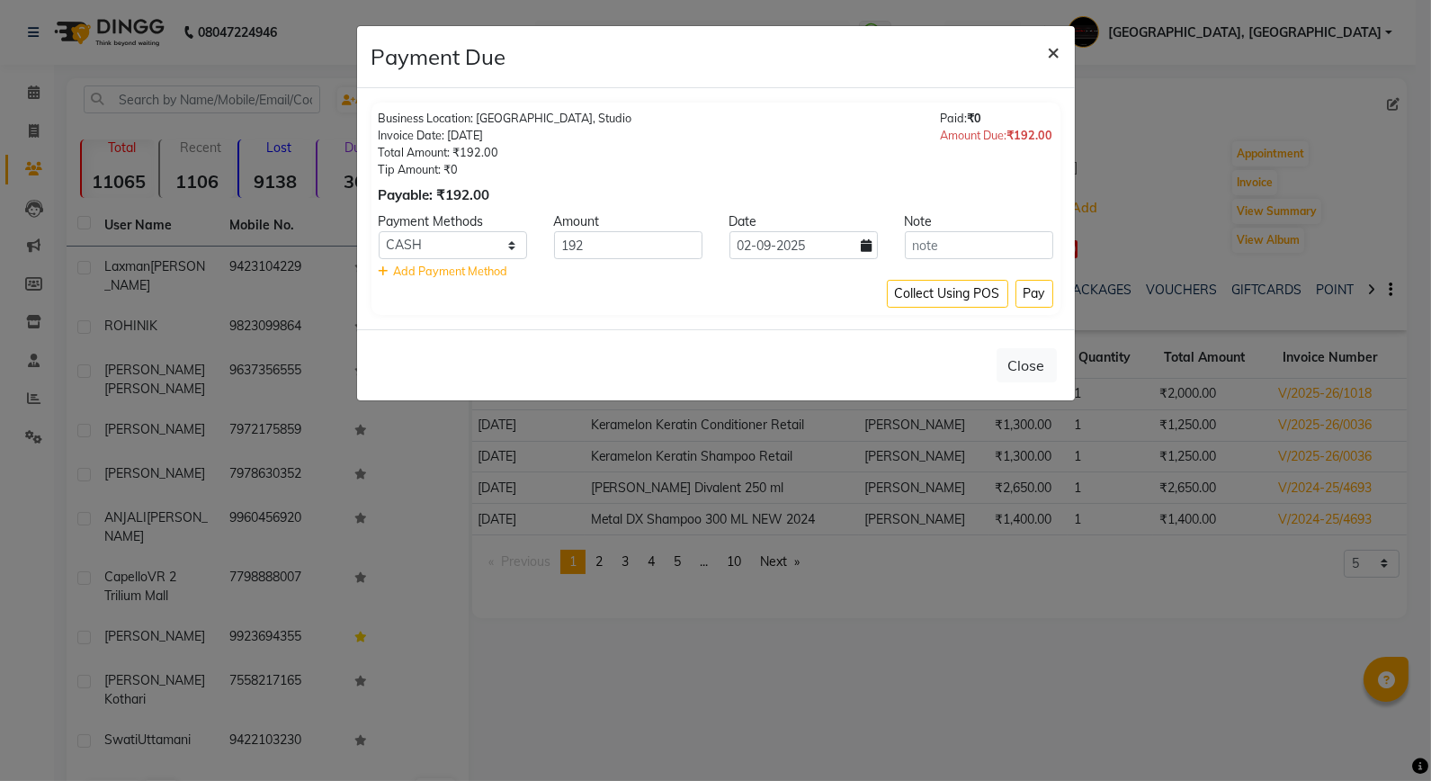
click at [1059, 57] on span "×" at bounding box center [1054, 51] width 13 height 27
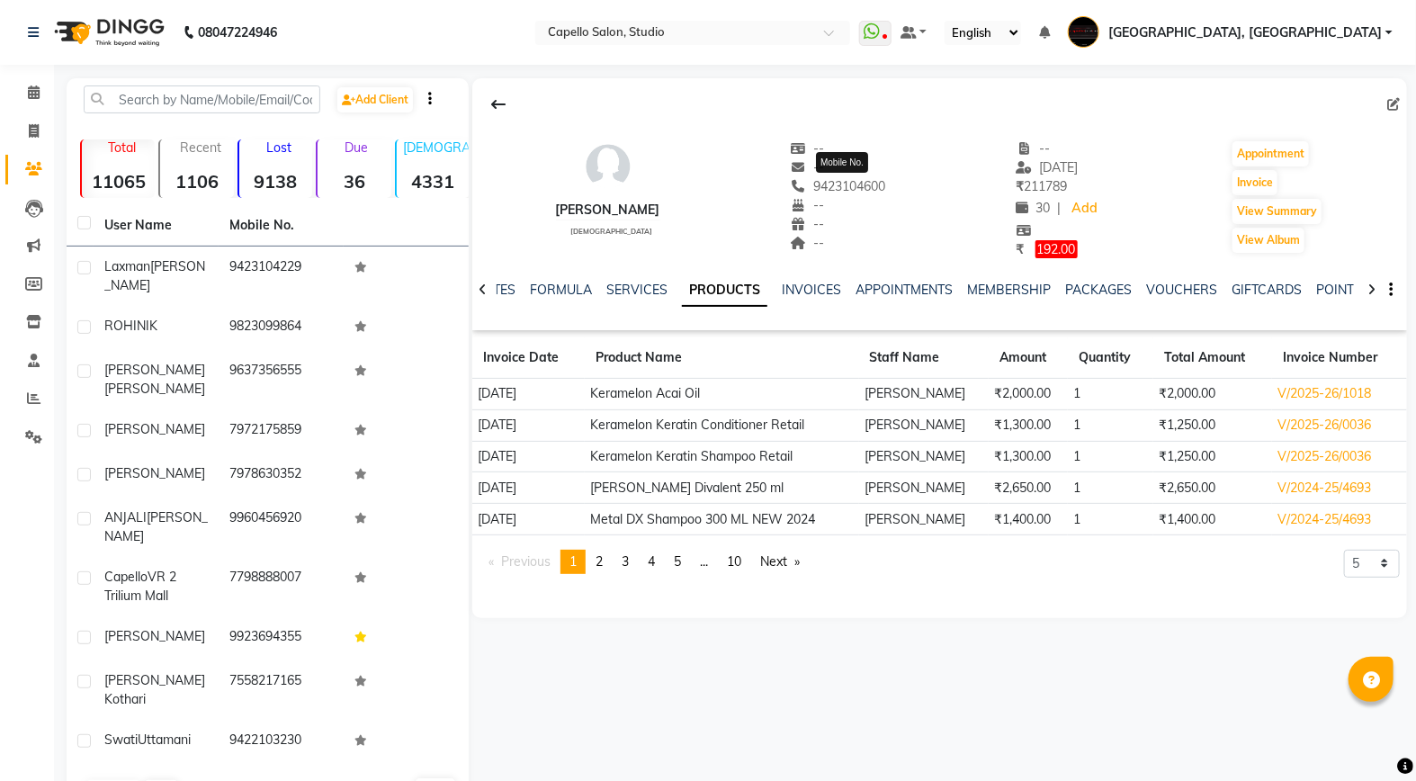
click at [858, 185] on span "9423104600" at bounding box center [838, 186] width 95 height 16
copy span "9423104600"
click at [635, 282] on link "SERVICES" at bounding box center [636, 290] width 61 height 16
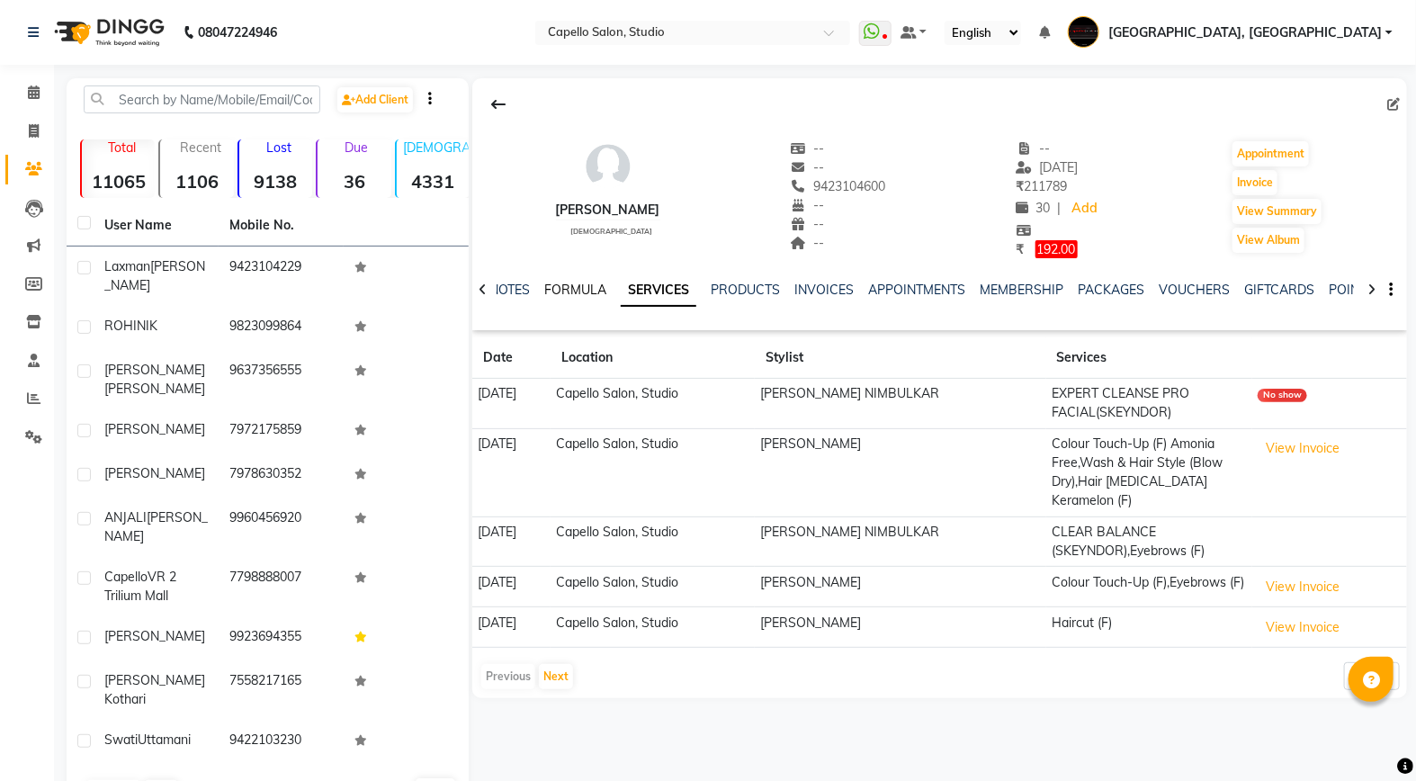
click at [585, 284] on link "FORMULA" at bounding box center [575, 290] width 62 height 16
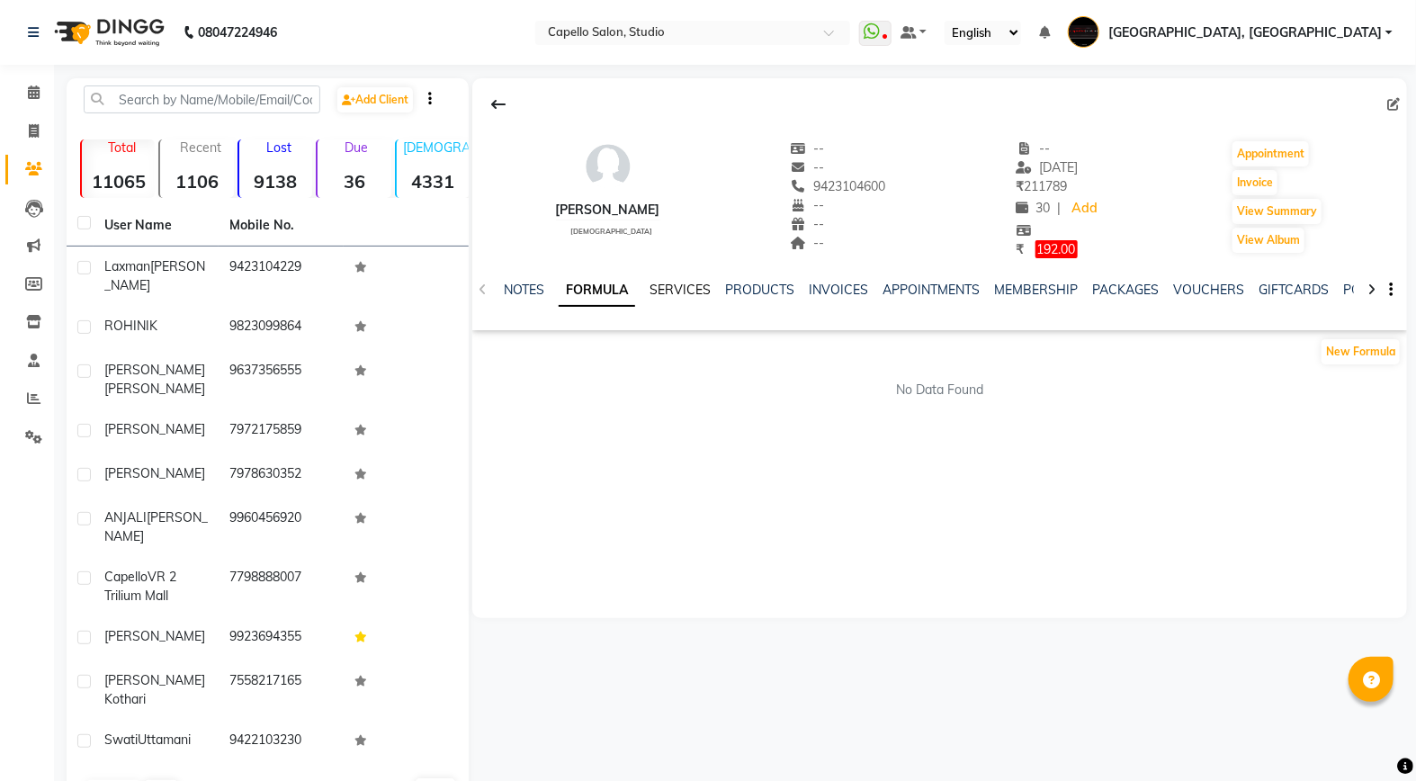
click at [667, 285] on link "SERVICES" at bounding box center [680, 290] width 61 height 16
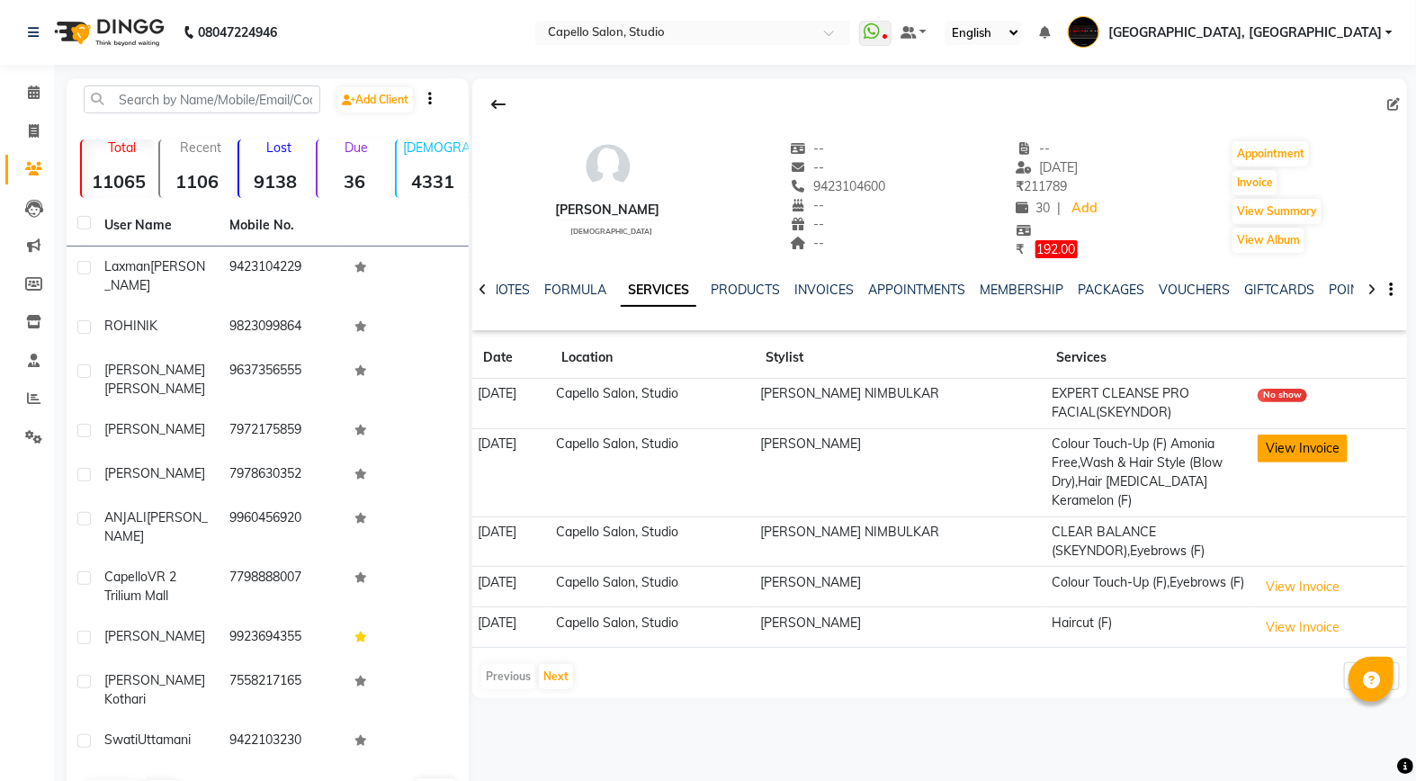
click at [1296, 453] on button "View Invoice" at bounding box center [1303, 449] width 90 height 28
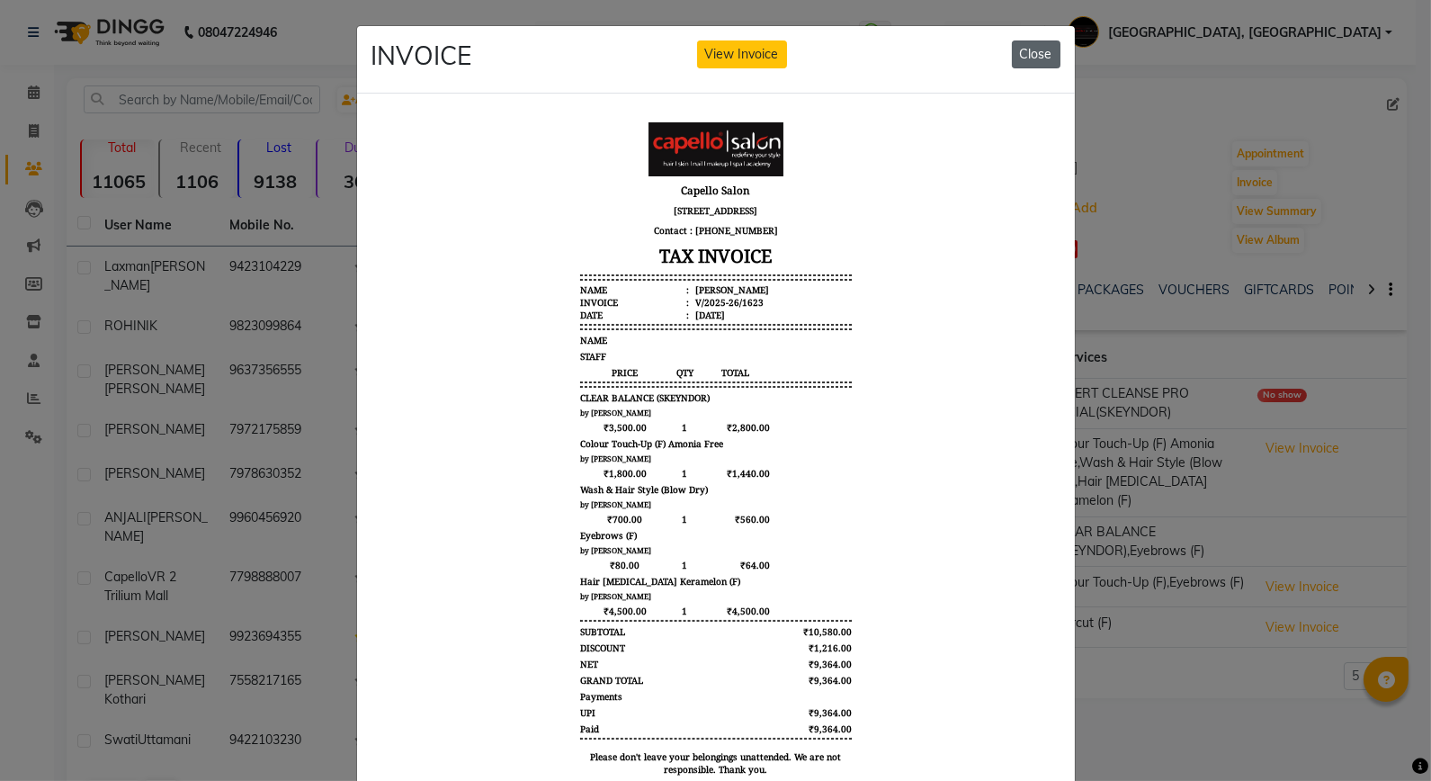
click at [1024, 51] on button "Close" at bounding box center [1036, 54] width 49 height 28
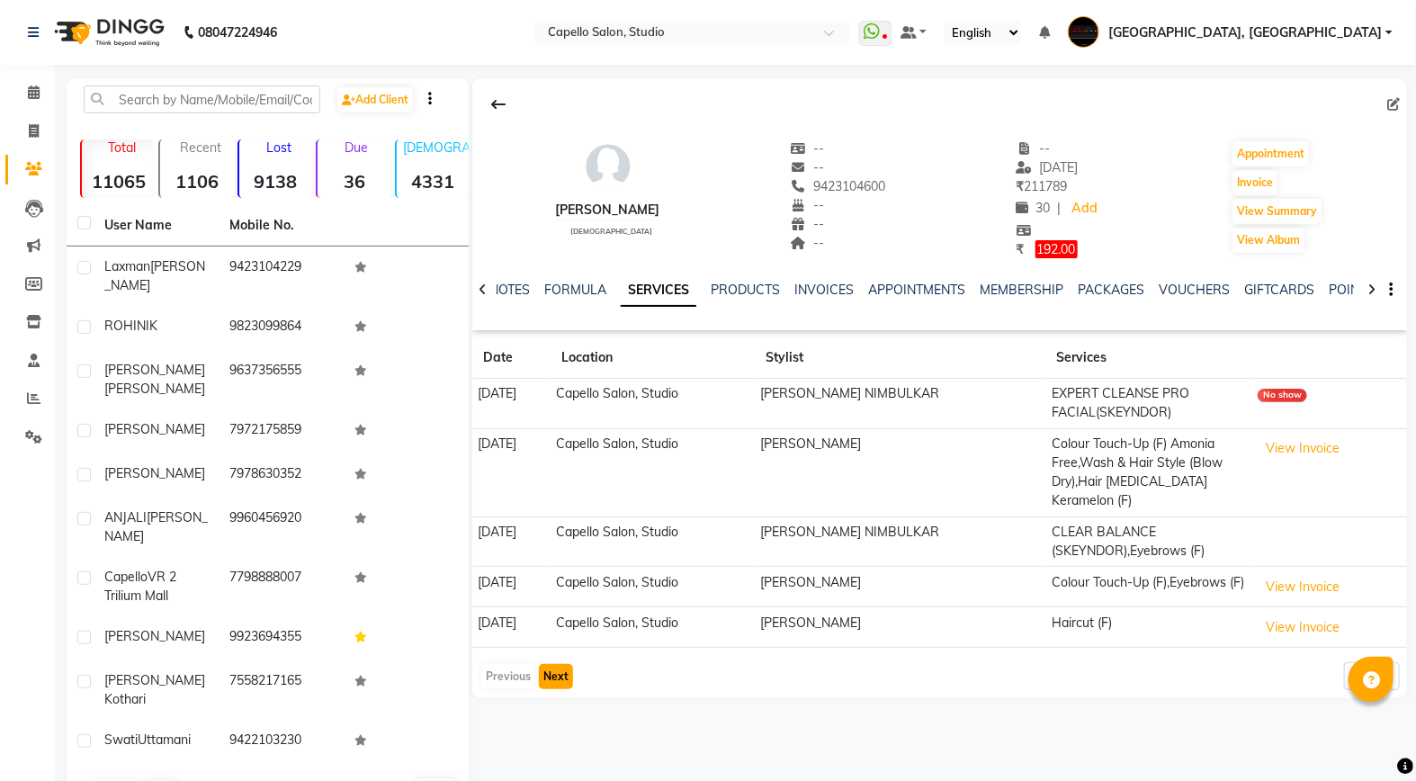
click at [559, 664] on button "Next" at bounding box center [556, 676] width 34 height 25
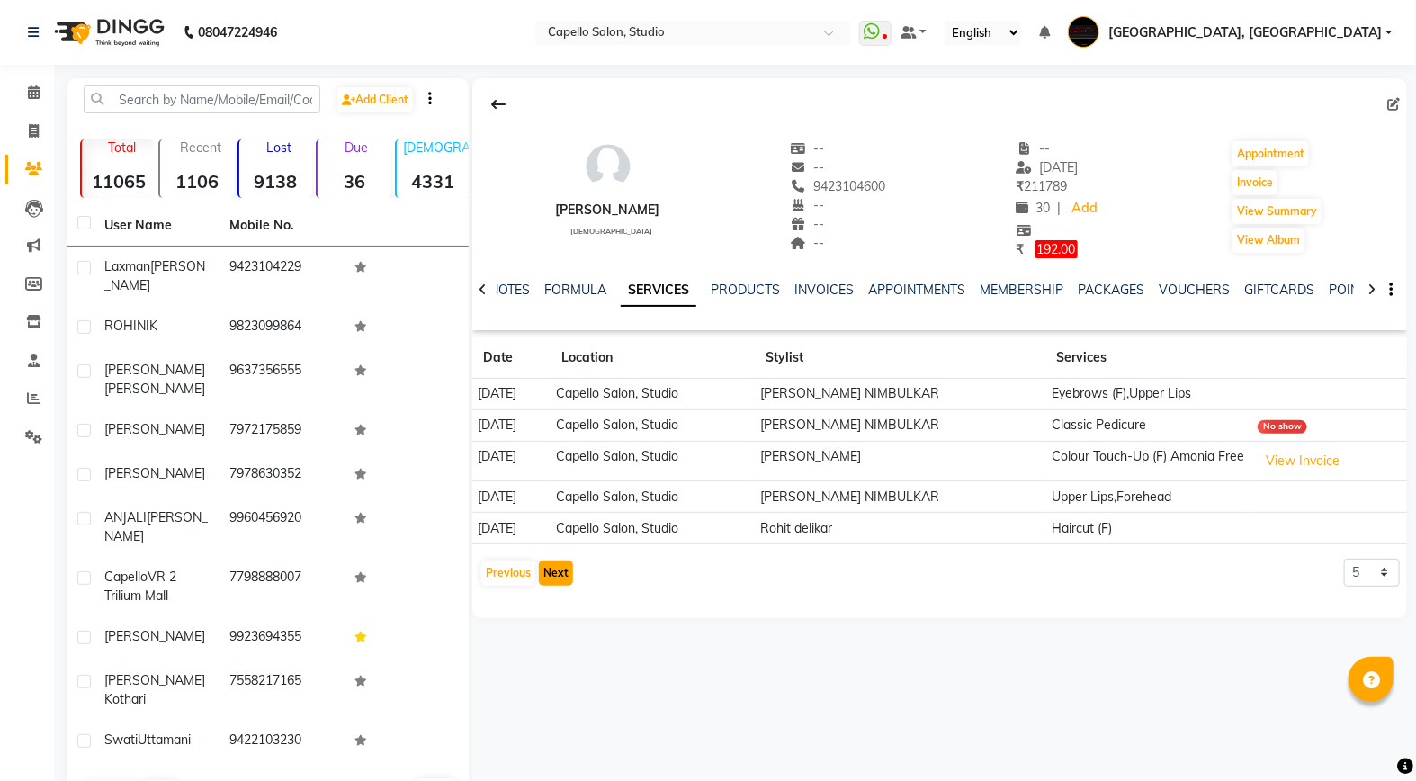
click at [547, 578] on button "Next" at bounding box center [556, 572] width 34 height 25
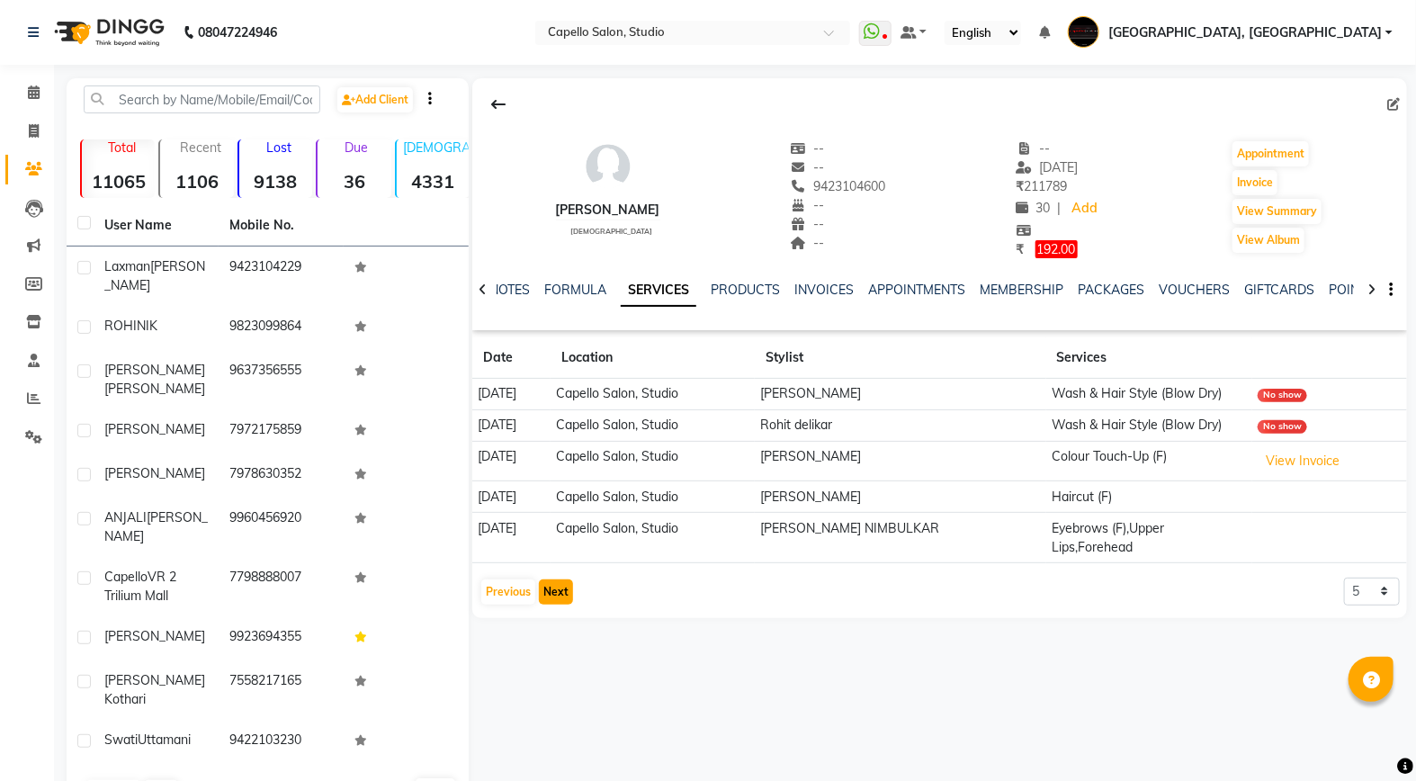
click at [547, 579] on button "Next" at bounding box center [556, 591] width 34 height 25
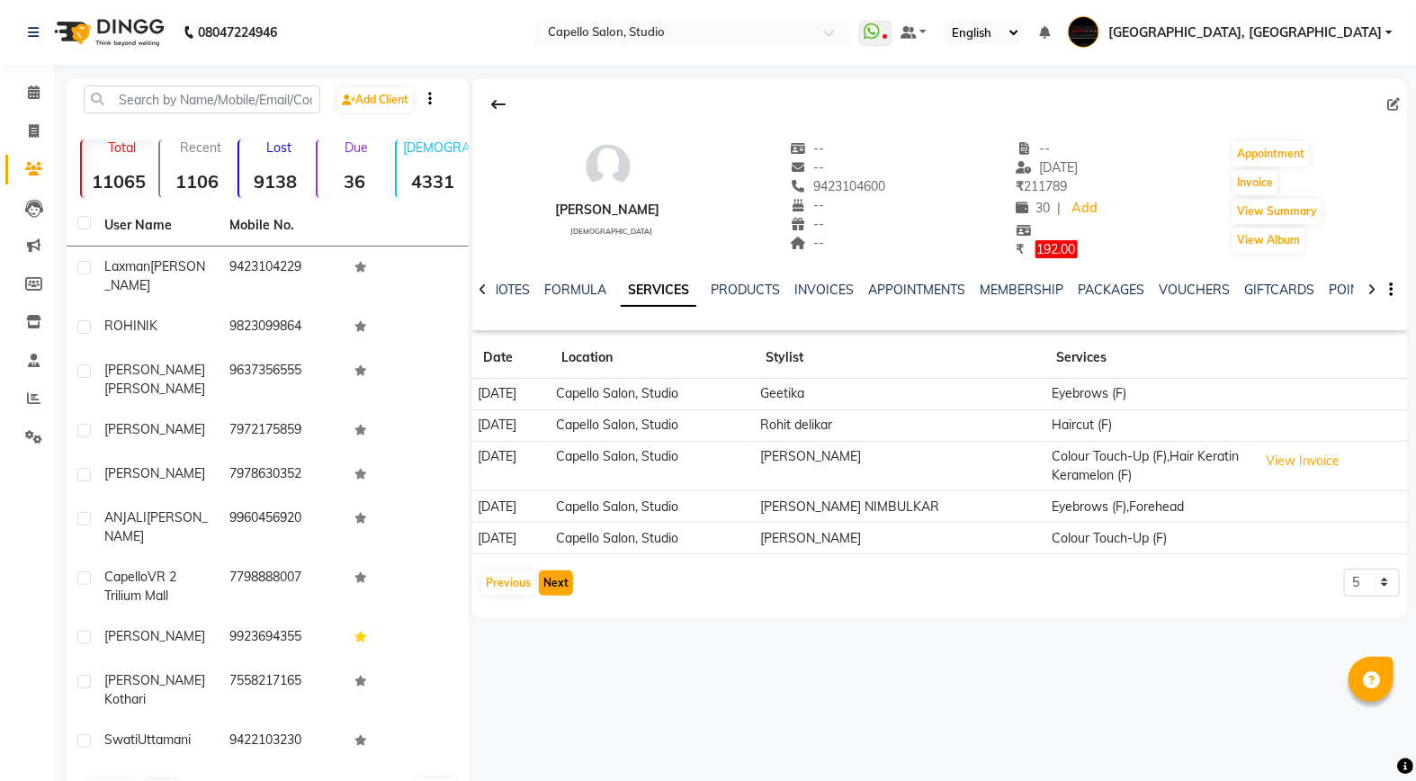
click at [565, 585] on button "Next" at bounding box center [556, 582] width 34 height 25
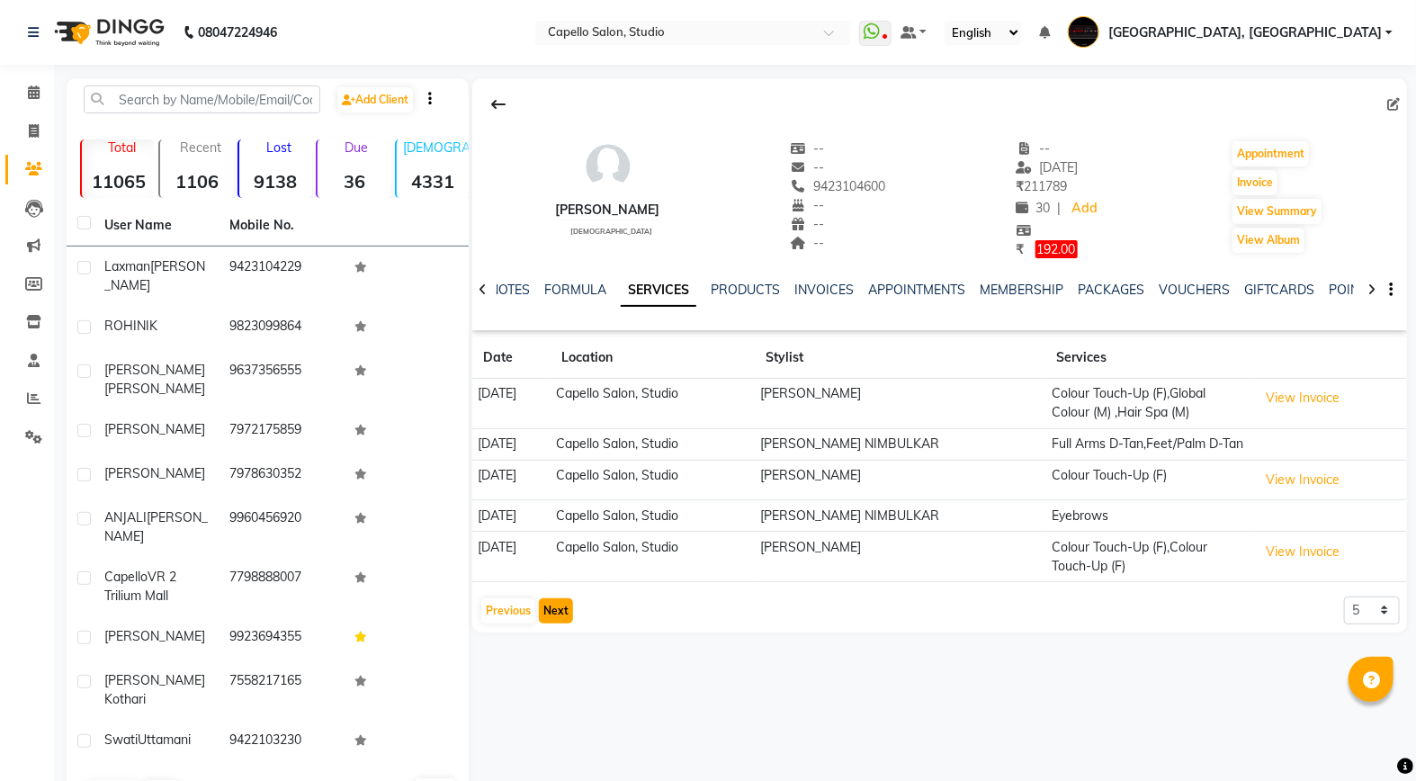
click at [560, 616] on button "Next" at bounding box center [556, 610] width 34 height 25
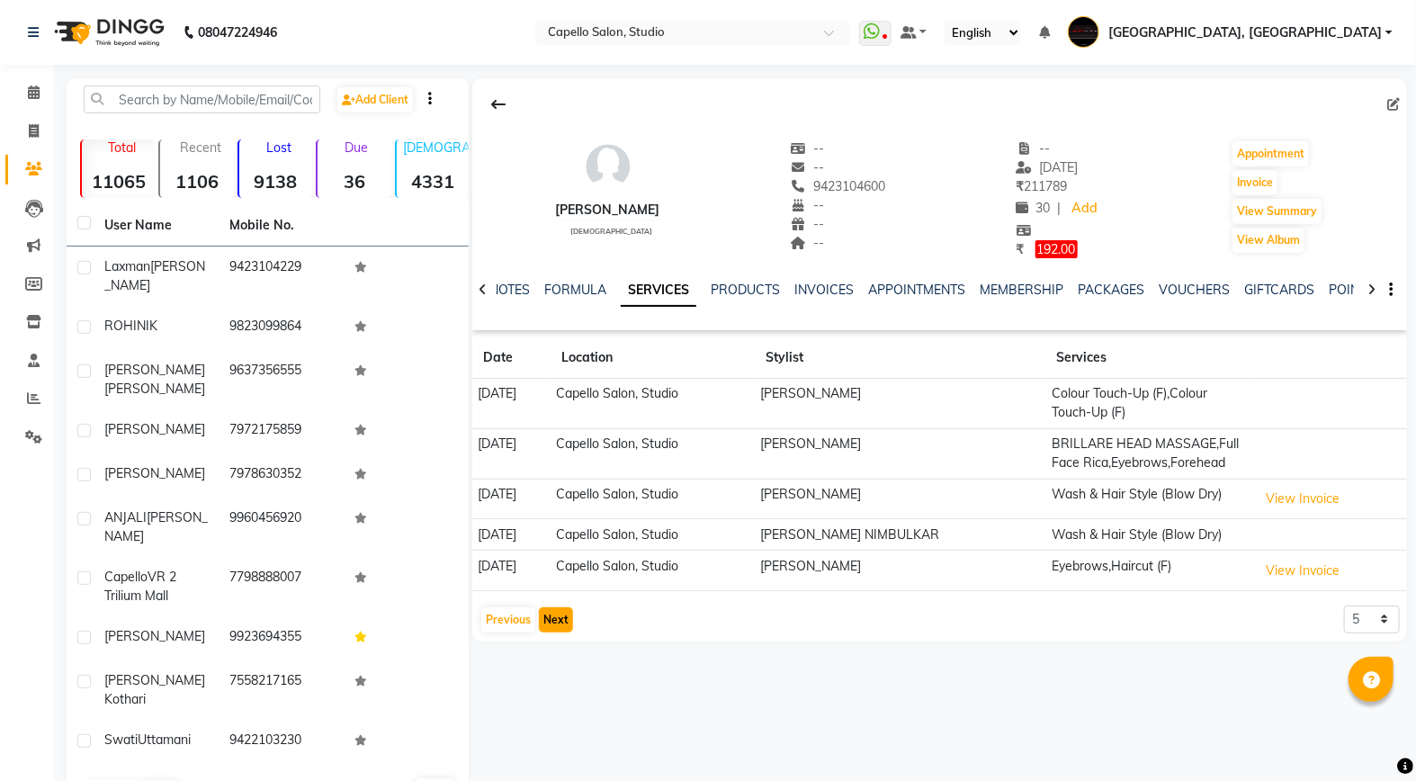
click at [560, 616] on button "Next" at bounding box center [556, 619] width 34 height 25
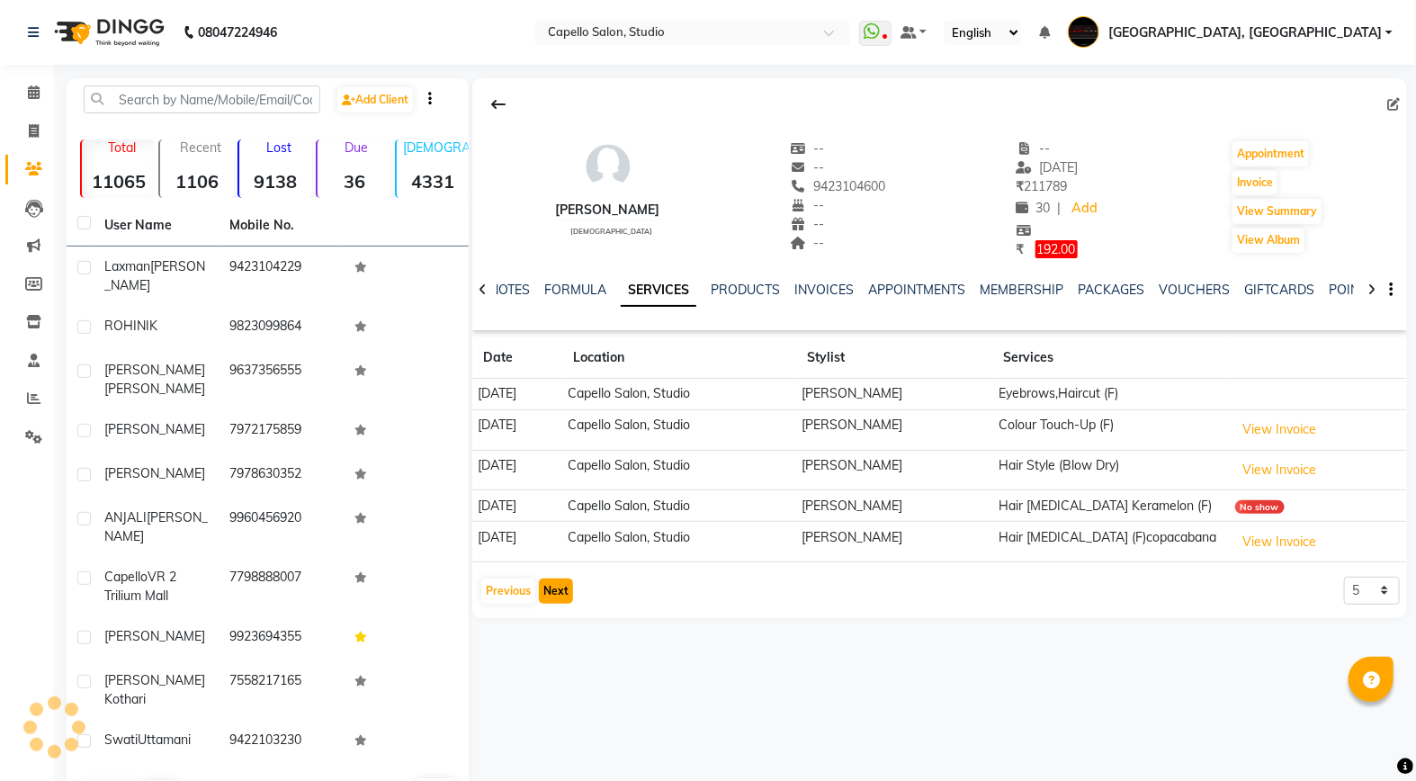
click at [554, 596] on button "Next" at bounding box center [556, 590] width 34 height 25
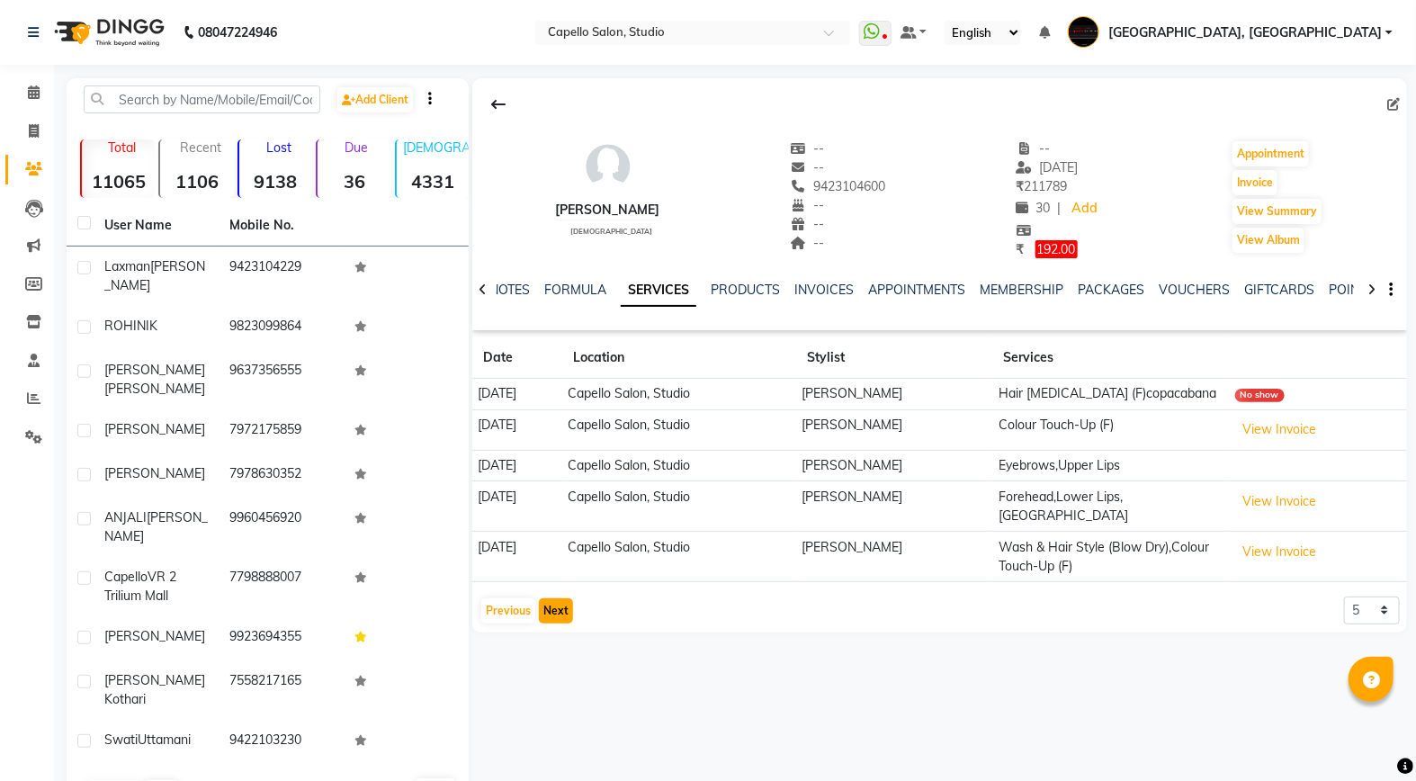
click at [554, 598] on button "Next" at bounding box center [556, 610] width 34 height 25
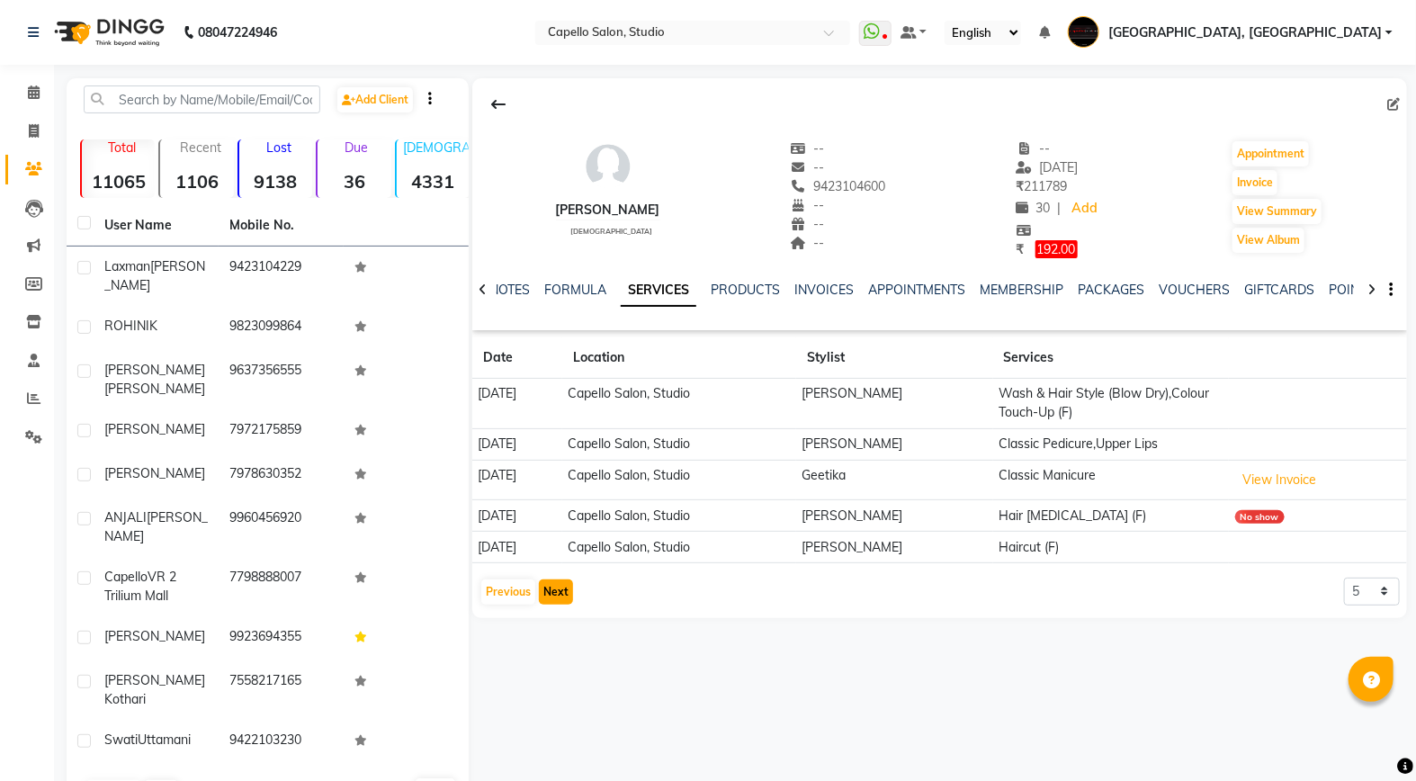
click at [554, 596] on button "Next" at bounding box center [556, 591] width 34 height 25
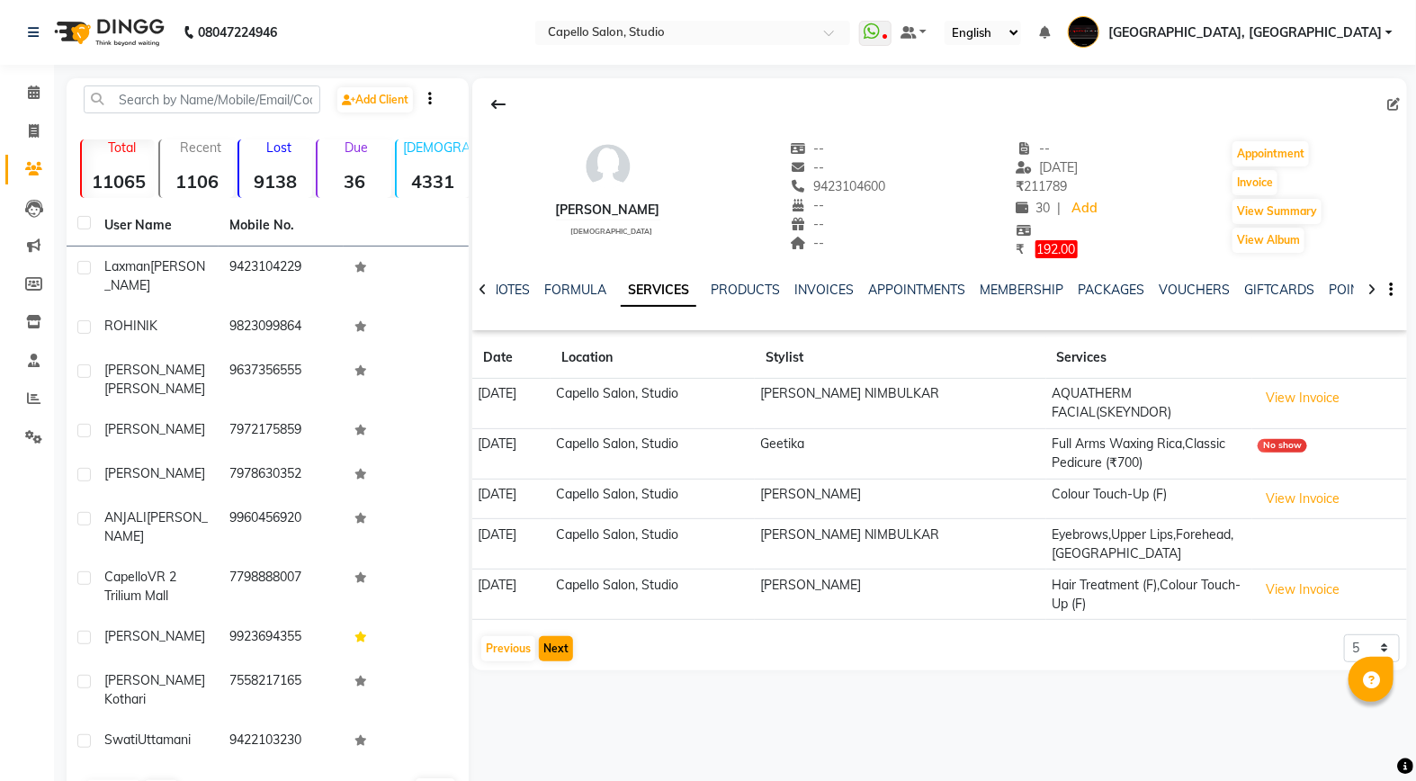
click at [551, 596] on td "[DATE]" at bounding box center [511, 594] width 78 height 50
click at [552, 649] on button "Next" at bounding box center [556, 648] width 34 height 25
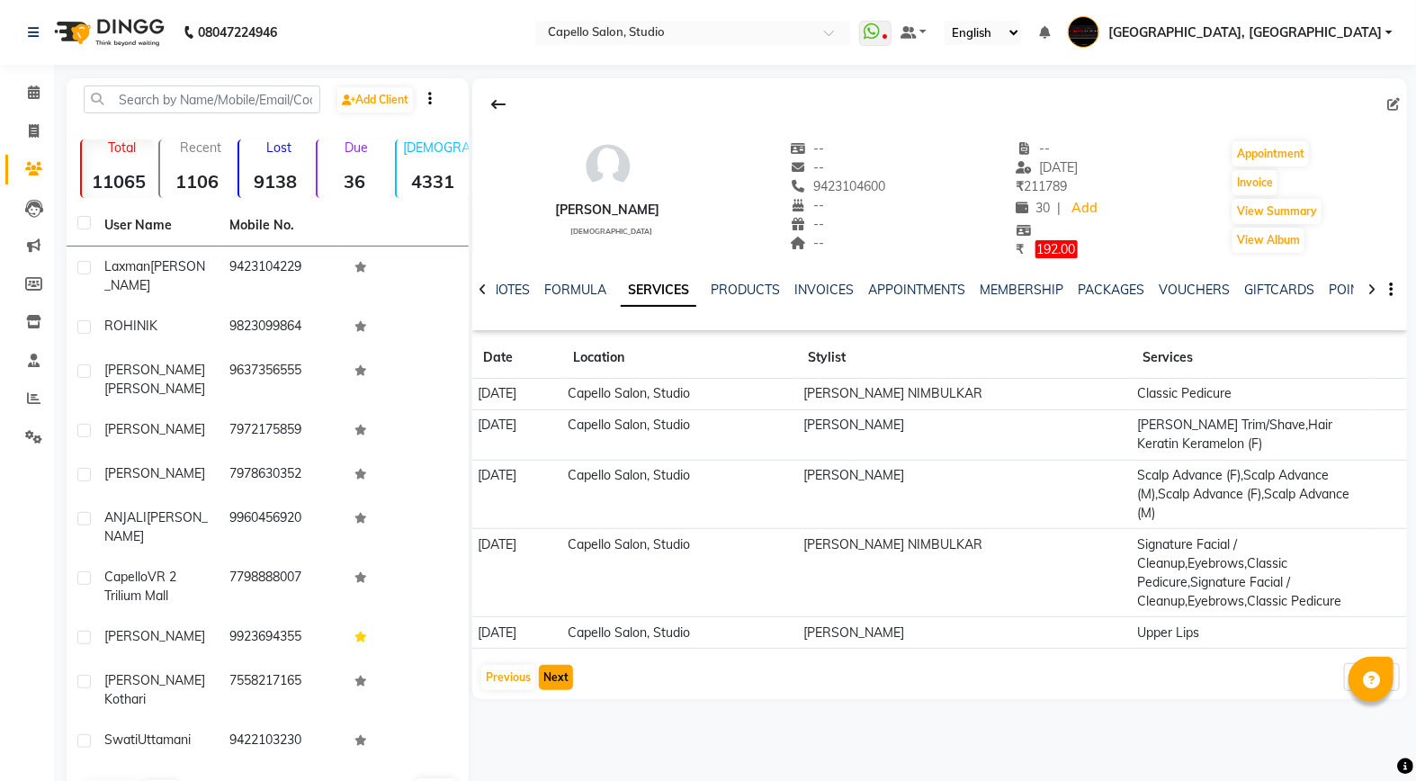
click at [550, 672] on button "Next" at bounding box center [556, 677] width 34 height 25
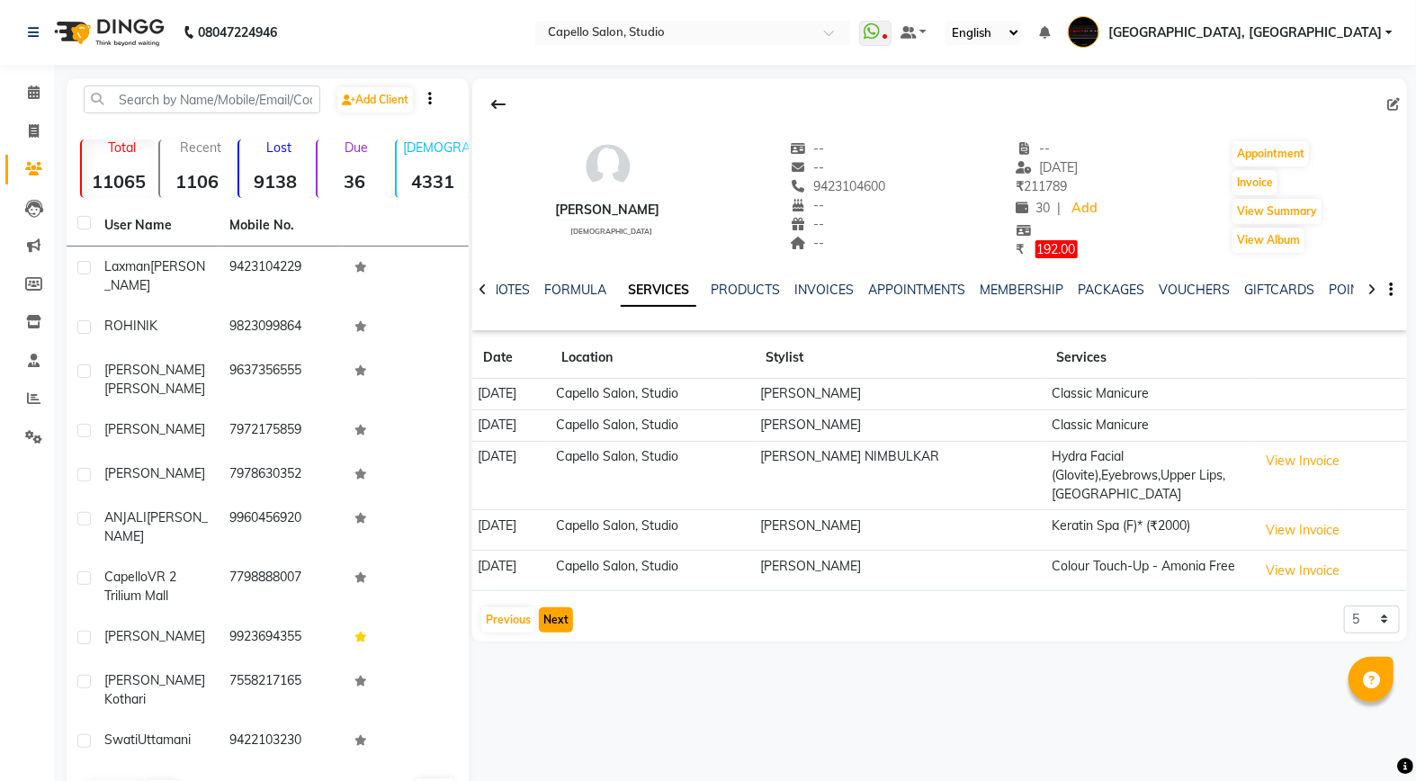
click at [552, 624] on button "Next" at bounding box center [556, 619] width 34 height 25
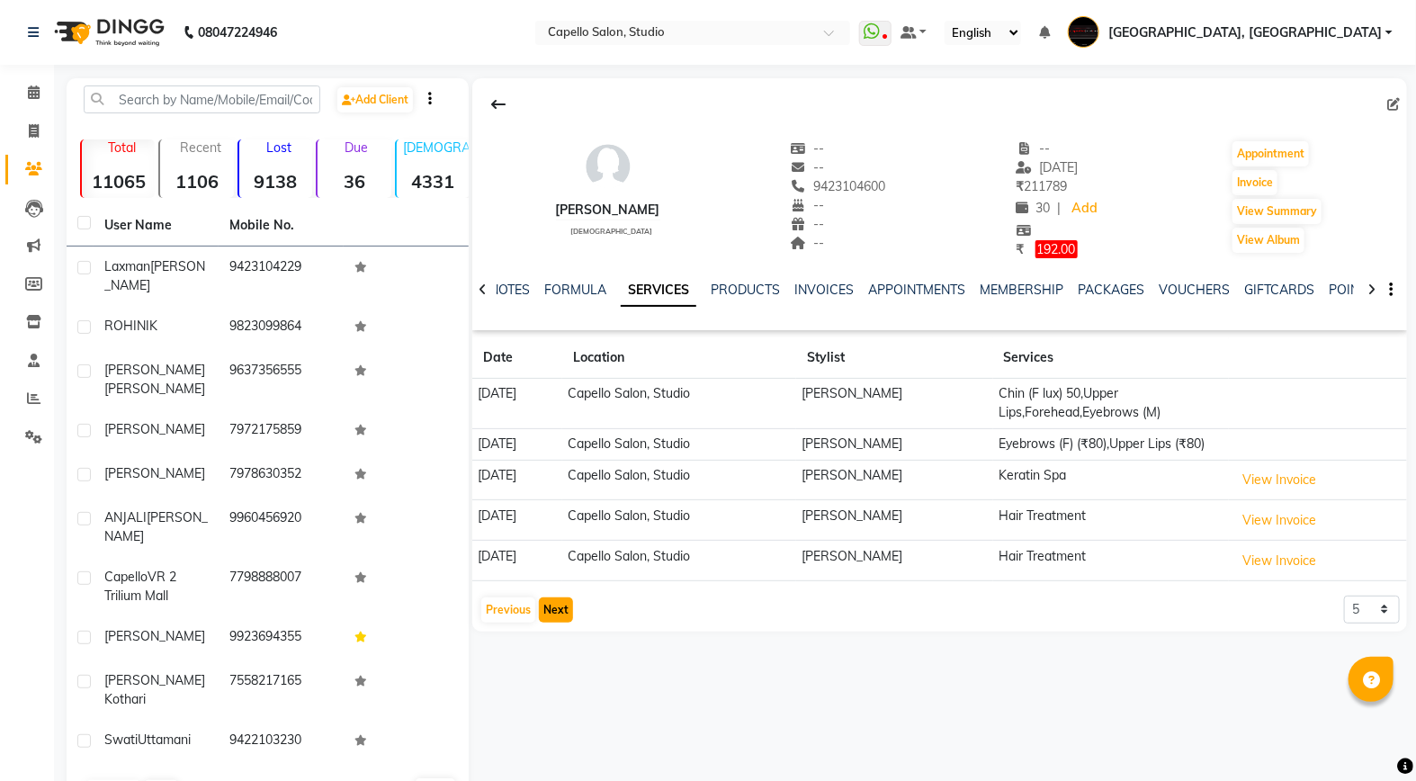
click at [539, 623] on button "Next" at bounding box center [556, 609] width 34 height 25
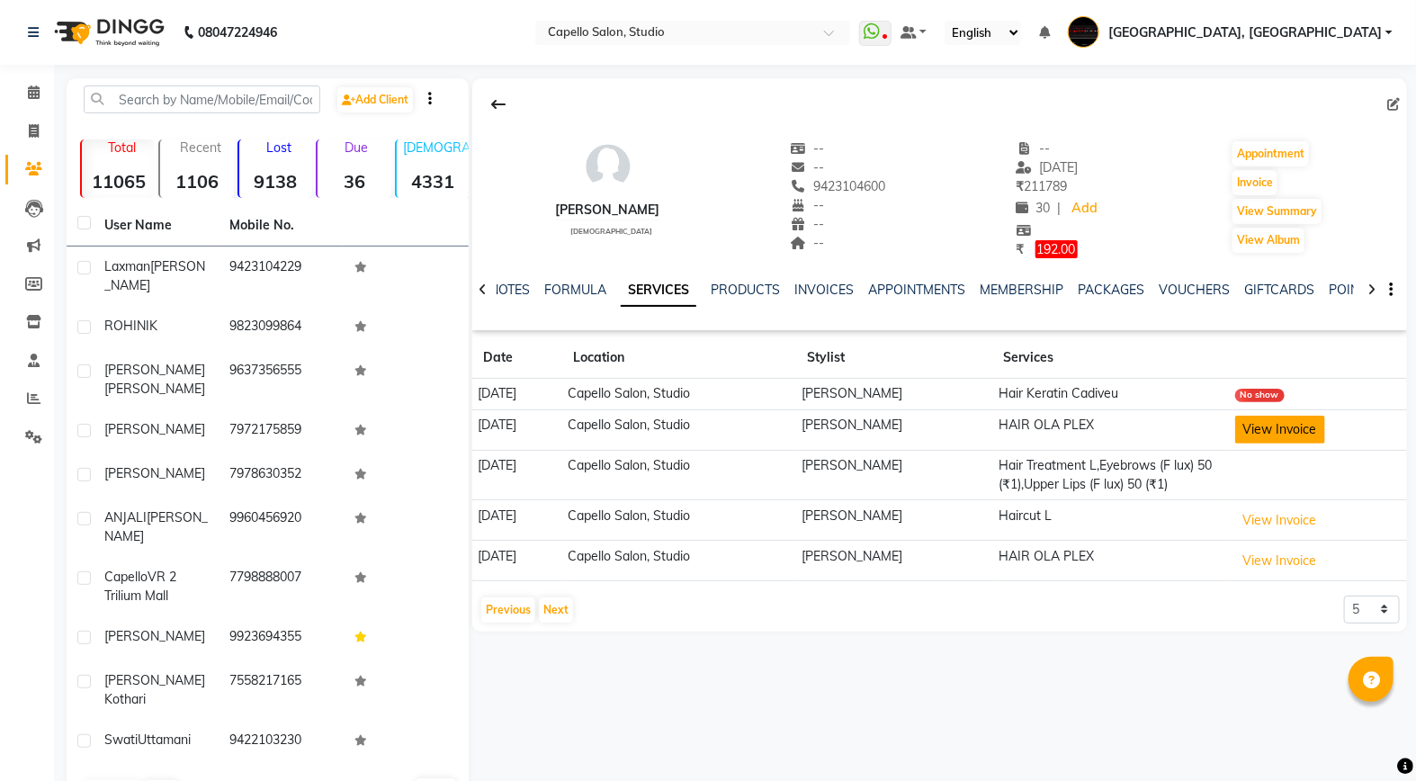
click at [1272, 426] on button "View Invoice" at bounding box center [1280, 430] width 90 height 28
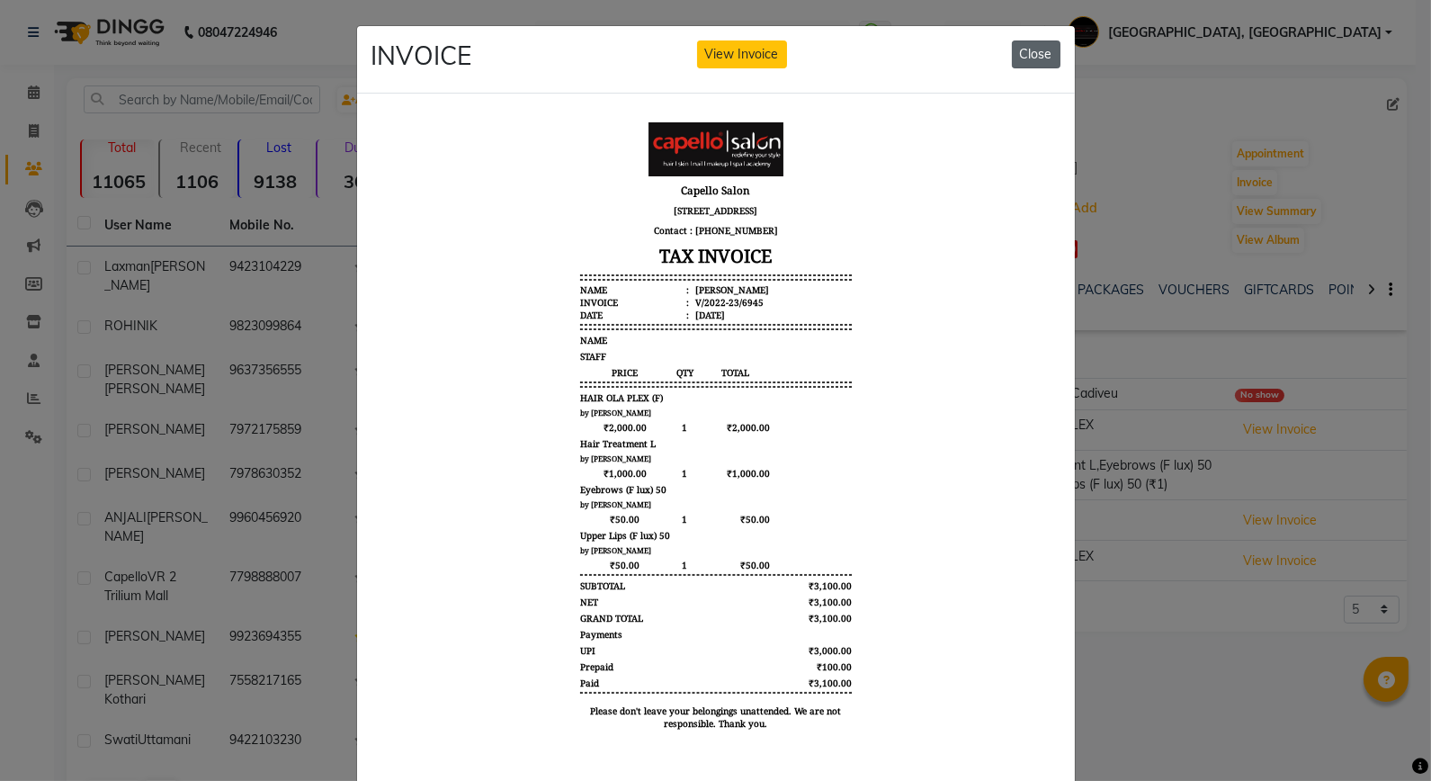
click at [1037, 50] on button "Close" at bounding box center [1036, 54] width 49 height 28
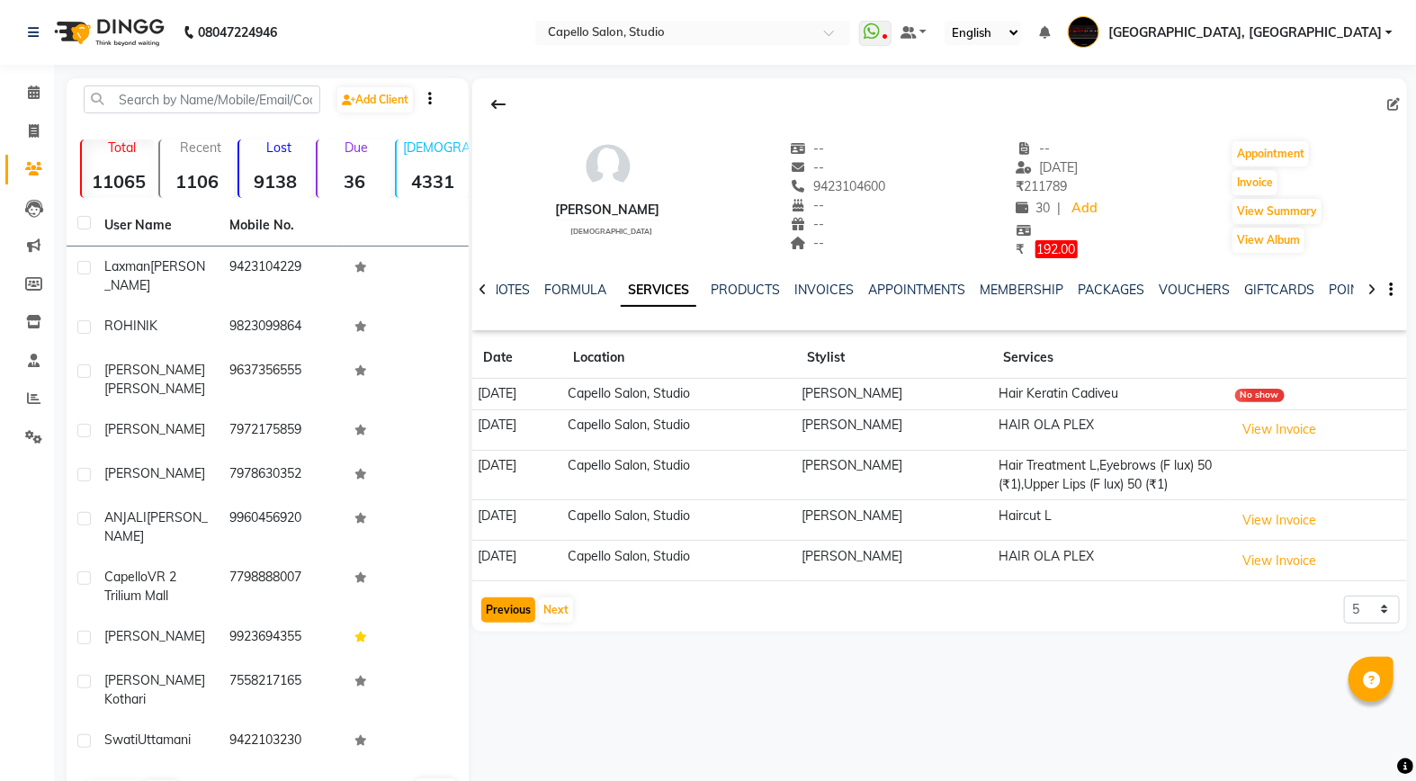
click at [515, 603] on button "Previous" at bounding box center [508, 609] width 54 height 25
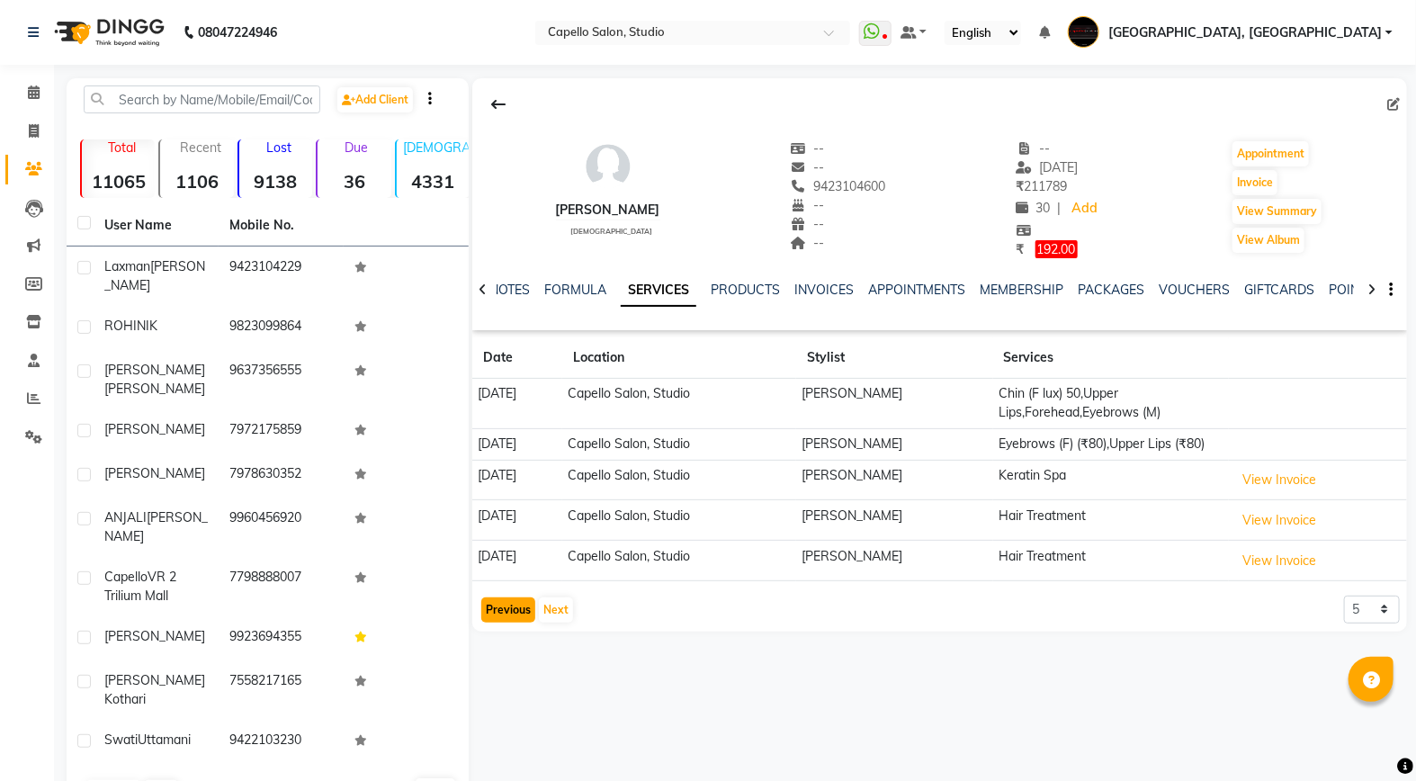
click at [510, 619] on button "Previous" at bounding box center [508, 609] width 54 height 25
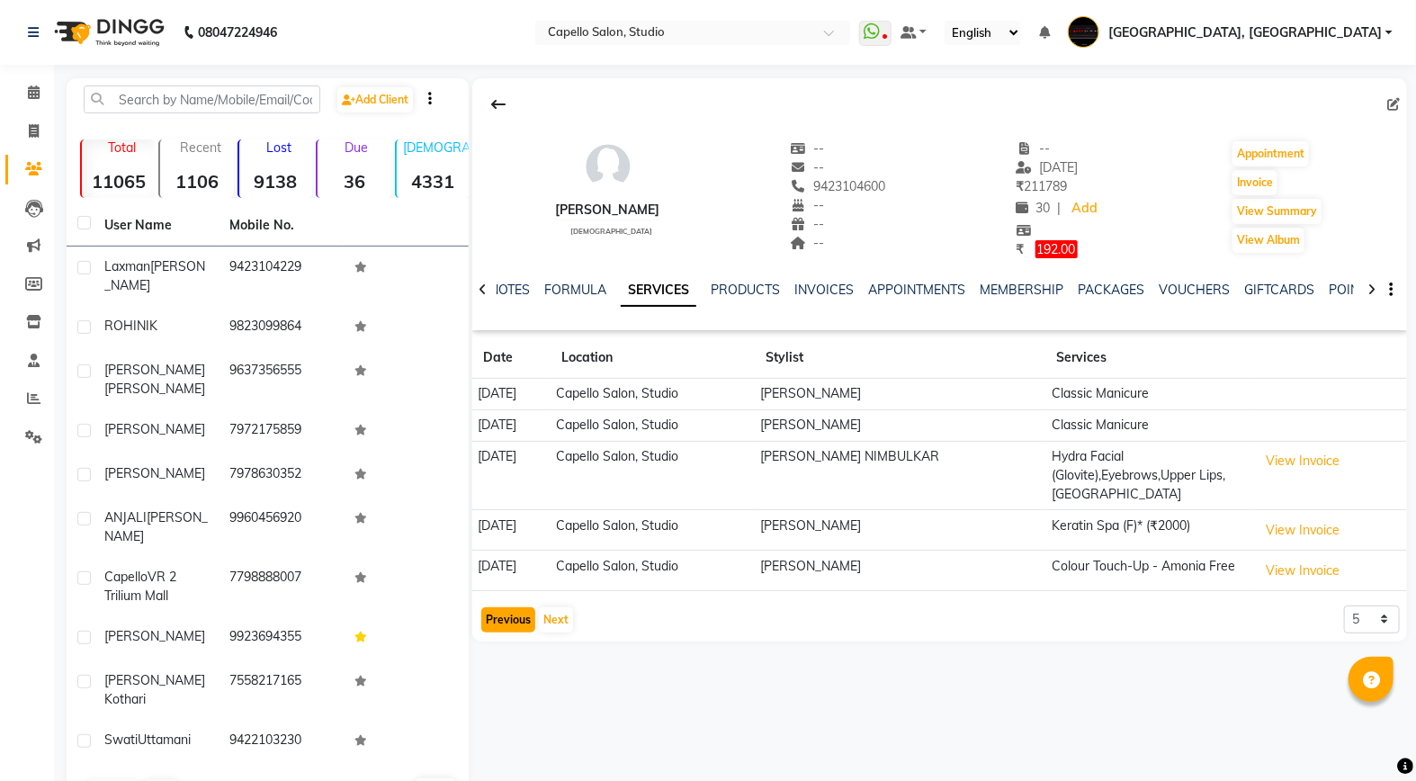
click at [508, 630] on button "Previous" at bounding box center [508, 619] width 54 height 25
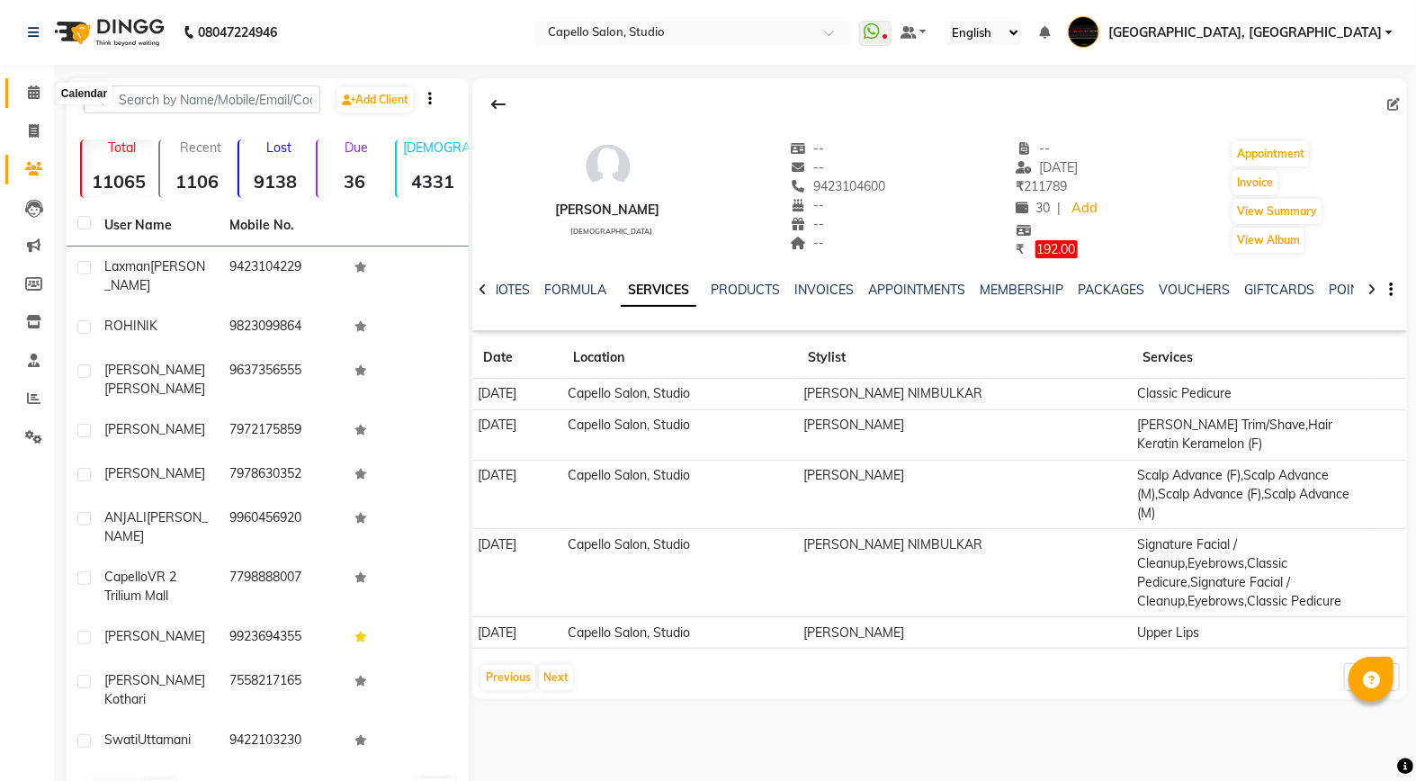
click at [22, 86] on span at bounding box center [33, 93] width 31 height 21
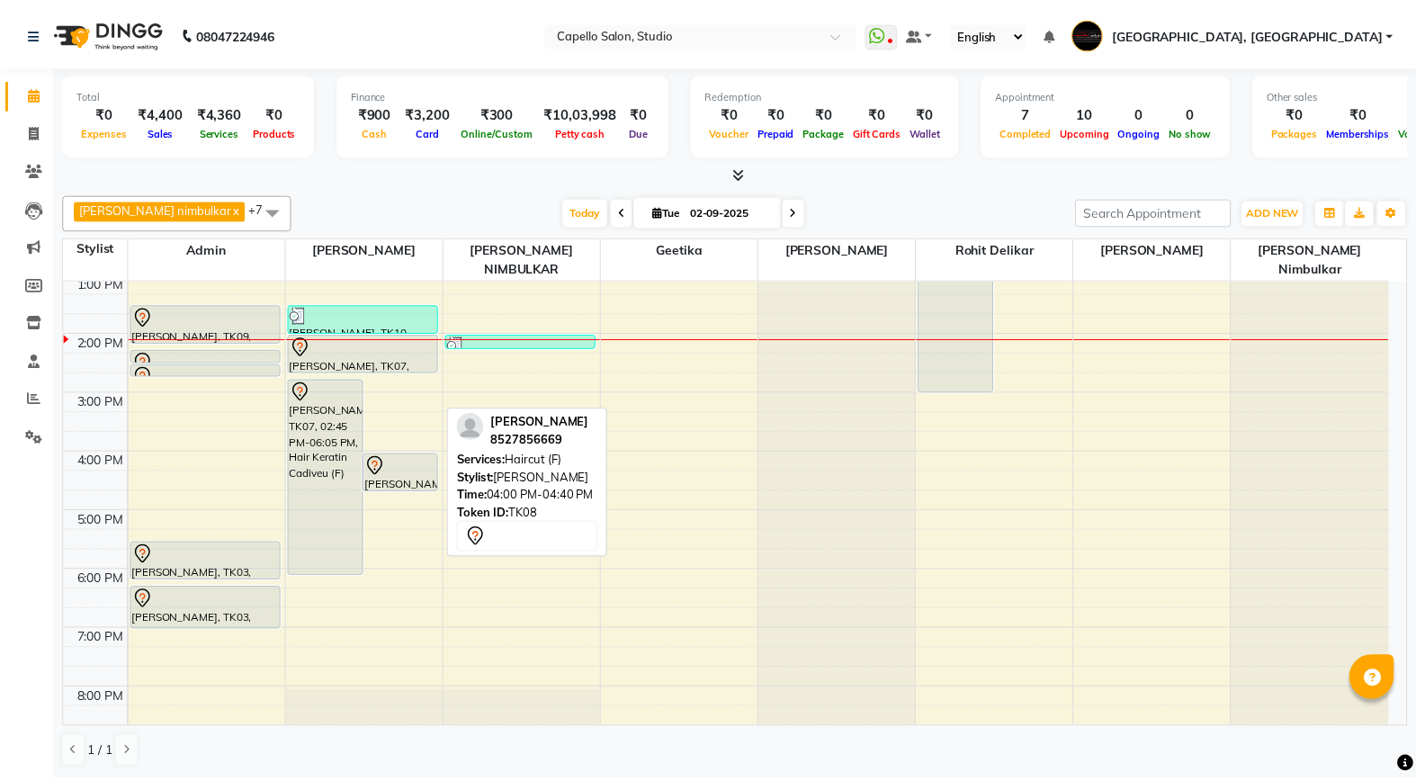
scroll to position [200, 0]
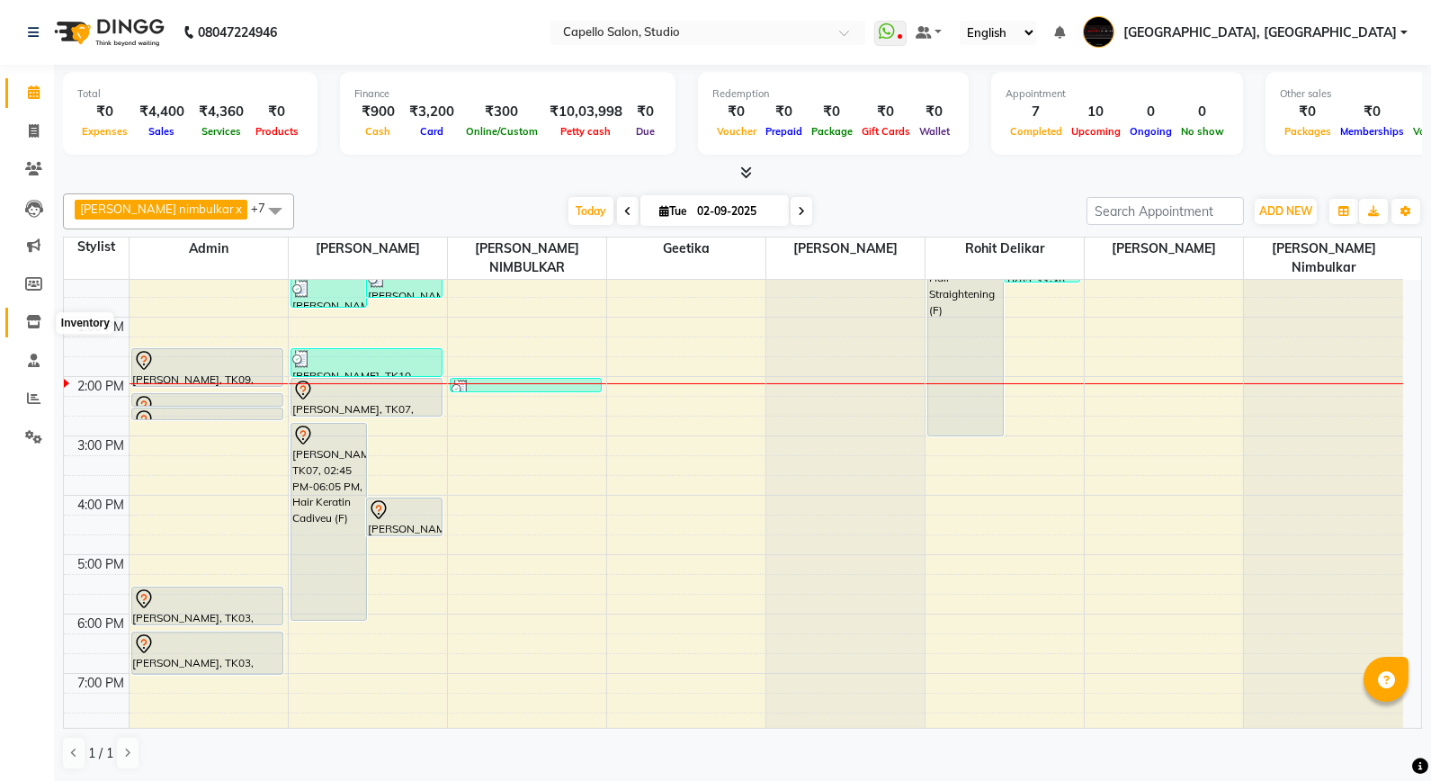
drag, startPoint x: 42, startPoint y: 324, endPoint x: 52, endPoint y: 309, distance: 18.2
click at [42, 324] on span at bounding box center [33, 322] width 31 height 21
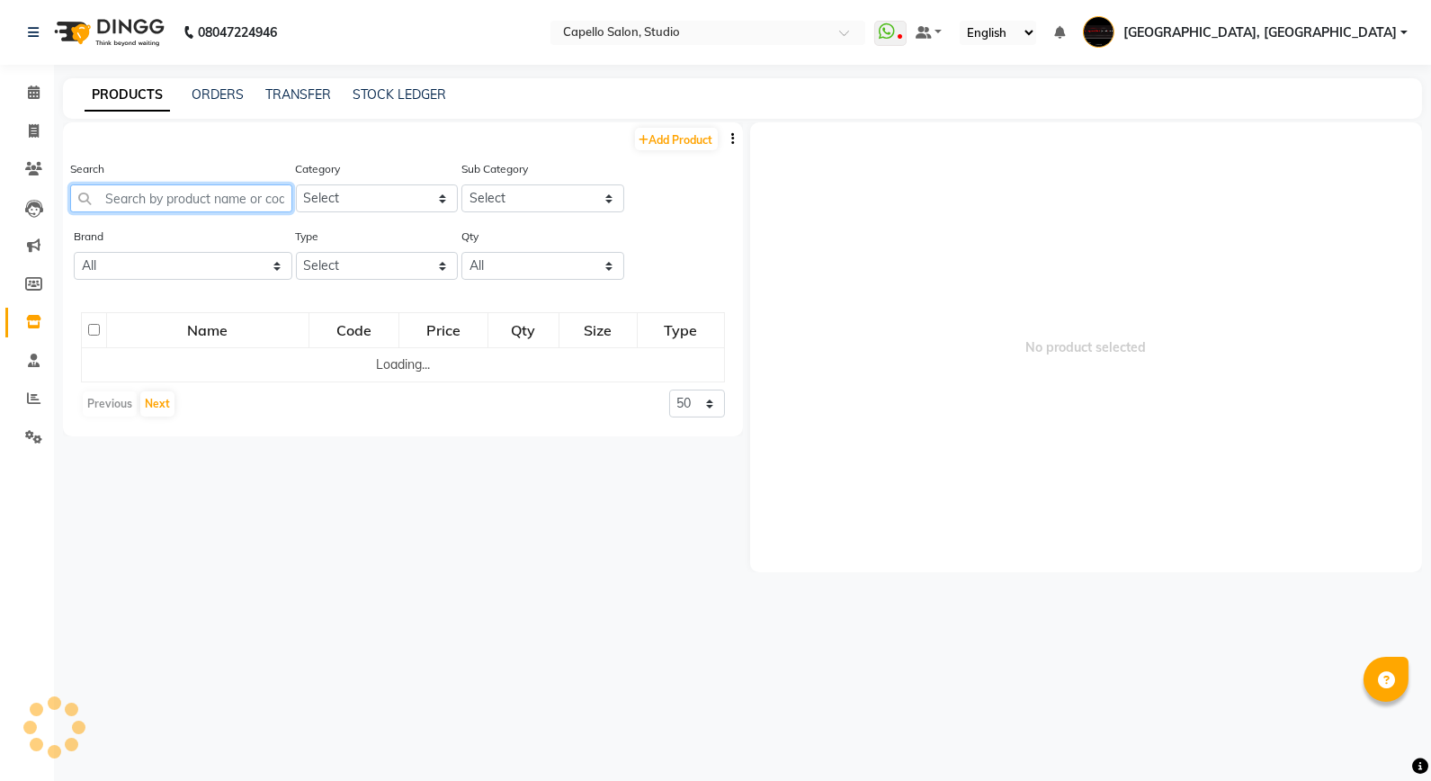
click at [145, 198] on input "text" at bounding box center [181, 198] width 222 height 28
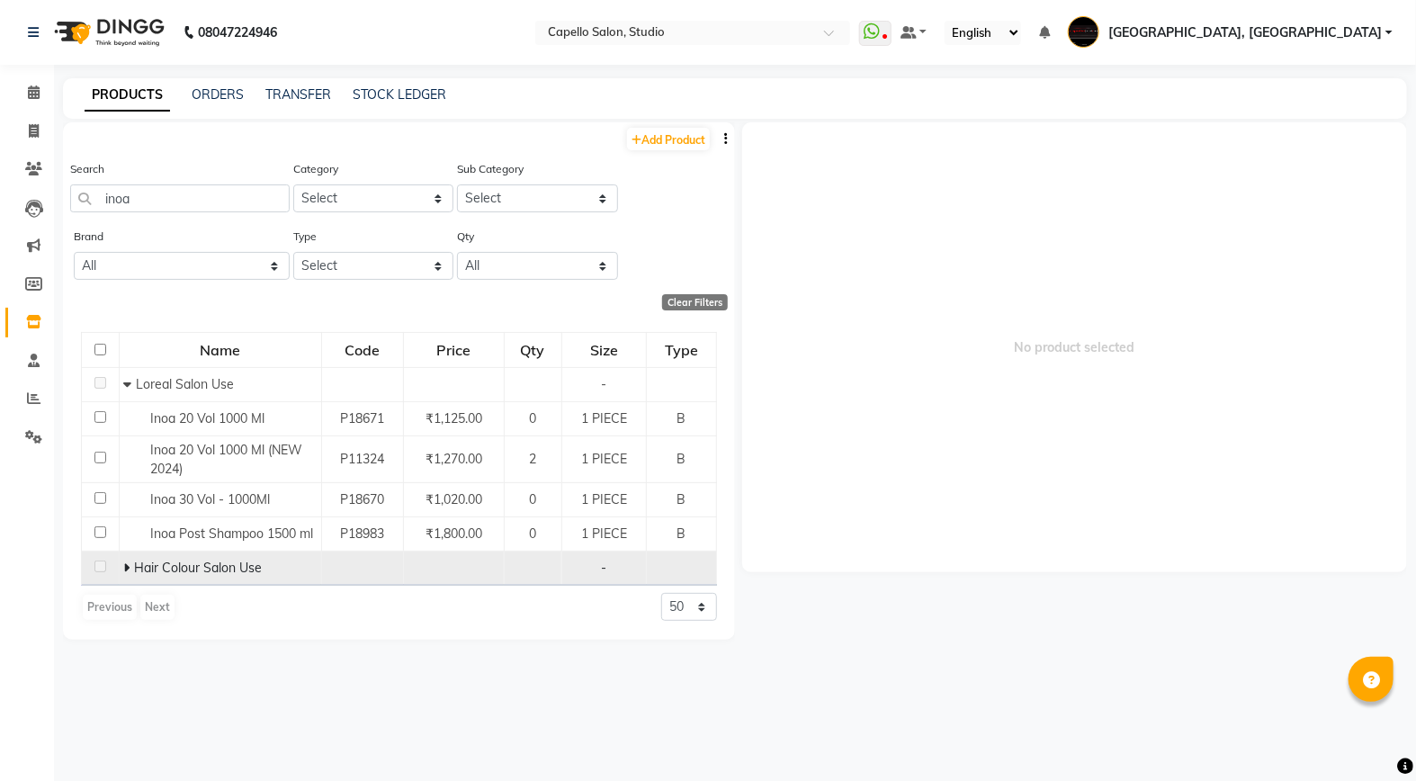
click at [126, 568] on icon at bounding box center [127, 567] width 6 height 13
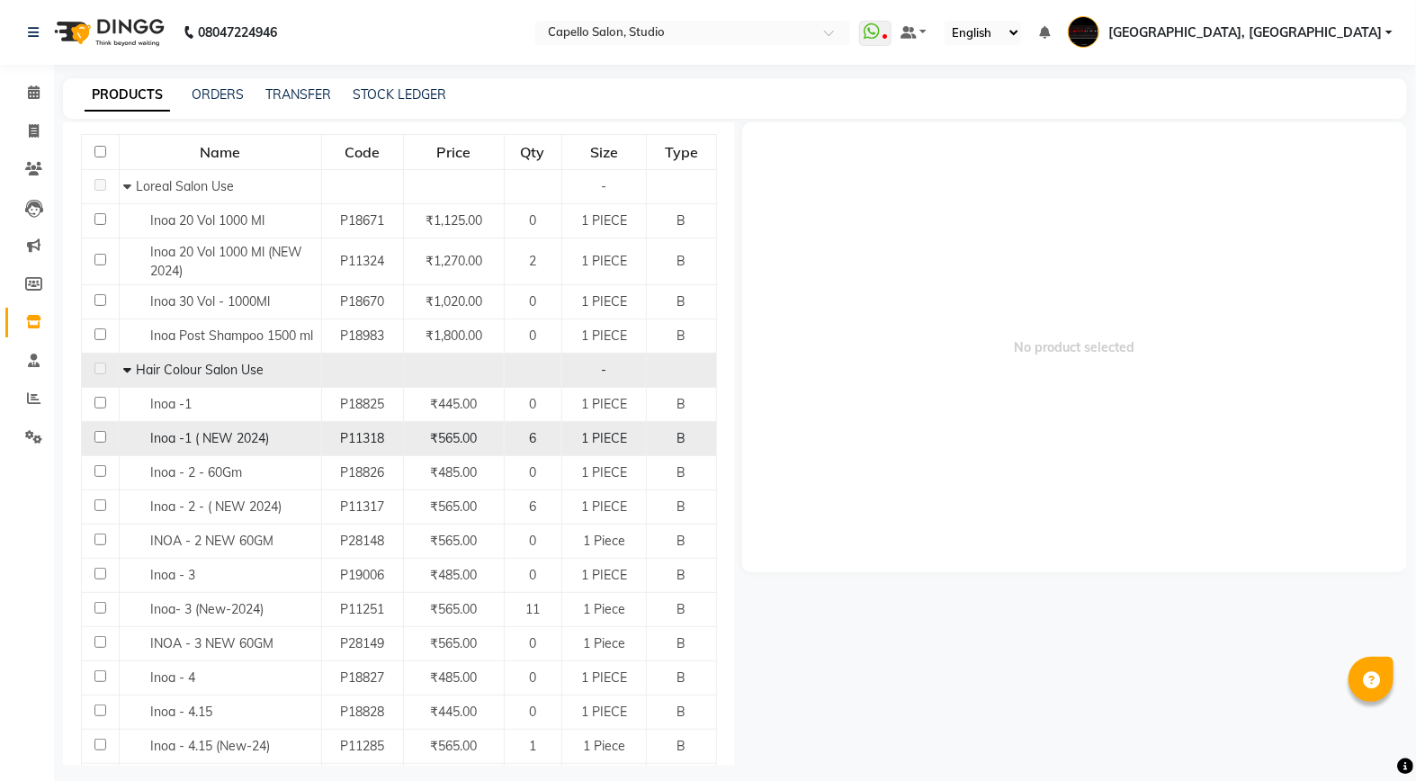
scroll to position [200, 0]
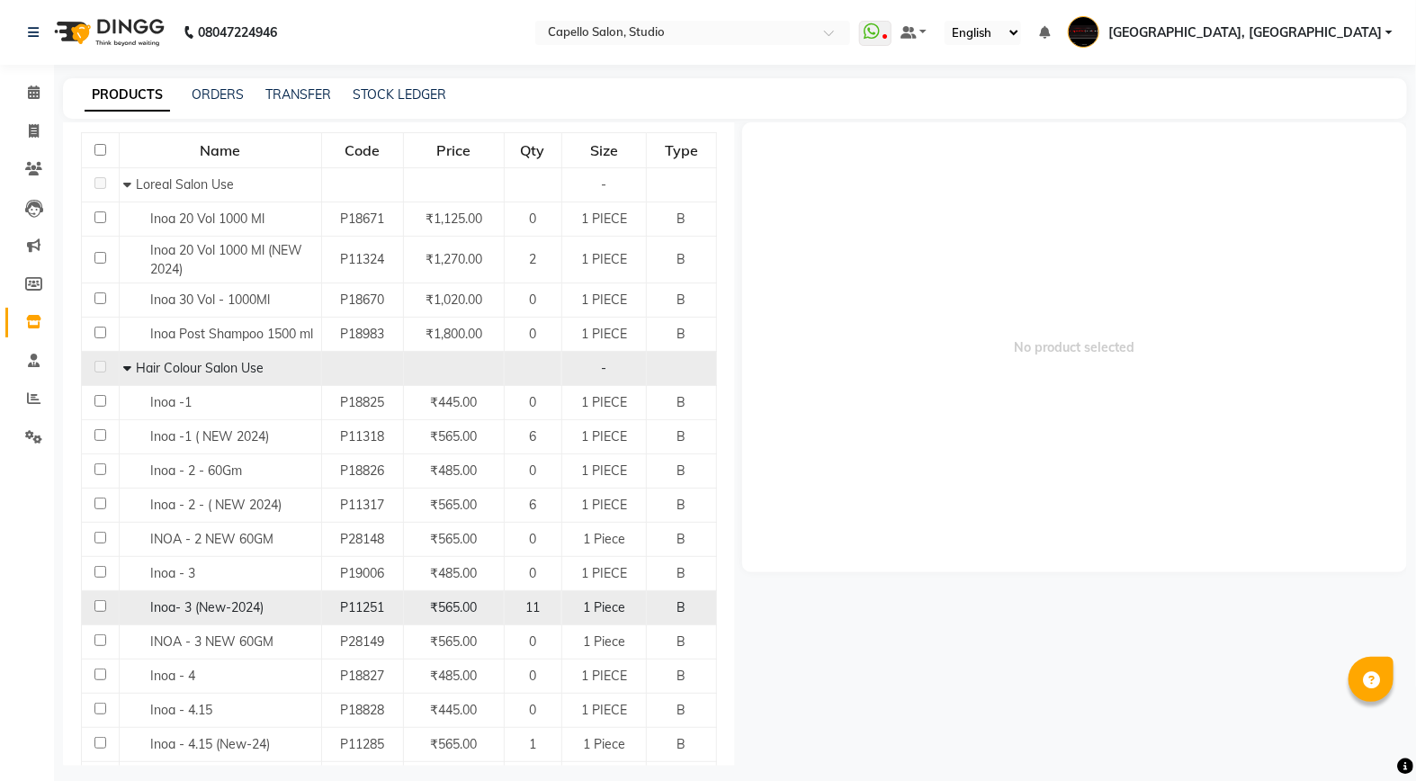
click at [220, 609] on span "Inoa- 3 (New-2024)" at bounding box center [207, 607] width 113 height 16
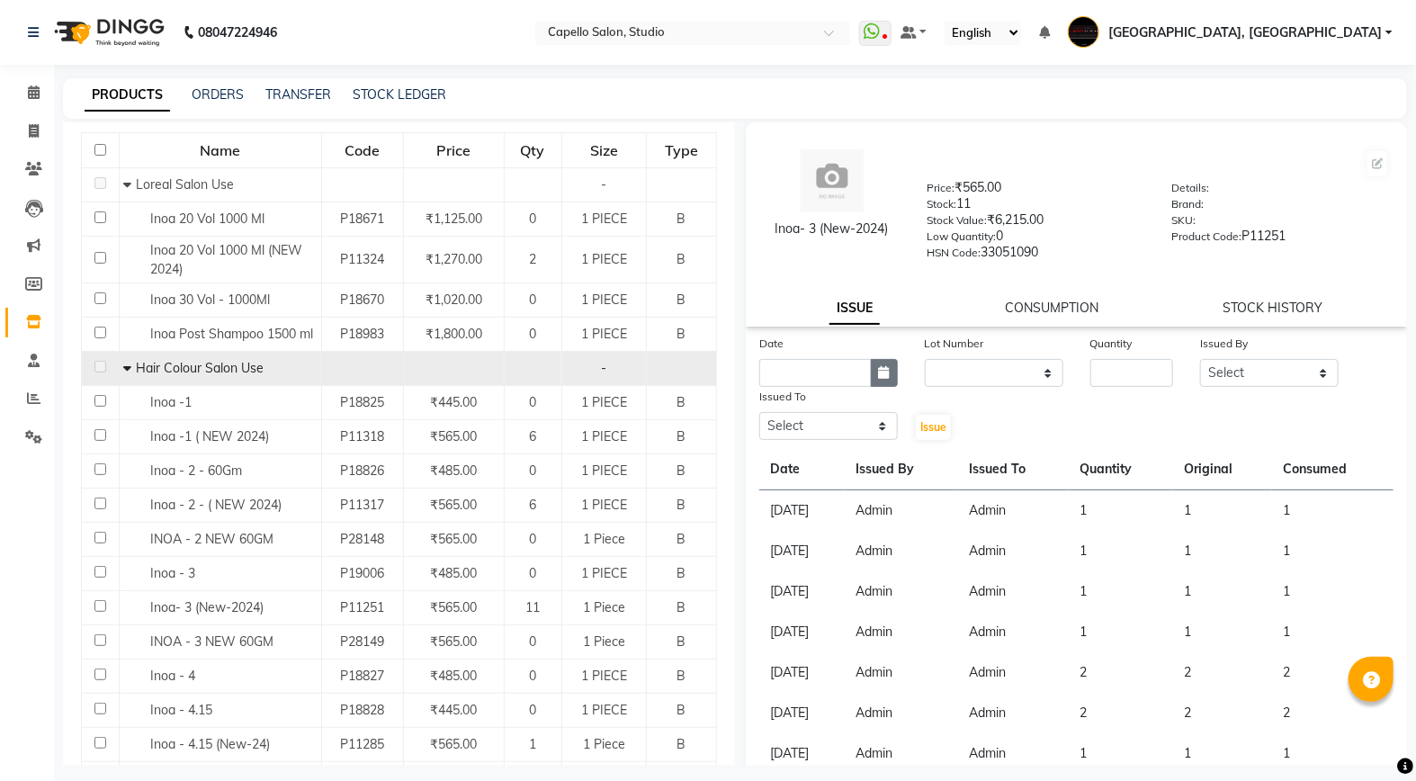
click at [886, 375] on button "button" at bounding box center [884, 373] width 27 height 28
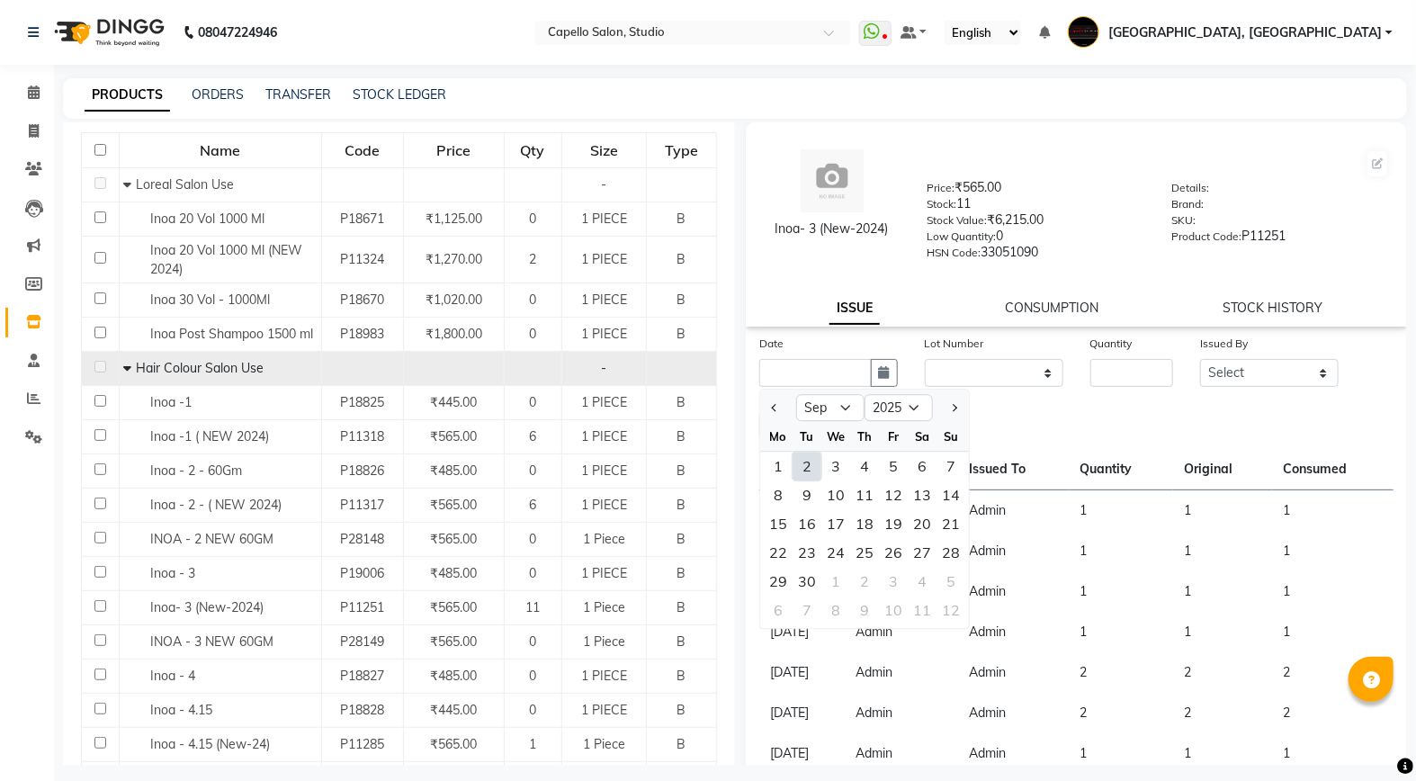
click at [814, 471] on div "2" at bounding box center [807, 466] width 29 height 29
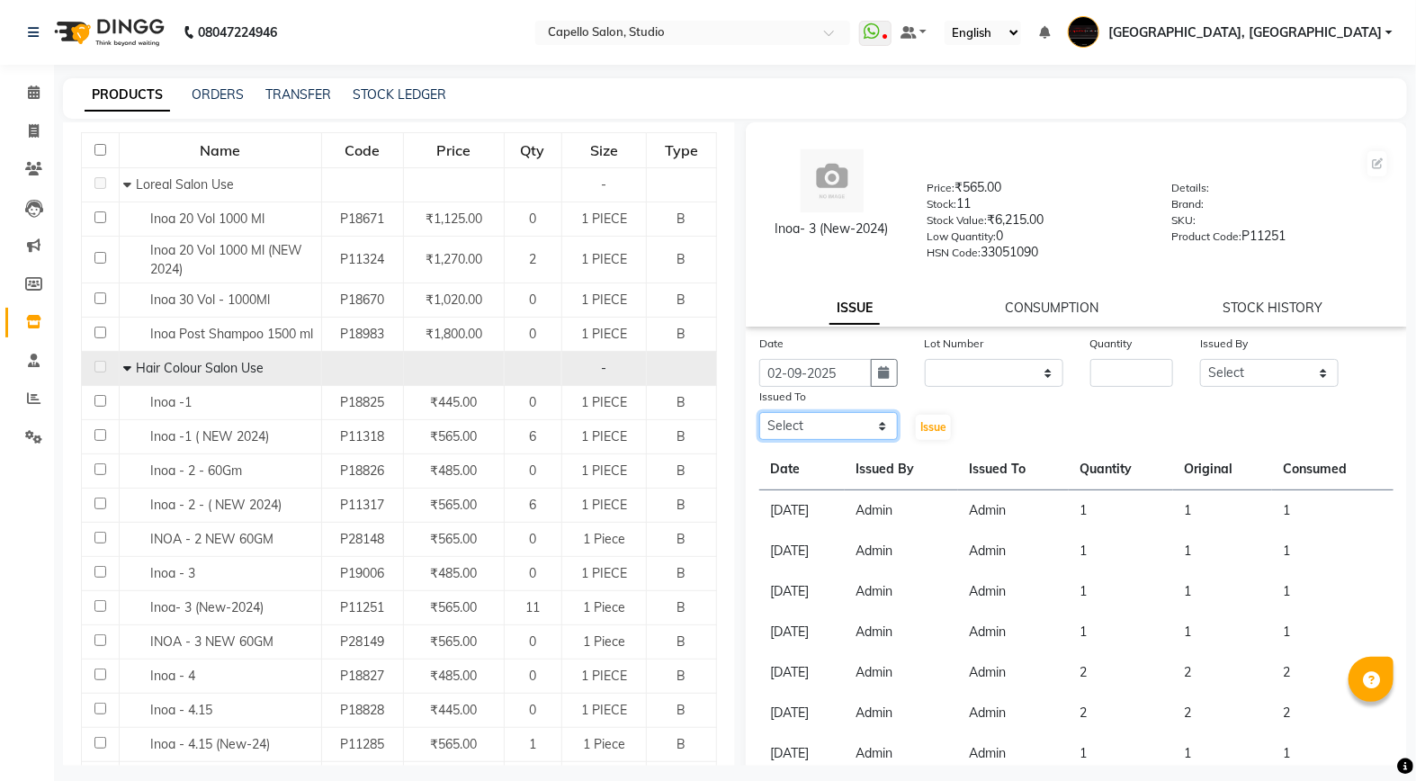
click at [826, 428] on select "Select Admin [PERSON_NAME] [PERSON_NAME] Studio, Shivaji Nagar [PERSON_NAME] NI…" at bounding box center [828, 426] width 139 height 28
click at [759, 413] on select "Select Admin [PERSON_NAME] [PERSON_NAME] Studio, Shivaji Nagar [PERSON_NAME] NI…" at bounding box center [828, 426] width 139 height 28
click at [968, 365] on select "None" at bounding box center [994, 373] width 139 height 28
click at [925, 360] on select "None" at bounding box center [994, 373] width 139 height 28
click at [1103, 371] on input "number" at bounding box center [1132, 373] width 84 height 28
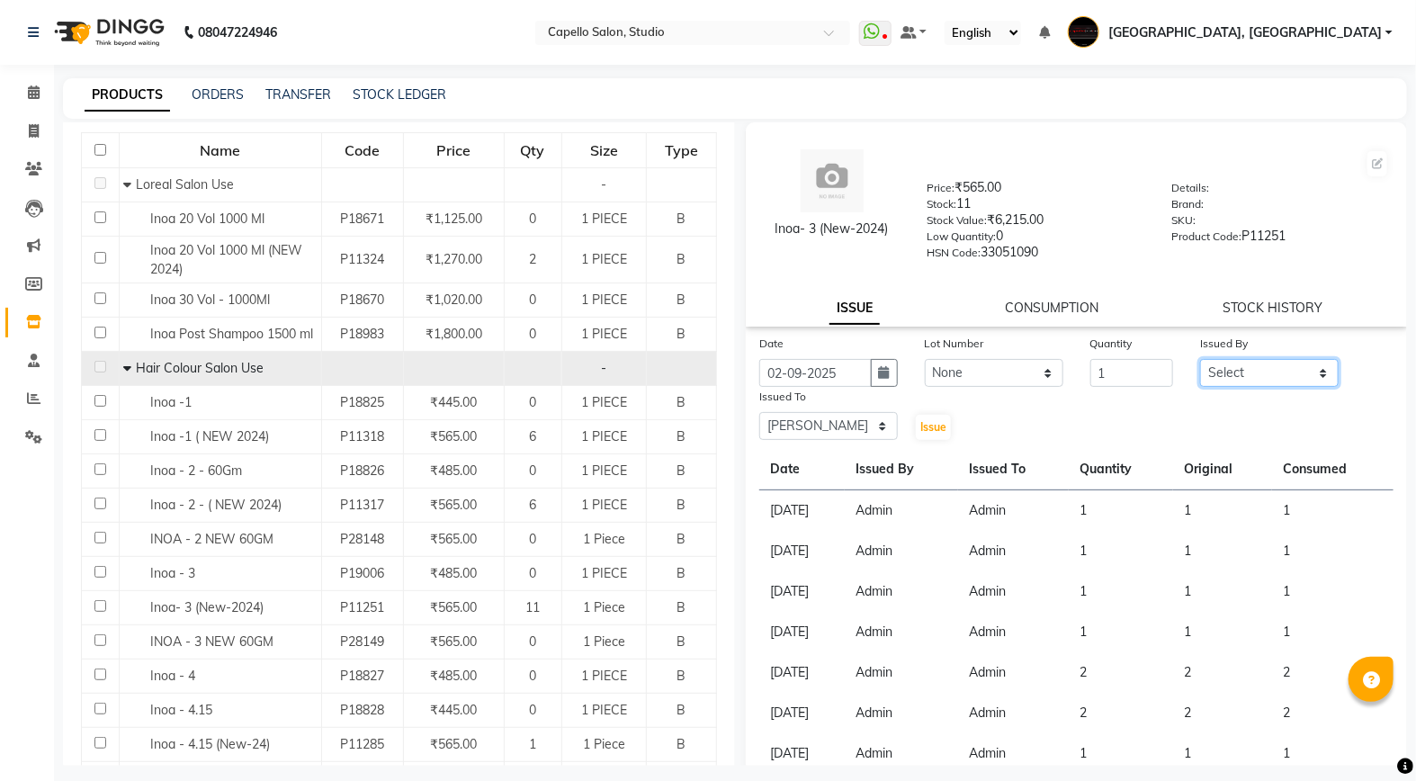
click at [1255, 373] on select "Select Admin [PERSON_NAME] [PERSON_NAME] Studio, Shivaji Nagar [PERSON_NAME] NI…" at bounding box center [1269, 373] width 139 height 28
click at [1200, 360] on select "Select Admin [PERSON_NAME] [PERSON_NAME] Studio, Shivaji Nagar [PERSON_NAME] NI…" at bounding box center [1269, 373] width 139 height 28
click at [1231, 363] on select "Select Admin [PERSON_NAME] [PERSON_NAME] Studio, Shivaji Nagar [PERSON_NAME] NI…" at bounding box center [1269, 373] width 139 height 28
click at [1200, 360] on select "Select Admin [PERSON_NAME] [PERSON_NAME] Studio, Shivaji Nagar [PERSON_NAME] NI…" at bounding box center [1269, 373] width 139 height 28
click at [930, 421] on span "Issue" at bounding box center [933, 426] width 26 height 13
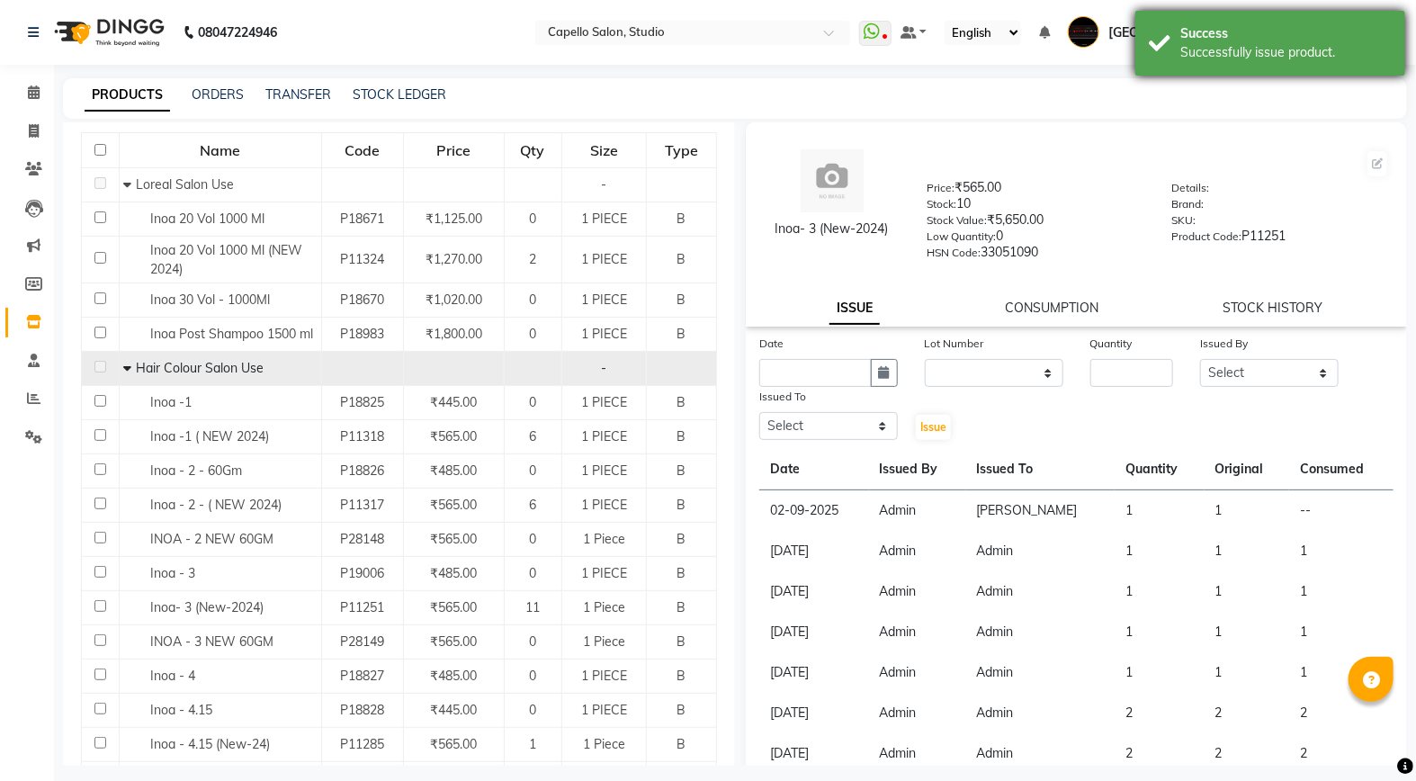
click at [1243, 67] on div "Success Successfully issue product." at bounding box center [1270, 43] width 270 height 65
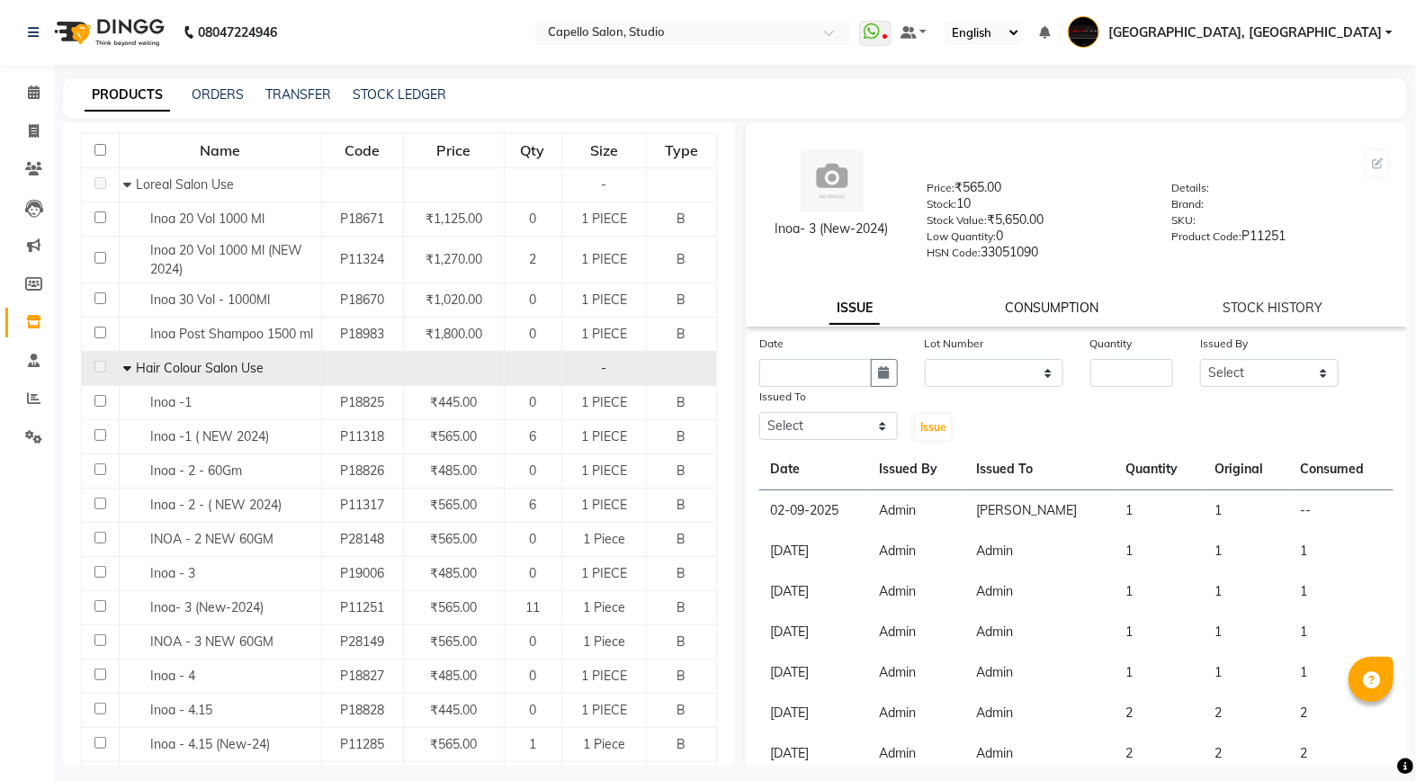
click at [1019, 310] on link "CONSUMPTION" at bounding box center [1052, 308] width 94 height 16
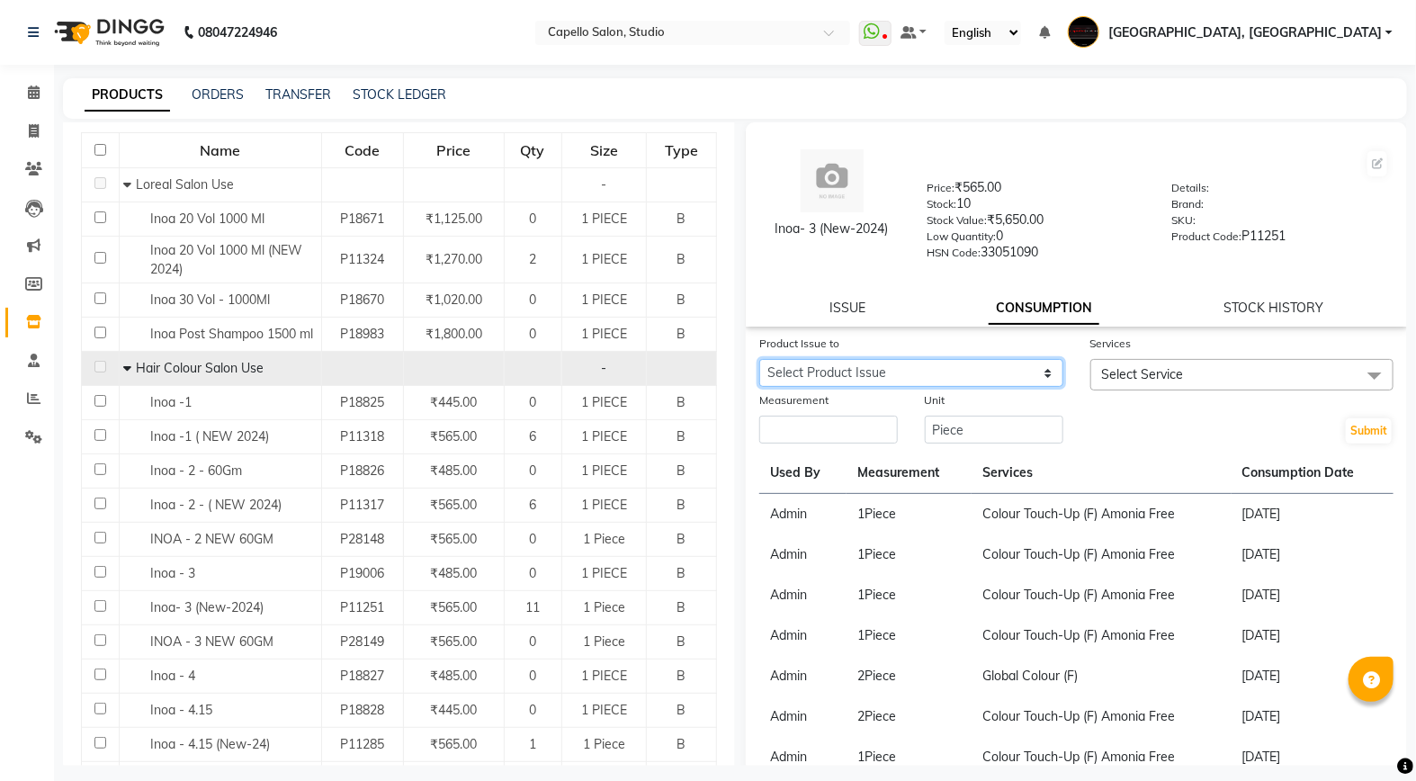
drag, startPoint x: 898, startPoint y: 365, endPoint x: 900, endPoint y: 383, distance: 18.1
click at [898, 365] on select "Select Product Issue [DATE], Issued to: [PERSON_NAME], Balance: 1" at bounding box center [911, 373] width 304 height 28
click at [759, 360] on select "Select Product Issue [DATE], Issued to: [PERSON_NAME], Balance: 1" at bounding box center [911, 373] width 304 height 28
click at [880, 417] on input "number" at bounding box center [828, 430] width 139 height 28
click at [1181, 376] on span "Select Service" at bounding box center [1242, 374] width 304 height 31
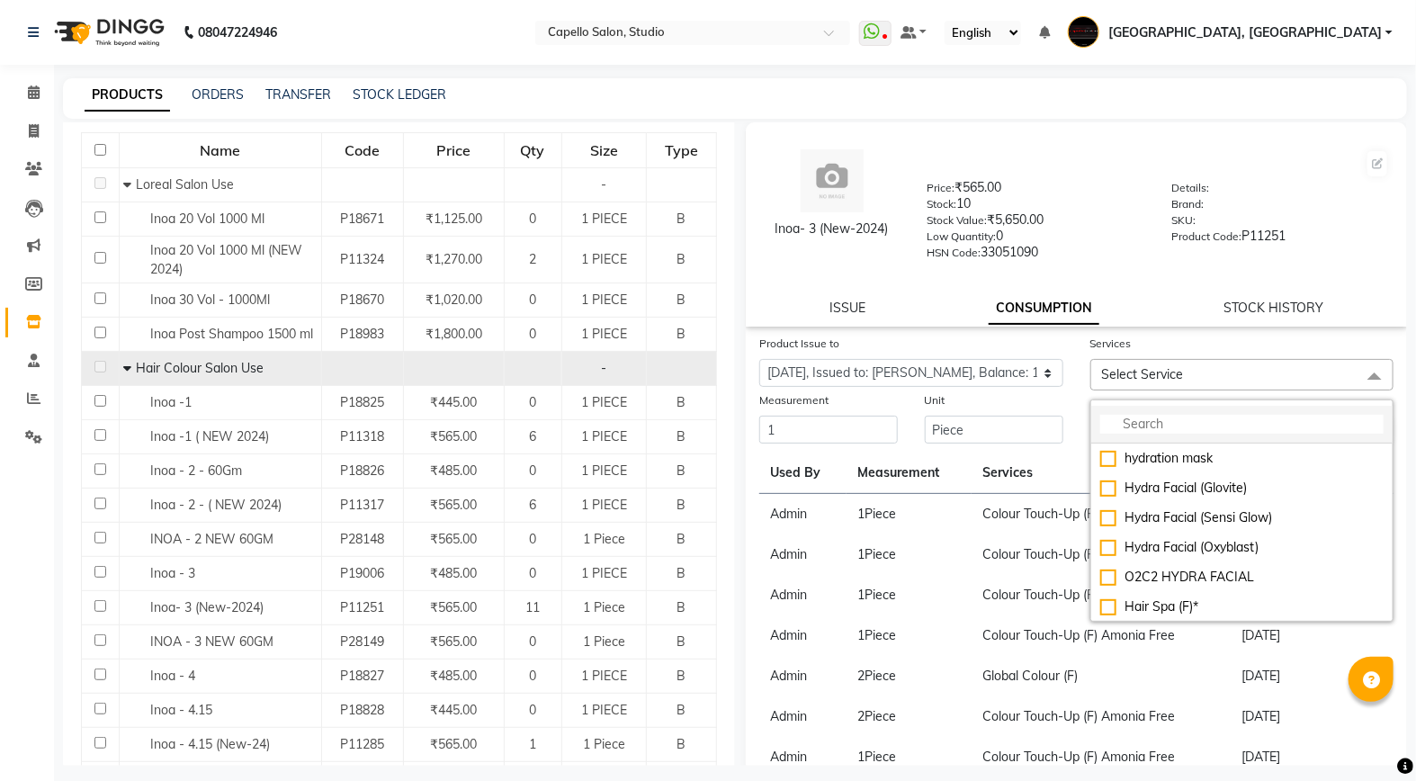
click at [1128, 417] on input "multiselect-search" at bounding box center [1242, 424] width 284 height 19
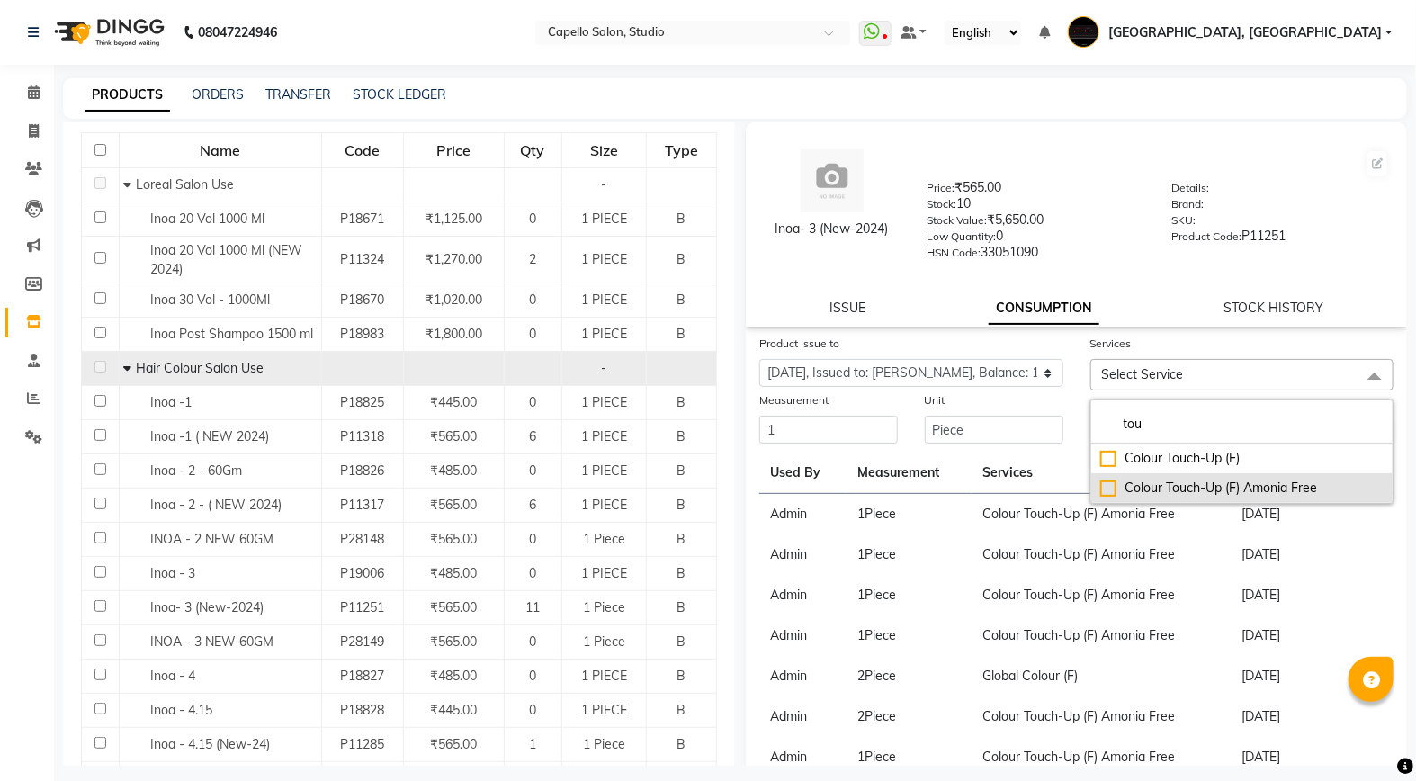
click at [1145, 495] on div "Colour Touch-Up (F) Amonia Free" at bounding box center [1242, 488] width 284 height 19
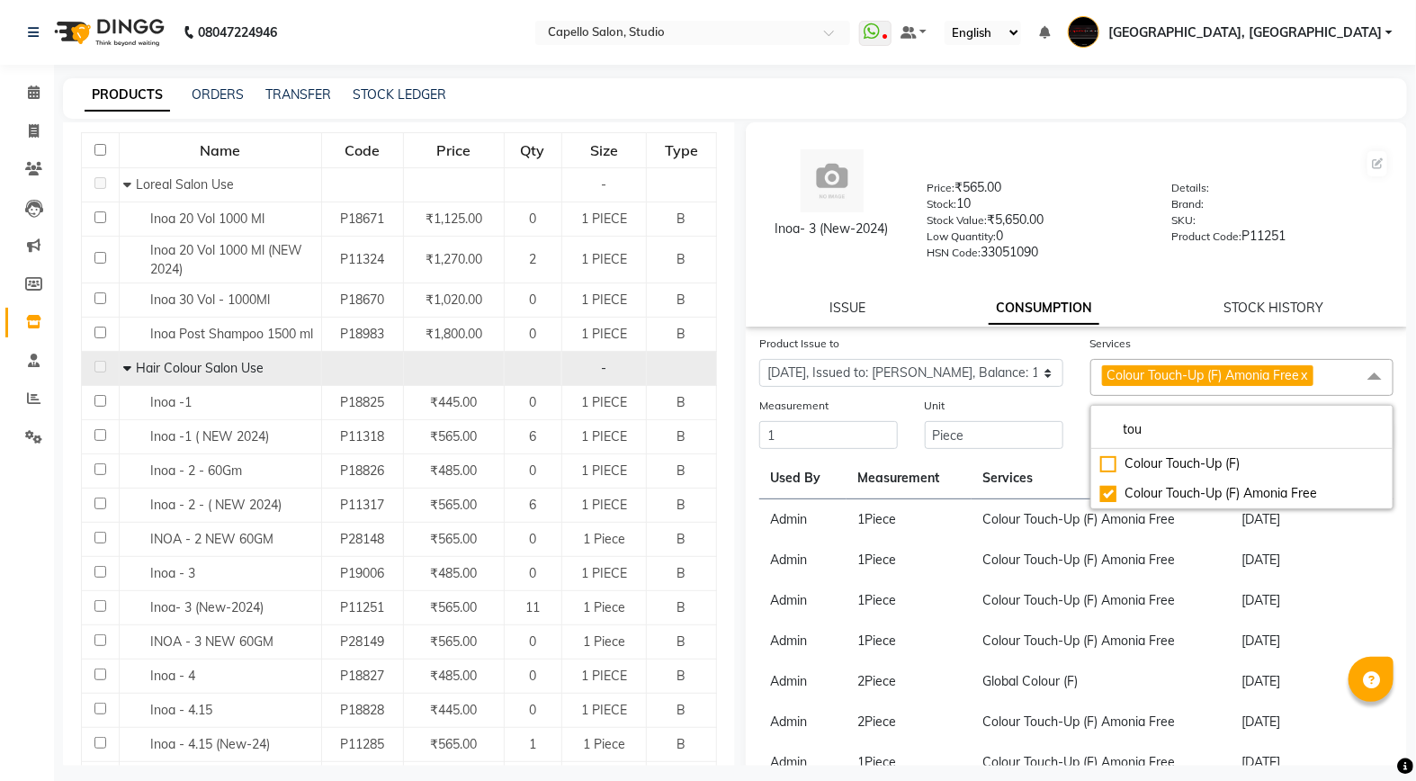
click at [1179, 581] on td "Colour Touch-Up (F) Amonia Free" at bounding box center [1101, 600] width 259 height 40
click at [1346, 434] on button "Submit" at bounding box center [1369, 436] width 46 height 25
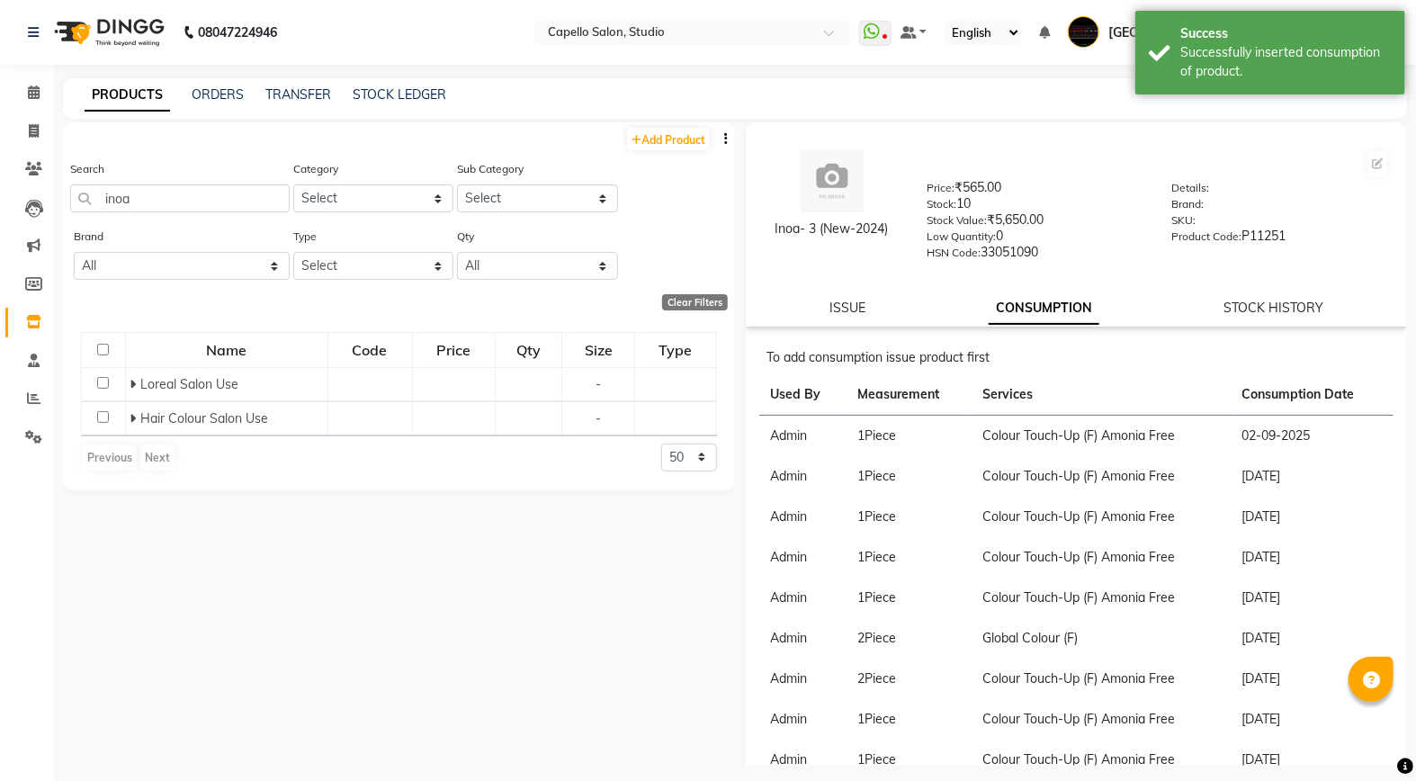
scroll to position [0, 0]
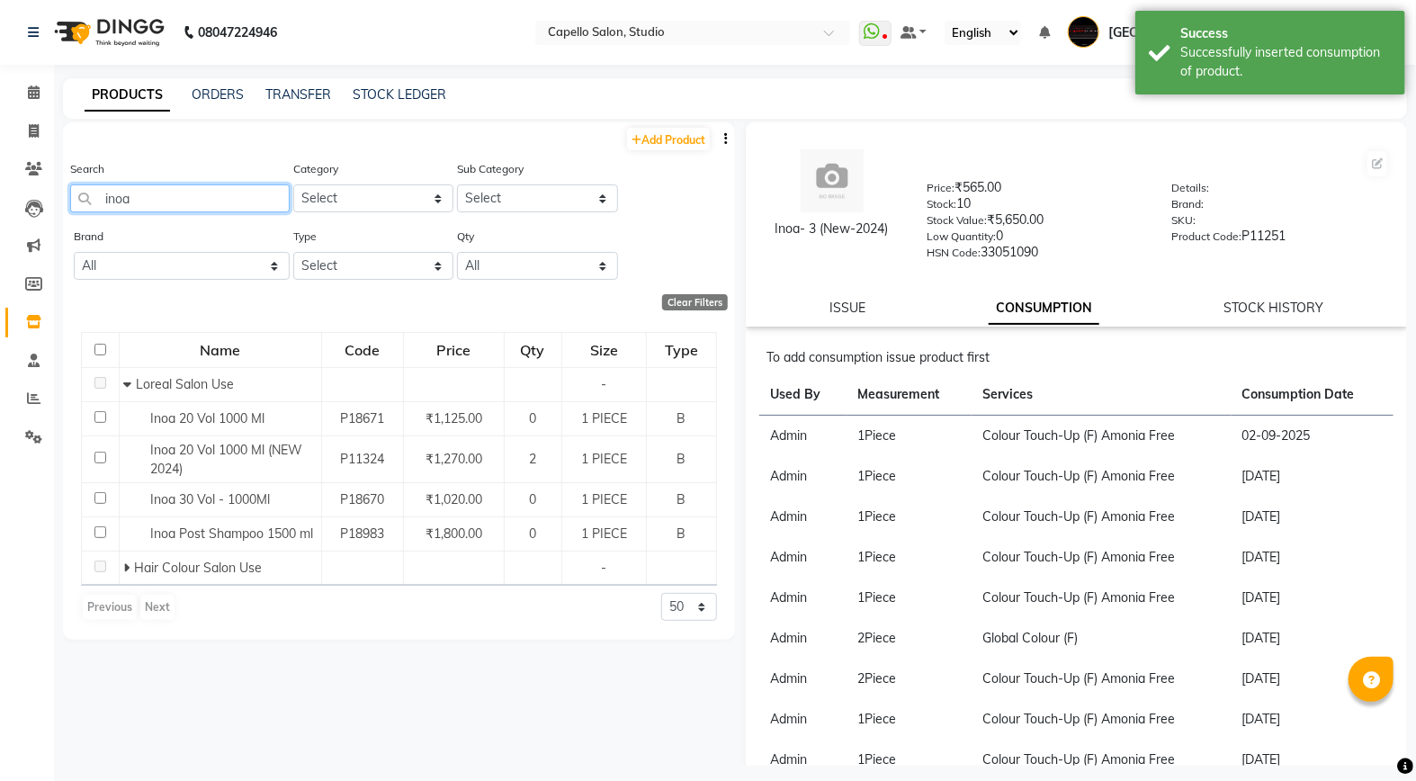
drag, startPoint x: 139, startPoint y: 204, endPoint x: 88, endPoint y: 204, distance: 51.3
click at [88, 204] on input "inoa" at bounding box center [180, 198] width 220 height 28
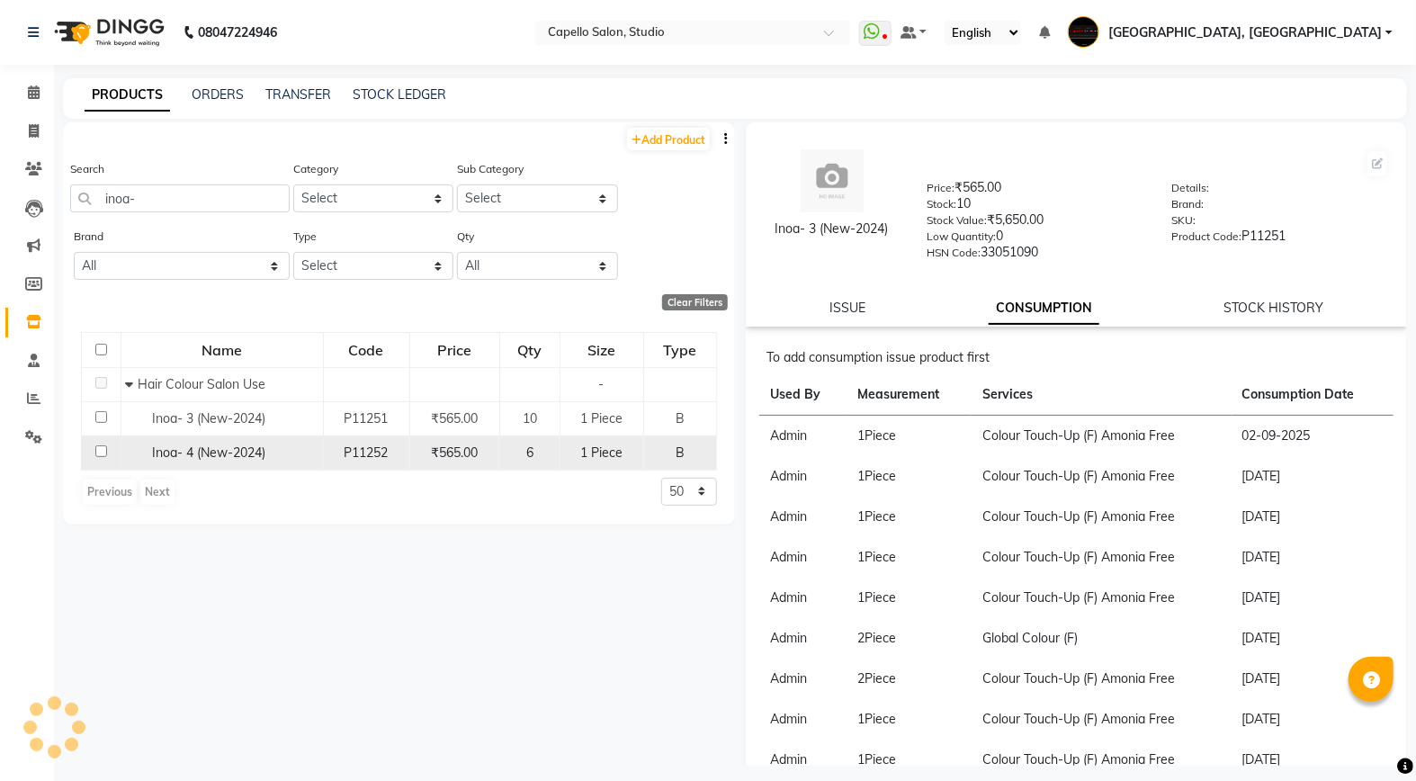
click at [99, 454] on input "checkbox" at bounding box center [101, 451] width 12 height 12
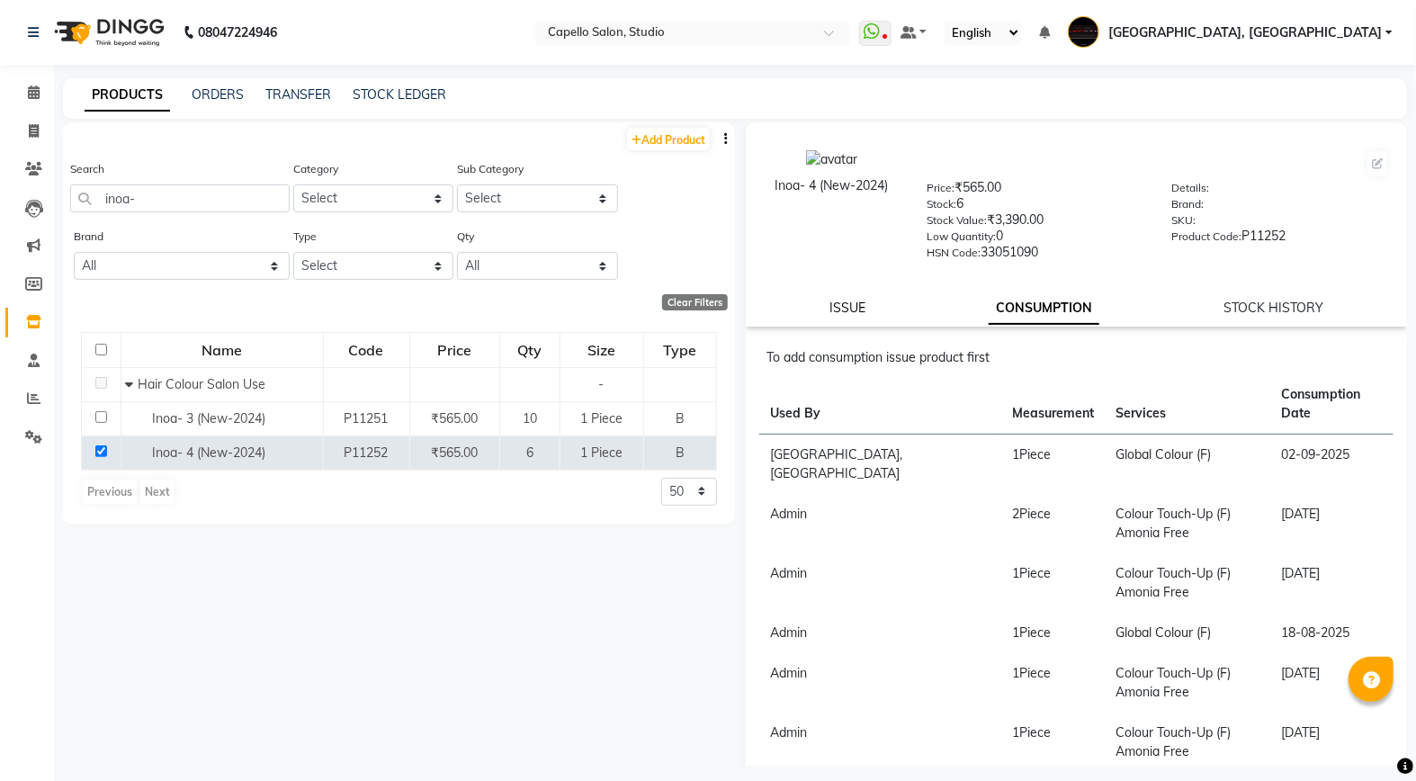
click at [856, 303] on link "ISSUE" at bounding box center [848, 308] width 36 height 16
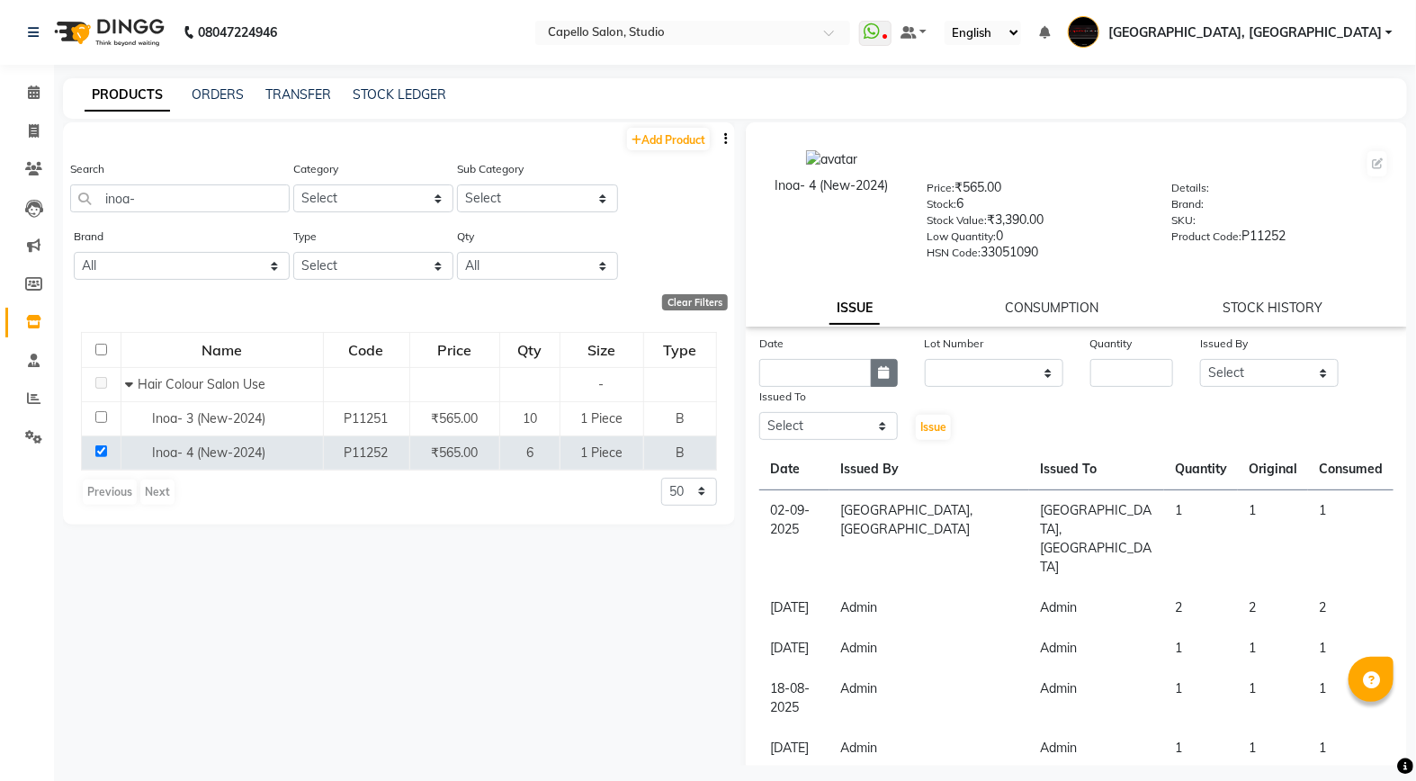
click at [882, 376] on icon "button" at bounding box center [884, 372] width 11 height 13
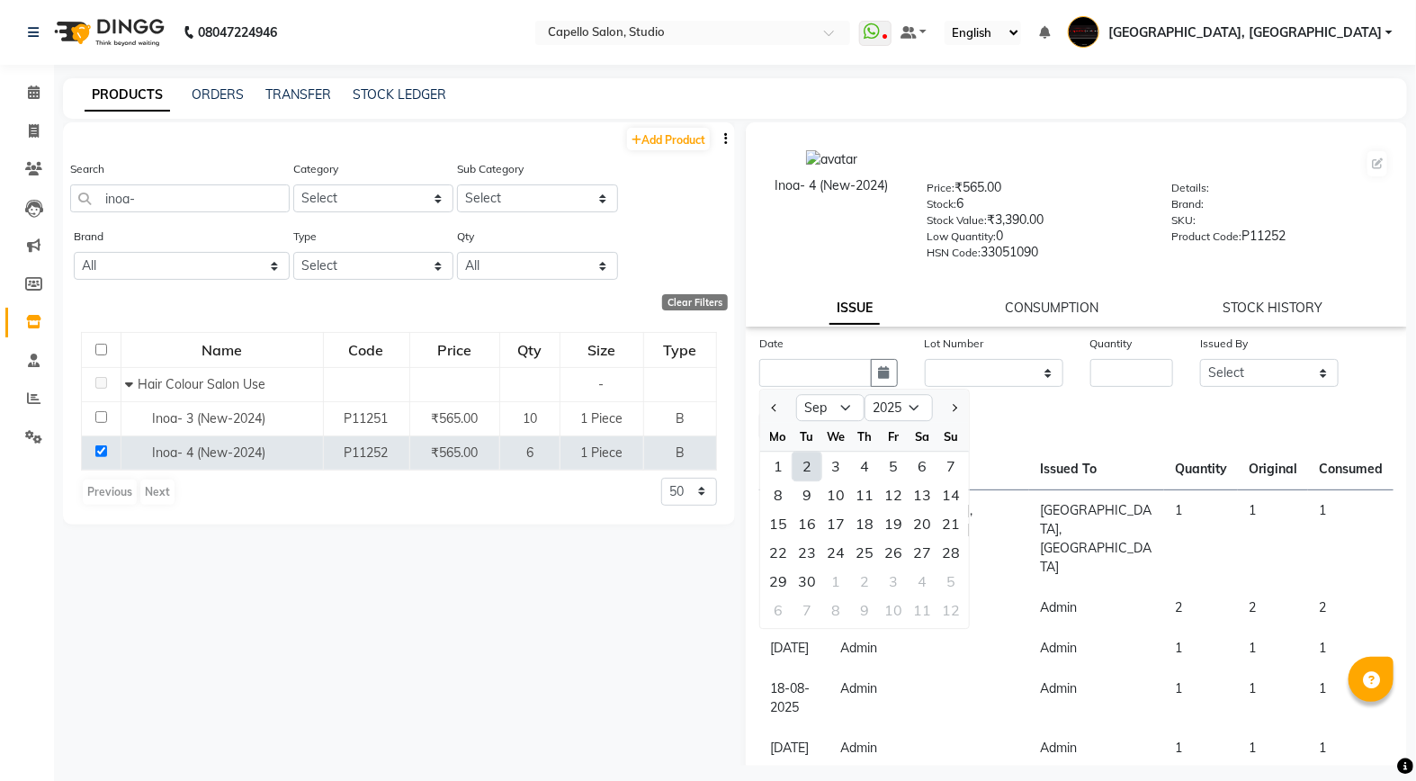
click at [811, 462] on div "2" at bounding box center [807, 466] width 29 height 29
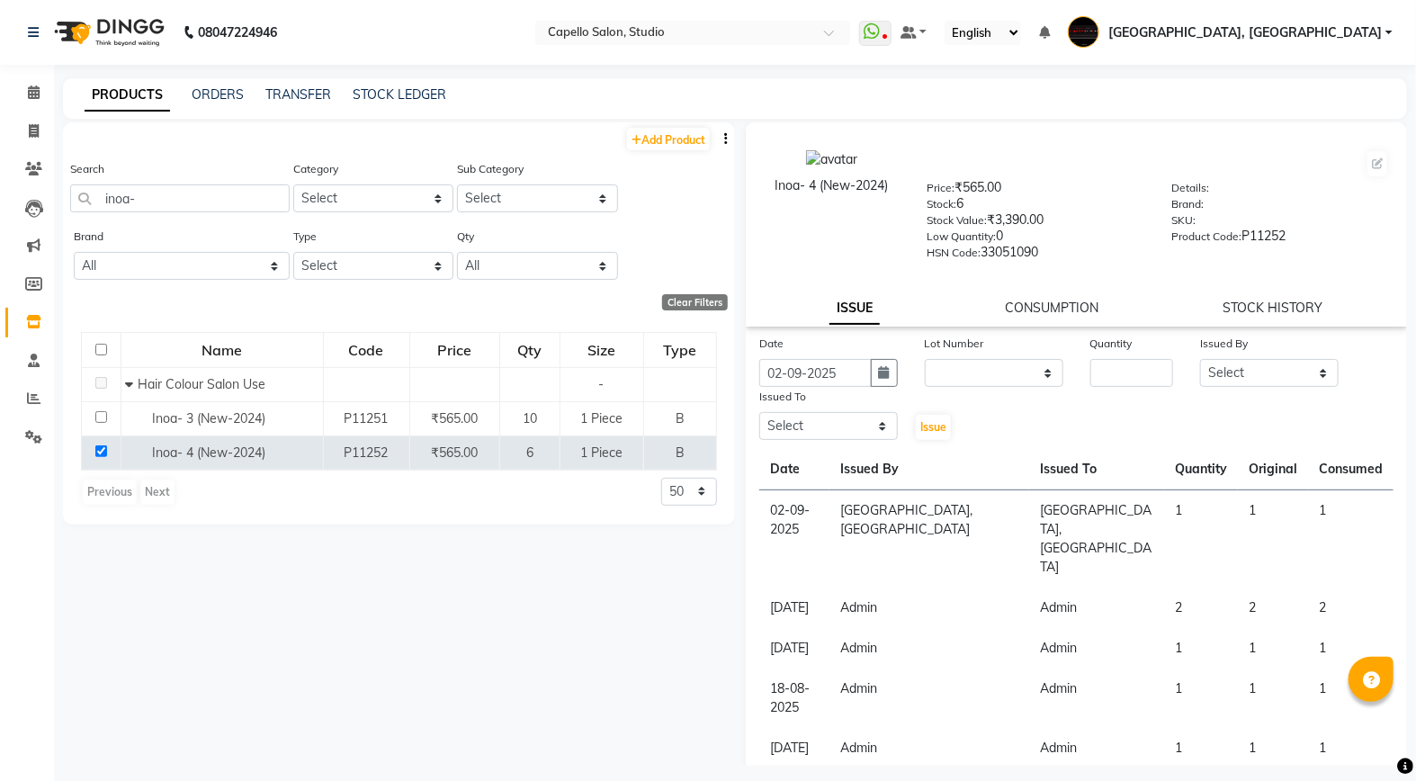
click at [867, 408] on div "Issued To" at bounding box center [828, 399] width 139 height 25
click at [855, 421] on select "Select Admin [PERSON_NAME] [PERSON_NAME] Studio, Shivaji Nagar [PERSON_NAME] NI…" at bounding box center [828, 426] width 139 height 28
click at [1018, 379] on select "None" at bounding box center [994, 373] width 139 height 28
click at [925, 360] on select "None" at bounding box center [994, 373] width 139 height 28
click at [1137, 374] on input "number" at bounding box center [1132, 373] width 84 height 28
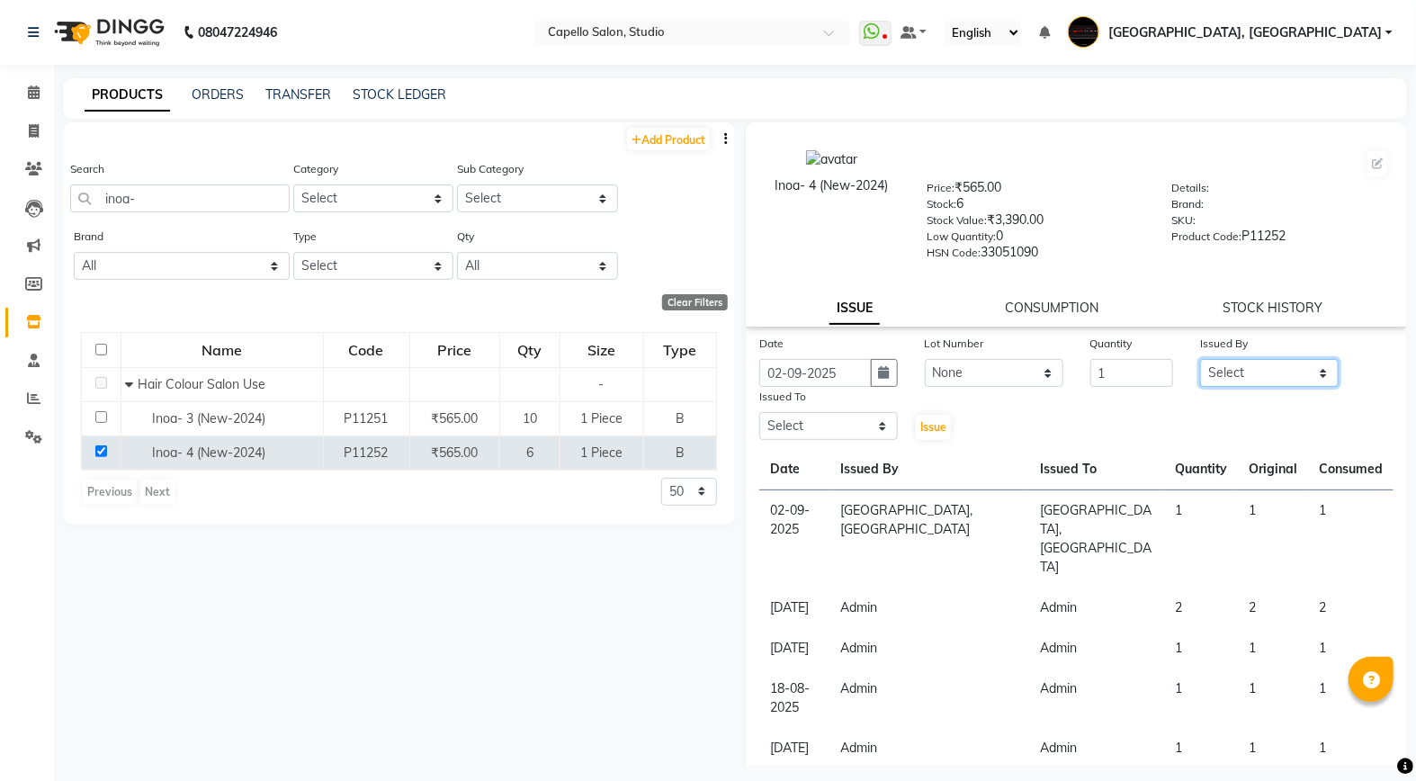
click at [1263, 383] on select "Select Admin [PERSON_NAME] [PERSON_NAME] Studio, Shivaji Nagar [PERSON_NAME] NI…" at bounding box center [1269, 373] width 139 height 28
click at [1200, 360] on select "Select Admin [PERSON_NAME] [PERSON_NAME] Studio, Shivaji Nagar [PERSON_NAME] NI…" at bounding box center [1269, 373] width 139 height 28
click at [928, 430] on span "Issue" at bounding box center [933, 426] width 26 height 13
click at [940, 434] on span "Issue" at bounding box center [933, 426] width 26 height 13
click at [934, 423] on span "Issue" at bounding box center [933, 426] width 26 height 13
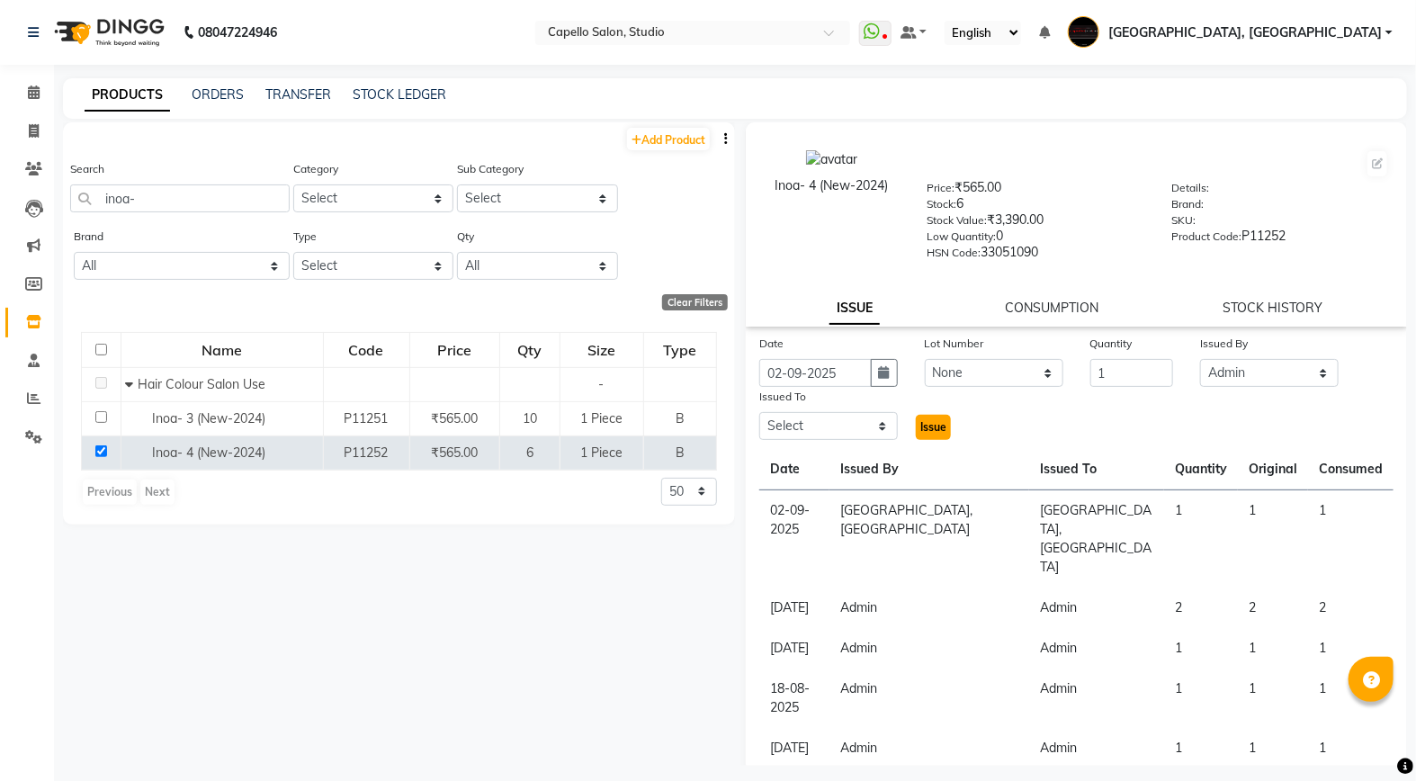
click at [934, 423] on span "Issue" at bounding box center [933, 426] width 26 height 13
click at [936, 412] on div "Issue" at bounding box center [938, 414] width 55 height 55
click at [23, 88] on span at bounding box center [33, 93] width 31 height 21
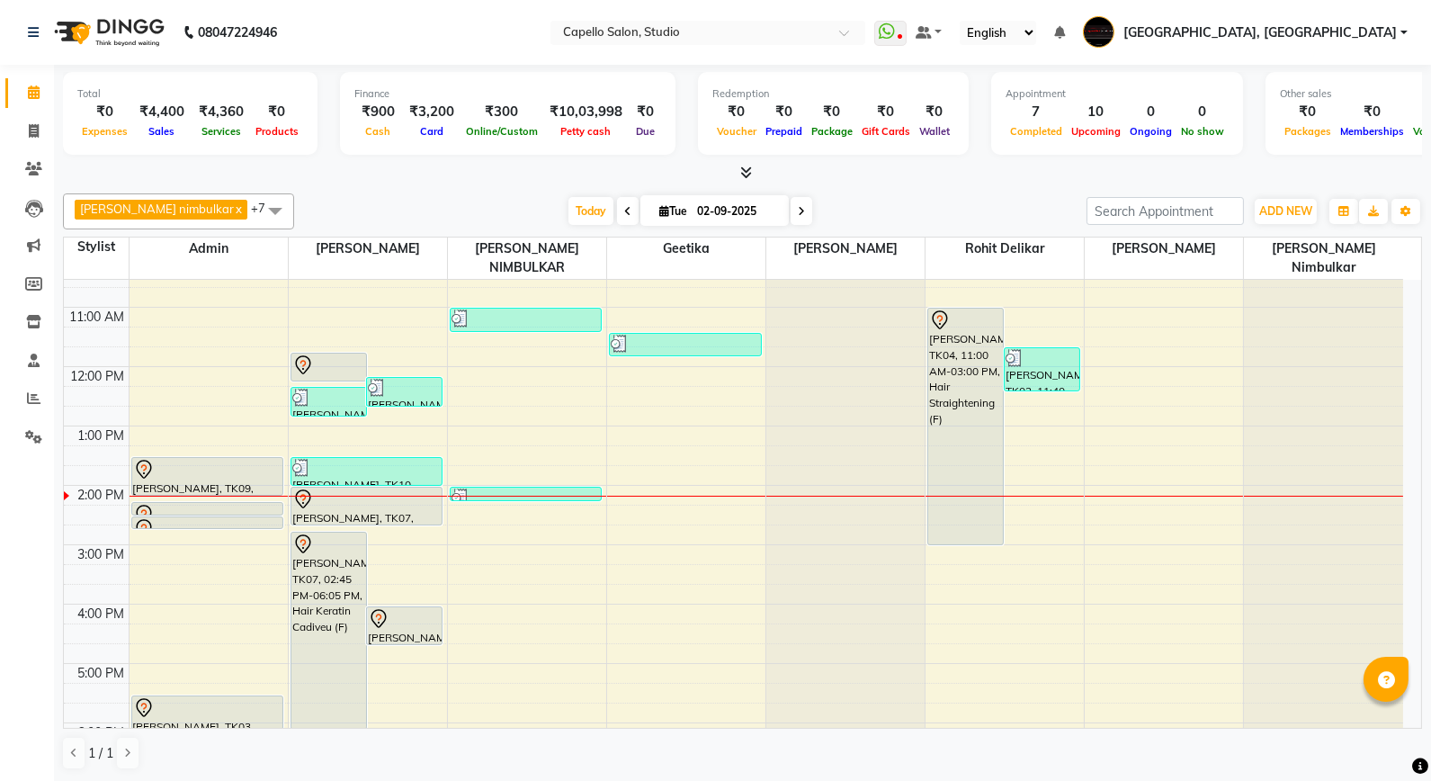
scroll to position [200, 0]
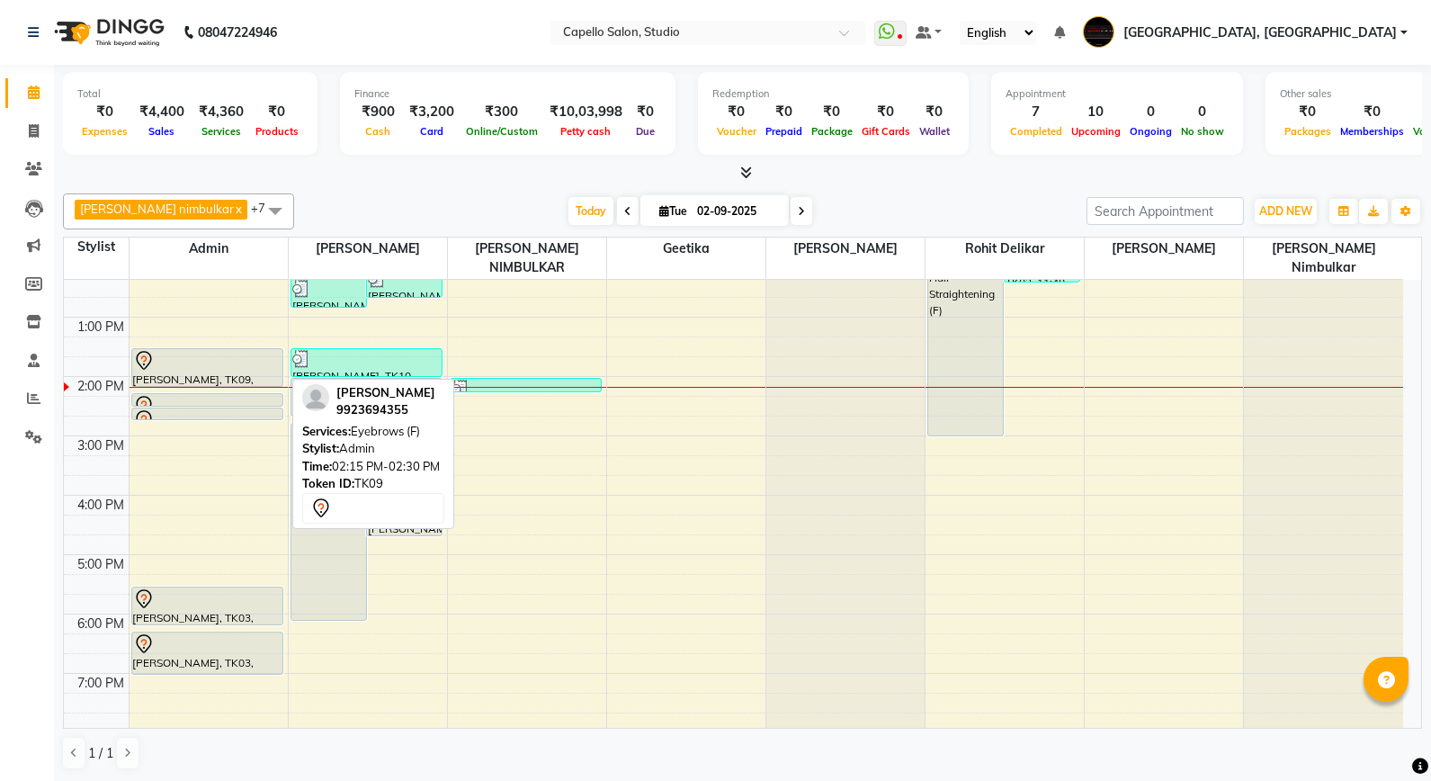
click at [219, 350] on div at bounding box center [207, 361] width 149 height 22
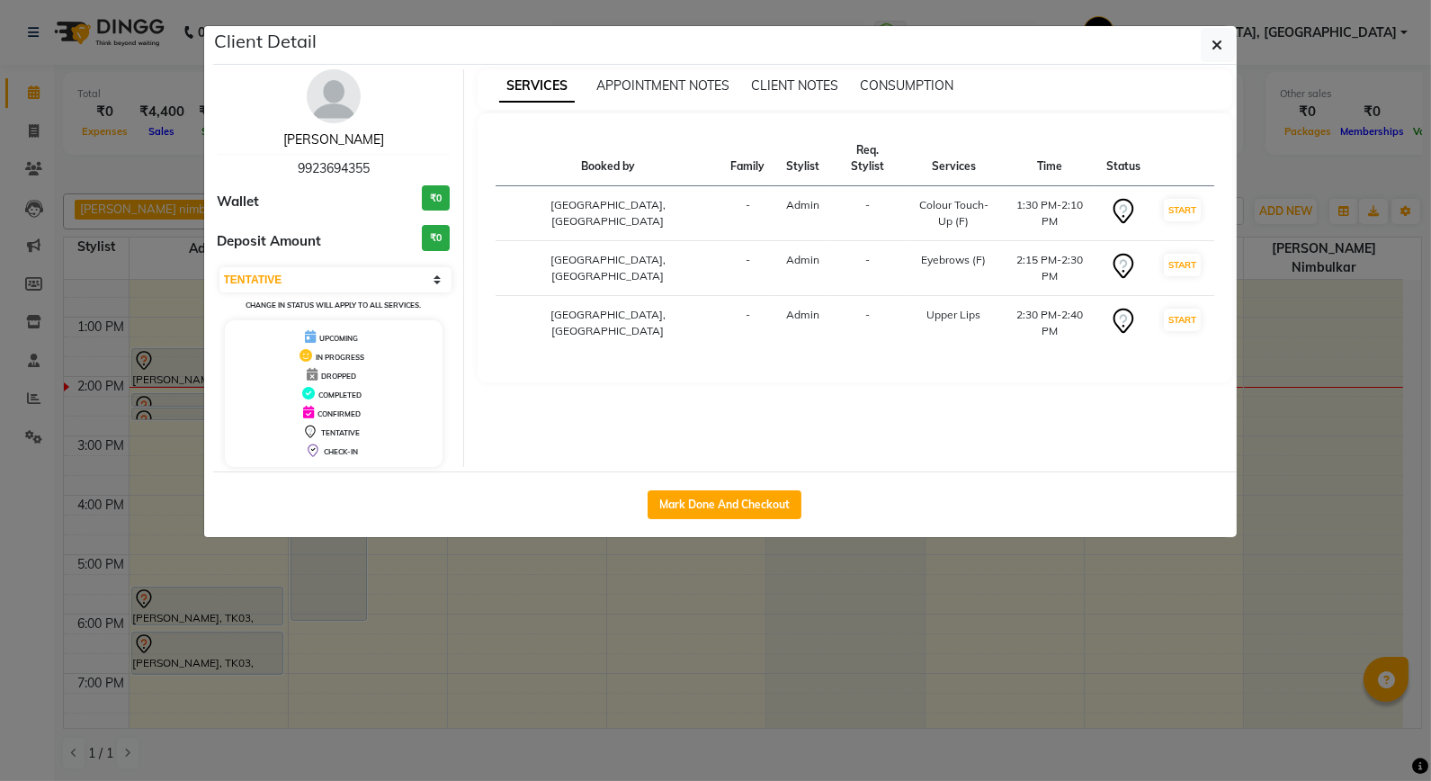
click at [337, 139] on link "[PERSON_NAME]" at bounding box center [333, 139] width 101 height 16
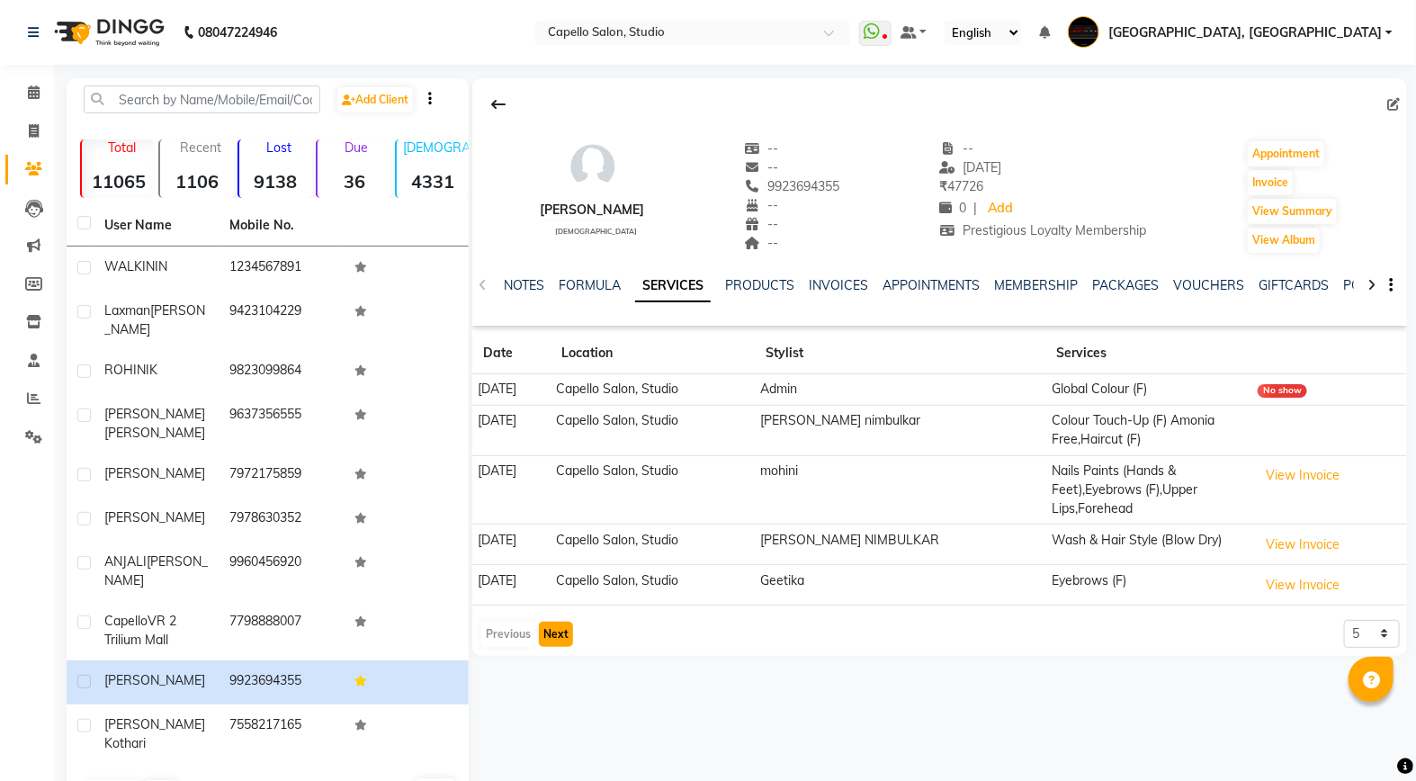
click at [552, 639] on button "Next" at bounding box center [556, 634] width 34 height 25
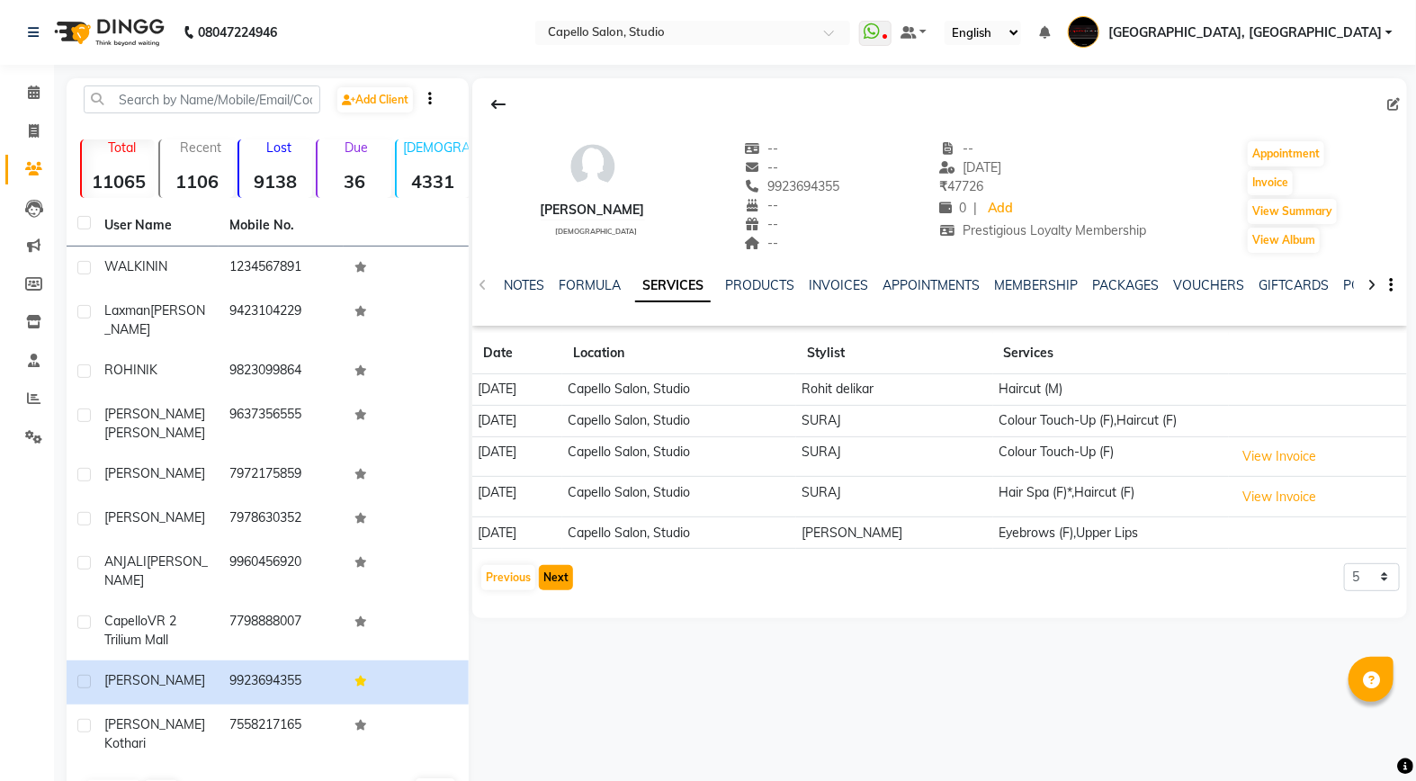
click at [550, 569] on button "Next" at bounding box center [556, 577] width 34 height 25
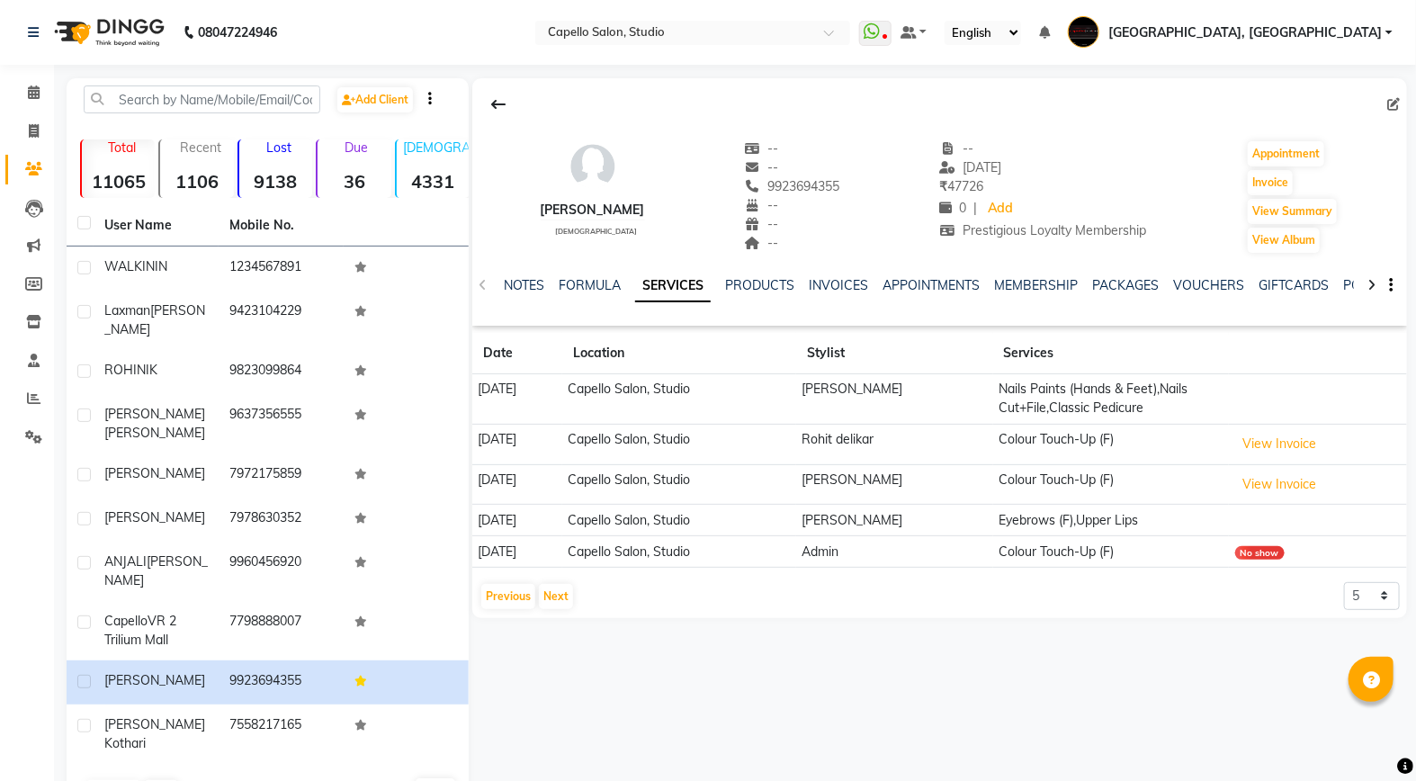
click at [563, 615] on div "[PERSON_NAME] [DEMOGRAPHIC_DATA] -- -- 9923694355 -- -- -- -- [DATE] ₹ 47726 0 …" at bounding box center [939, 348] width 935 height 540
click at [545, 599] on button "Next" at bounding box center [556, 596] width 34 height 25
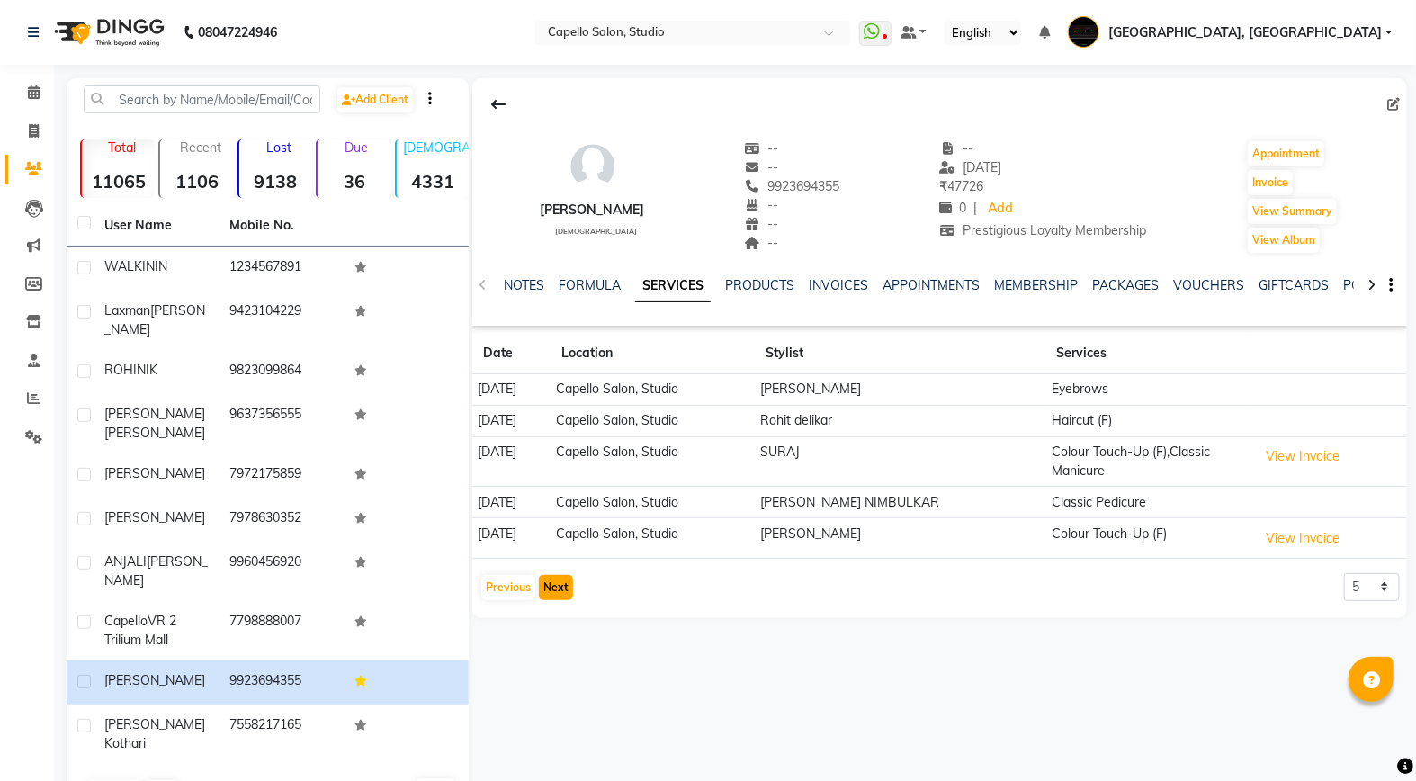
click at [545, 599] on button "Next" at bounding box center [556, 587] width 34 height 25
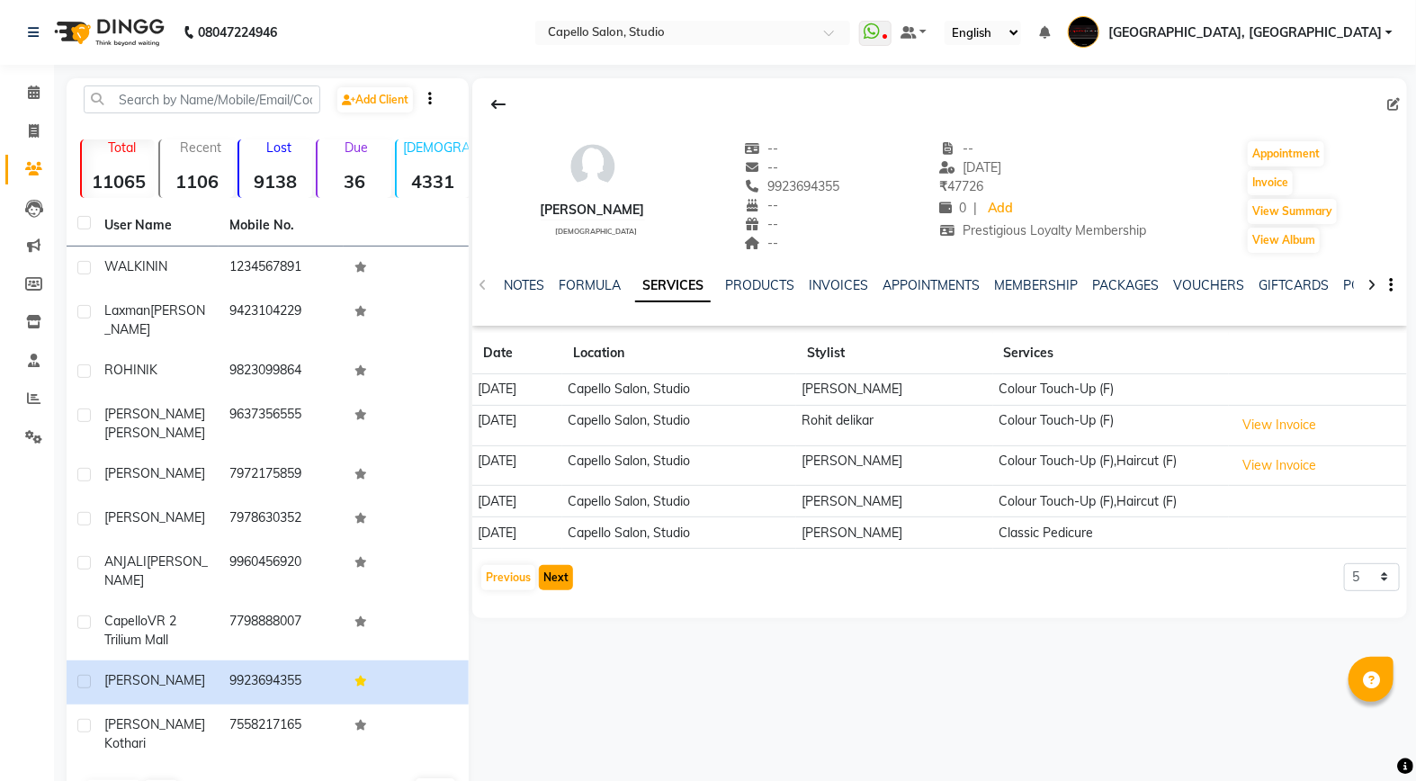
click at [553, 586] on button "Next" at bounding box center [556, 577] width 34 height 25
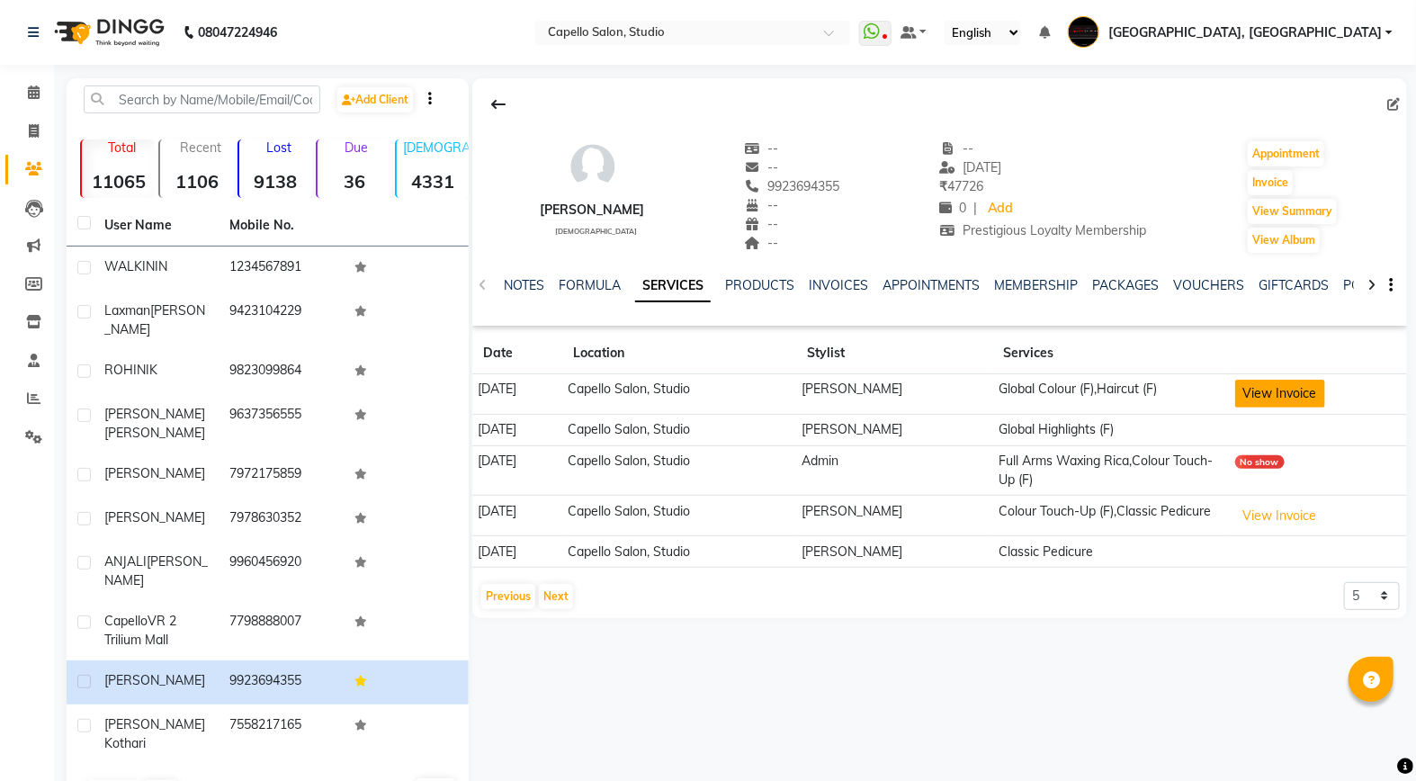
click at [1309, 382] on button "View Invoice" at bounding box center [1280, 394] width 90 height 28
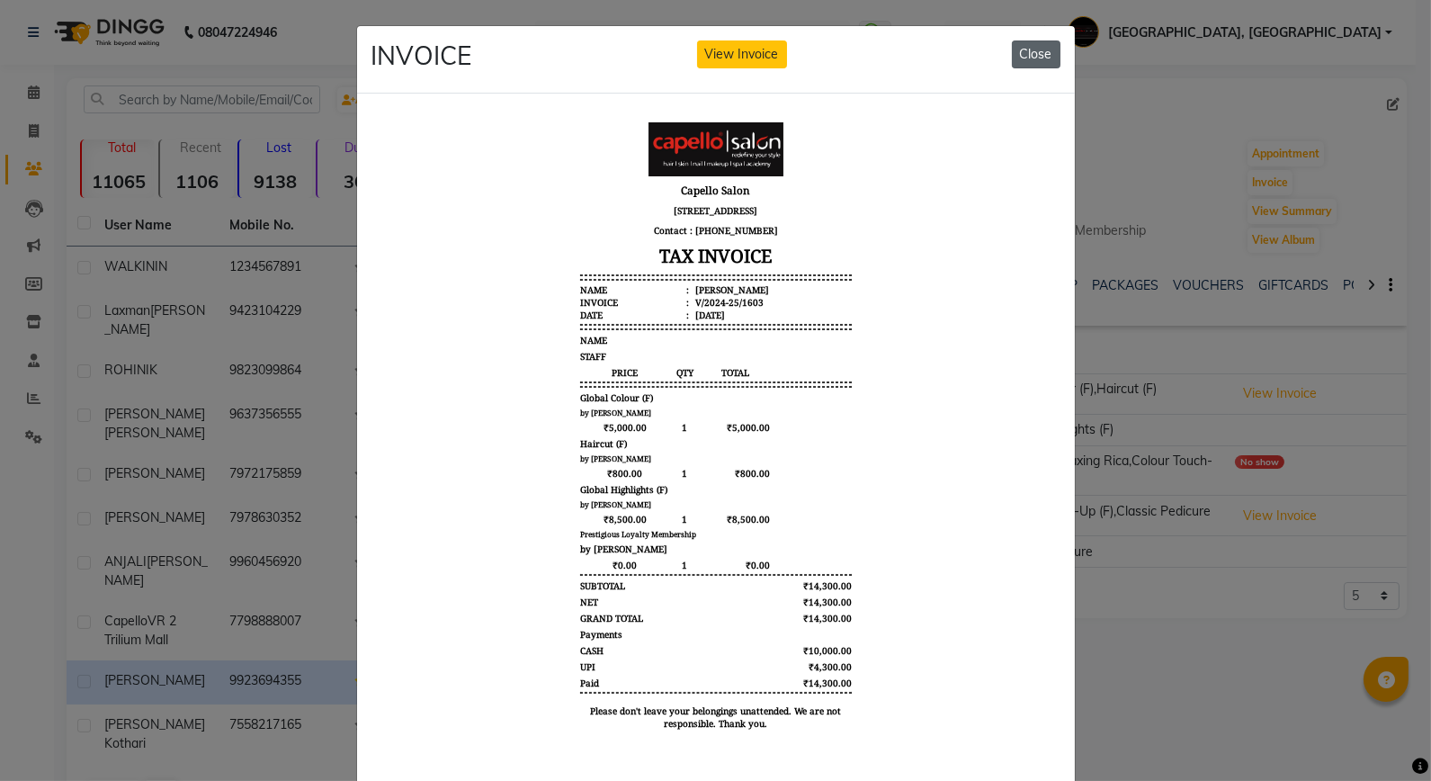
click at [1024, 43] on button "Close" at bounding box center [1036, 54] width 49 height 28
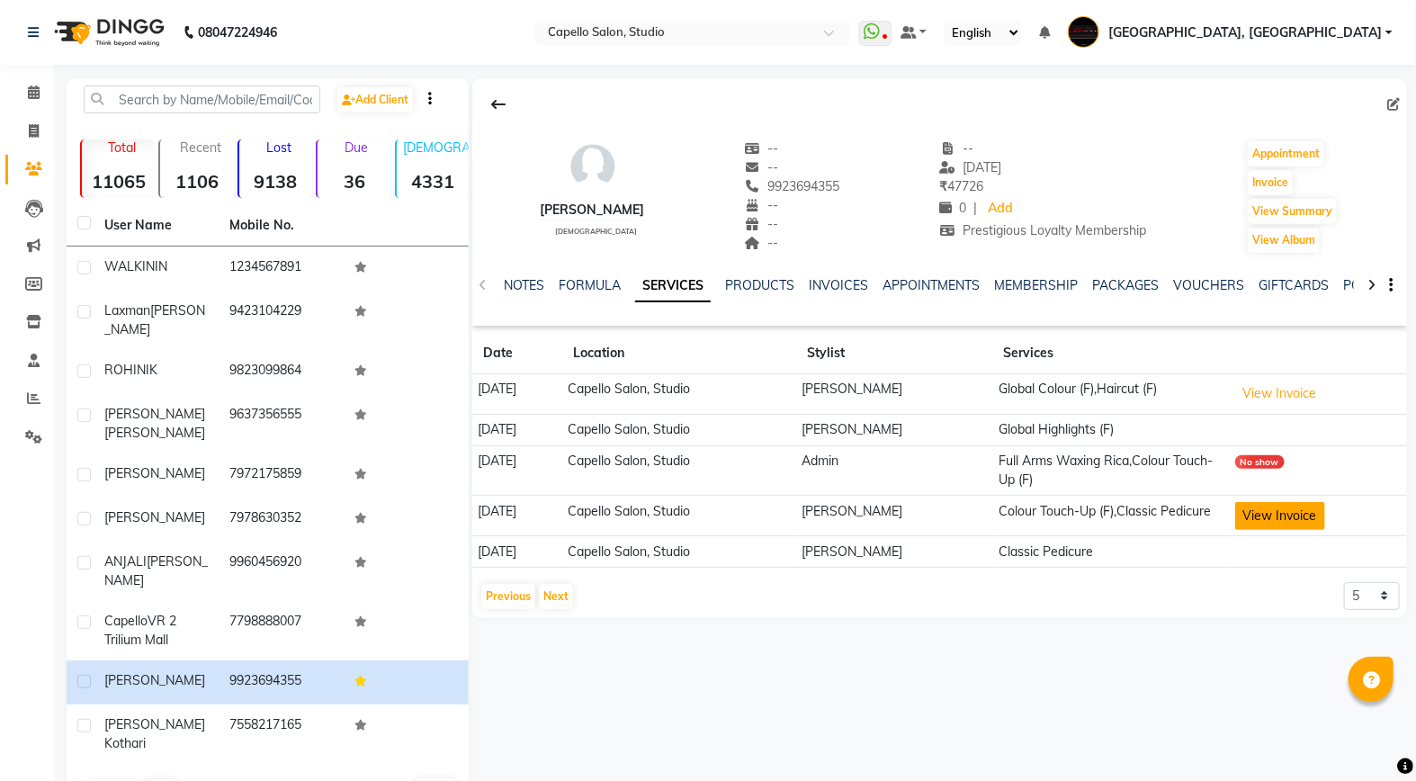
click at [1296, 515] on button "View Invoice" at bounding box center [1280, 516] width 90 height 28
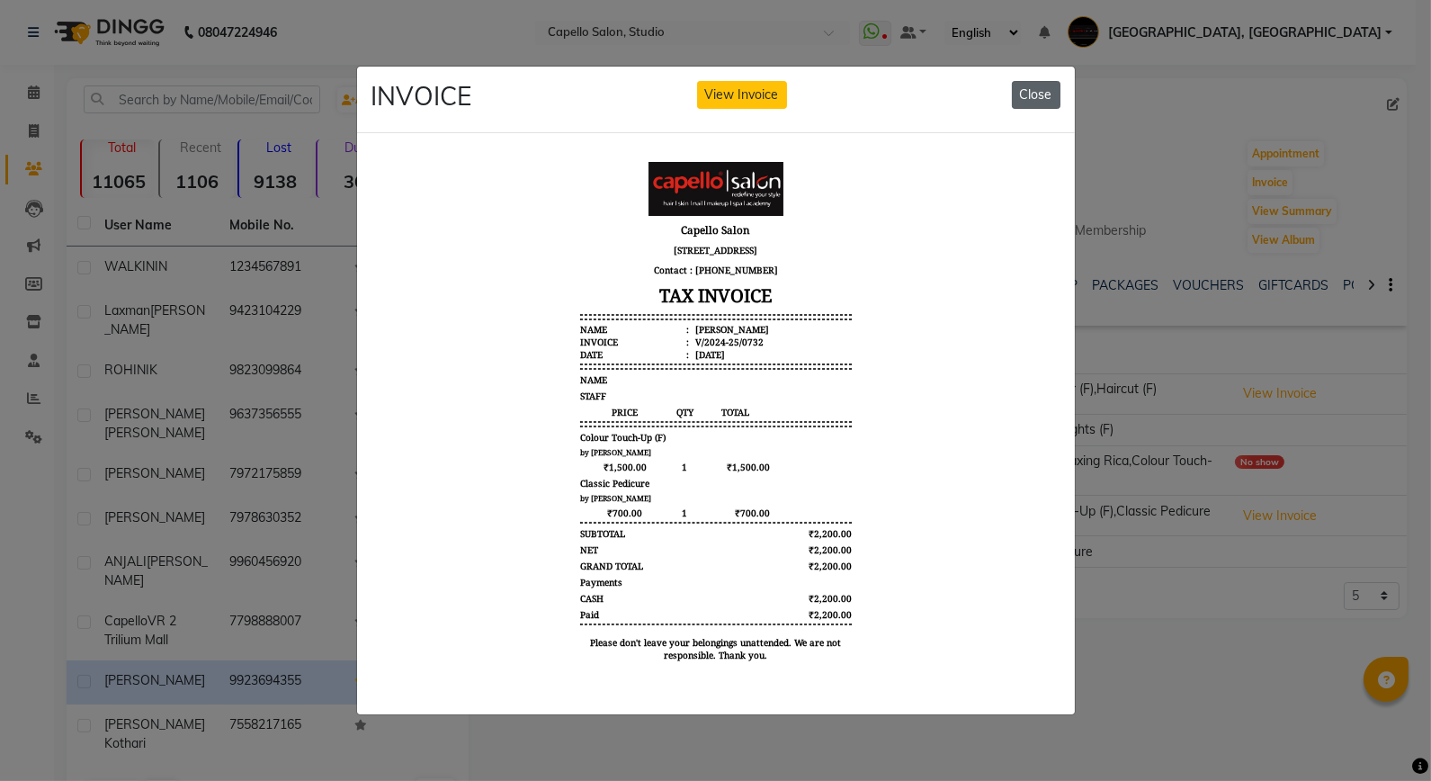
click at [1039, 92] on button "Close" at bounding box center [1036, 95] width 49 height 28
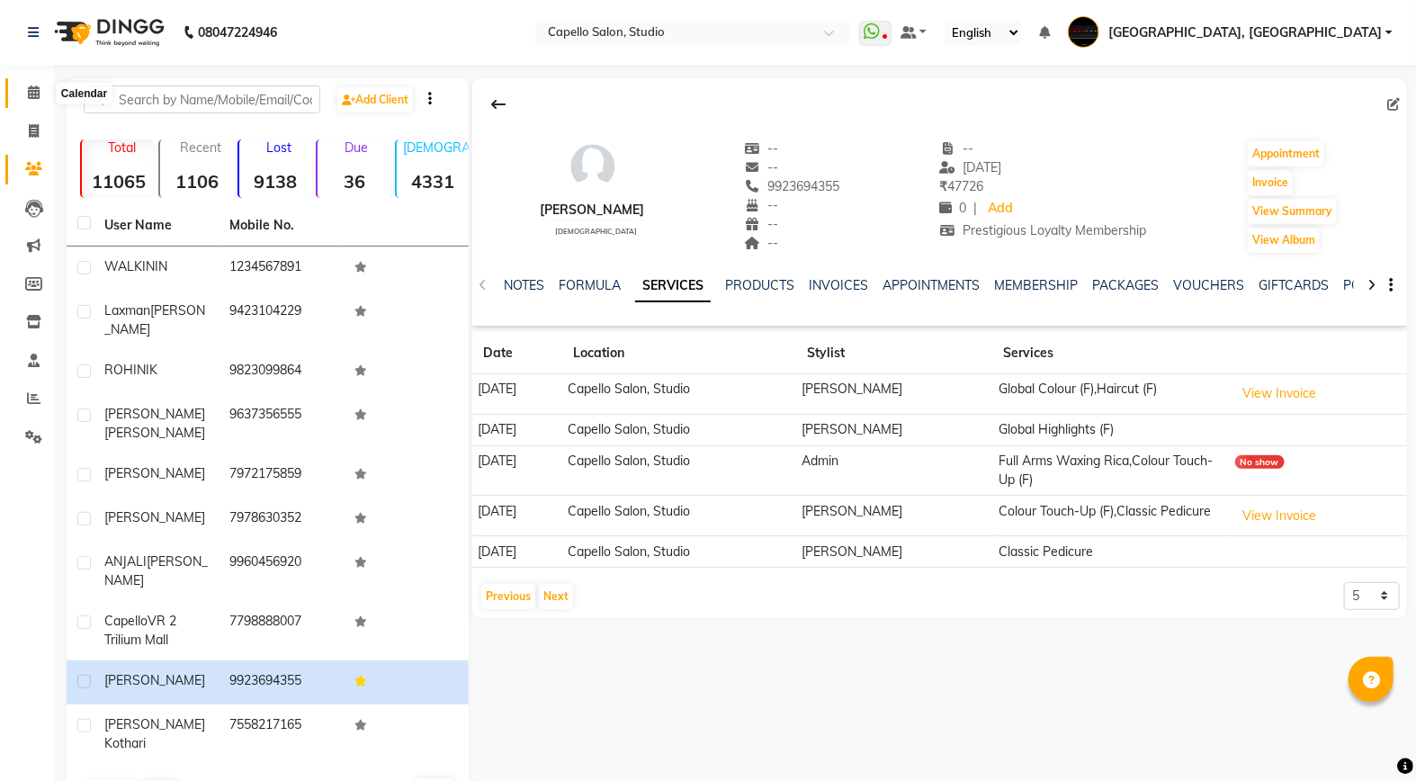
click at [21, 95] on span at bounding box center [33, 93] width 31 height 21
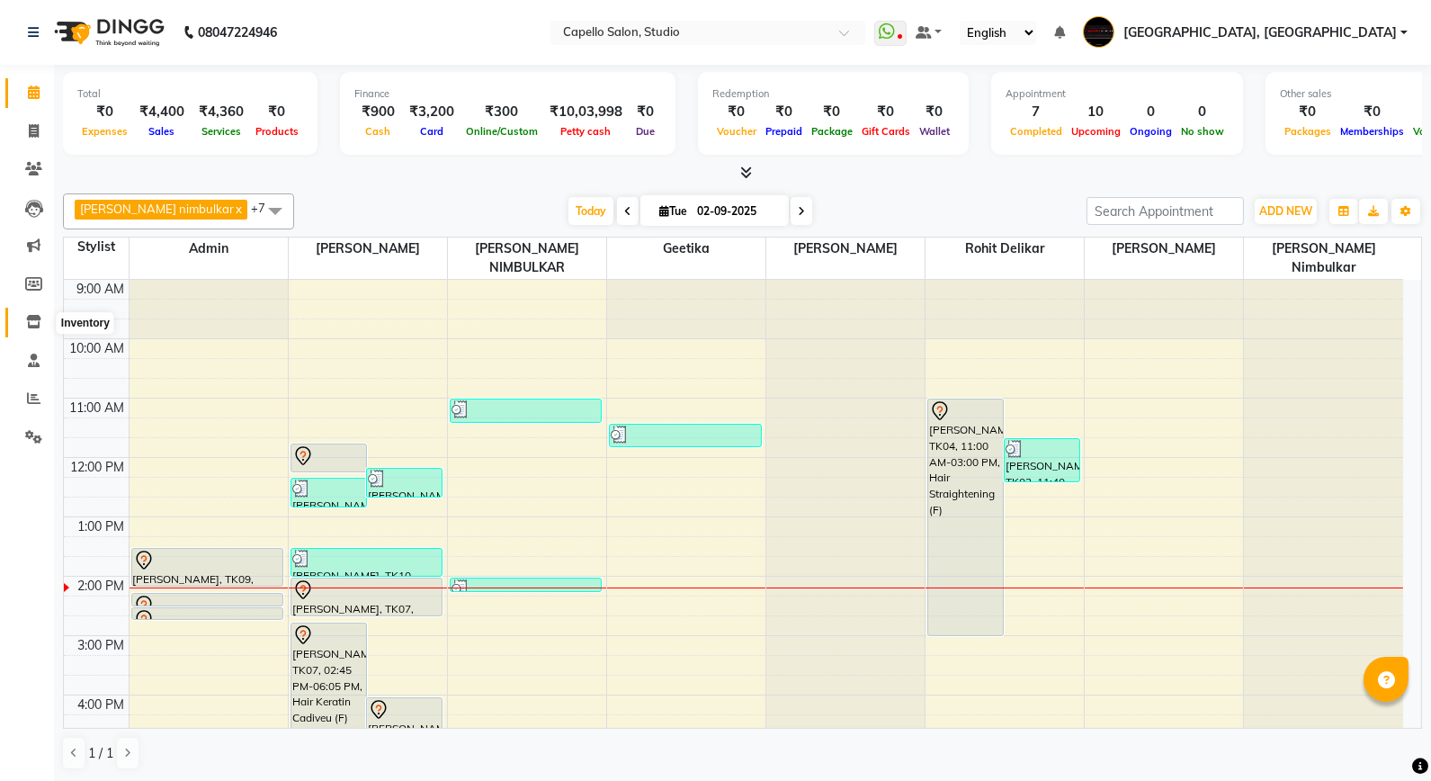
click at [24, 315] on span at bounding box center [33, 322] width 31 height 21
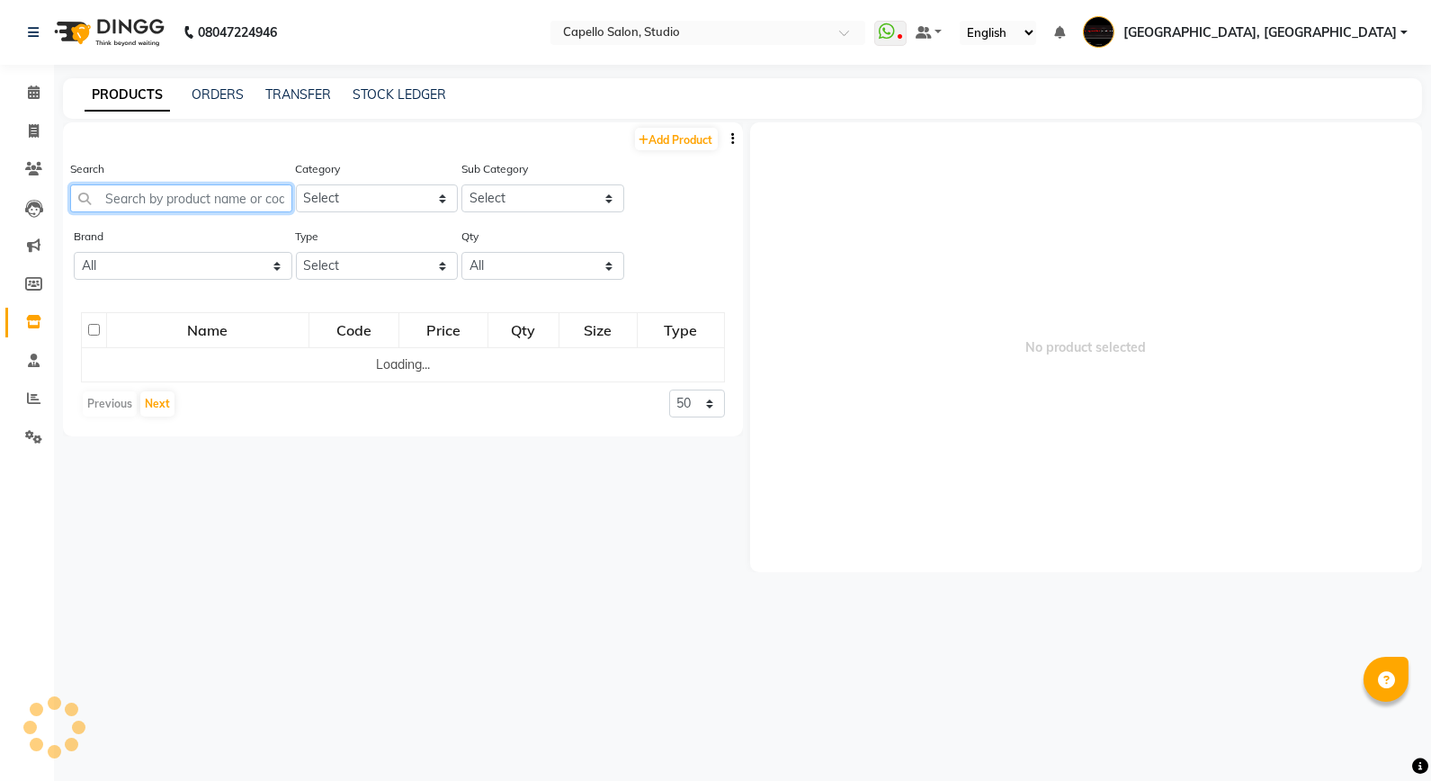
click at [103, 193] on input "text" at bounding box center [181, 198] width 222 height 28
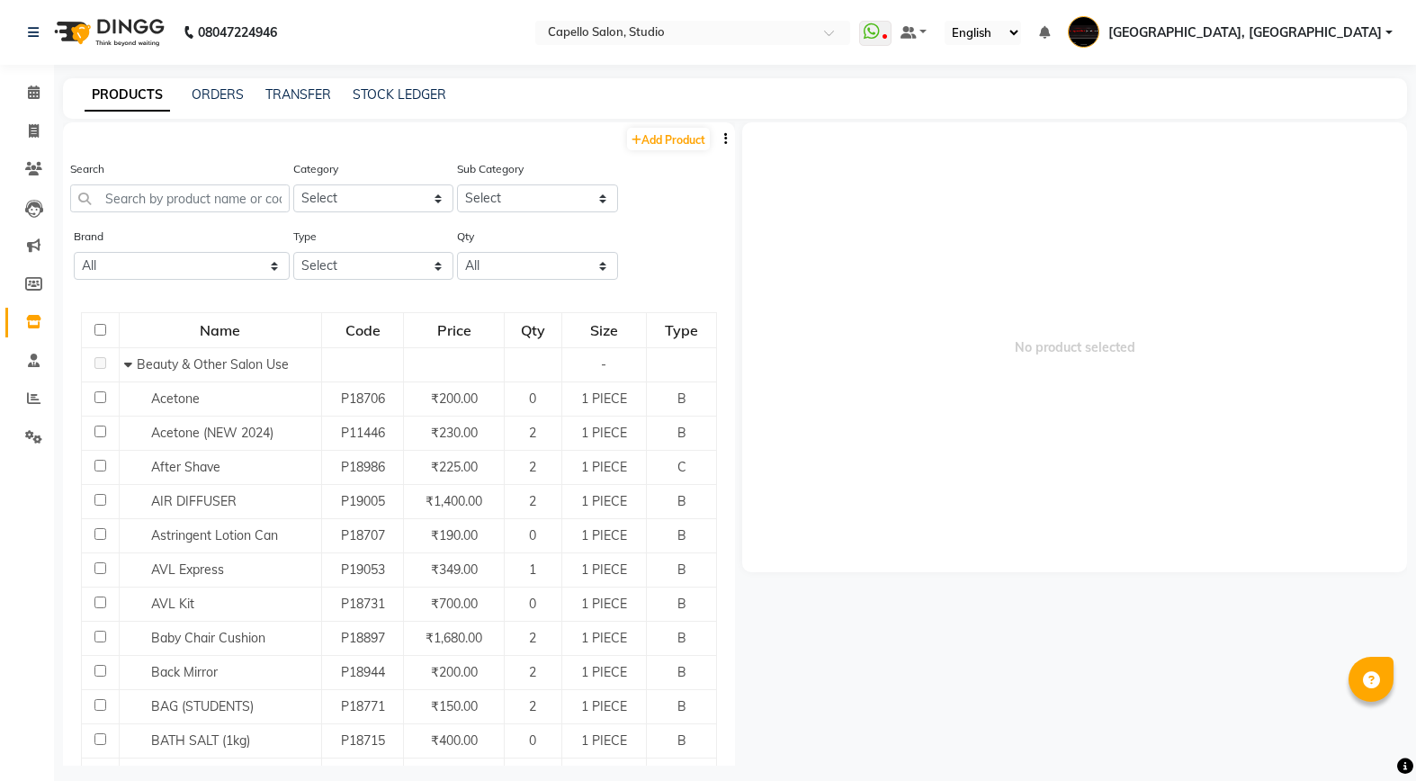
click at [117, 204] on input "text" at bounding box center [180, 198] width 220 height 28
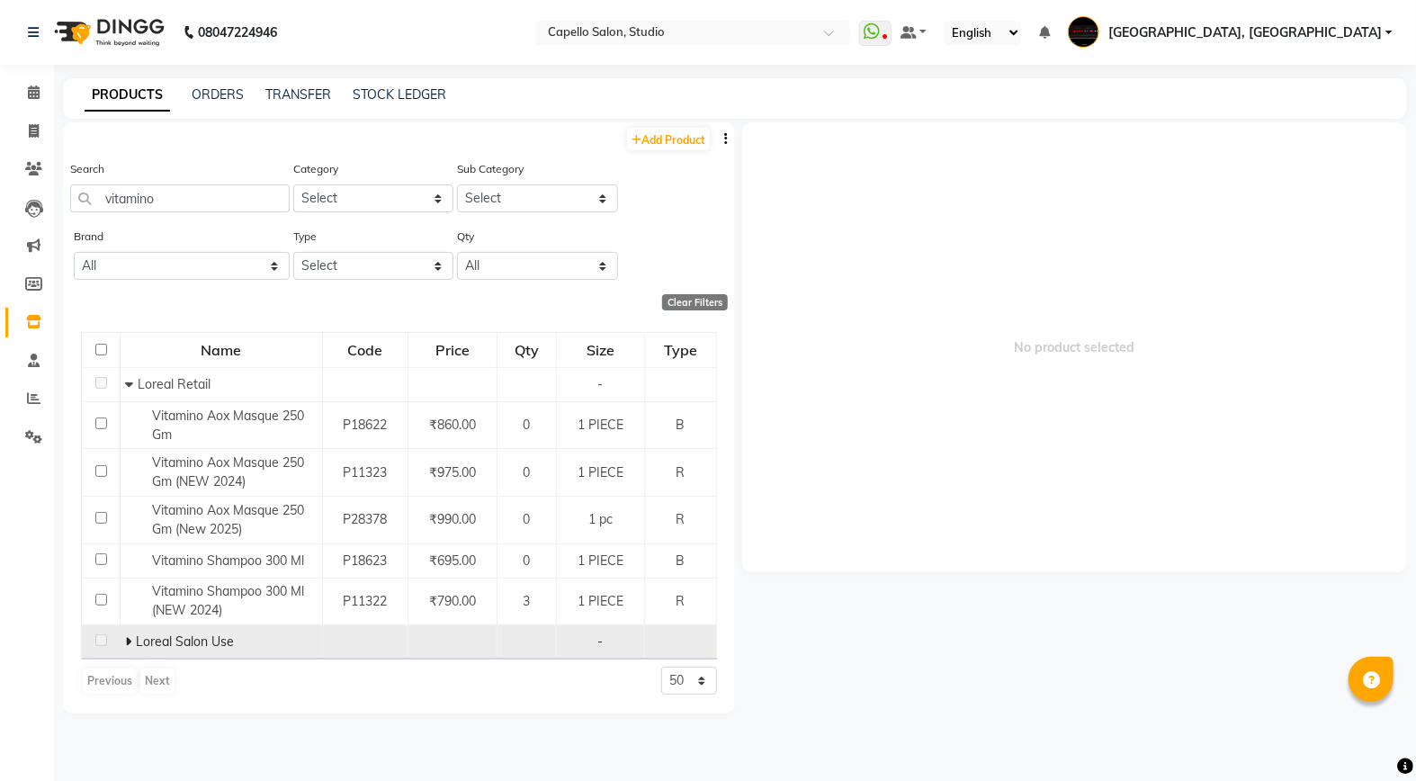
type input "vitamino"
click at [128, 644] on icon at bounding box center [128, 641] width 6 height 13
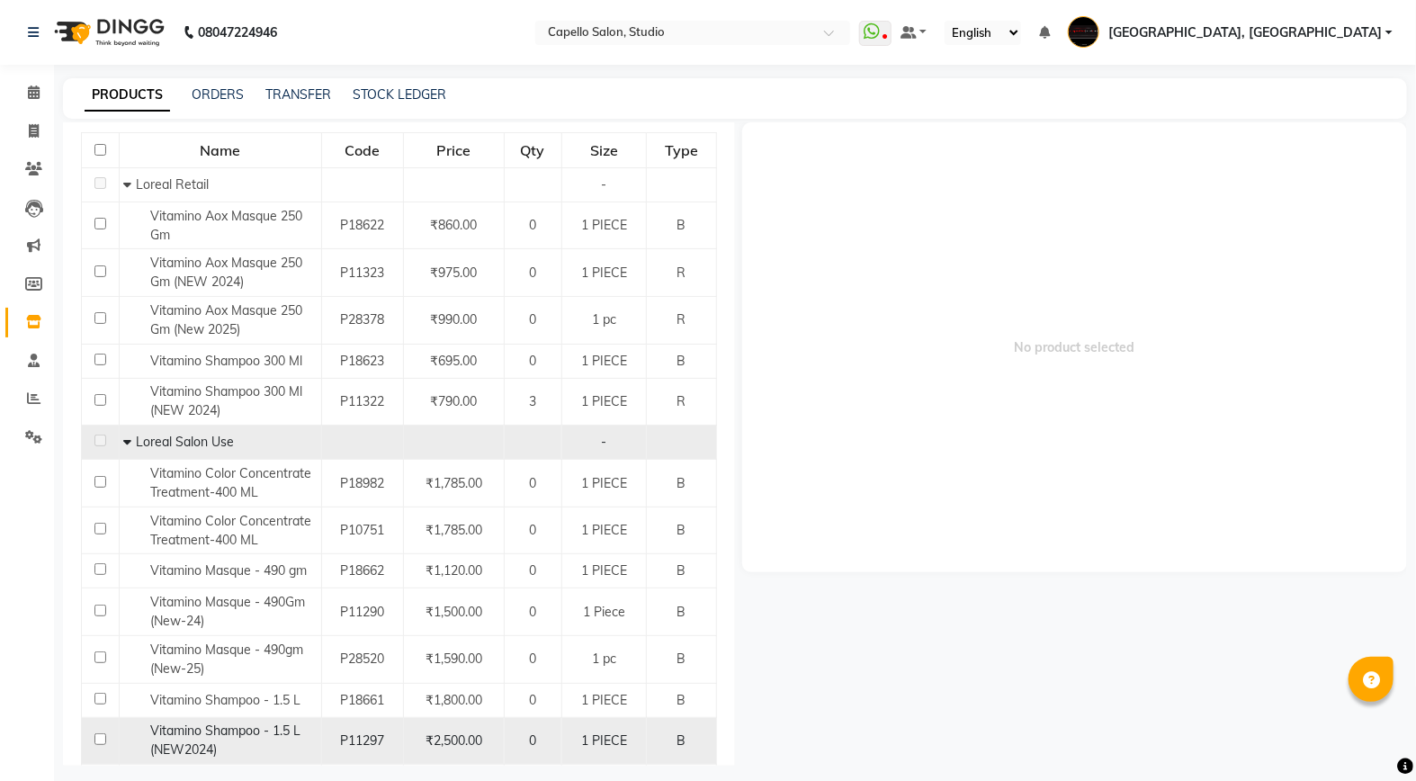
scroll to position [301, 0]
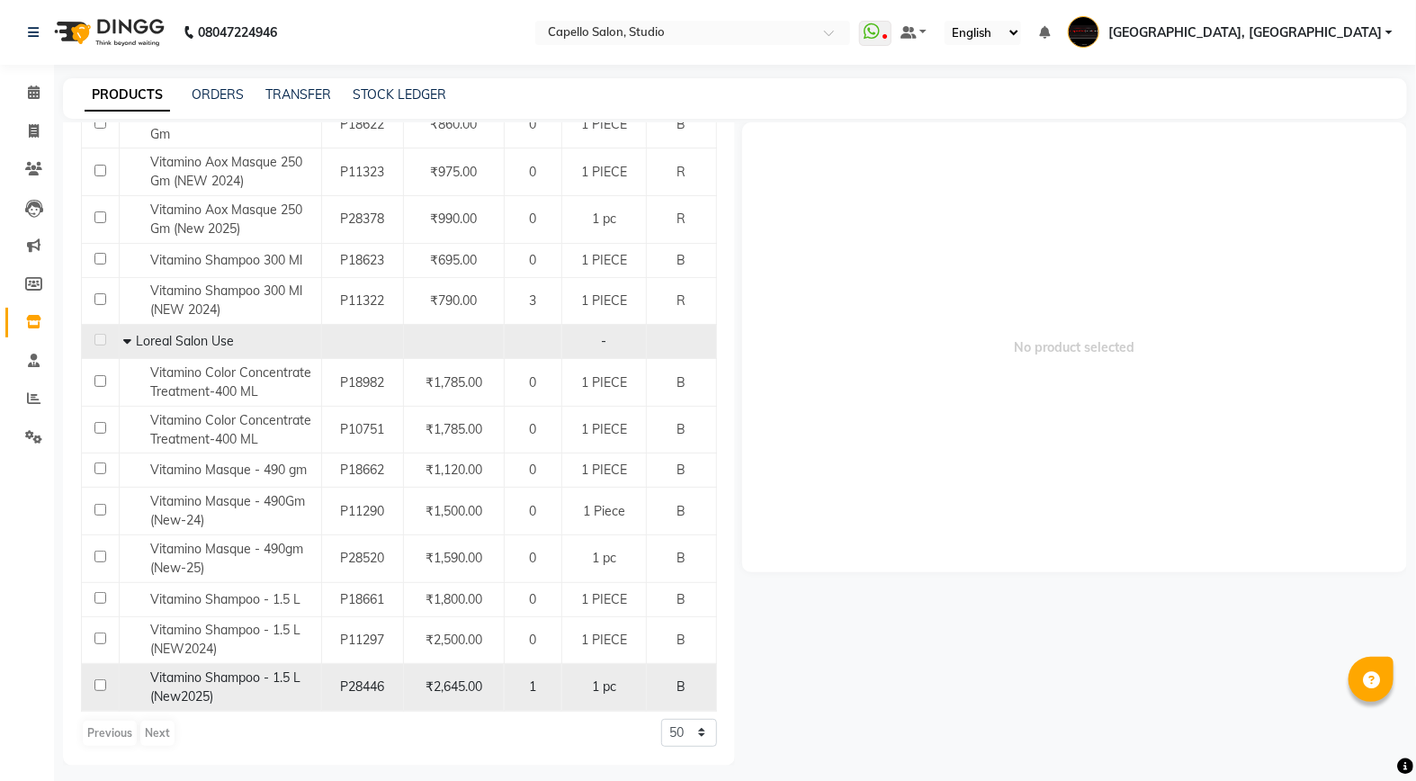
click at [101, 690] on input "checkbox" at bounding box center [100, 685] width 12 height 12
checkbox input "true"
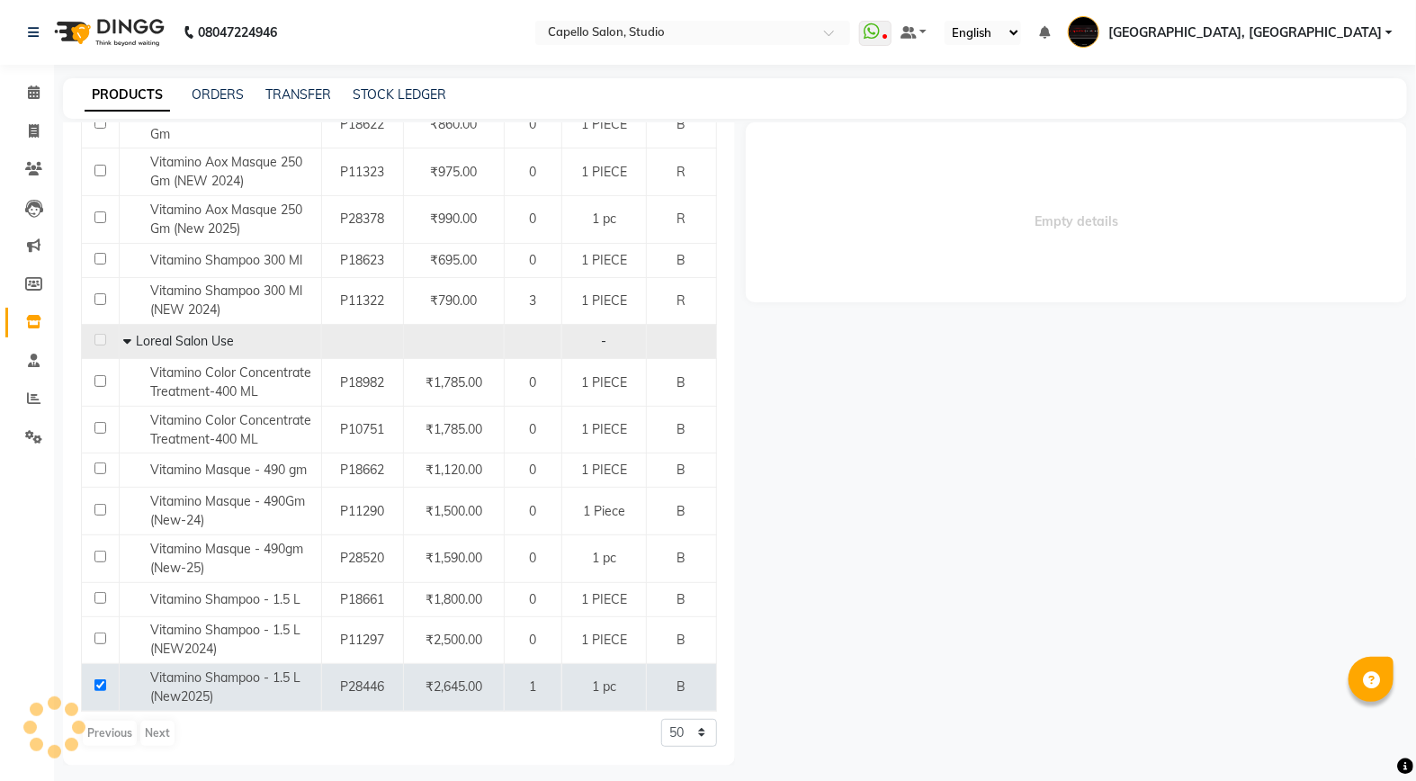
select select
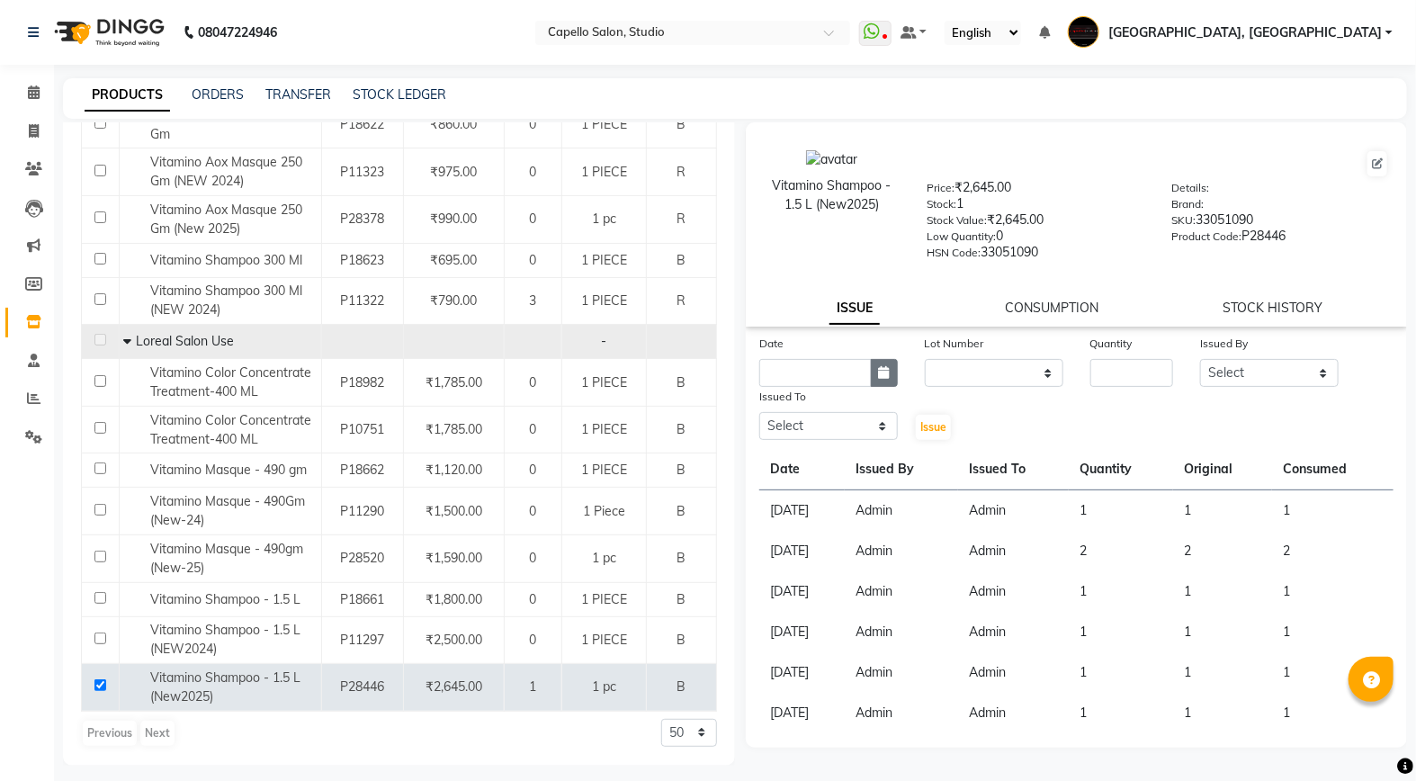
click at [887, 367] on icon "button" at bounding box center [884, 372] width 11 height 13
select select "9"
select select "2025"
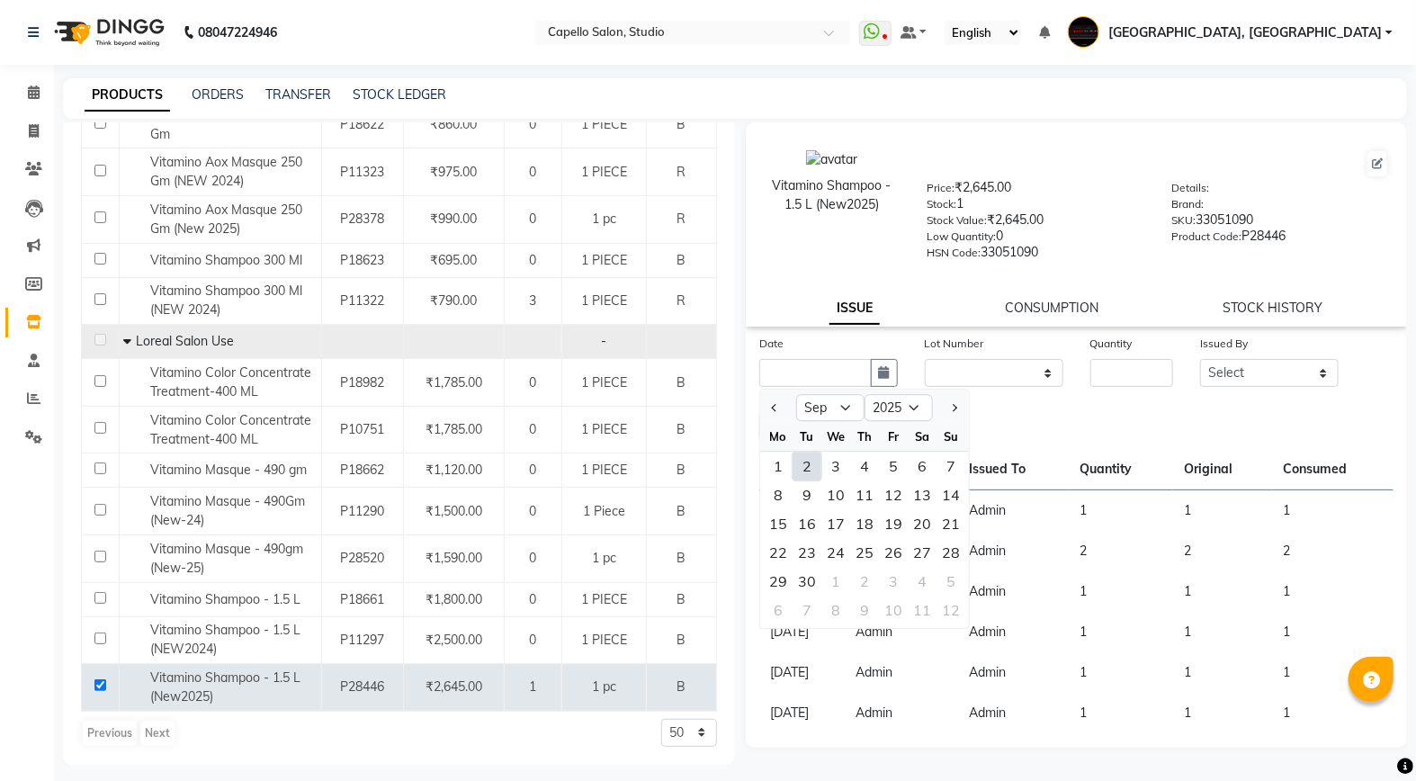
click at [804, 465] on div "2" at bounding box center [807, 466] width 29 height 29
type input "02-09-2025"
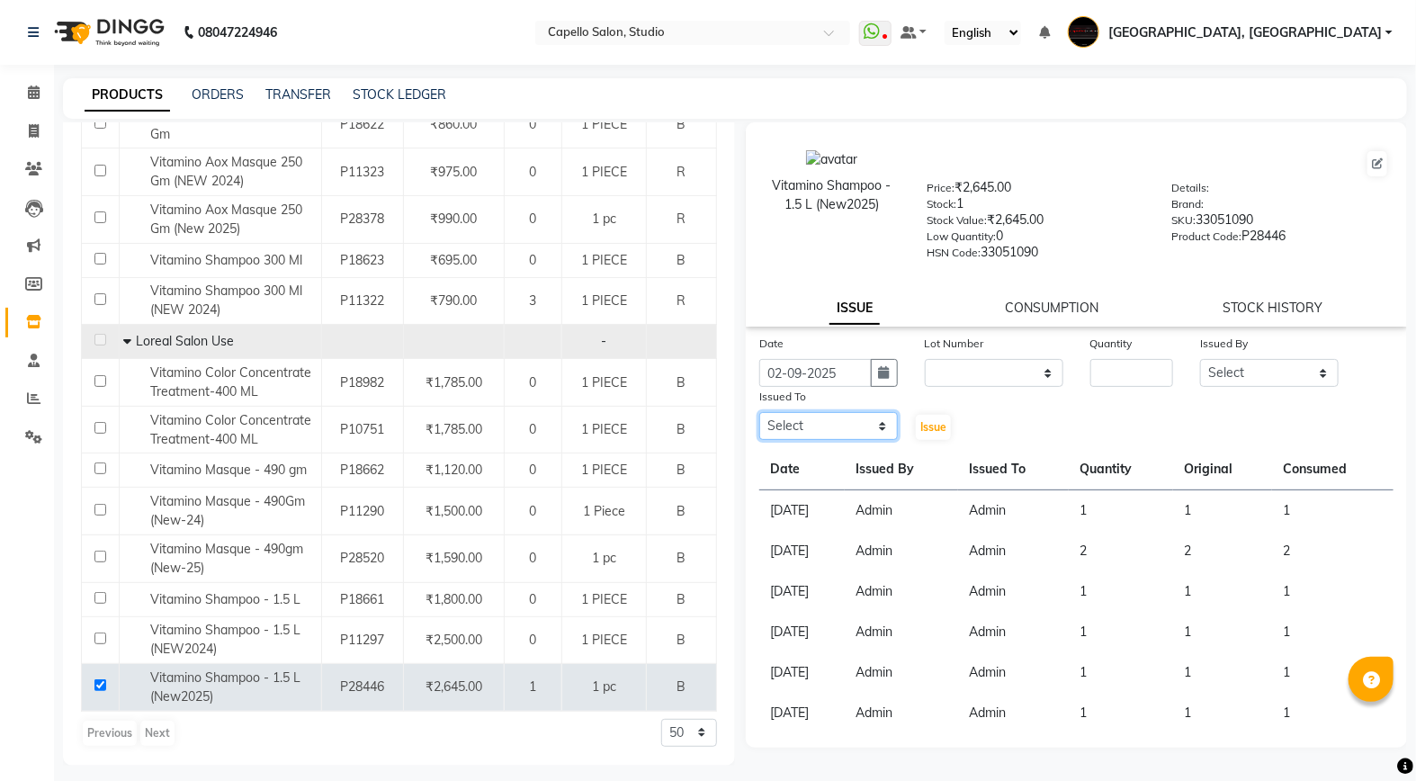
click at [820, 425] on select "Select Admin [PERSON_NAME] [PERSON_NAME] Studio, Shivaji Nagar [PERSON_NAME] NI…" at bounding box center [828, 426] width 139 height 28
click at [759, 413] on select "Select Admin [PERSON_NAME] [PERSON_NAME] Studio, Shivaji Nagar [PERSON_NAME] NI…" at bounding box center [828, 426] width 139 height 28
drag, startPoint x: 828, startPoint y: 428, endPoint x: 826, endPoint y: 410, distance: 18.1
click at [828, 428] on select "Select Admin [PERSON_NAME] [PERSON_NAME] Studio, Shivaji Nagar [PERSON_NAME] NI…" at bounding box center [828, 426] width 139 height 28
select select "14652"
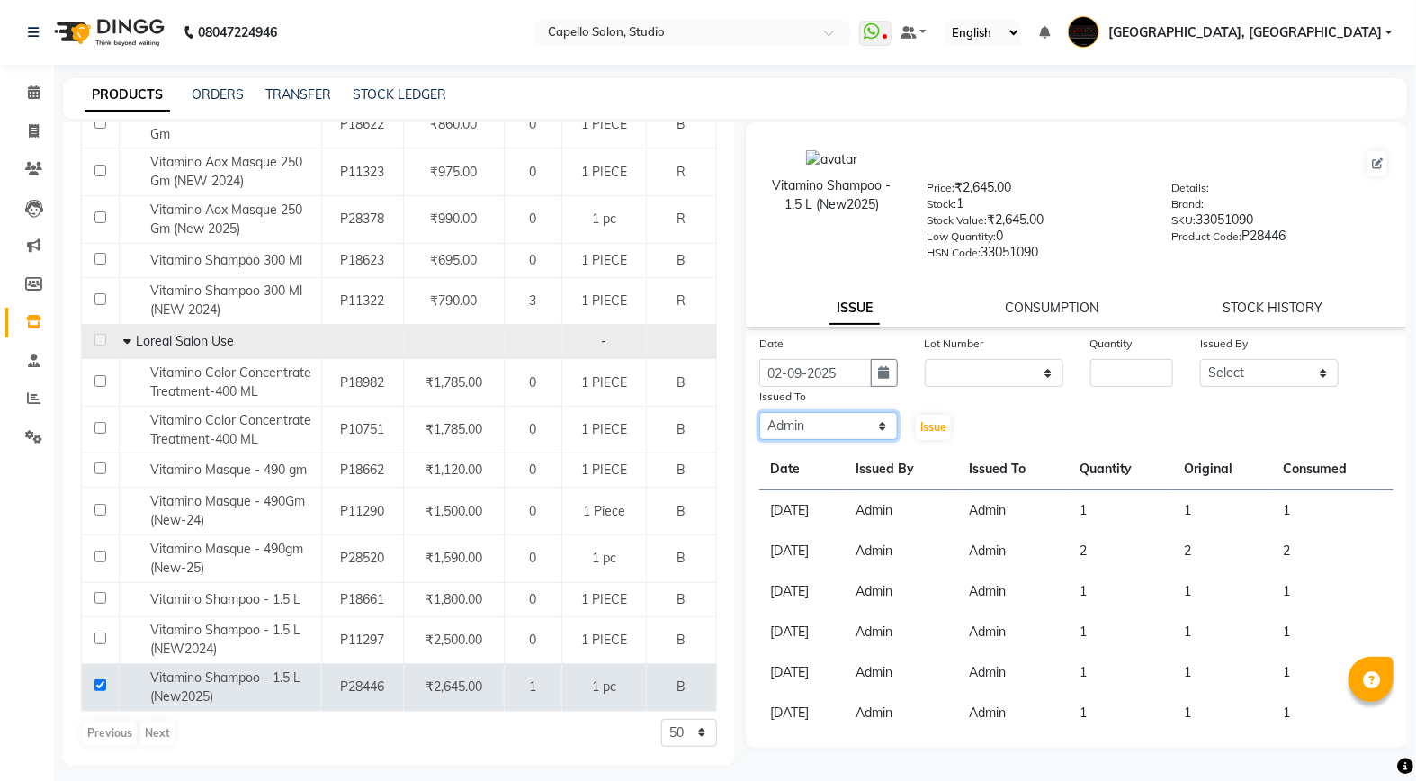
click at [759, 413] on select "Select Admin [PERSON_NAME] [PERSON_NAME] Studio, Shivaji Nagar [PERSON_NAME] NI…" at bounding box center [828, 426] width 139 height 28
click at [946, 375] on select "None" at bounding box center [994, 373] width 139 height 28
select select "0: null"
click at [925, 360] on select "None" at bounding box center [994, 373] width 139 height 28
click at [1131, 353] on div "Quantity" at bounding box center [1132, 346] width 84 height 25
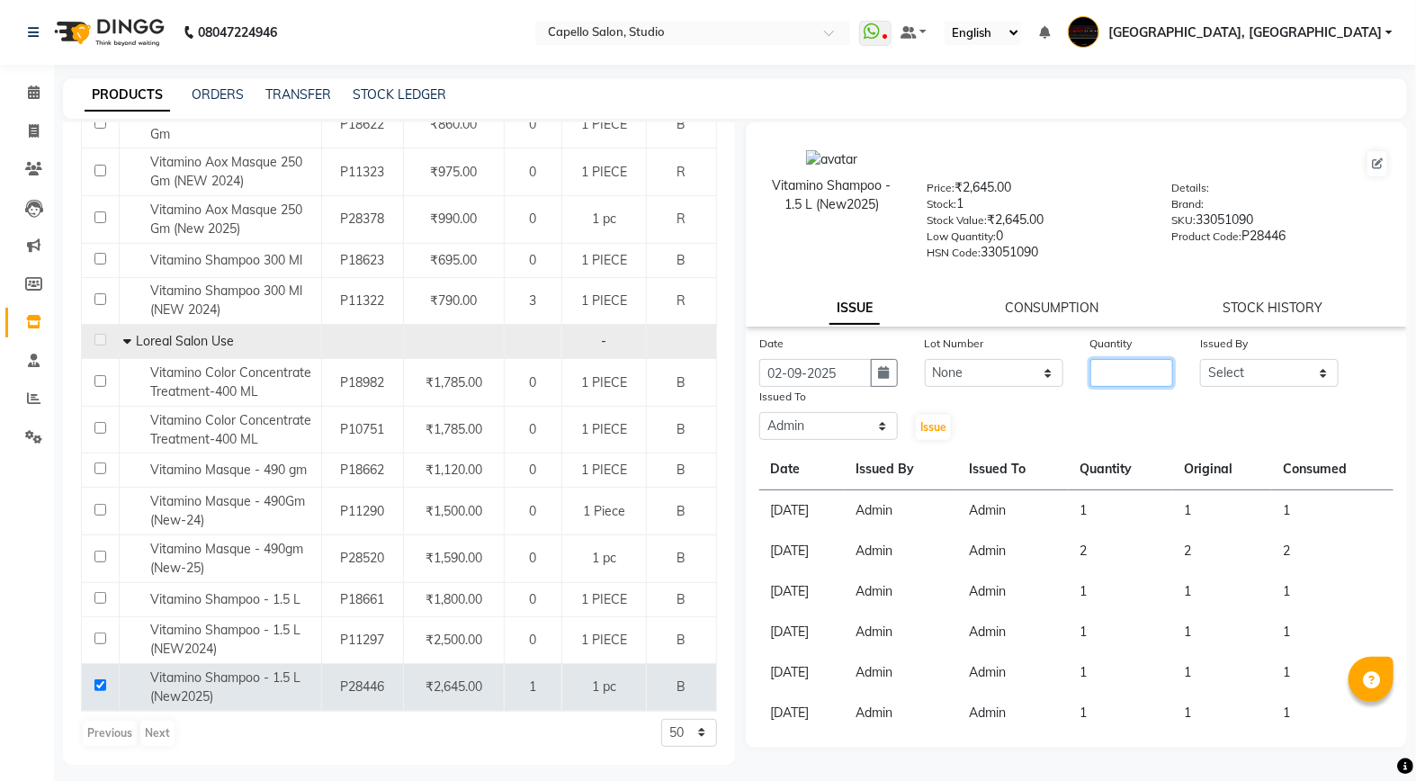
drag, startPoint x: 1131, startPoint y: 355, endPoint x: 1126, endPoint y: 373, distance: 18.5
click at [1126, 373] on input "number" at bounding box center [1132, 373] width 84 height 28
type input "1"
drag, startPoint x: 1271, startPoint y: 358, endPoint x: 1281, endPoint y: 394, distance: 37.3
click at [1274, 369] on div "Issued By Select Admin AMIT SHENDE ANKIT Capello Studio, Shivaji Nagar DIVYANI …" at bounding box center [1270, 360] width 166 height 53
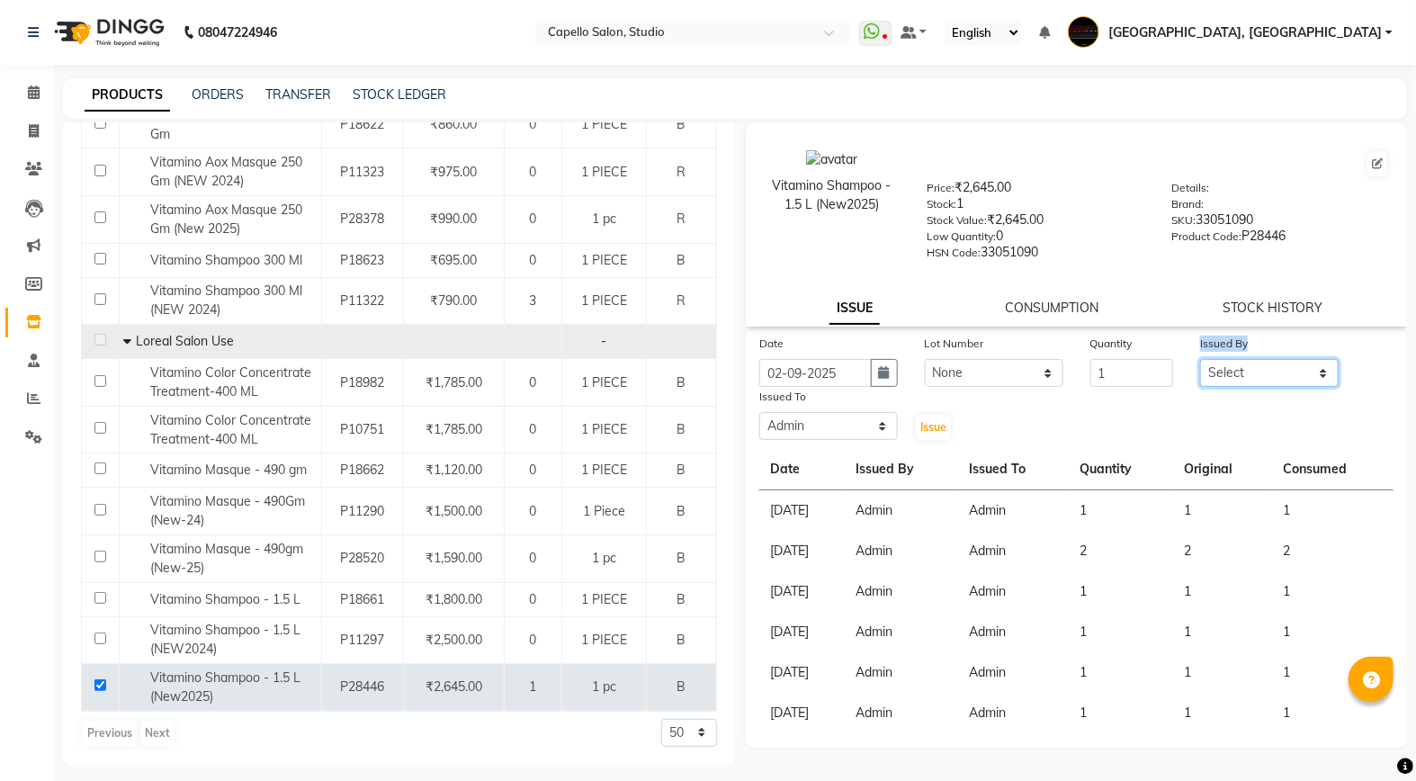
click at [1287, 375] on select "Select Admin [PERSON_NAME] [PERSON_NAME] Studio, Shivaji Nagar [PERSON_NAME] NI…" at bounding box center [1269, 373] width 139 height 28
select select "14652"
click at [1200, 360] on select "Select Admin [PERSON_NAME] [PERSON_NAME] Studio, Shivaji Nagar [PERSON_NAME] NI…" at bounding box center [1269, 373] width 139 height 28
click at [925, 427] on span "Issue" at bounding box center [933, 426] width 26 height 13
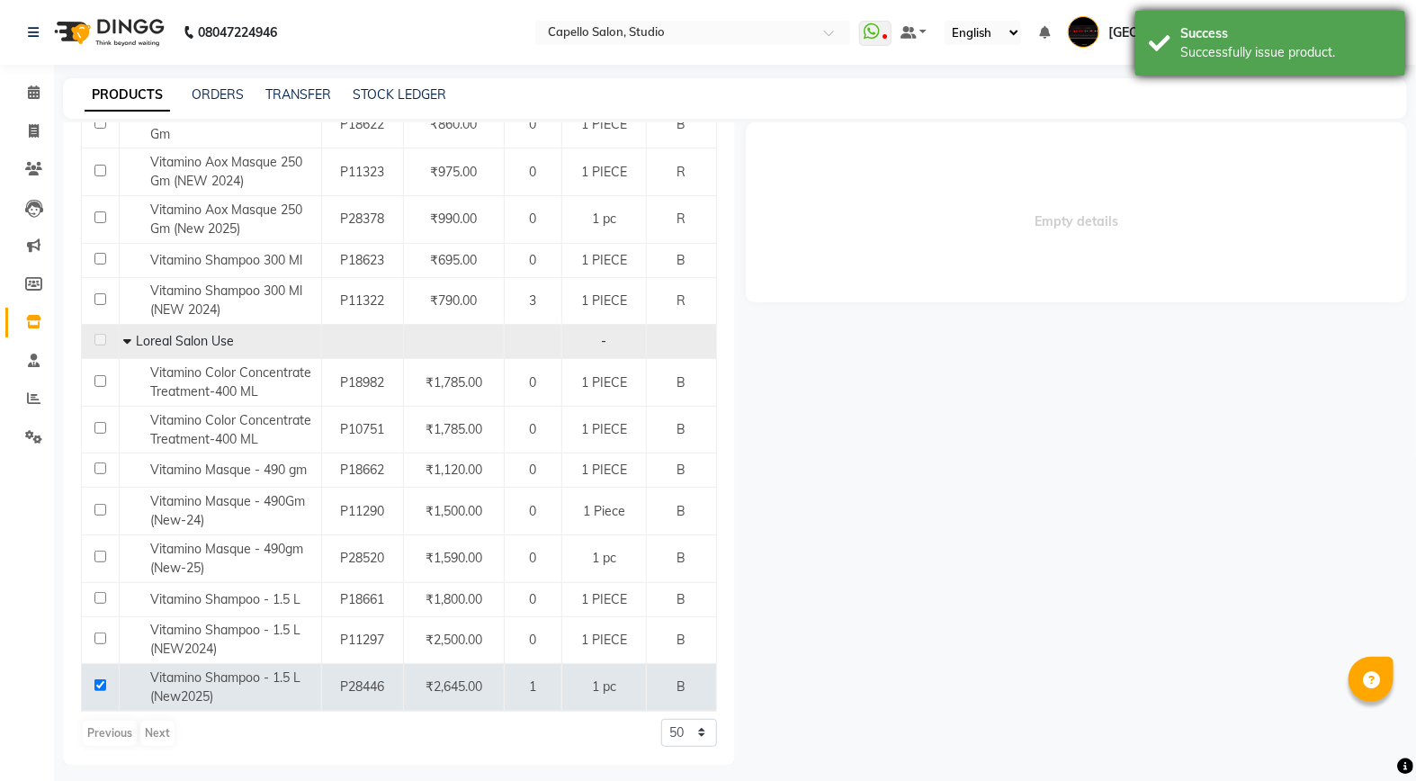
select select
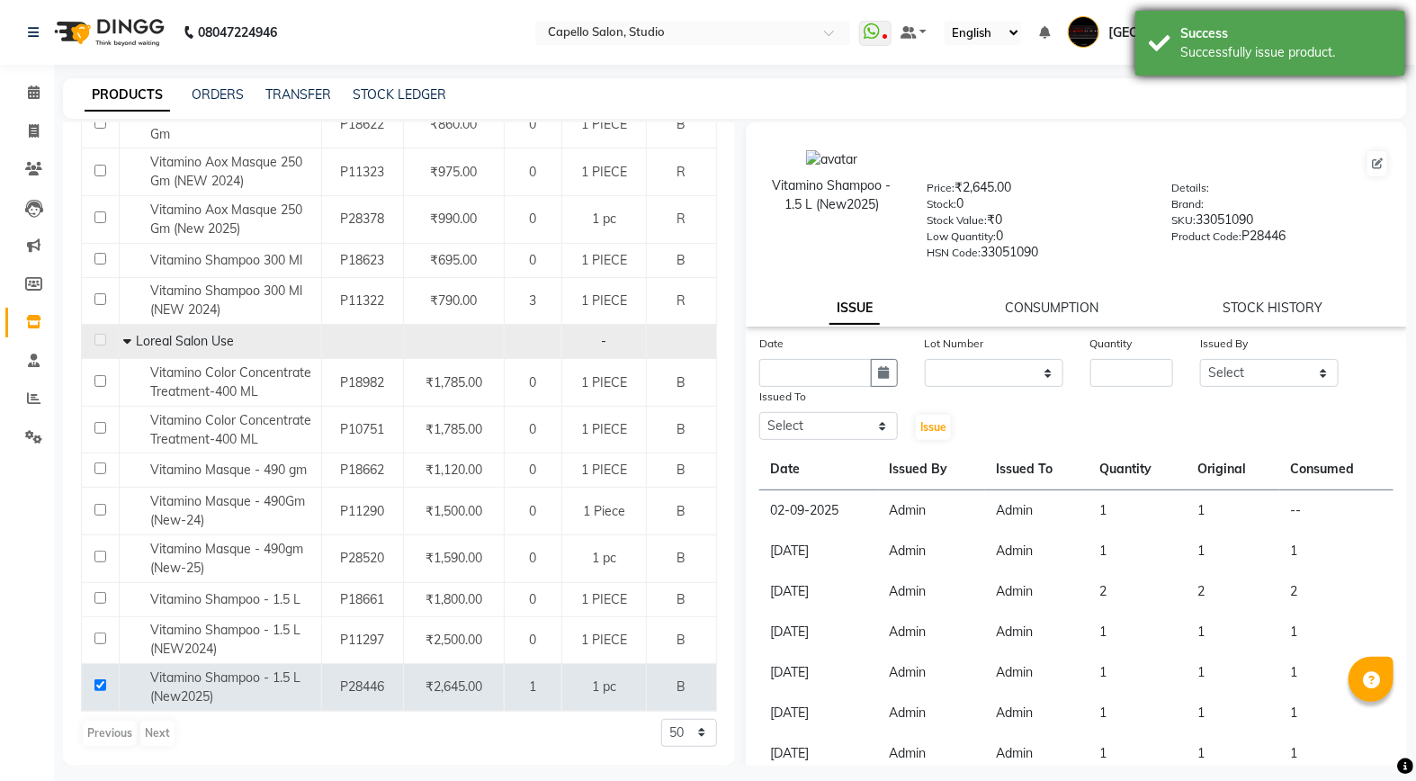
click at [1288, 38] on div "Success" at bounding box center [1285, 33] width 211 height 19
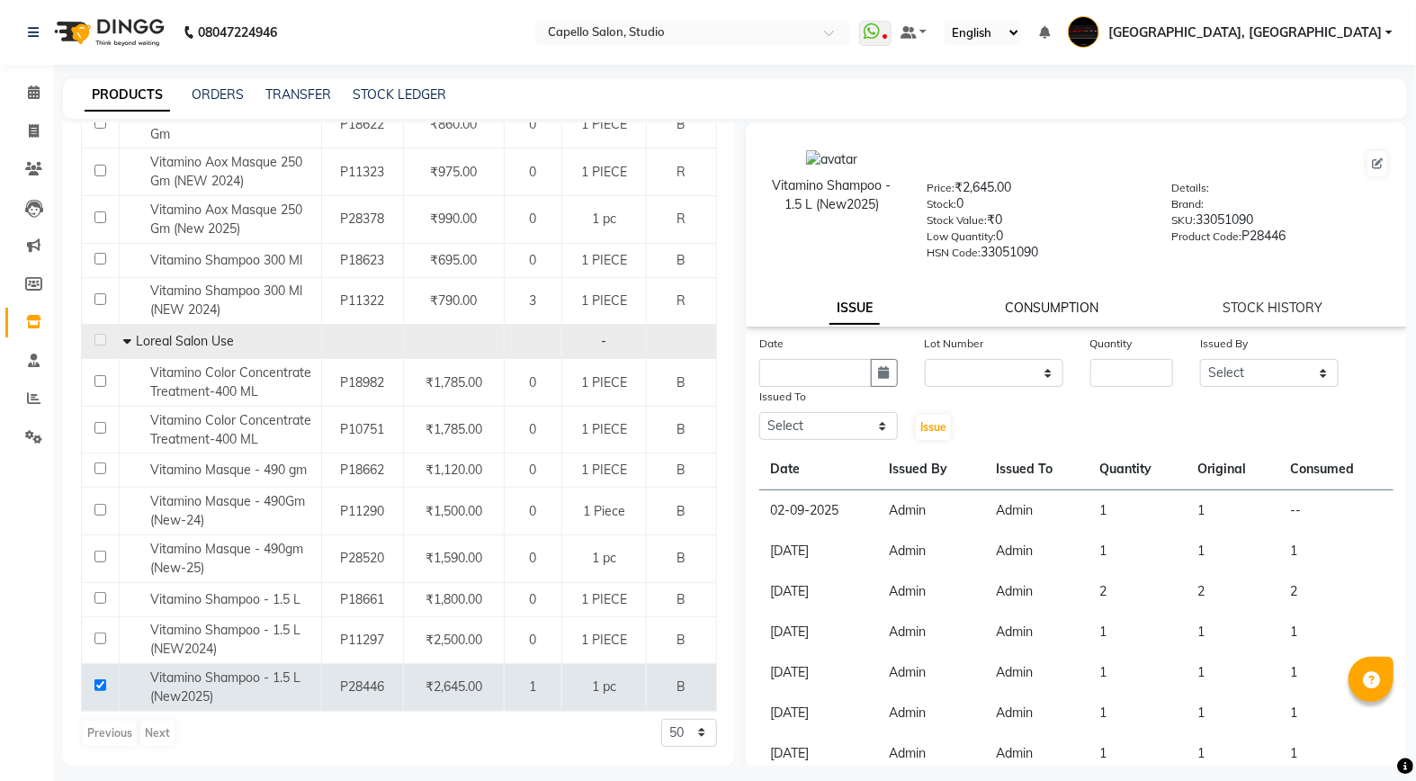
click at [1072, 308] on link "CONSUMPTION" at bounding box center [1052, 308] width 94 height 16
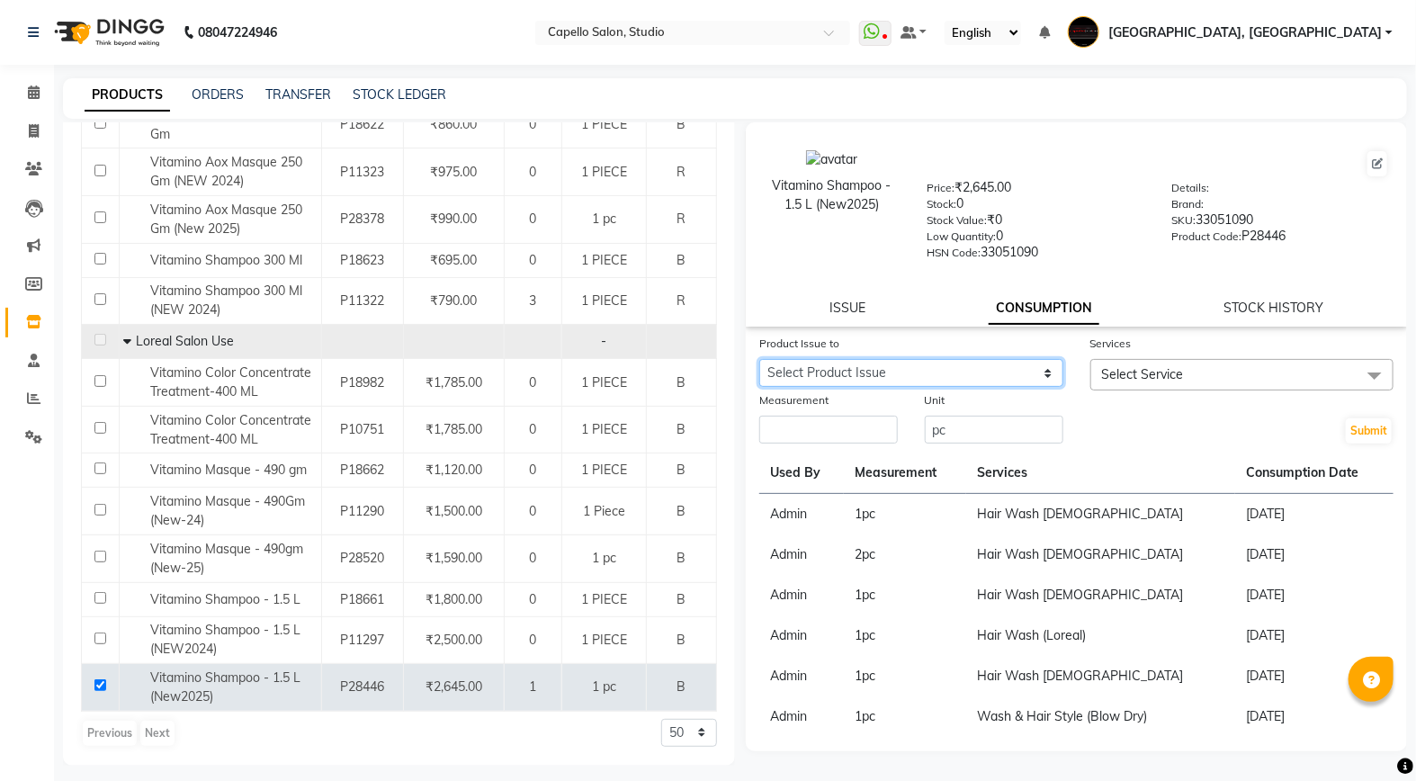
click at [913, 362] on select "Select Product Issue 2025-09-02, Issued to: Admin, Balance: 1" at bounding box center [911, 373] width 304 height 28
select select "1199937"
click at [759, 360] on select "Select Product Issue 2025-09-02, Issued to: Admin, Balance: 1" at bounding box center [911, 373] width 304 height 28
click at [841, 426] on input "number" at bounding box center [828, 430] width 139 height 28
type input "1"
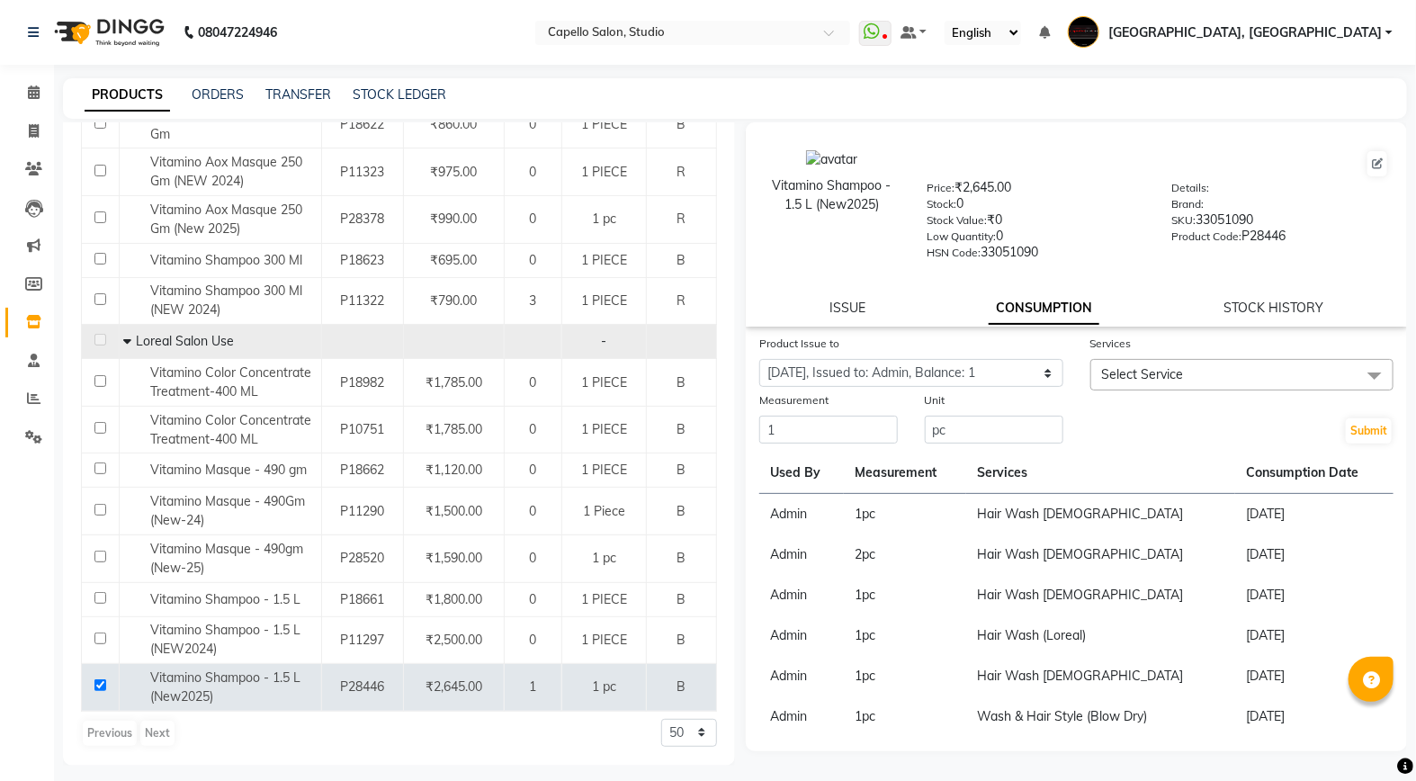
click at [1199, 371] on span "Select Service" at bounding box center [1242, 374] width 304 height 31
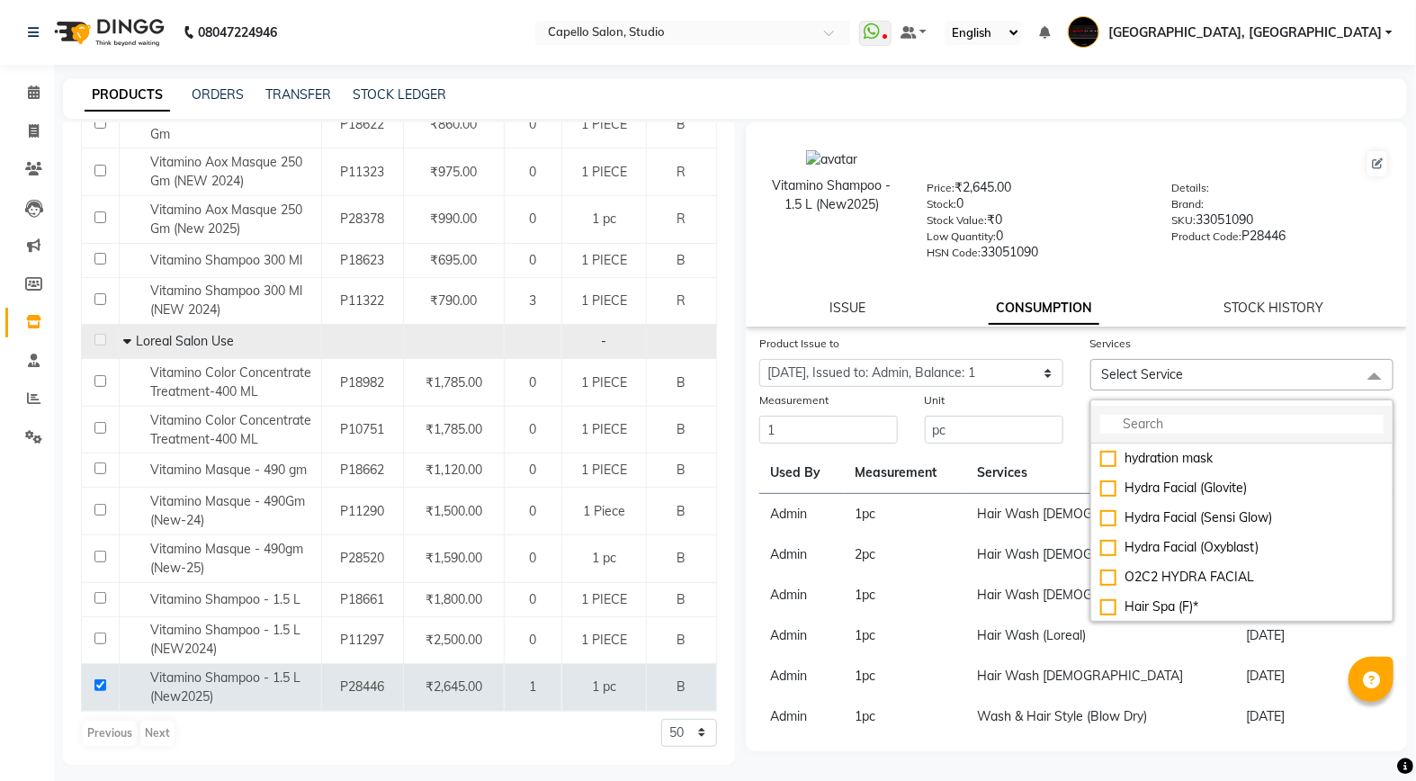
click at [1148, 426] on input "multiselect-search" at bounding box center [1242, 424] width 284 height 19
click at [1168, 426] on input "multiselect-search" at bounding box center [1242, 424] width 284 height 19
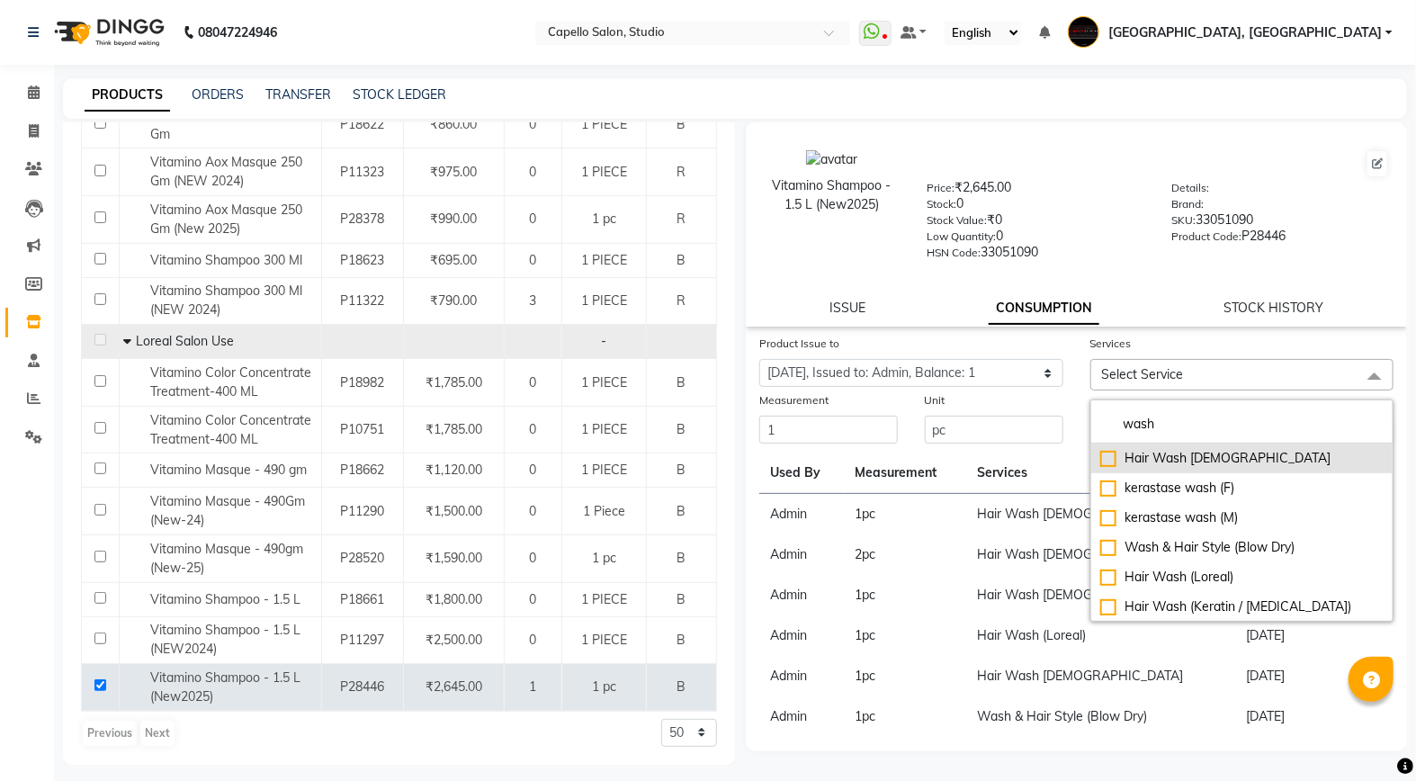
type input "wash"
click at [1201, 461] on div "Hair Wash [DEMOGRAPHIC_DATA]" at bounding box center [1242, 458] width 284 height 19
checkbox input "true"
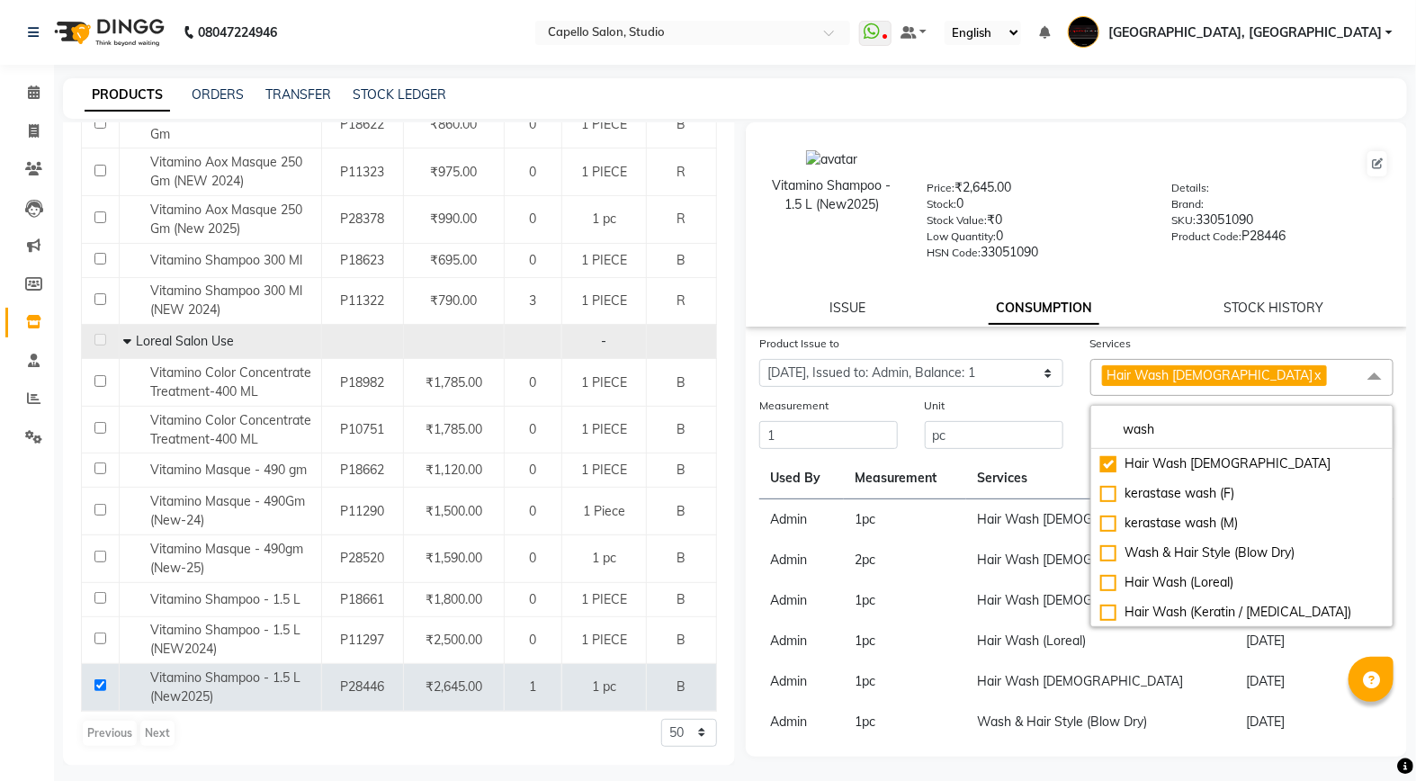
click at [965, 484] on th "Measurement" at bounding box center [905, 478] width 122 height 41
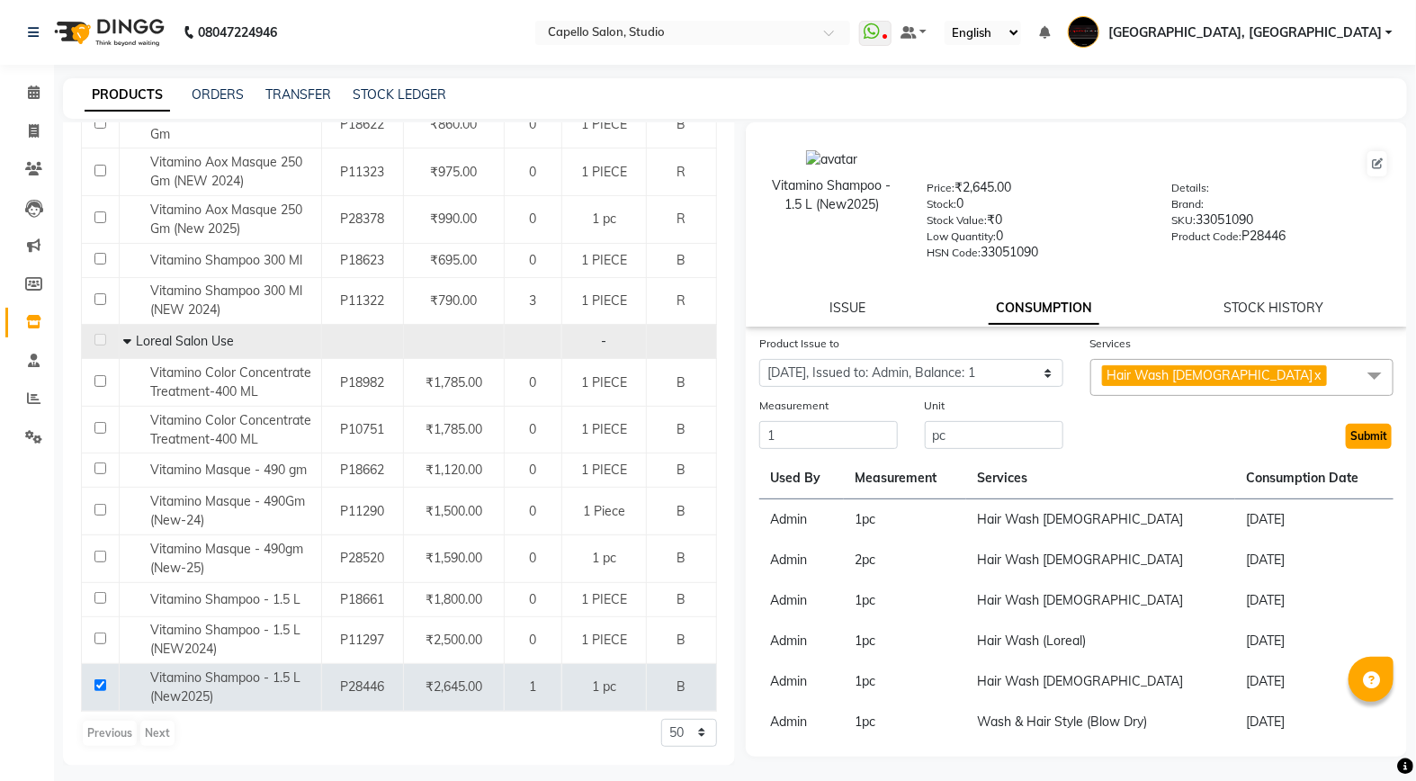
click at [1356, 429] on button "Submit" at bounding box center [1369, 436] width 46 height 25
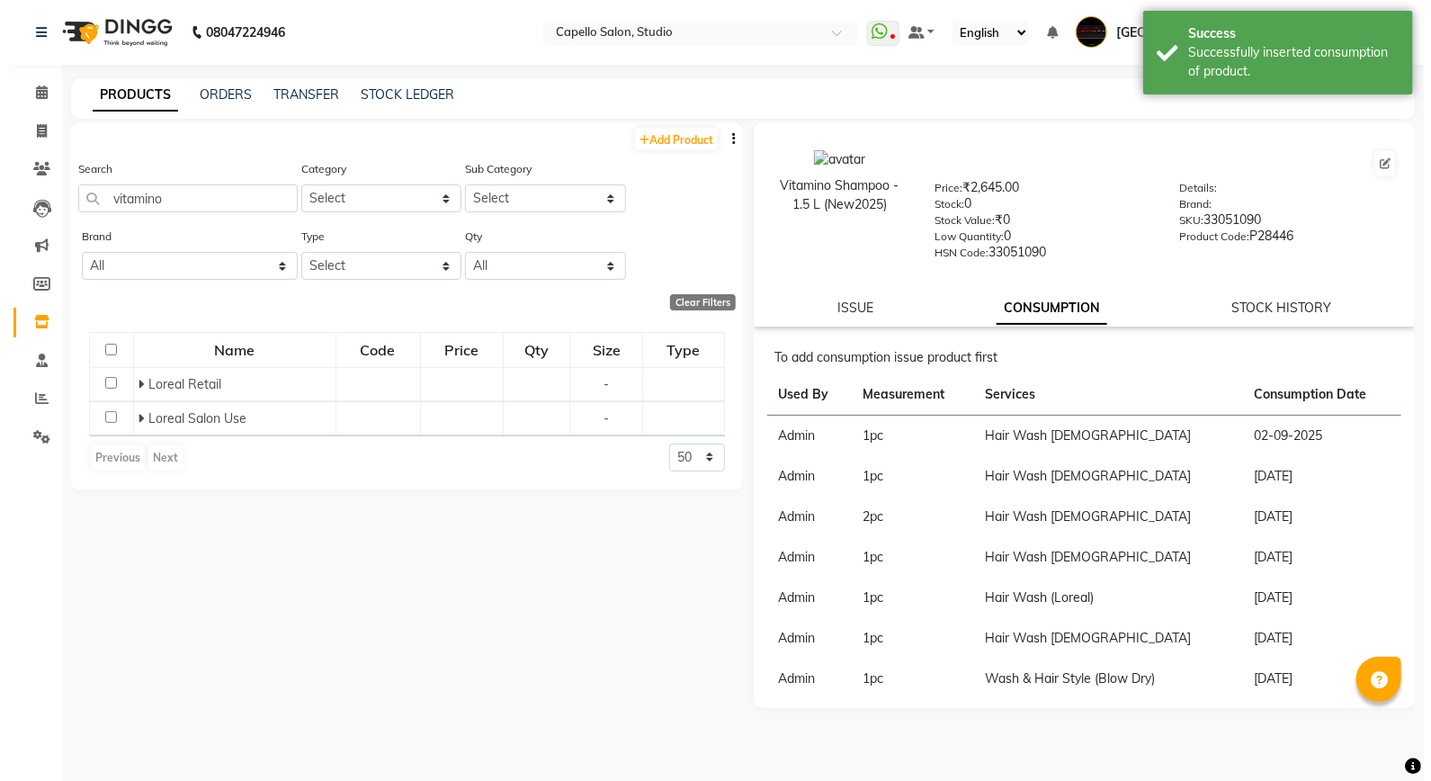
scroll to position [0, 0]
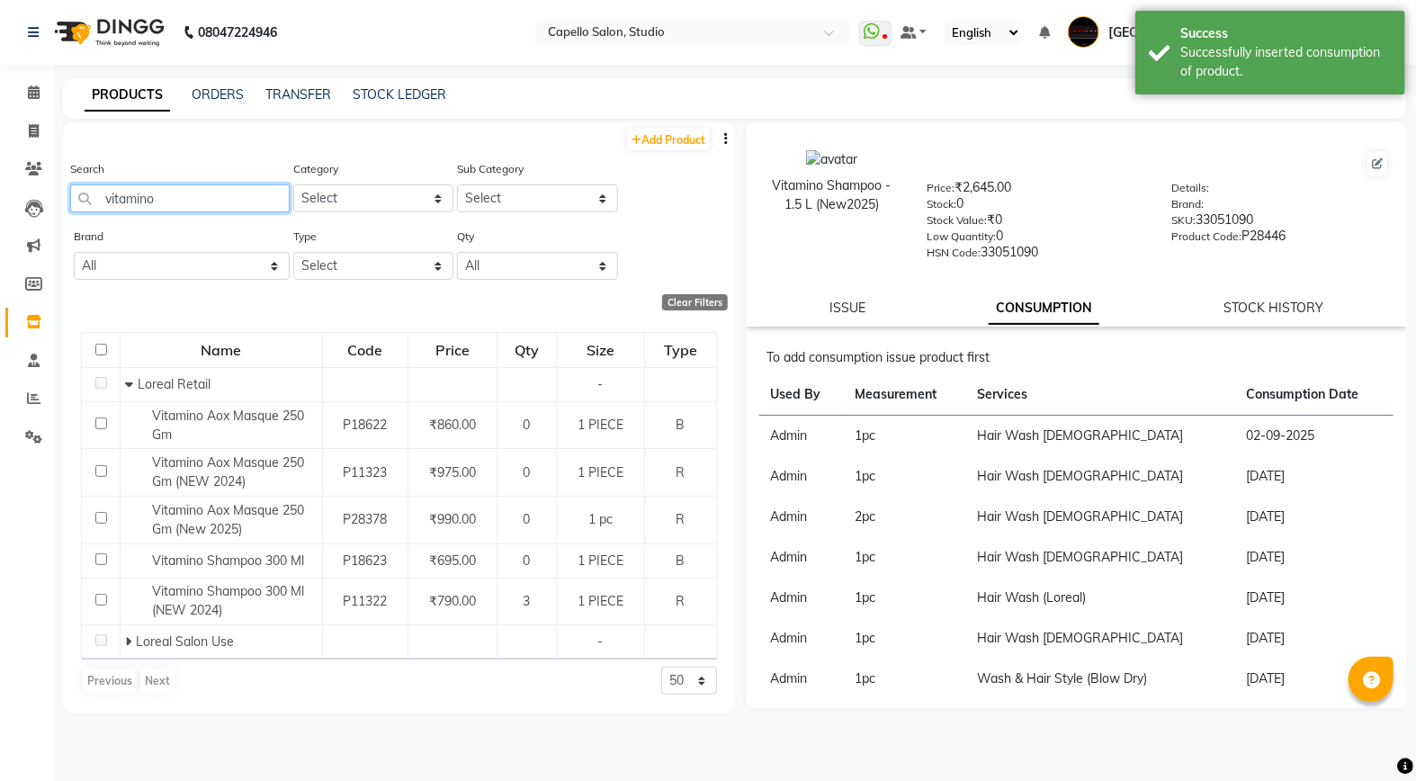
drag, startPoint x: 172, startPoint y: 190, endPoint x: 68, endPoint y: 214, distance: 106.3
click at [68, 214] on div "Search vitamino Category Select Keramelon Skin Makeup Personal Care Appliances …" at bounding box center [399, 192] width 672 height 67
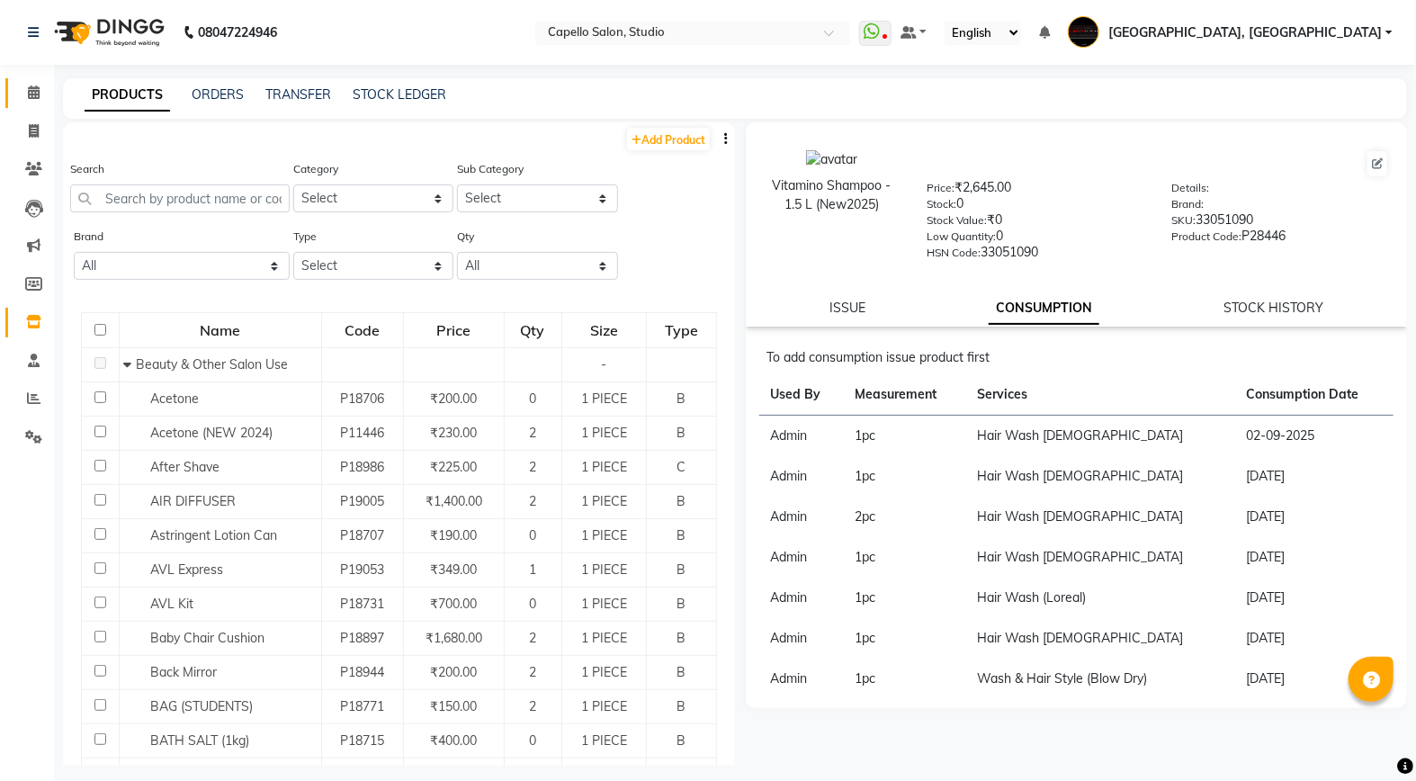
click at [43, 94] on span at bounding box center [33, 93] width 31 height 21
